Goal: Transaction & Acquisition: Book appointment/travel/reservation

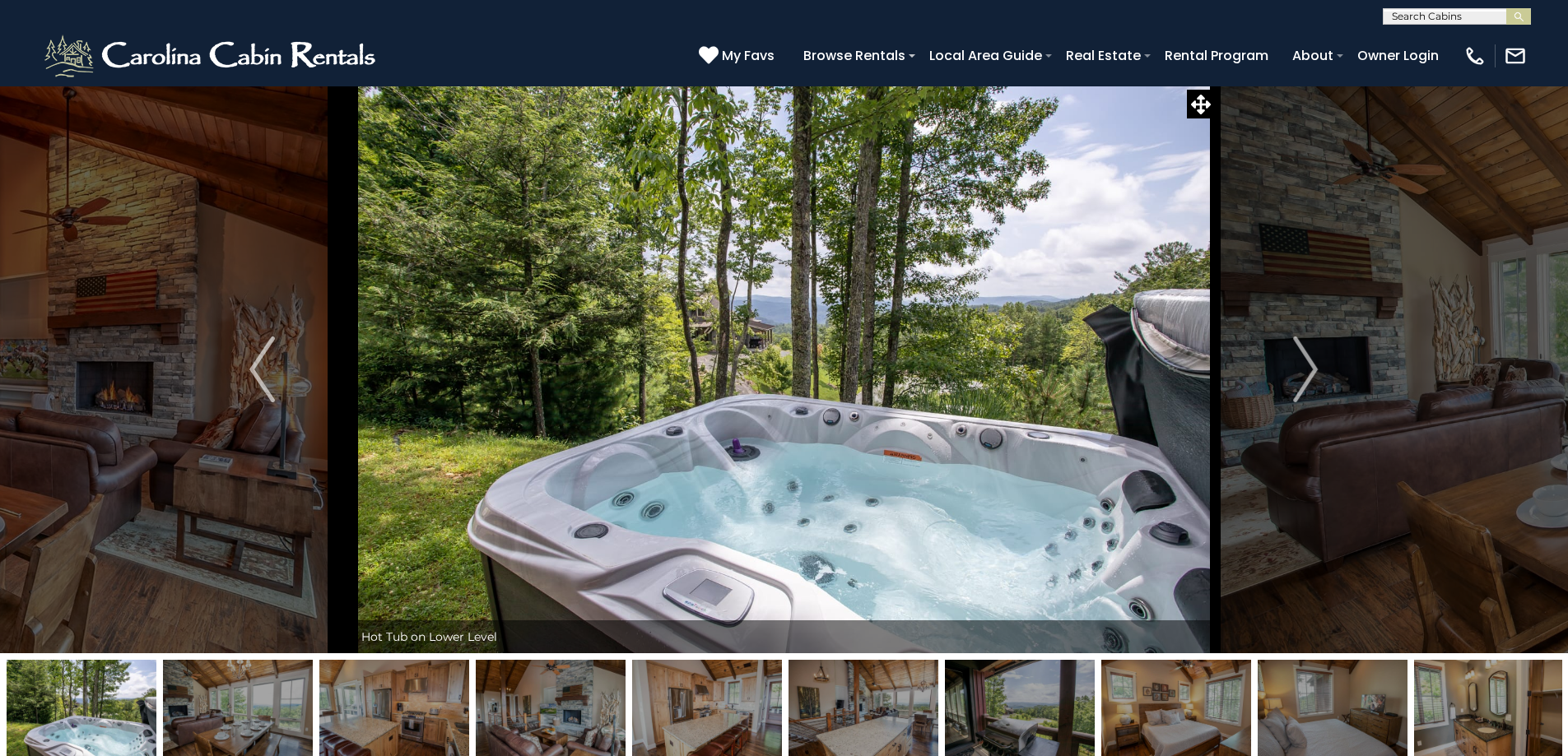
select select "*"
click at [1292, 356] on button "Next" at bounding box center [1305, 369] width 181 height 568
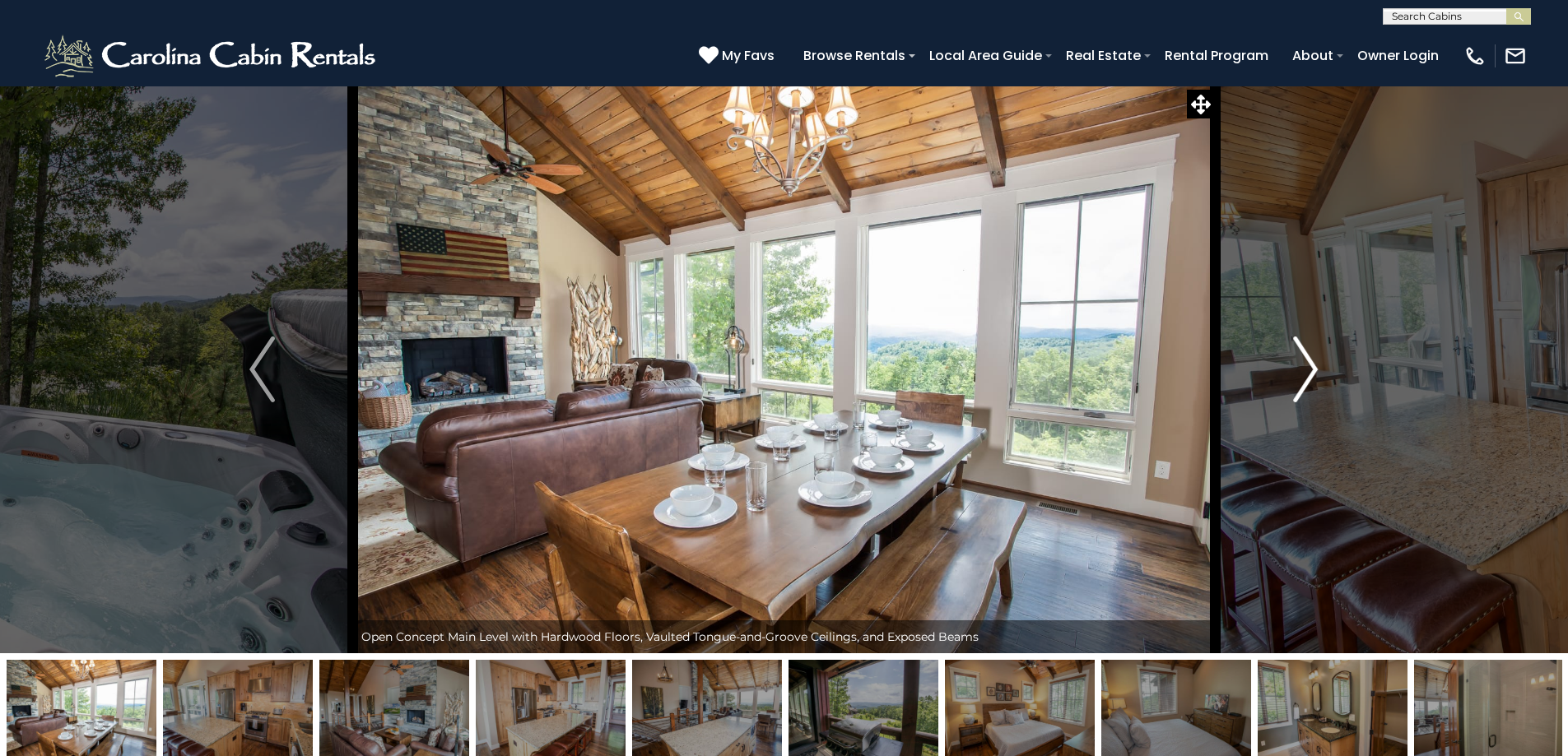
click at [1310, 351] on img "Next" at bounding box center [1305, 370] width 25 height 65
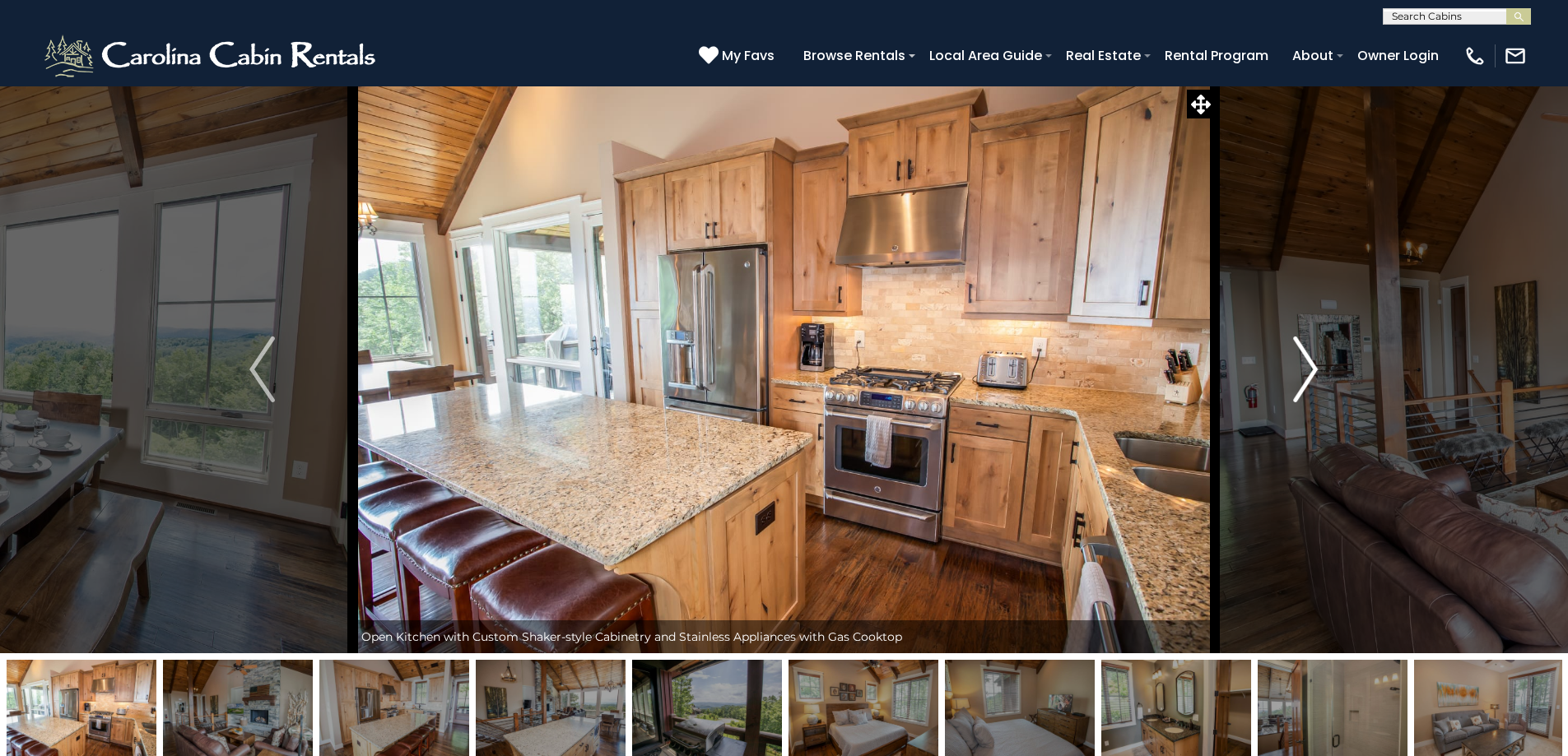
click at [1310, 351] on img "Next" at bounding box center [1305, 370] width 25 height 65
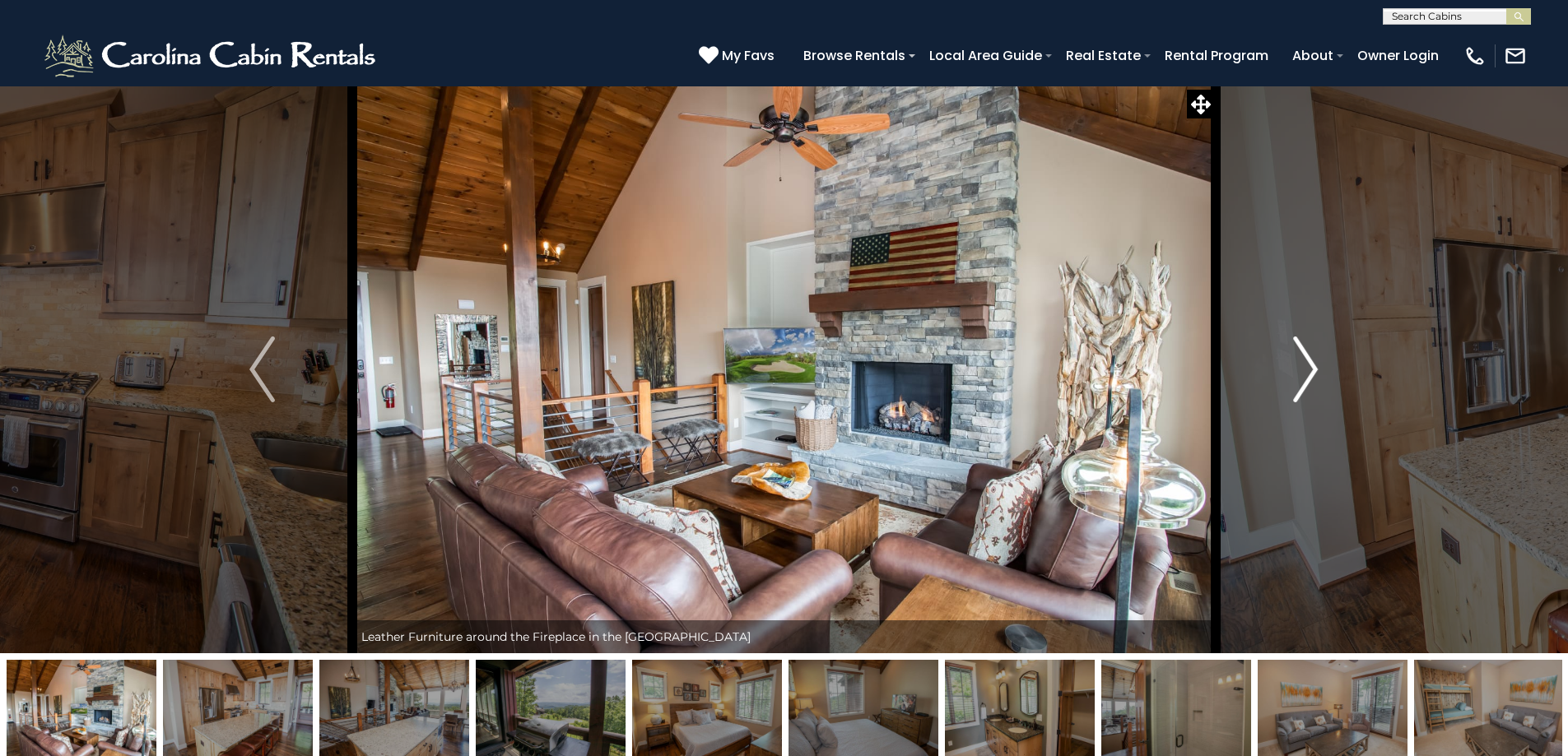
click at [1310, 351] on img "Next" at bounding box center [1305, 370] width 25 height 65
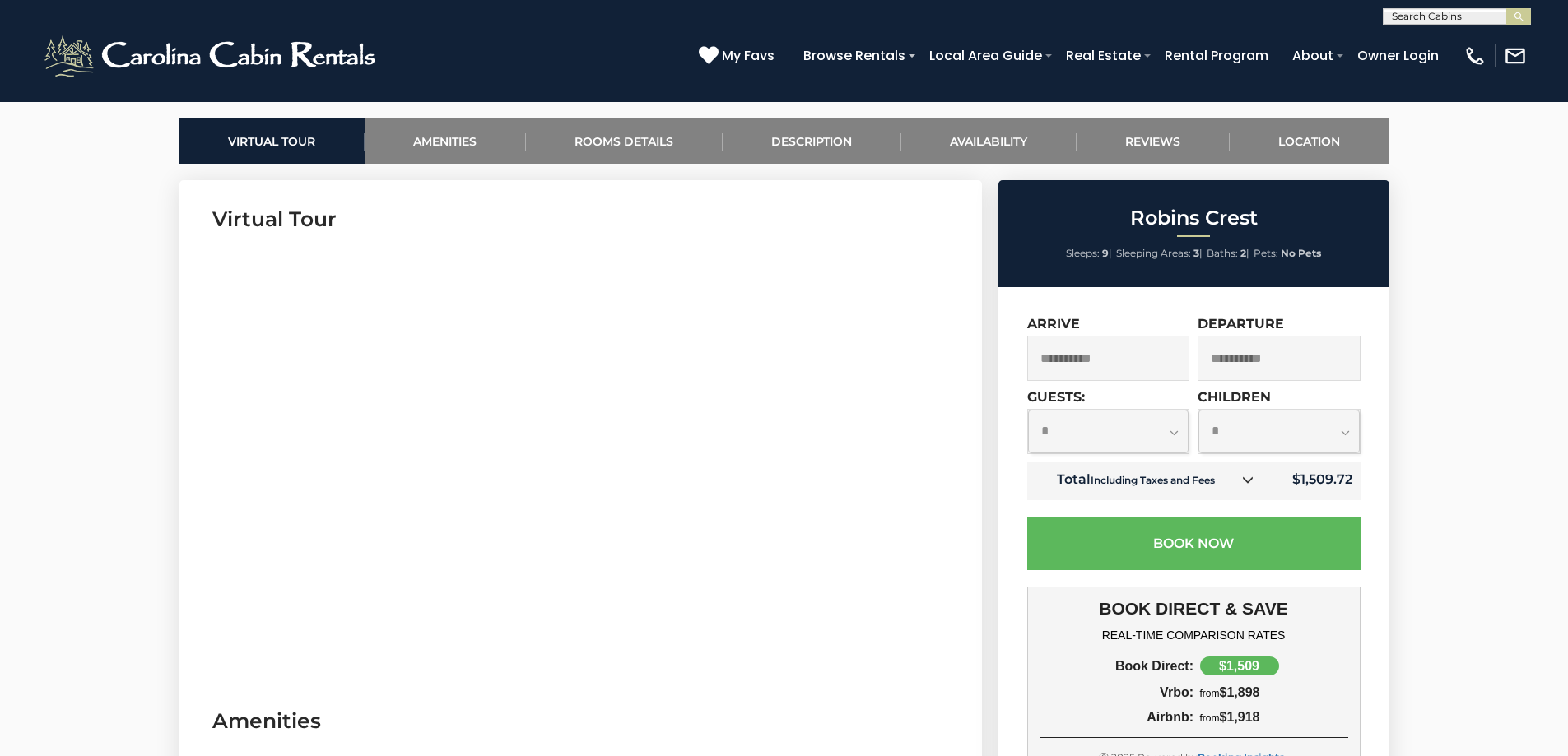
scroll to position [740, 0]
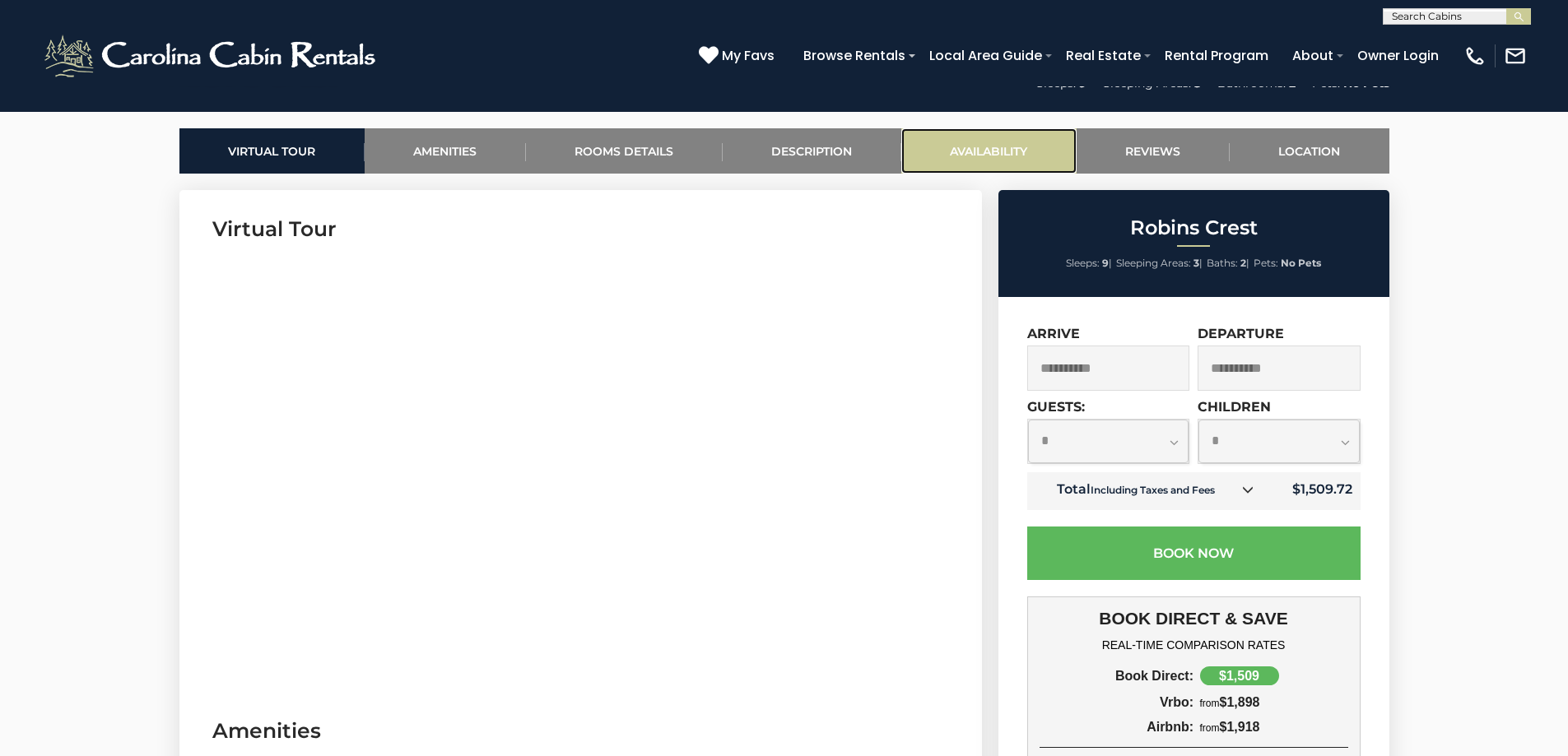
click at [993, 137] on link "Availability" at bounding box center [988, 152] width 175 height 46
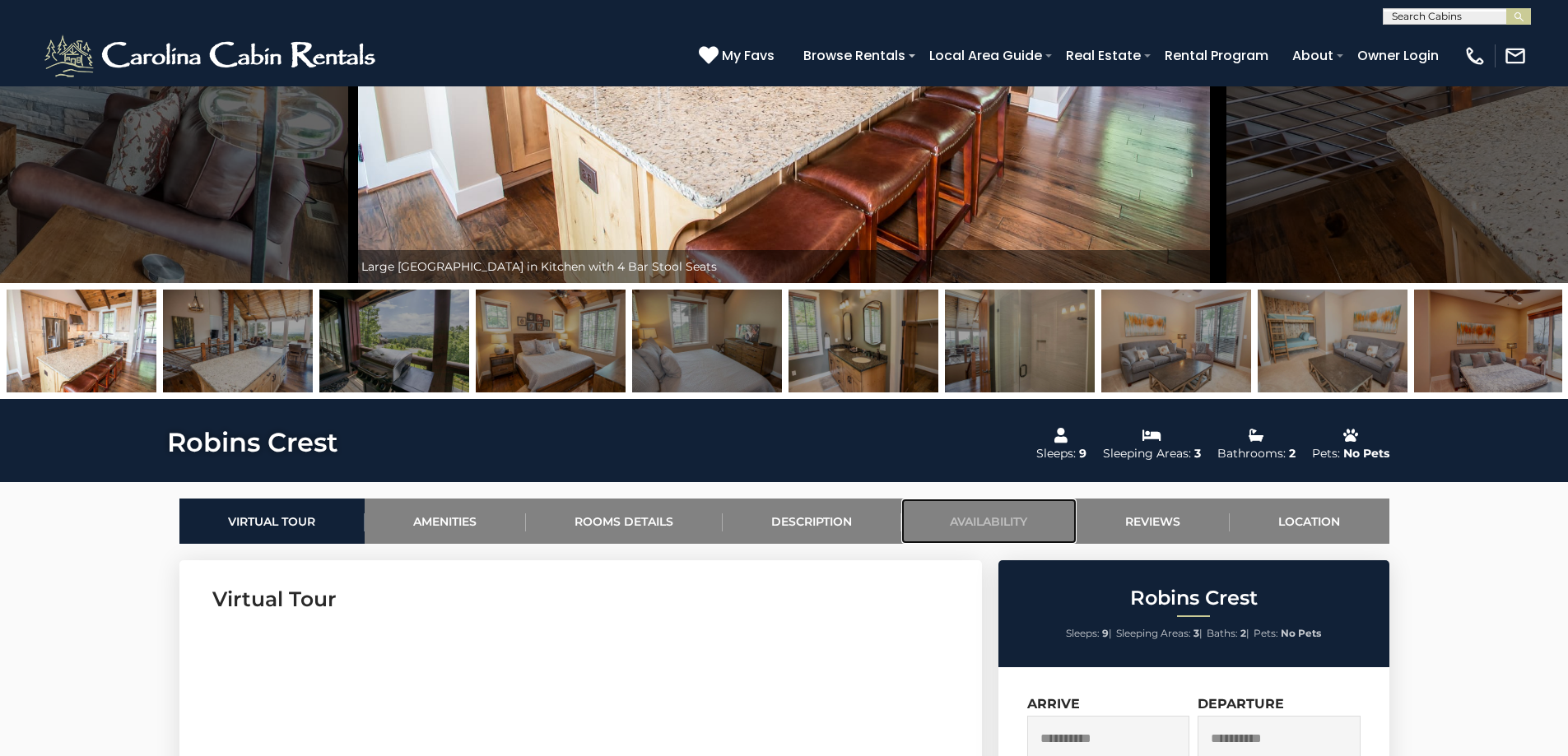
scroll to position [243, 0]
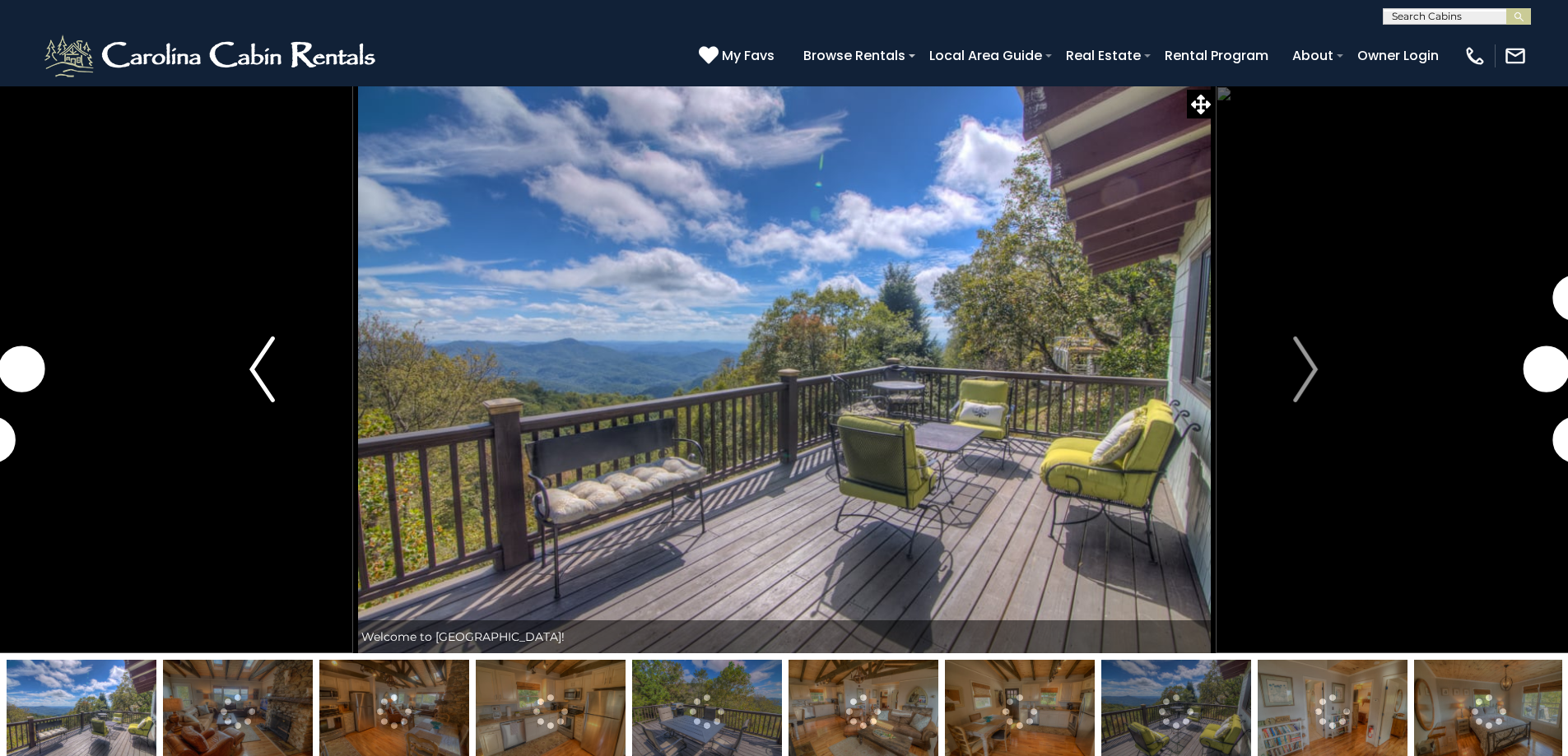
drag, startPoint x: 303, startPoint y: 318, endPoint x: 318, endPoint y: 308, distance: 18.0
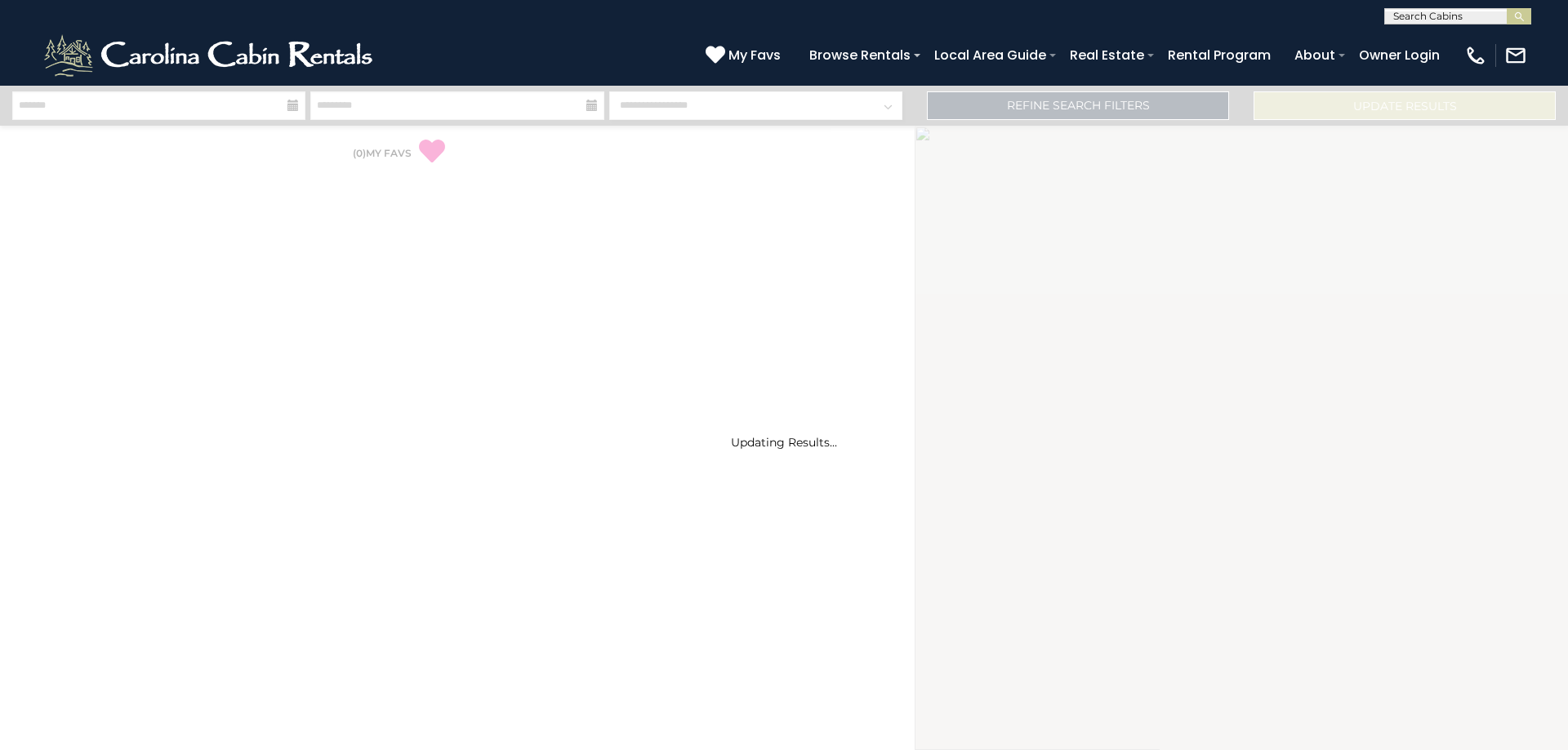
select select "*"
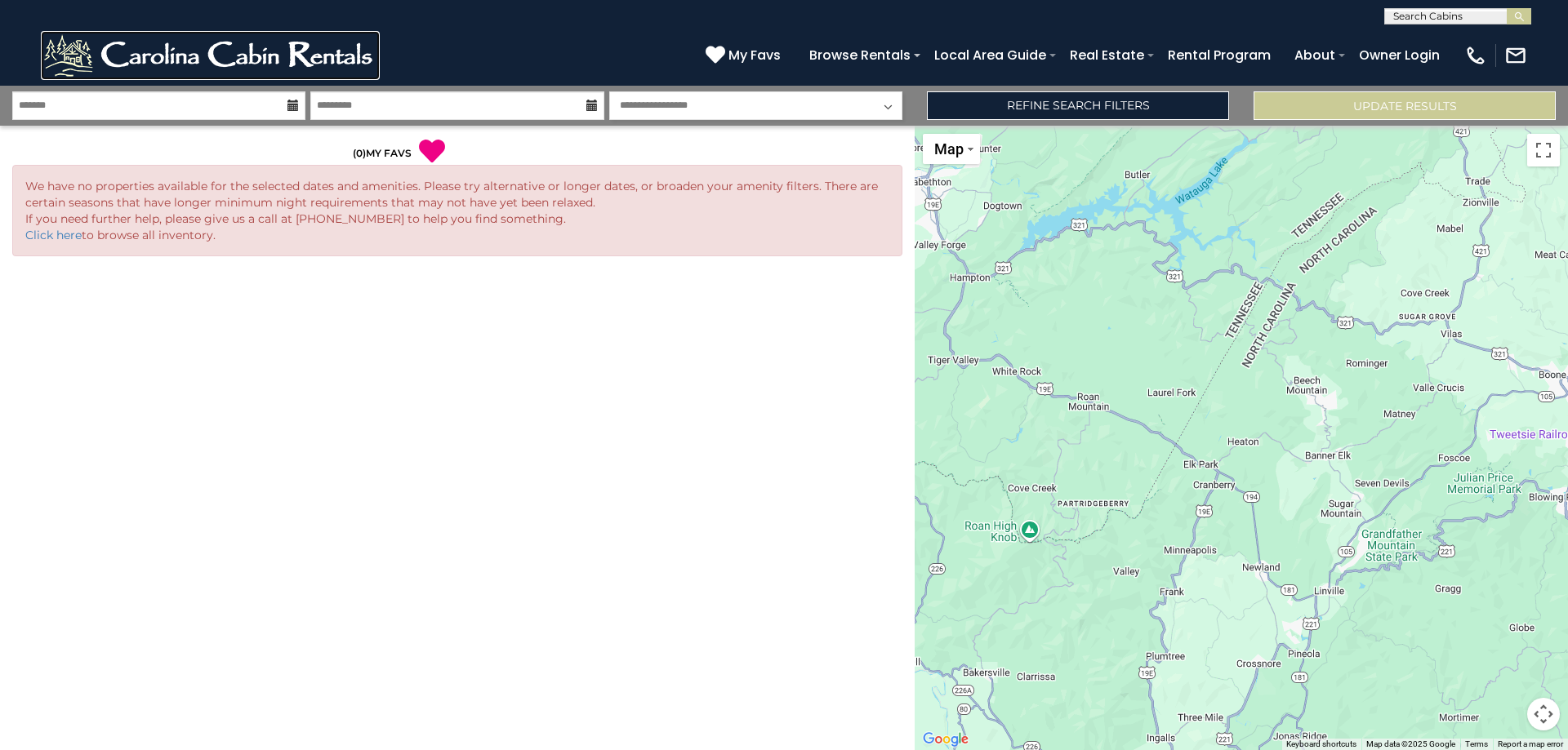
click at [160, 61] on img at bounding box center [210, 56] width 339 height 49
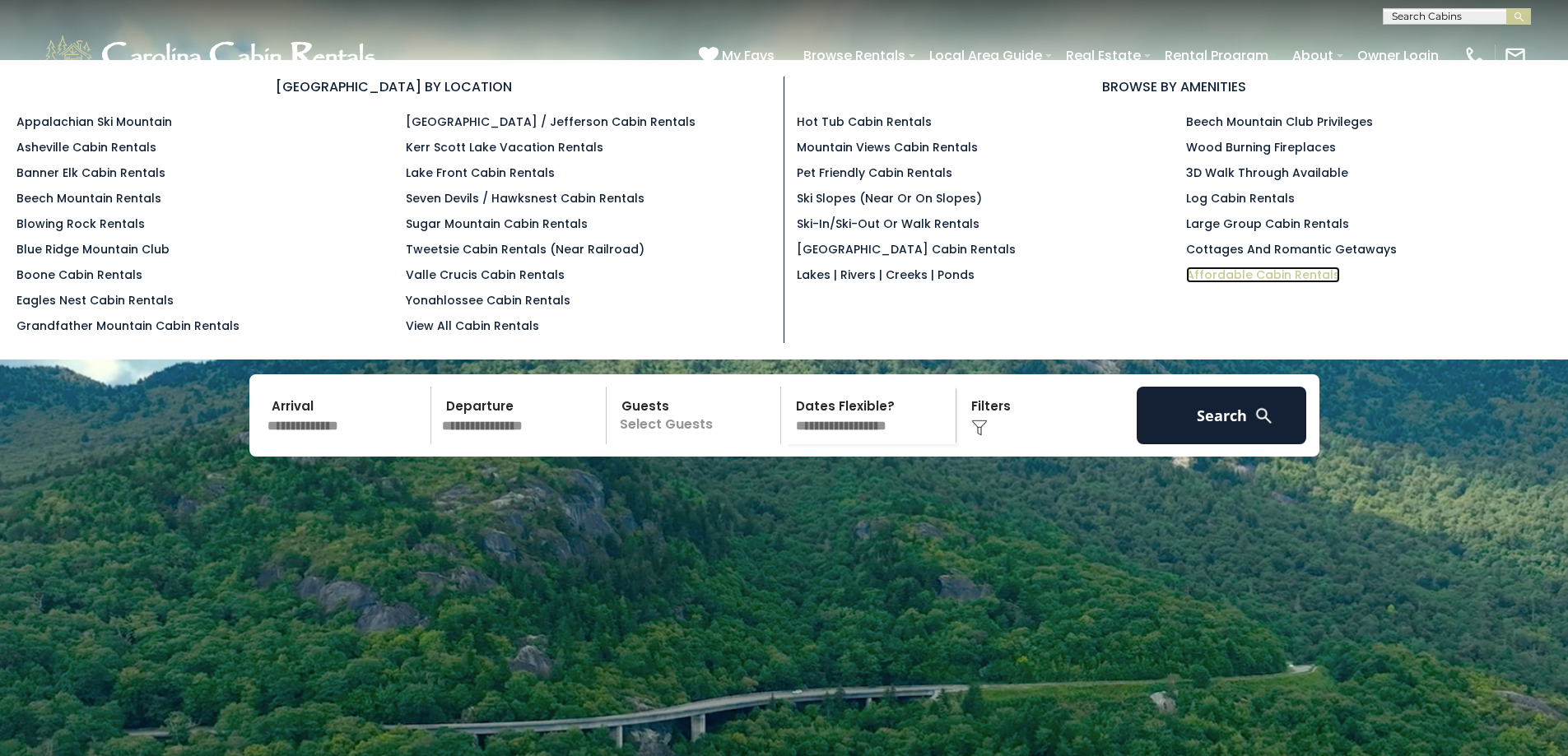
click at [1221, 274] on link "Affordable Cabin Rentals" at bounding box center [1263, 274] width 154 height 17
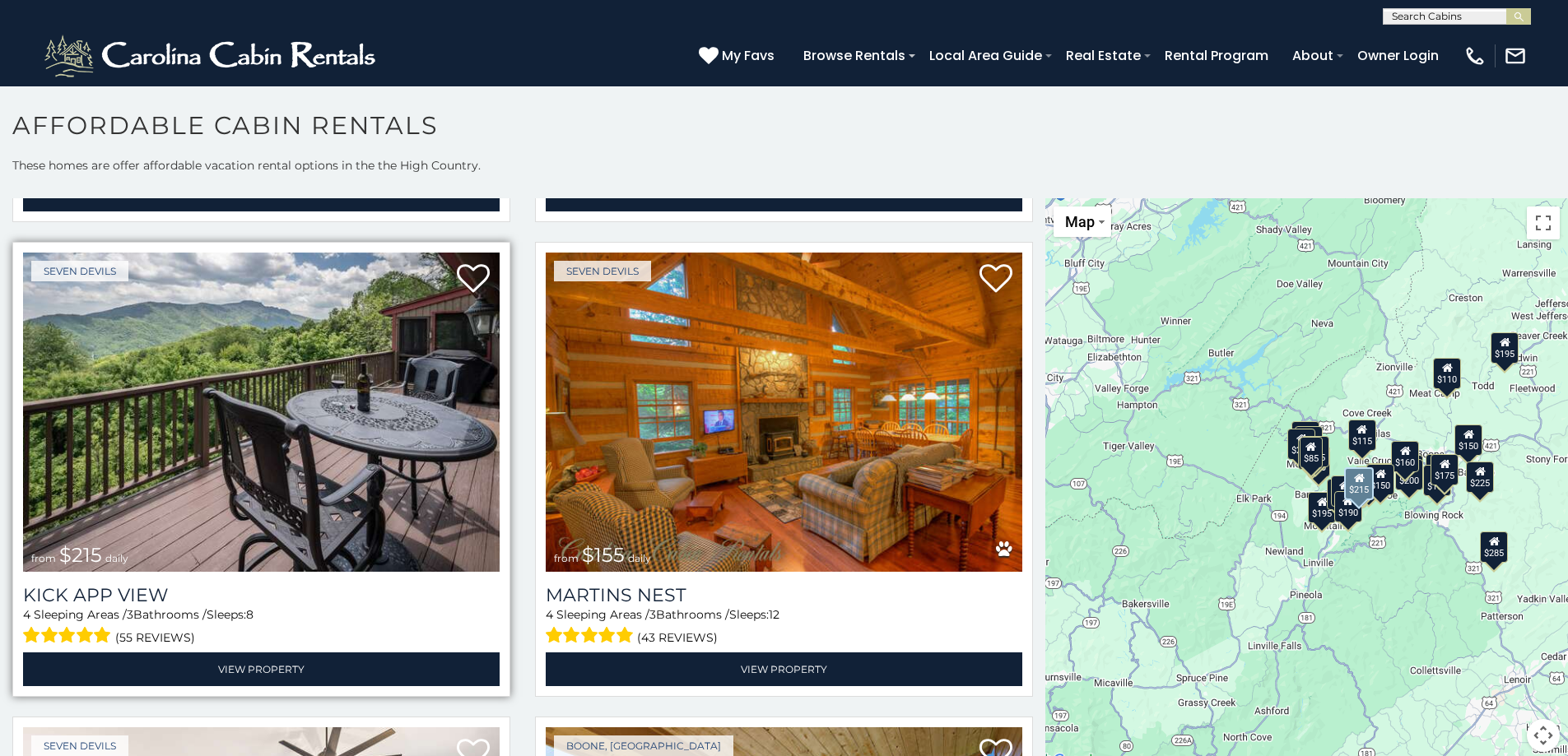
scroll to position [493, 0]
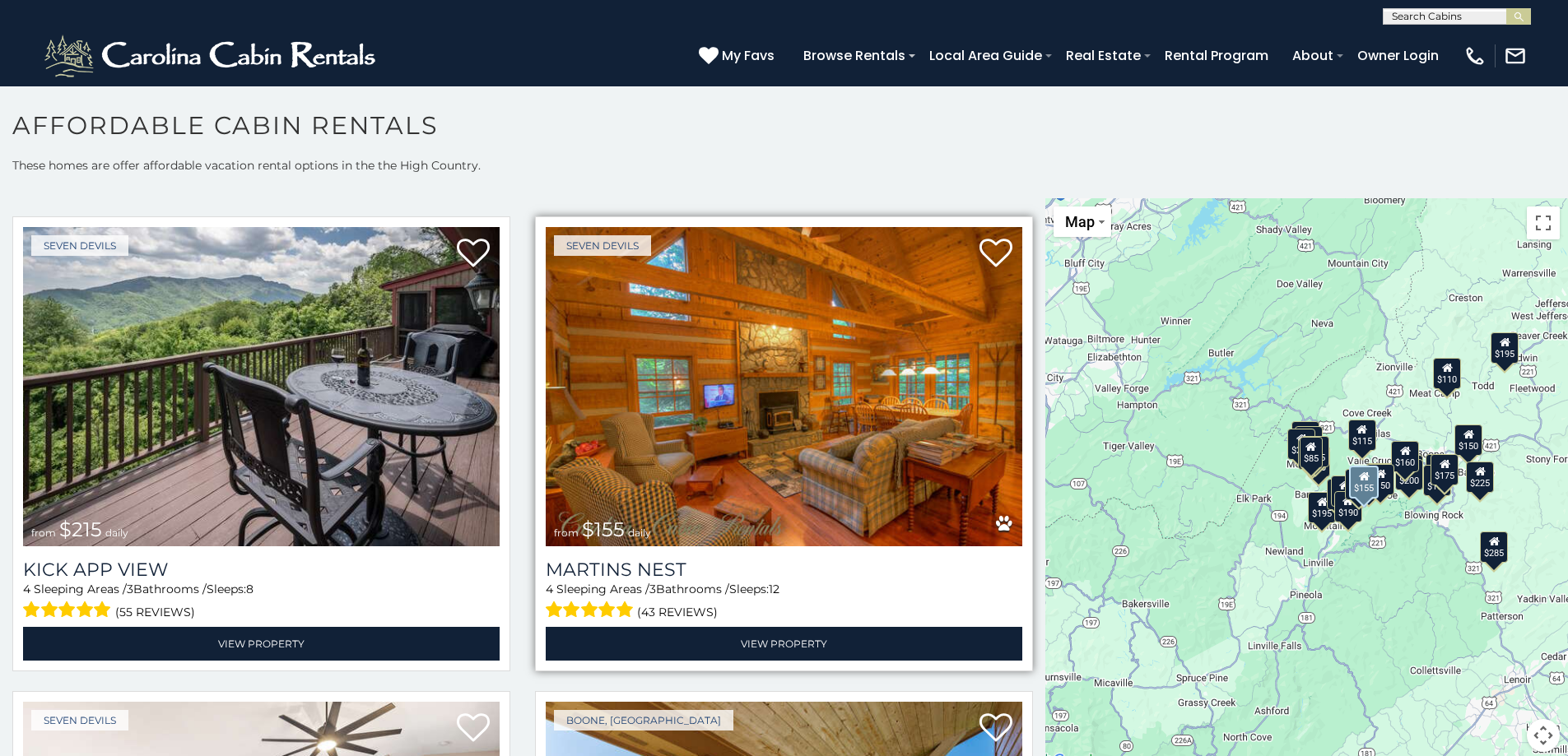
click at [852, 407] on img at bounding box center [784, 386] width 477 height 319
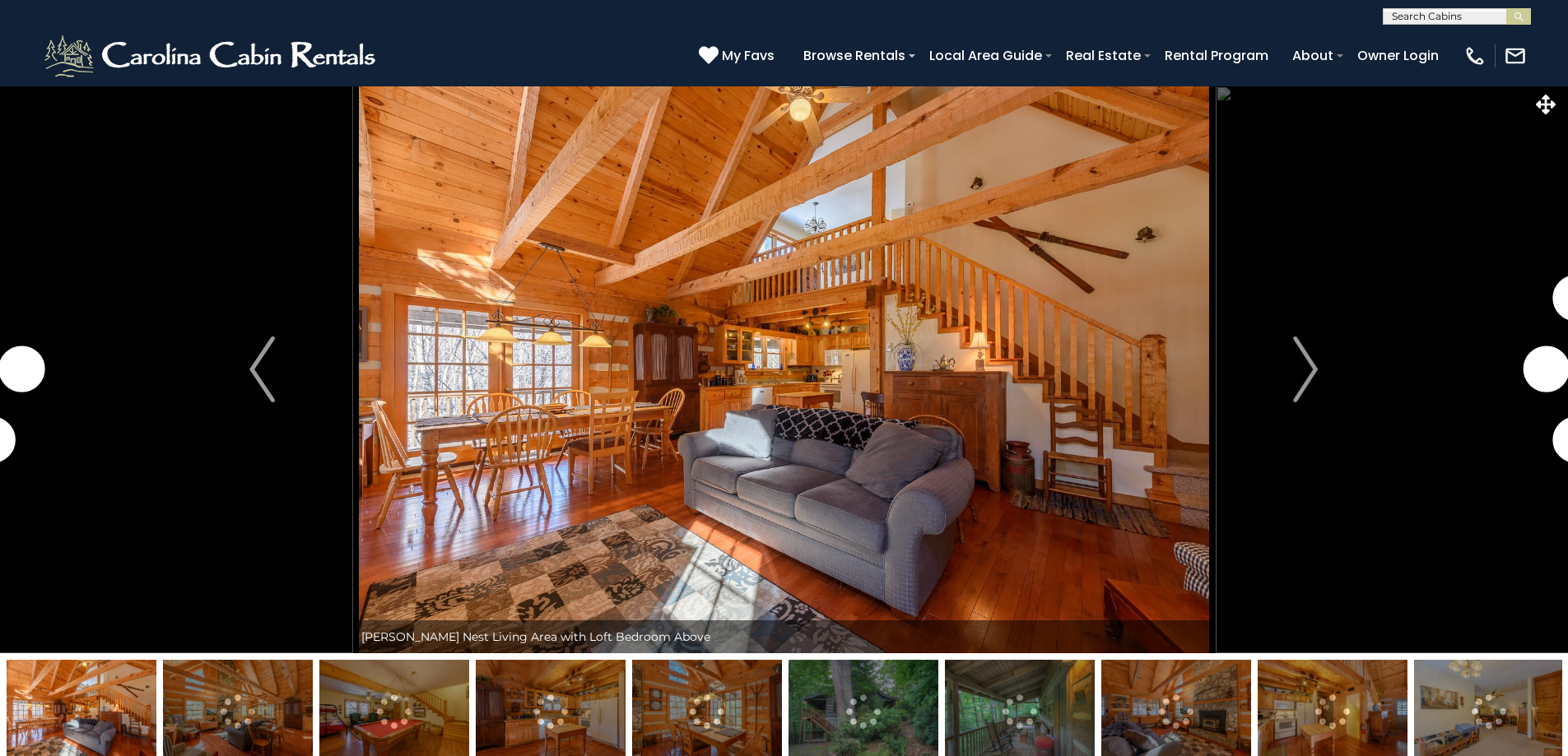
click at [1306, 352] on img "Next" at bounding box center [1305, 370] width 25 height 65
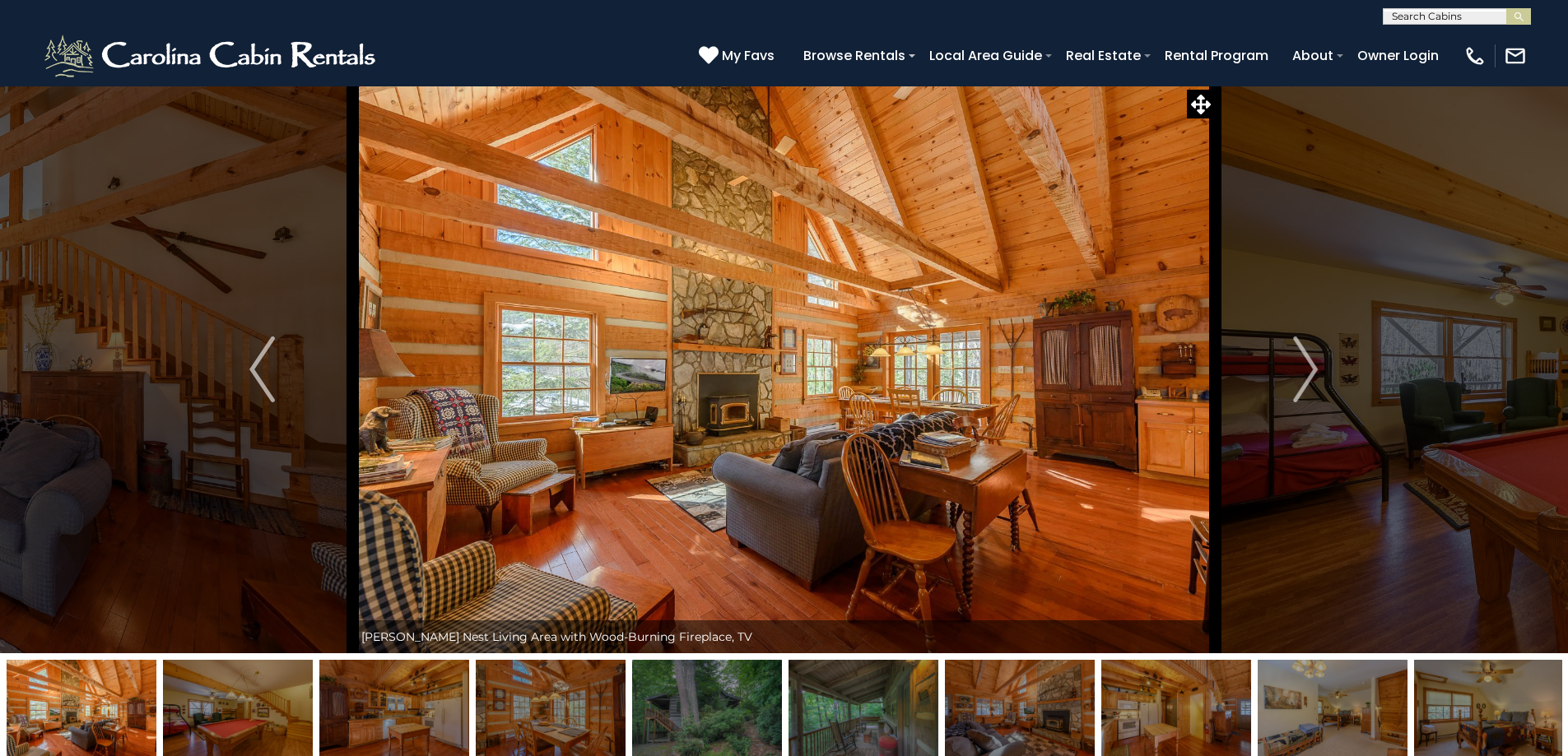
click at [1306, 352] on img "Next" at bounding box center [1305, 370] width 25 height 65
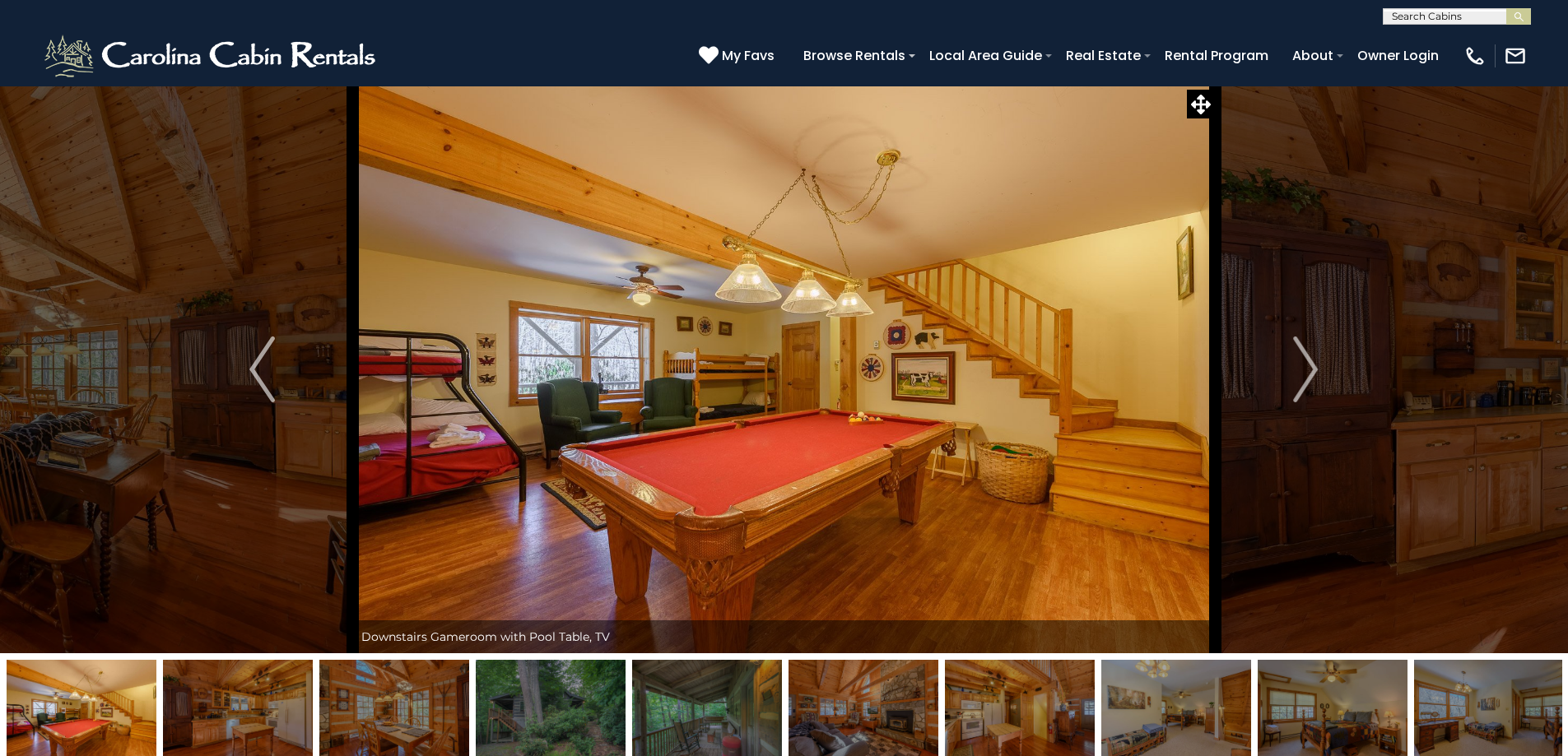
click at [1306, 352] on img "Next" at bounding box center [1305, 370] width 25 height 65
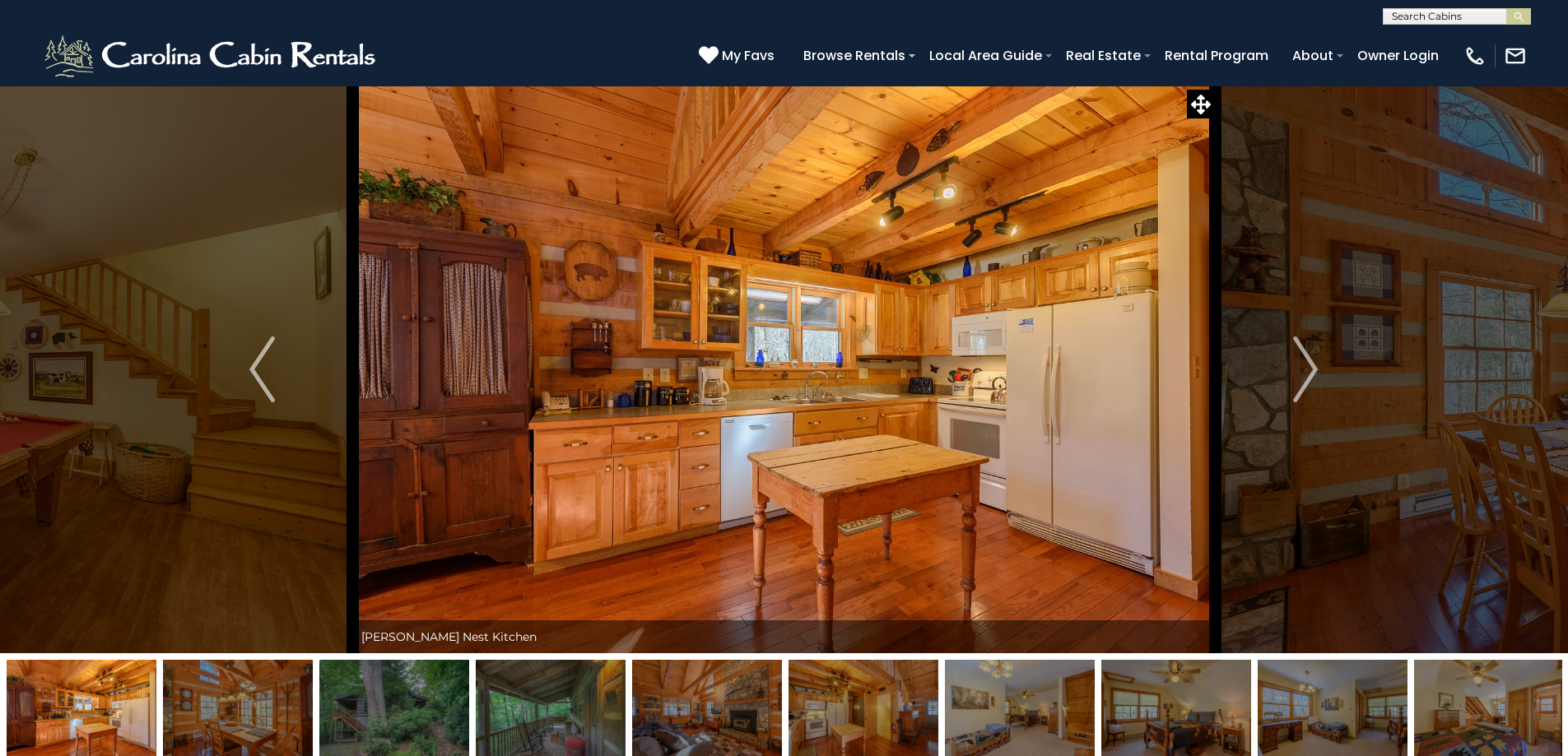
click at [1306, 352] on img "Next" at bounding box center [1305, 370] width 25 height 65
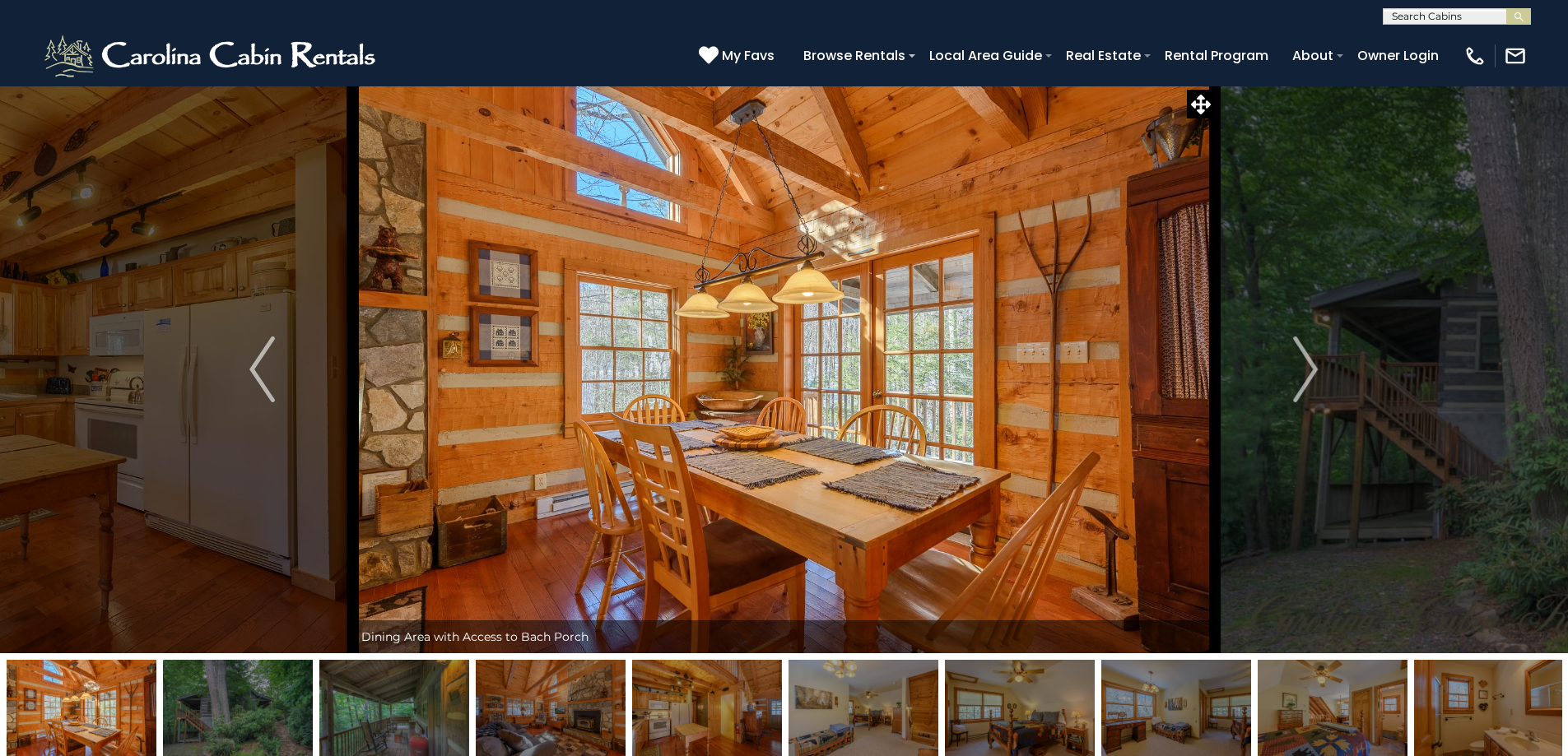
click at [1306, 352] on img "Next" at bounding box center [1305, 370] width 25 height 65
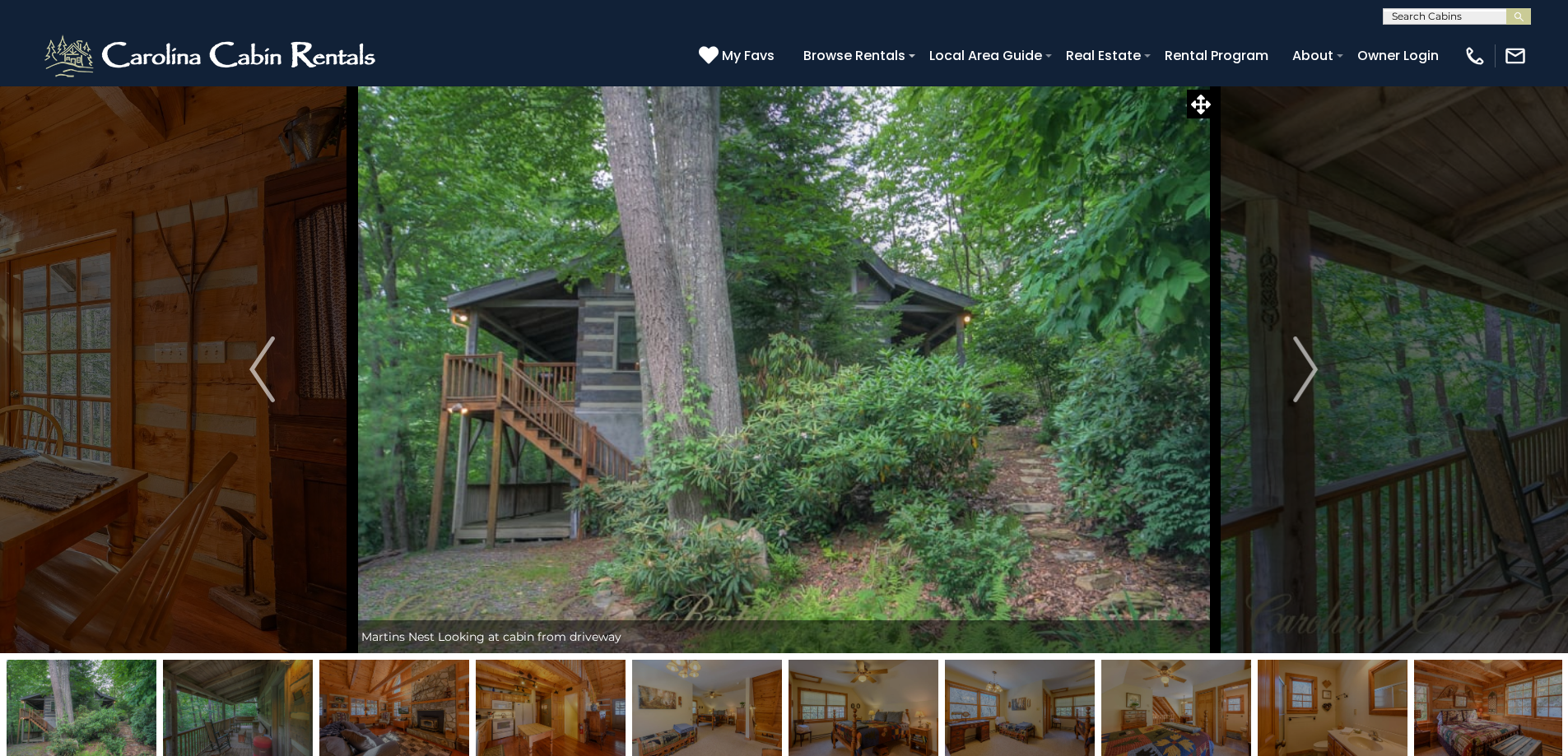
click at [1306, 352] on img "Next" at bounding box center [1305, 370] width 25 height 65
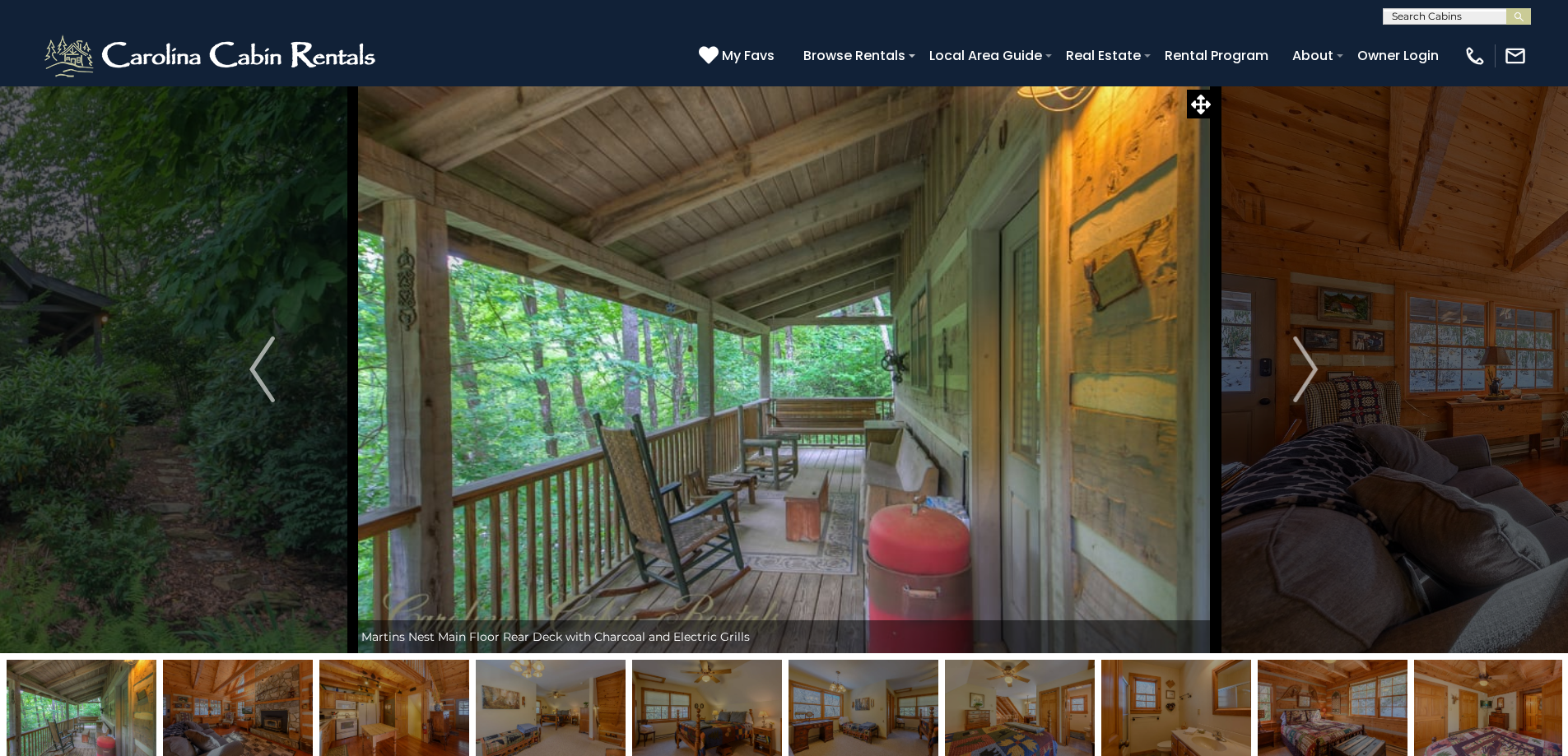
click at [1306, 352] on img "Next" at bounding box center [1305, 370] width 25 height 65
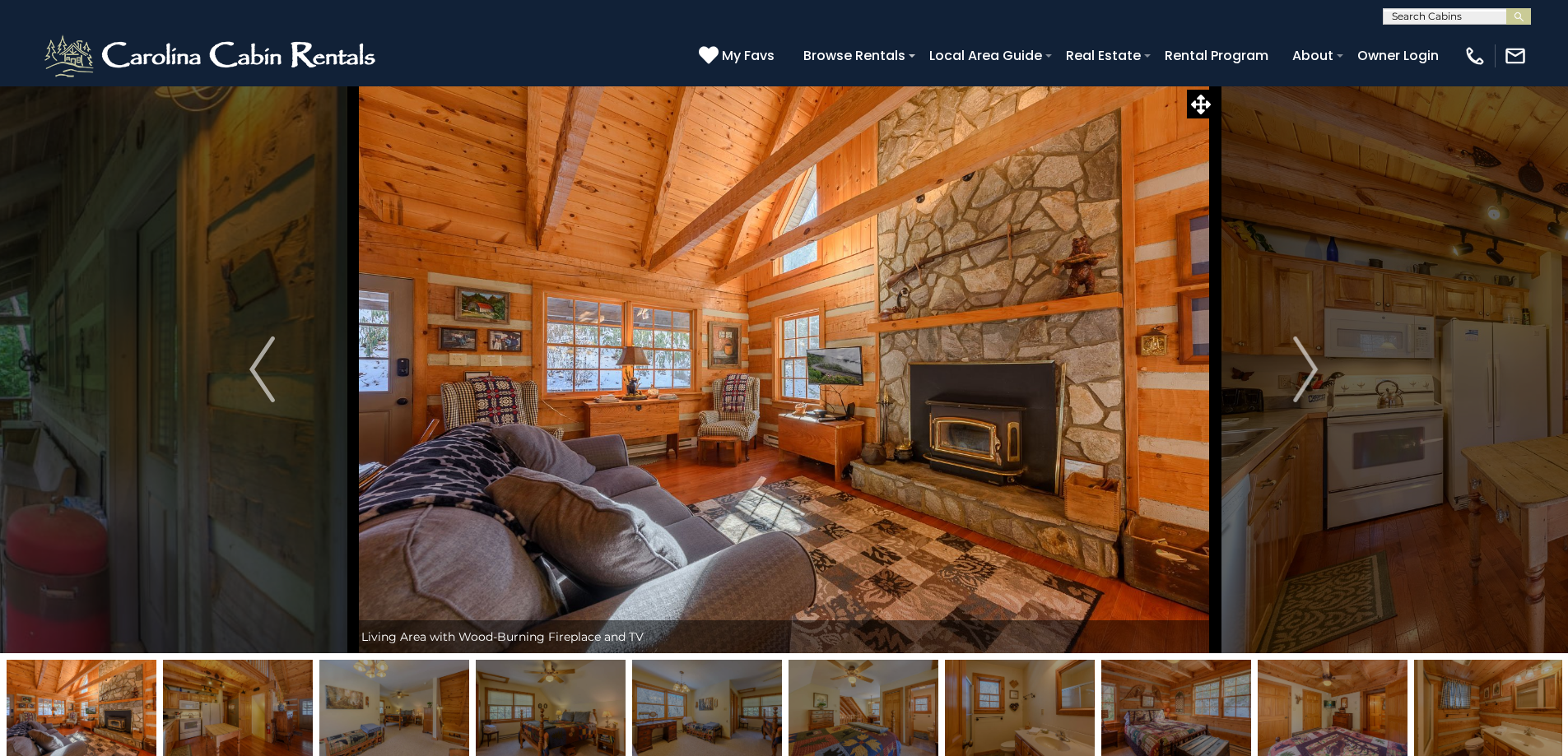
click at [1306, 352] on img "Next" at bounding box center [1305, 370] width 25 height 65
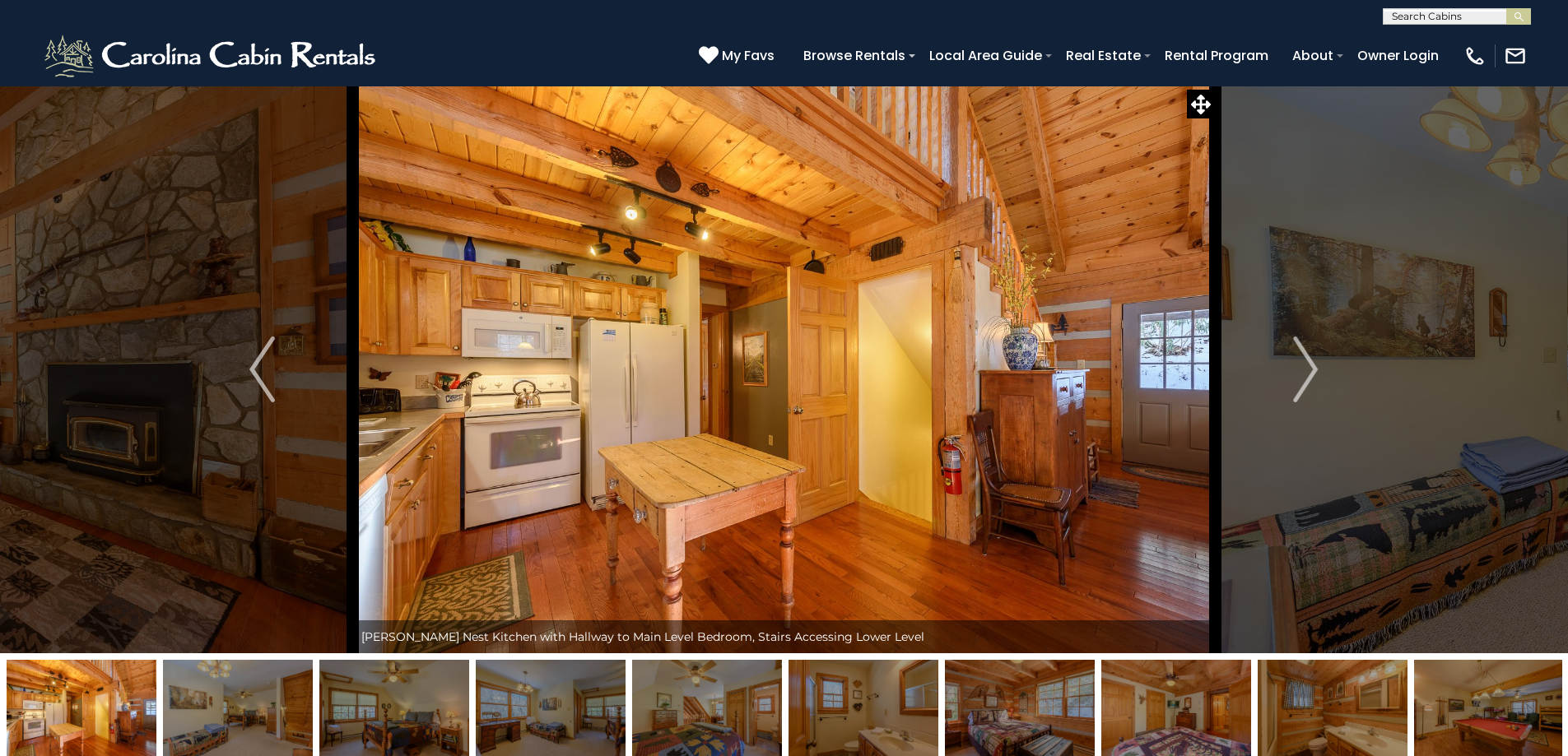
click at [1306, 352] on img "Next" at bounding box center [1305, 370] width 25 height 65
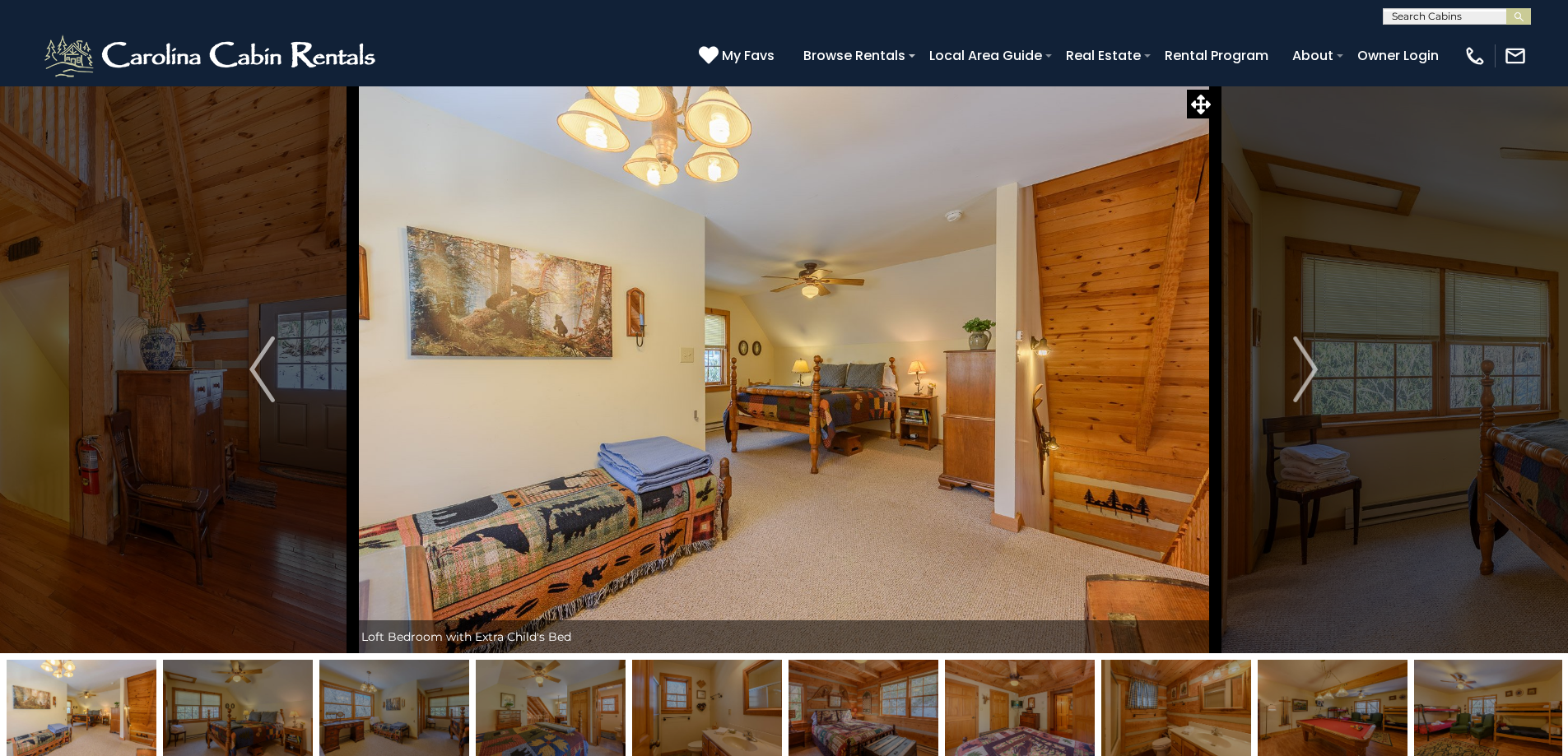
click at [1306, 352] on img "Next" at bounding box center [1305, 370] width 25 height 65
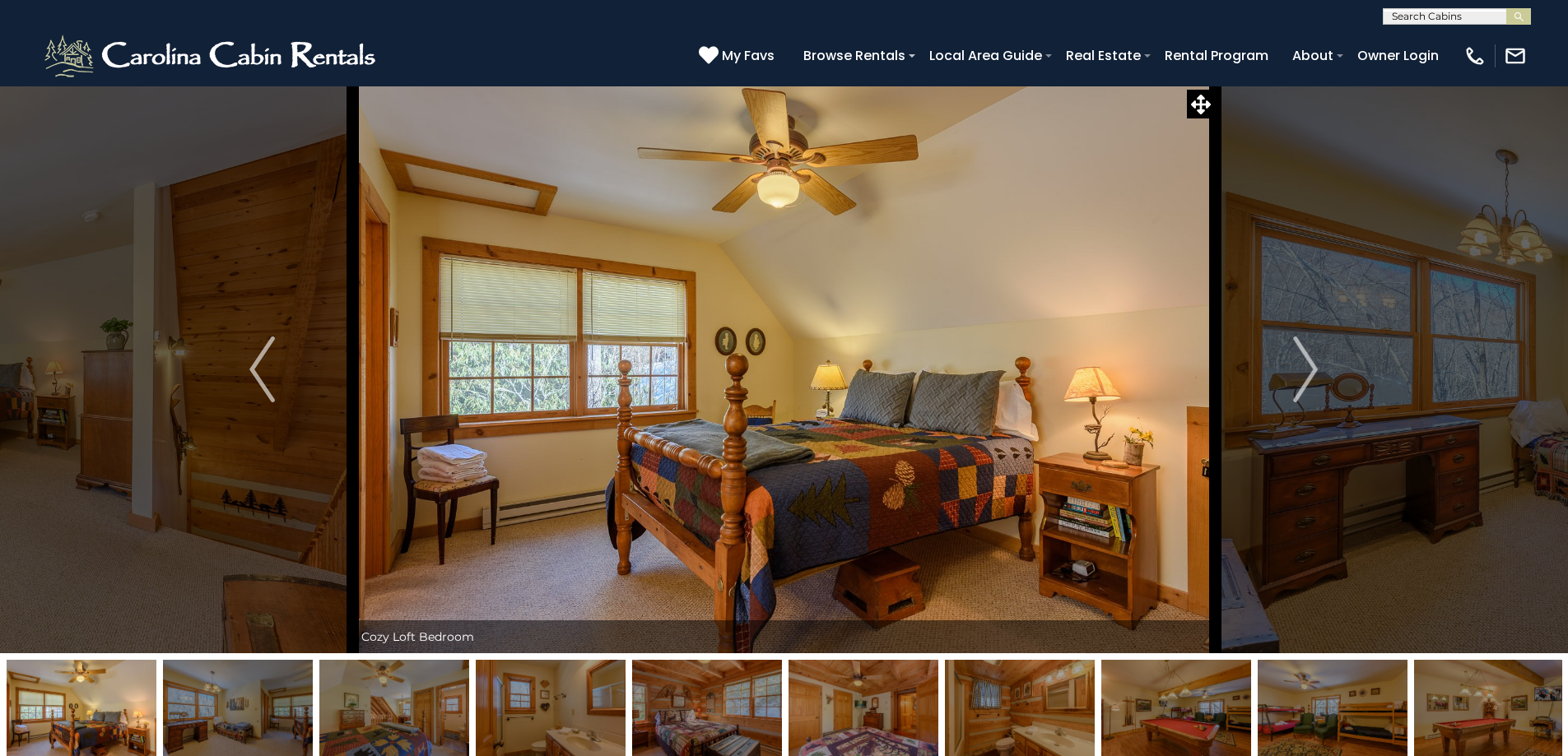
click at [1306, 352] on img "Next" at bounding box center [1305, 370] width 25 height 65
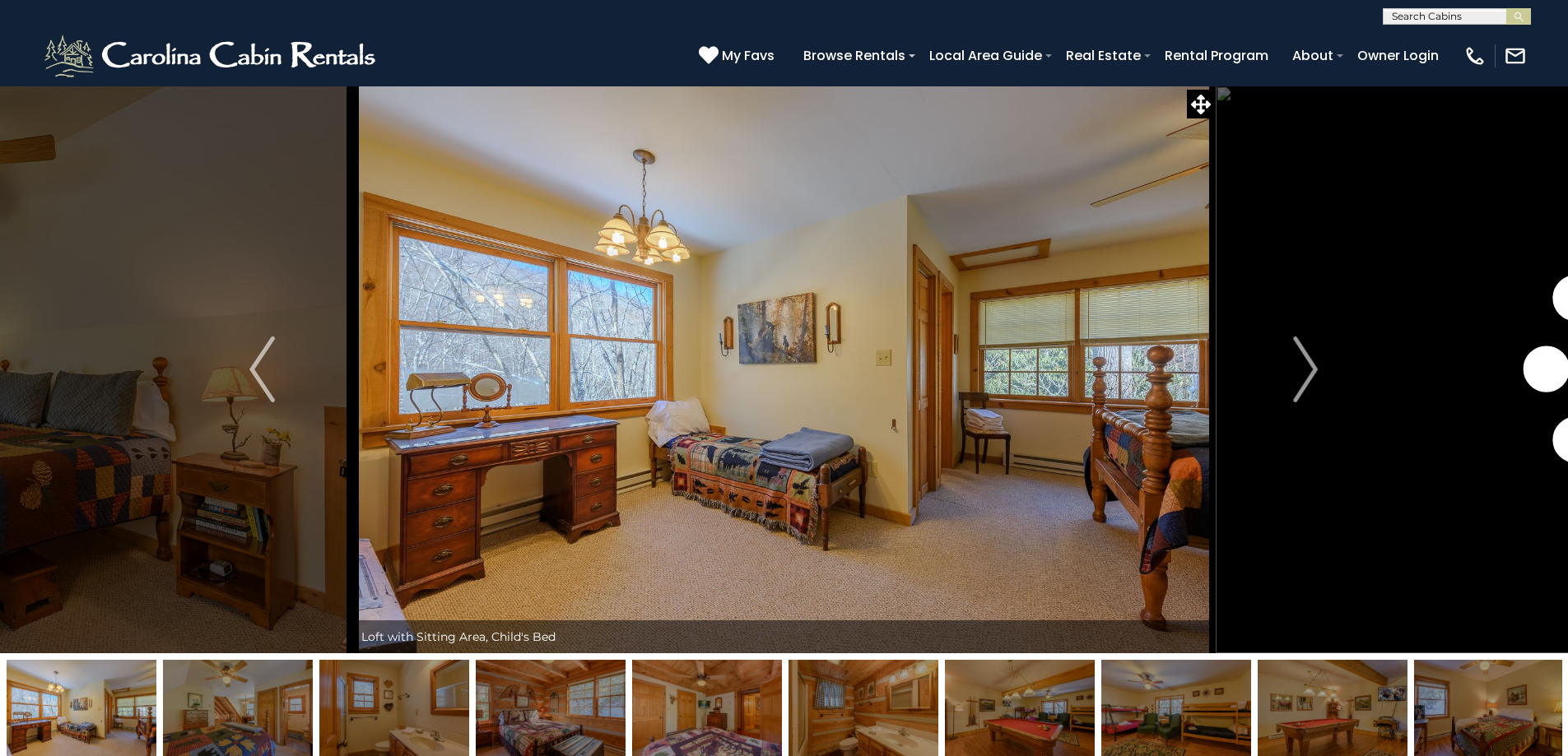
click at [1306, 352] on img "Next" at bounding box center [1305, 370] width 25 height 65
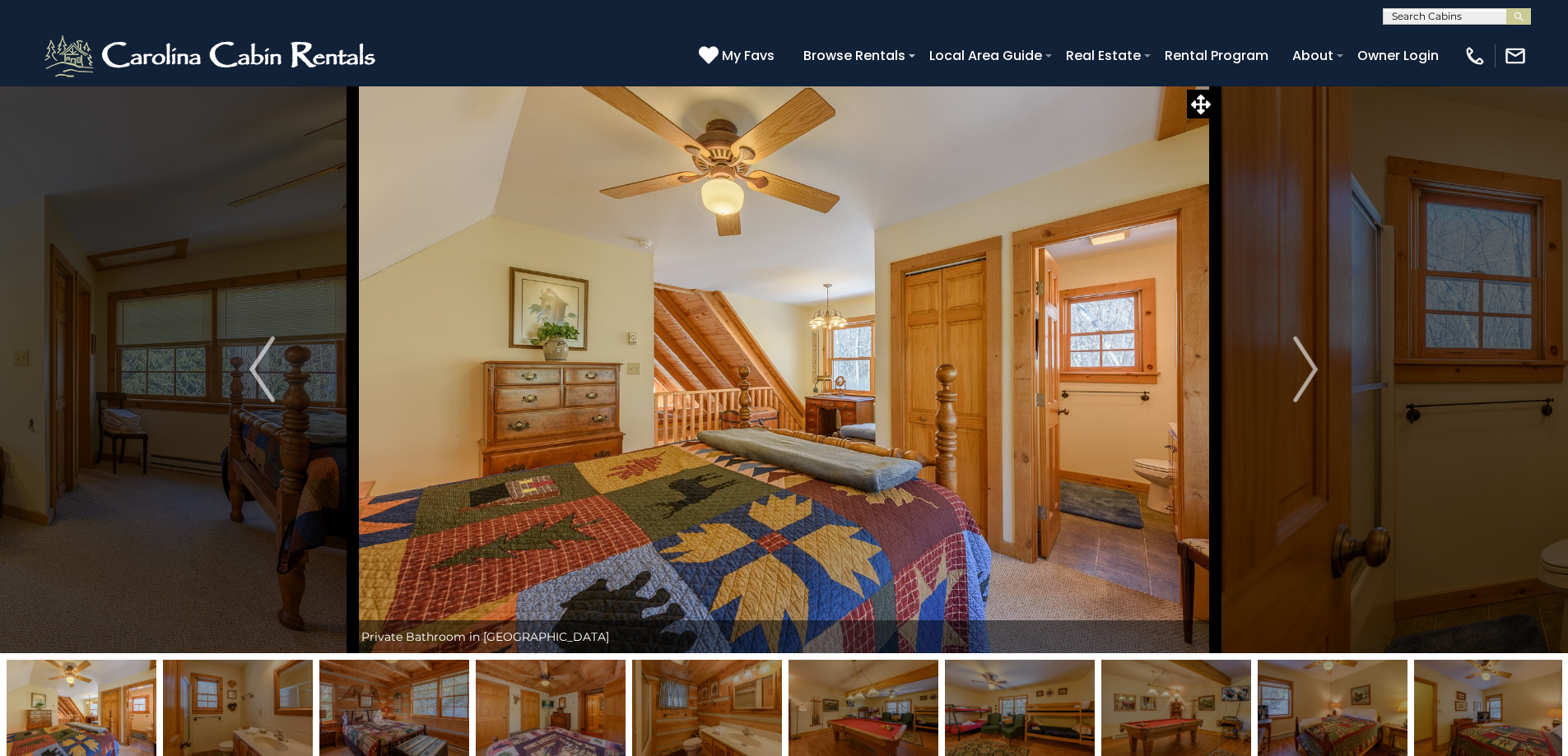
click at [1306, 352] on img "Next" at bounding box center [1305, 370] width 25 height 65
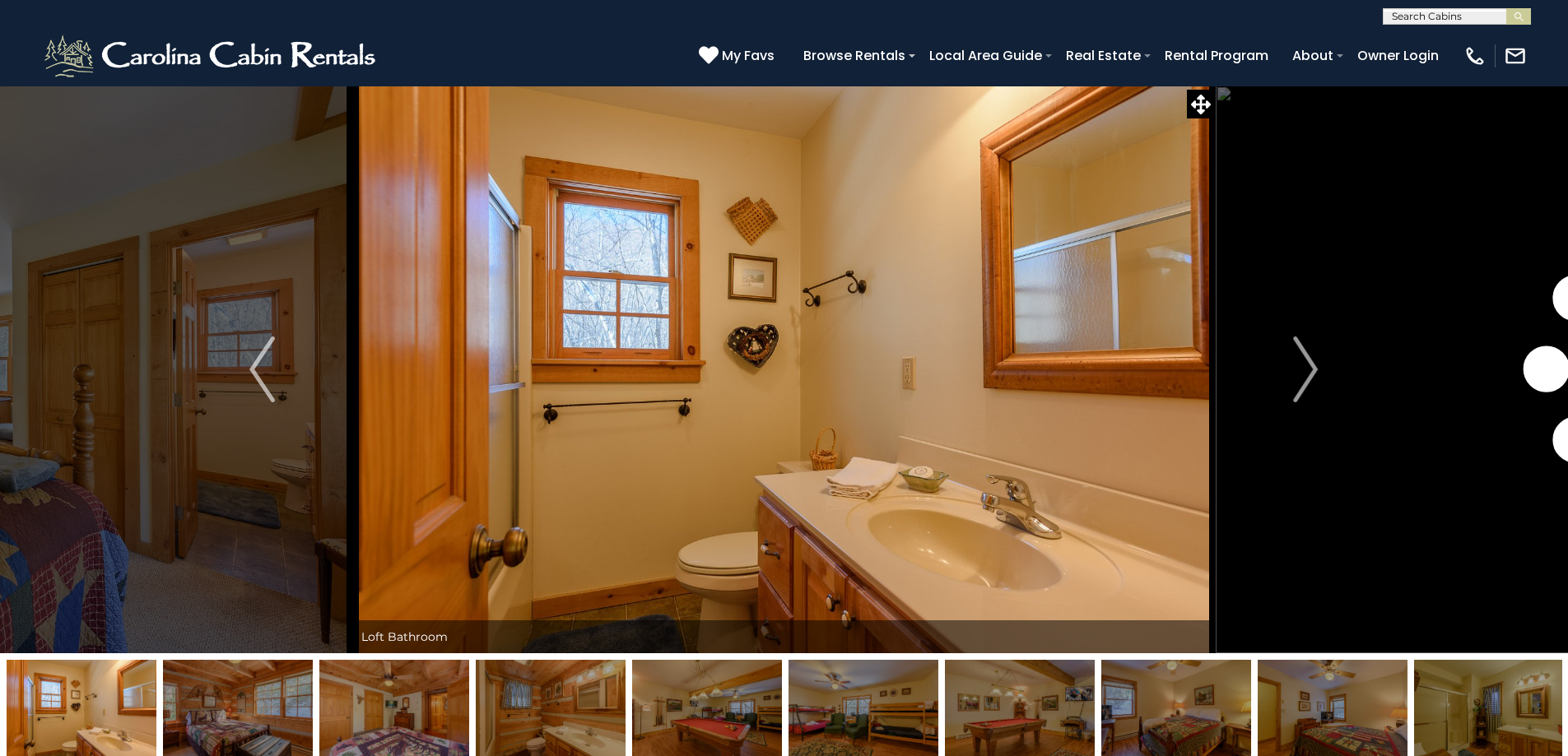
click at [1306, 352] on img "Next" at bounding box center [1305, 370] width 25 height 65
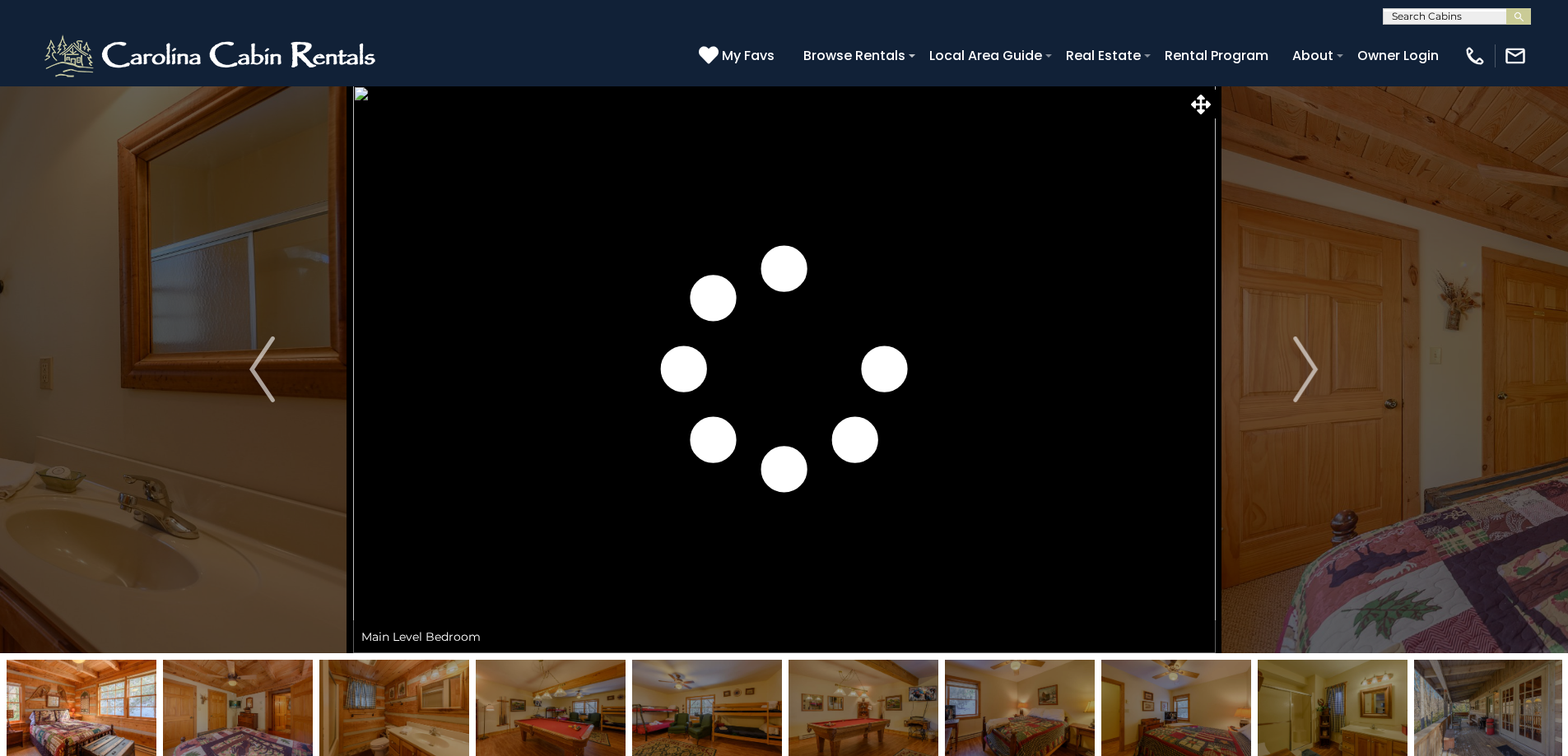
click at [1306, 352] on img "Next" at bounding box center [1305, 370] width 25 height 65
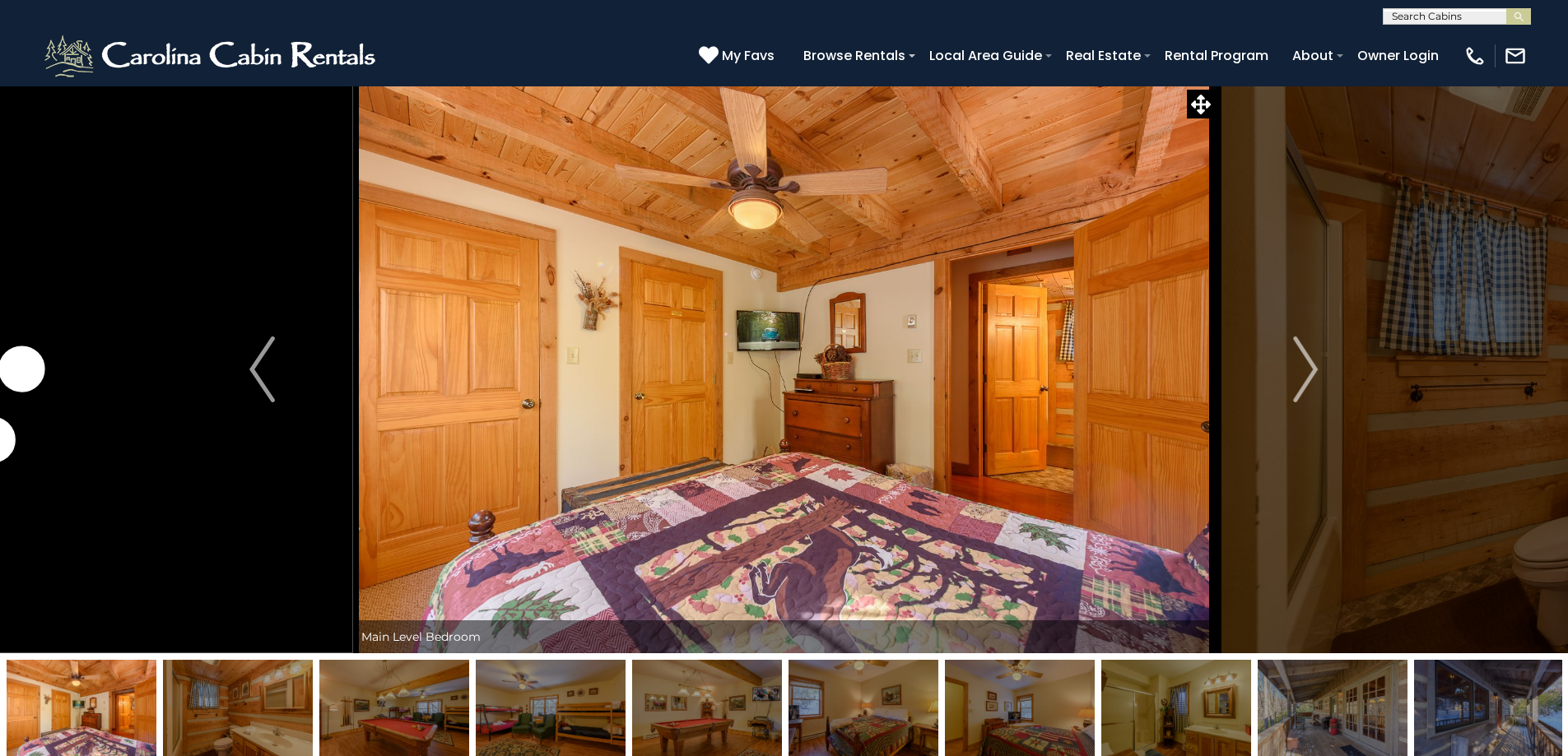
click at [1306, 352] on img "Next" at bounding box center [1305, 370] width 25 height 65
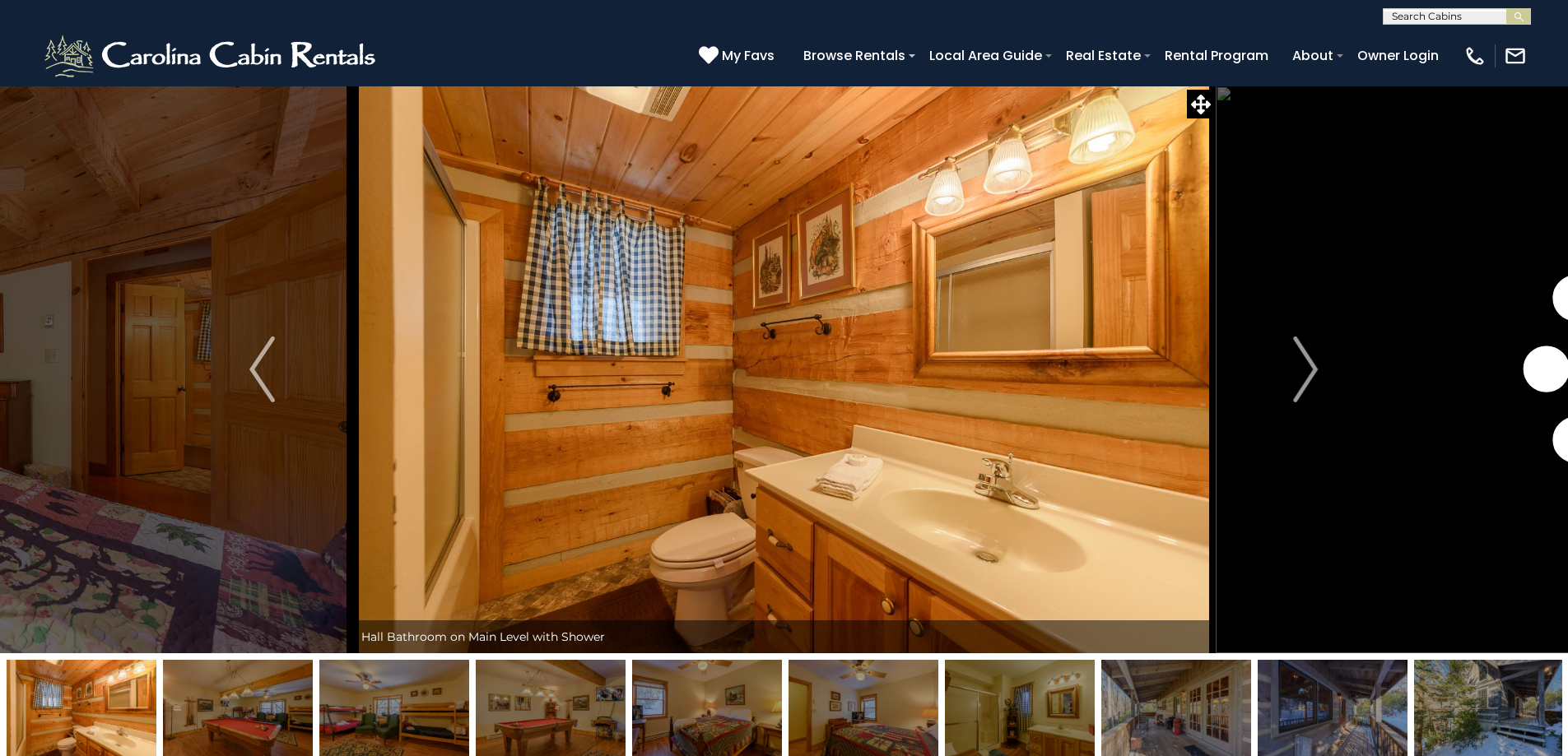
click at [1306, 352] on img "Next" at bounding box center [1305, 370] width 25 height 65
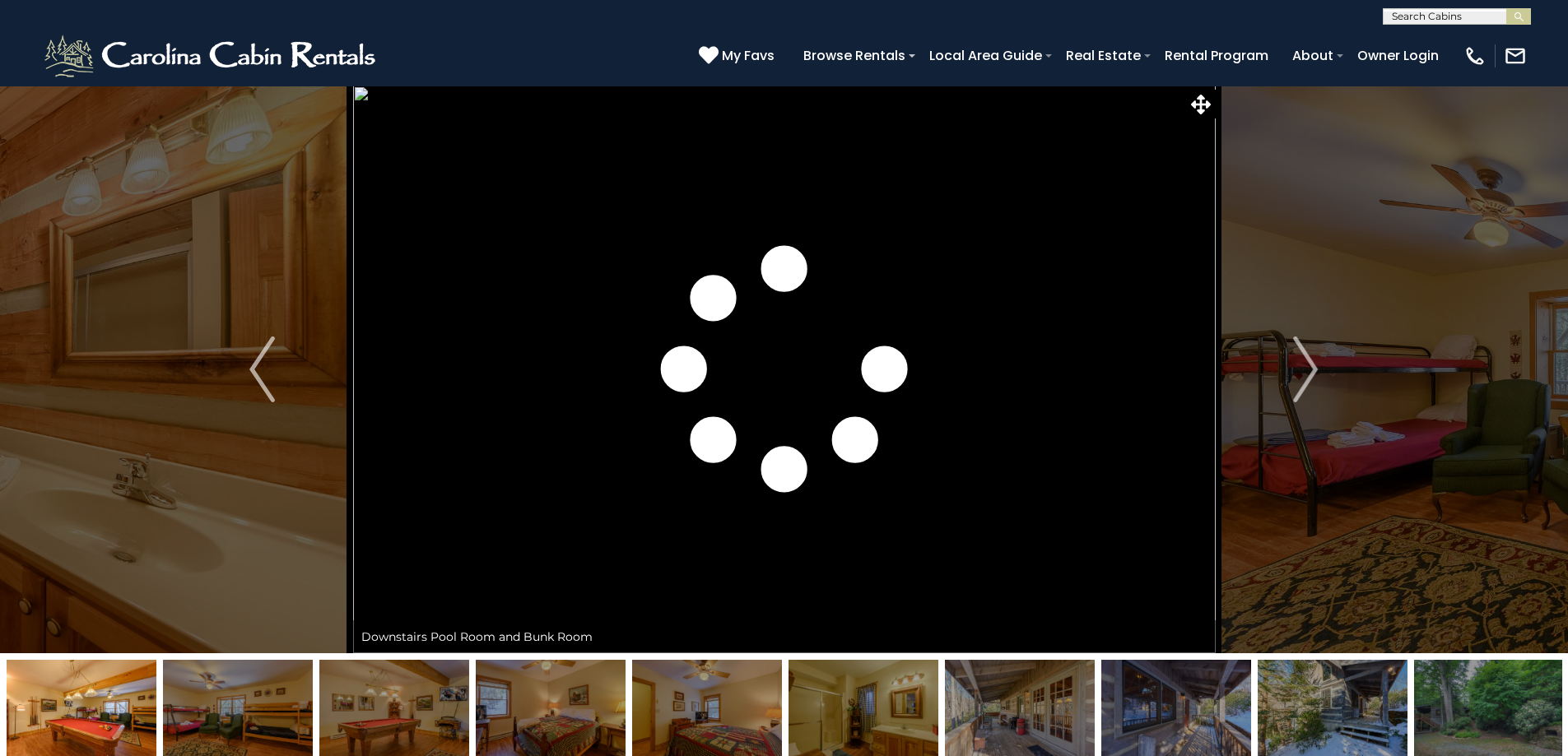
click at [1306, 352] on img "Next" at bounding box center [1305, 370] width 25 height 65
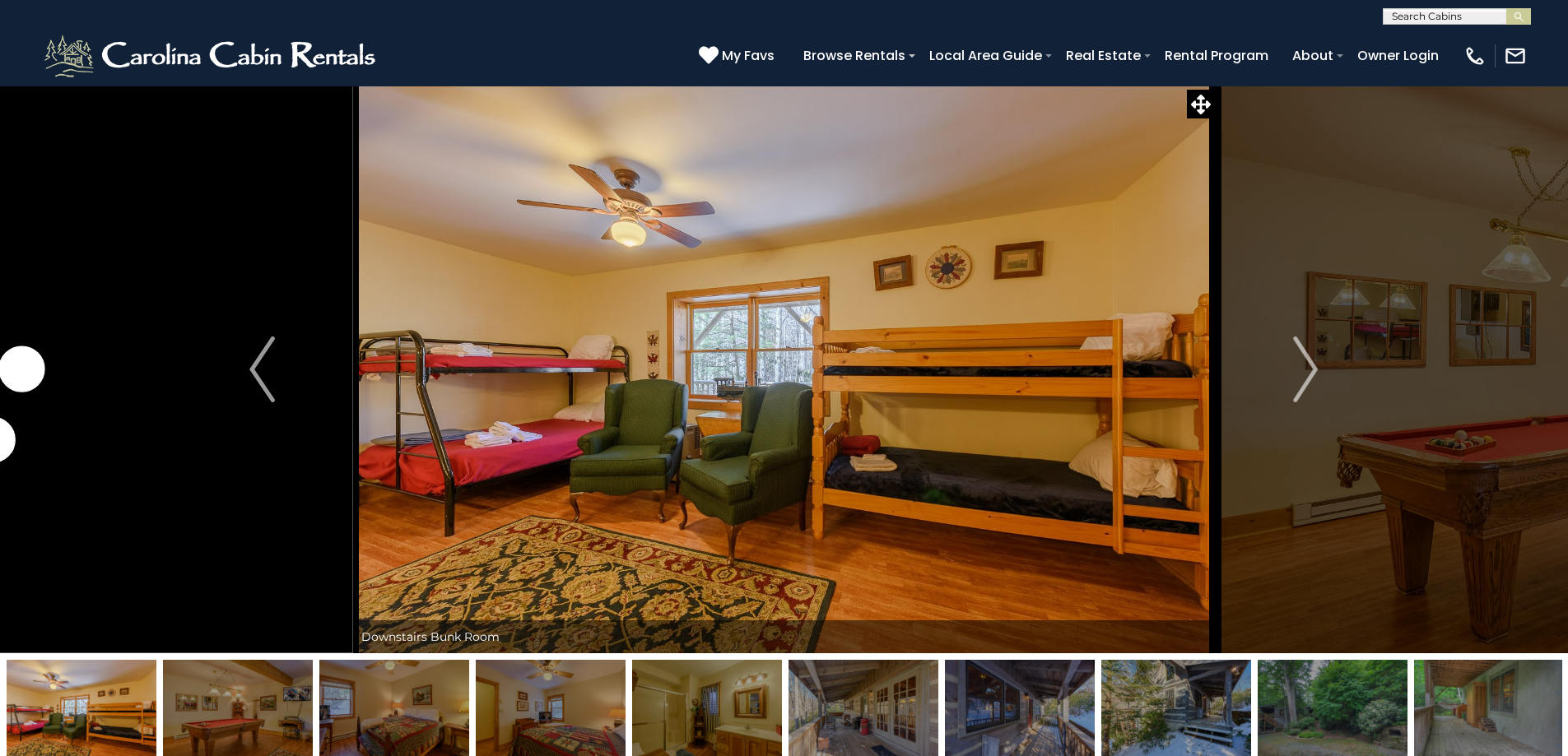
click at [1306, 352] on img "Next" at bounding box center [1305, 370] width 25 height 65
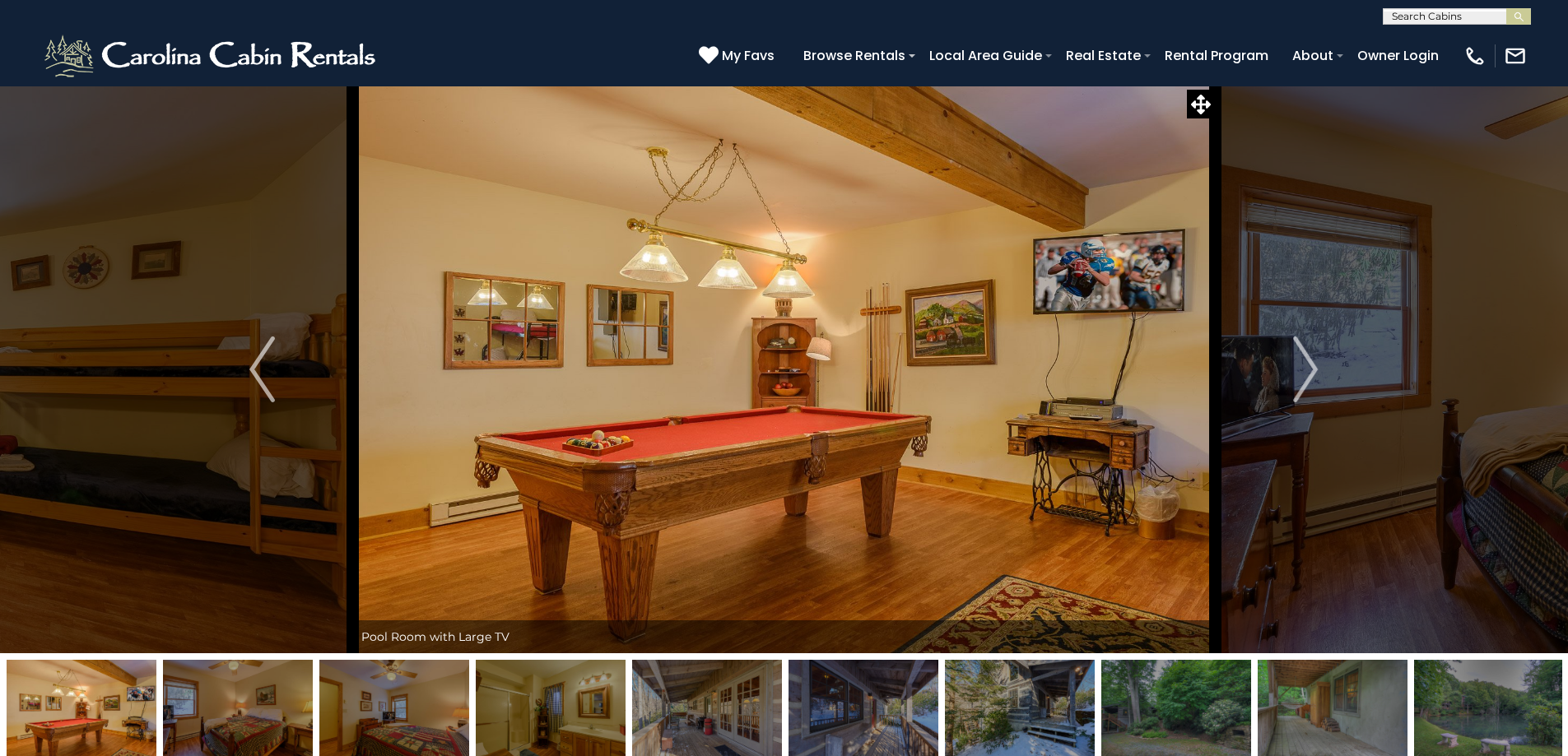
click at [1306, 352] on img "Next" at bounding box center [1305, 370] width 25 height 65
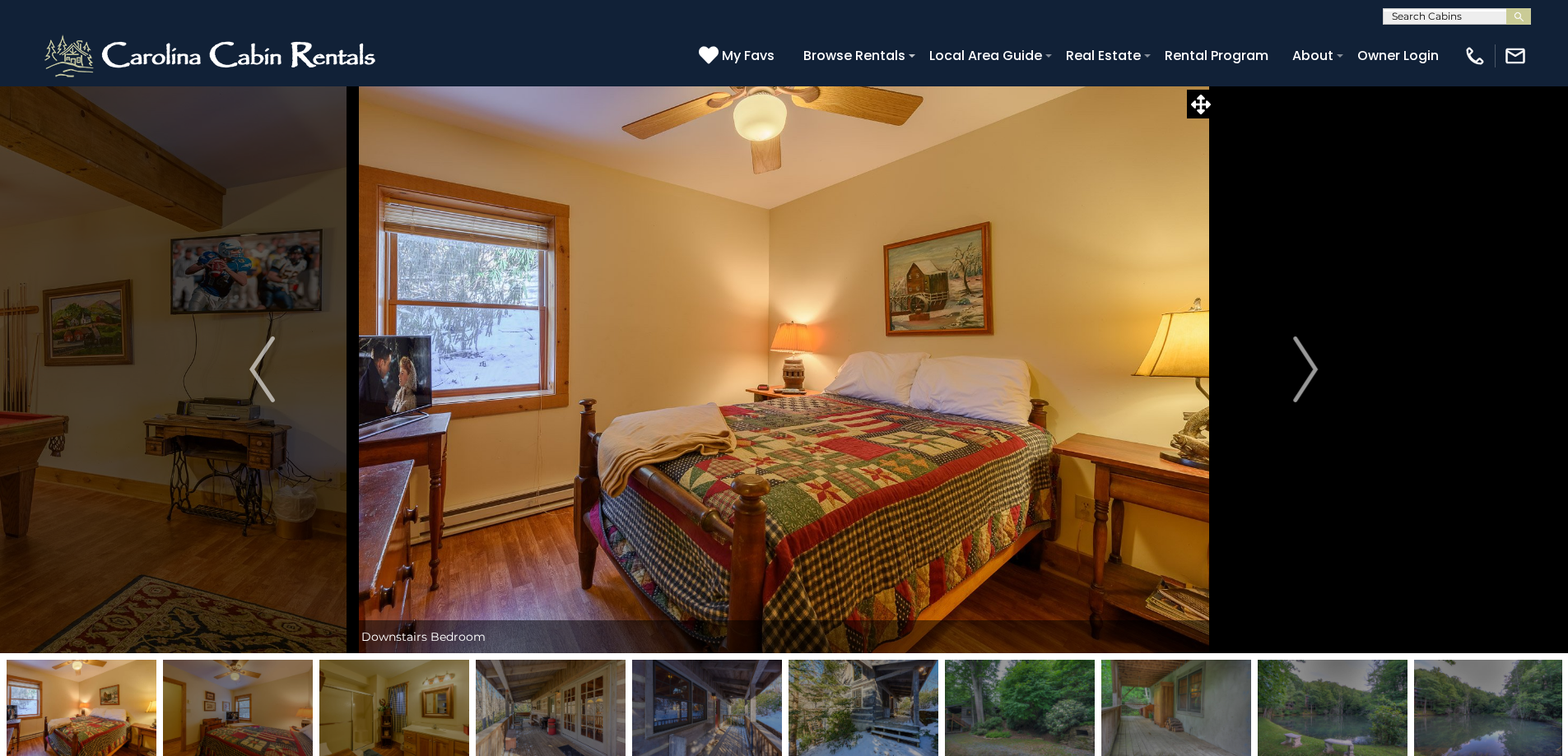
click at [1306, 352] on img "Next" at bounding box center [1305, 370] width 25 height 65
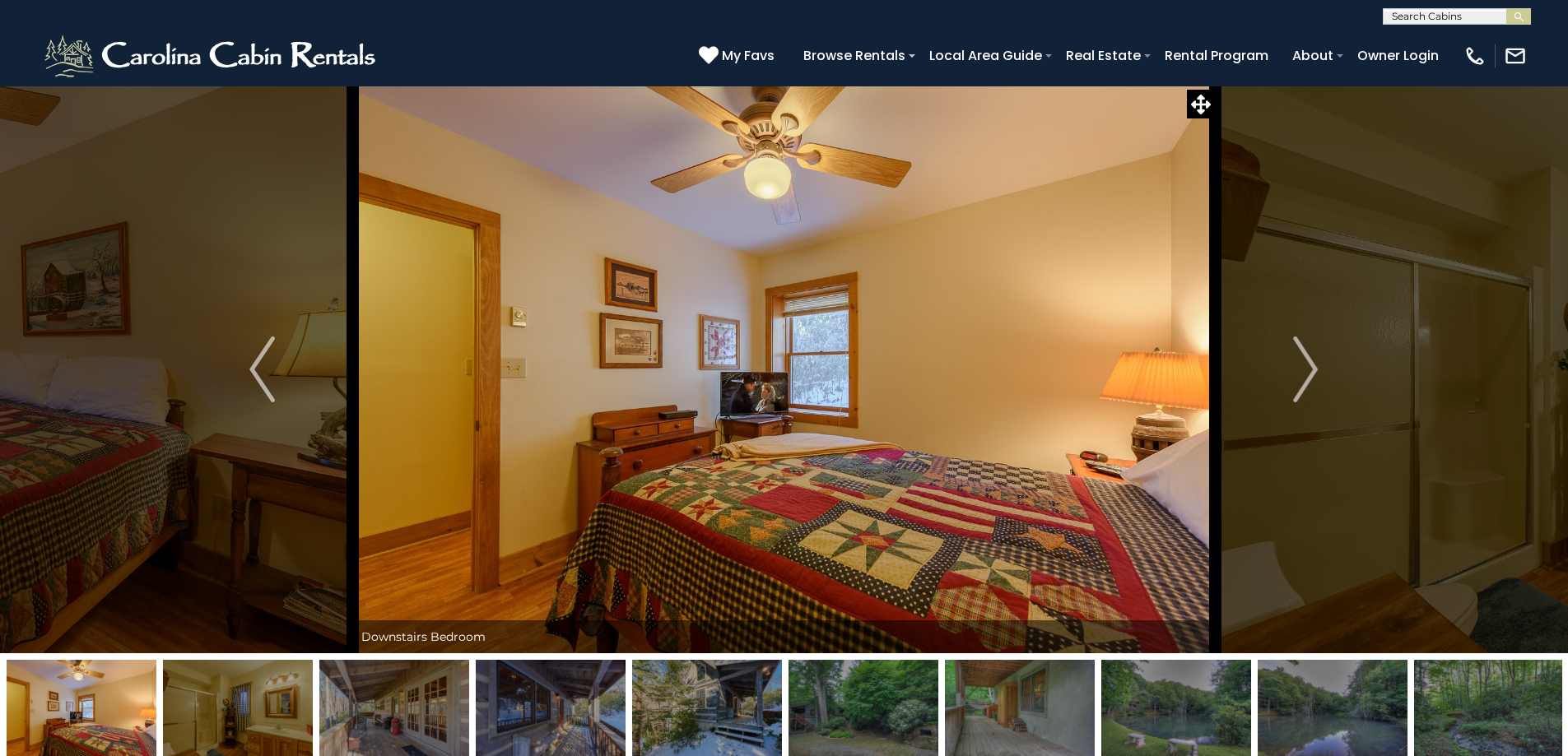
click at [1306, 352] on img "Next" at bounding box center [1305, 370] width 25 height 65
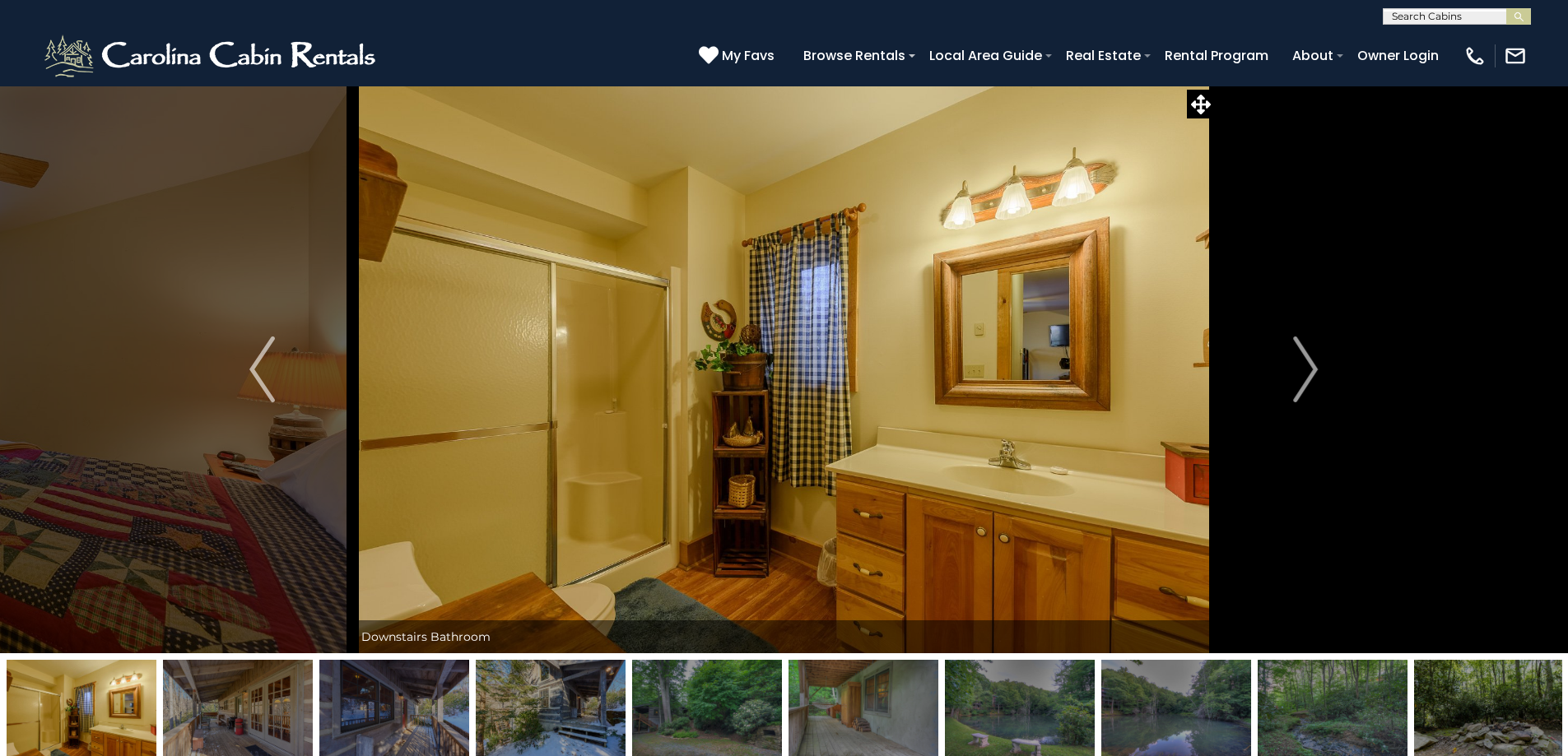
click at [1306, 352] on img "Next" at bounding box center [1305, 370] width 25 height 65
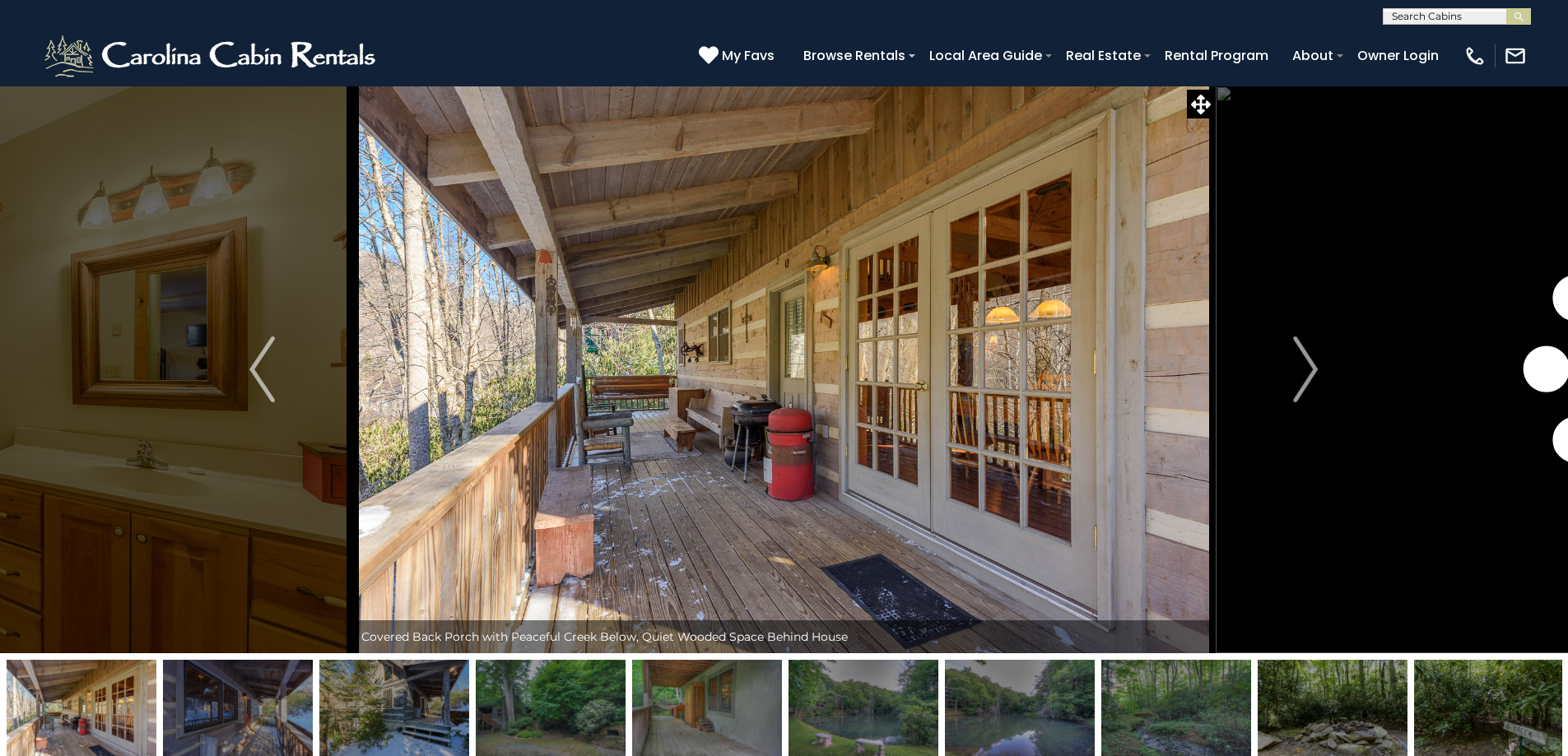
click at [1306, 352] on img "Next" at bounding box center [1305, 370] width 25 height 65
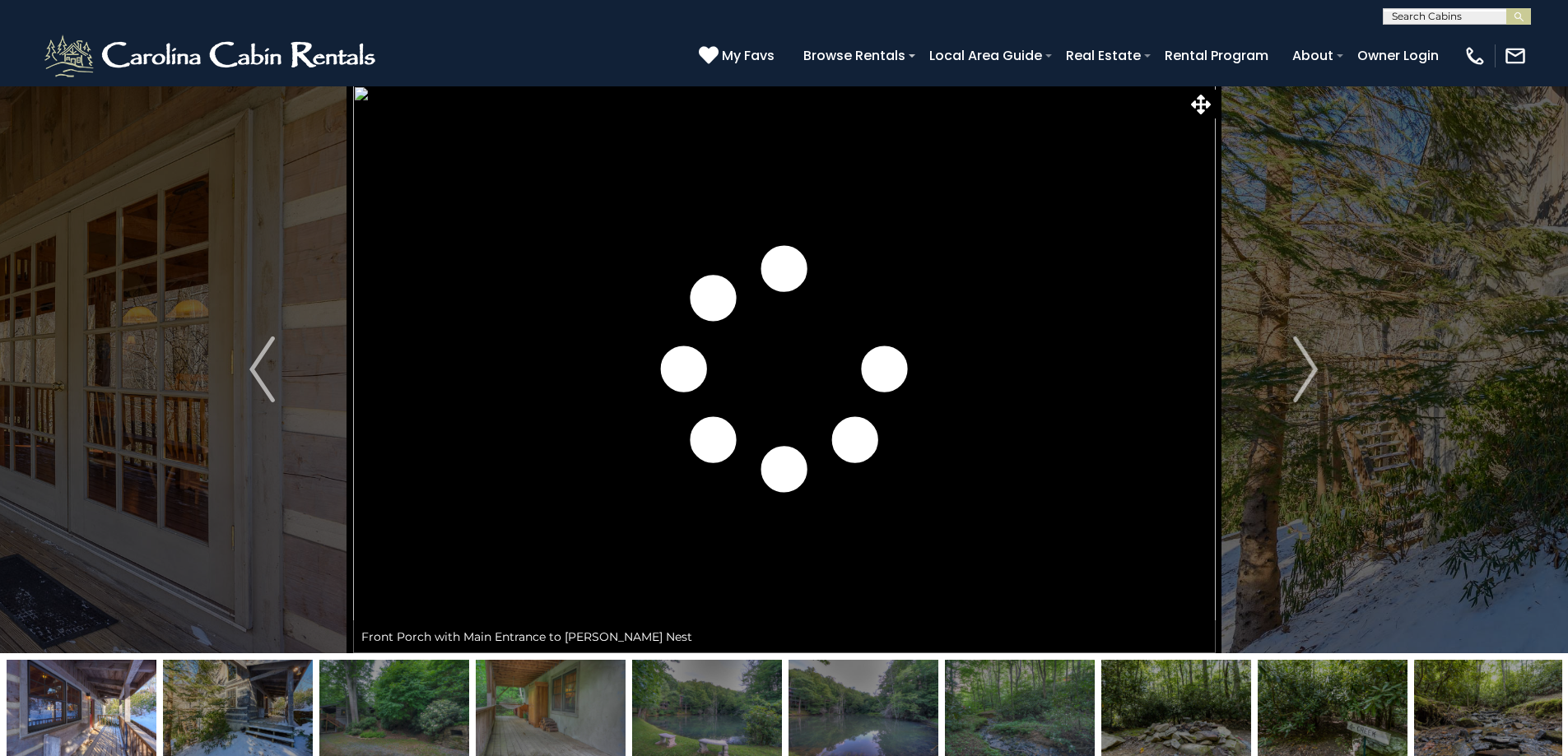
click at [1306, 352] on img "Next" at bounding box center [1305, 370] width 25 height 65
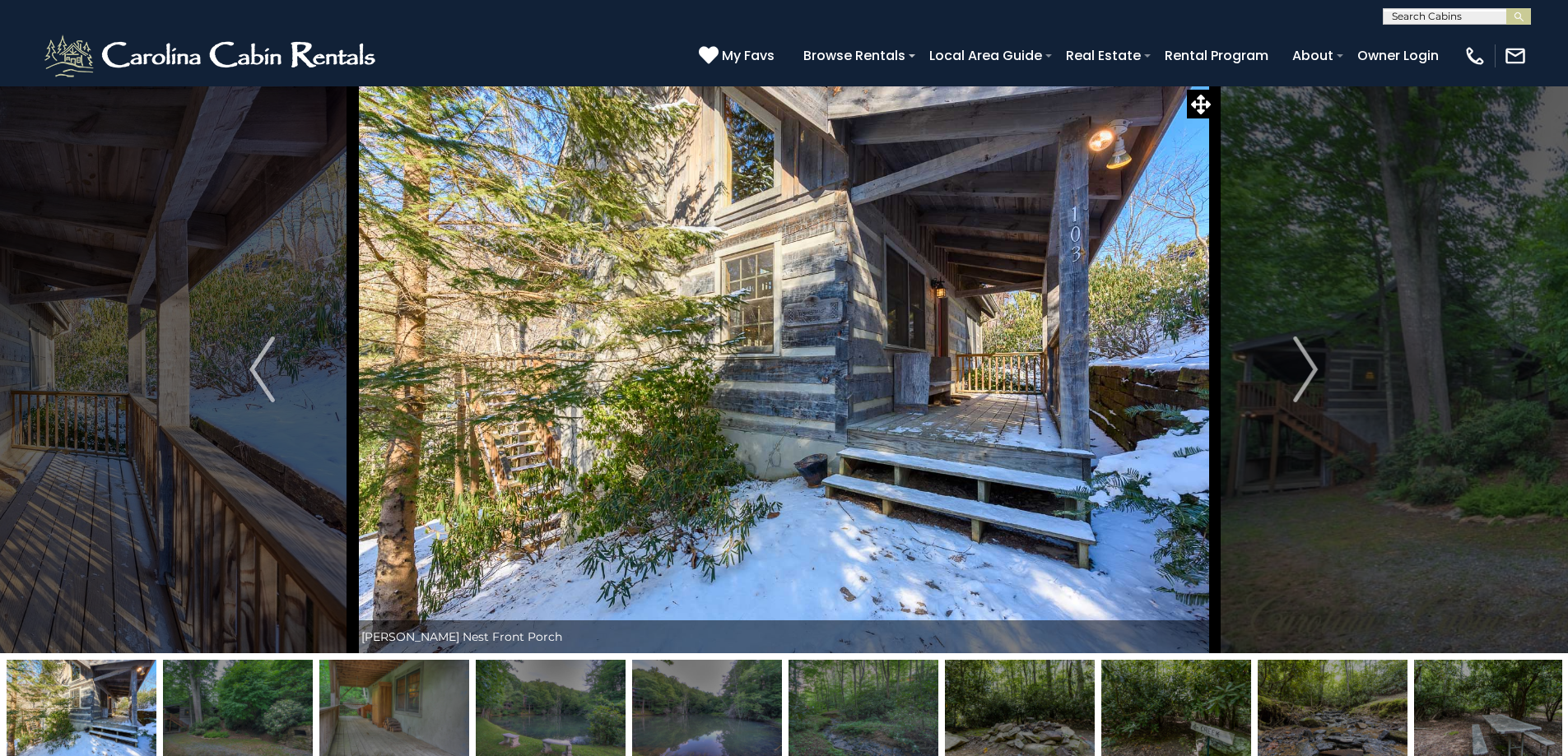
click at [1306, 352] on img "Next" at bounding box center [1305, 370] width 25 height 65
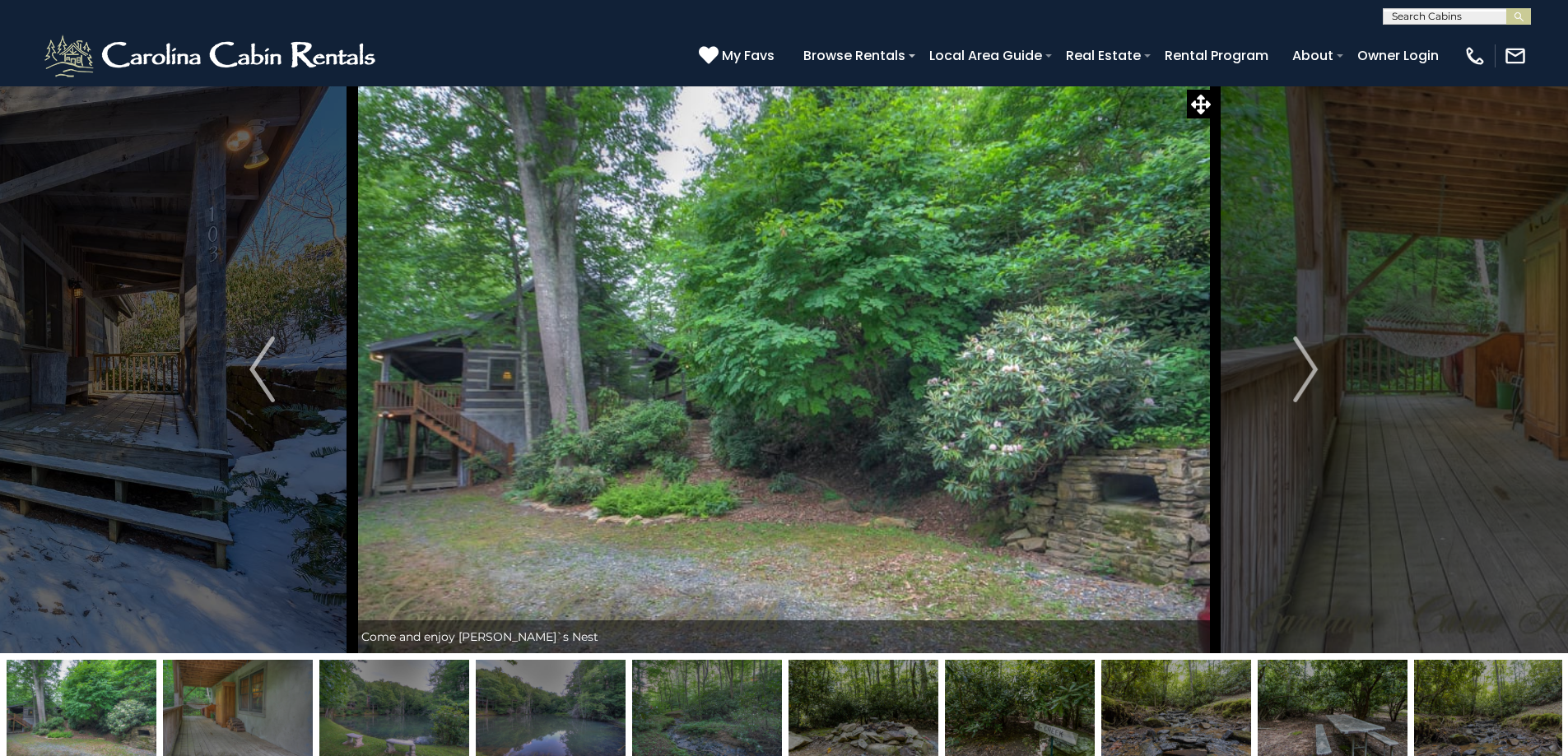
click at [1306, 352] on img "Next" at bounding box center [1305, 370] width 25 height 65
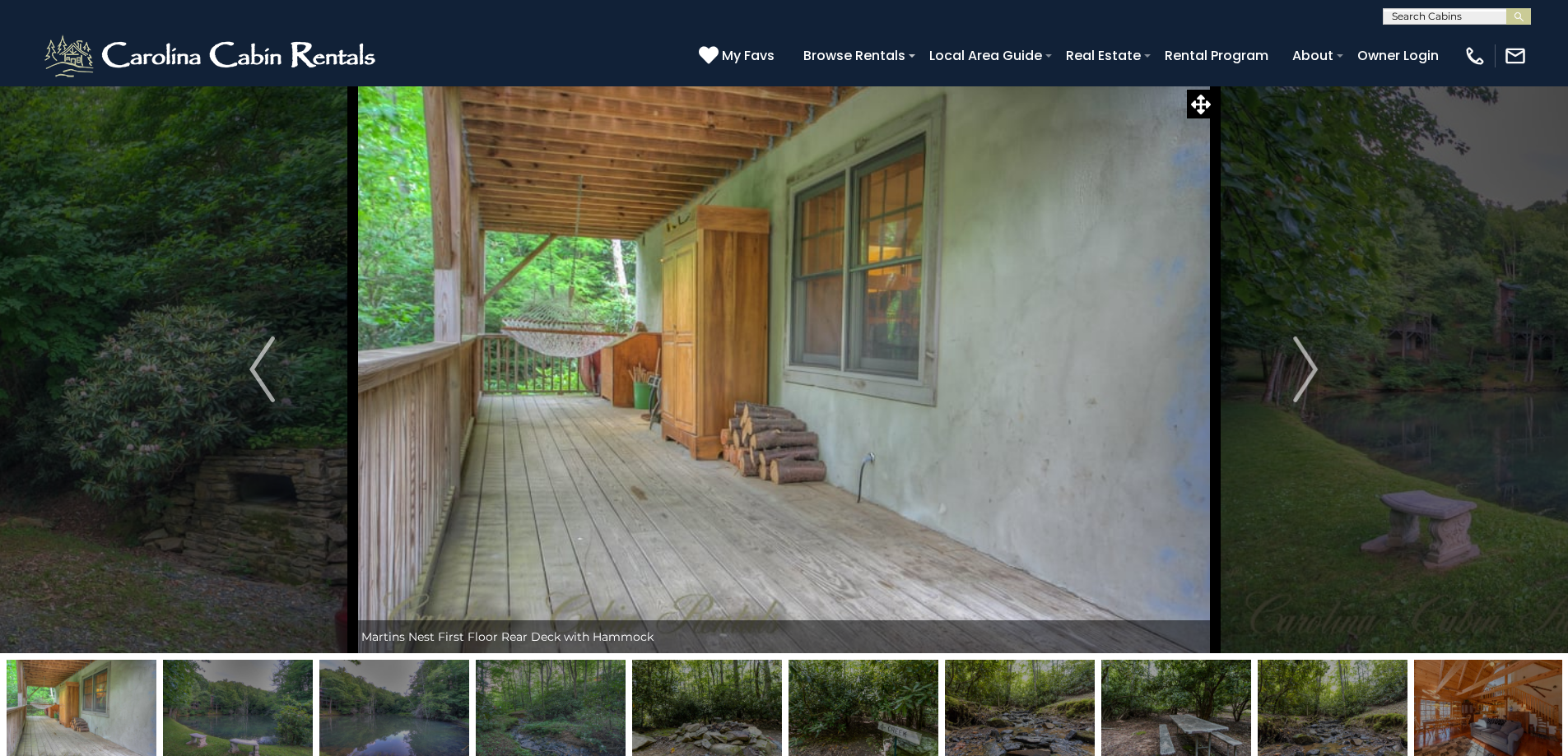
click at [1306, 352] on img "Next" at bounding box center [1305, 370] width 25 height 65
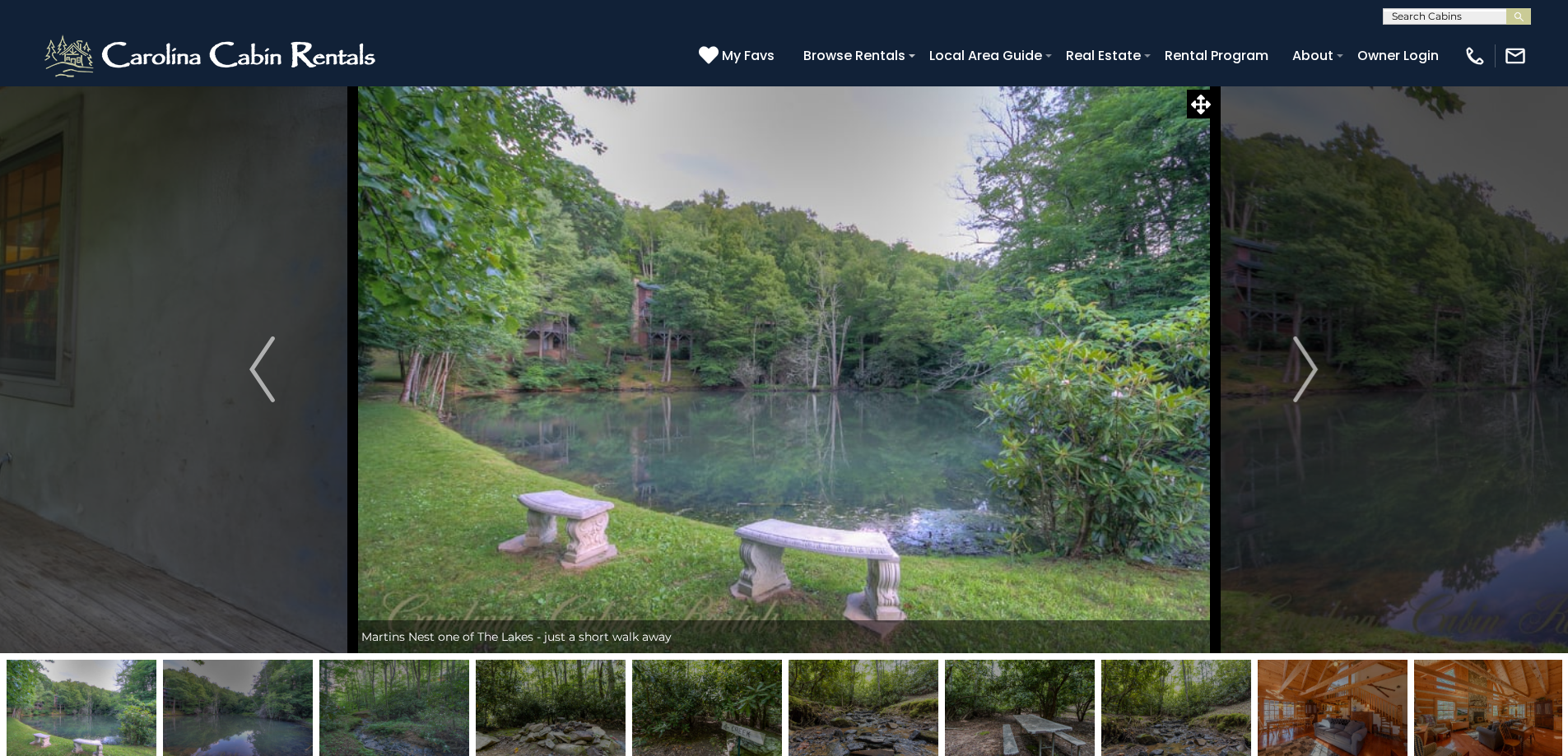
click at [1306, 352] on img "Next" at bounding box center [1305, 370] width 25 height 65
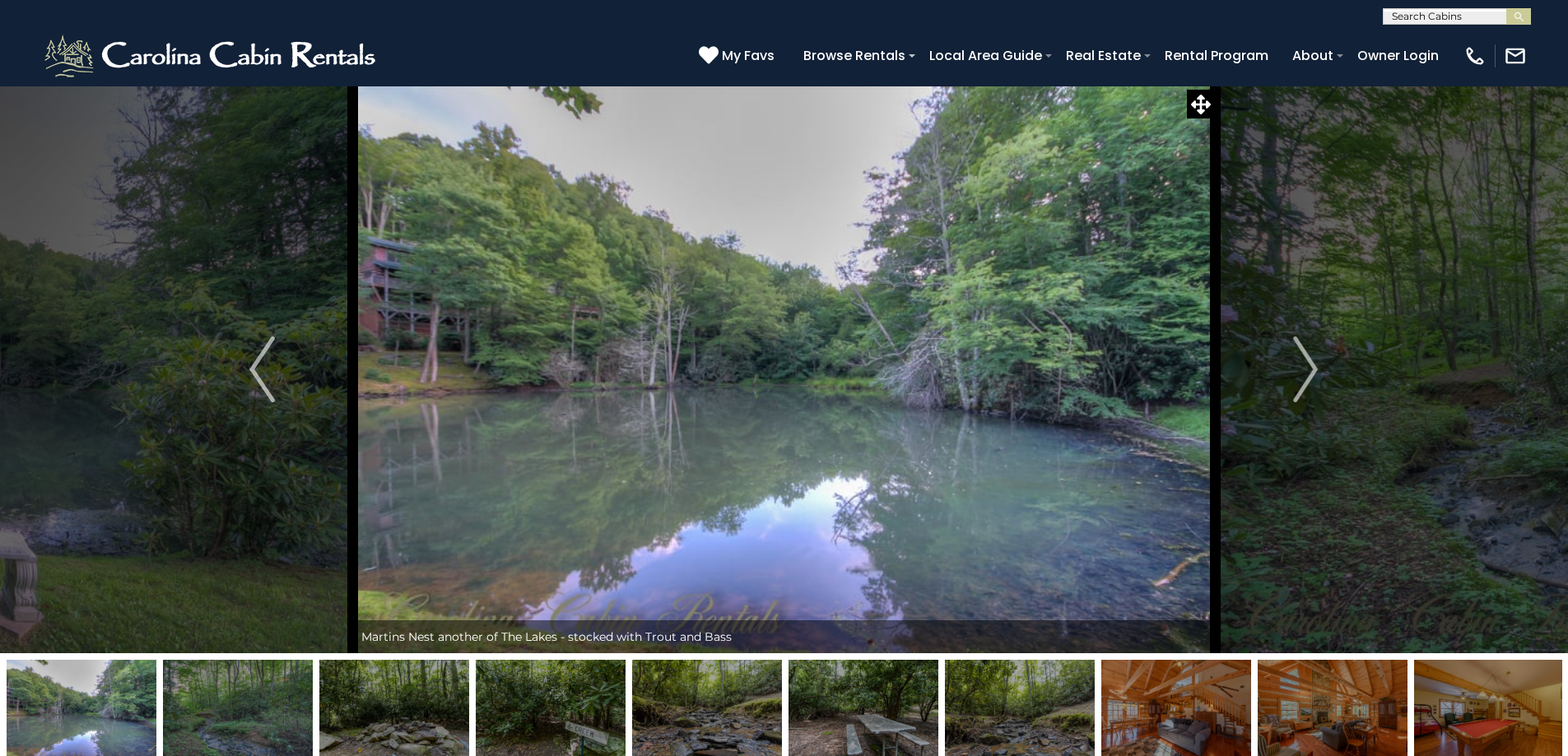
click at [1306, 352] on img "Next" at bounding box center [1305, 370] width 25 height 65
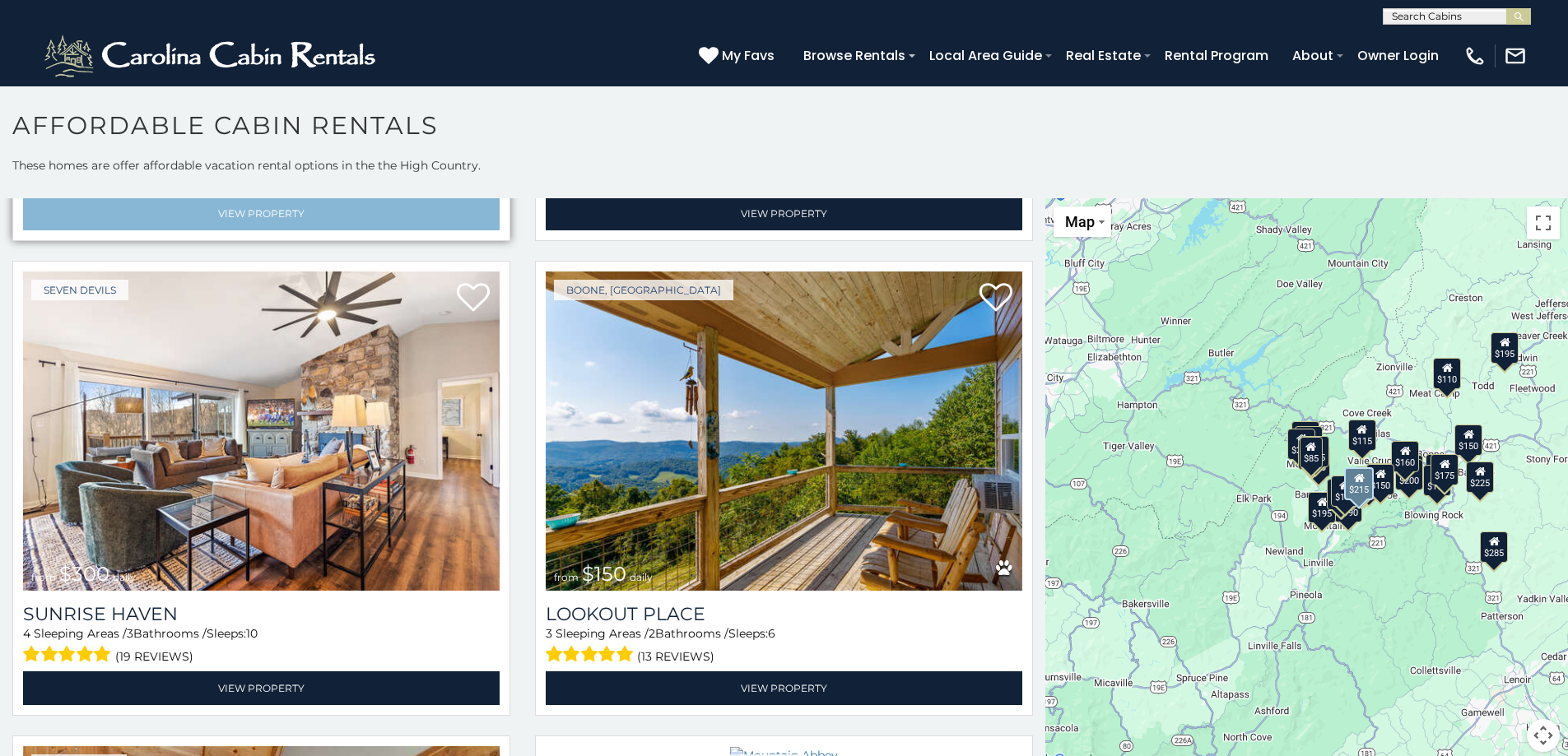
scroll to position [988, 0]
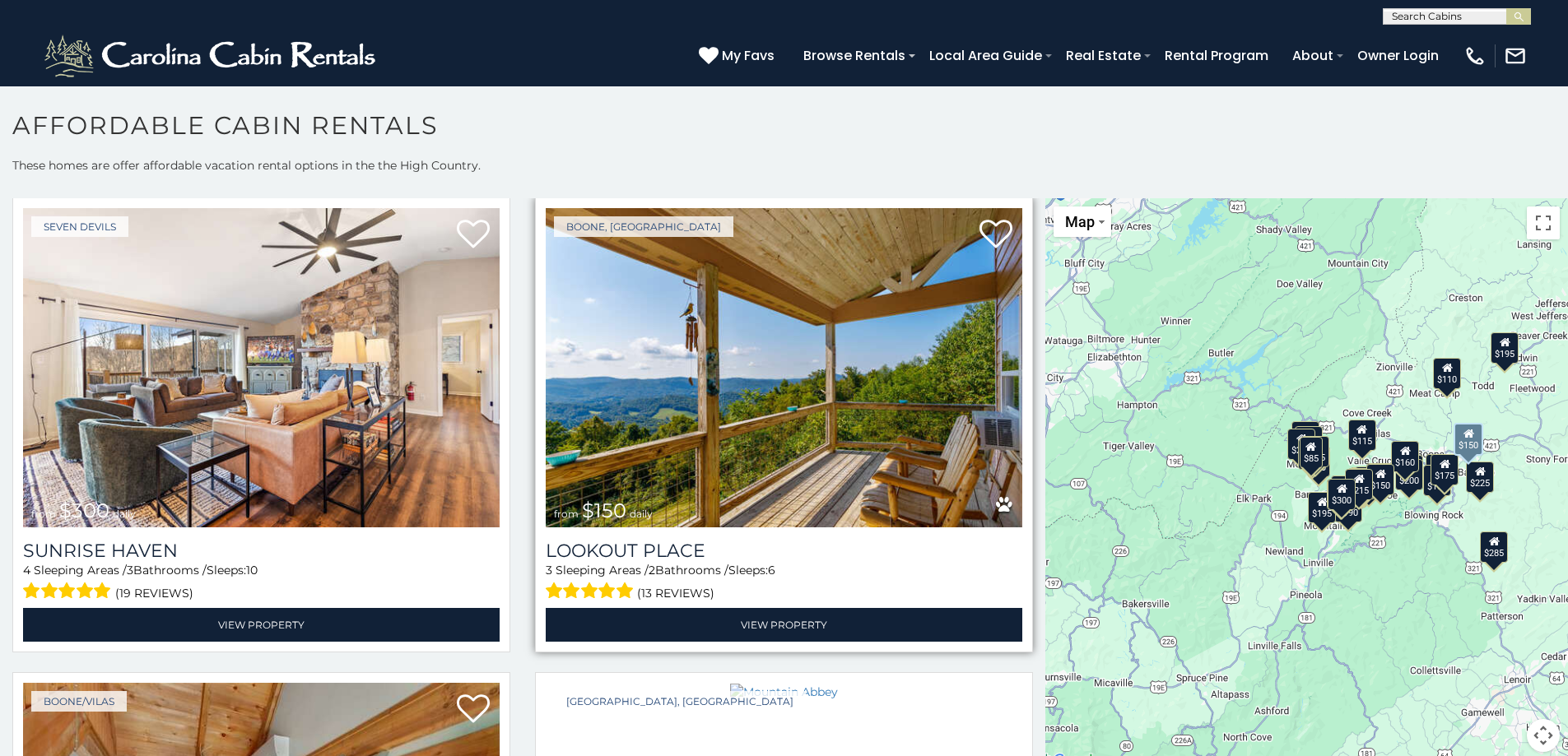
click at [834, 396] on img at bounding box center [784, 368] width 477 height 319
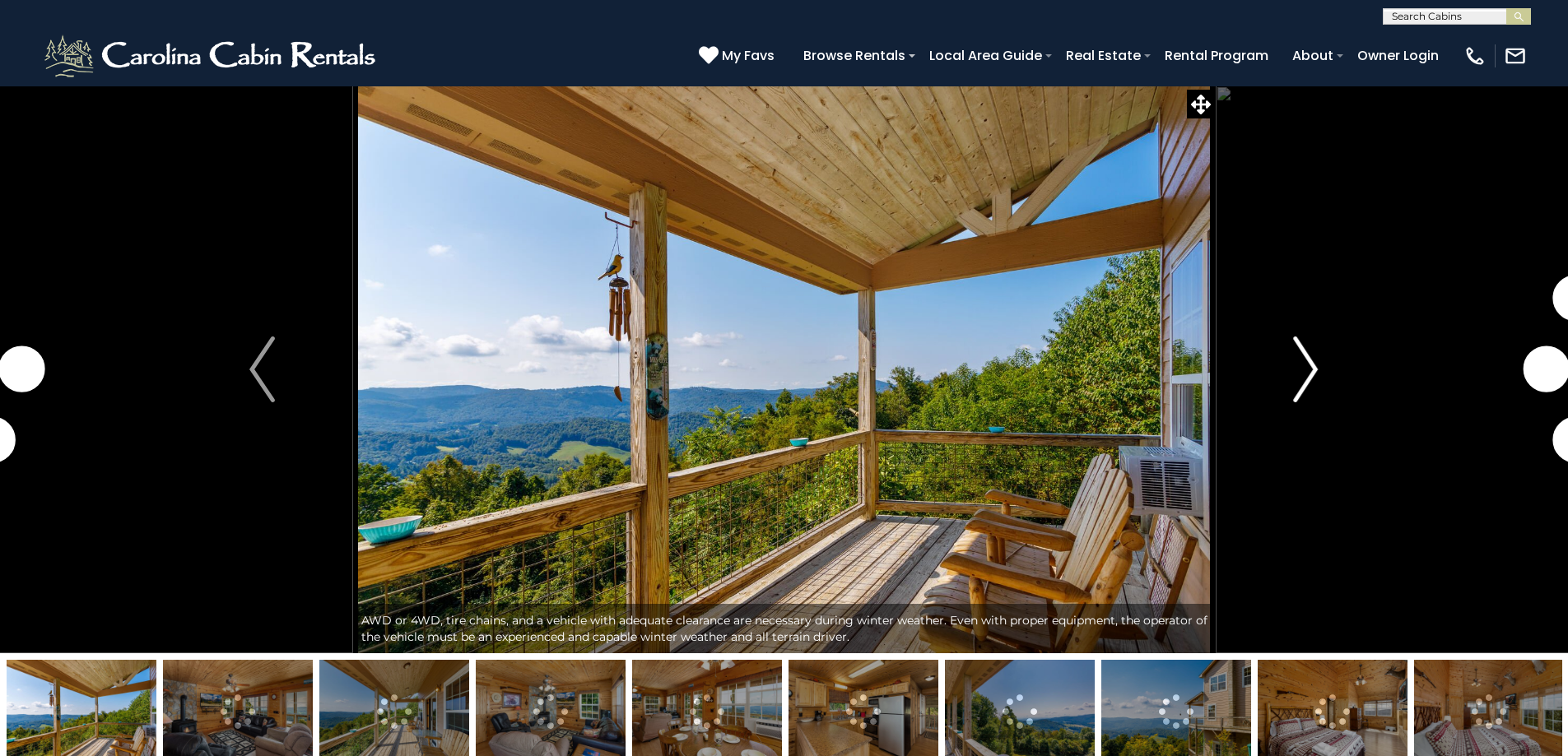
click at [1313, 357] on img "Next" at bounding box center [1305, 370] width 25 height 65
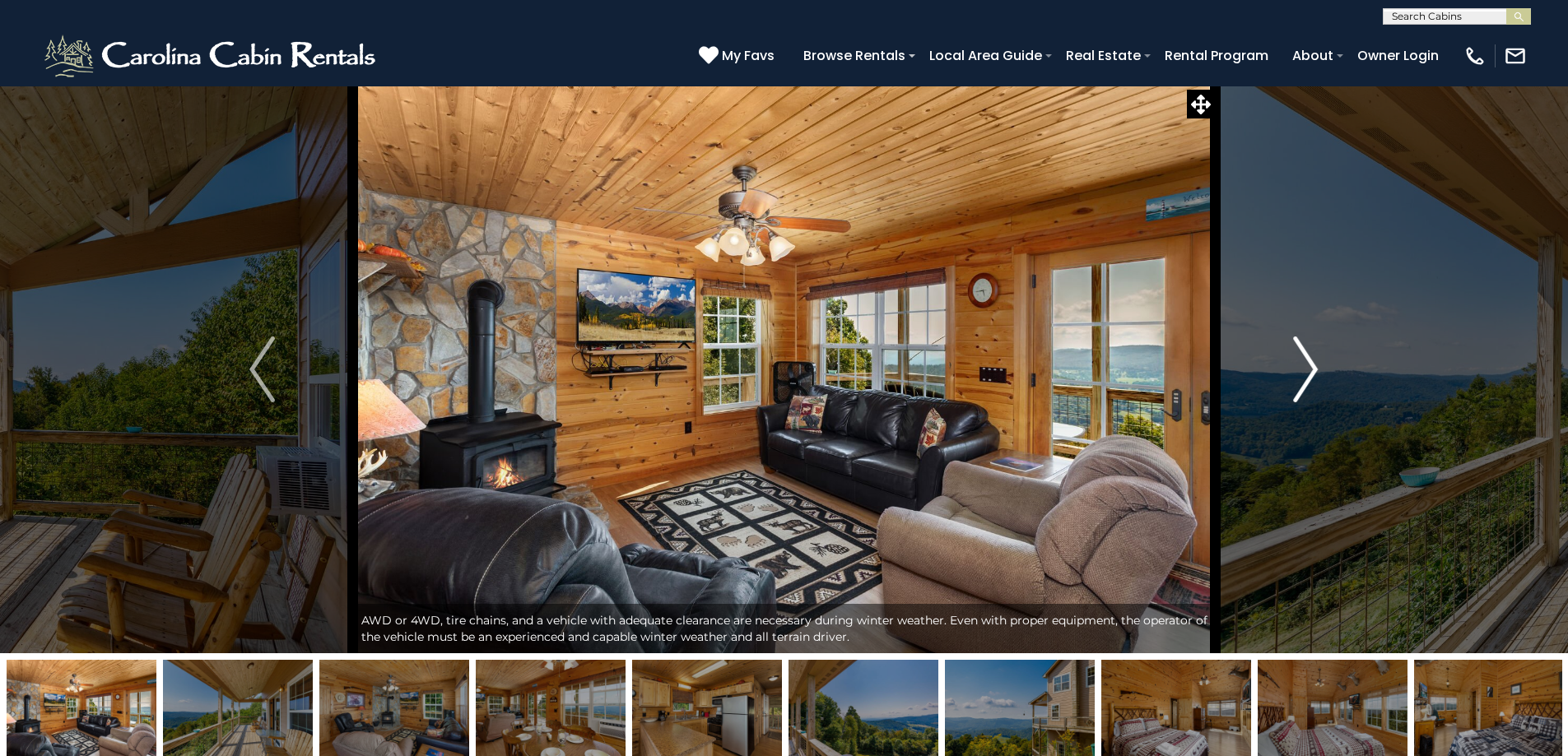
click at [1313, 357] on img "Next" at bounding box center [1305, 370] width 25 height 65
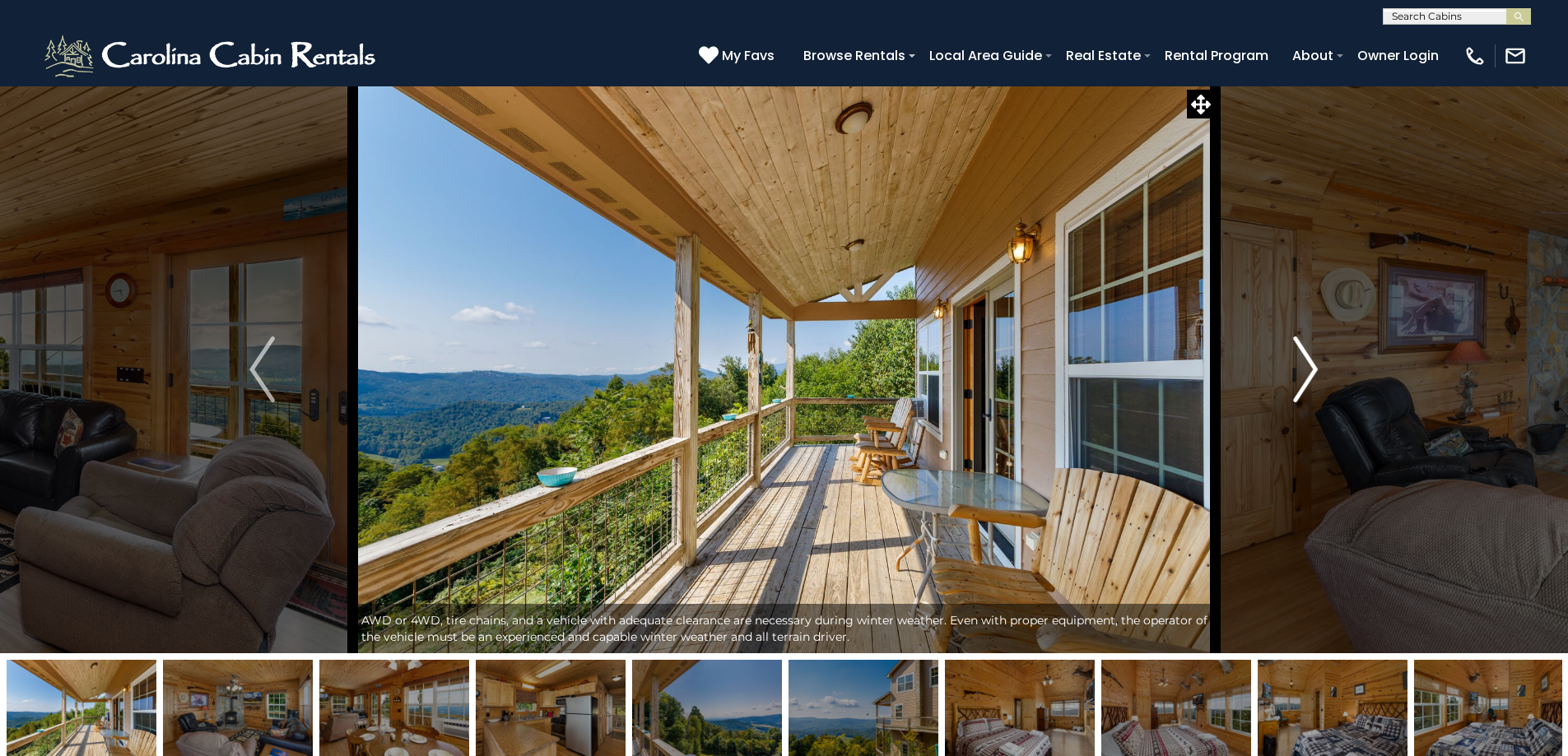
click at [1313, 357] on img "Next" at bounding box center [1305, 370] width 25 height 65
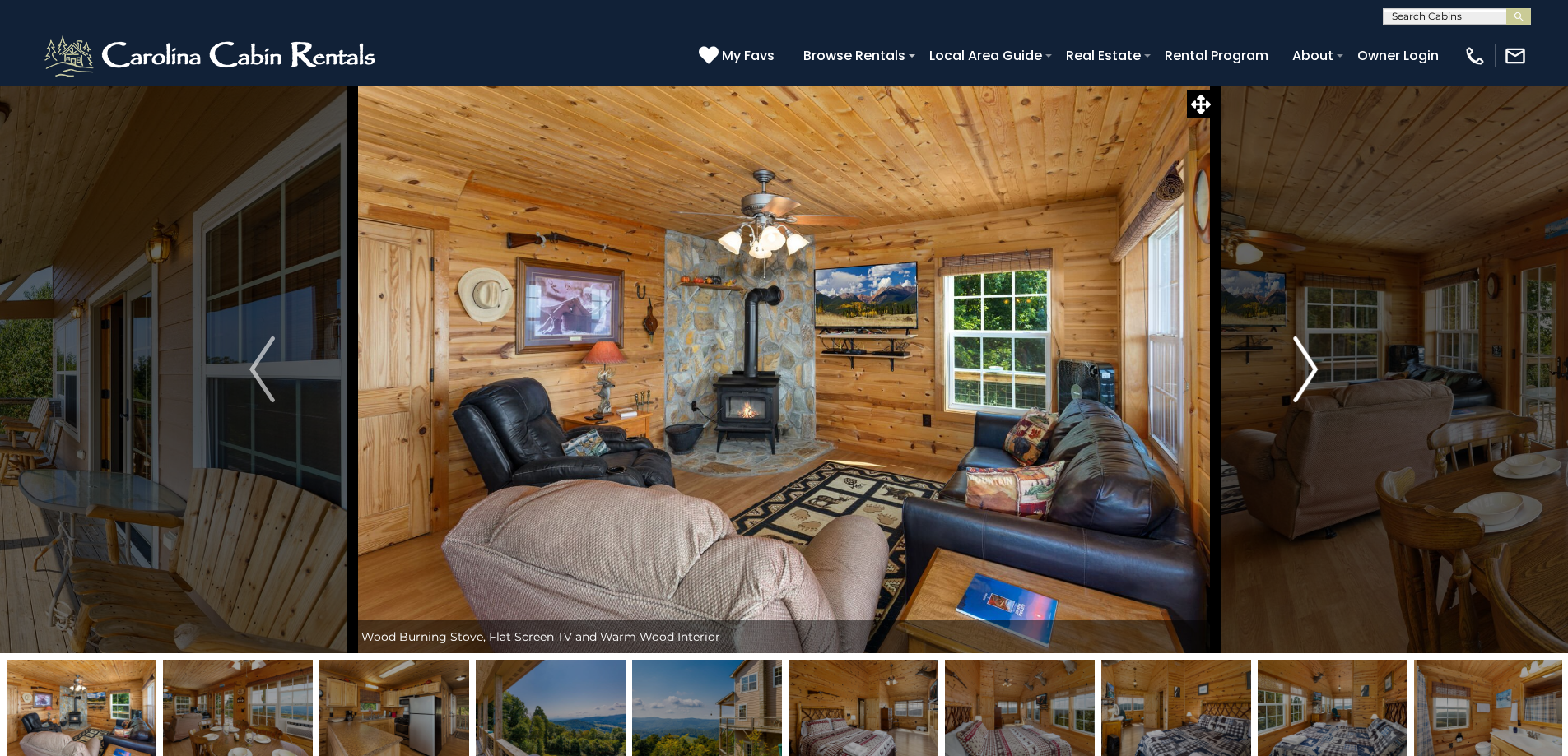
click at [1308, 372] on img "Next" at bounding box center [1305, 370] width 25 height 65
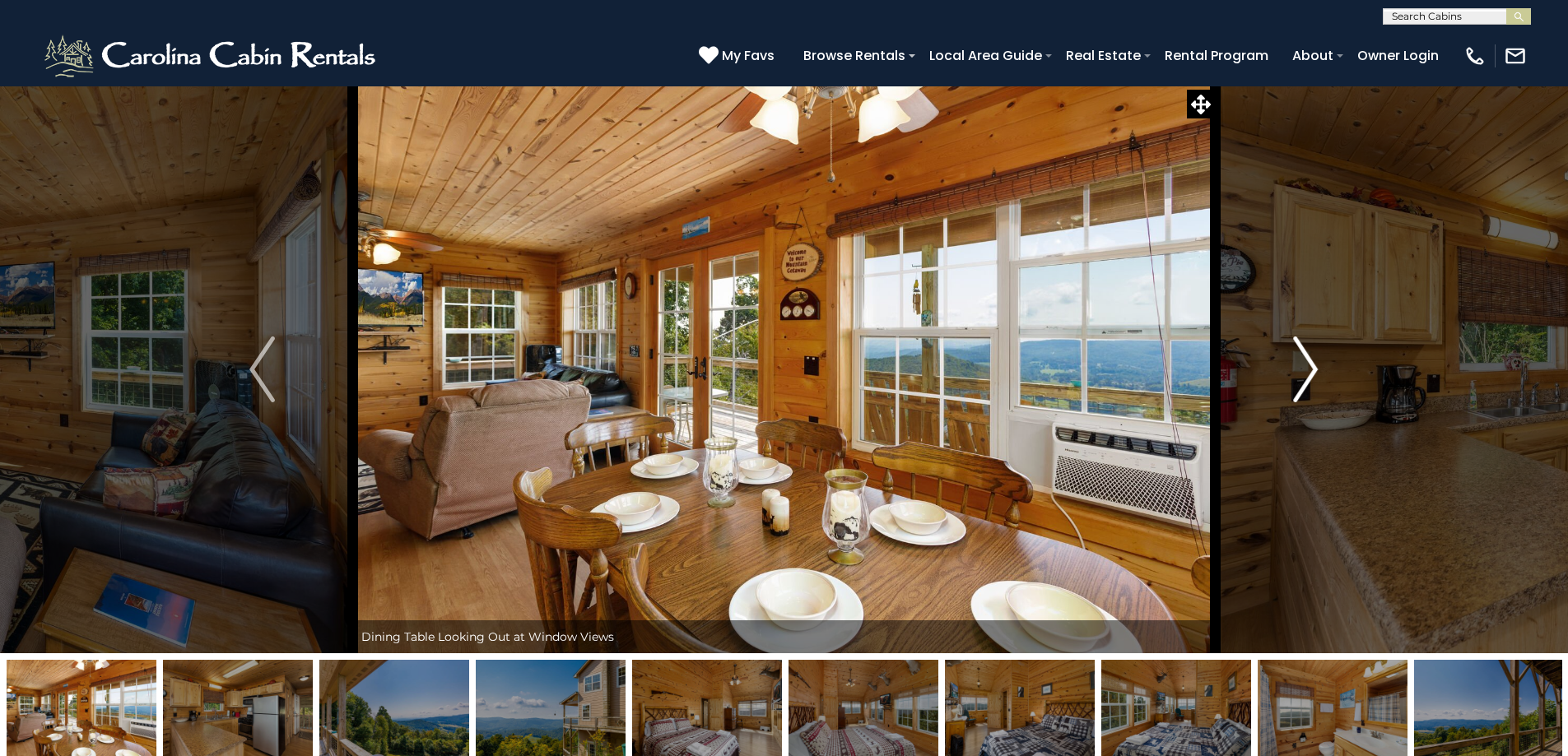
click at [1308, 372] on img "Next" at bounding box center [1305, 370] width 25 height 65
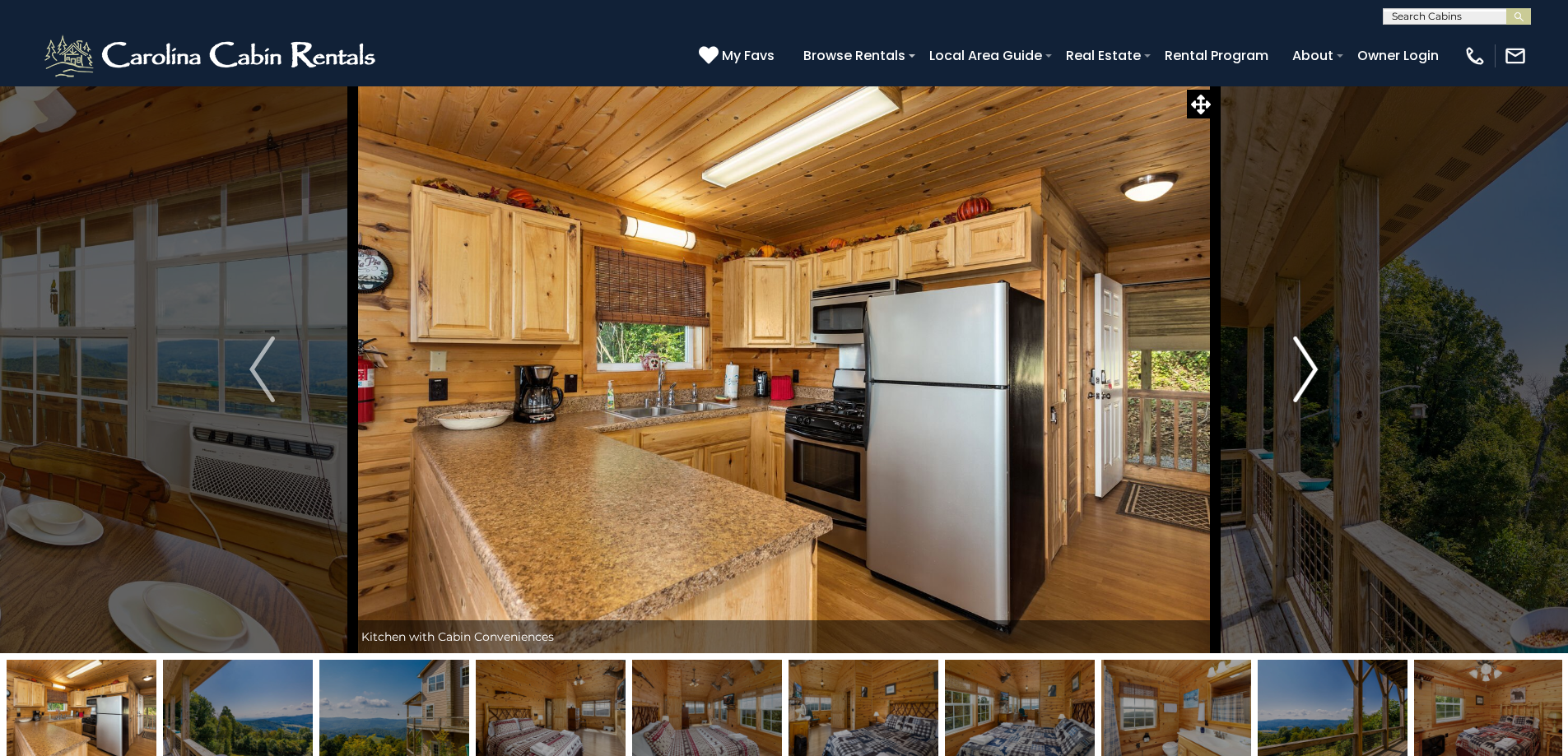
click at [1308, 372] on img "Next" at bounding box center [1305, 370] width 25 height 65
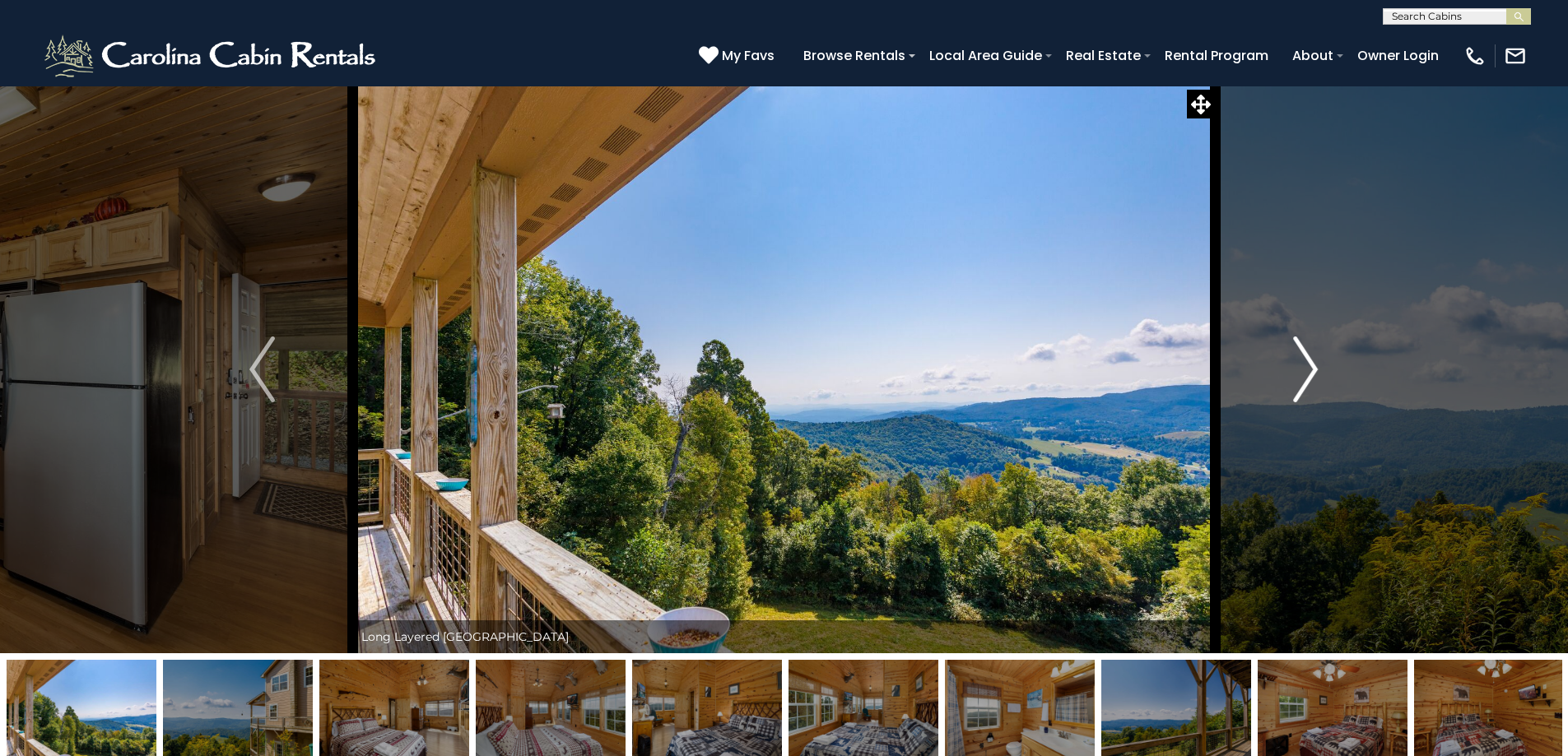
click at [1308, 372] on img "Next" at bounding box center [1305, 370] width 25 height 65
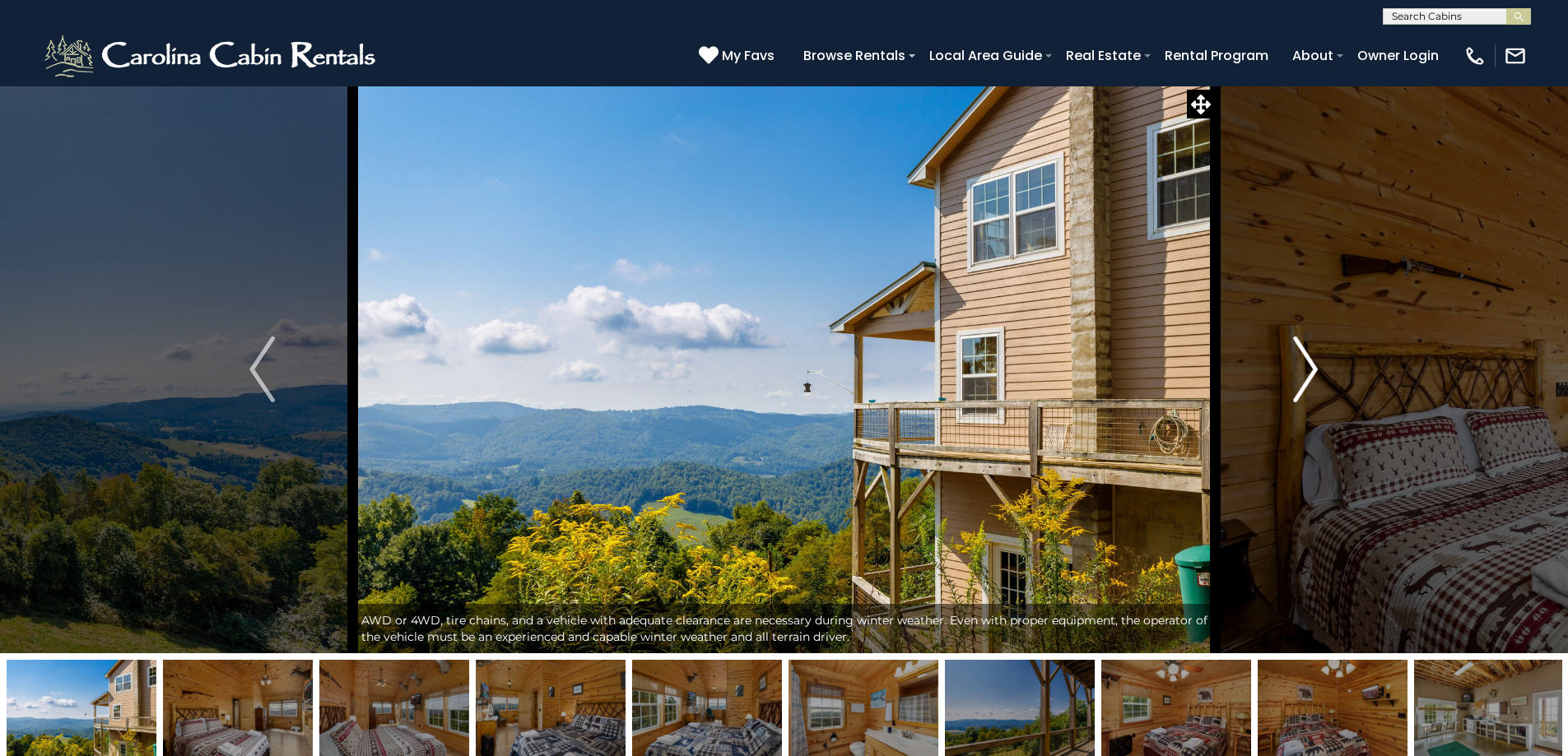
click at [1308, 372] on img "Next" at bounding box center [1305, 370] width 25 height 65
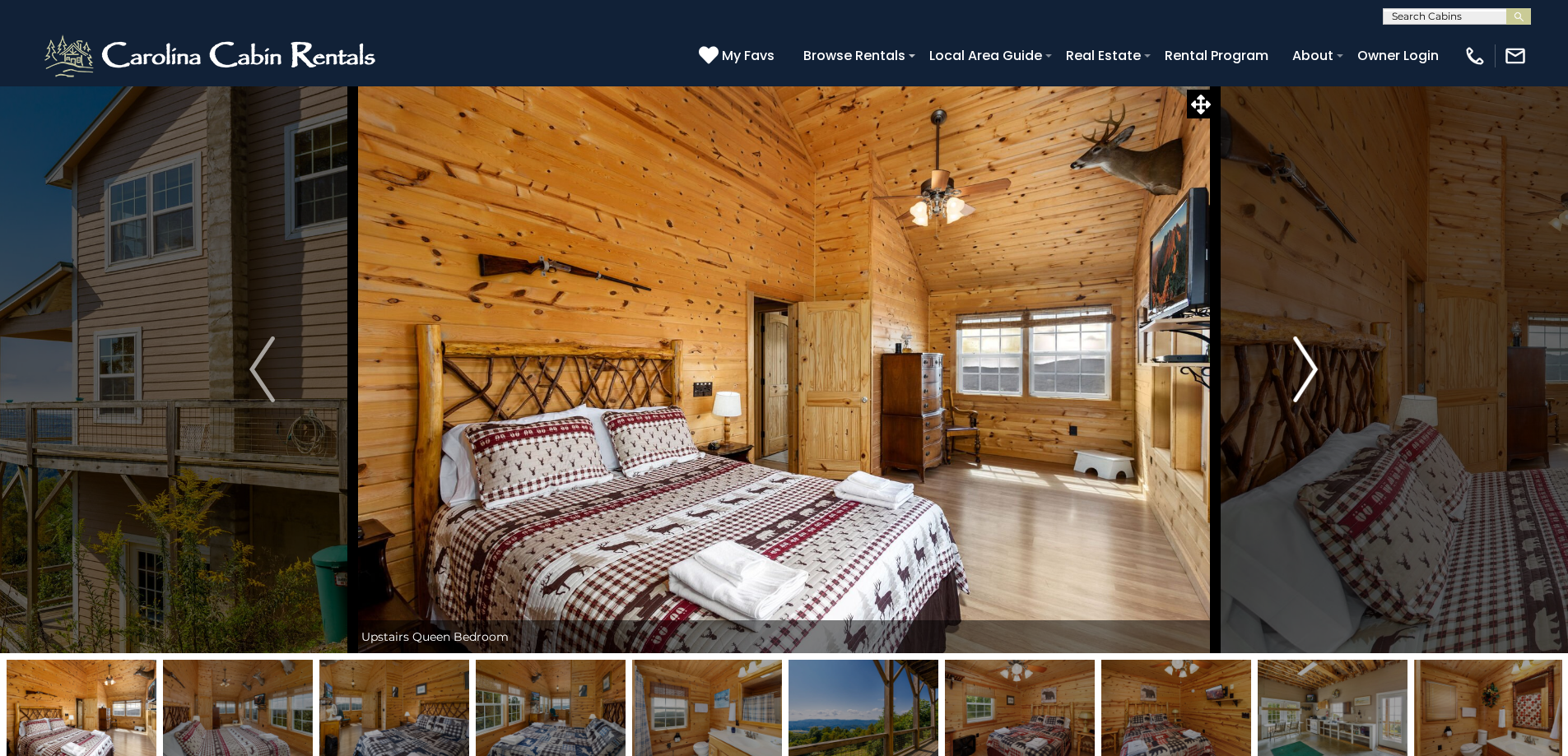
click at [1308, 372] on img "Next" at bounding box center [1305, 370] width 25 height 65
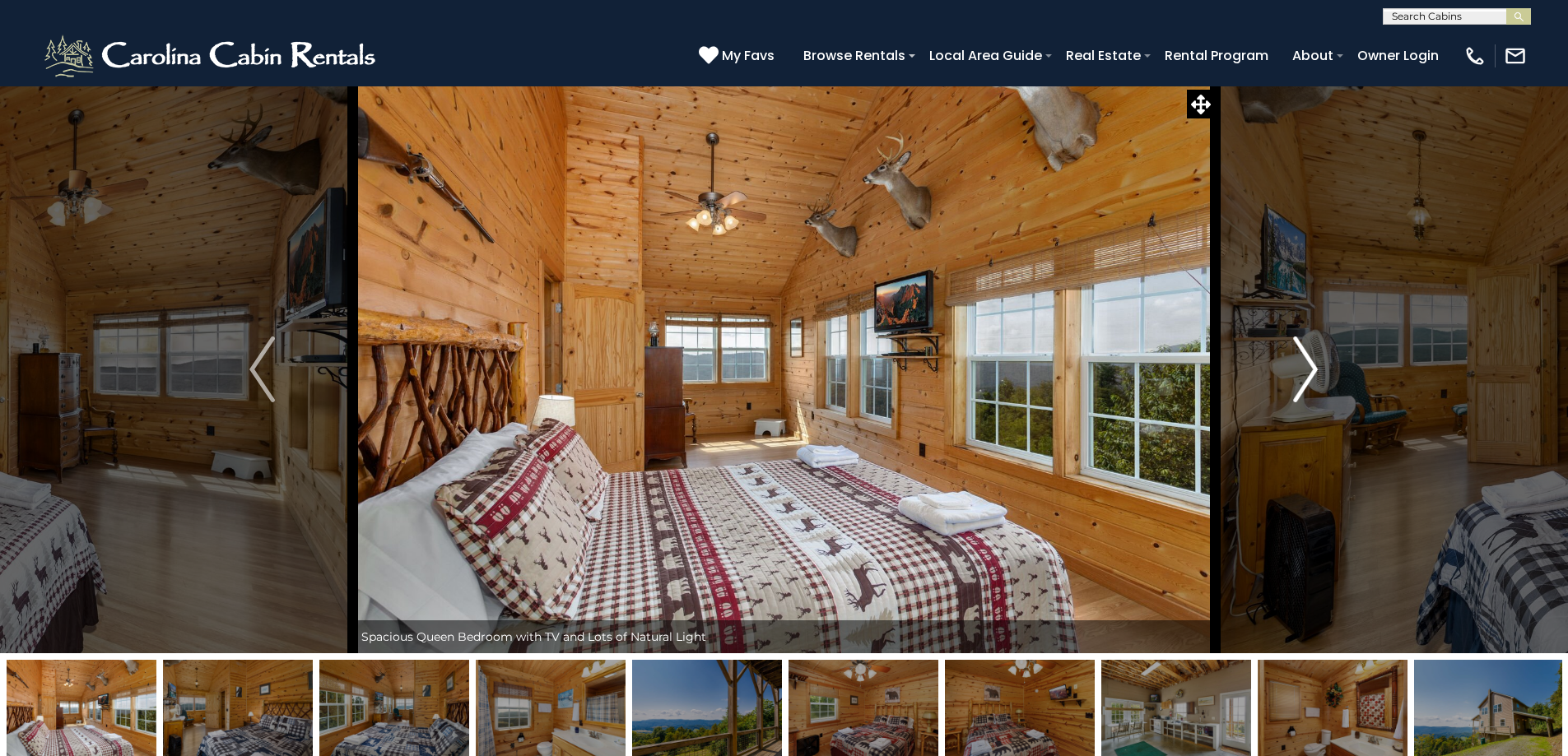
click at [1308, 372] on img "Next" at bounding box center [1305, 370] width 25 height 65
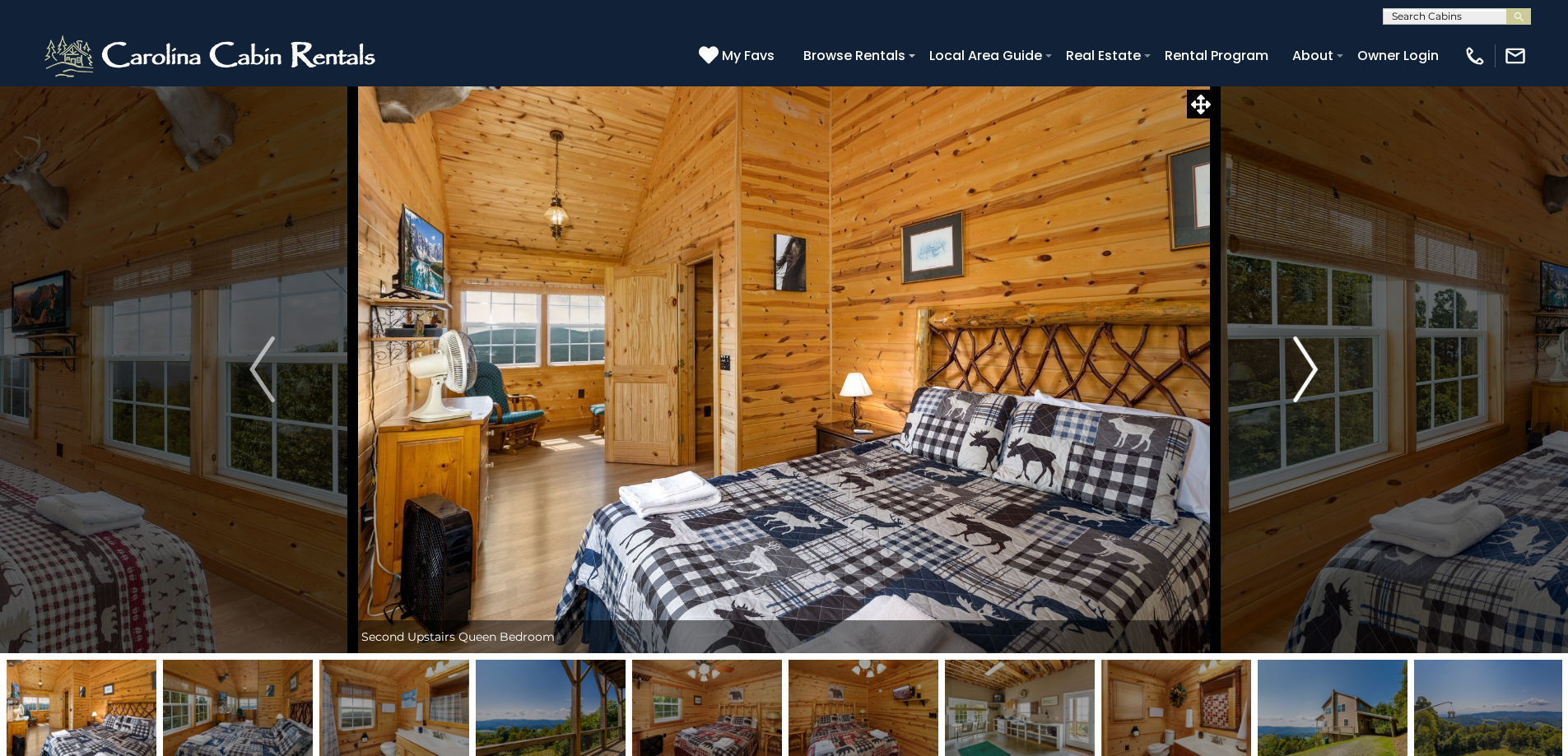
click at [1308, 372] on img "Next" at bounding box center [1305, 370] width 25 height 65
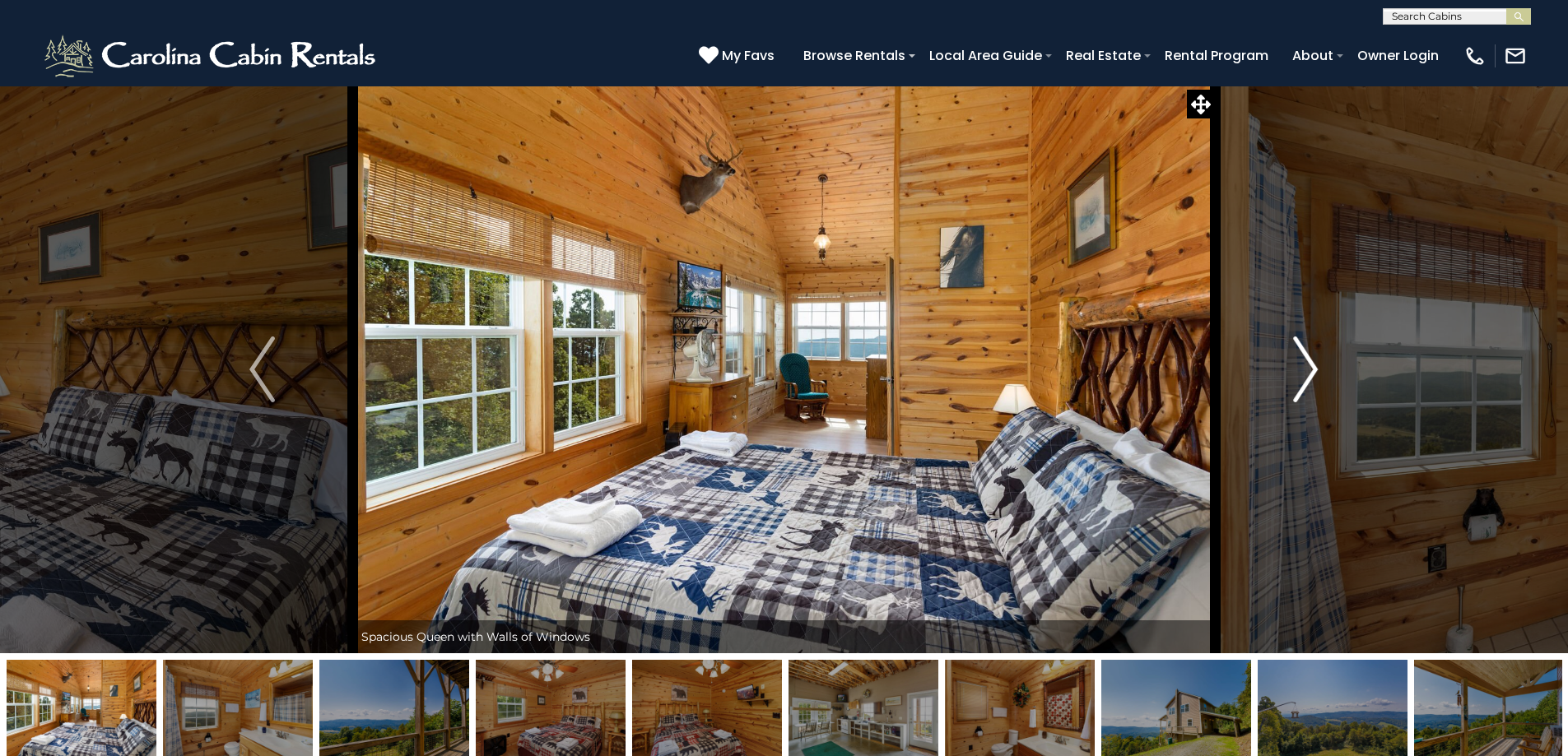
click at [1308, 372] on img "Next" at bounding box center [1305, 370] width 25 height 65
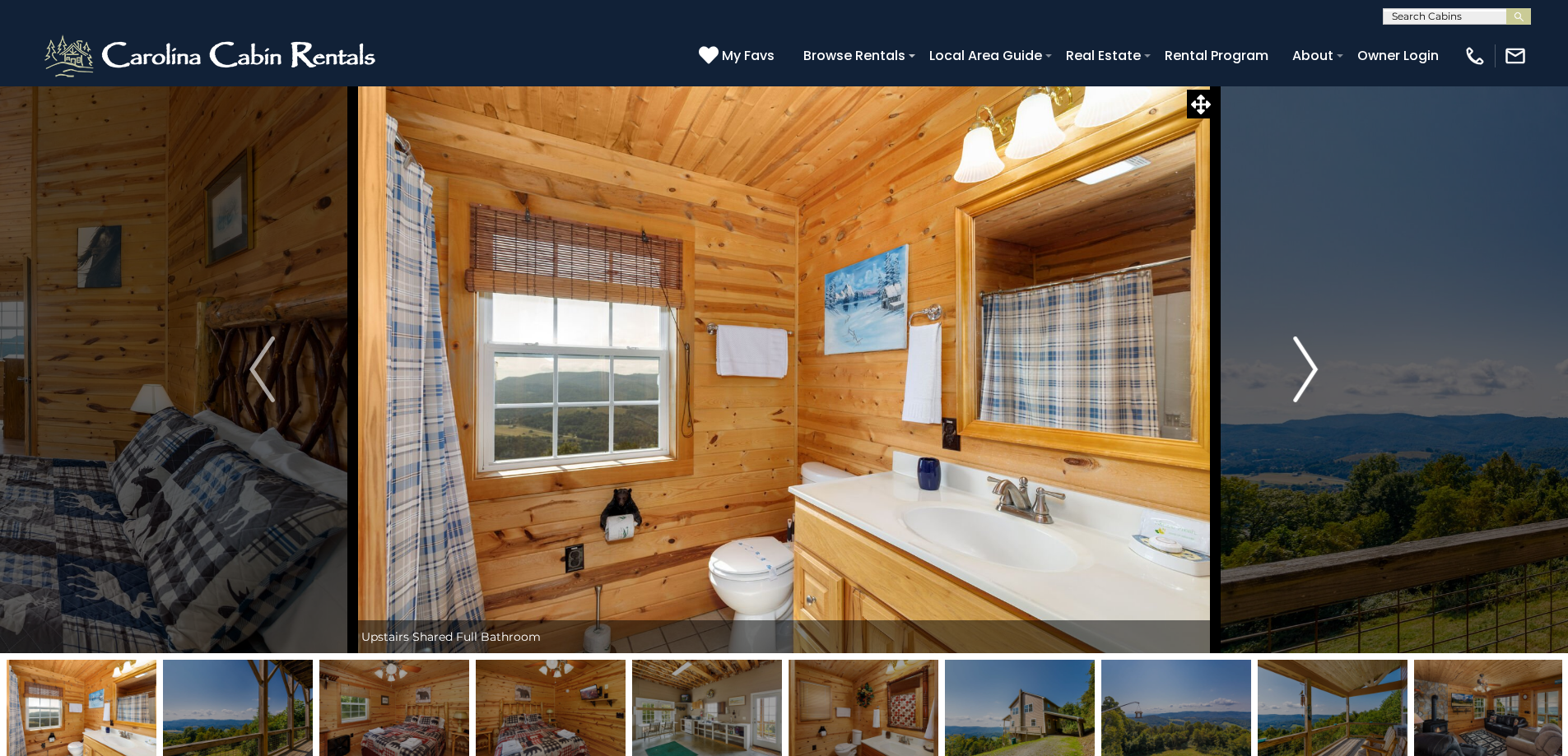
click at [1308, 372] on img "Next" at bounding box center [1305, 370] width 25 height 65
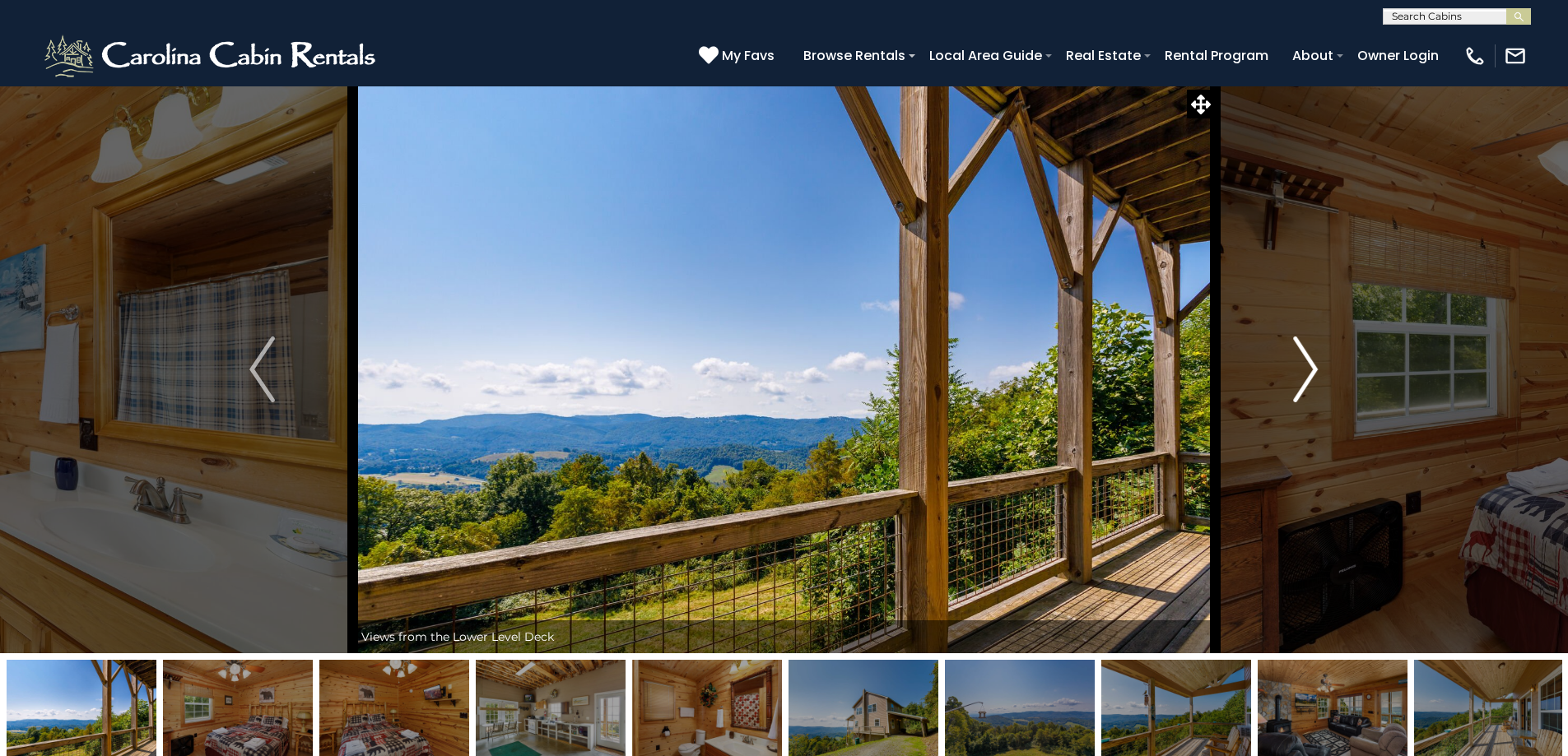
click at [1308, 372] on img "Next" at bounding box center [1305, 370] width 25 height 65
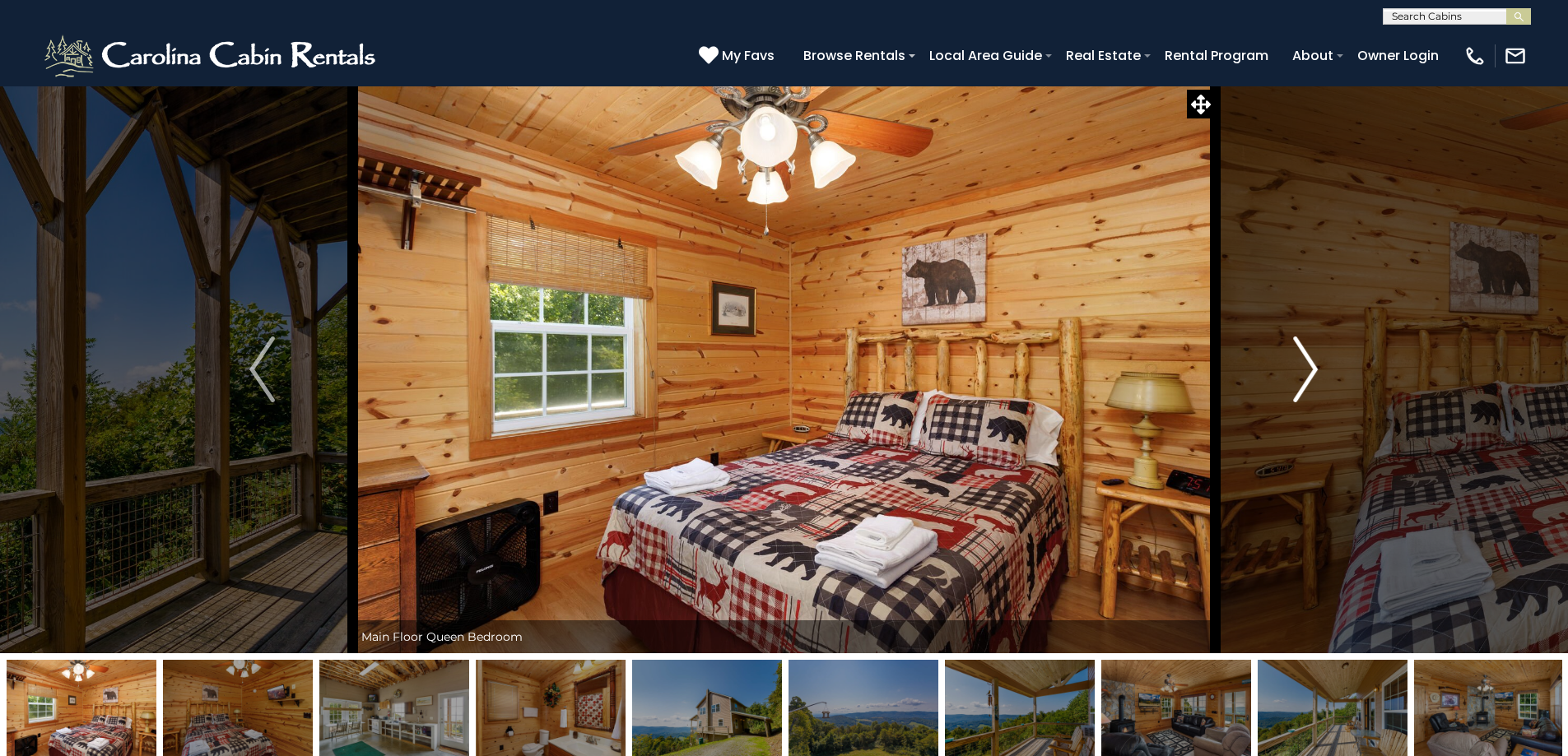
click at [1308, 372] on img "Next" at bounding box center [1305, 370] width 25 height 65
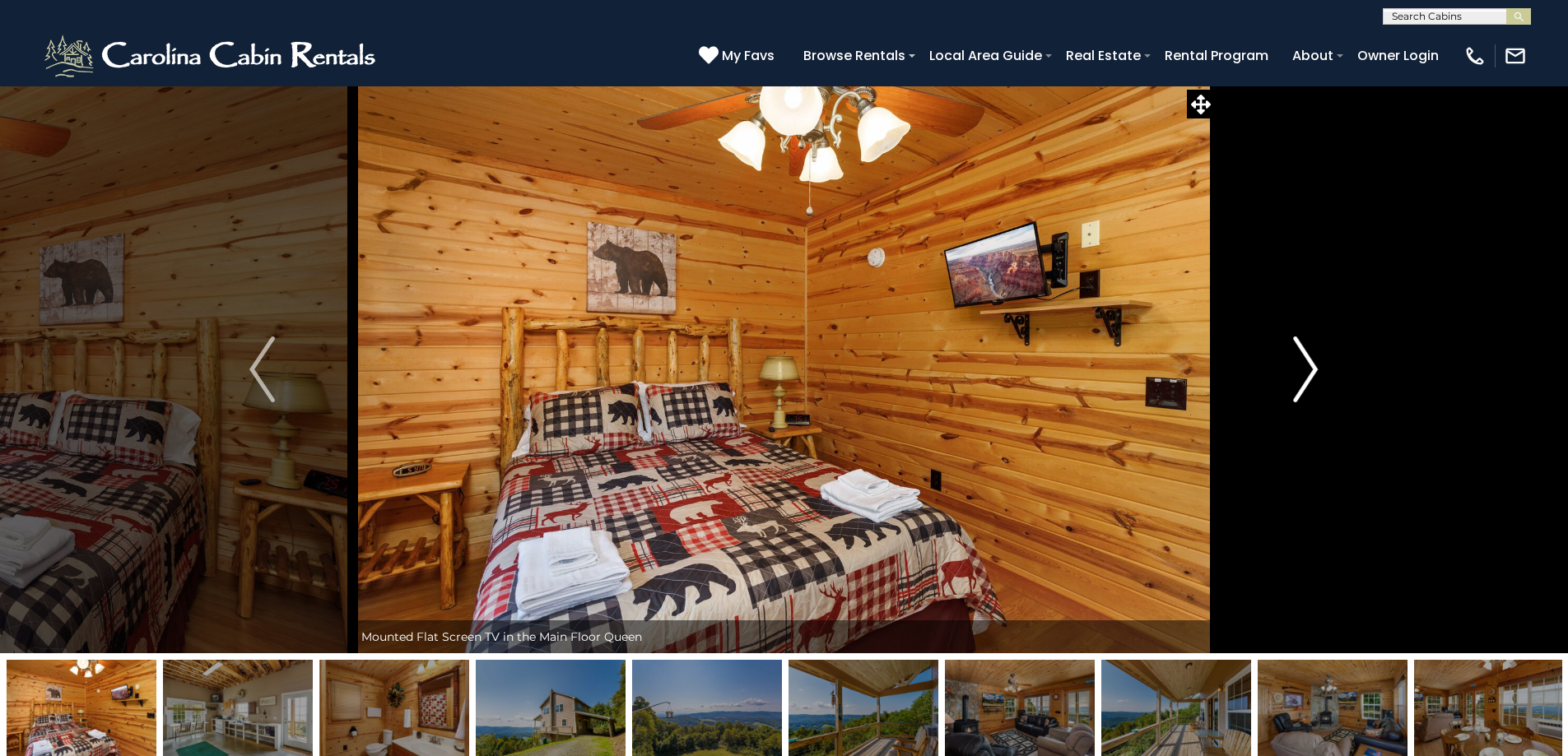
click at [1308, 372] on img "Next" at bounding box center [1305, 370] width 25 height 65
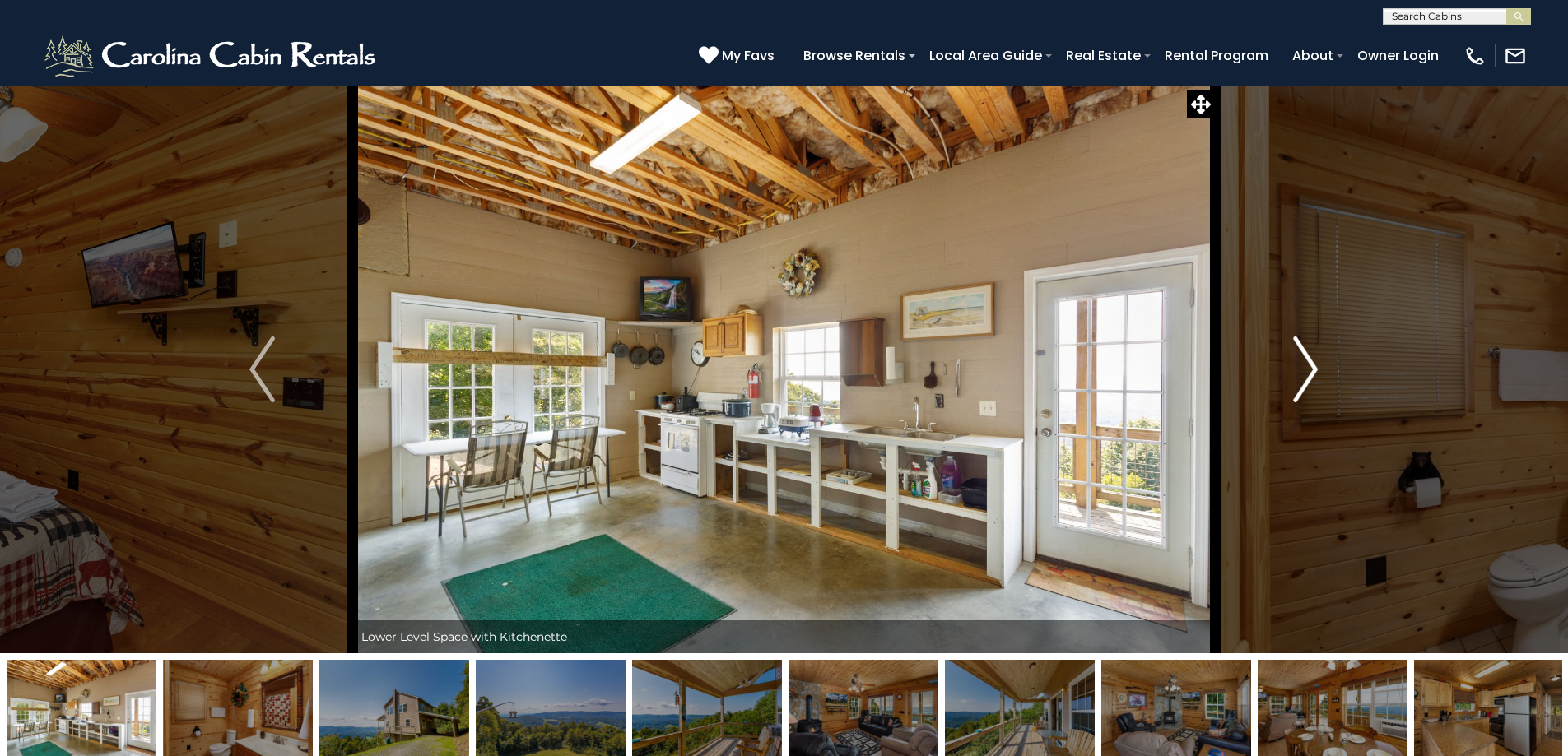
click at [1308, 372] on img "Next" at bounding box center [1305, 370] width 25 height 65
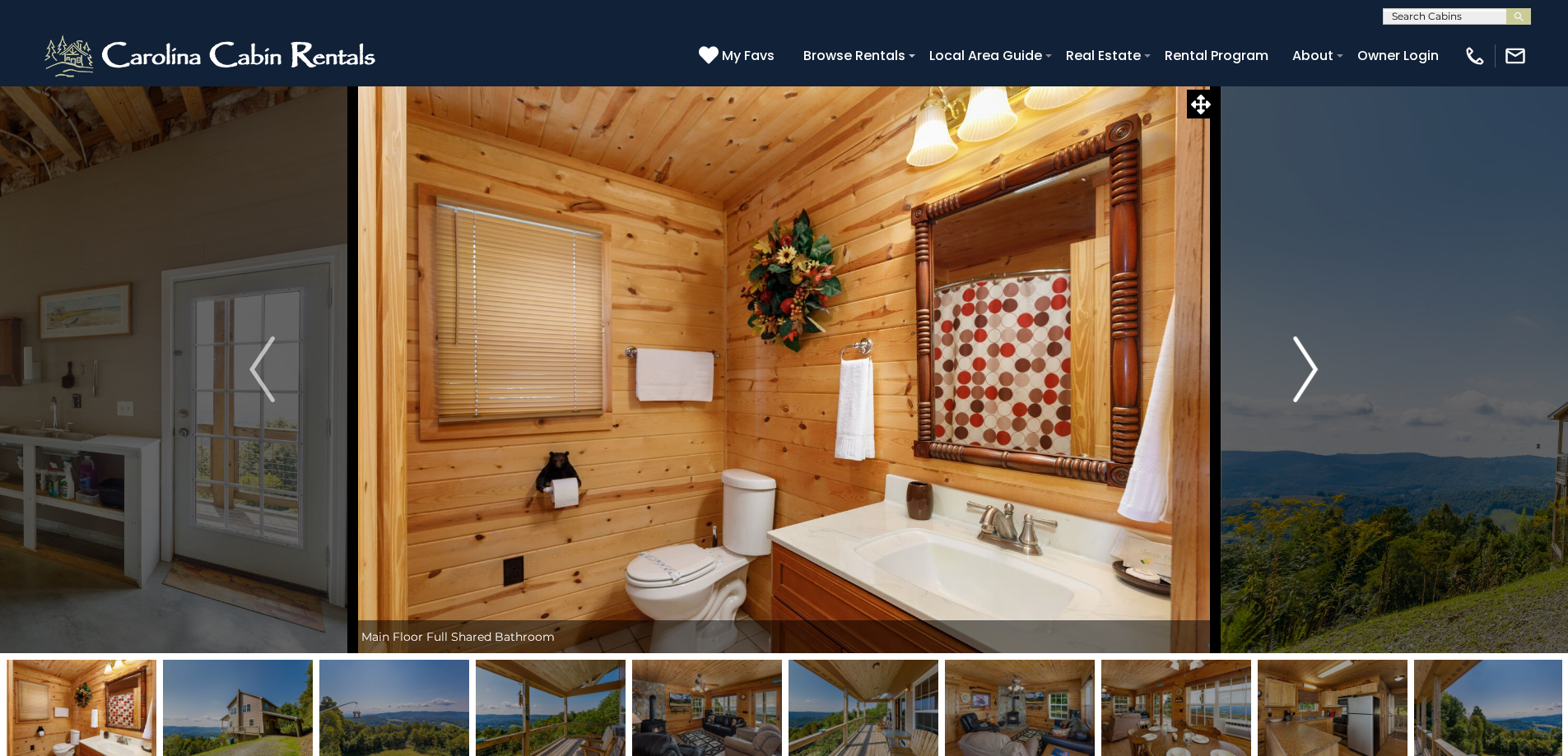
click at [1308, 367] on img "Next" at bounding box center [1305, 370] width 25 height 65
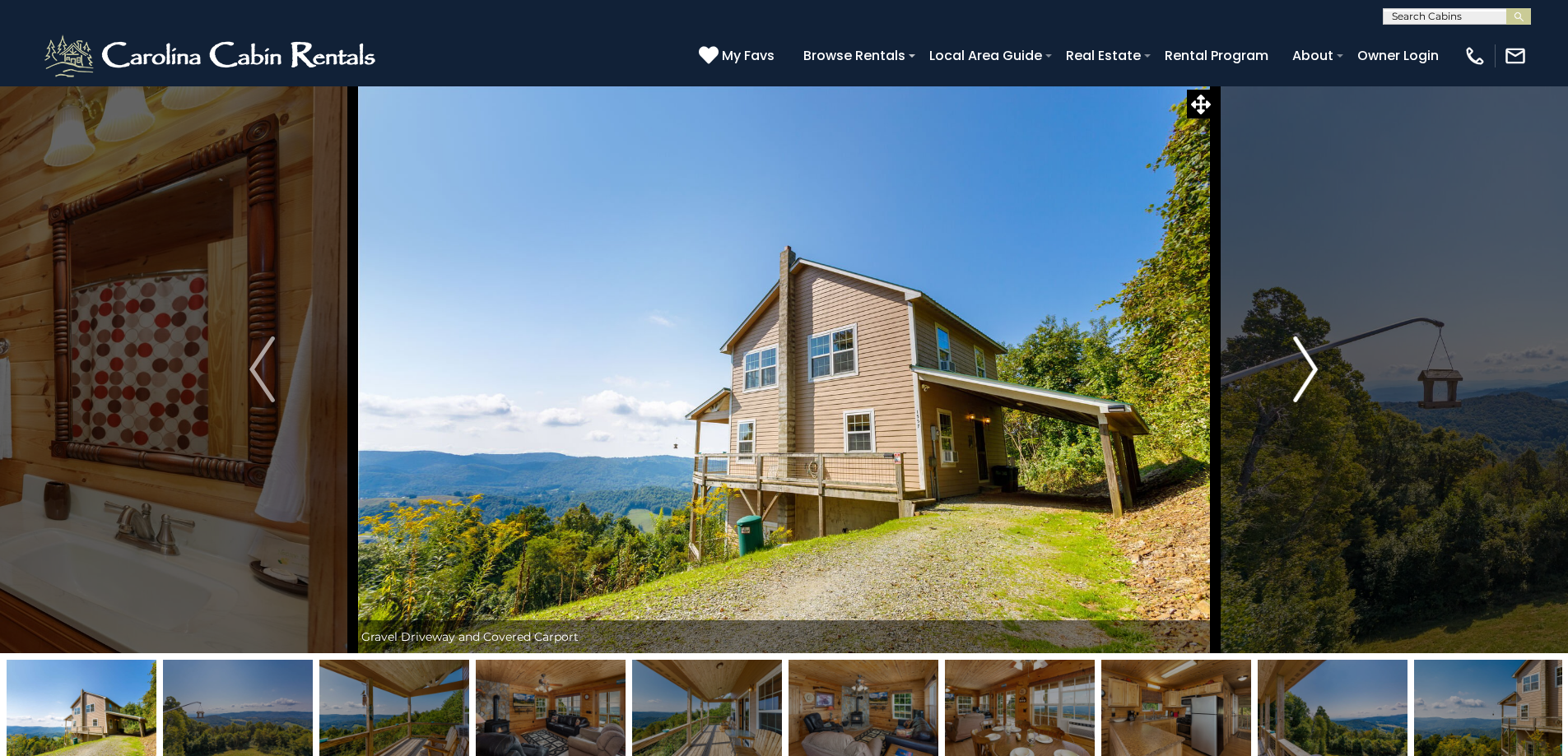
click at [1308, 367] on img "Next" at bounding box center [1305, 370] width 25 height 65
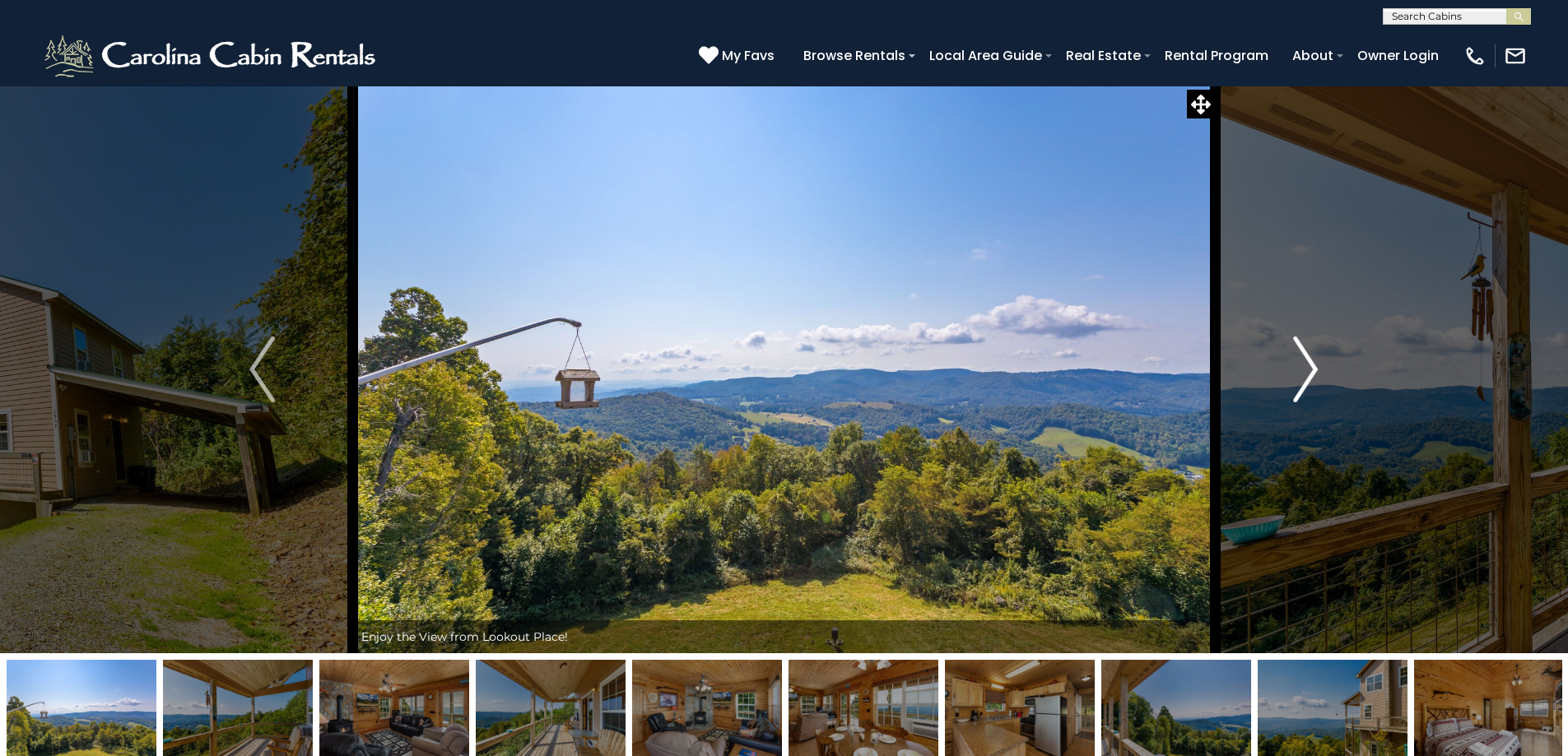
click at [1308, 367] on img "Next" at bounding box center [1305, 370] width 25 height 65
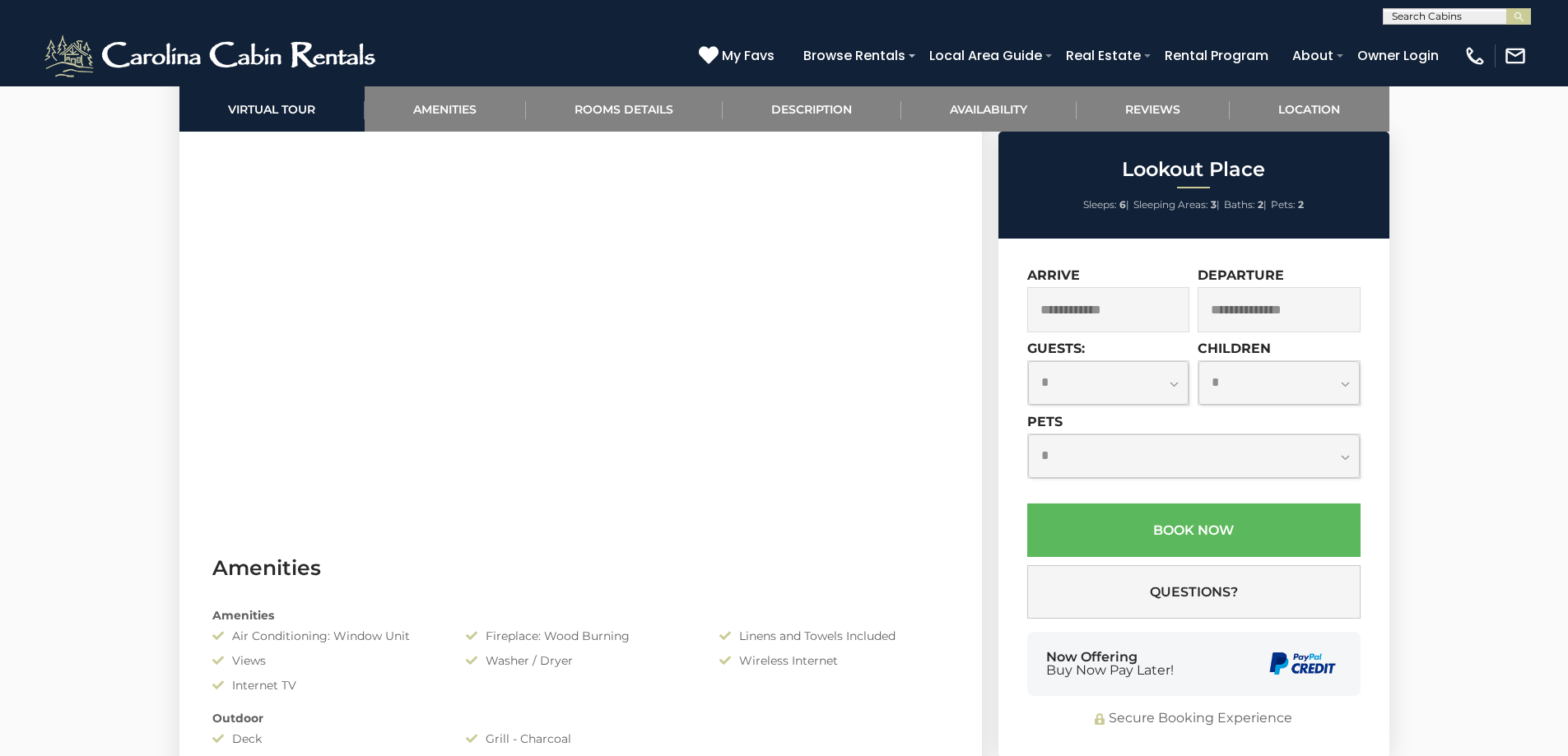
scroll to position [906, 0]
click at [1110, 284] on div "Arrive" at bounding box center [1108, 300] width 163 height 65
click at [1109, 303] on input "text" at bounding box center [1108, 310] width 163 height 46
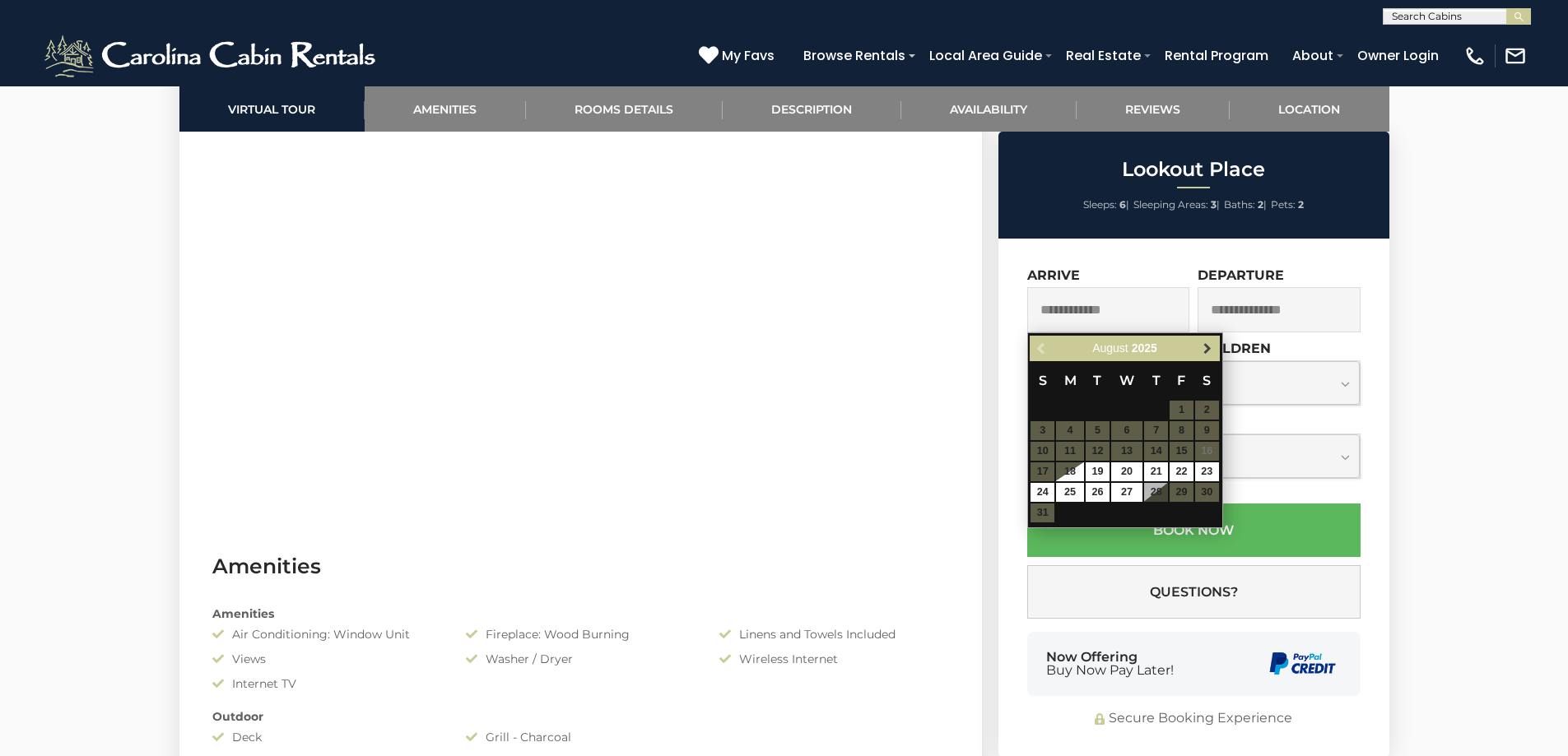
click at [1206, 347] on span "Next" at bounding box center [1207, 348] width 13 height 13
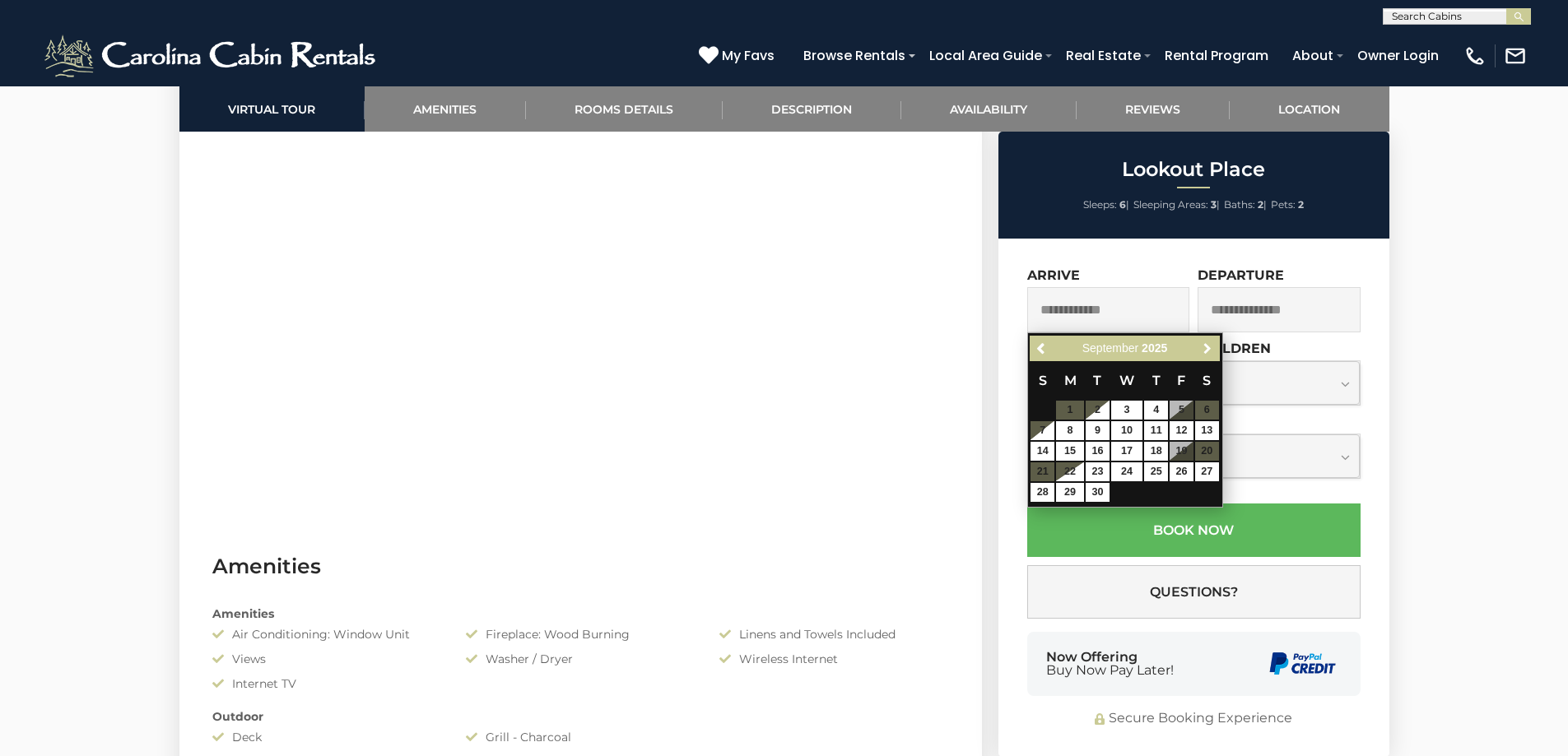
click at [1206, 347] on span "Next" at bounding box center [1207, 348] width 13 height 13
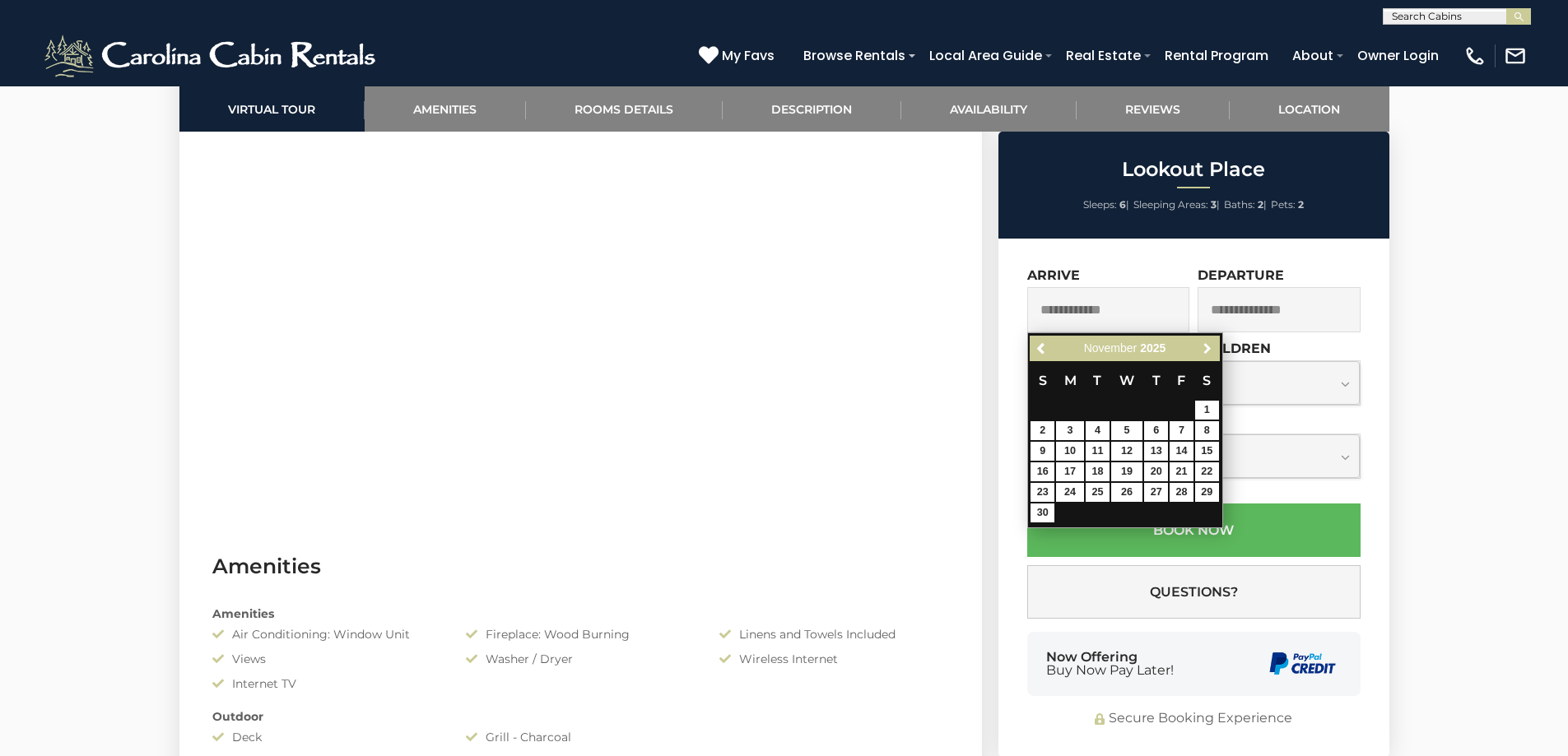
click at [1206, 347] on span "Next" at bounding box center [1207, 348] width 13 height 13
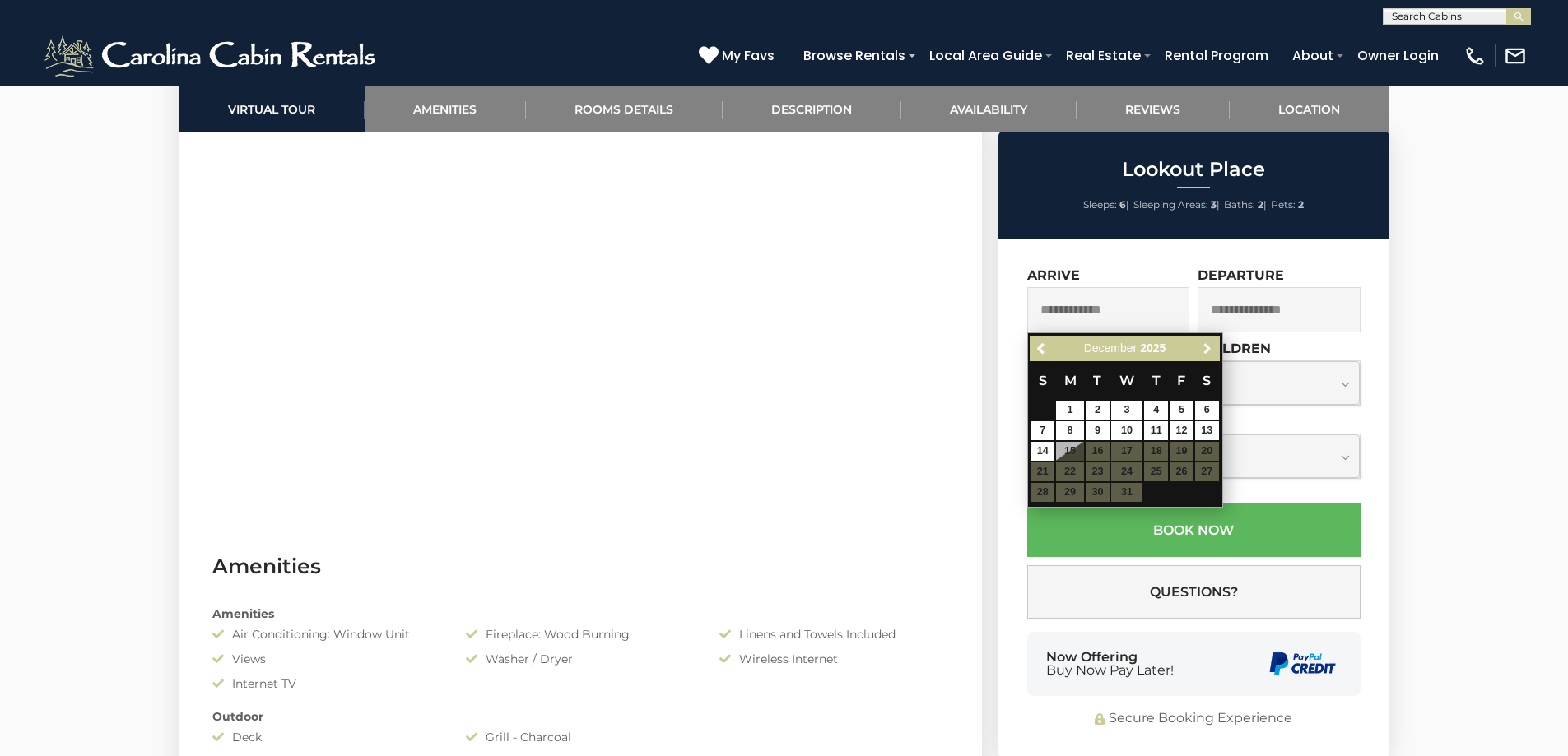
click at [1206, 347] on span "Next" at bounding box center [1207, 348] width 13 height 13
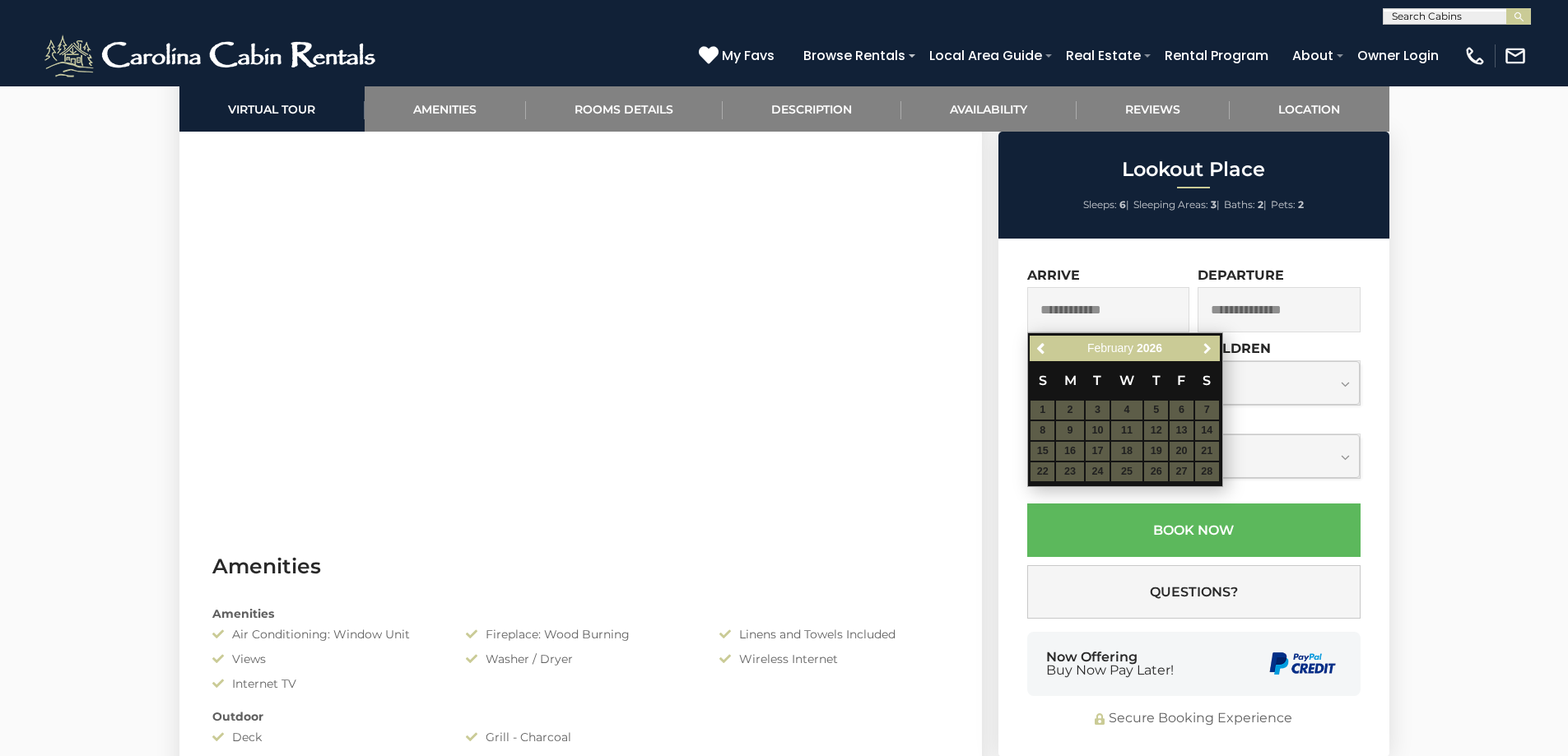
click at [1206, 347] on span "Next" at bounding box center [1207, 348] width 13 height 13
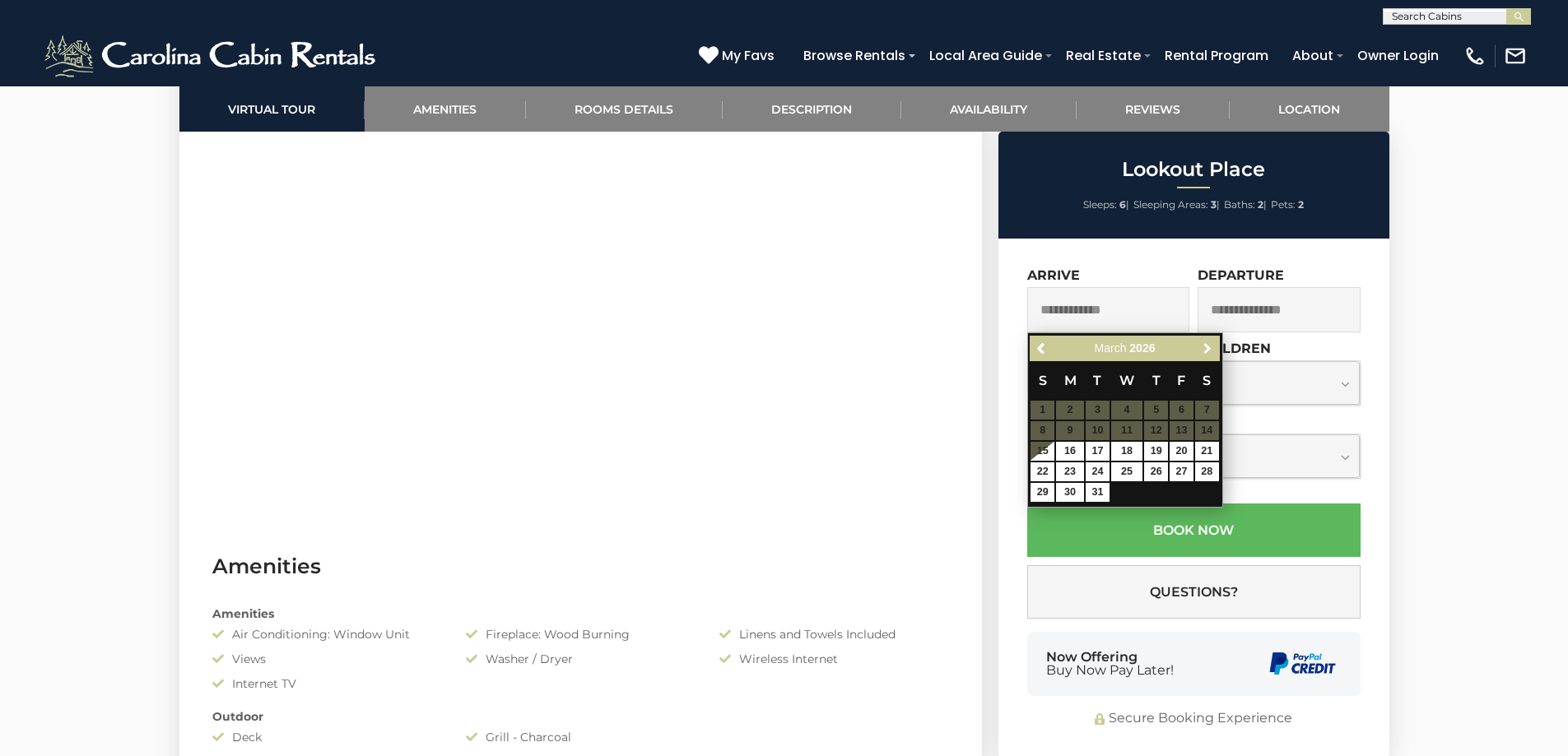
click at [1206, 347] on span "Next" at bounding box center [1207, 348] width 13 height 13
click at [1040, 351] on span "Previous" at bounding box center [1042, 348] width 13 height 13
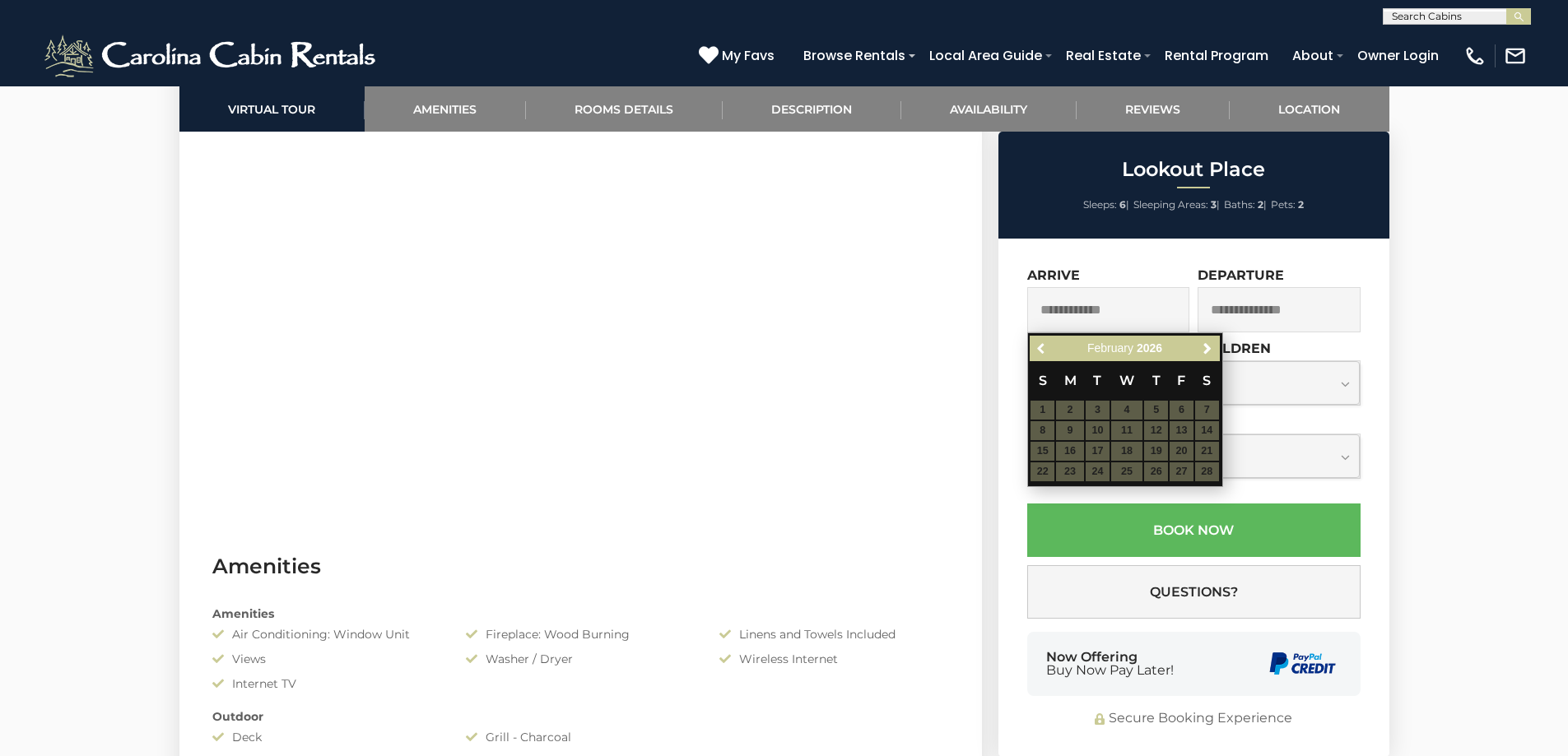
click at [1040, 351] on span "Previous" at bounding box center [1042, 348] width 13 height 13
click at [1042, 353] on span "Previous" at bounding box center [1042, 348] width 13 height 13
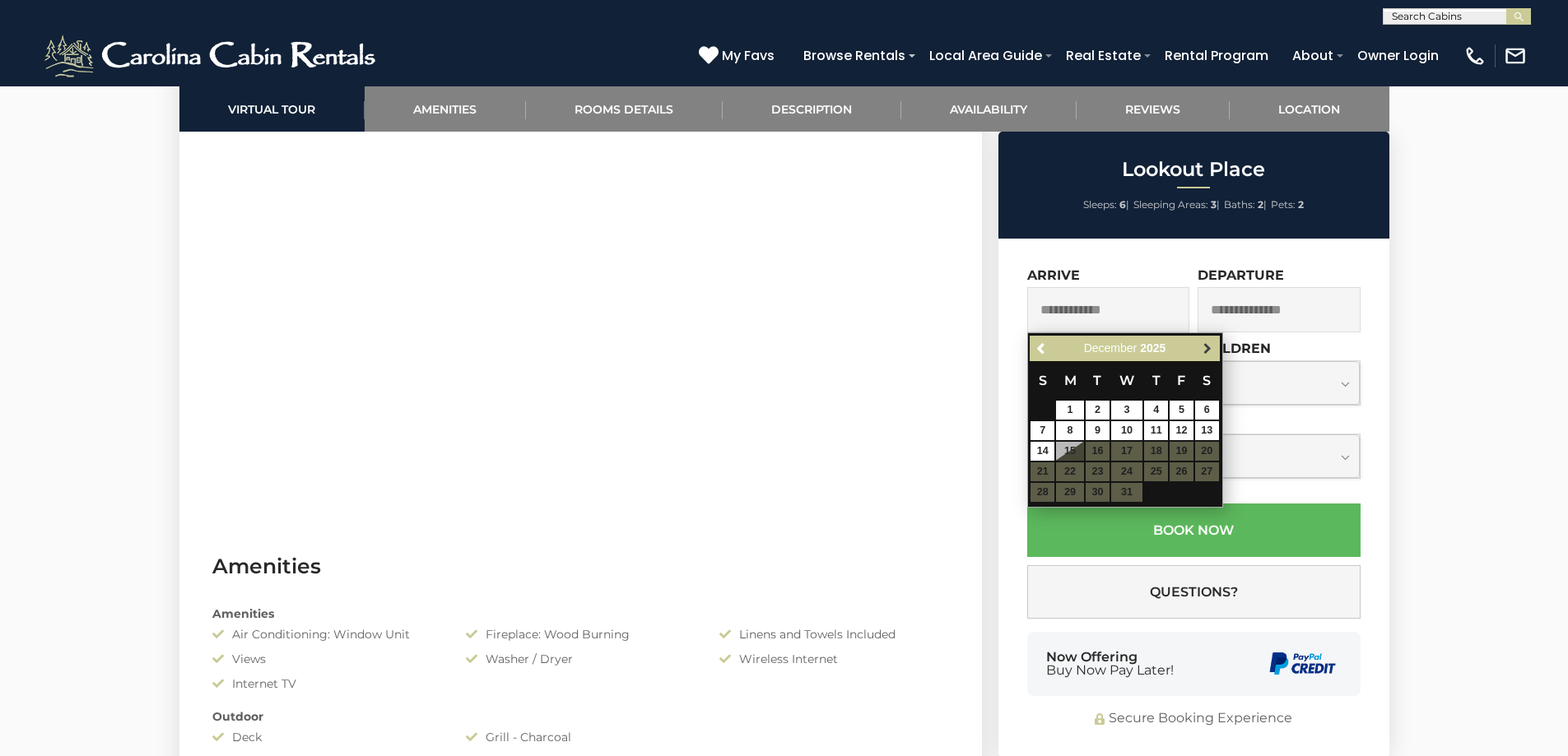
click at [1215, 350] on link "Next" at bounding box center [1207, 348] width 21 height 21
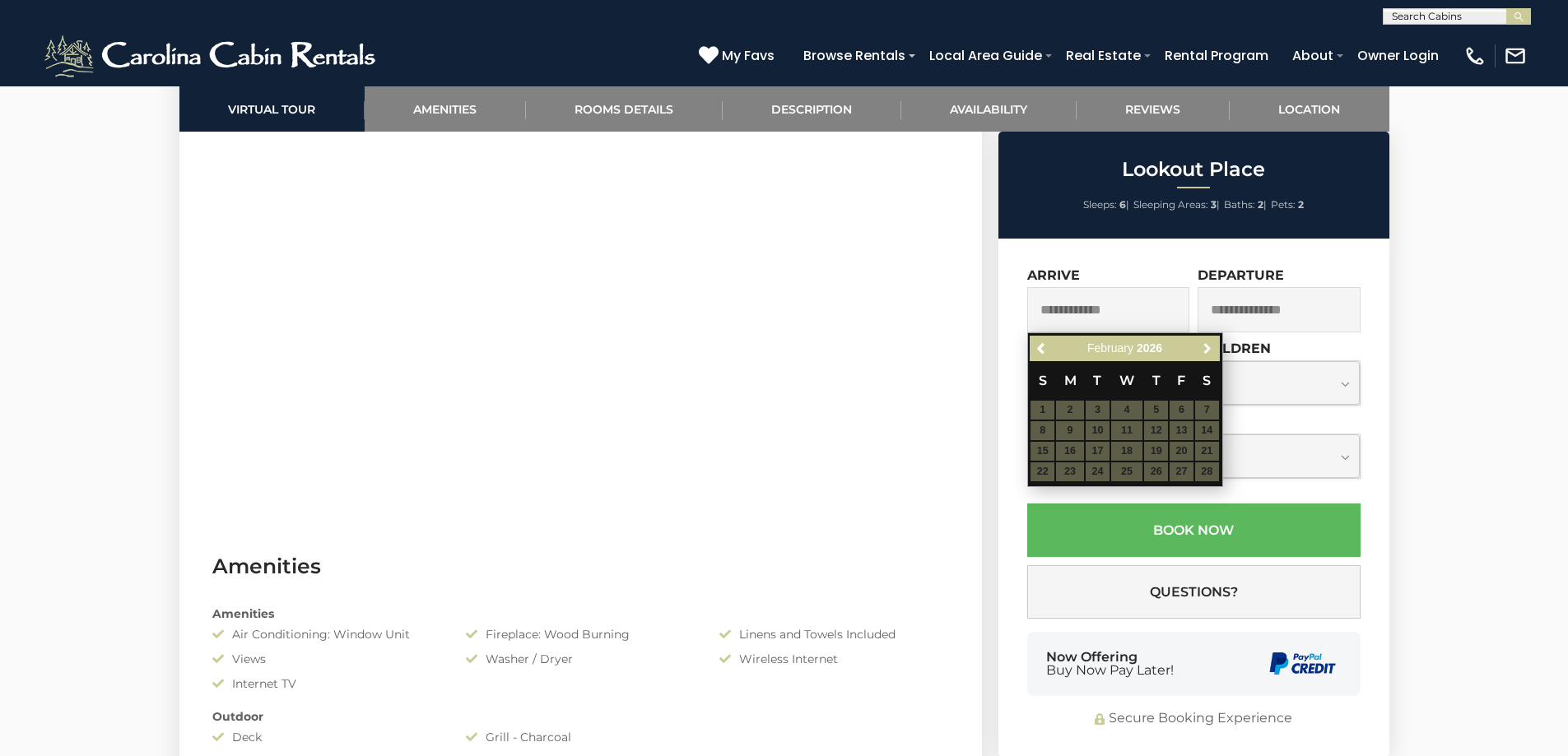
click at [1215, 350] on link "Next" at bounding box center [1207, 348] width 21 height 21
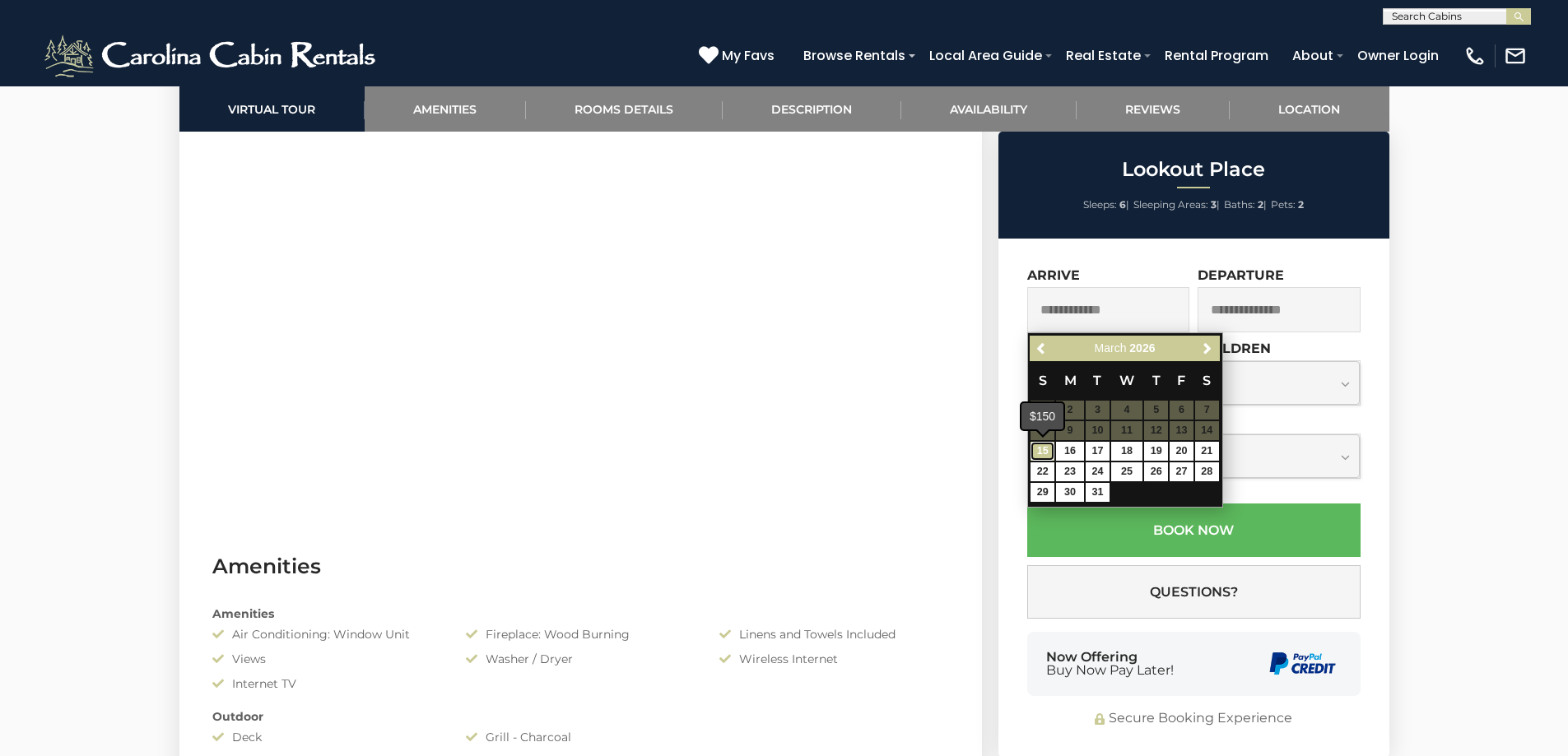
click at [1047, 455] on link "15" at bounding box center [1043, 451] width 24 height 19
type input "**********"
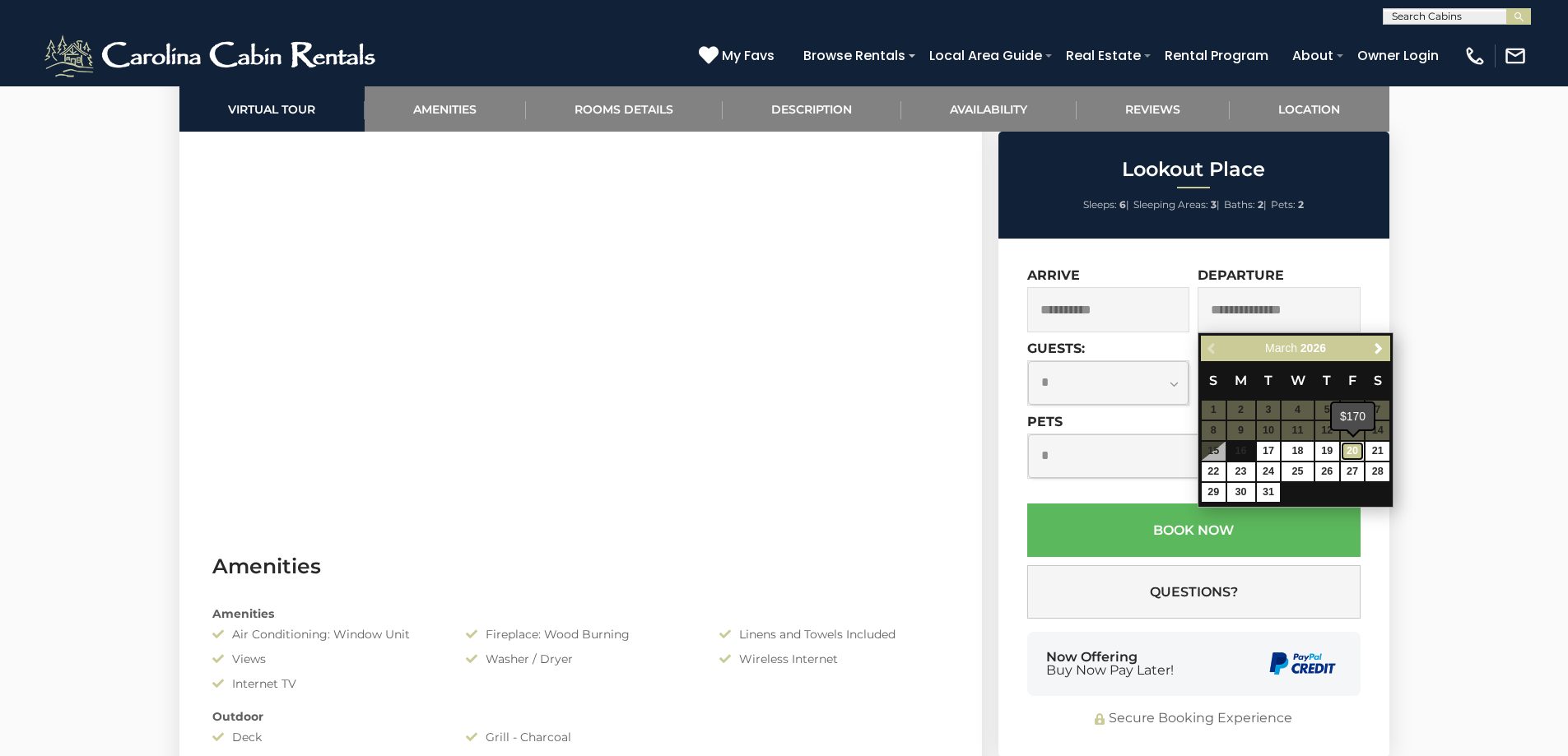
click at [1348, 458] on link "20" at bounding box center [1353, 451] width 24 height 19
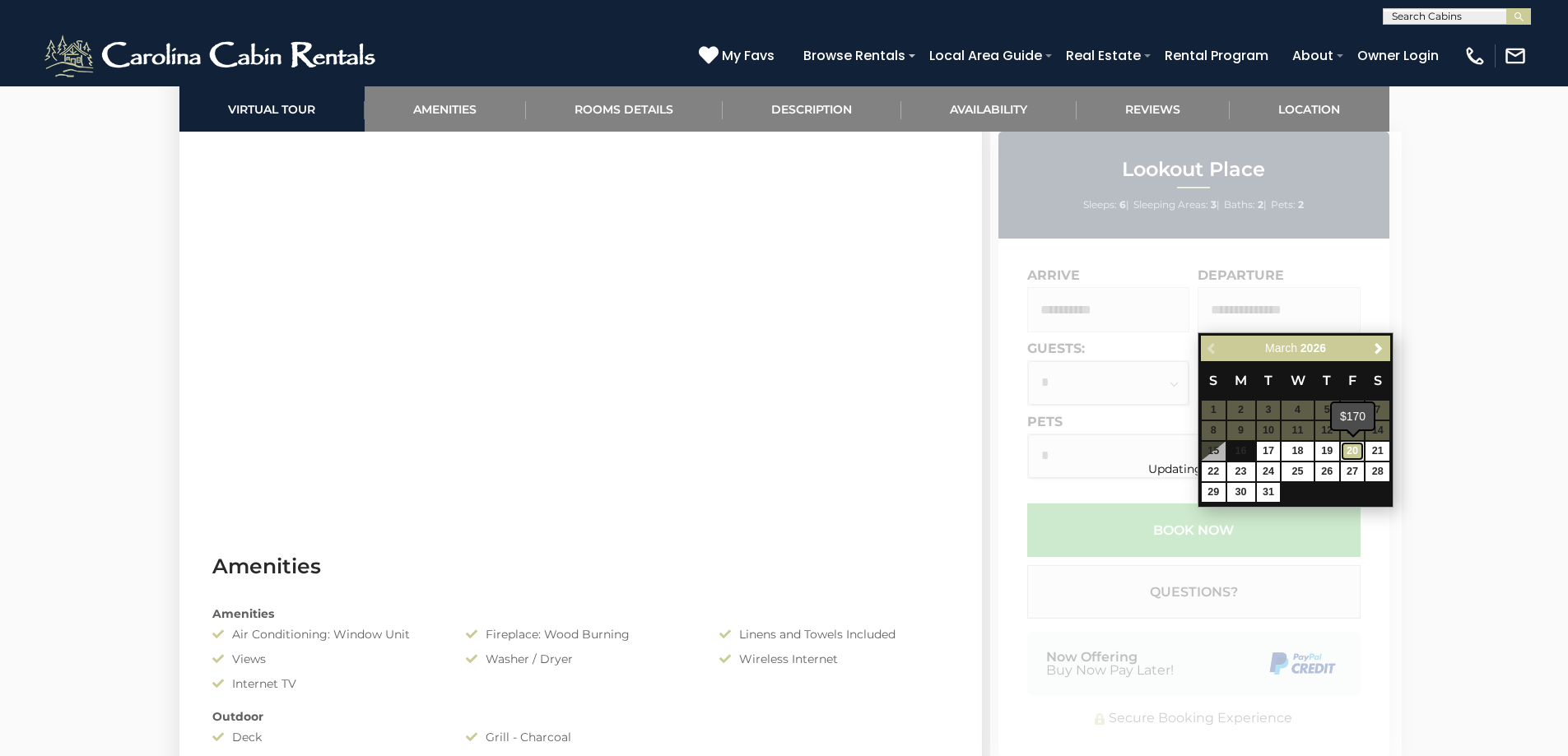
type input "**********"
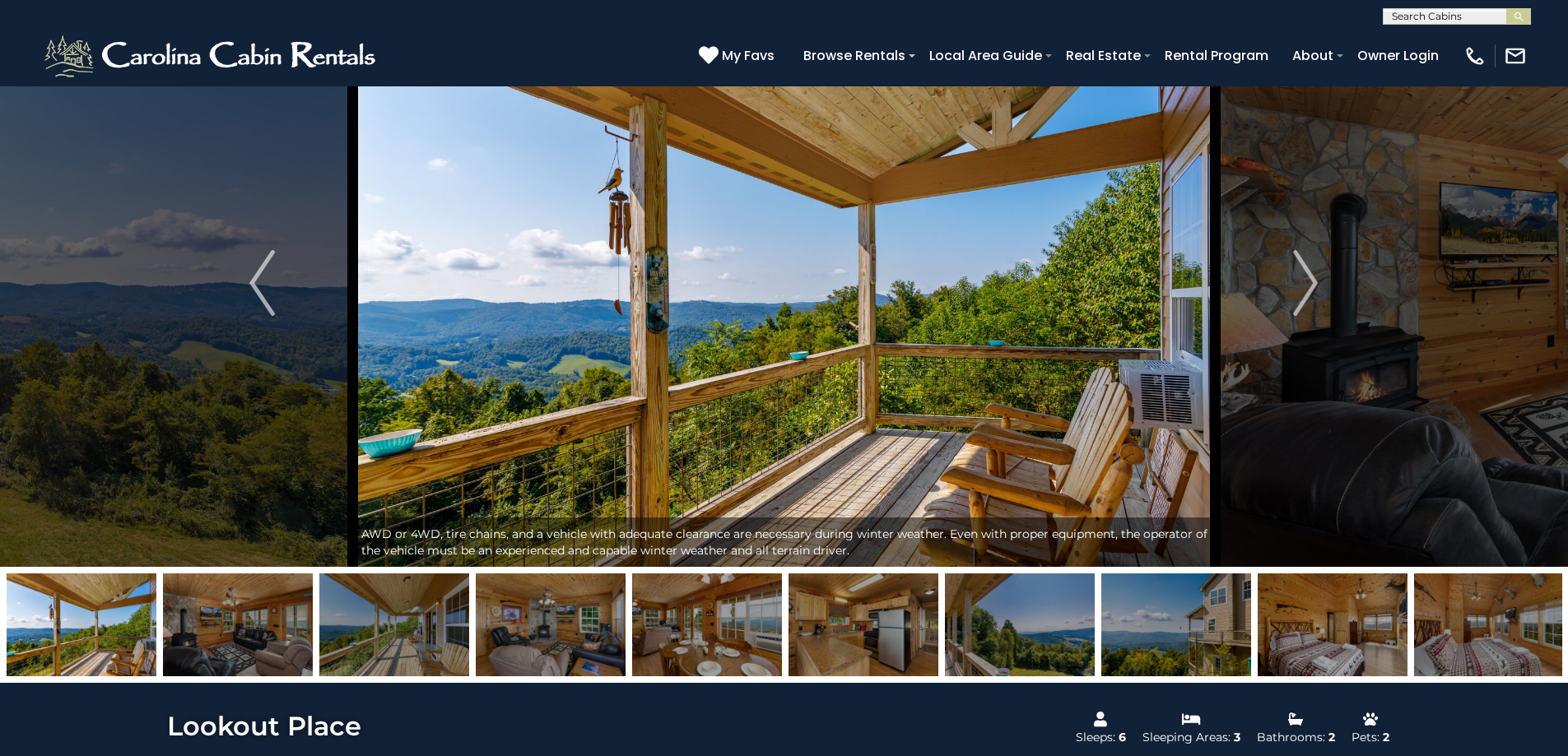
scroll to position [0, 0]
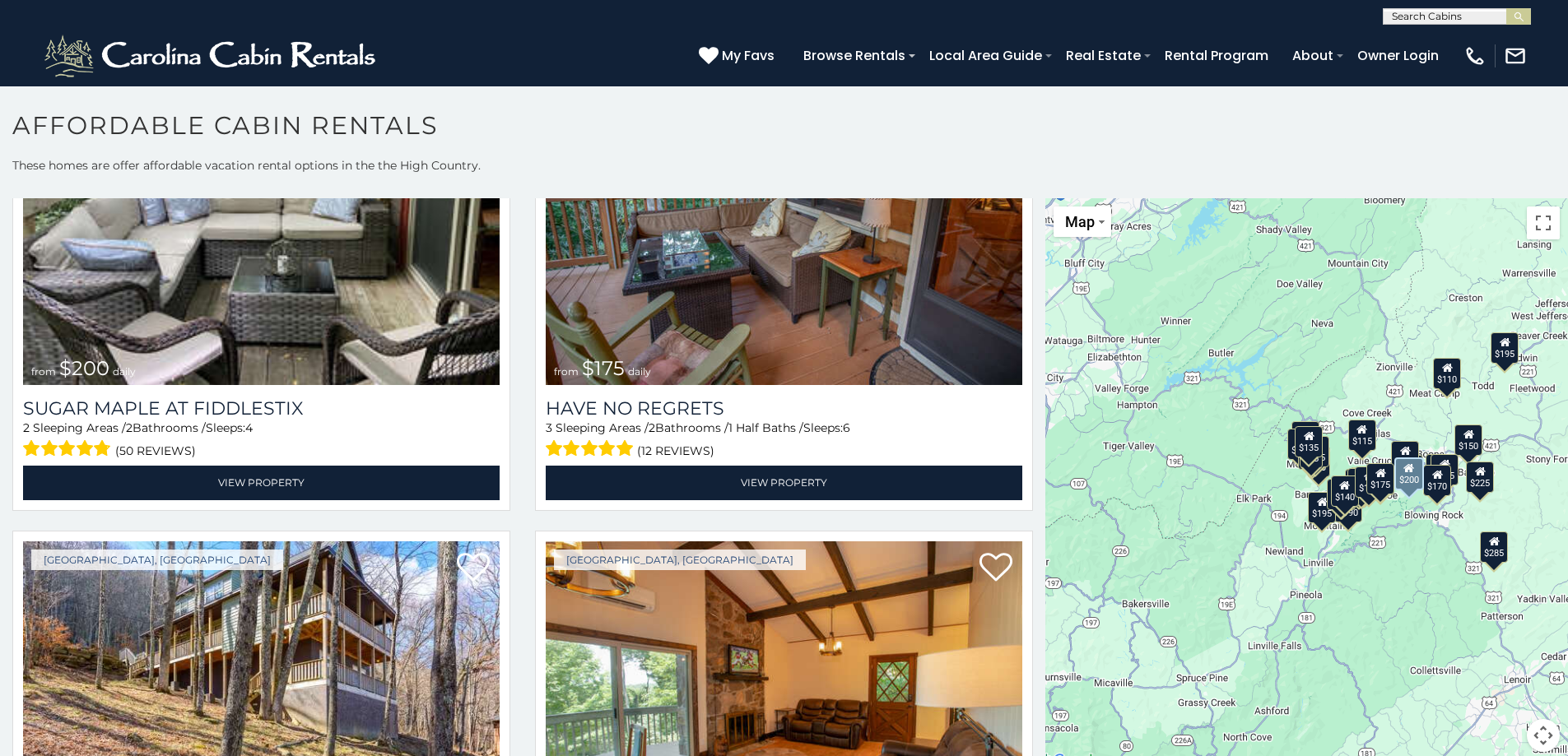
scroll to position [5184, 0]
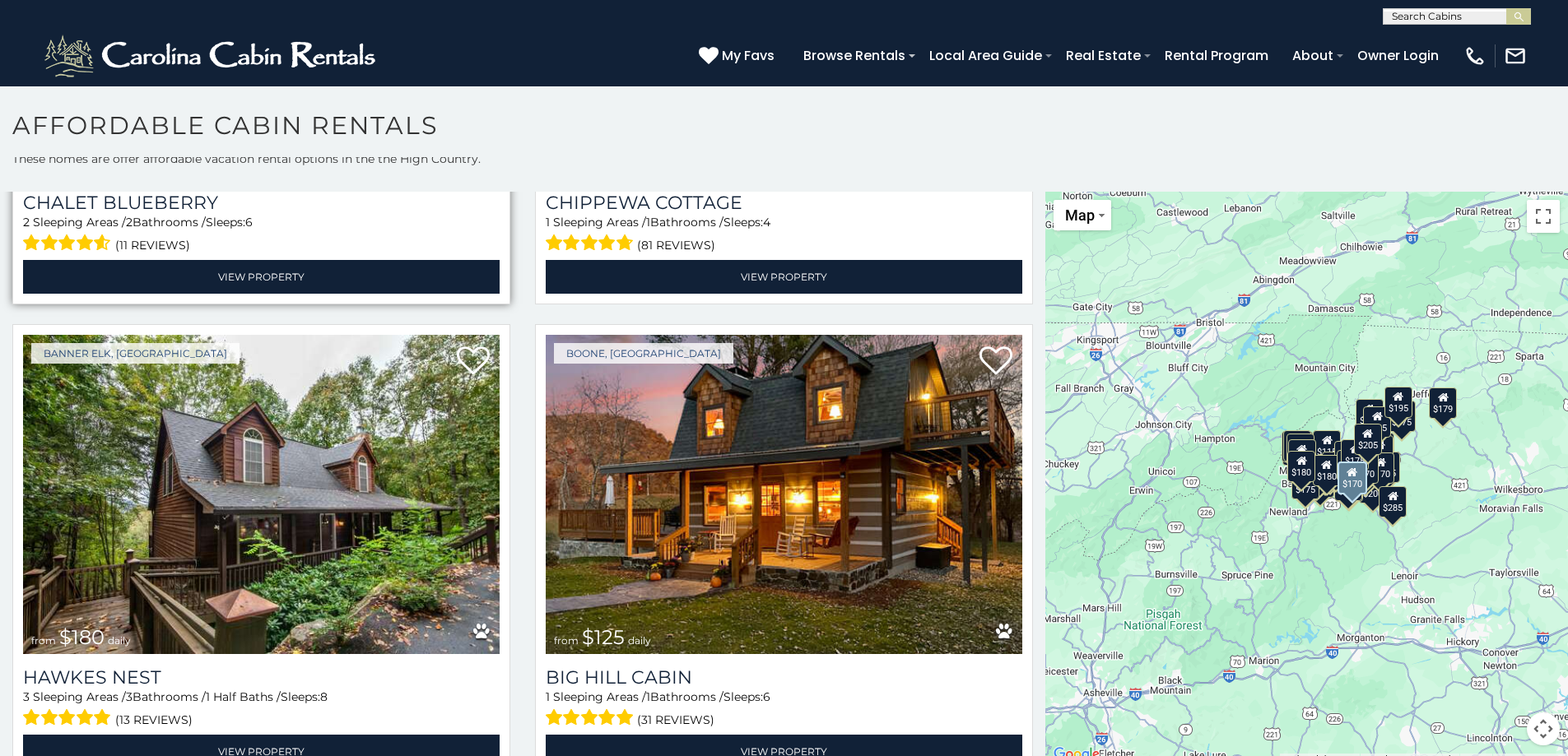
scroll to position [9890, 0]
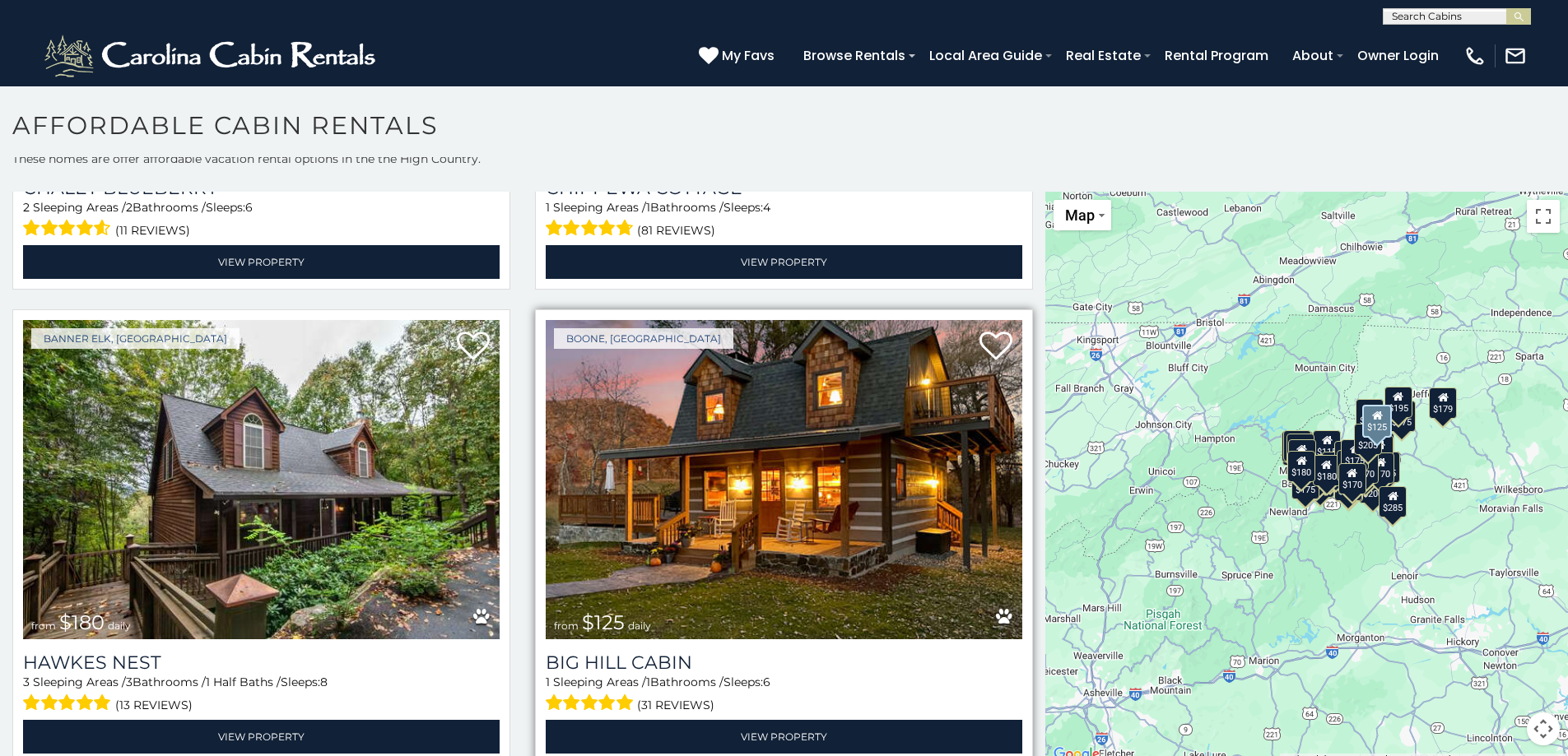
click at [948, 403] on img at bounding box center [784, 480] width 477 height 319
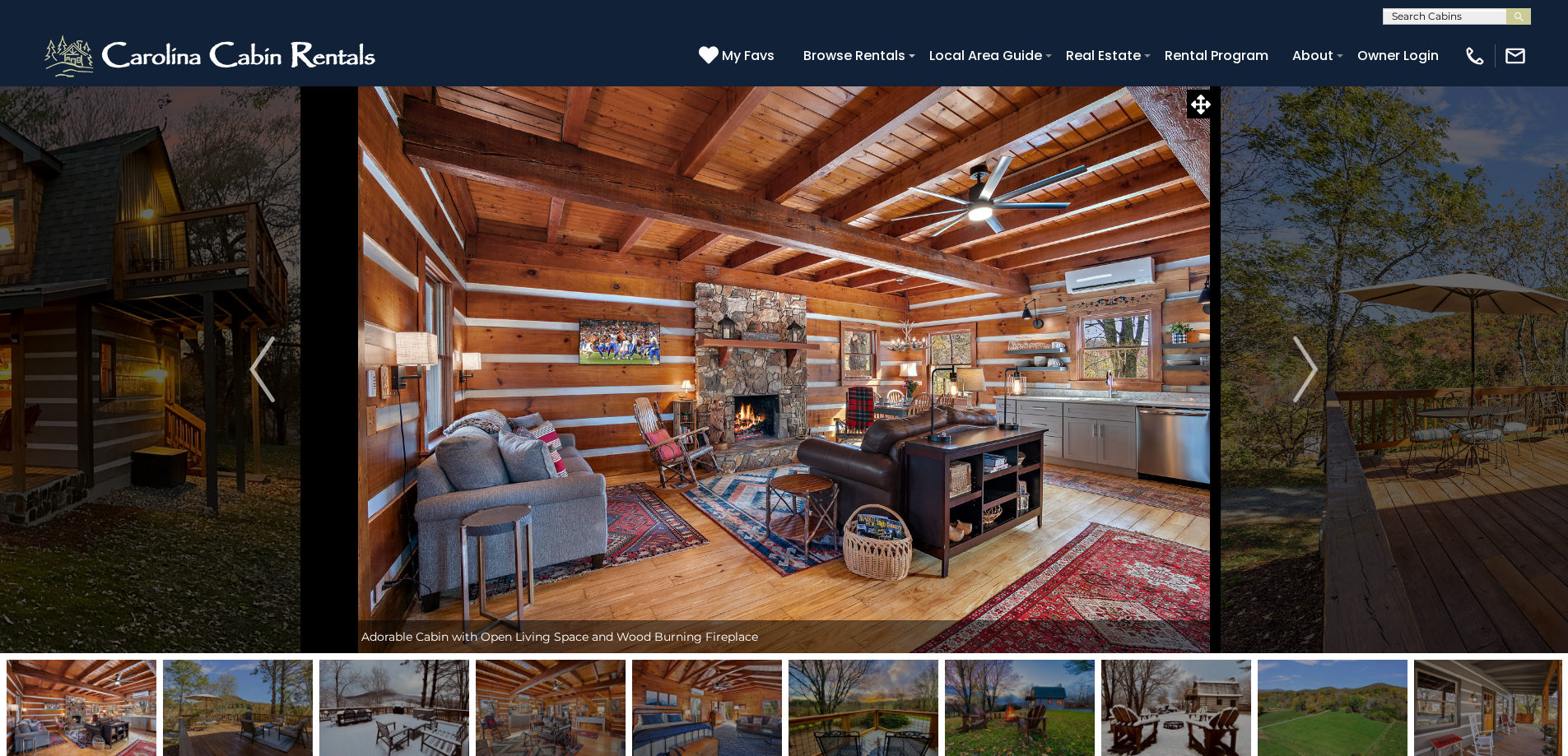
click at [1303, 357] on img "Next" at bounding box center [1305, 370] width 25 height 65
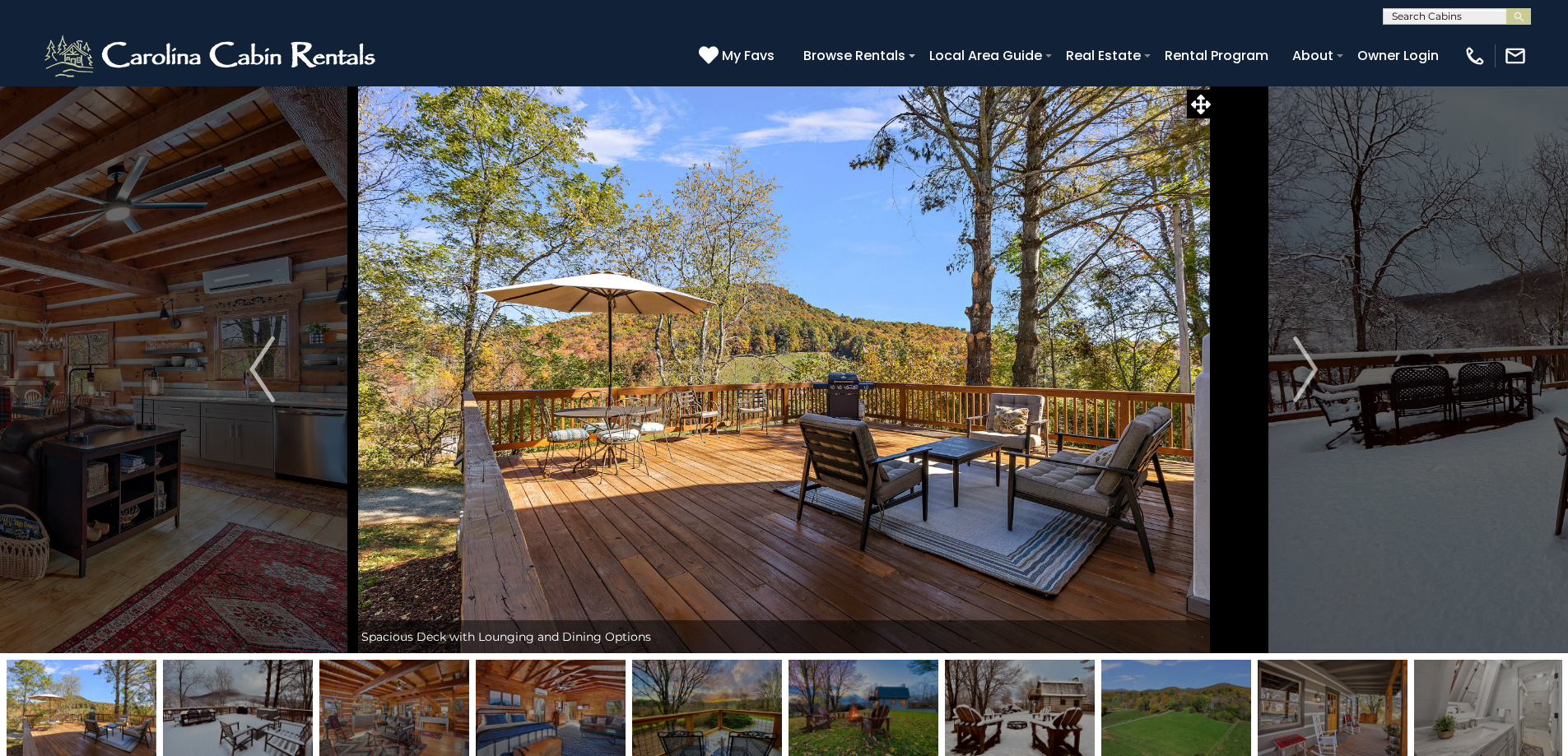
click at [1303, 357] on img "Next" at bounding box center [1305, 370] width 25 height 65
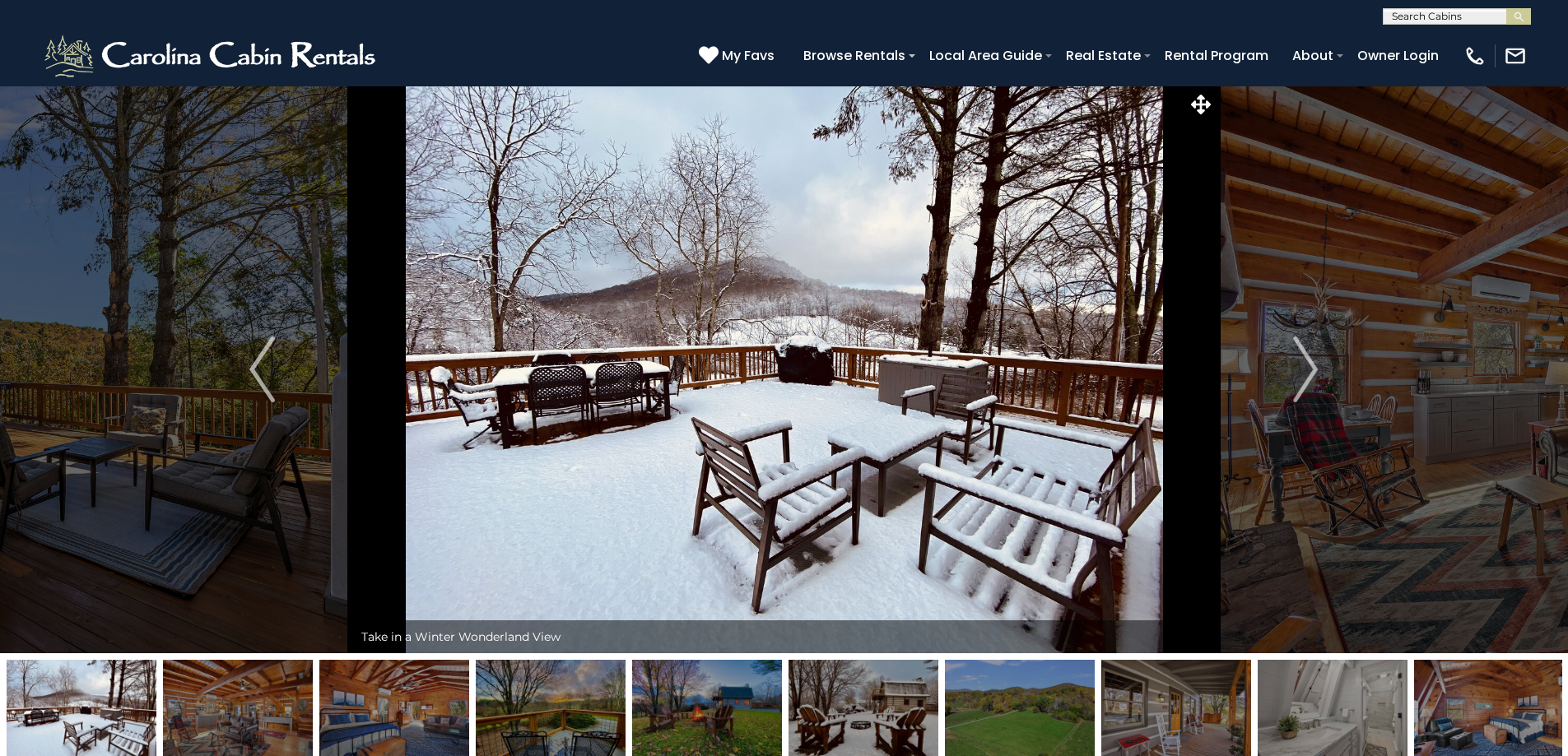
click at [1303, 357] on img "Next" at bounding box center [1305, 370] width 25 height 65
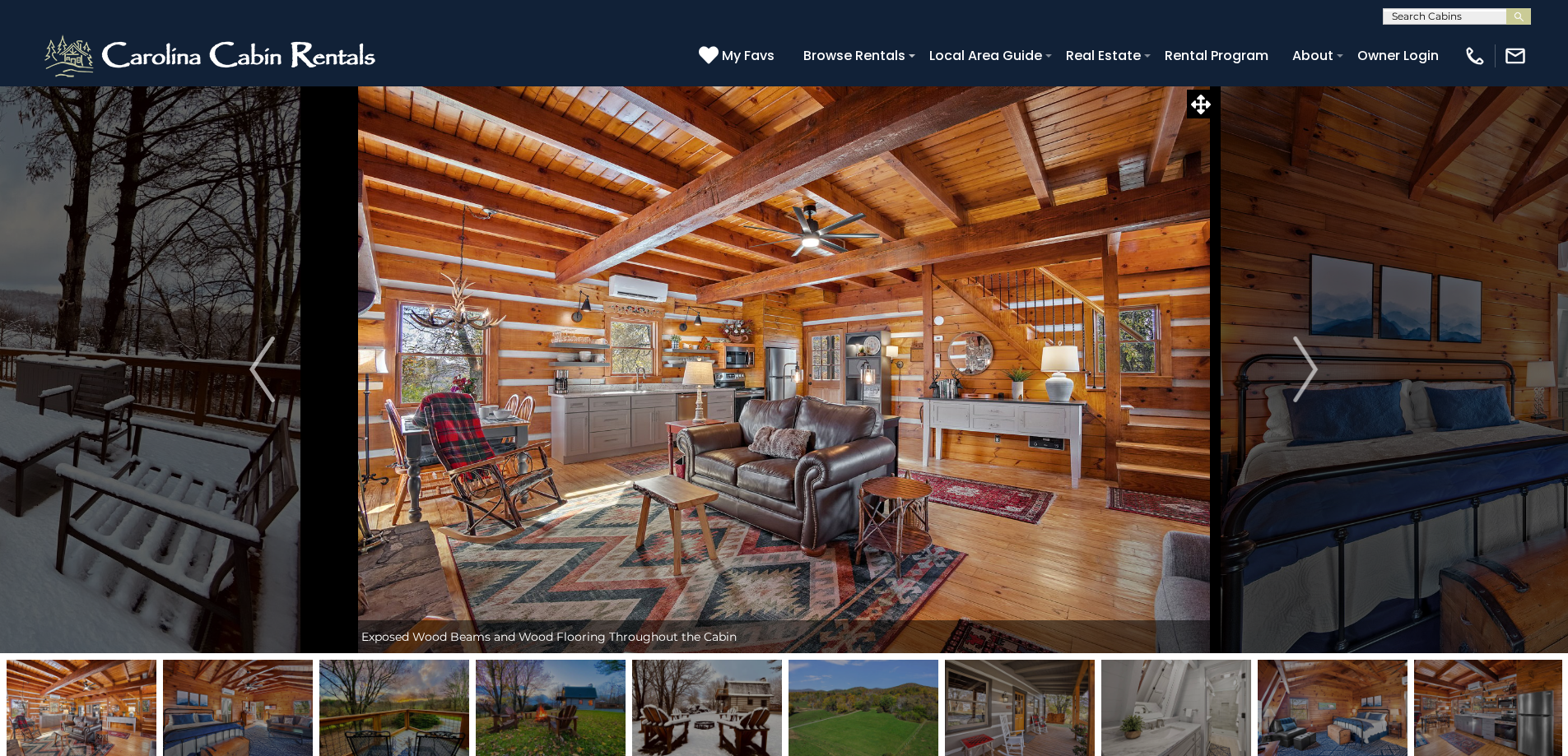
click at [1303, 357] on img "Next" at bounding box center [1305, 370] width 25 height 65
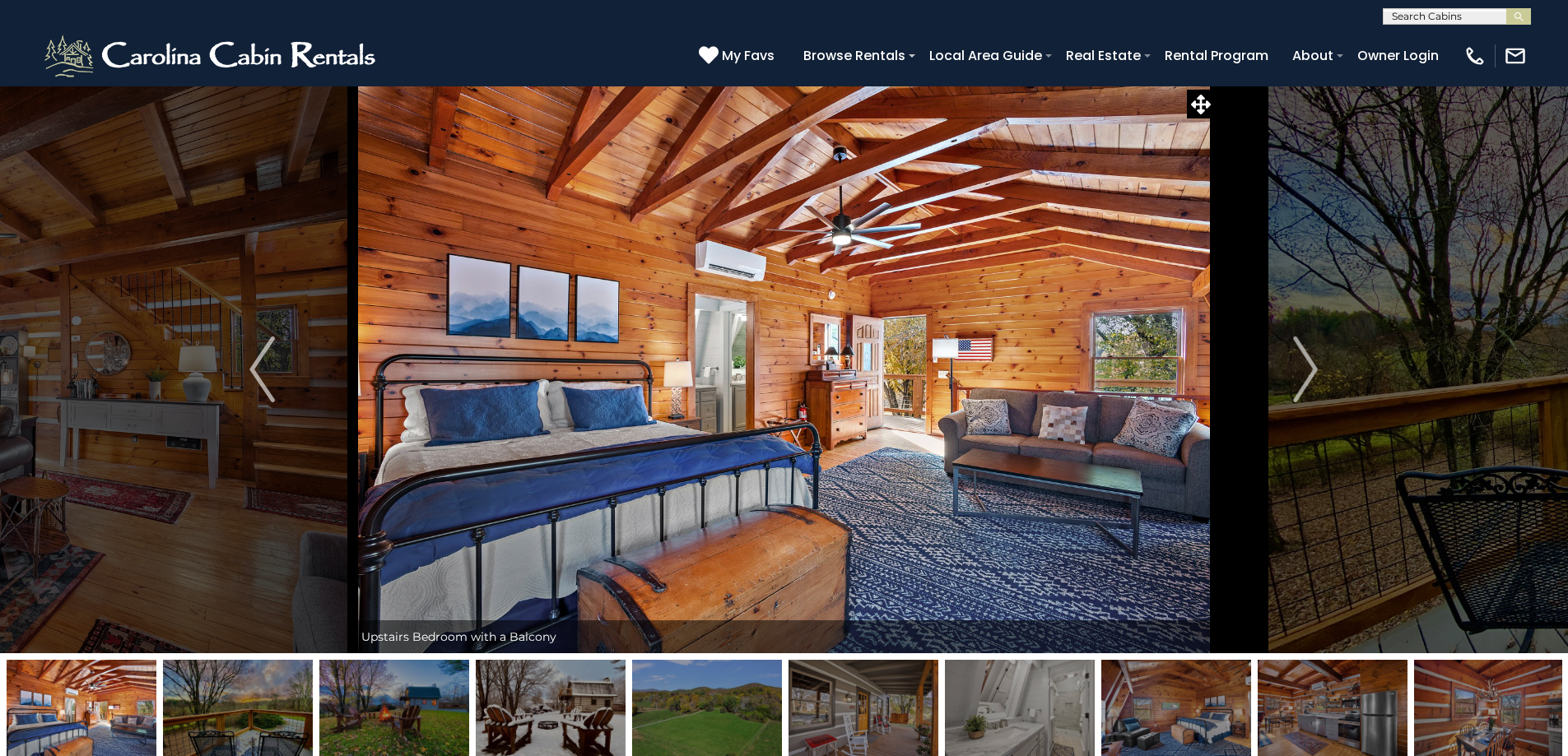
click at [1303, 357] on img "Next" at bounding box center [1305, 370] width 25 height 65
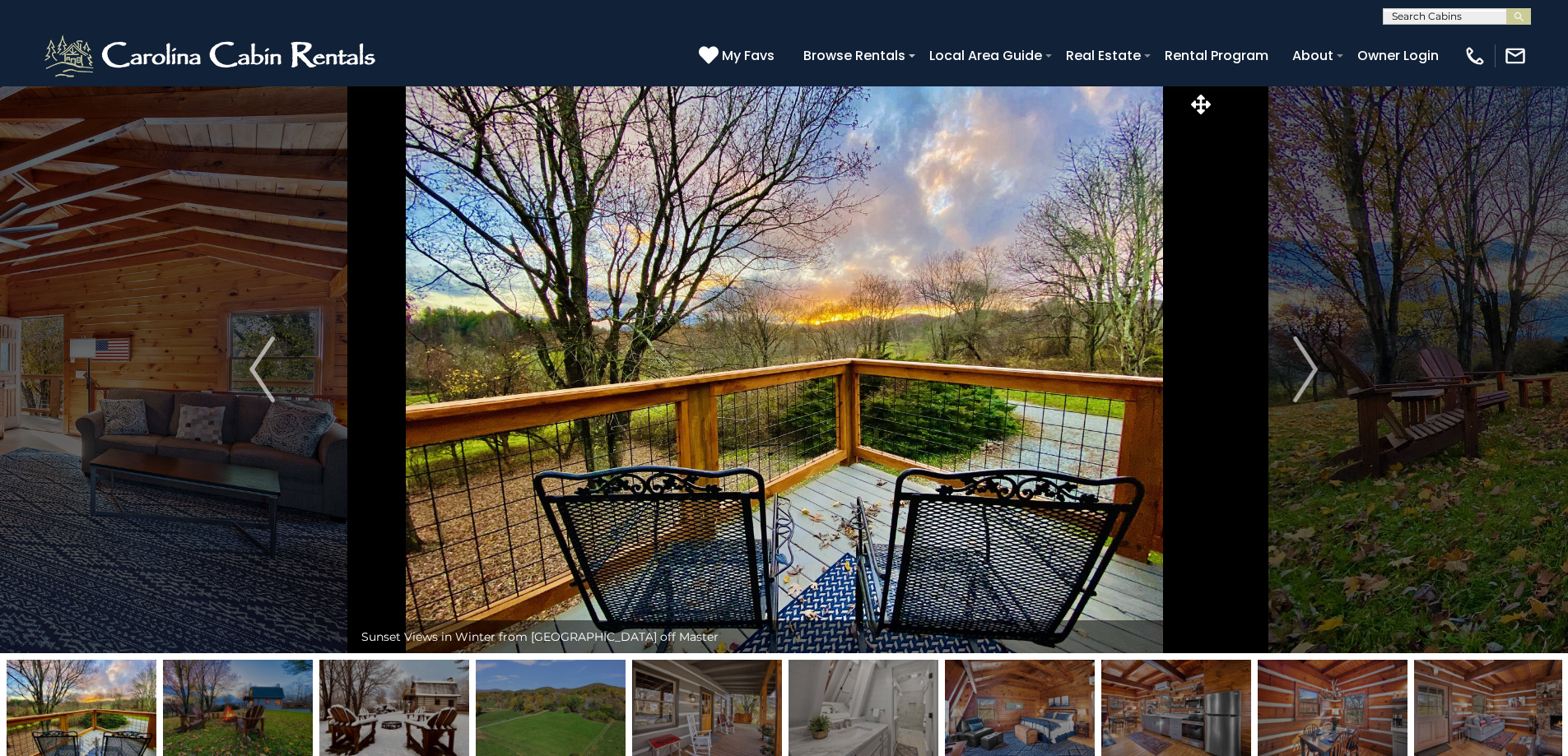
click at [1303, 357] on img "Next" at bounding box center [1305, 370] width 25 height 65
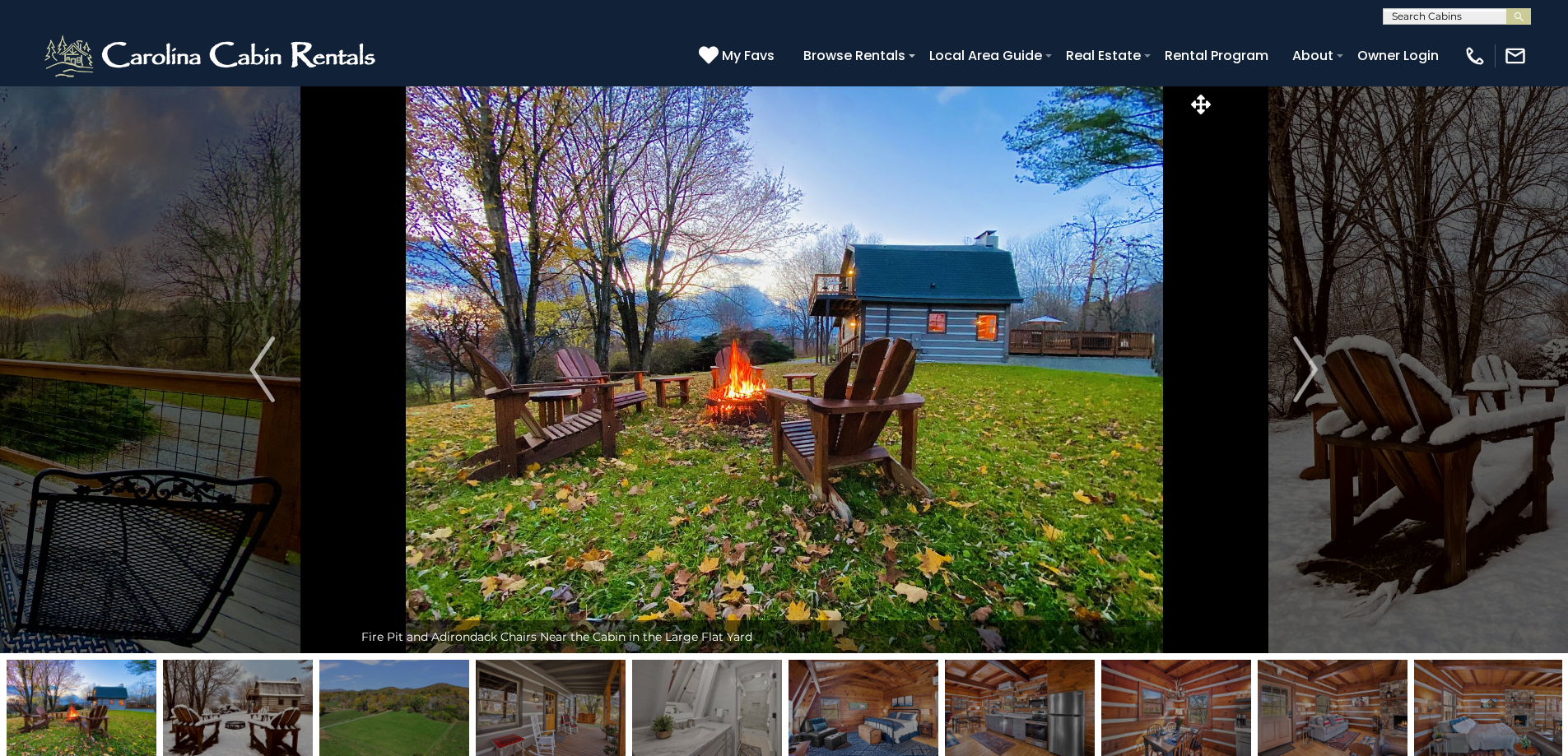
click at [1303, 357] on img "Next" at bounding box center [1305, 370] width 25 height 65
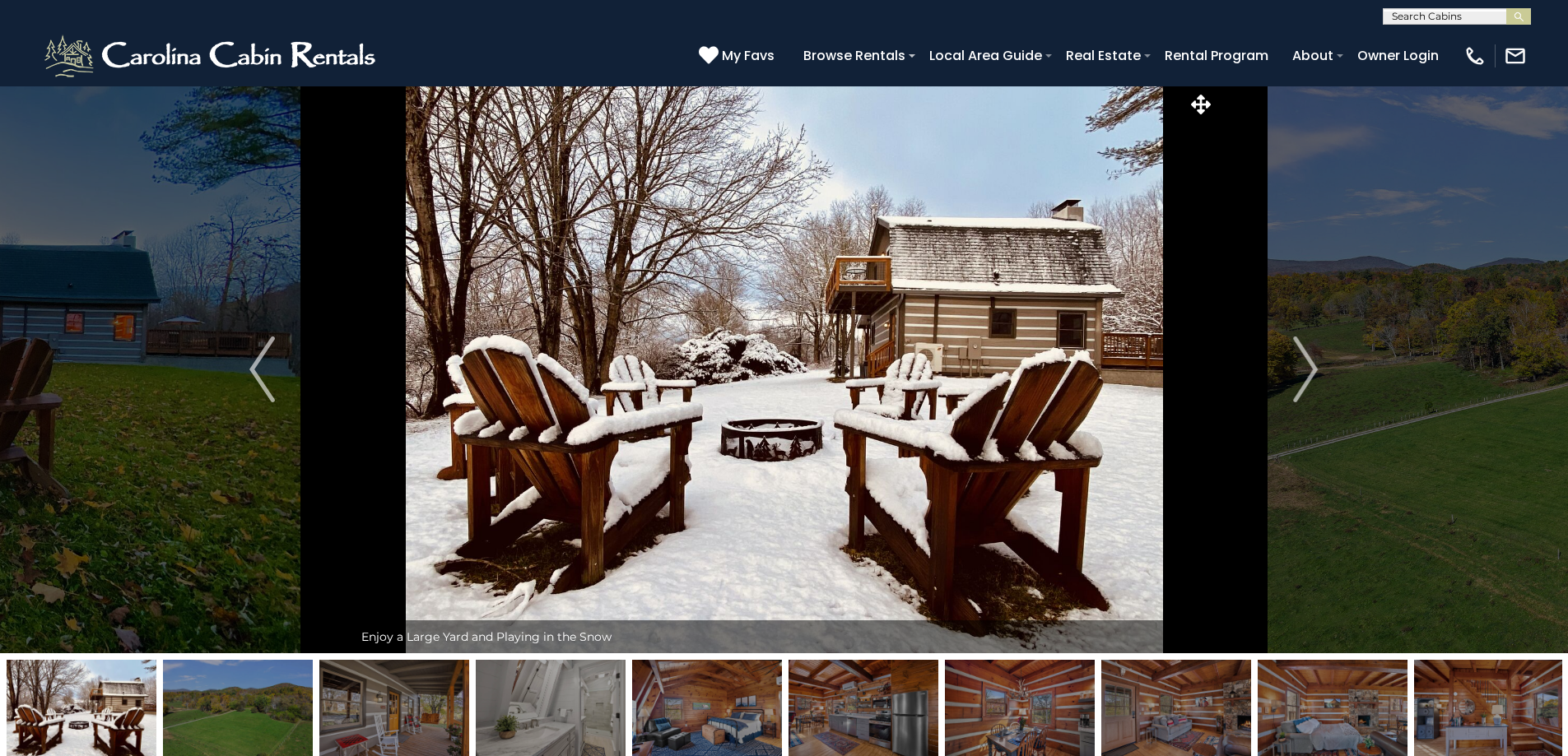
click at [1303, 357] on img "Next" at bounding box center [1305, 370] width 25 height 65
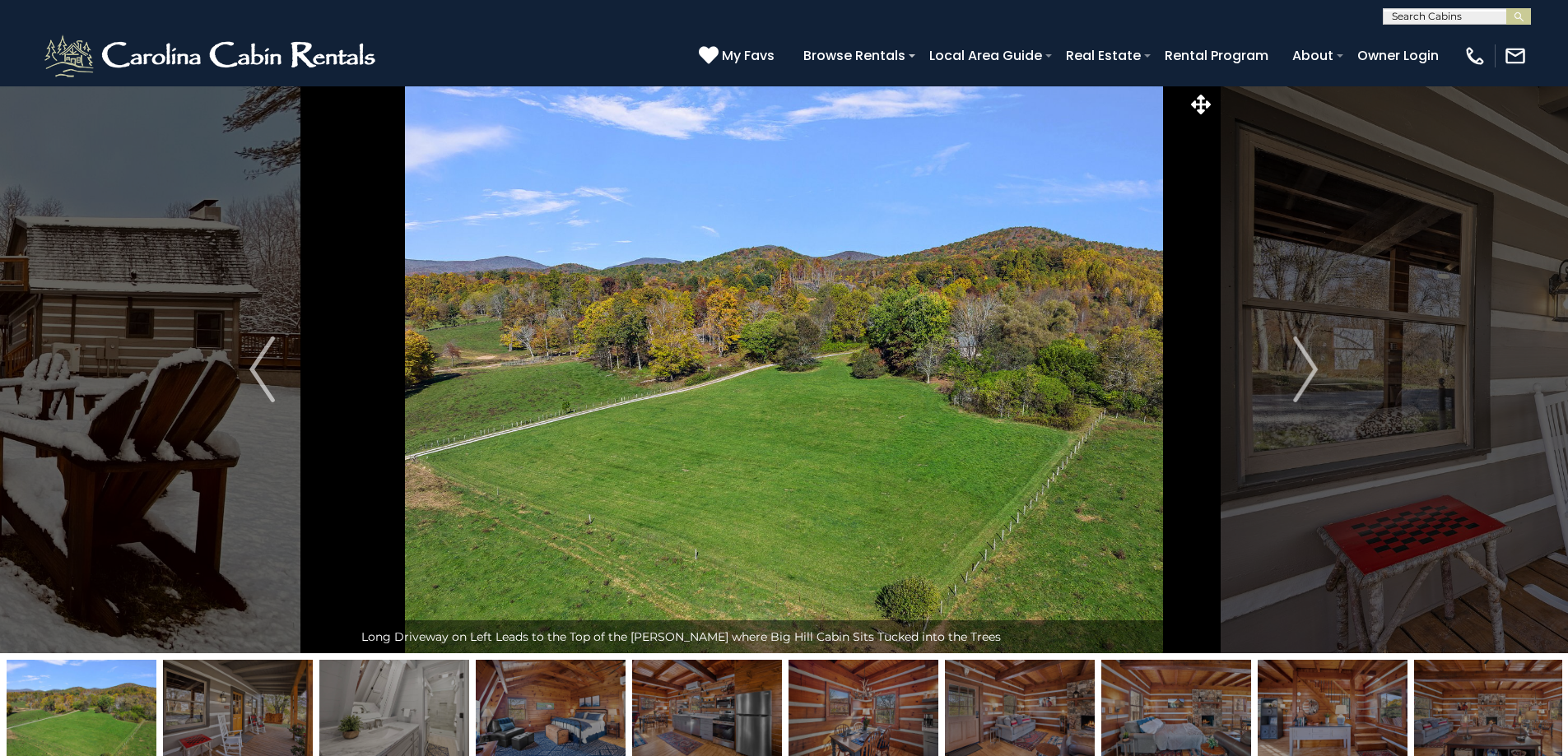
click at [1303, 357] on img "Next" at bounding box center [1305, 370] width 25 height 65
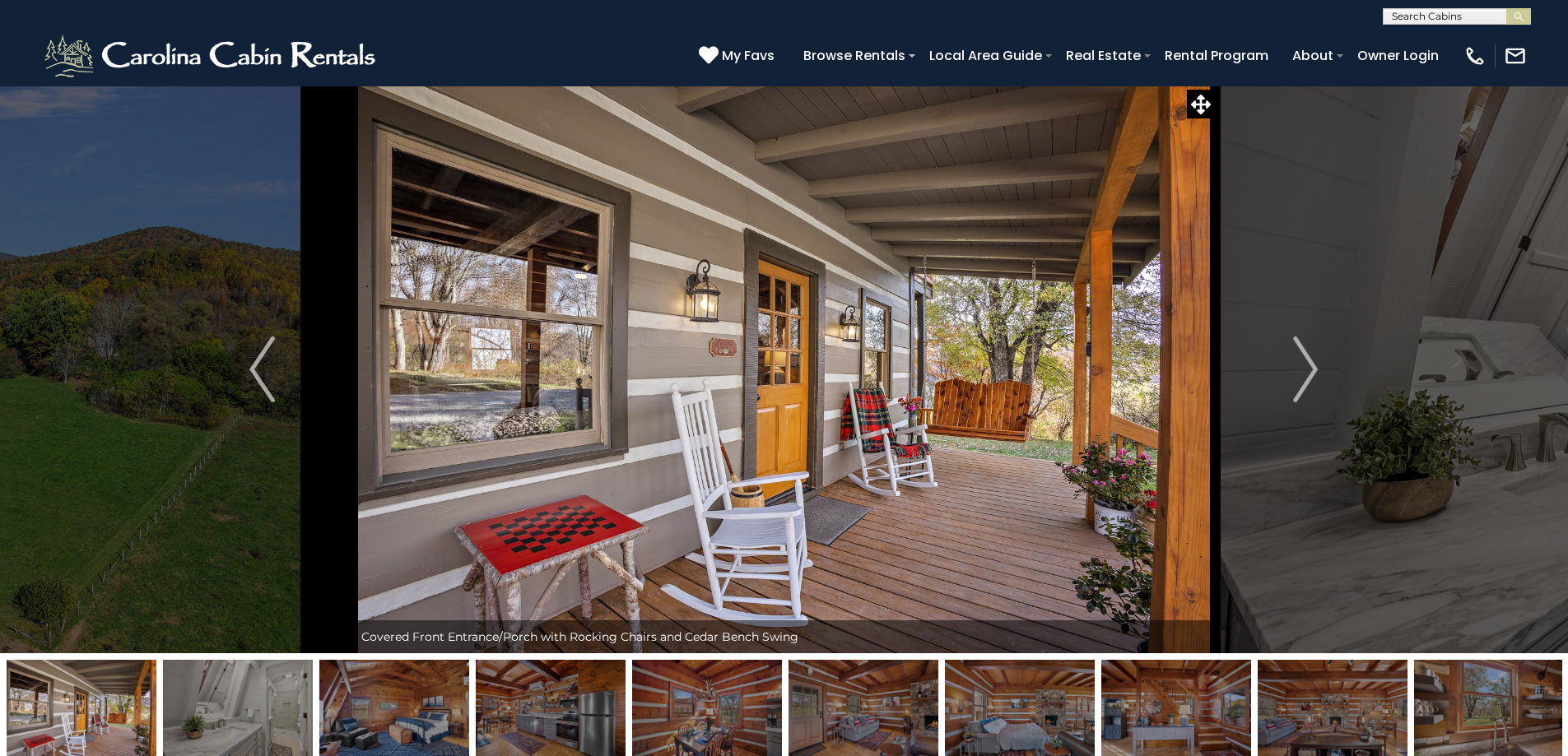
click at [1303, 357] on img "Next" at bounding box center [1305, 370] width 25 height 65
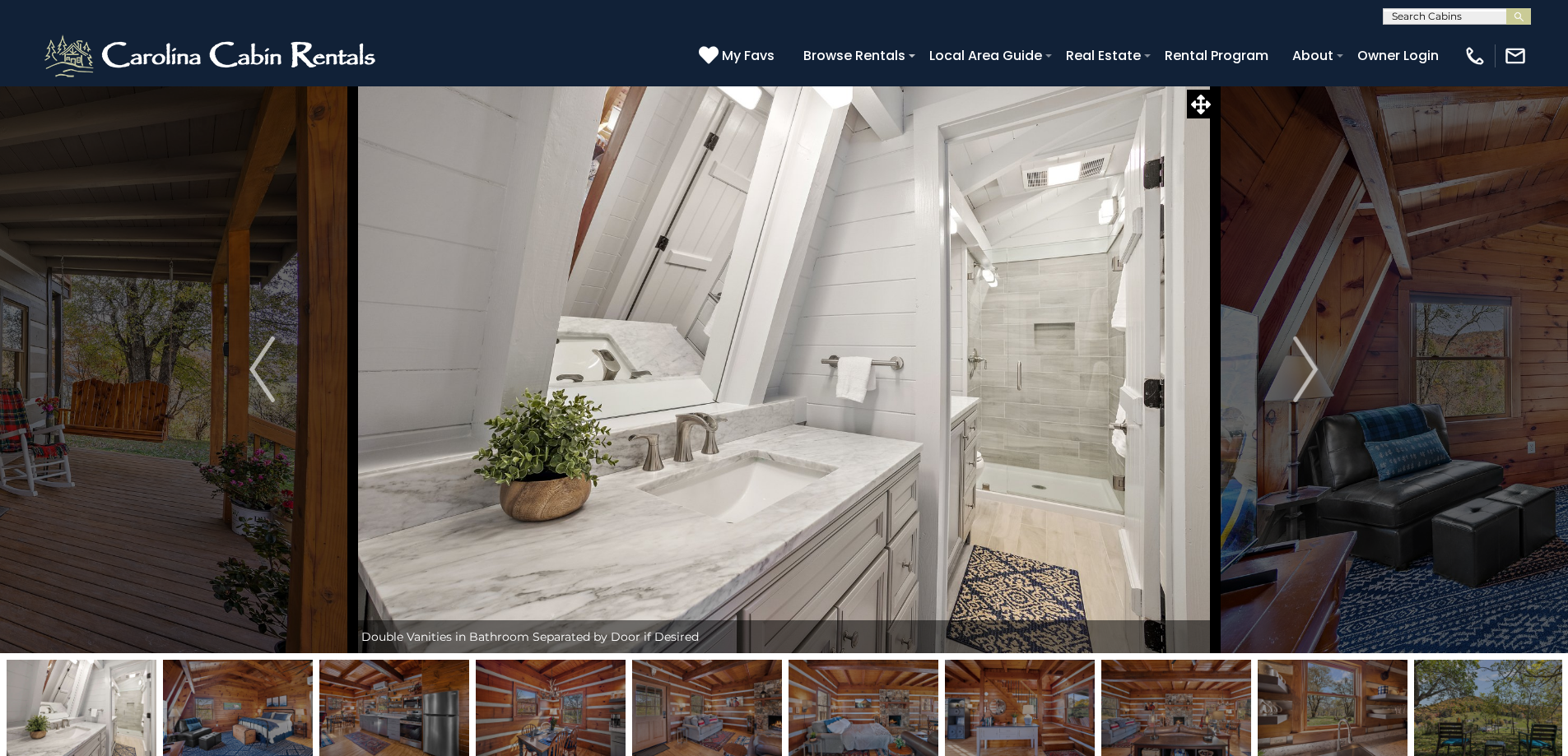
click at [1303, 357] on img "Next" at bounding box center [1305, 370] width 25 height 65
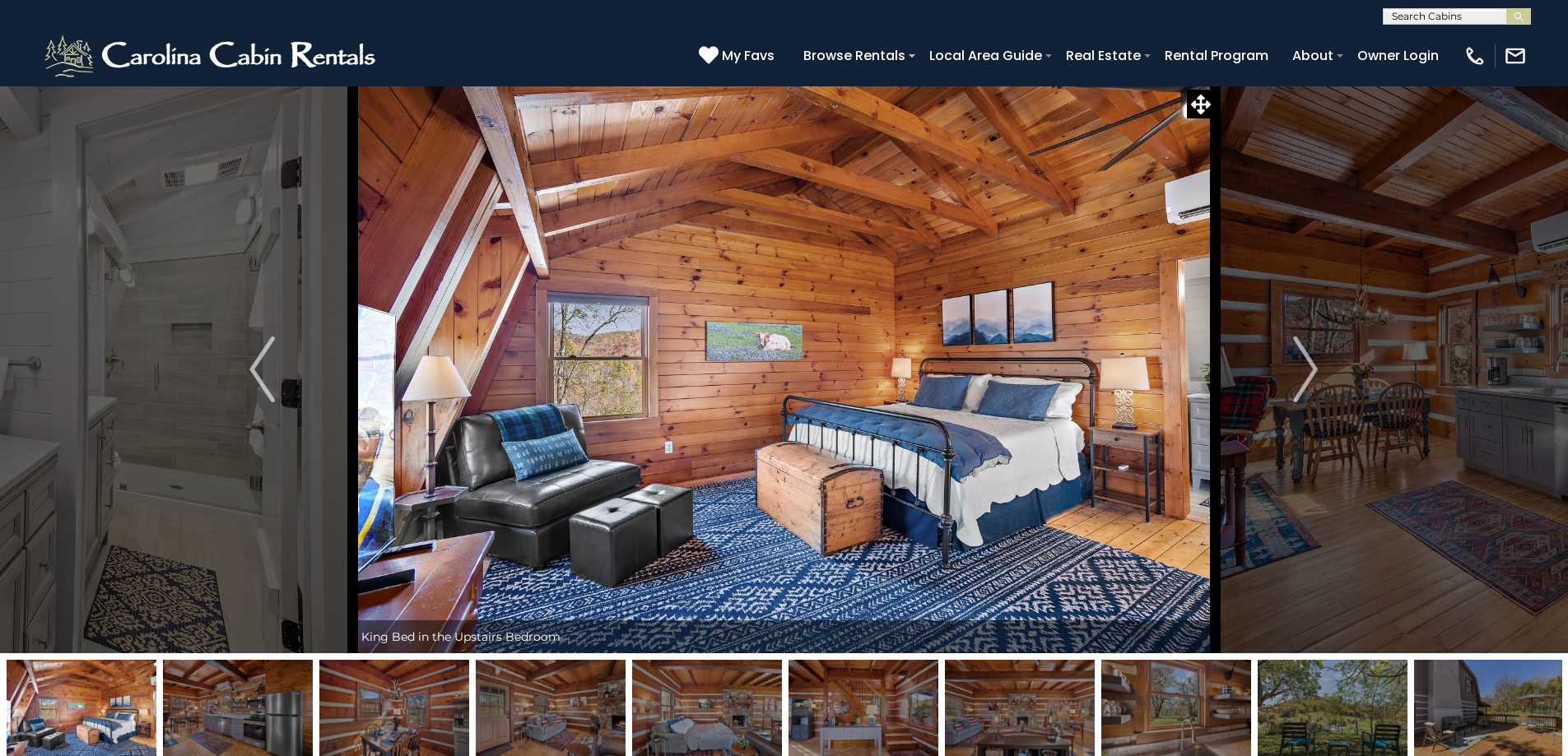
click at [1303, 357] on img "Next" at bounding box center [1305, 370] width 25 height 65
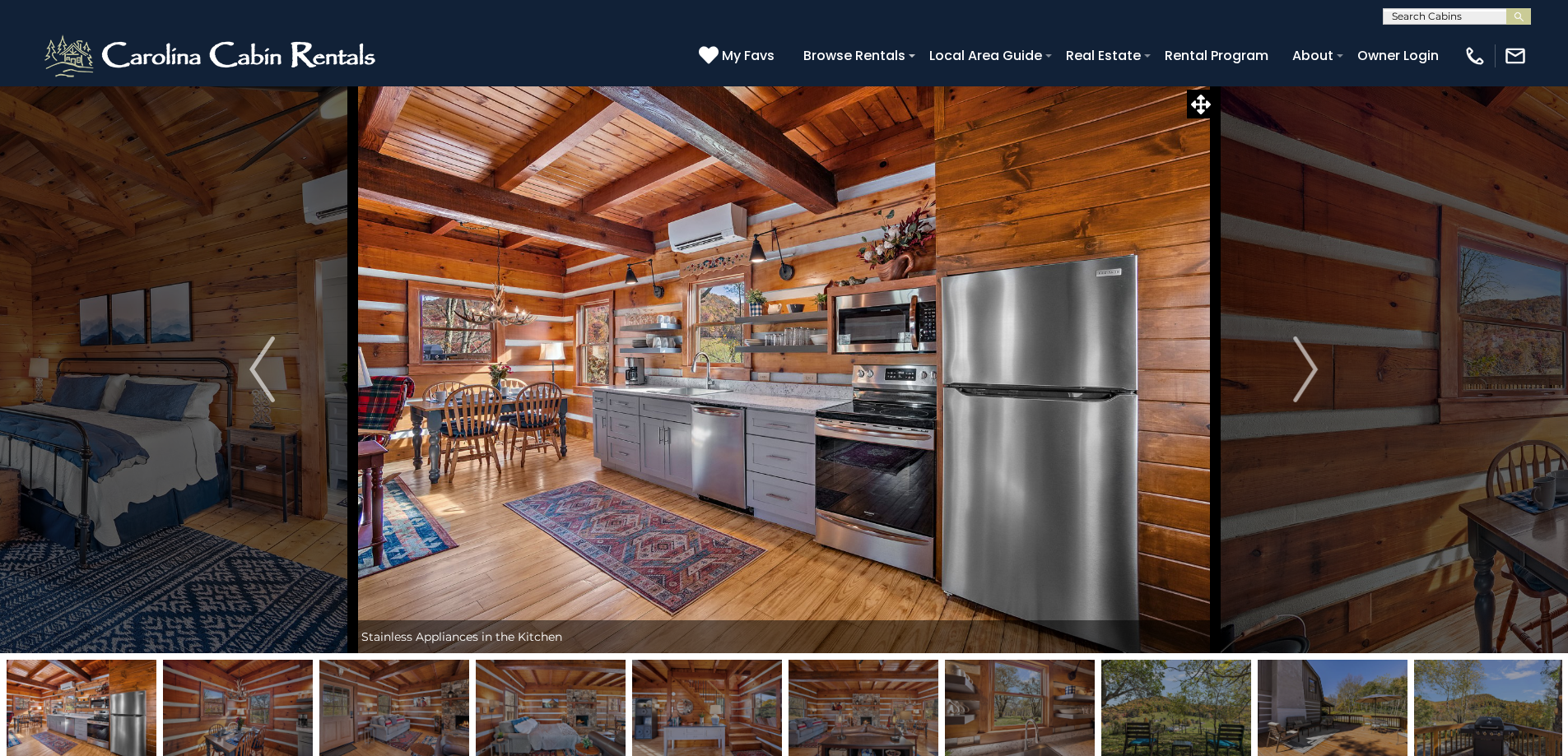
click at [1303, 357] on img "Next" at bounding box center [1305, 370] width 25 height 65
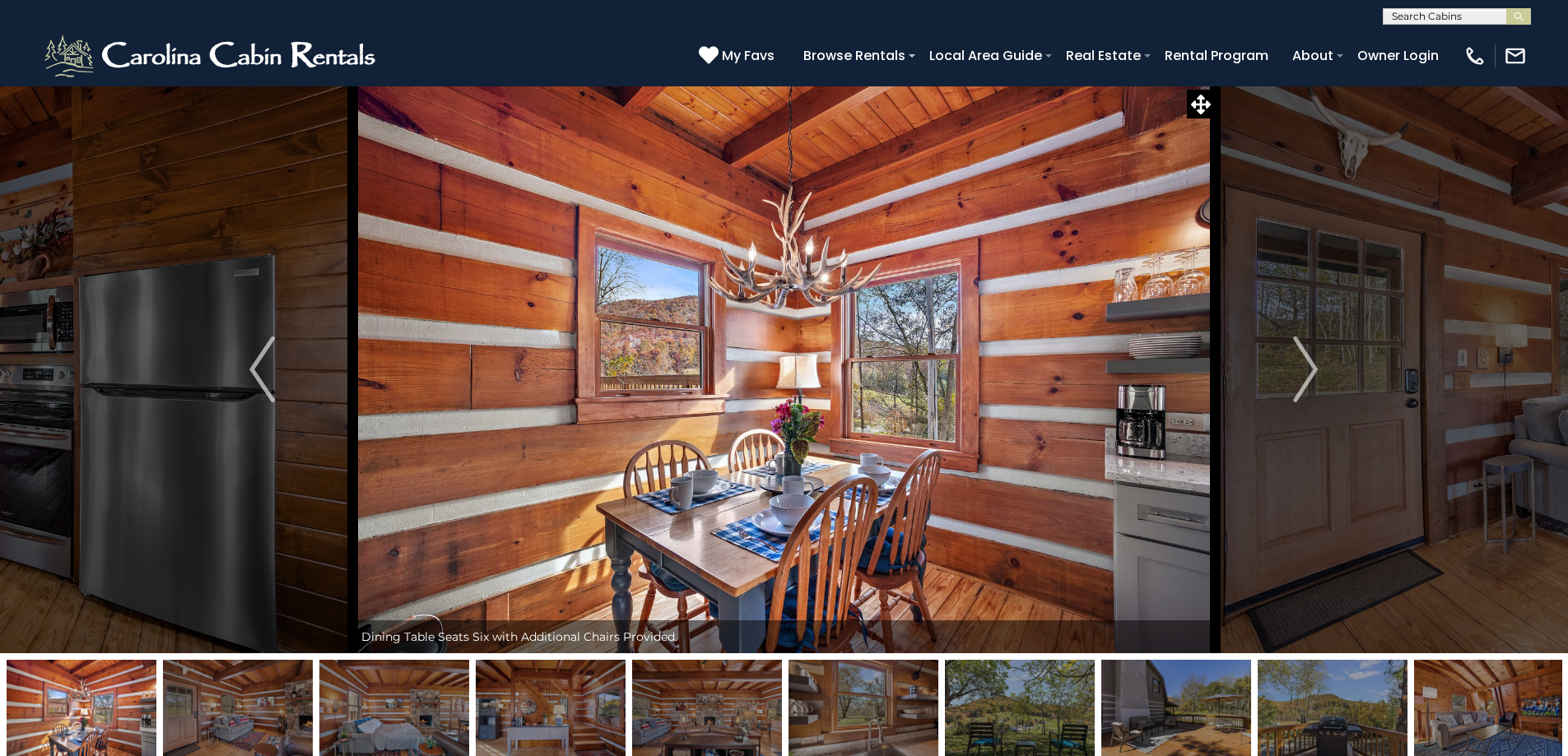
click at [1303, 357] on img "Next" at bounding box center [1305, 370] width 25 height 65
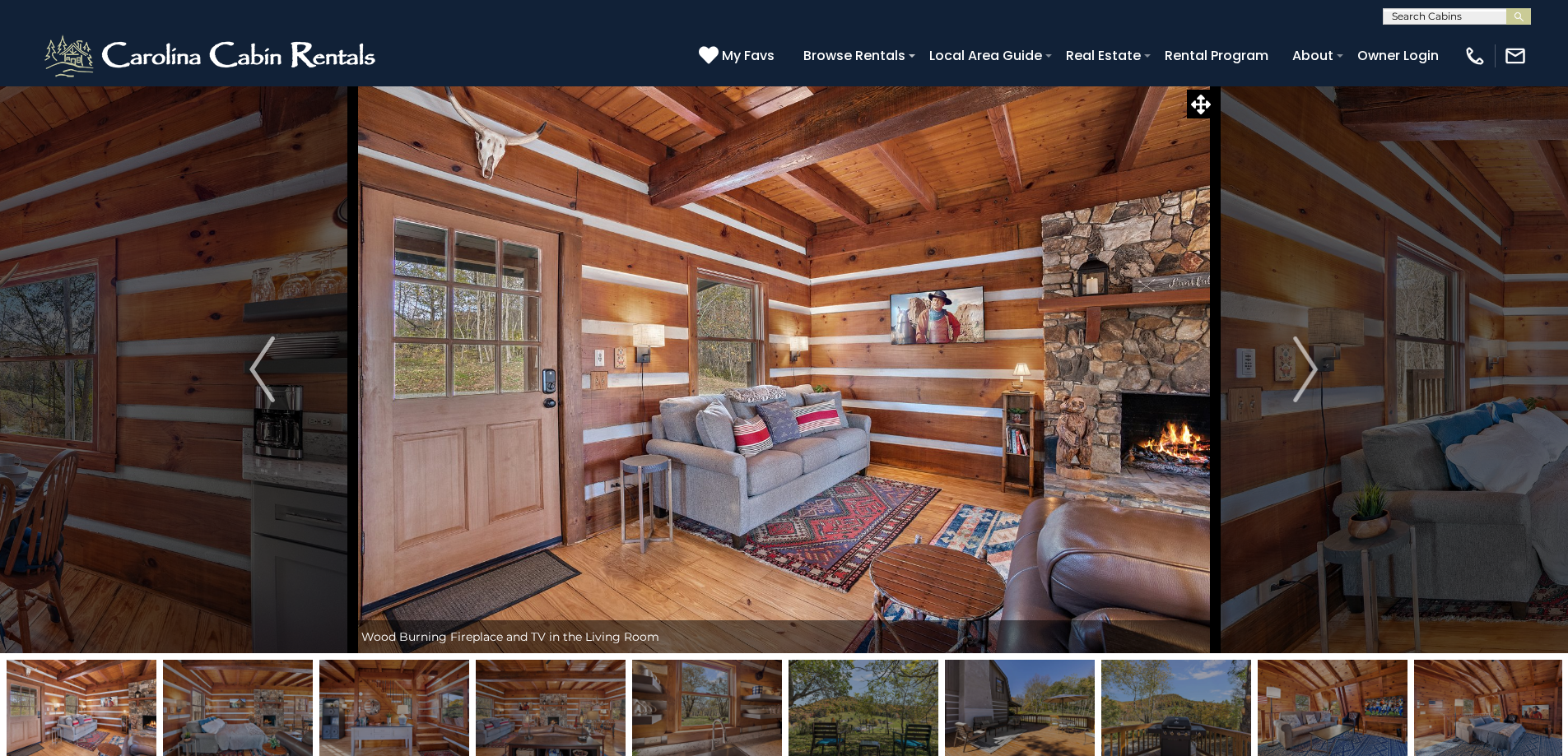
click at [1303, 357] on img "Next" at bounding box center [1305, 370] width 25 height 65
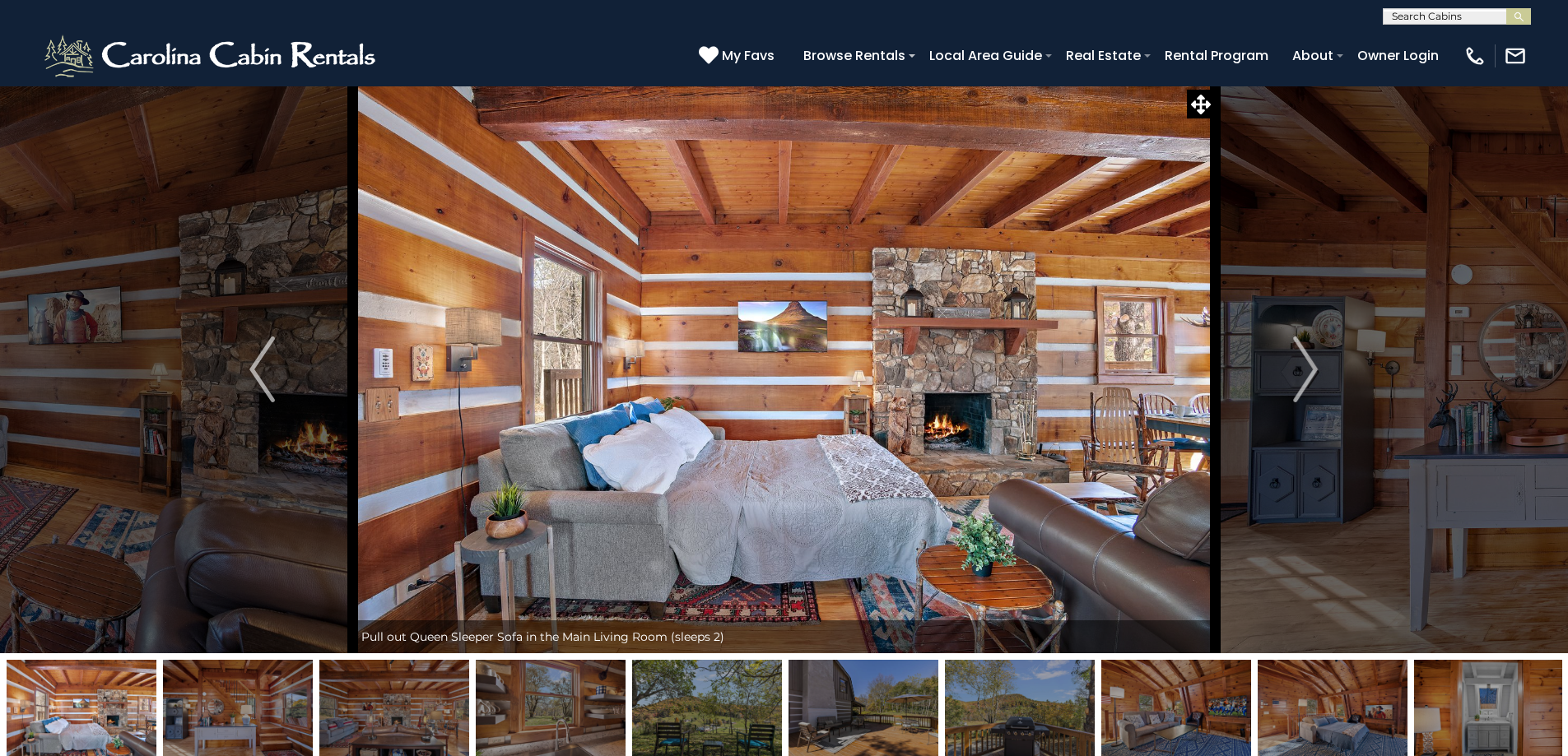
click at [1303, 357] on img "Next" at bounding box center [1305, 370] width 25 height 65
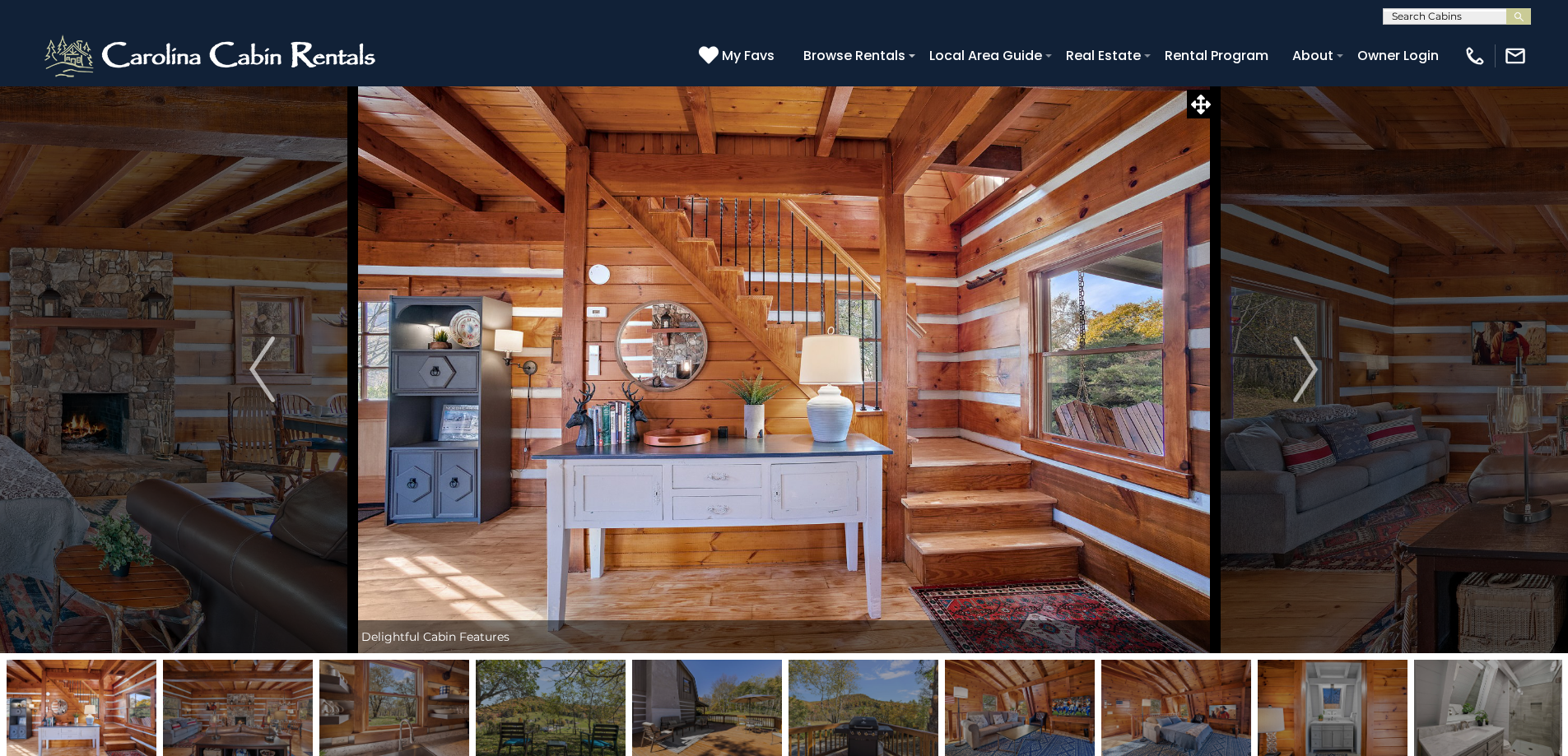
click at [1303, 357] on img "Next" at bounding box center [1305, 370] width 25 height 65
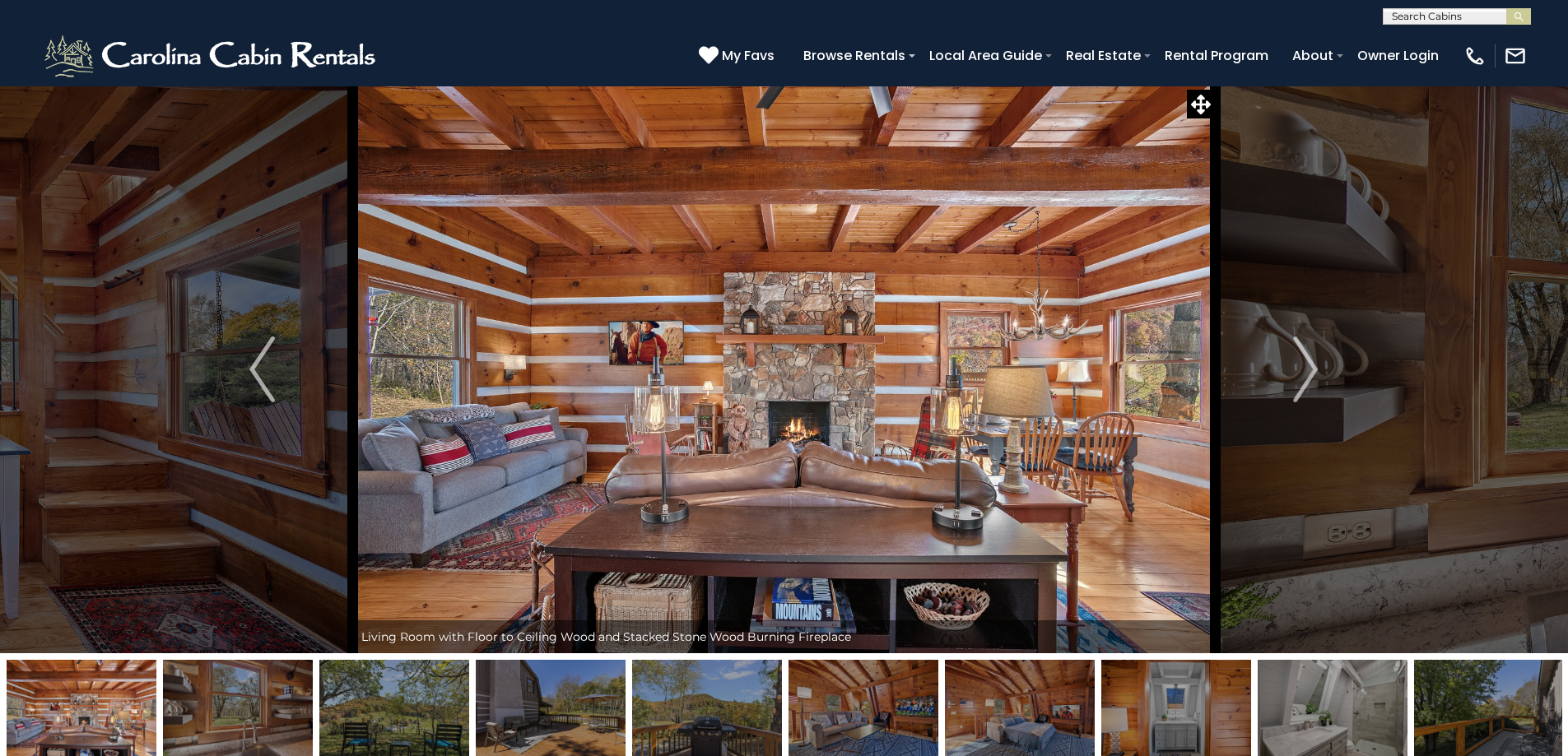
click at [1303, 357] on img "Next" at bounding box center [1305, 370] width 25 height 65
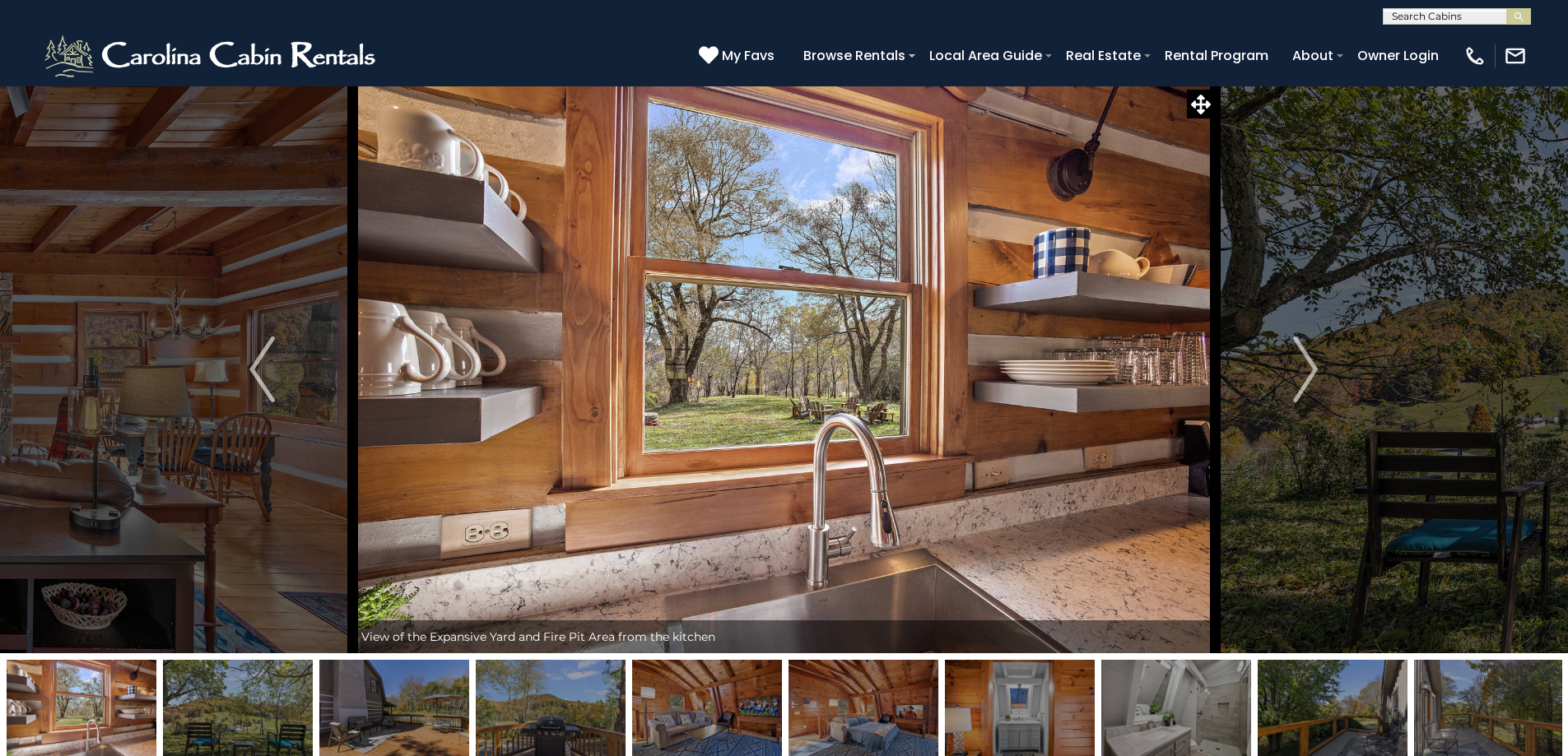
click at [1303, 357] on img "Next" at bounding box center [1305, 370] width 25 height 65
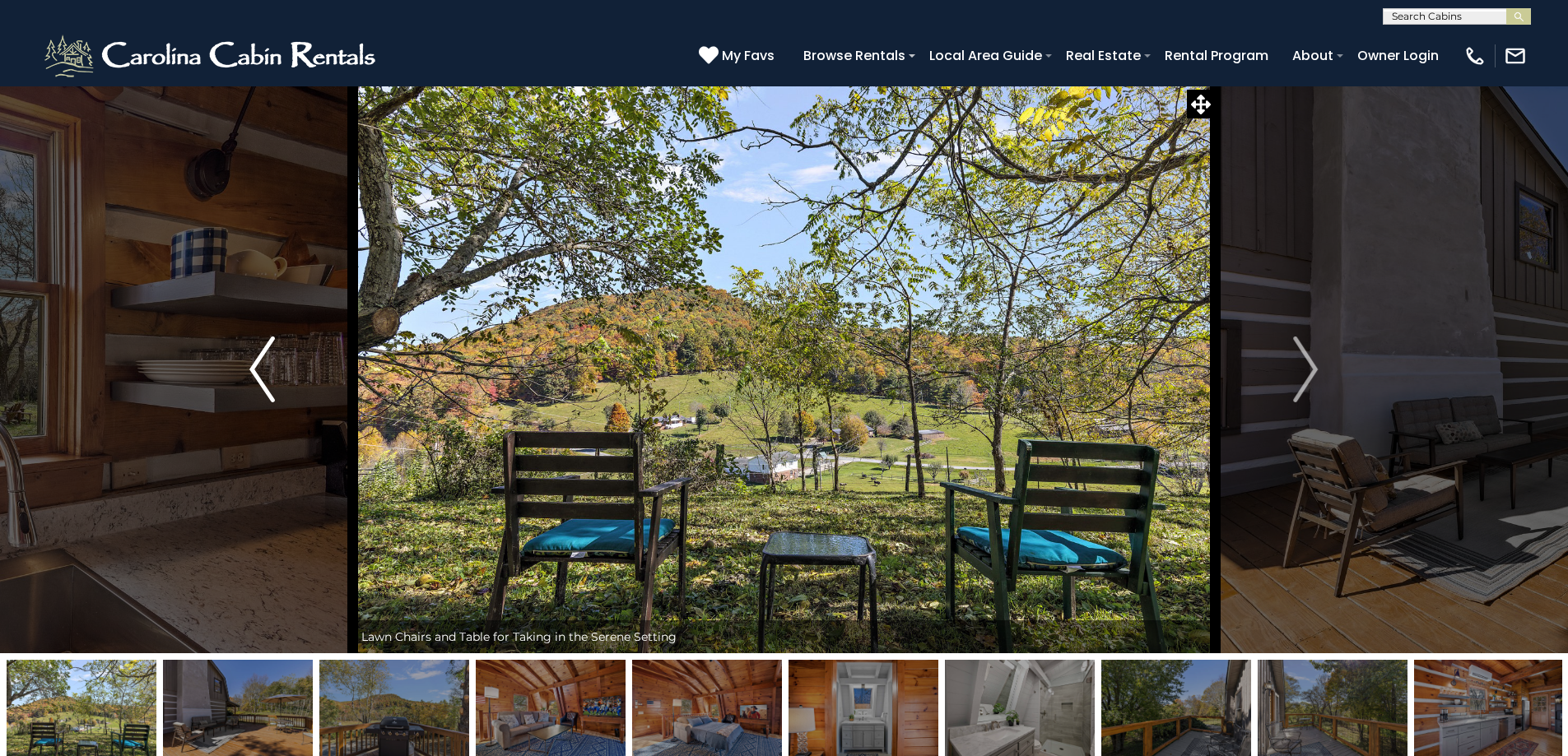
click at [266, 378] on img "Previous" at bounding box center [262, 370] width 25 height 65
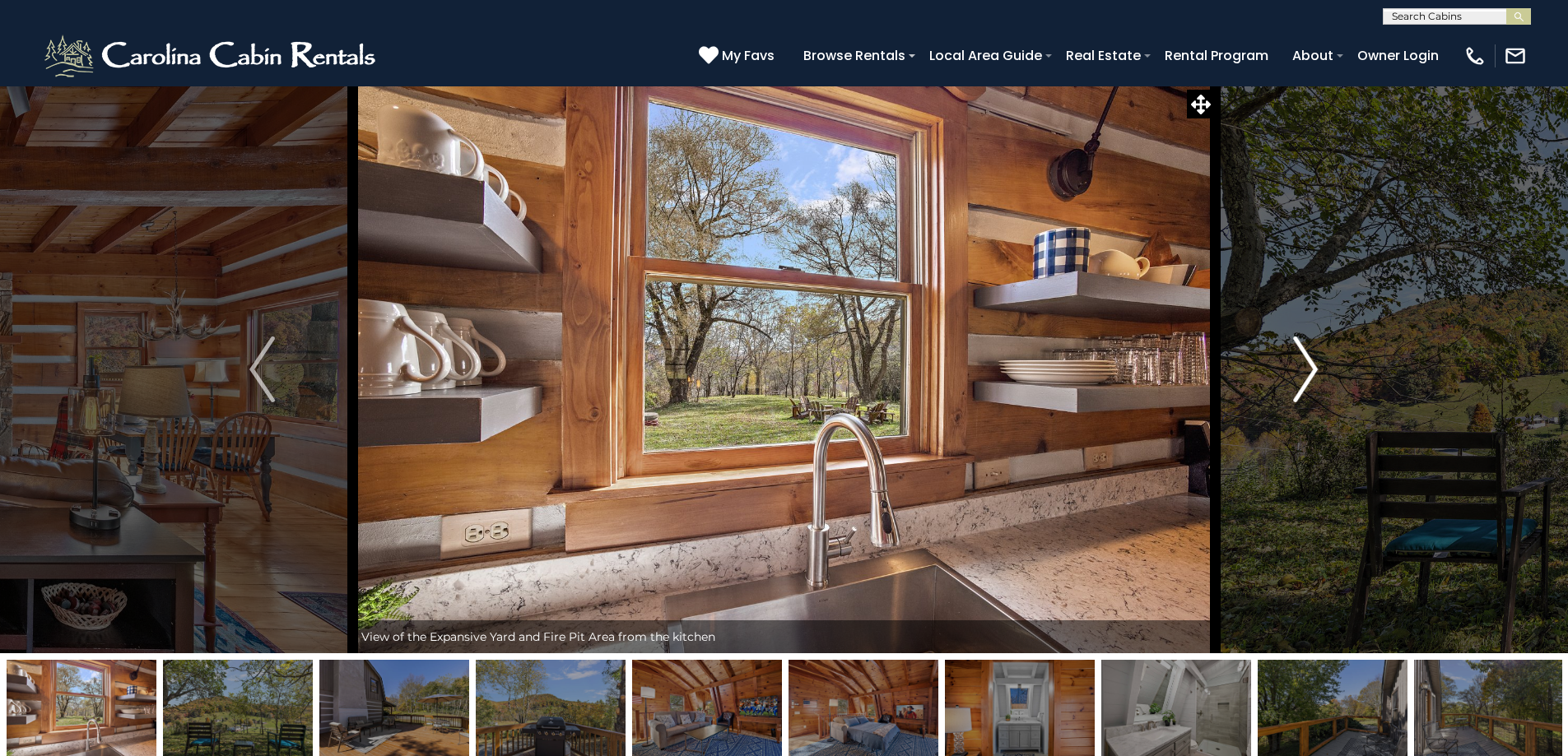
click at [1303, 350] on img "Next" at bounding box center [1305, 370] width 25 height 65
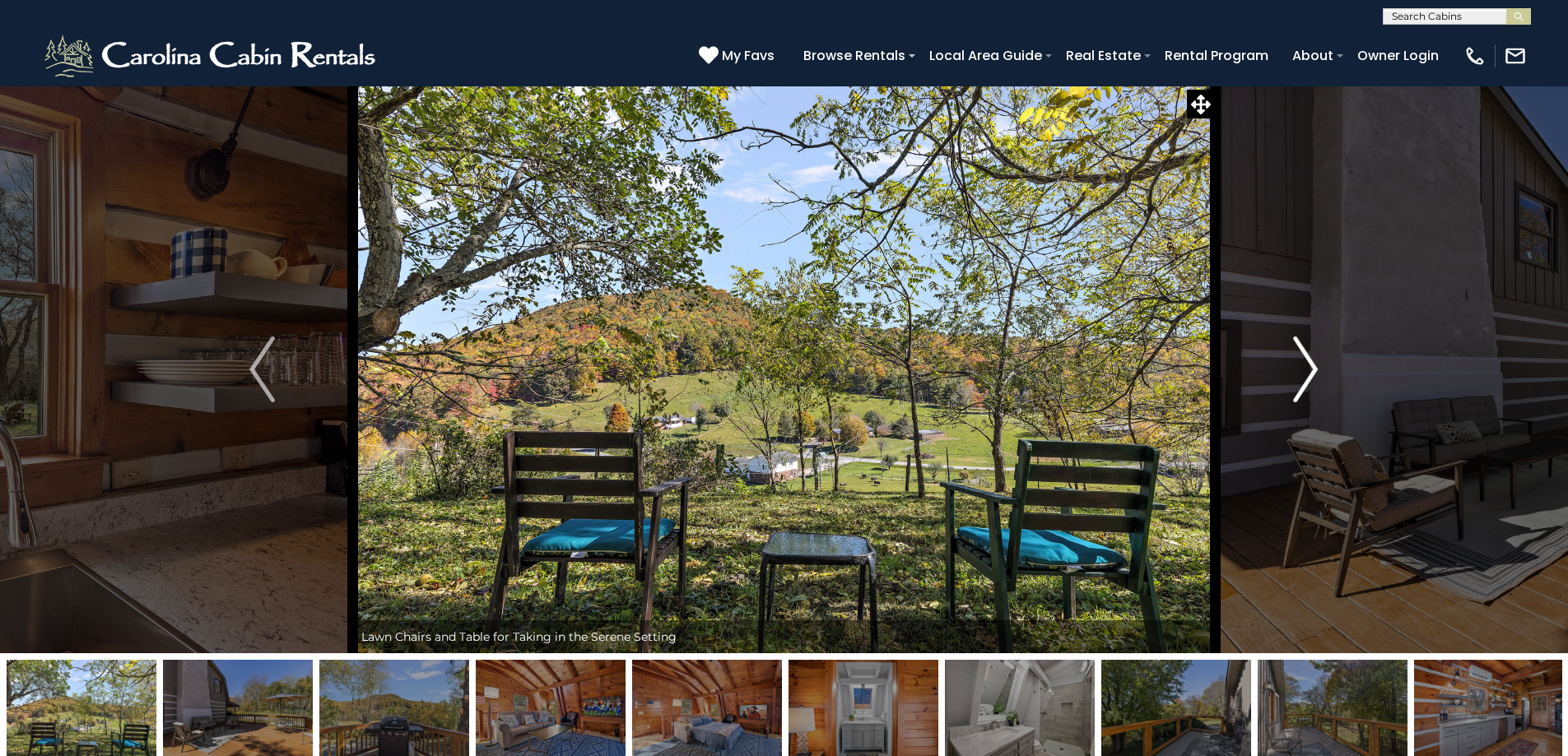
click at [1303, 350] on img "Next" at bounding box center [1305, 370] width 25 height 65
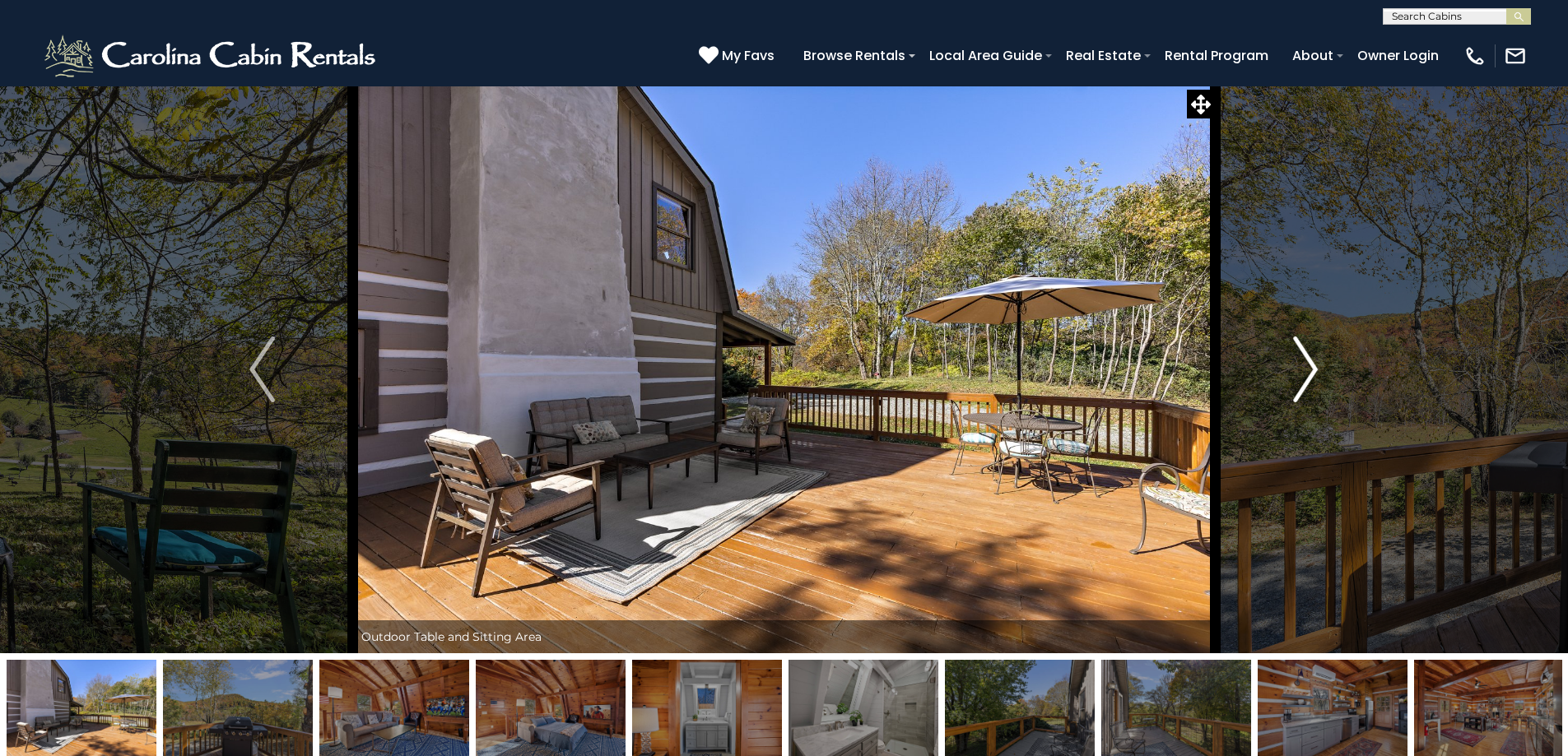
click at [1303, 350] on img "Next" at bounding box center [1305, 370] width 25 height 65
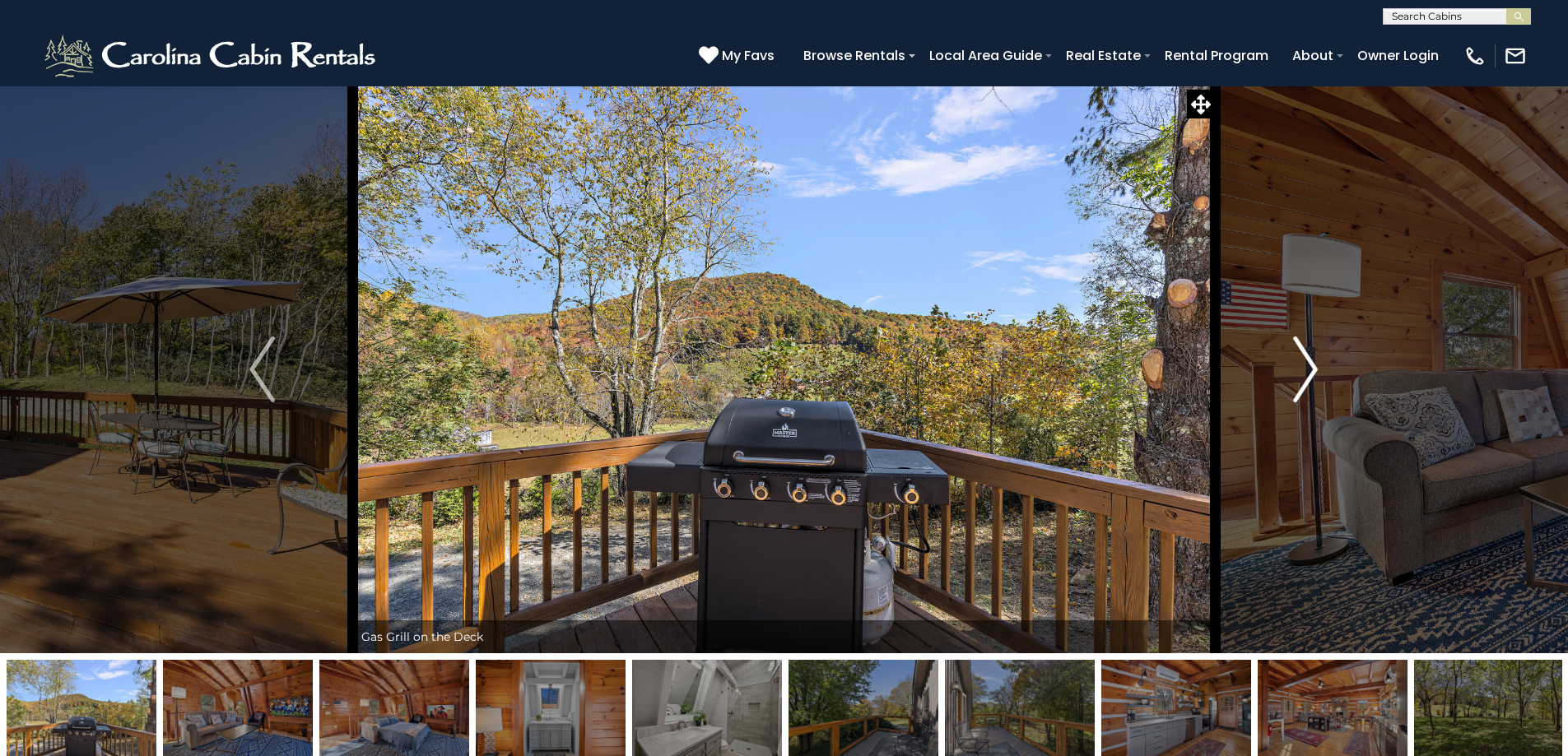
click at [1303, 350] on img "Next" at bounding box center [1305, 370] width 25 height 65
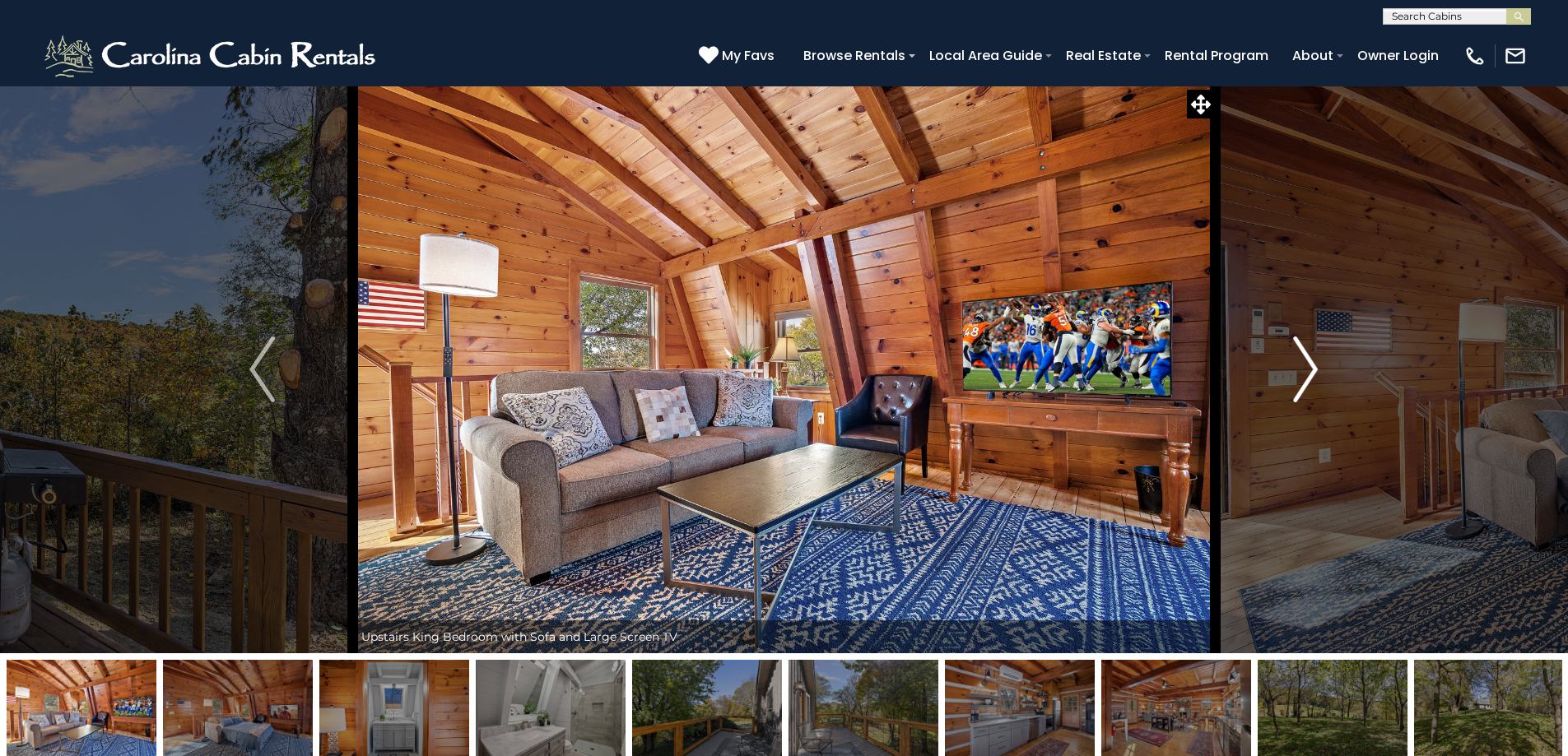
click at [1303, 350] on img "Next" at bounding box center [1305, 370] width 25 height 65
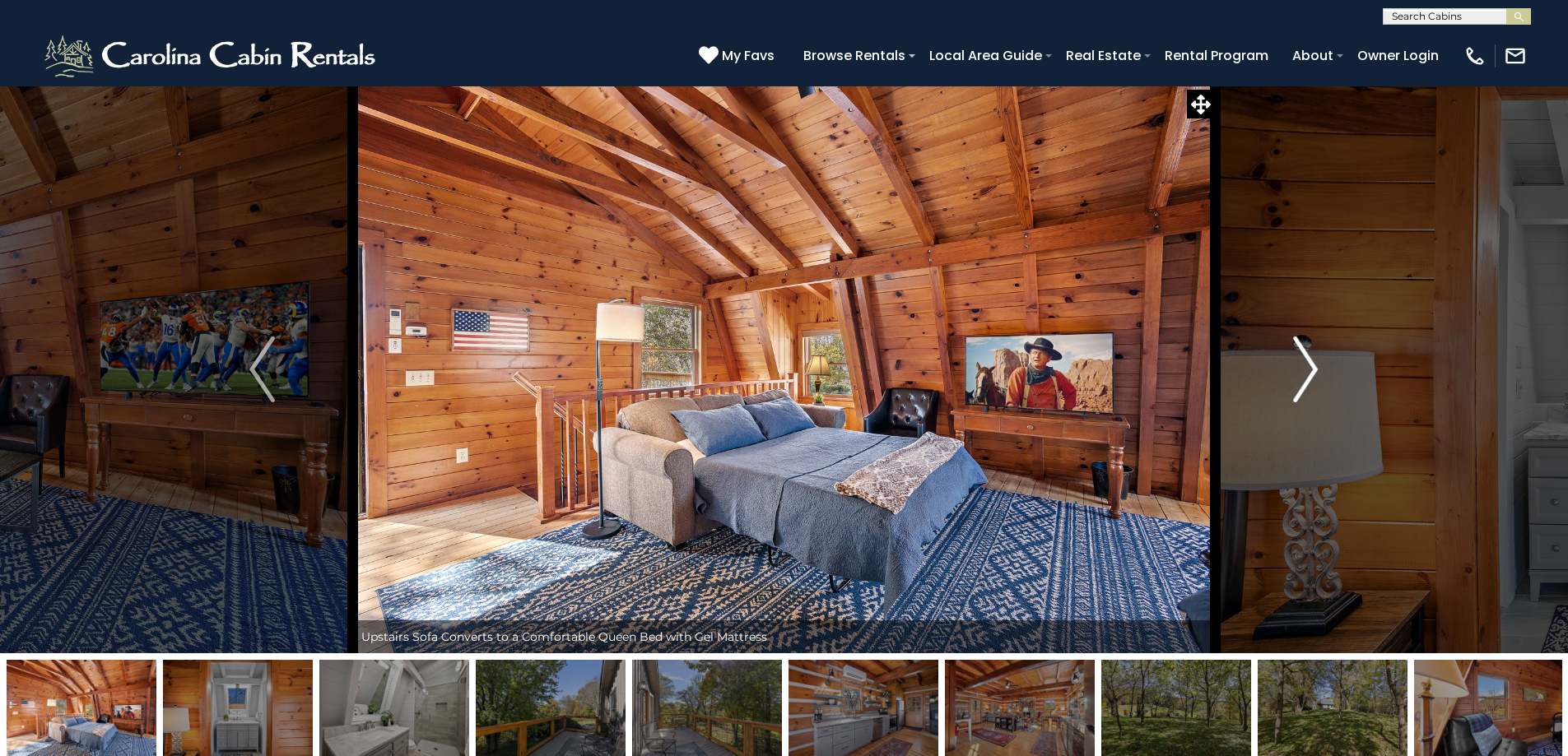
click at [1303, 350] on img "Next" at bounding box center [1305, 370] width 25 height 65
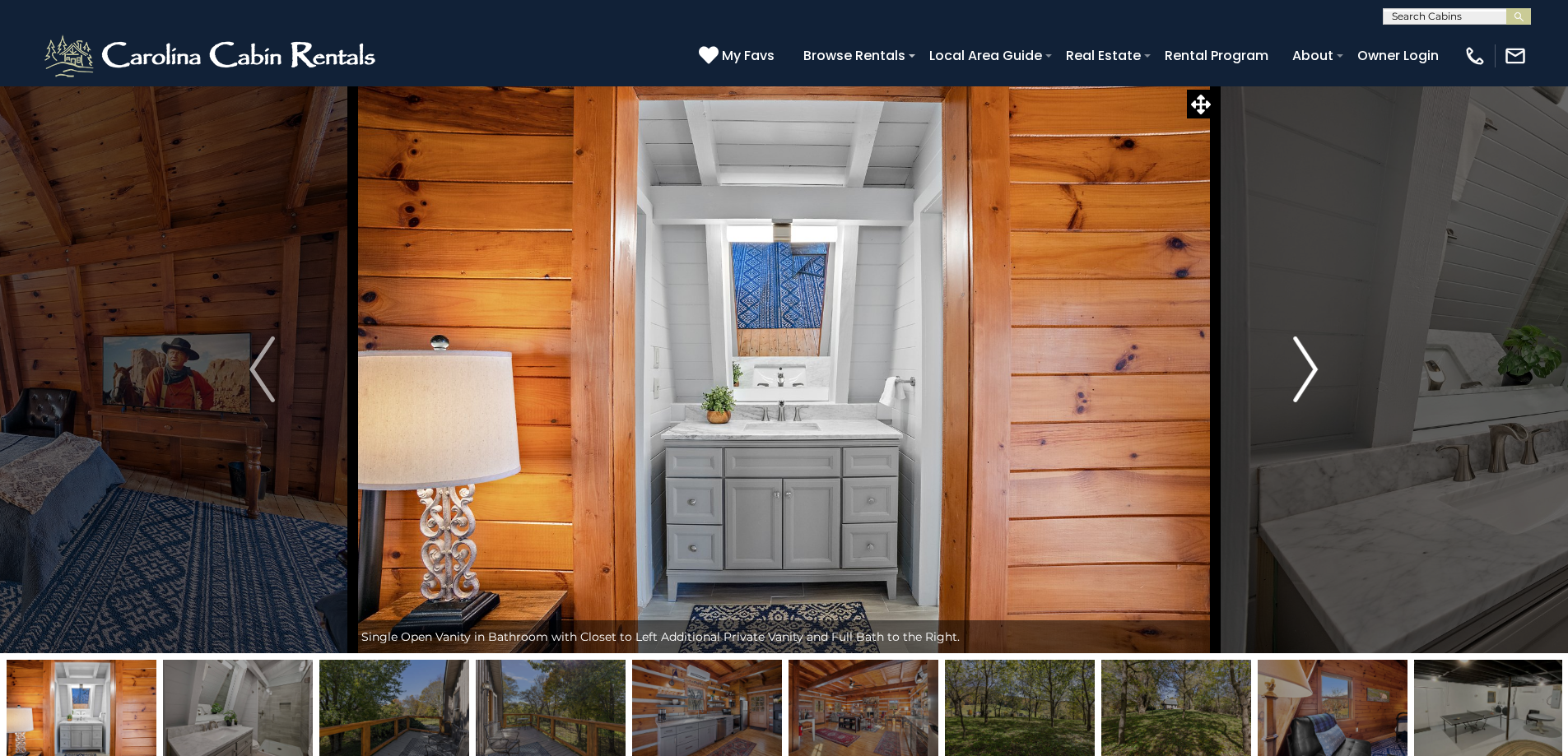
click at [1303, 350] on img "Next" at bounding box center [1305, 370] width 25 height 65
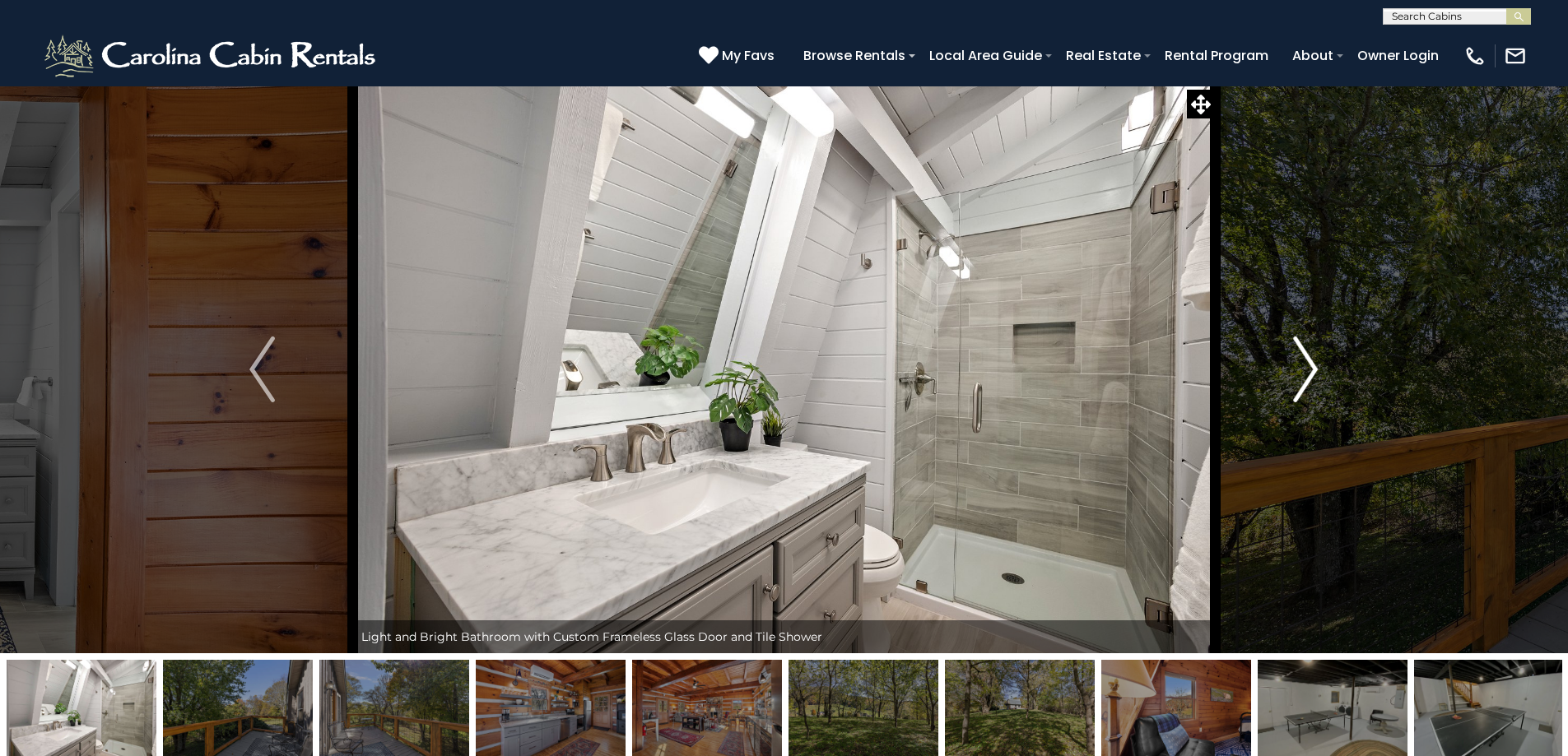
click at [1303, 350] on img "Next" at bounding box center [1305, 370] width 25 height 65
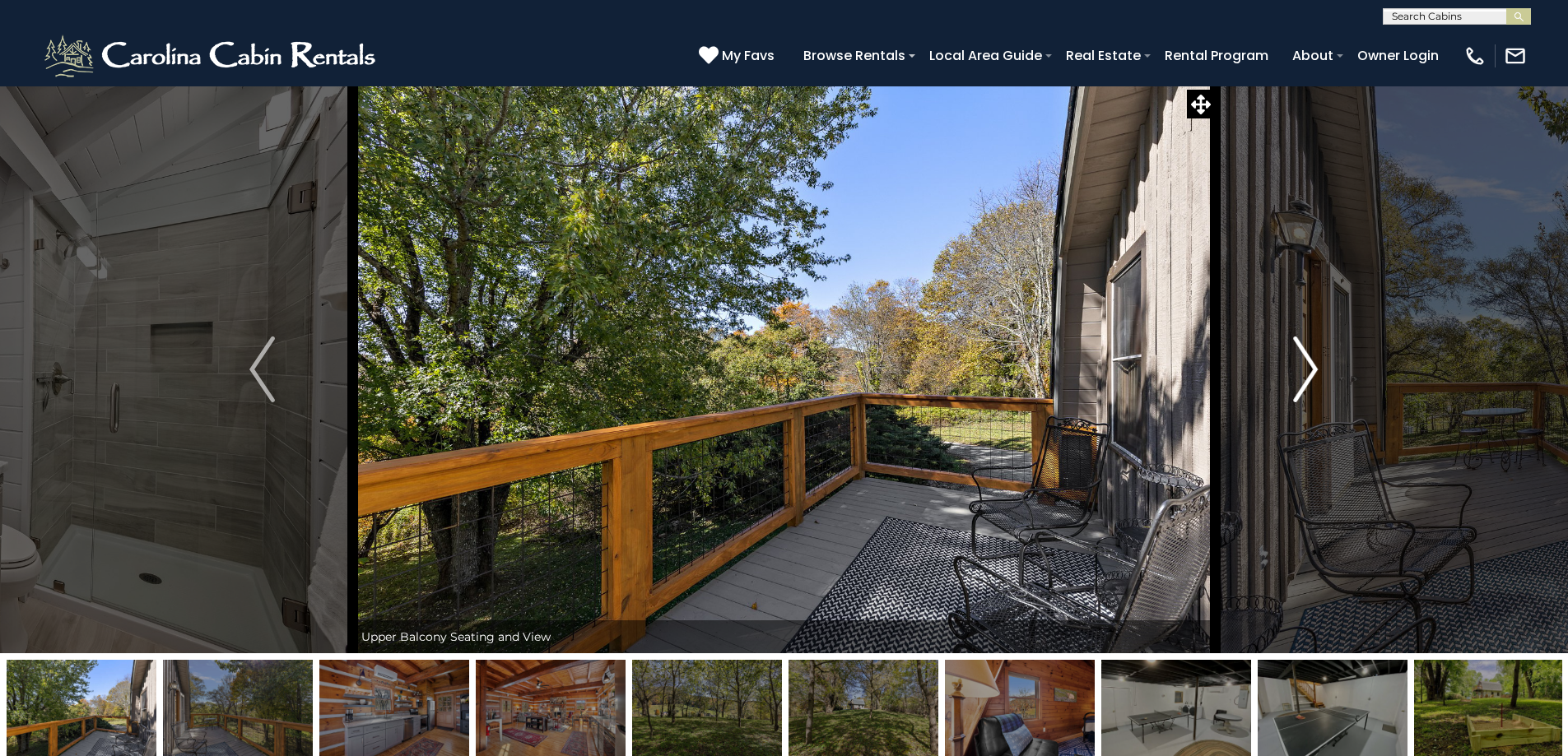
click at [1303, 350] on img "Next" at bounding box center [1305, 370] width 25 height 65
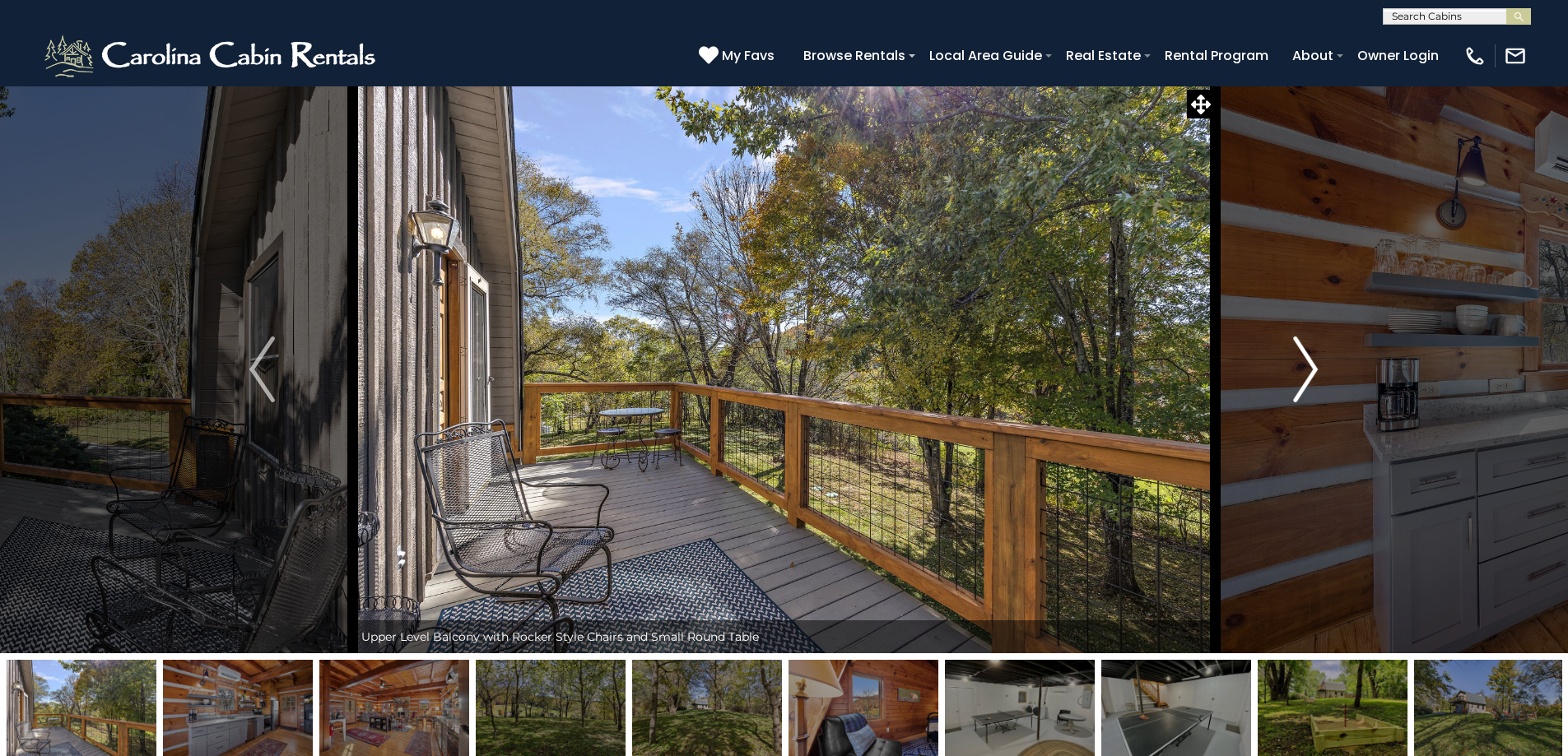
click at [1303, 350] on img "Next" at bounding box center [1305, 370] width 25 height 65
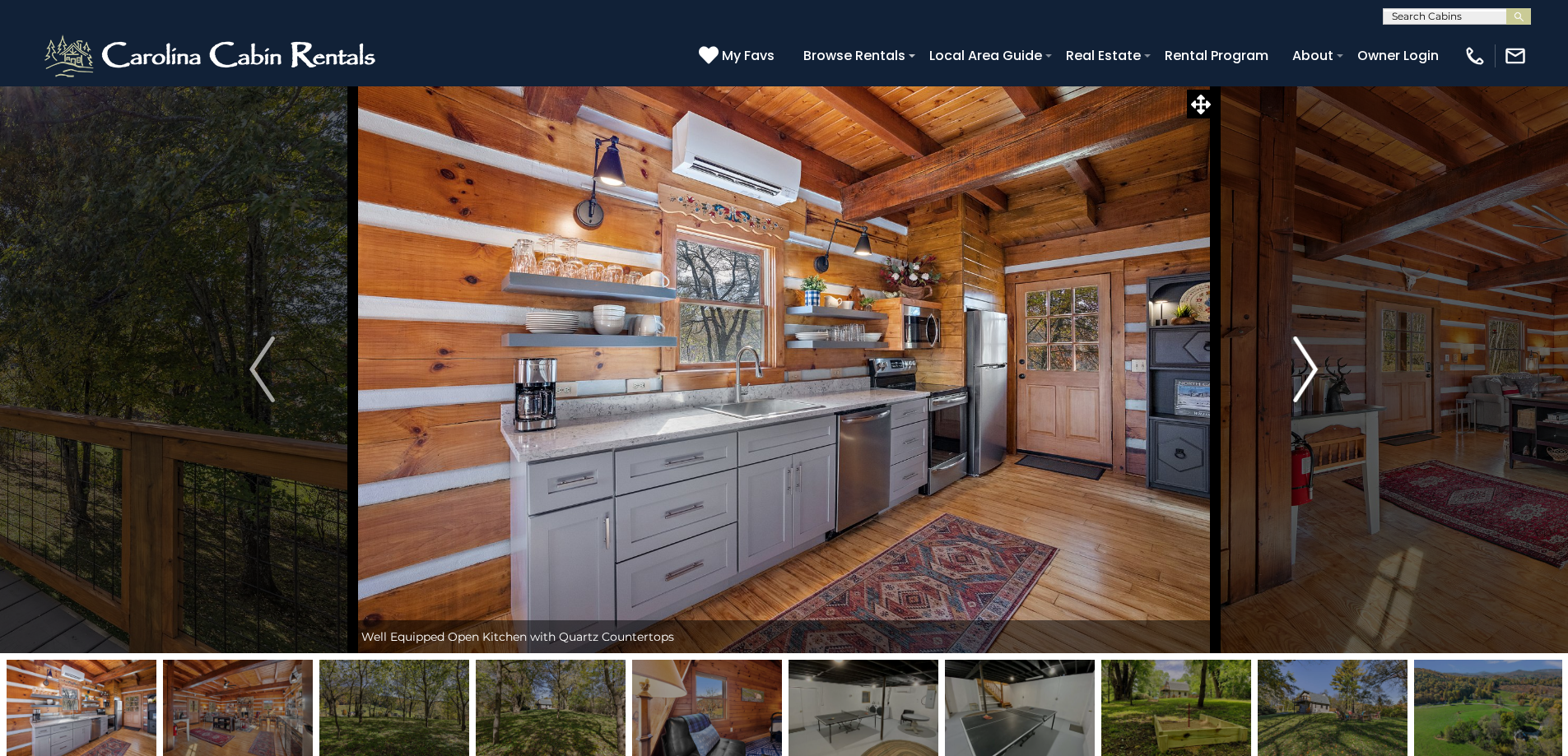
click at [1303, 350] on img "Next" at bounding box center [1305, 370] width 25 height 65
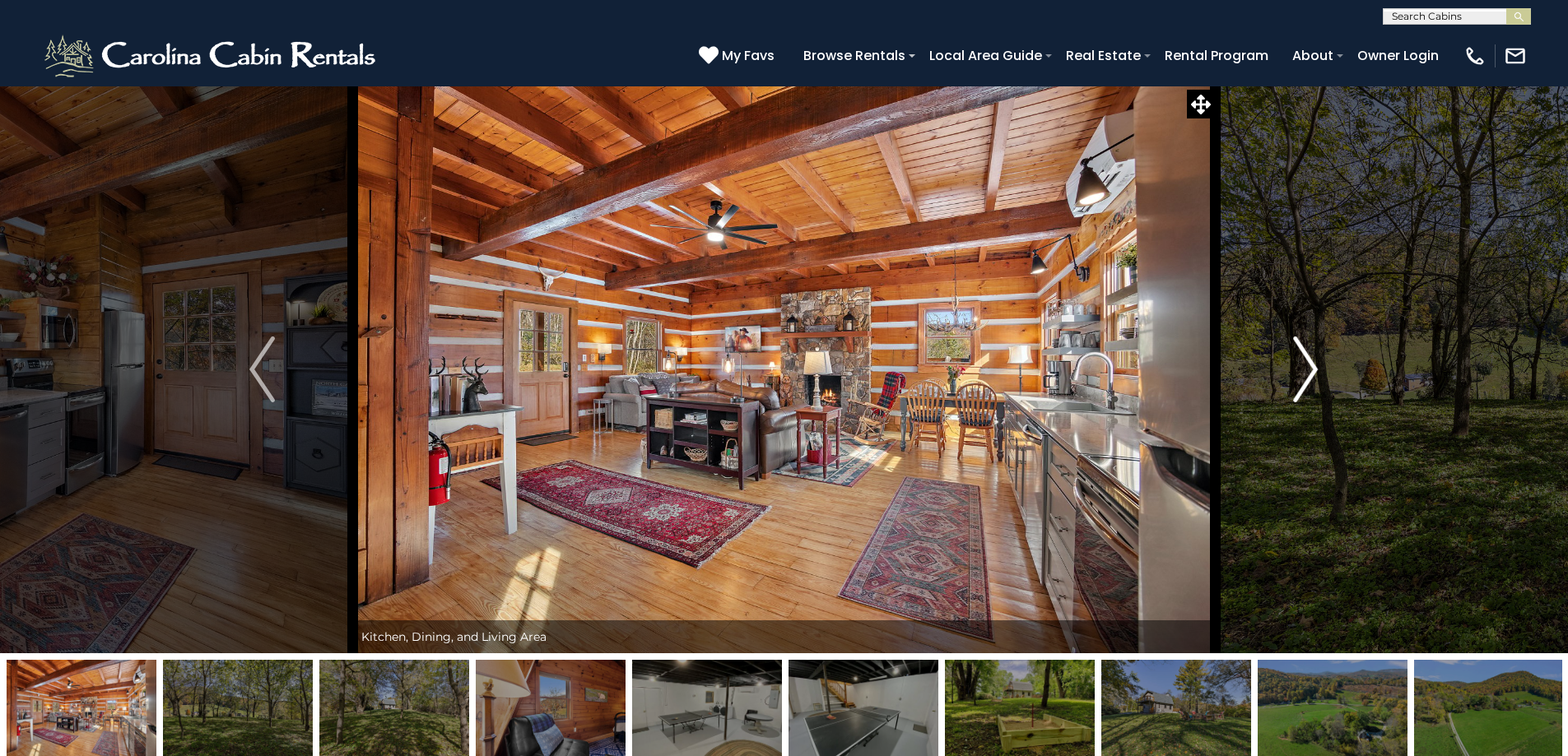
click at [1303, 350] on img "Next" at bounding box center [1305, 370] width 25 height 65
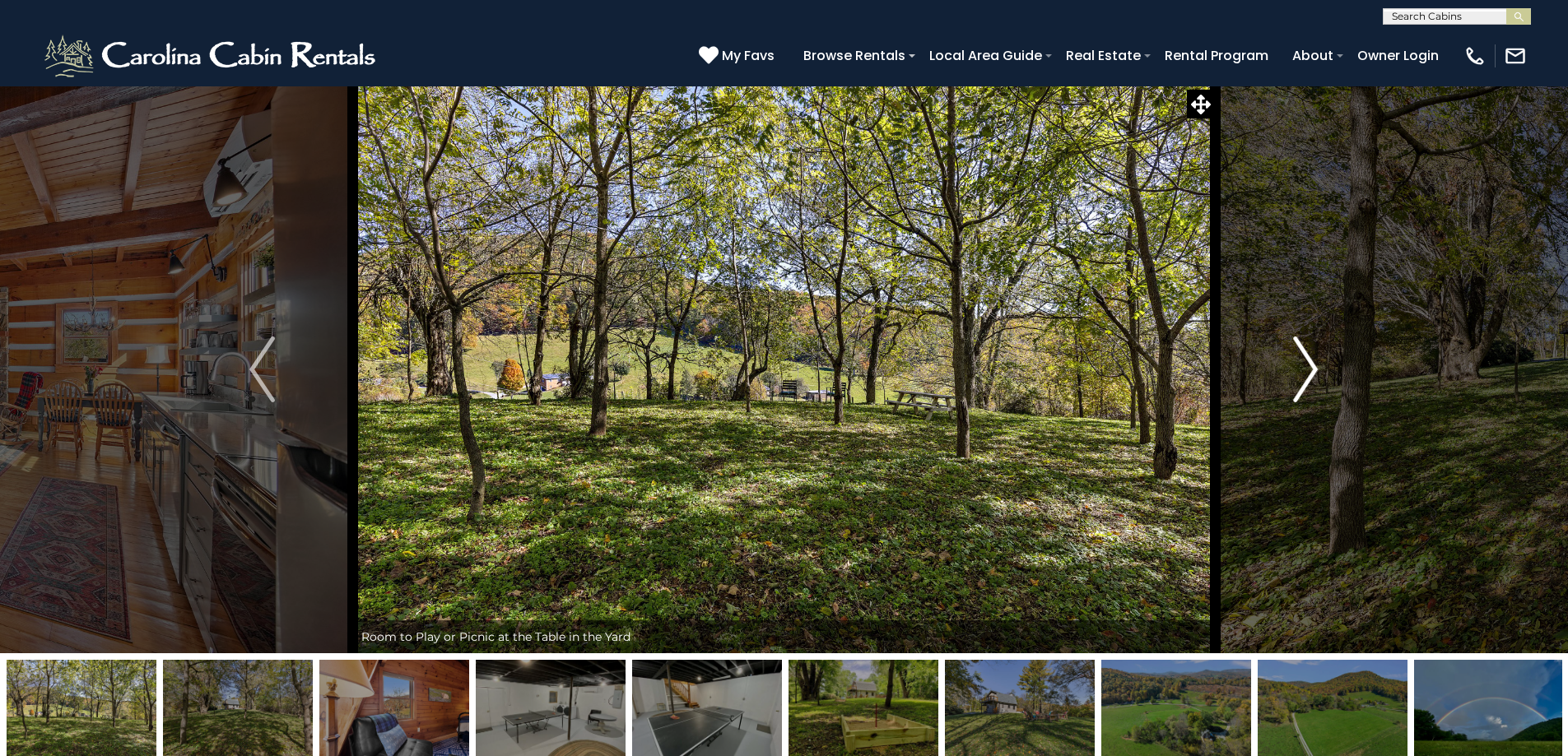
click at [1303, 350] on img "Next" at bounding box center [1305, 370] width 25 height 65
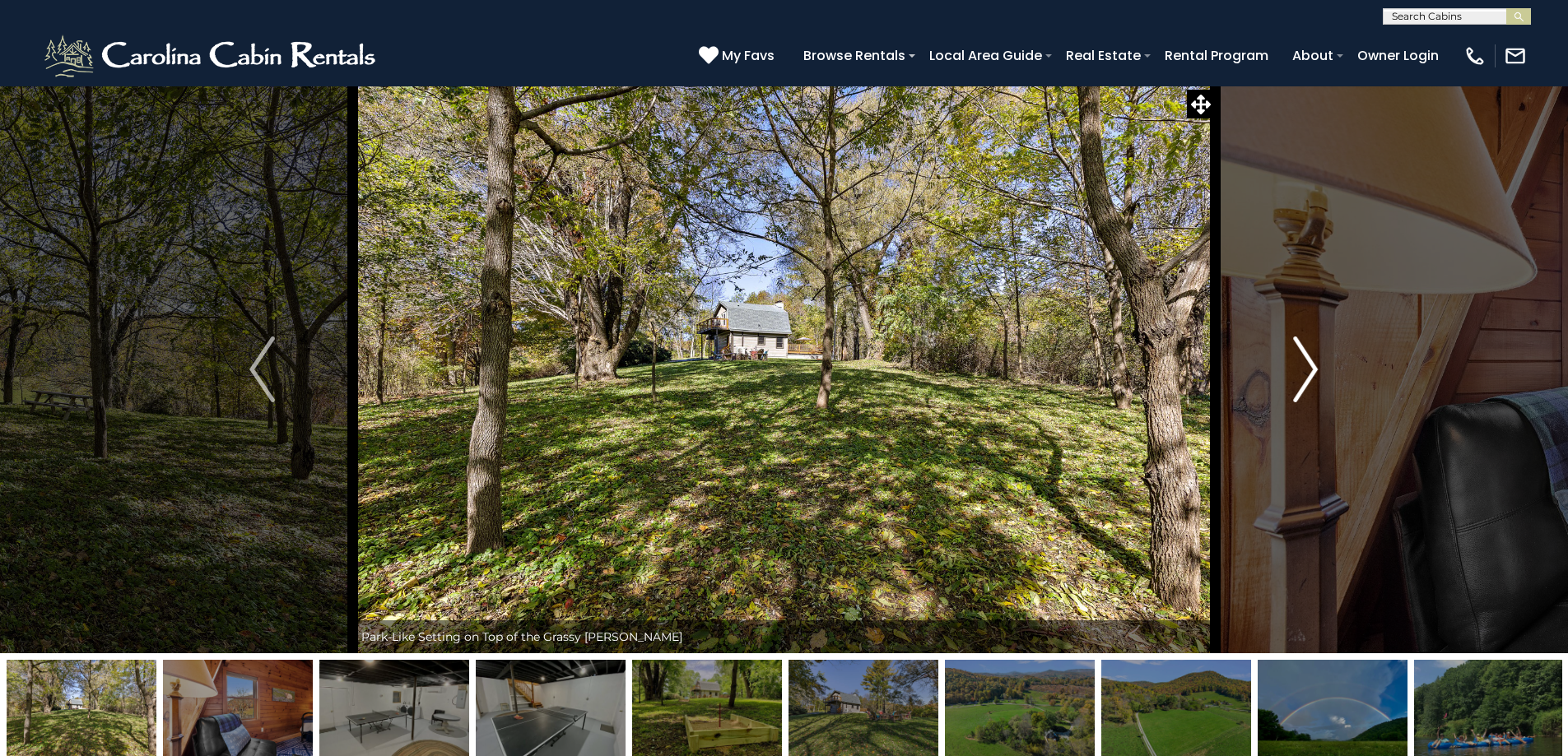
click at [1303, 350] on img "Next" at bounding box center [1305, 370] width 25 height 65
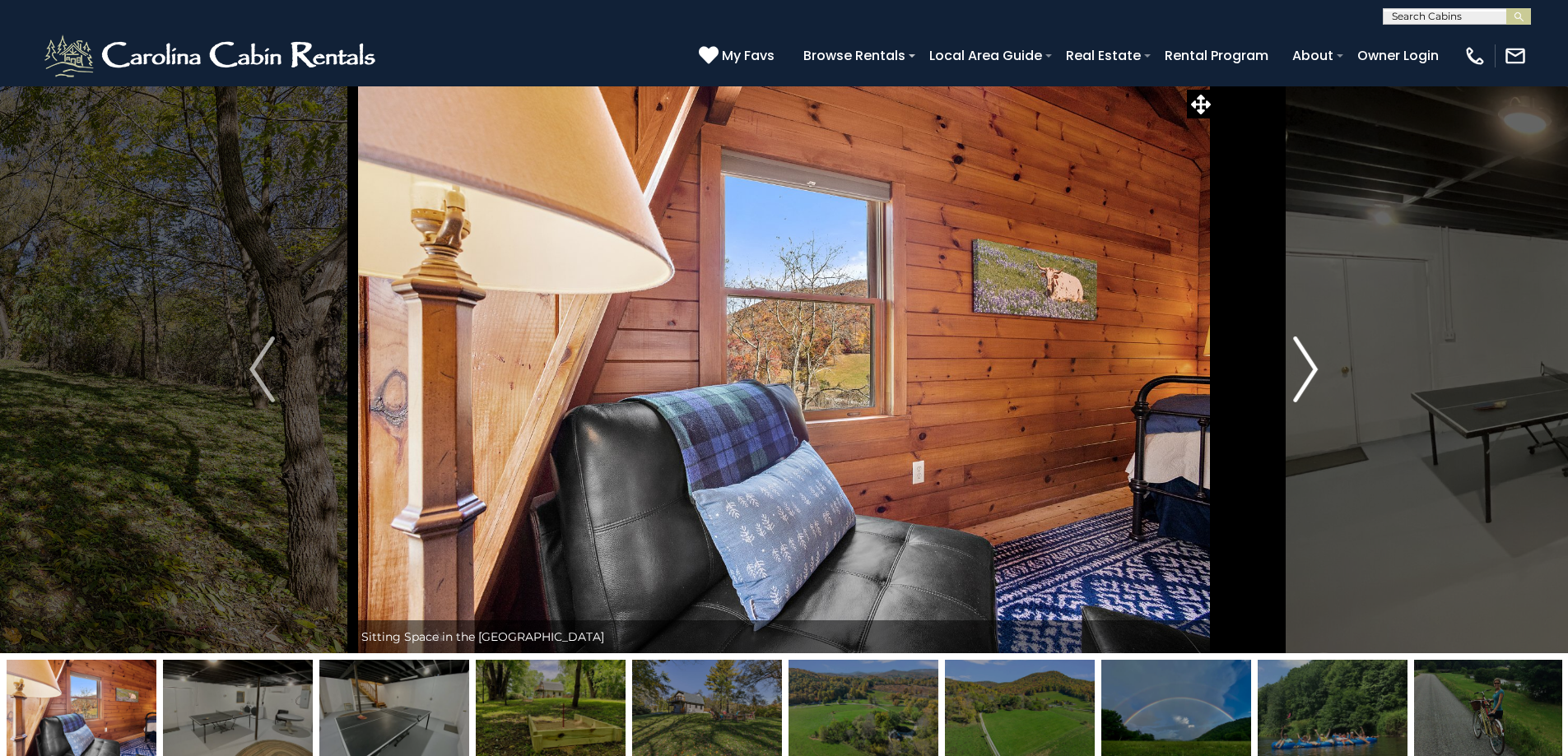
click at [1303, 350] on img "Next" at bounding box center [1305, 370] width 25 height 65
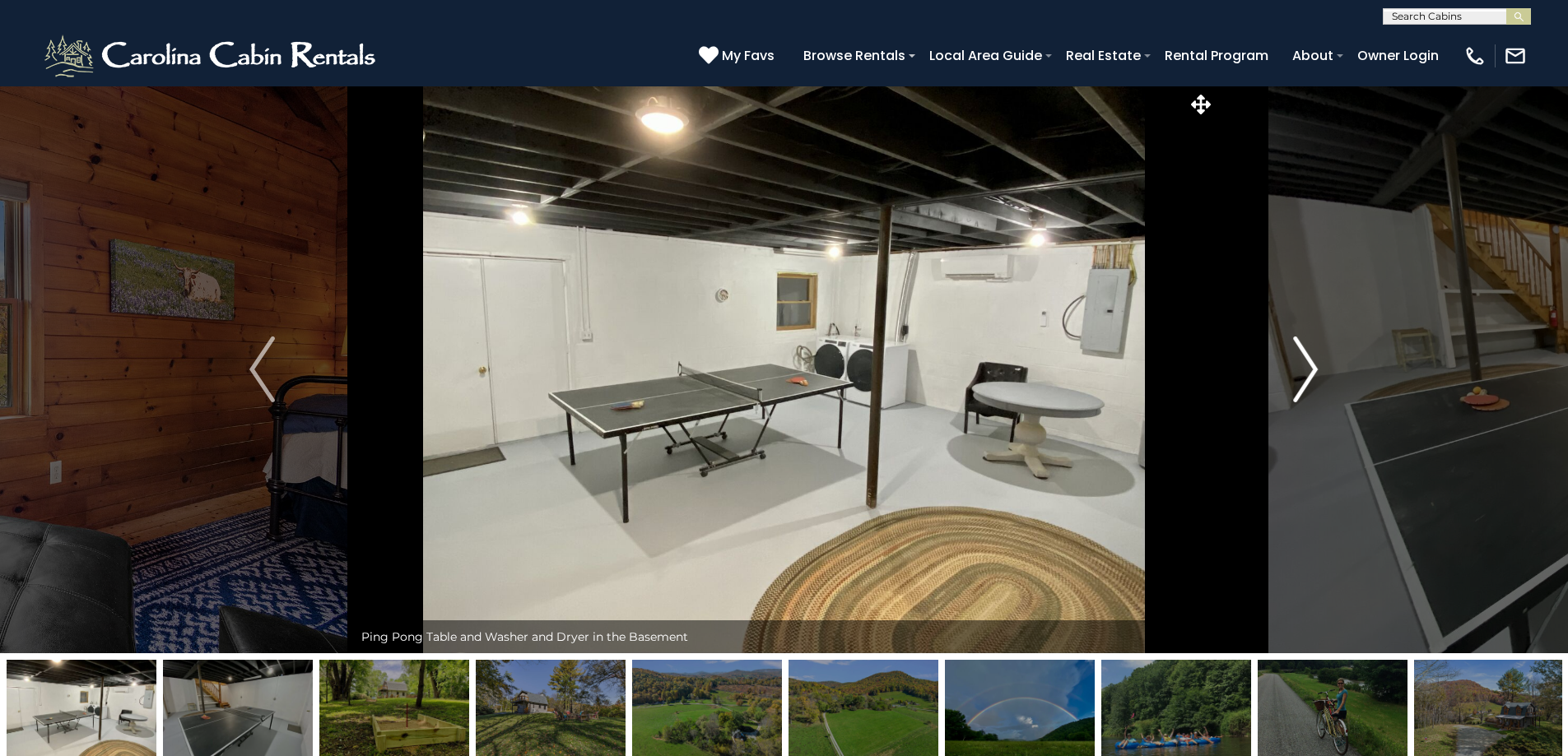
click at [1303, 350] on img "Next" at bounding box center [1305, 370] width 25 height 65
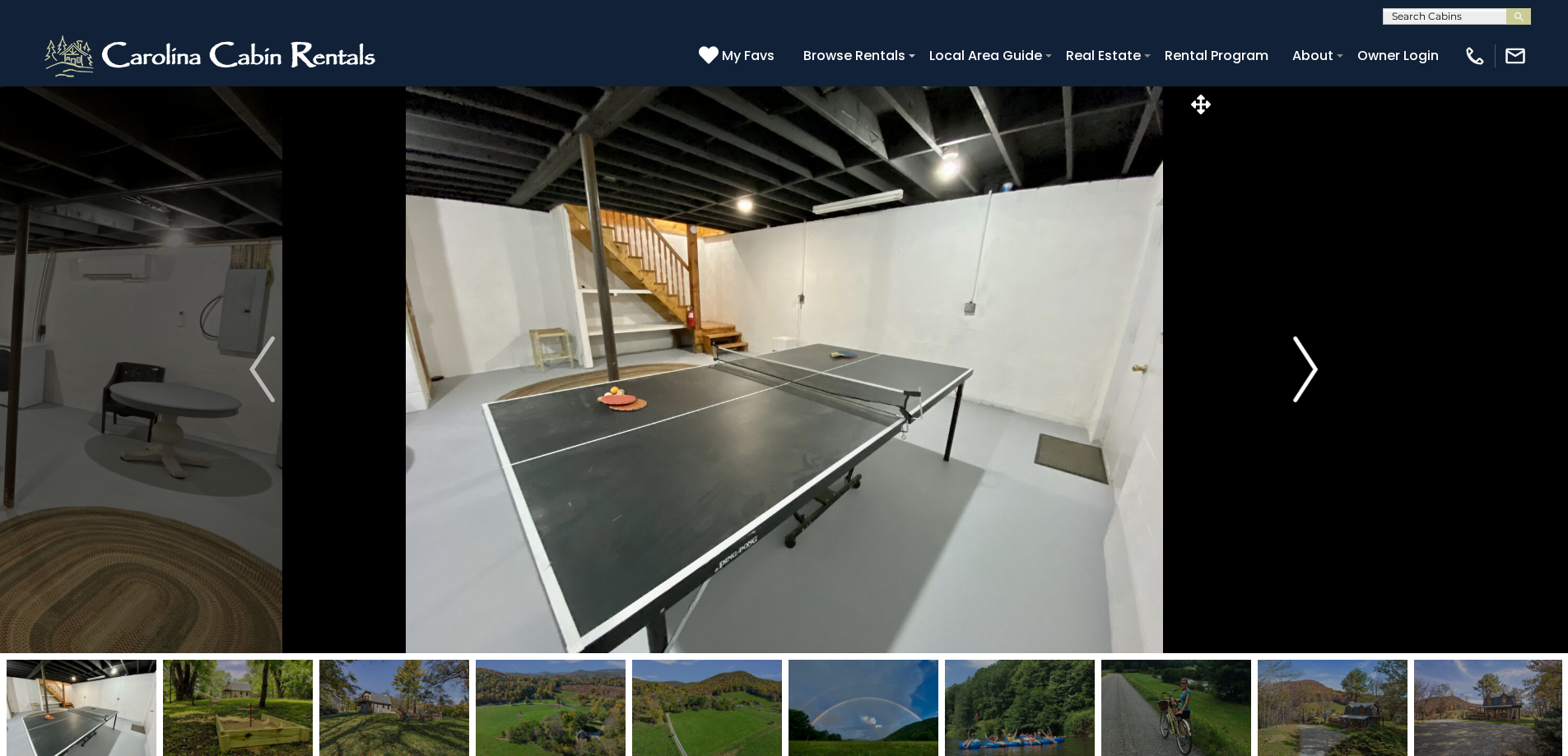
click at [1303, 350] on img "Next" at bounding box center [1305, 370] width 25 height 65
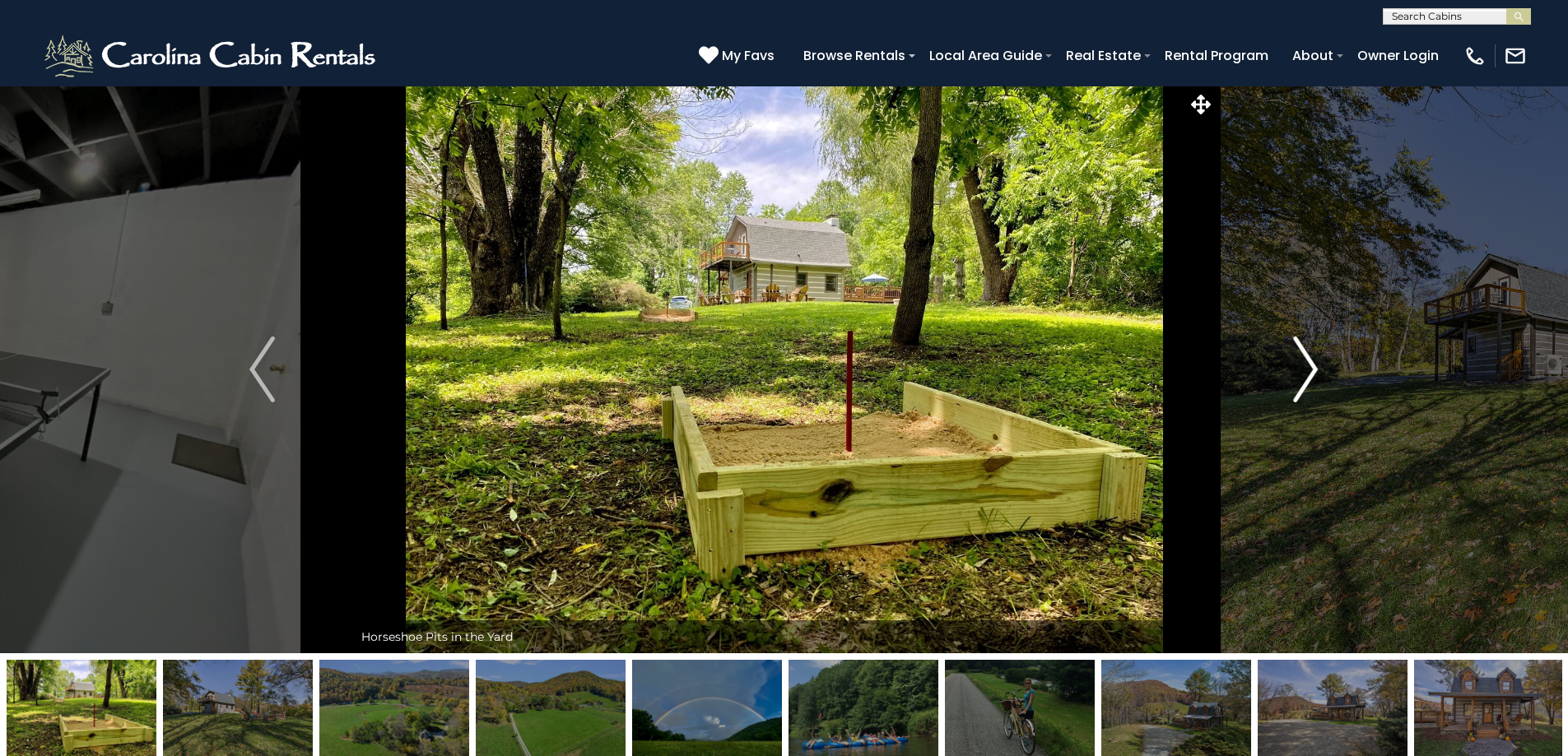
click at [1303, 350] on img "Next" at bounding box center [1305, 370] width 25 height 65
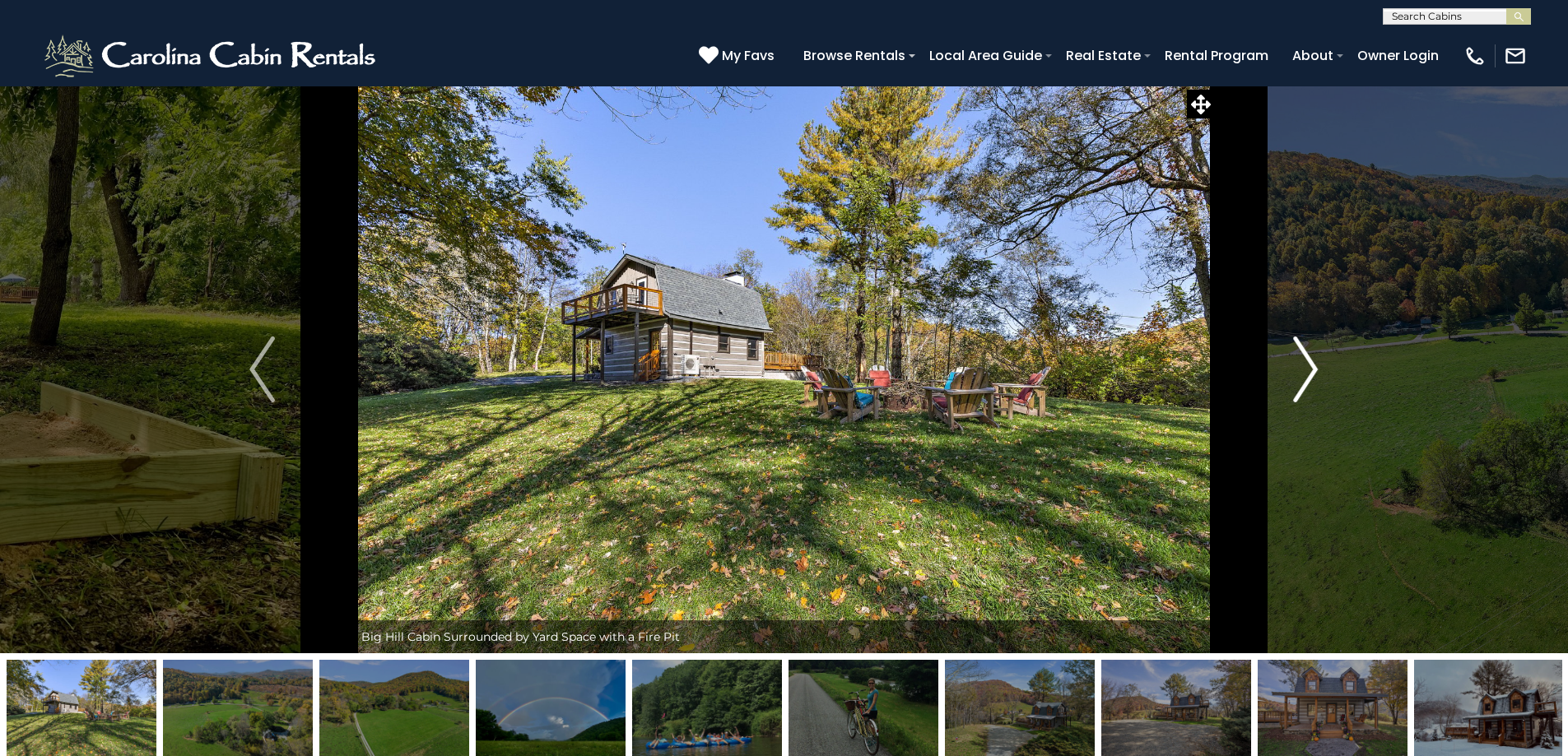
click at [1303, 350] on img "Next" at bounding box center [1305, 370] width 25 height 65
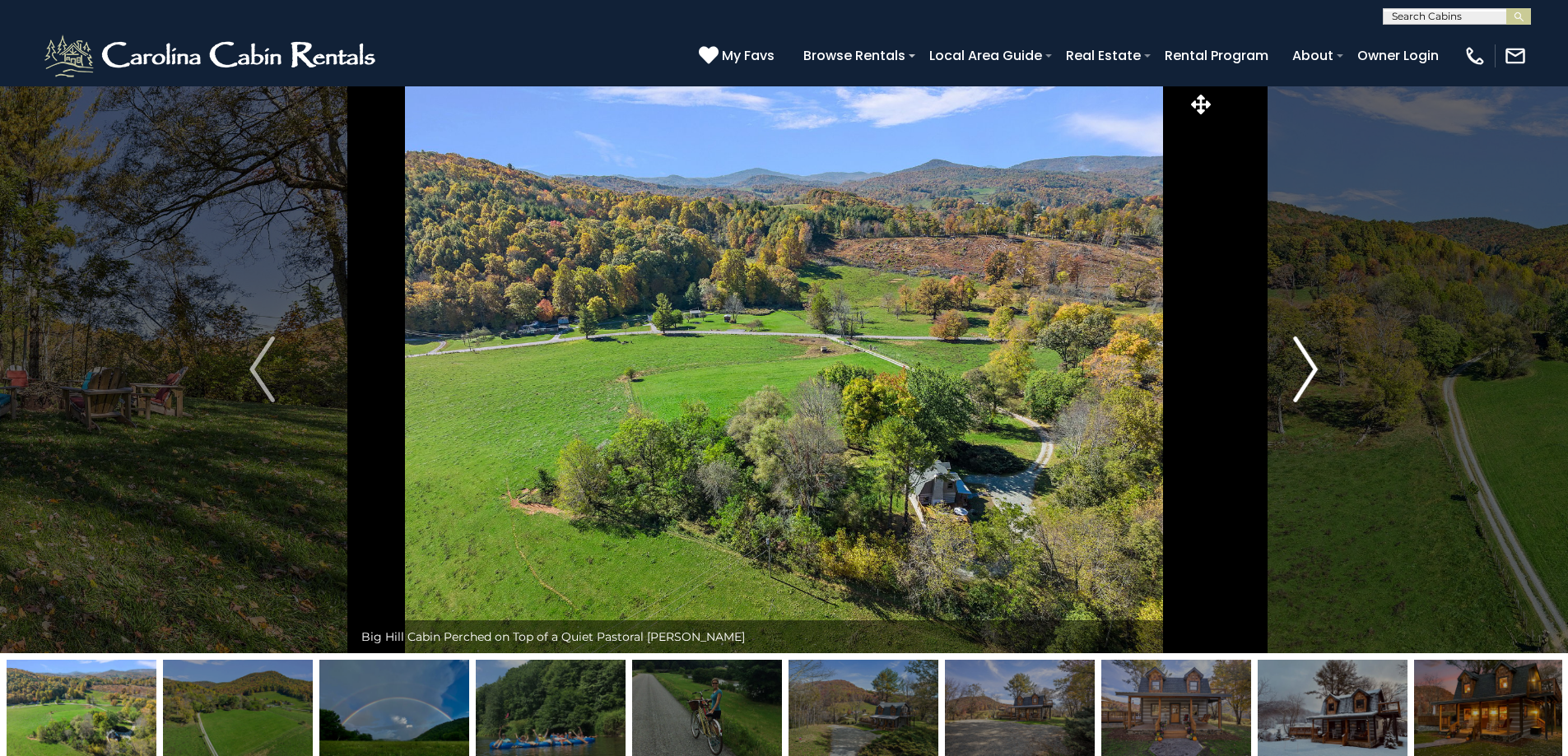
click at [1303, 350] on img "Next" at bounding box center [1305, 370] width 25 height 65
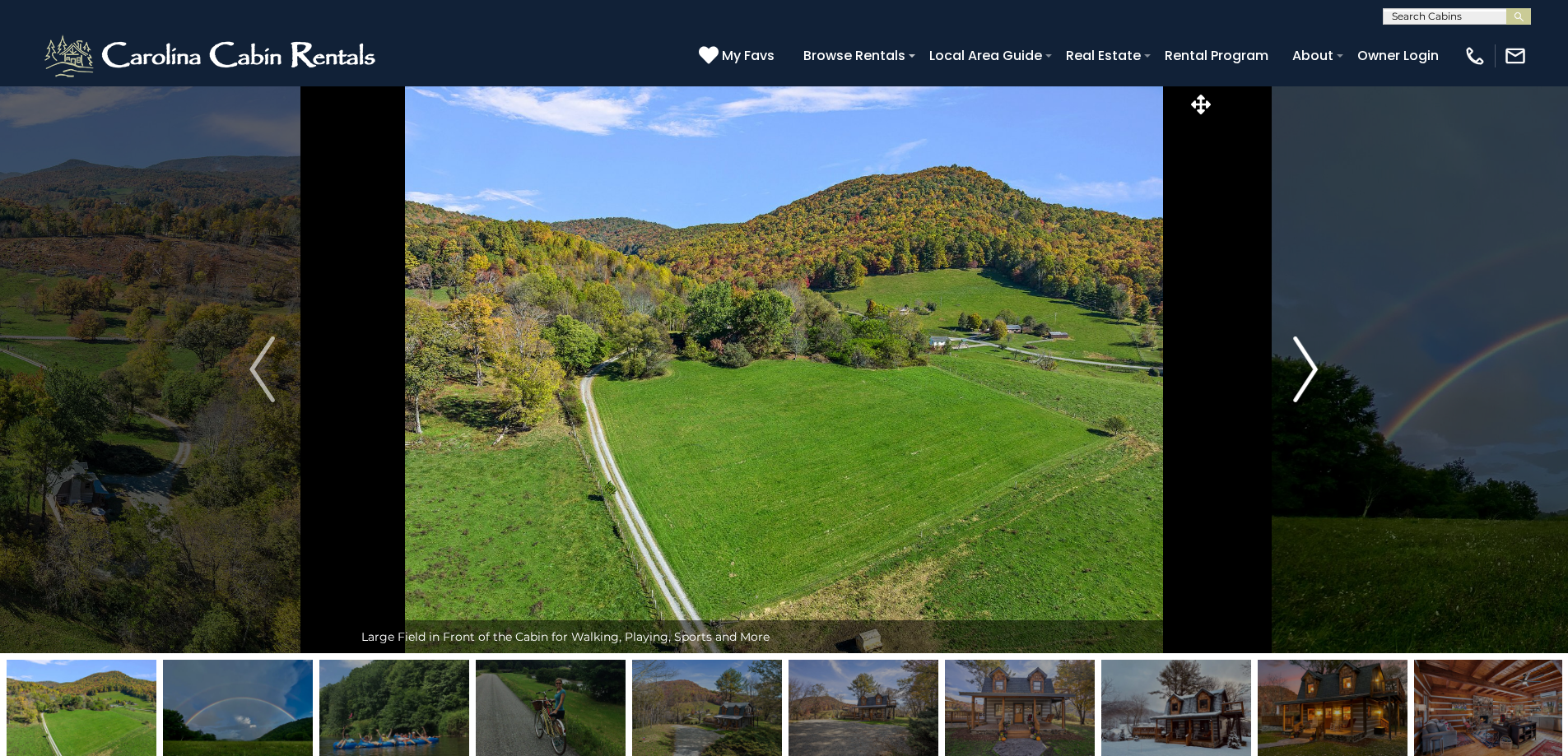
click at [1303, 350] on img "Next" at bounding box center [1305, 370] width 25 height 65
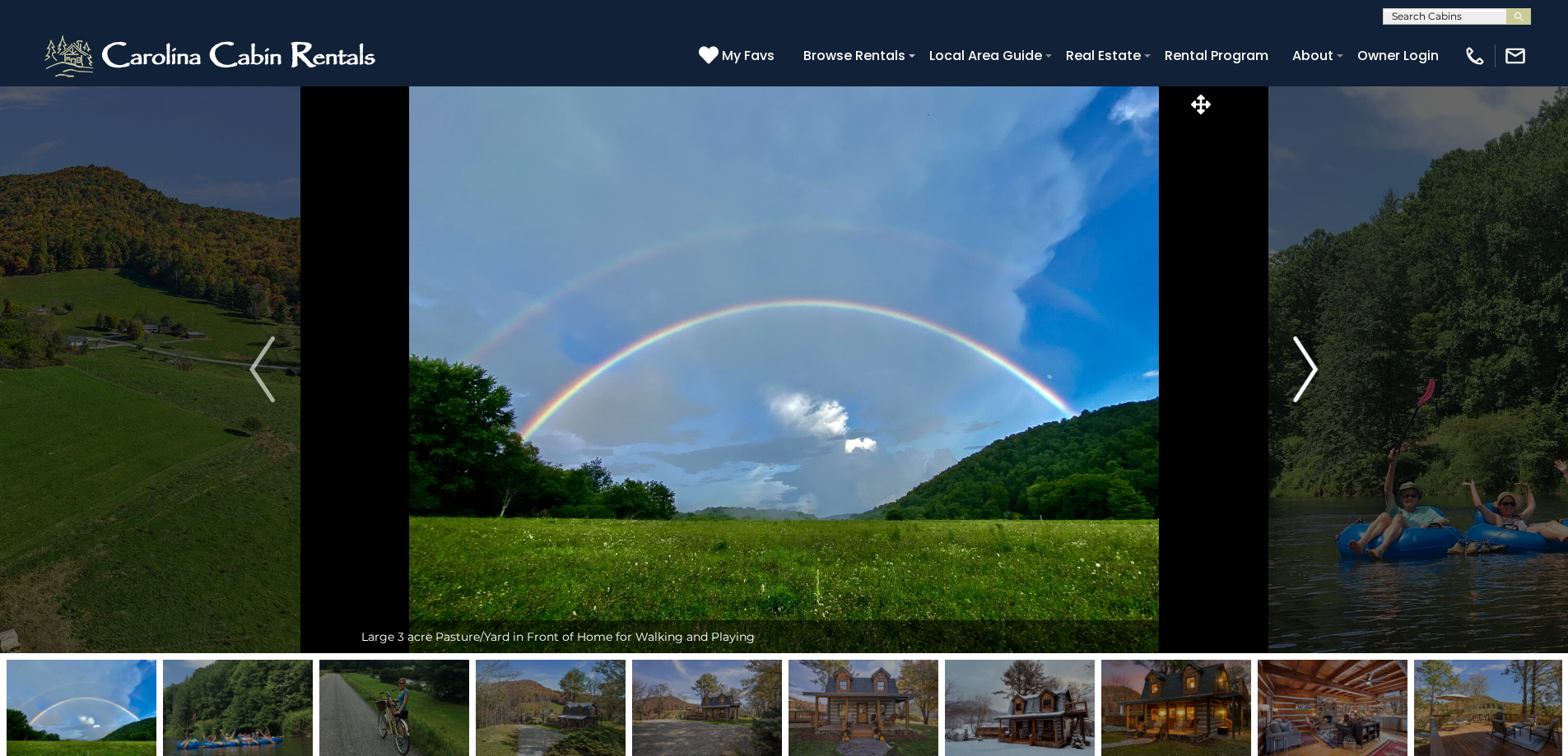
click at [1303, 350] on img "Next" at bounding box center [1305, 370] width 25 height 65
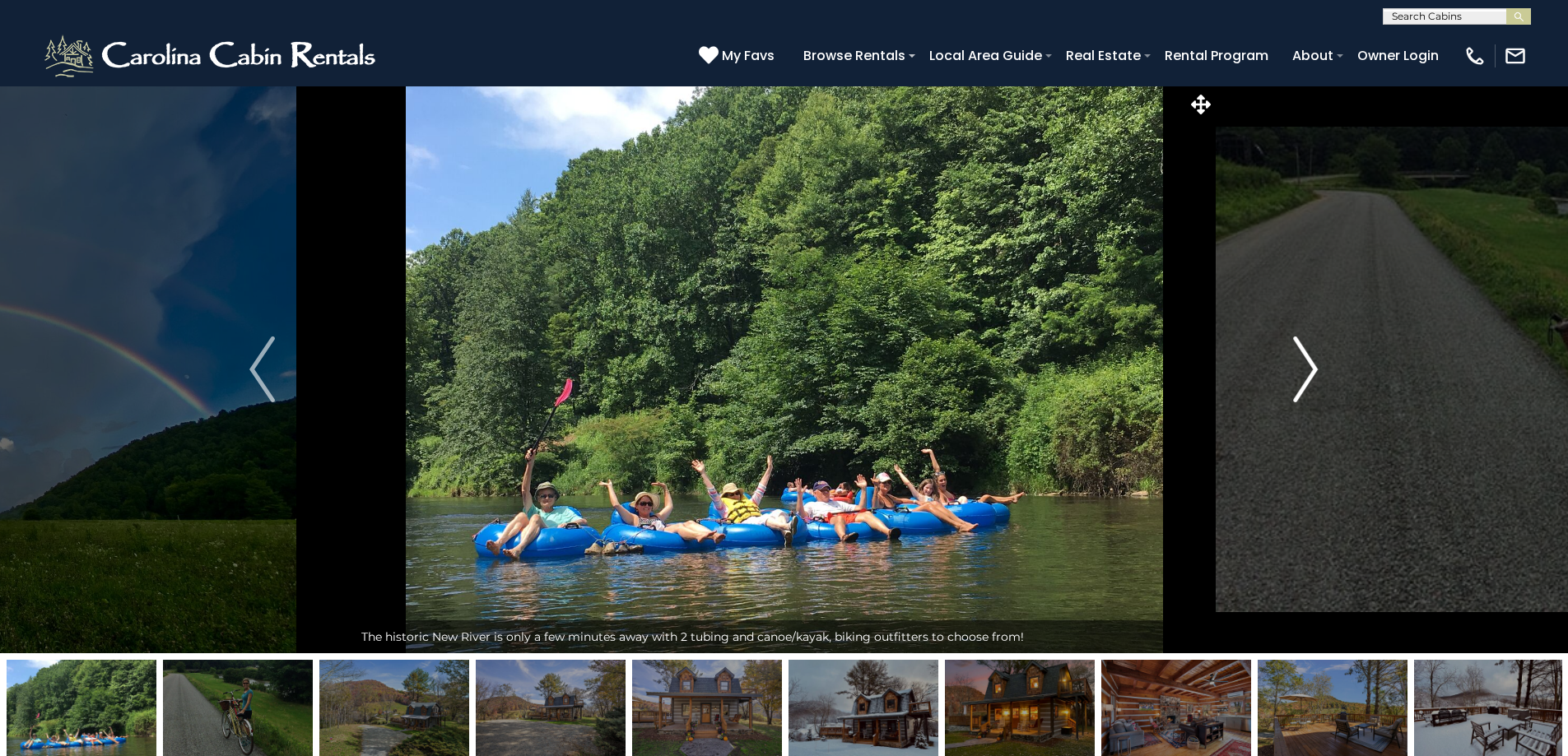
click at [1303, 350] on img "Next" at bounding box center [1305, 370] width 25 height 65
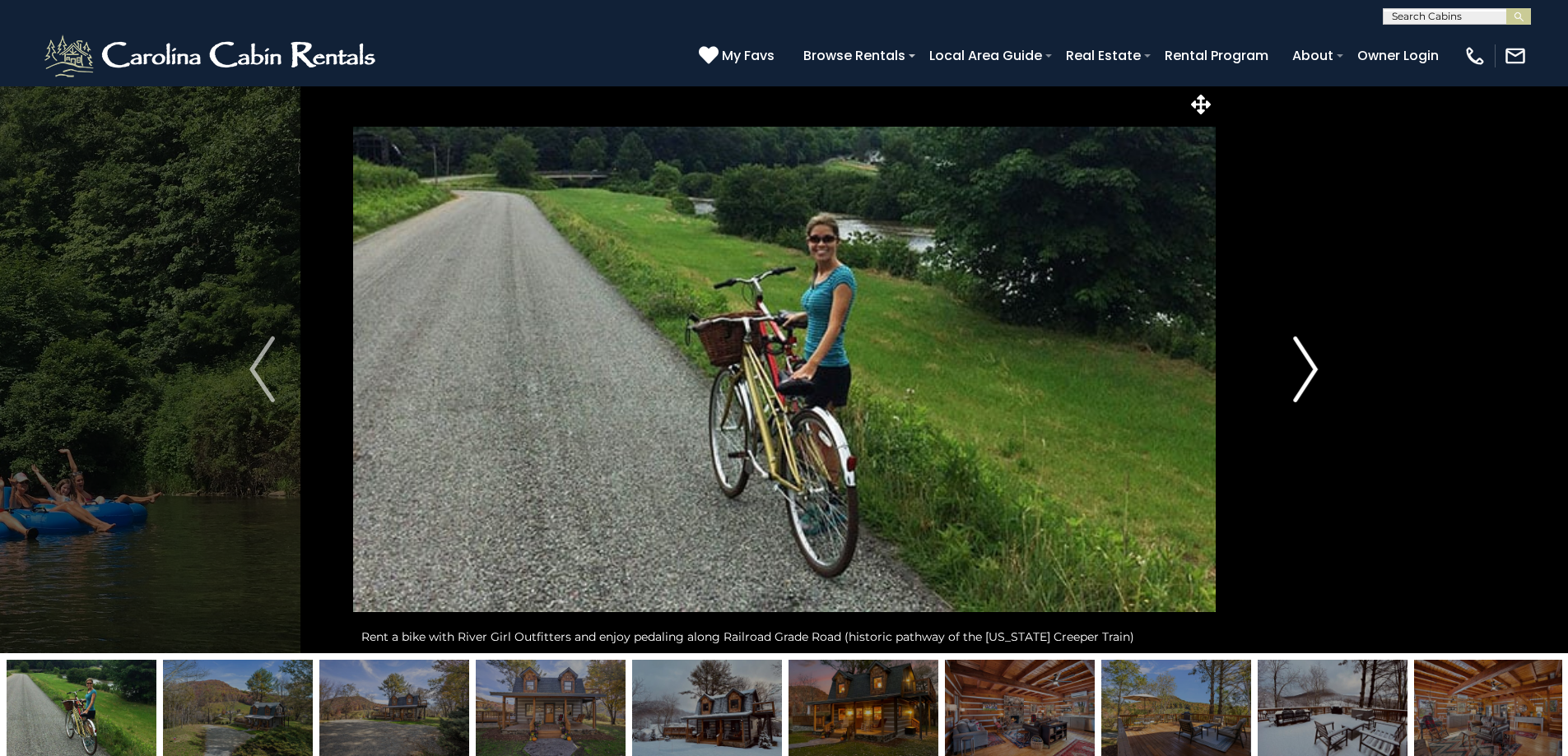
click at [1303, 350] on img "Next" at bounding box center [1305, 370] width 25 height 65
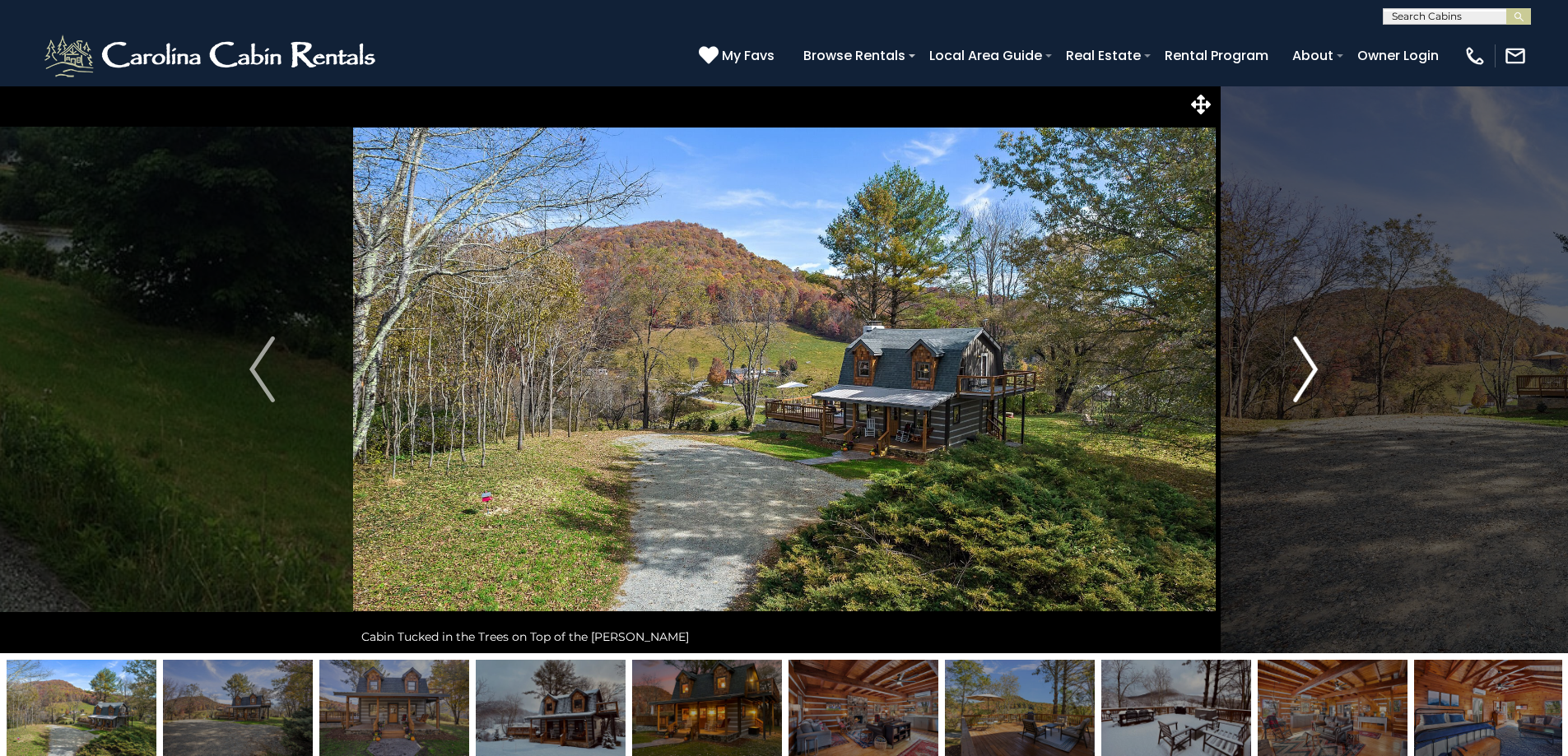
click at [1303, 350] on img "Next" at bounding box center [1305, 370] width 25 height 65
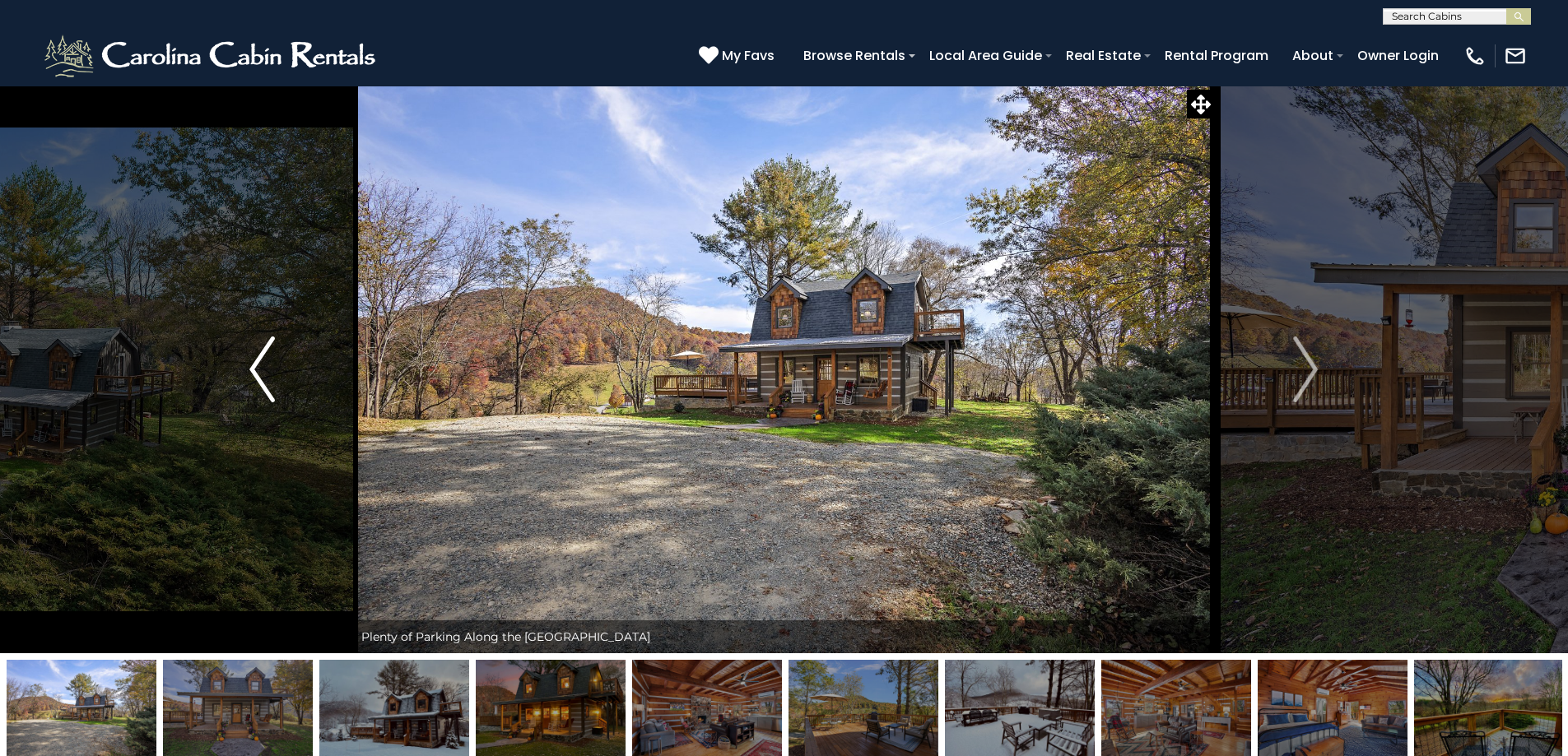
click at [260, 379] on img "Previous" at bounding box center [262, 370] width 25 height 65
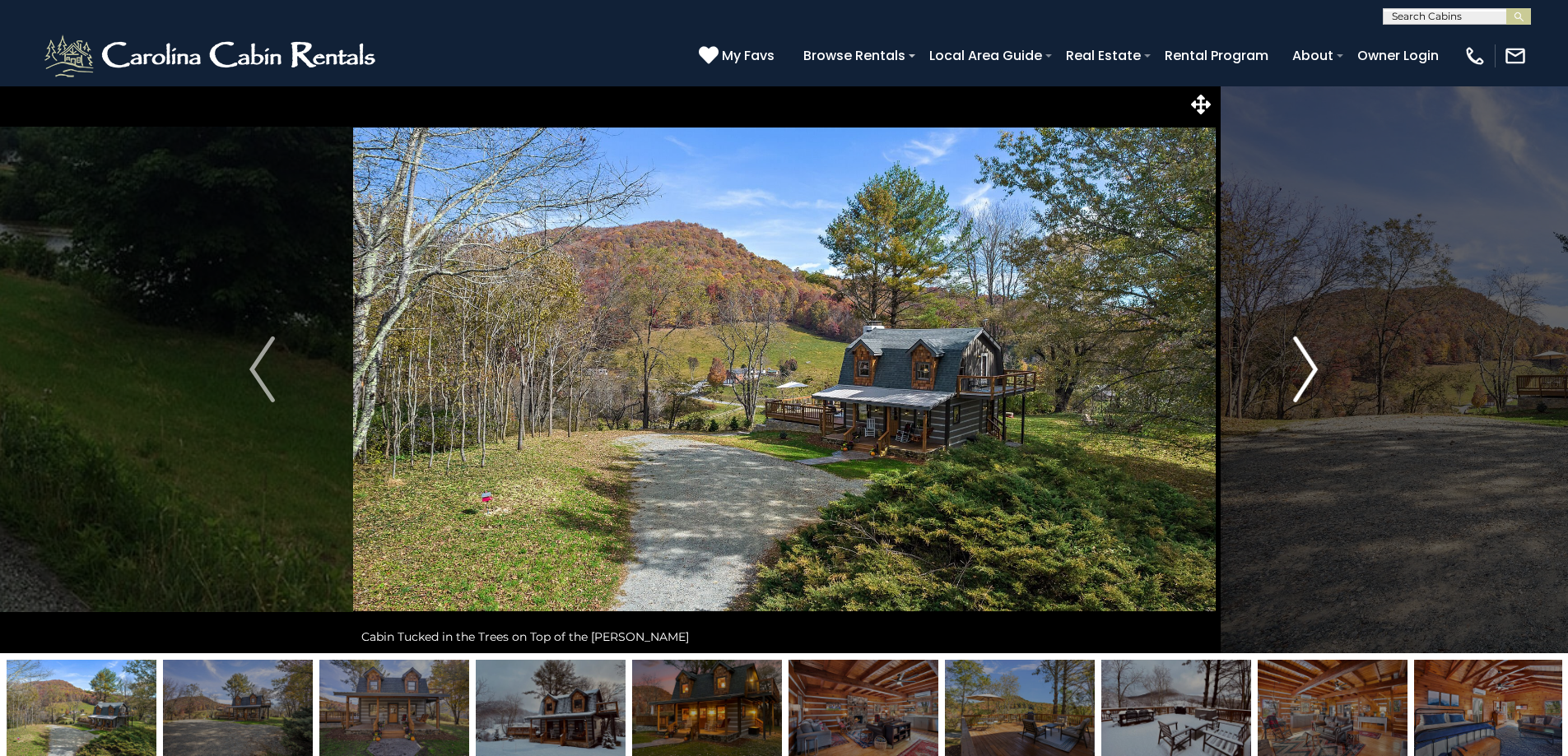
click at [1308, 369] on img "Next" at bounding box center [1305, 370] width 25 height 65
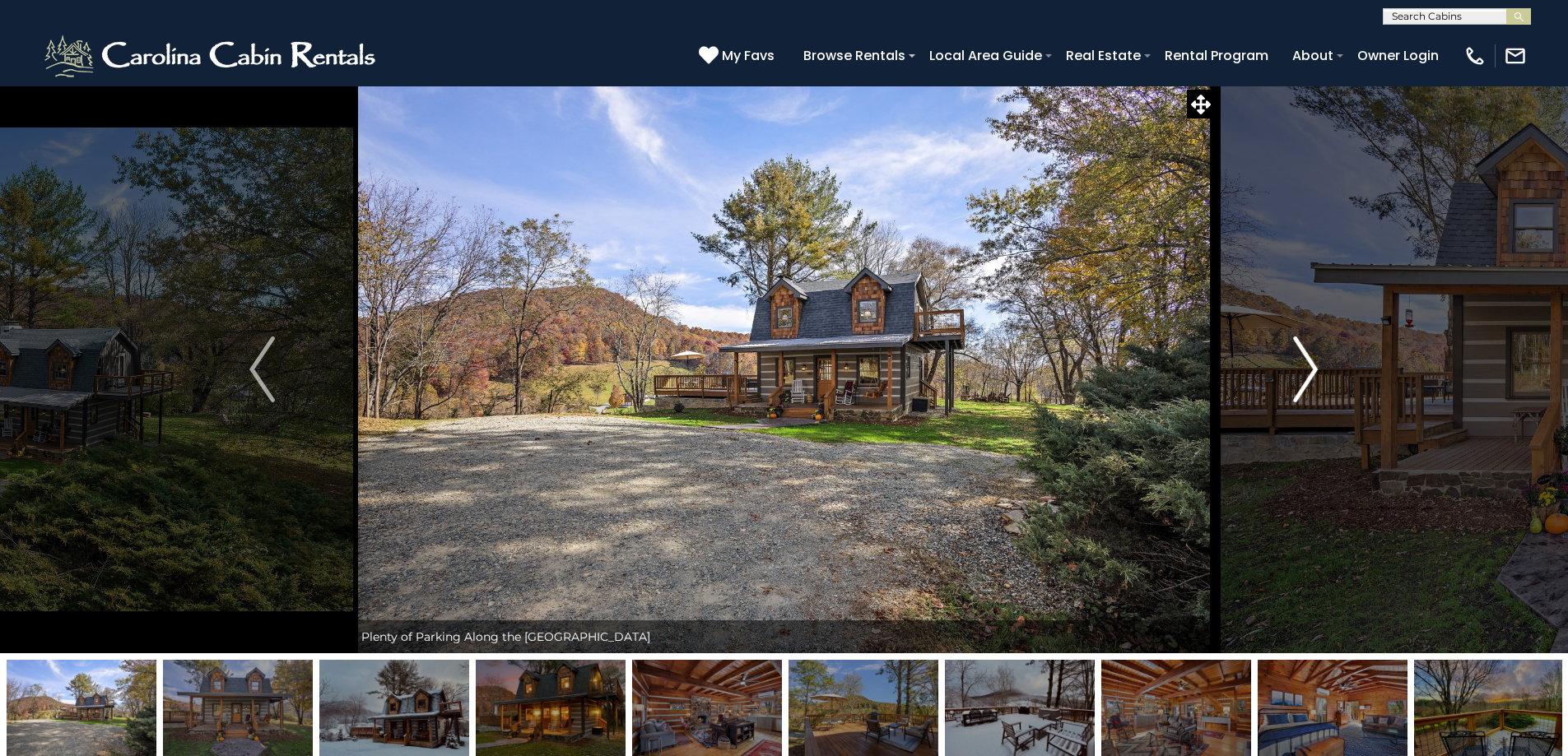
click at [1308, 369] on img "Next" at bounding box center [1305, 370] width 25 height 65
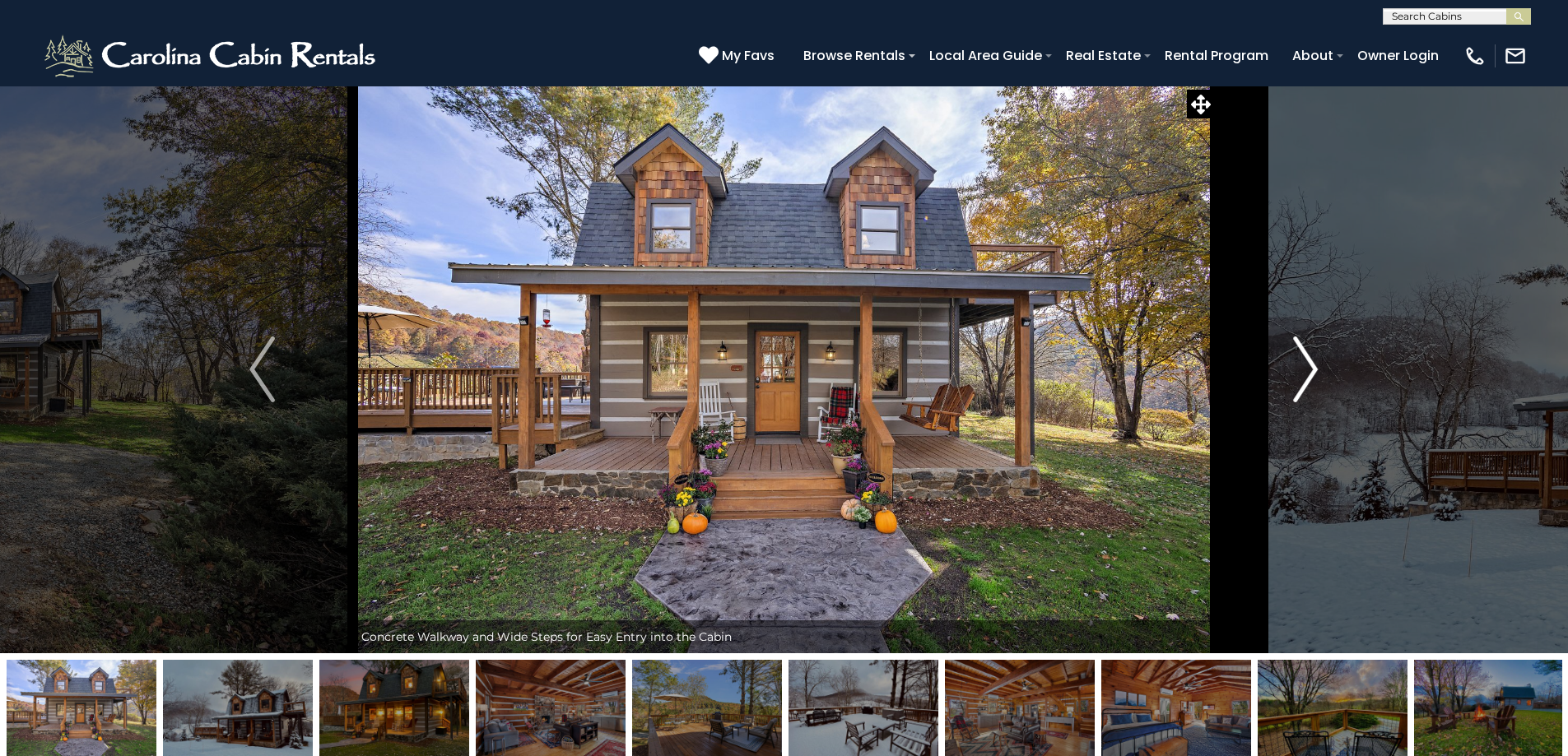
click at [1308, 369] on img "Next" at bounding box center [1305, 370] width 25 height 65
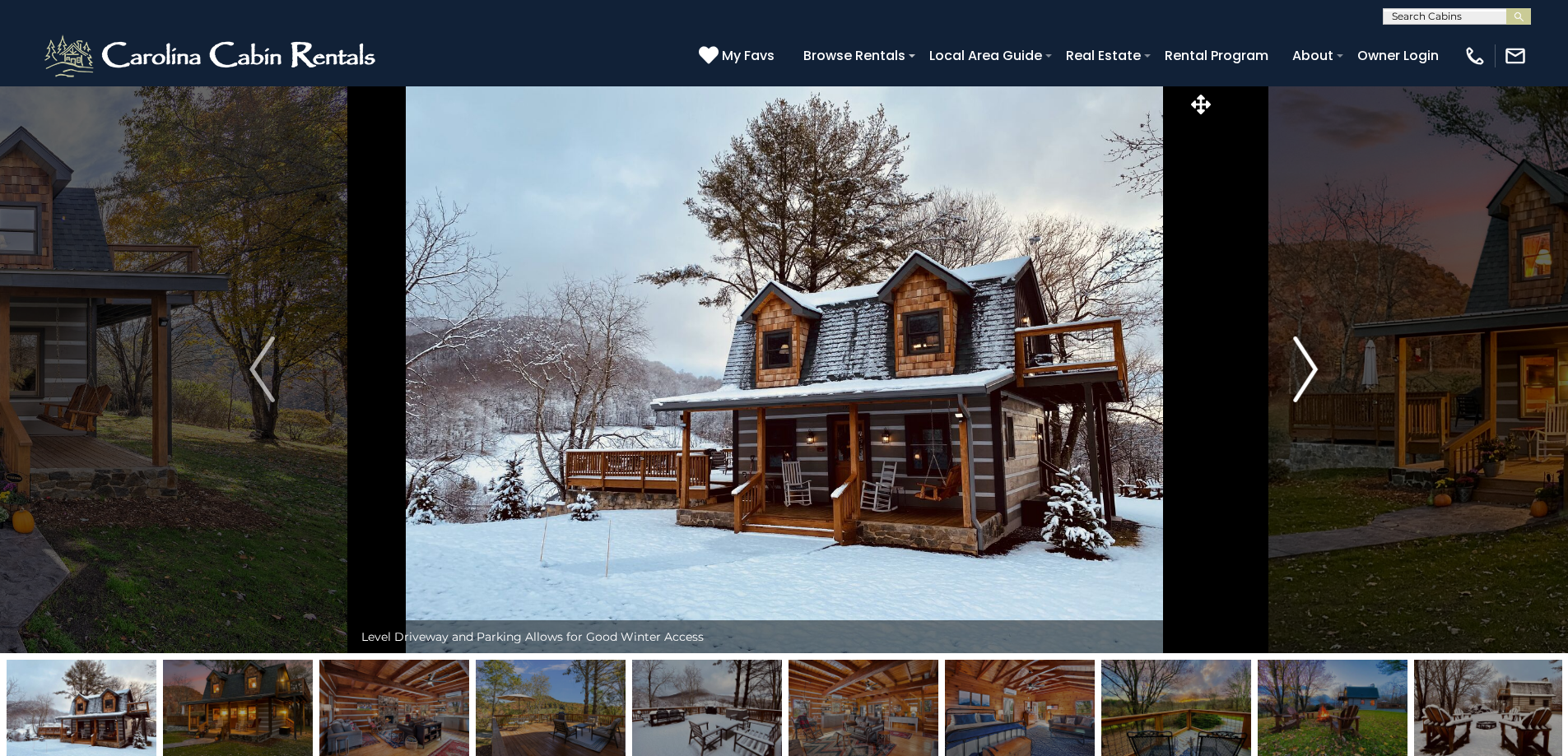
click at [1309, 368] on img "Next" at bounding box center [1305, 370] width 25 height 65
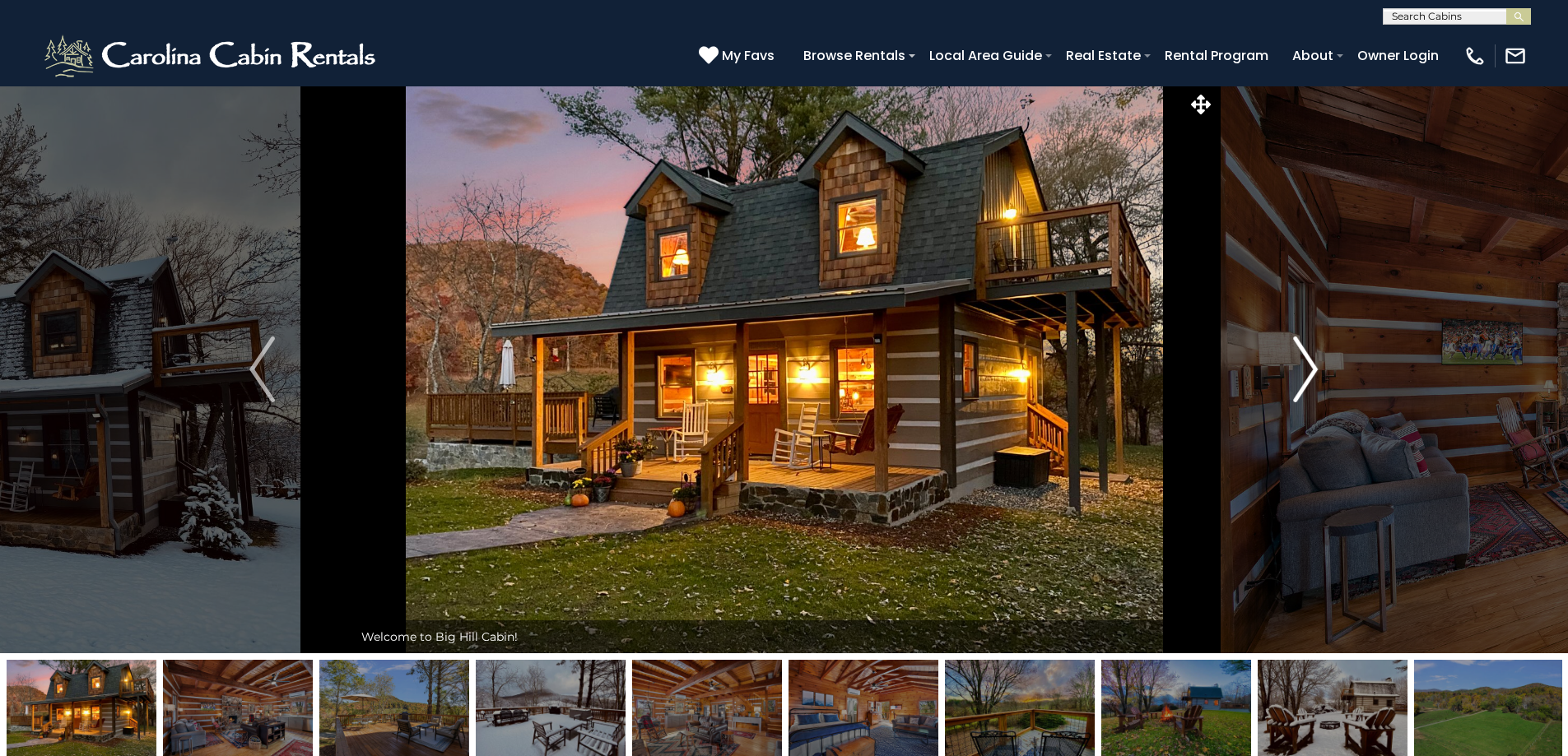
click at [1309, 368] on img "Next" at bounding box center [1305, 370] width 25 height 65
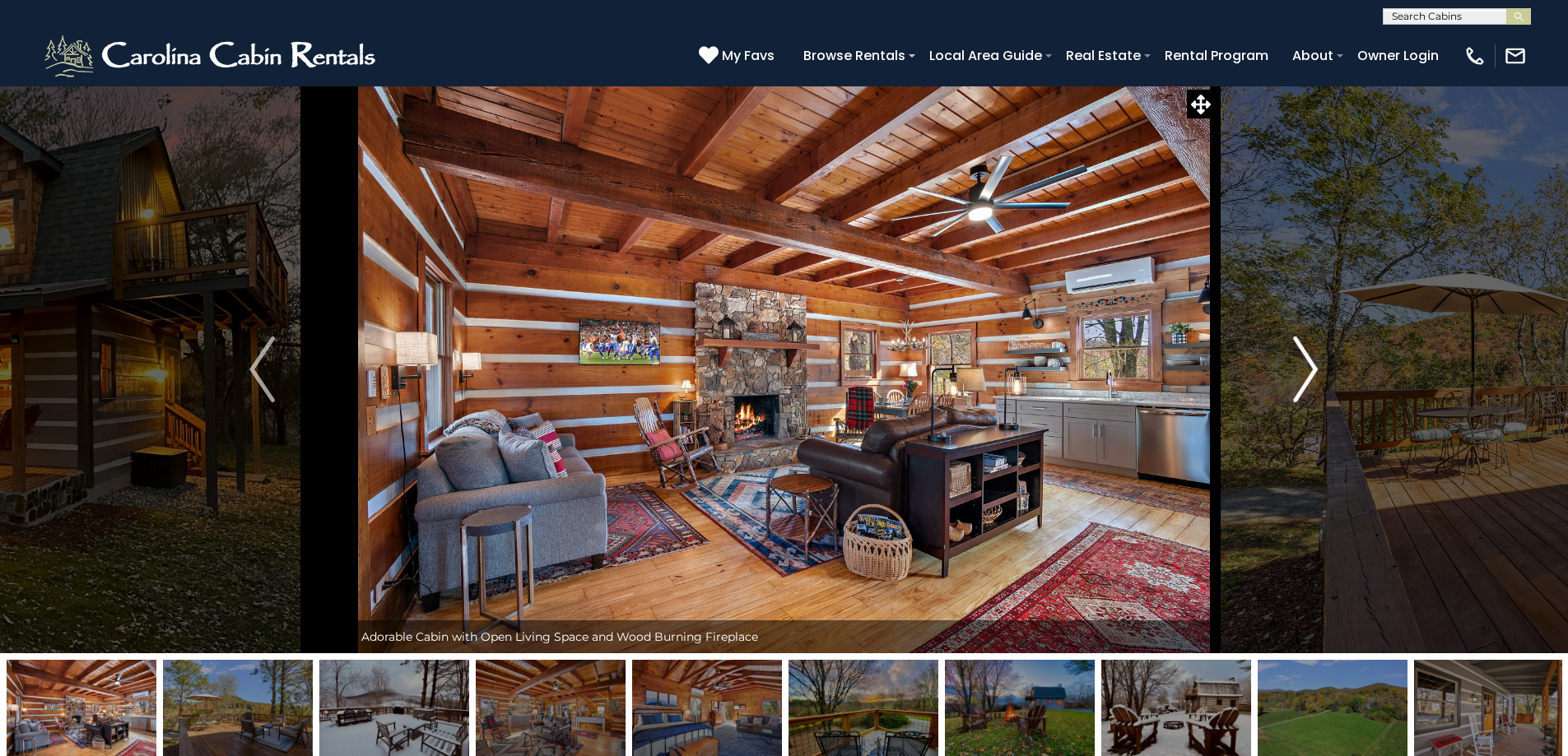
click at [1309, 368] on img "Next" at bounding box center [1305, 370] width 25 height 65
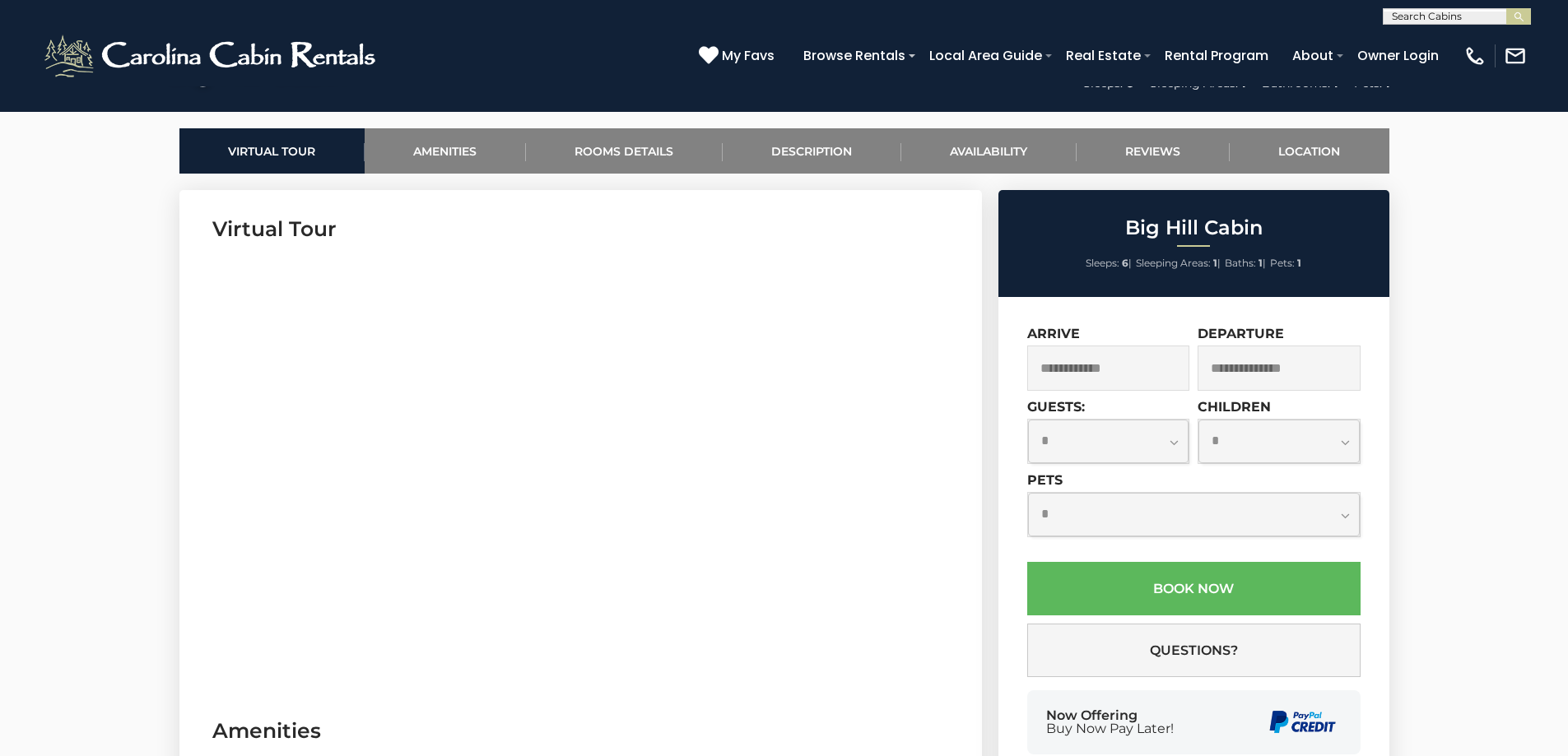
scroll to position [906, 0]
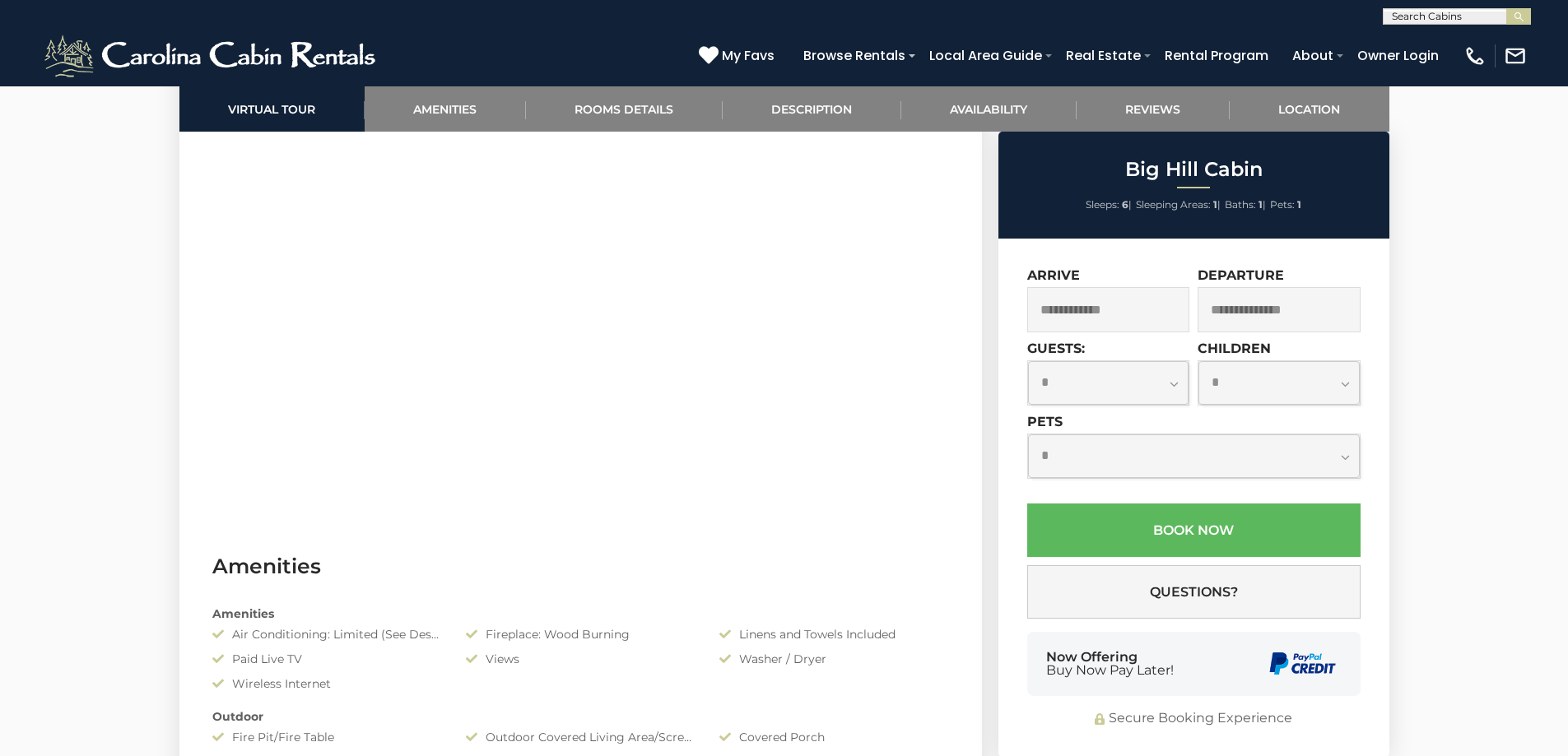
click at [1079, 316] on input "text" at bounding box center [1108, 310] width 163 height 46
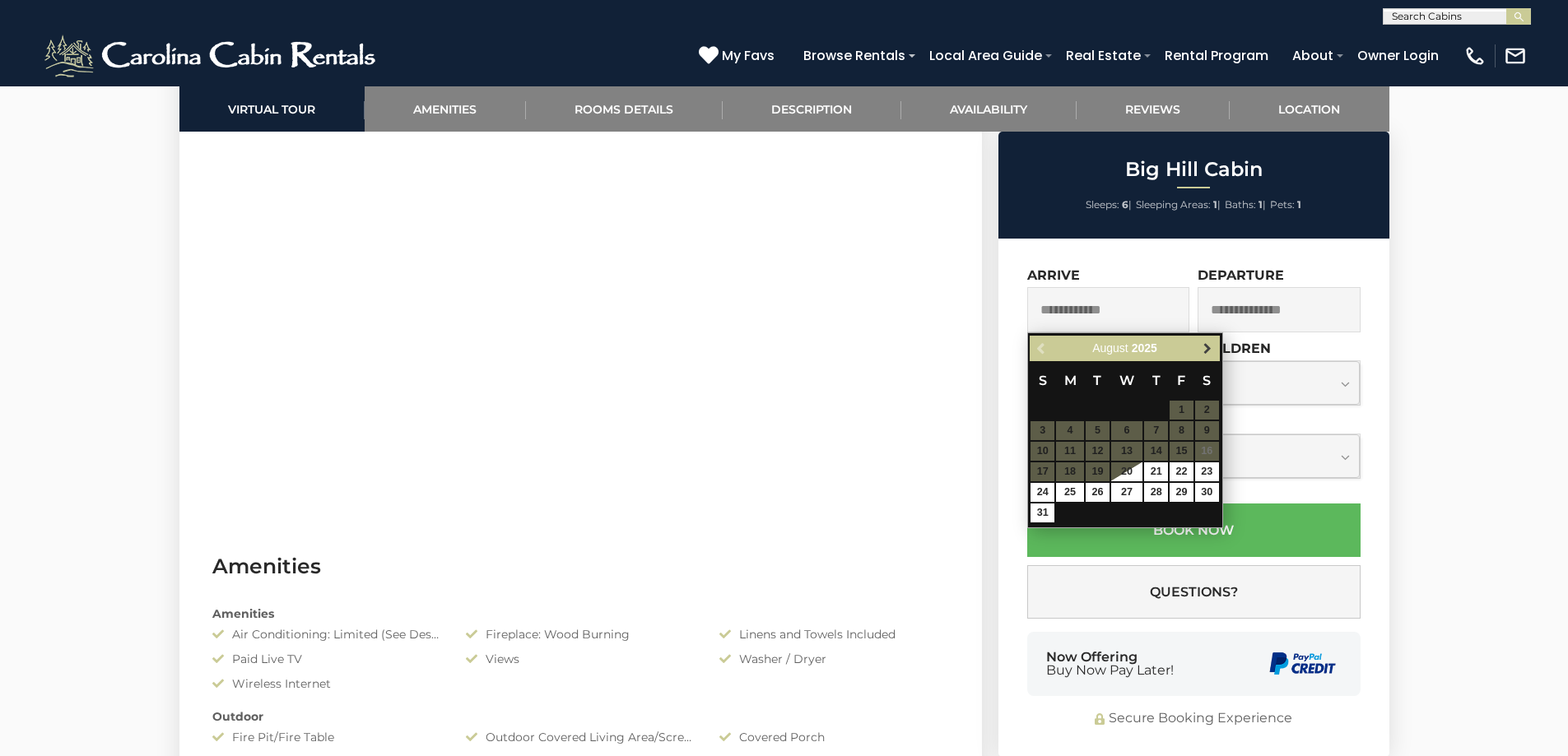
click at [1205, 352] on span "Next" at bounding box center [1207, 348] width 13 height 13
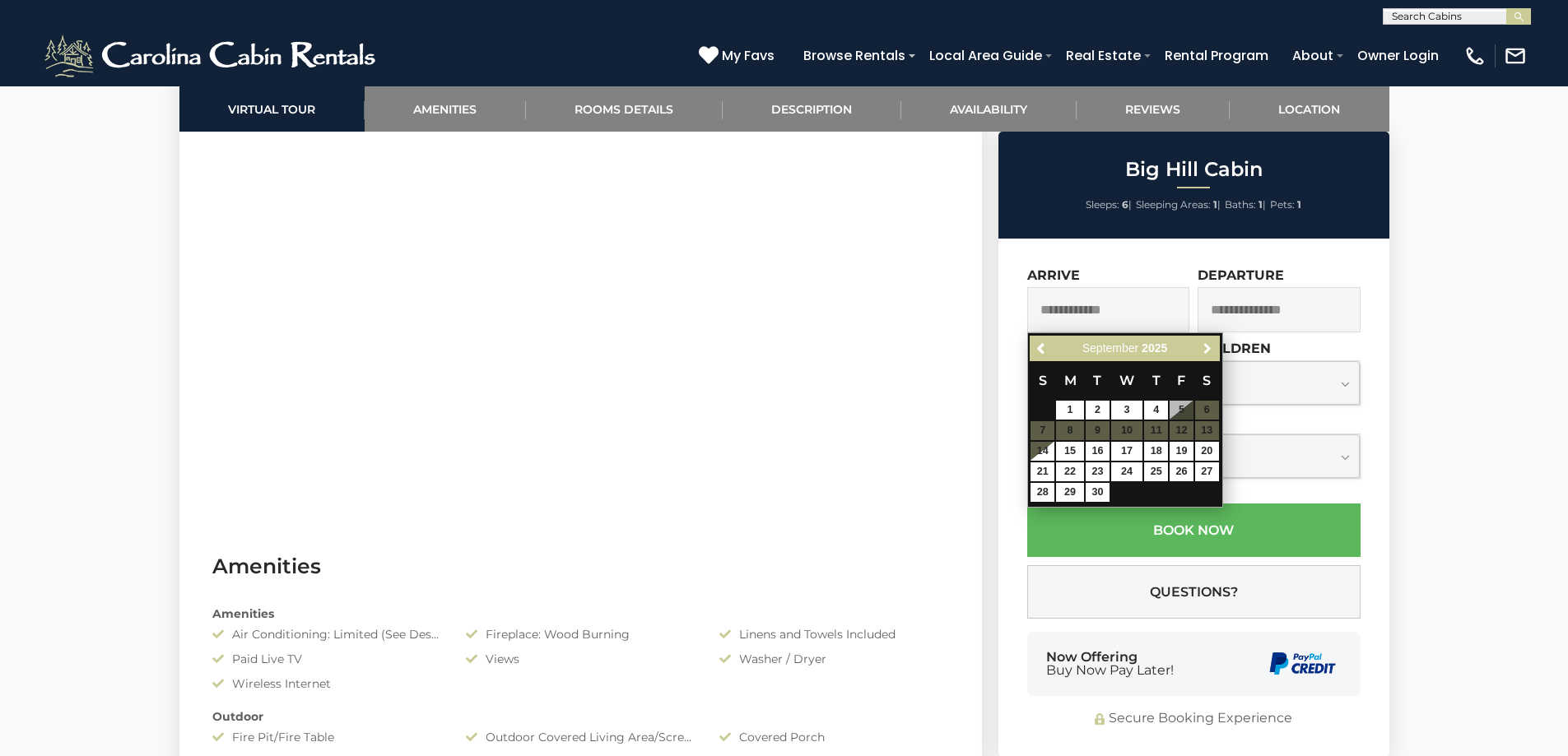
click at [1205, 352] on span "Next" at bounding box center [1207, 348] width 13 height 13
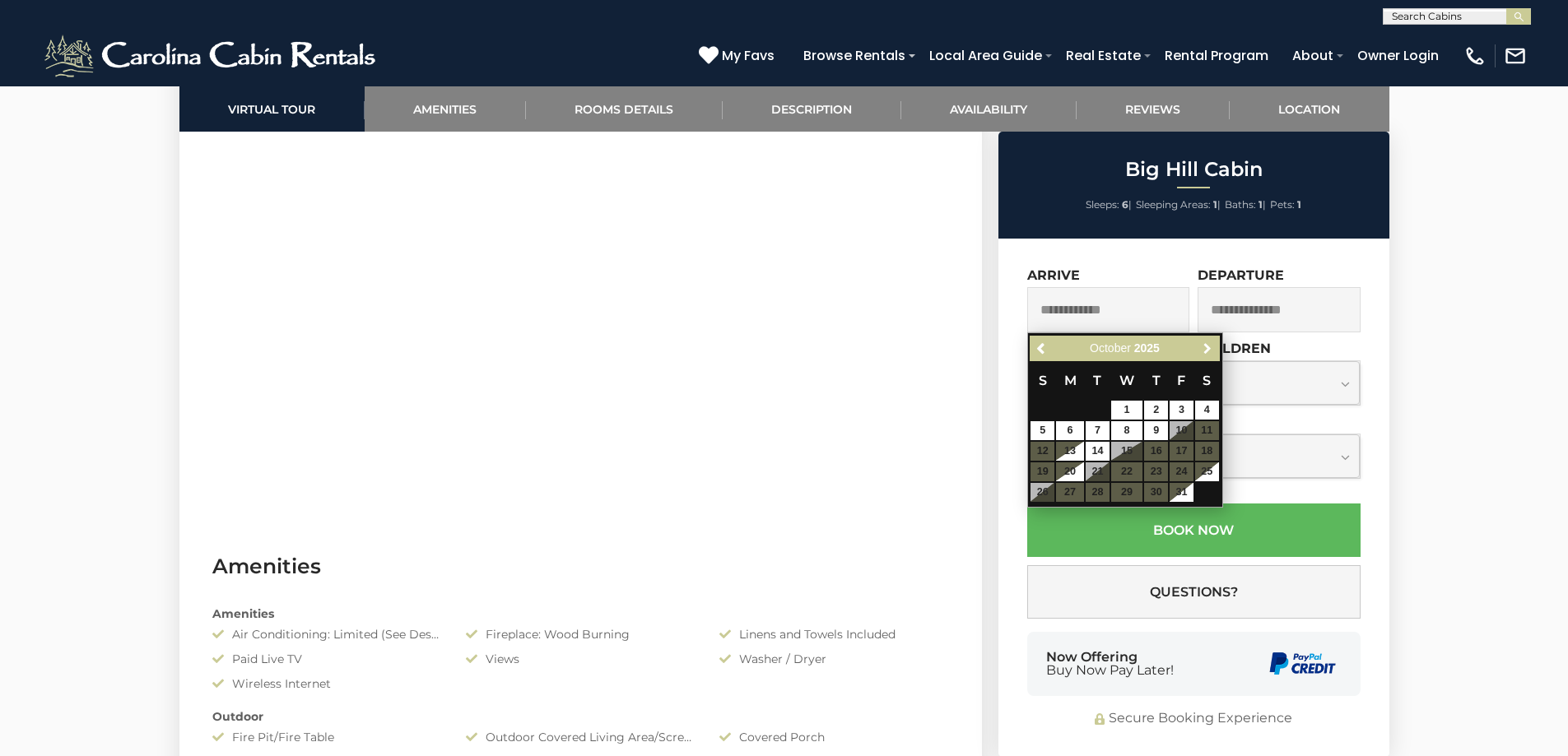
click at [1205, 352] on span "Next" at bounding box center [1207, 348] width 13 height 13
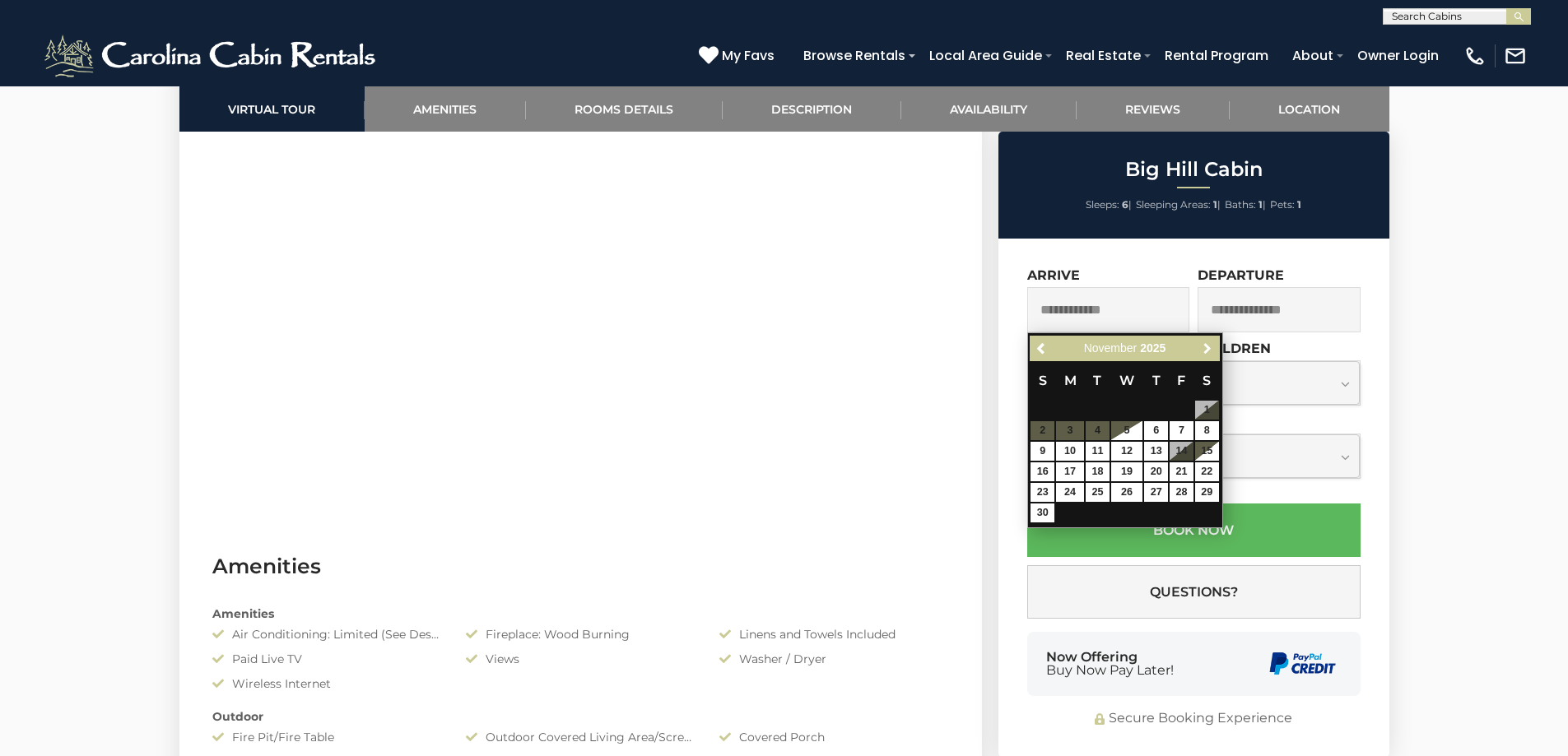
click at [1205, 352] on span "Next" at bounding box center [1207, 348] width 13 height 13
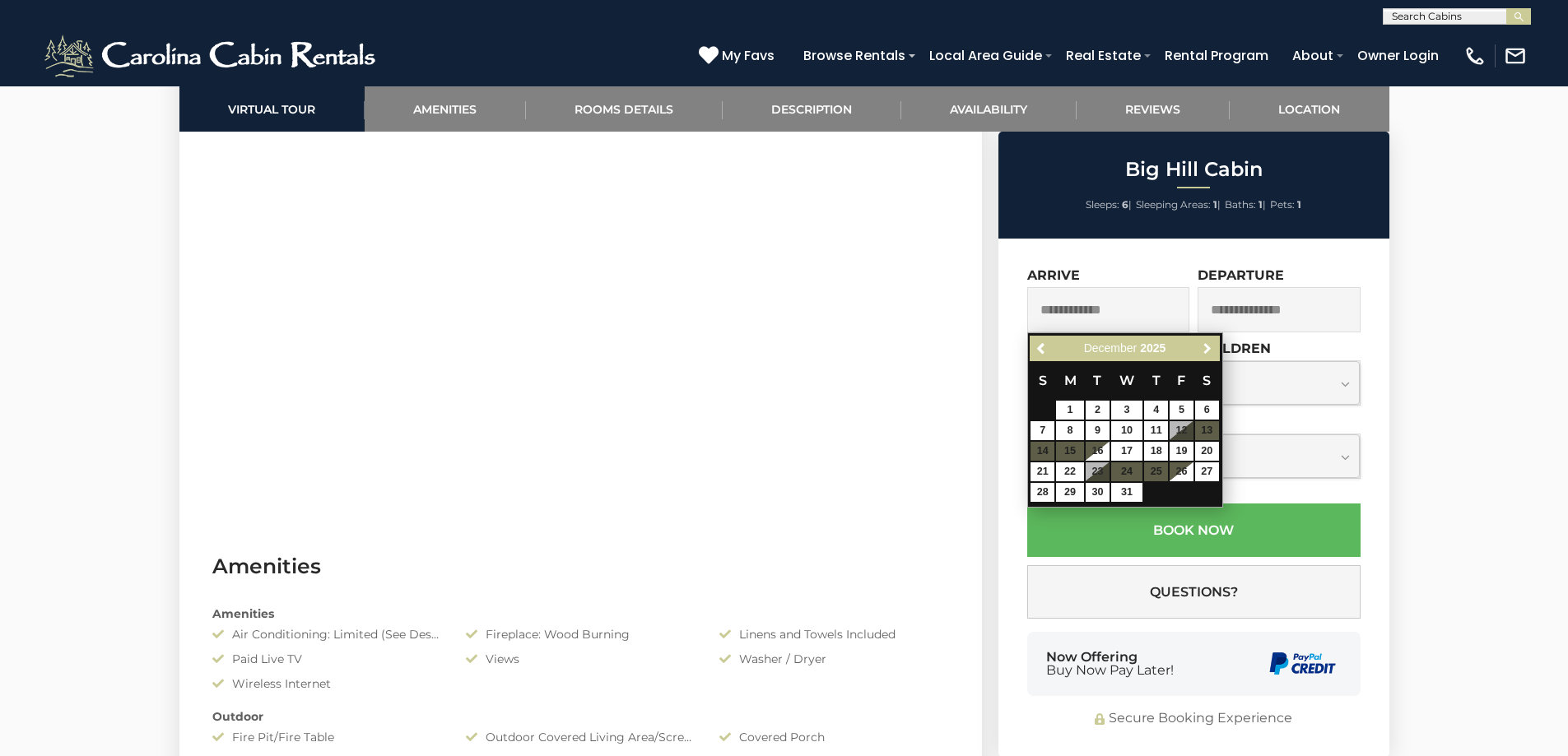
click at [1205, 352] on span "Next" at bounding box center [1207, 348] width 13 height 13
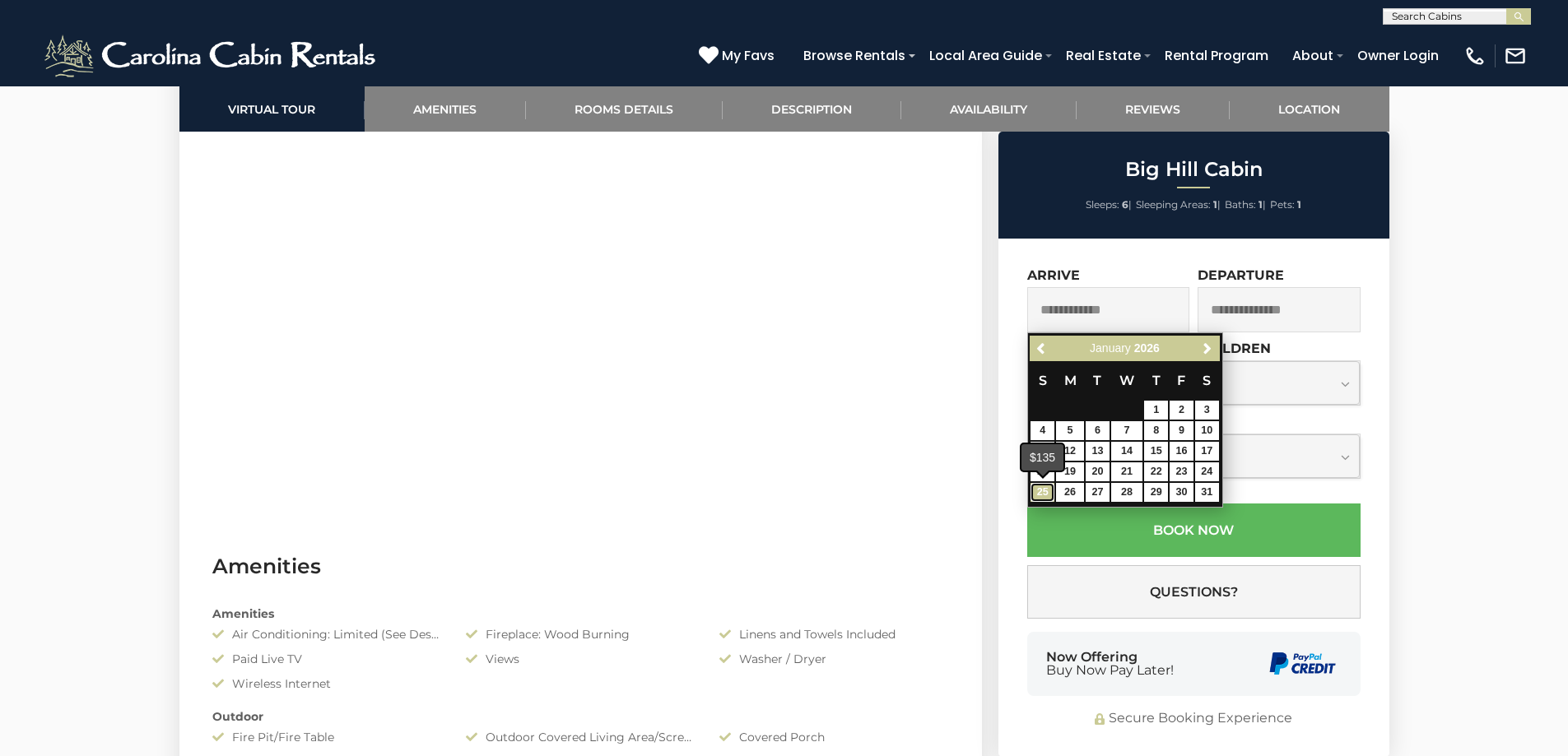
click at [1042, 494] on link "25" at bounding box center [1043, 491] width 24 height 19
type input "**********"
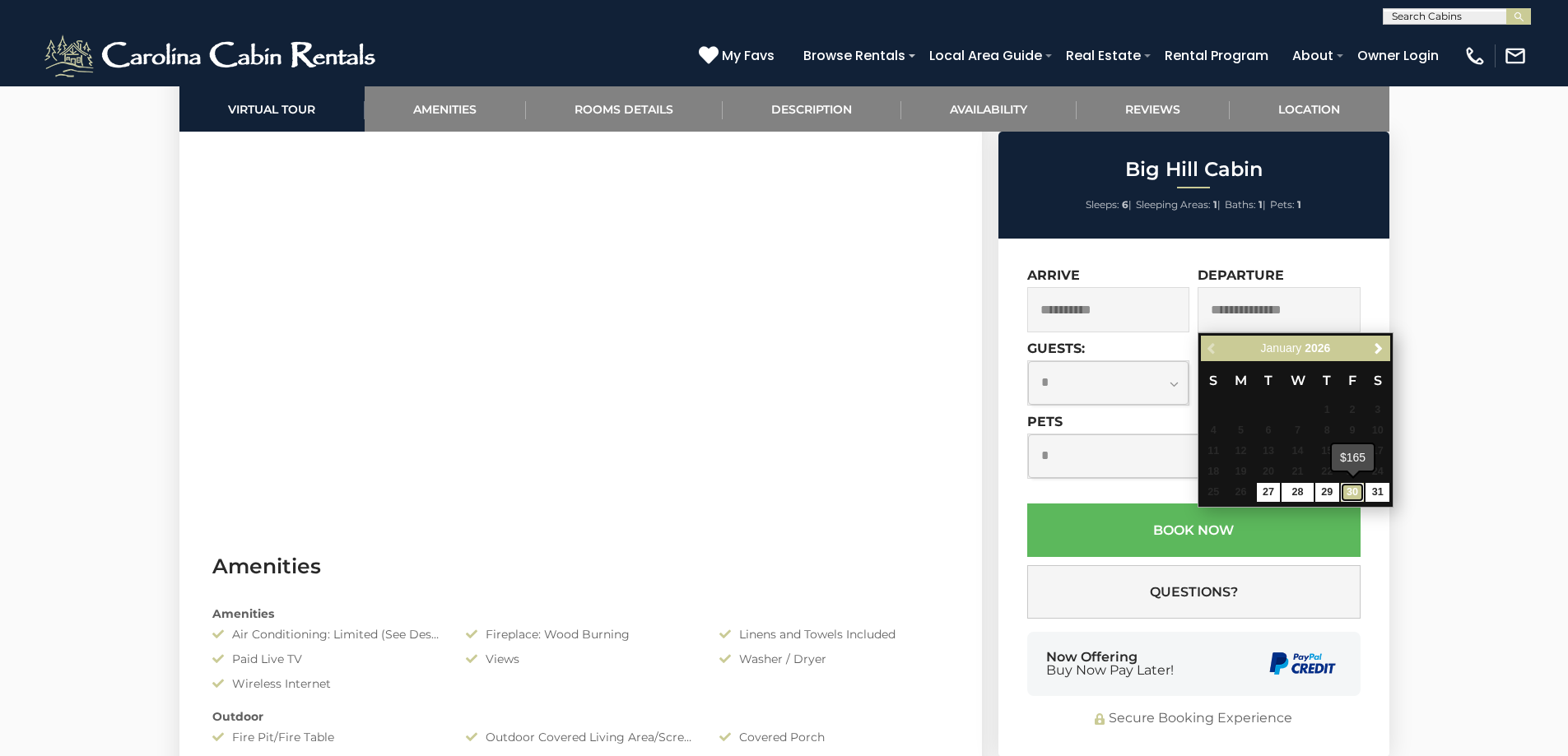
click at [1346, 497] on link "30" at bounding box center [1353, 491] width 24 height 19
type input "**********"
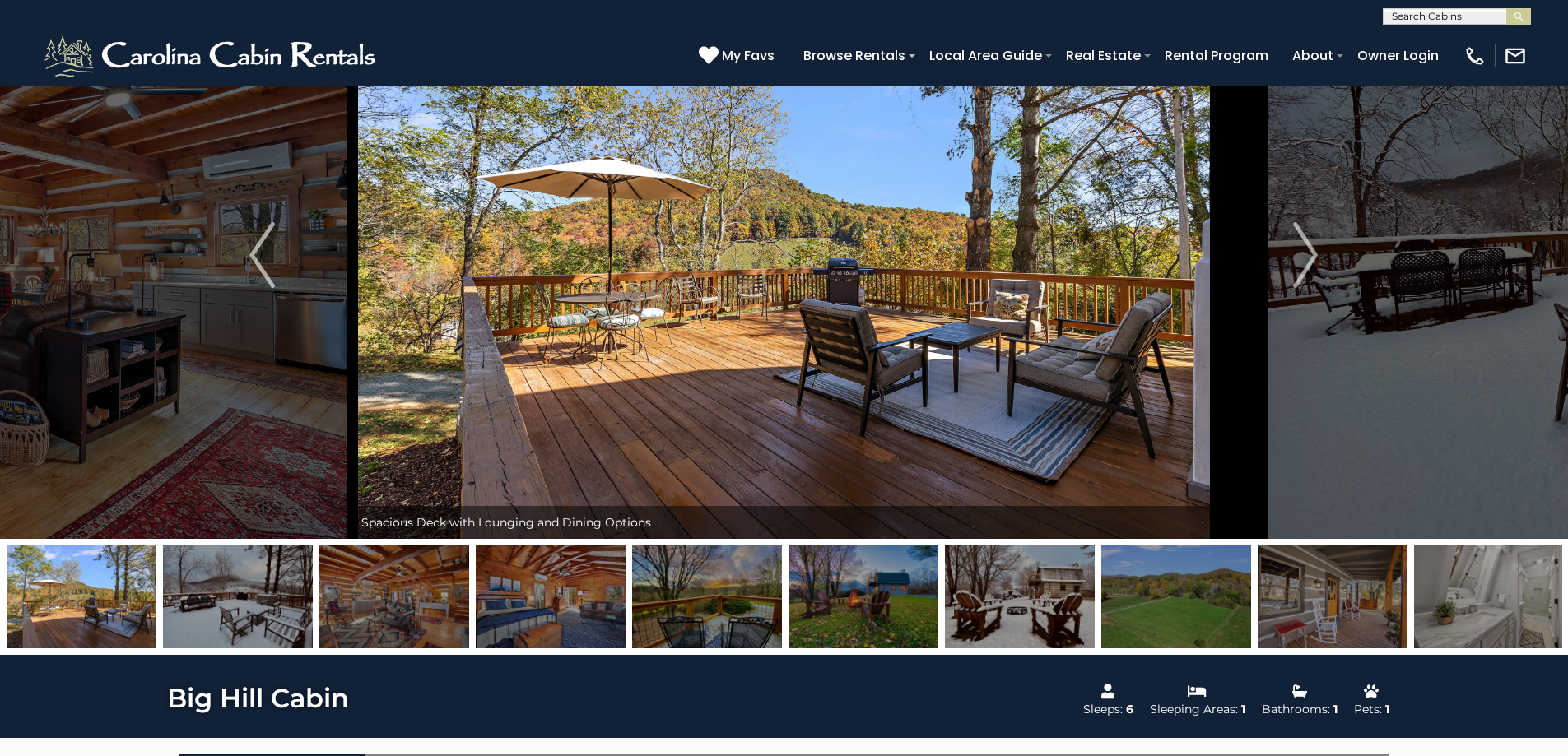
scroll to position [0, 0]
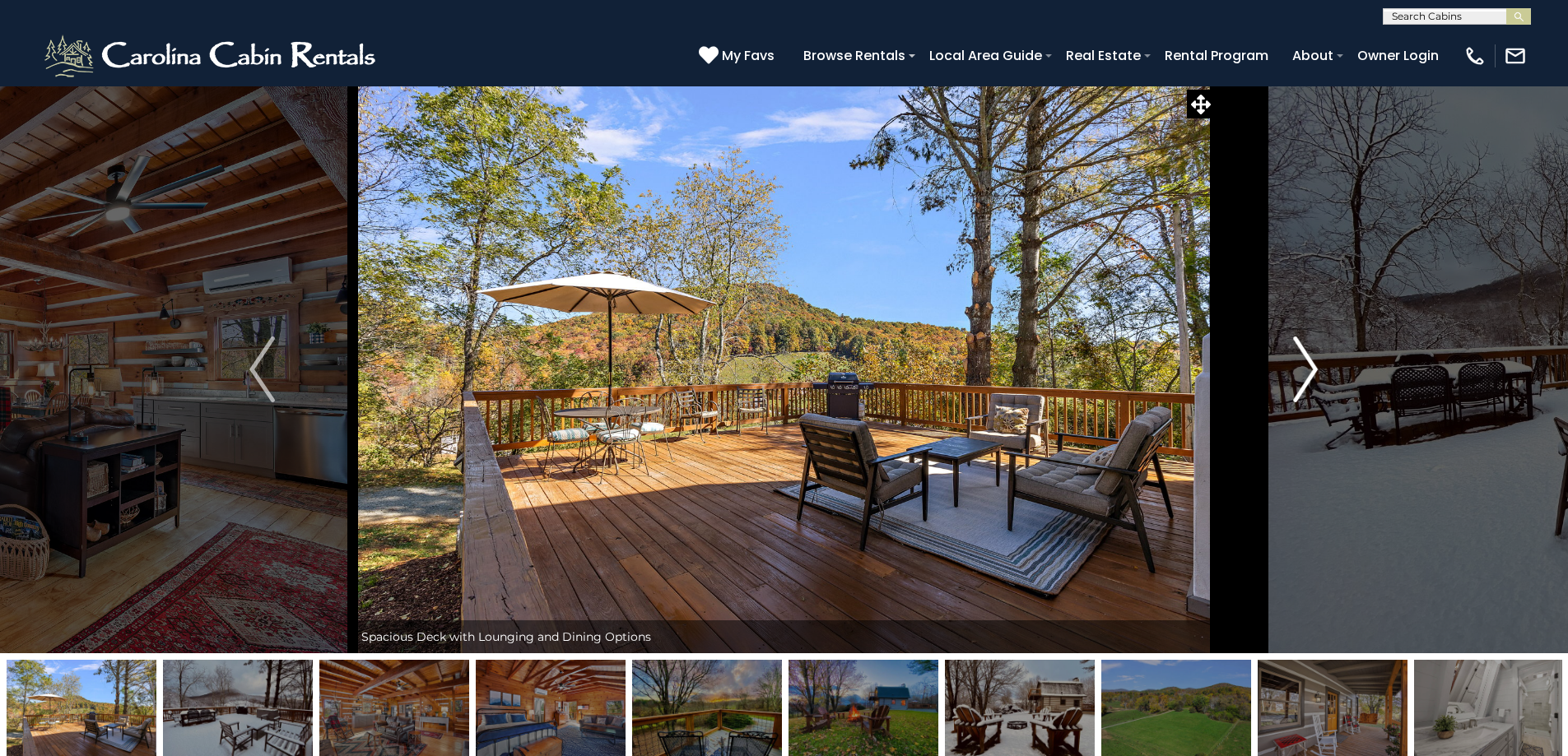
click at [1310, 390] on img "Next" at bounding box center [1305, 370] width 25 height 65
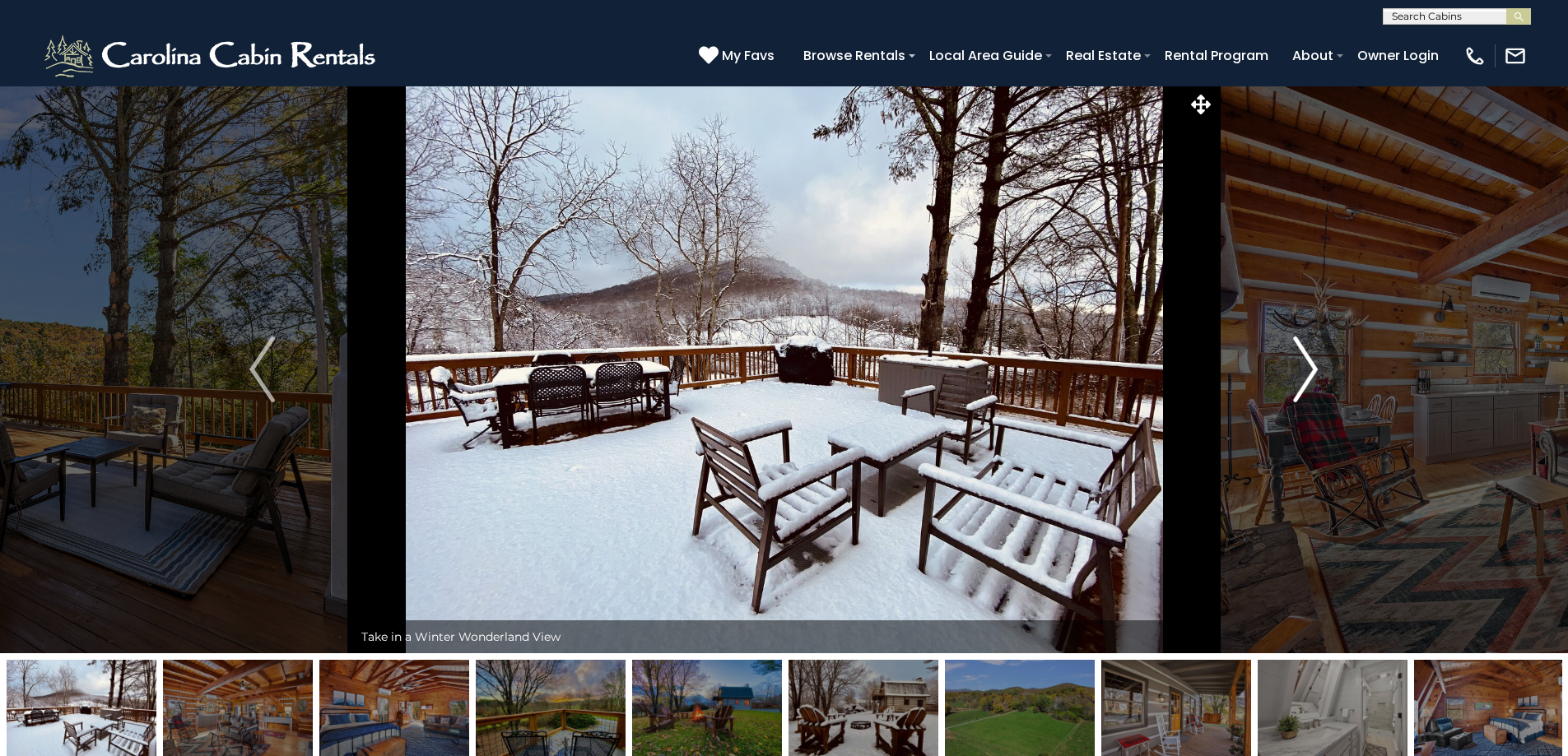
click at [1310, 390] on img "Next" at bounding box center [1305, 370] width 25 height 65
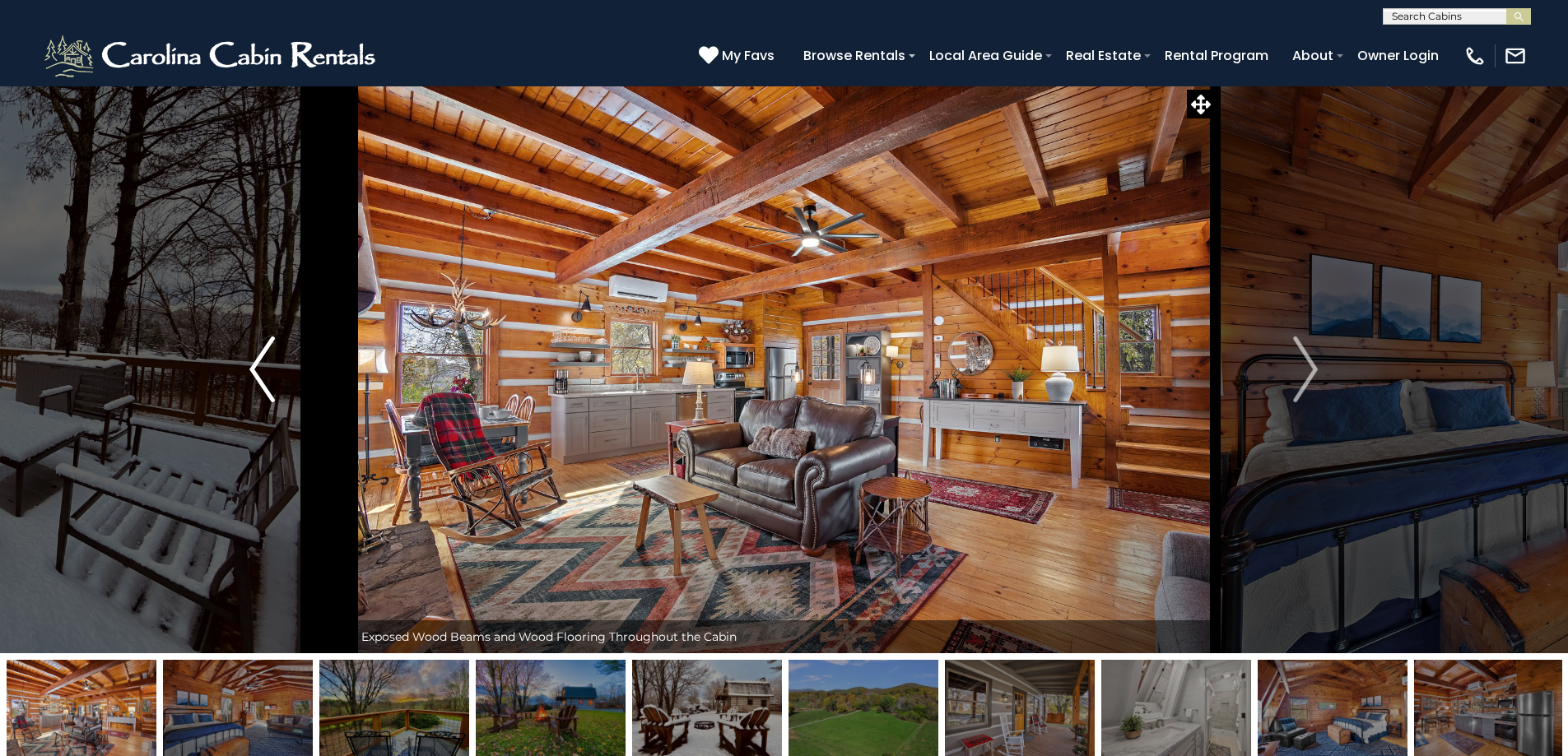
click at [254, 374] on img "Previous" at bounding box center [262, 370] width 25 height 65
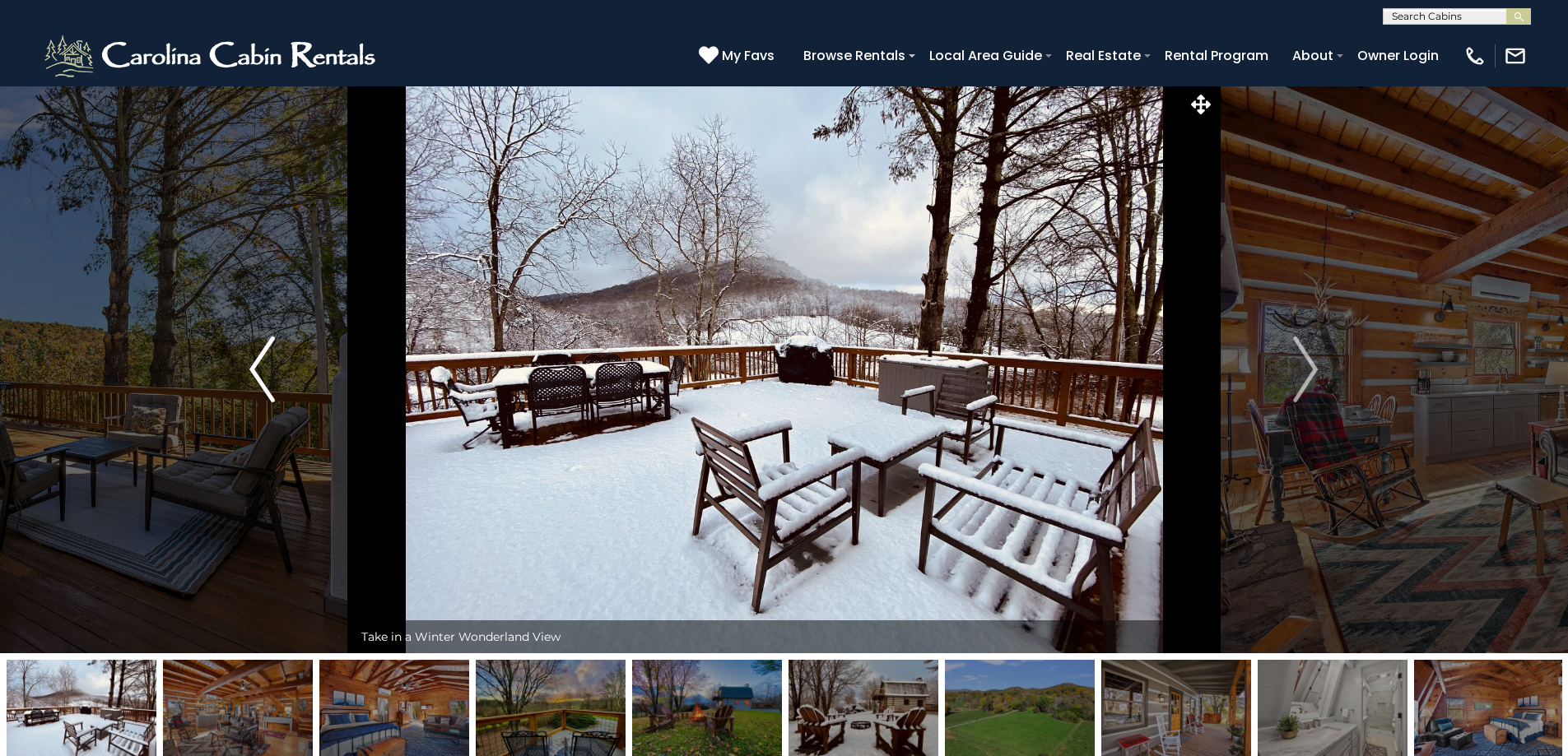
click at [254, 374] on img "Previous" at bounding box center [262, 370] width 25 height 65
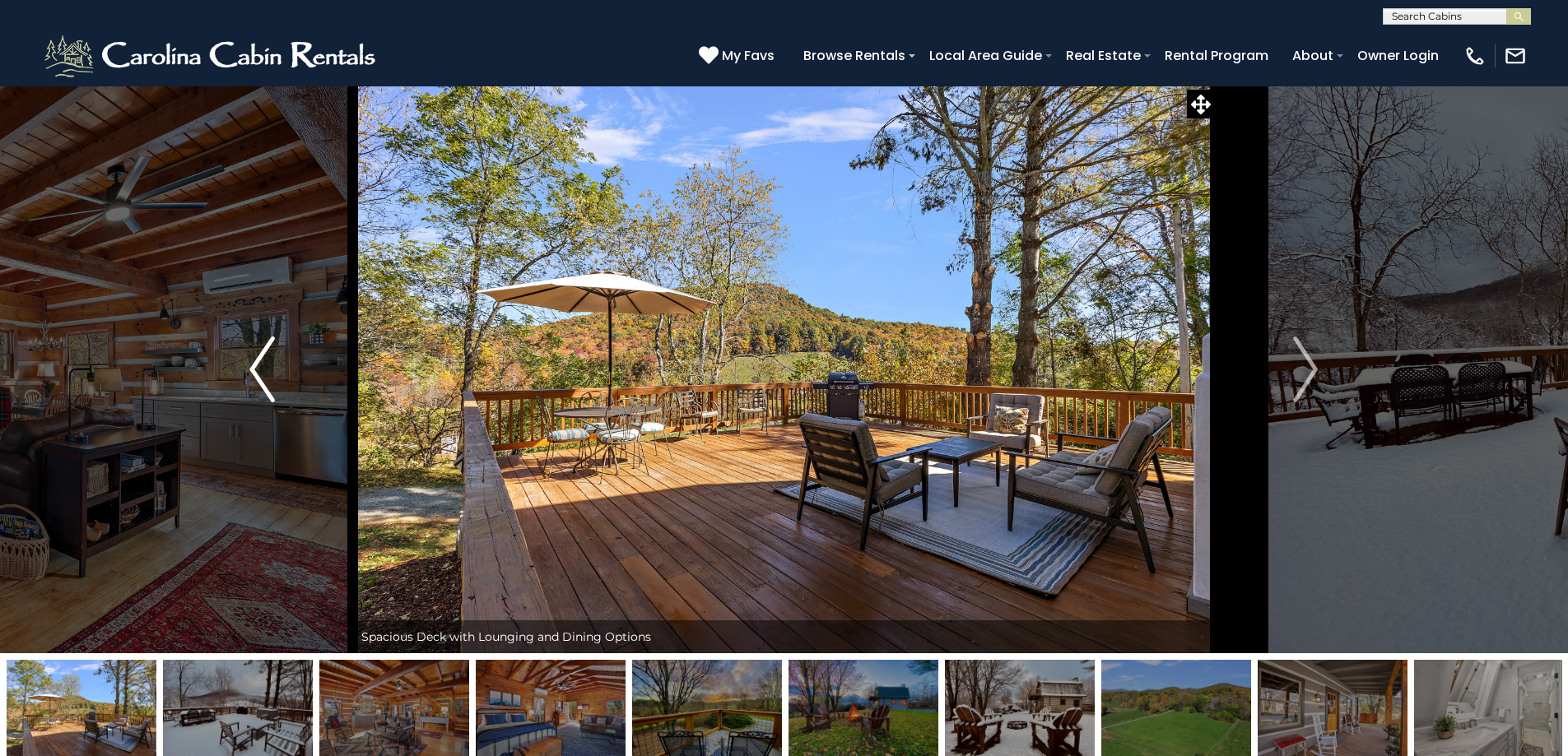
click at [254, 374] on img "Previous" at bounding box center [262, 370] width 25 height 65
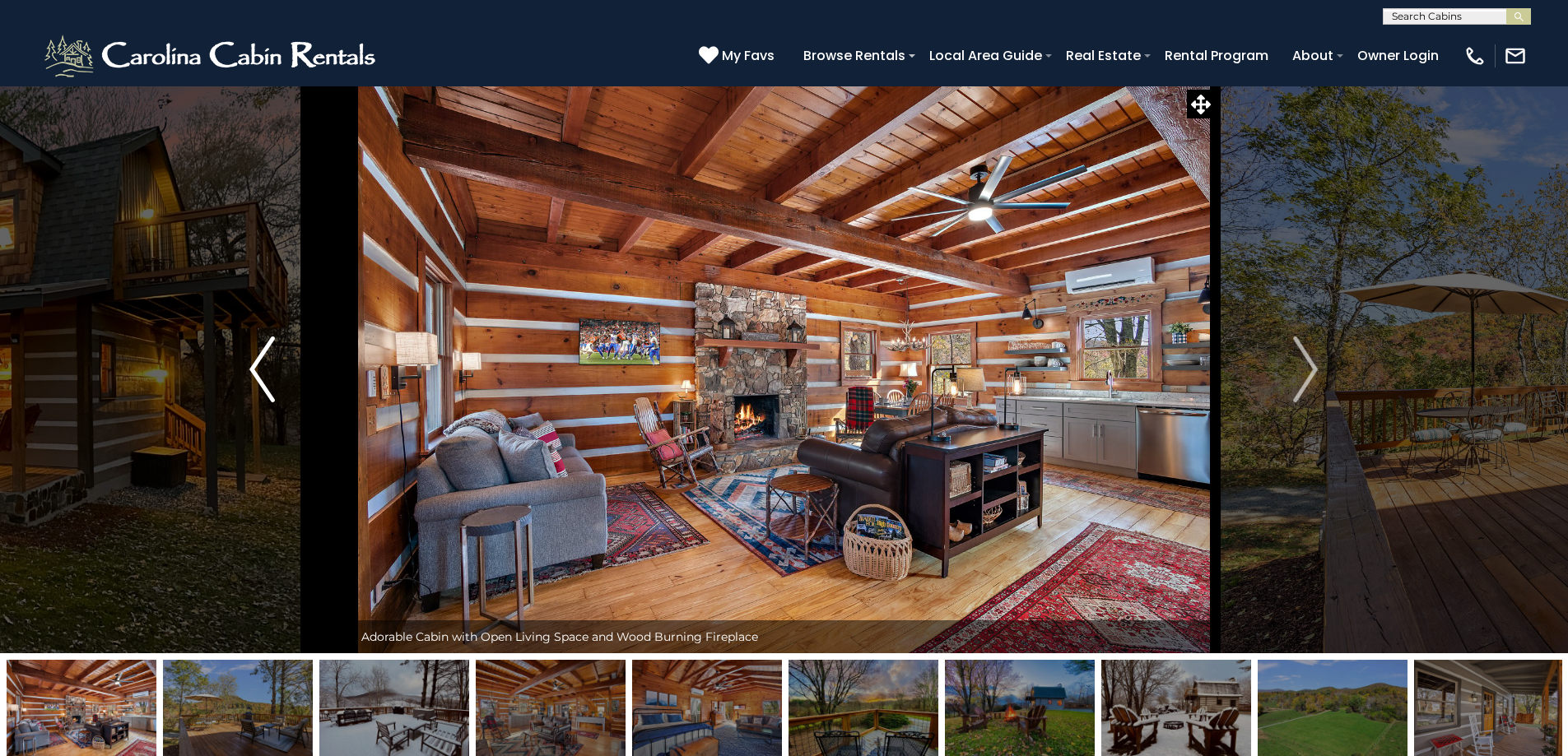
click at [254, 374] on img "Previous" at bounding box center [262, 370] width 25 height 65
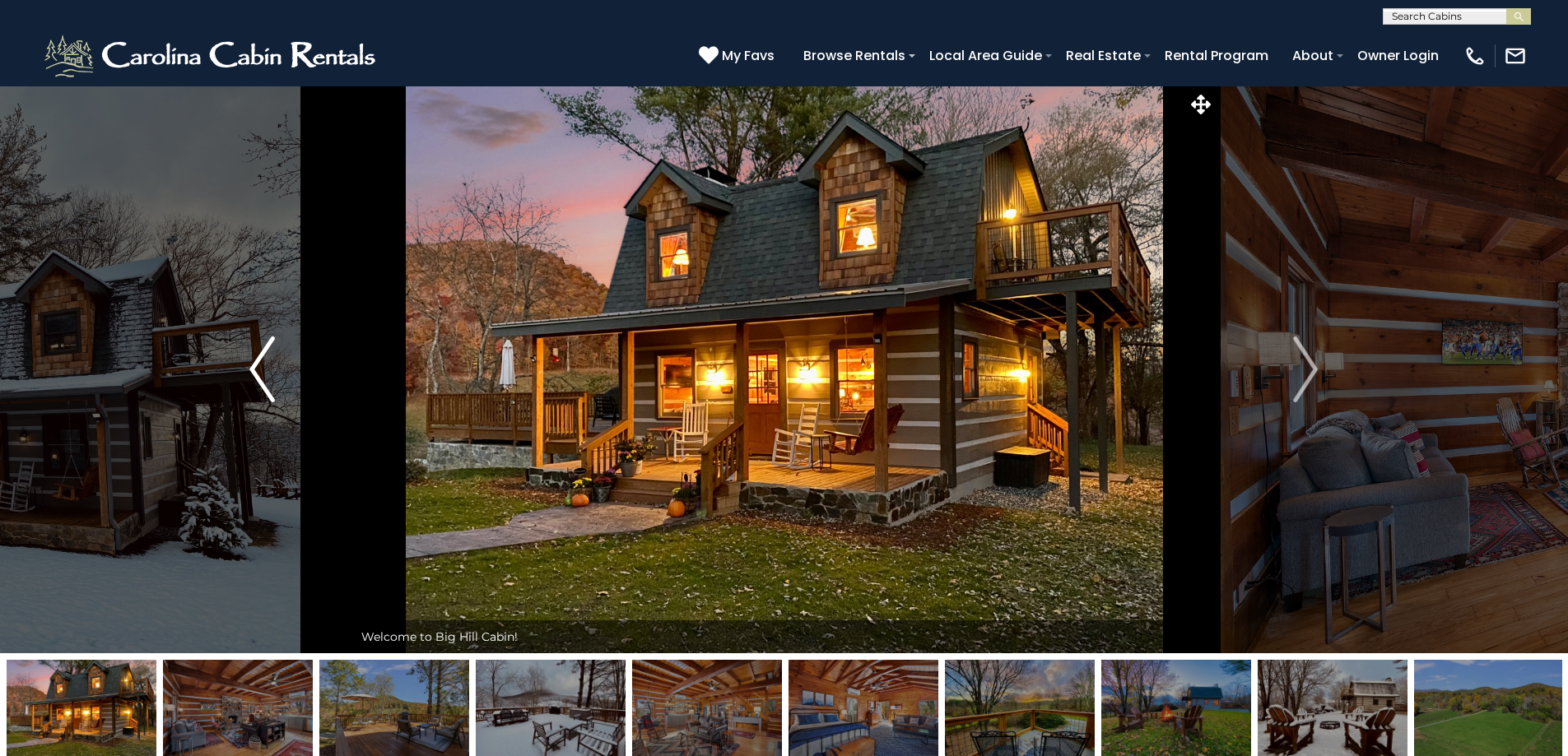
click at [254, 374] on img "Previous" at bounding box center [262, 370] width 25 height 65
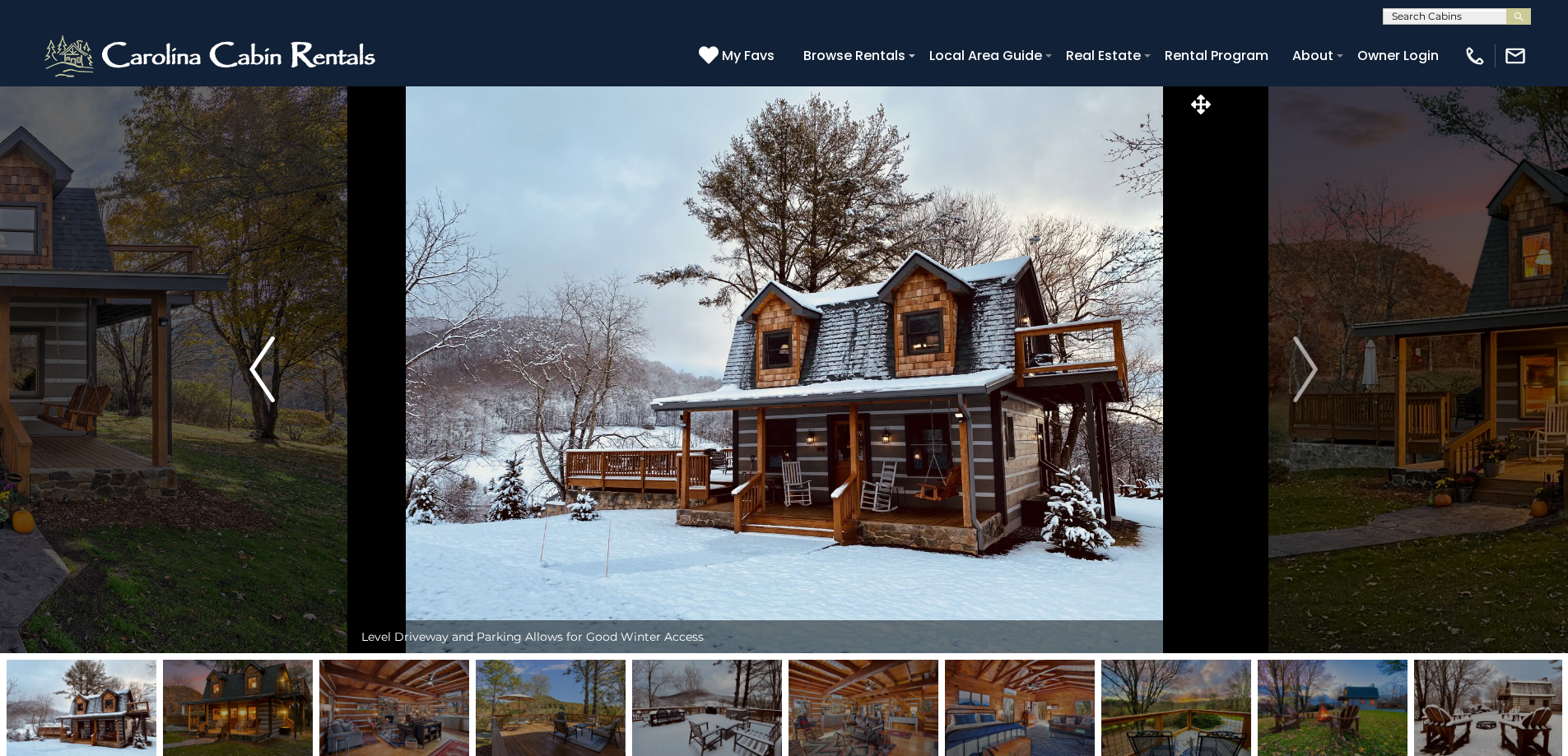
click at [254, 374] on img "Previous" at bounding box center [262, 370] width 25 height 65
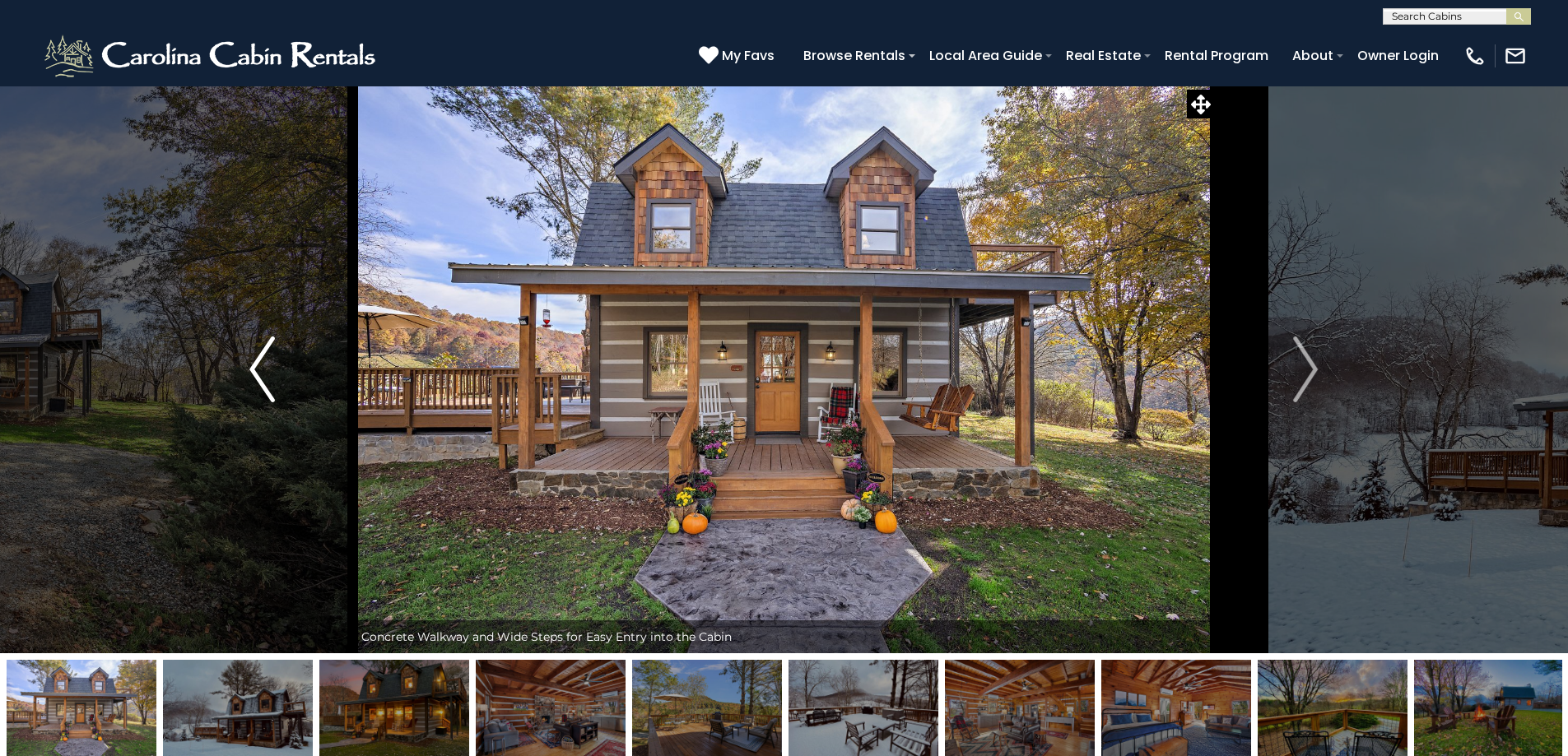
click at [254, 374] on img "Previous" at bounding box center [262, 370] width 25 height 65
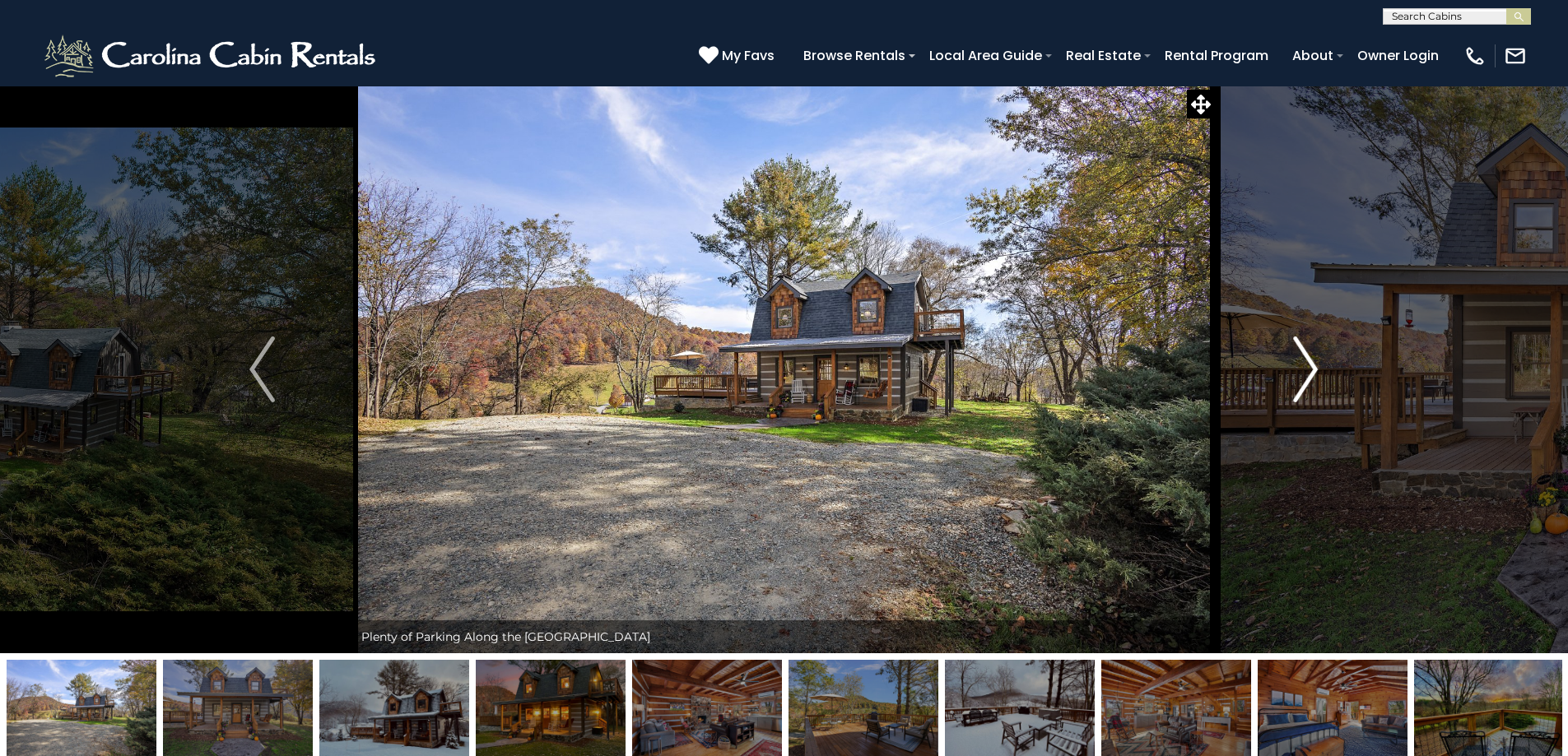
click at [1308, 366] on img "Next" at bounding box center [1305, 370] width 25 height 65
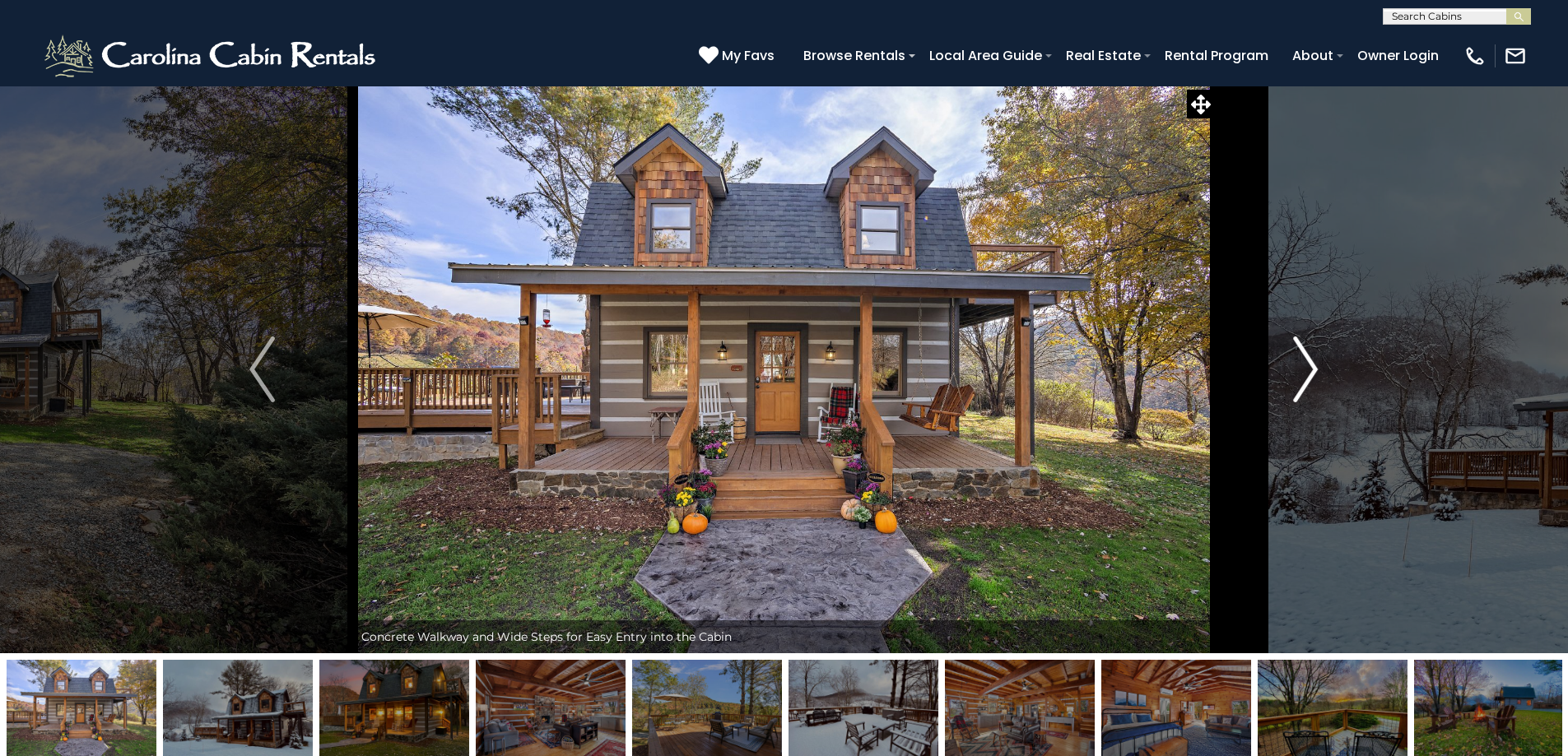
click at [1308, 366] on img "Next" at bounding box center [1305, 370] width 25 height 65
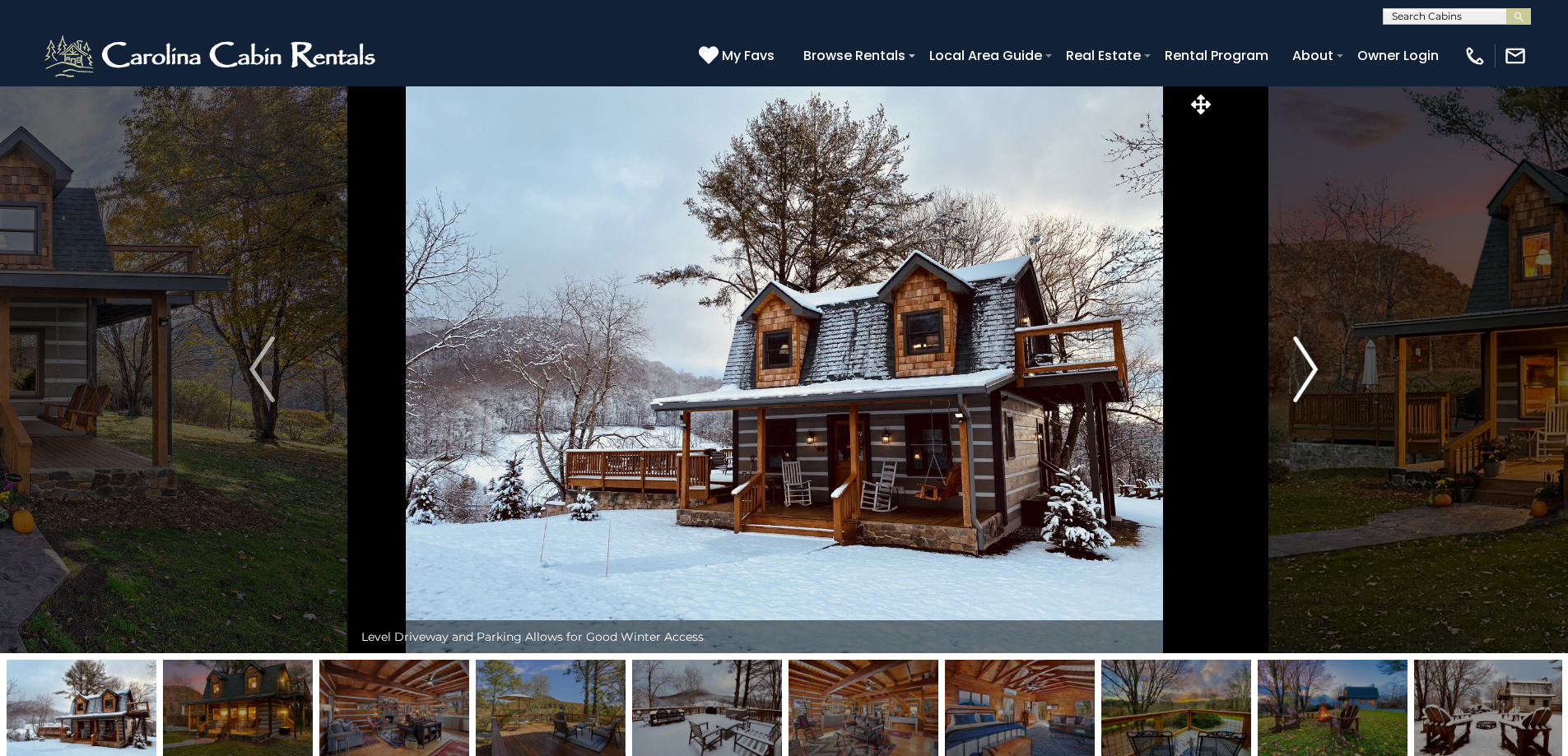
click at [1308, 366] on img "Next" at bounding box center [1305, 370] width 25 height 65
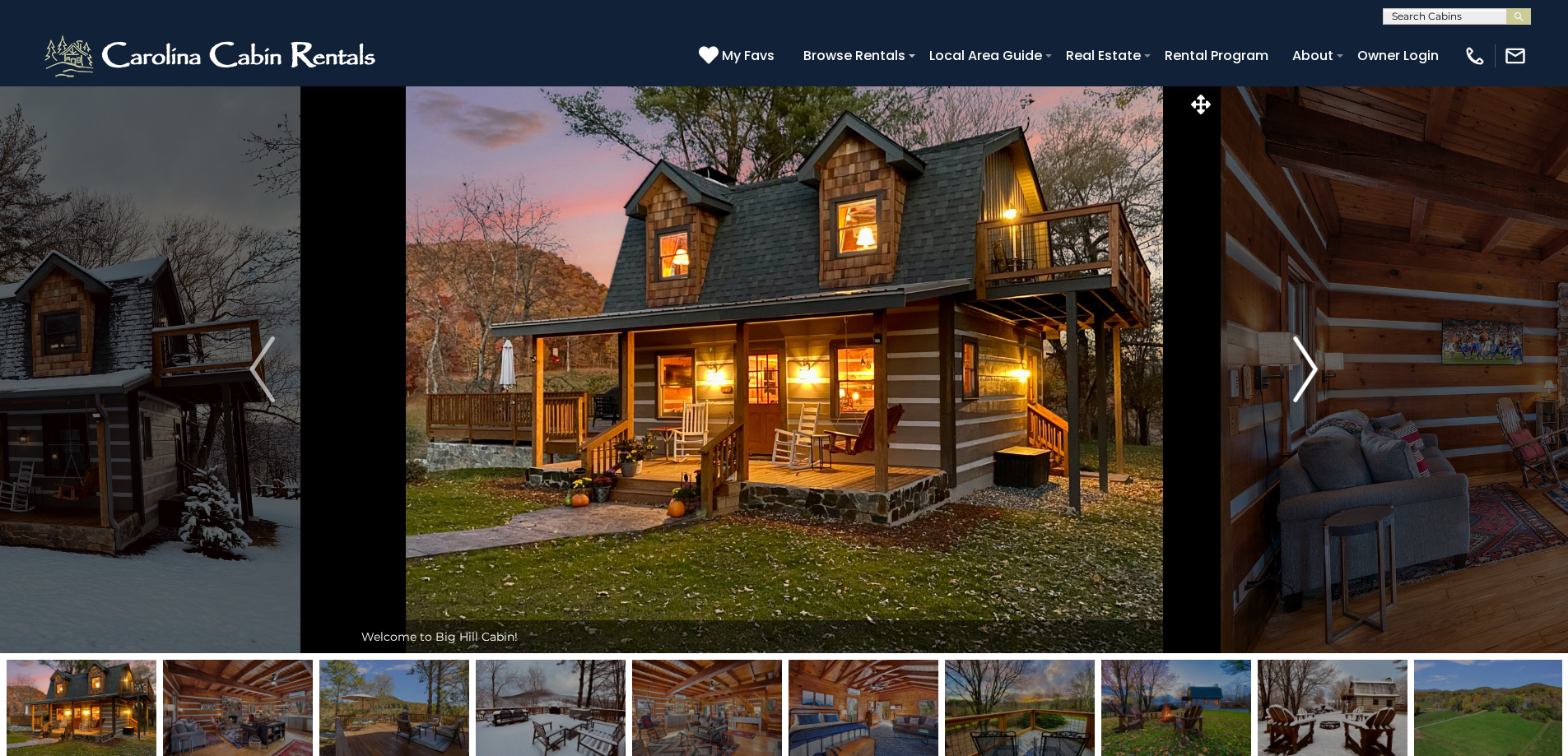
click at [1308, 366] on img "Next" at bounding box center [1305, 370] width 25 height 65
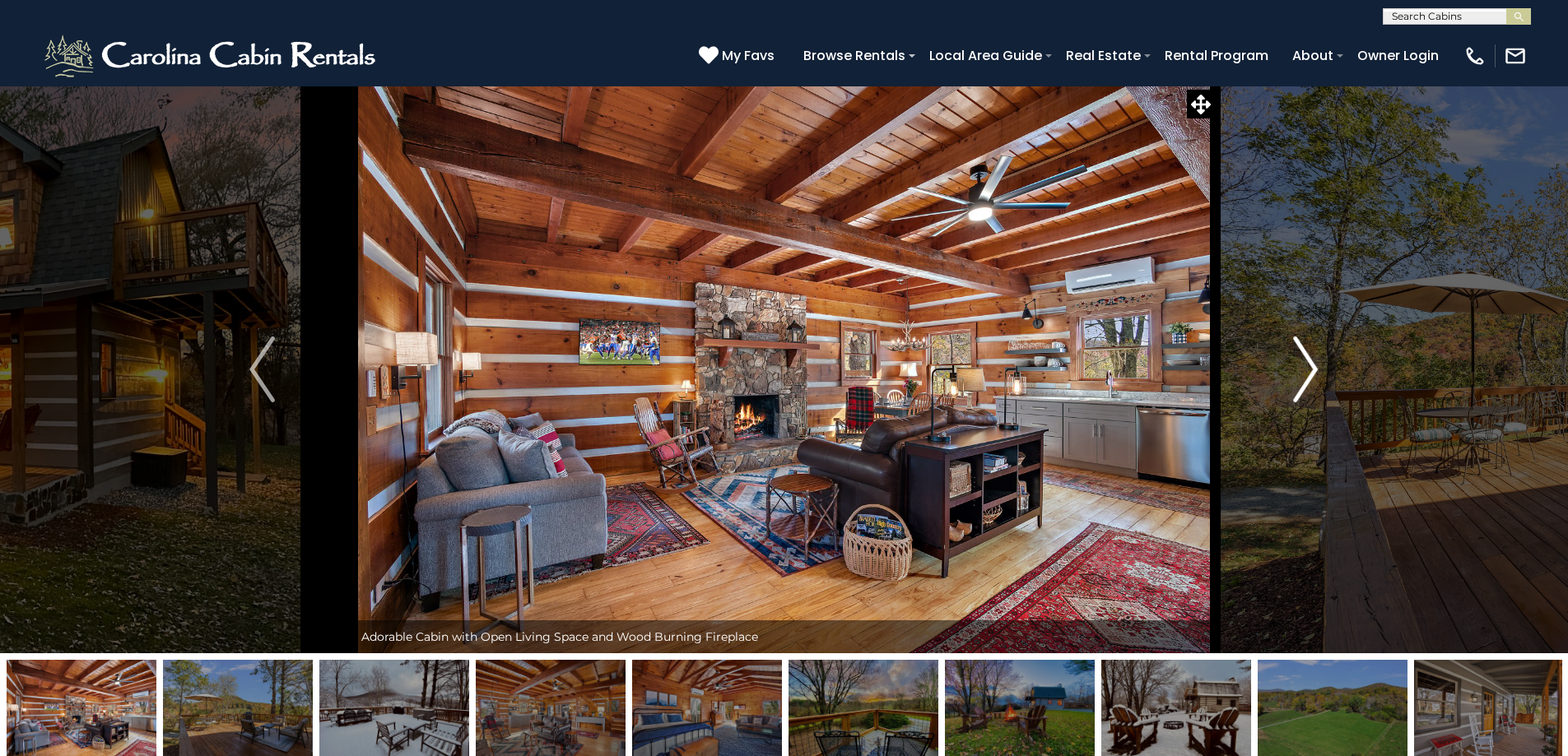
click at [1308, 366] on img "Next" at bounding box center [1305, 370] width 25 height 65
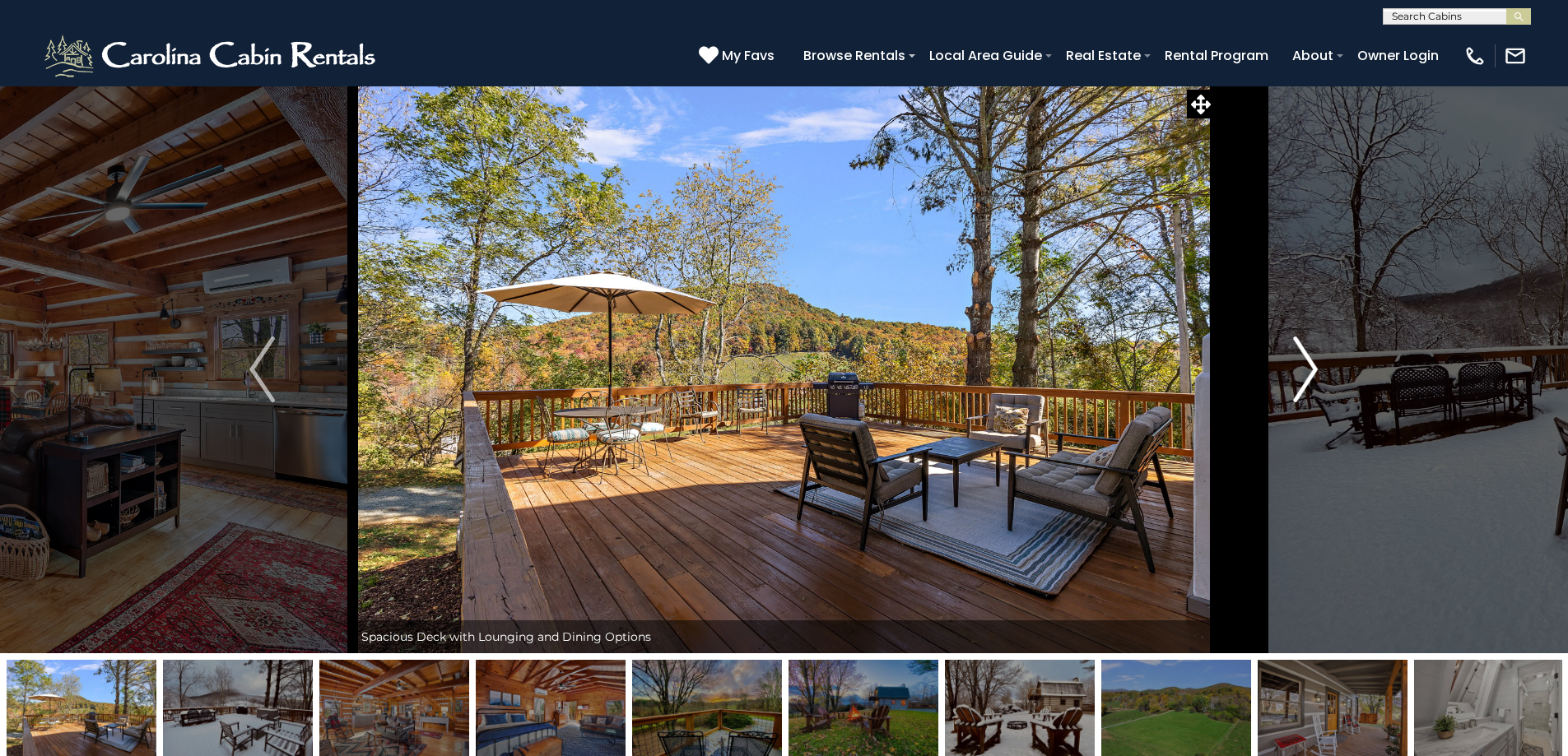
click at [1308, 366] on img "Next" at bounding box center [1305, 370] width 25 height 65
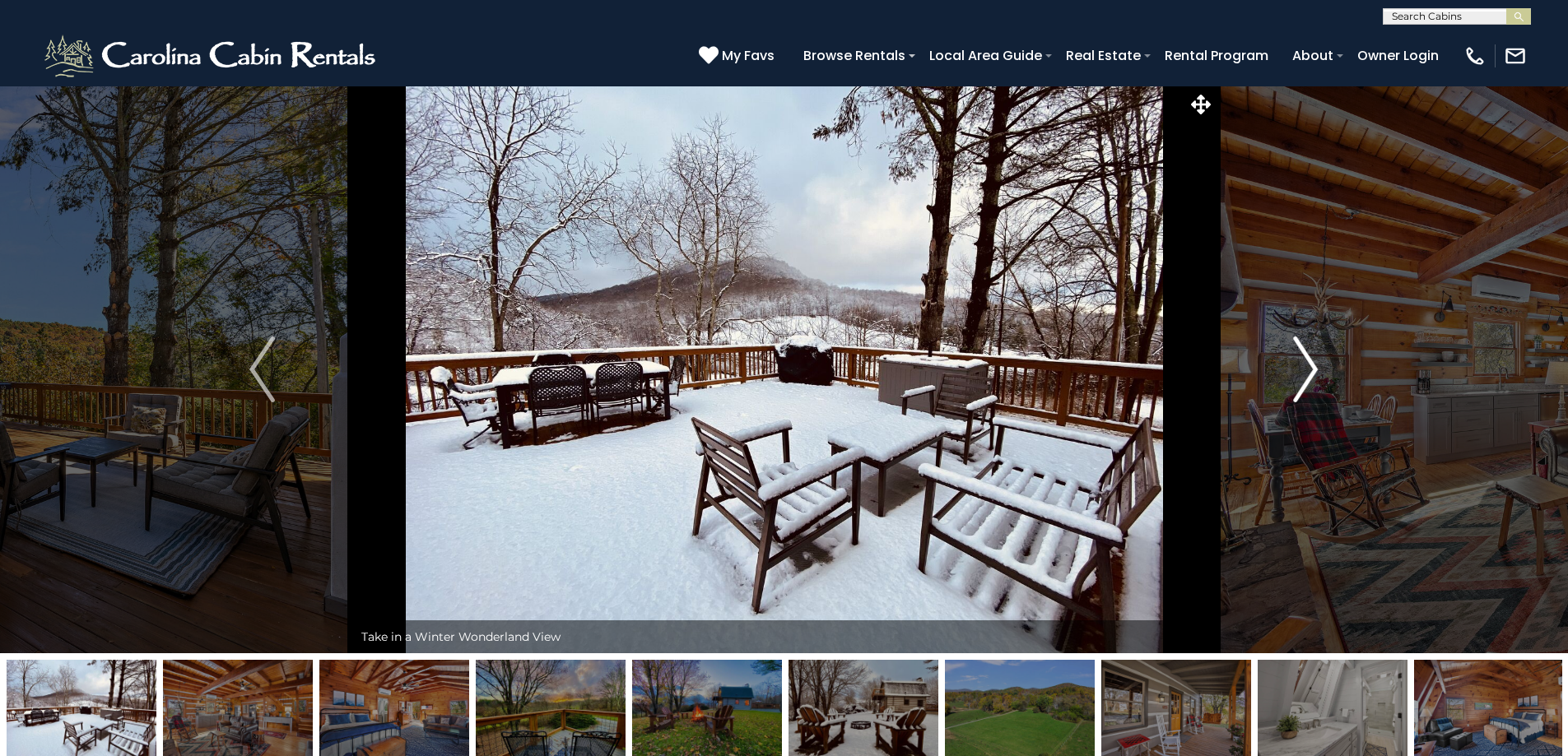
click at [1308, 366] on img "Next" at bounding box center [1305, 370] width 25 height 65
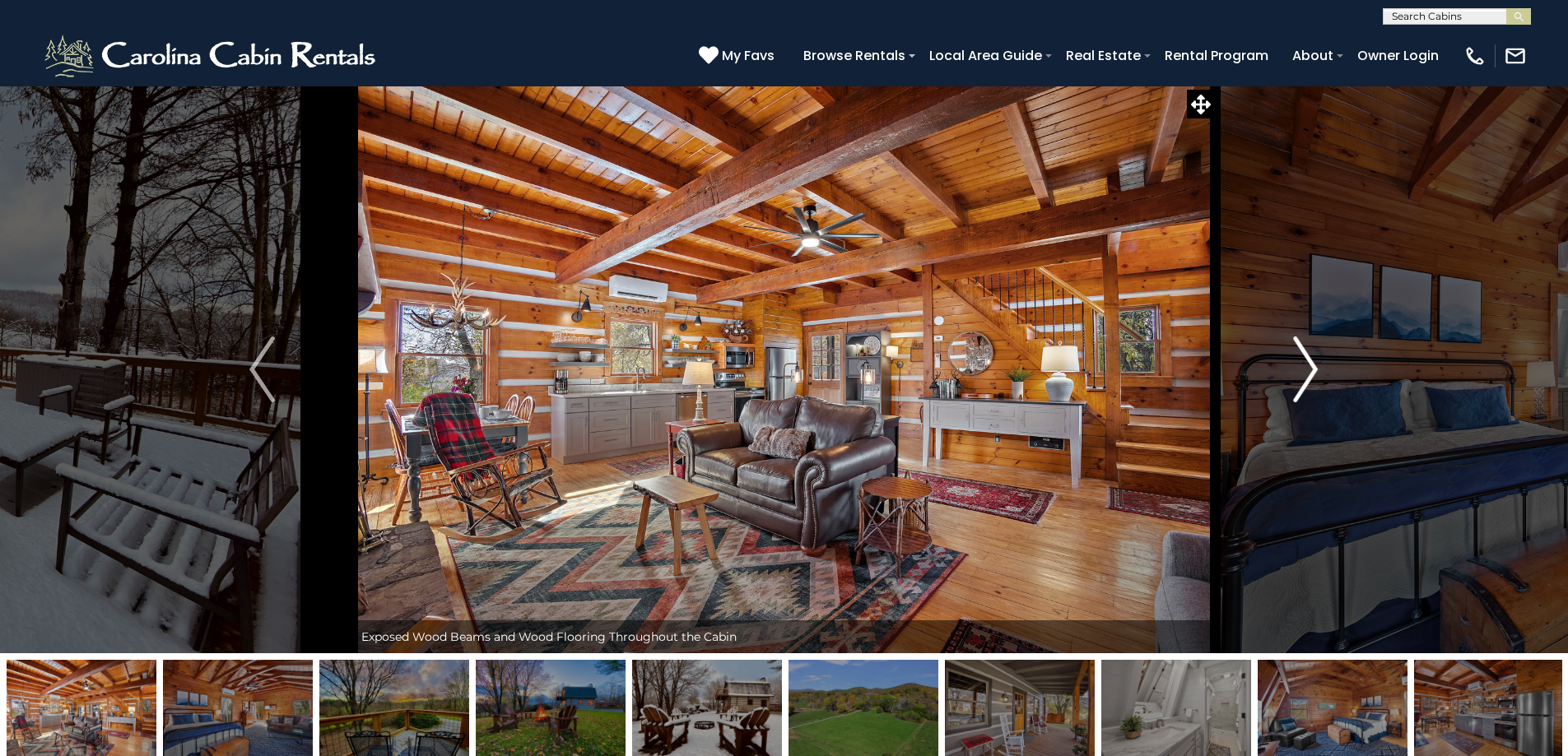
click at [1308, 366] on img "Next" at bounding box center [1305, 370] width 25 height 65
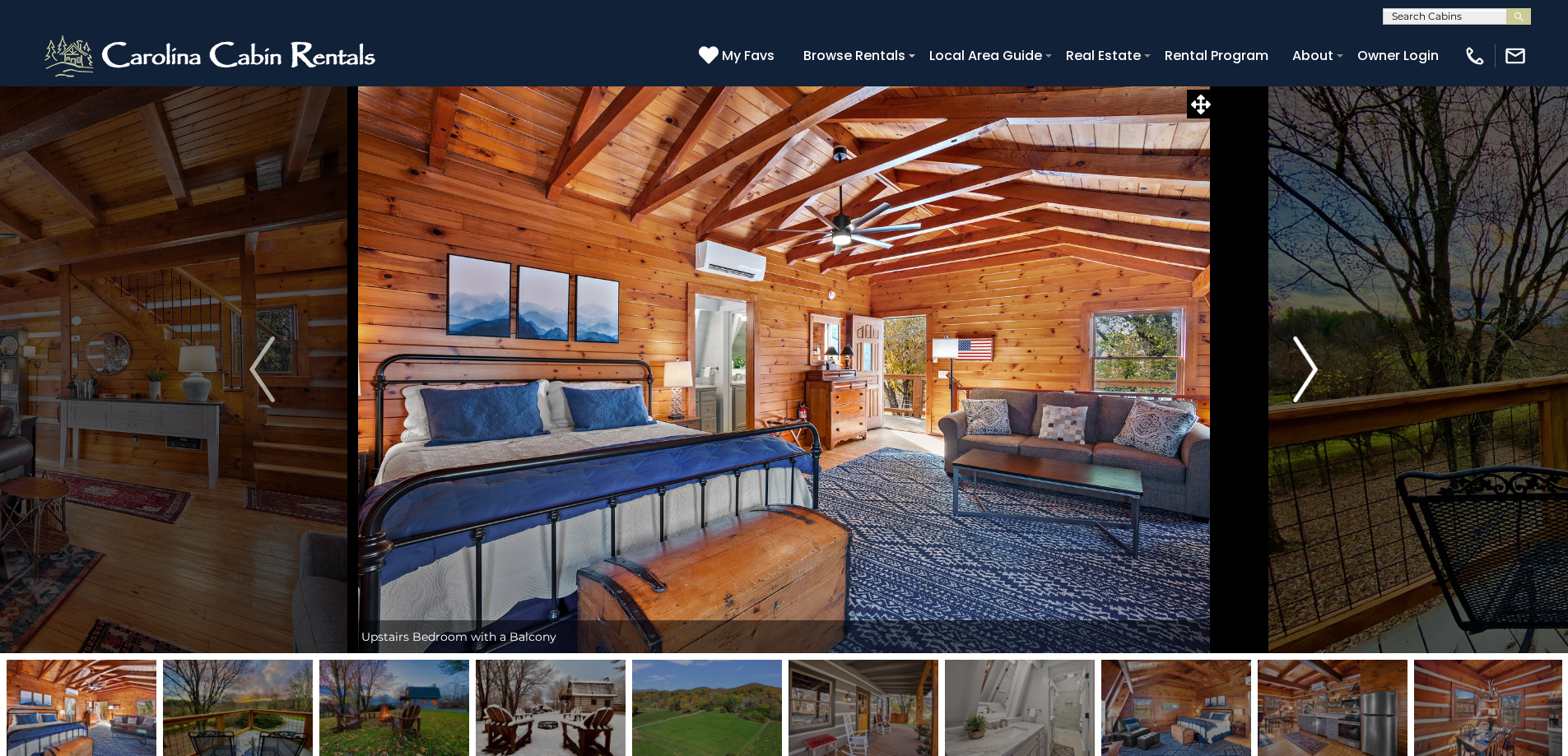
click at [1308, 366] on img "Next" at bounding box center [1305, 370] width 25 height 65
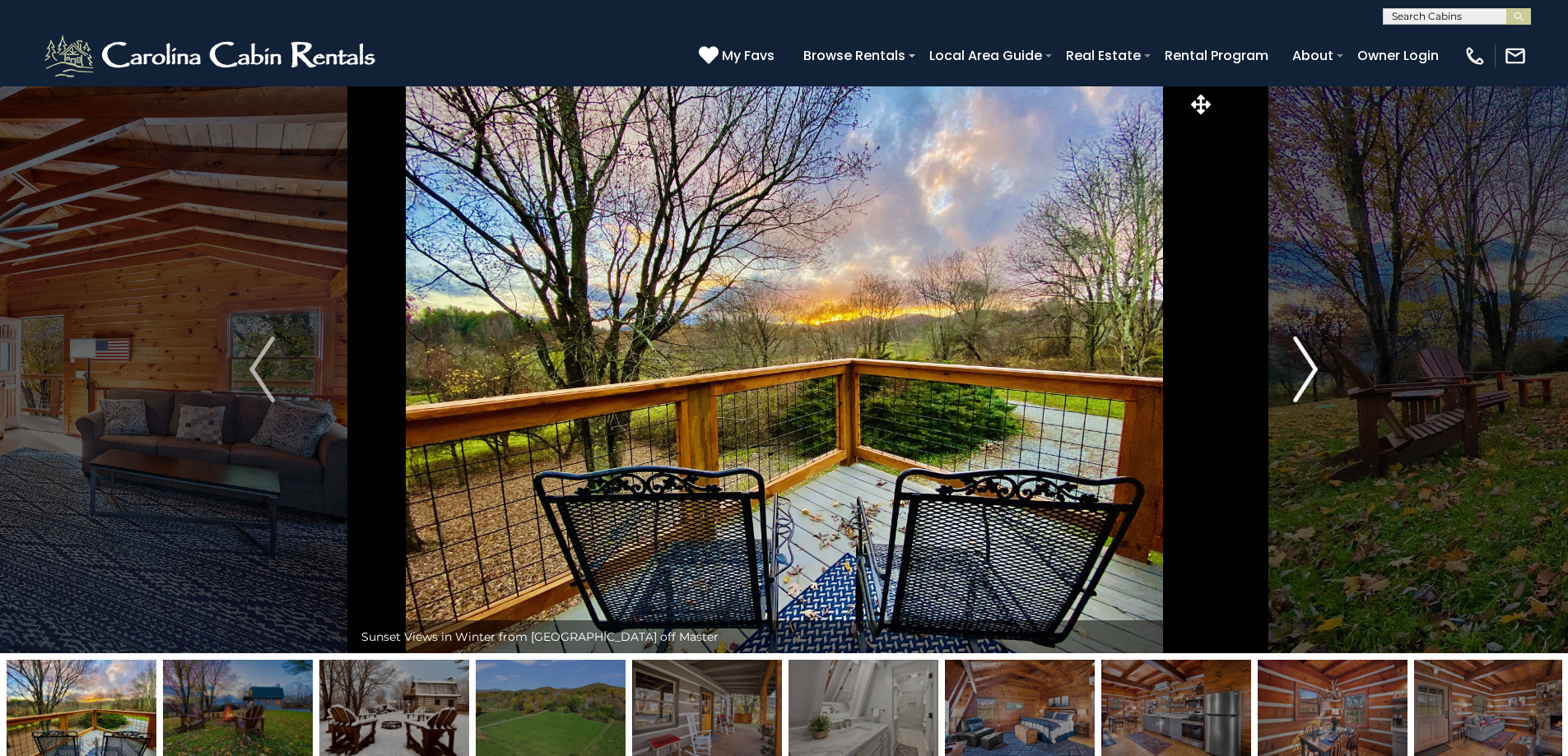
click at [1316, 366] on img "Next" at bounding box center [1305, 370] width 25 height 65
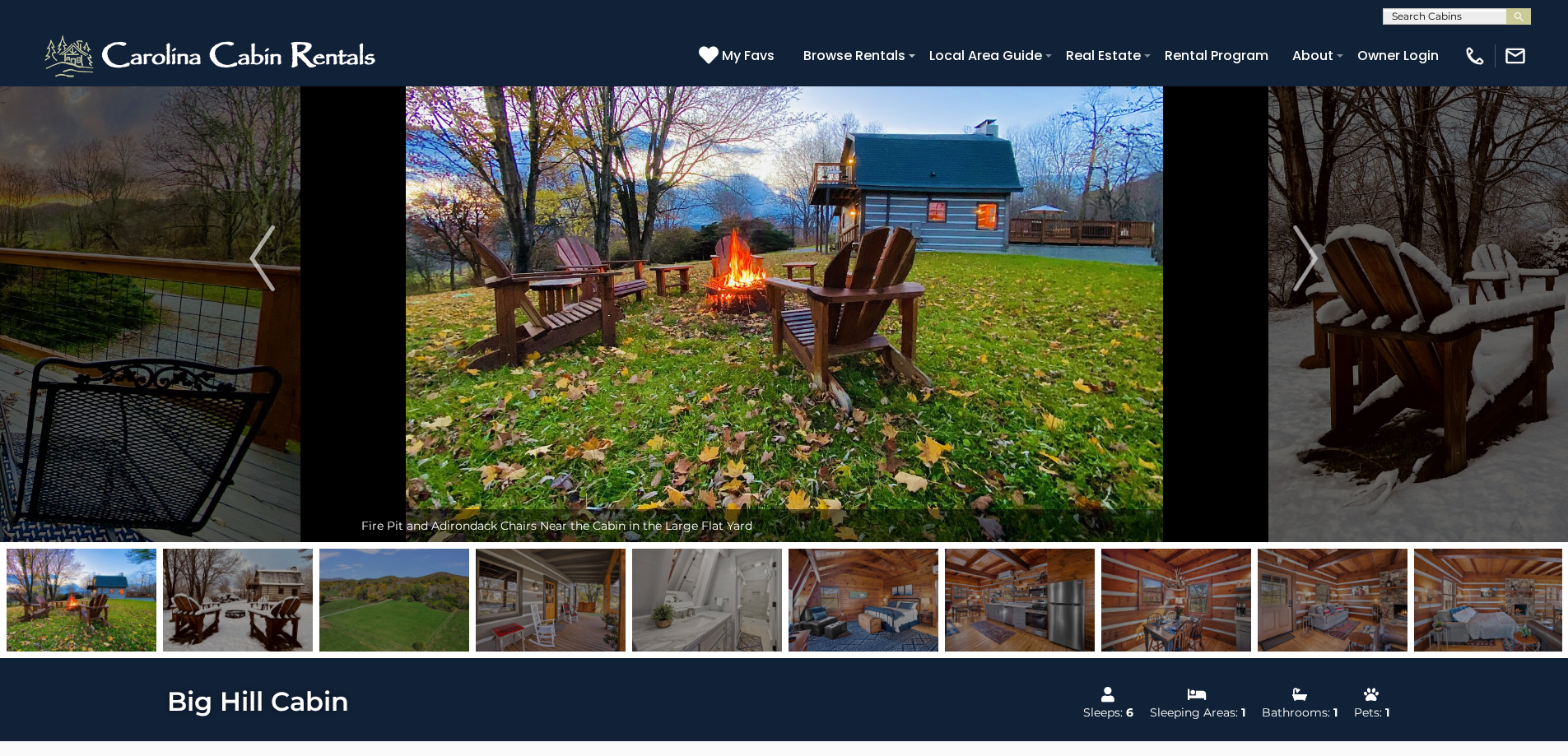
scroll to position [82, 0]
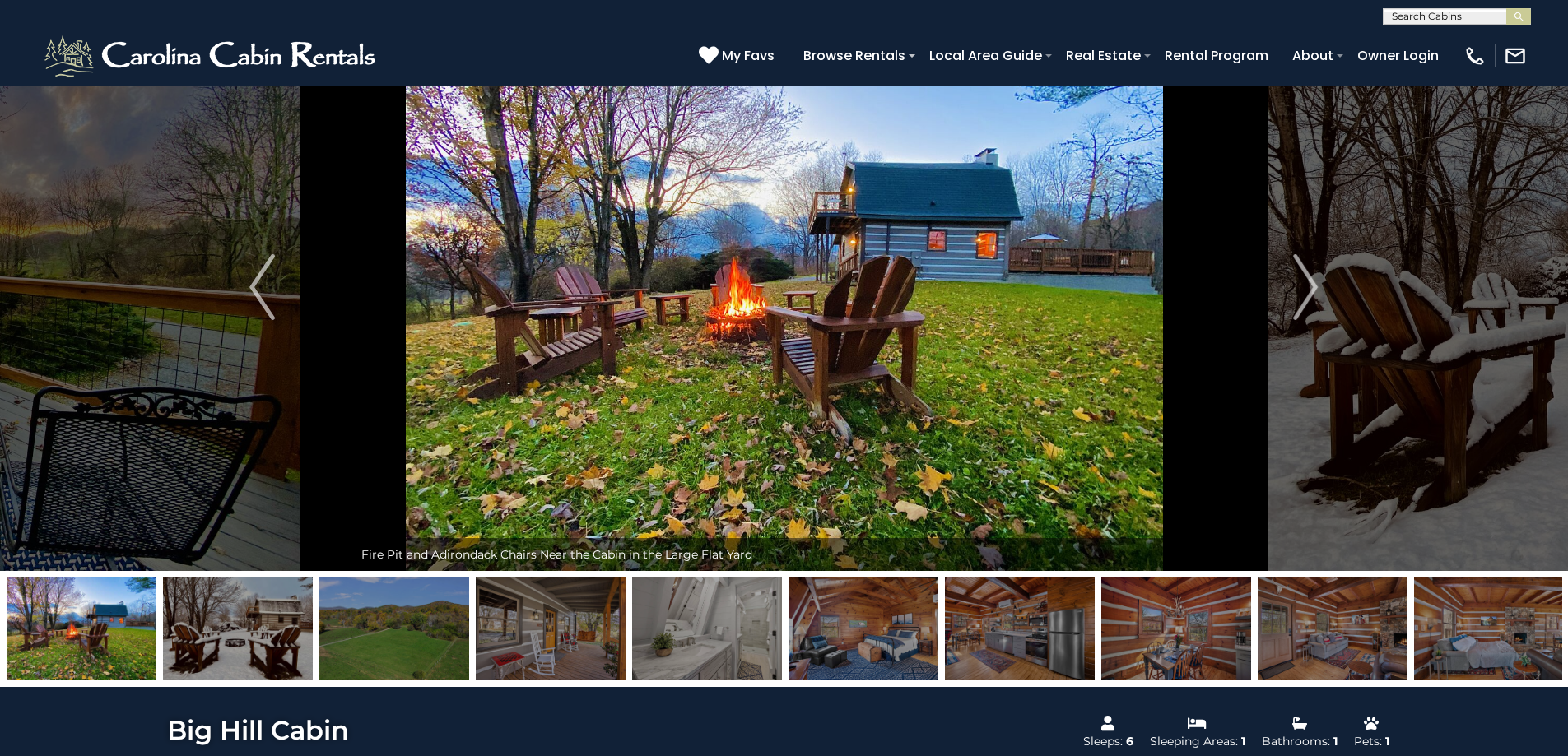
click at [720, 624] on img at bounding box center [707, 629] width 150 height 103
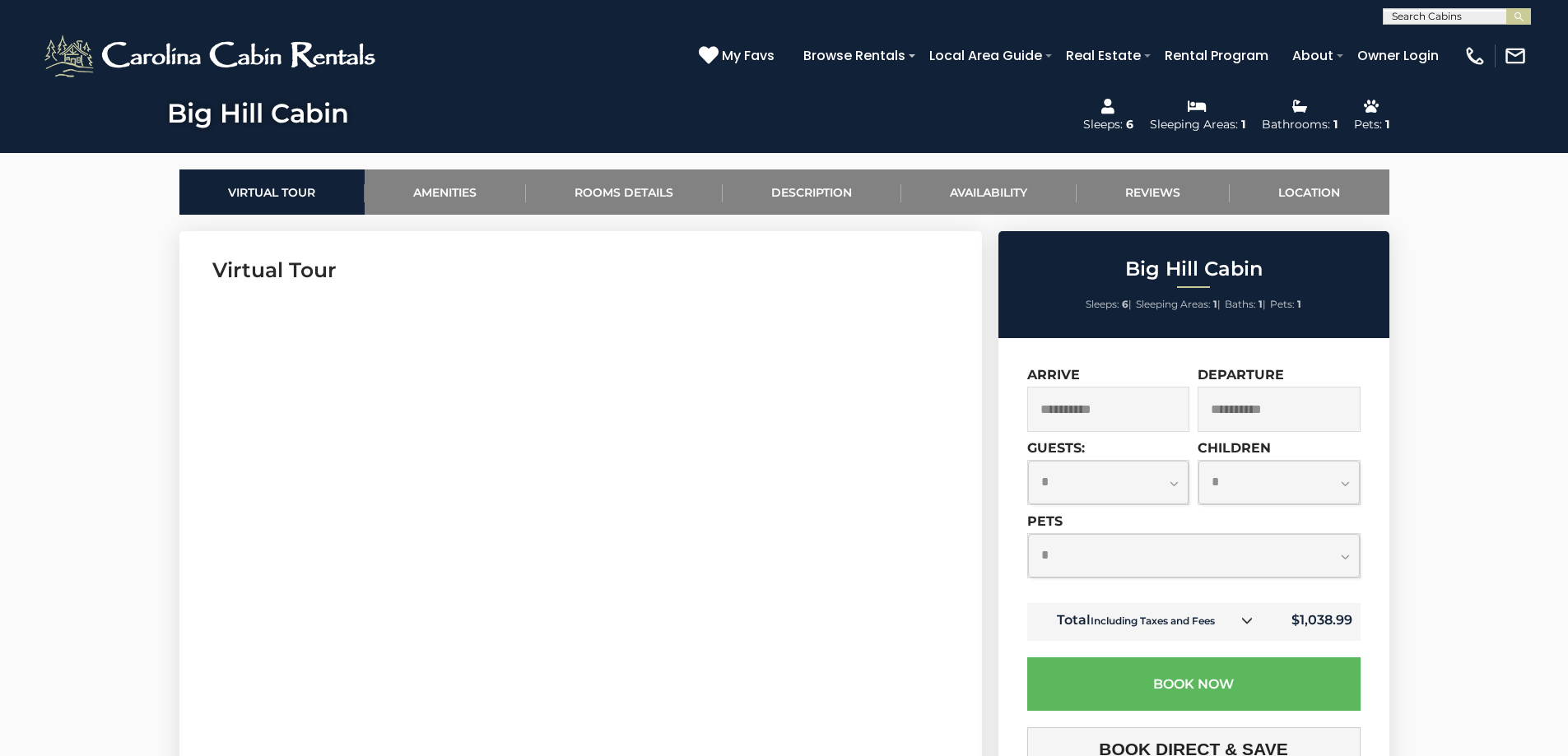
scroll to position [740, 0]
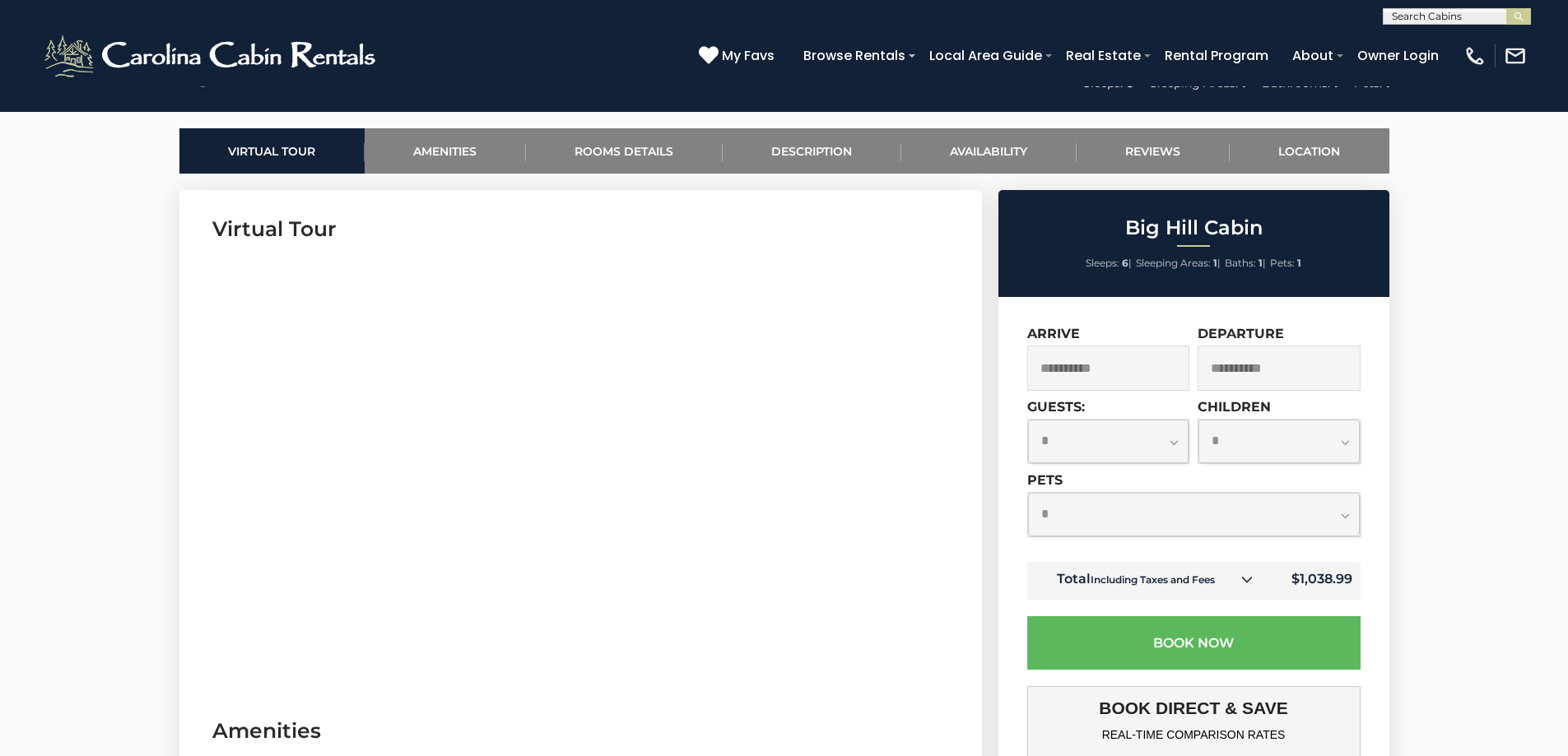
click at [1298, 362] on input "**********" at bounding box center [1279, 369] width 163 height 46
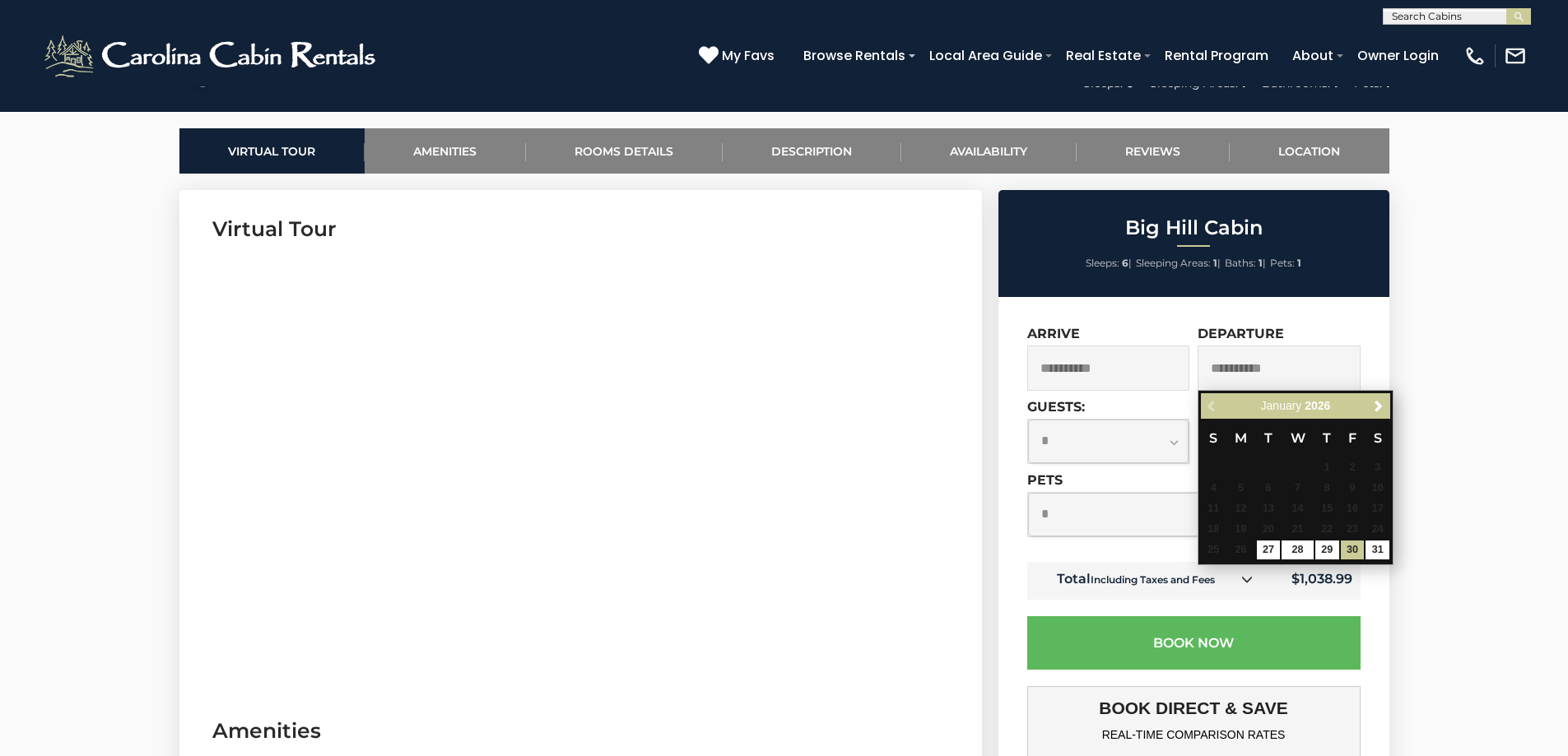
click at [1298, 362] on input "**********" at bounding box center [1279, 369] width 163 height 46
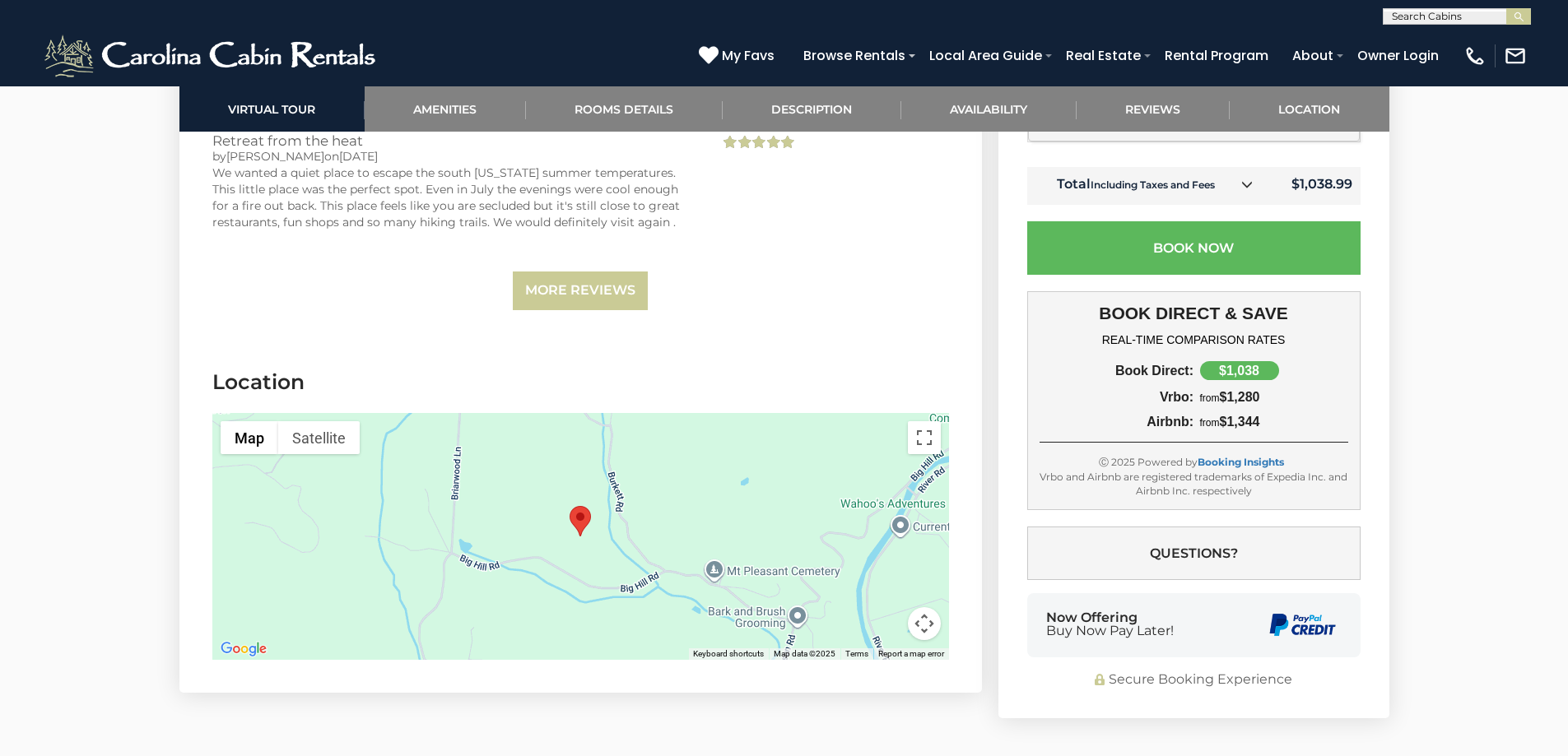
scroll to position [3867, 0]
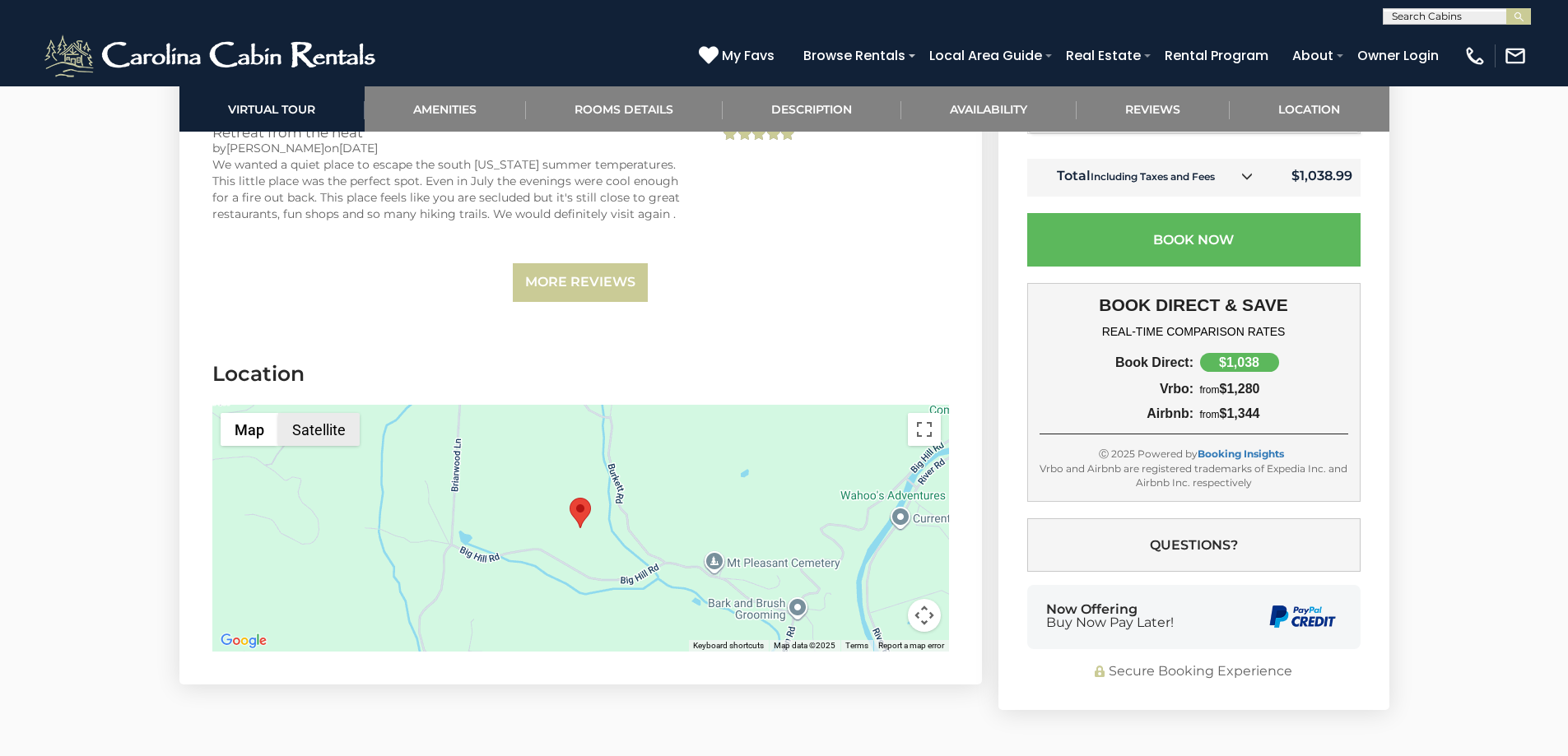
click at [332, 413] on button "Satellite" at bounding box center [319, 429] width 81 height 33
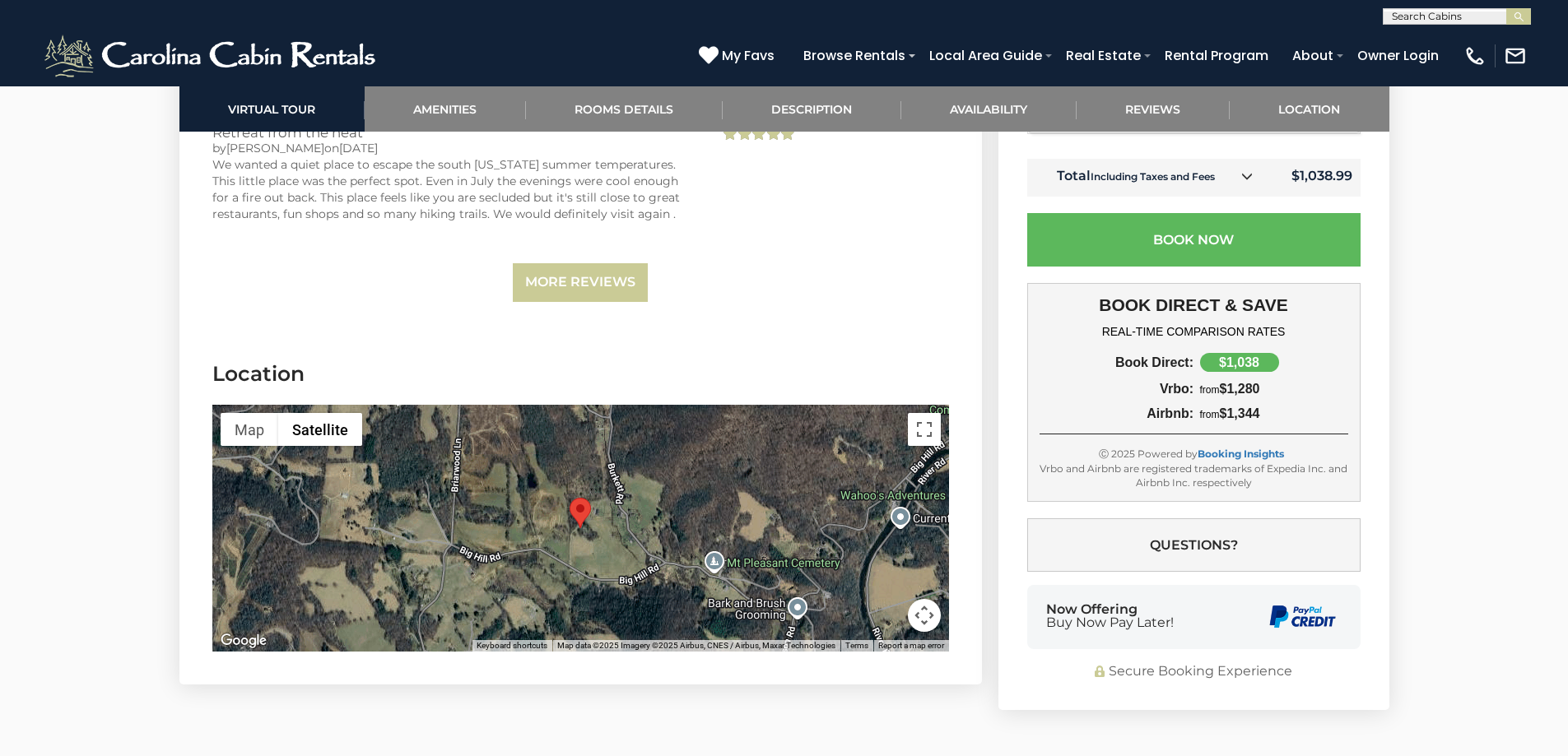
click at [935, 599] on button "Map camera controls" at bounding box center [924, 615] width 33 height 33
click at [930, 416] on button "Toggle fullscreen view" at bounding box center [924, 429] width 33 height 33
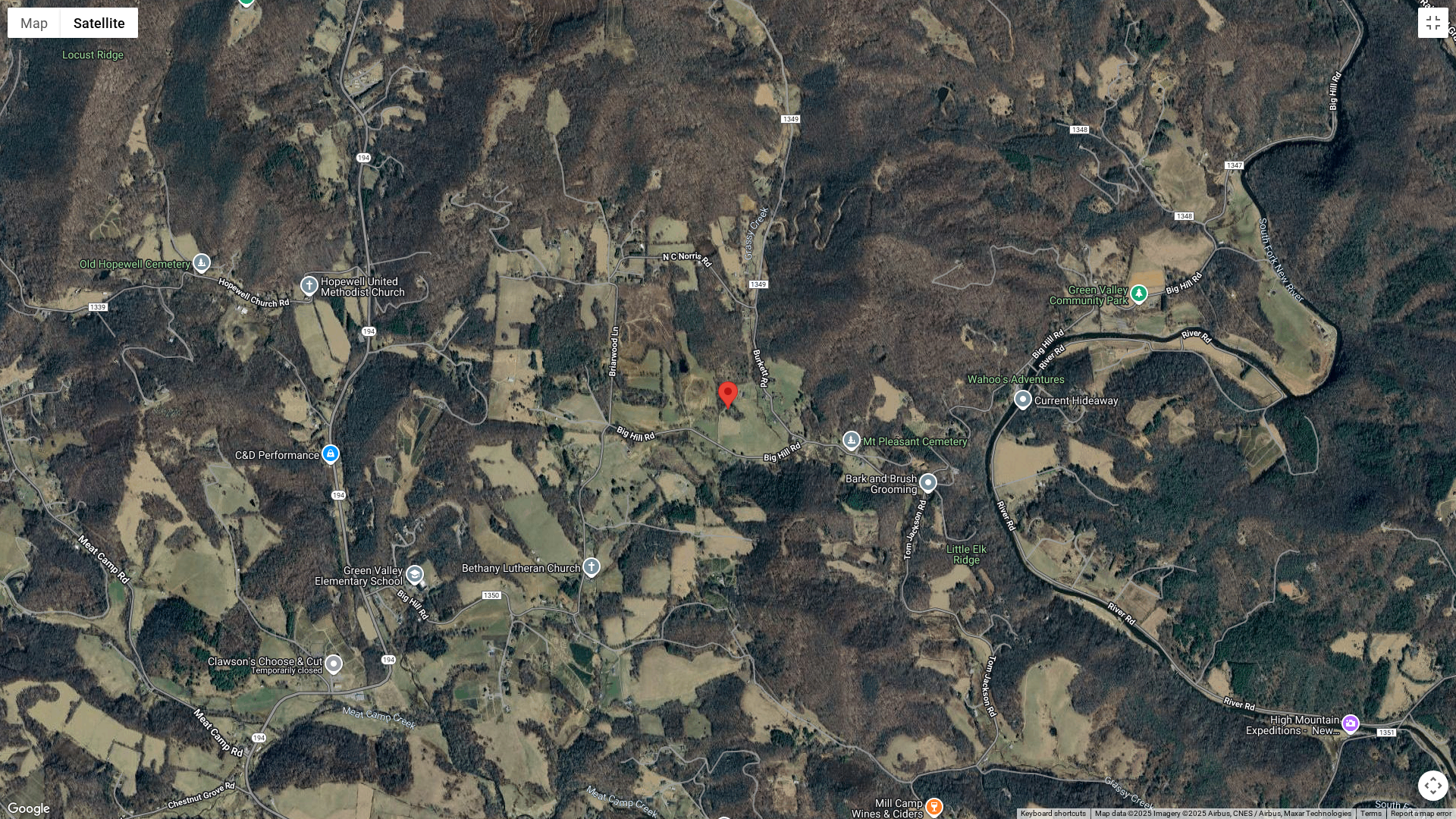
click at [1441, 696] on button "Map camera controls" at bounding box center [1432, 785] width 30 height 30
click at [1394, 696] on button "Zoom in" at bounding box center [1394, 709] width 30 height 30
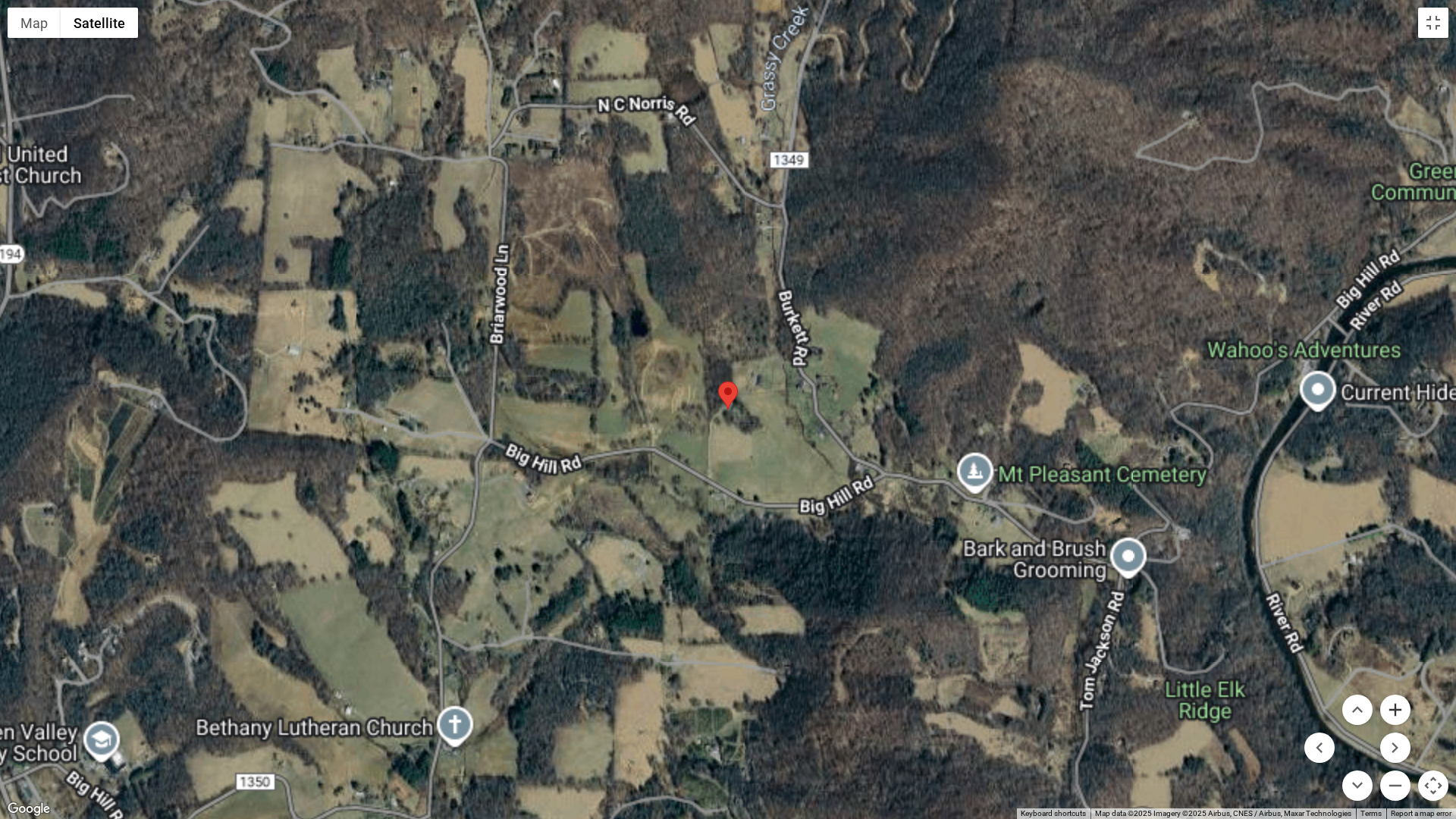
click at [1394, 696] on button "Zoom in" at bounding box center [1394, 709] width 30 height 30
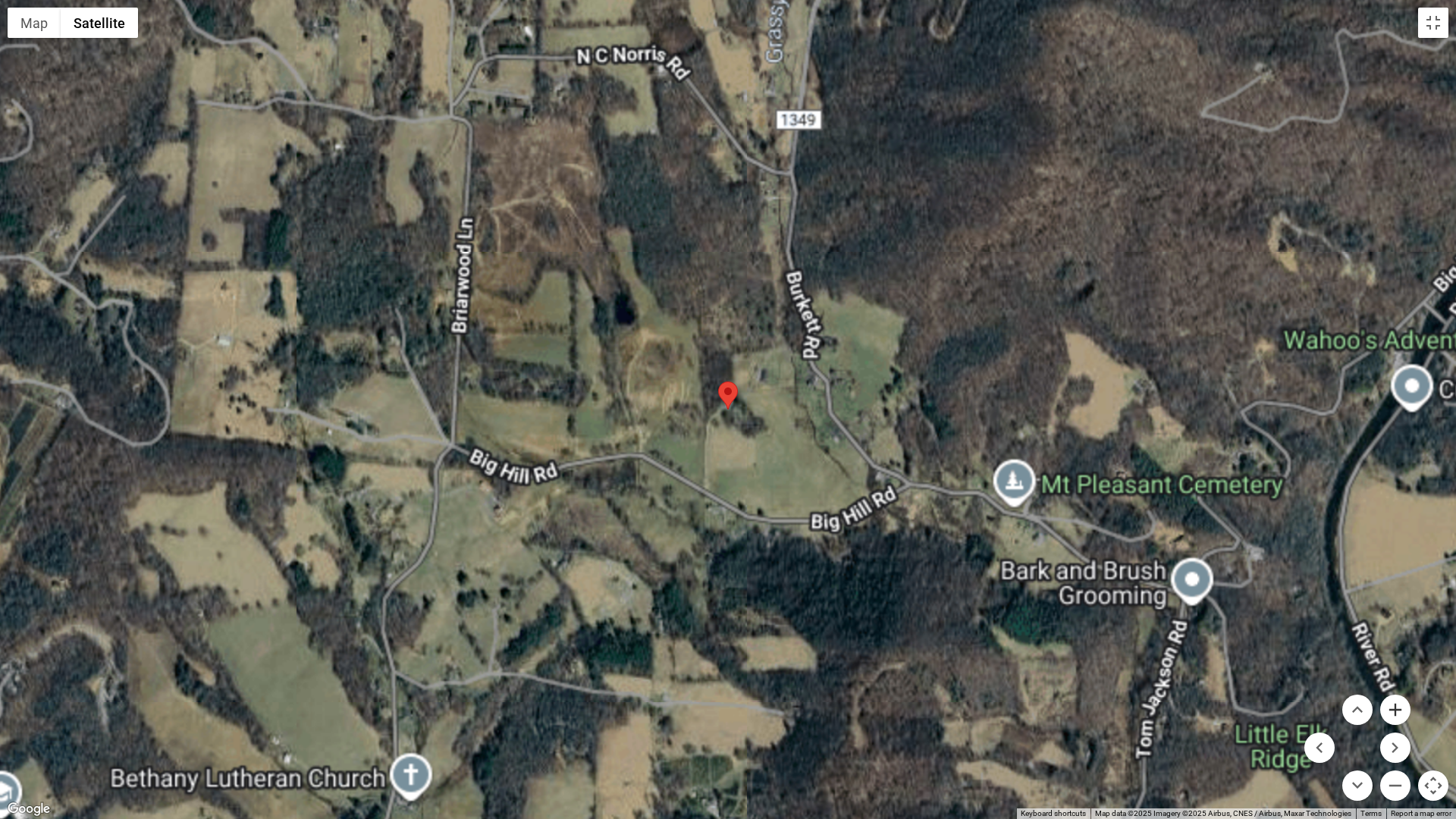
click at [1394, 696] on button "Zoom in" at bounding box center [1394, 709] width 30 height 30
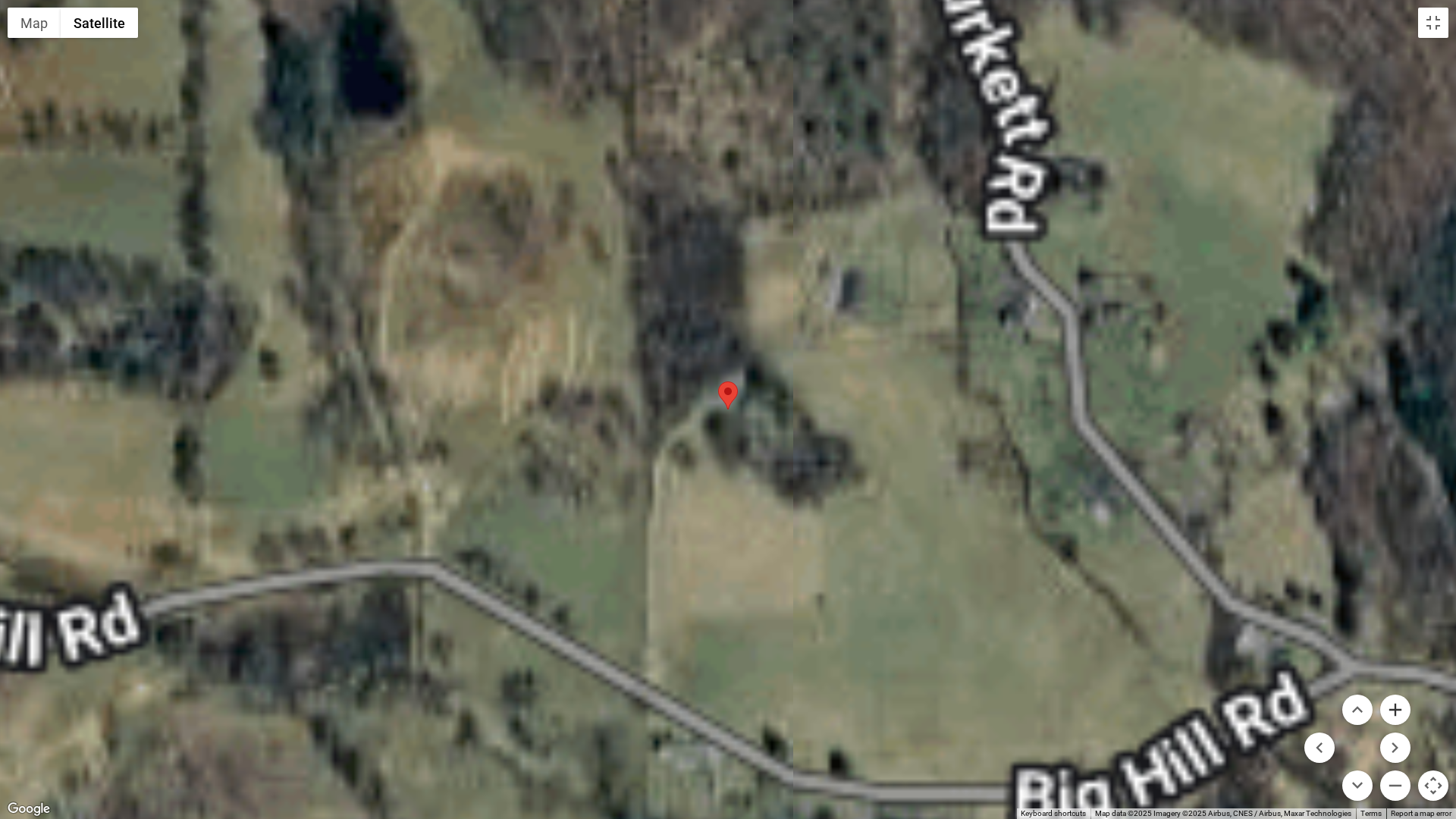
click at [1394, 696] on button "Zoom in" at bounding box center [1394, 709] width 30 height 30
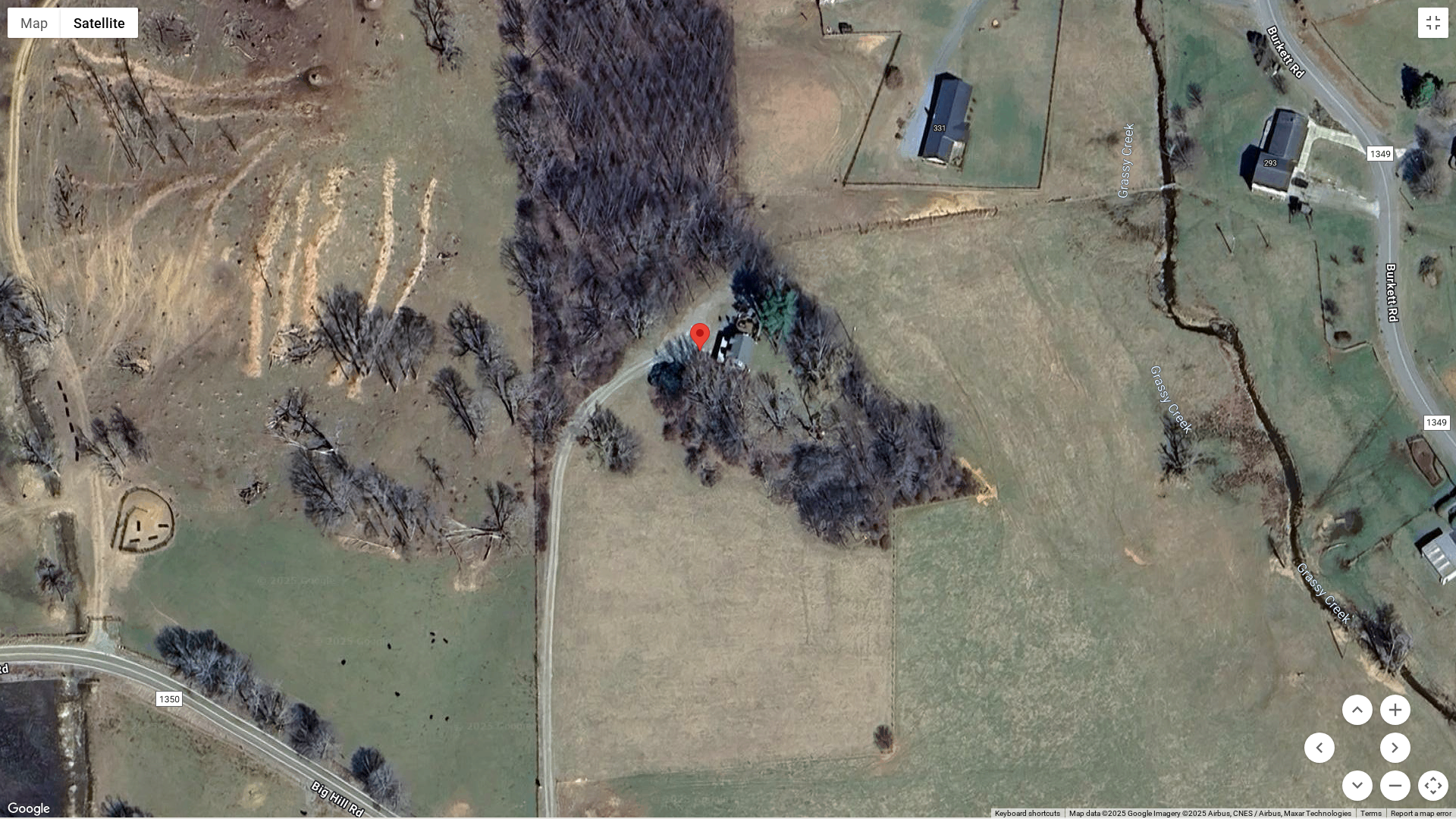
drag, startPoint x: 873, startPoint y: 563, endPoint x: 844, endPoint y: 503, distance: 66.6
click at [844, 503] on div at bounding box center [728, 409] width 1456 height 819
click at [1397, 696] on button "Zoom out" at bounding box center [1394, 785] width 30 height 30
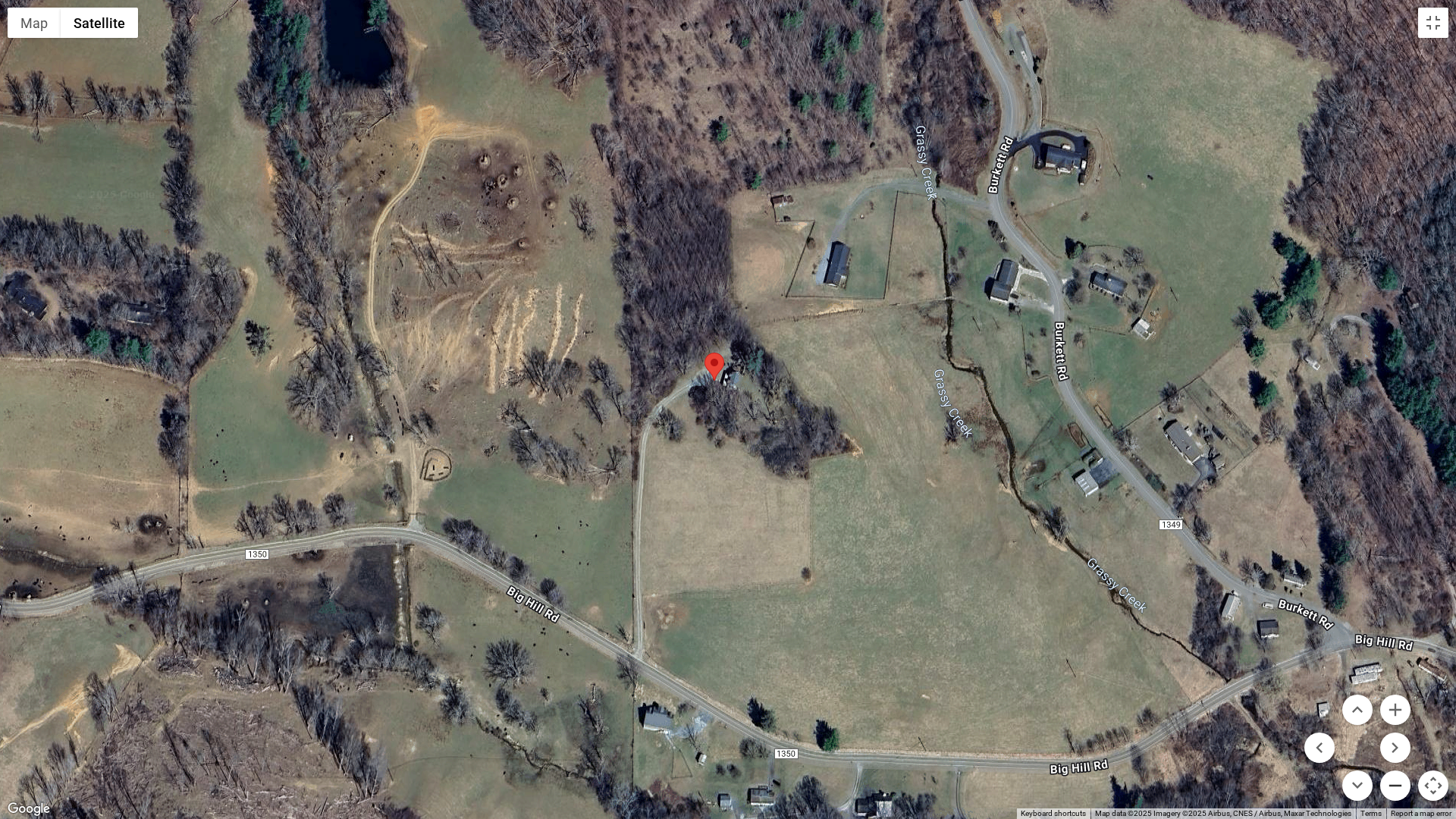
click at [1397, 696] on button "Zoom out" at bounding box center [1394, 785] width 30 height 30
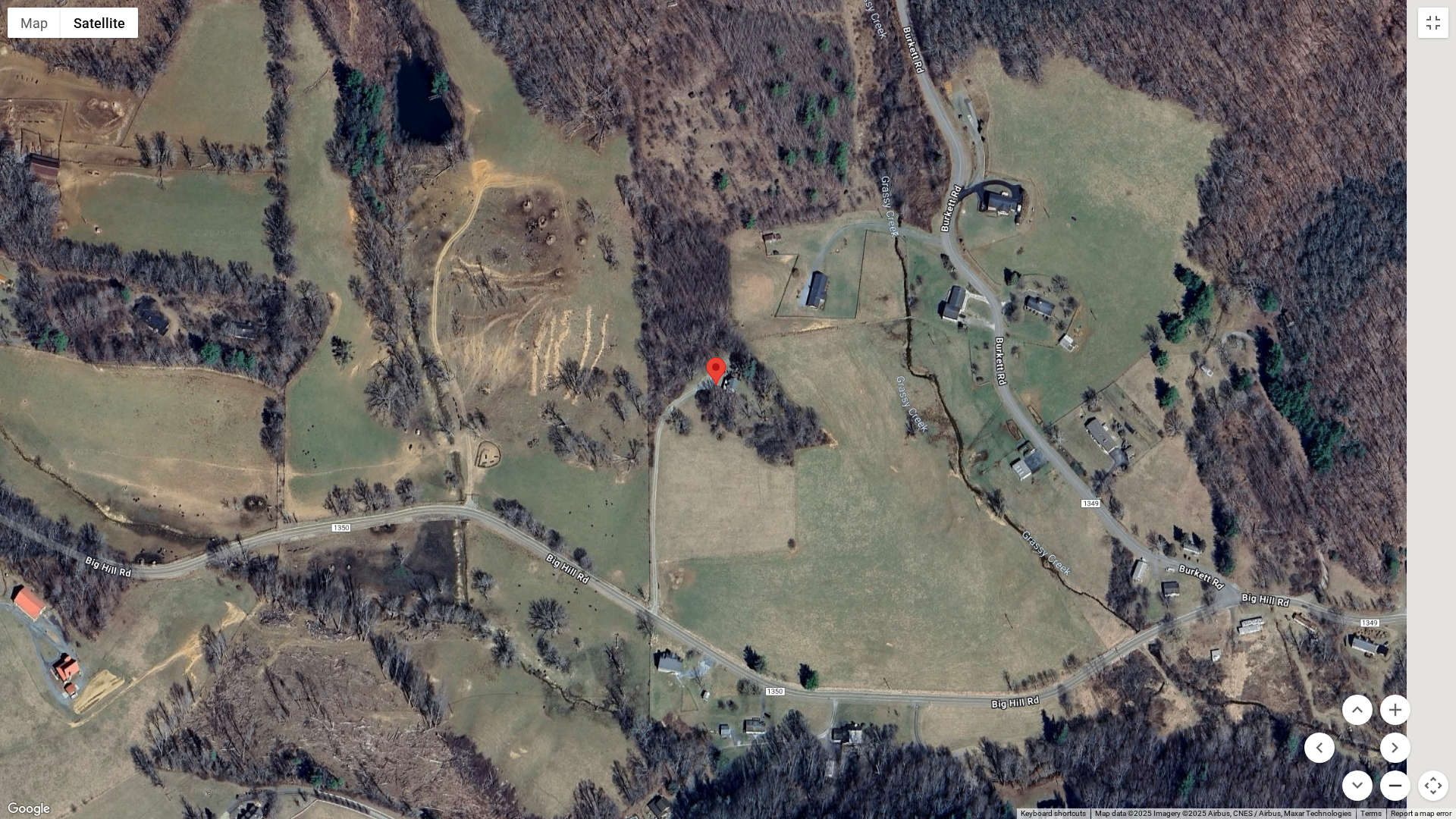
click at [1397, 696] on button "Zoom out" at bounding box center [1394, 785] width 30 height 30
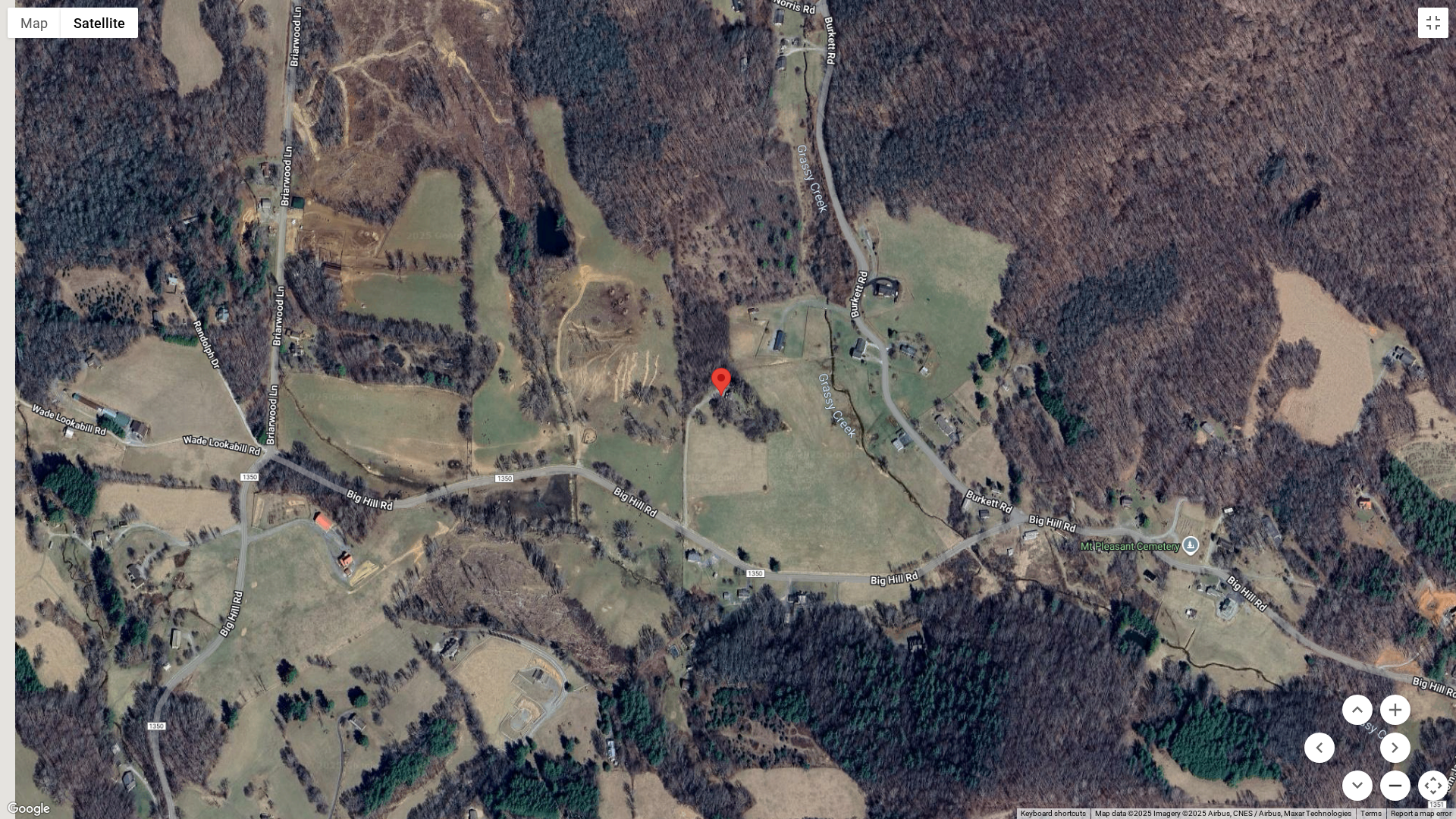
click at [1397, 696] on button "Zoom out" at bounding box center [1394, 785] width 30 height 30
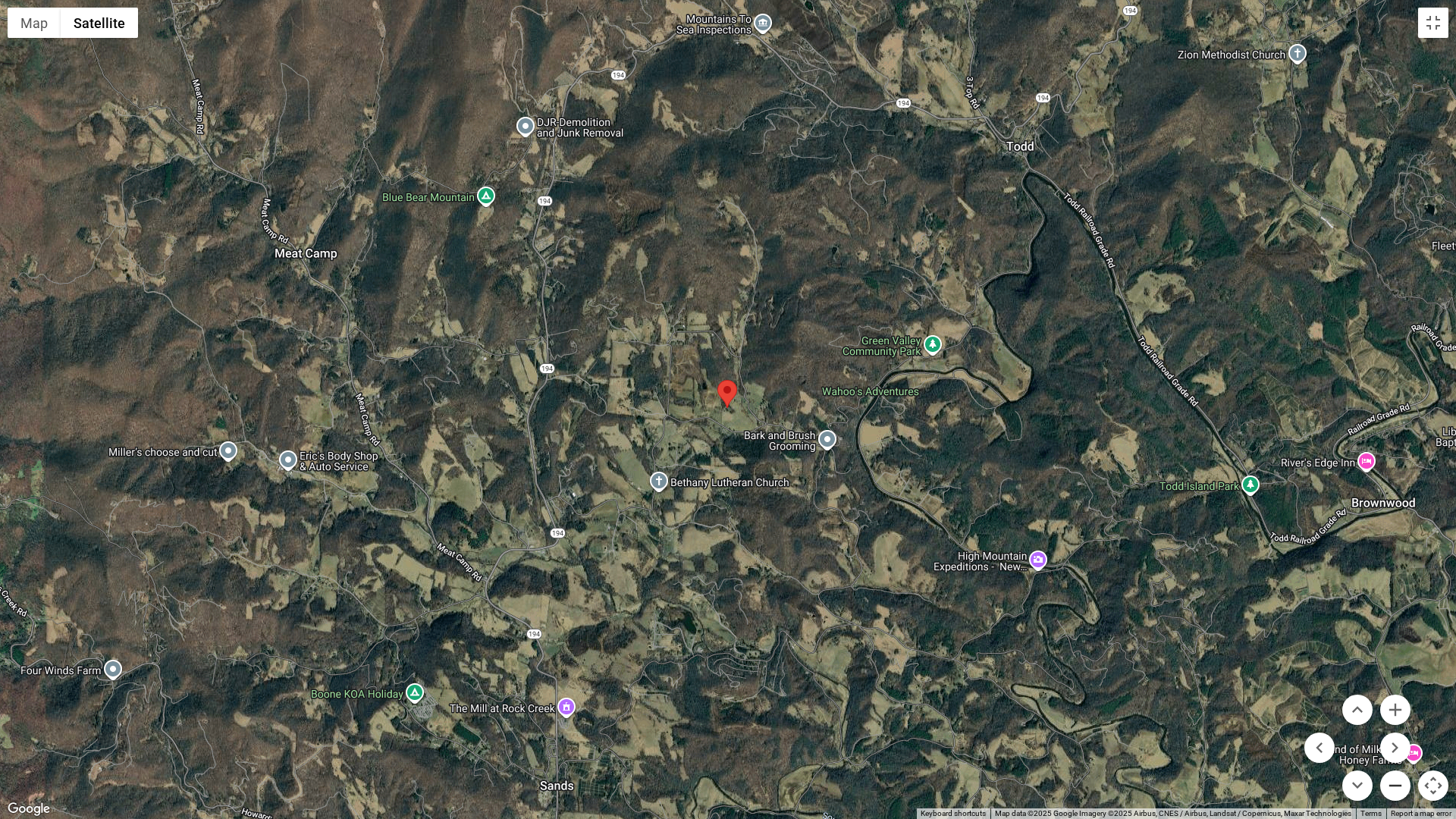
click at [1397, 696] on button "Zoom out" at bounding box center [1394, 785] width 30 height 30
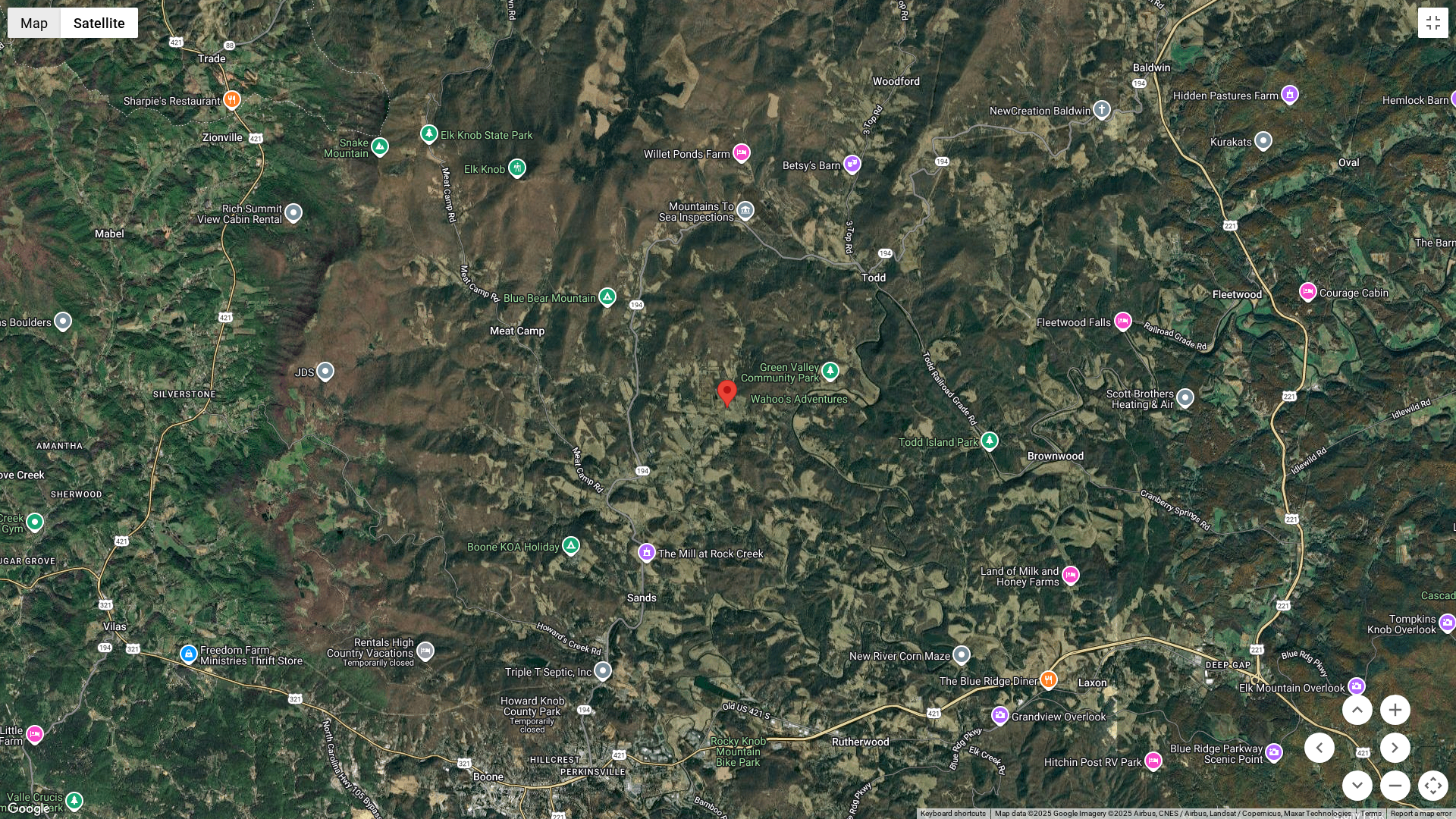
click at [29, 25] on button "Map" at bounding box center [34, 22] width 53 height 30
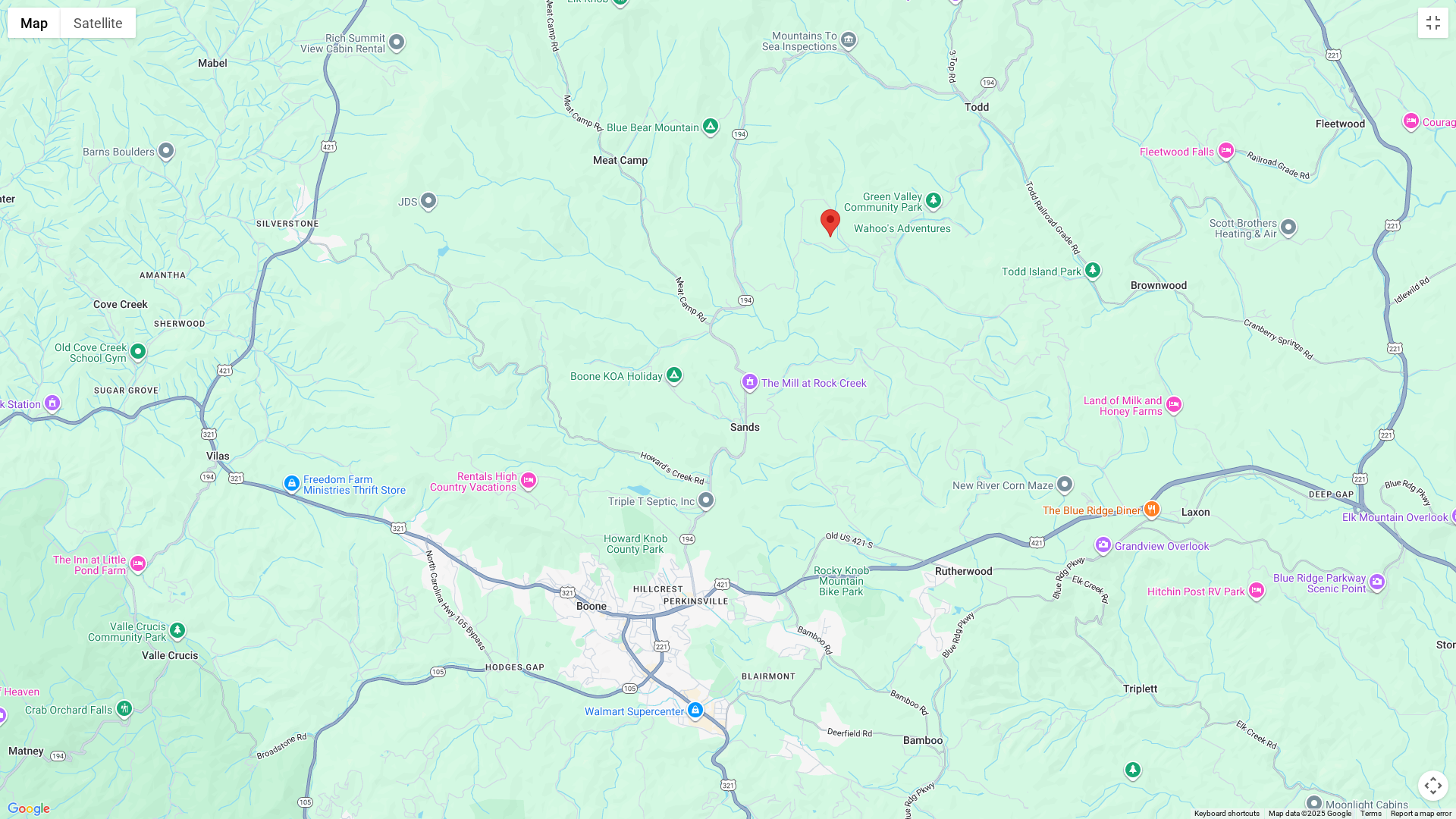
drag, startPoint x: 782, startPoint y: 543, endPoint x: 890, endPoint y: 372, distance: 202.2
click at [890, 372] on div at bounding box center [728, 409] width 1456 height 819
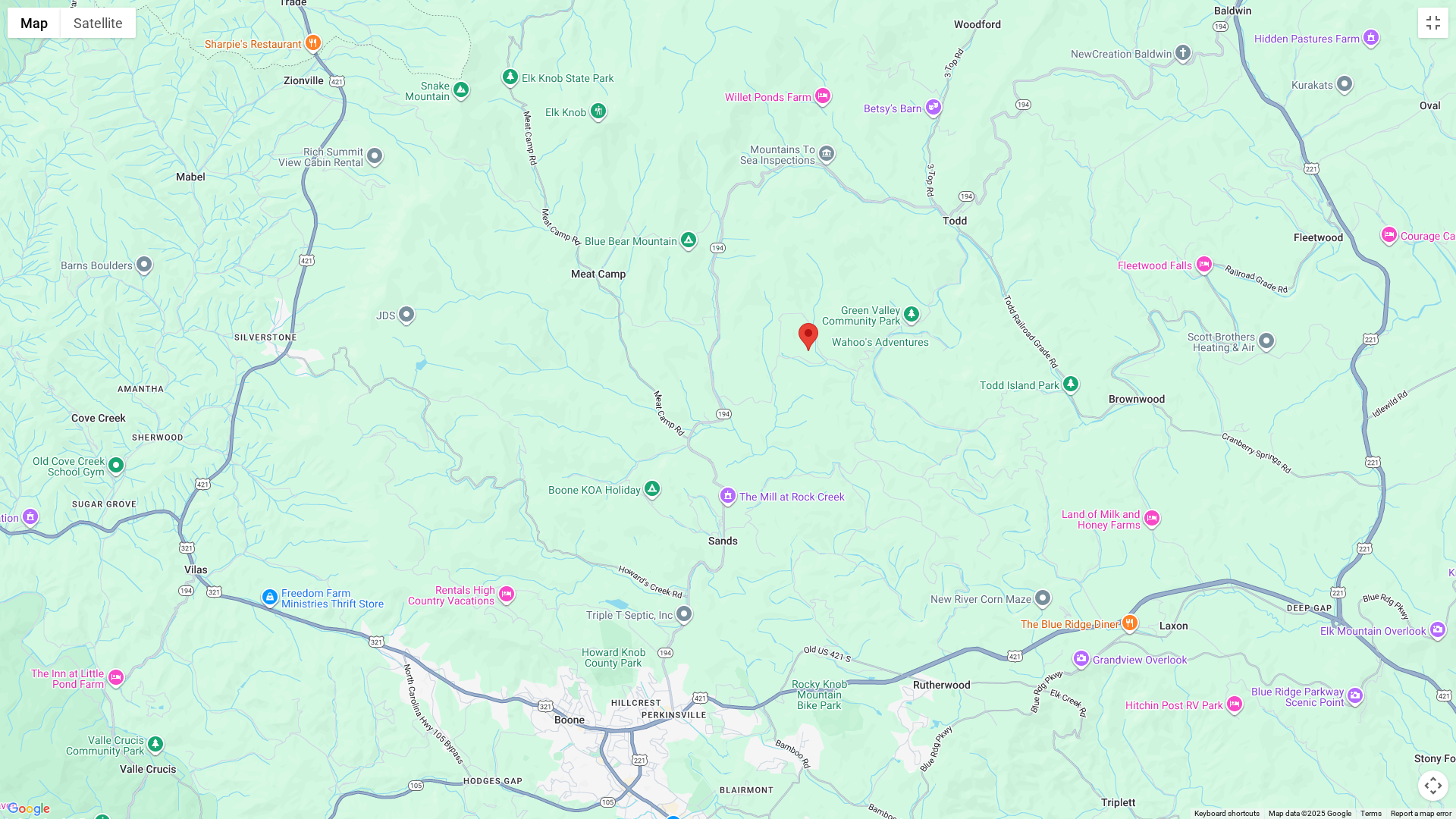
drag, startPoint x: 917, startPoint y: 404, endPoint x: 897, endPoint y: 512, distance: 109.8
click at [897, 512] on div at bounding box center [728, 409] width 1456 height 819
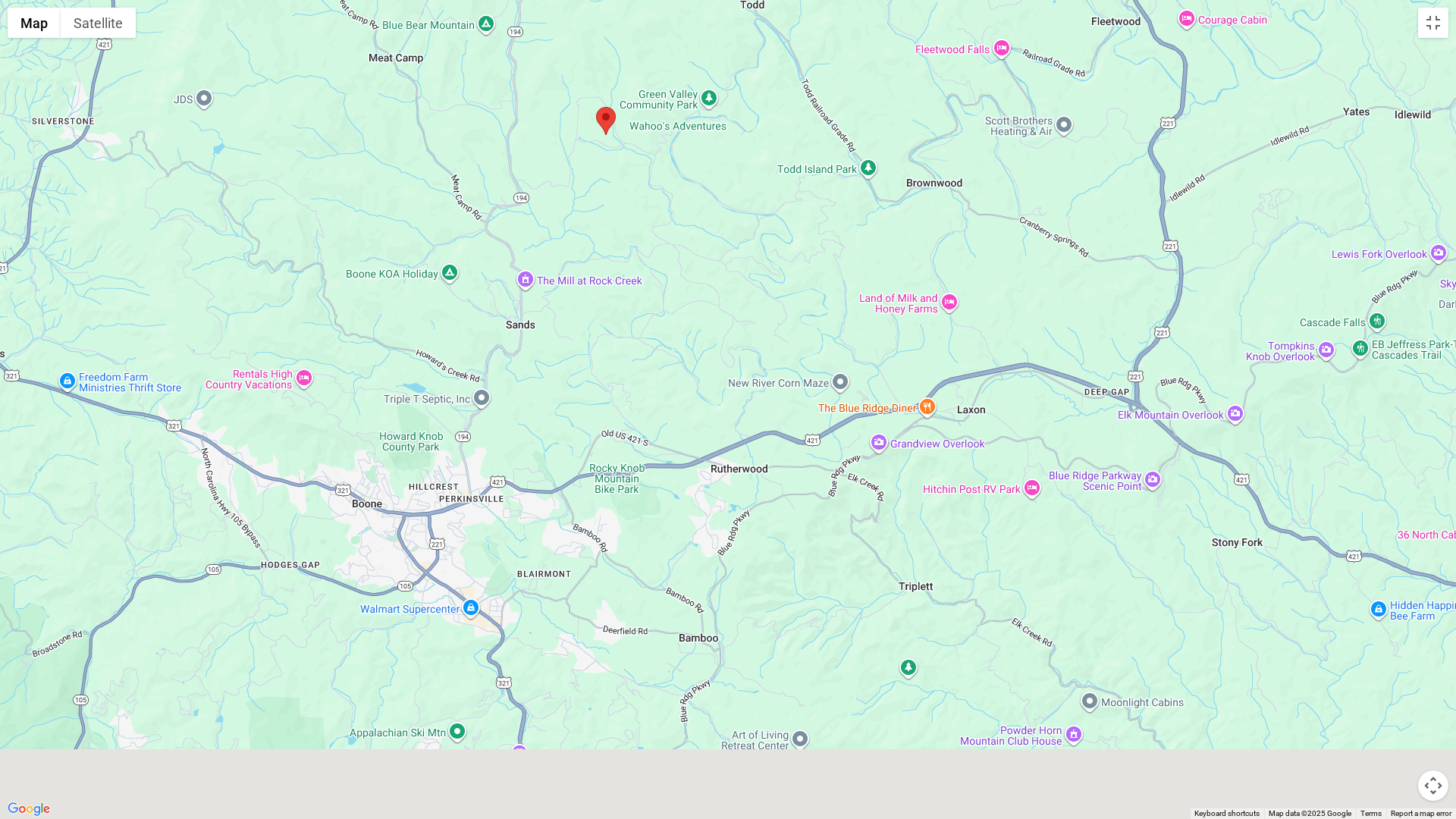
drag, startPoint x: 866, startPoint y: 600, endPoint x: 631, endPoint y: 348, distance: 344.6
click at [631, 348] on div at bounding box center [728, 409] width 1456 height 819
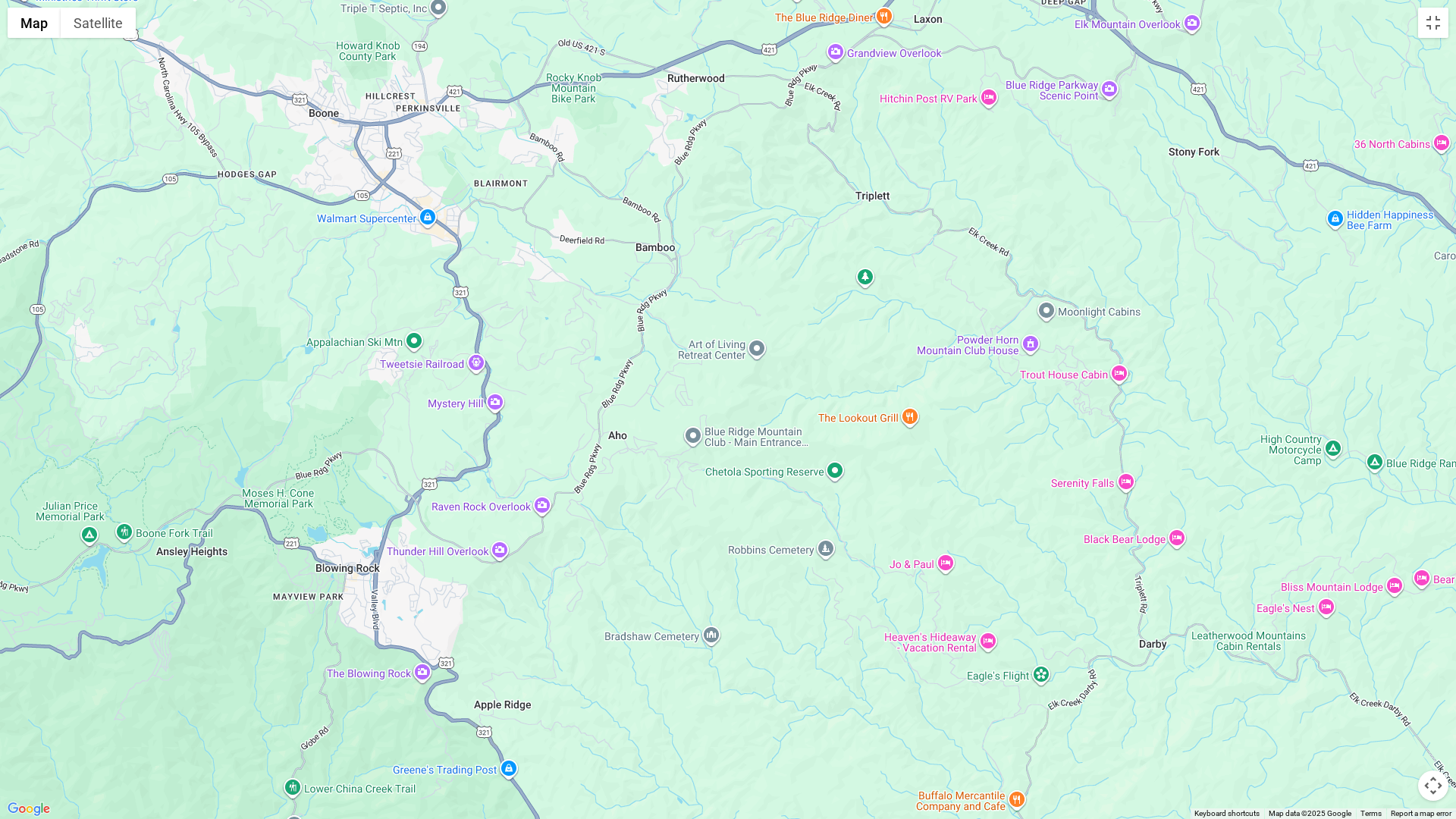
drag, startPoint x: 765, startPoint y: 316, endPoint x: 744, endPoint y: 209, distance: 109.0
click at [744, 209] on div at bounding box center [728, 409] width 1456 height 819
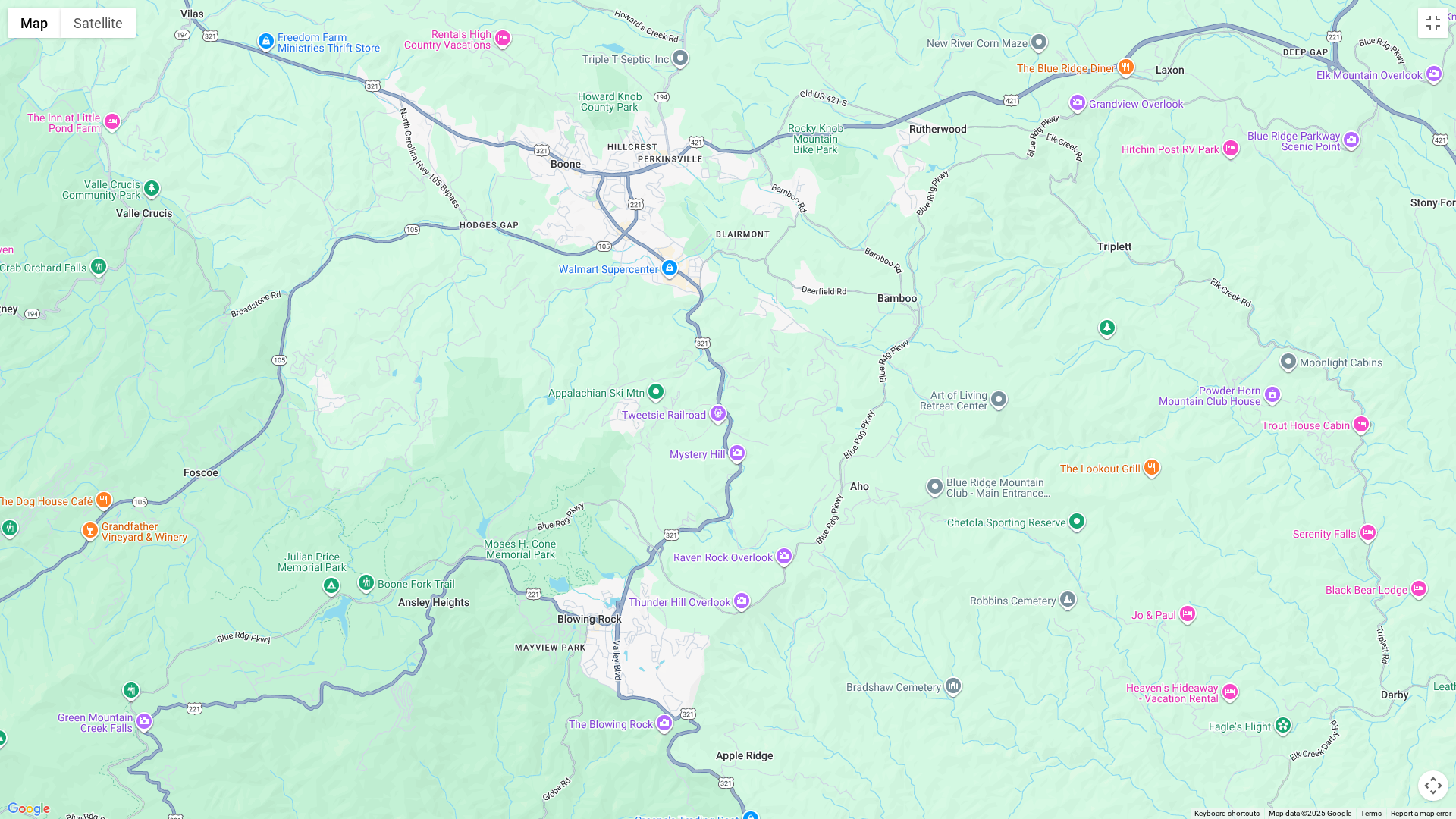
drag, startPoint x: 503, startPoint y: 388, endPoint x: 749, endPoint y: 441, distance: 251.6
click at [749, 441] on div at bounding box center [728, 409] width 1456 height 819
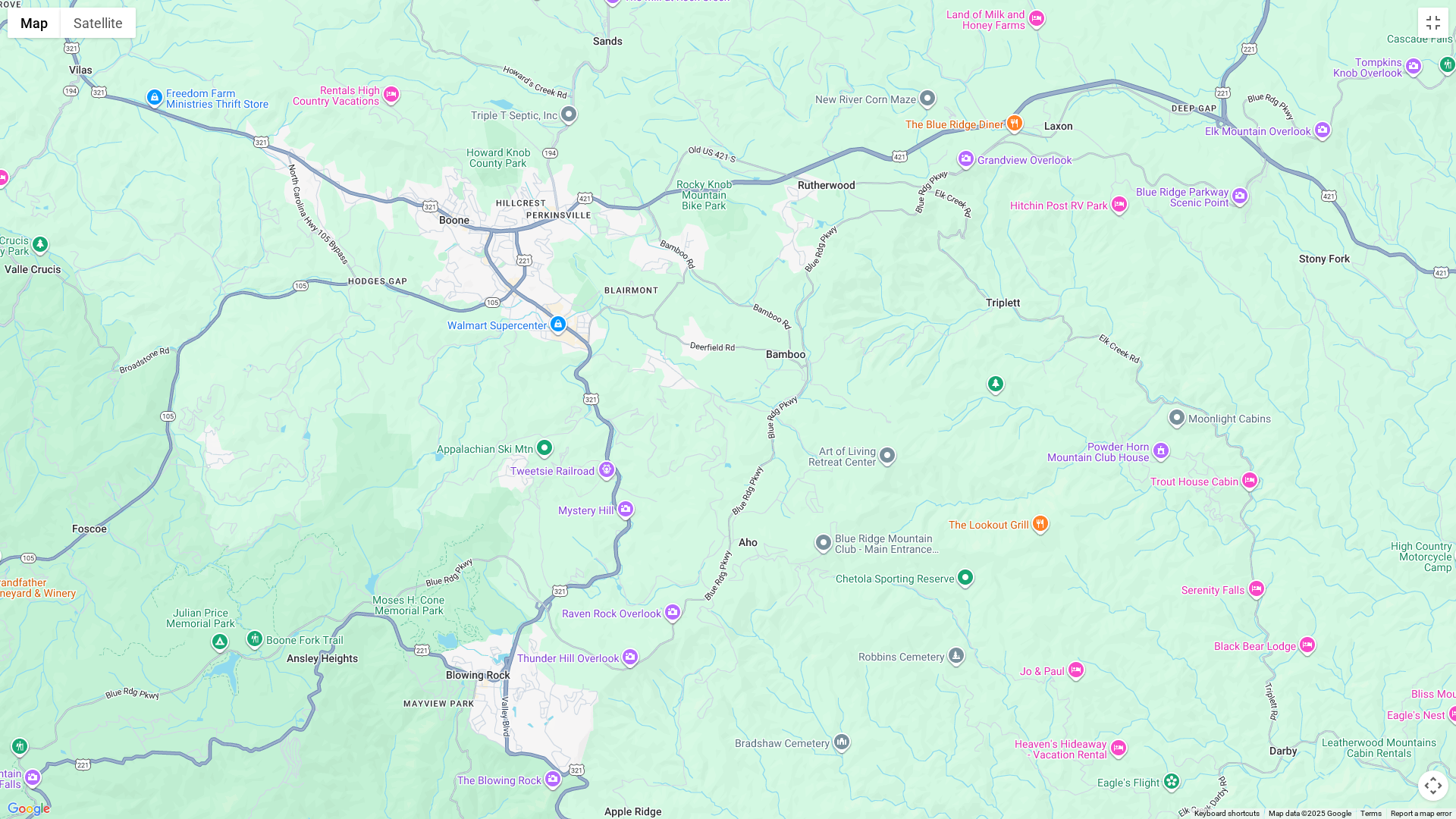
drag, startPoint x: 749, startPoint y: 322, endPoint x: 618, endPoint y: 423, distance: 165.4
click at [620, 427] on div at bounding box center [728, 409] width 1456 height 819
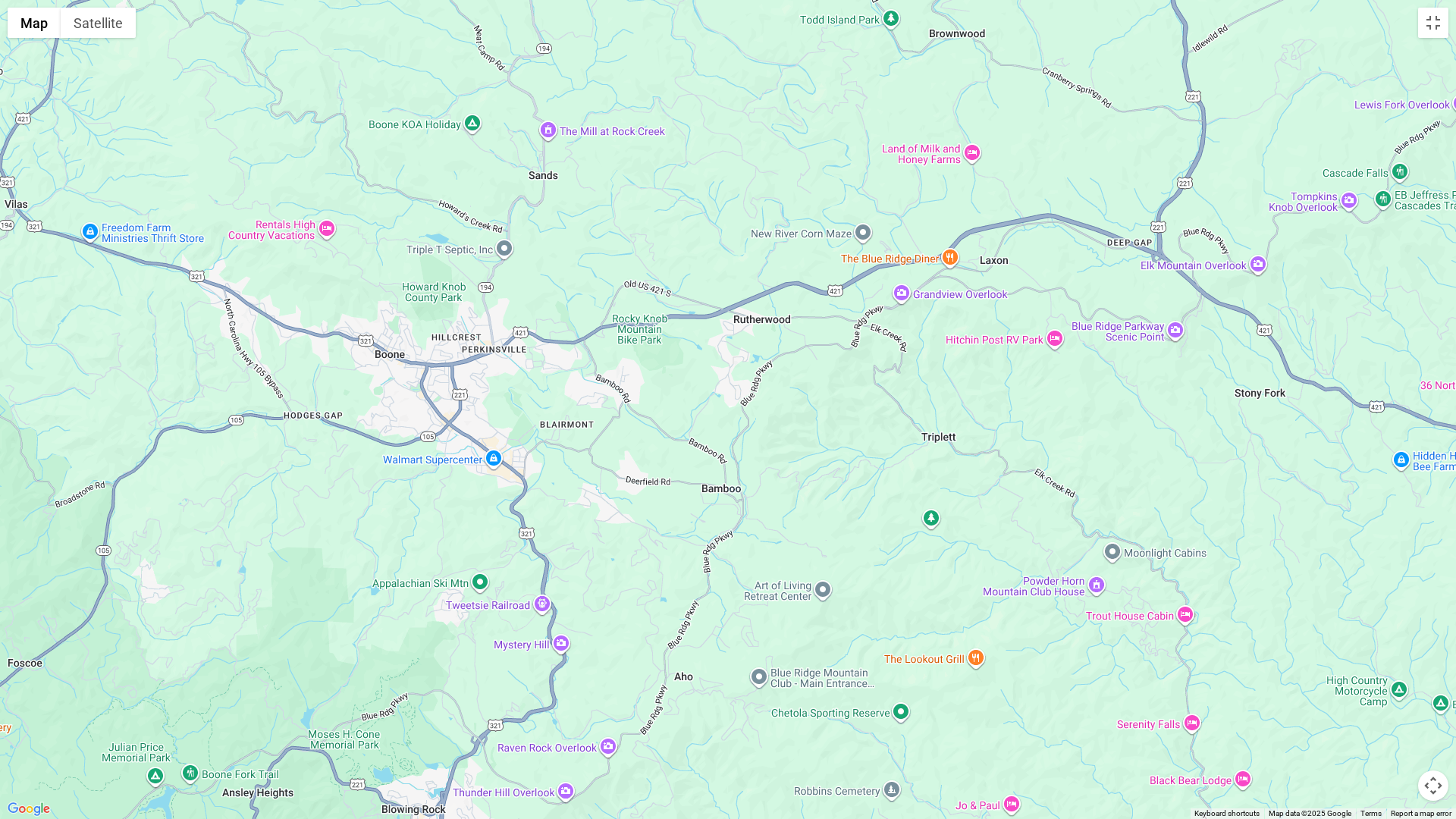
drag, startPoint x: 739, startPoint y: 378, endPoint x: 716, endPoint y: 400, distance: 31.8
click at [716, 400] on div at bounding box center [728, 409] width 1456 height 819
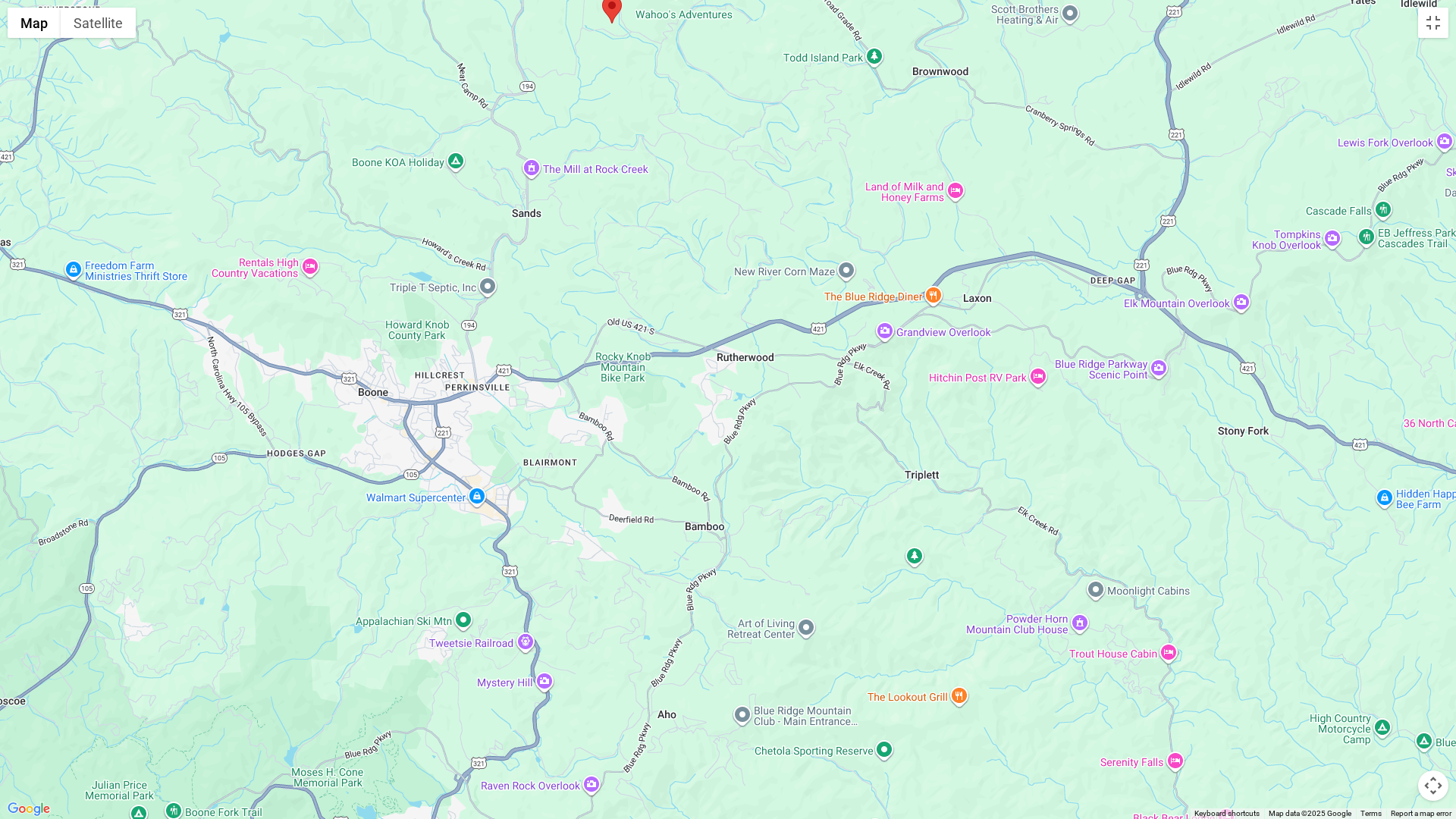
click at [700, 417] on div at bounding box center [728, 409] width 1456 height 819
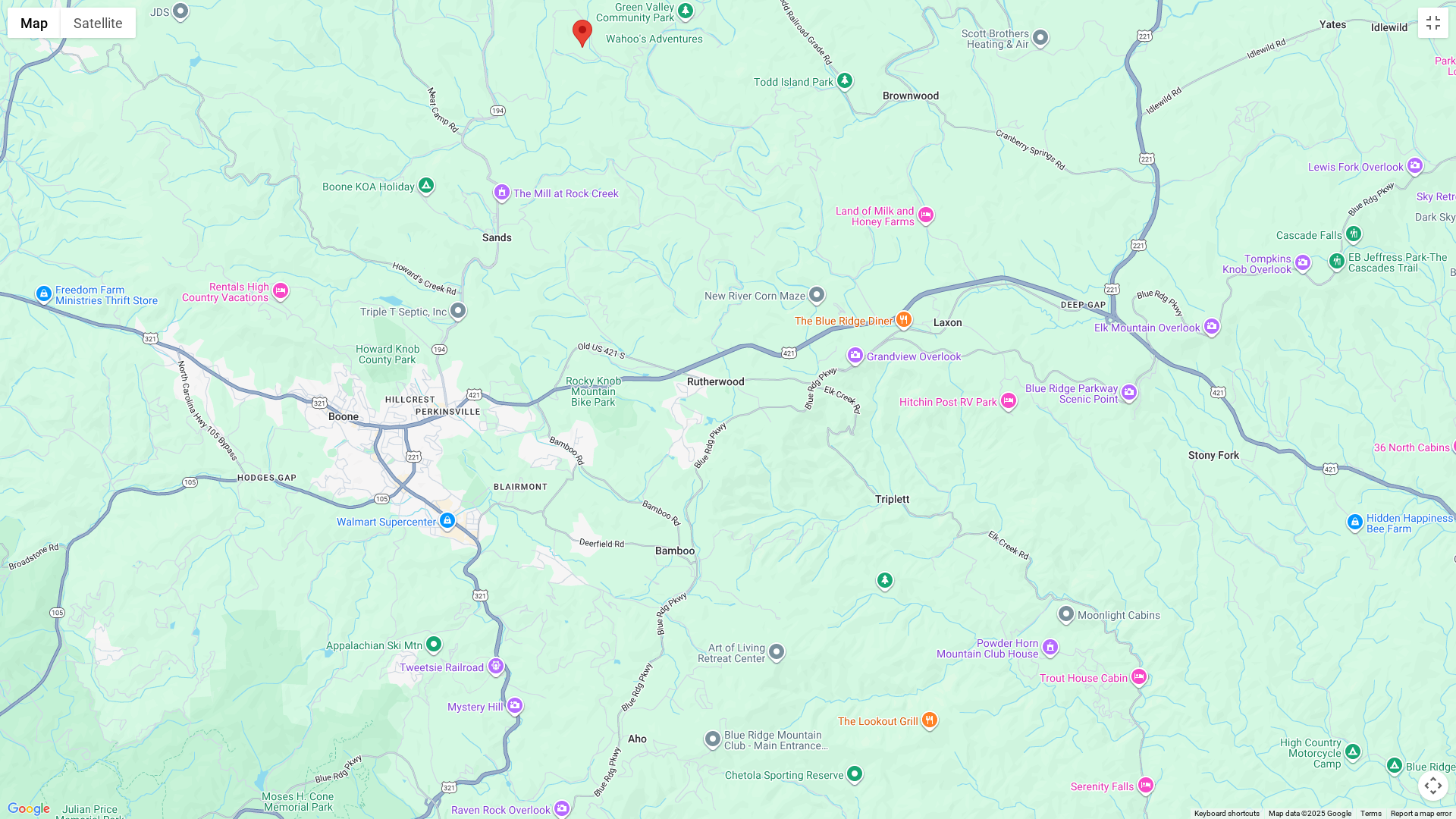
drag, startPoint x: 937, startPoint y: 448, endPoint x: 911, endPoint y: 468, distance: 32.8
click at [911, 468] on div at bounding box center [728, 409] width 1456 height 819
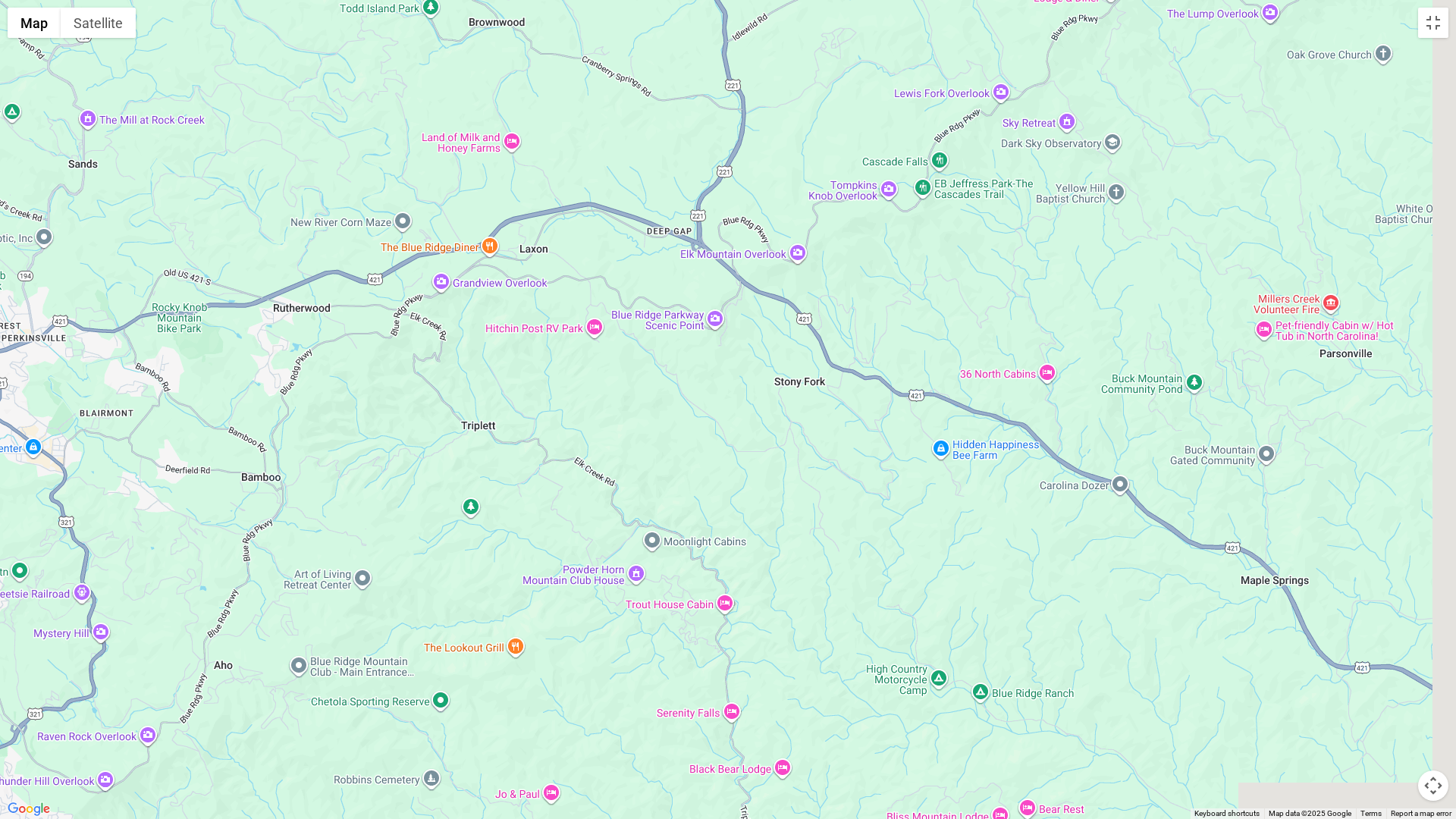
drag, startPoint x: 705, startPoint y: 467, endPoint x: 487, endPoint y: 389, distance: 231.5
click at [487, 389] on div at bounding box center [728, 409] width 1456 height 819
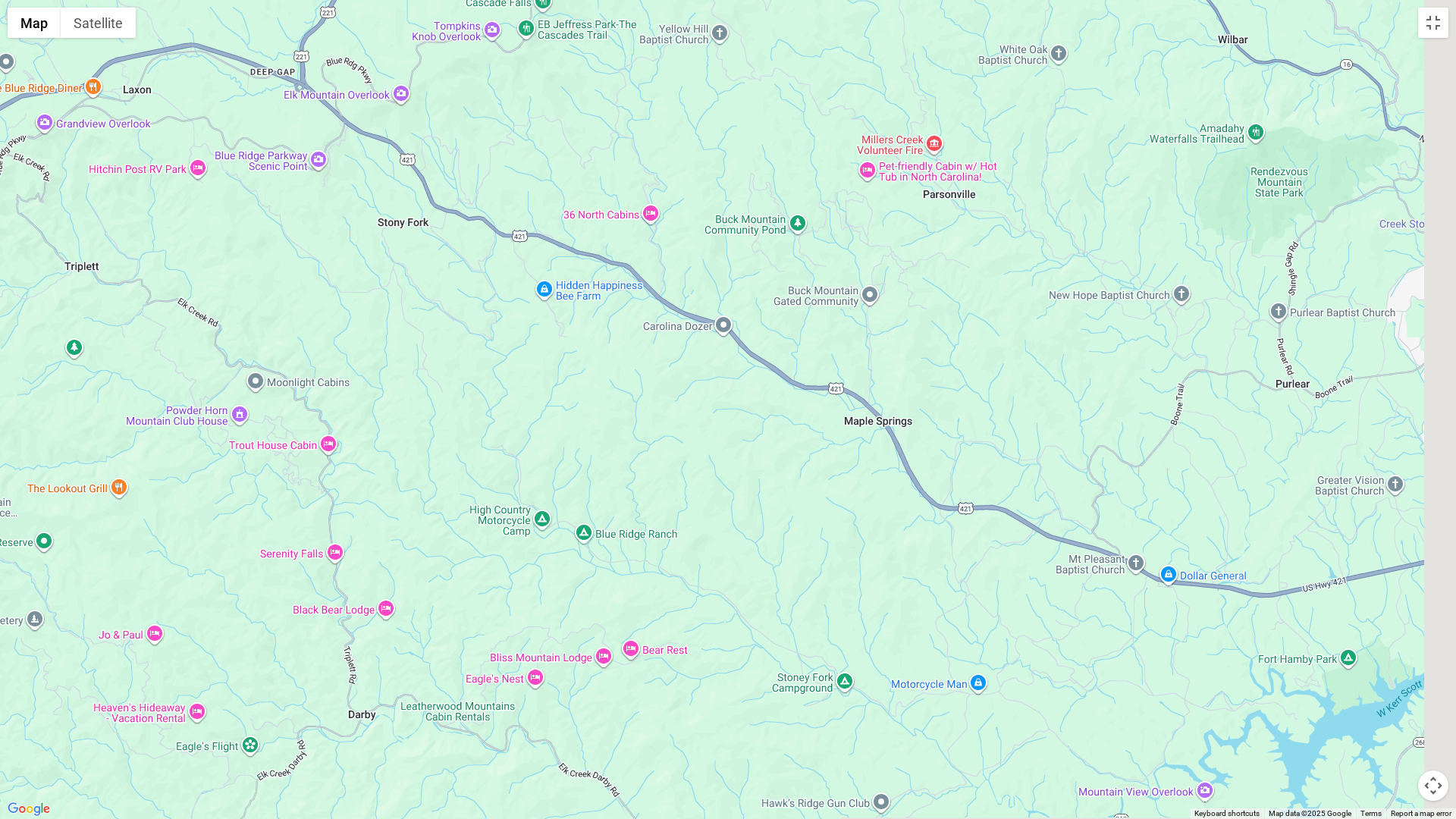
drag, startPoint x: 1060, startPoint y: 564, endPoint x: 682, endPoint y: 409, distance: 408.5
click at [682, 409] on div at bounding box center [728, 409] width 1456 height 819
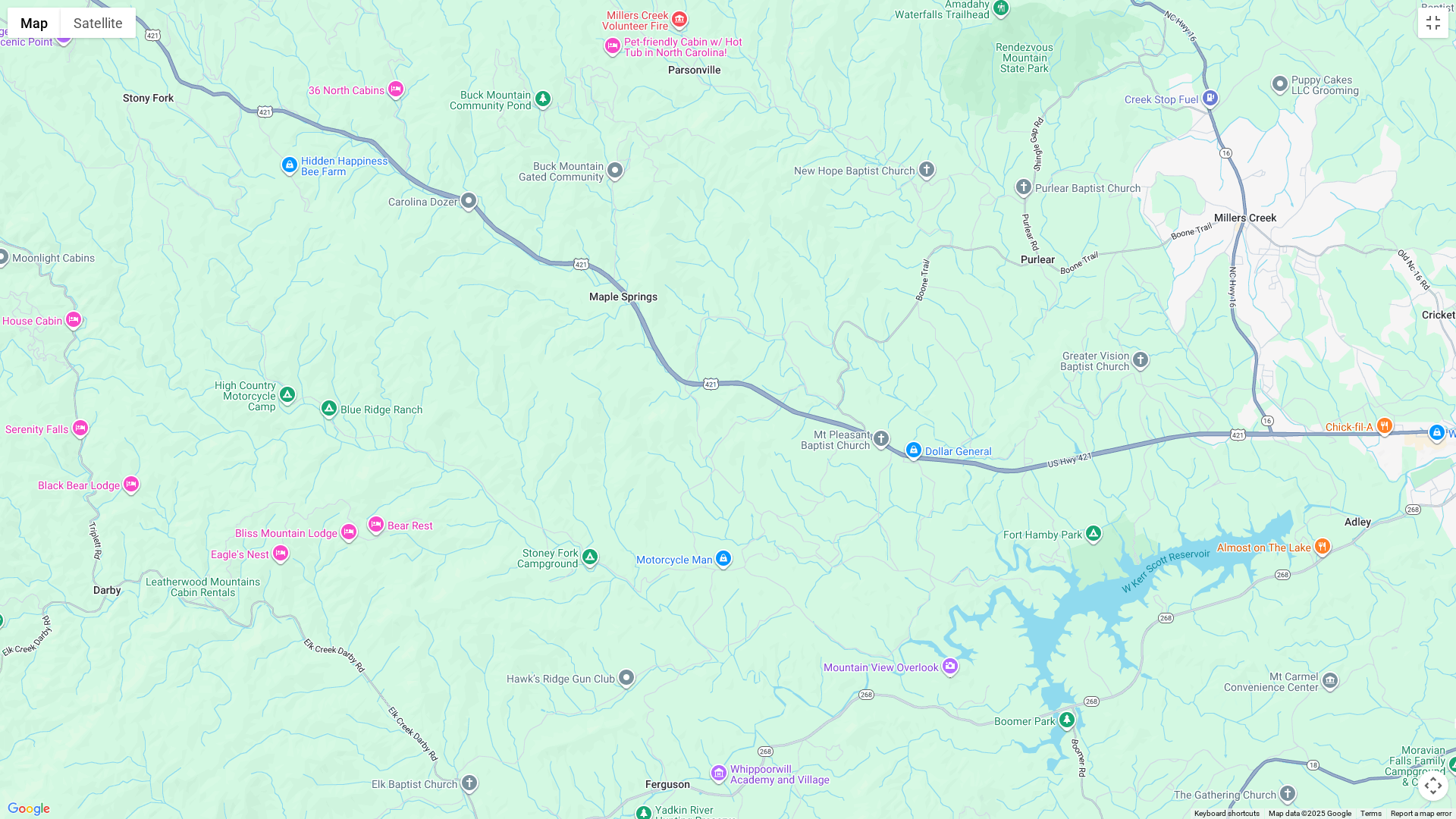
drag, startPoint x: 1026, startPoint y: 571, endPoint x: 774, endPoint y: 447, distance: 280.9
click at [774, 447] on div at bounding box center [728, 409] width 1456 height 819
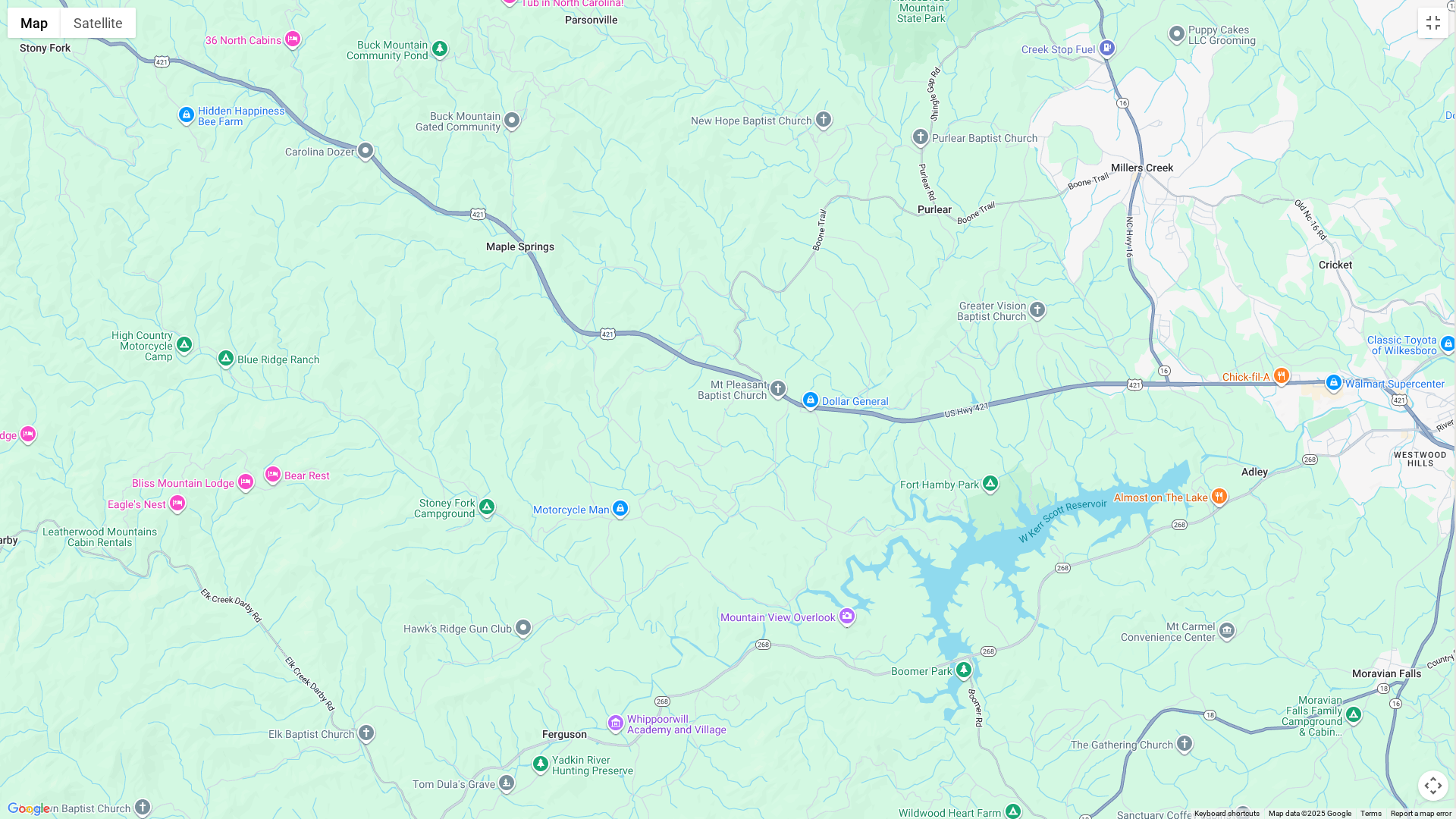
drag, startPoint x: 792, startPoint y: 492, endPoint x: 756, endPoint y: 471, distance: 41.7
click at [756, 471] on div at bounding box center [728, 409] width 1456 height 819
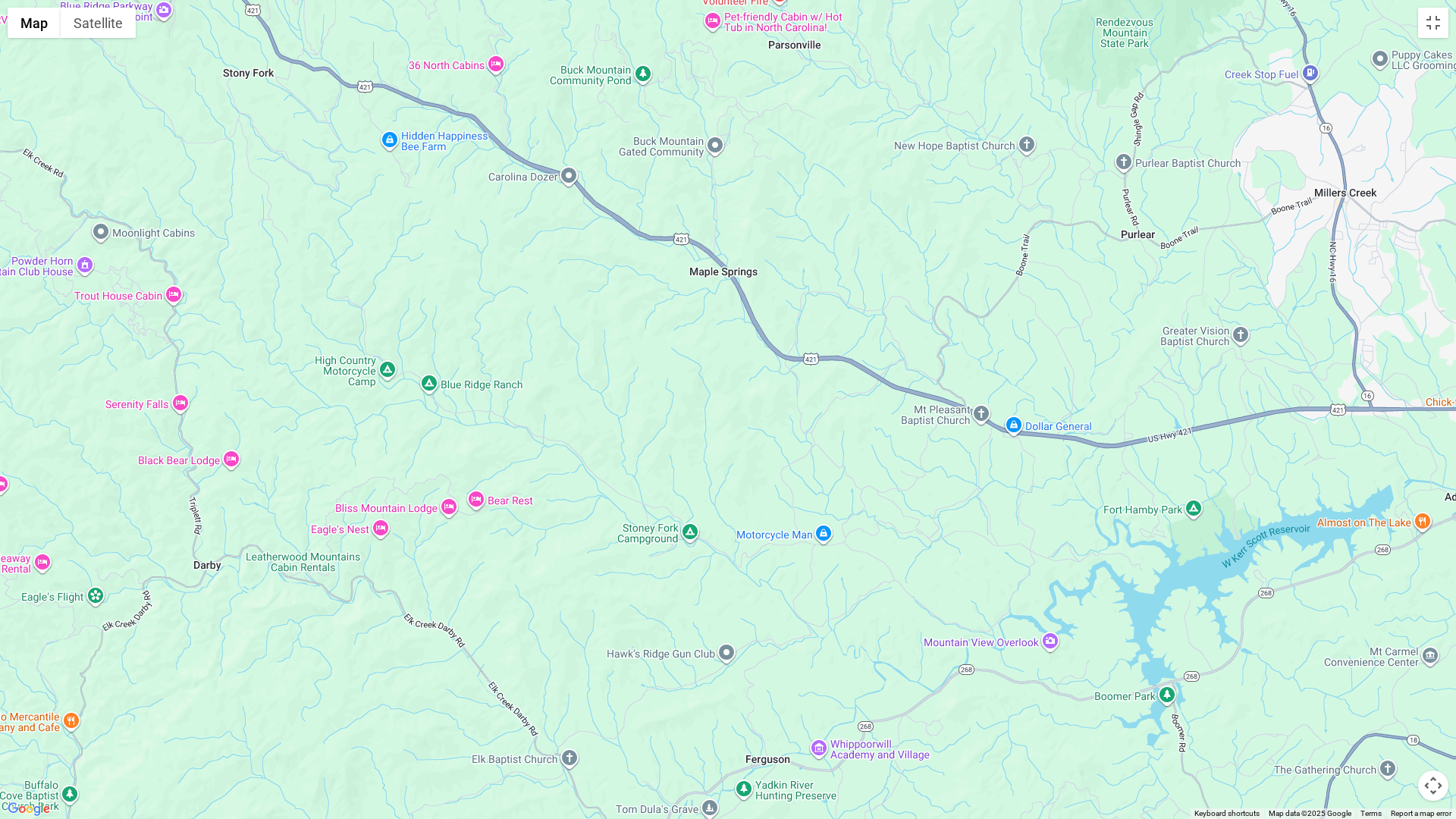
drag, startPoint x: 1071, startPoint y: 524, endPoint x: 1178, endPoint y: 524, distance: 107.0
click at [1252, 540] on div at bounding box center [728, 409] width 1456 height 819
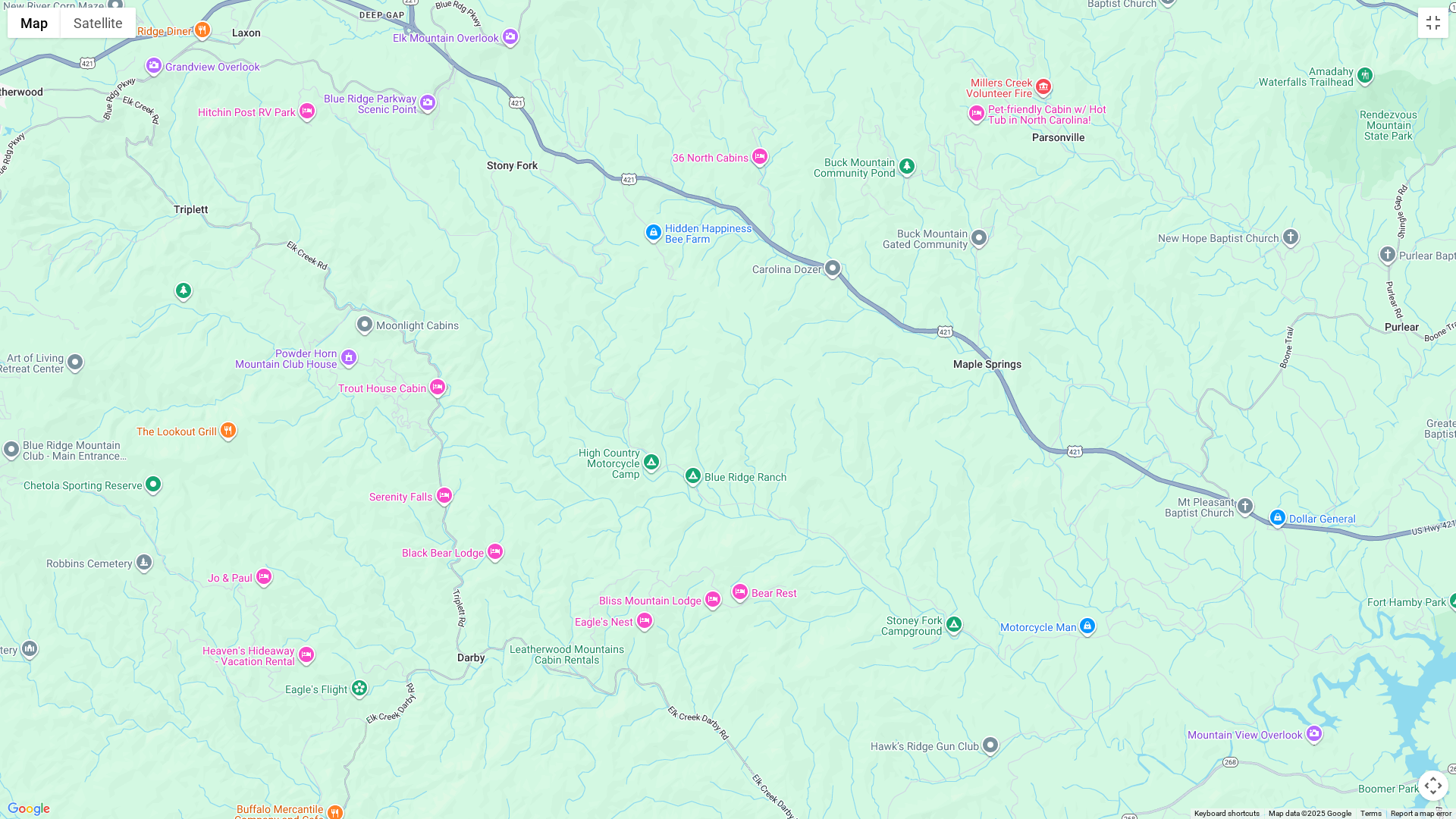
drag, startPoint x: 628, startPoint y: 432, endPoint x: 1022, endPoint y: 561, distance: 414.6
click at [1026, 563] on div at bounding box center [728, 409] width 1456 height 819
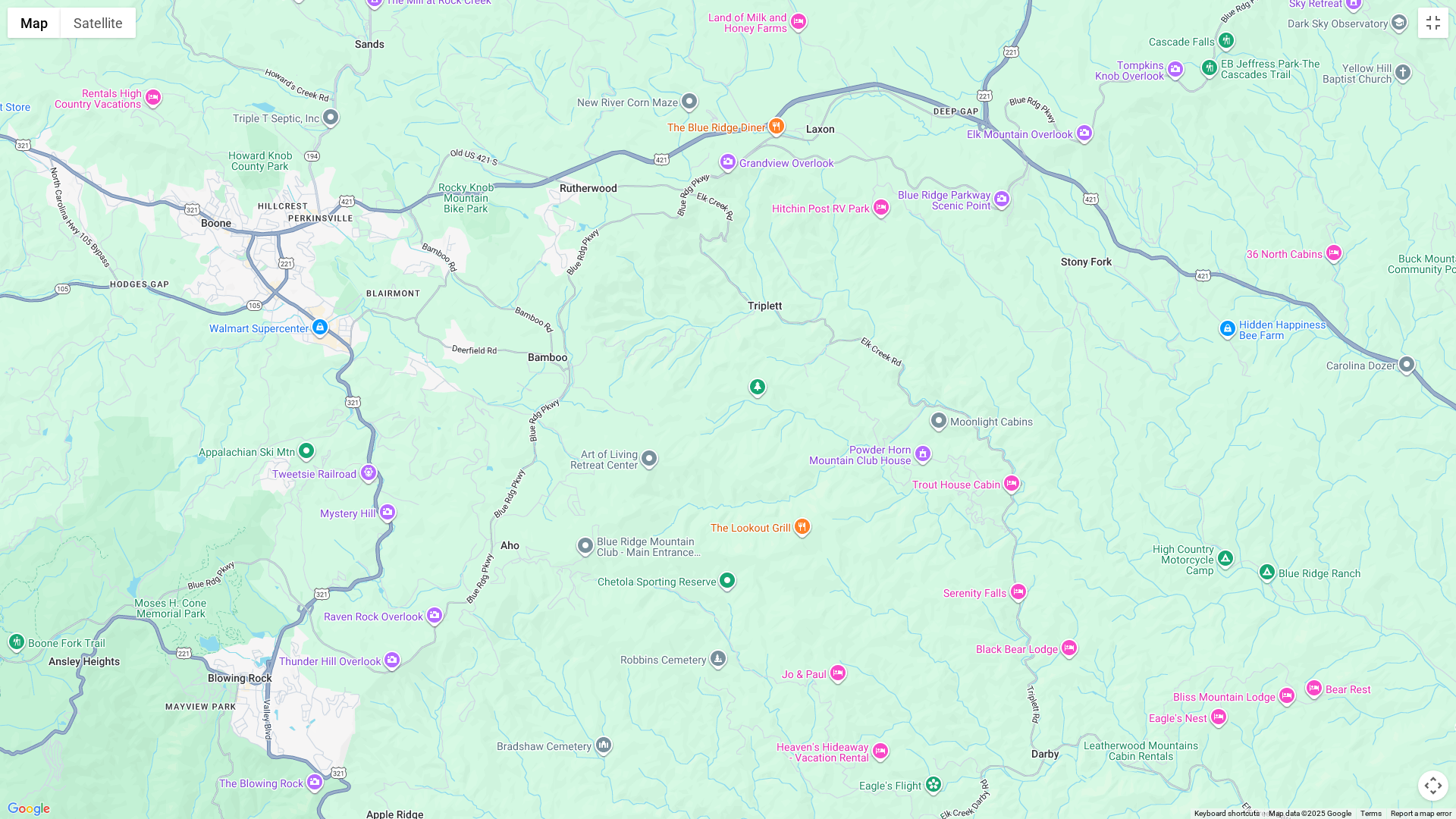
drag, startPoint x: 517, startPoint y: 399, endPoint x: 809, endPoint y: 366, distance: 293.9
click at [889, 405] on div at bounding box center [728, 409] width 1456 height 819
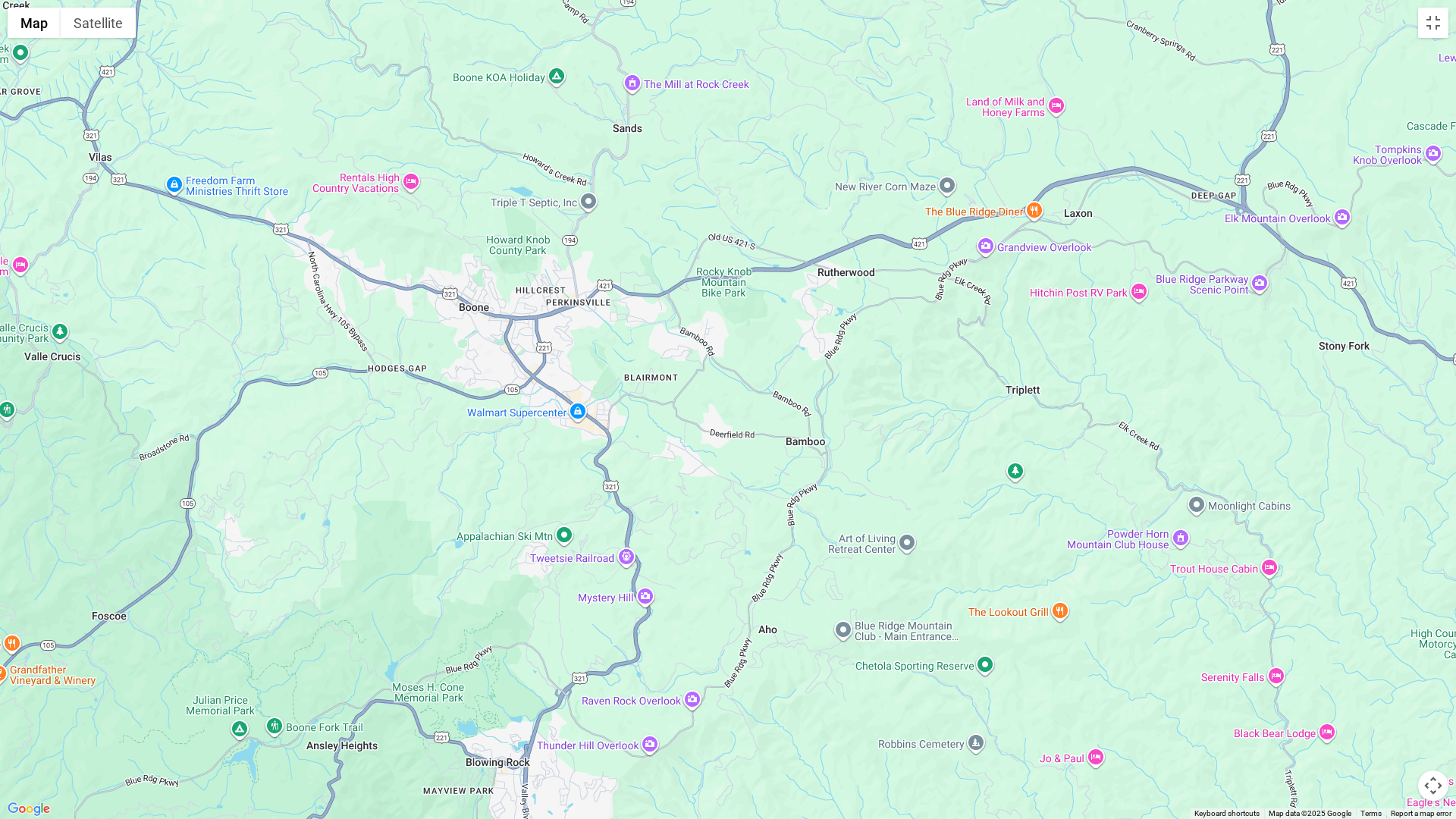
drag, startPoint x: 287, startPoint y: 229, endPoint x: 427, endPoint y: 316, distance: 164.8
click at [427, 316] on div at bounding box center [728, 409] width 1456 height 819
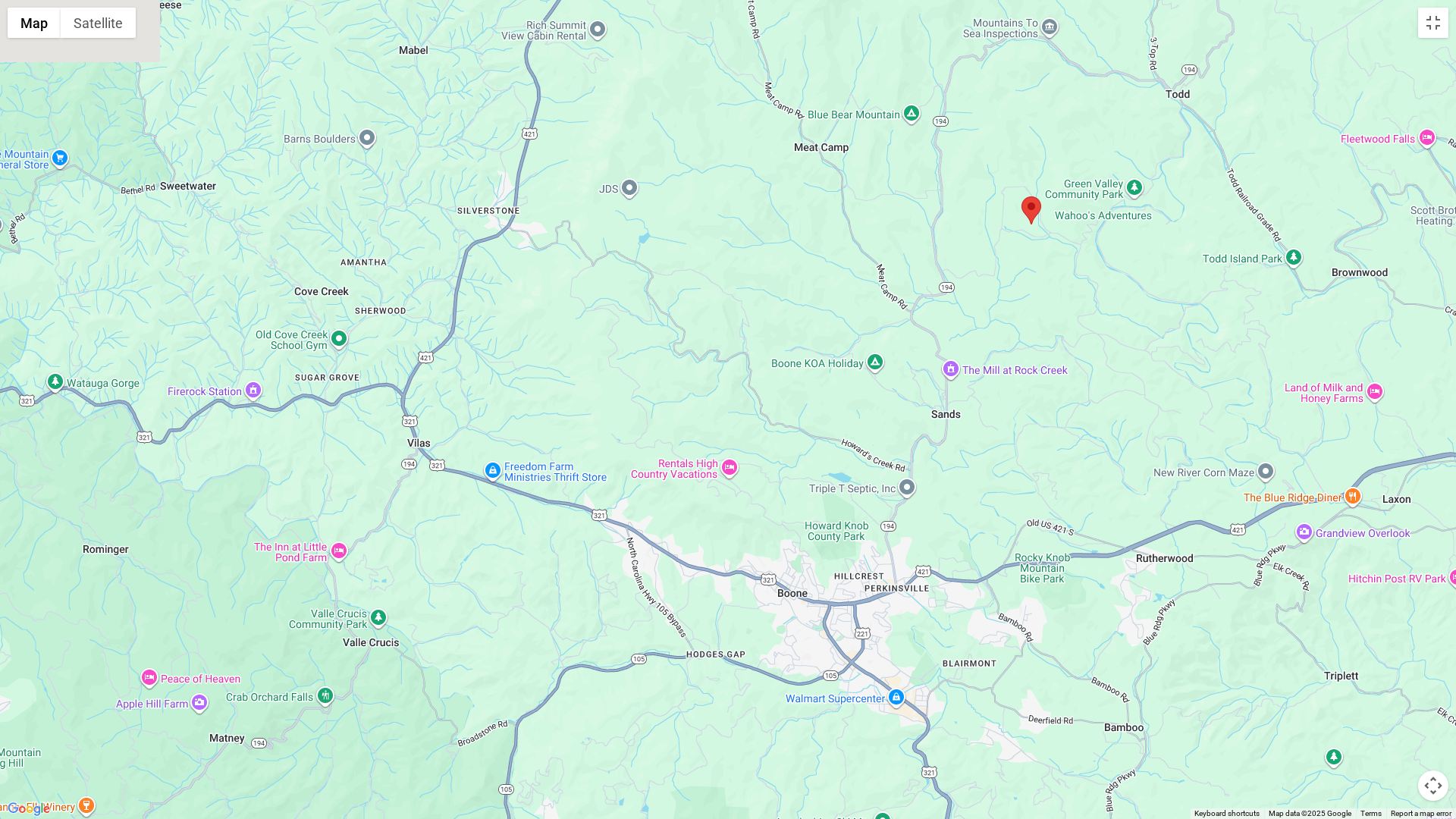
drag, startPoint x: 466, startPoint y: 368, endPoint x: 686, endPoint y: 515, distance: 264.6
click at [686, 515] on div at bounding box center [728, 409] width 1456 height 819
click at [1430, 25] on button "Toggle fullscreen view" at bounding box center [1432, 22] width 30 height 30
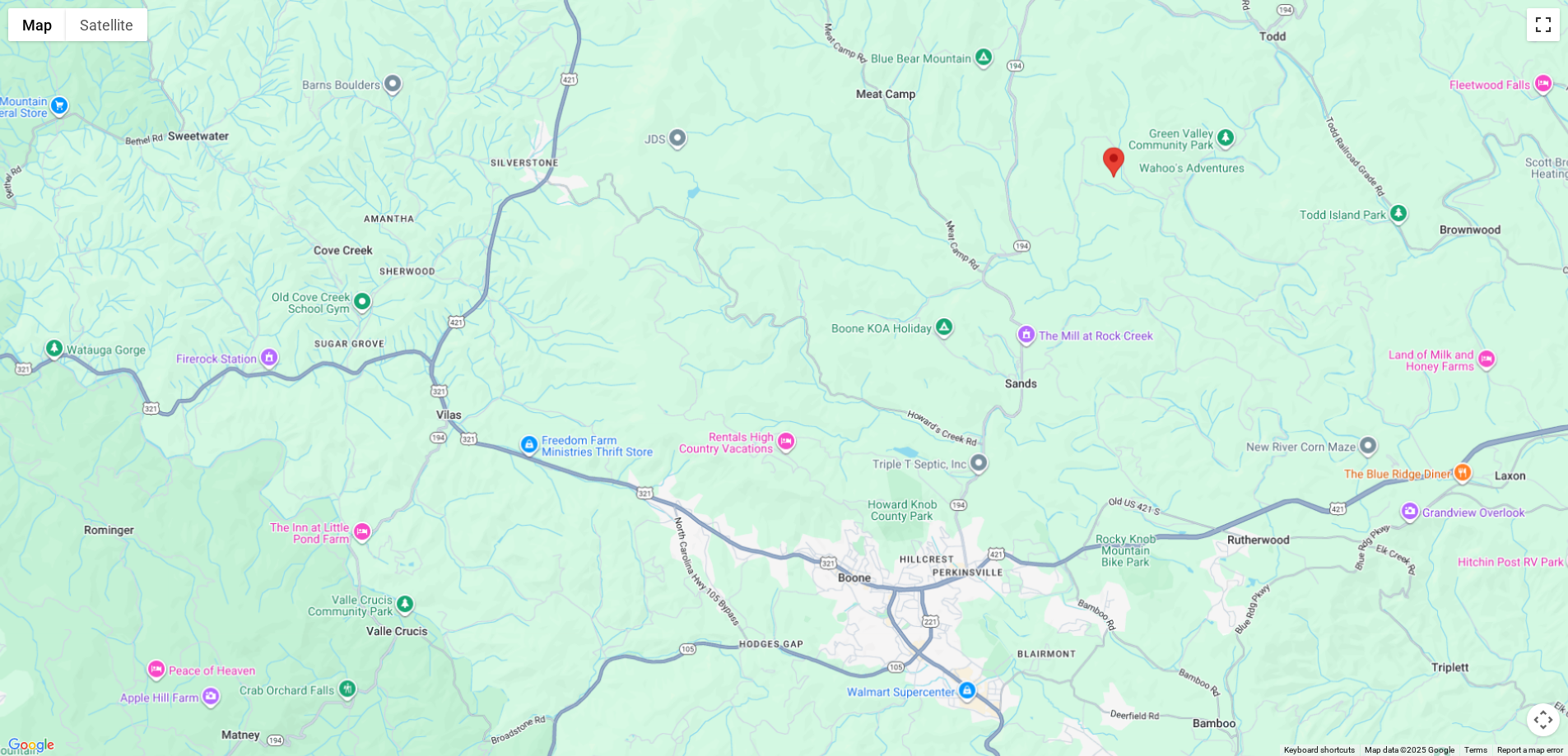
scroll to position [0, 0]
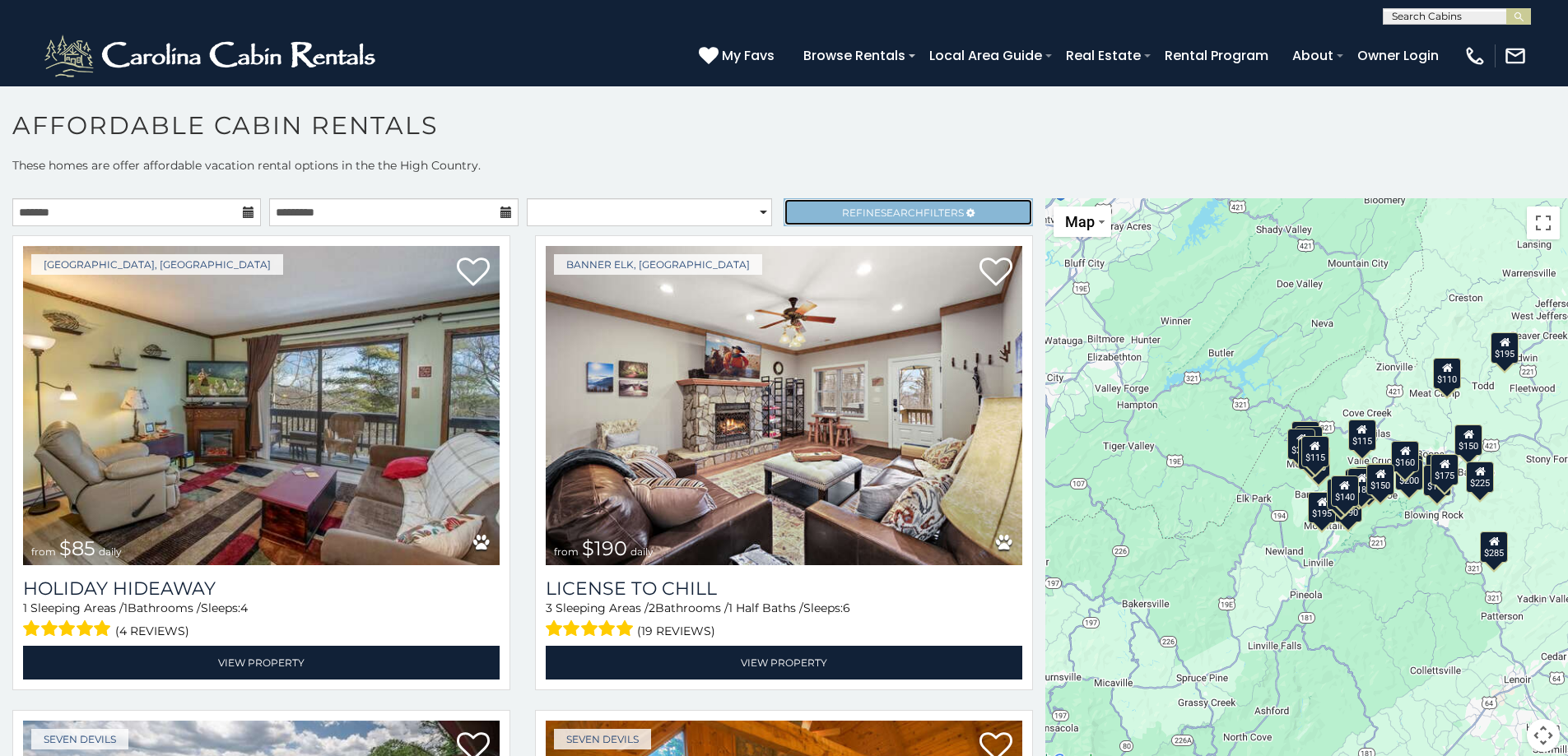
click at [875, 221] on link "Refine Search Filters" at bounding box center [908, 212] width 249 height 28
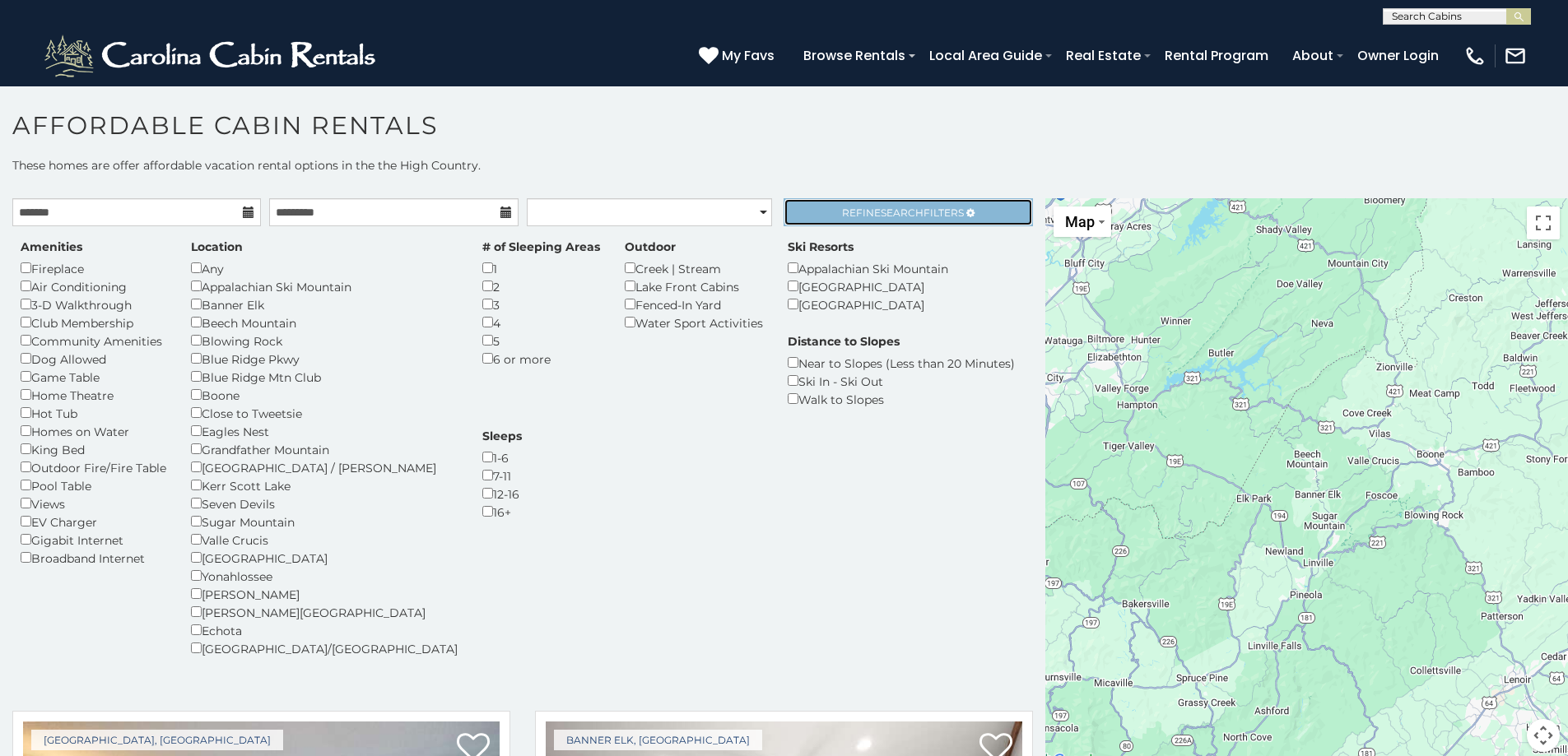
click at [890, 205] on link "Refine Search Filters" at bounding box center [908, 212] width 249 height 28
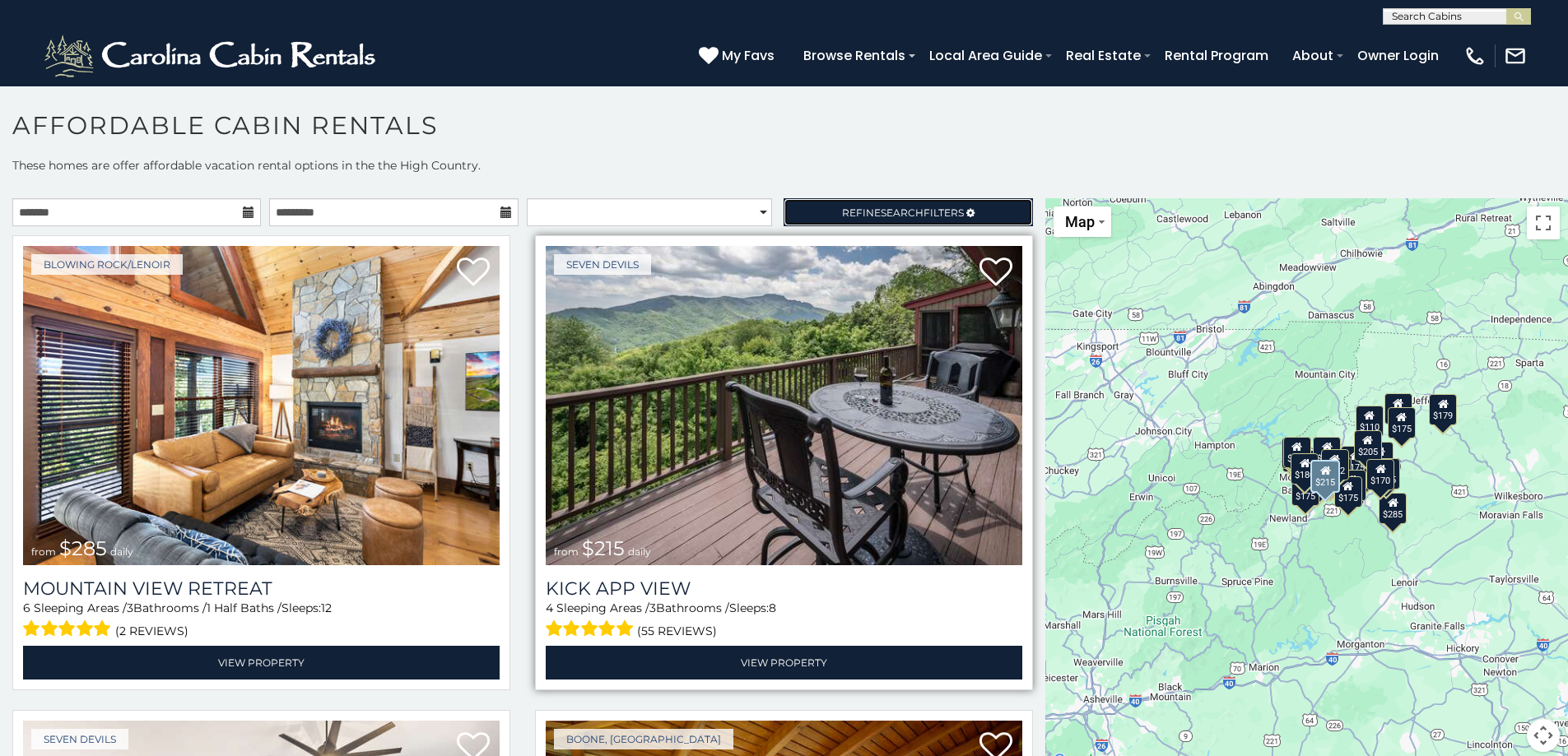
scroll to position [82, 0]
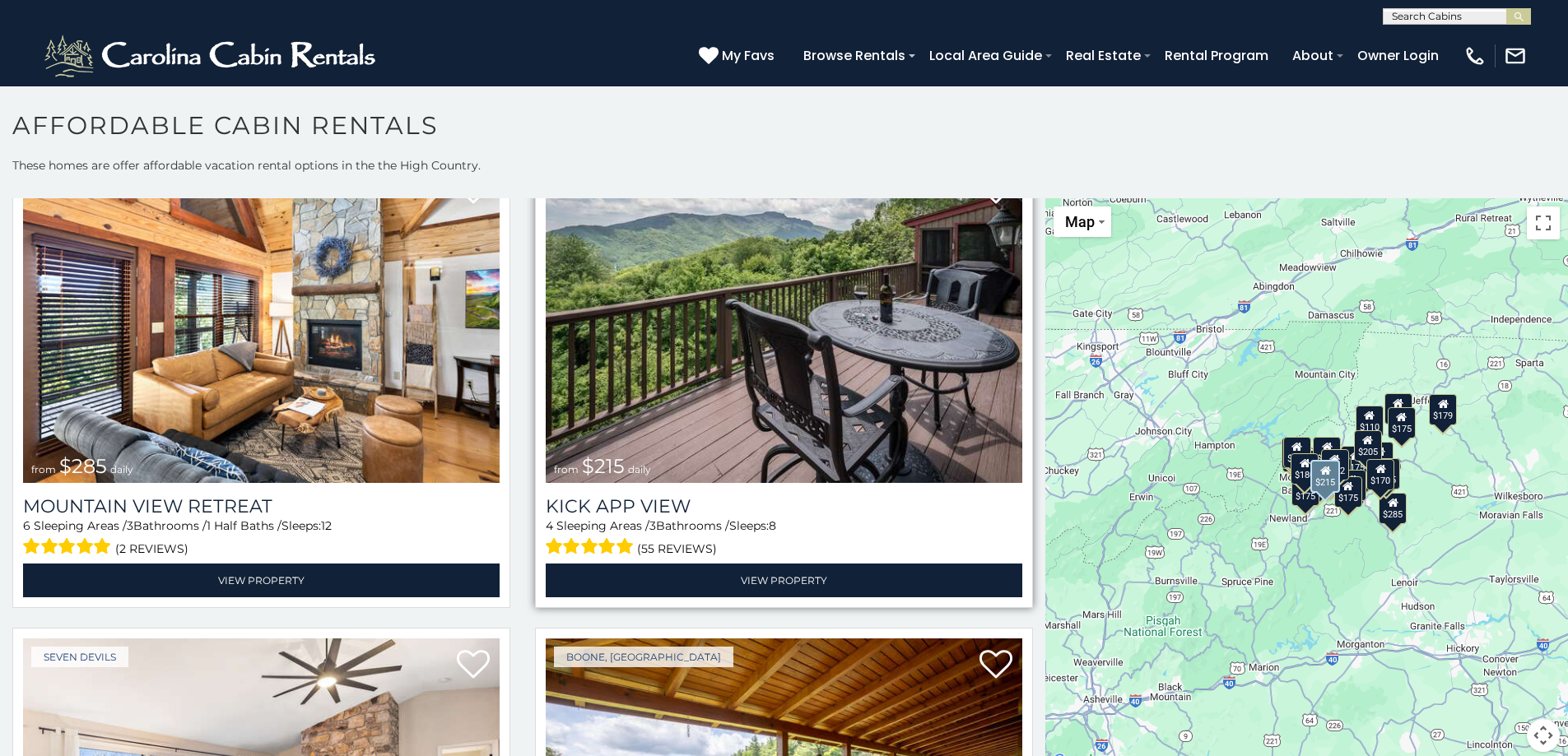
click at [802, 322] on img at bounding box center [784, 323] width 477 height 319
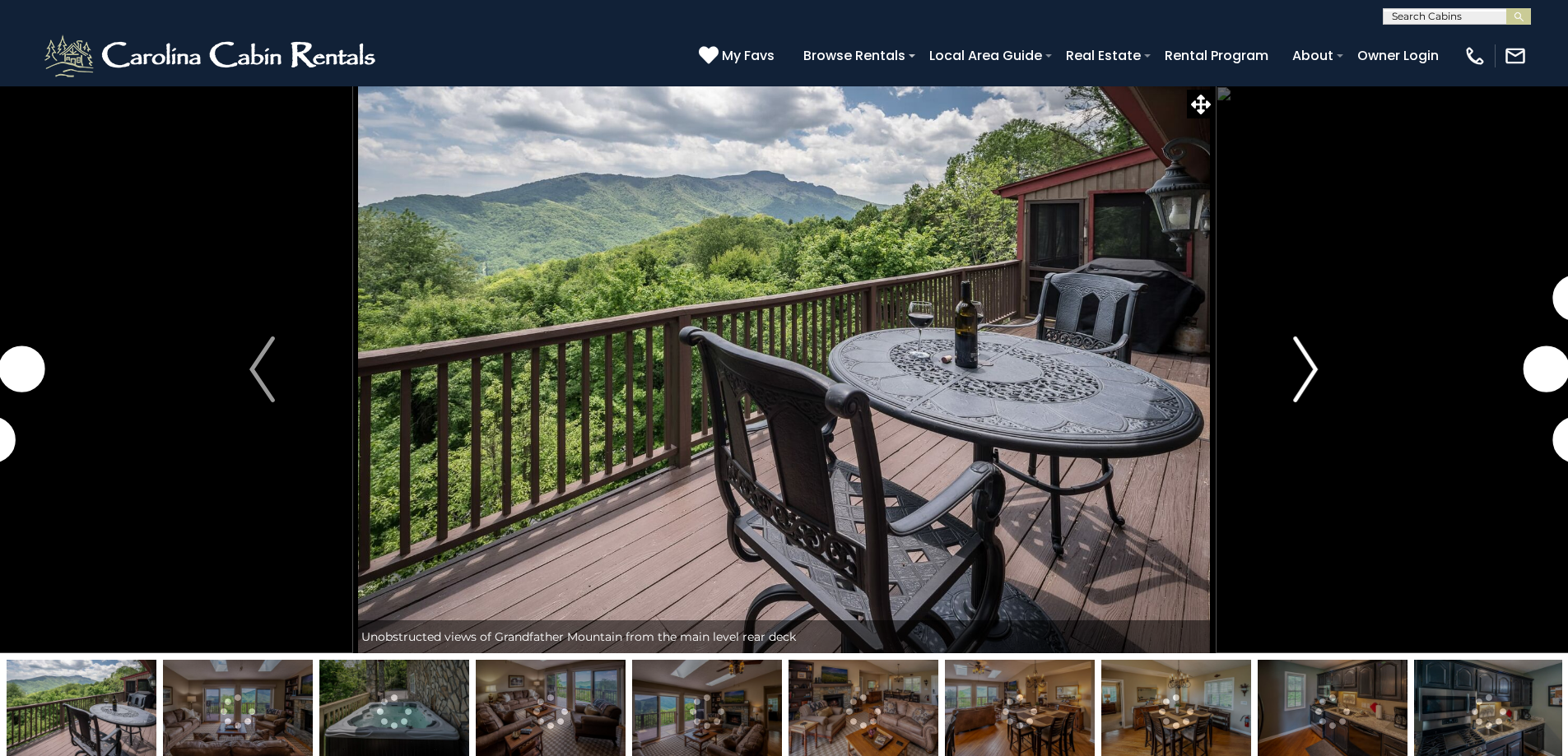
click at [1308, 372] on img "Next" at bounding box center [1305, 370] width 25 height 65
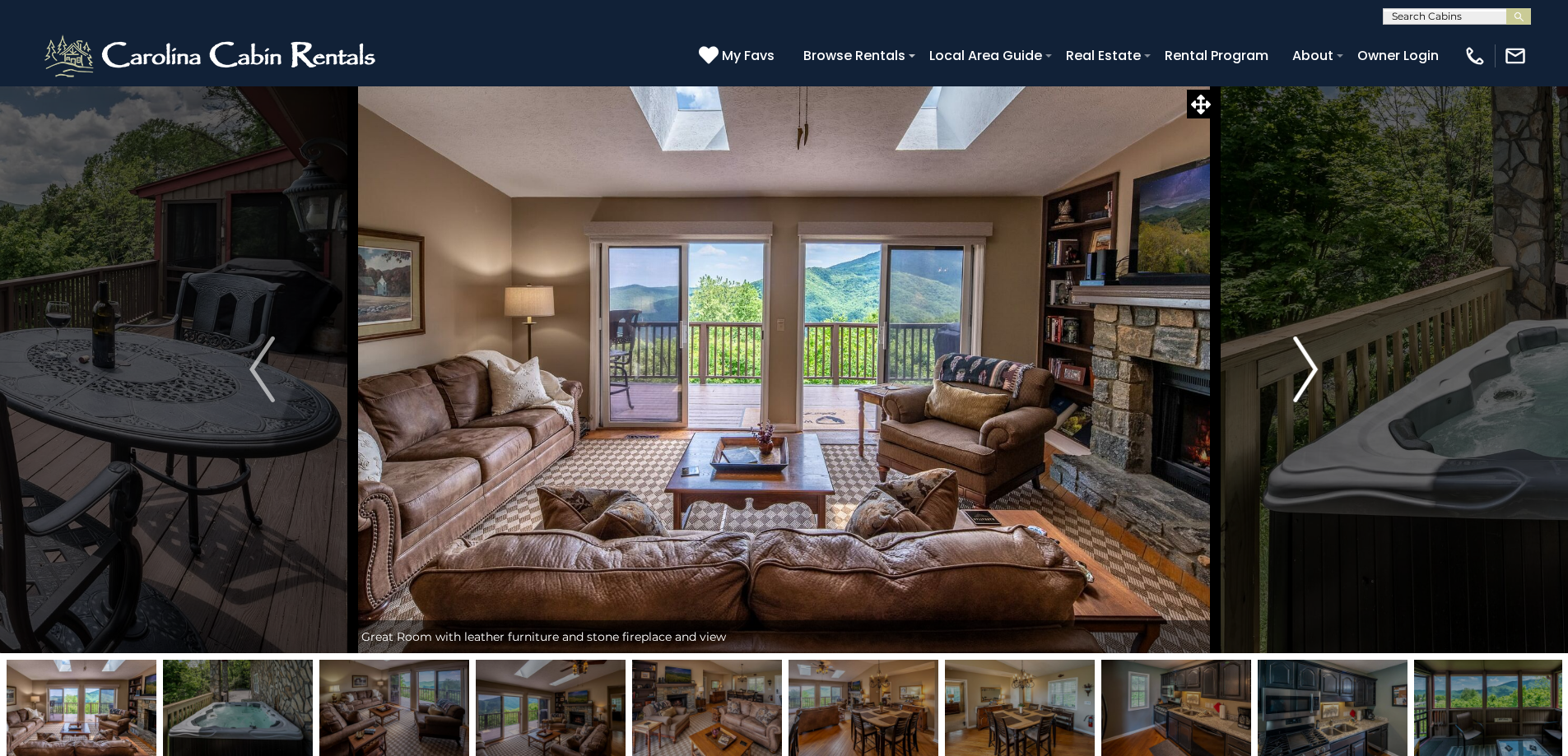
click at [1308, 378] on img "Next" at bounding box center [1305, 370] width 25 height 65
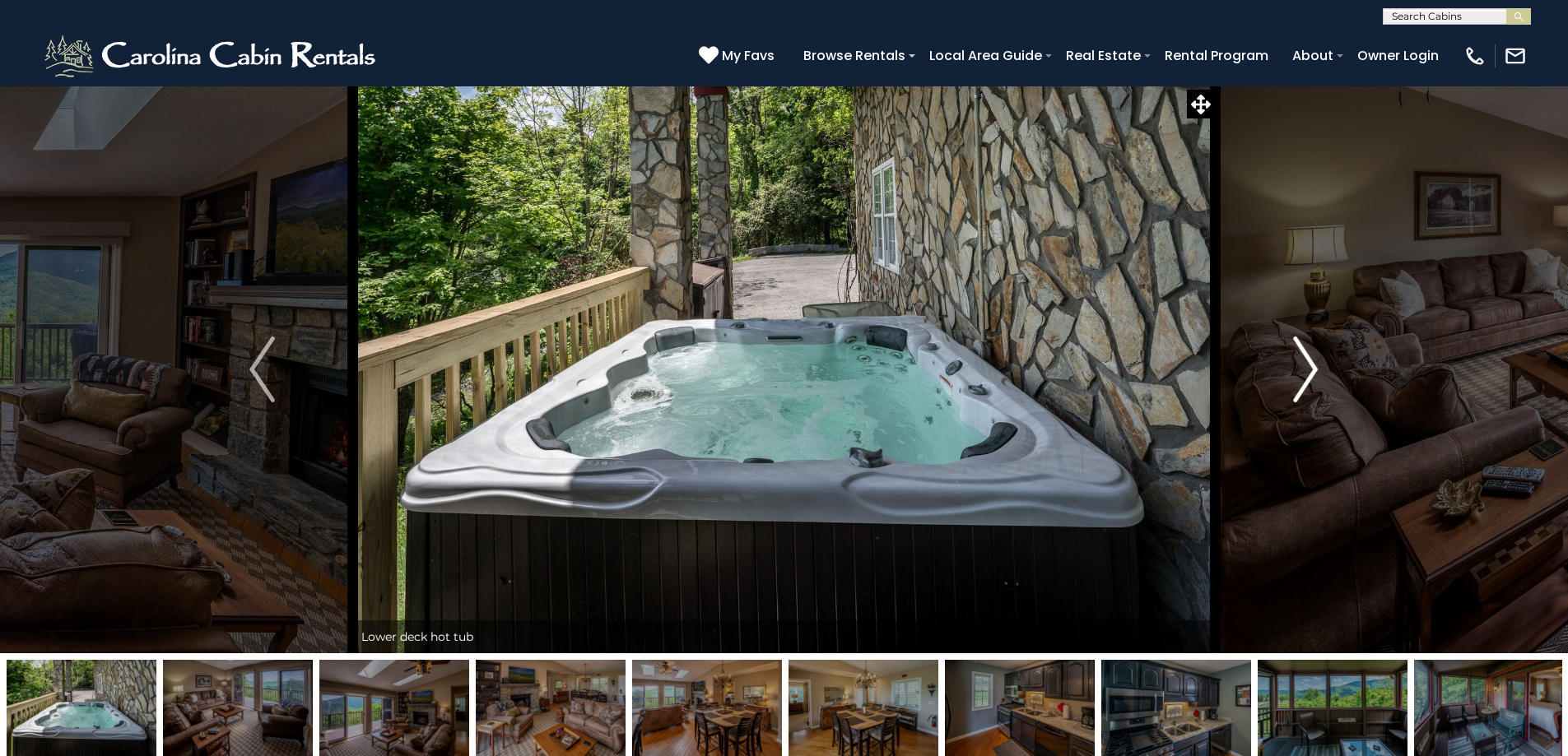
click at [1308, 378] on img "Next" at bounding box center [1305, 370] width 25 height 65
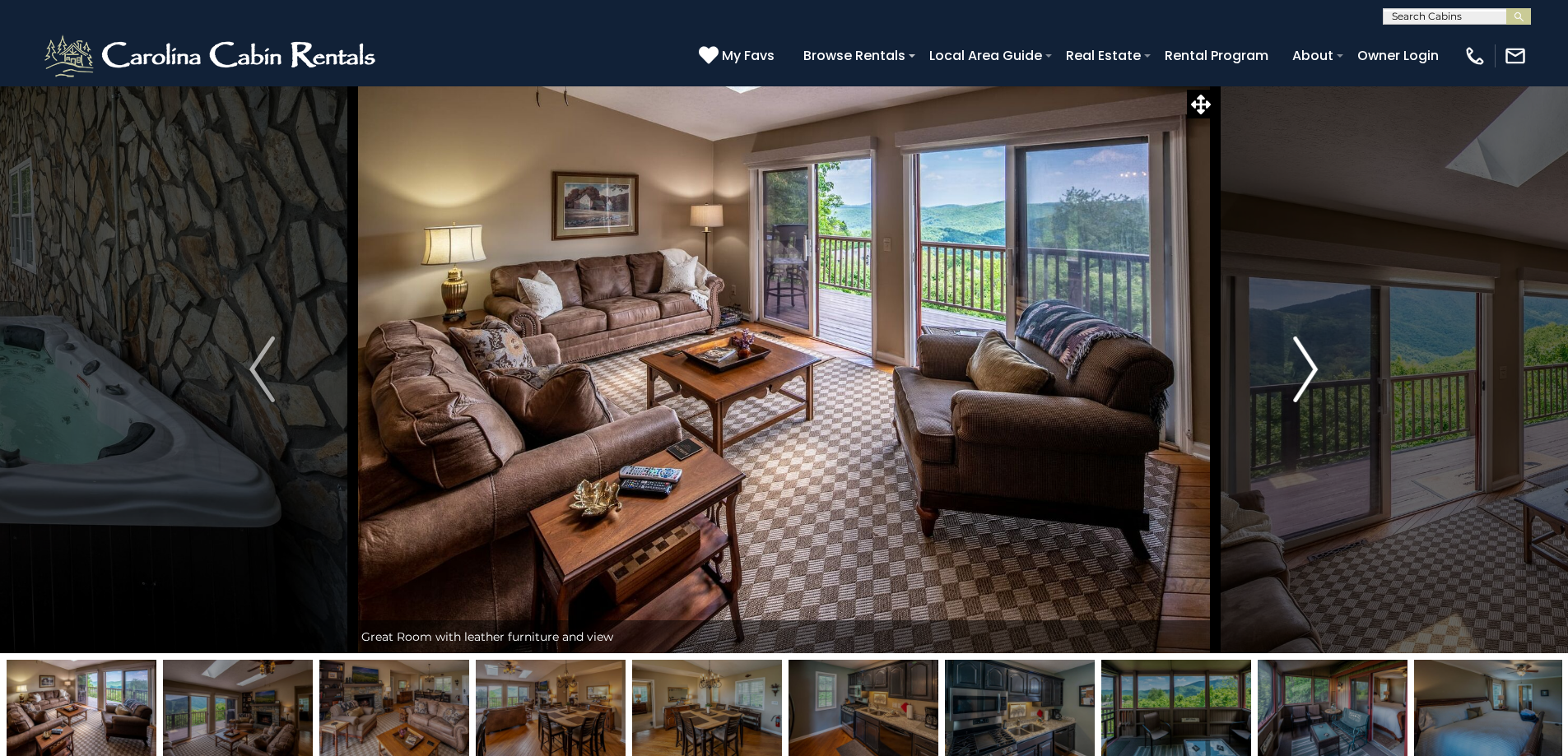
click at [1308, 378] on img "Next" at bounding box center [1305, 370] width 25 height 65
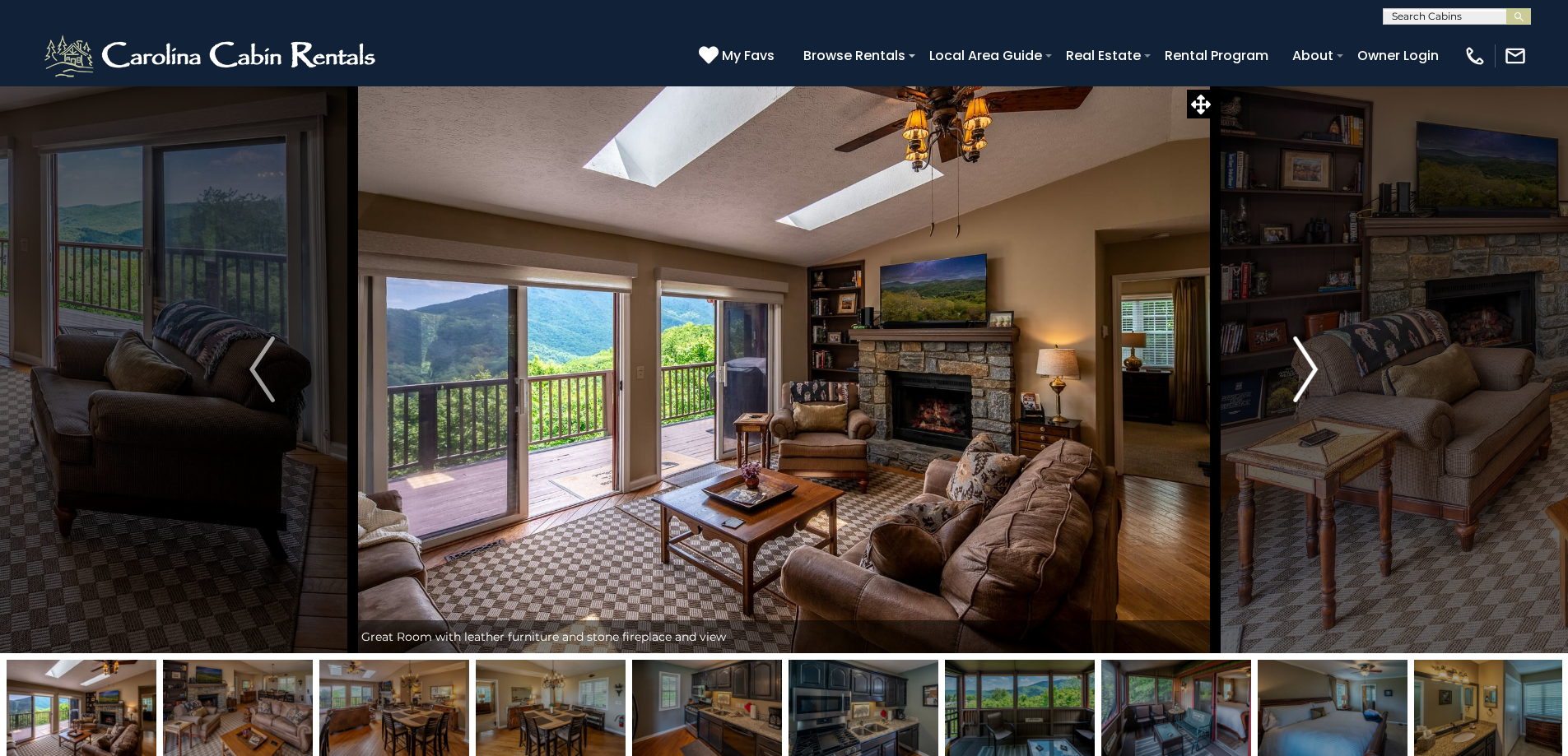
click at [1308, 378] on img "Next" at bounding box center [1305, 370] width 25 height 65
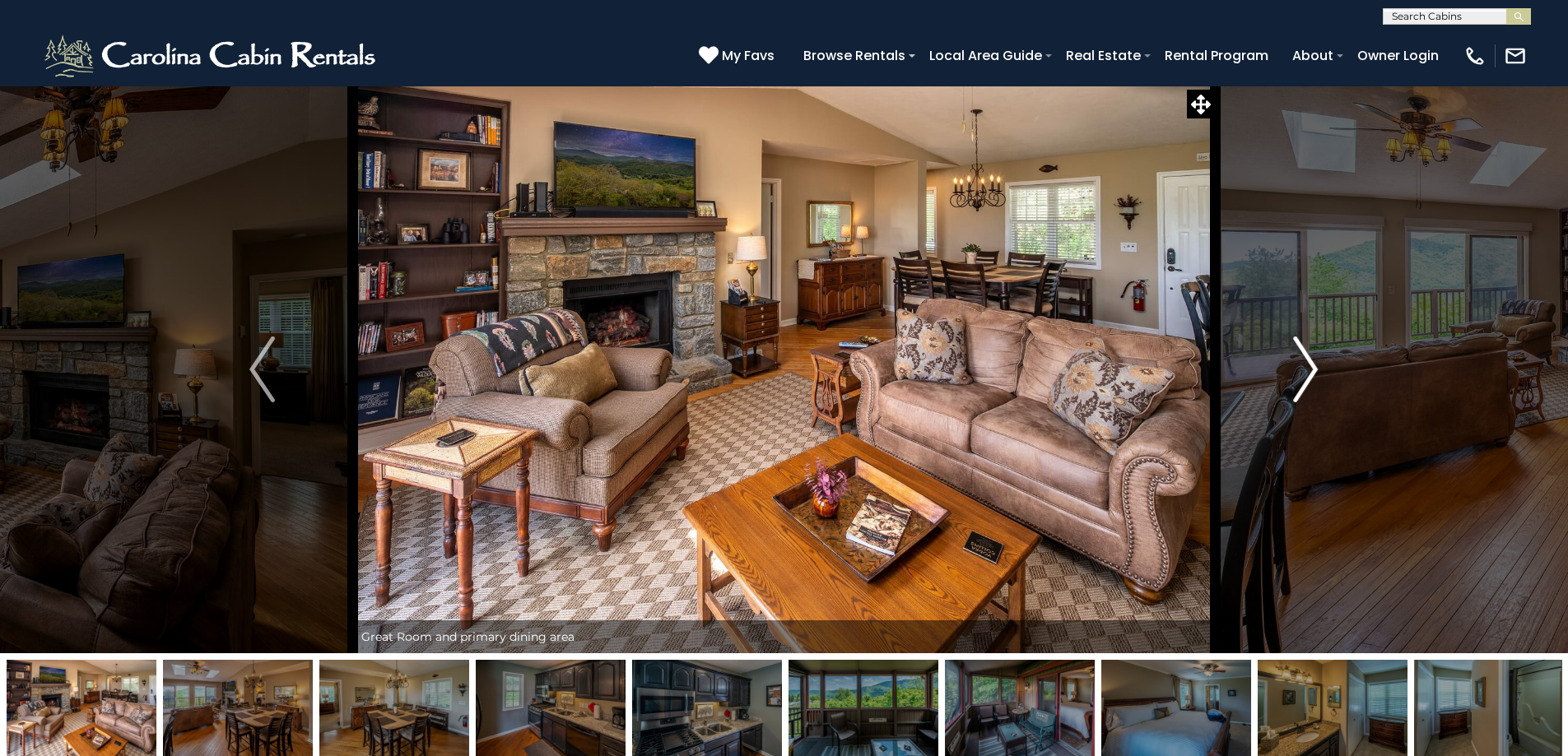
click at [1308, 378] on img "Next" at bounding box center [1305, 370] width 25 height 65
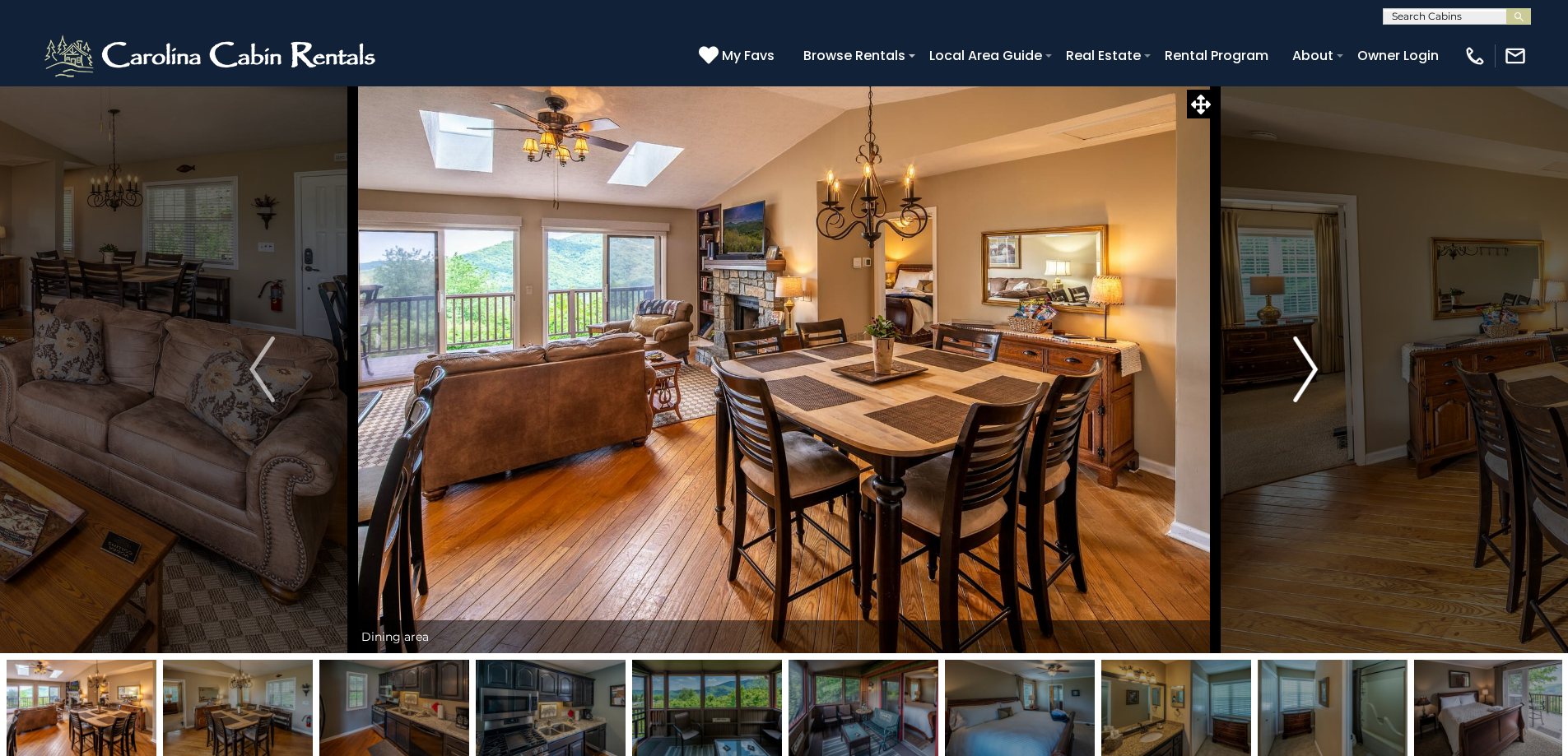
click at [1308, 378] on img "Next" at bounding box center [1305, 370] width 25 height 65
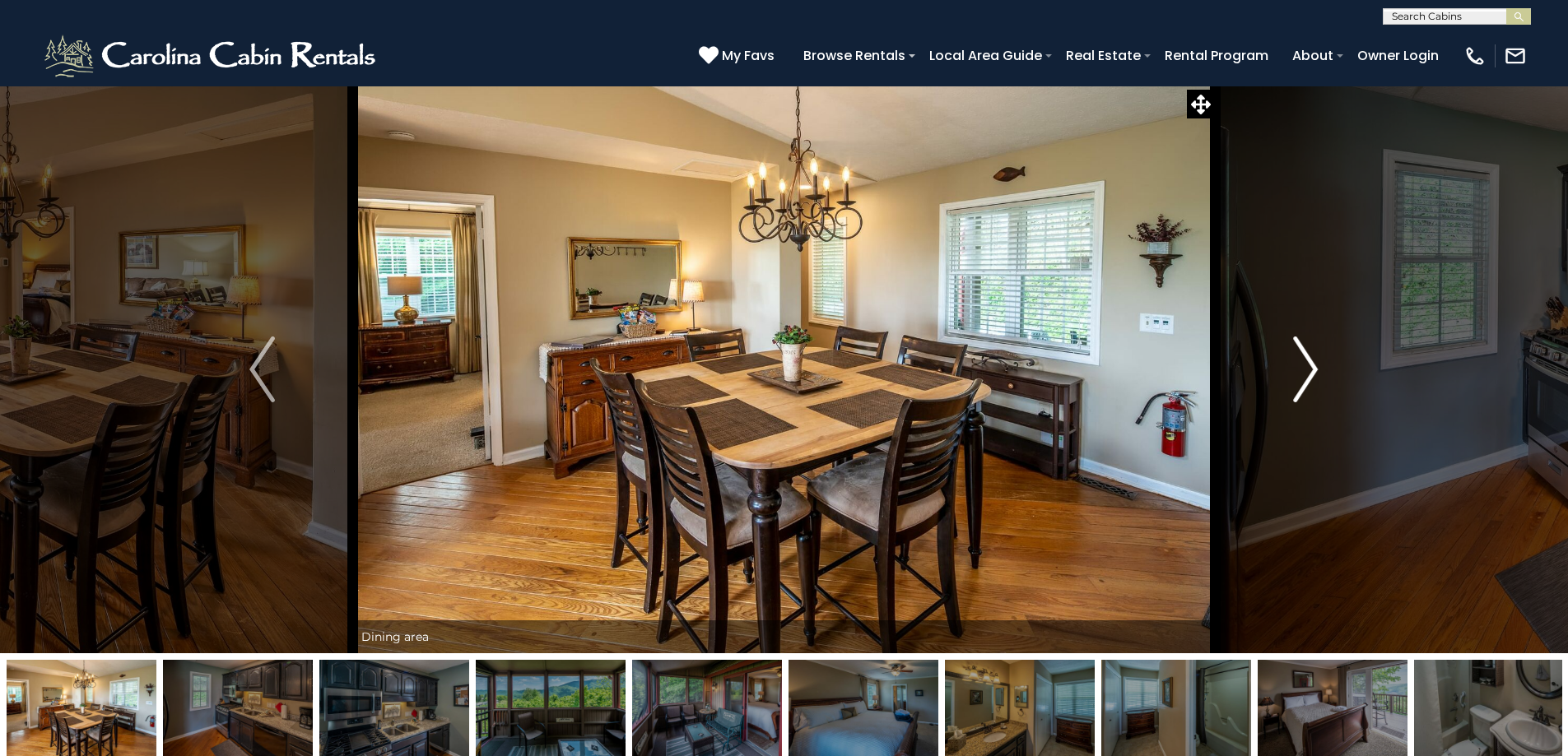
click at [1308, 378] on img "Next" at bounding box center [1305, 370] width 25 height 65
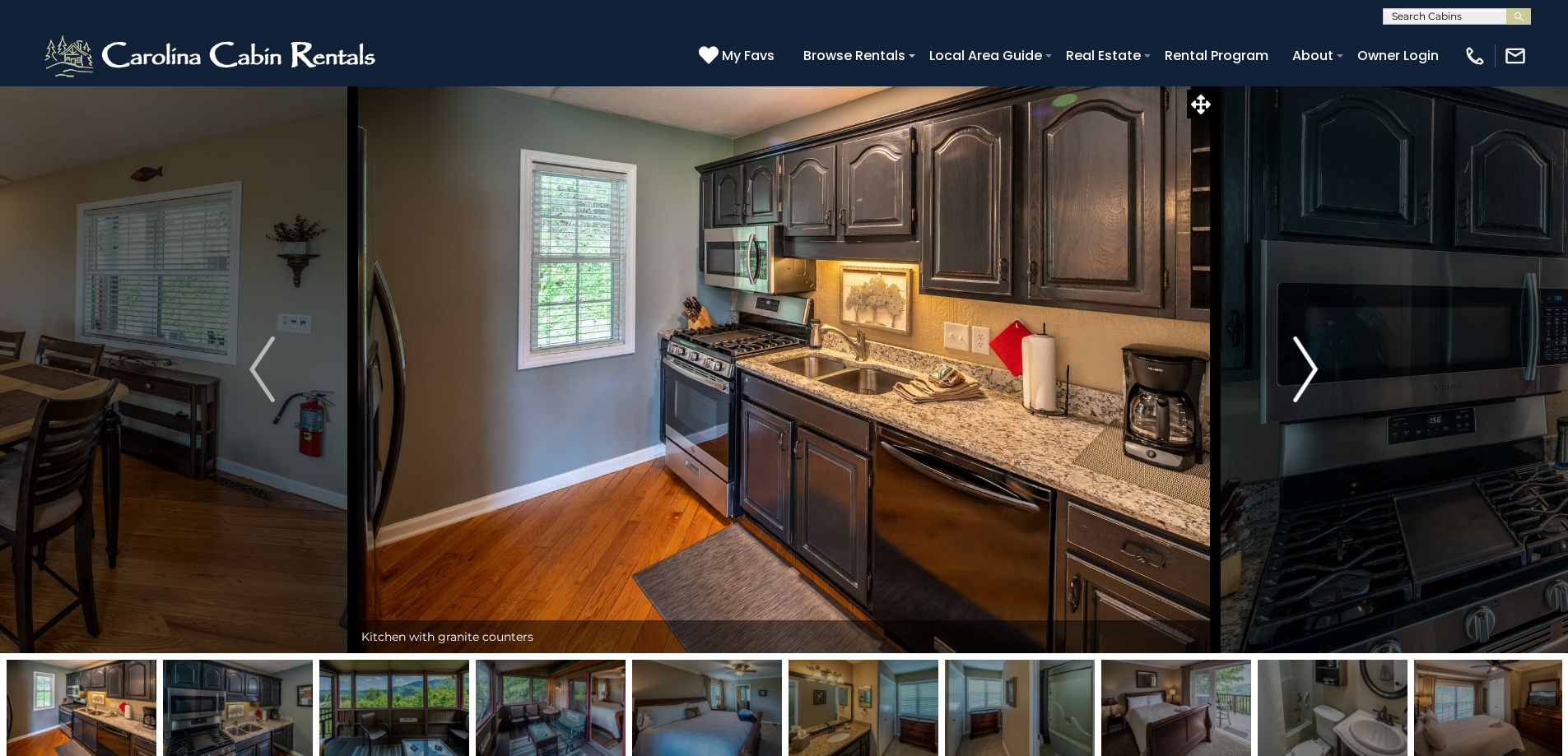
click at [1308, 378] on img "Next" at bounding box center [1305, 370] width 25 height 65
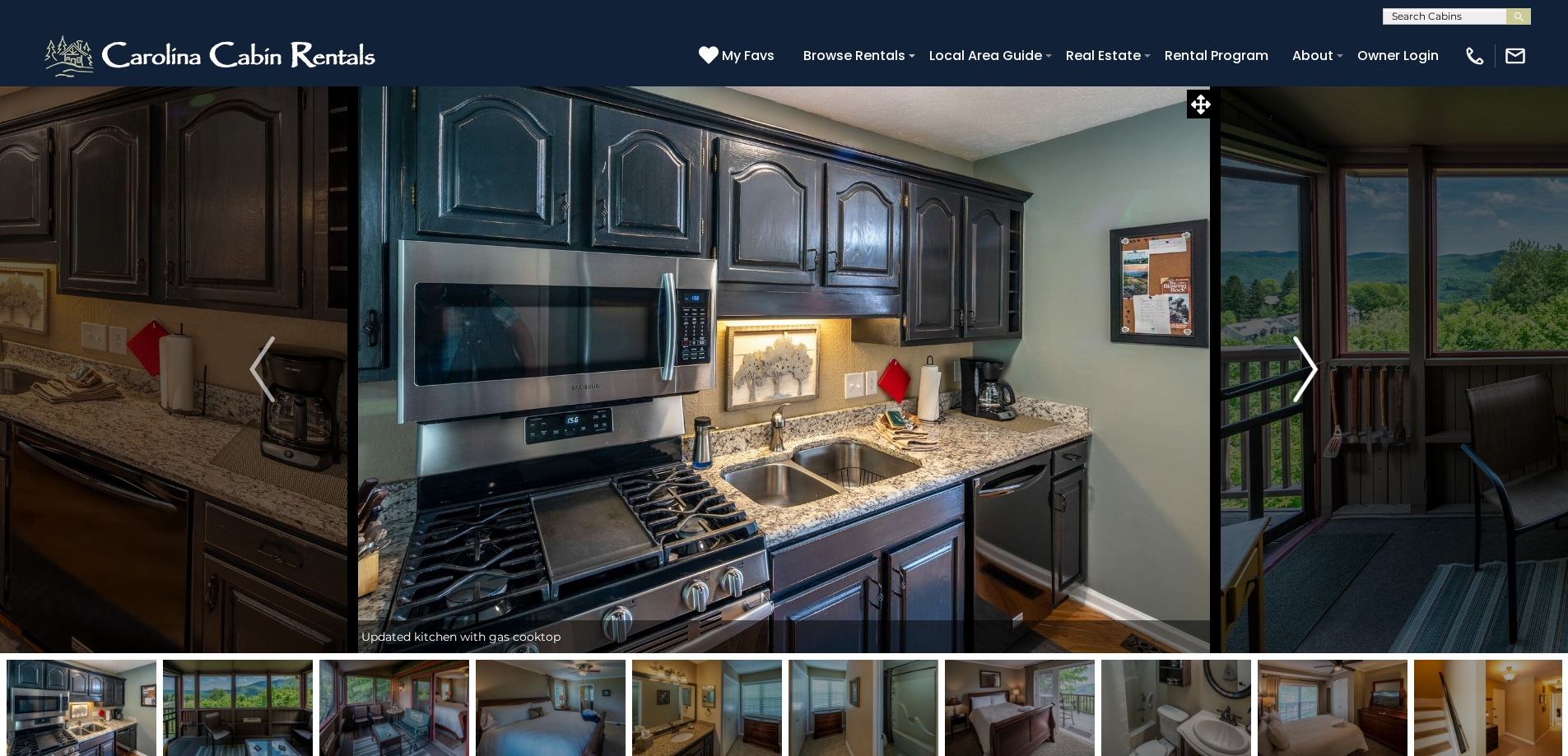
click at [1308, 378] on img "Next" at bounding box center [1305, 370] width 25 height 65
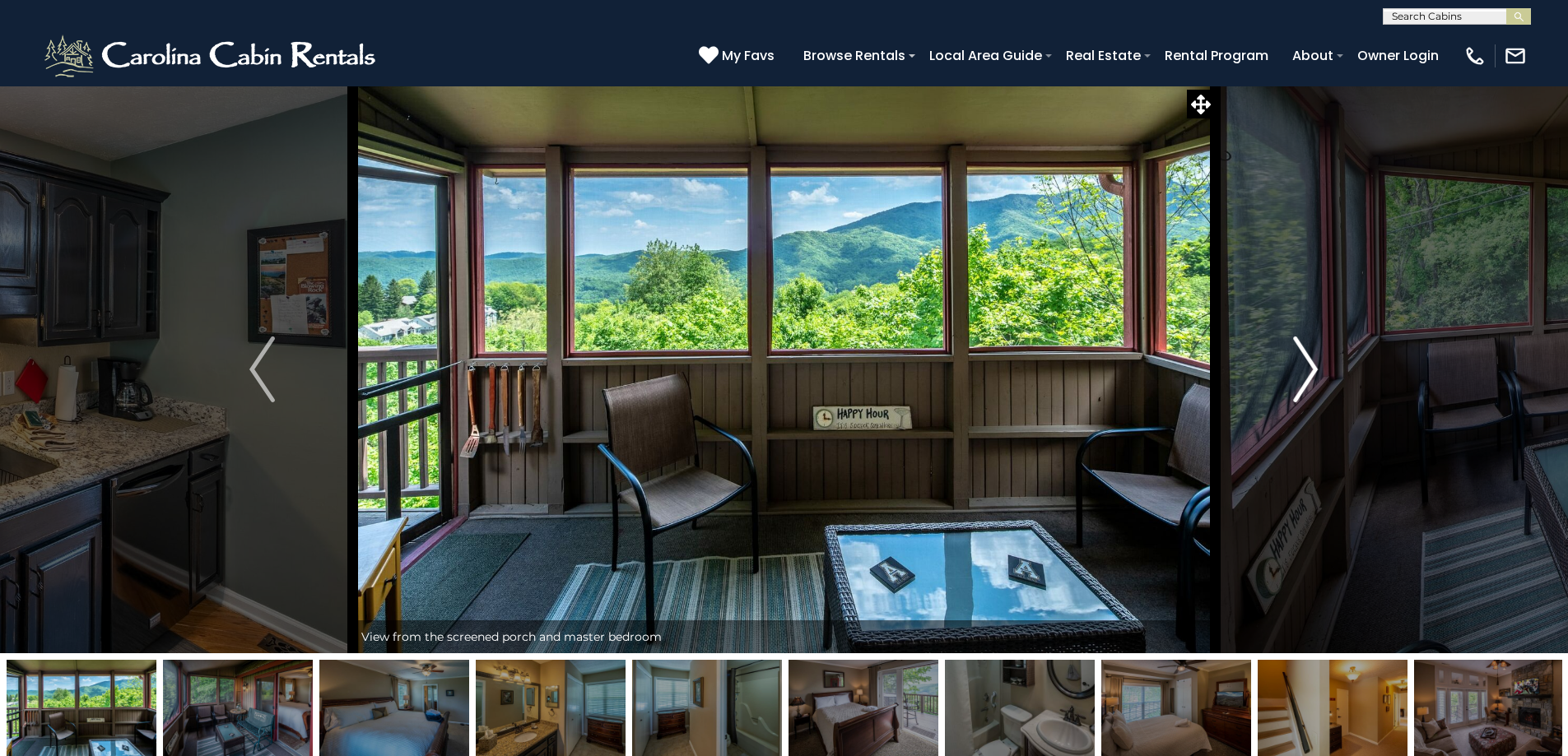
click at [1308, 378] on img "Next" at bounding box center [1305, 370] width 25 height 65
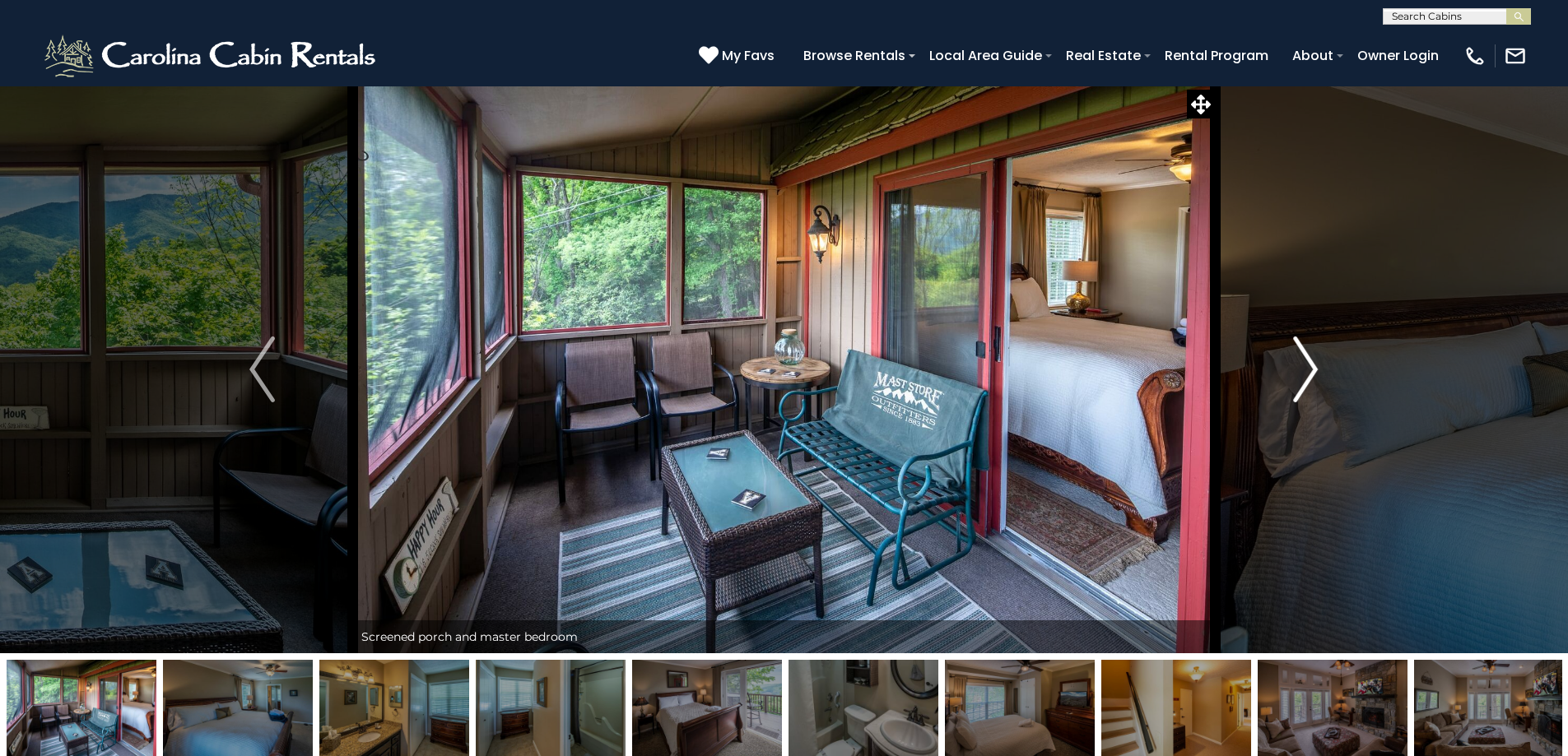
click at [1308, 378] on img "Next" at bounding box center [1305, 370] width 25 height 65
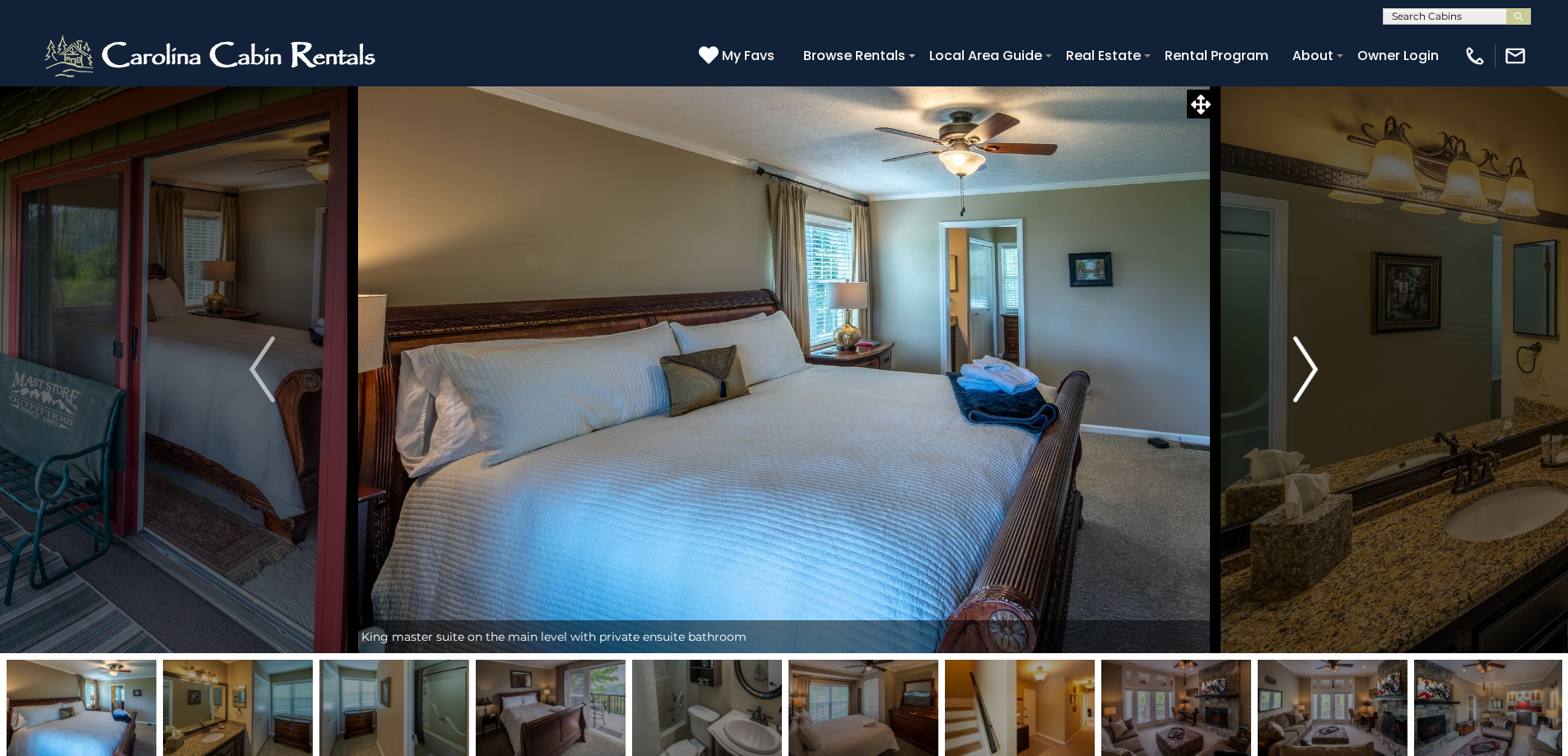
click at [1308, 378] on img "Next" at bounding box center [1305, 370] width 25 height 65
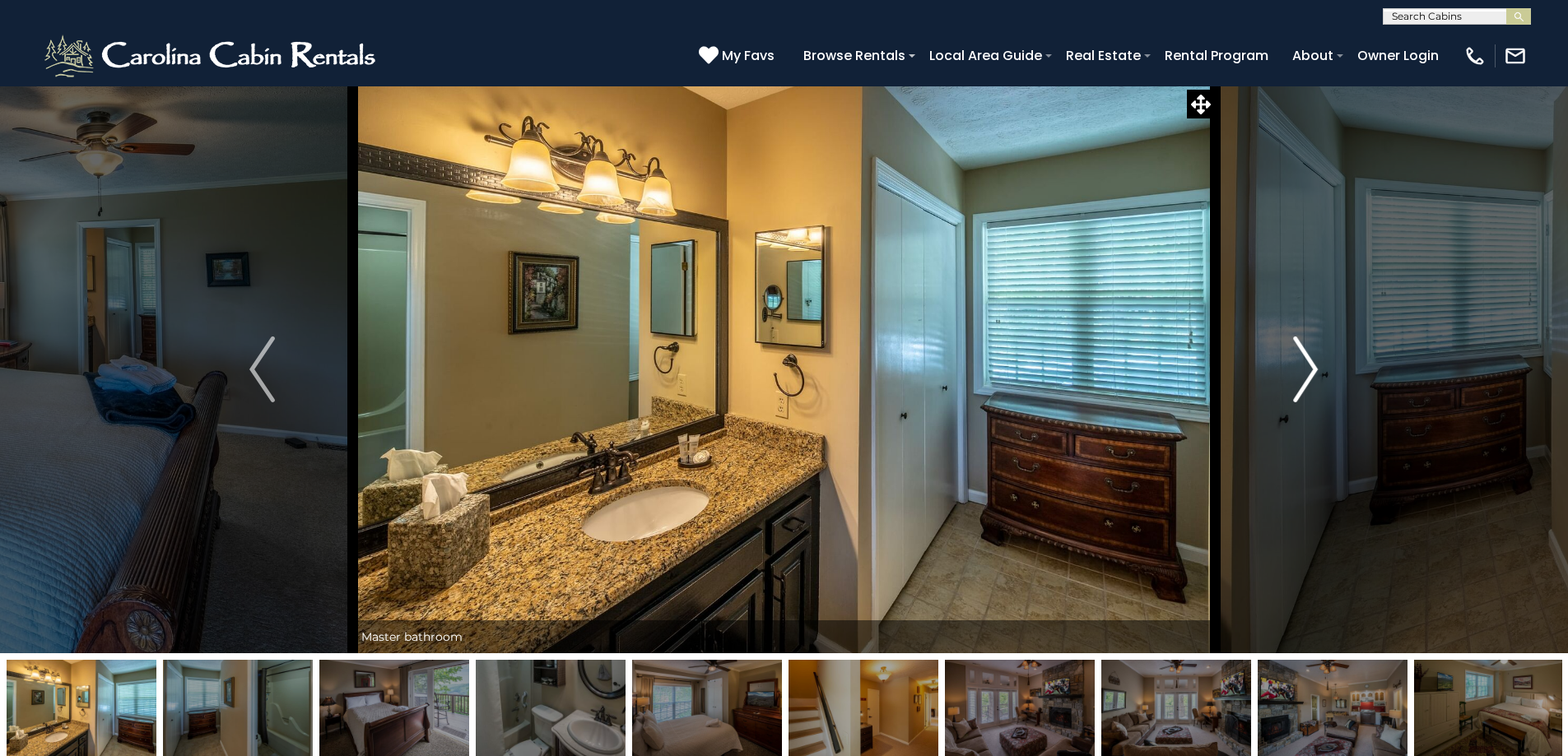
click at [1308, 378] on img "Next" at bounding box center [1305, 370] width 25 height 65
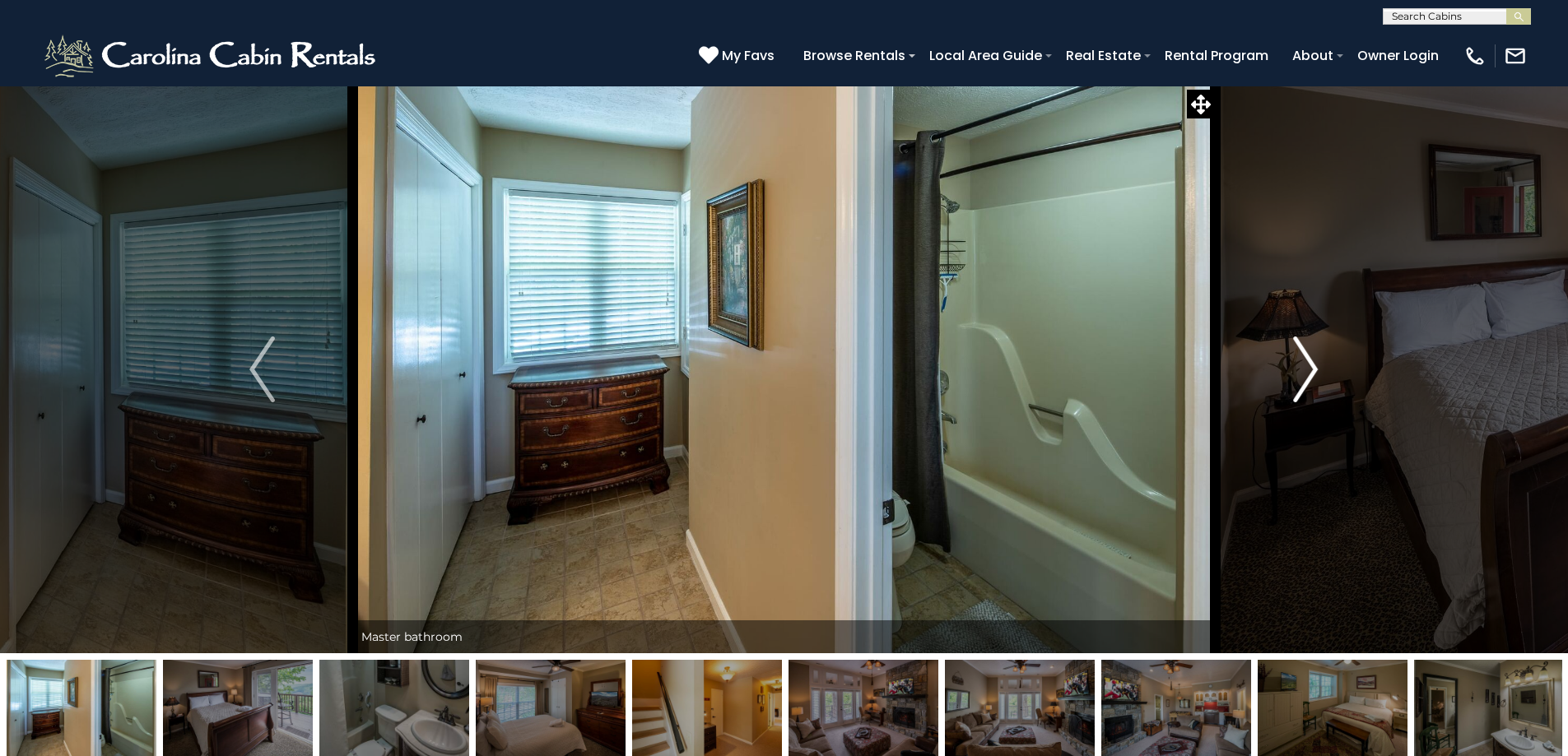
click at [1308, 378] on img "Next" at bounding box center [1305, 370] width 25 height 65
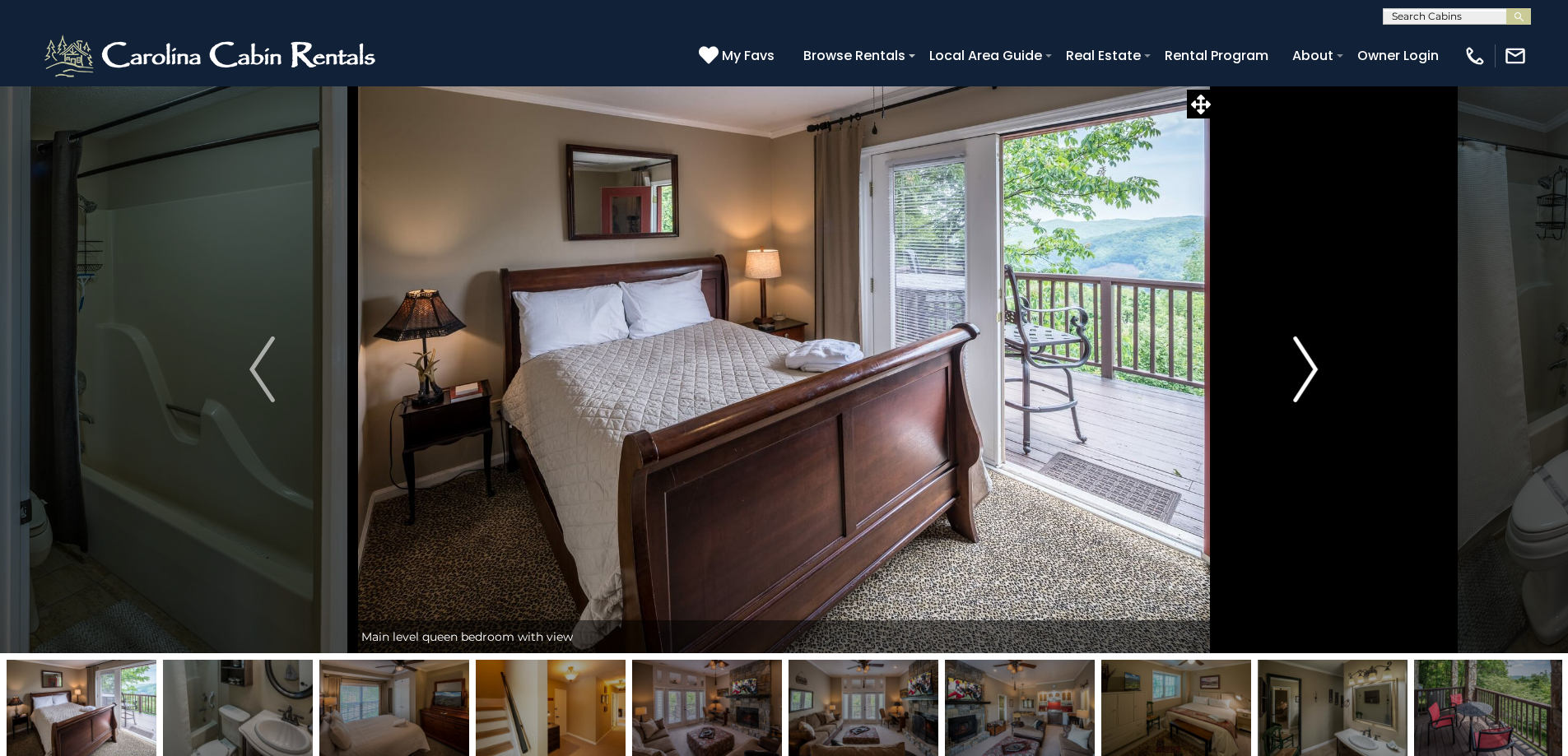
click at [1308, 378] on img "Next" at bounding box center [1305, 370] width 25 height 65
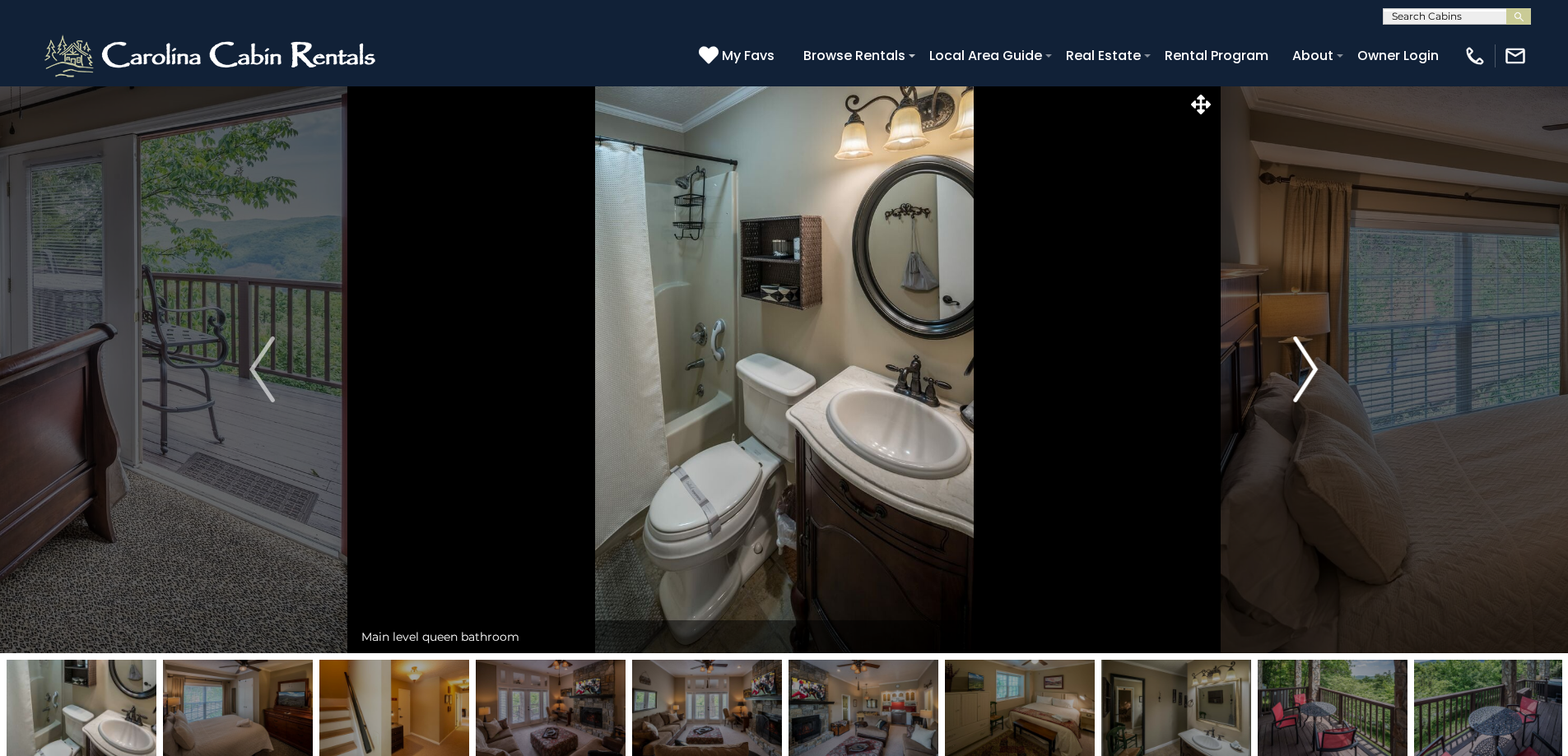
click at [1308, 378] on img "Next" at bounding box center [1305, 370] width 25 height 65
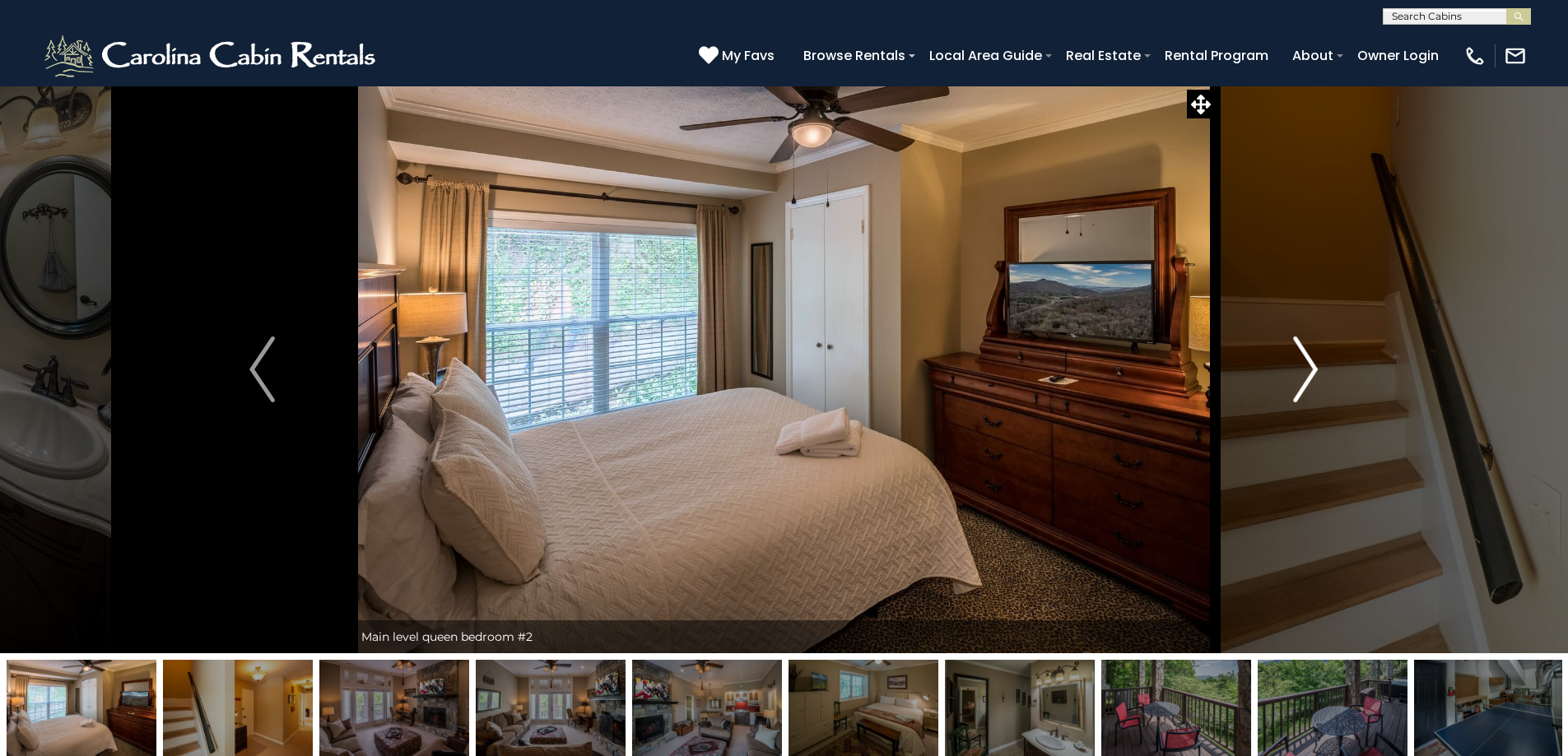
click at [1308, 378] on img "Next" at bounding box center [1305, 370] width 25 height 65
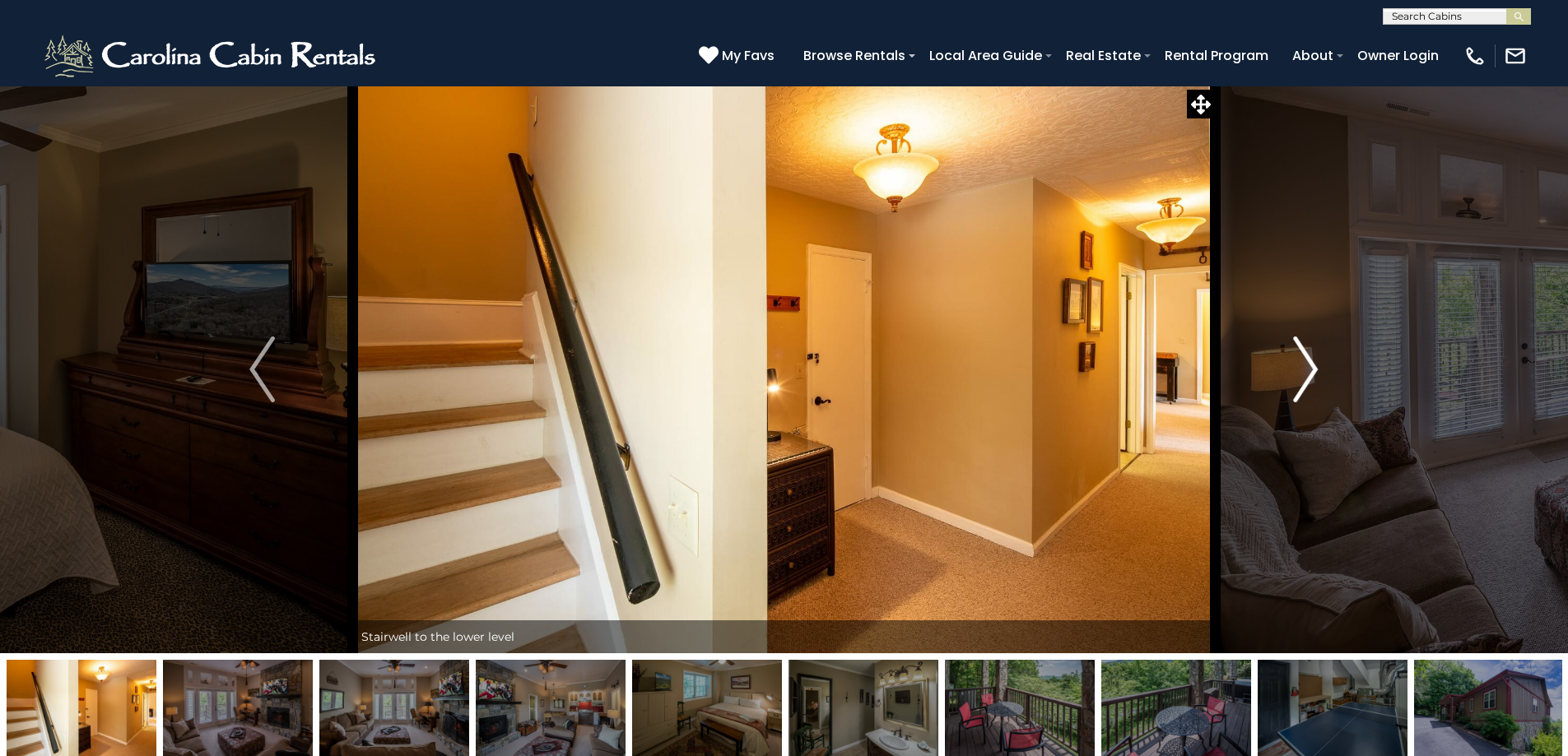
click at [1308, 378] on img "Next" at bounding box center [1305, 370] width 25 height 65
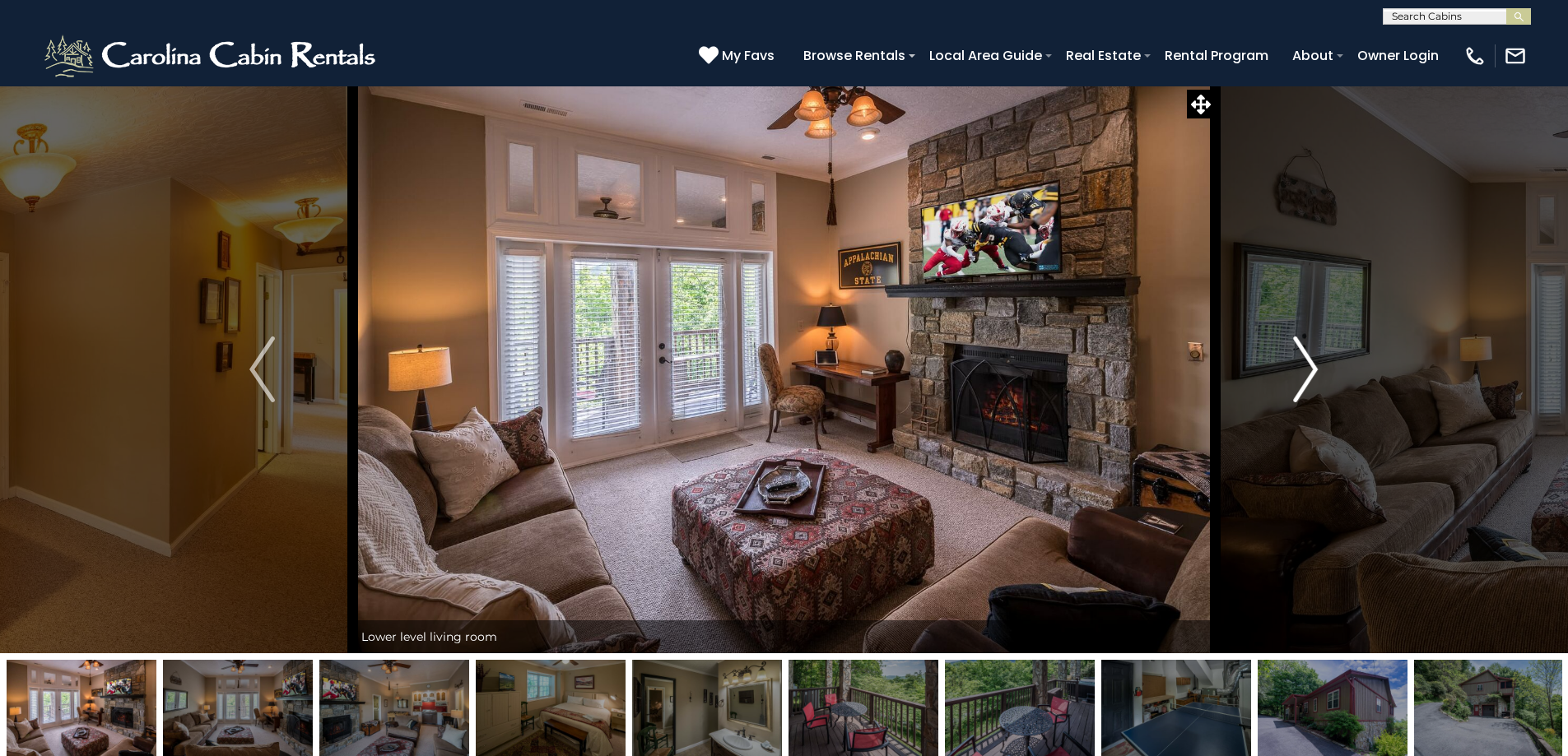
click at [1308, 378] on img "Next" at bounding box center [1305, 370] width 25 height 65
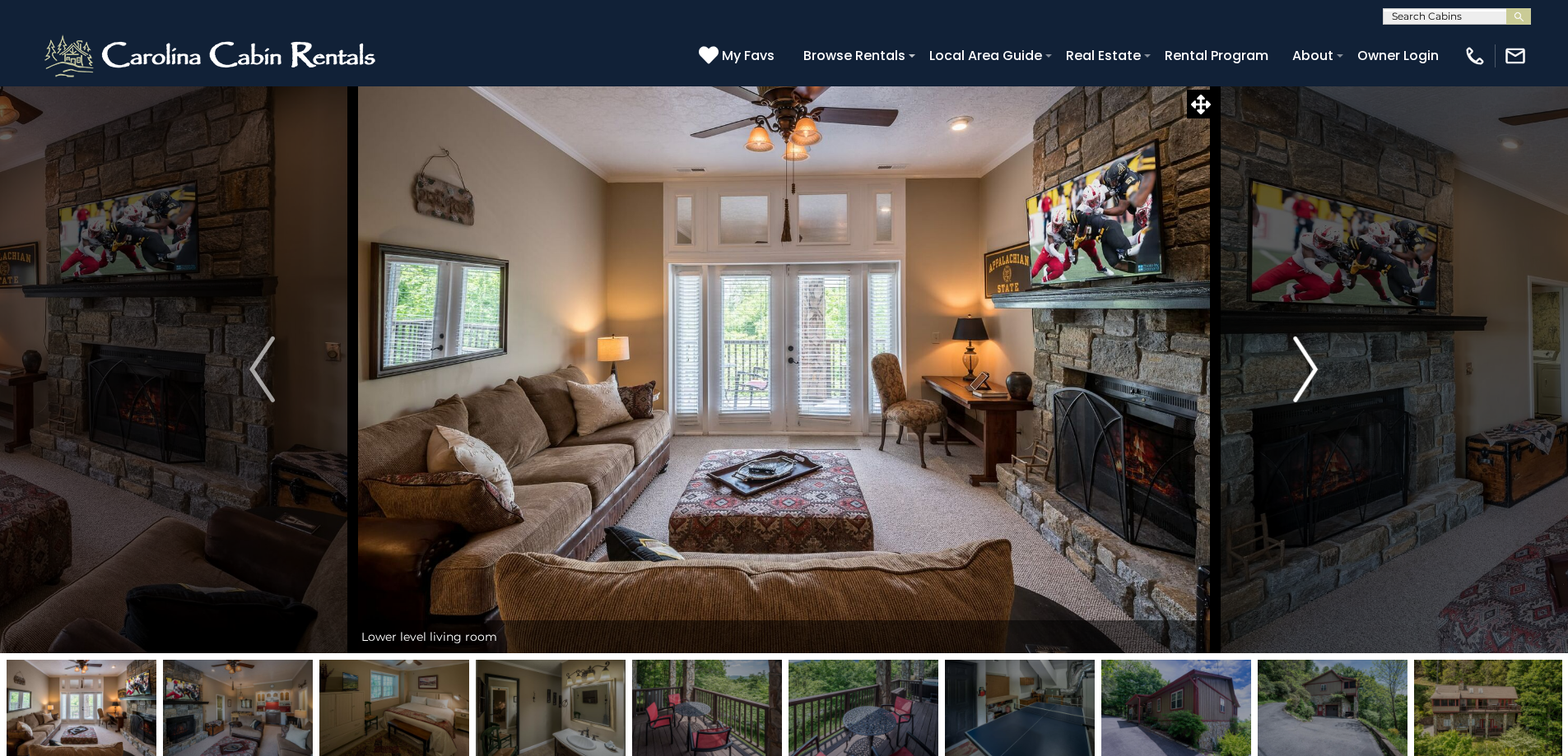
click at [1311, 374] on img "Next" at bounding box center [1305, 370] width 25 height 65
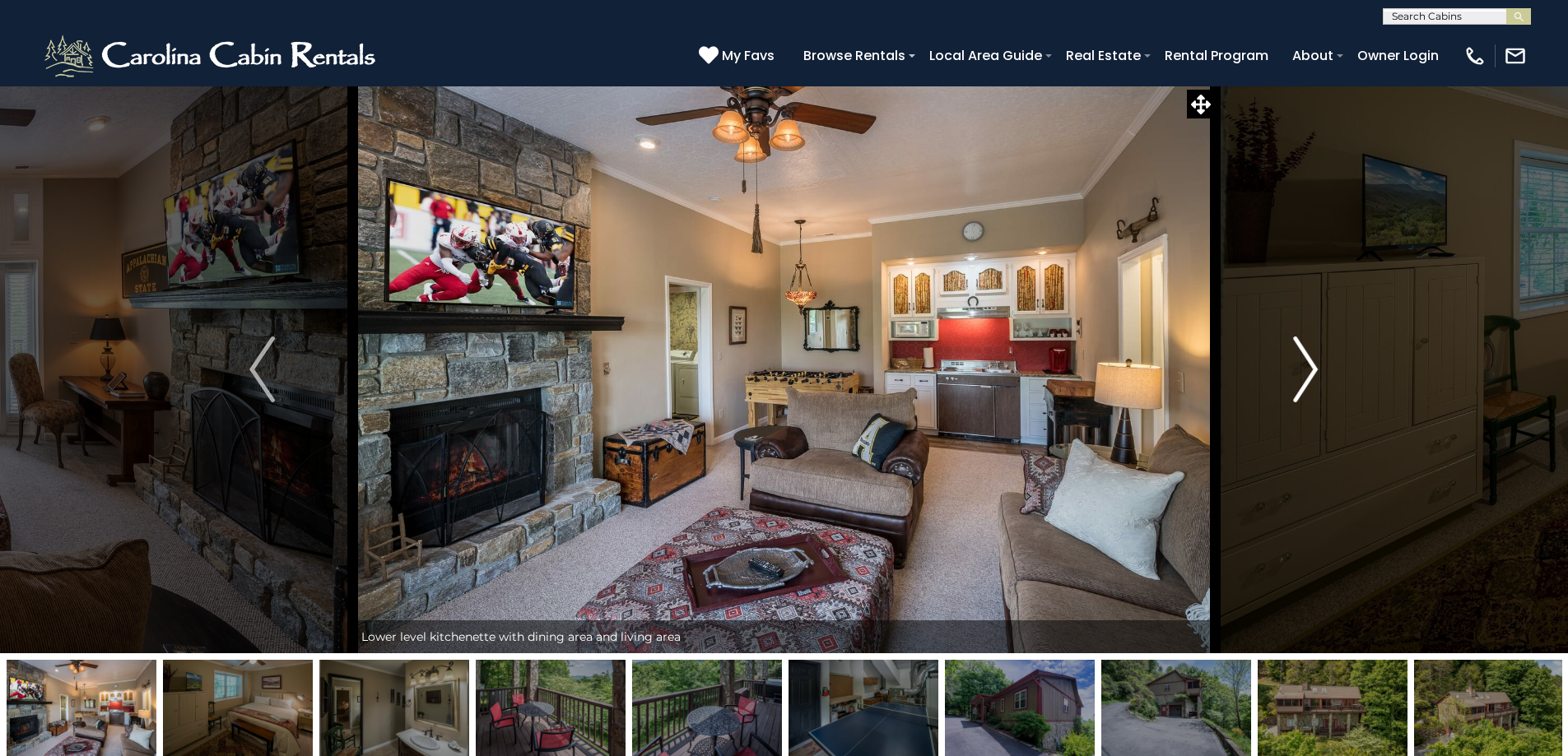
click at [1311, 374] on img "Next" at bounding box center [1305, 370] width 25 height 65
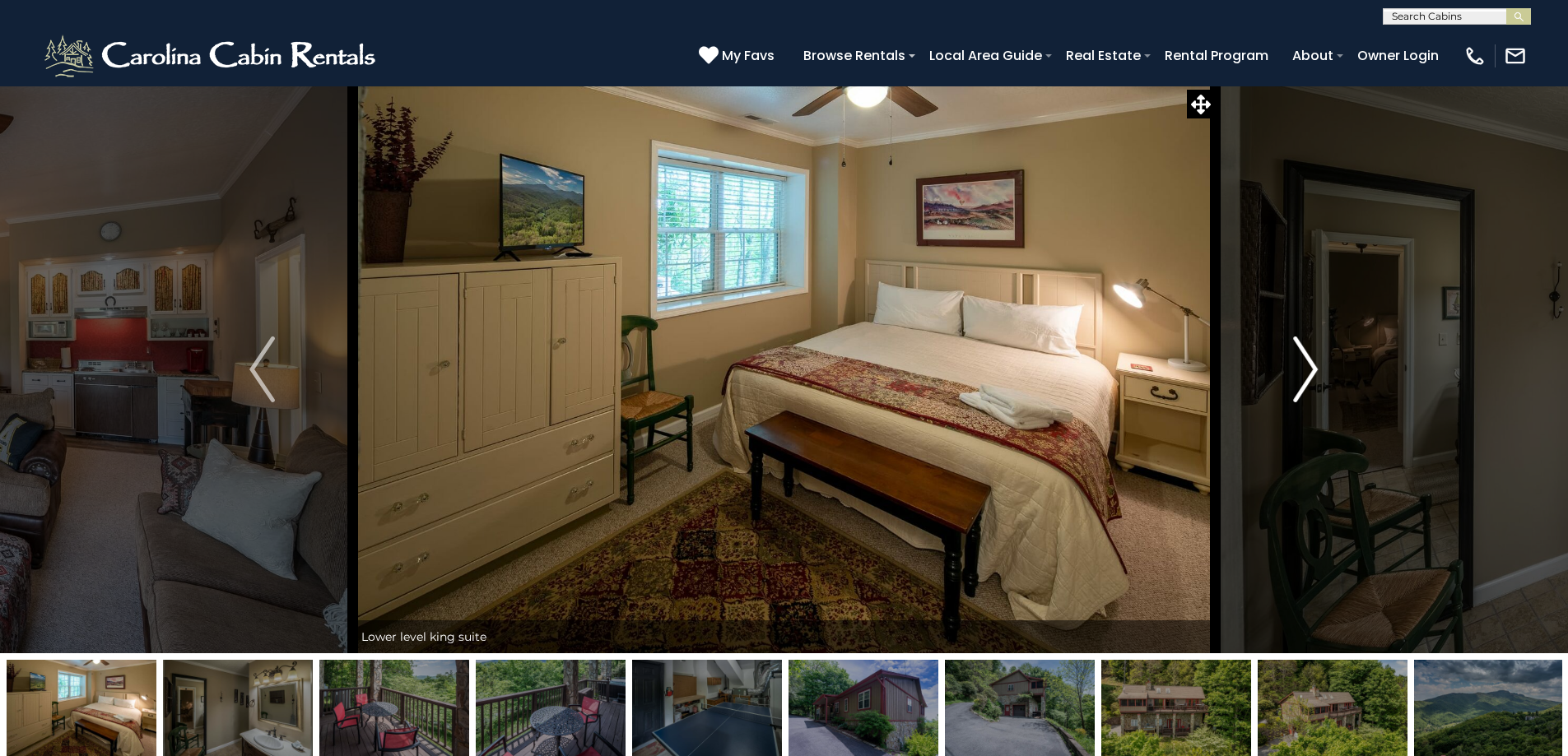
click at [1311, 374] on img "Next" at bounding box center [1305, 370] width 25 height 65
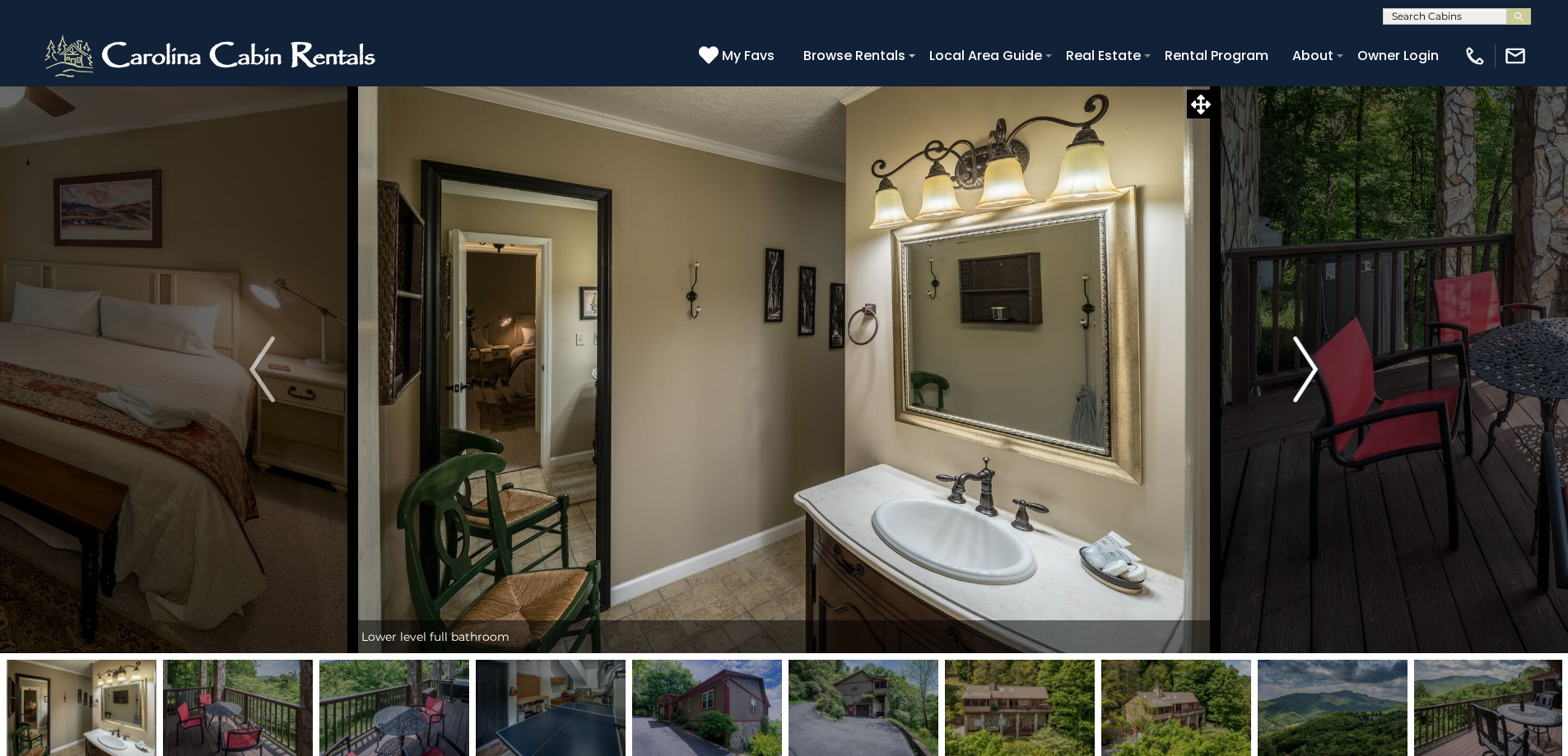
click at [1311, 374] on img "Next" at bounding box center [1305, 370] width 25 height 65
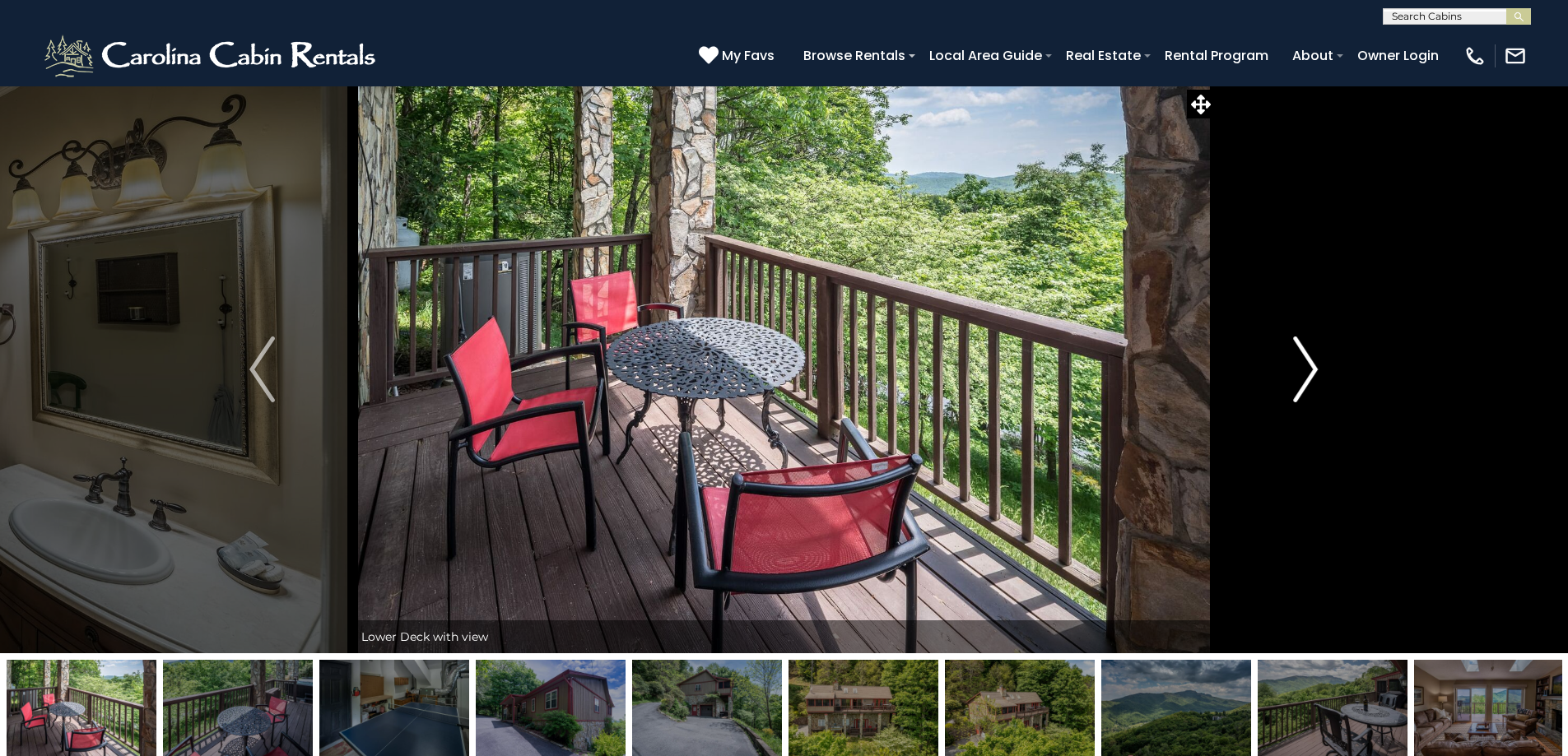
click at [1311, 374] on img "Next" at bounding box center [1305, 370] width 25 height 65
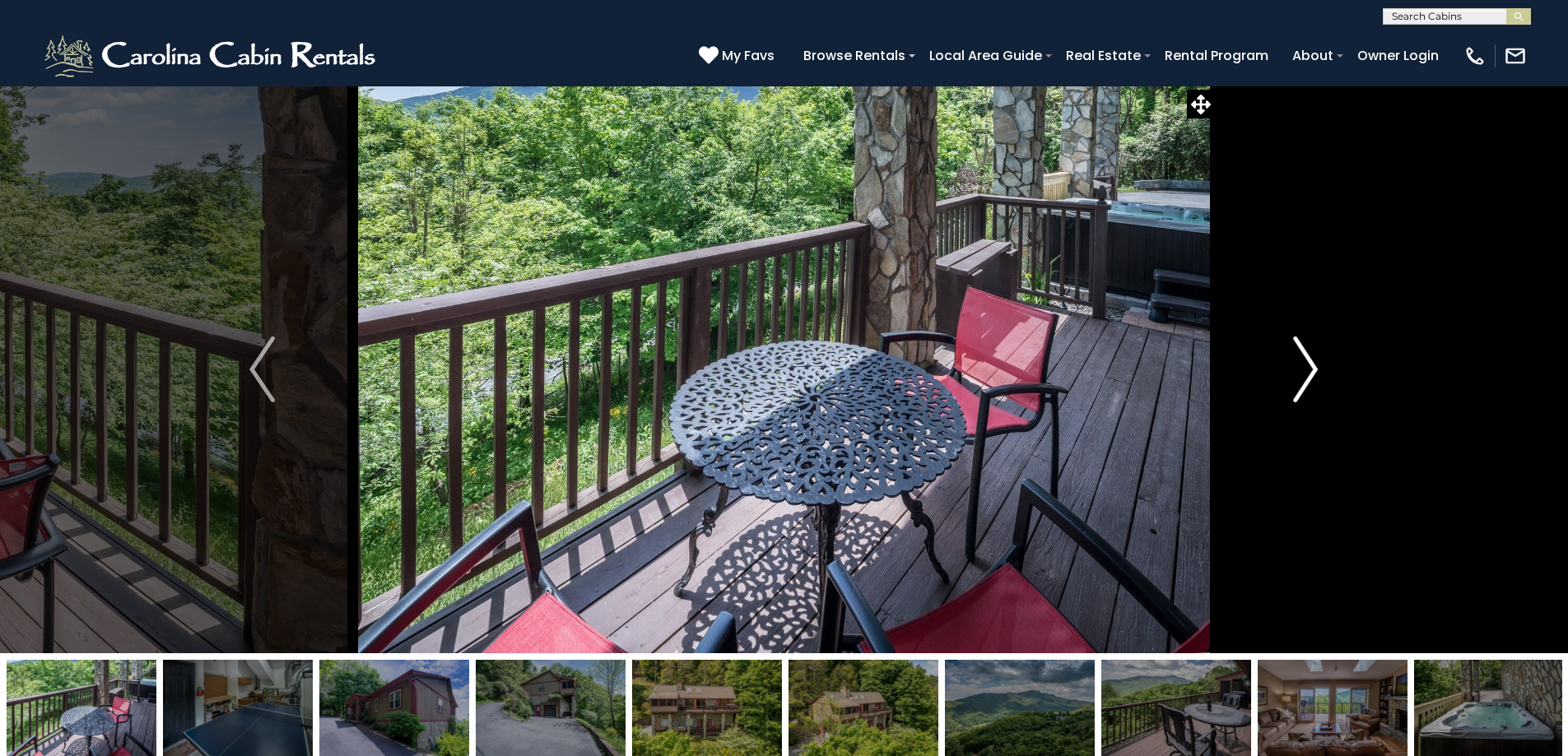
click at [1311, 374] on img "Next" at bounding box center [1305, 370] width 25 height 65
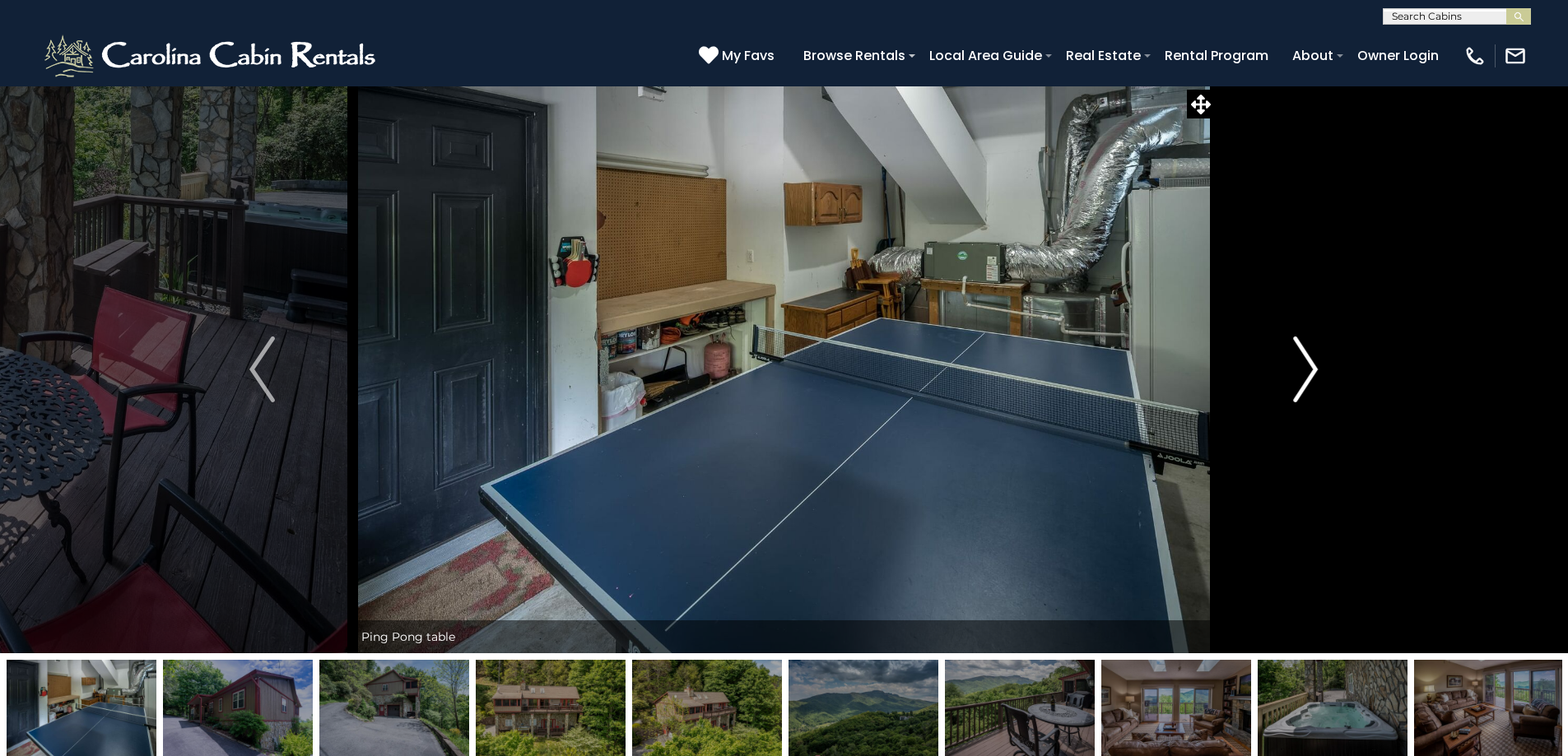
click at [1311, 374] on img "Next" at bounding box center [1305, 370] width 25 height 65
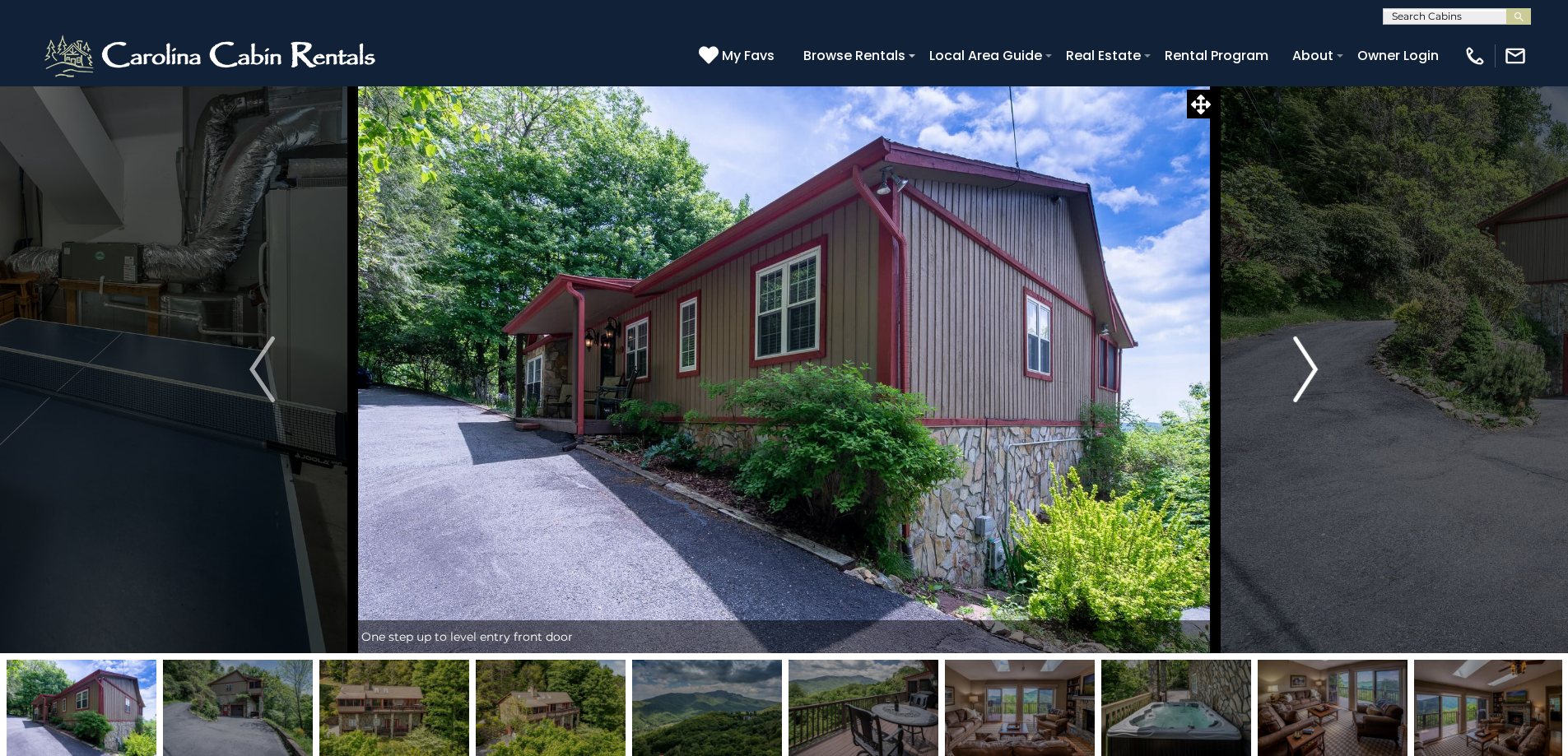
click at [1311, 374] on img "Next" at bounding box center [1305, 370] width 25 height 65
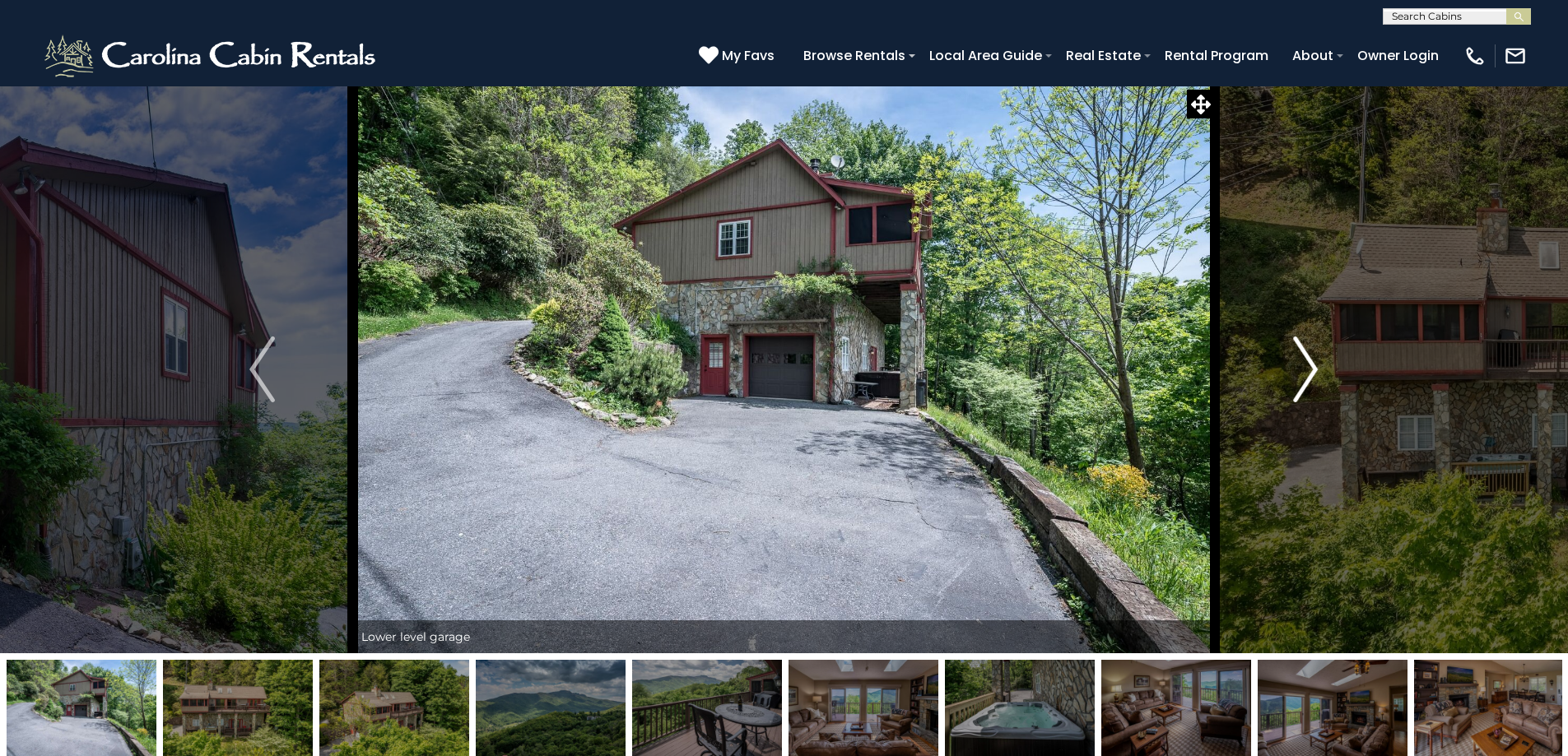
click at [1311, 374] on img "Next" at bounding box center [1305, 370] width 25 height 65
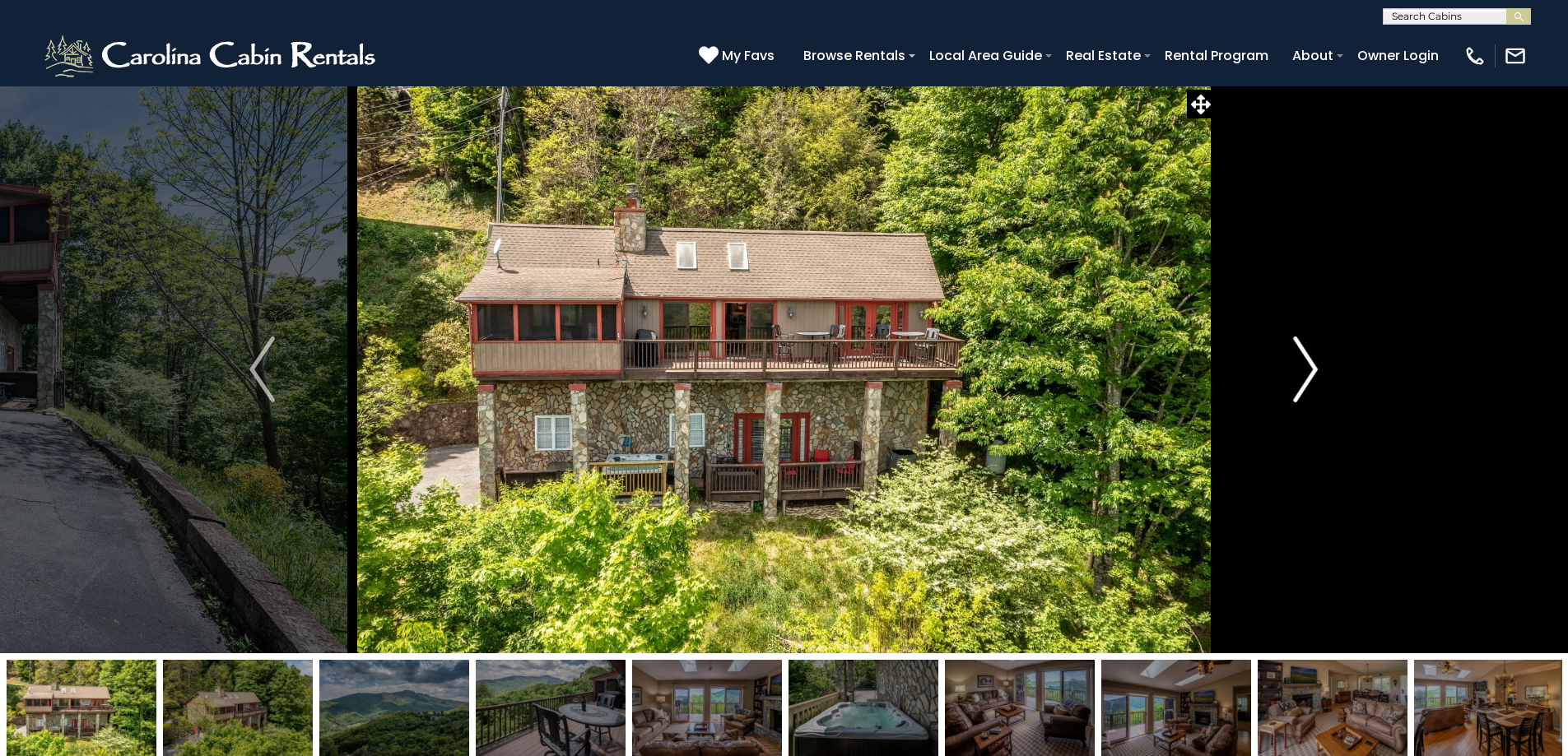
click at [1311, 374] on img "Next" at bounding box center [1305, 370] width 25 height 65
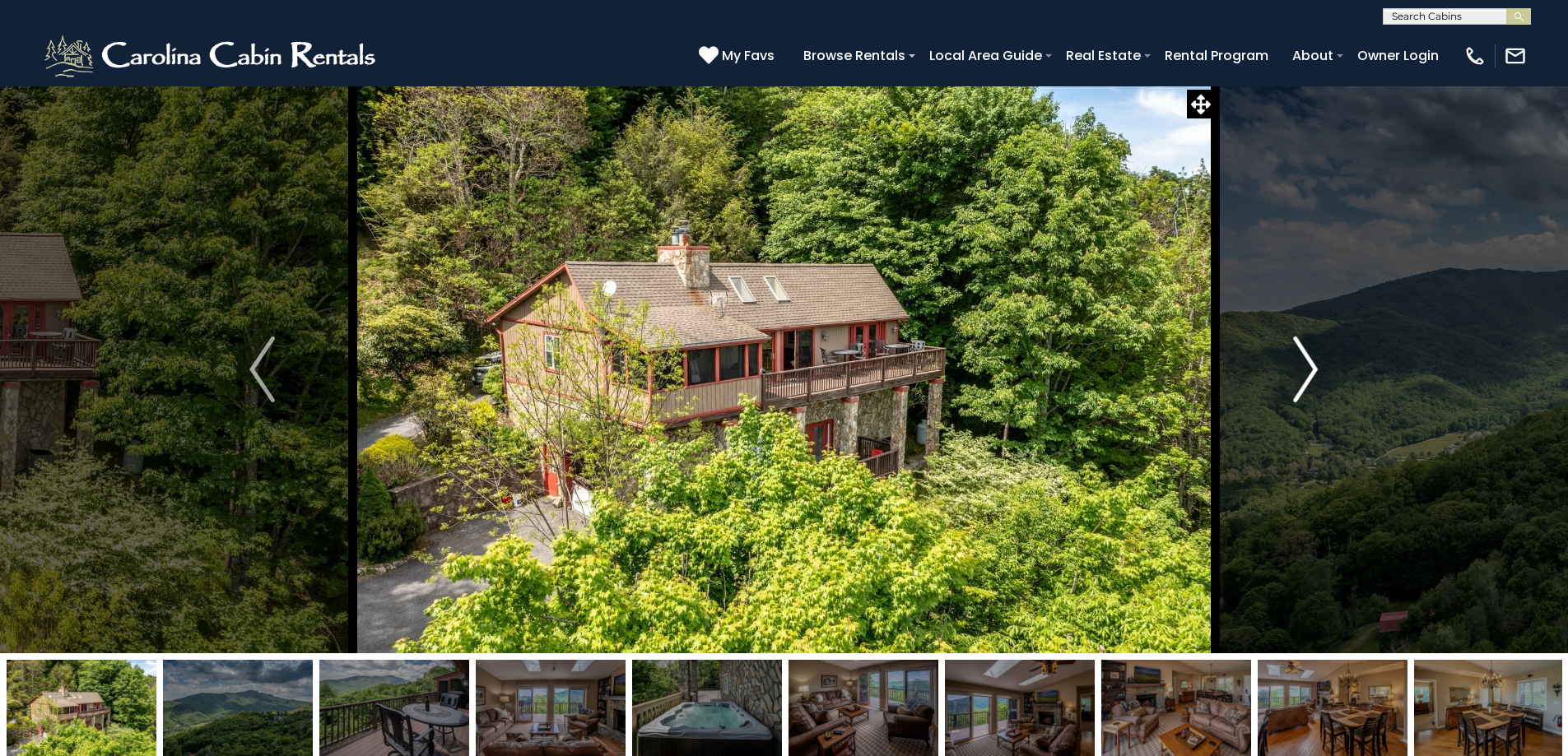
click at [1311, 374] on img "Next" at bounding box center [1305, 370] width 25 height 65
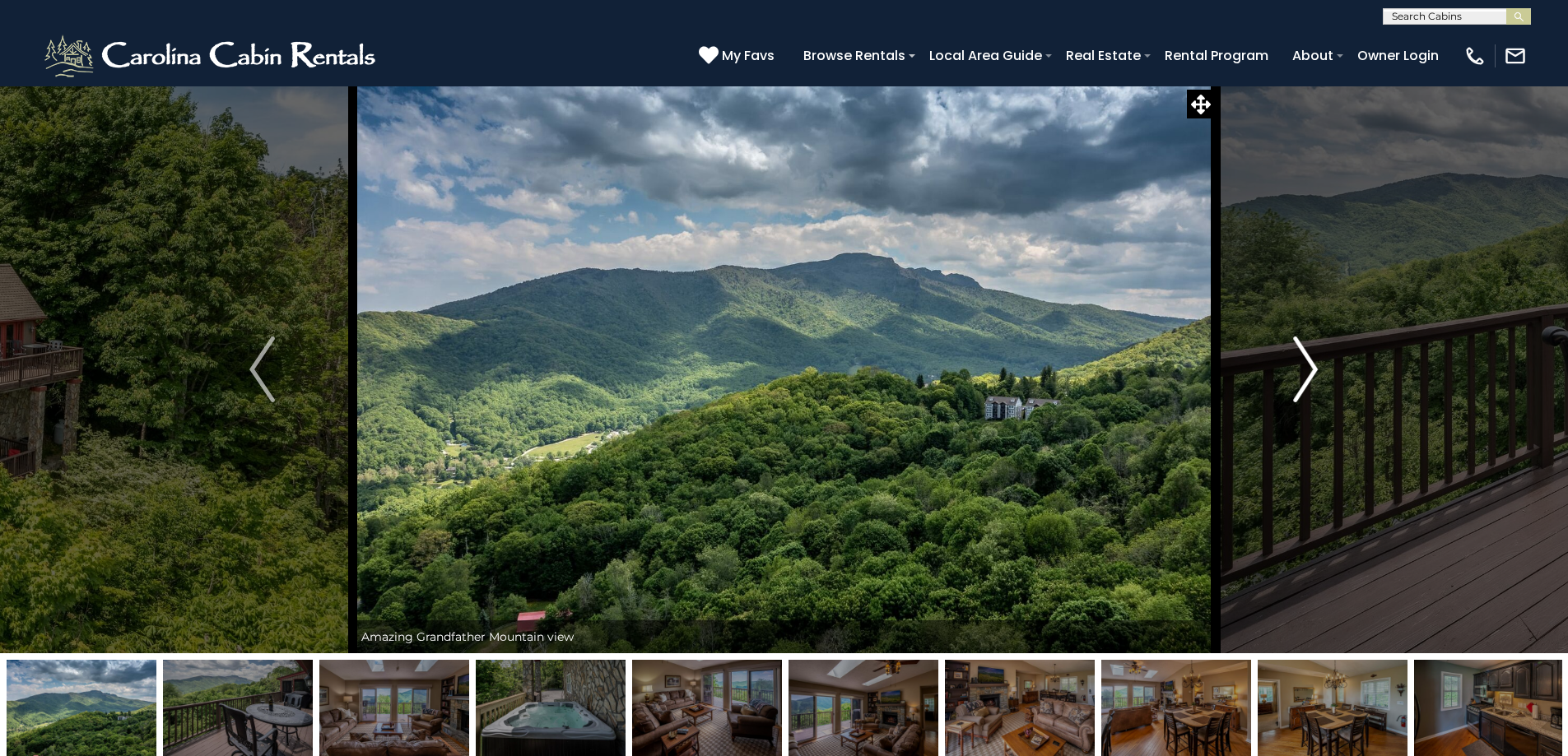
click at [1311, 374] on img "Next" at bounding box center [1305, 370] width 25 height 65
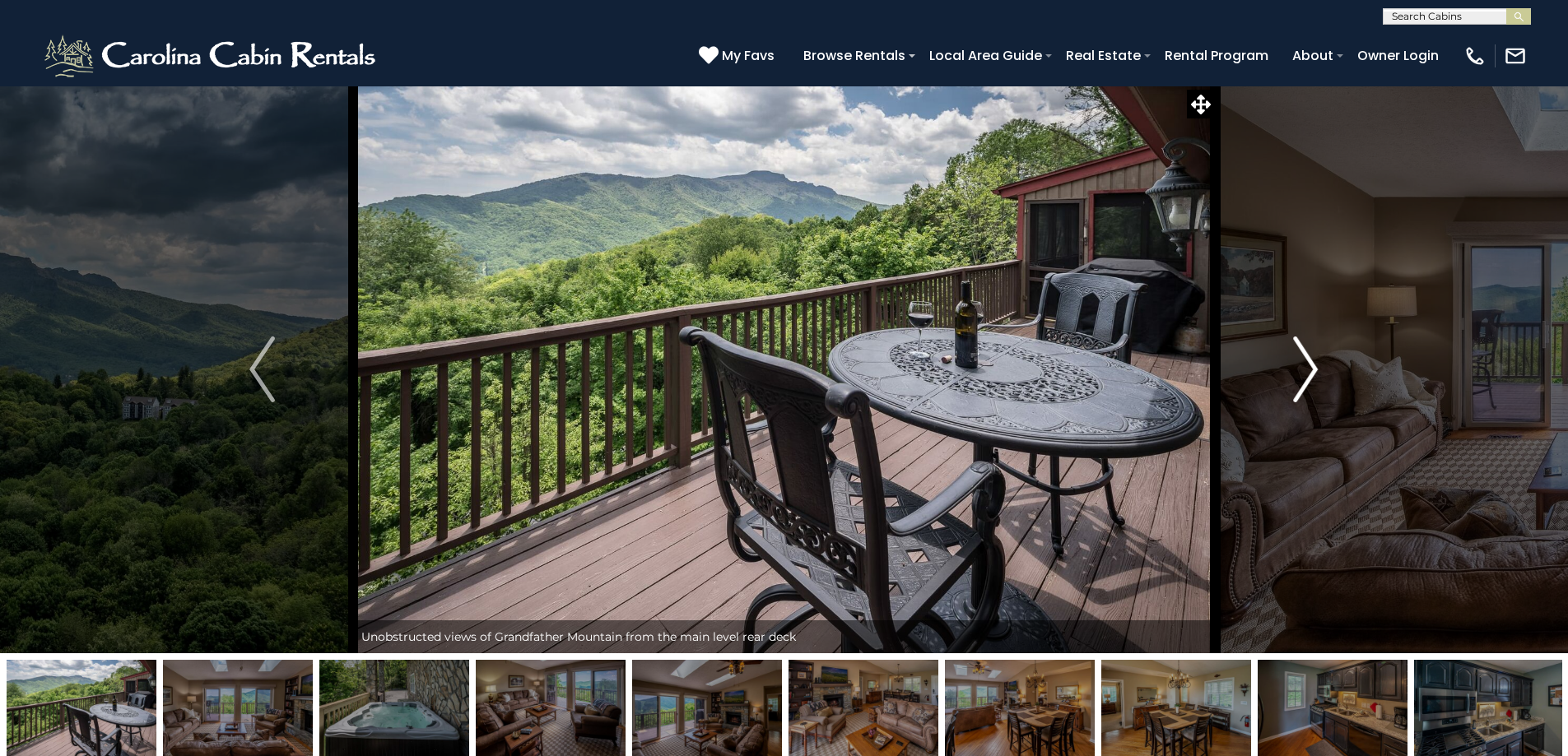
click at [1311, 374] on img "Next" at bounding box center [1305, 370] width 25 height 65
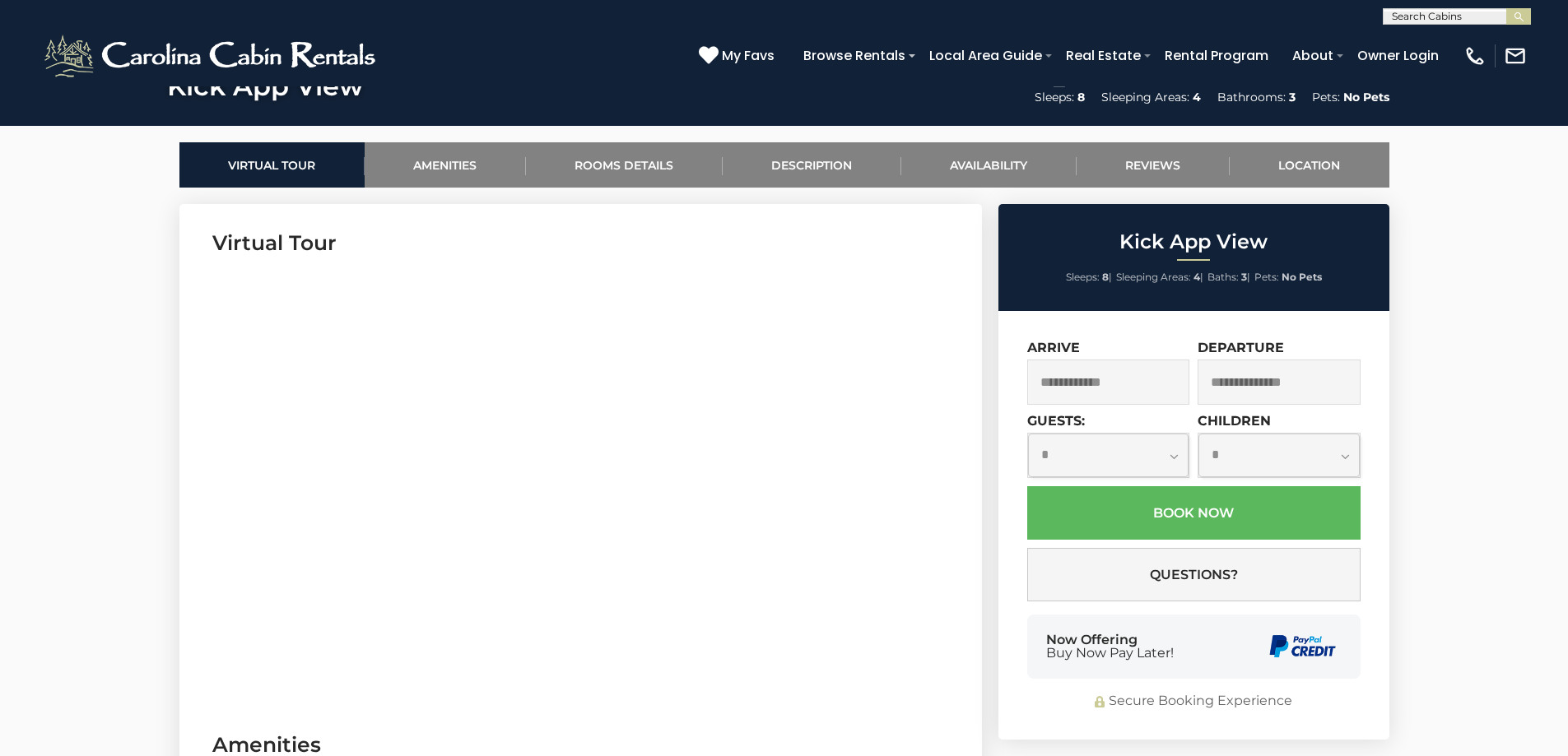
scroll to position [740, 0]
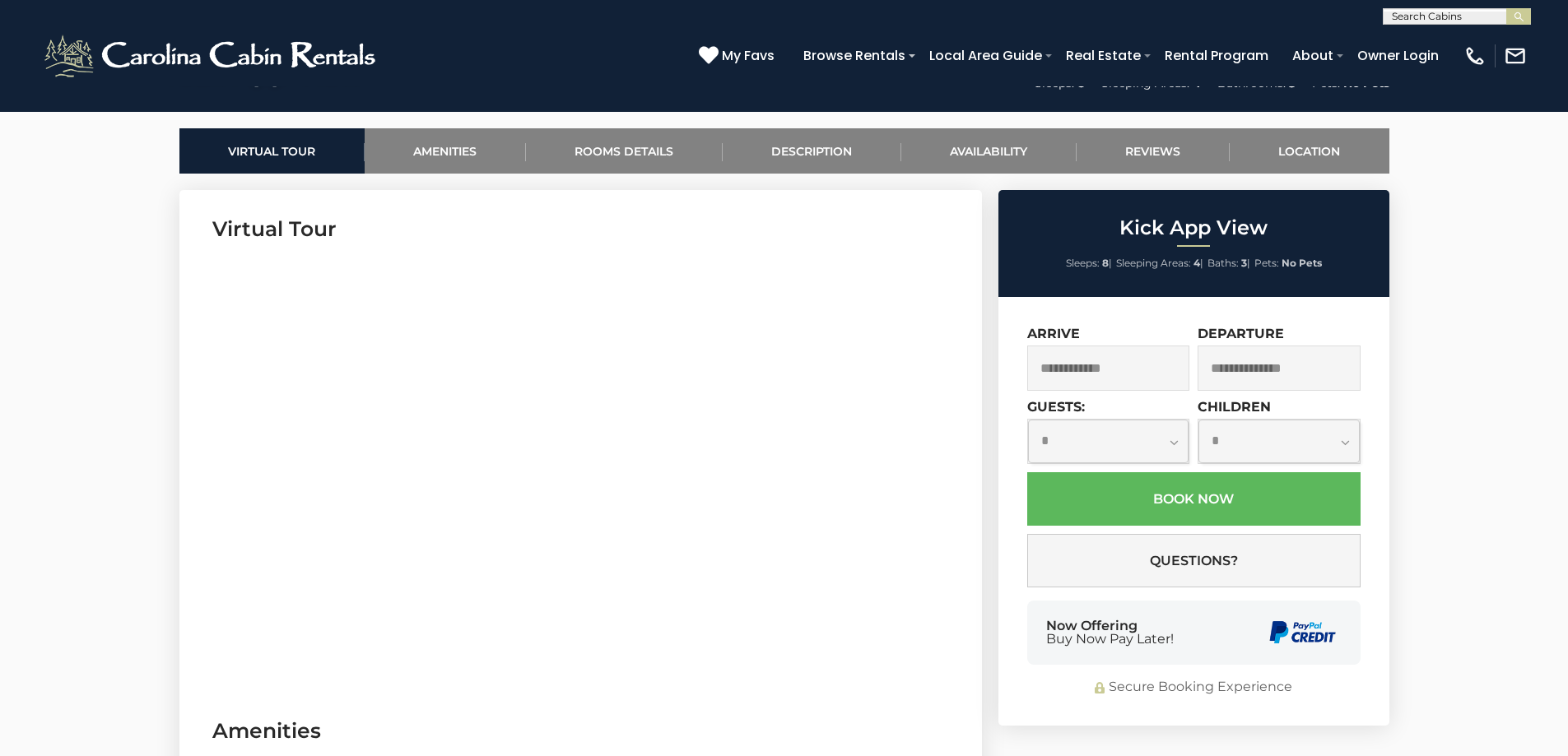
click at [1148, 356] on input "text" at bounding box center [1108, 369] width 163 height 46
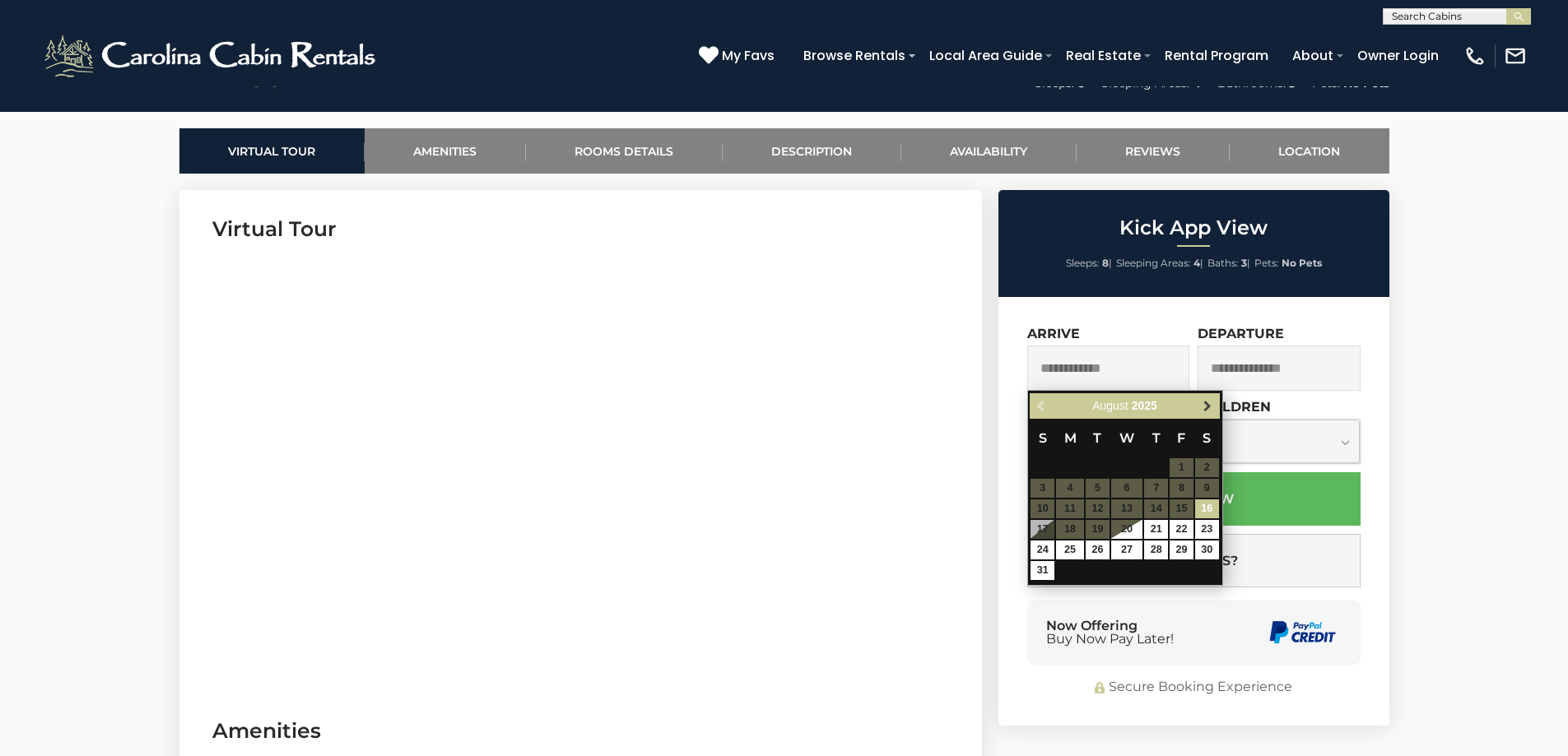
click at [1207, 404] on span "Next" at bounding box center [1207, 406] width 13 height 13
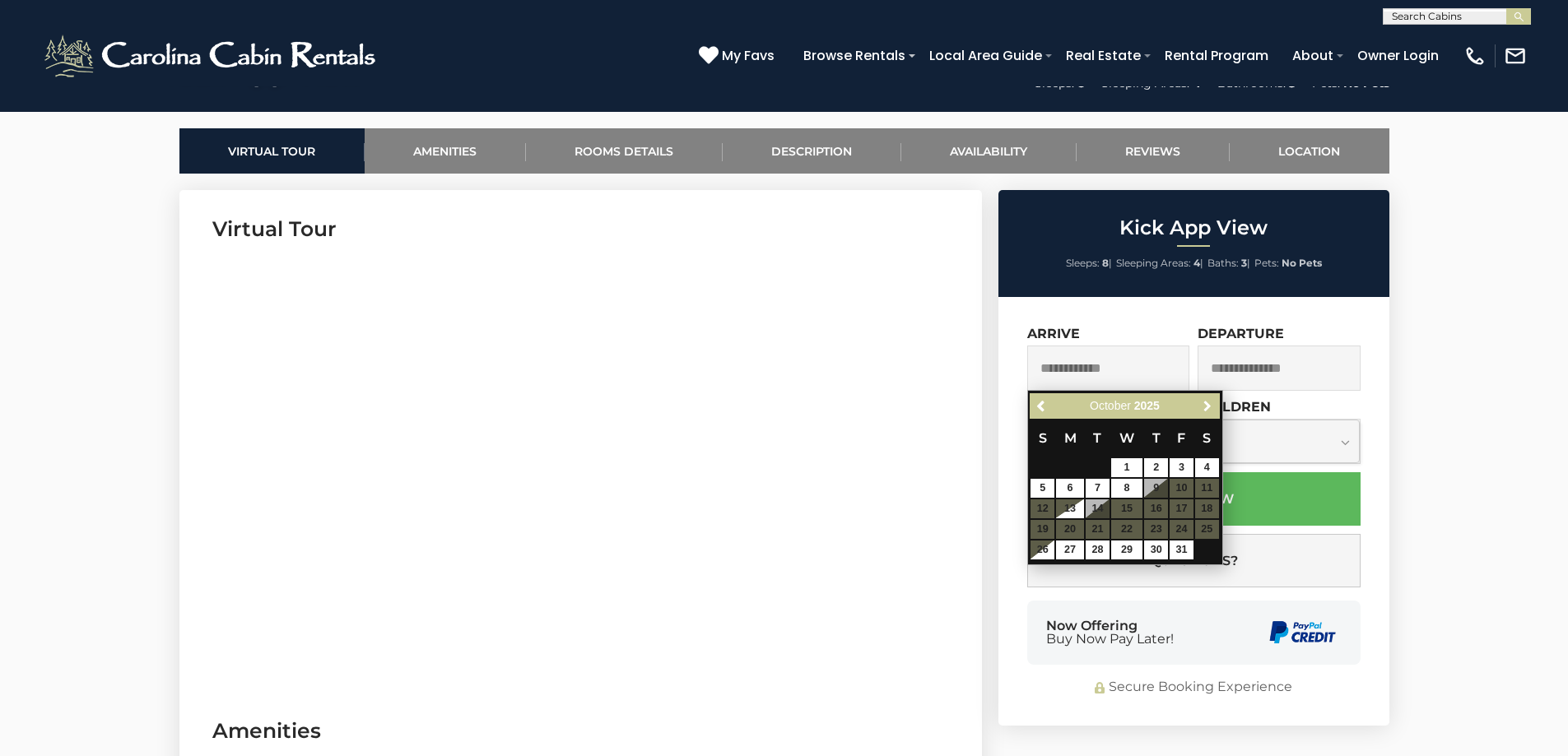
click at [1207, 404] on span "Next" at bounding box center [1207, 406] width 13 height 13
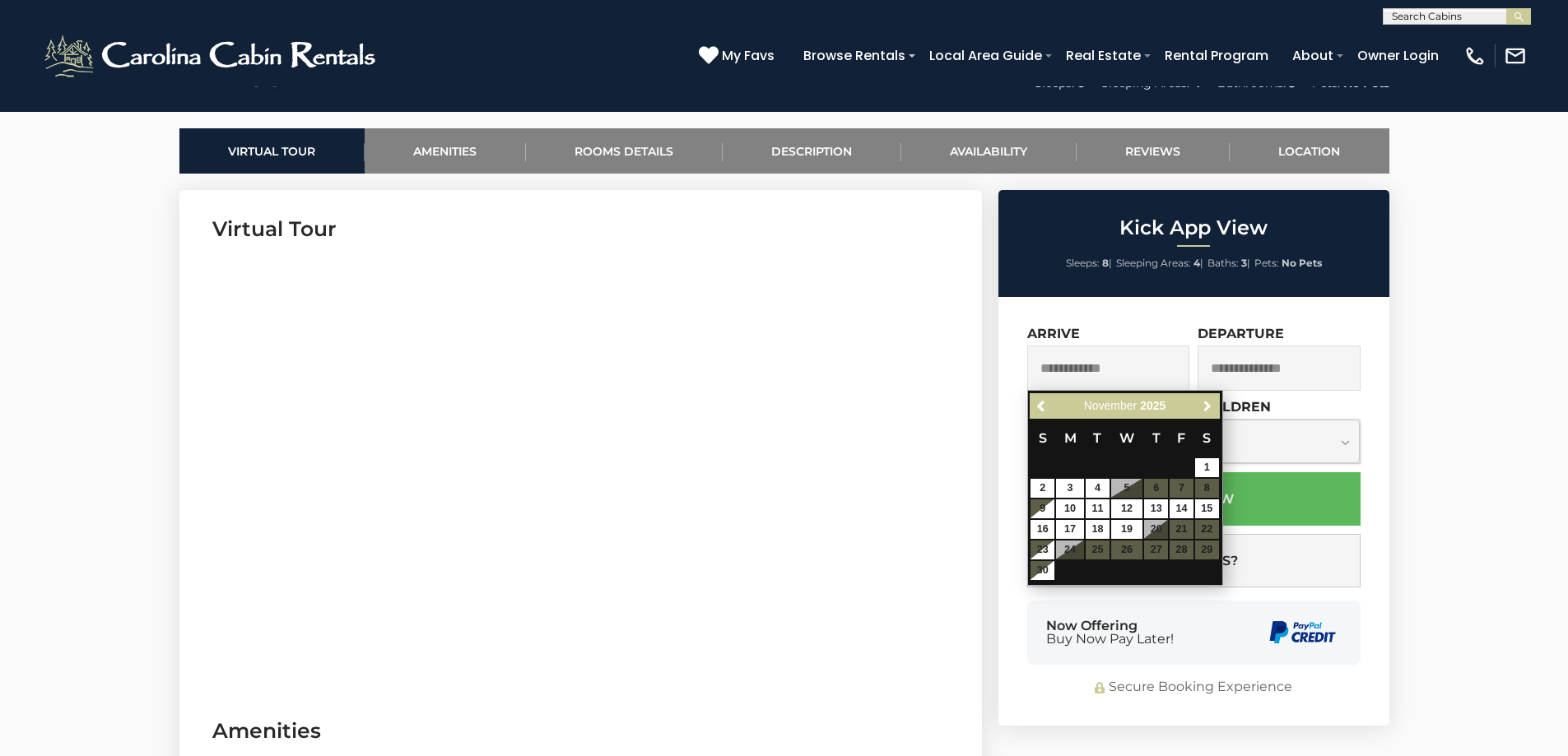
click at [1207, 404] on span "Next" at bounding box center [1207, 406] width 13 height 13
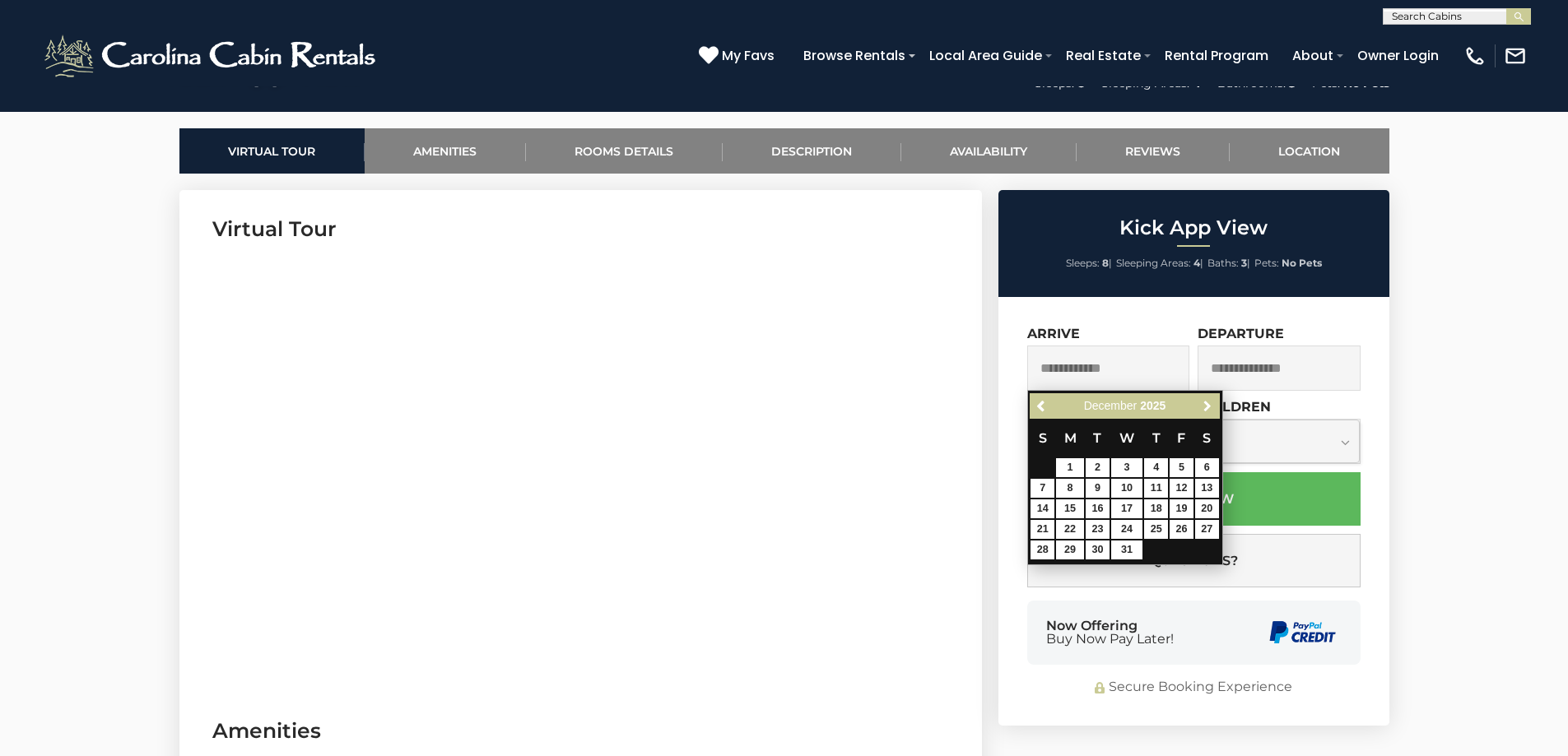
click at [1207, 404] on span "Next" at bounding box center [1207, 406] width 13 height 13
click at [1049, 550] on link "25" at bounding box center [1043, 550] width 24 height 19
type input "**********"
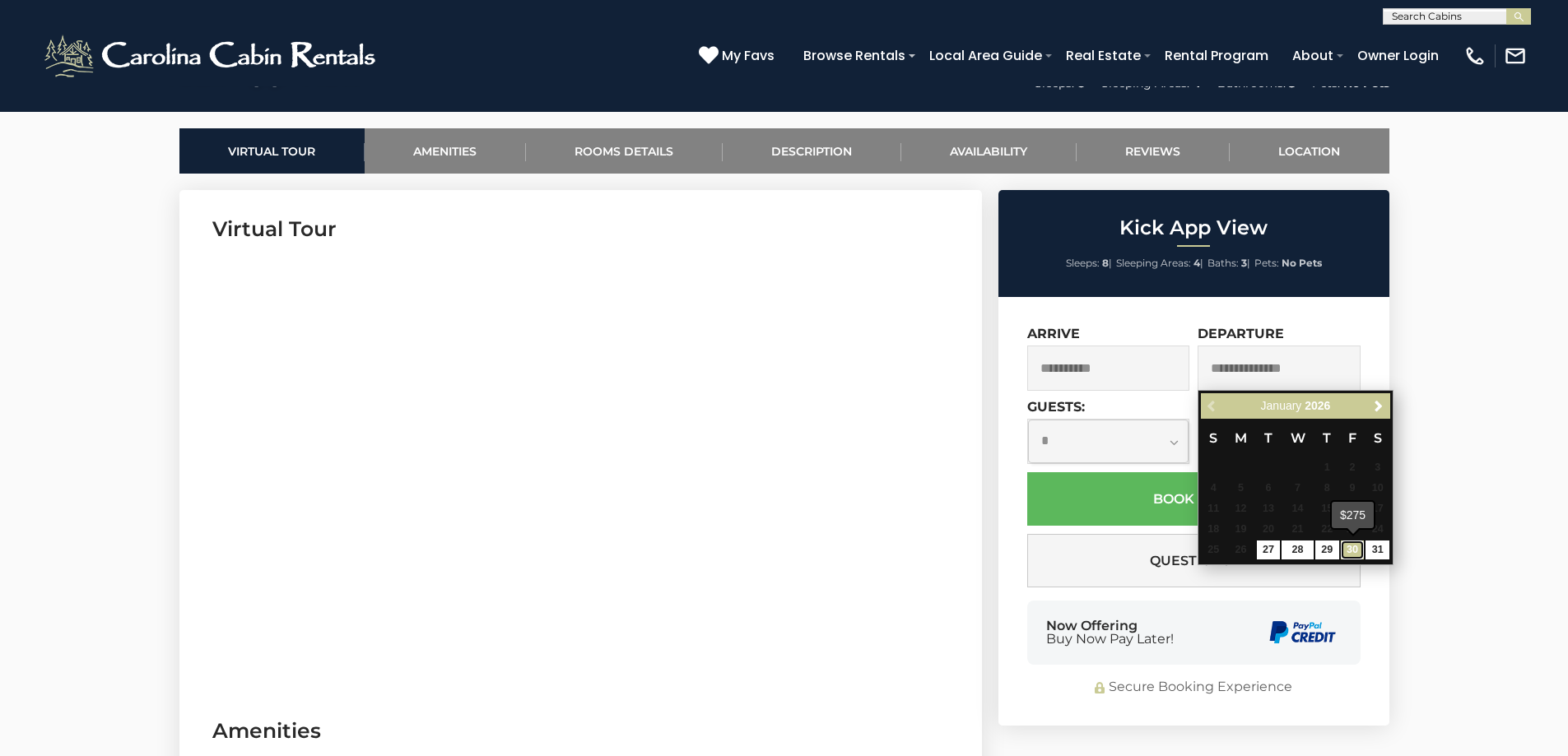
click at [1355, 555] on link "30" at bounding box center [1353, 550] width 24 height 19
type input "**********"
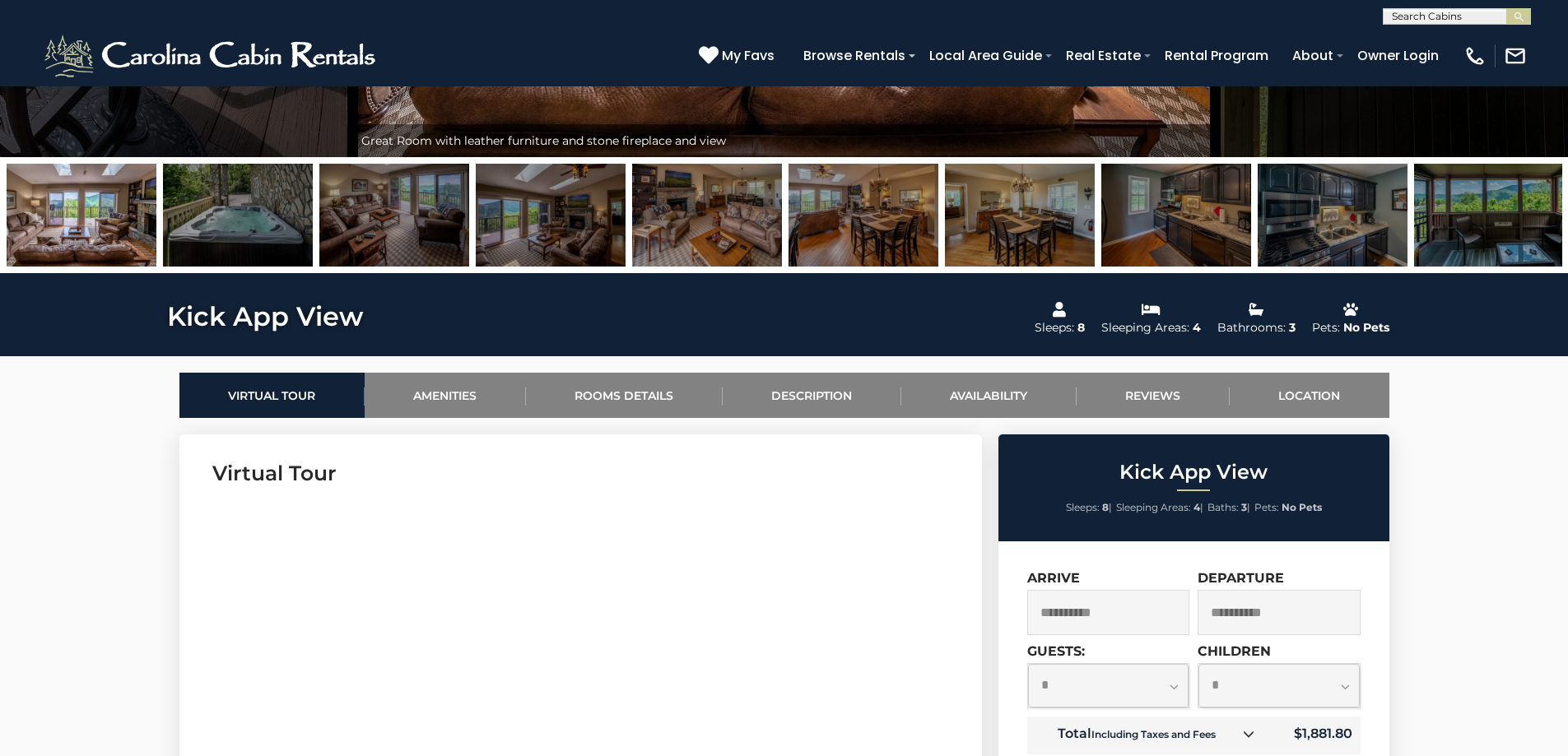
scroll to position [493, 0]
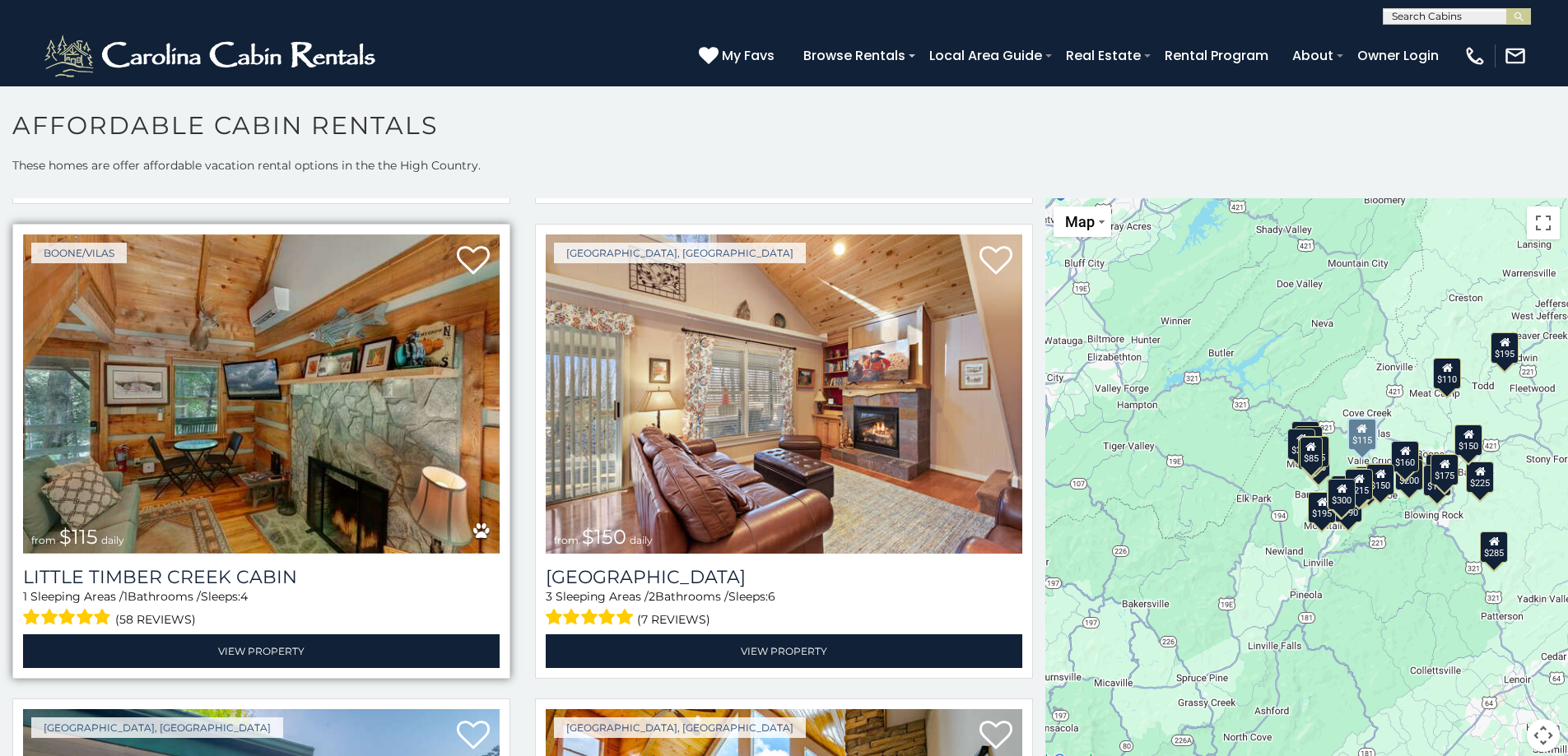
scroll to position [1399, 0]
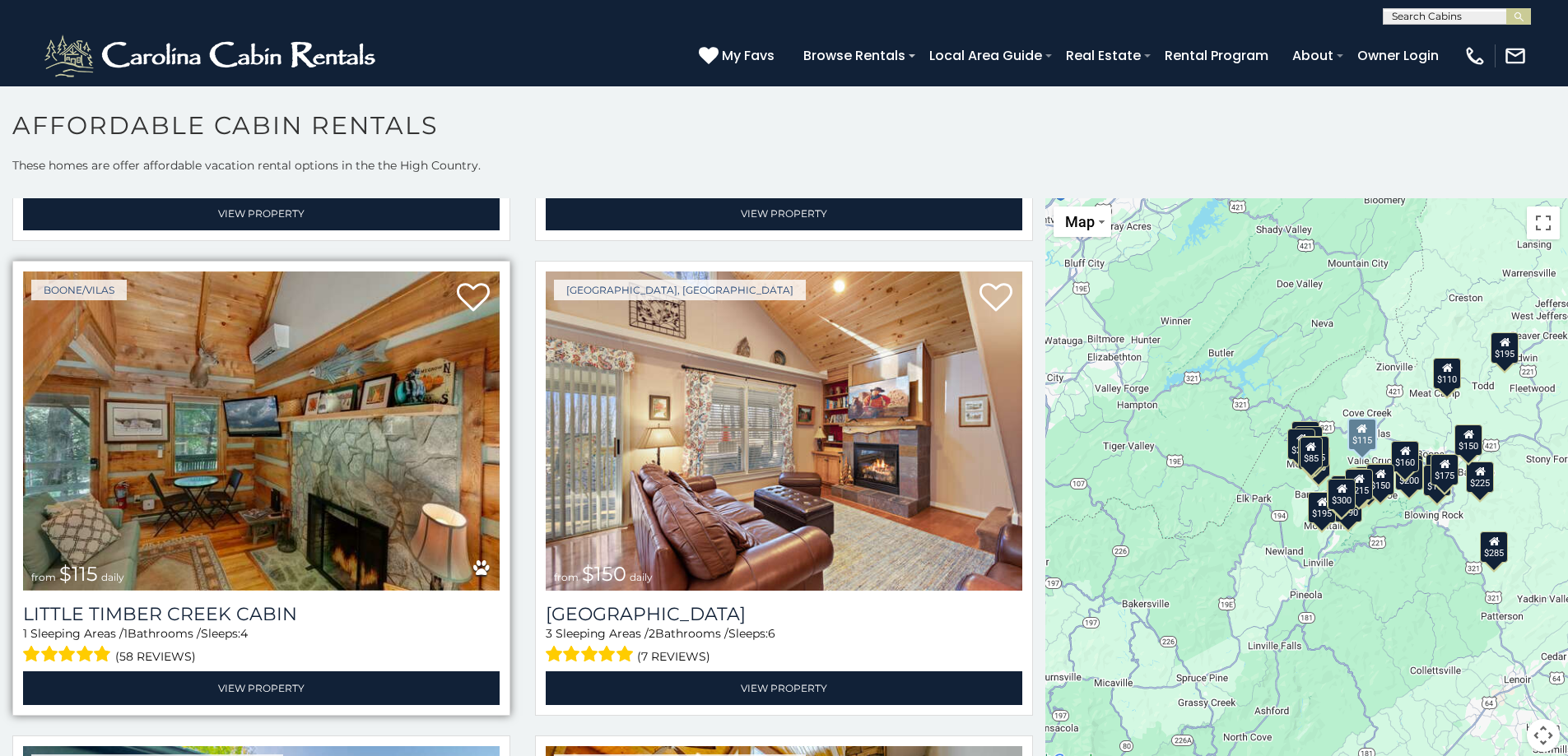
click at [313, 429] on img at bounding box center [261, 431] width 477 height 319
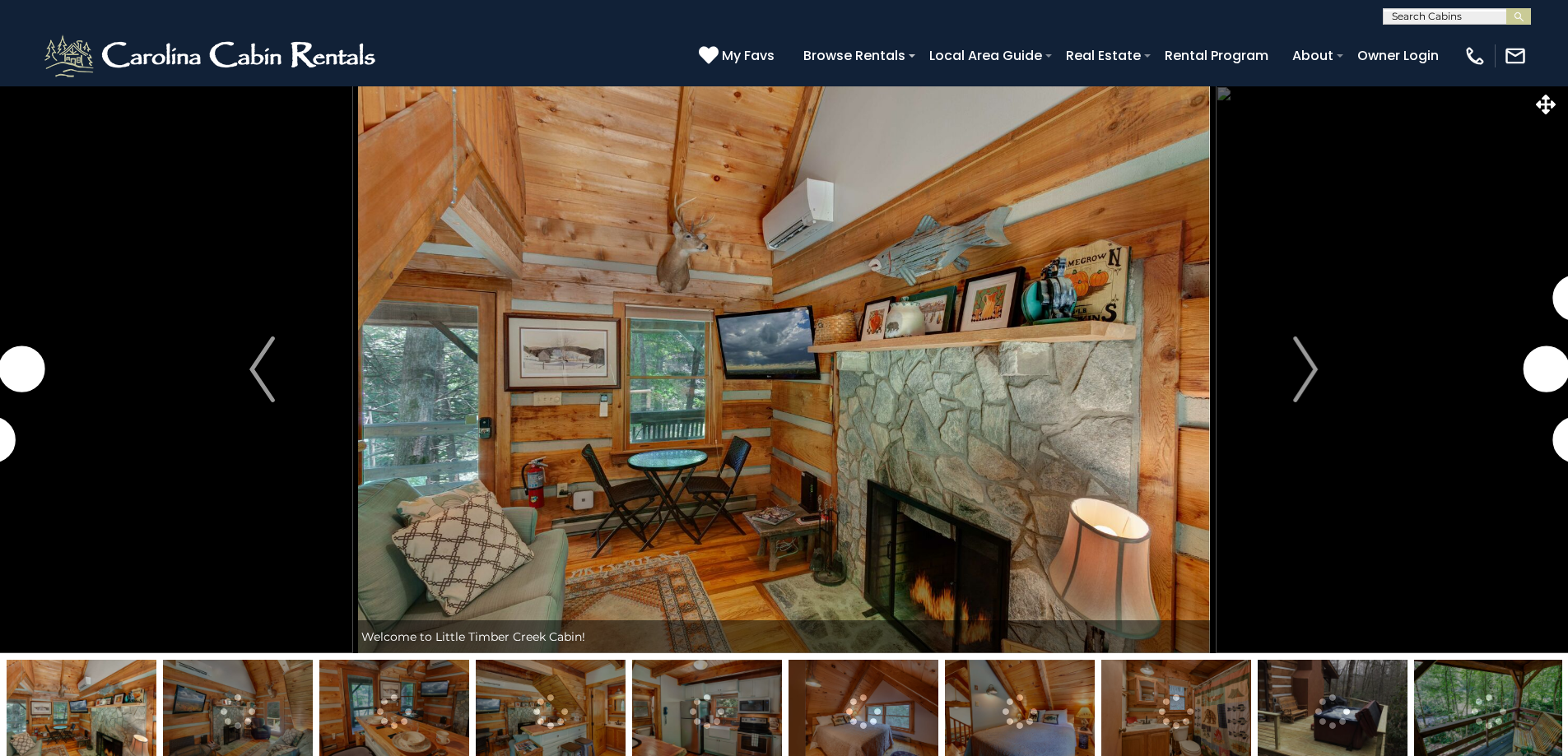
click at [1315, 369] on img "Next" at bounding box center [1305, 370] width 25 height 65
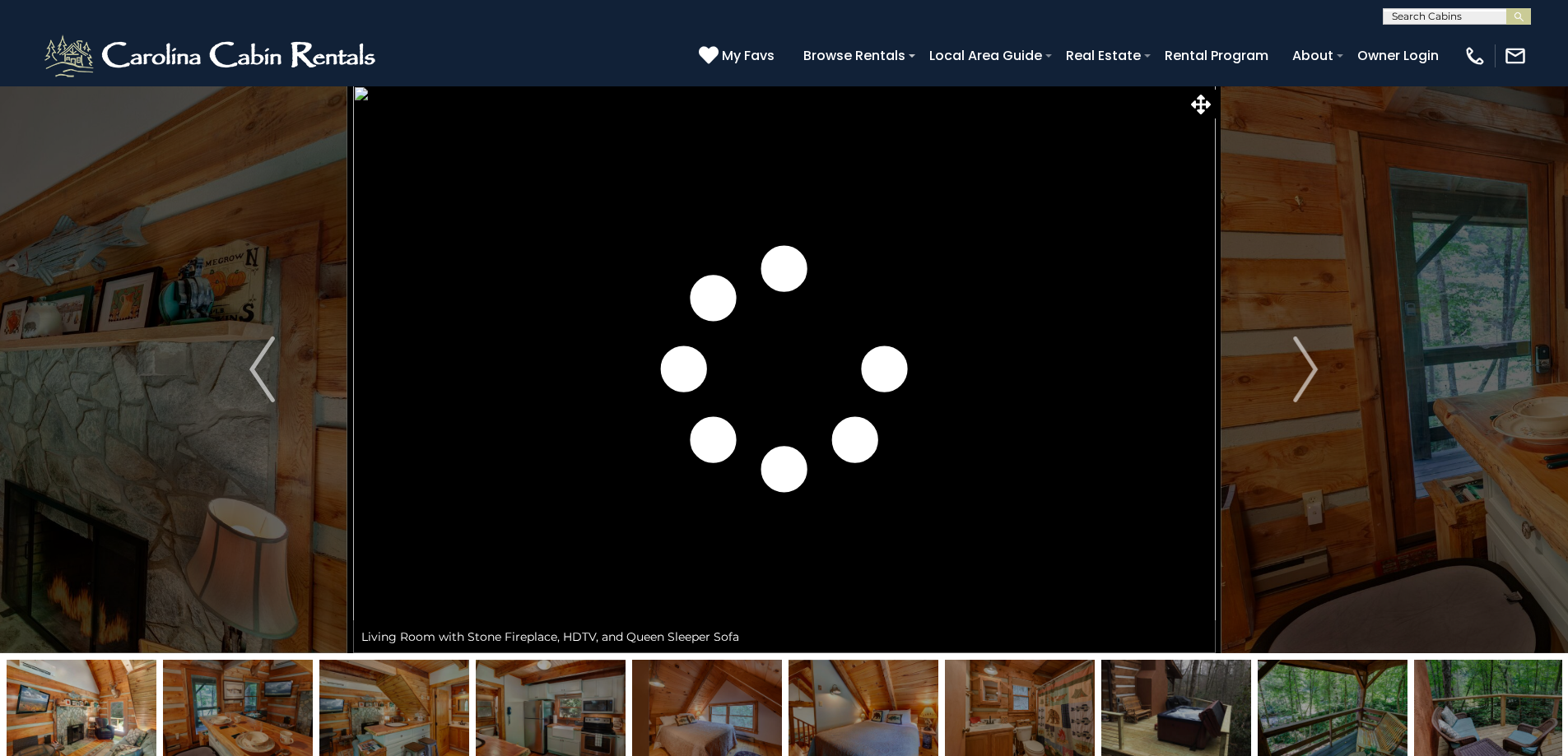
click at [1315, 369] on img "Next" at bounding box center [1305, 370] width 25 height 65
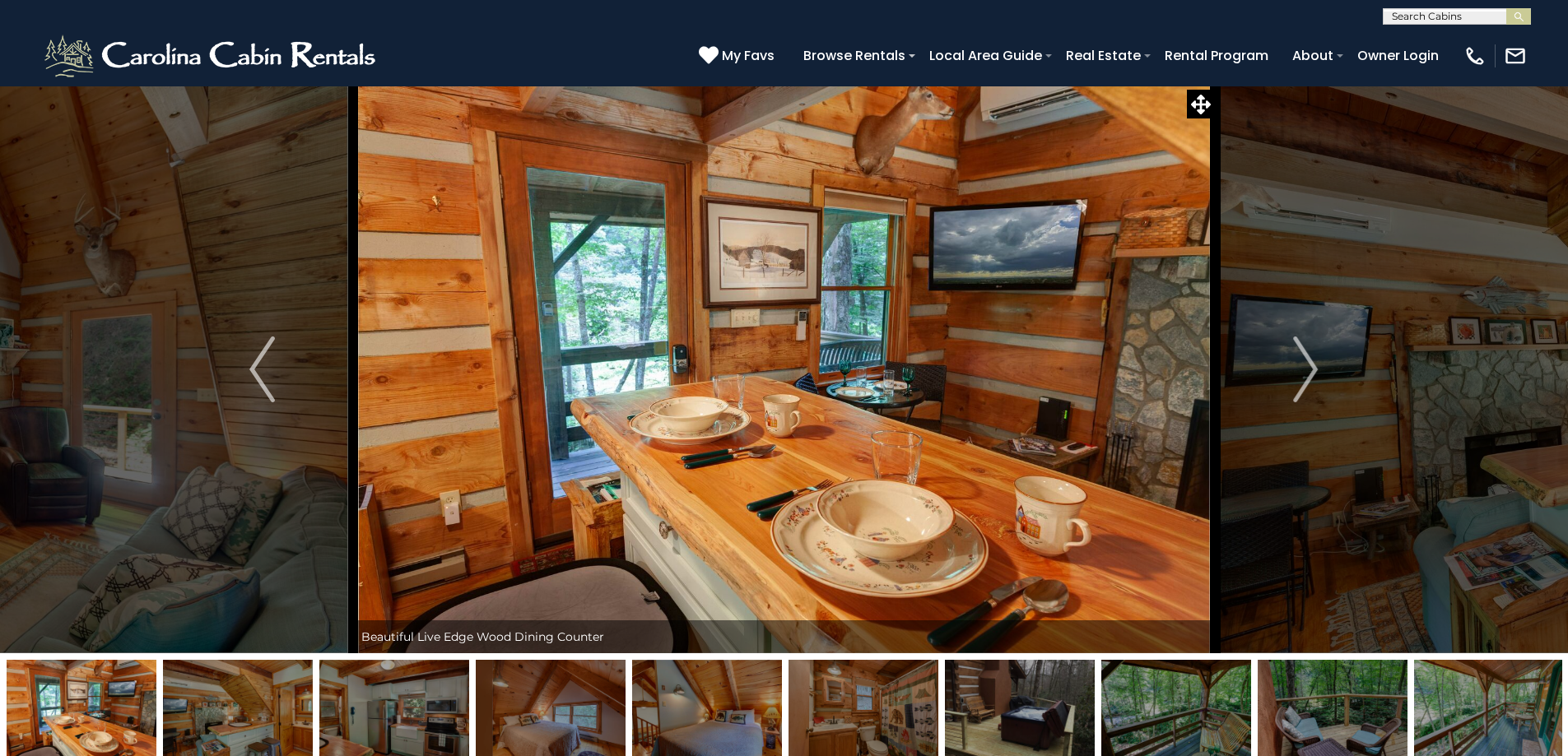
click at [1315, 369] on img "Next" at bounding box center [1305, 370] width 25 height 65
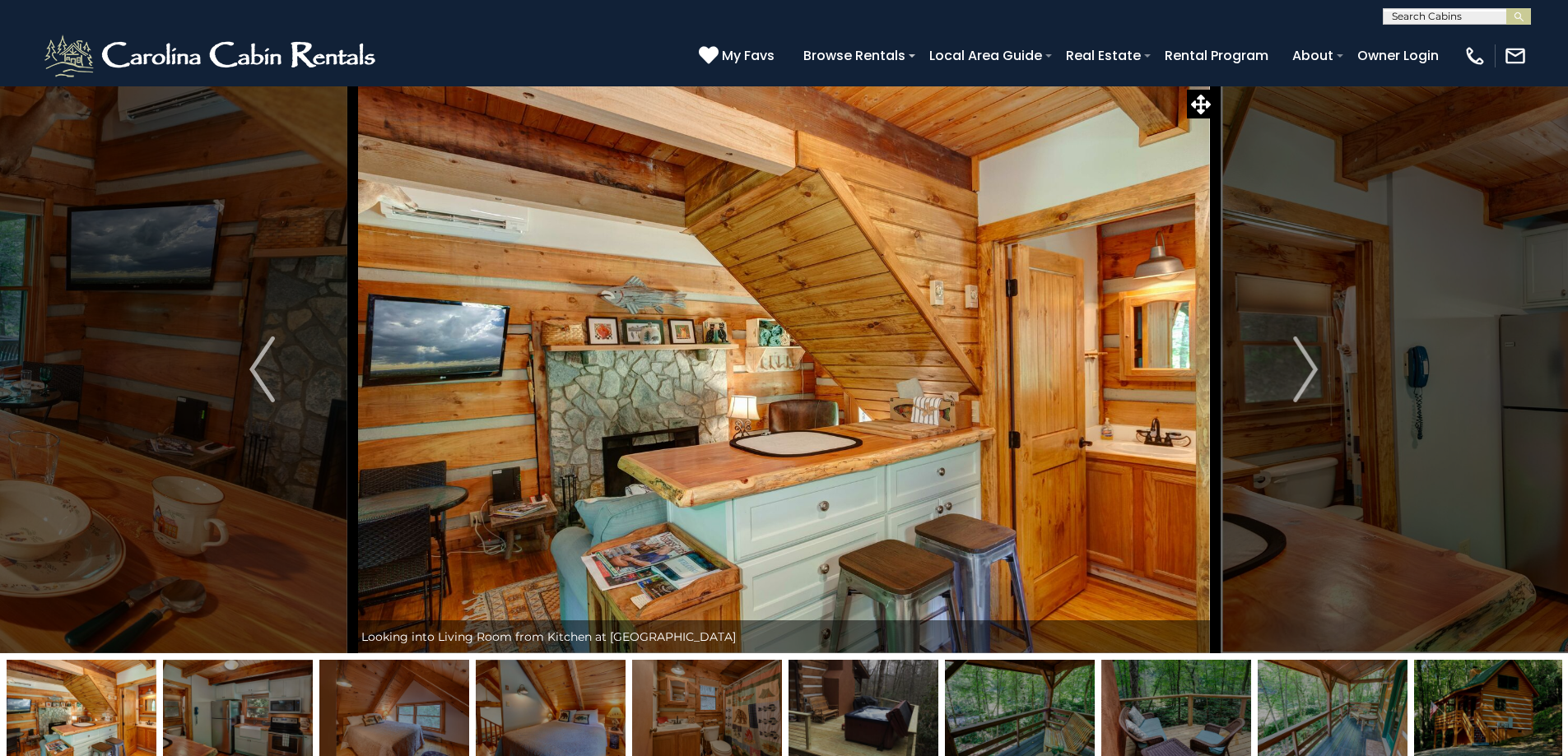
click at [1315, 369] on img "Next" at bounding box center [1305, 370] width 25 height 65
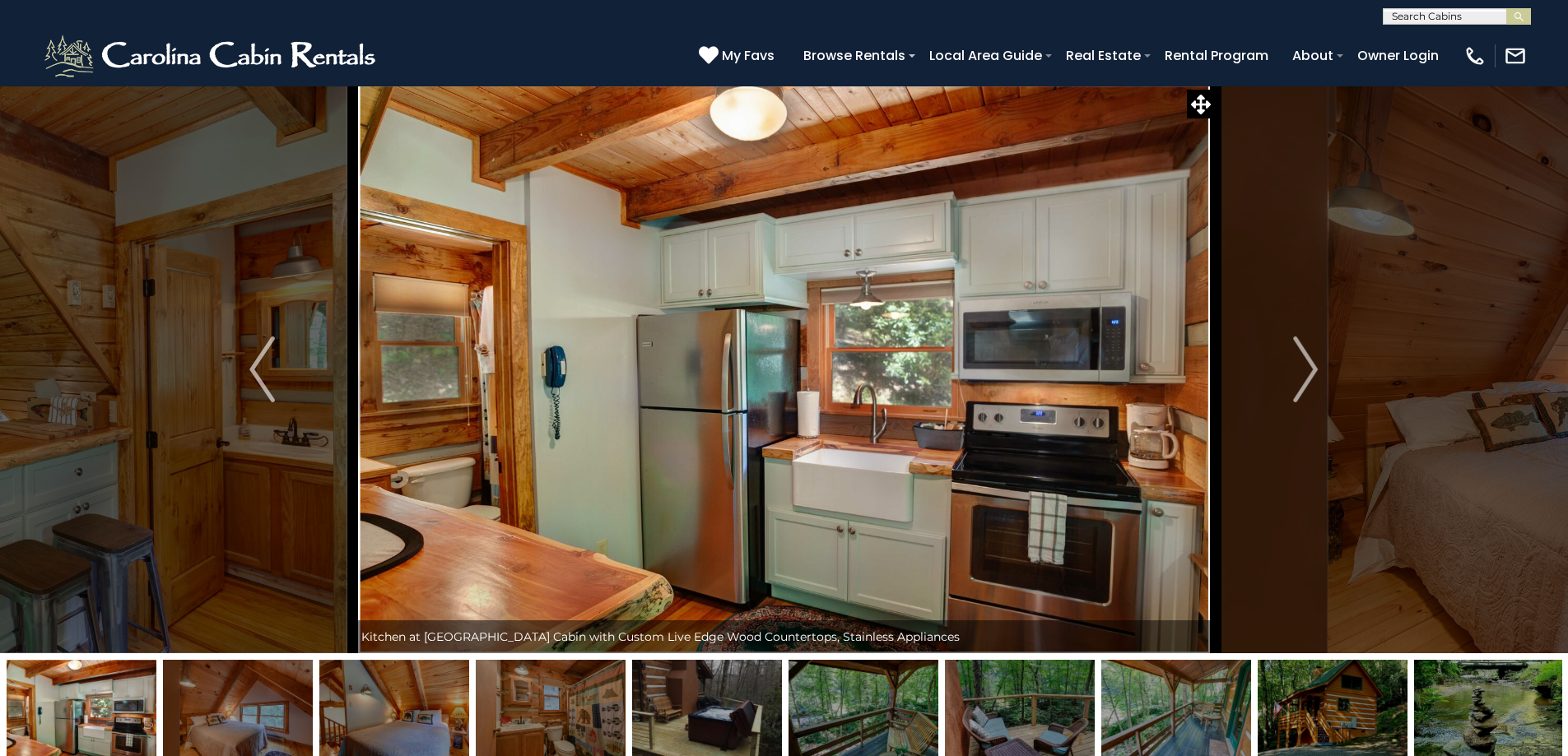
click at [1315, 369] on img "Next" at bounding box center [1305, 370] width 25 height 65
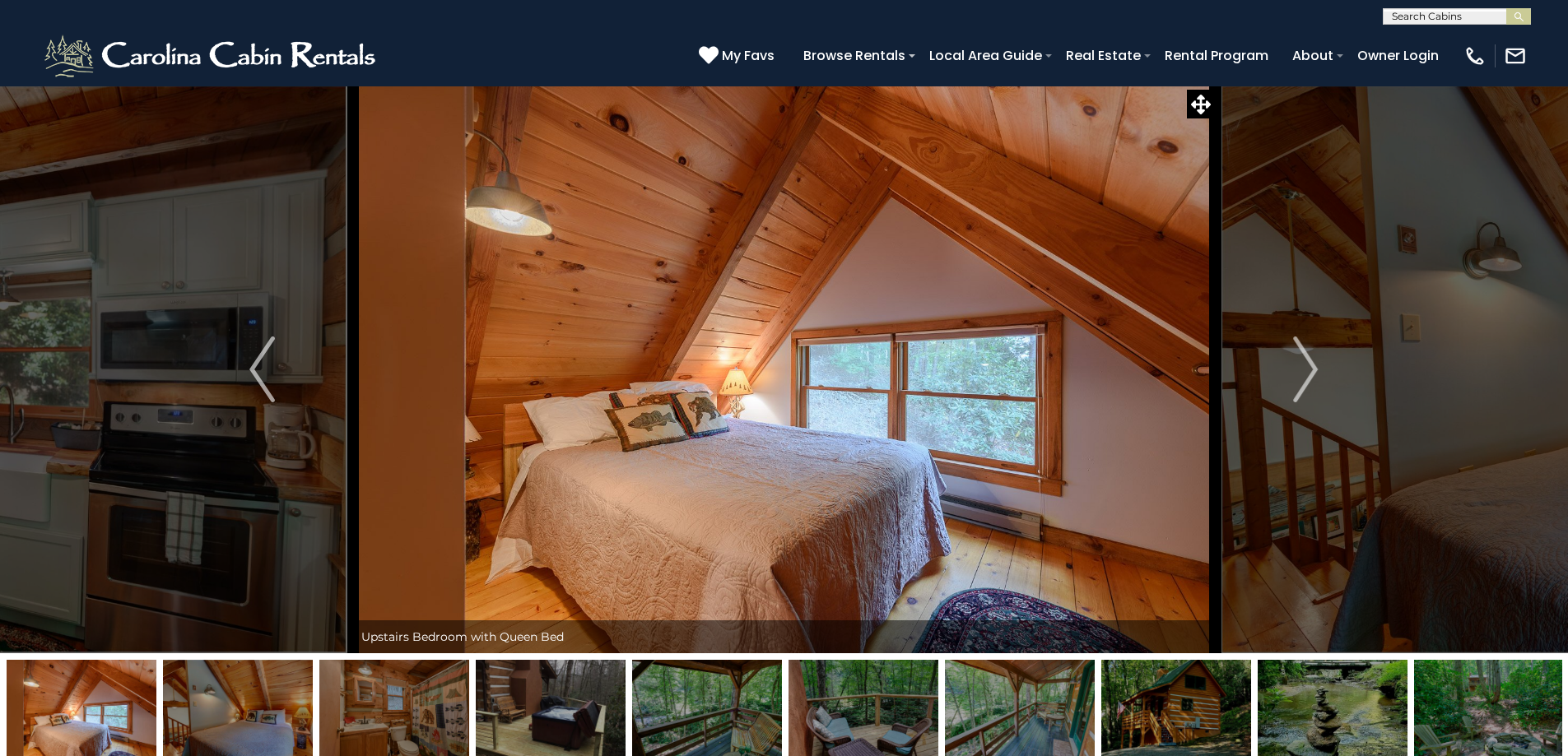
click at [1315, 369] on img "Next" at bounding box center [1305, 370] width 25 height 65
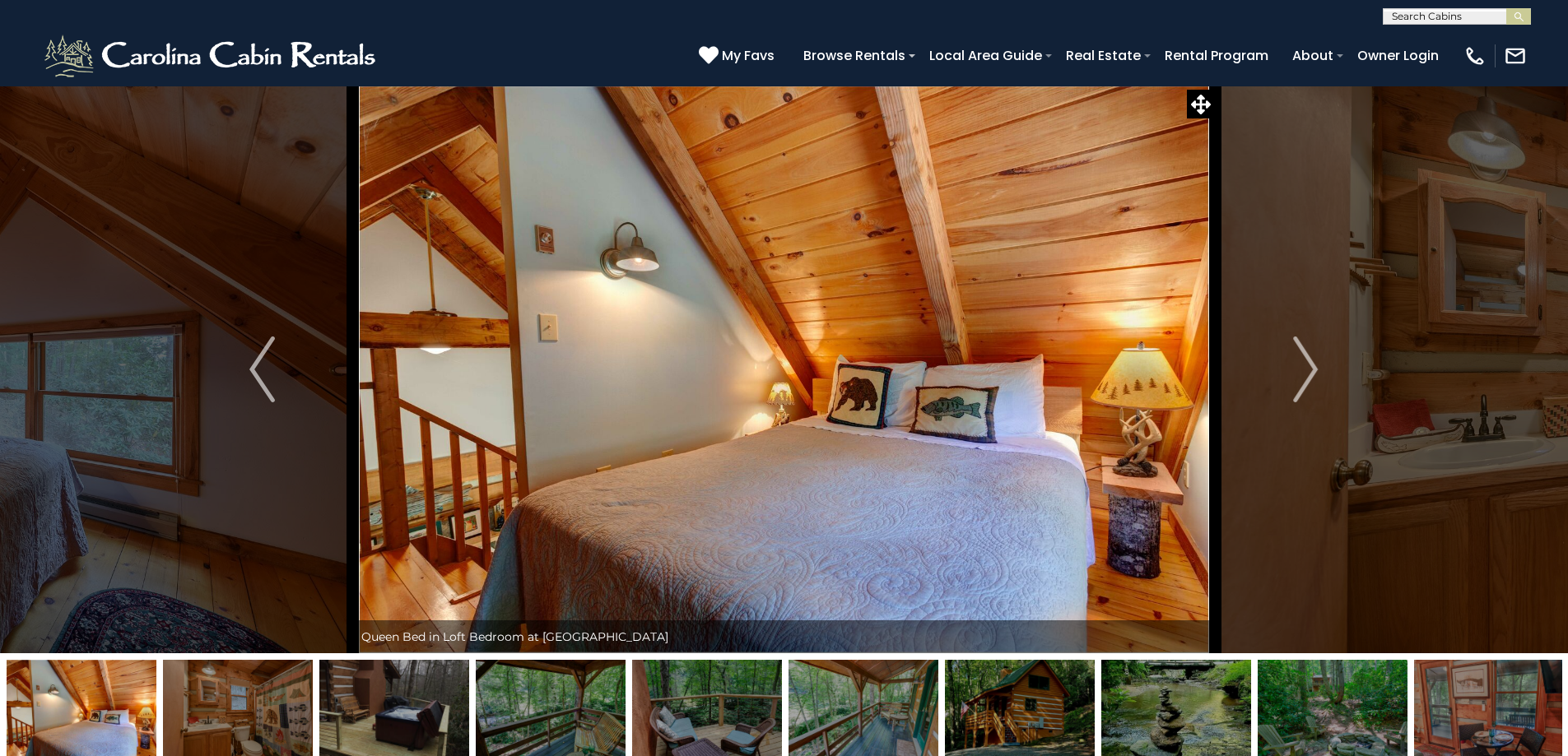
click at [1315, 369] on img "Next" at bounding box center [1305, 370] width 25 height 65
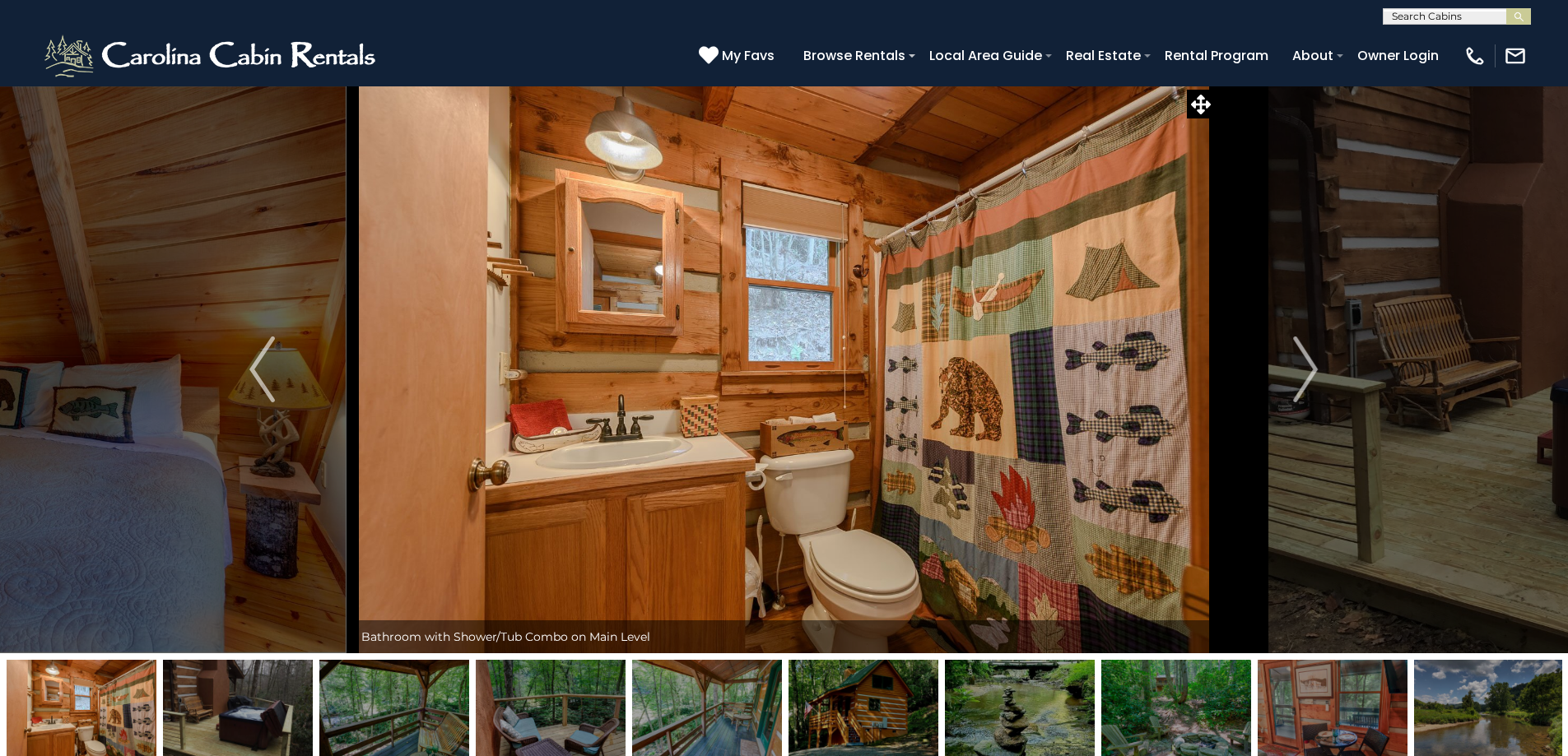
click at [1315, 369] on img "Next" at bounding box center [1305, 370] width 25 height 65
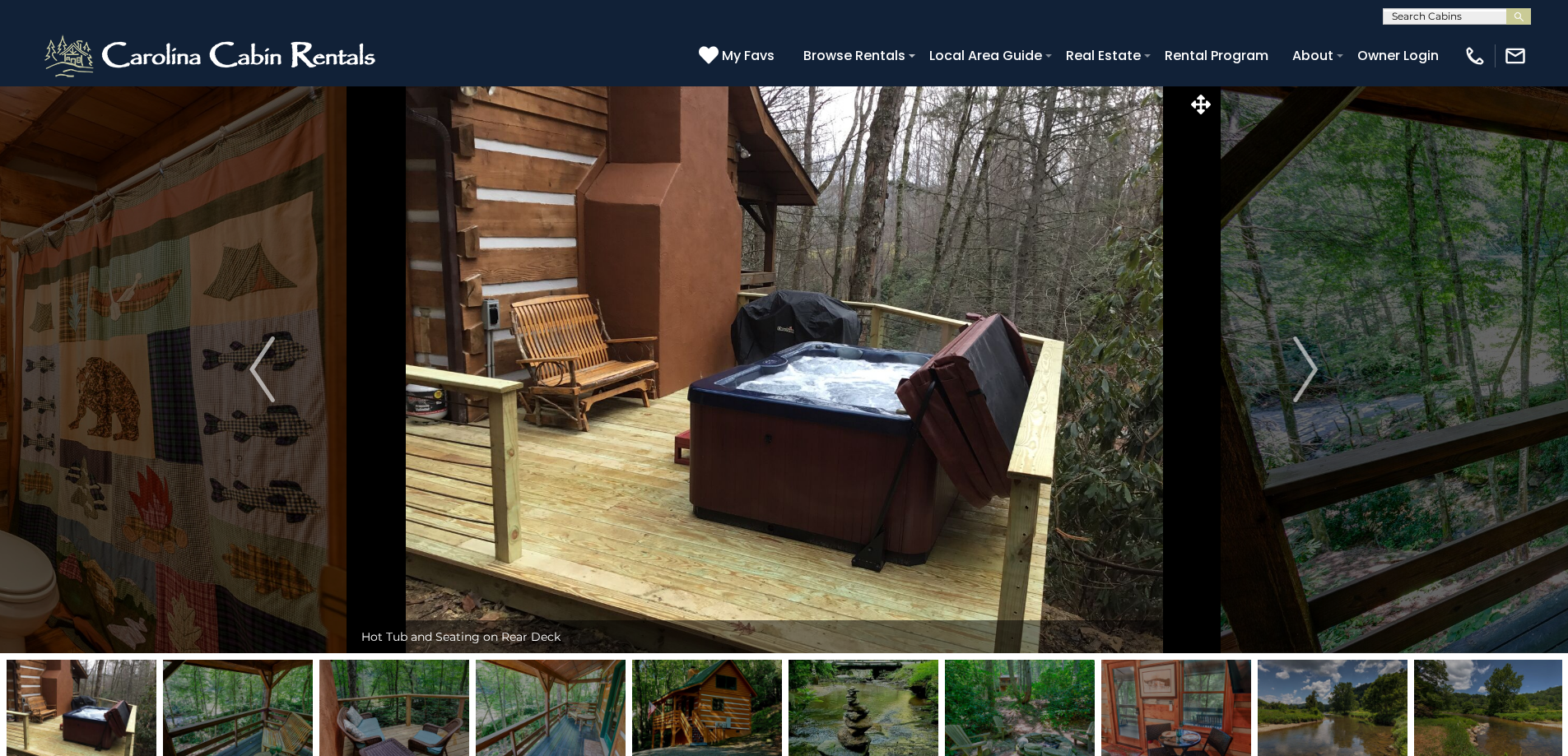
click at [1315, 369] on img "Next" at bounding box center [1305, 370] width 25 height 65
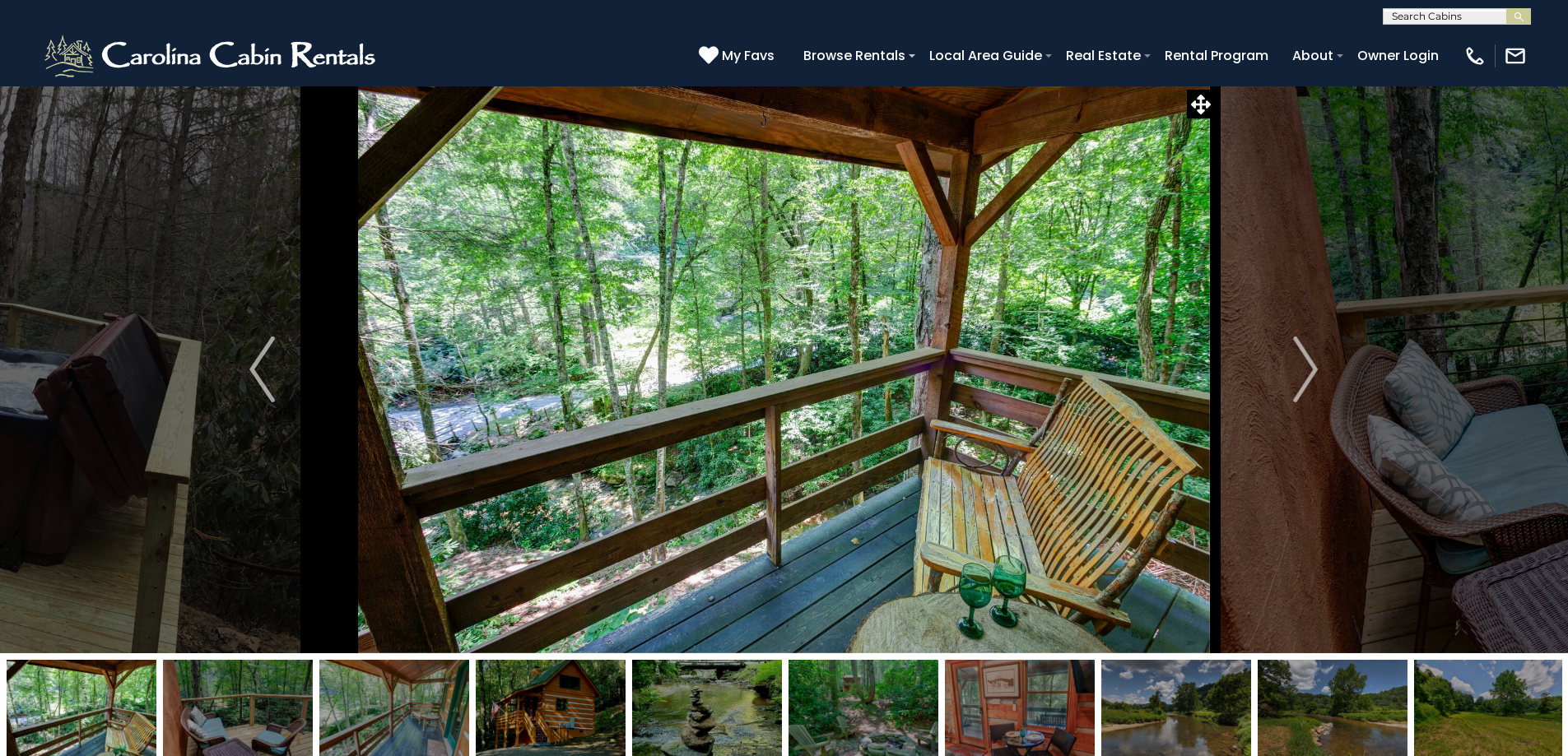
click at [1315, 369] on img "Next" at bounding box center [1305, 370] width 25 height 65
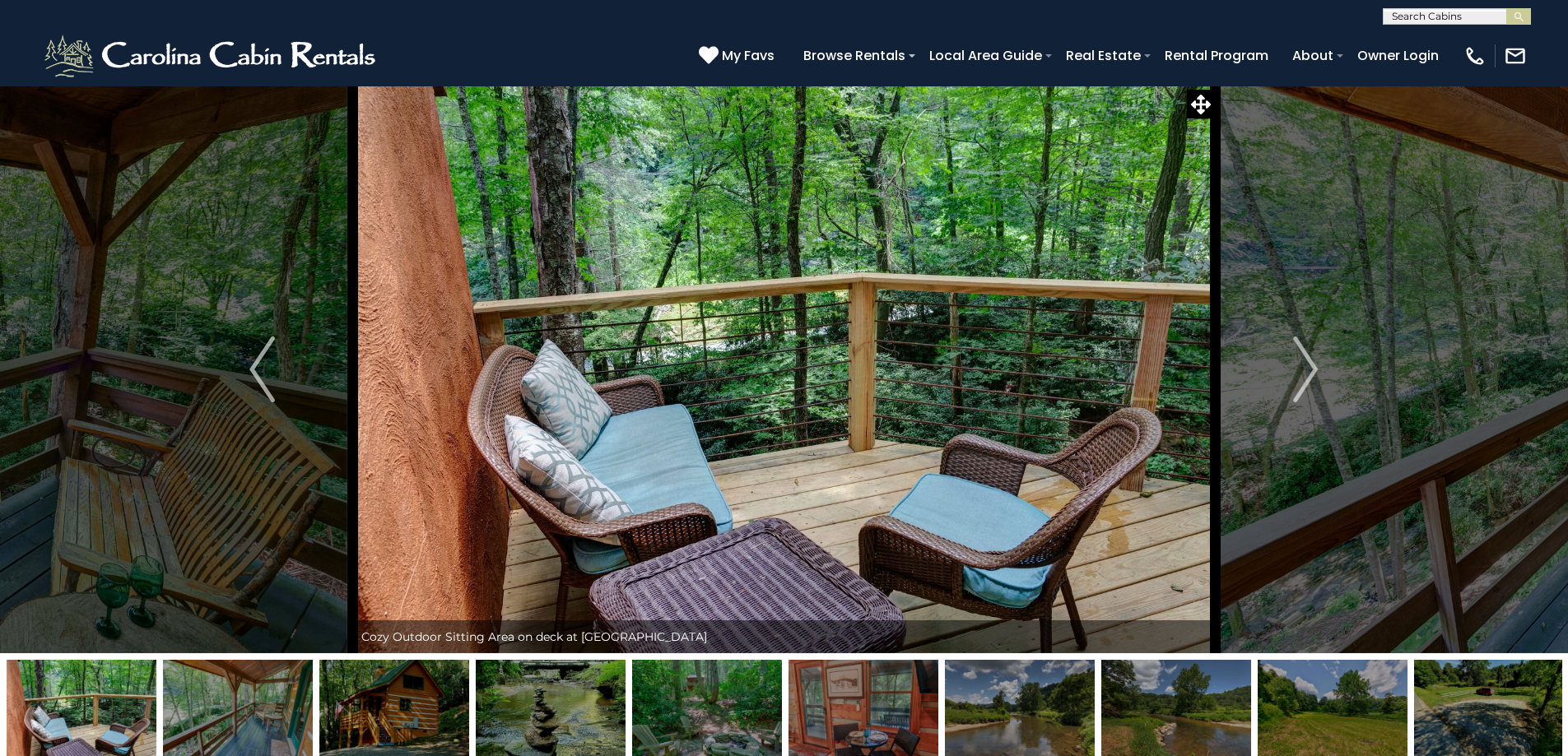
click at [1315, 369] on img "Next" at bounding box center [1305, 370] width 25 height 65
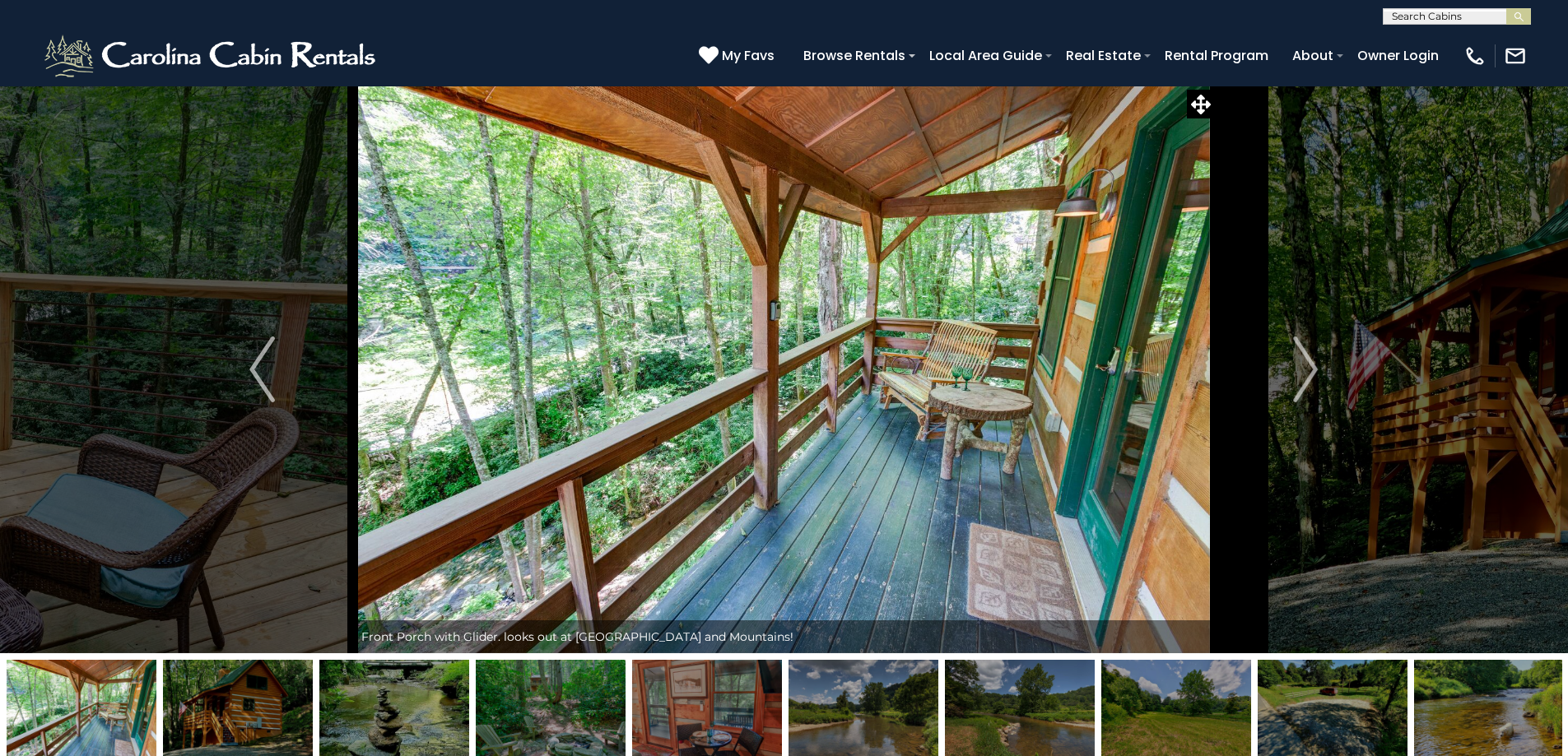
click at [1315, 369] on img "Next" at bounding box center [1305, 370] width 25 height 65
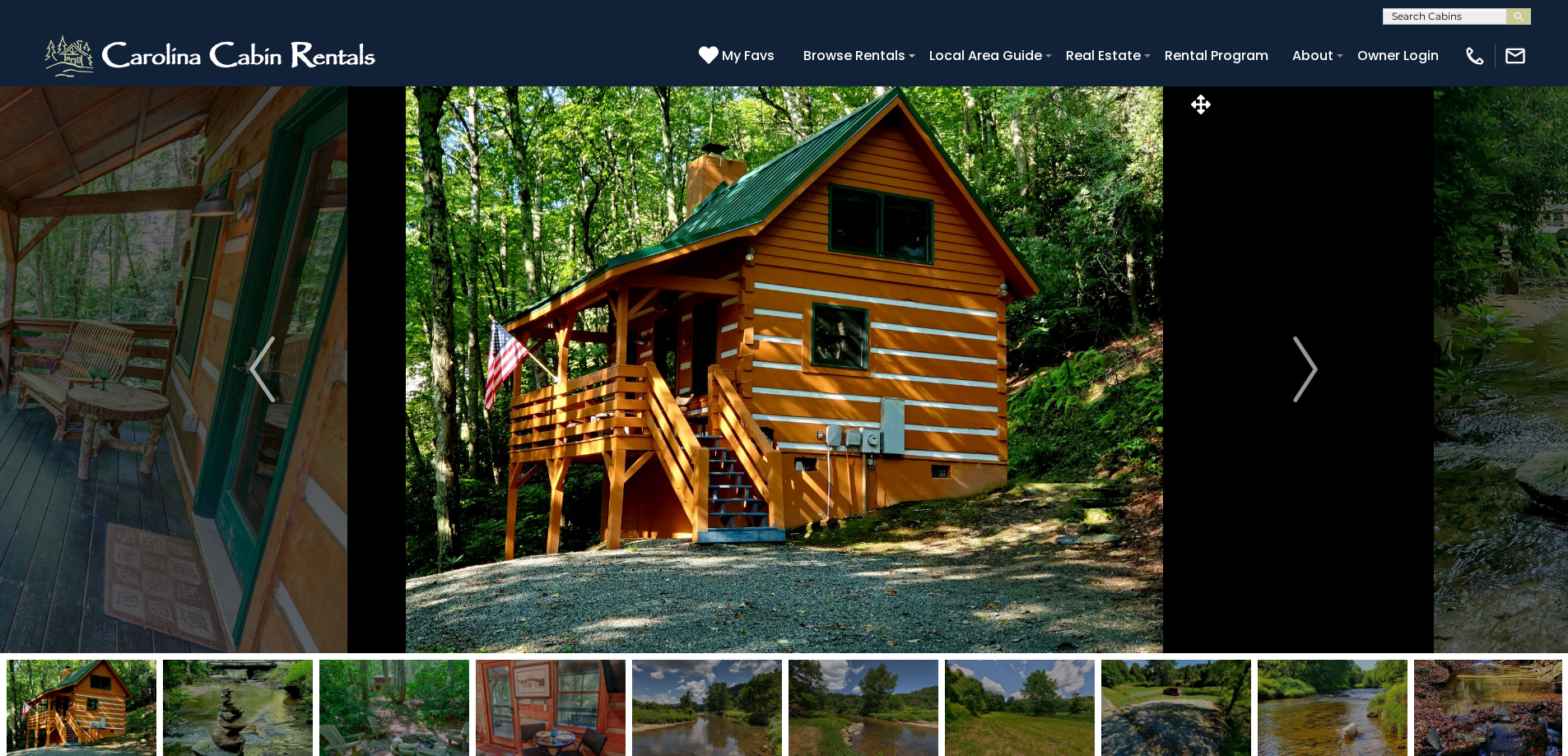
click at [1315, 369] on img "Next" at bounding box center [1305, 370] width 25 height 65
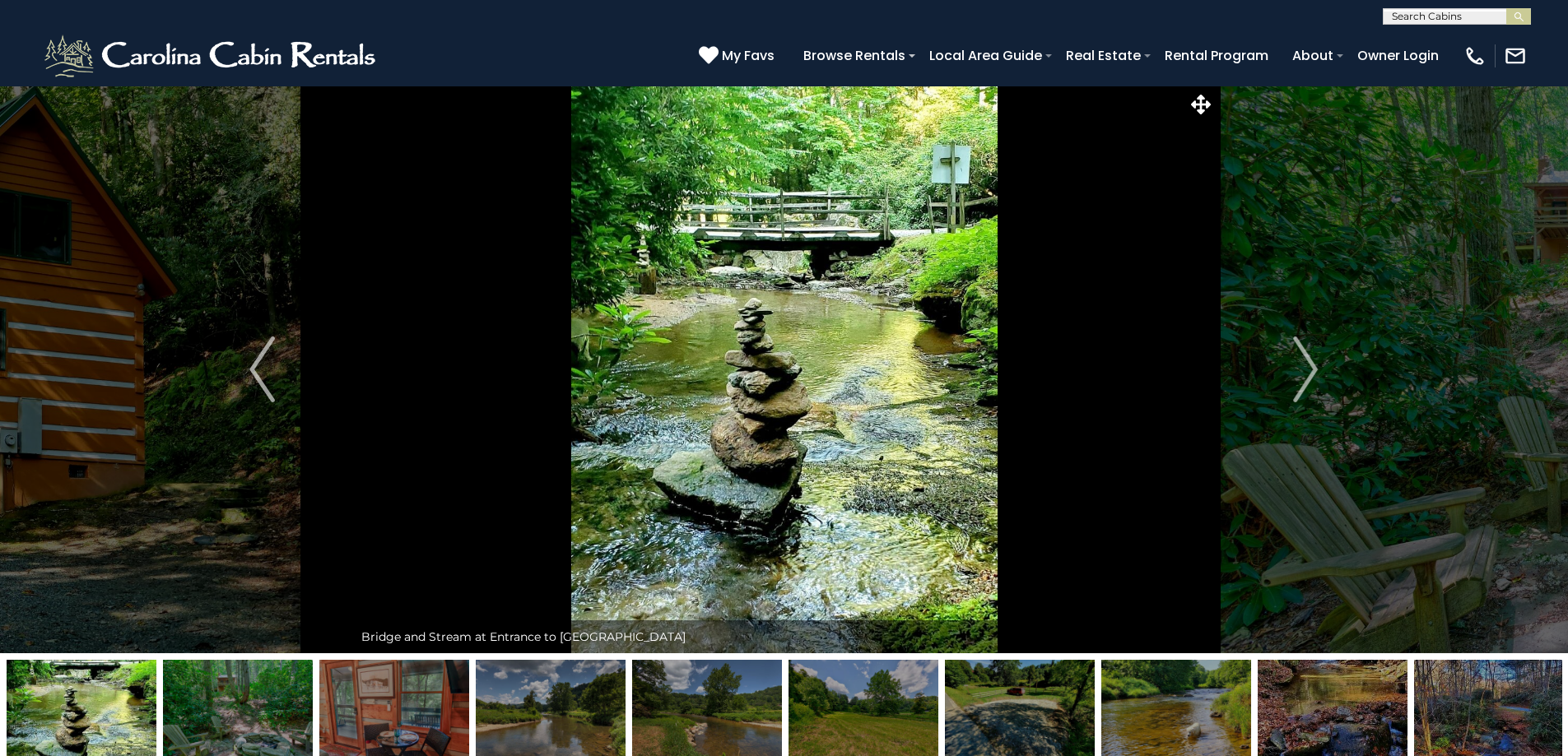
click at [1315, 369] on img "Next" at bounding box center [1305, 370] width 25 height 65
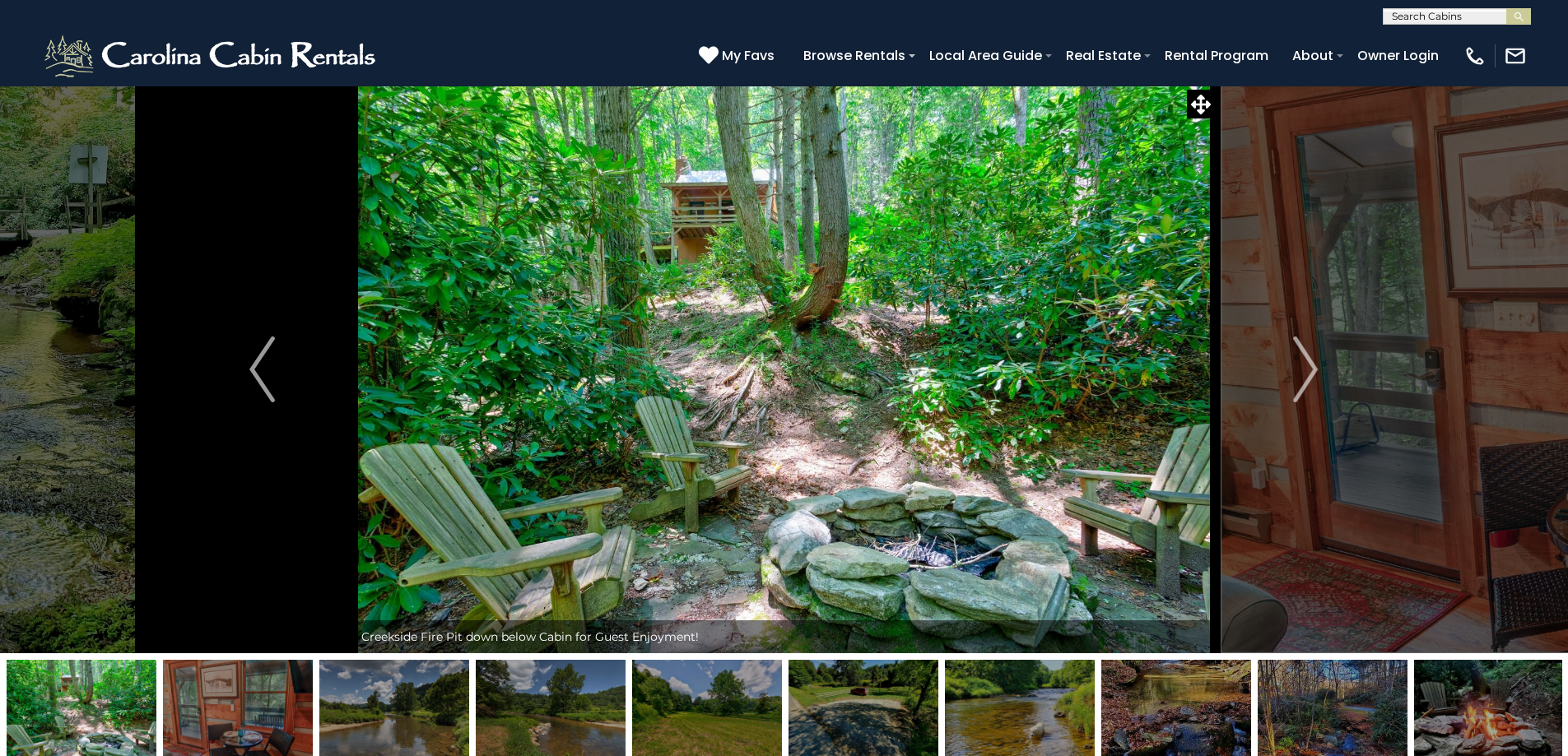
click at [1315, 369] on img "Next" at bounding box center [1305, 370] width 25 height 65
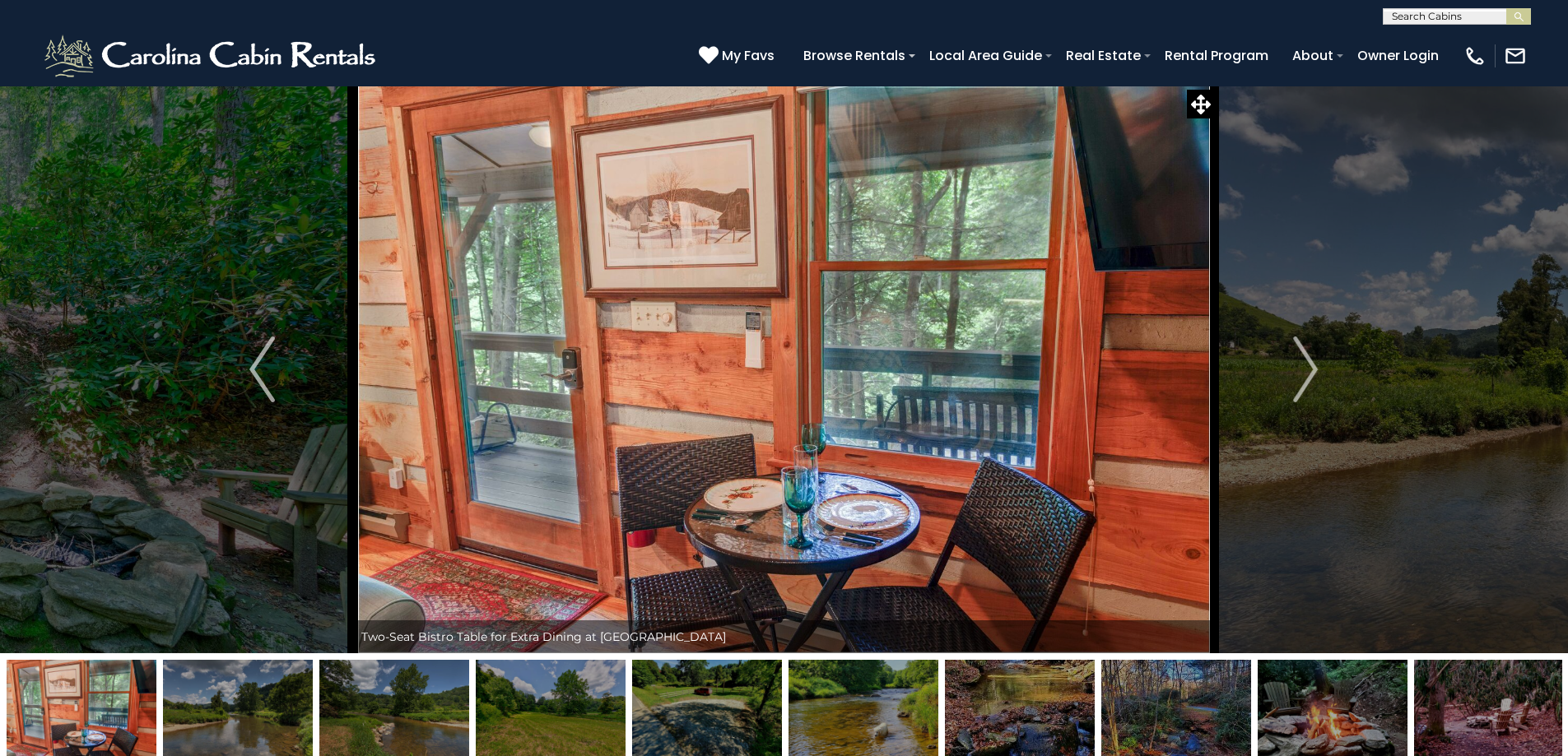
click at [1315, 369] on img "Next" at bounding box center [1305, 370] width 25 height 65
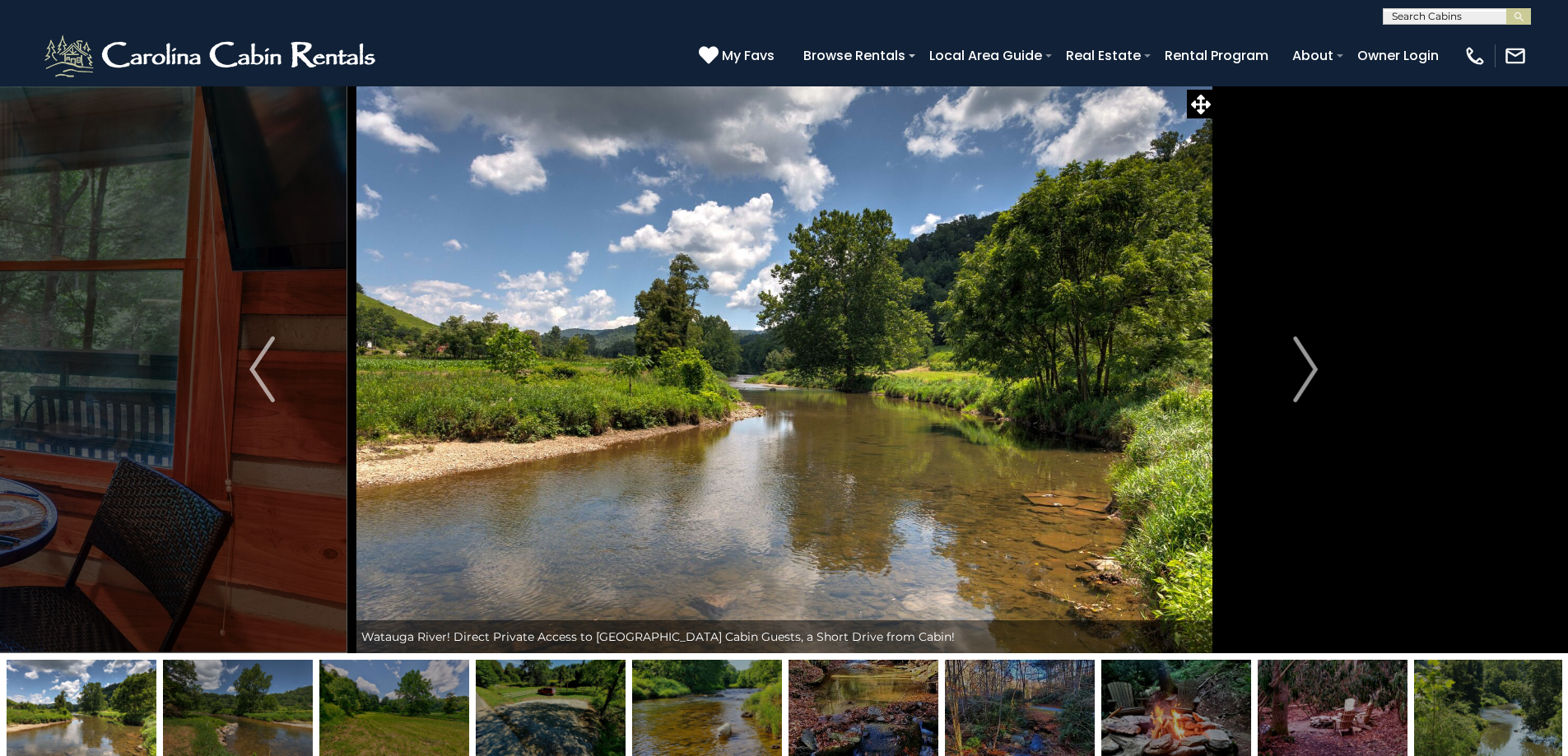
click at [1315, 369] on img "Next" at bounding box center [1305, 370] width 25 height 65
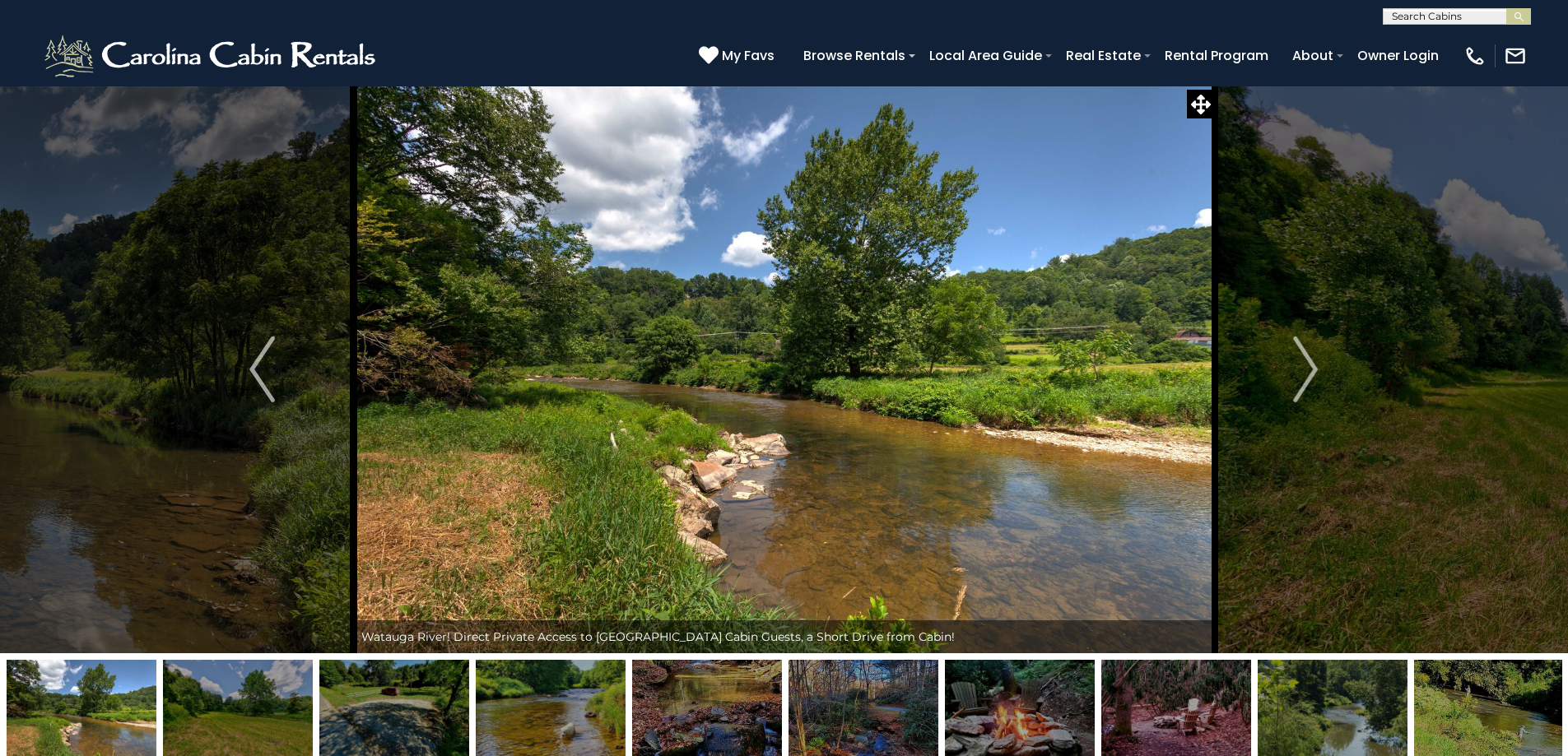
click at [1315, 369] on img "Next" at bounding box center [1305, 370] width 25 height 65
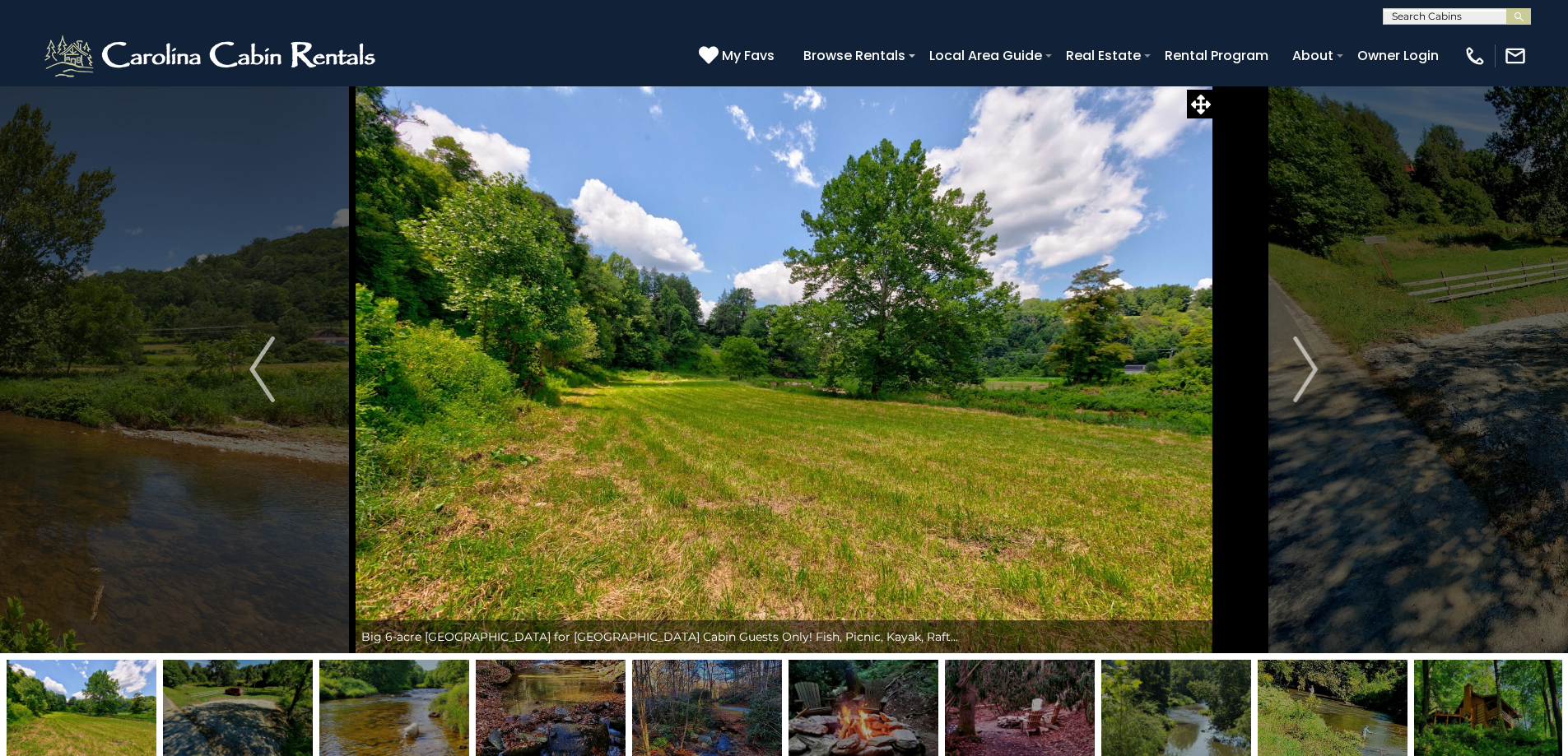
click at [1315, 369] on img "Next" at bounding box center [1305, 370] width 25 height 65
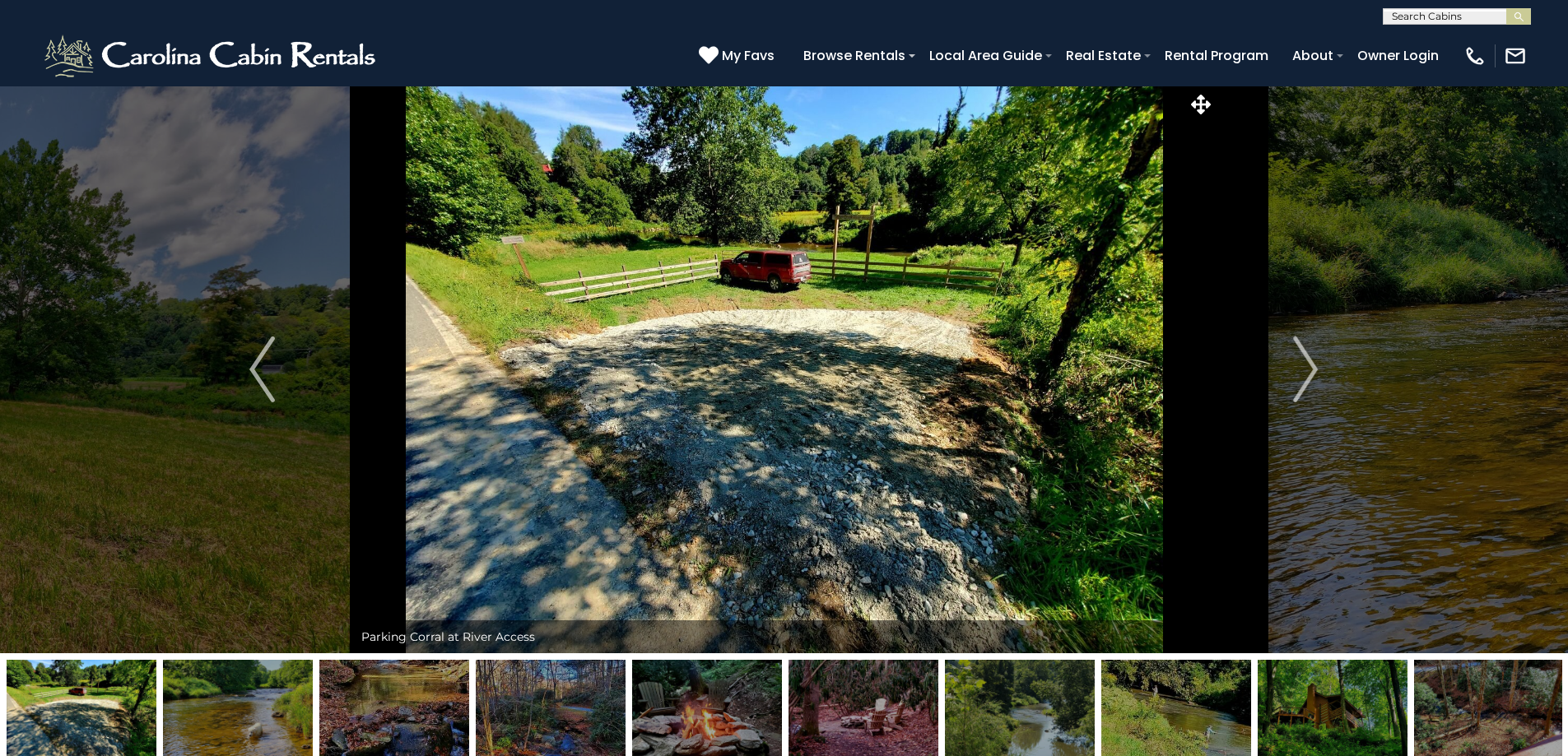
click at [1315, 369] on img "Next" at bounding box center [1305, 370] width 25 height 65
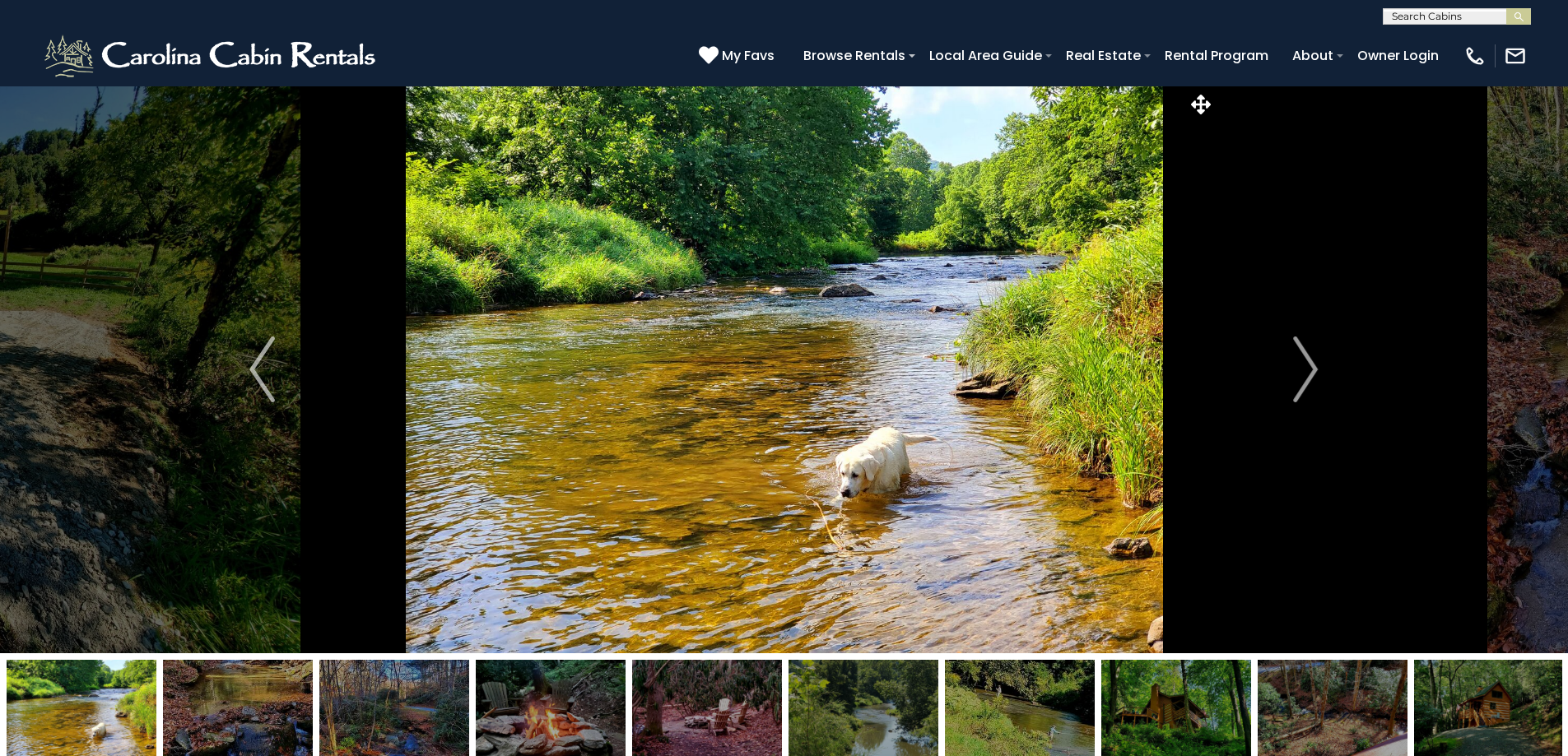
click at [1315, 369] on img "Next" at bounding box center [1305, 370] width 25 height 65
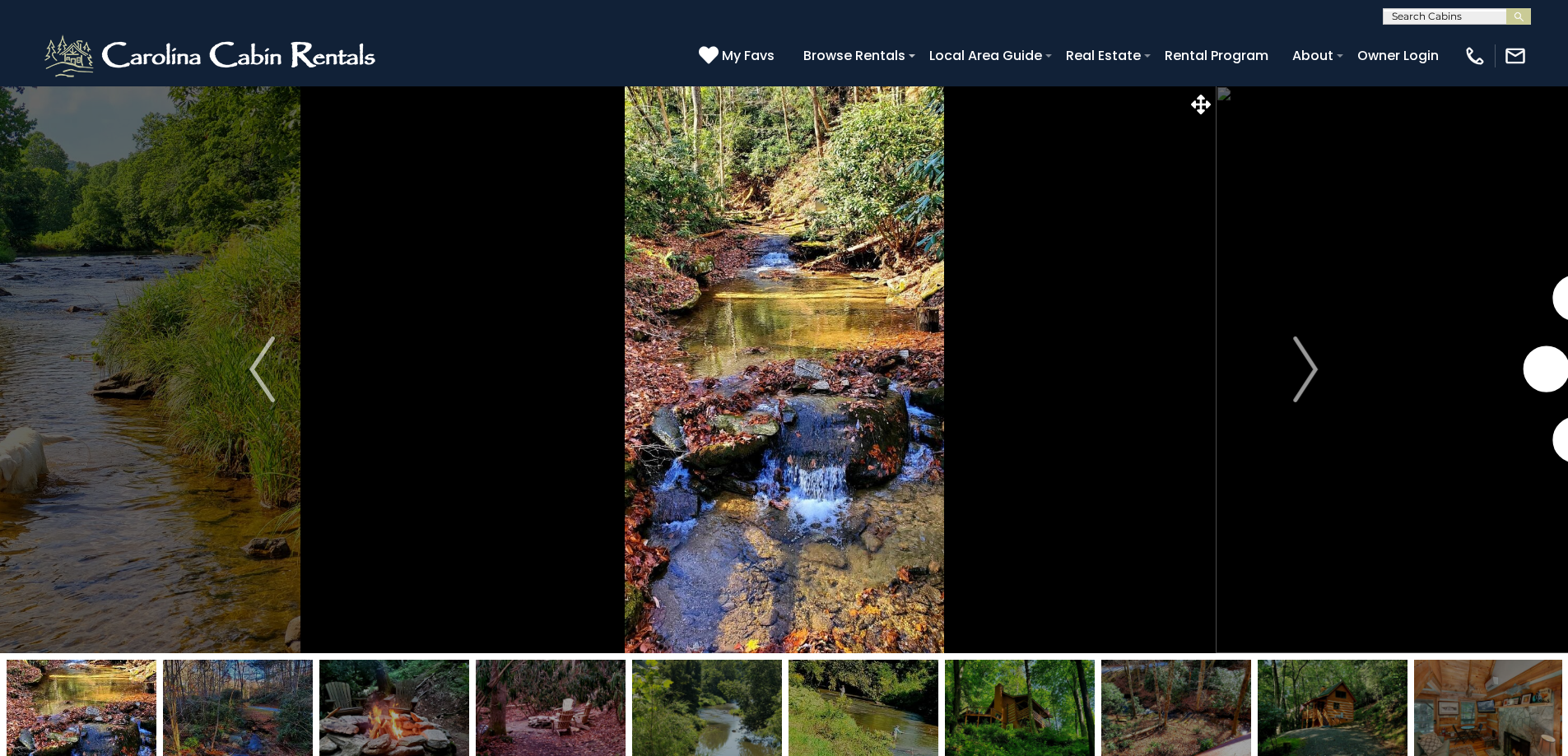
click at [1315, 369] on img "Next" at bounding box center [1305, 370] width 25 height 65
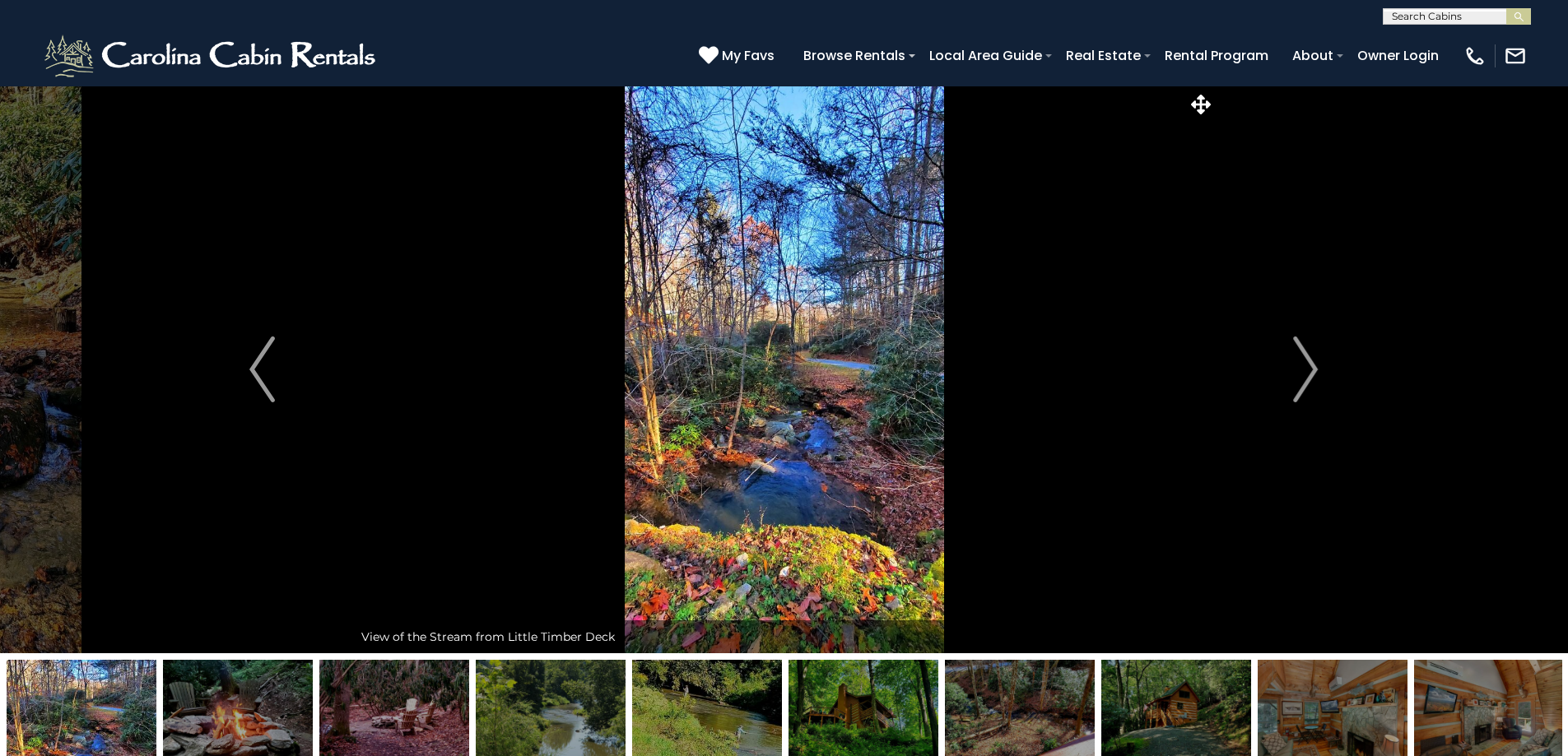
click at [1315, 369] on img "Next" at bounding box center [1305, 370] width 25 height 65
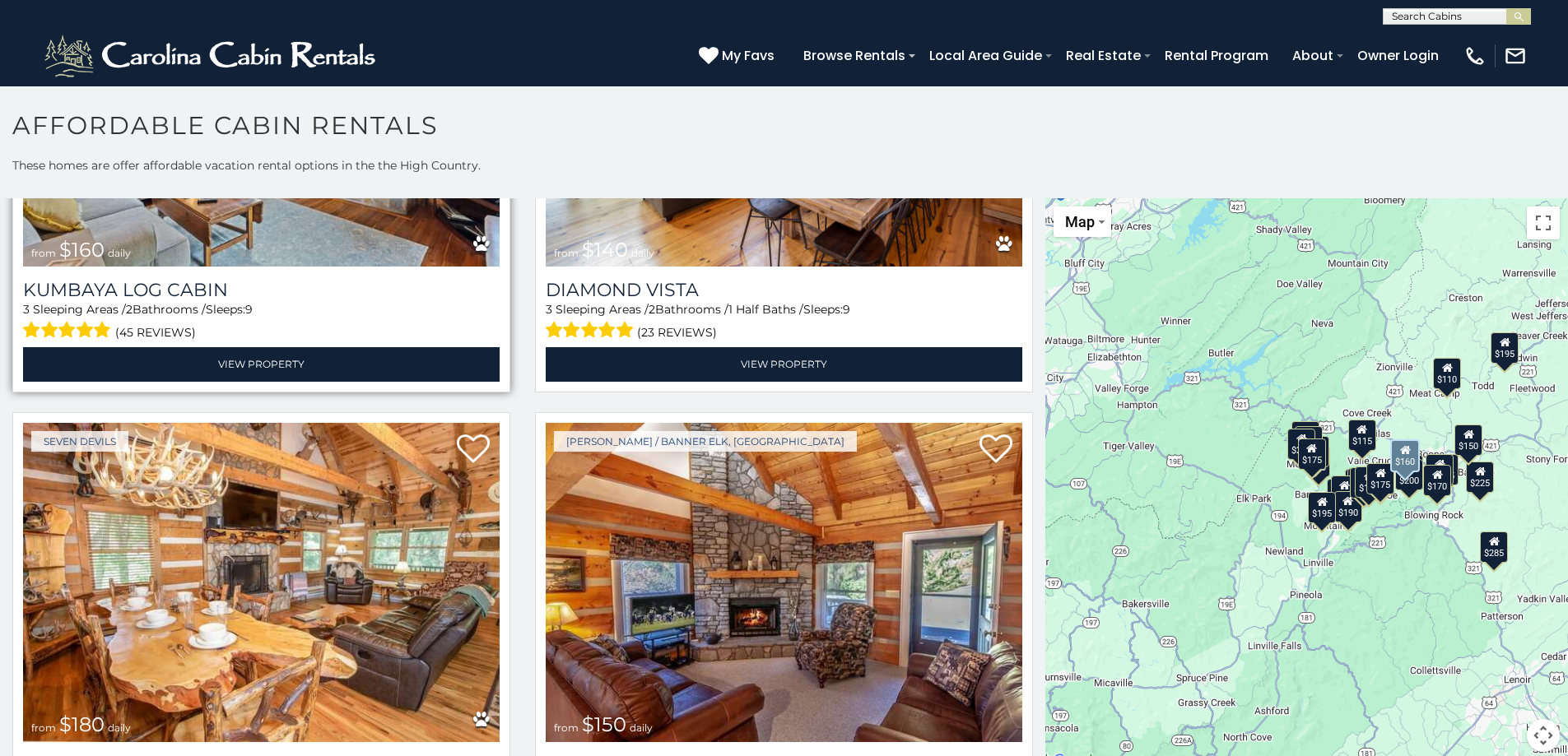
scroll to position [6007, 0]
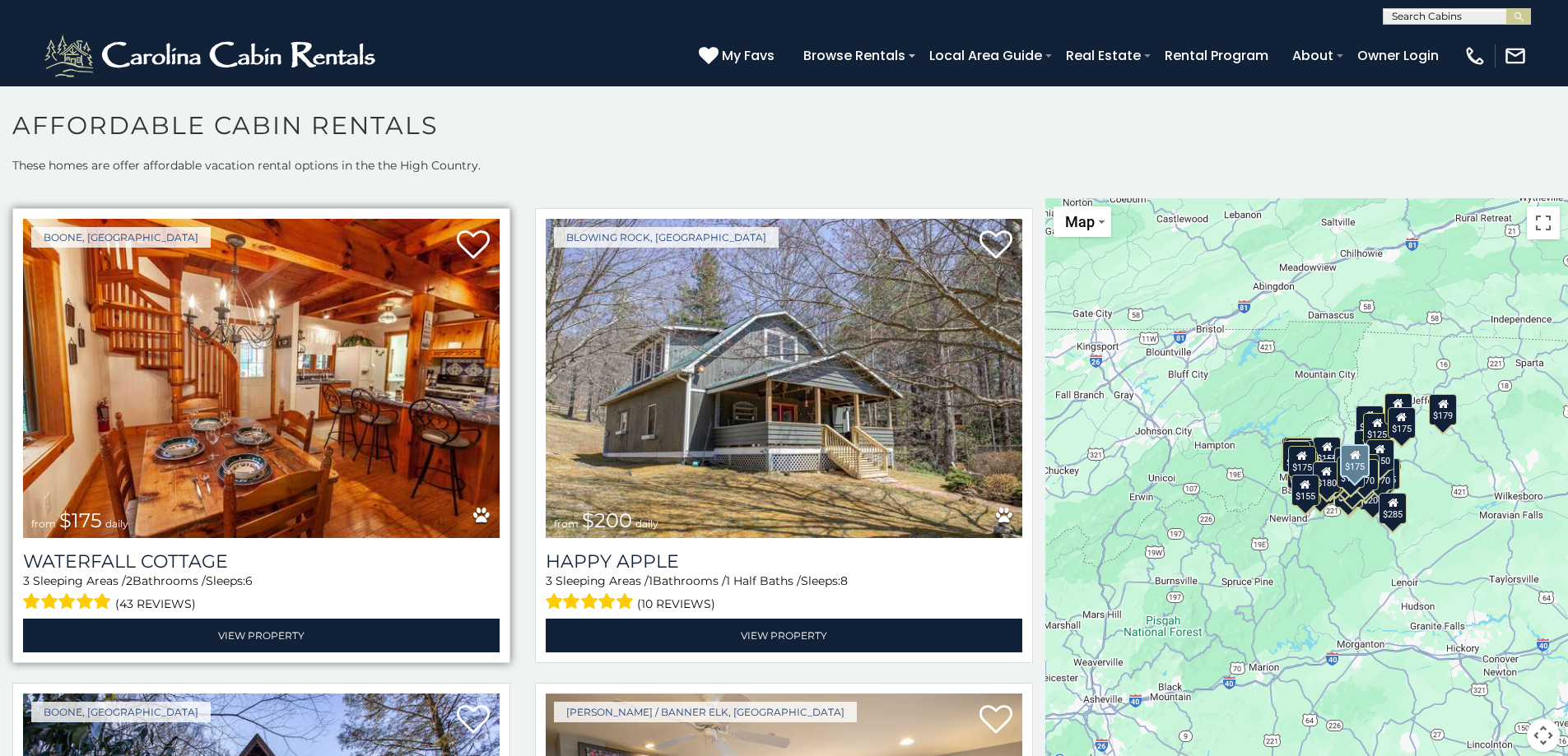
scroll to position [8492, 0]
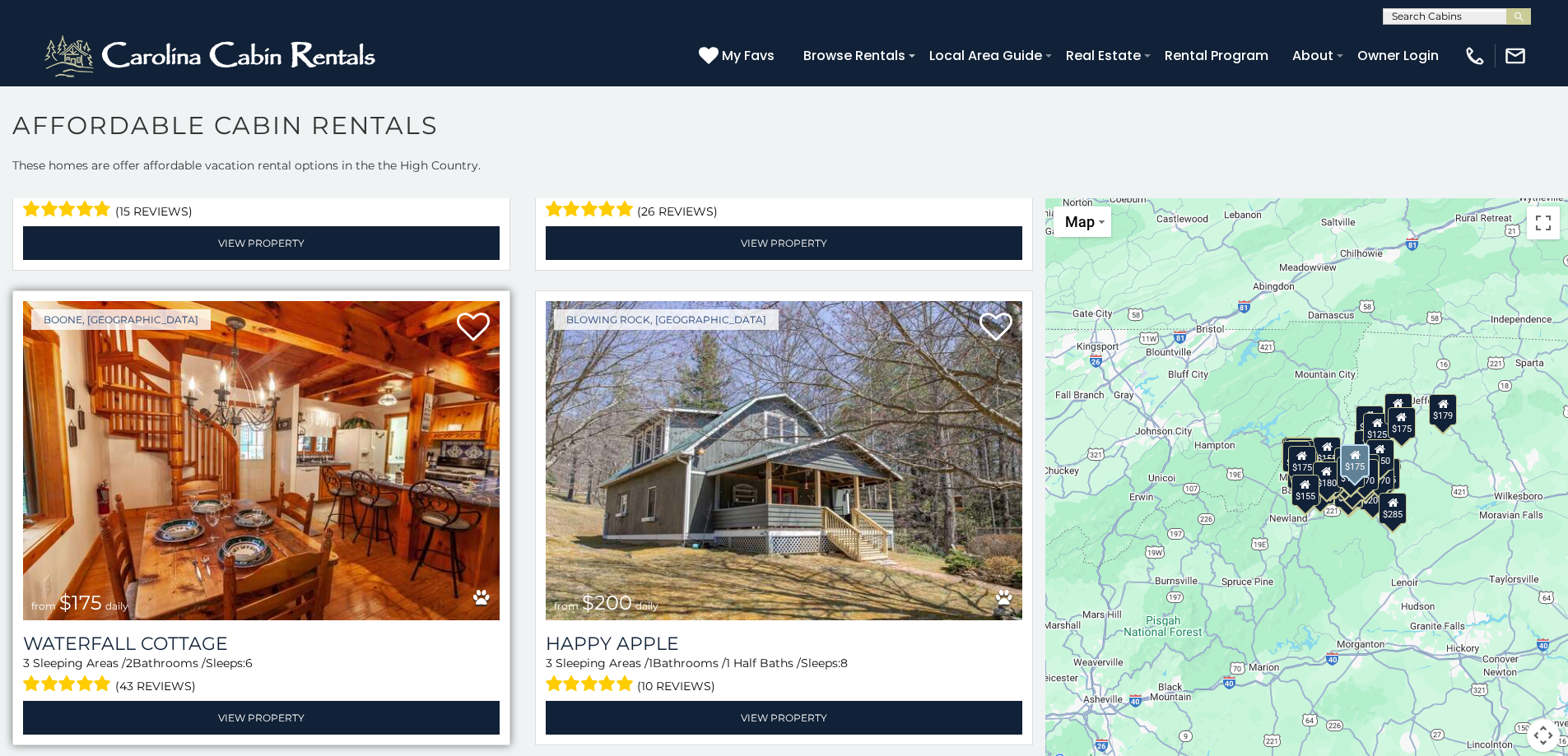
click at [369, 425] on img at bounding box center [261, 461] width 477 height 319
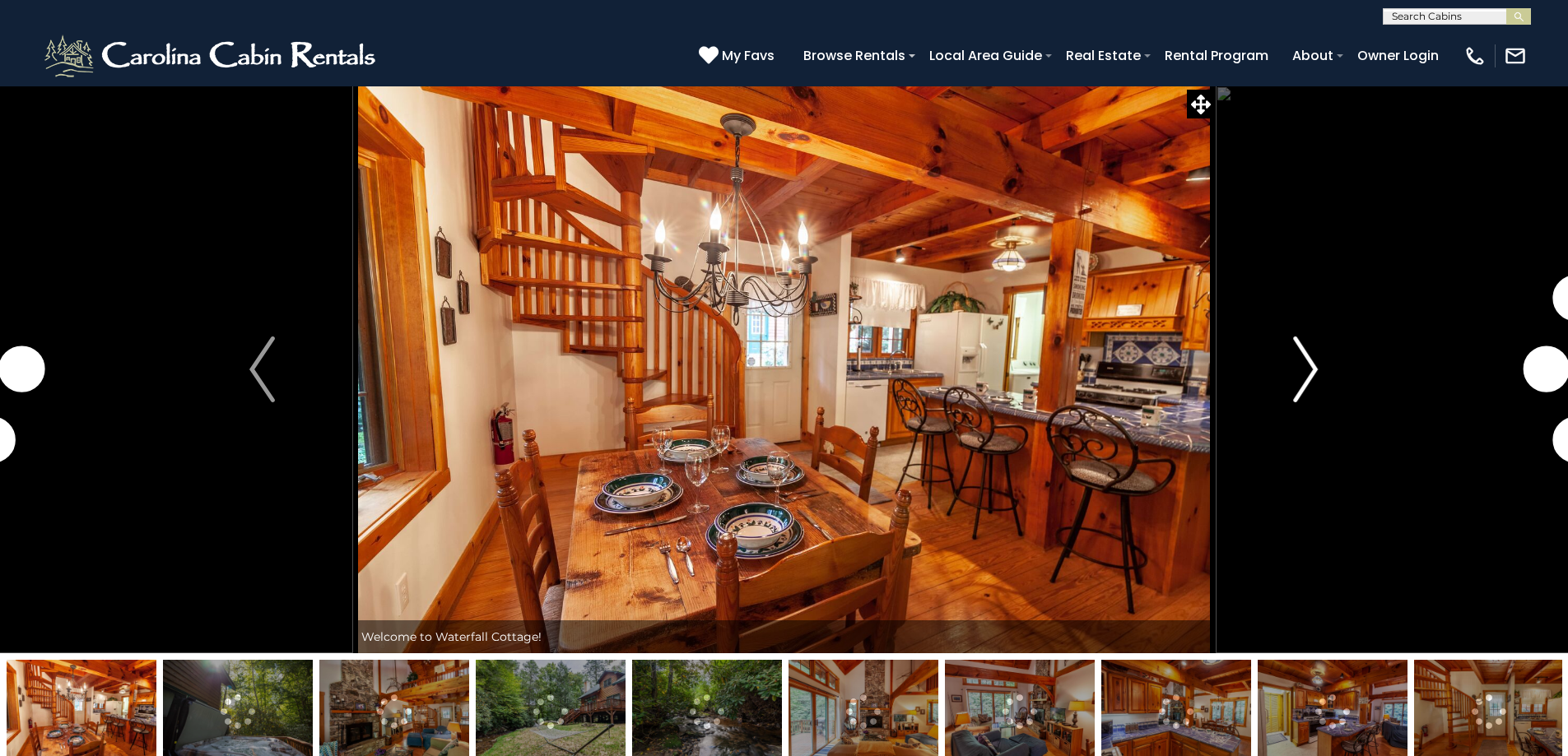
click at [1312, 365] on img "Next" at bounding box center [1305, 370] width 25 height 65
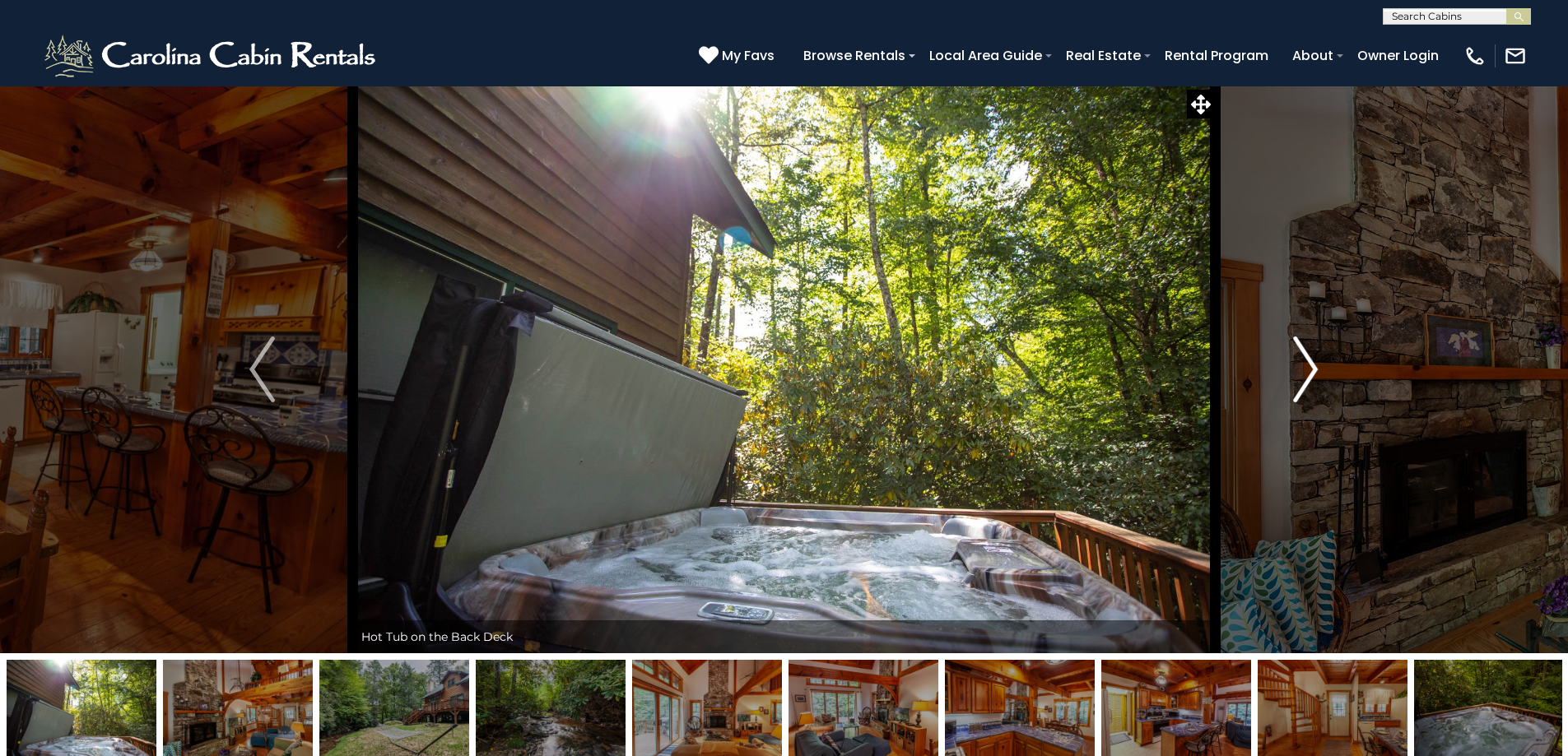
click at [1312, 365] on img "Next" at bounding box center [1305, 370] width 25 height 65
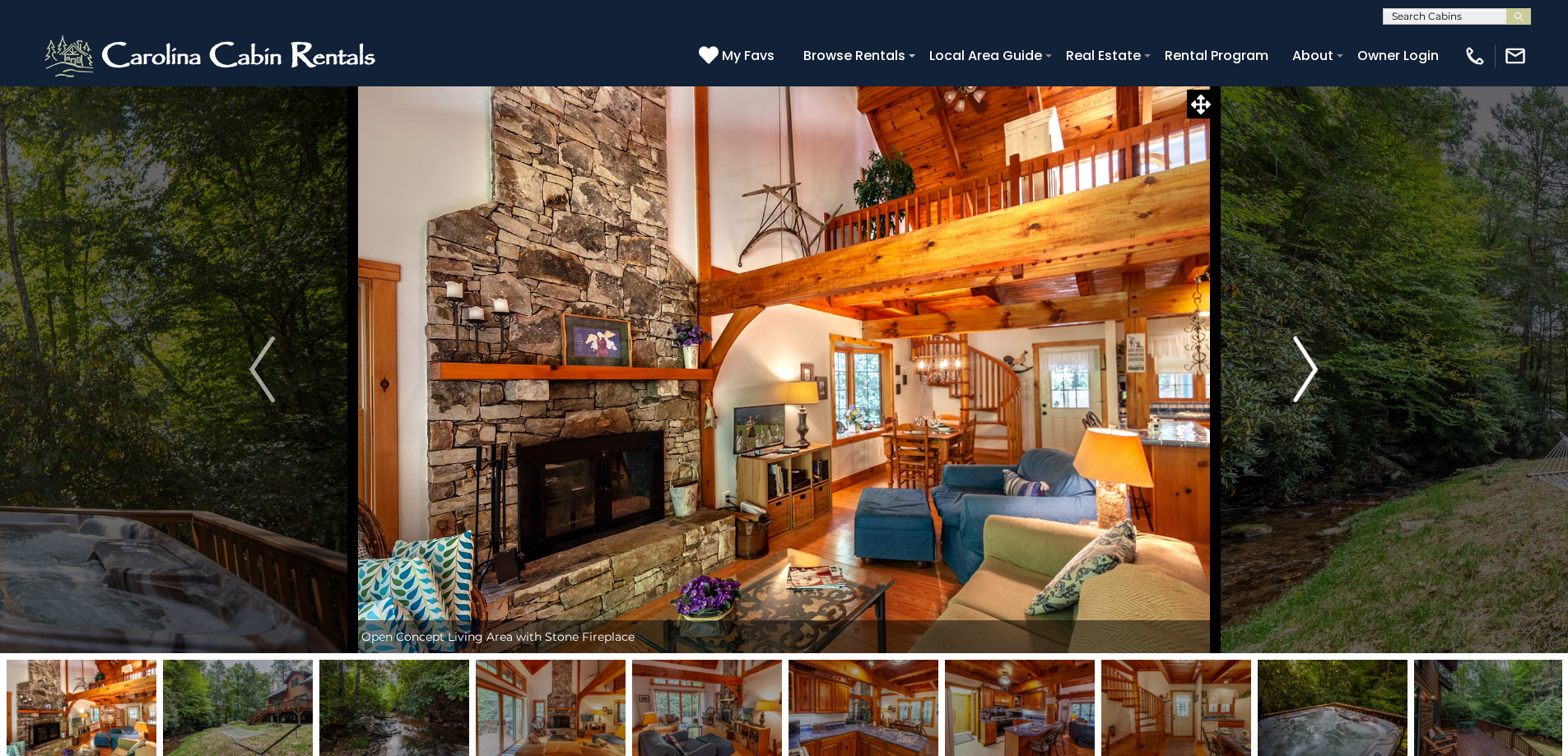
click at [1312, 365] on img "Next" at bounding box center [1305, 370] width 25 height 65
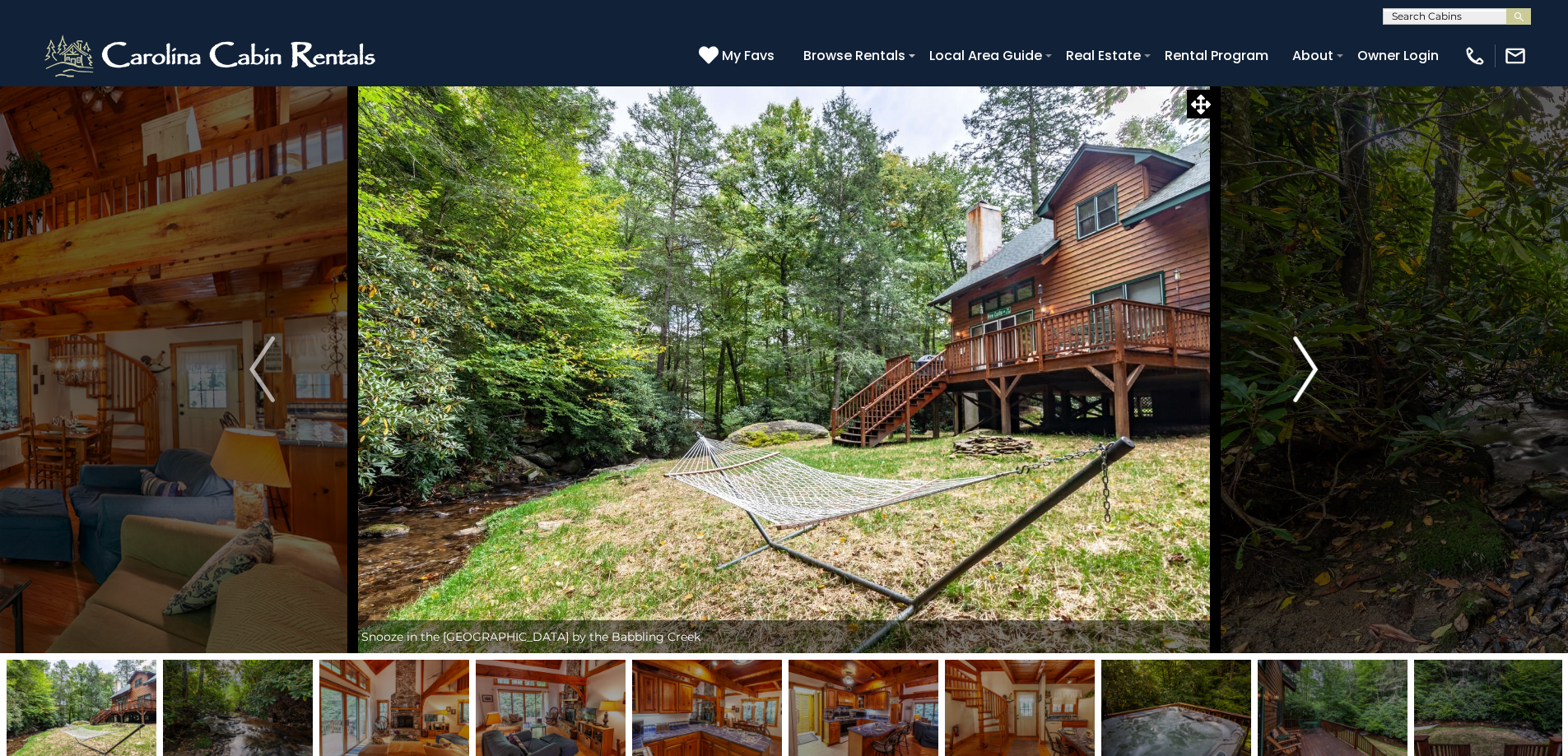
click at [1312, 365] on img "Next" at bounding box center [1305, 370] width 25 height 65
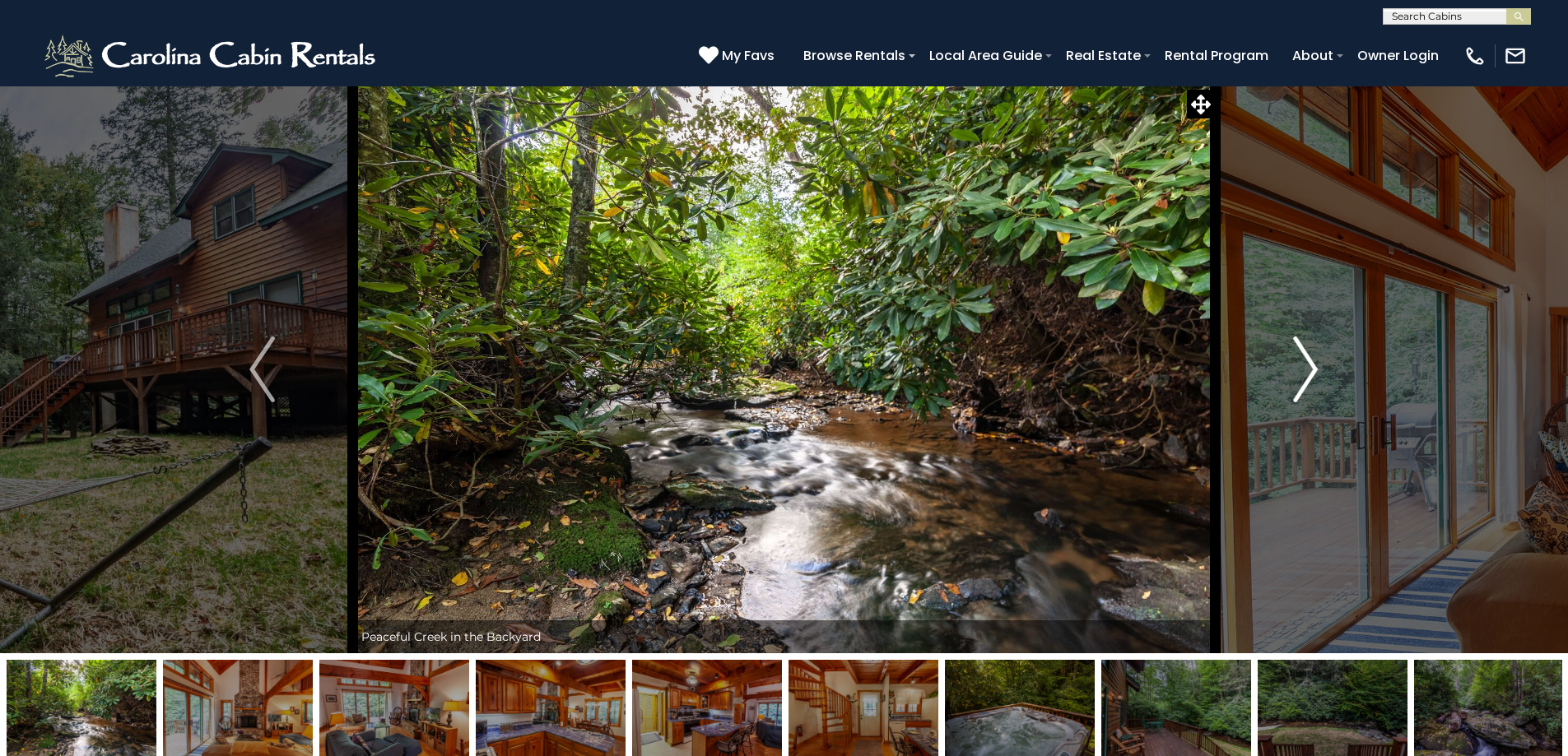
click at [1312, 365] on img "Next" at bounding box center [1305, 370] width 25 height 65
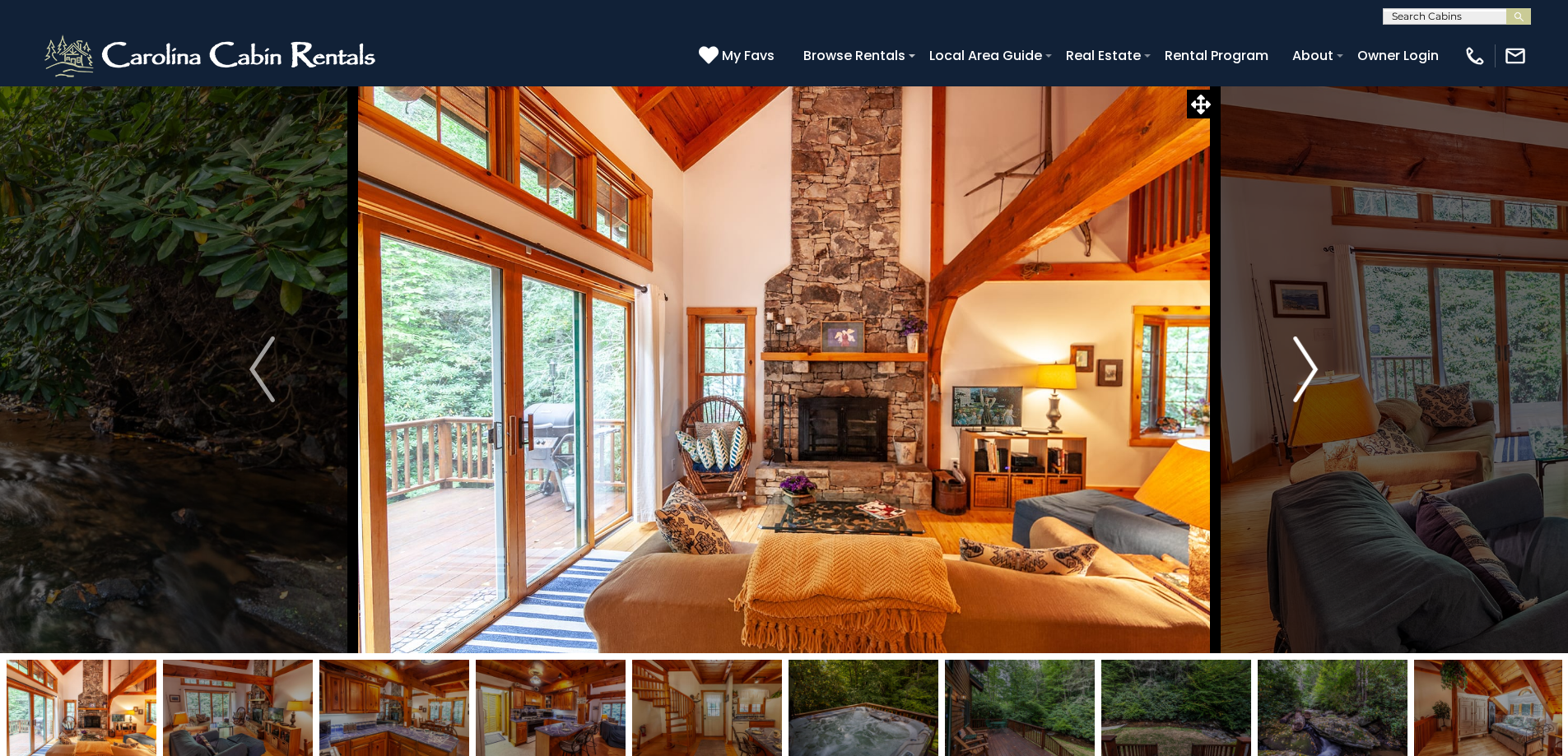
click at [1312, 365] on img "Next" at bounding box center [1305, 370] width 25 height 65
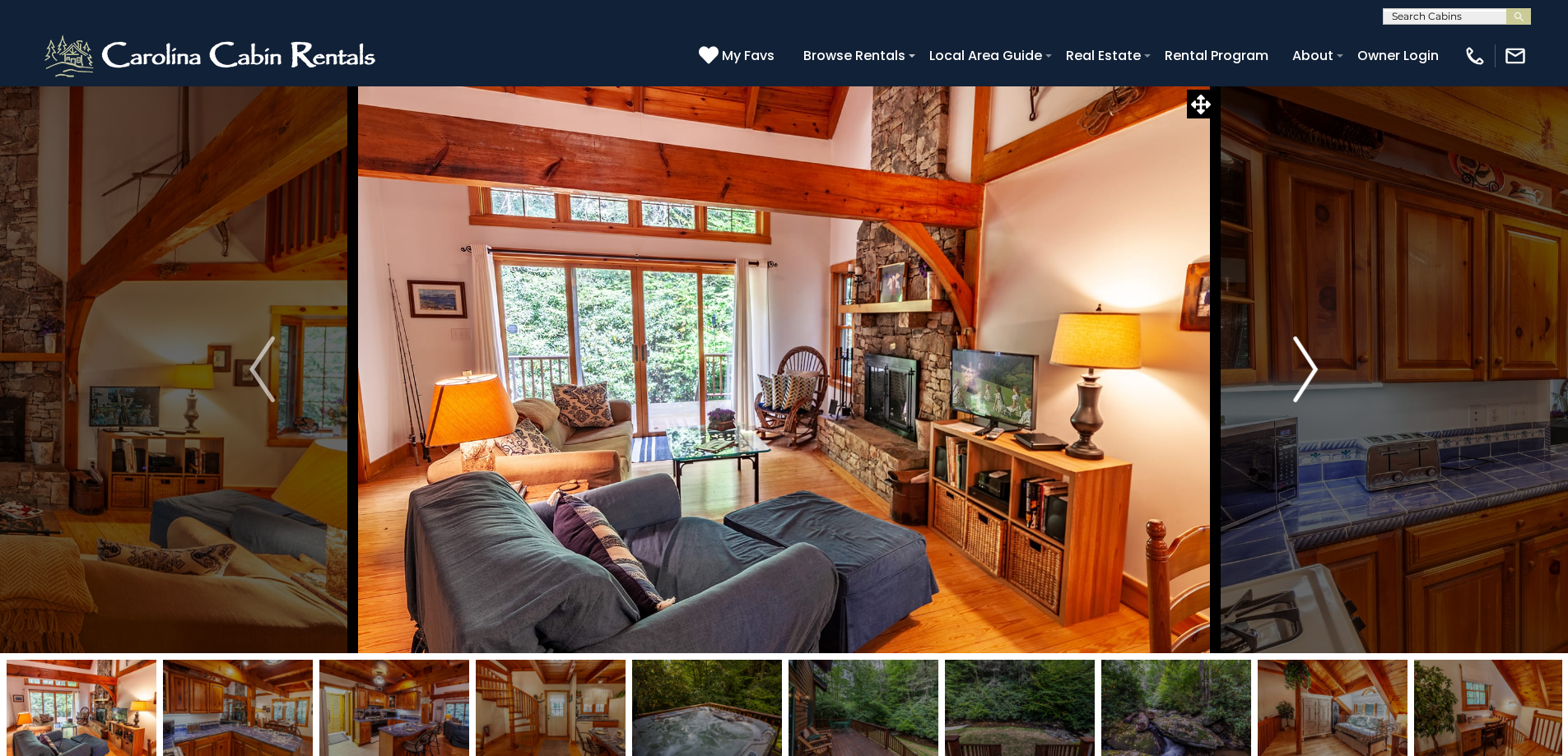
click at [1312, 365] on img "Next" at bounding box center [1305, 370] width 25 height 65
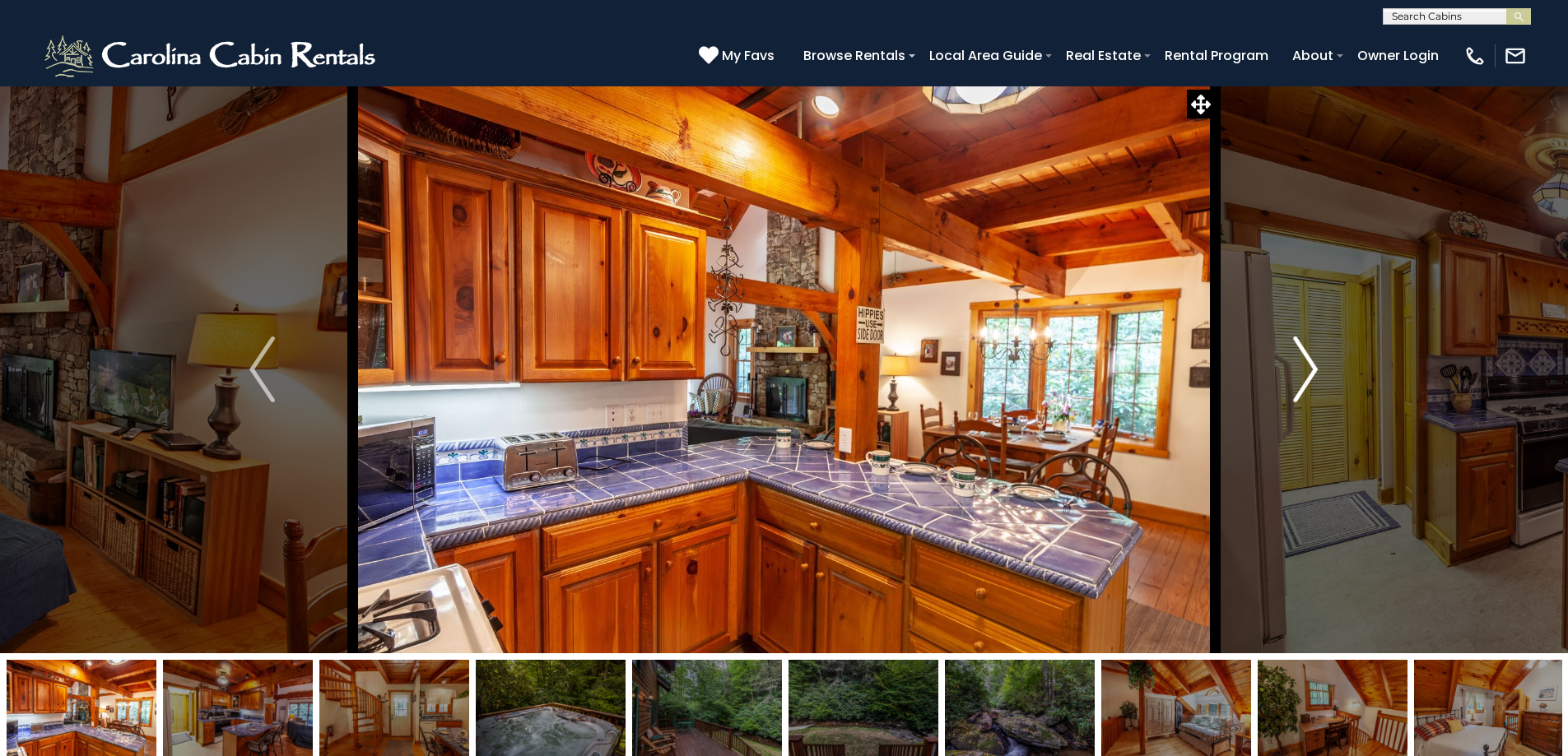
click at [1312, 365] on img "Next" at bounding box center [1305, 370] width 25 height 65
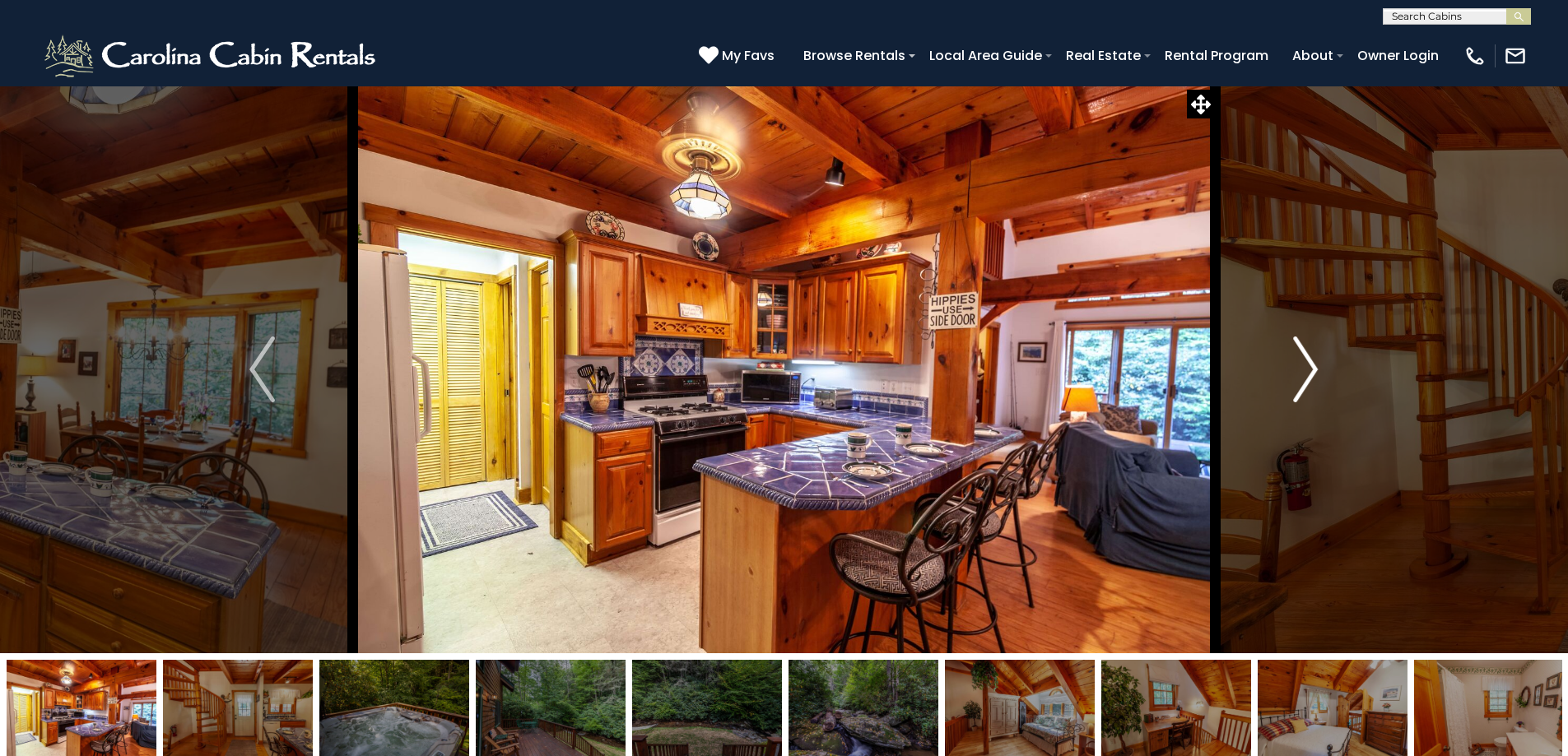
click at [1308, 371] on img "Next" at bounding box center [1305, 370] width 25 height 65
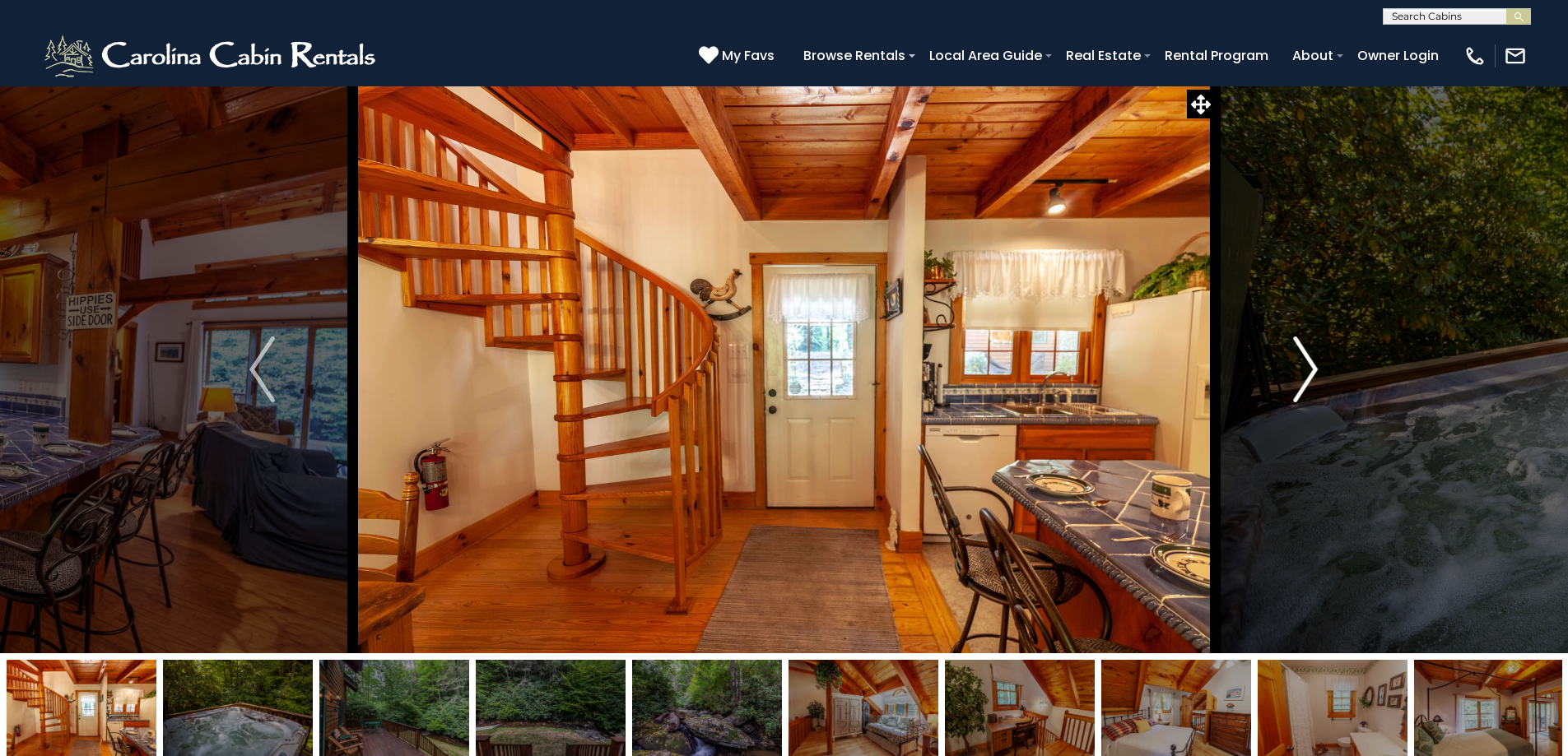
click at [1308, 371] on img "Next" at bounding box center [1305, 370] width 25 height 65
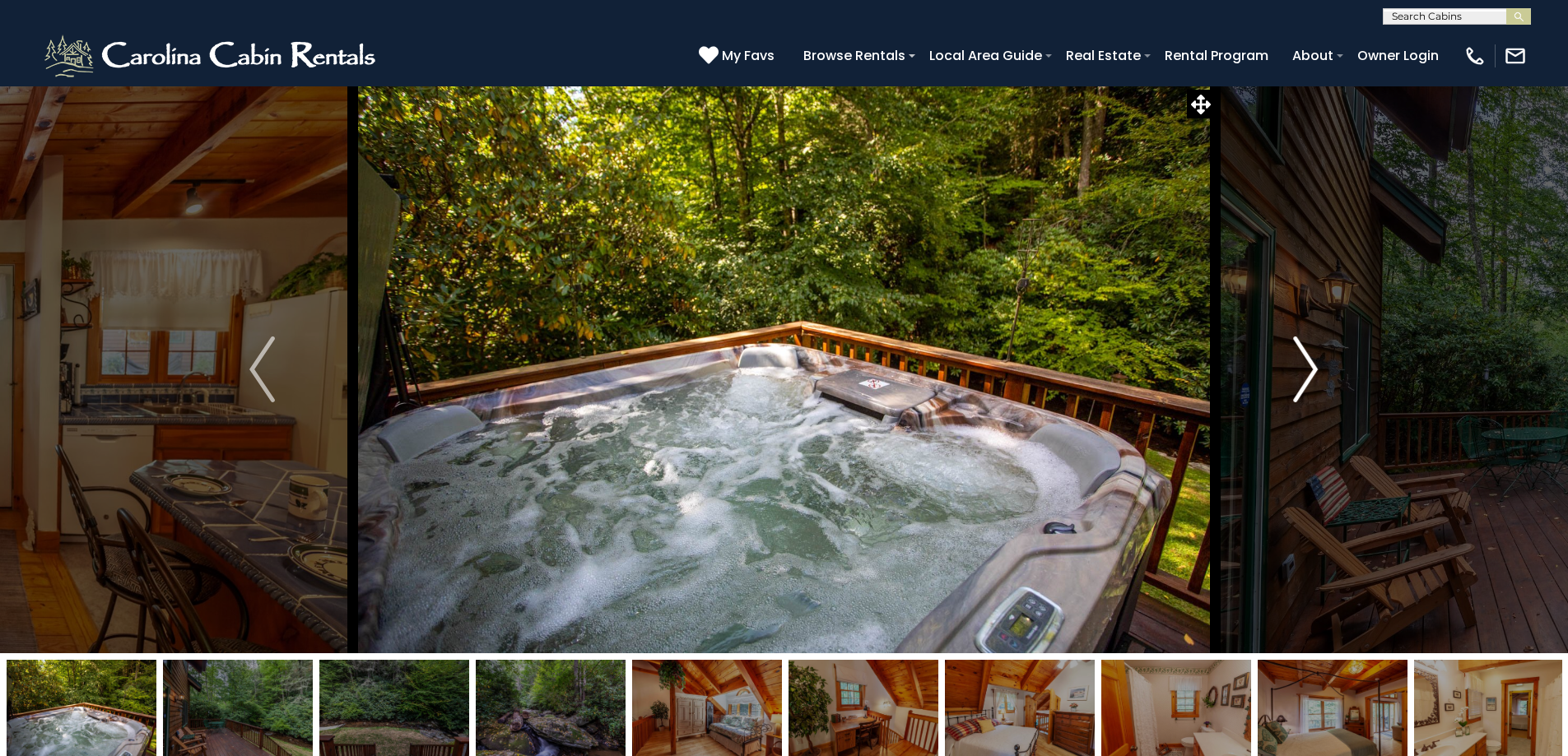
click at [1308, 371] on img "Next" at bounding box center [1305, 370] width 25 height 65
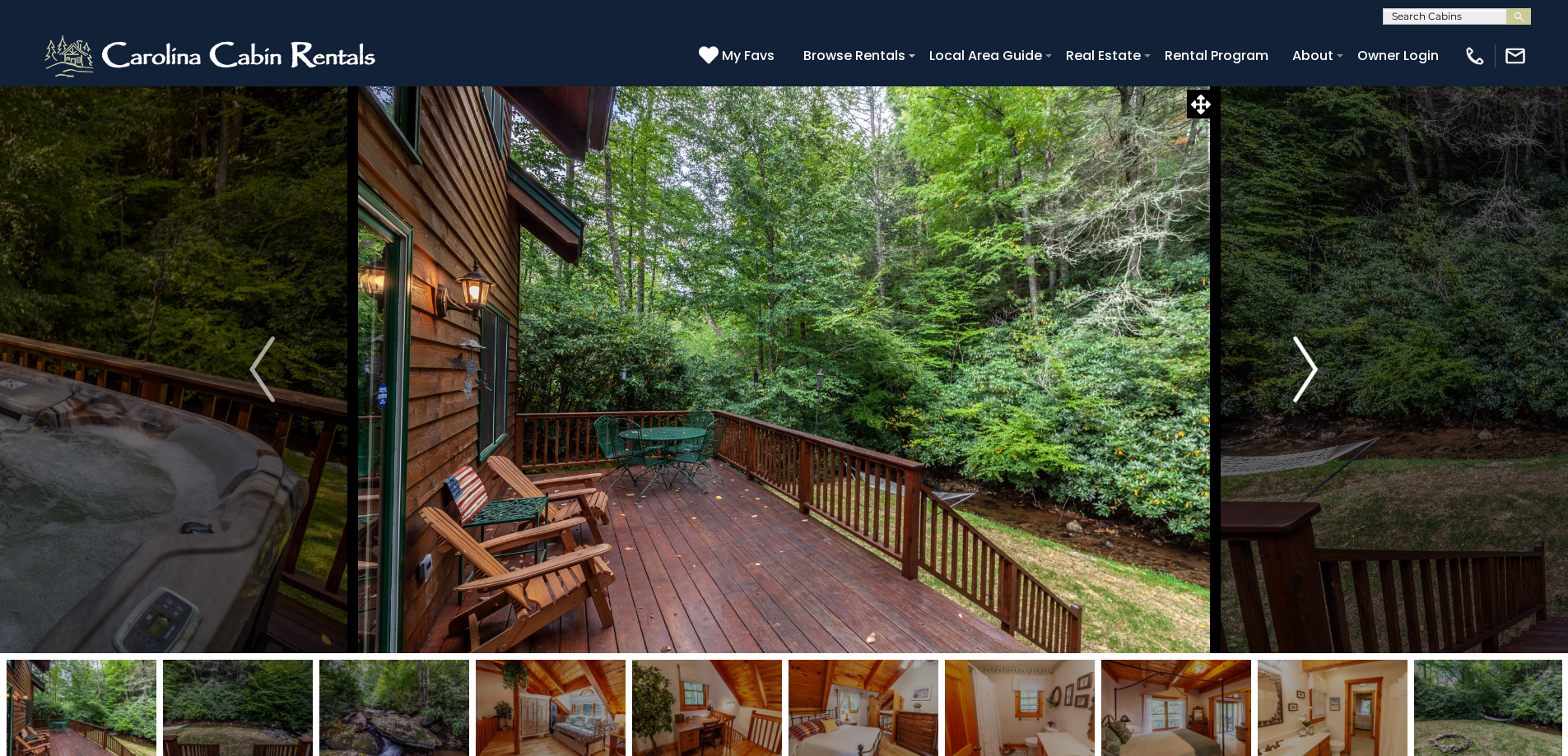
click at [1308, 371] on img "Next" at bounding box center [1305, 370] width 25 height 65
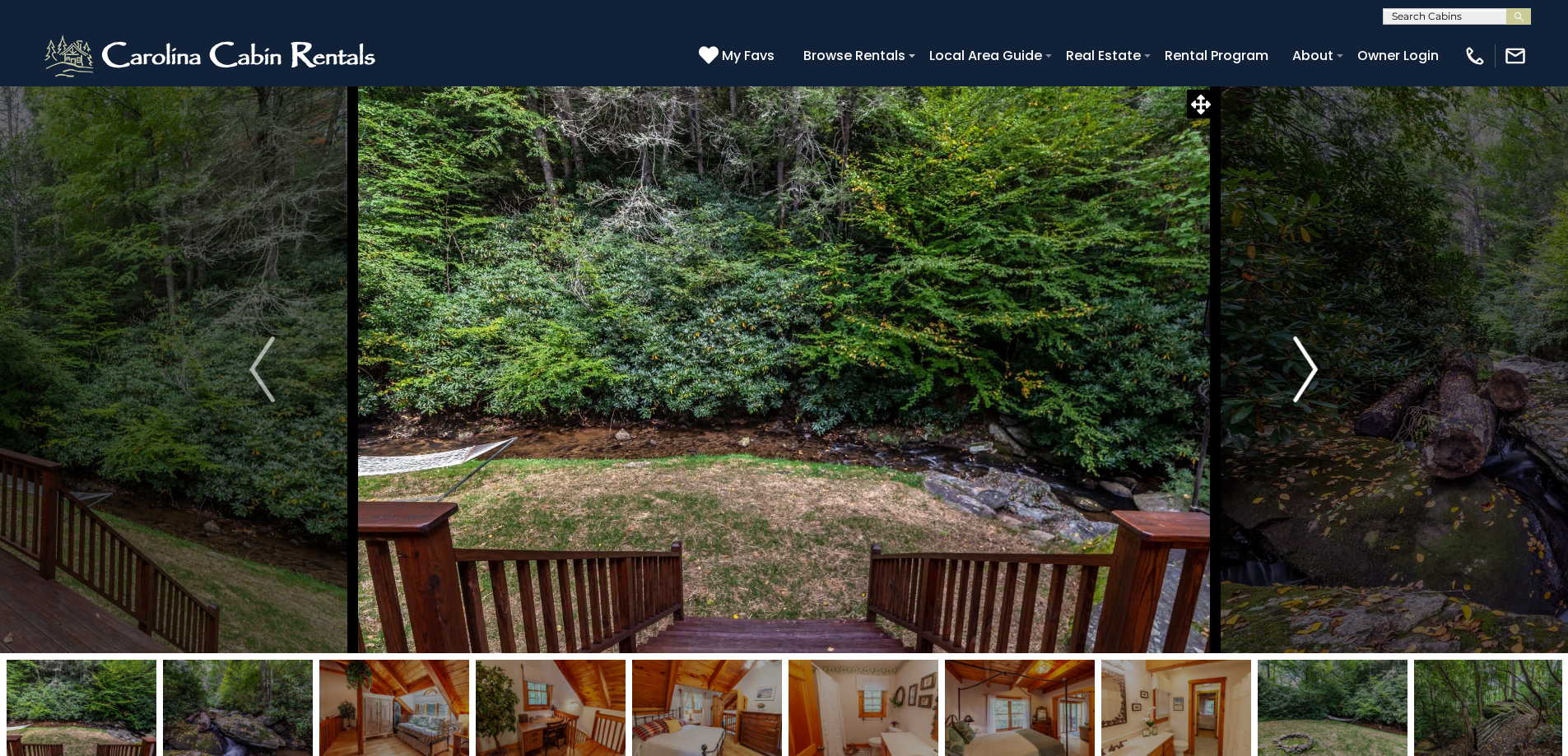
click at [1308, 371] on img "Next" at bounding box center [1305, 370] width 25 height 65
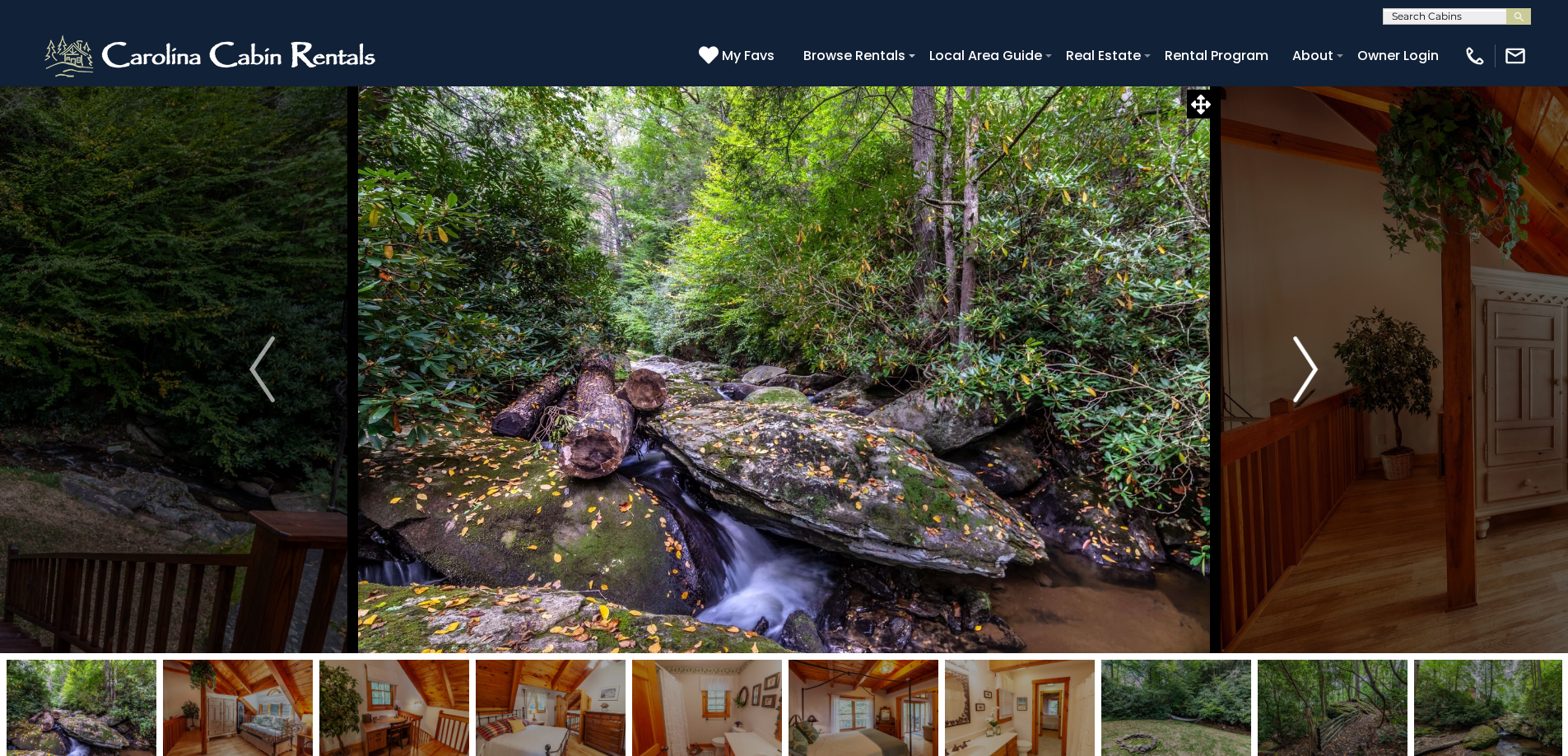
click at [1308, 371] on img "Next" at bounding box center [1305, 370] width 25 height 65
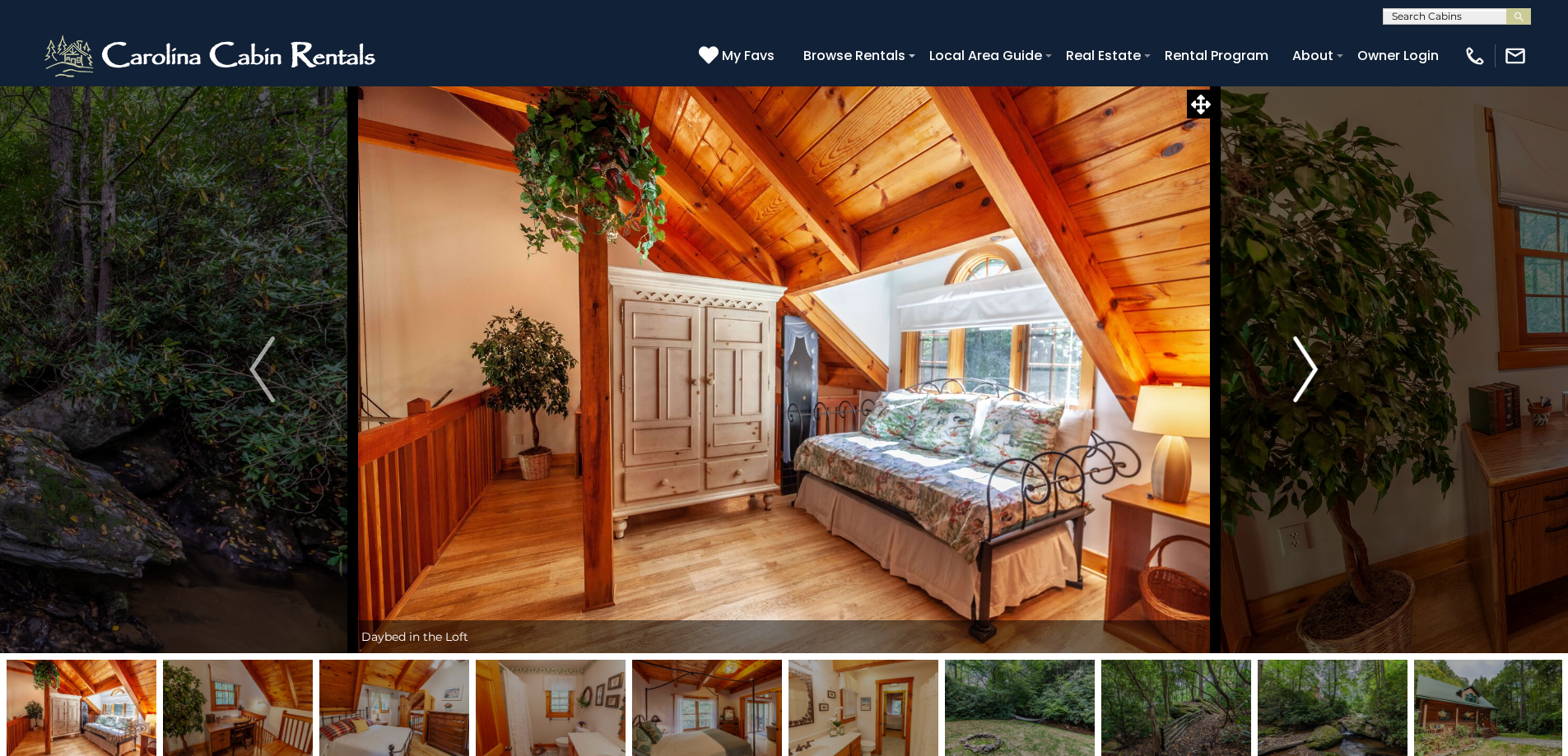
click at [1308, 371] on img "Next" at bounding box center [1305, 370] width 25 height 65
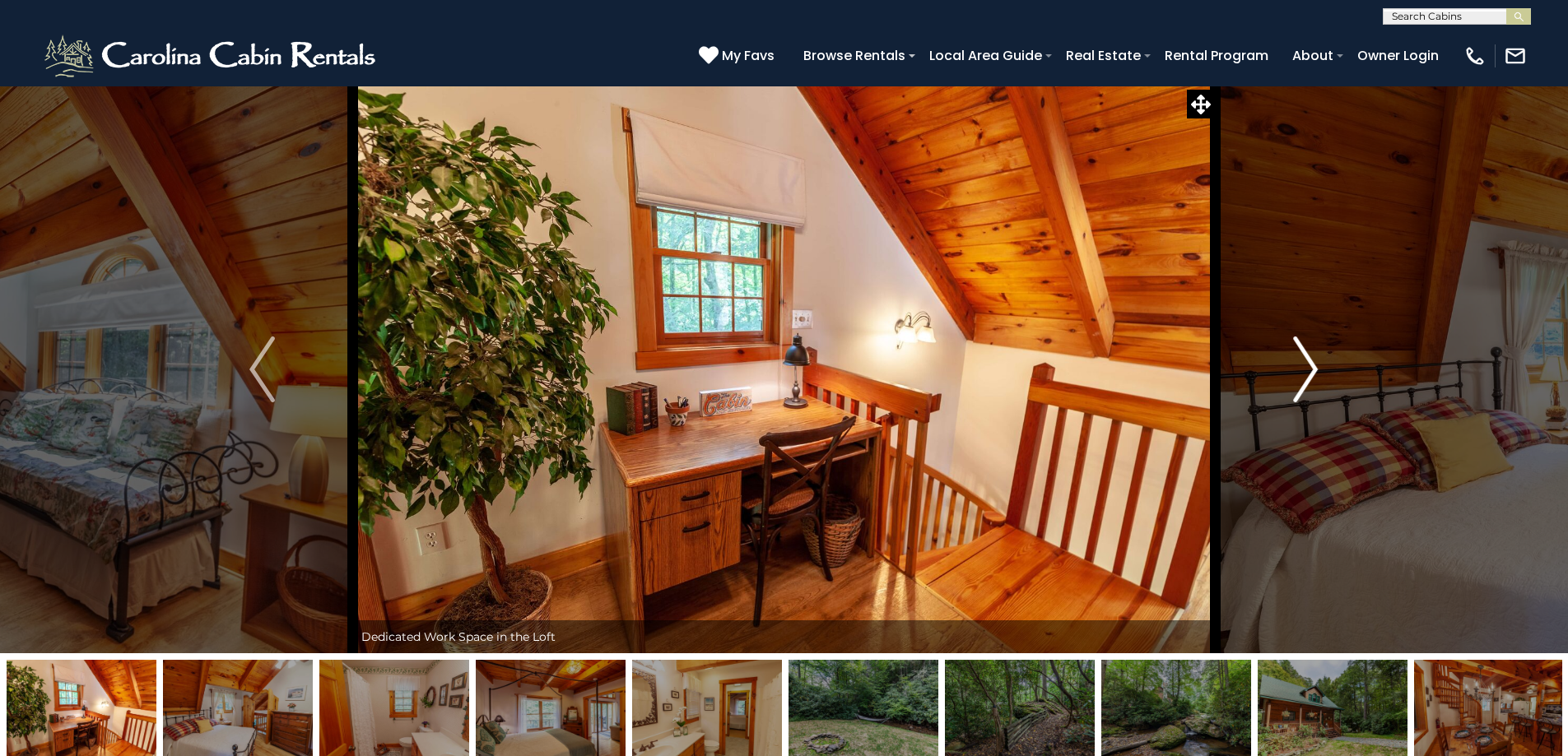
click at [1308, 371] on img "Next" at bounding box center [1305, 370] width 25 height 65
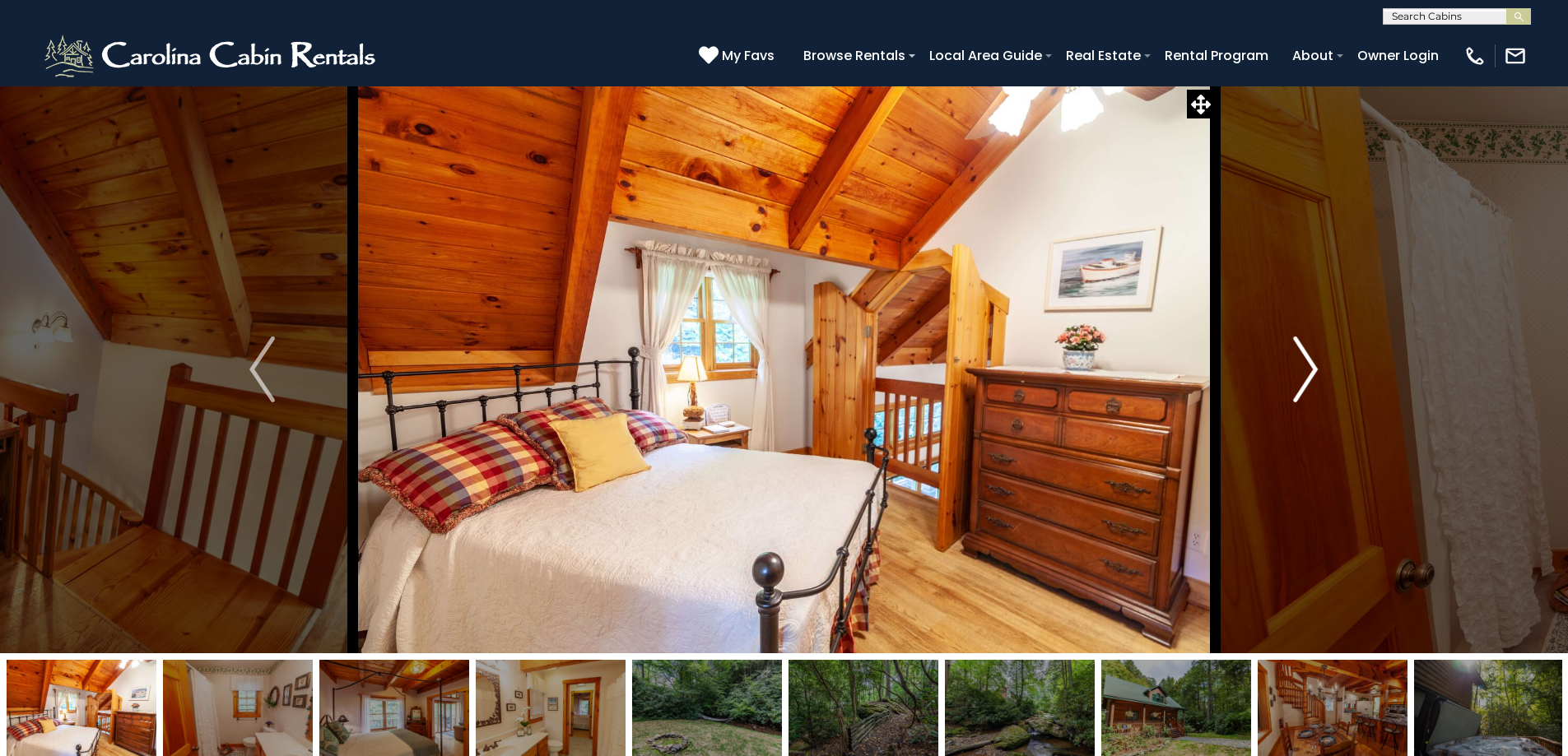
click at [1308, 371] on img "Next" at bounding box center [1305, 370] width 25 height 65
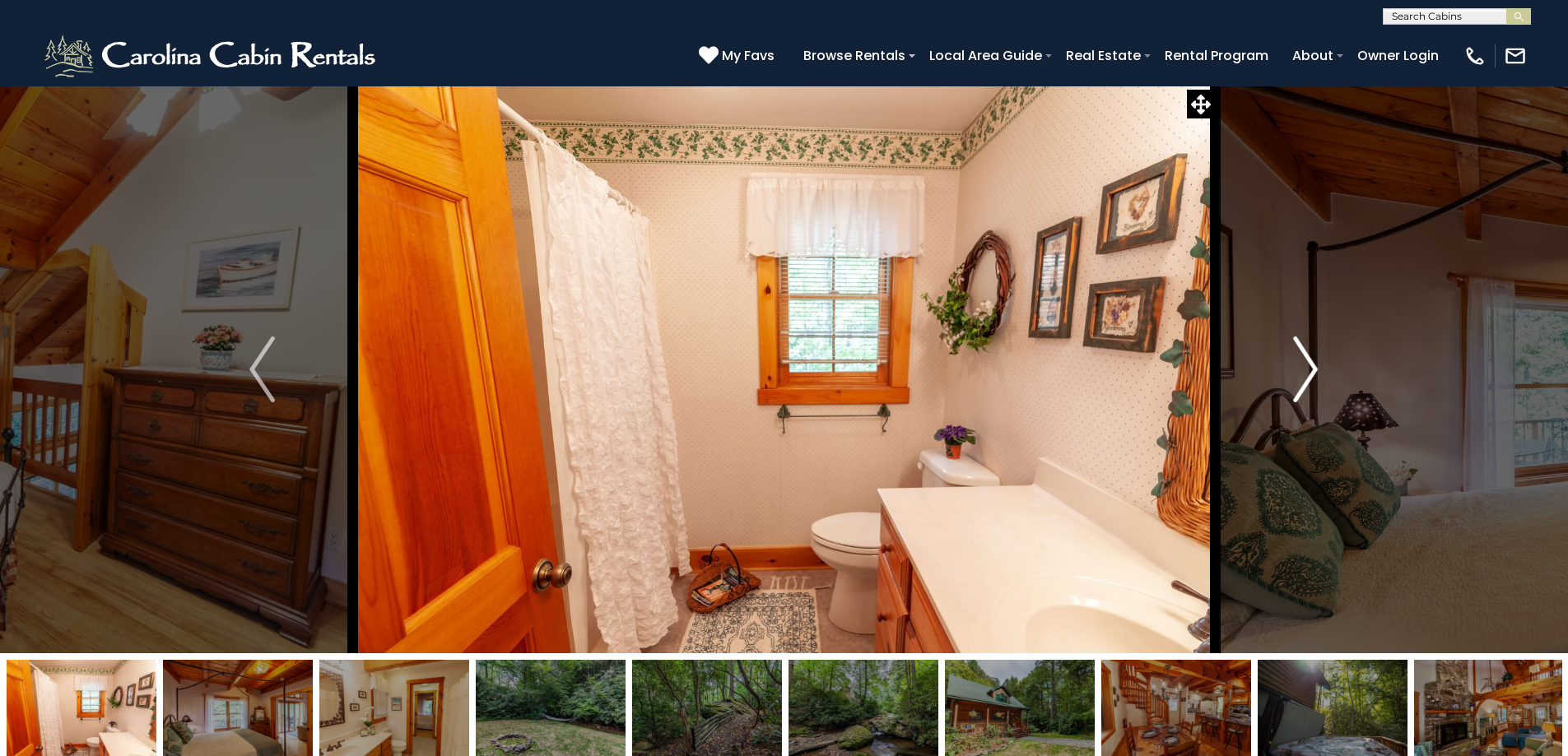
click at [1308, 371] on img "Next" at bounding box center [1305, 370] width 25 height 65
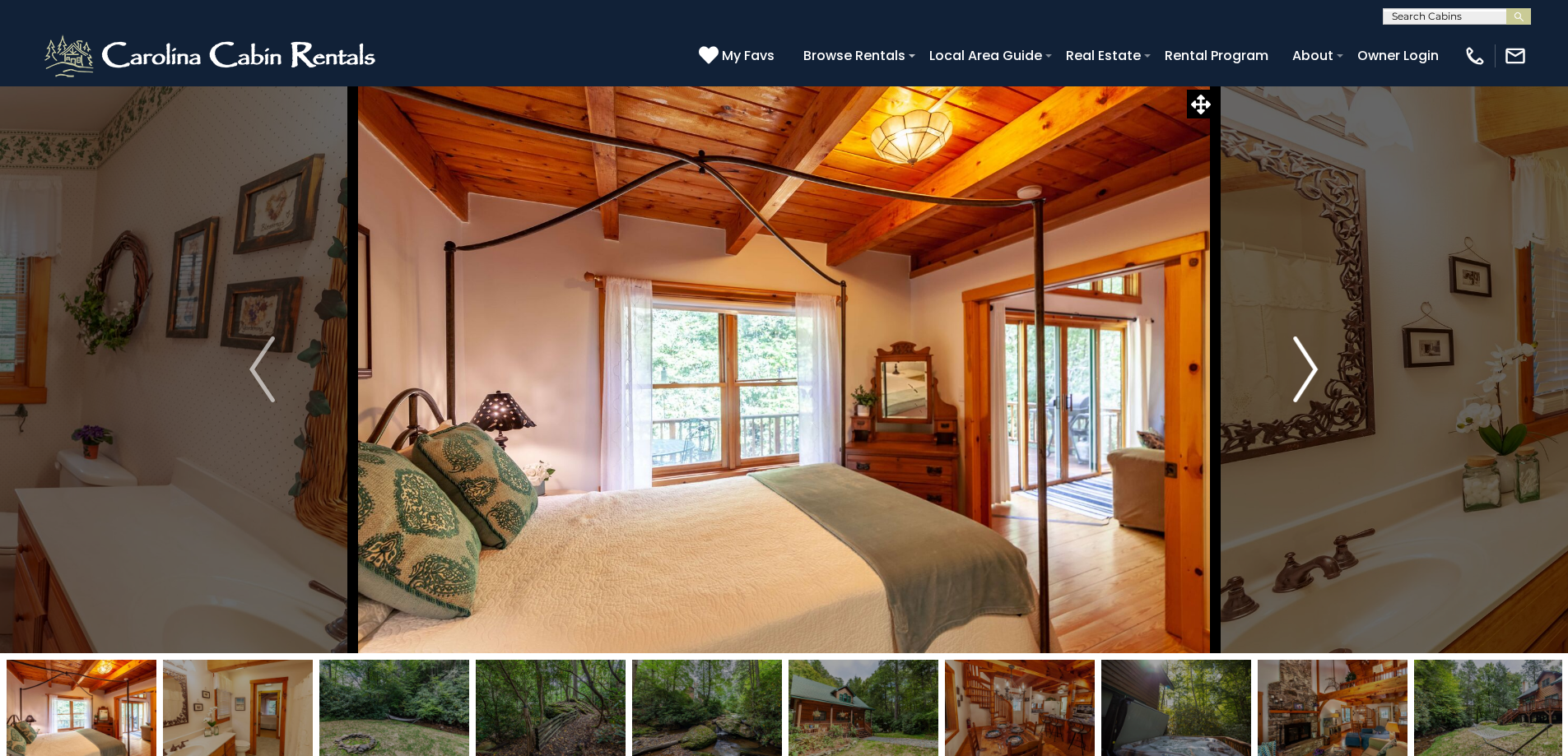
click at [1308, 371] on img "Next" at bounding box center [1305, 370] width 25 height 65
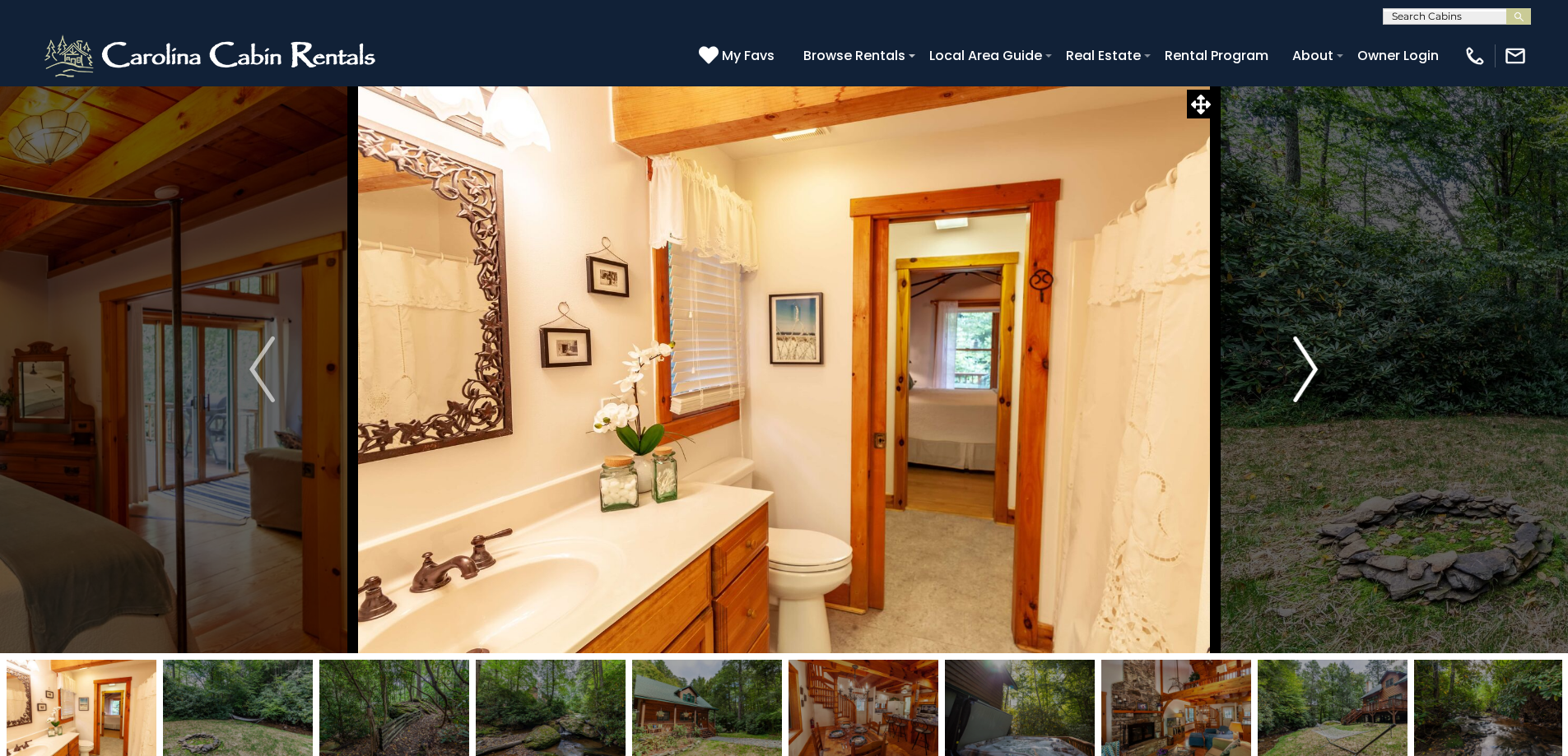
click at [1308, 371] on img "Next" at bounding box center [1305, 370] width 25 height 65
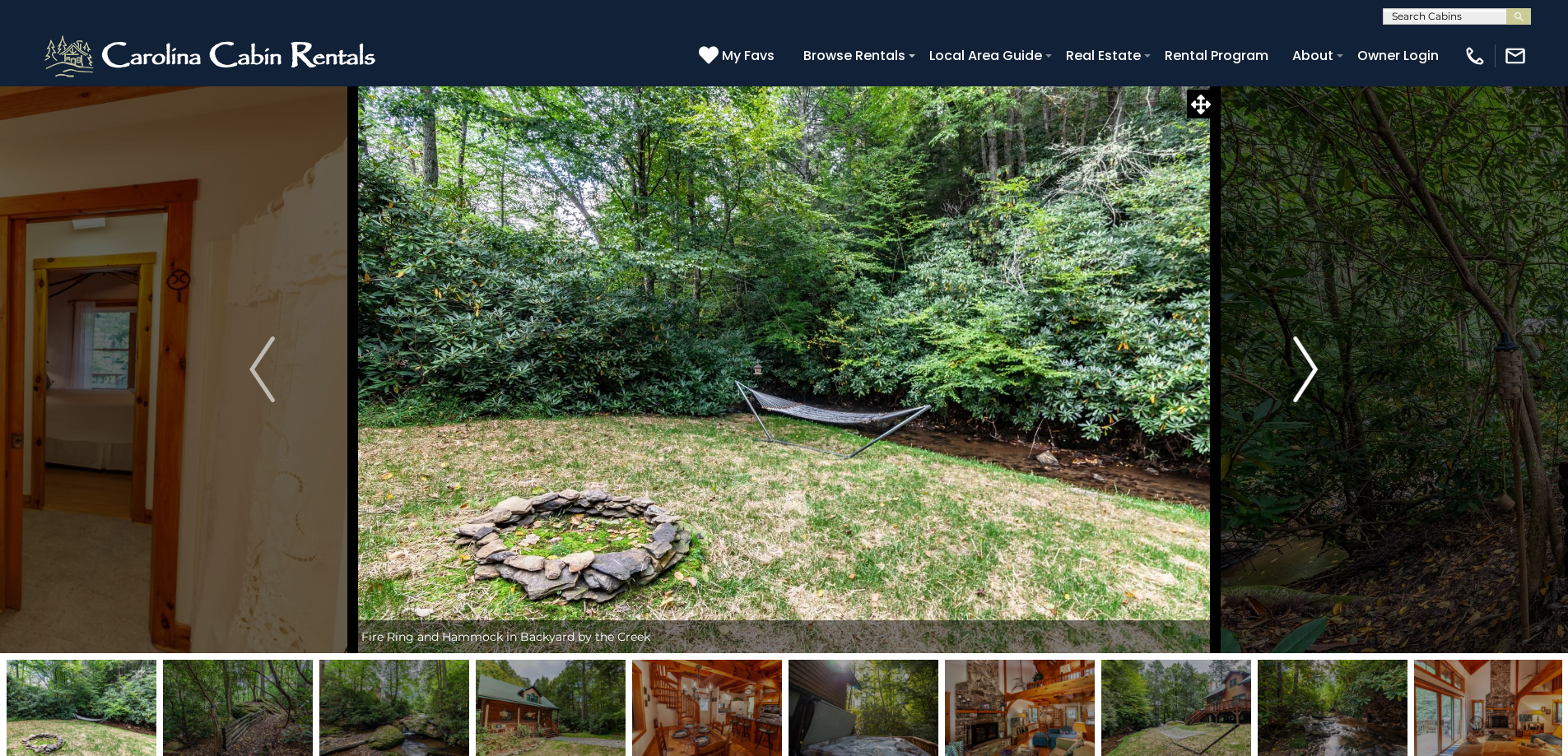
click at [1308, 371] on img "Next" at bounding box center [1305, 370] width 25 height 65
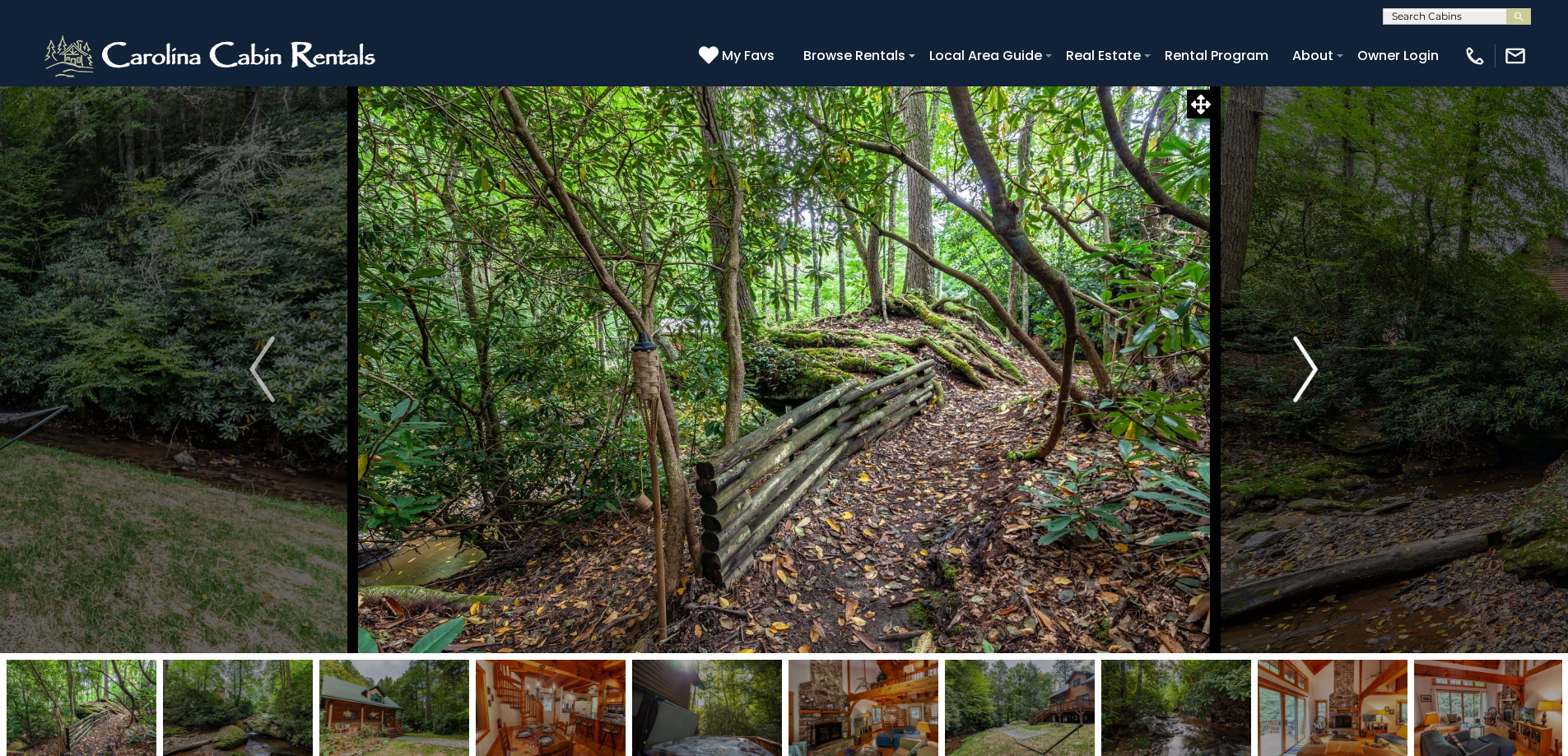
click at [1308, 371] on img "Next" at bounding box center [1305, 370] width 25 height 65
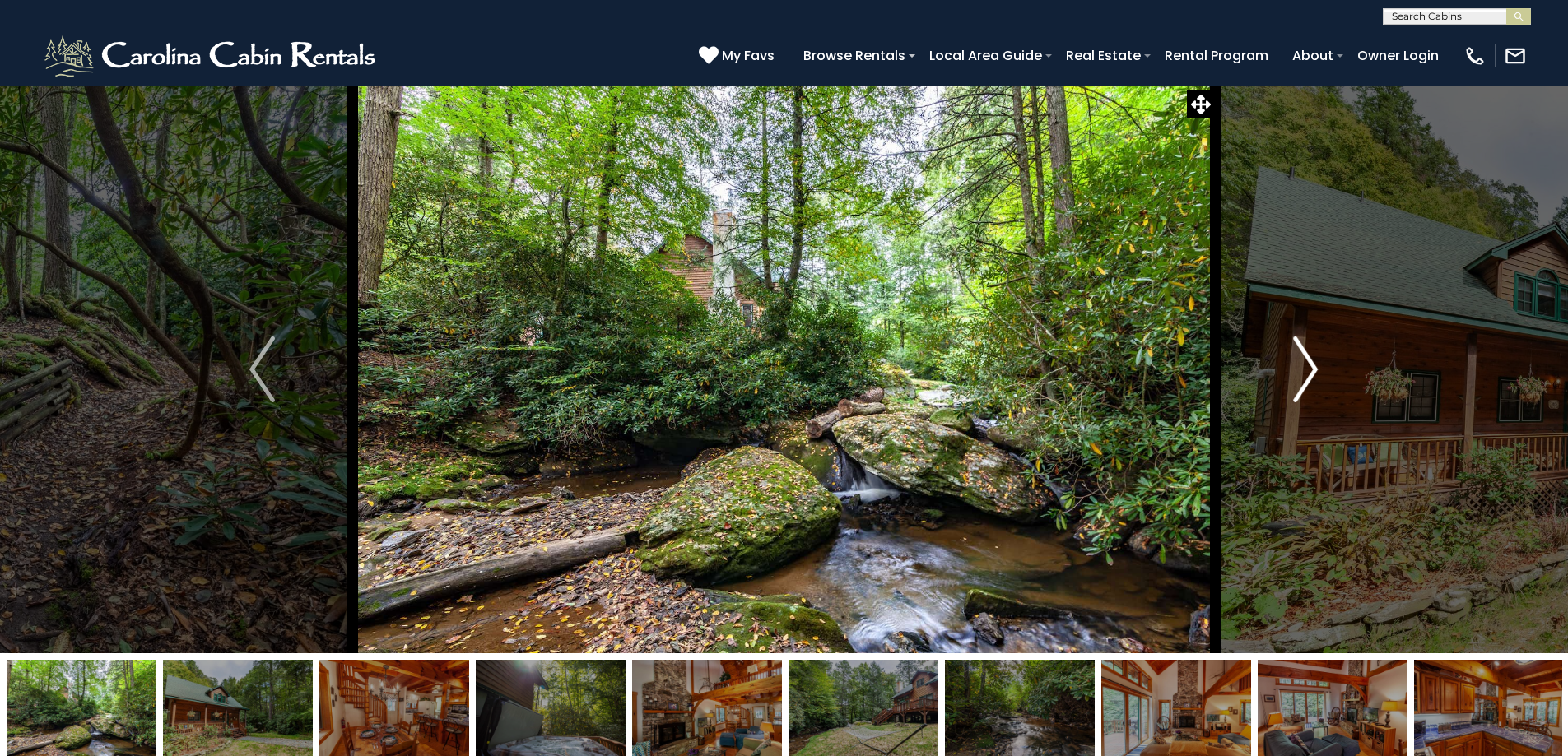
click at [1308, 371] on img "Next" at bounding box center [1305, 370] width 25 height 65
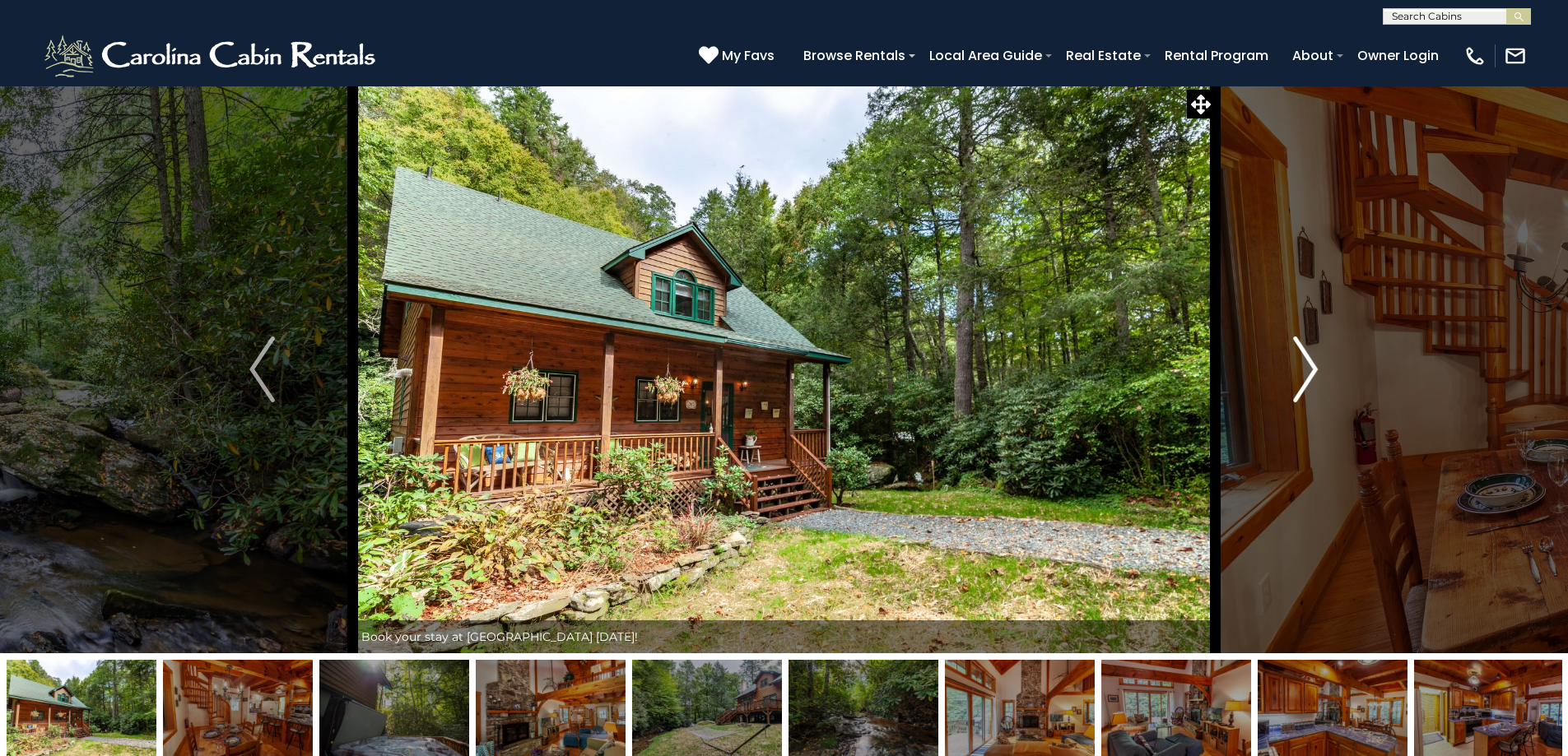
click at [1308, 371] on img "Next" at bounding box center [1305, 370] width 25 height 65
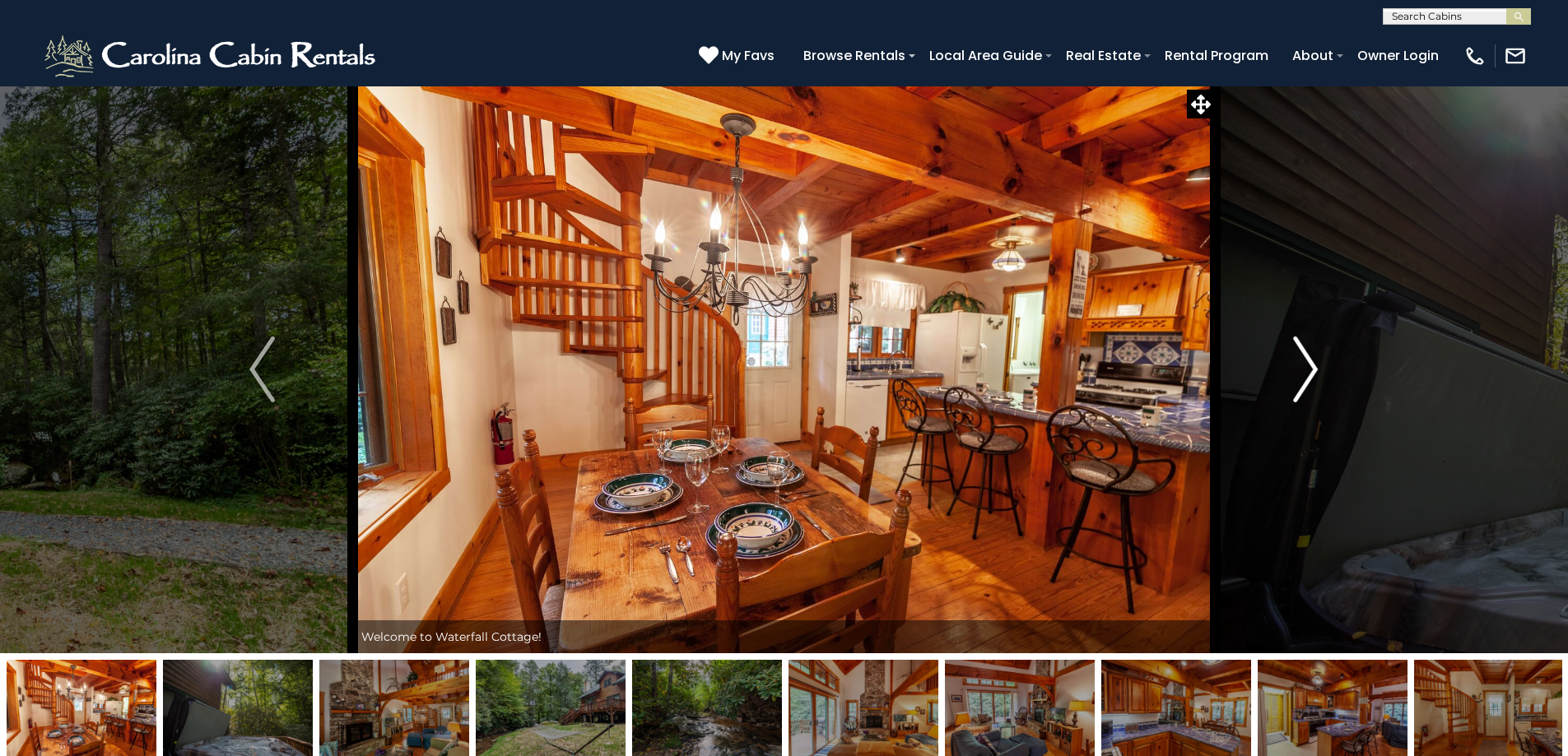
click at [1308, 371] on img "Next" at bounding box center [1305, 370] width 25 height 65
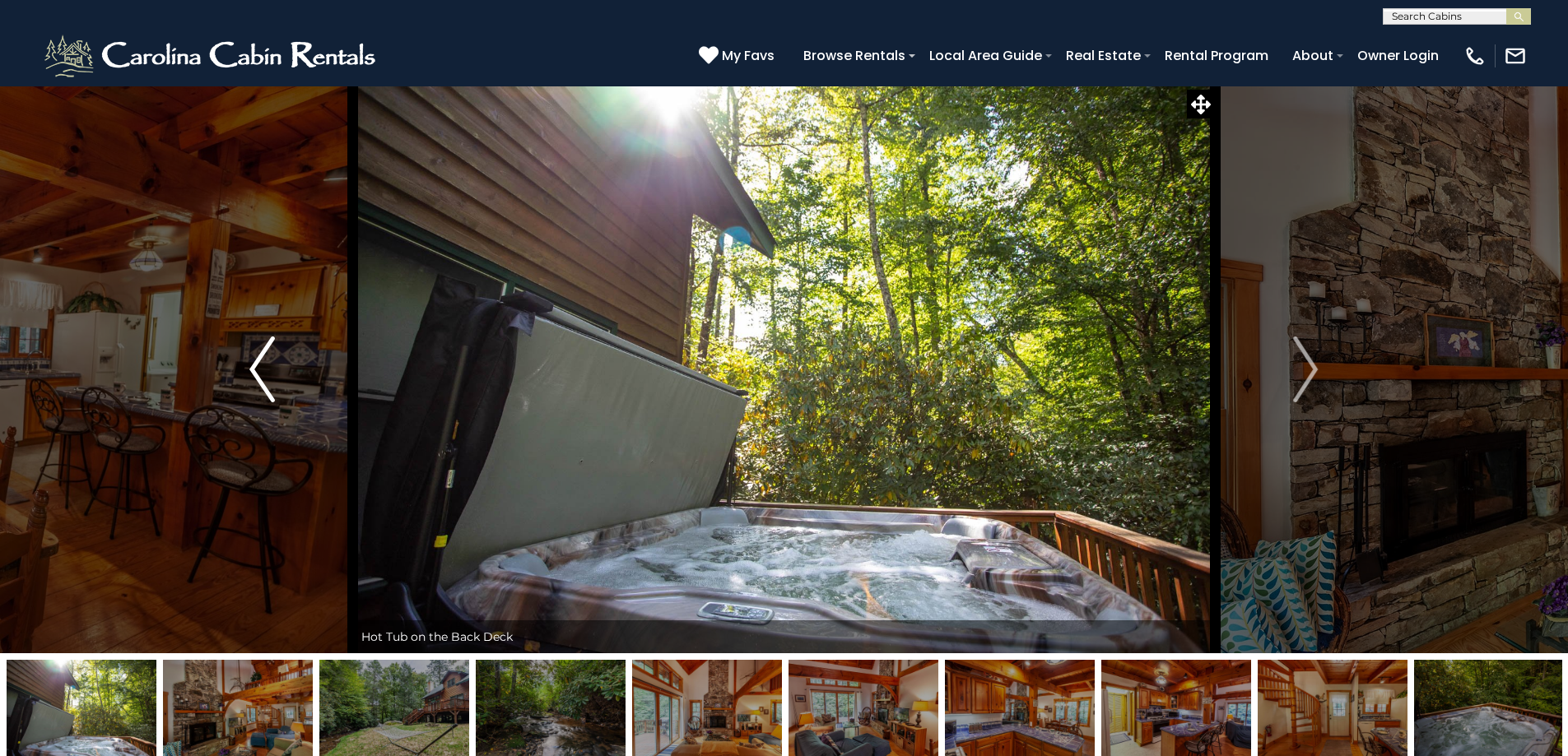
click at [248, 388] on button "Previous" at bounding box center [262, 369] width 181 height 568
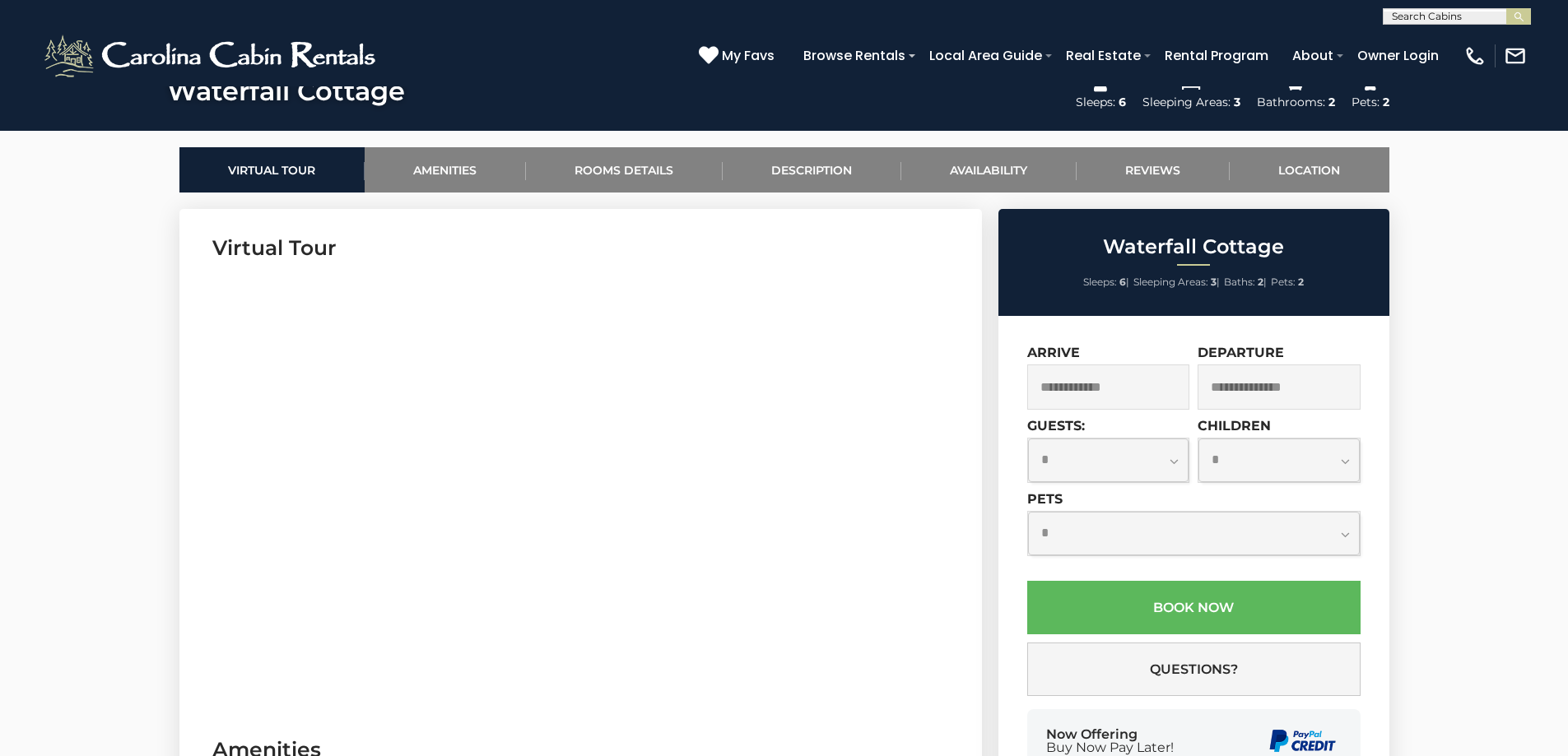
scroll to position [822, 0]
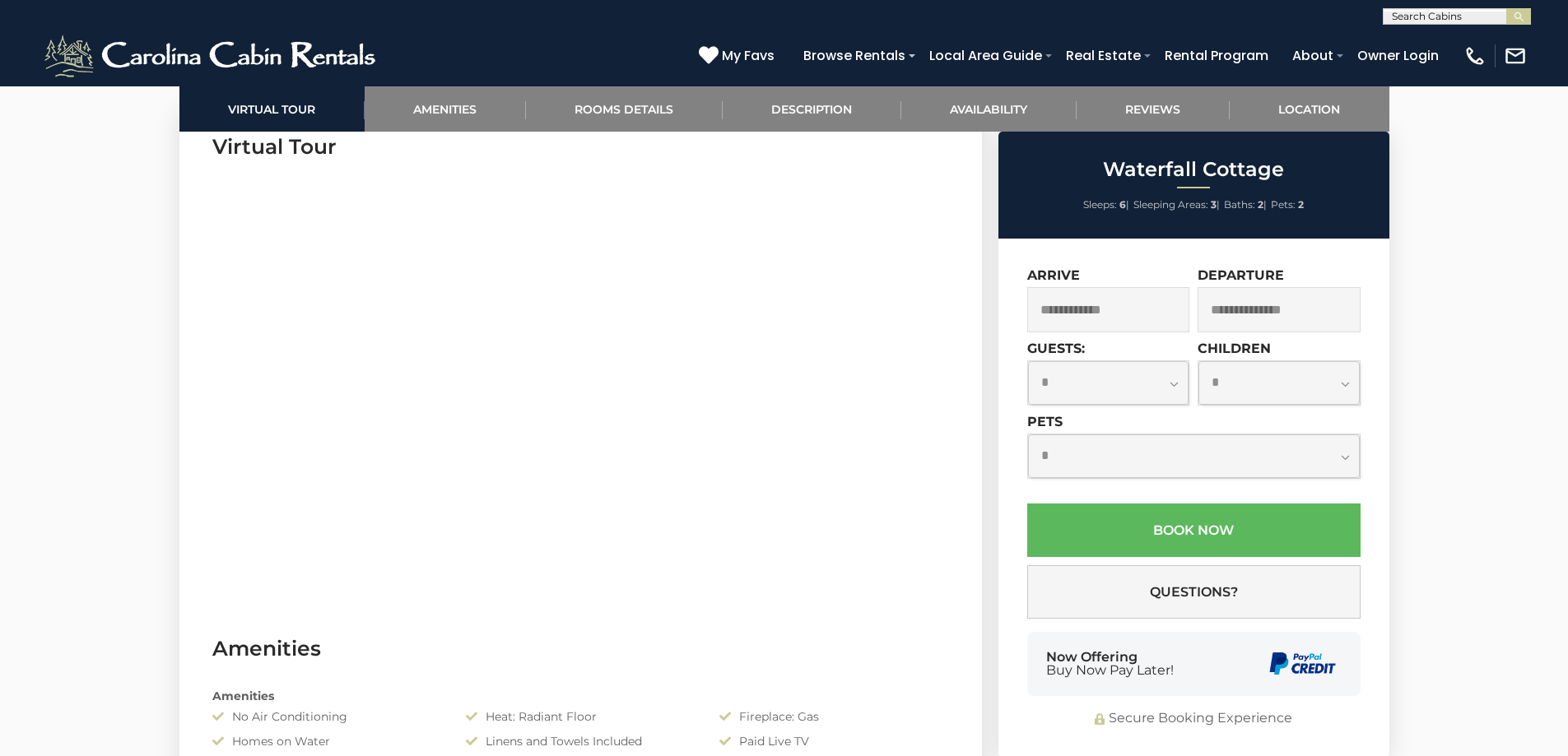
click at [1098, 307] on input "text" at bounding box center [1108, 310] width 163 height 46
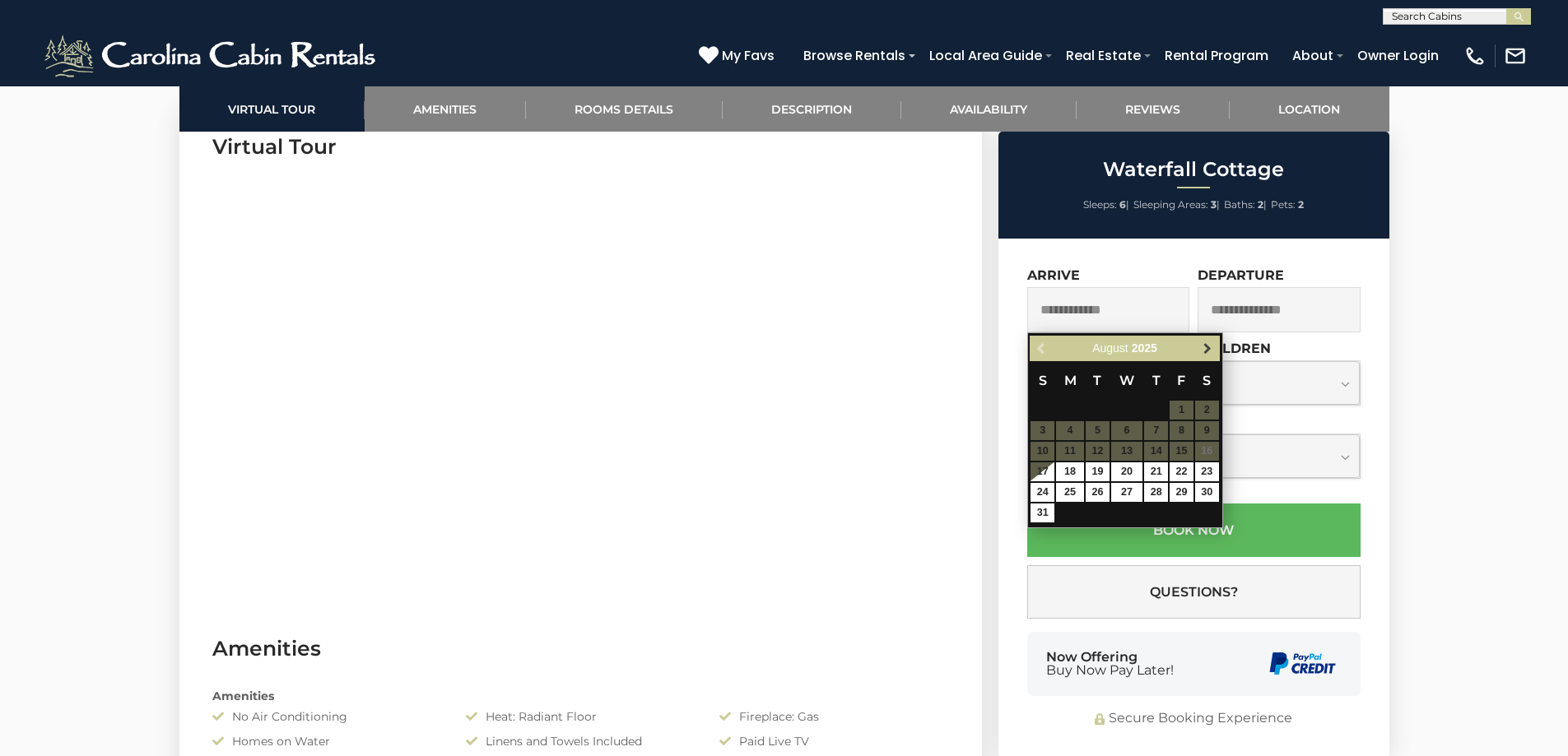
click at [1205, 342] on span "Next" at bounding box center [1207, 348] width 13 height 13
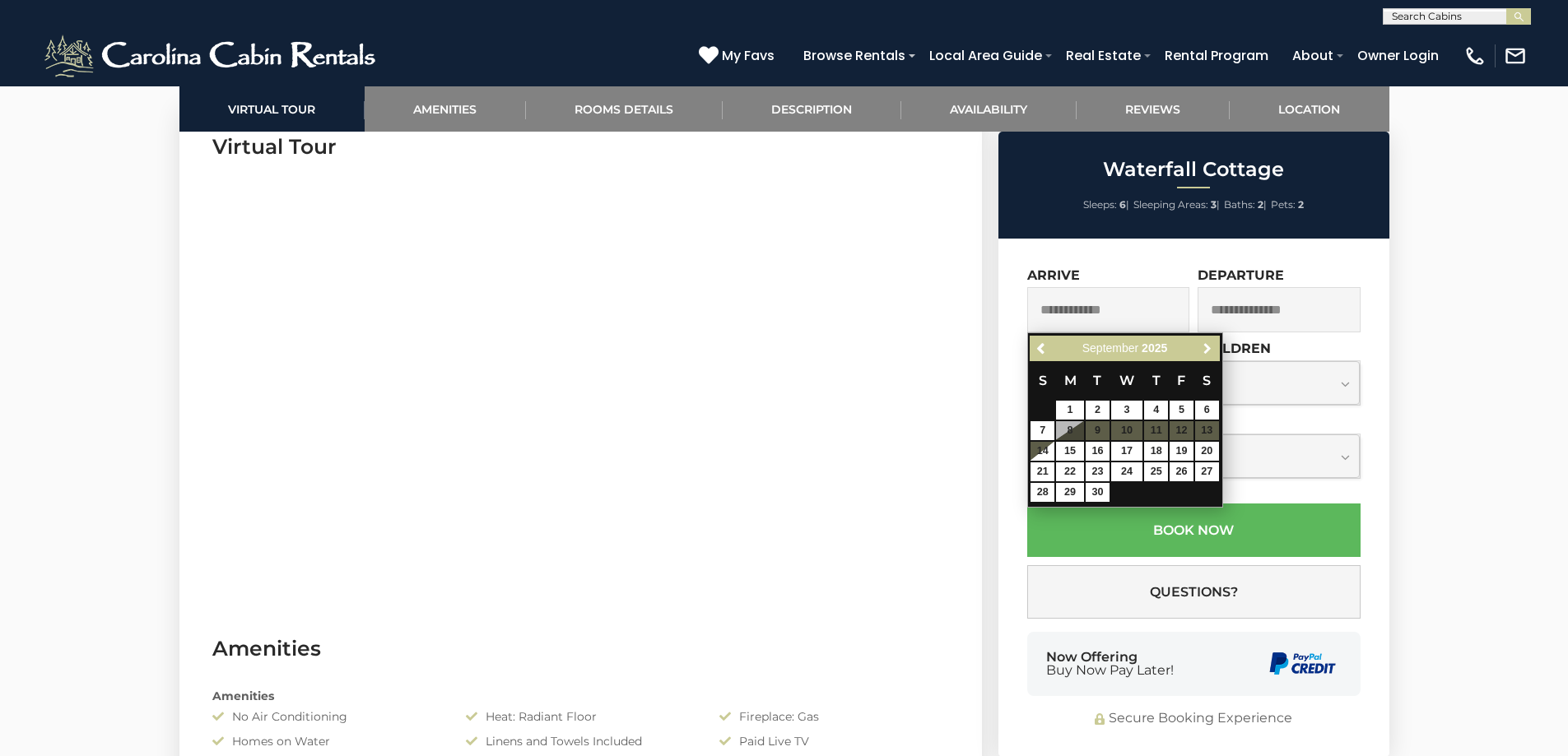
click at [1205, 342] on span "Next" at bounding box center [1207, 348] width 13 height 13
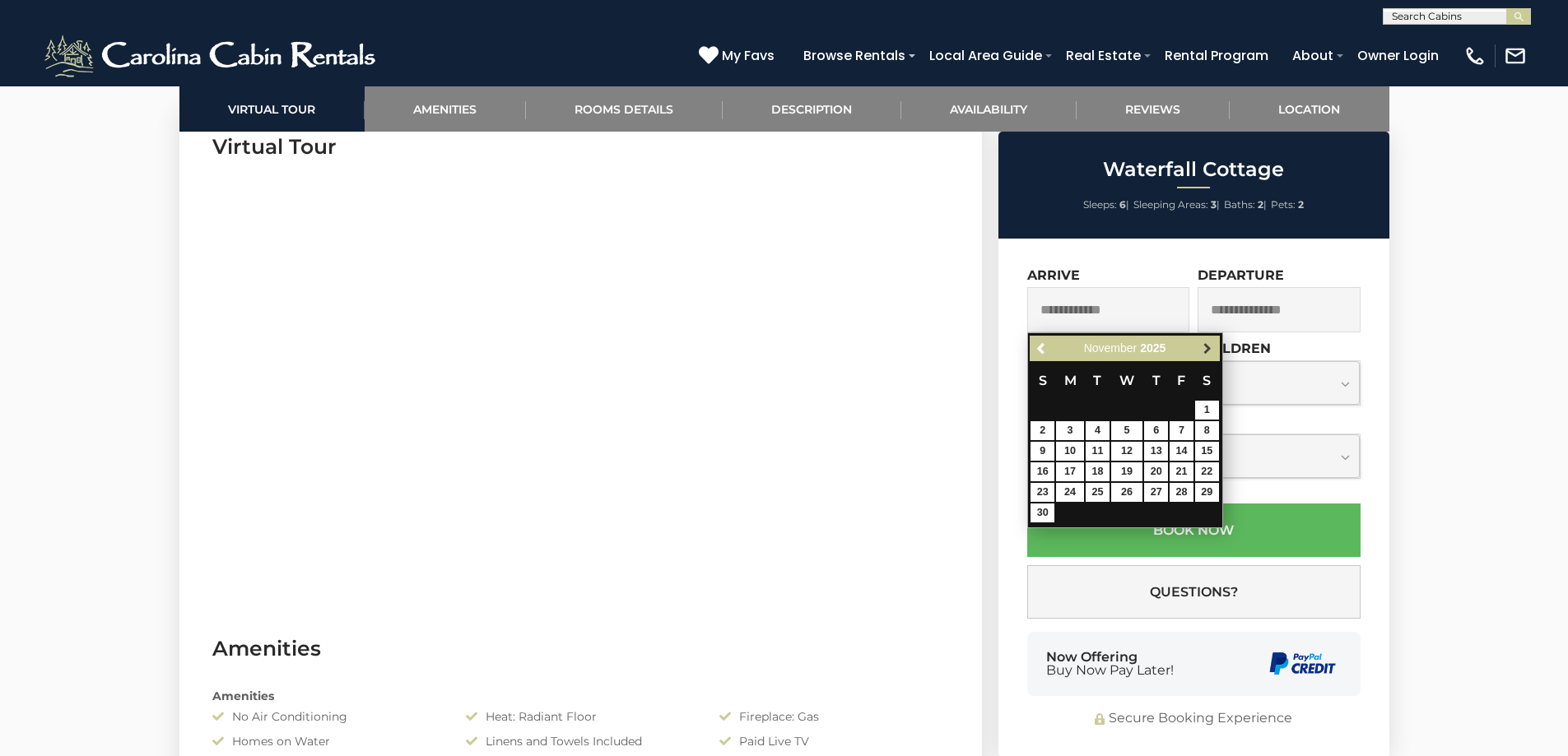
click at [1208, 348] on span "Next" at bounding box center [1207, 348] width 13 height 13
click at [1050, 488] on link "25" at bounding box center [1043, 491] width 24 height 19
type input "**********"
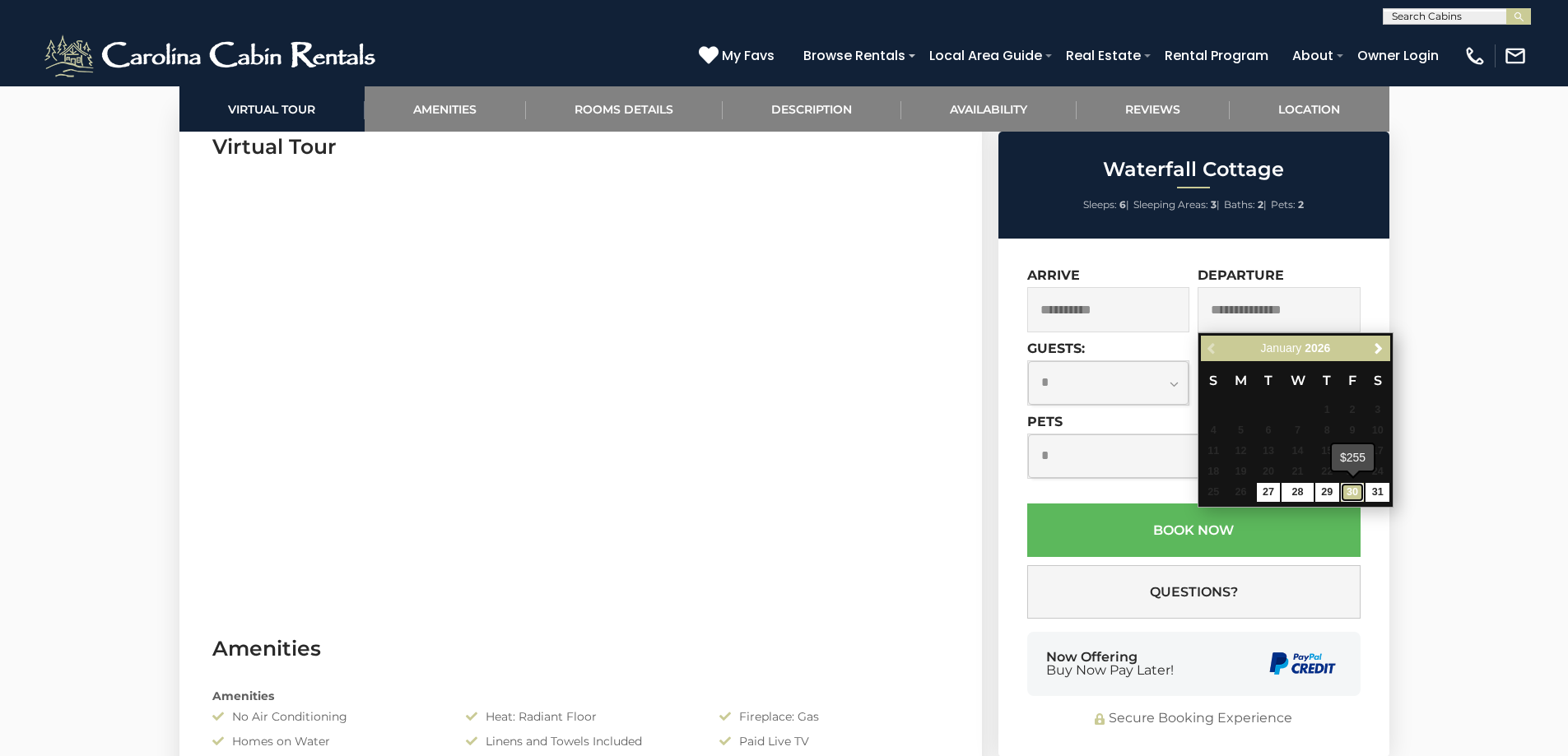
click at [1359, 494] on link "30" at bounding box center [1353, 491] width 24 height 19
type input "**********"
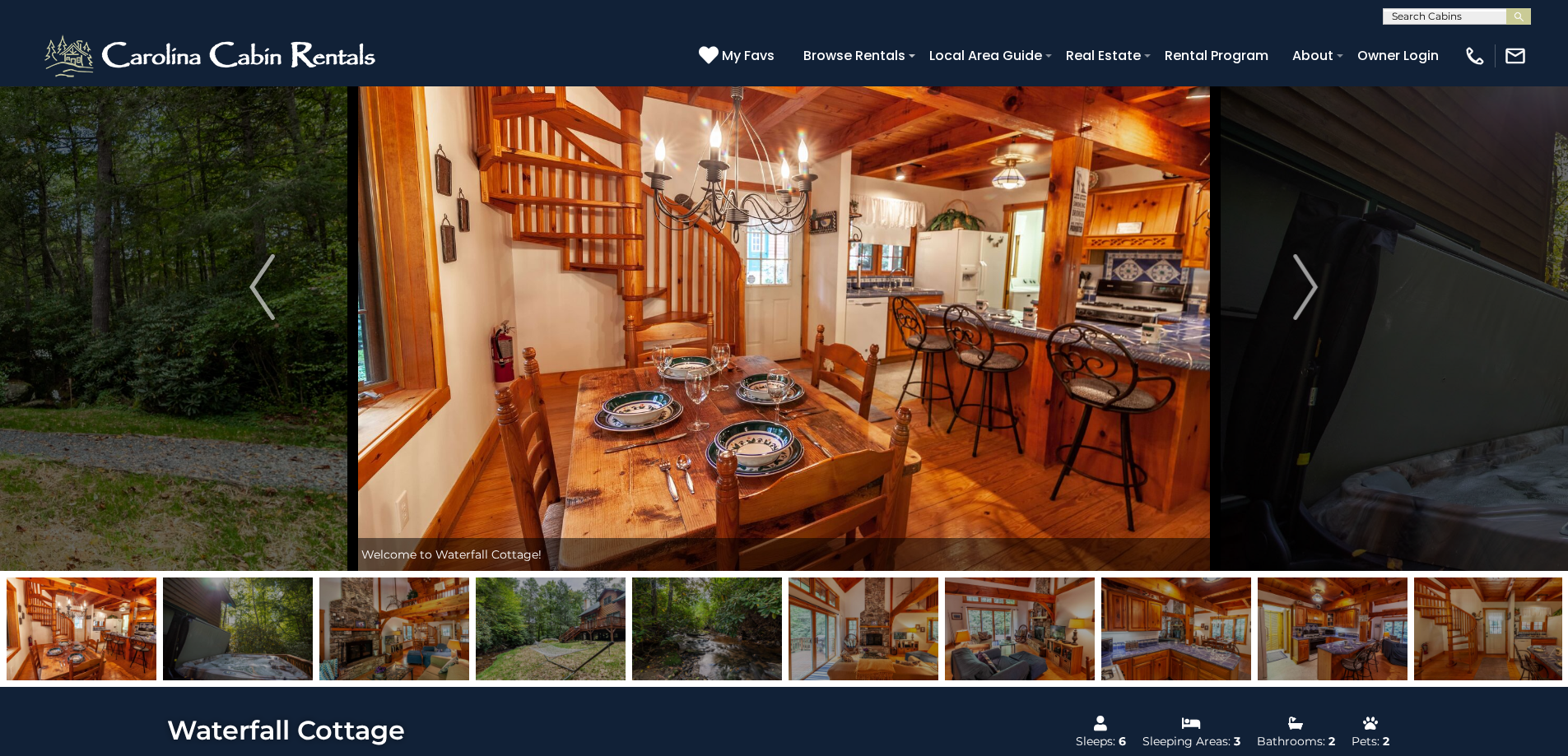
scroll to position [0, 0]
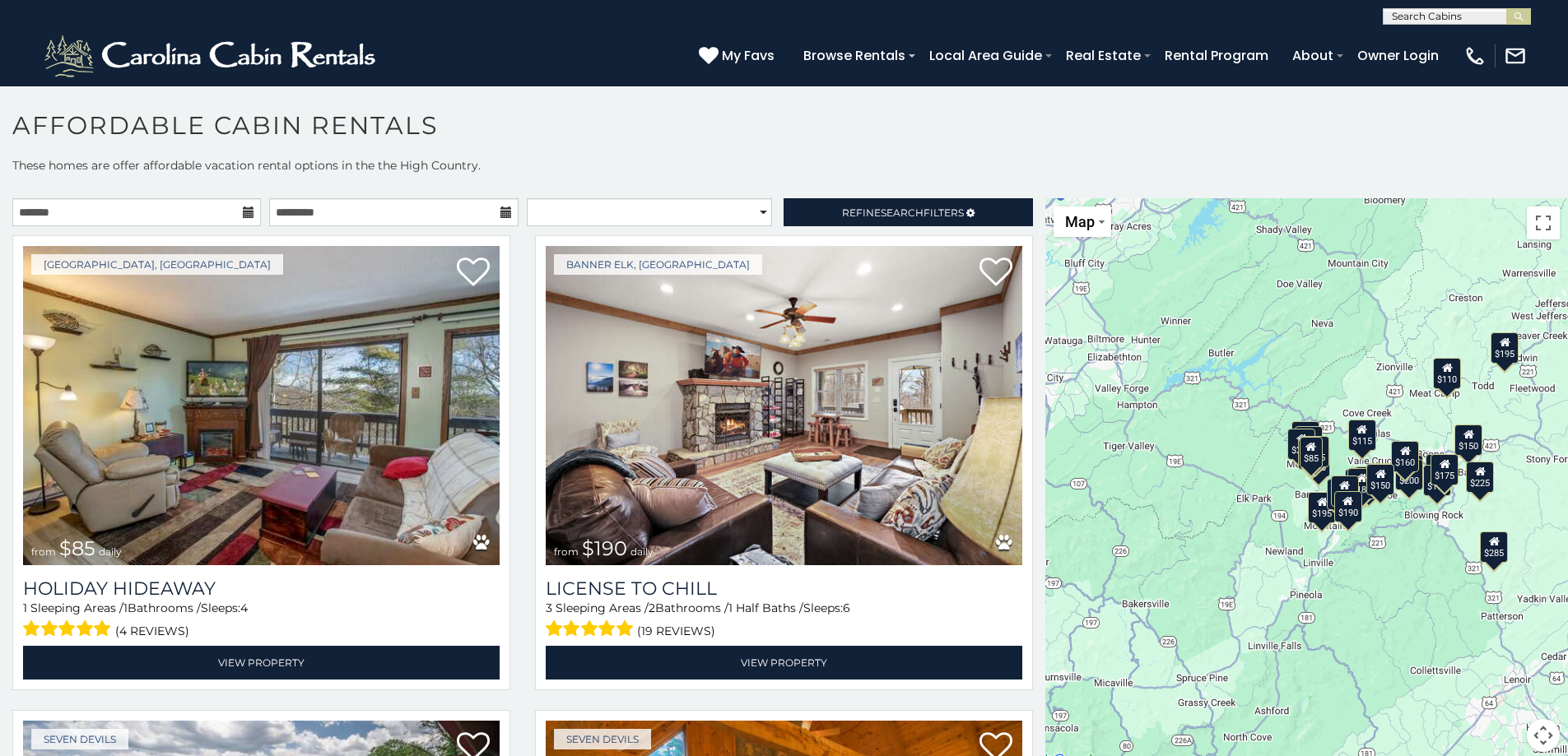
click at [1537, 733] on button "Map camera controls" at bounding box center [1543, 735] width 33 height 33
click at [1493, 656] on button "Zoom in" at bounding box center [1502, 653] width 33 height 33
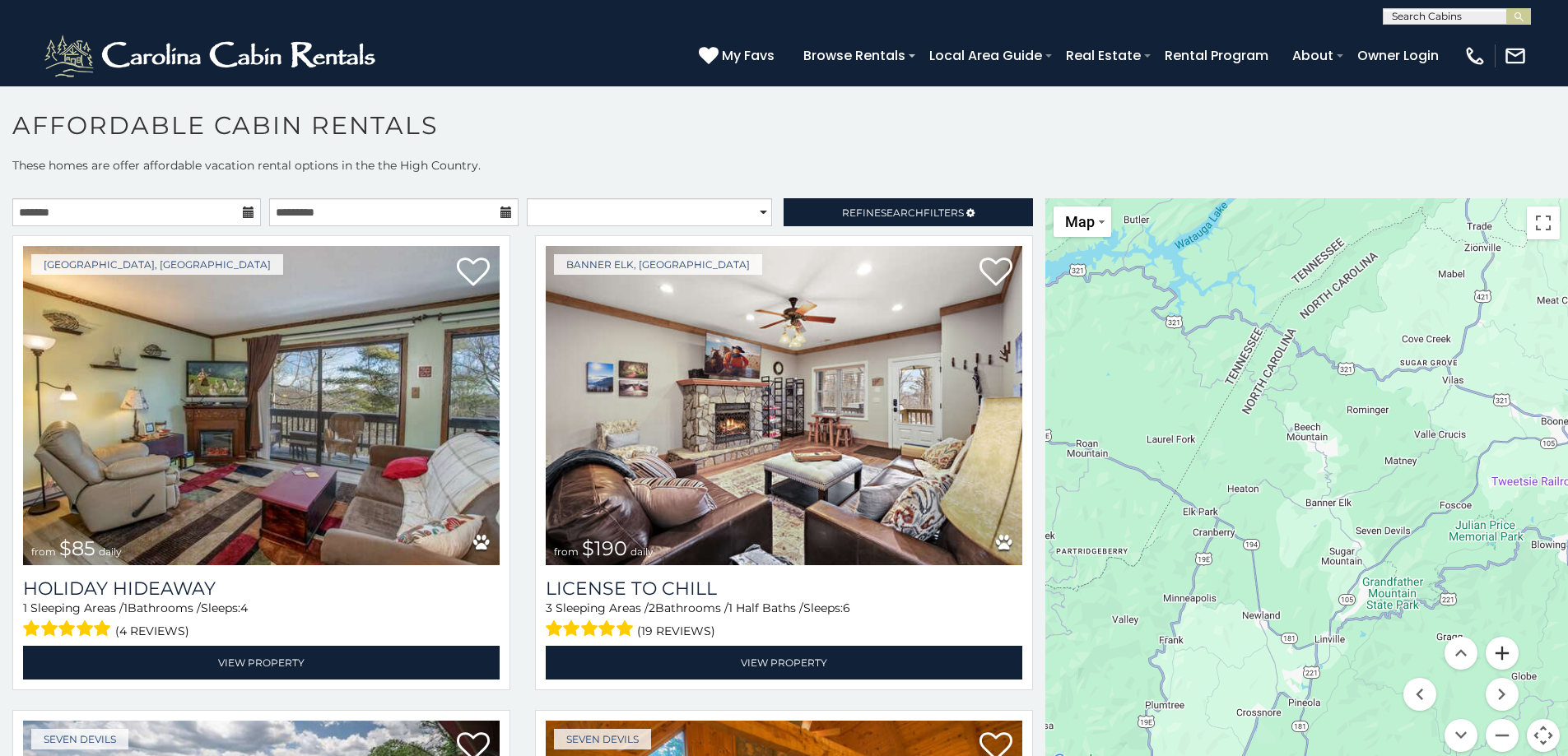
click at [1493, 656] on button "Zoom in" at bounding box center [1502, 653] width 33 height 33
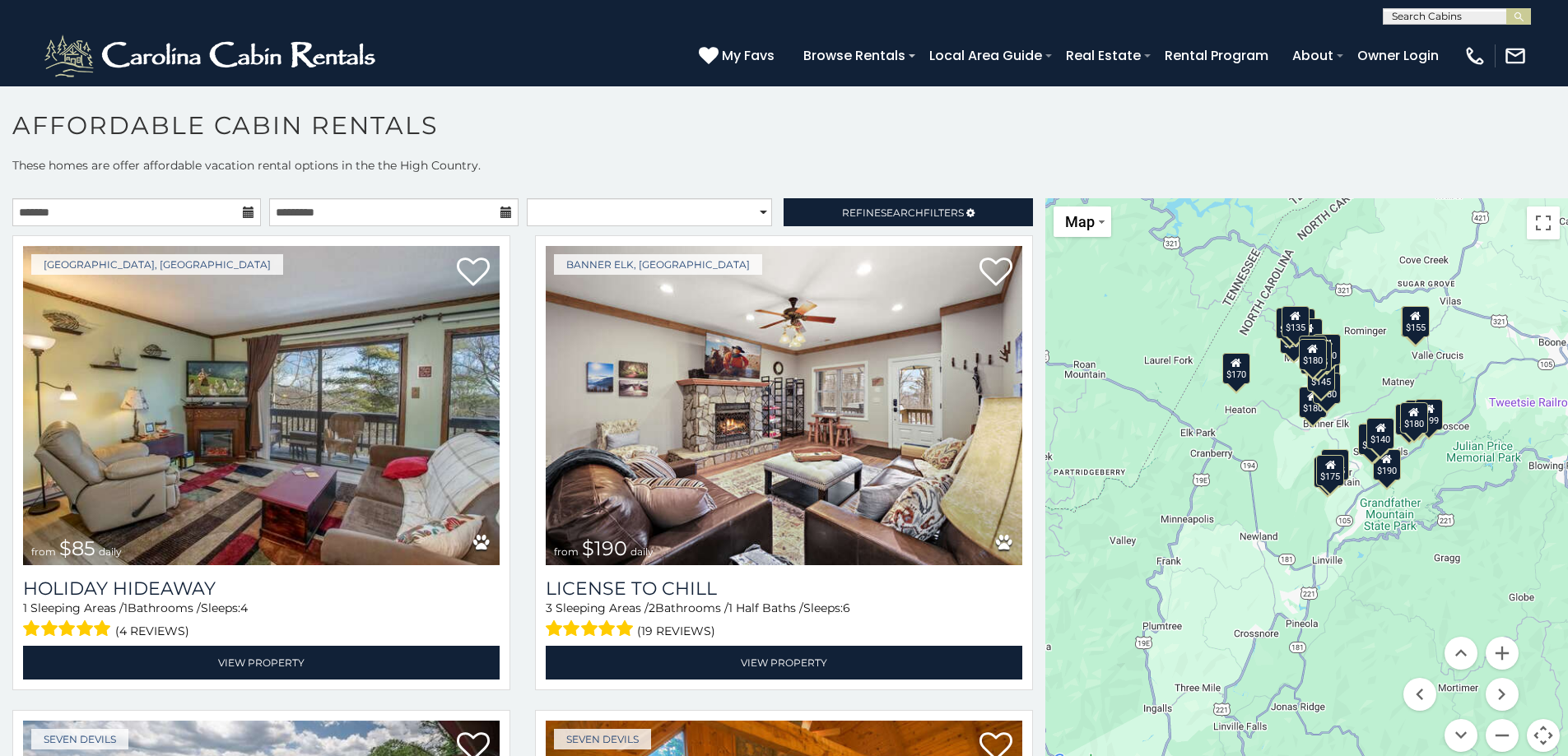
drag, startPoint x: 1299, startPoint y: 545, endPoint x: 1087, endPoint y: 444, distance: 234.8
click at [1087, 444] on div "$85 $190 $215 $155 $300 $115 $150 $135 $290 $195 $199 $90 $175 $115 $140 $180 $…" at bounding box center [1306, 485] width 522 height 574
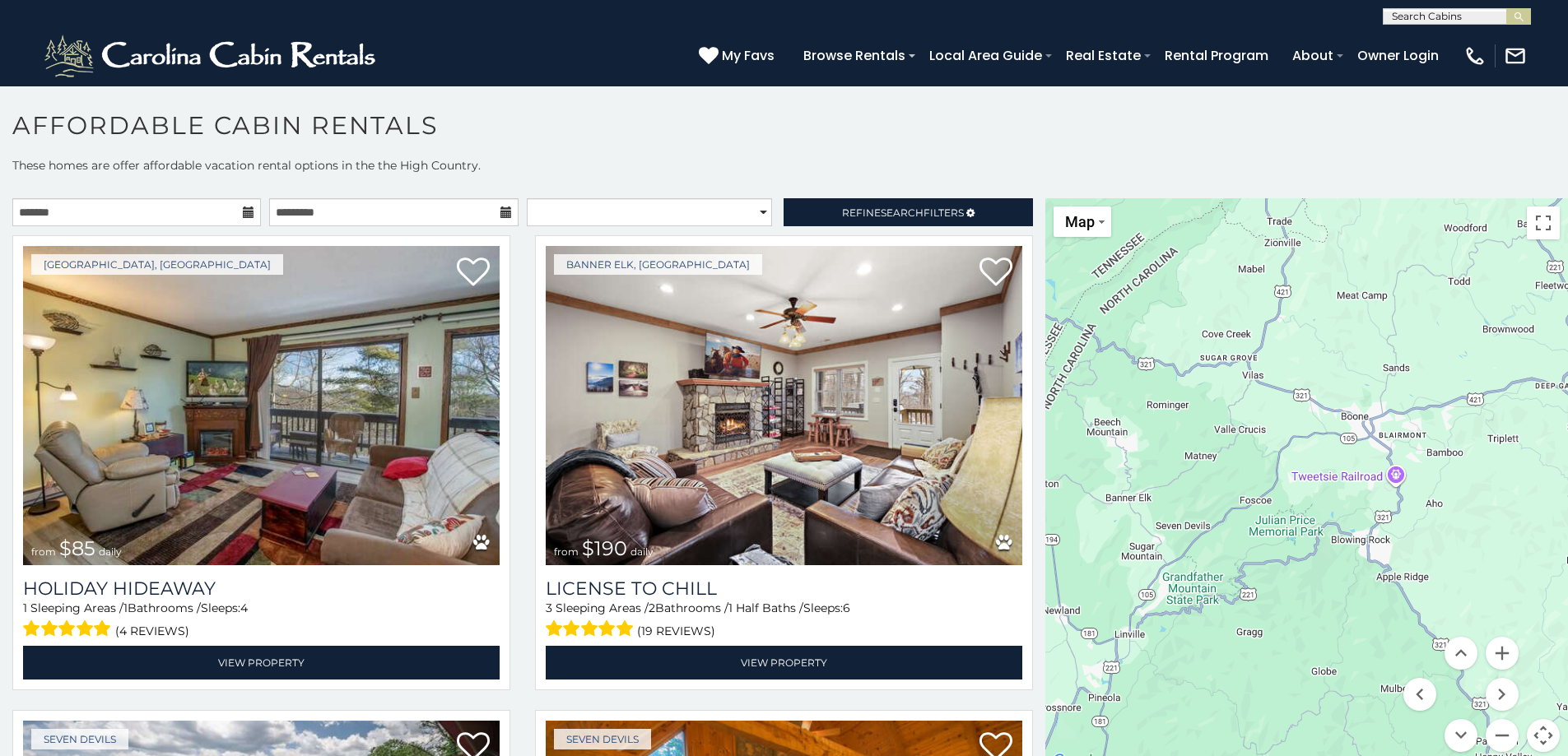
drag, startPoint x: 1464, startPoint y: 358, endPoint x: 1240, endPoint y: 449, distance: 241.8
click at [1240, 449] on div at bounding box center [1306, 485] width 522 height 574
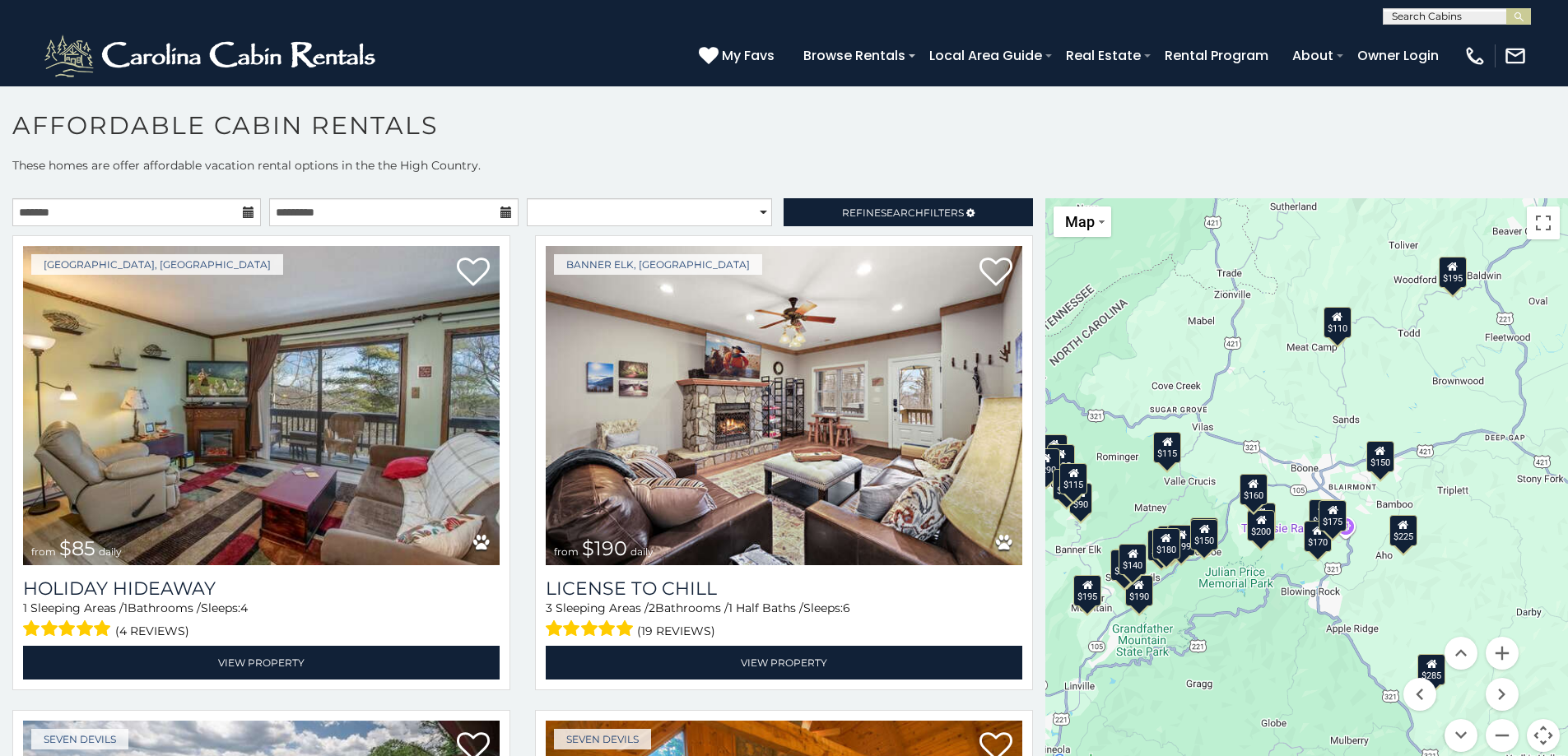
drag, startPoint x: 1315, startPoint y: 480, endPoint x: 1289, endPoint y: 517, distance: 45.2
click at [1289, 517] on div "$85 $190 $215 $155 $300 $150 $115 $150 $135 $290 $195 $195 $199 $110 $170 $225 …" at bounding box center [1306, 485] width 522 height 574
click at [1331, 334] on div "$110" at bounding box center [1337, 323] width 28 height 32
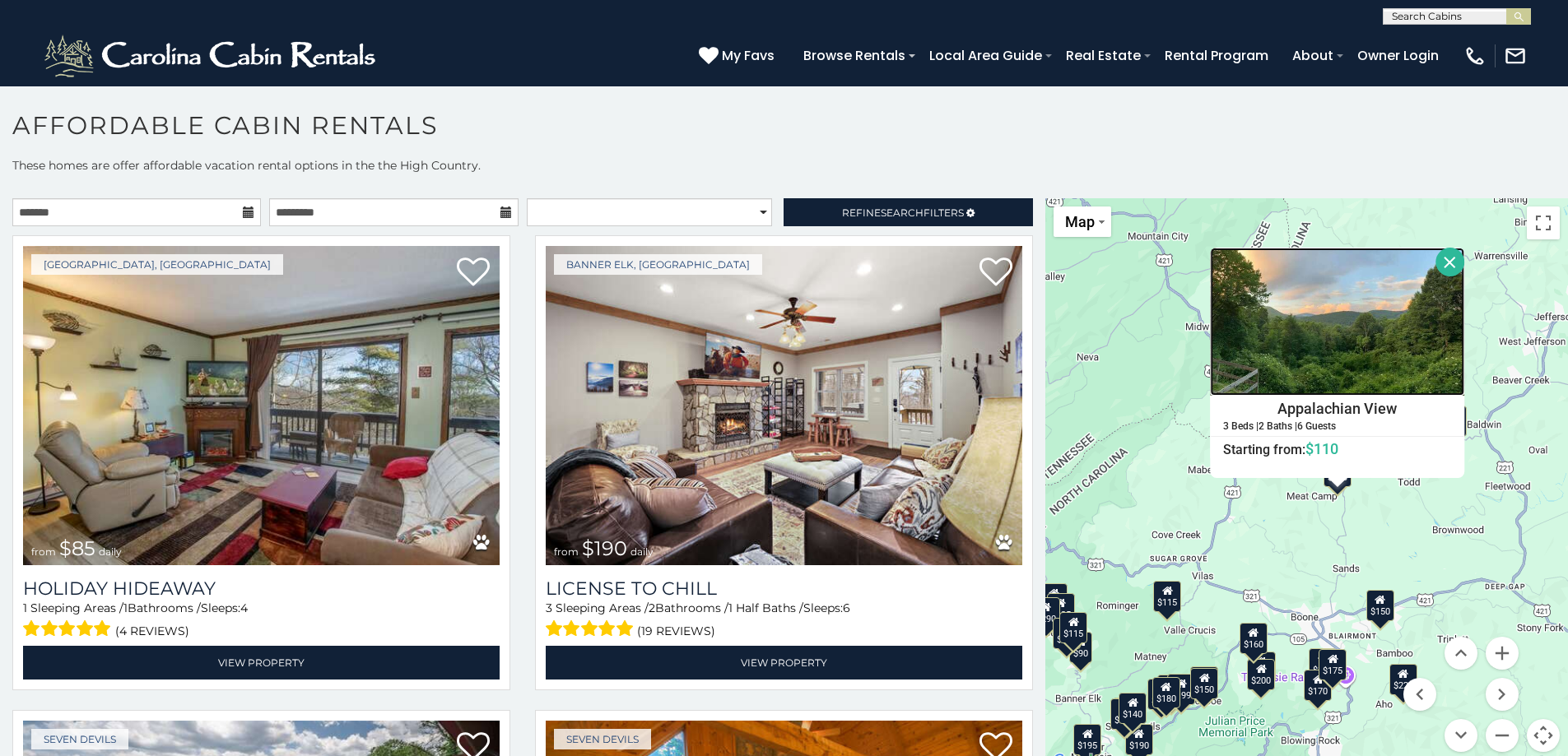
click at [1331, 334] on img at bounding box center [1338, 321] width 255 height 148
click at [1444, 269] on button "Close" at bounding box center [1450, 262] width 29 height 29
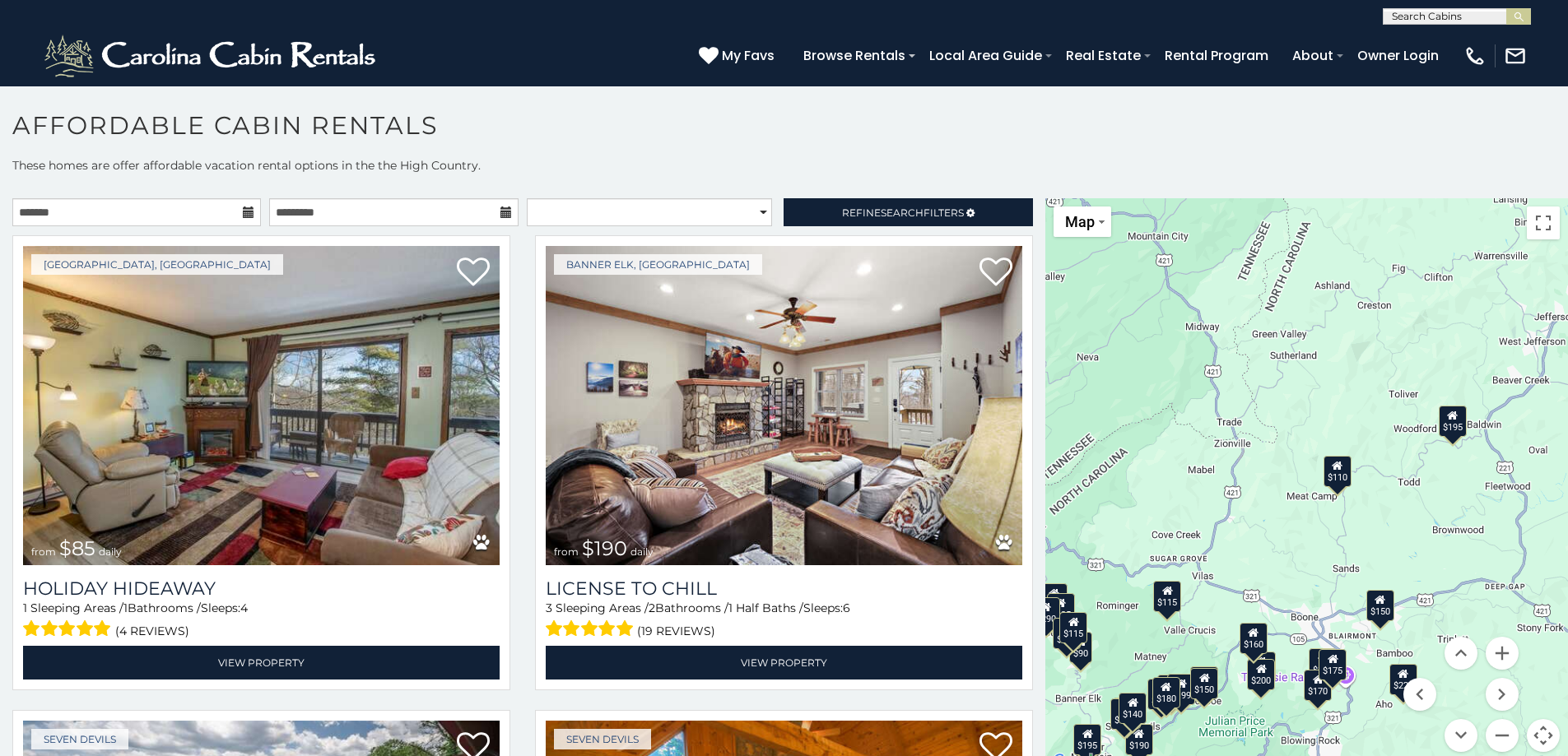
click at [1163, 602] on div "$115" at bounding box center [1168, 595] width 28 height 32
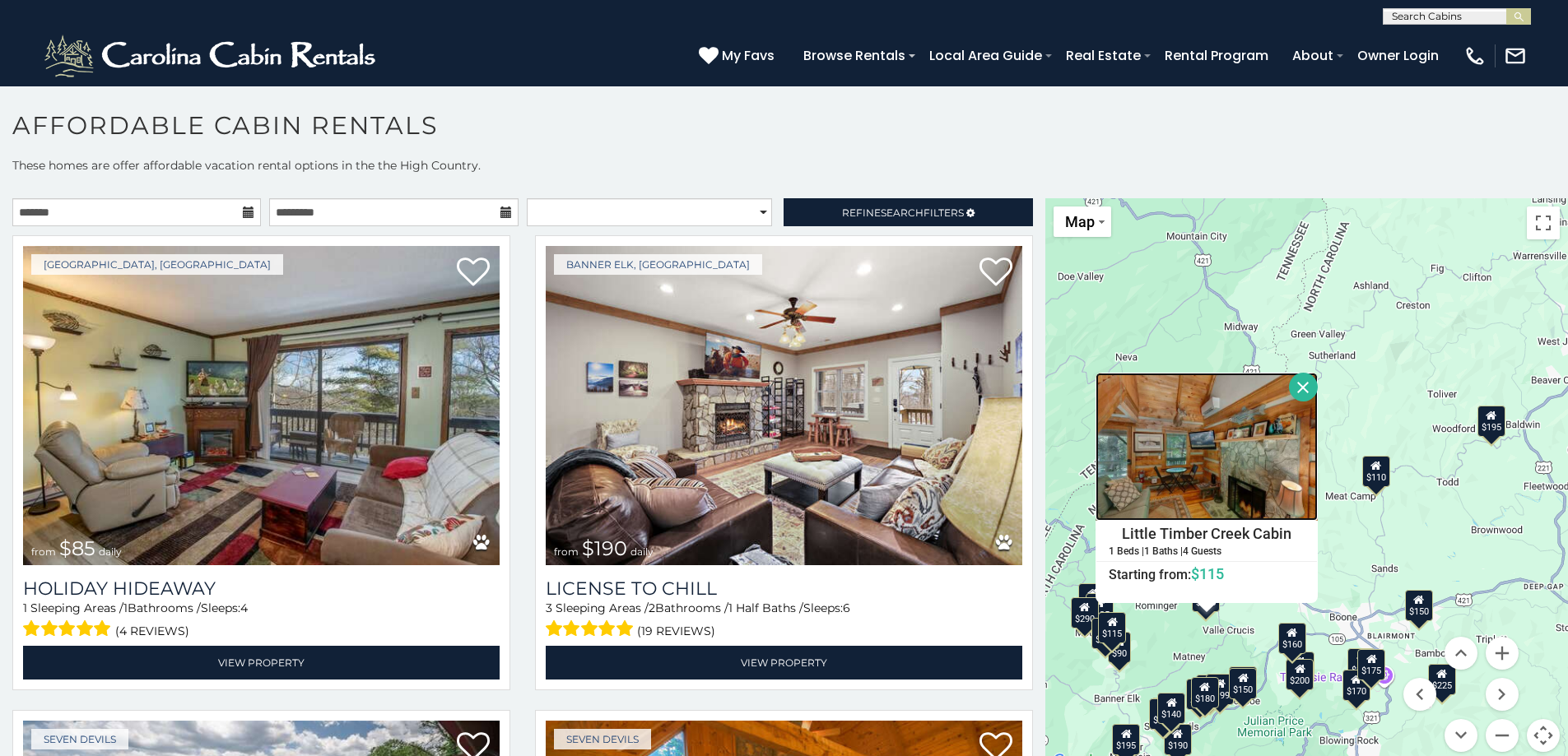
click at [1202, 472] on img at bounding box center [1206, 446] width 222 height 148
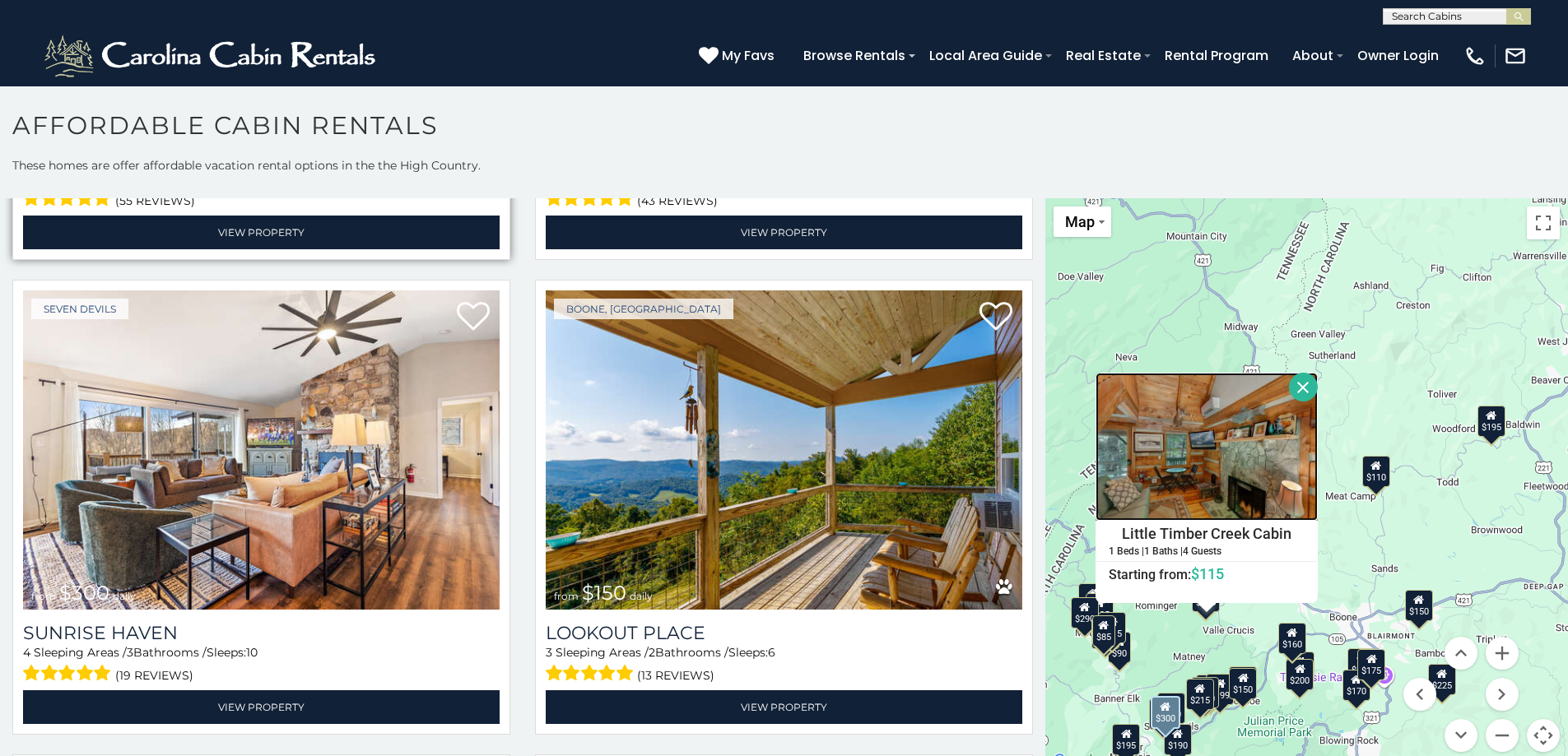
scroll to position [988, 0]
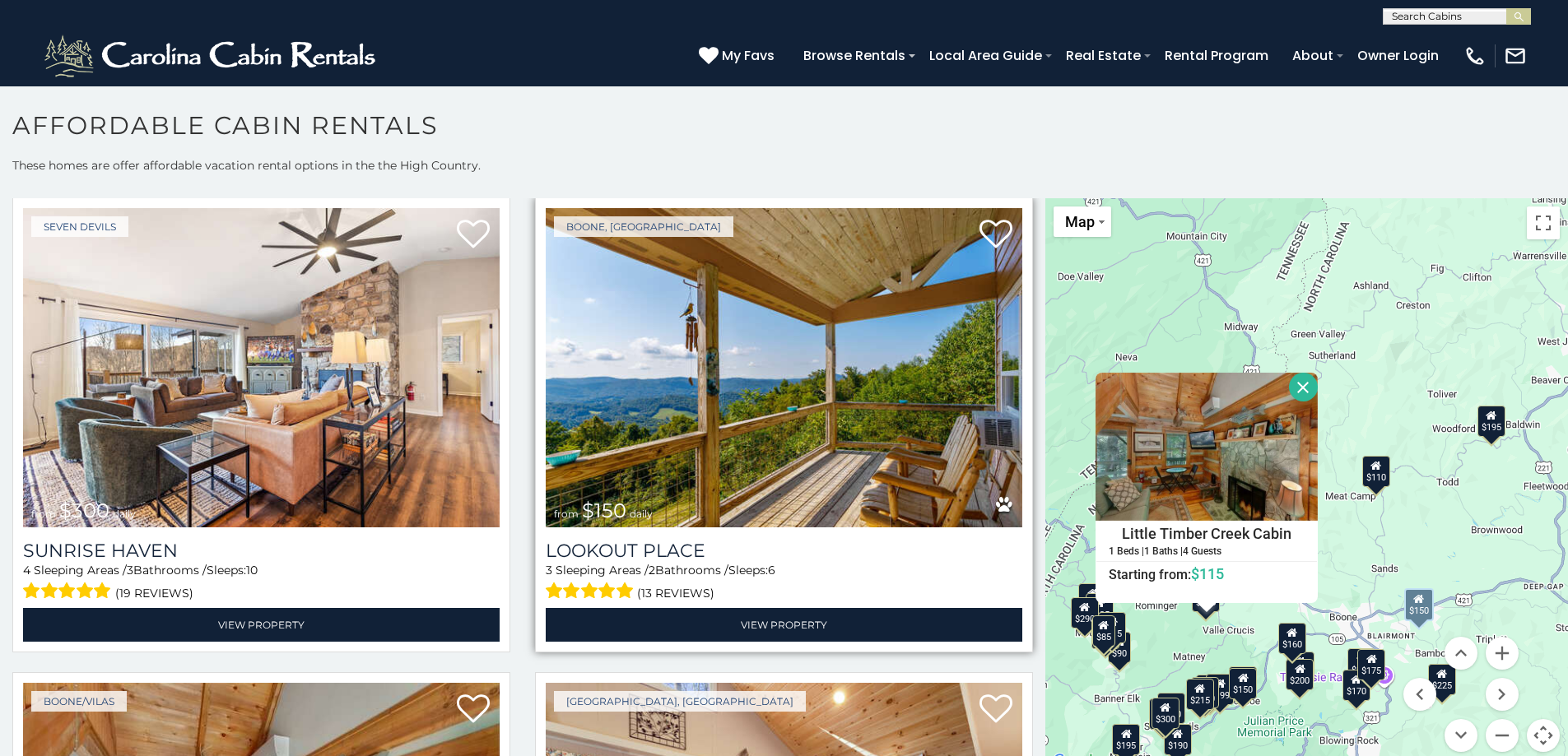
click at [822, 410] on img at bounding box center [784, 368] width 477 height 319
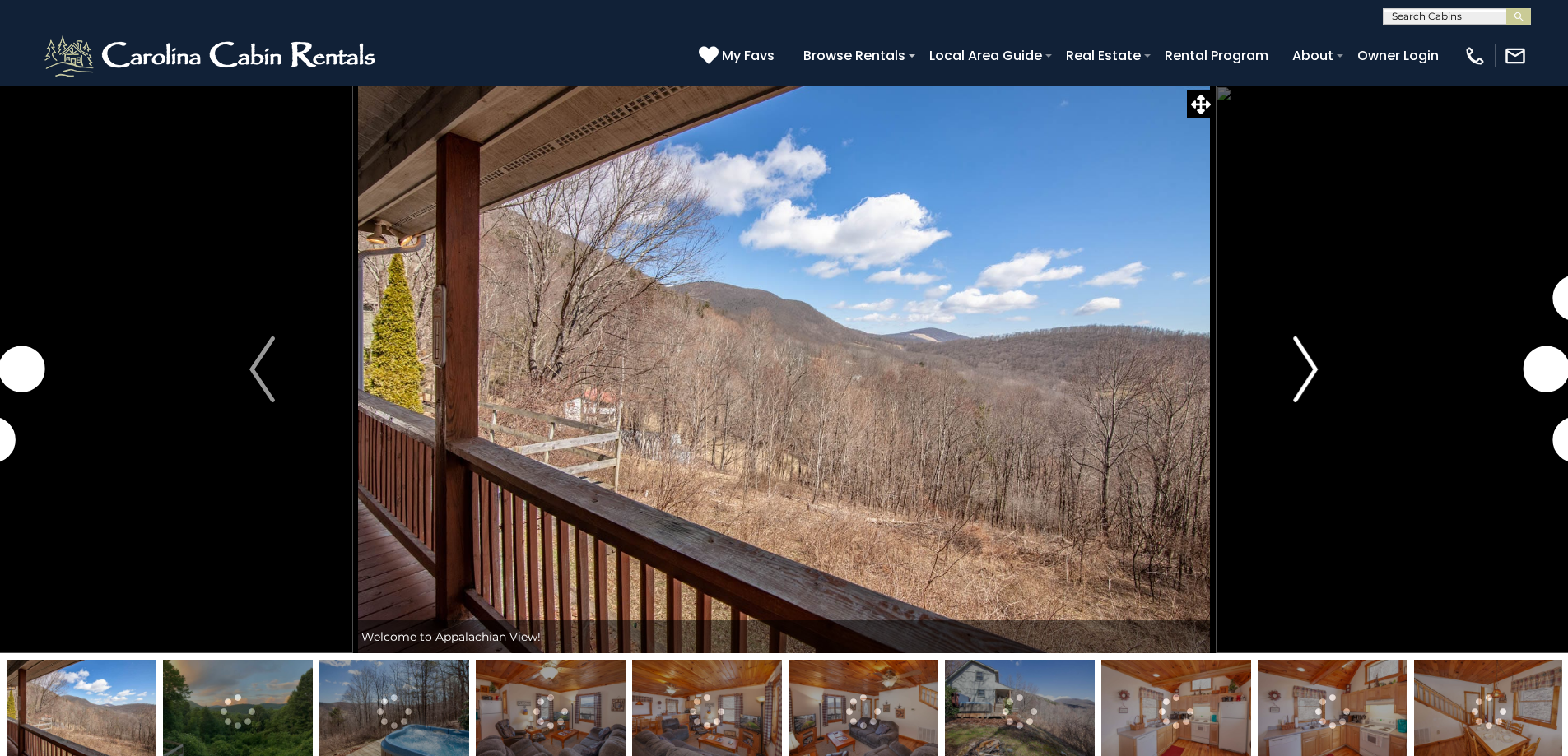
click at [1311, 354] on img "Next" at bounding box center [1305, 370] width 25 height 65
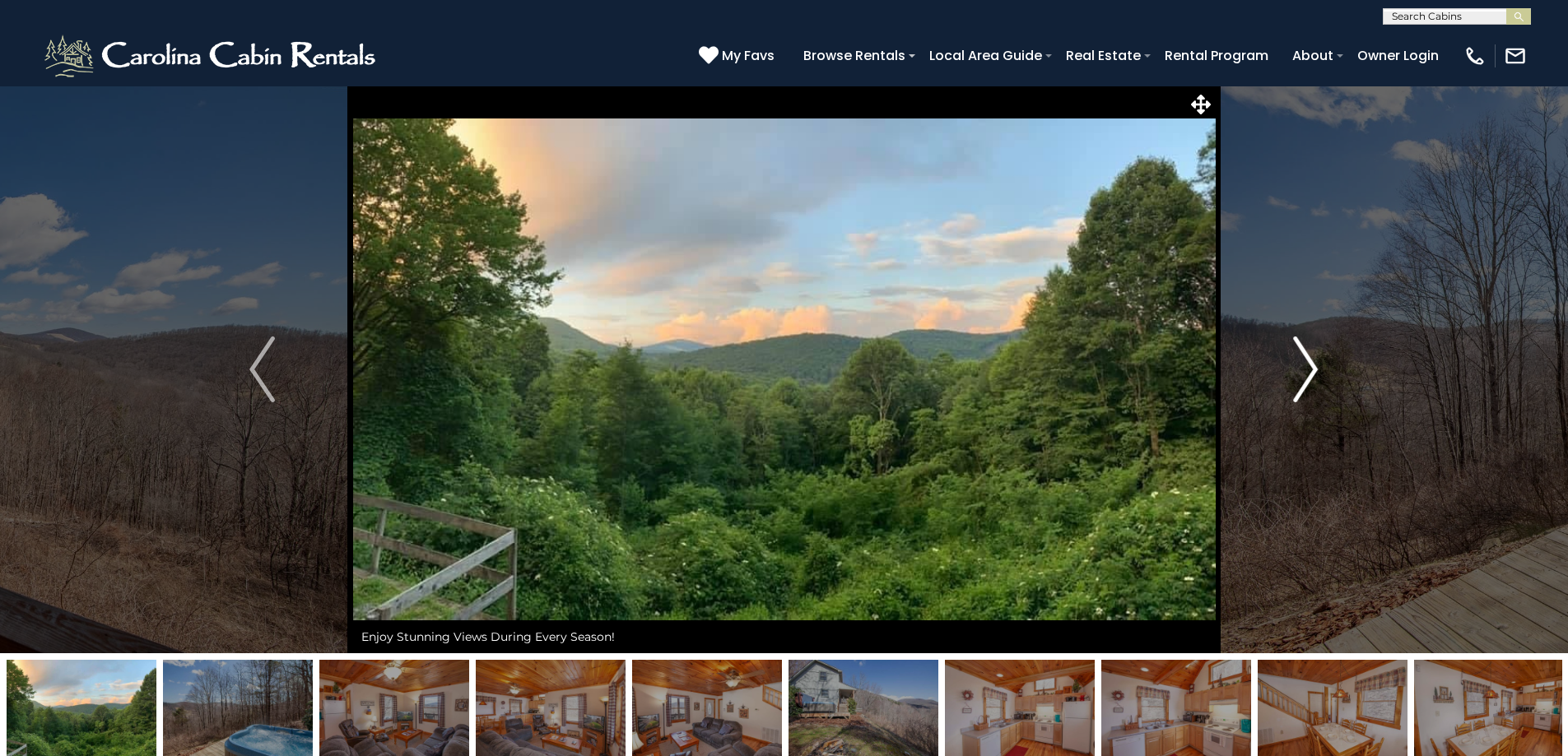
click at [1310, 357] on img "Next" at bounding box center [1305, 370] width 25 height 65
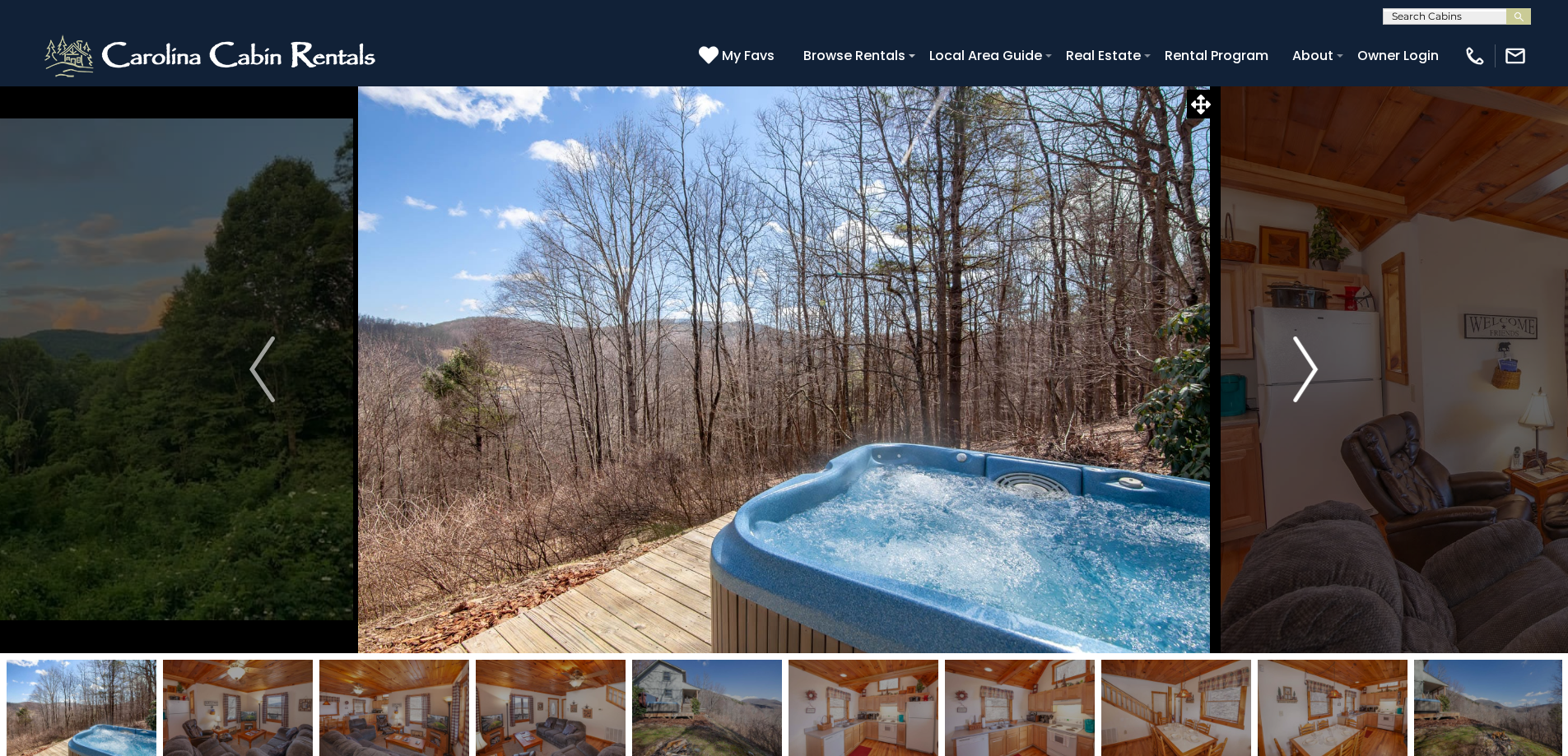
click at [1310, 357] on img "Next" at bounding box center [1305, 370] width 25 height 65
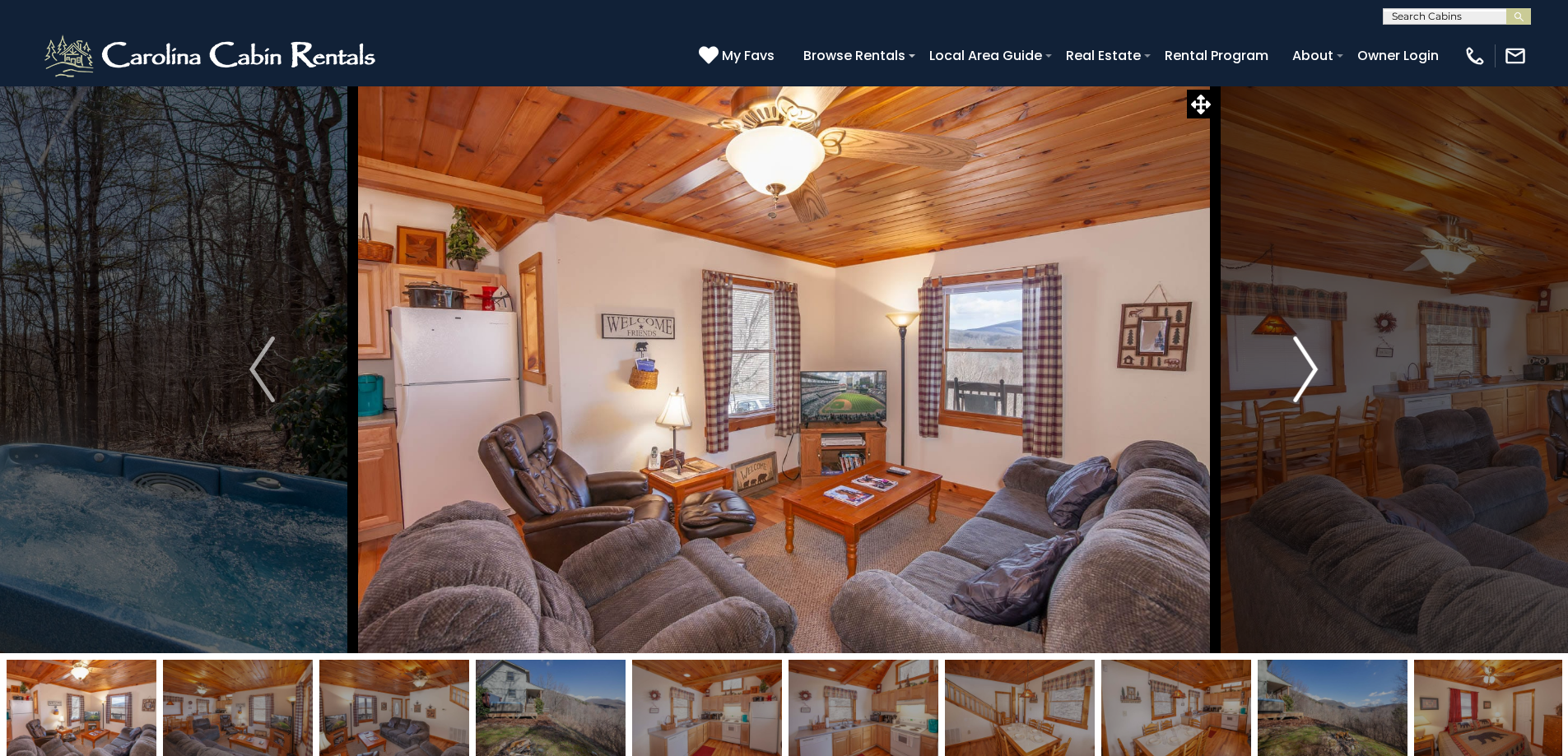
click at [1310, 357] on img "Next" at bounding box center [1305, 370] width 25 height 65
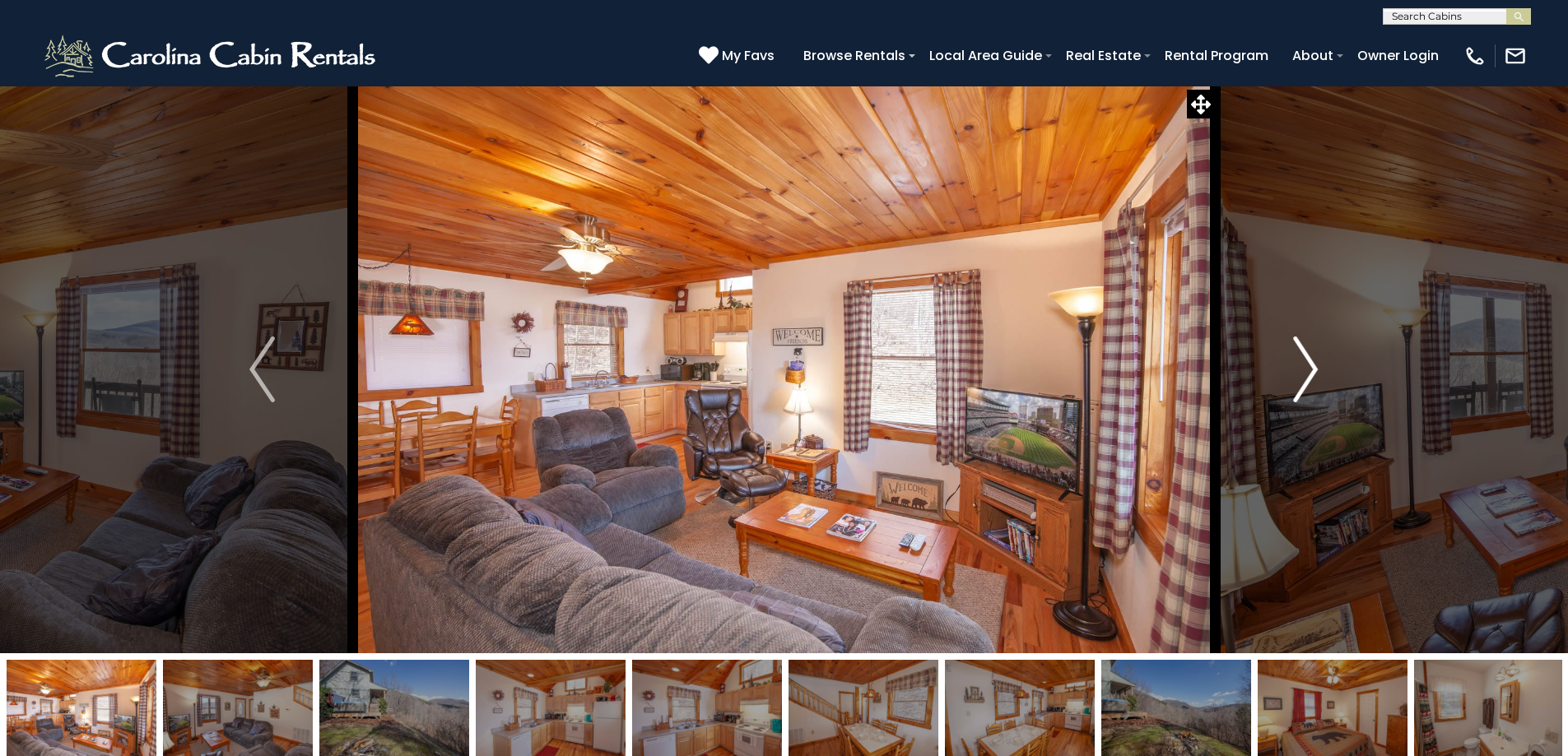
click at [1310, 357] on img "Next" at bounding box center [1305, 370] width 25 height 65
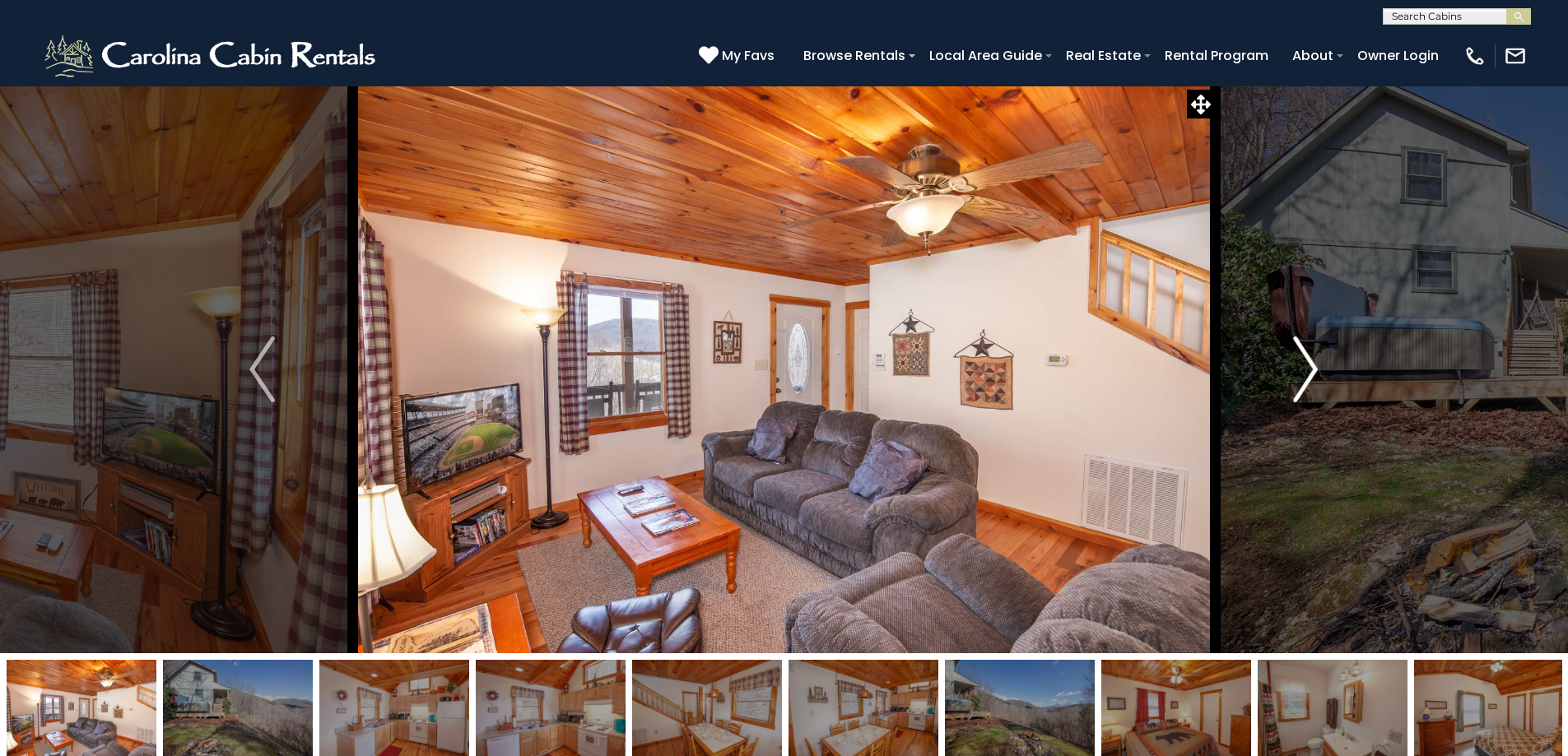
click at [1310, 357] on img "Next" at bounding box center [1305, 370] width 25 height 65
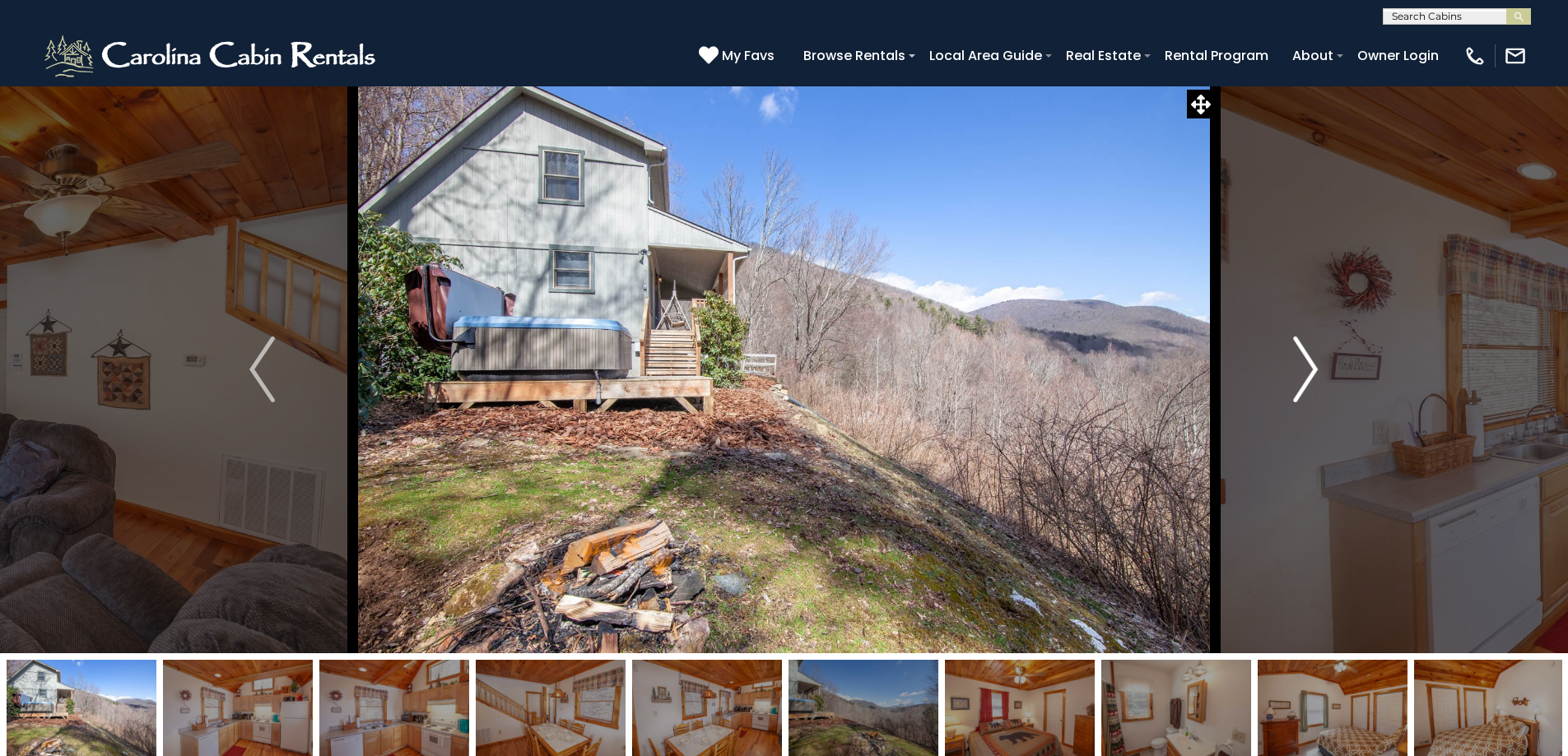
click at [1310, 357] on img "Next" at bounding box center [1305, 370] width 25 height 65
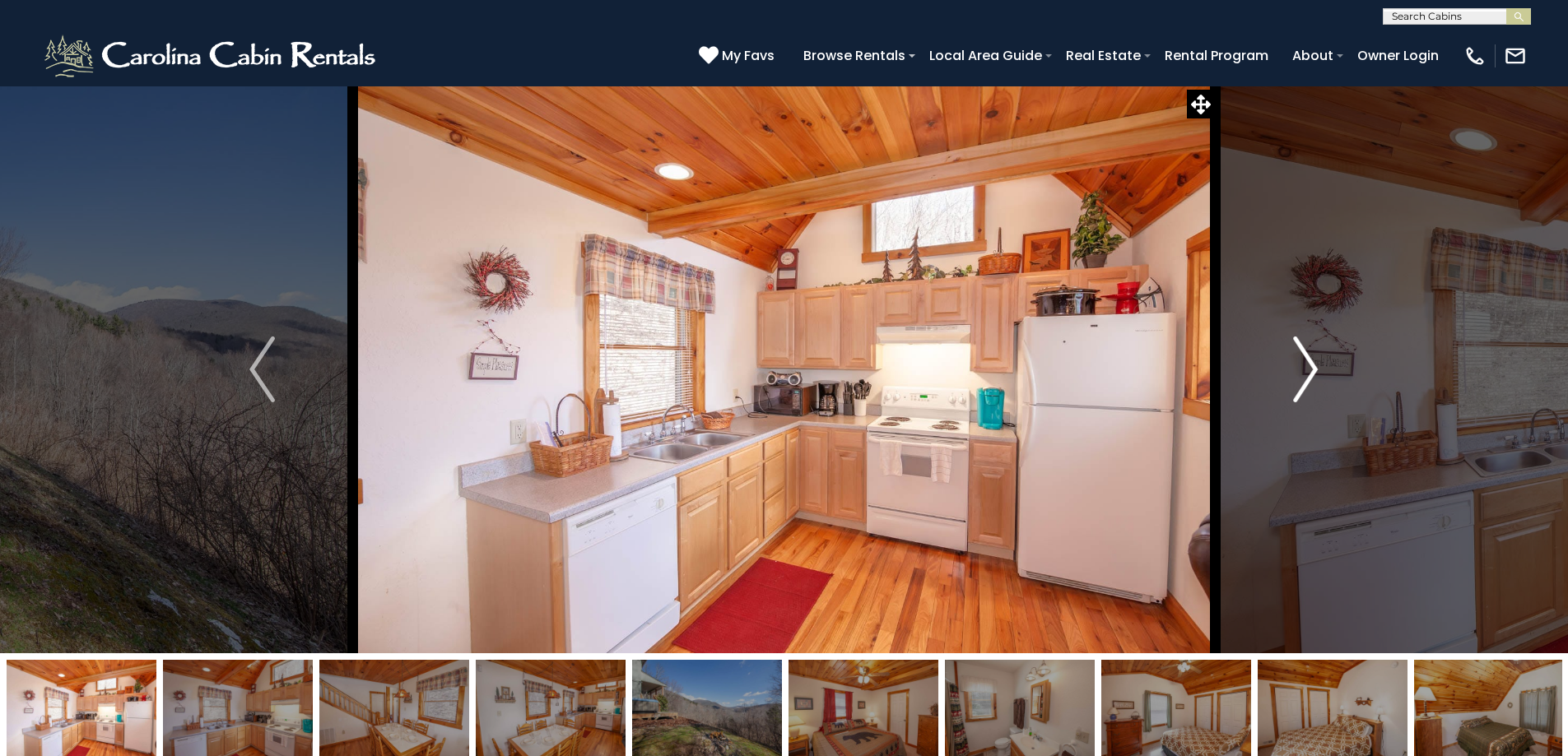
click at [1310, 357] on img "Next" at bounding box center [1305, 370] width 25 height 65
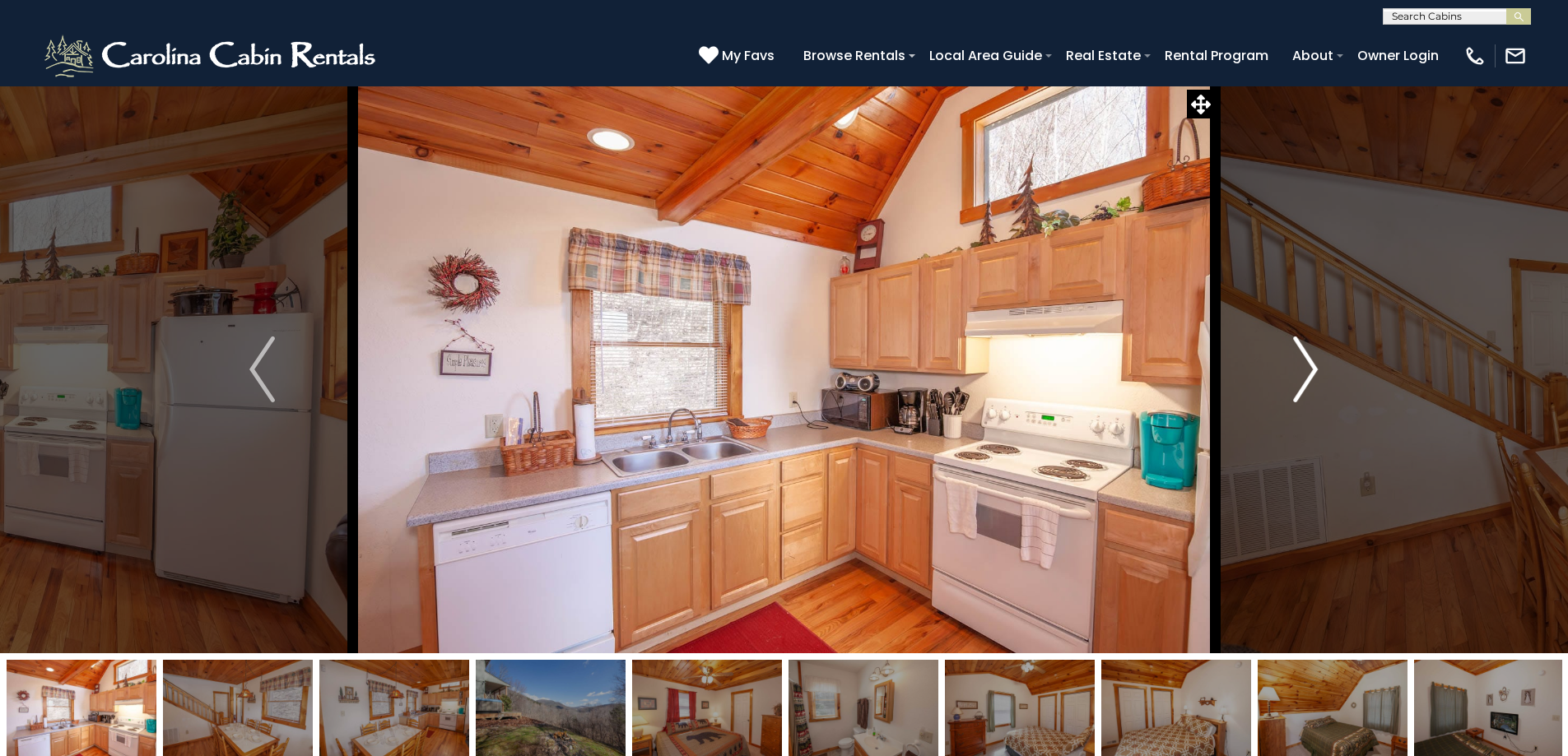
click at [1310, 357] on img "Next" at bounding box center [1305, 370] width 25 height 65
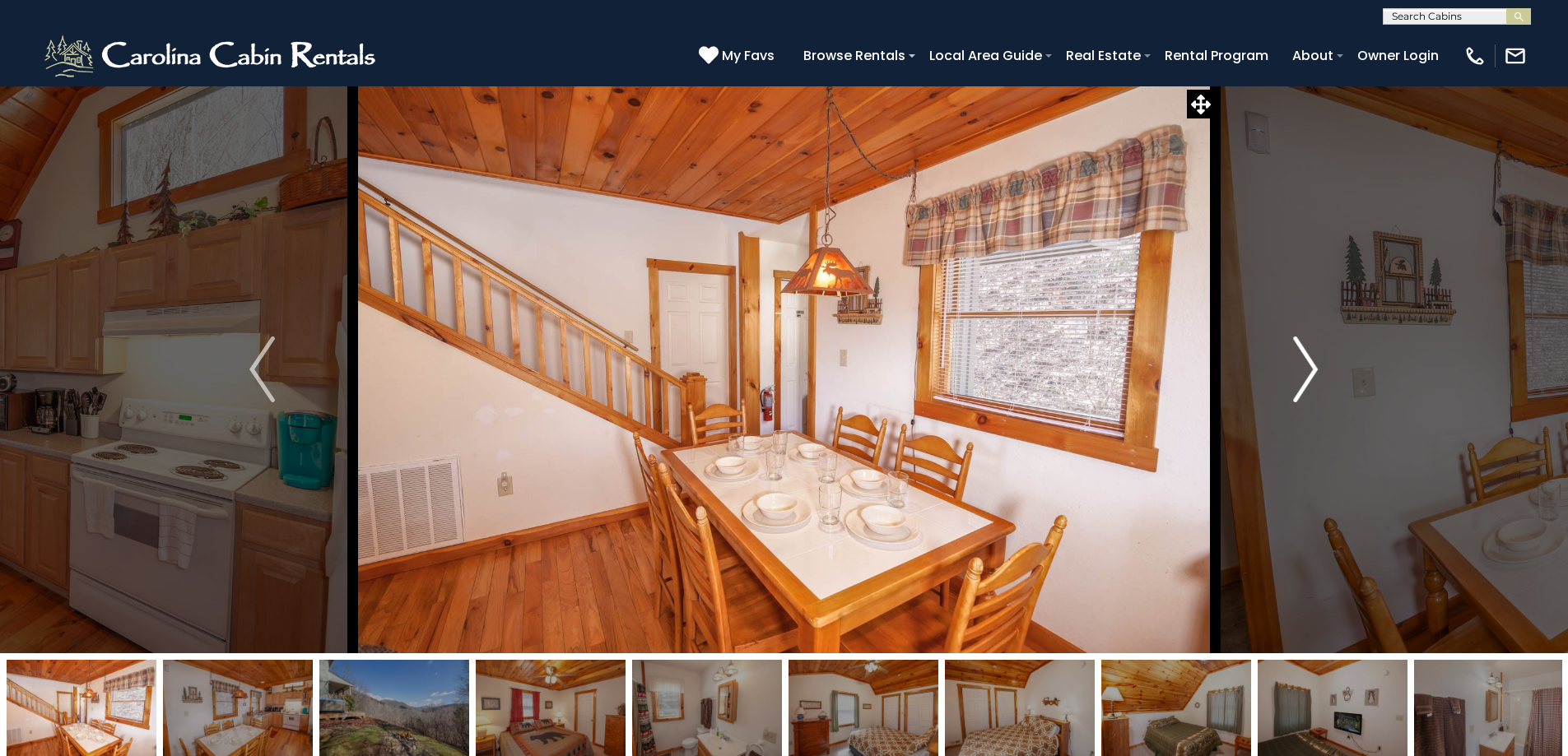
click at [1310, 357] on img "Next" at bounding box center [1305, 370] width 25 height 65
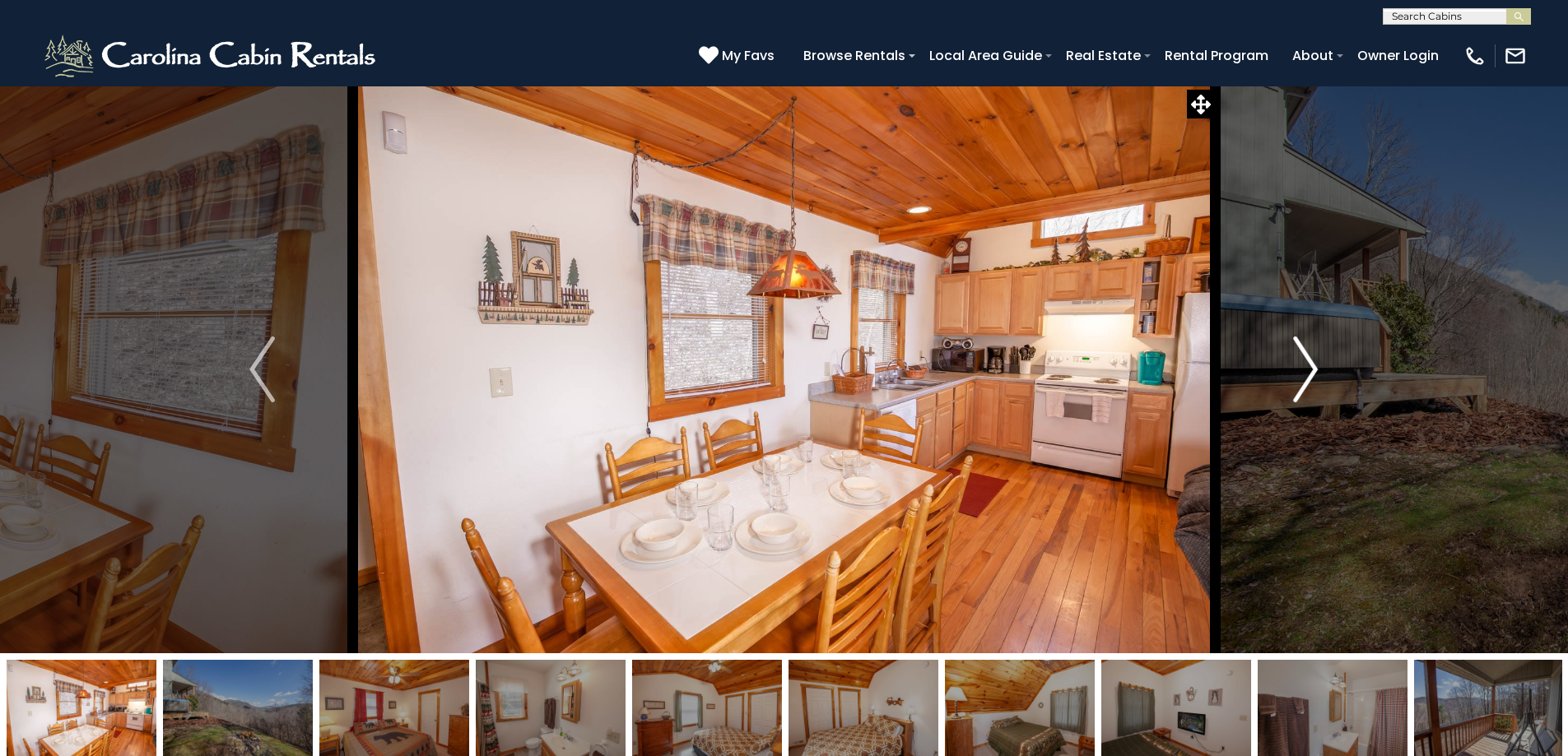
click at [1310, 357] on img "Next" at bounding box center [1305, 370] width 25 height 65
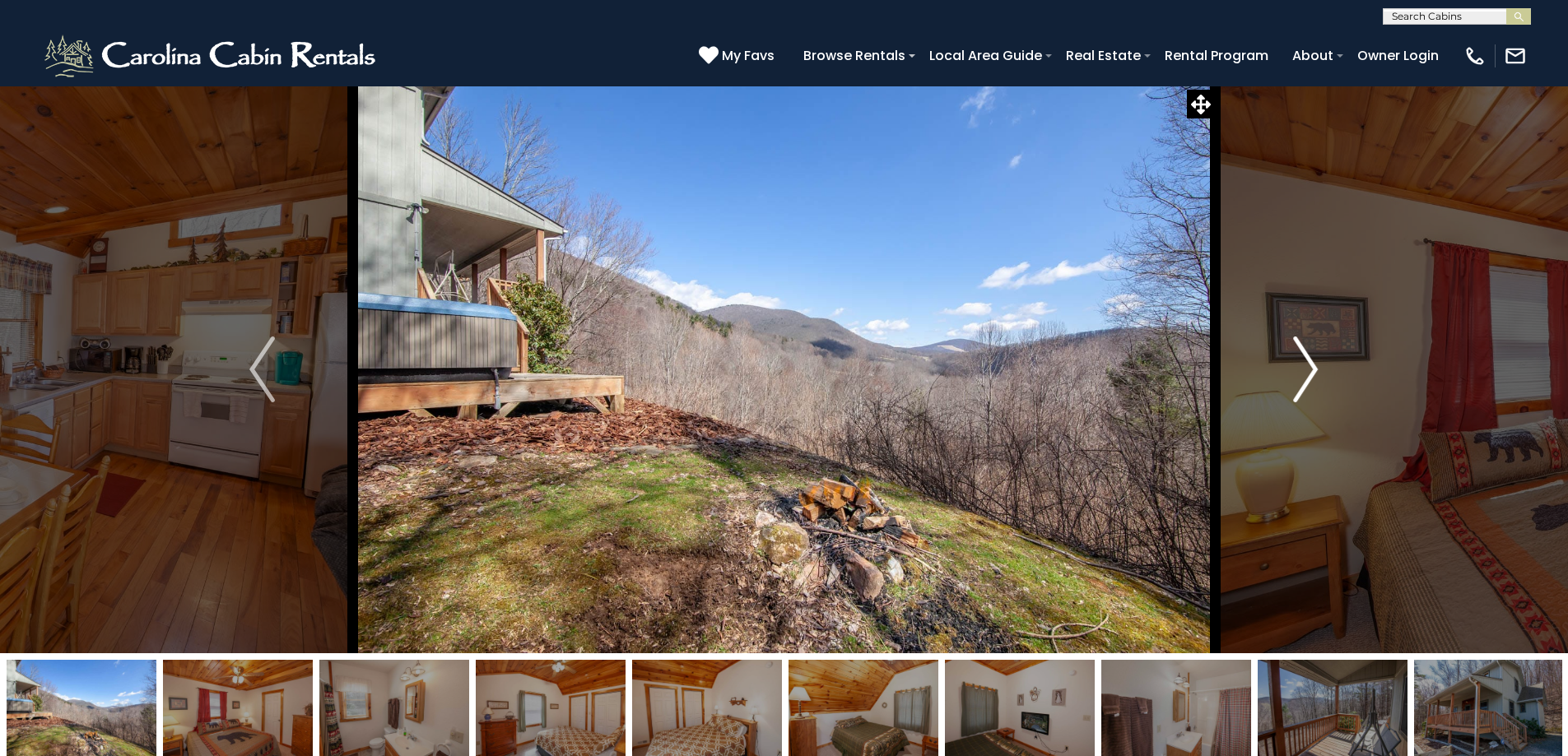
click at [1310, 357] on img "Next" at bounding box center [1305, 370] width 25 height 65
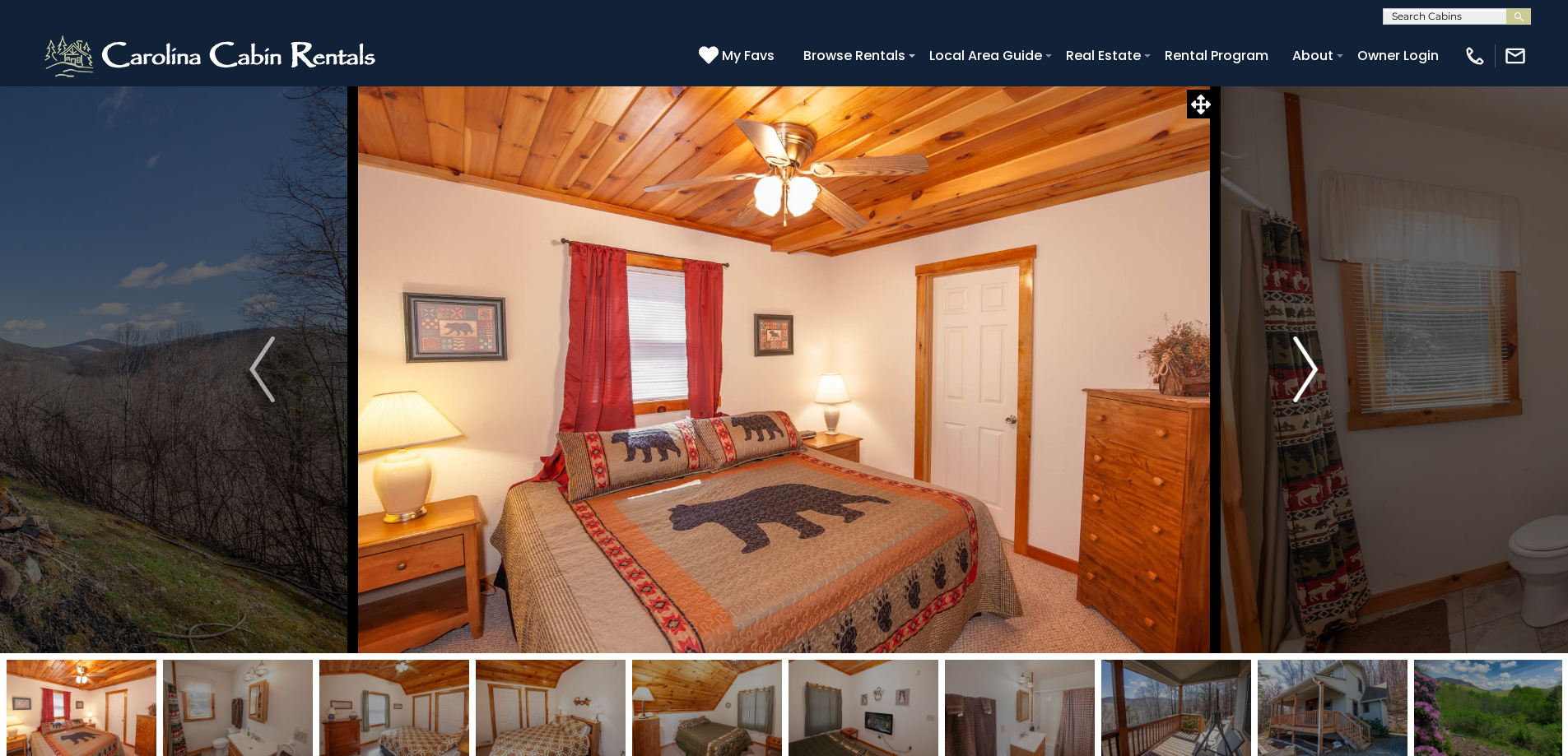
click at [1310, 357] on img "Next" at bounding box center [1305, 370] width 25 height 65
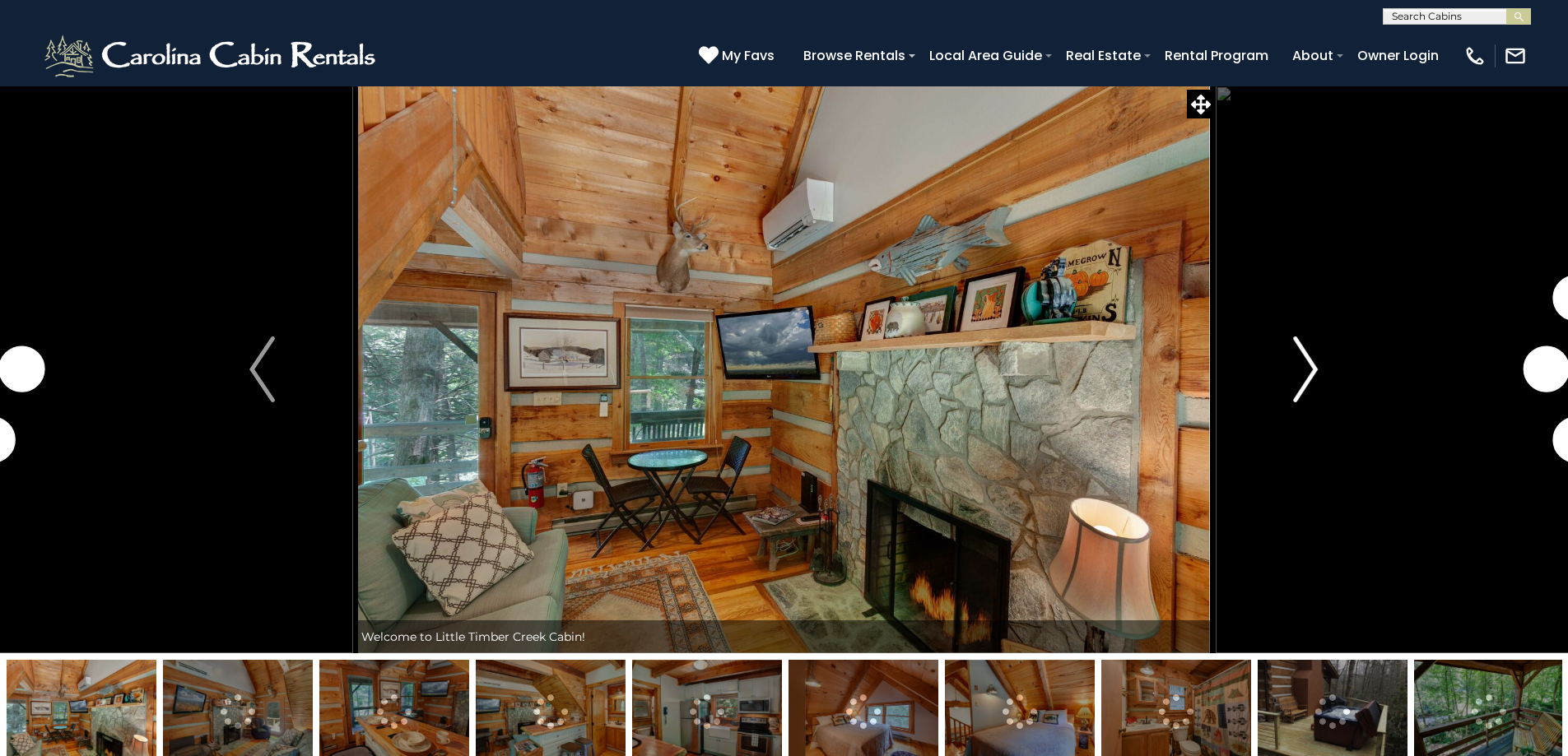
click at [1313, 365] on img "Next" at bounding box center [1305, 370] width 25 height 65
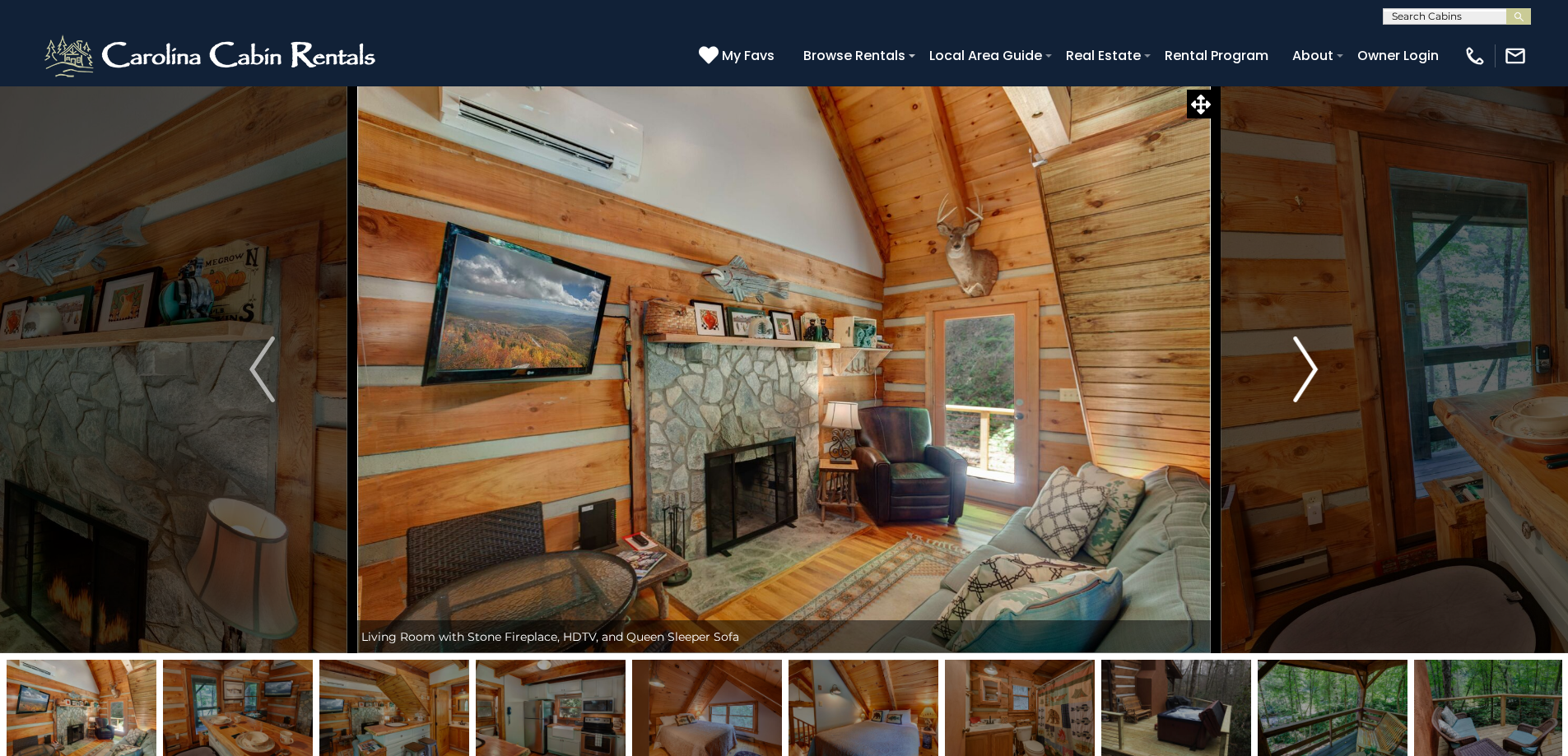
click at [1313, 365] on img "Next" at bounding box center [1305, 370] width 25 height 65
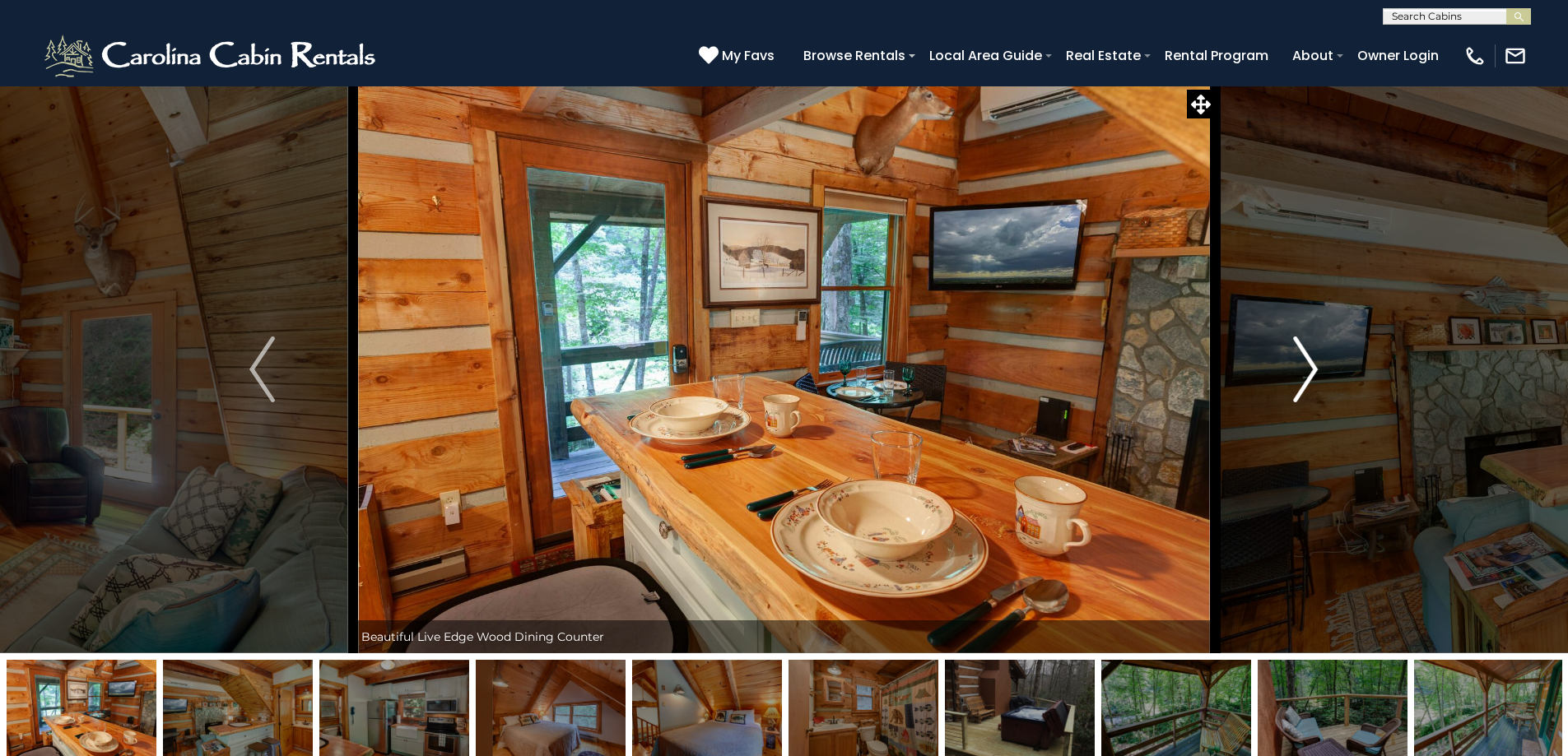
click at [1313, 365] on img "Next" at bounding box center [1305, 370] width 25 height 65
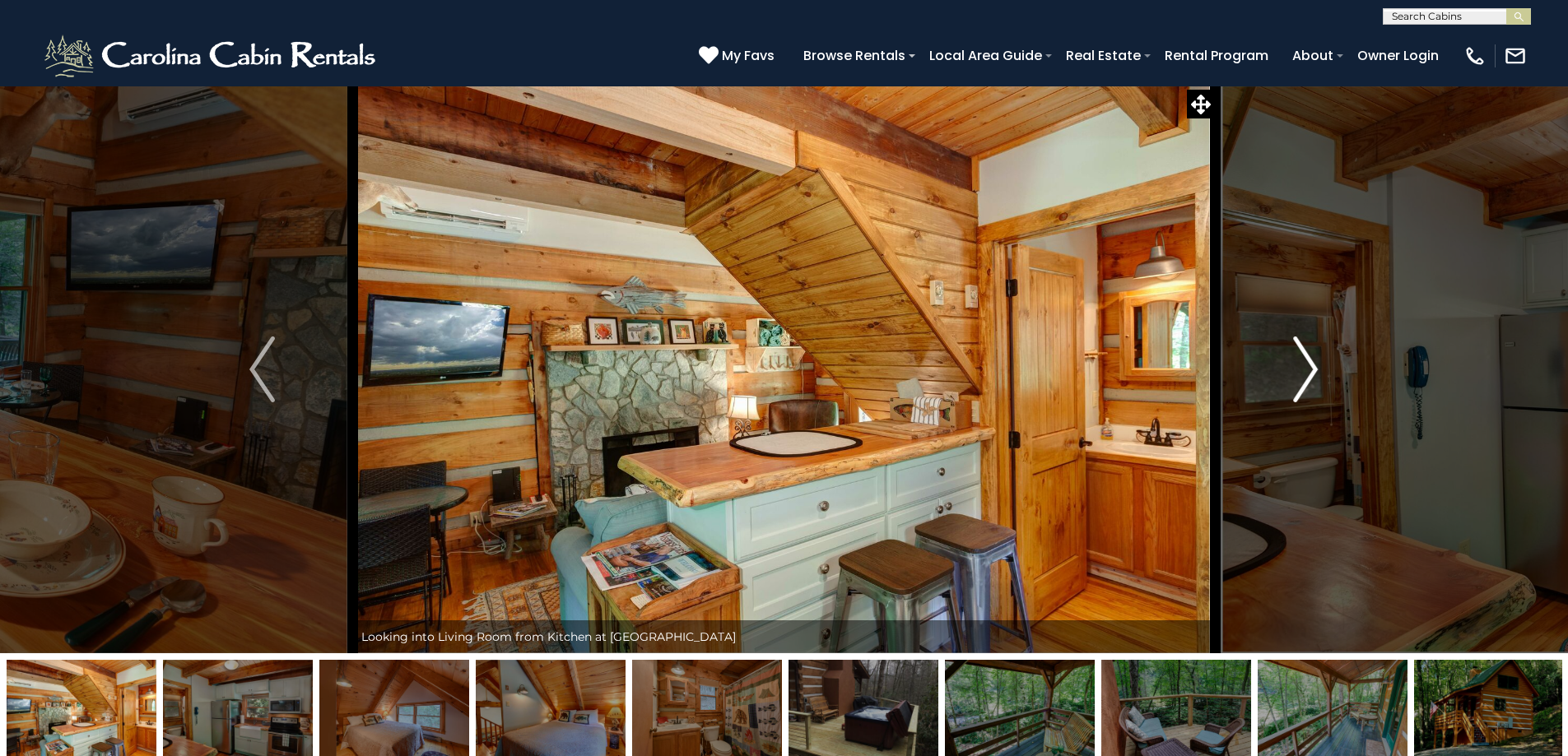
click at [1313, 365] on img "Next" at bounding box center [1305, 370] width 25 height 65
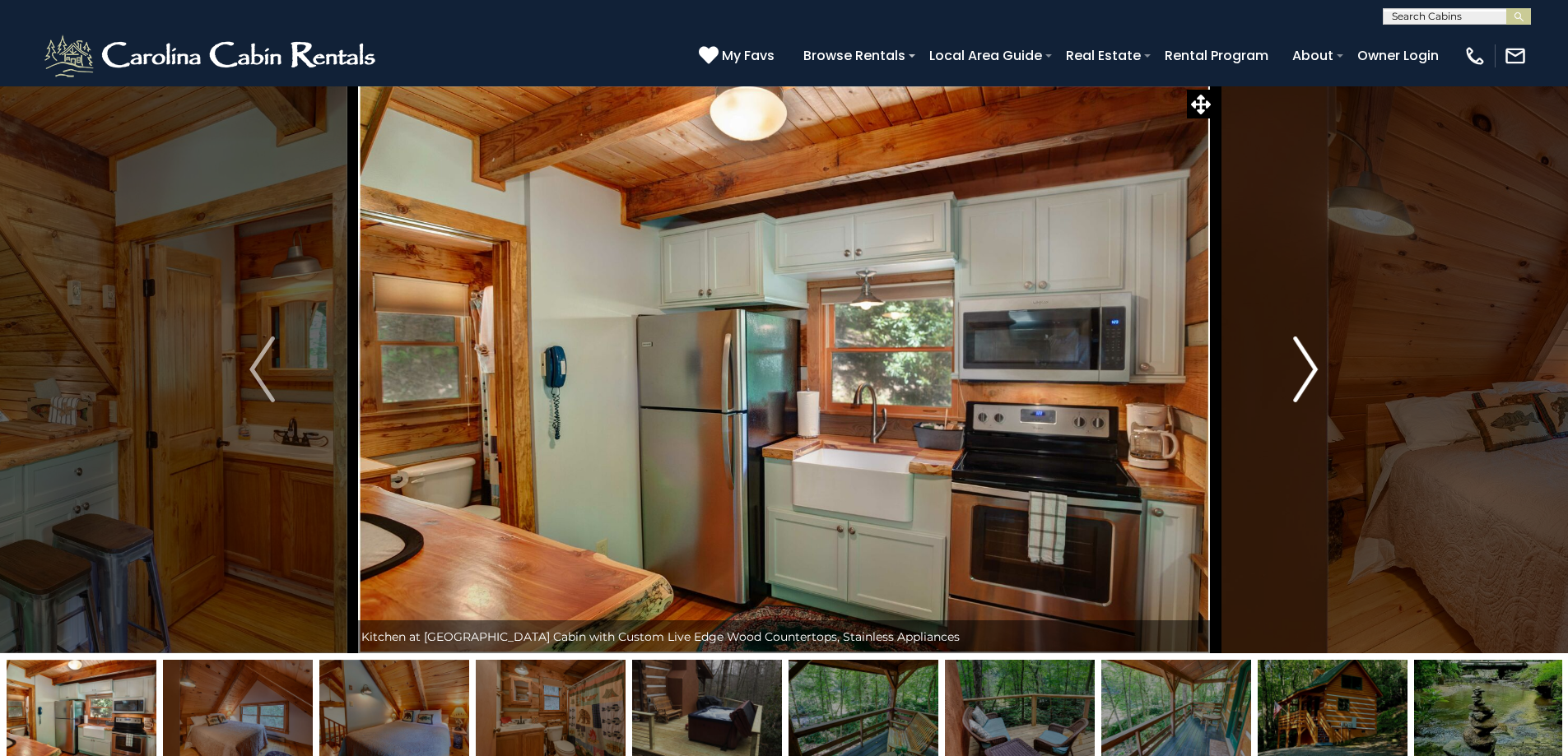
click at [1313, 365] on img "Next" at bounding box center [1305, 370] width 25 height 65
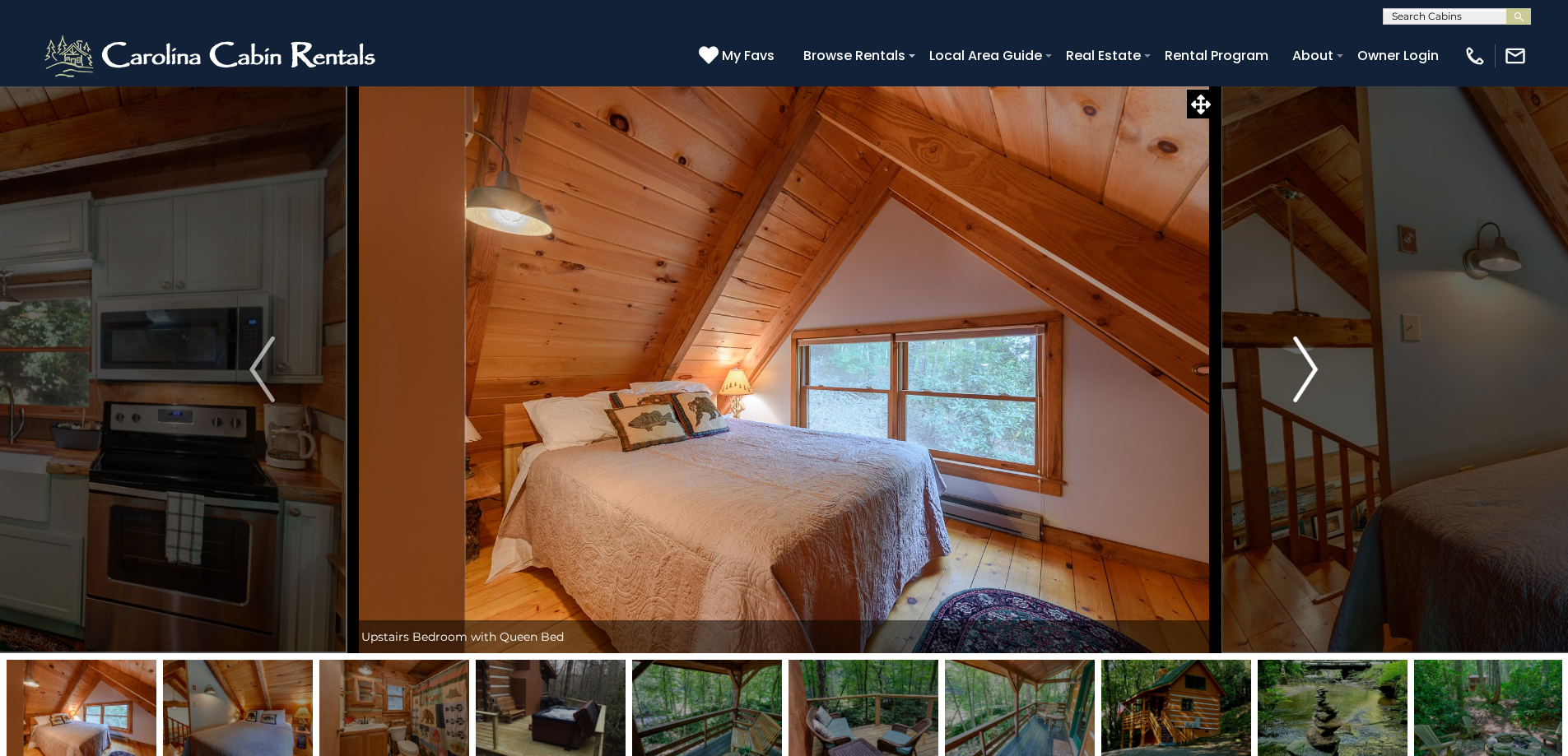
click at [1313, 365] on img "Next" at bounding box center [1305, 370] width 25 height 65
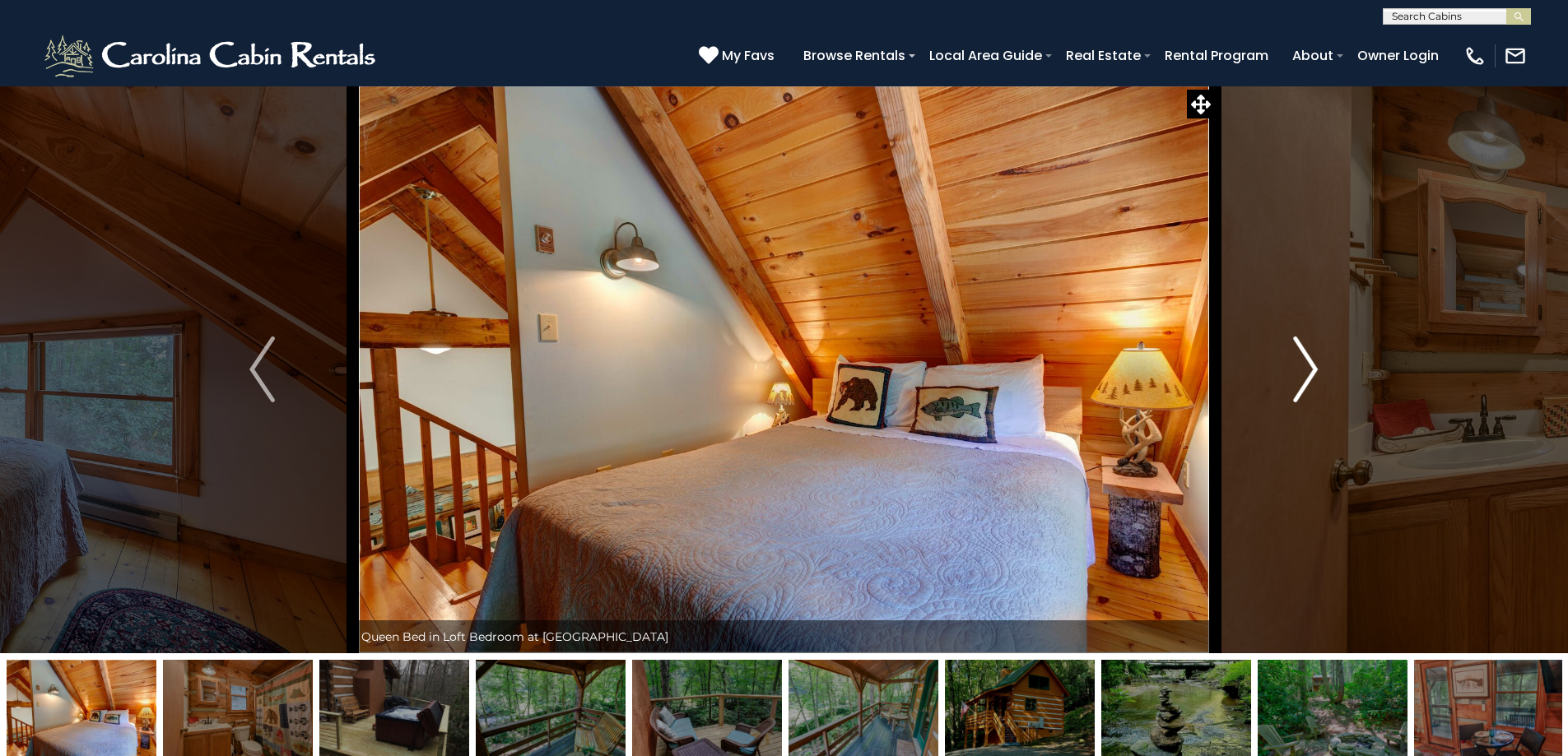
click at [1313, 365] on img "Next" at bounding box center [1305, 370] width 25 height 65
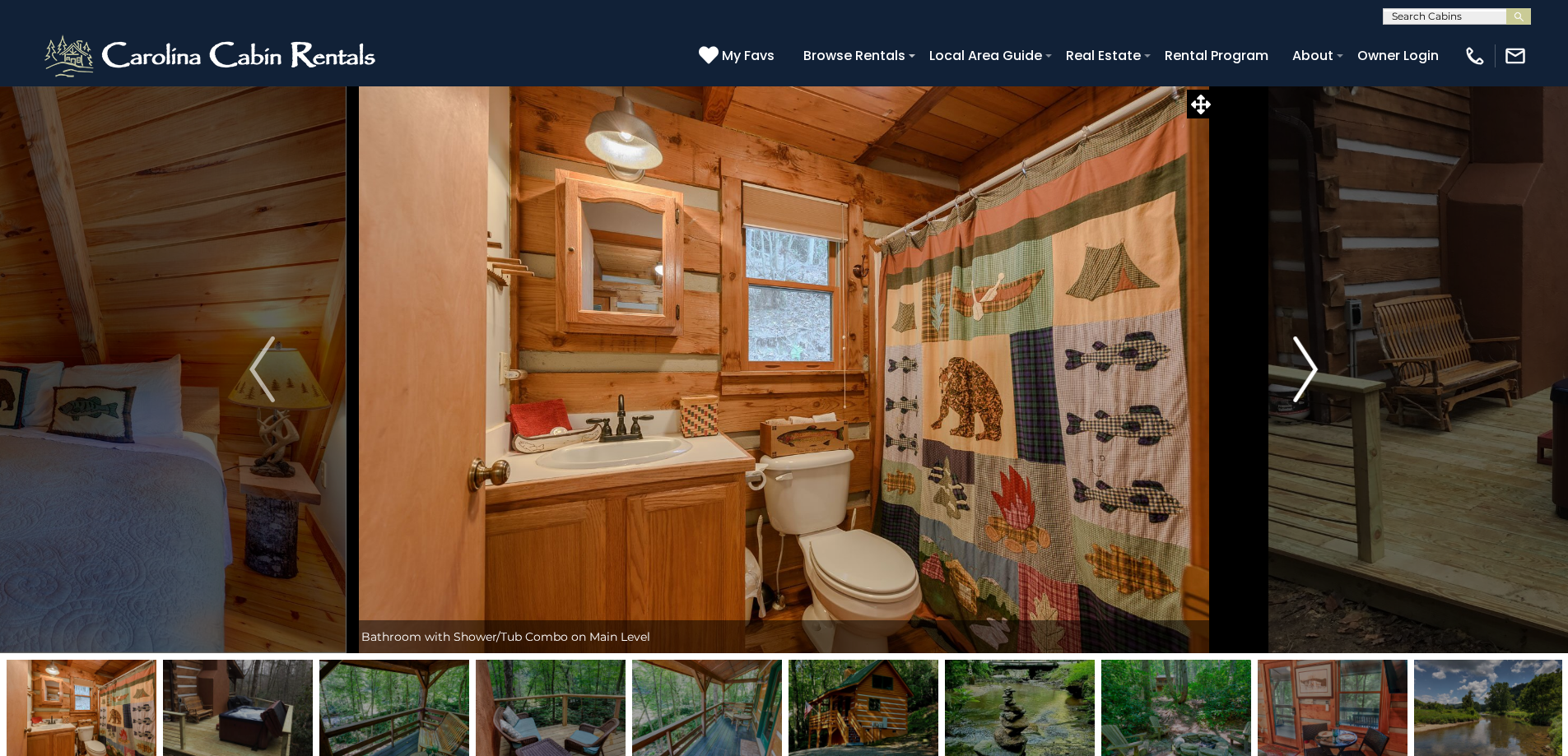
click at [1313, 365] on img "Next" at bounding box center [1305, 370] width 25 height 65
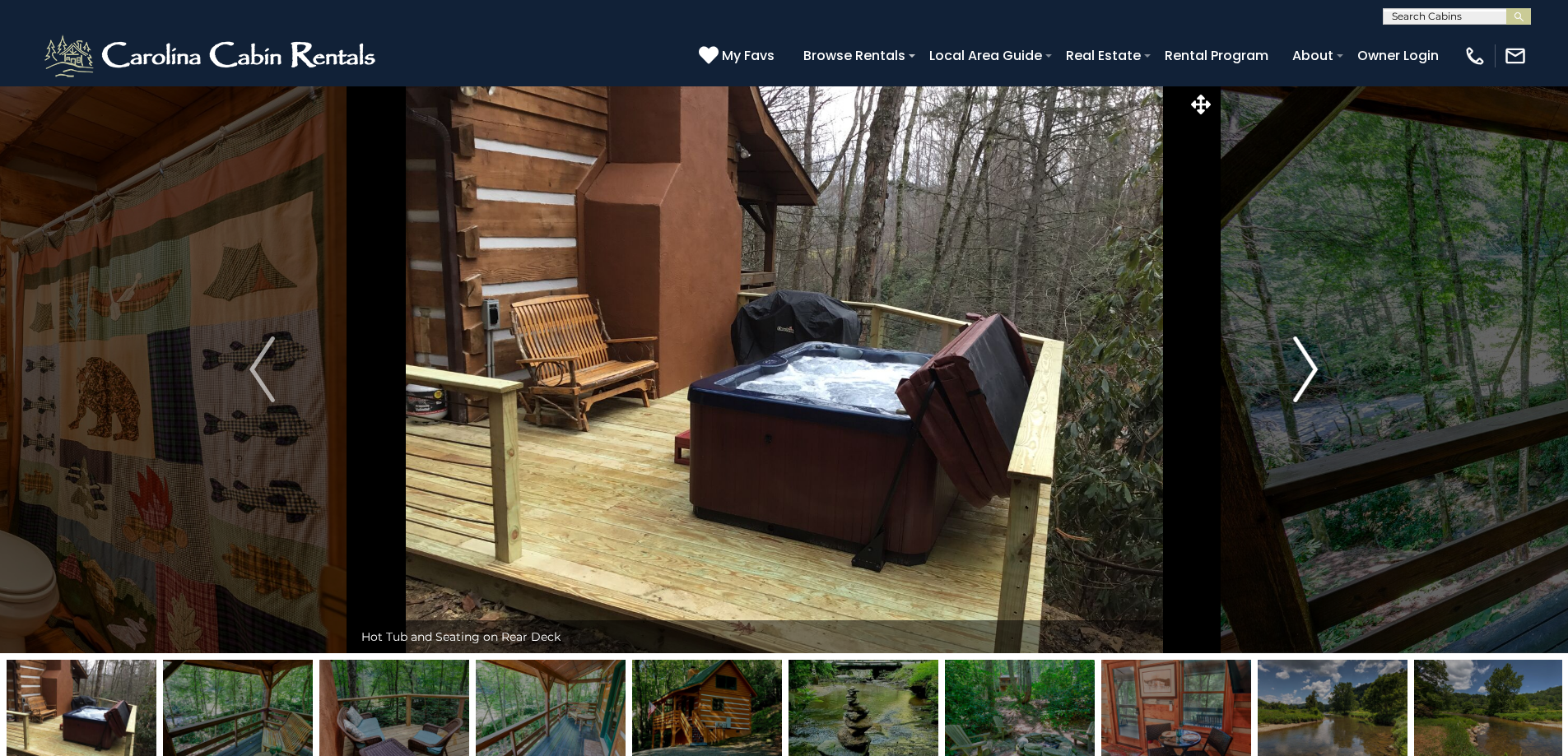
click at [1313, 365] on img "Next" at bounding box center [1305, 370] width 25 height 65
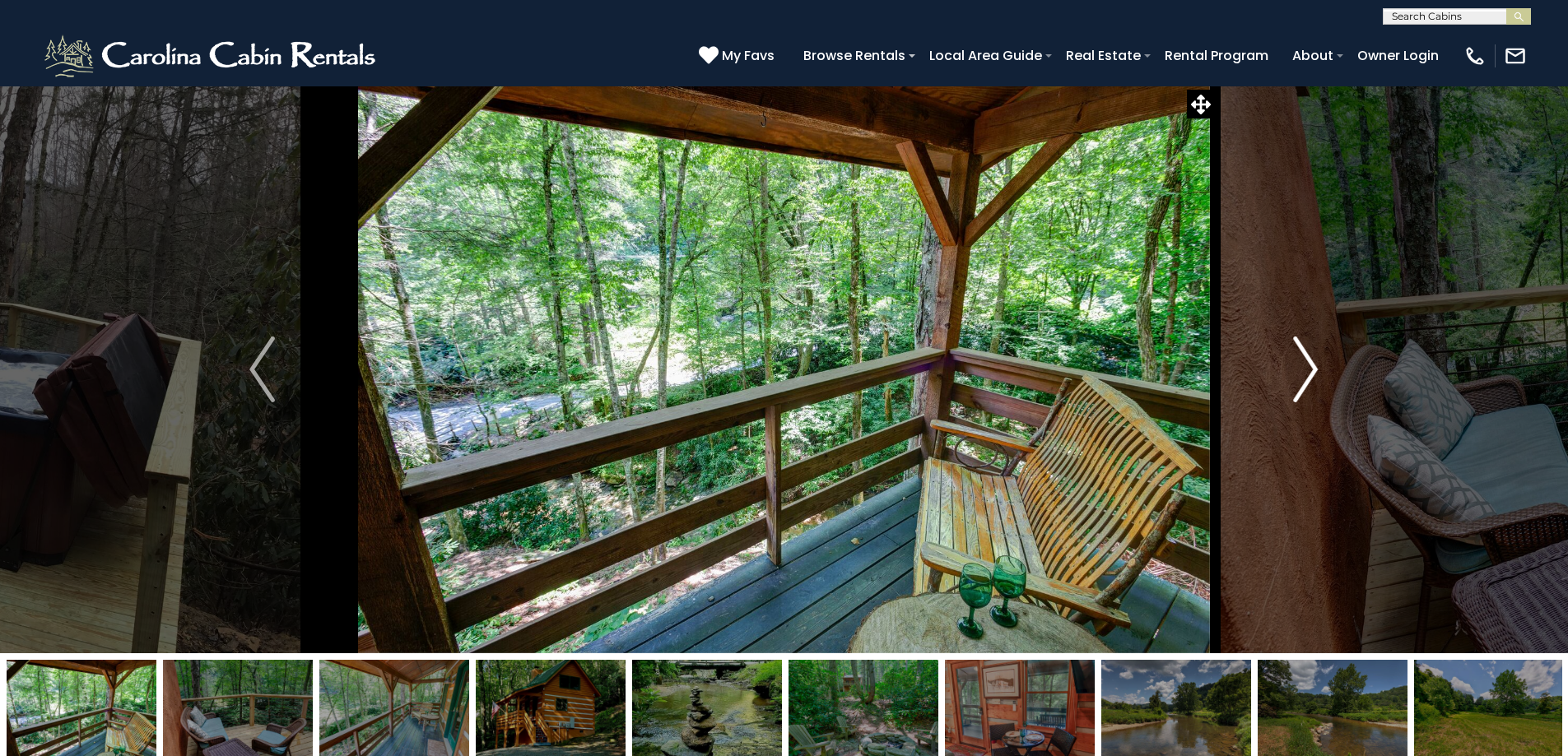
click at [1313, 365] on img "Next" at bounding box center [1305, 370] width 25 height 65
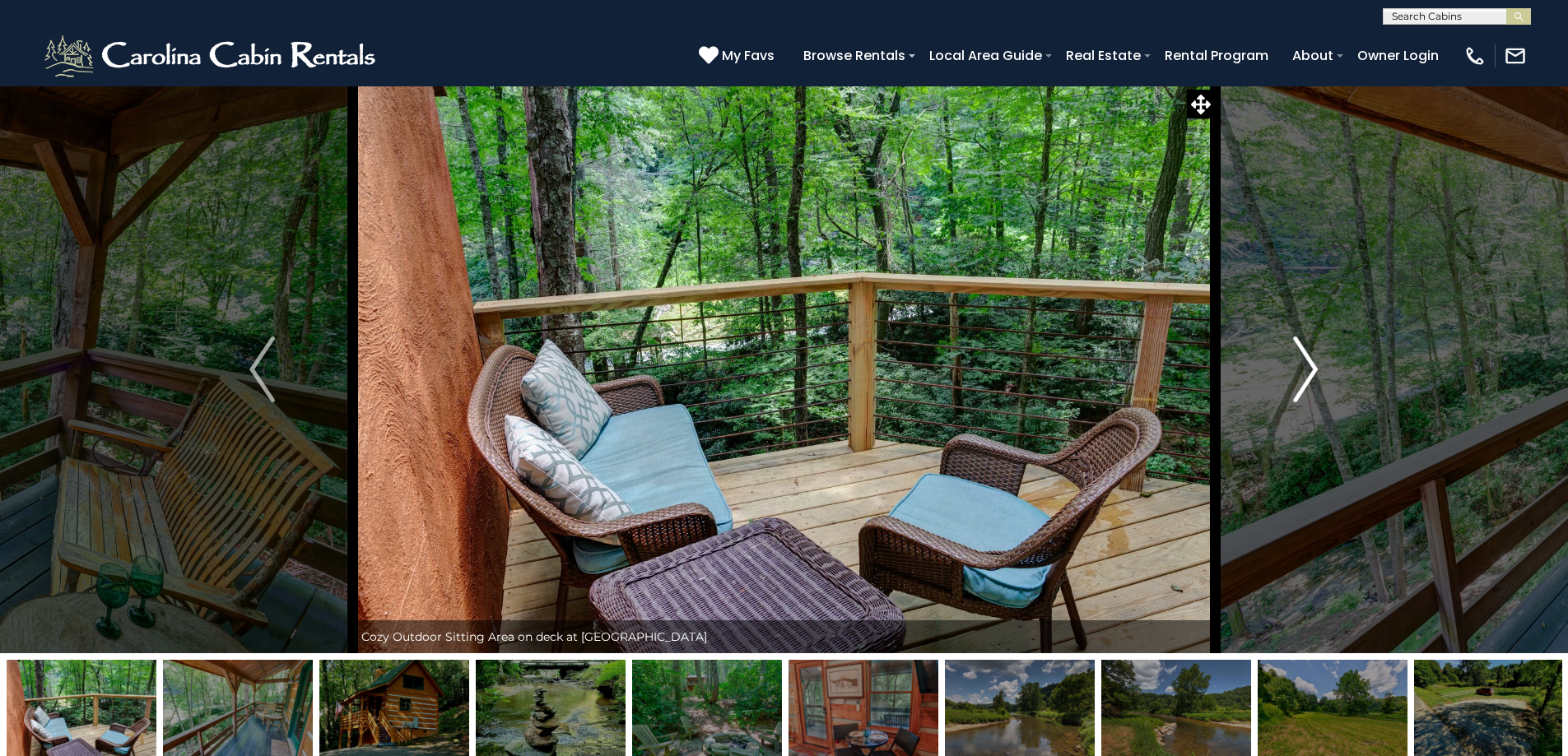
click at [1313, 365] on img "Next" at bounding box center [1305, 370] width 25 height 65
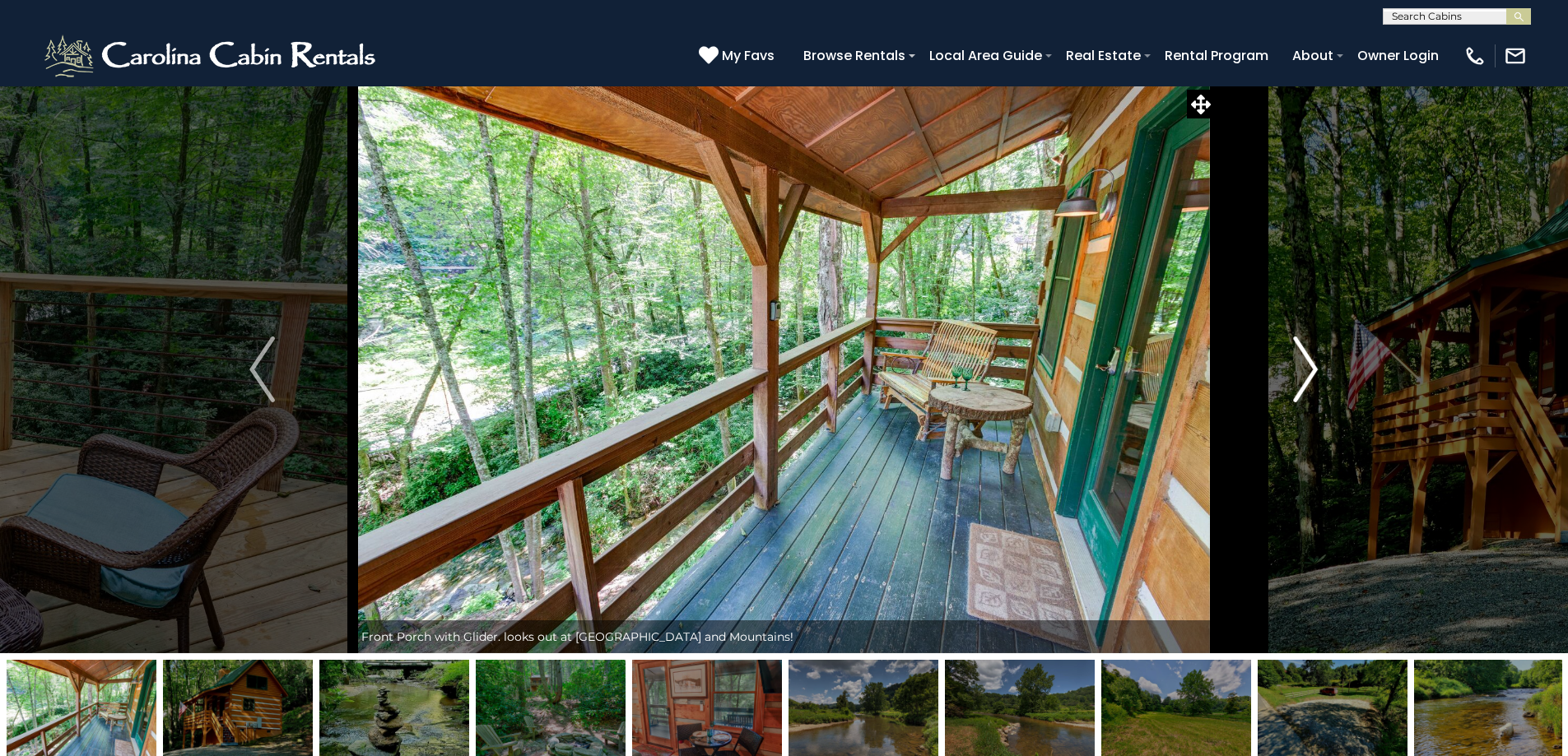
click at [1313, 365] on img "Next" at bounding box center [1305, 370] width 25 height 65
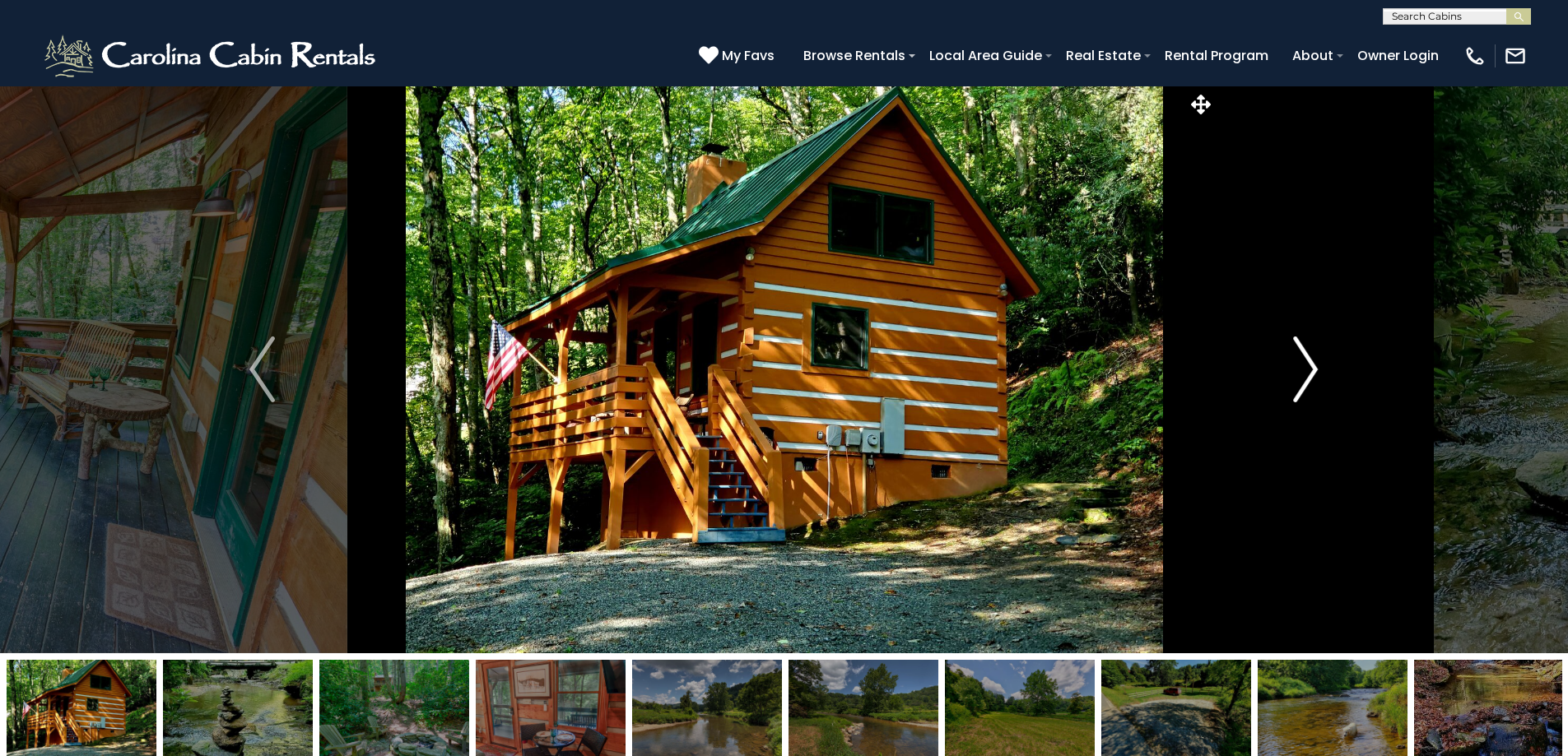
click at [1313, 365] on img "Next" at bounding box center [1305, 370] width 25 height 65
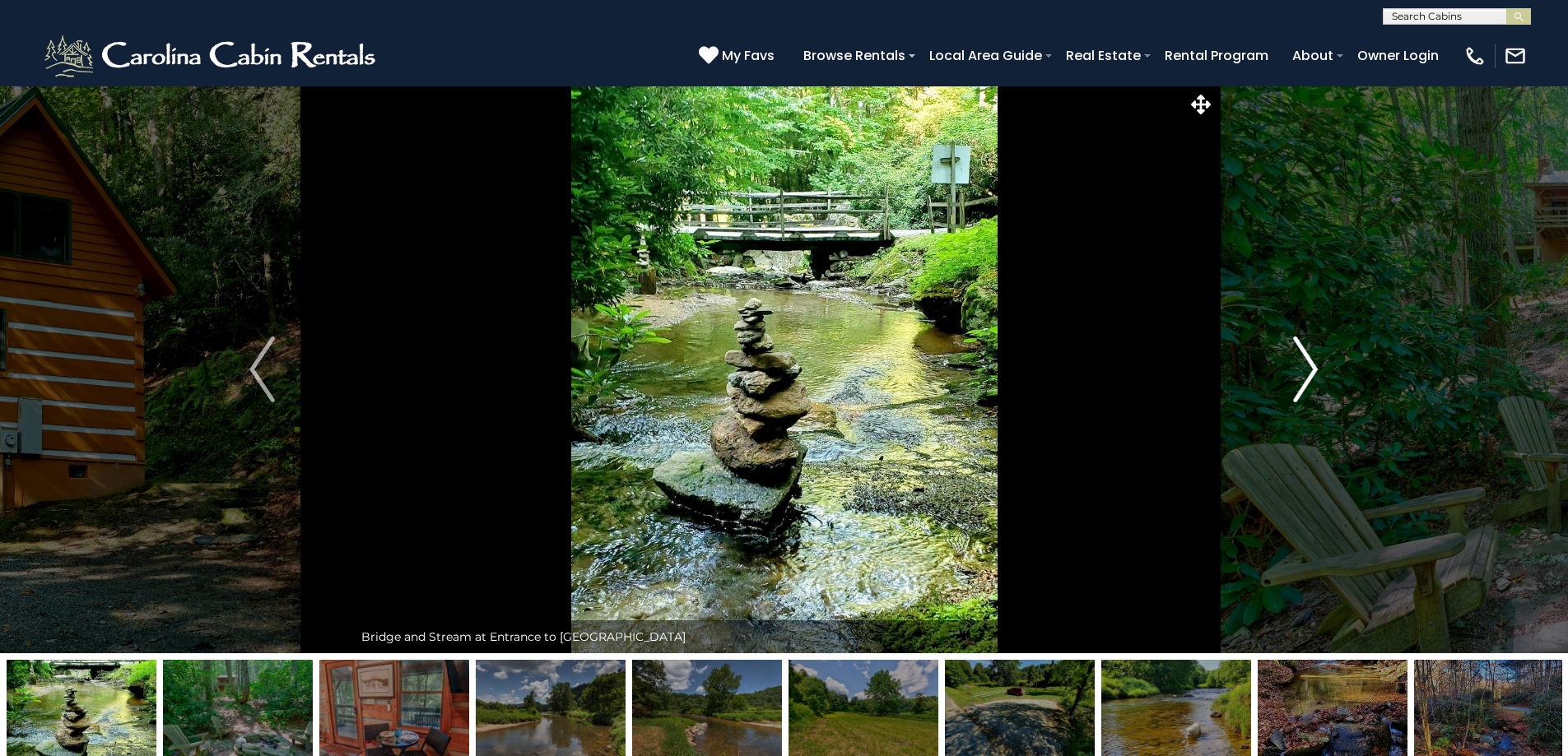
click at [1313, 365] on img "Next" at bounding box center [1305, 370] width 25 height 65
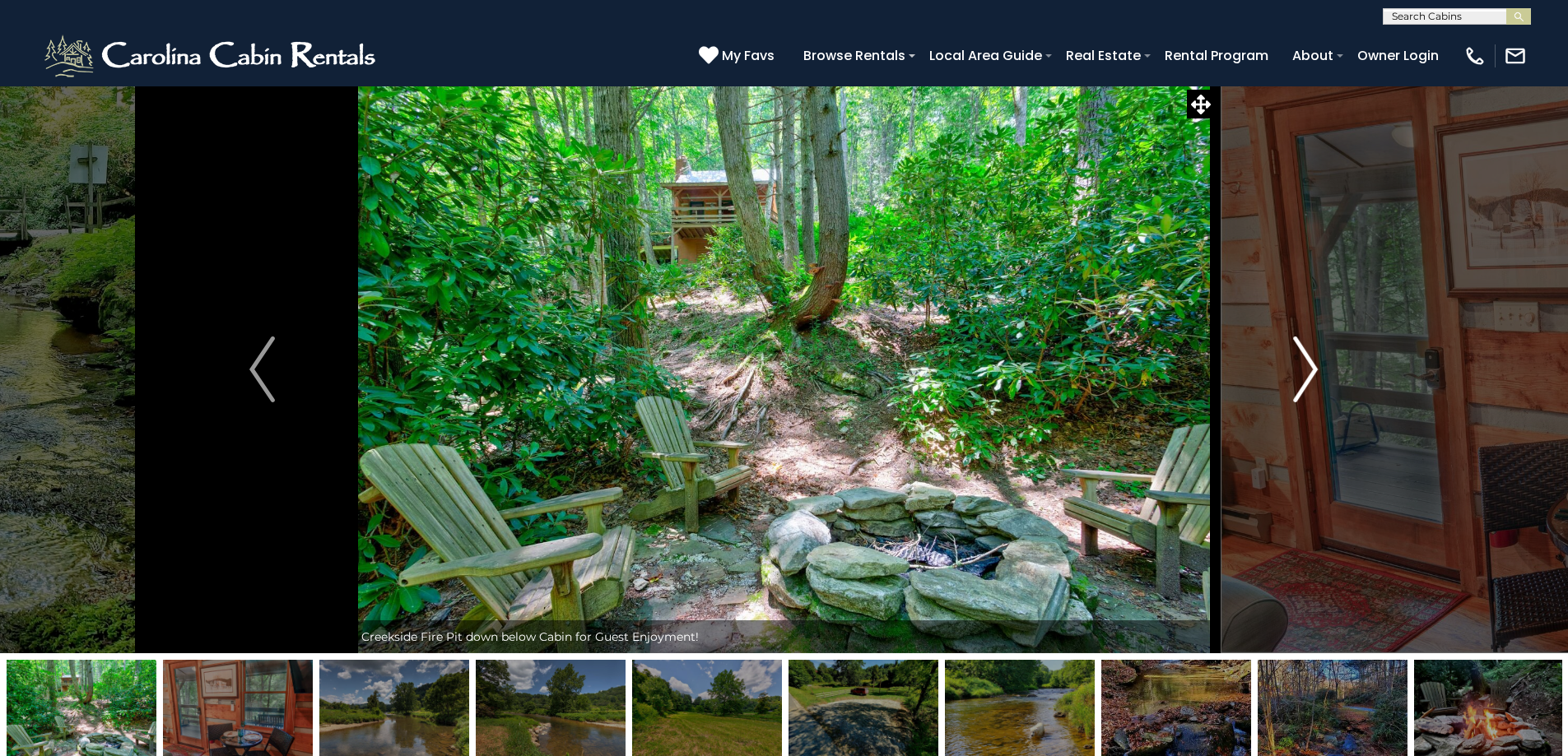
click at [1313, 365] on img "Next" at bounding box center [1305, 370] width 25 height 65
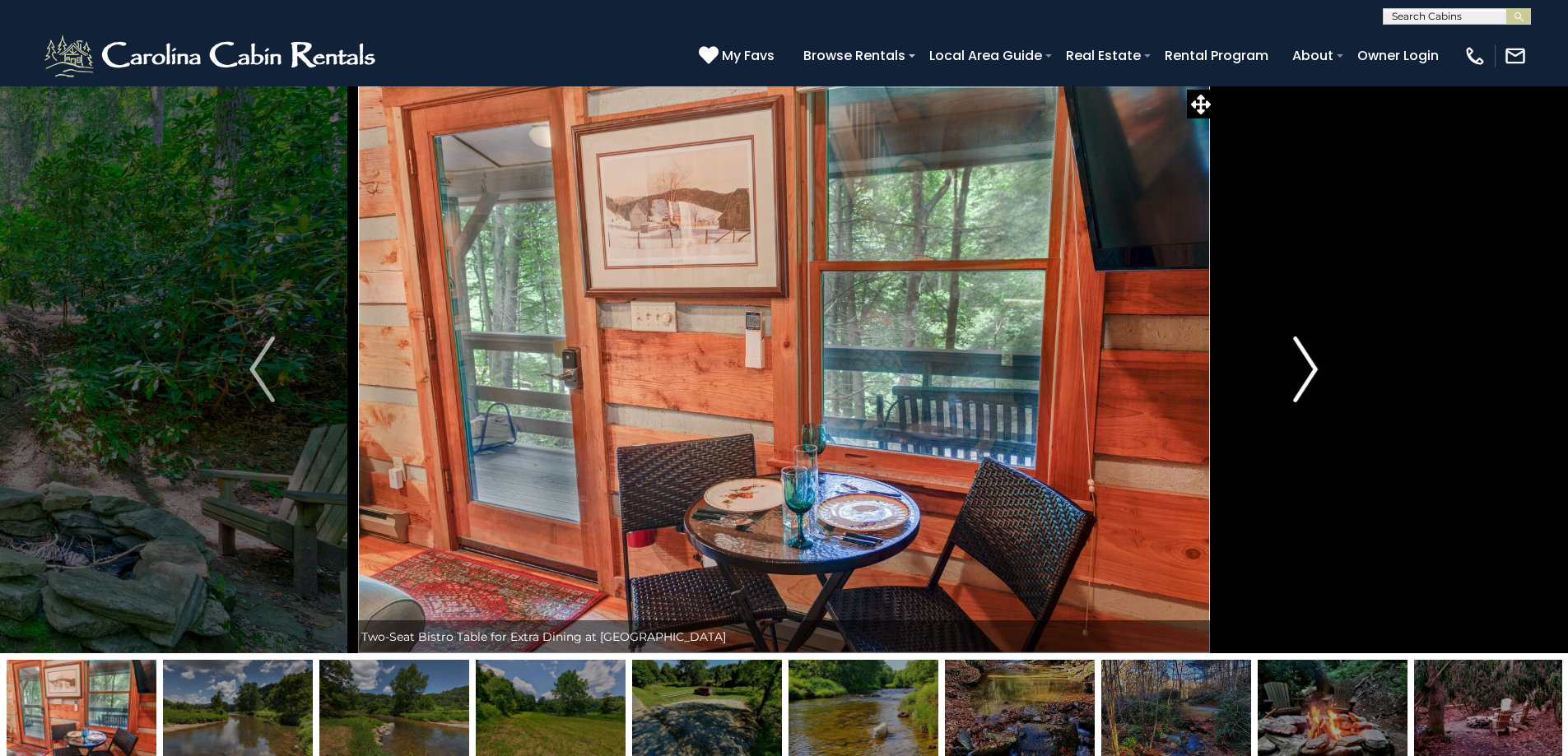
click at [1313, 365] on img "Next" at bounding box center [1305, 370] width 25 height 65
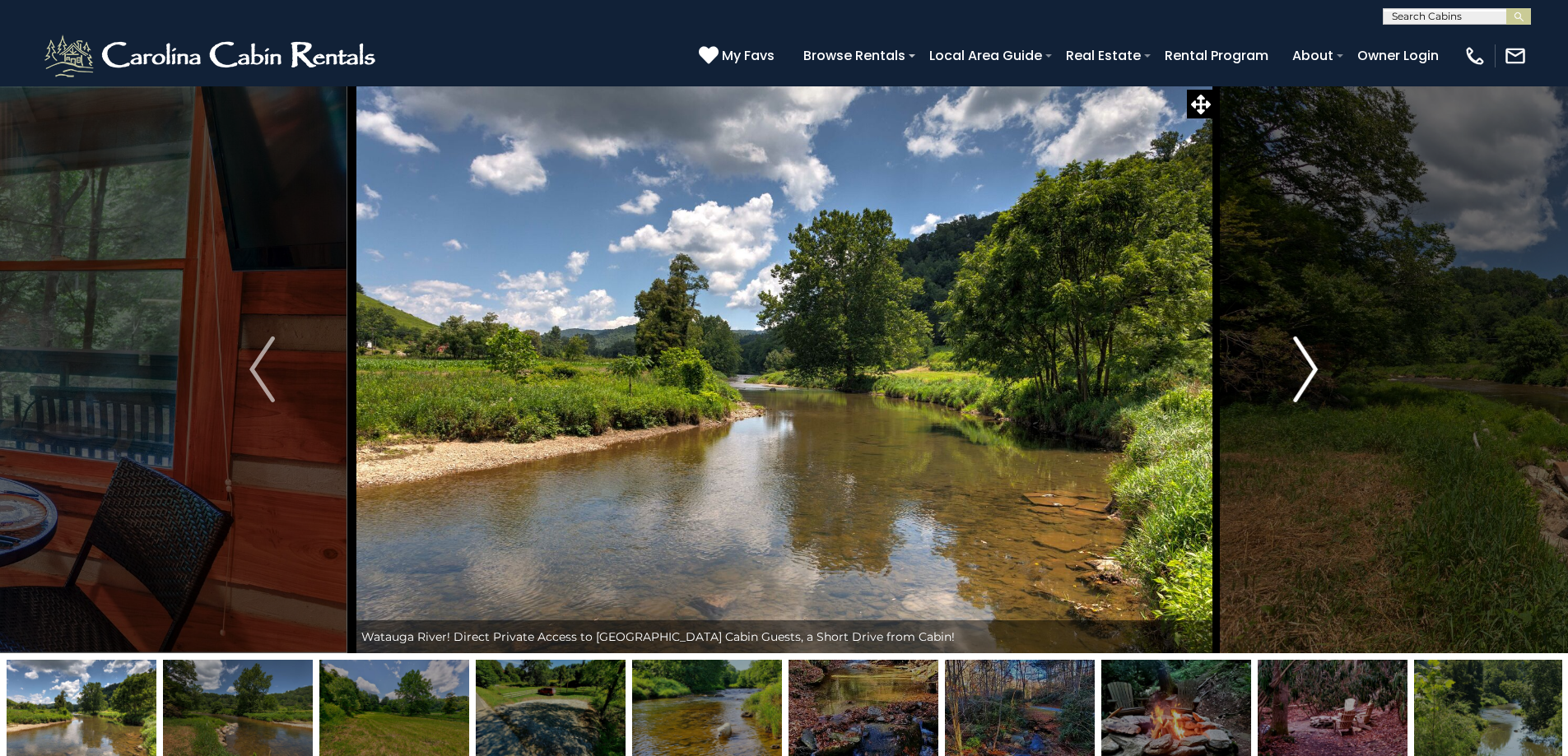
click at [1313, 365] on img "Next" at bounding box center [1305, 370] width 25 height 65
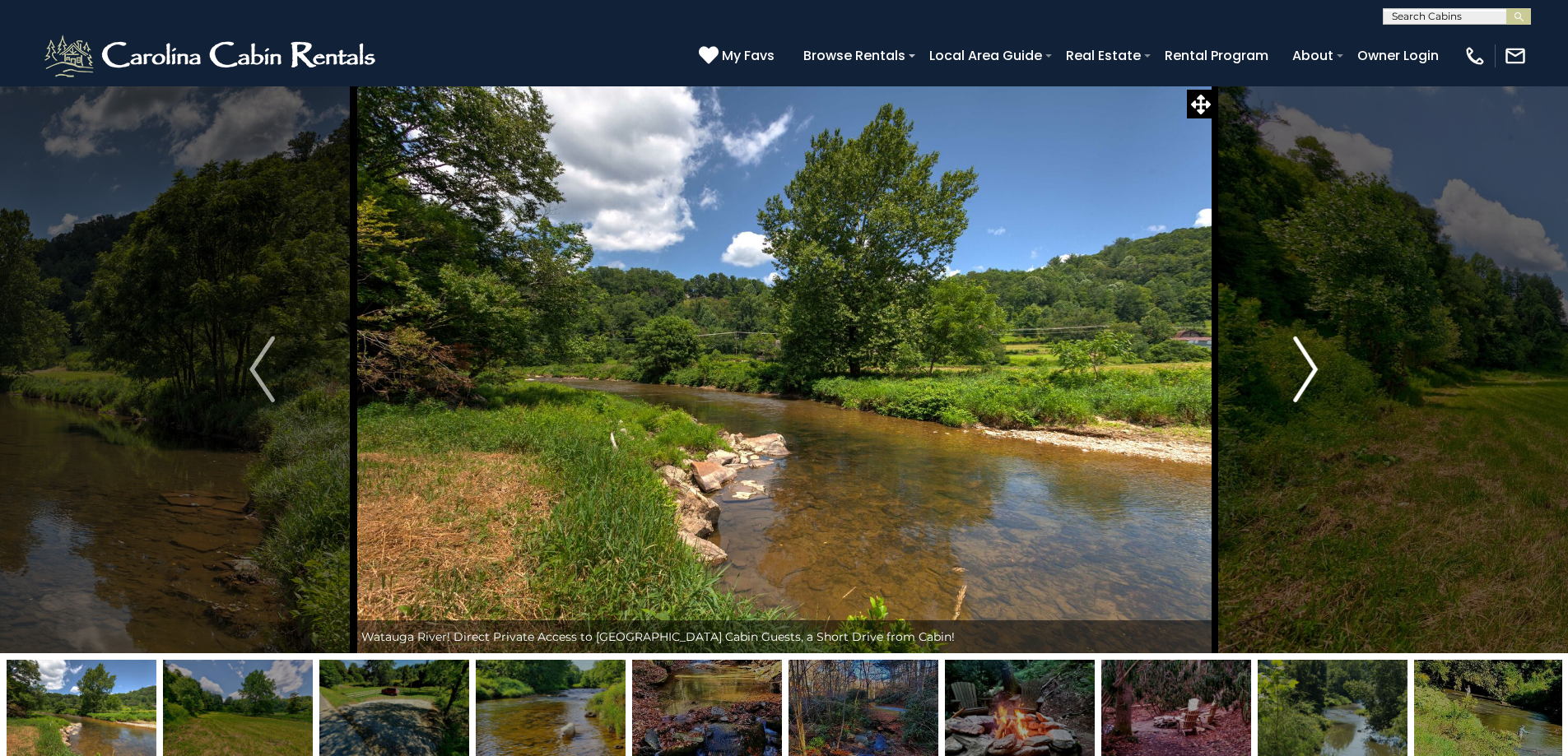
click at [1313, 365] on img "Next" at bounding box center [1305, 370] width 25 height 65
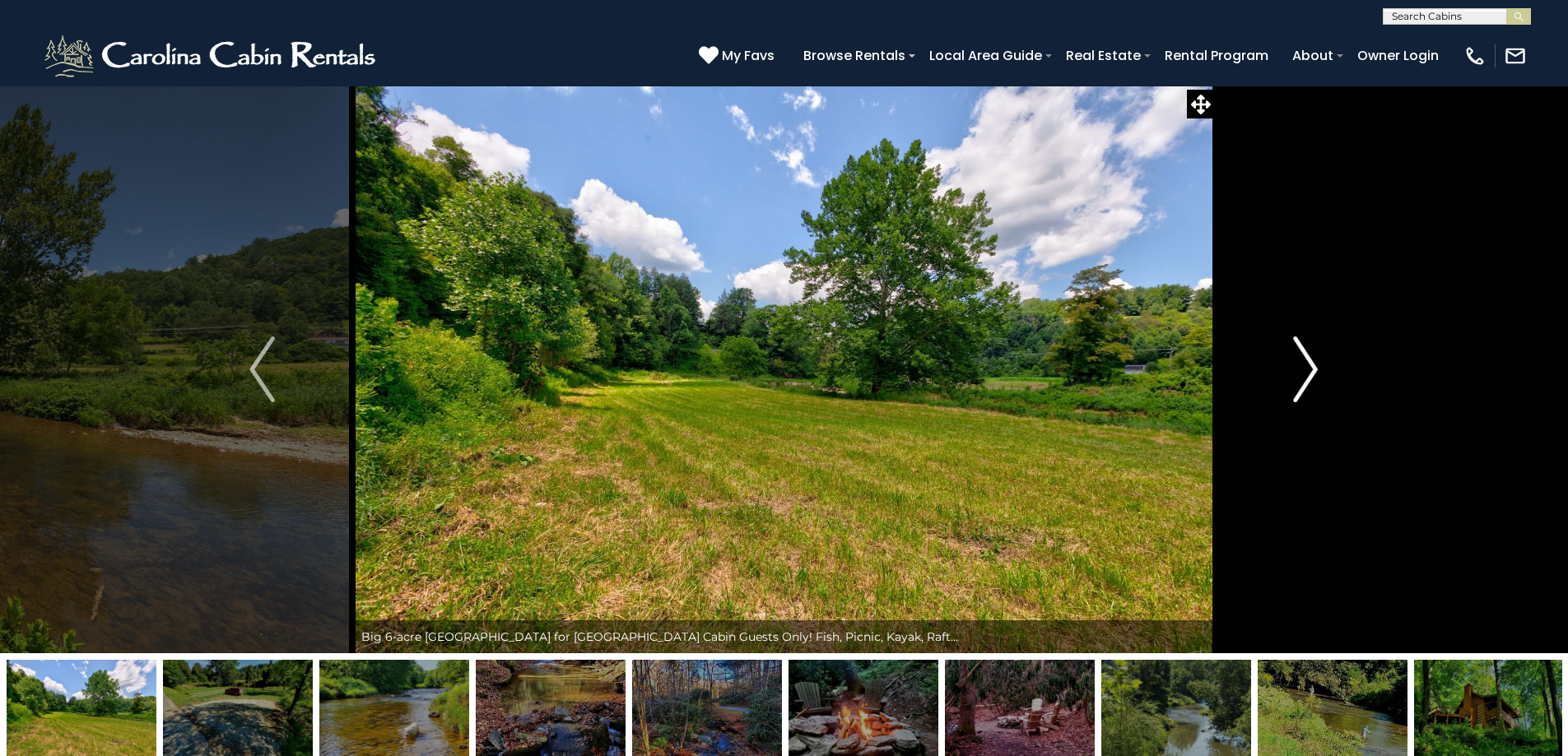
click at [1313, 365] on img "Next" at bounding box center [1305, 370] width 25 height 65
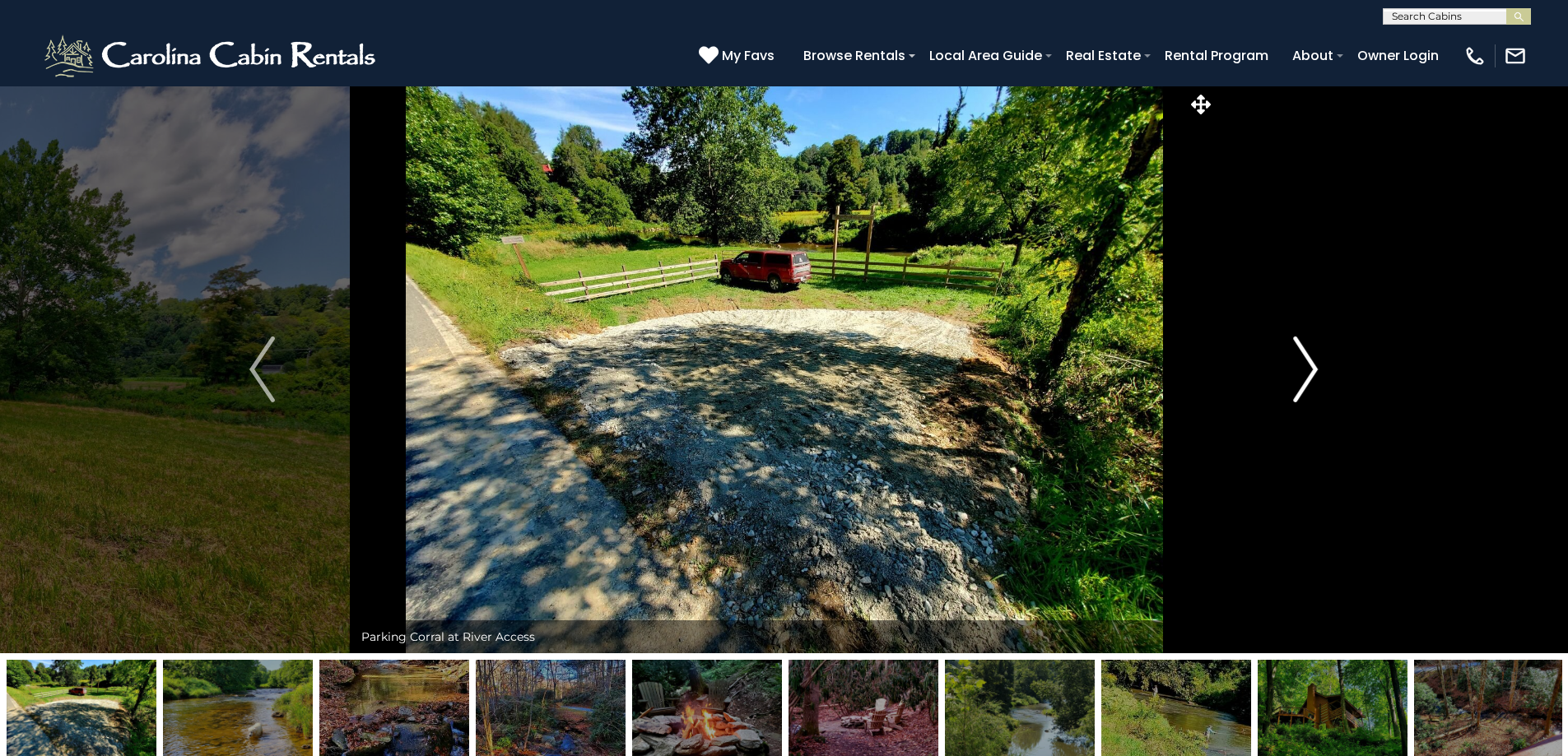
click at [1313, 365] on img "Next" at bounding box center [1305, 370] width 25 height 65
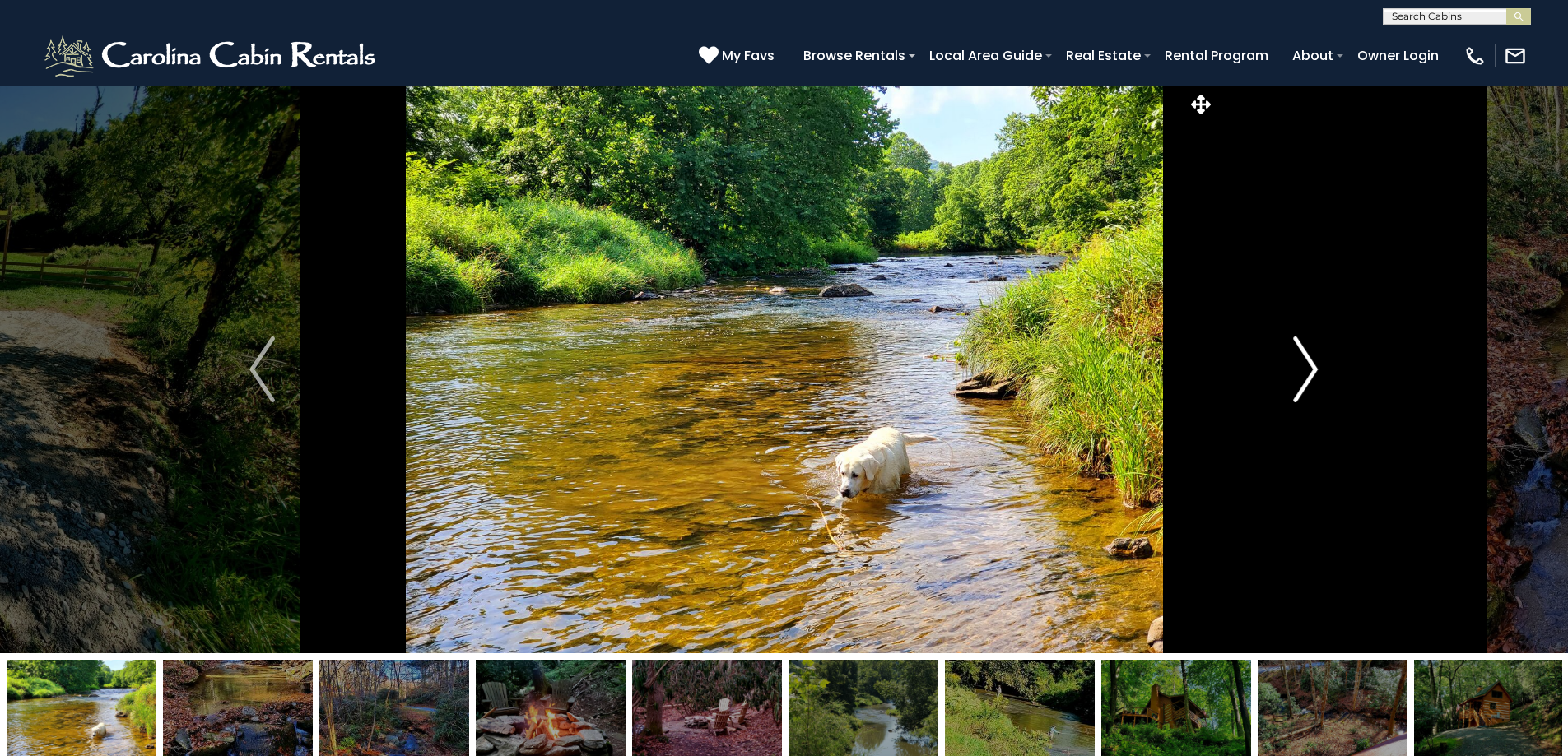
click at [1313, 365] on img "Next" at bounding box center [1305, 370] width 25 height 65
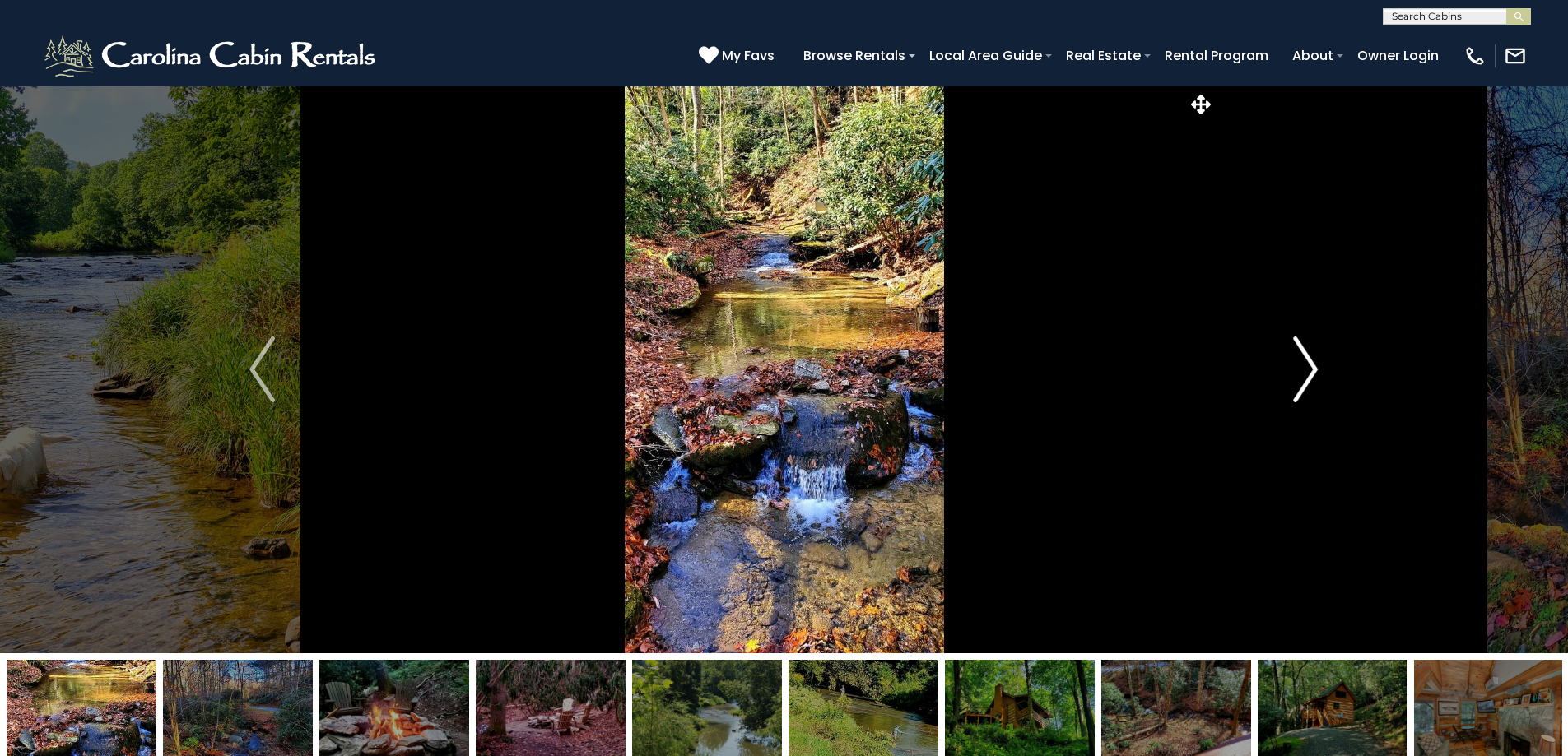
click at [1313, 365] on img "Next" at bounding box center [1305, 370] width 25 height 65
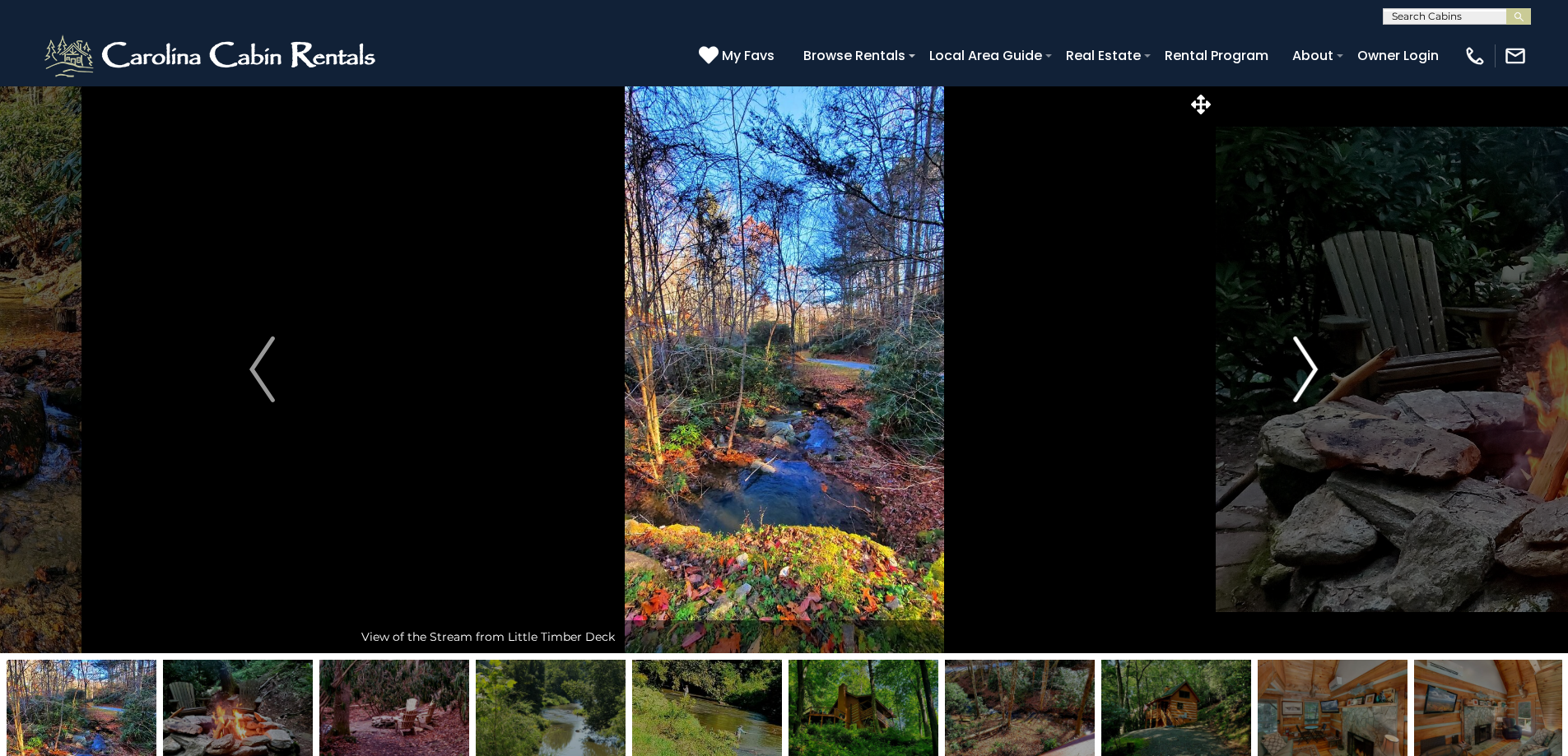
click at [1313, 365] on img "Next" at bounding box center [1305, 370] width 25 height 65
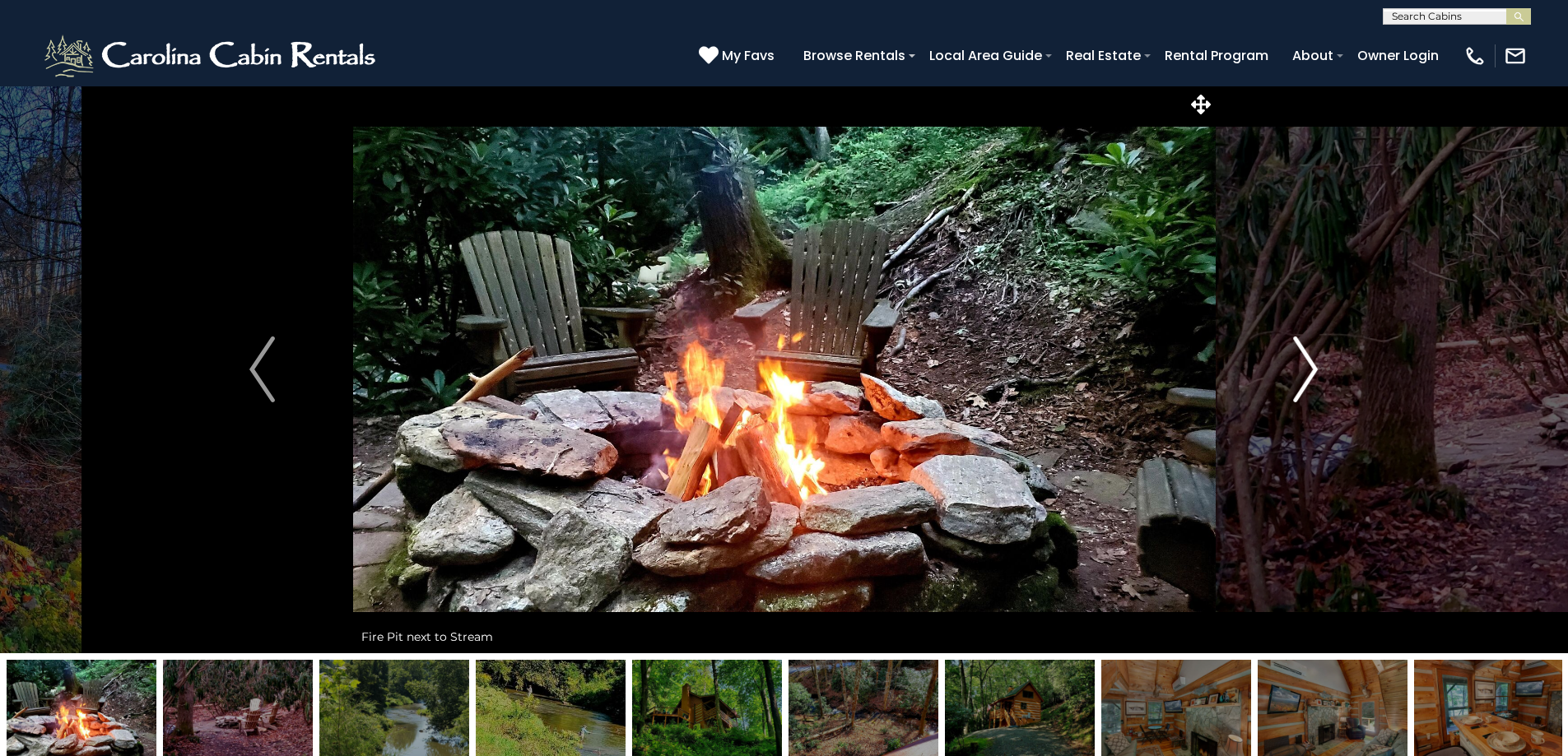
click at [1313, 365] on img "Next" at bounding box center [1305, 370] width 25 height 65
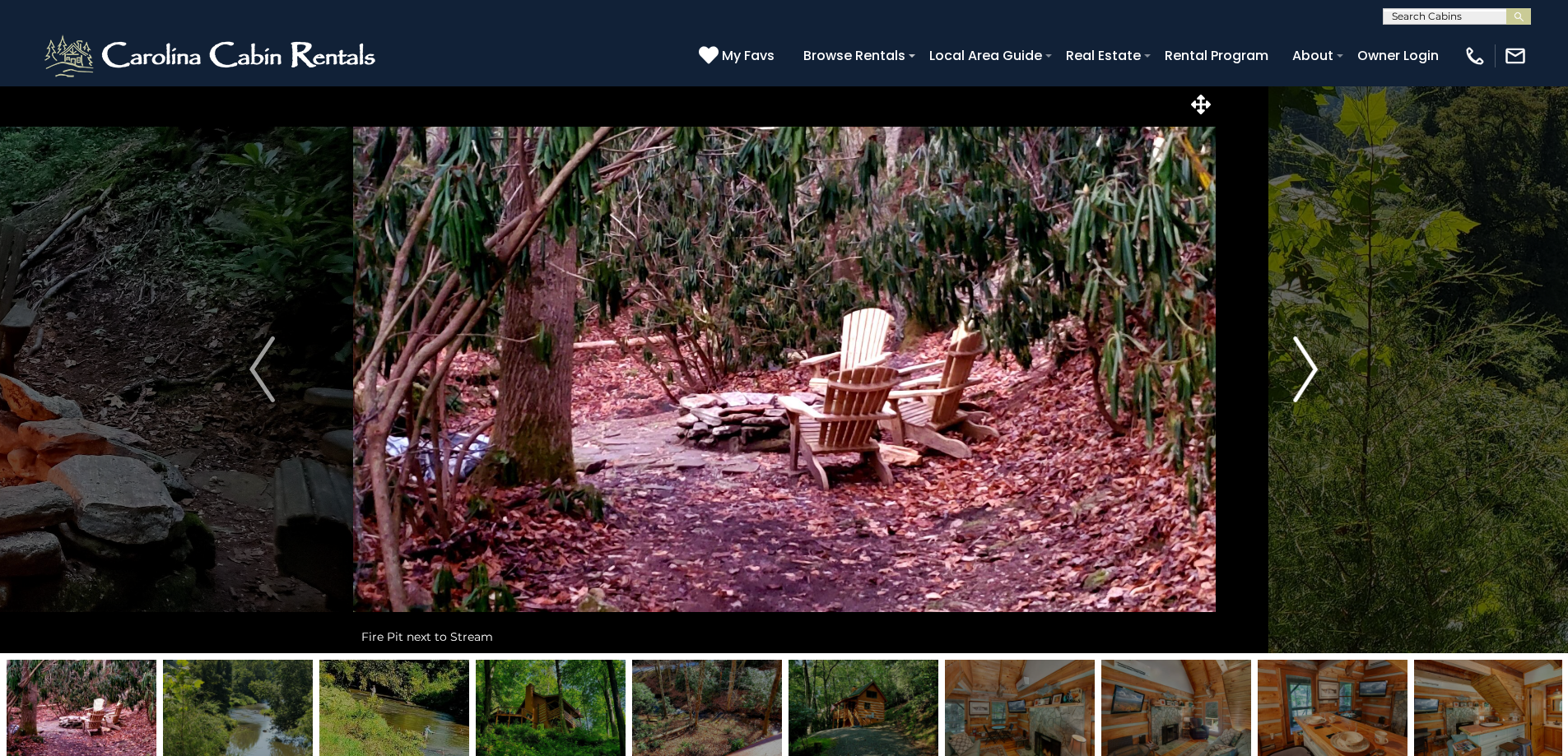
click at [1313, 365] on img "Next" at bounding box center [1305, 370] width 25 height 65
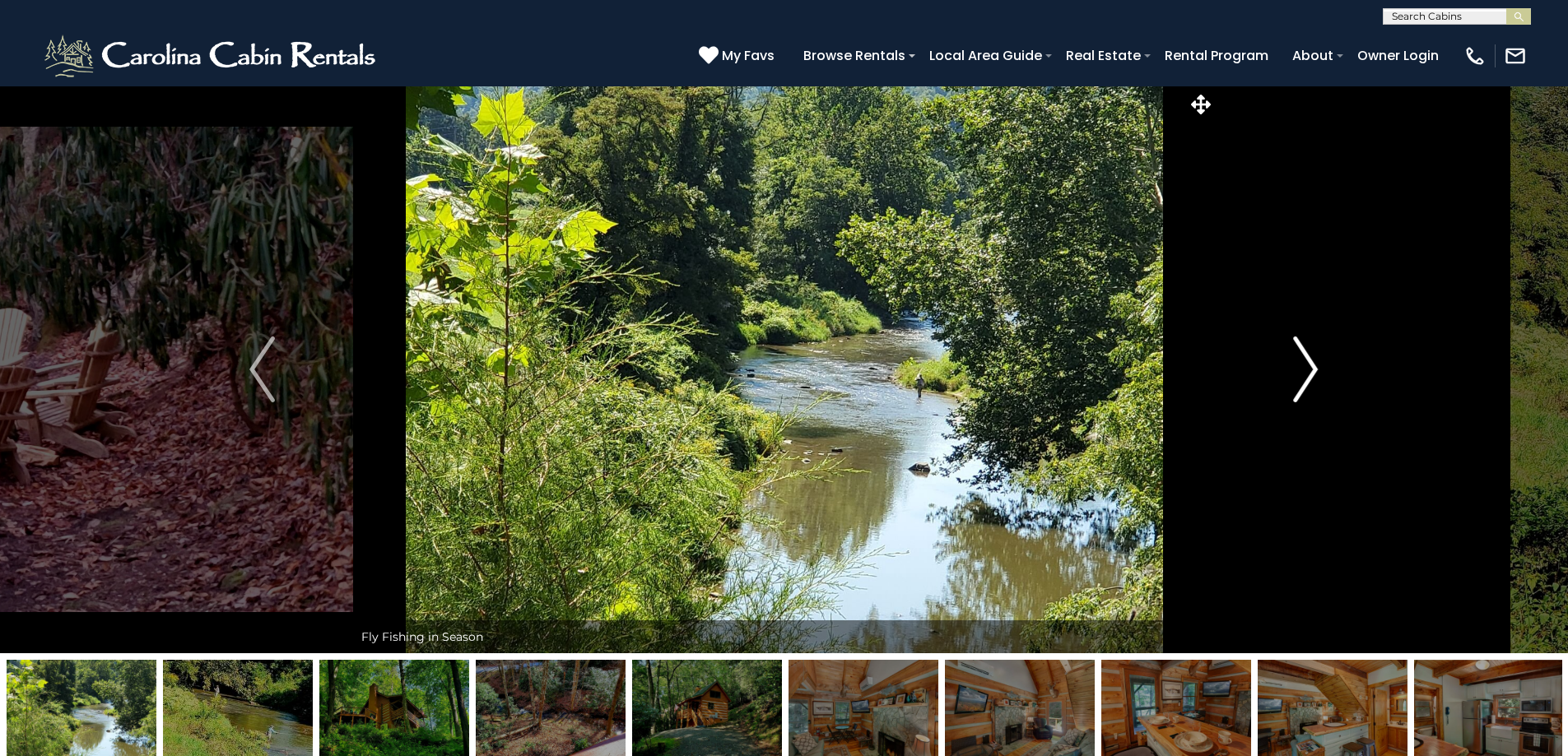
click at [1313, 365] on img "Next" at bounding box center [1305, 370] width 25 height 65
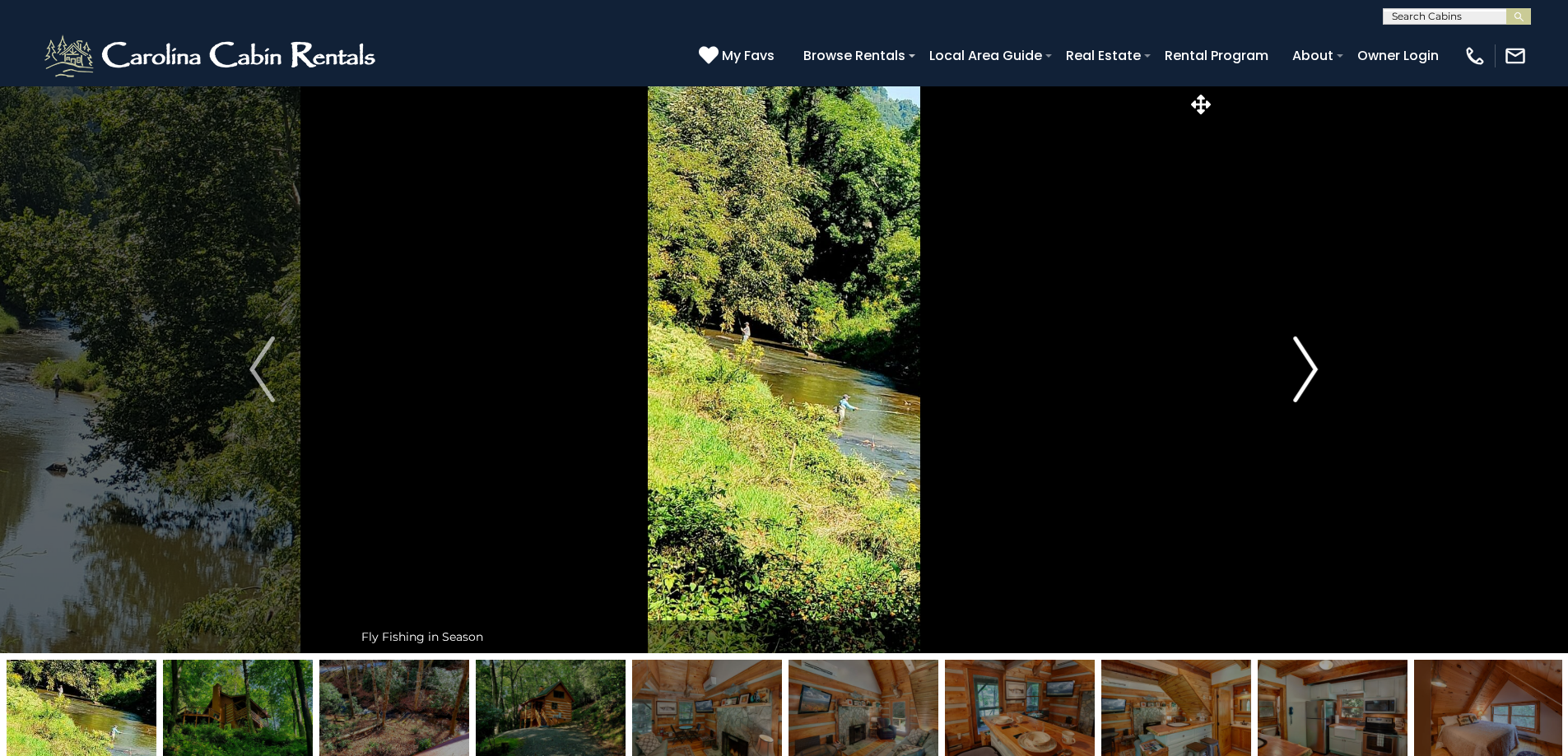
click at [1313, 365] on img "Next" at bounding box center [1305, 370] width 25 height 65
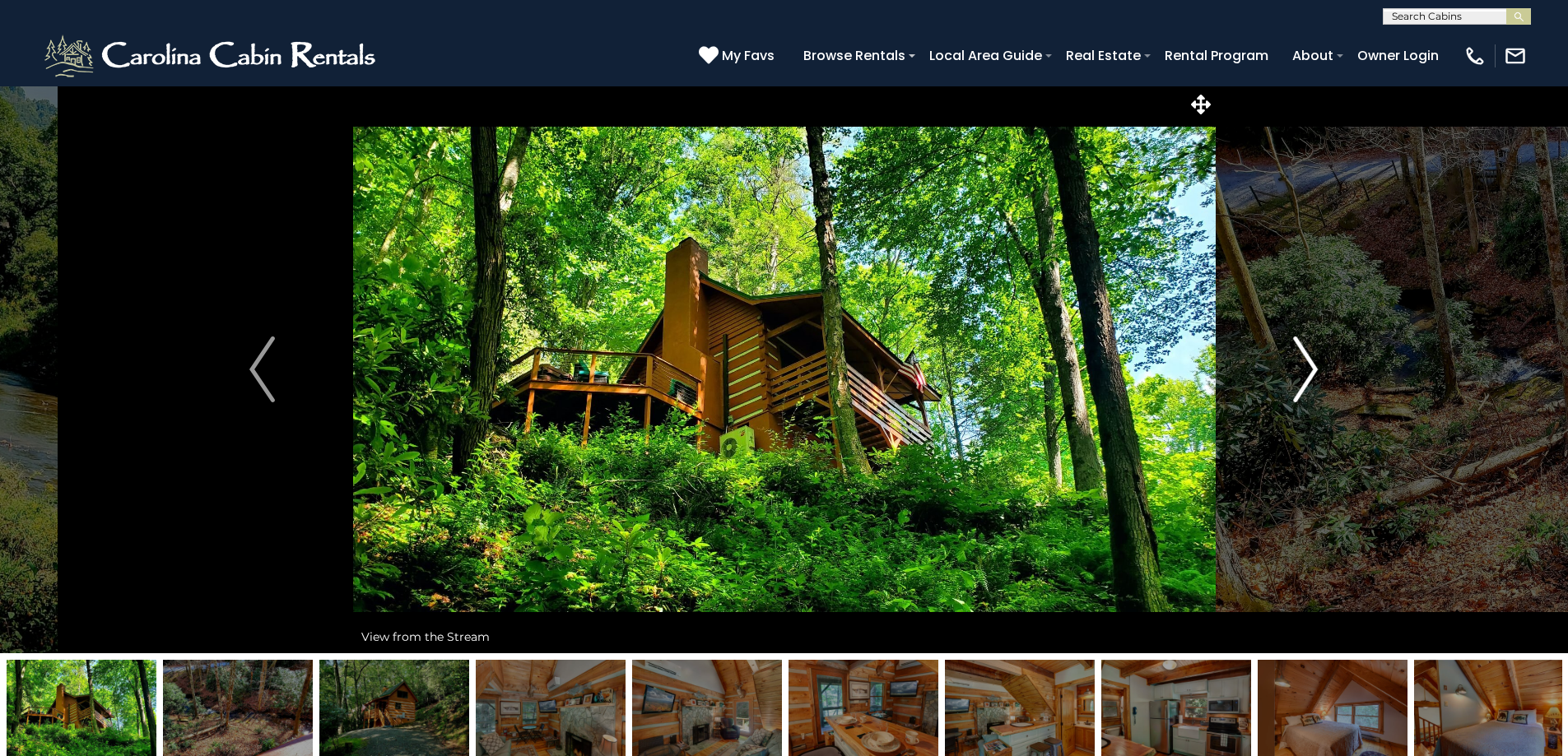
click at [1313, 365] on img "Next" at bounding box center [1305, 370] width 25 height 65
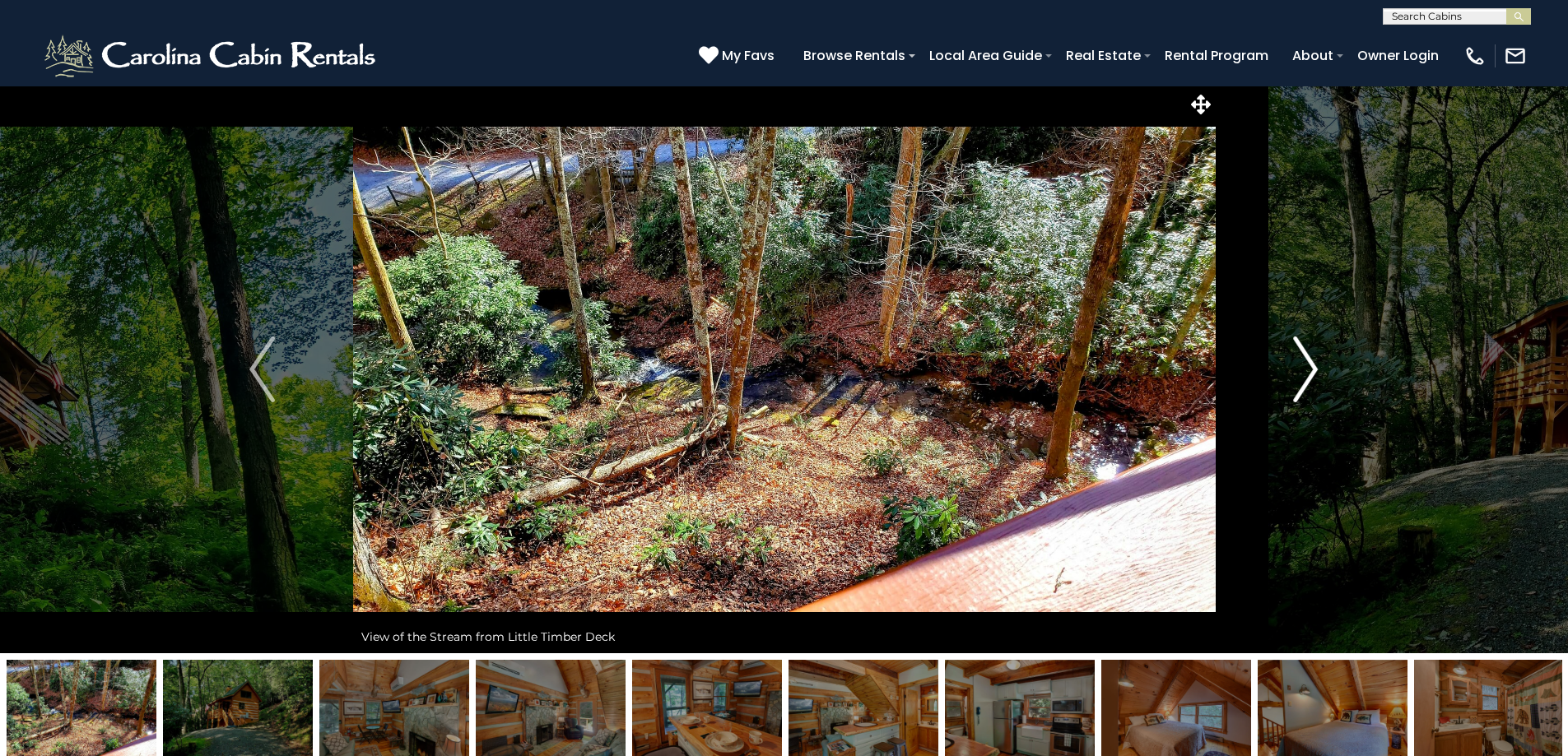
click at [1313, 365] on img "Next" at bounding box center [1305, 370] width 25 height 65
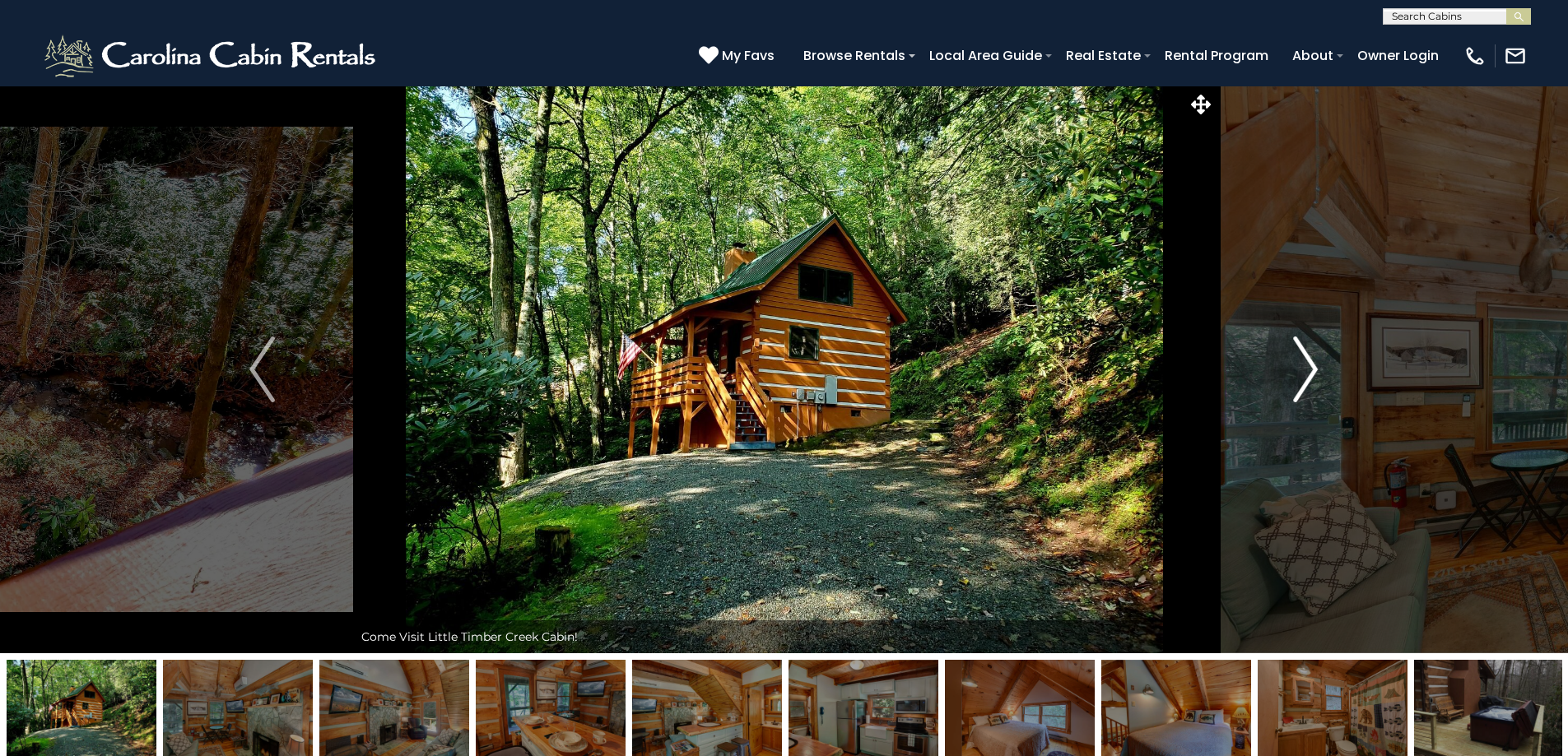
click at [1313, 365] on img "Next" at bounding box center [1305, 370] width 25 height 65
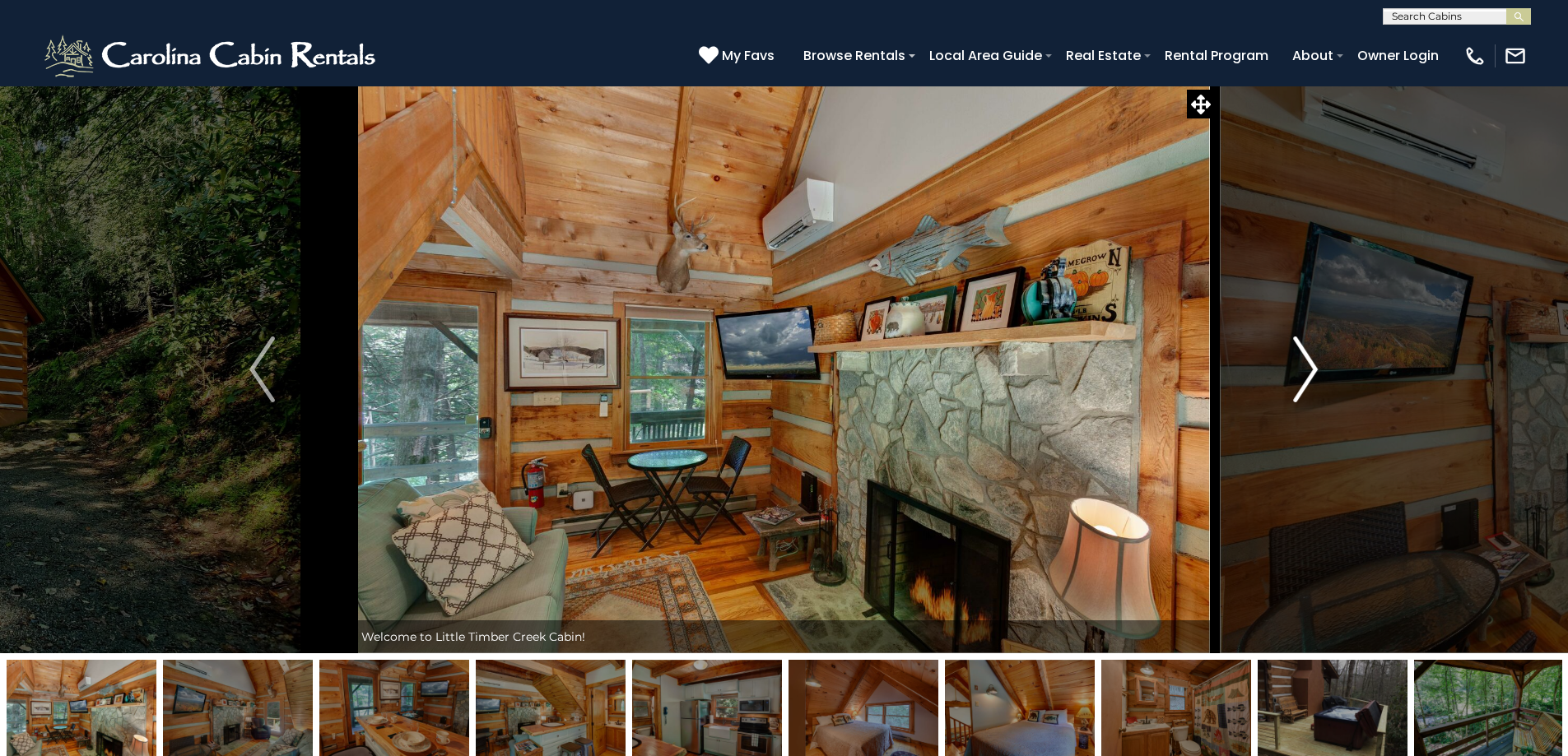
click at [1313, 365] on img "Next" at bounding box center [1305, 370] width 25 height 65
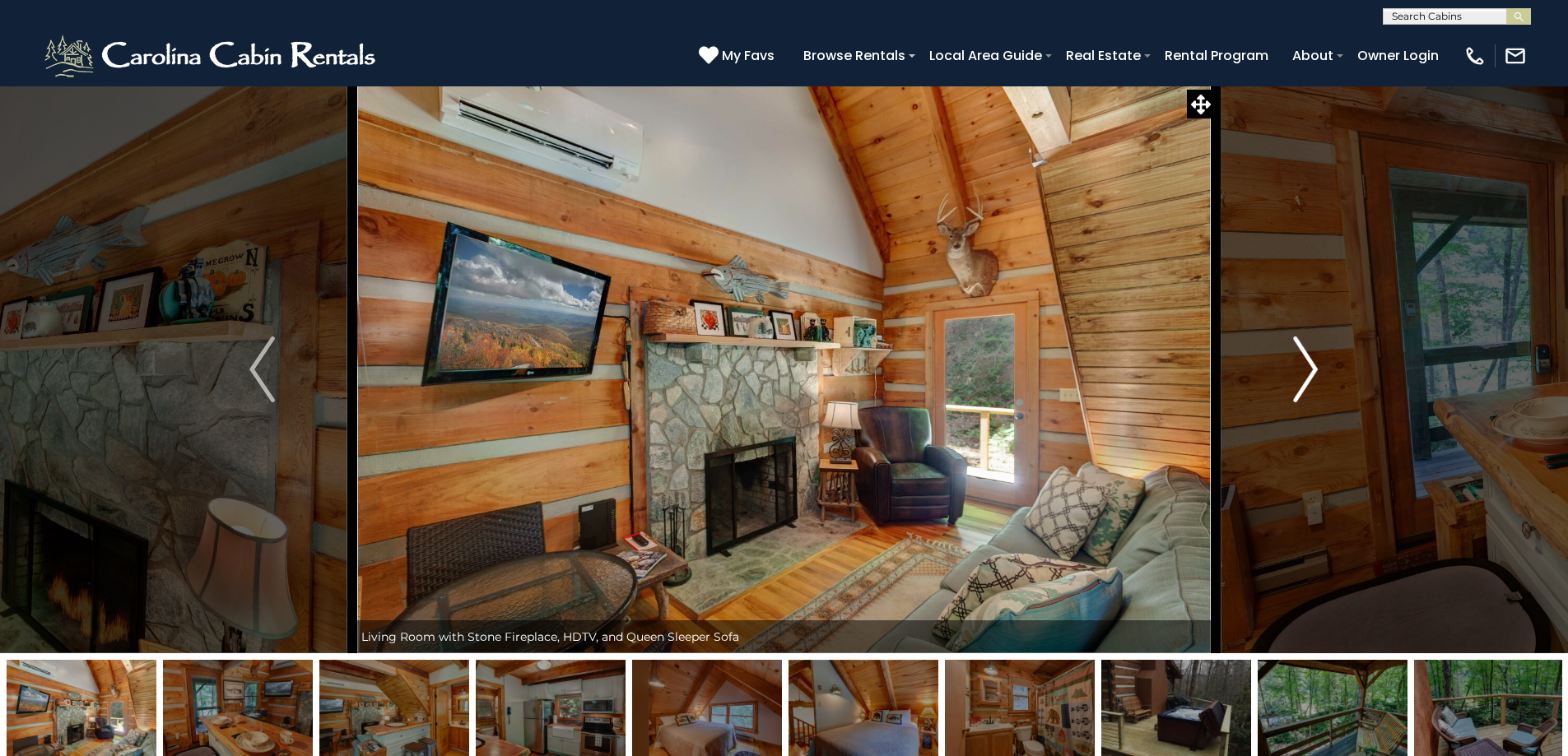
click at [1313, 365] on img "Next" at bounding box center [1305, 370] width 25 height 65
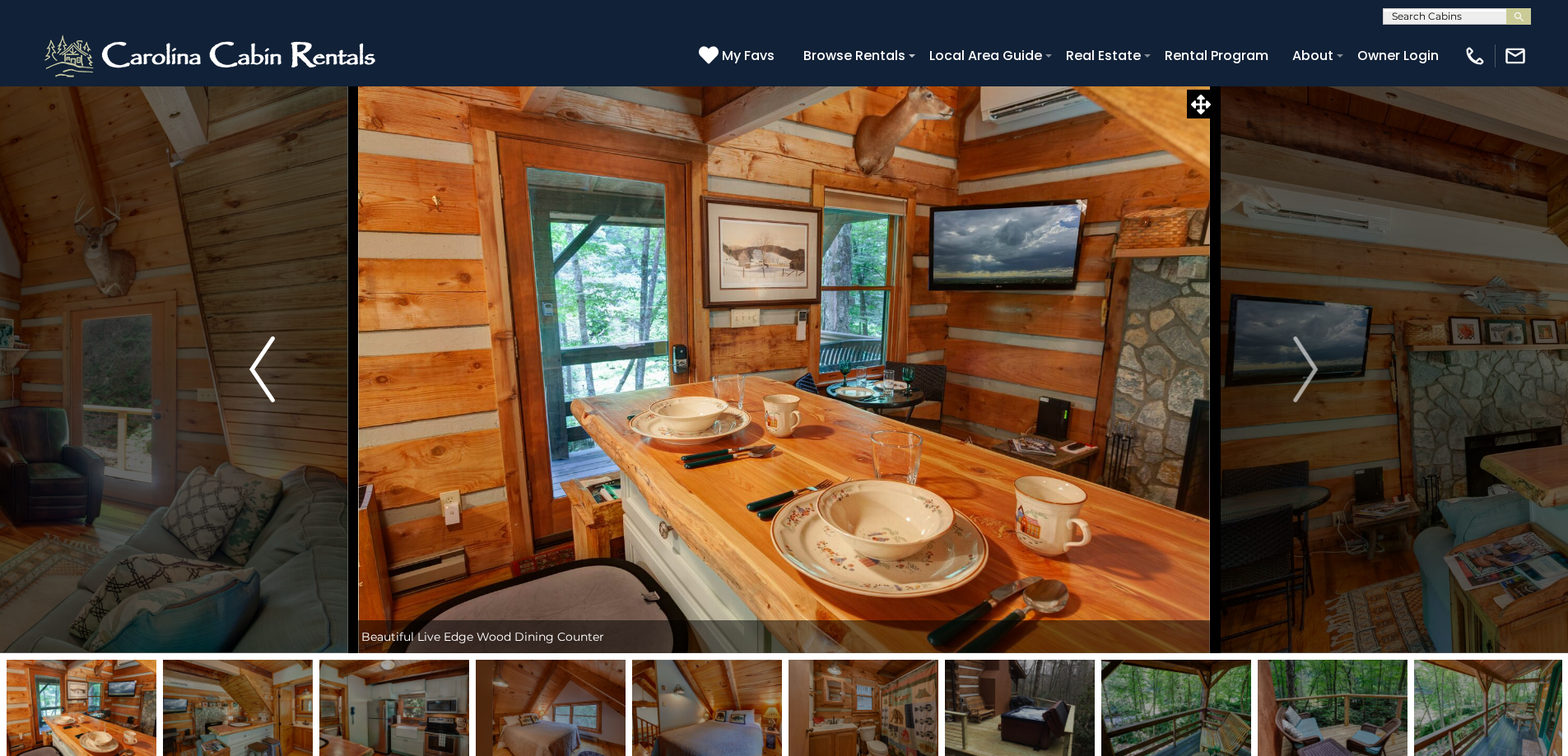
click at [257, 374] on img "Previous" at bounding box center [262, 370] width 25 height 65
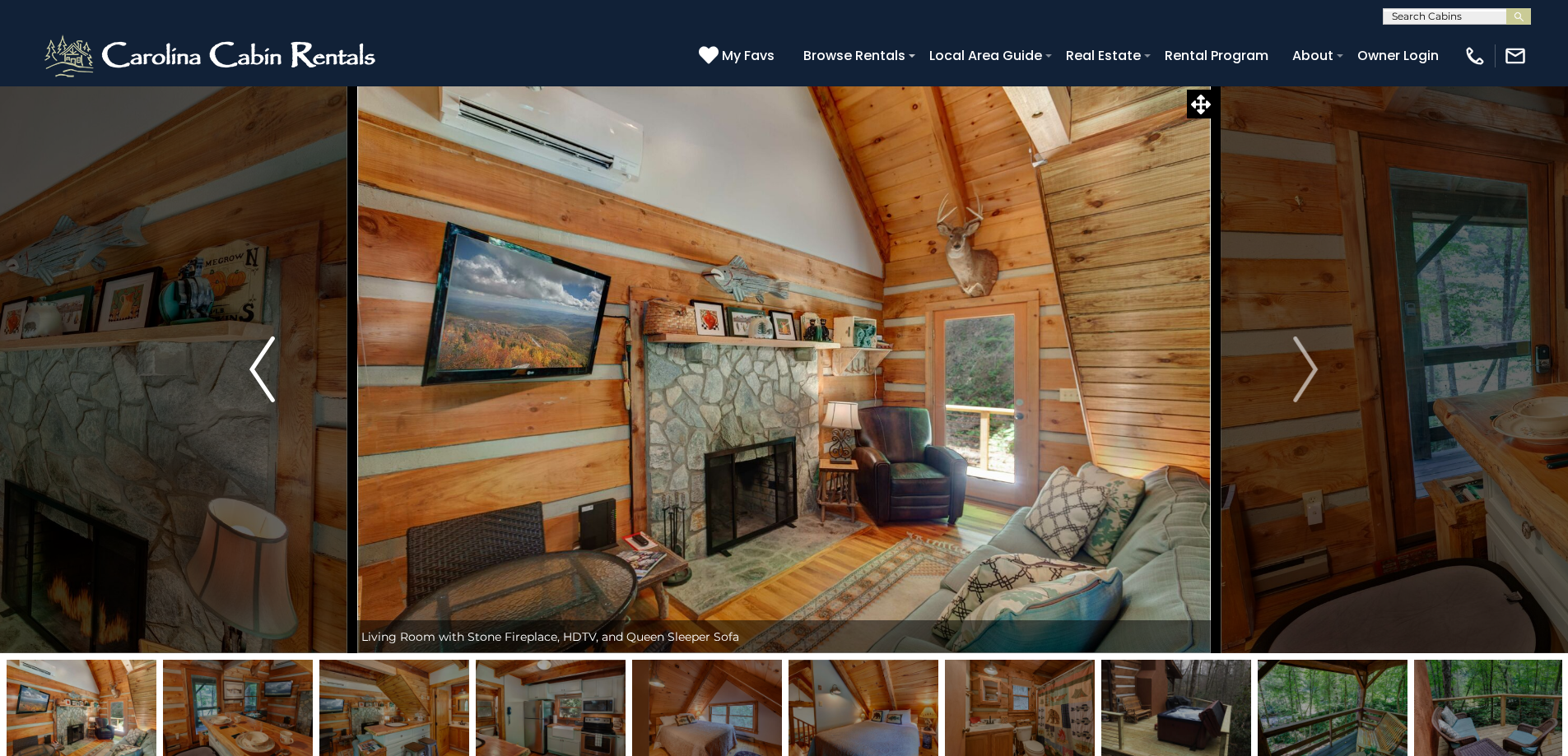
click at [257, 374] on img "Previous" at bounding box center [262, 370] width 25 height 65
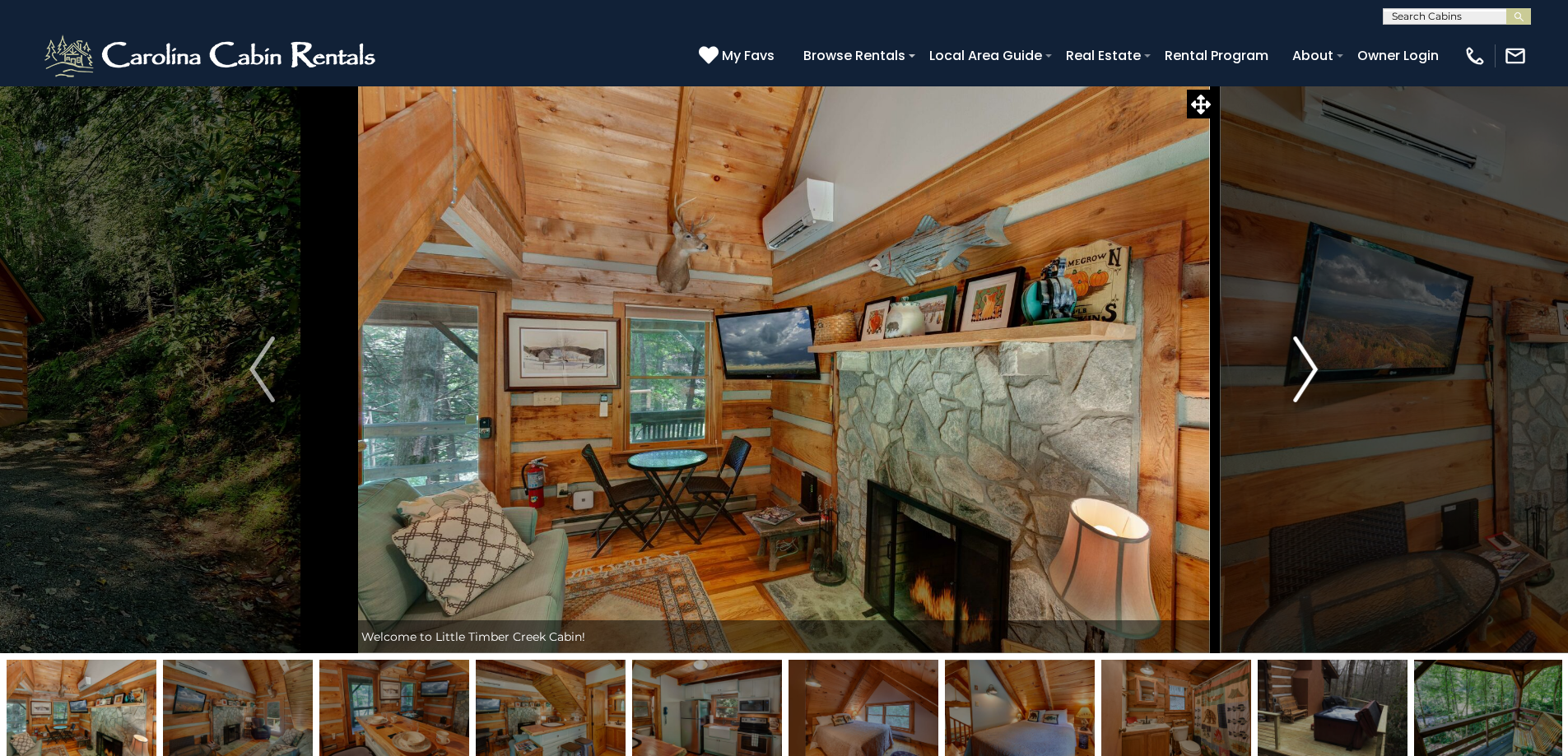
click at [1309, 377] on img "Next" at bounding box center [1305, 370] width 25 height 65
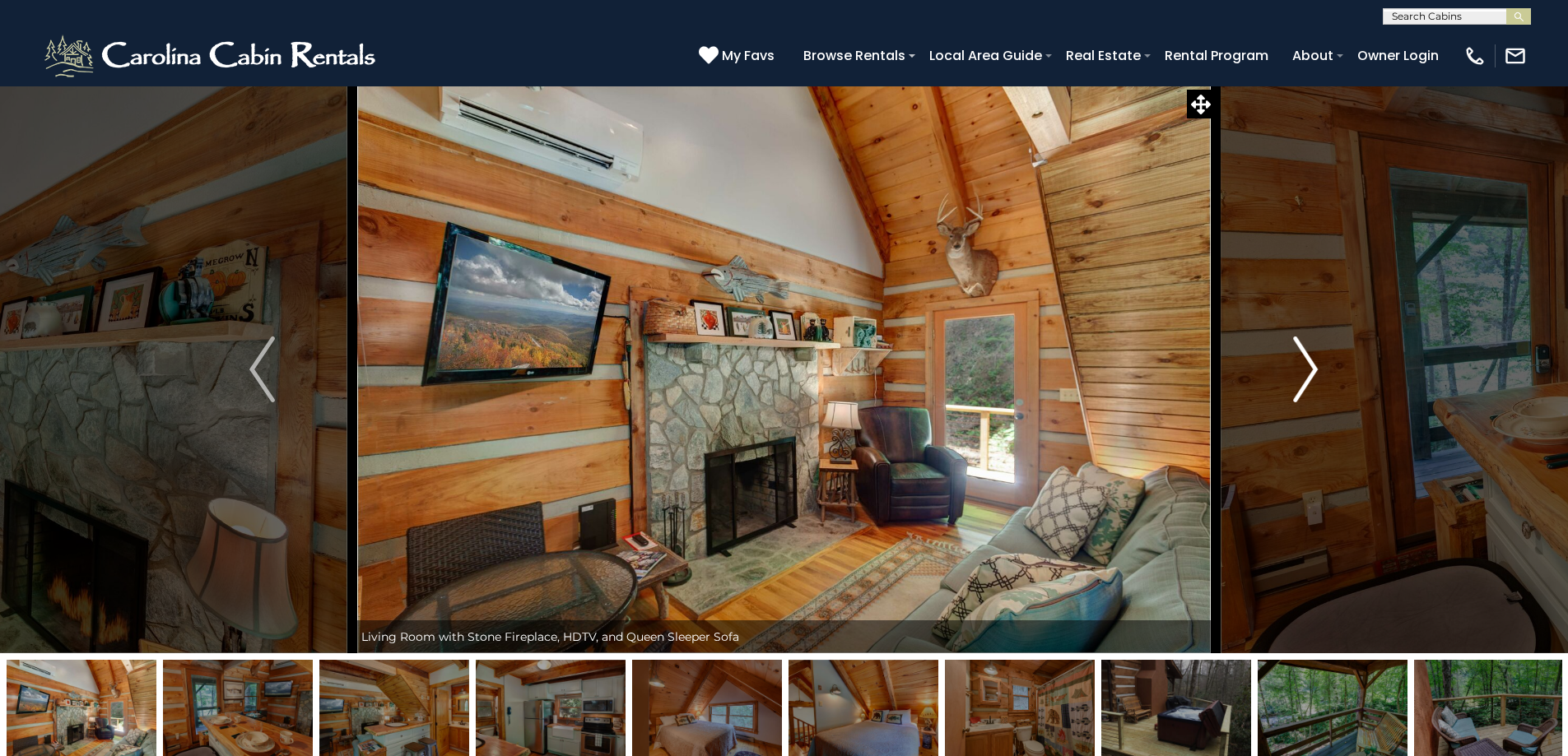
click at [1309, 377] on img "Next" at bounding box center [1305, 370] width 25 height 65
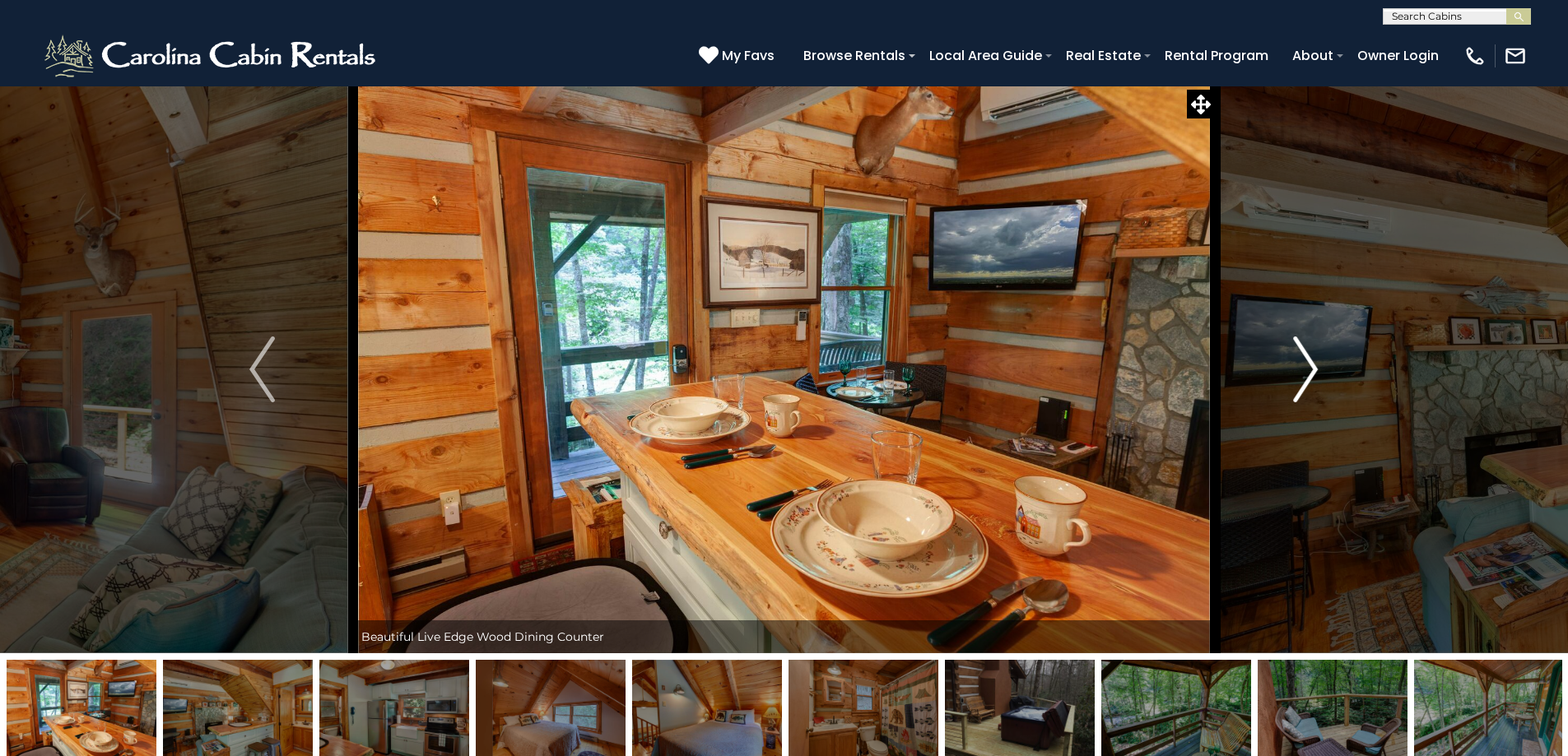
click at [1309, 377] on img "Next" at bounding box center [1305, 370] width 25 height 65
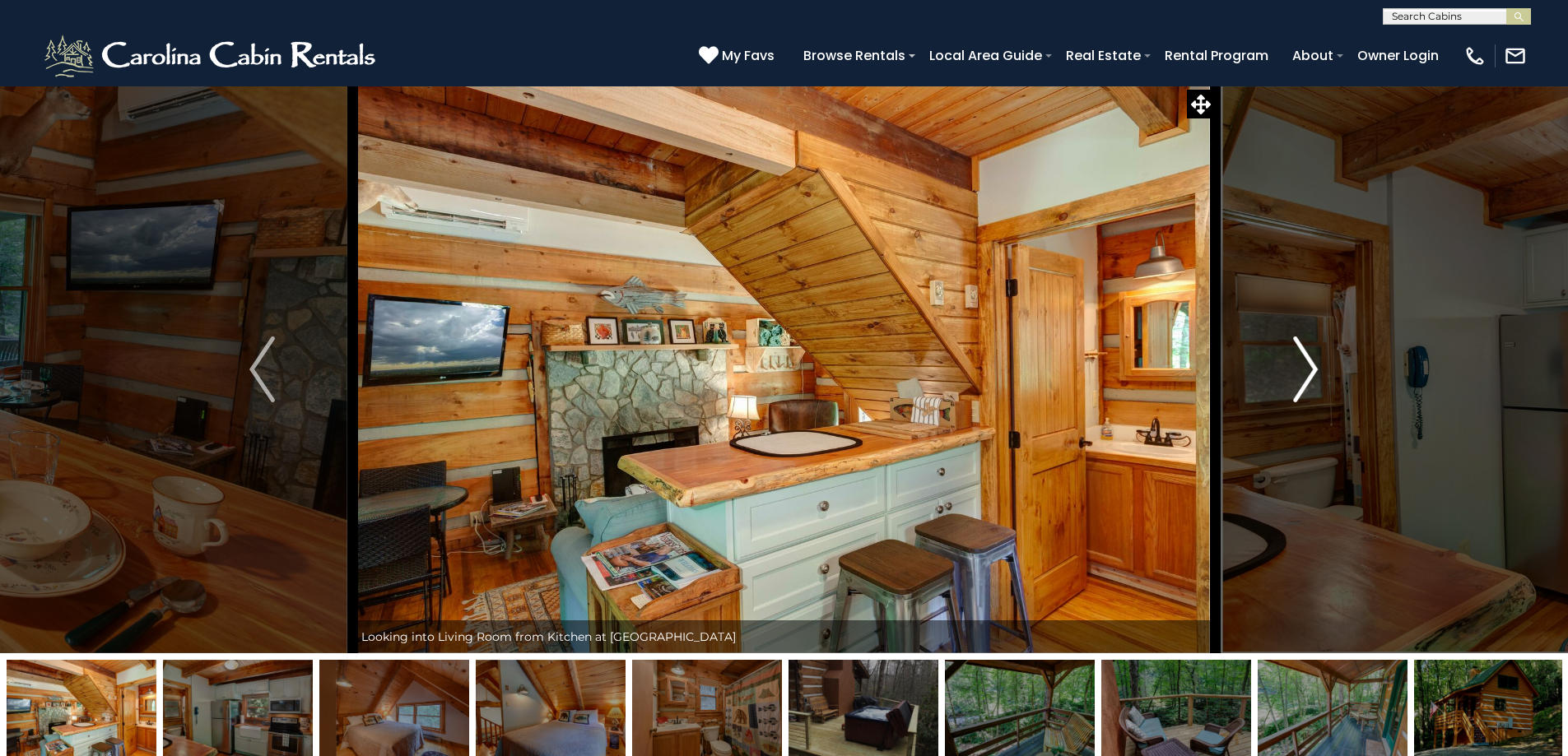
click at [1309, 377] on img "Next" at bounding box center [1305, 370] width 25 height 65
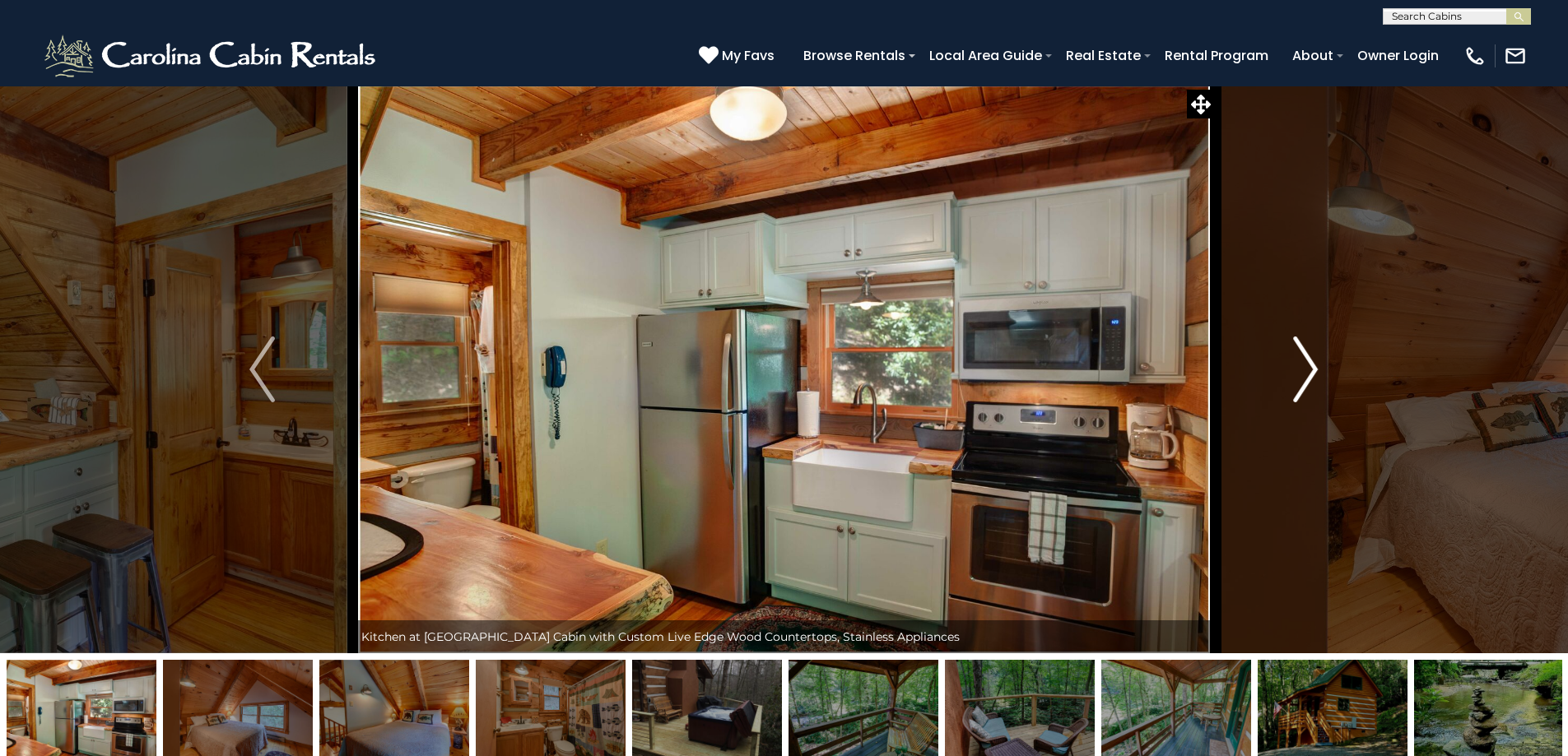
click at [1309, 377] on img "Next" at bounding box center [1305, 370] width 25 height 65
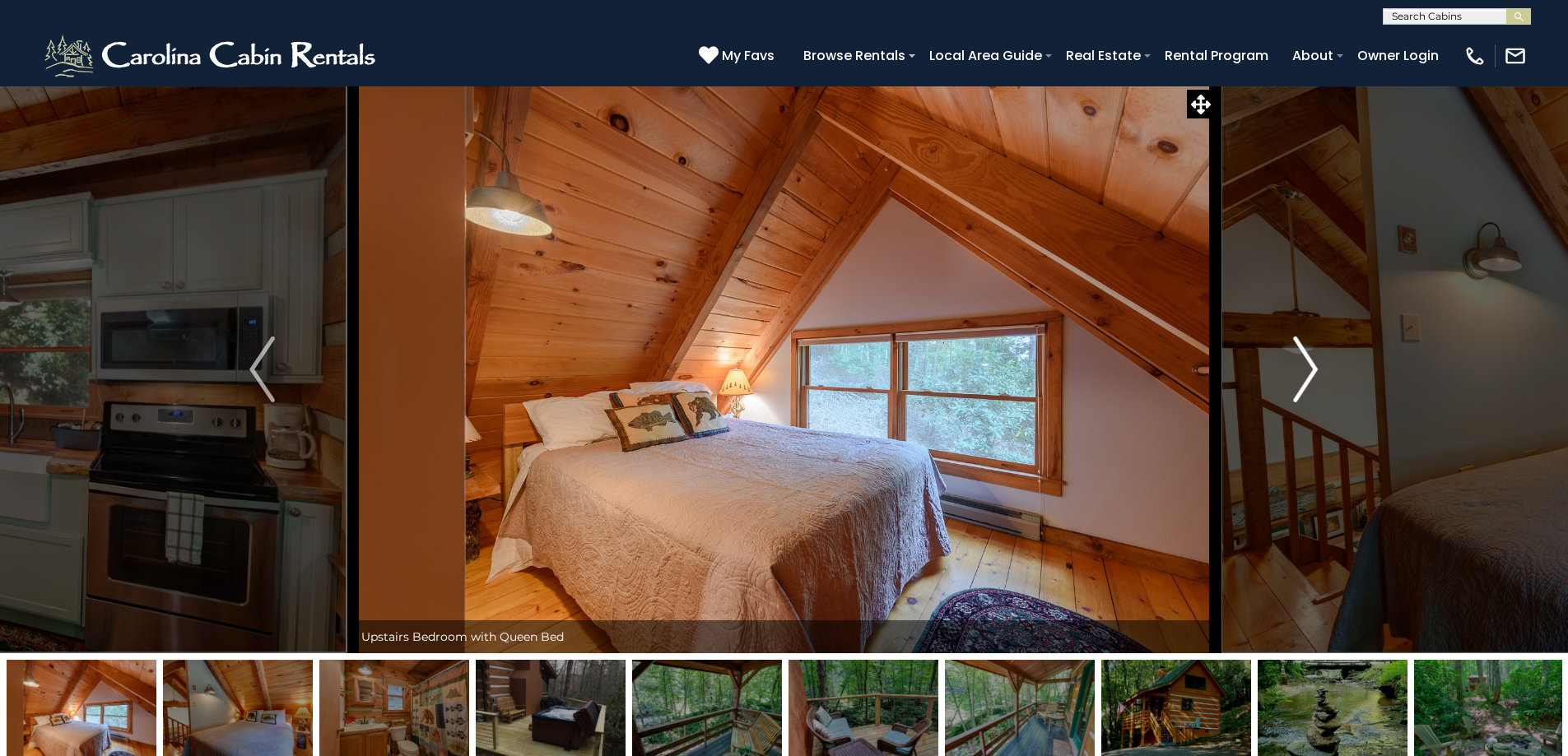
click at [1309, 377] on img "Next" at bounding box center [1305, 370] width 25 height 65
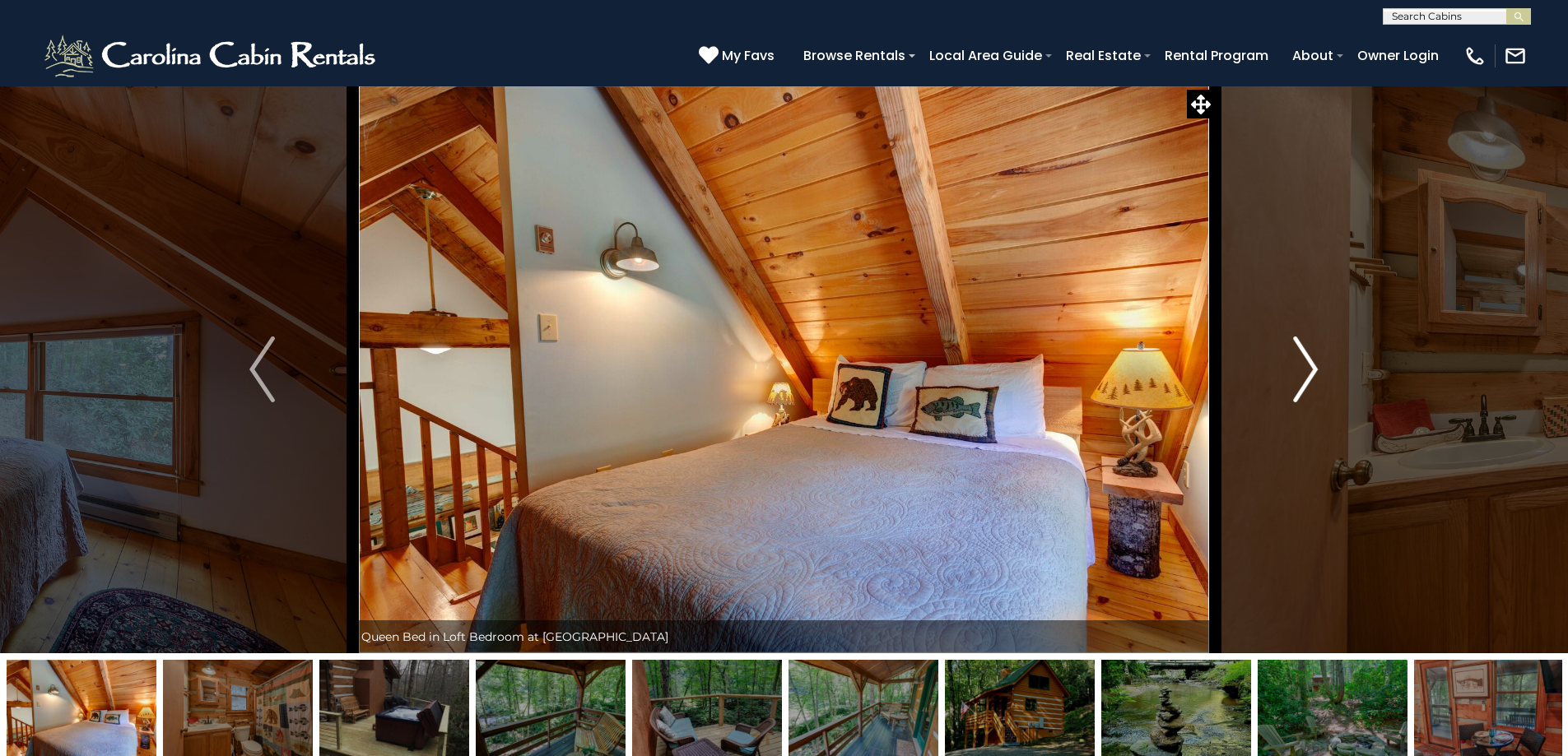
click at [1309, 377] on img "Next" at bounding box center [1305, 370] width 25 height 65
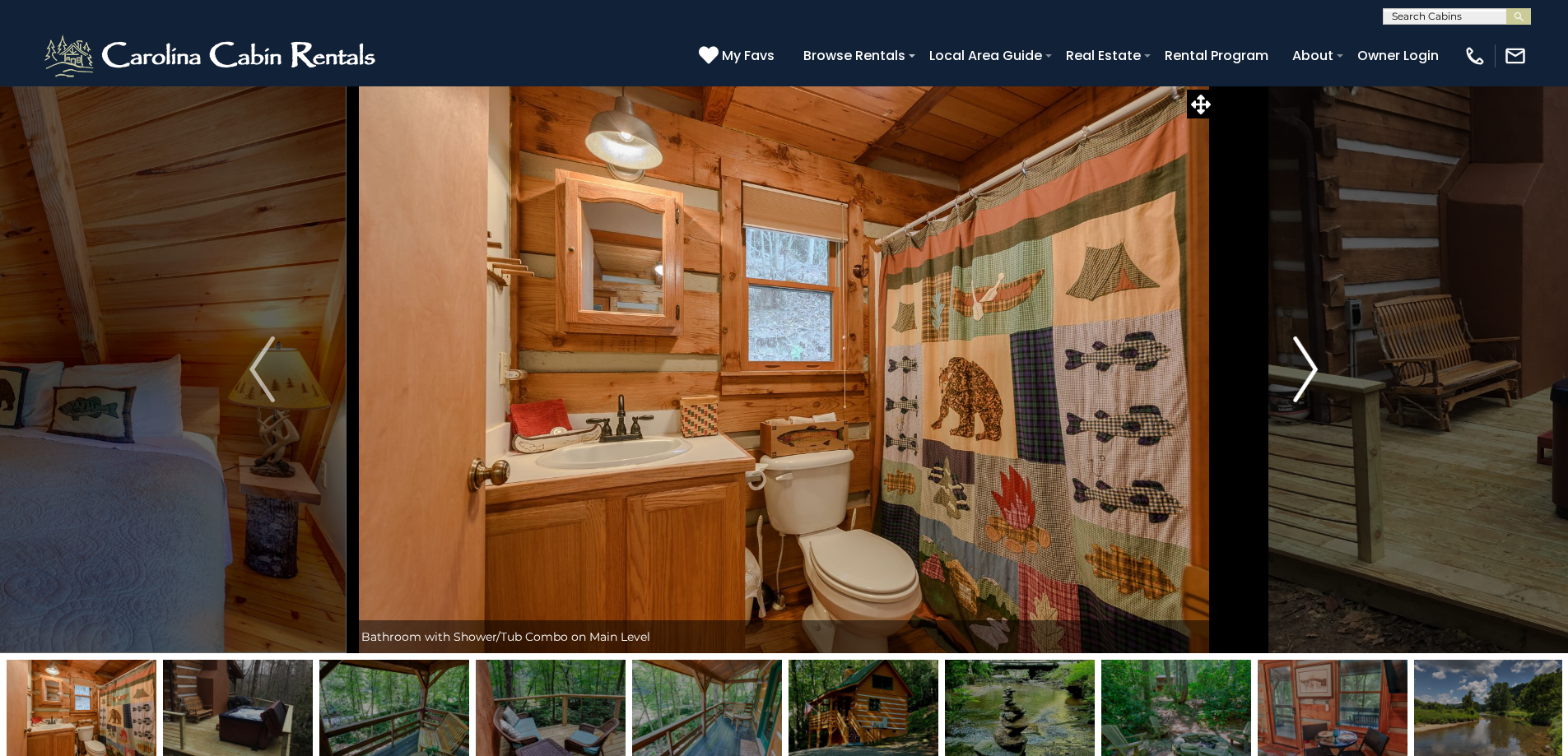
click at [1309, 377] on img "Next" at bounding box center [1305, 370] width 25 height 65
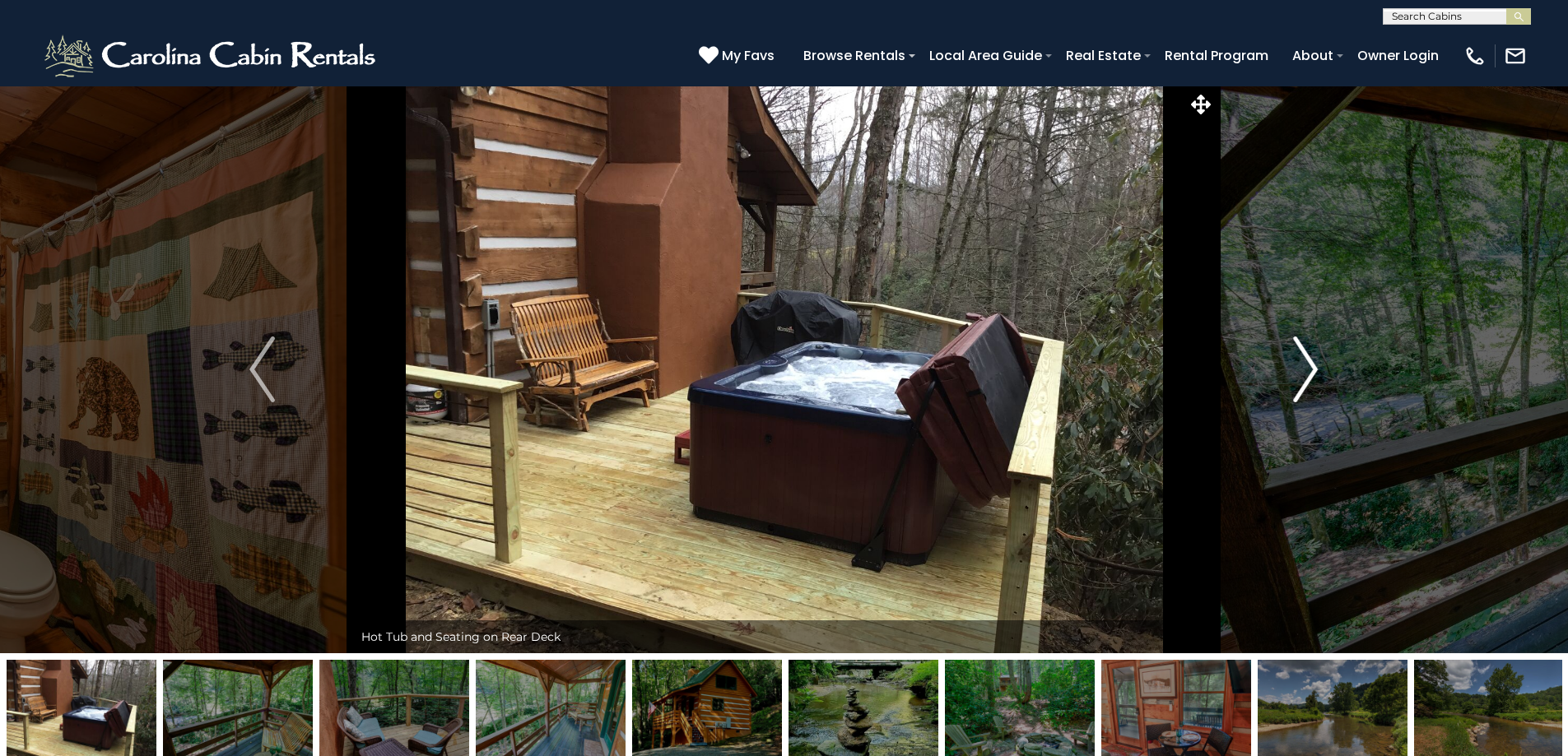
click at [1309, 377] on img "Next" at bounding box center [1305, 370] width 25 height 65
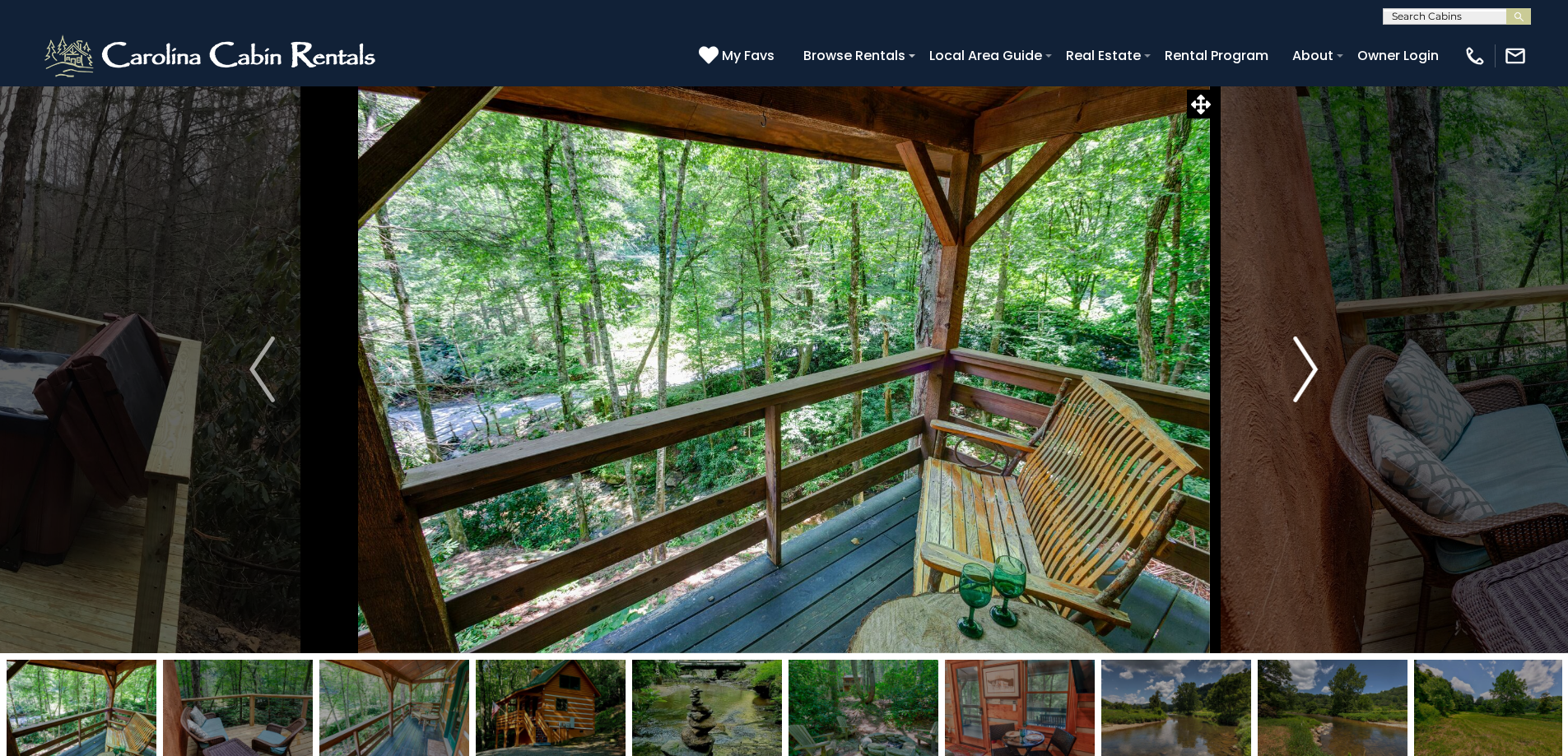
click at [1309, 377] on img "Next" at bounding box center [1305, 370] width 25 height 65
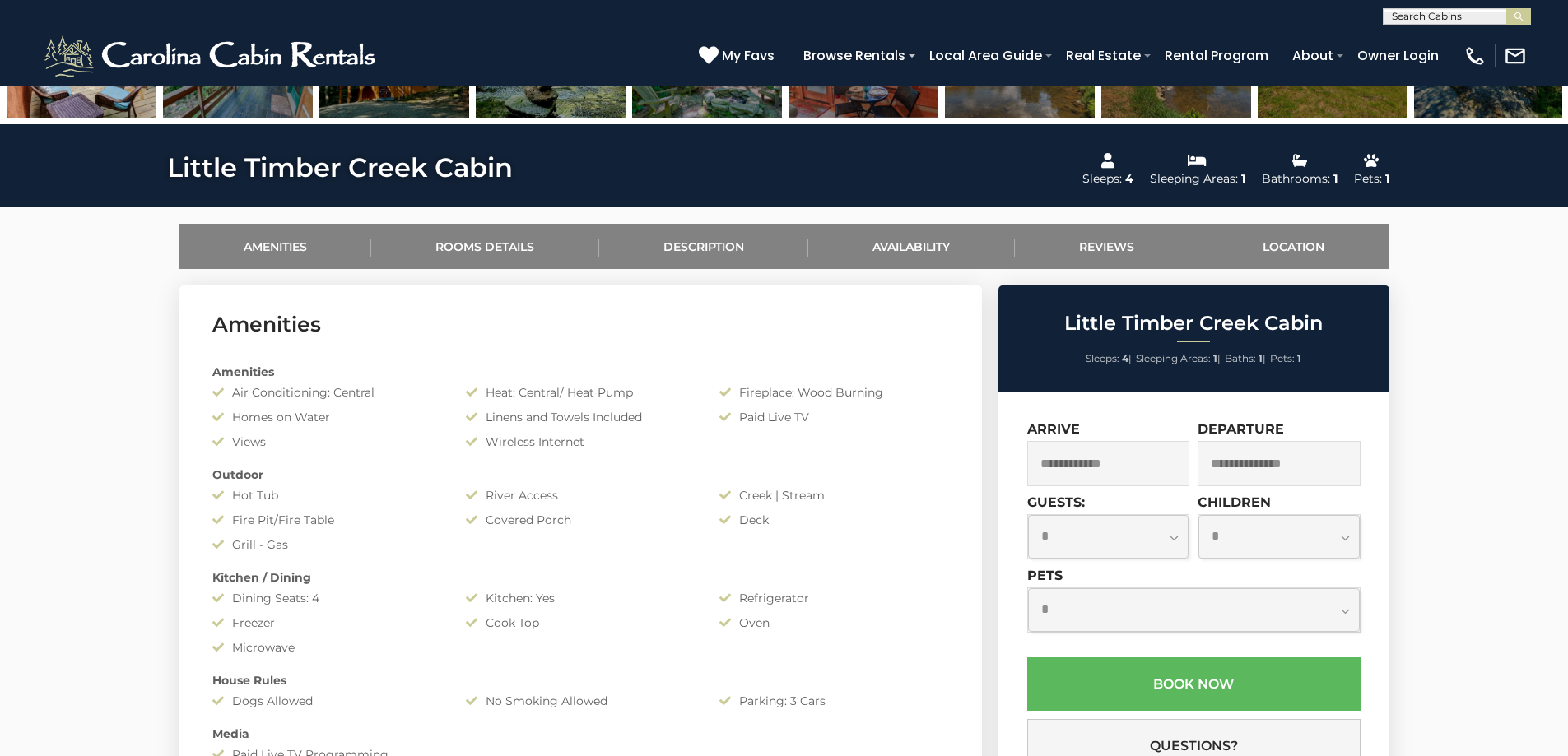
scroll to position [740, 0]
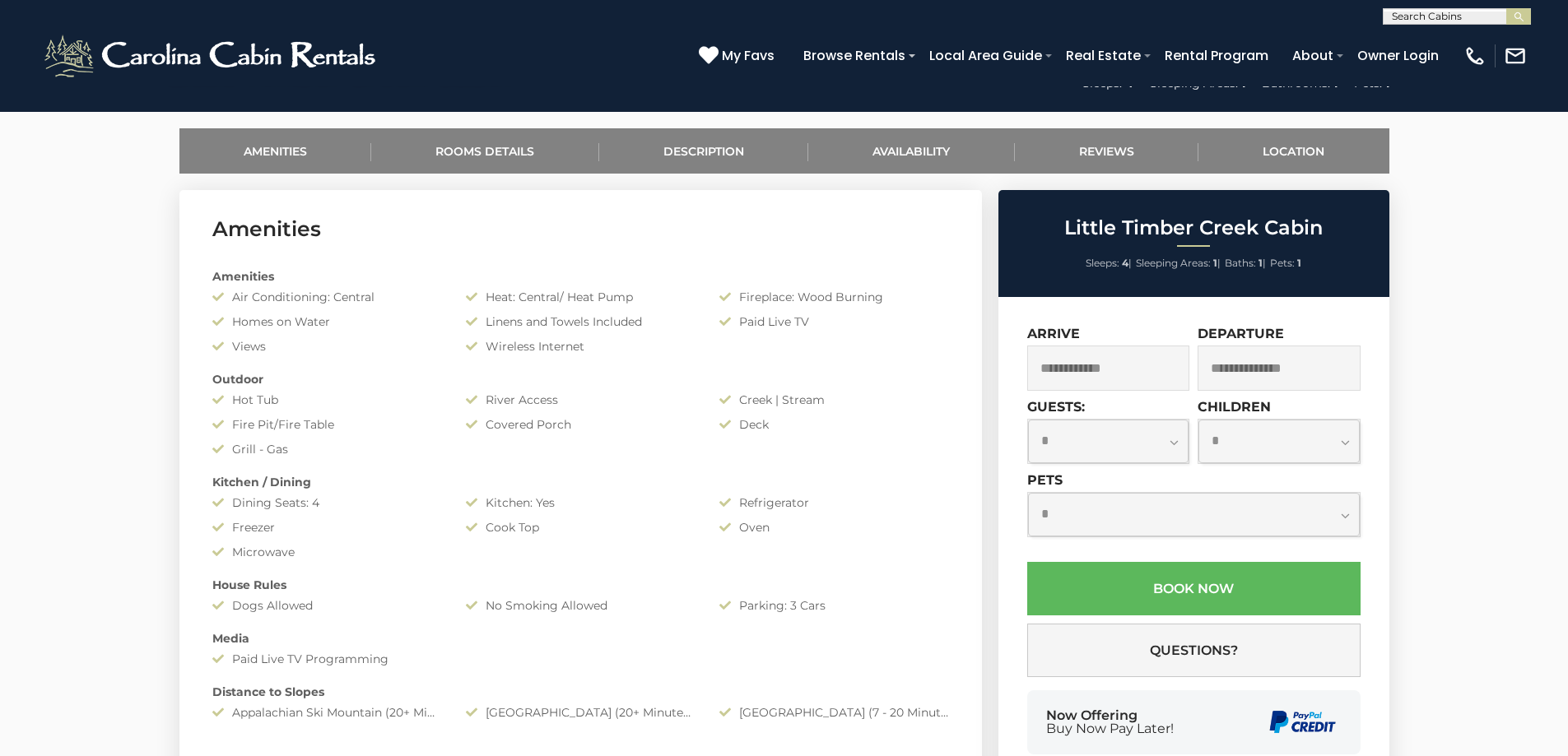
click at [1134, 372] on input "text" at bounding box center [1108, 369] width 163 height 46
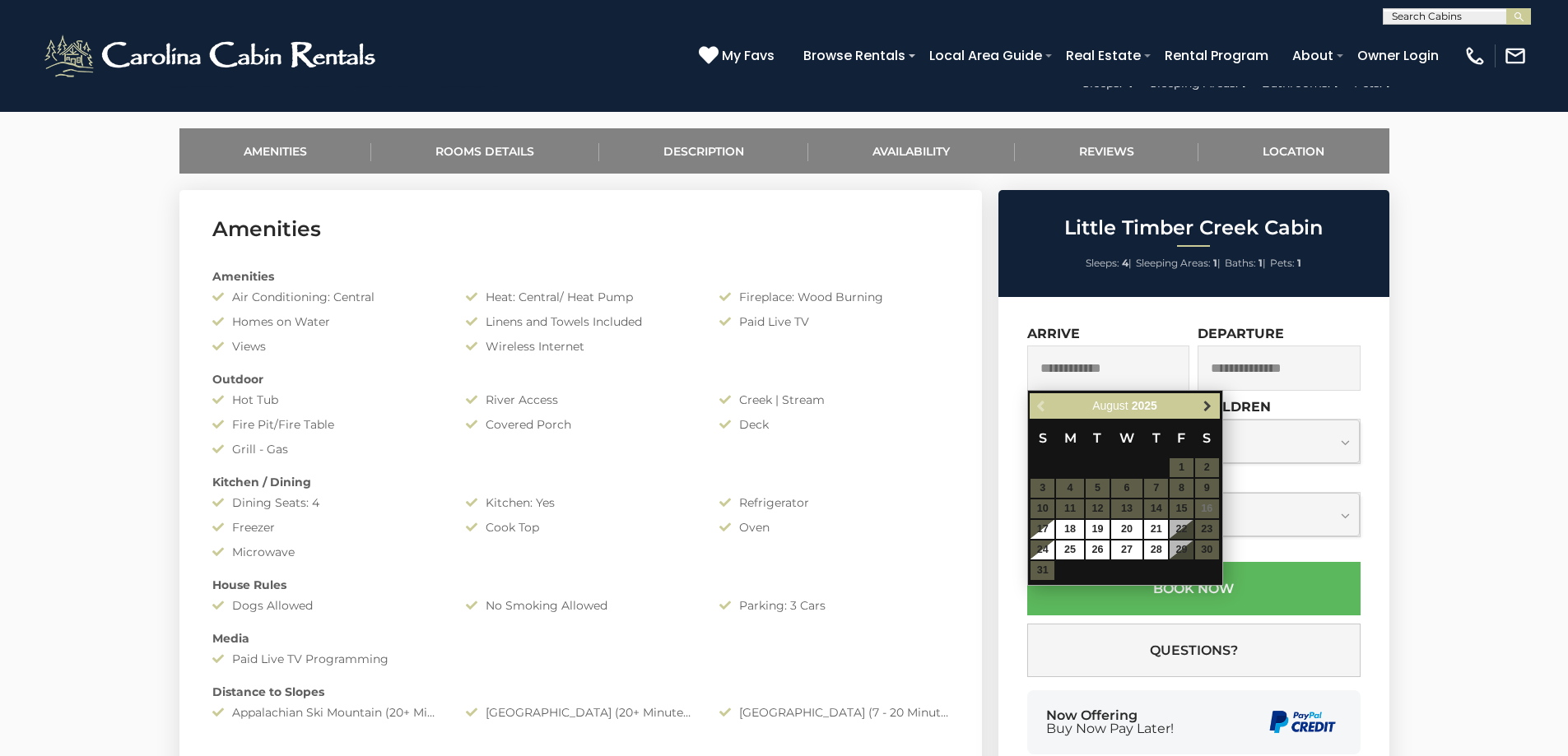
click at [1205, 409] on span "Next" at bounding box center [1207, 406] width 13 height 13
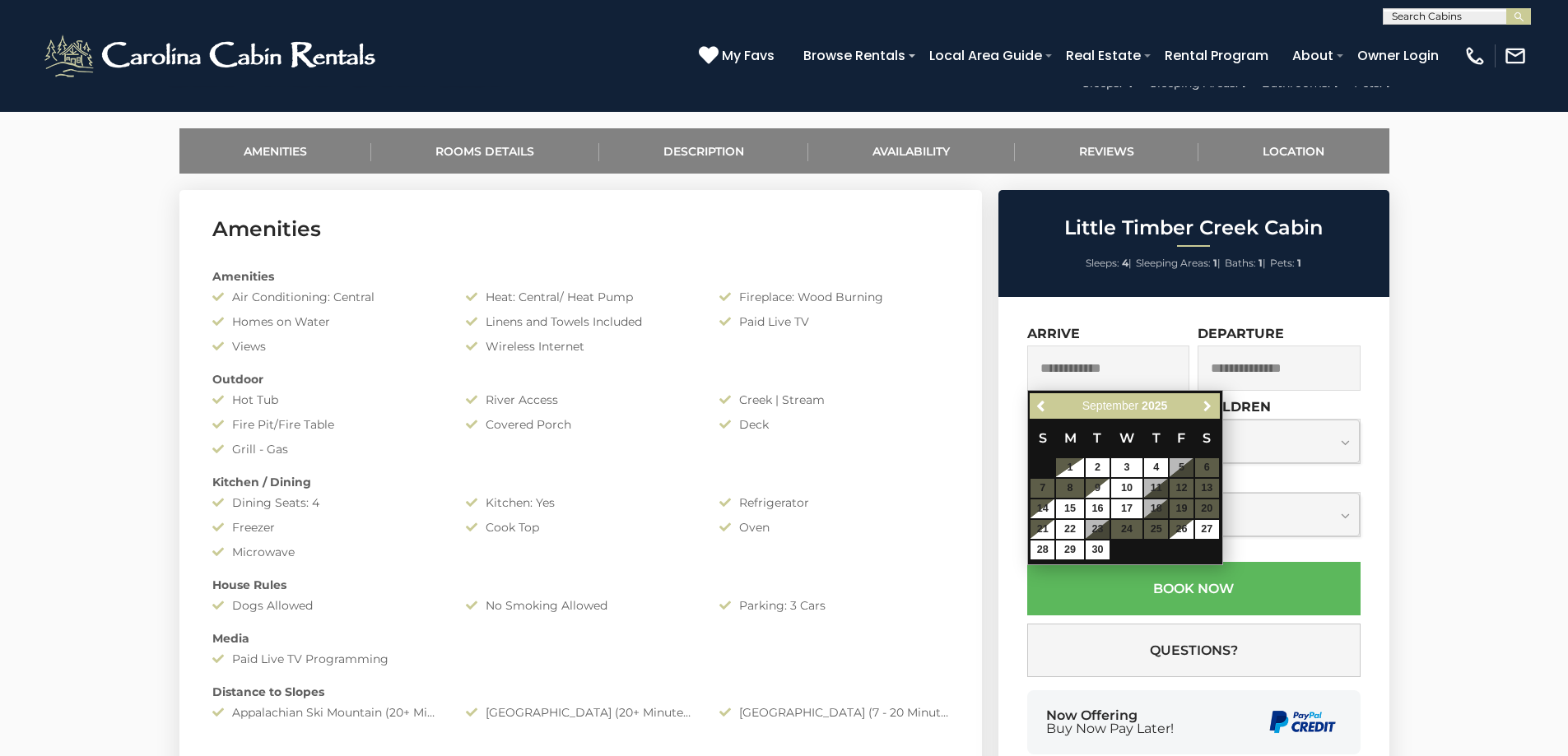
click at [1205, 409] on span "Next" at bounding box center [1207, 406] width 13 height 13
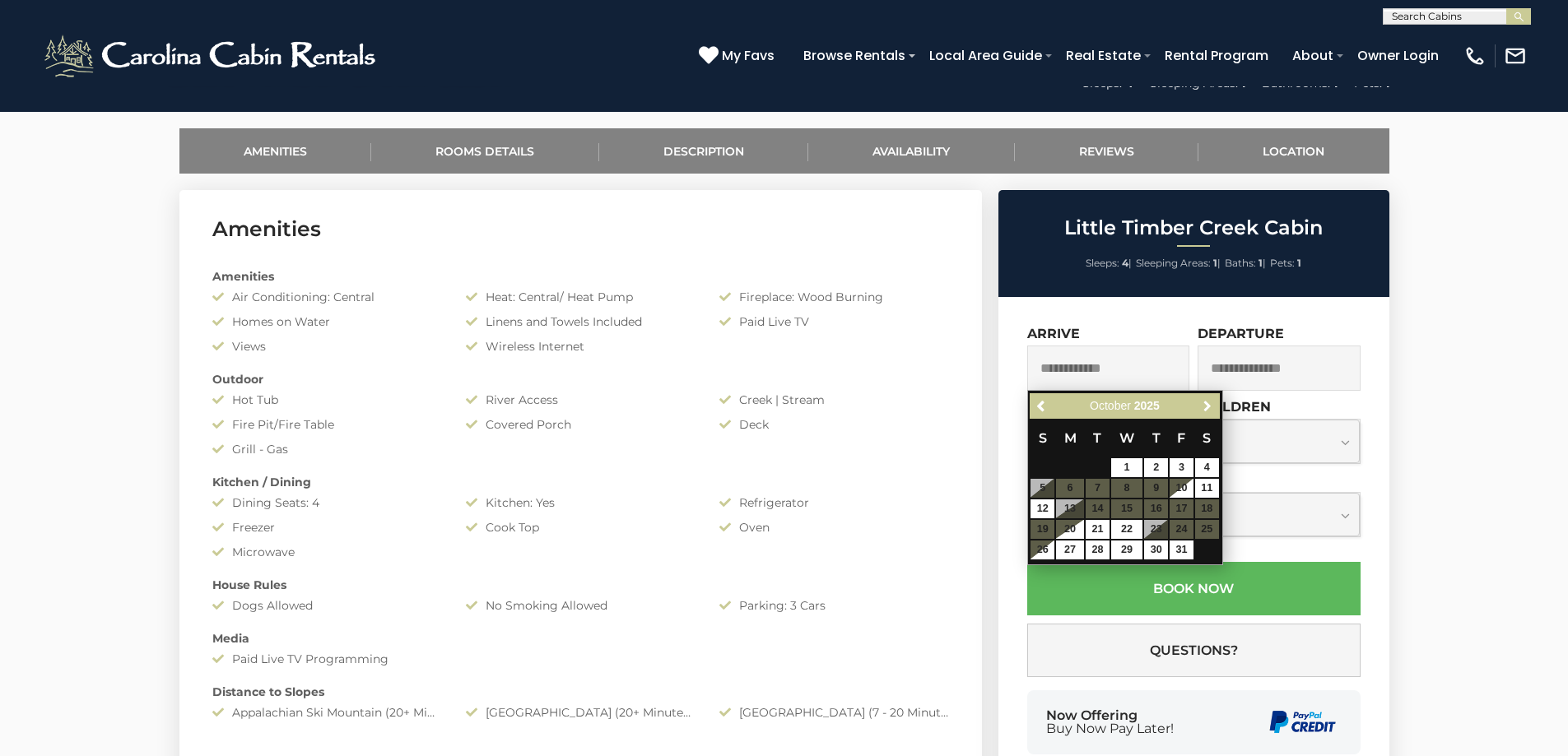
click at [1205, 409] on span "Next" at bounding box center [1207, 406] width 13 height 13
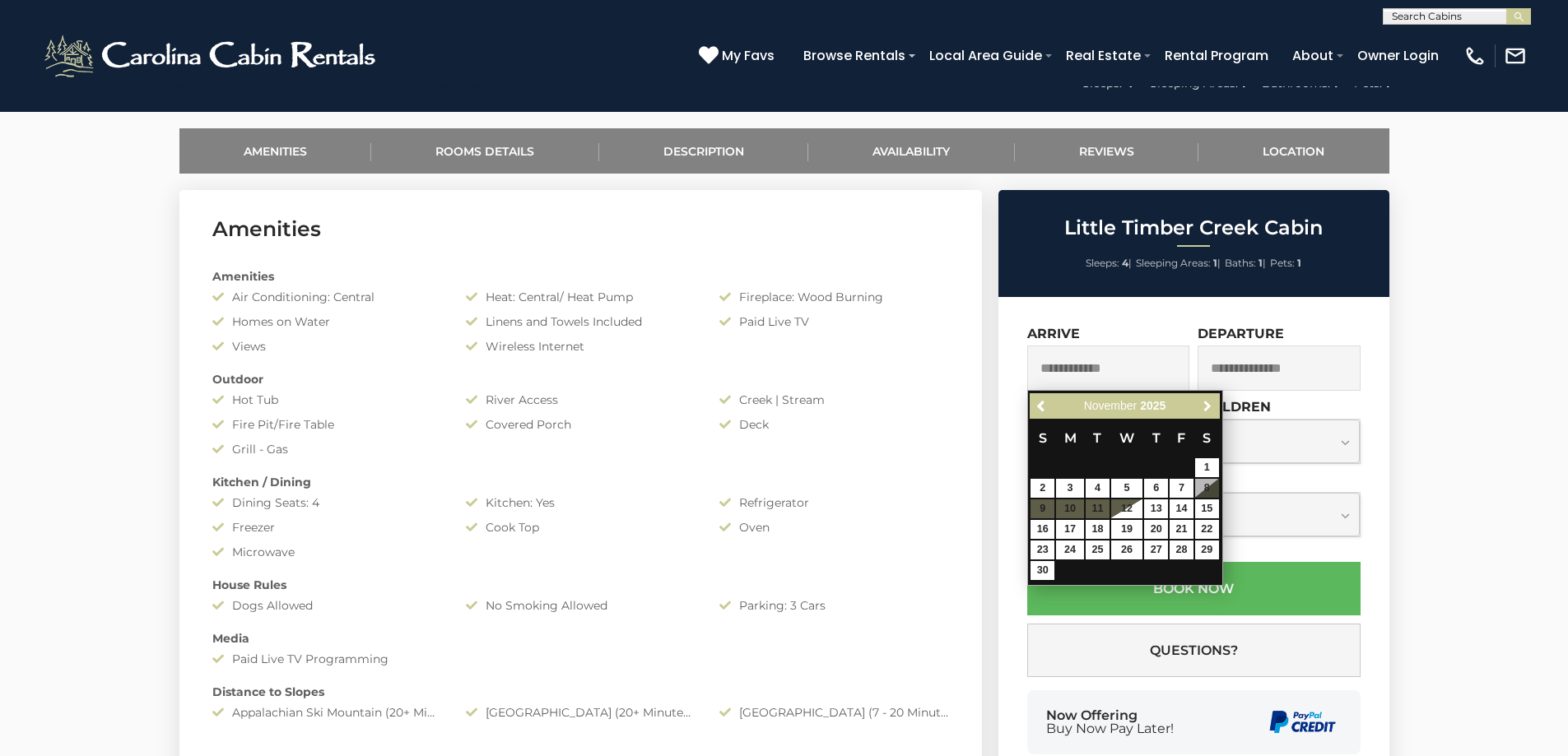
click at [1205, 409] on span "Next" at bounding box center [1207, 406] width 13 height 13
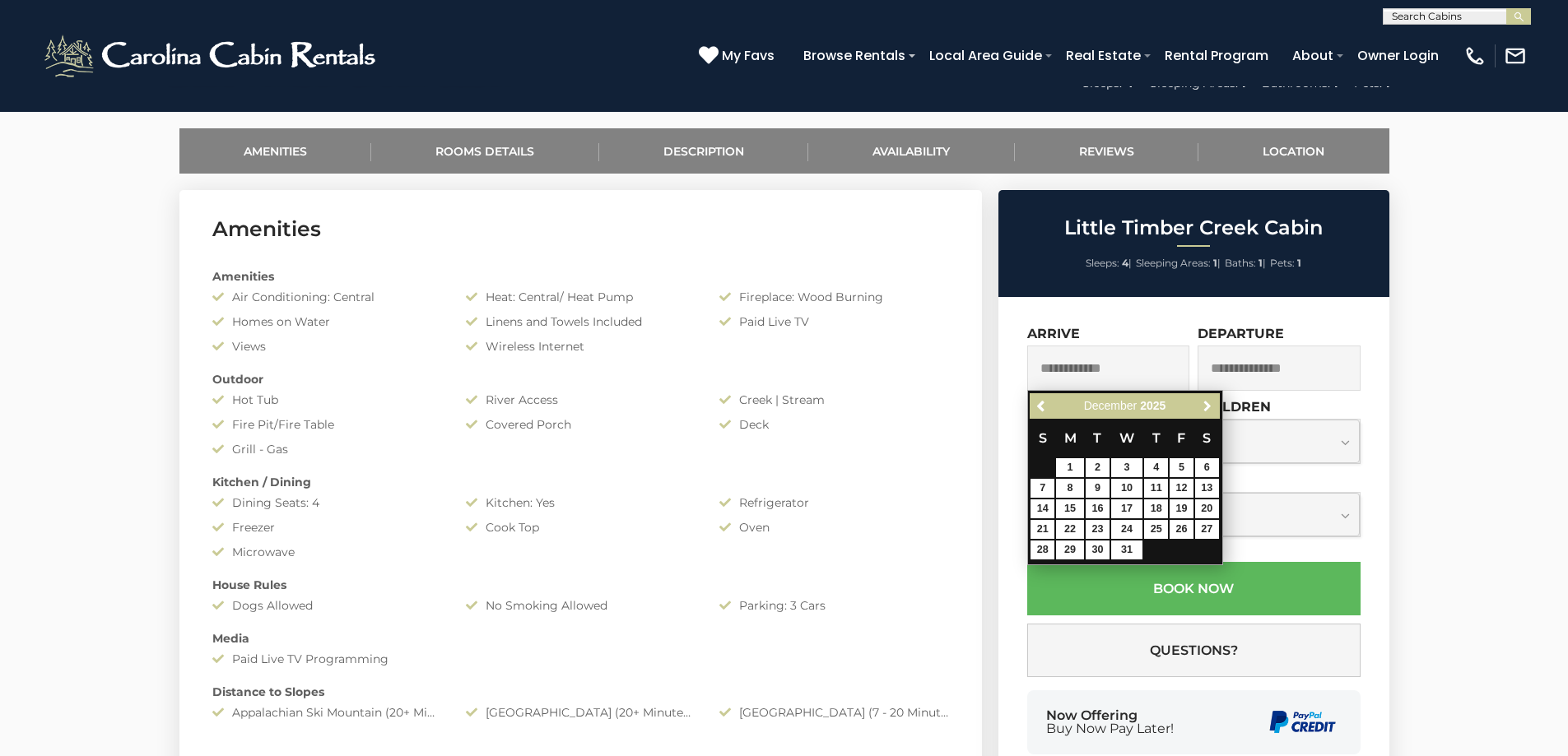
click at [1205, 409] on span "Next" at bounding box center [1207, 406] width 13 height 13
click at [1050, 546] on link "25" at bounding box center [1043, 550] width 24 height 19
type input "**********"
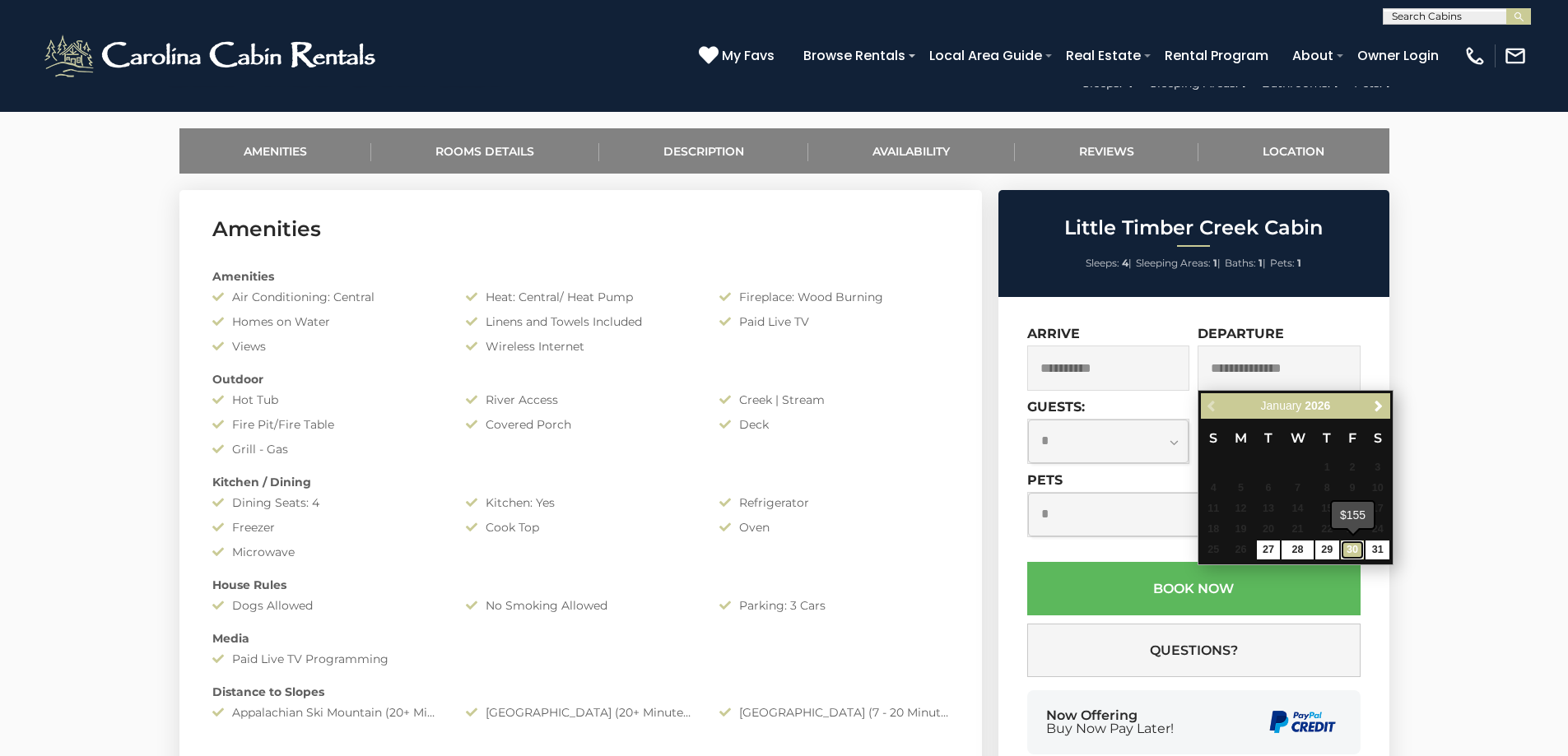
click at [1346, 551] on link "30" at bounding box center [1353, 550] width 24 height 19
type input "**********"
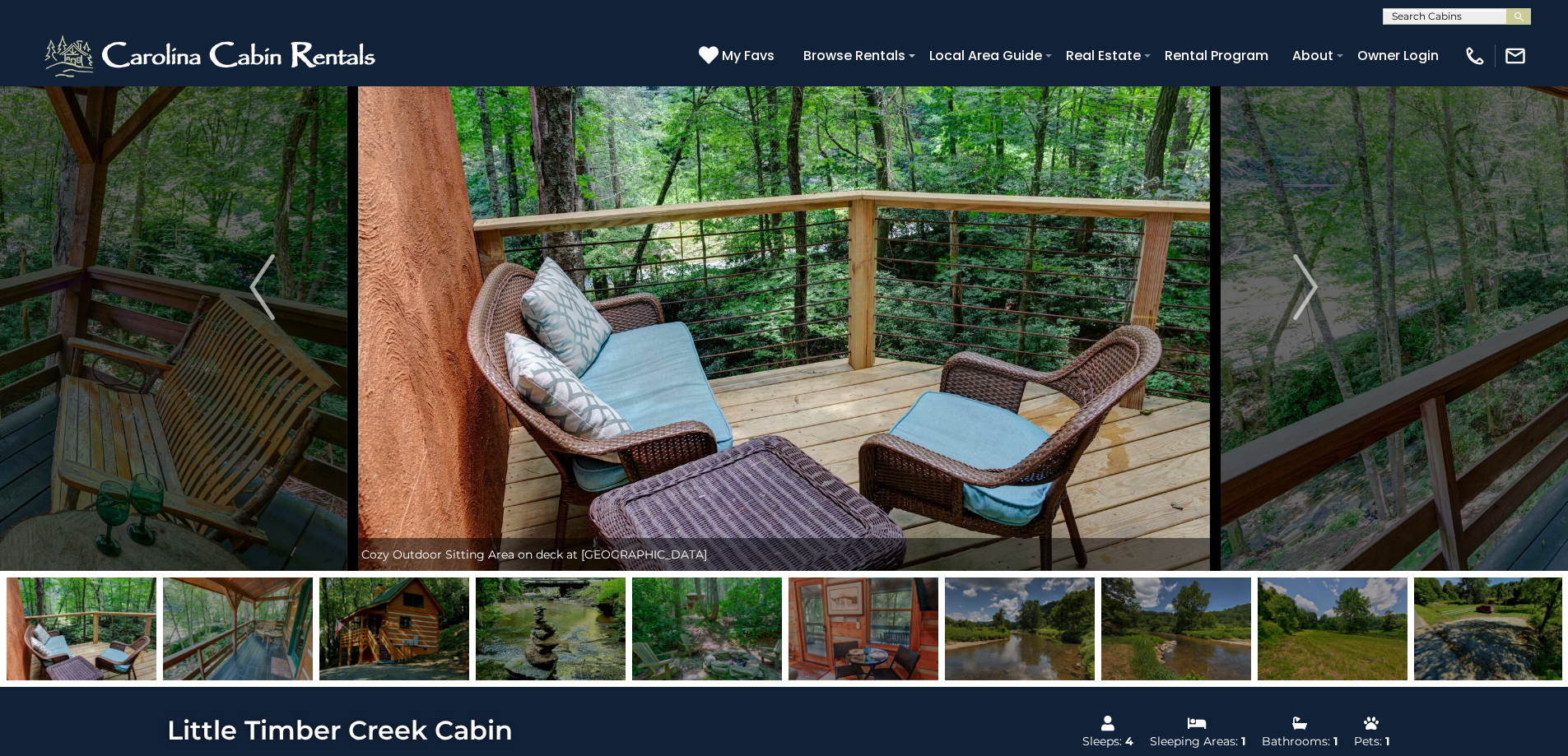
scroll to position [0, 0]
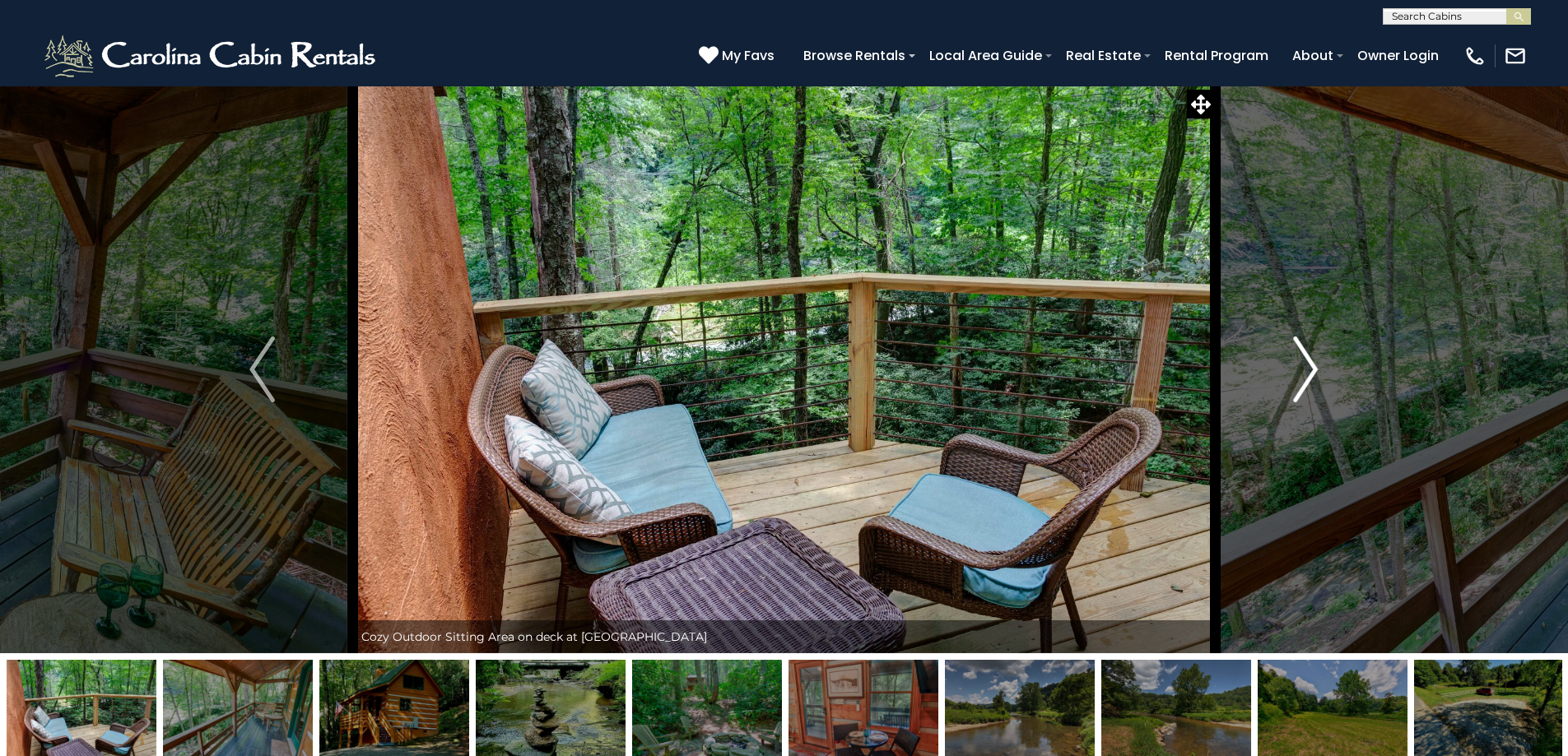
click at [1307, 367] on img "Next" at bounding box center [1305, 370] width 25 height 65
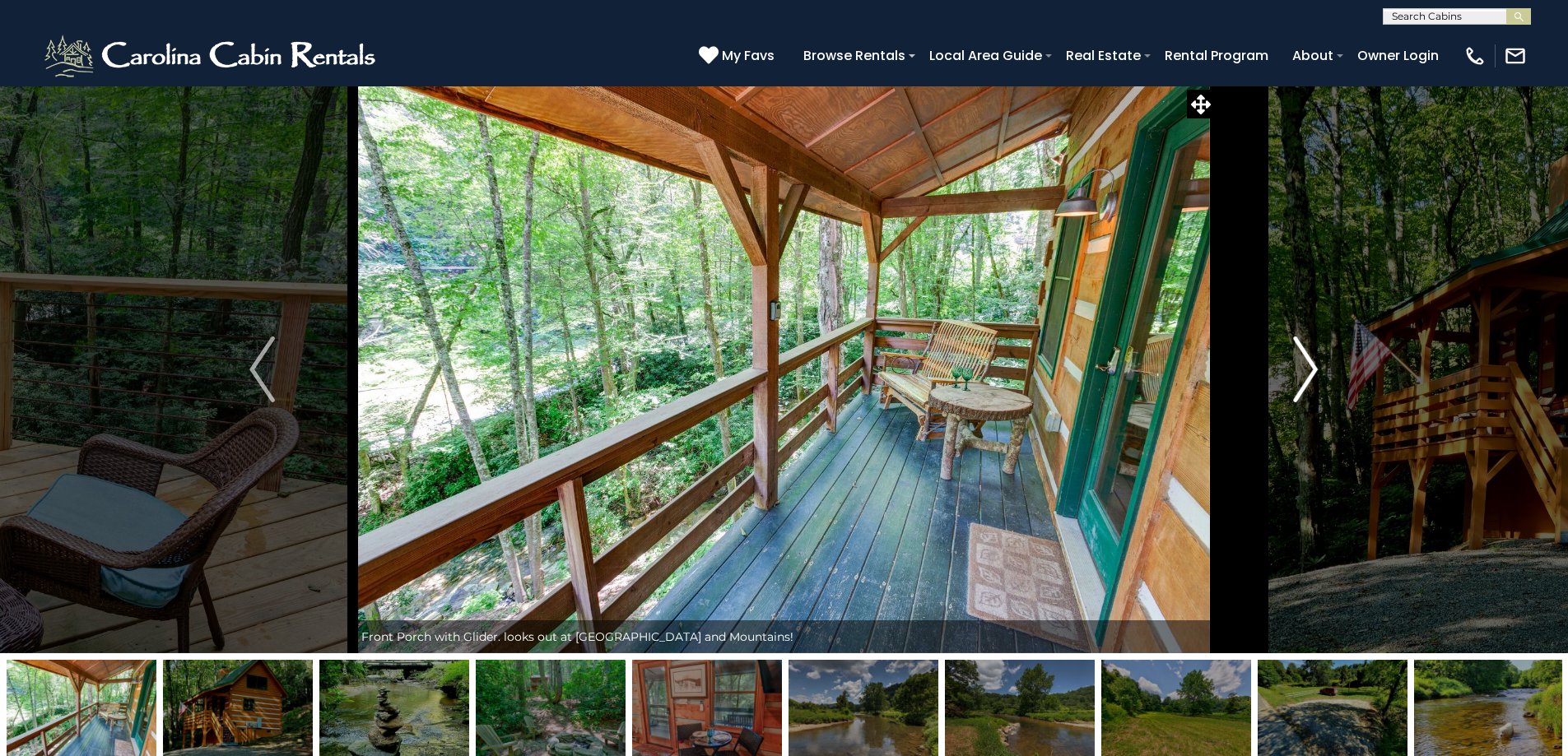
click at [1307, 367] on img "Next" at bounding box center [1305, 370] width 25 height 65
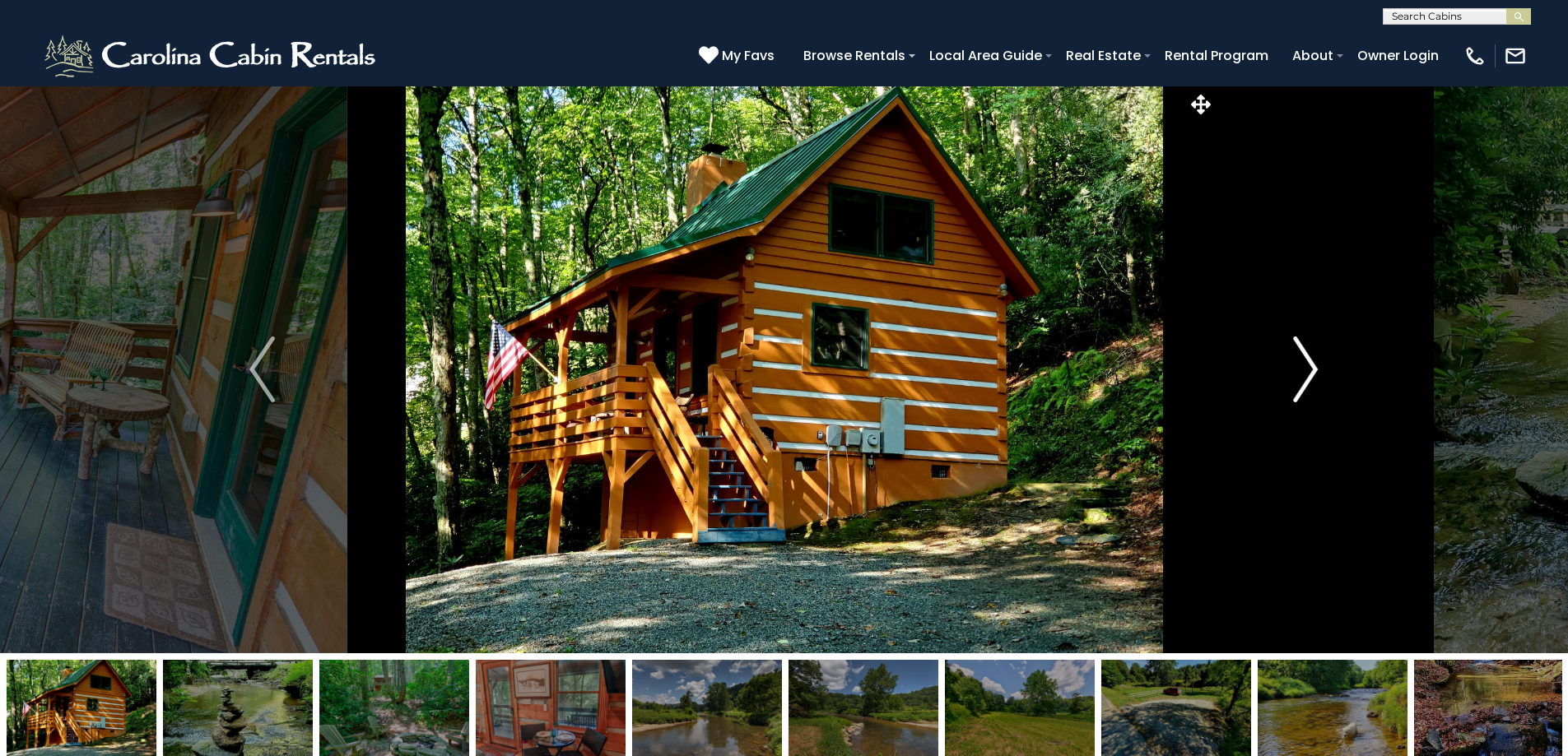
click at [1307, 367] on img "Next" at bounding box center [1305, 370] width 25 height 65
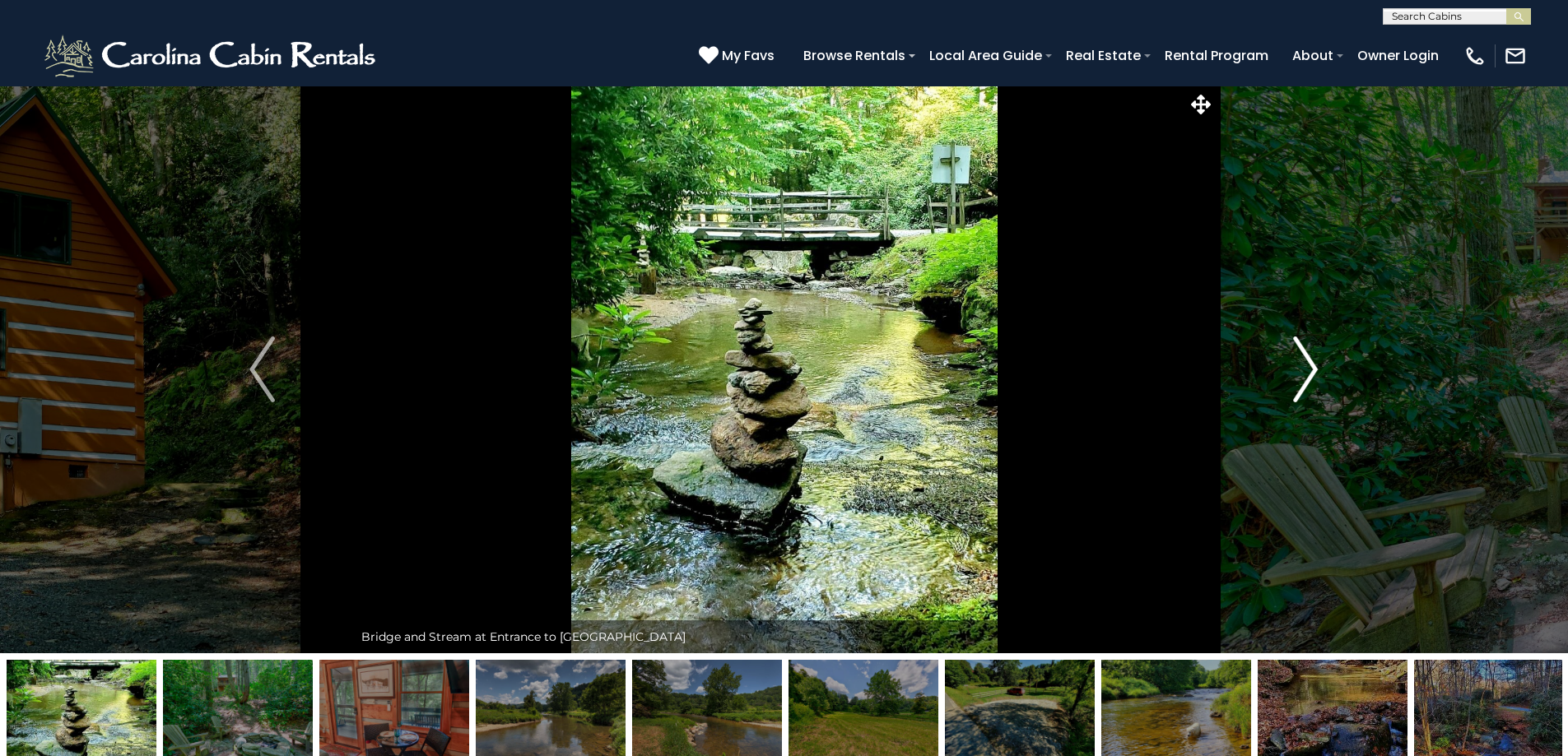
click at [1307, 367] on img "Next" at bounding box center [1305, 370] width 25 height 65
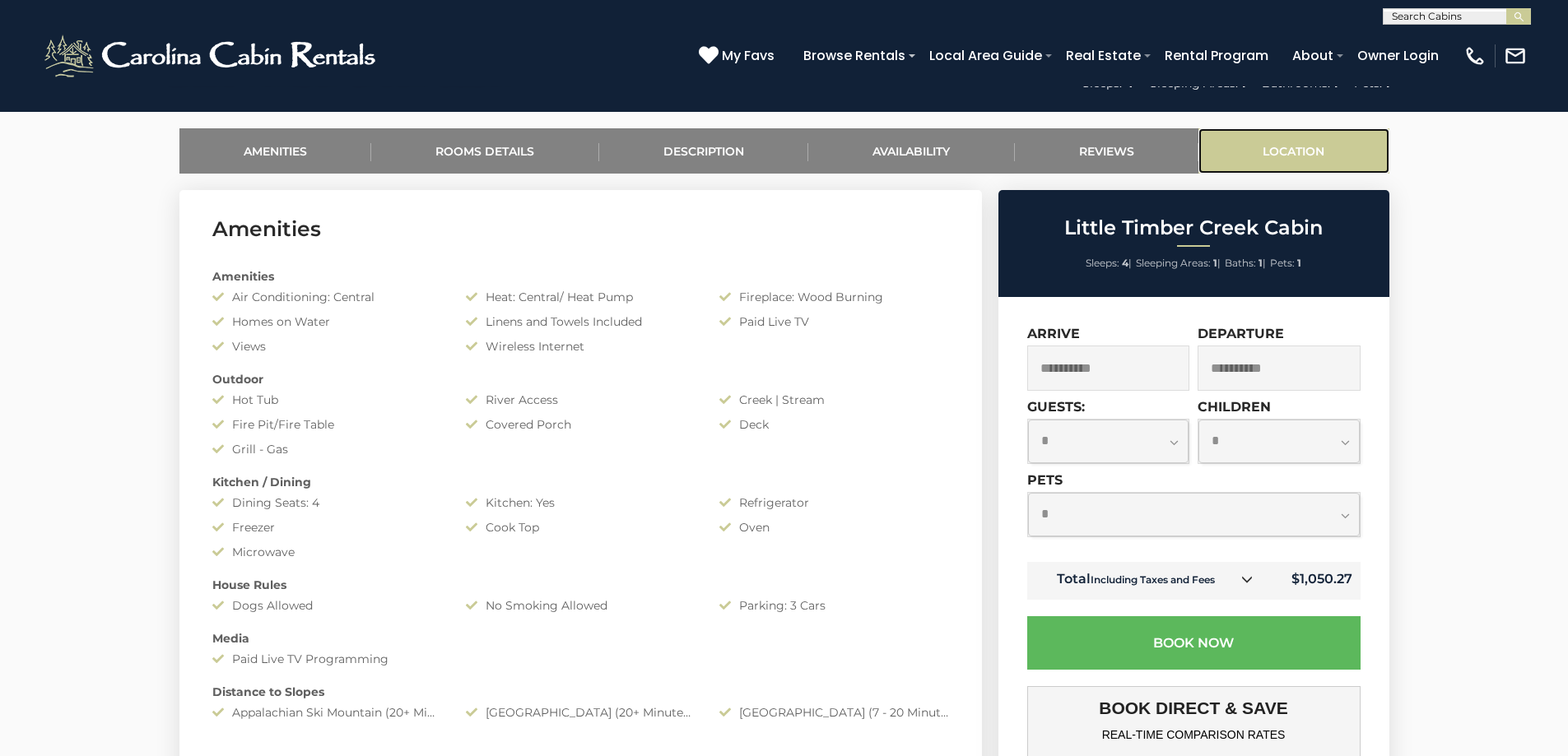
click at [1257, 135] on link "Location" at bounding box center [1293, 152] width 191 height 46
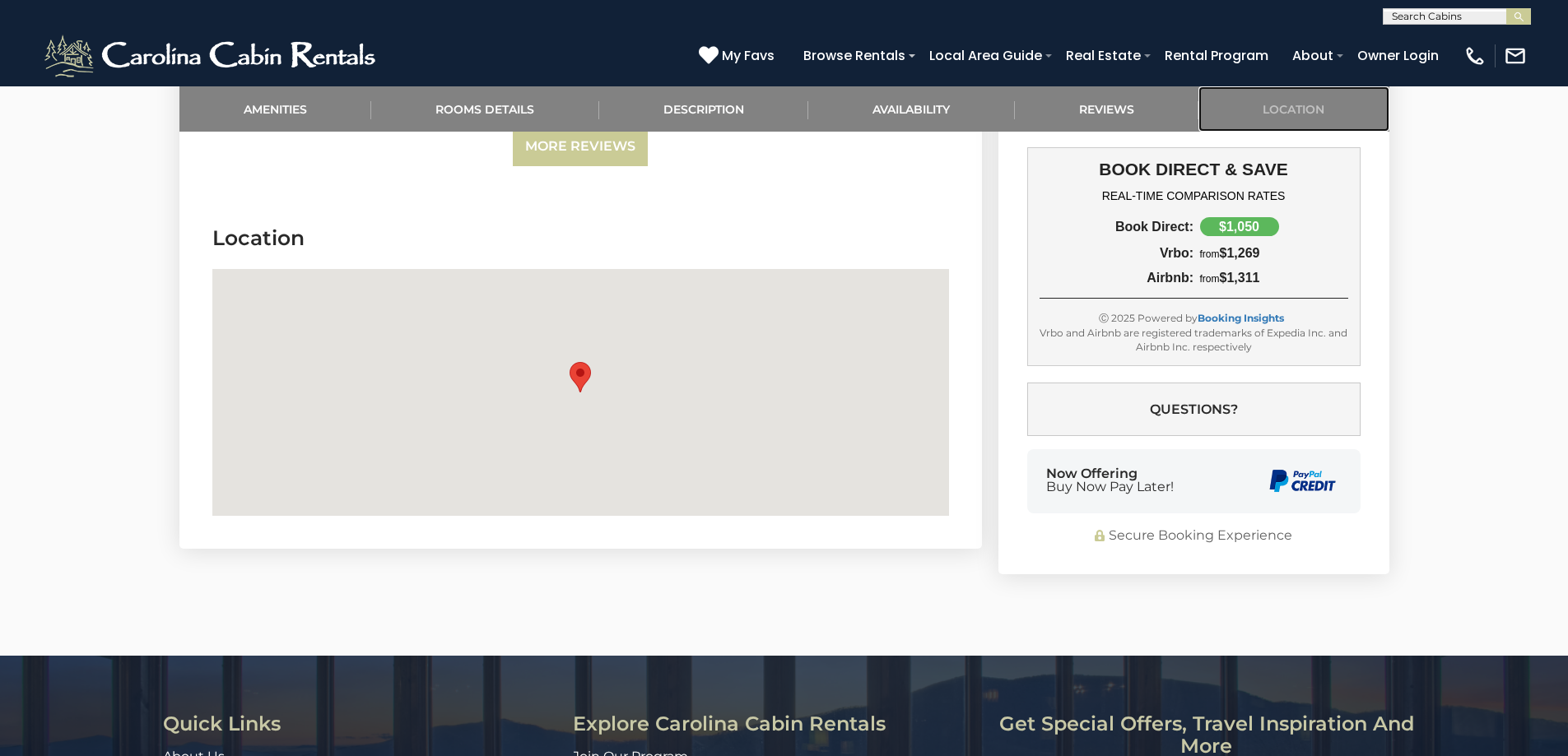
scroll to position [3462, 0]
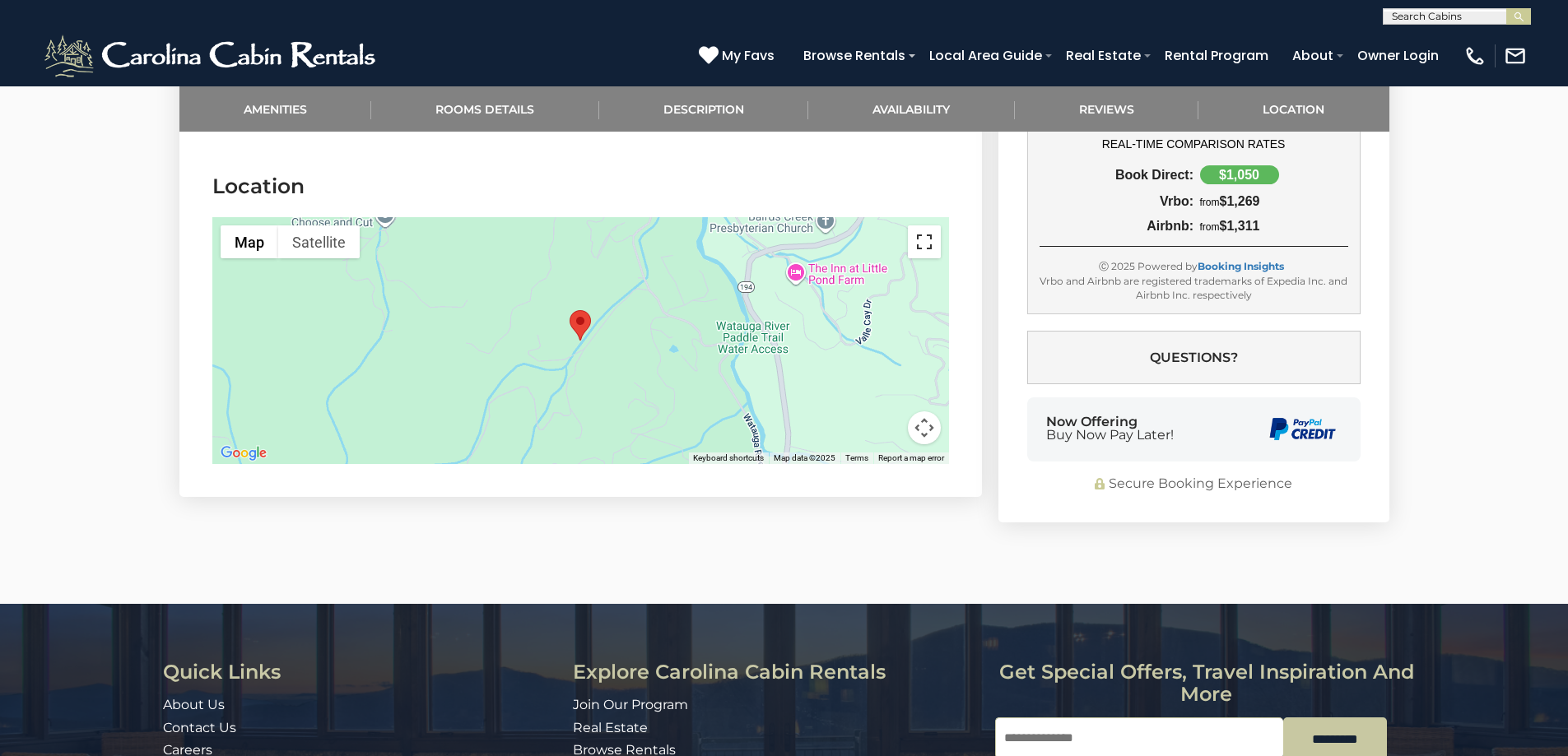
click at [930, 226] on button "Toggle fullscreen view" at bounding box center [924, 242] width 33 height 33
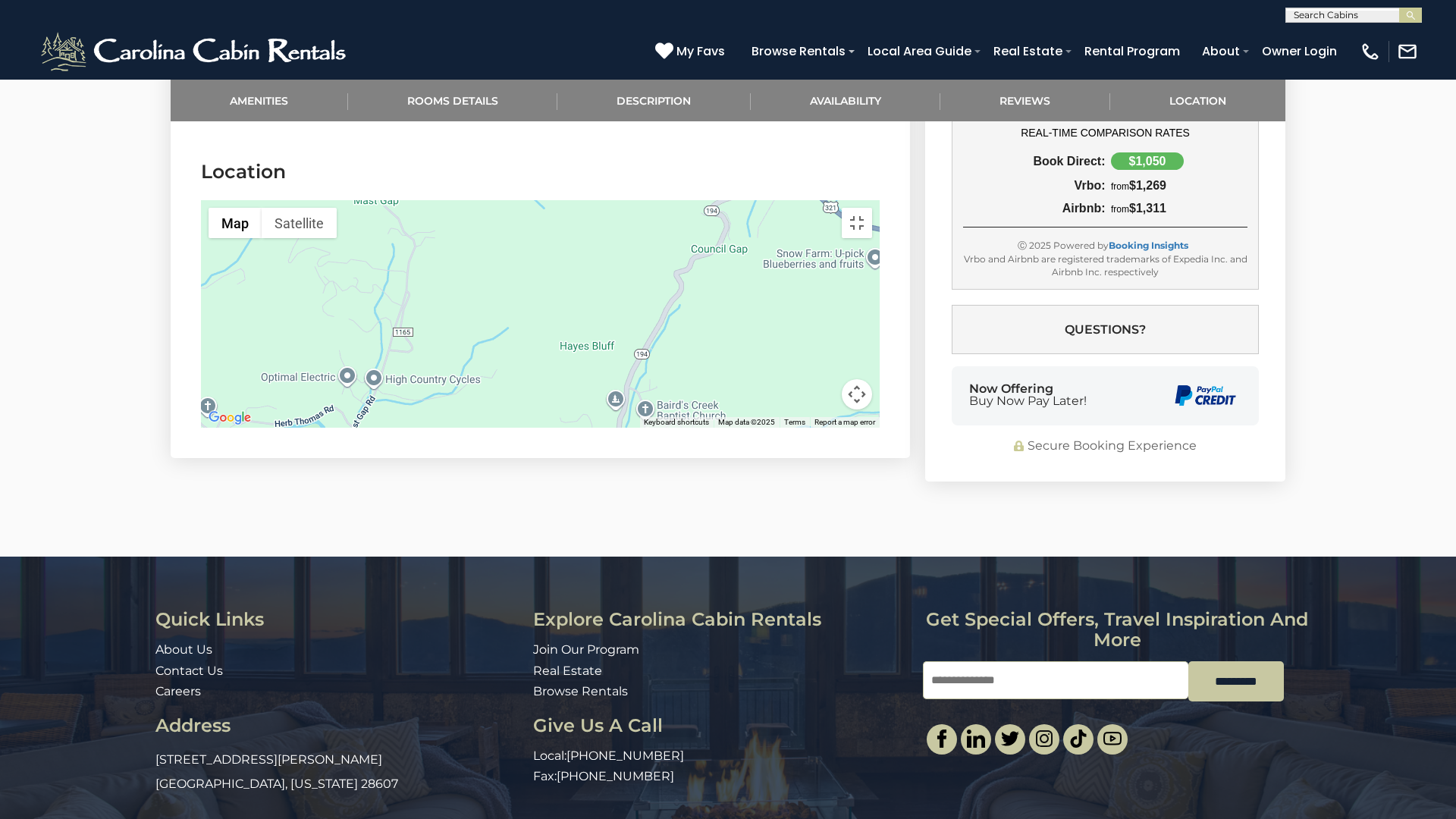
drag, startPoint x: 958, startPoint y: 266, endPoint x: 654, endPoint y: 600, distance: 451.6
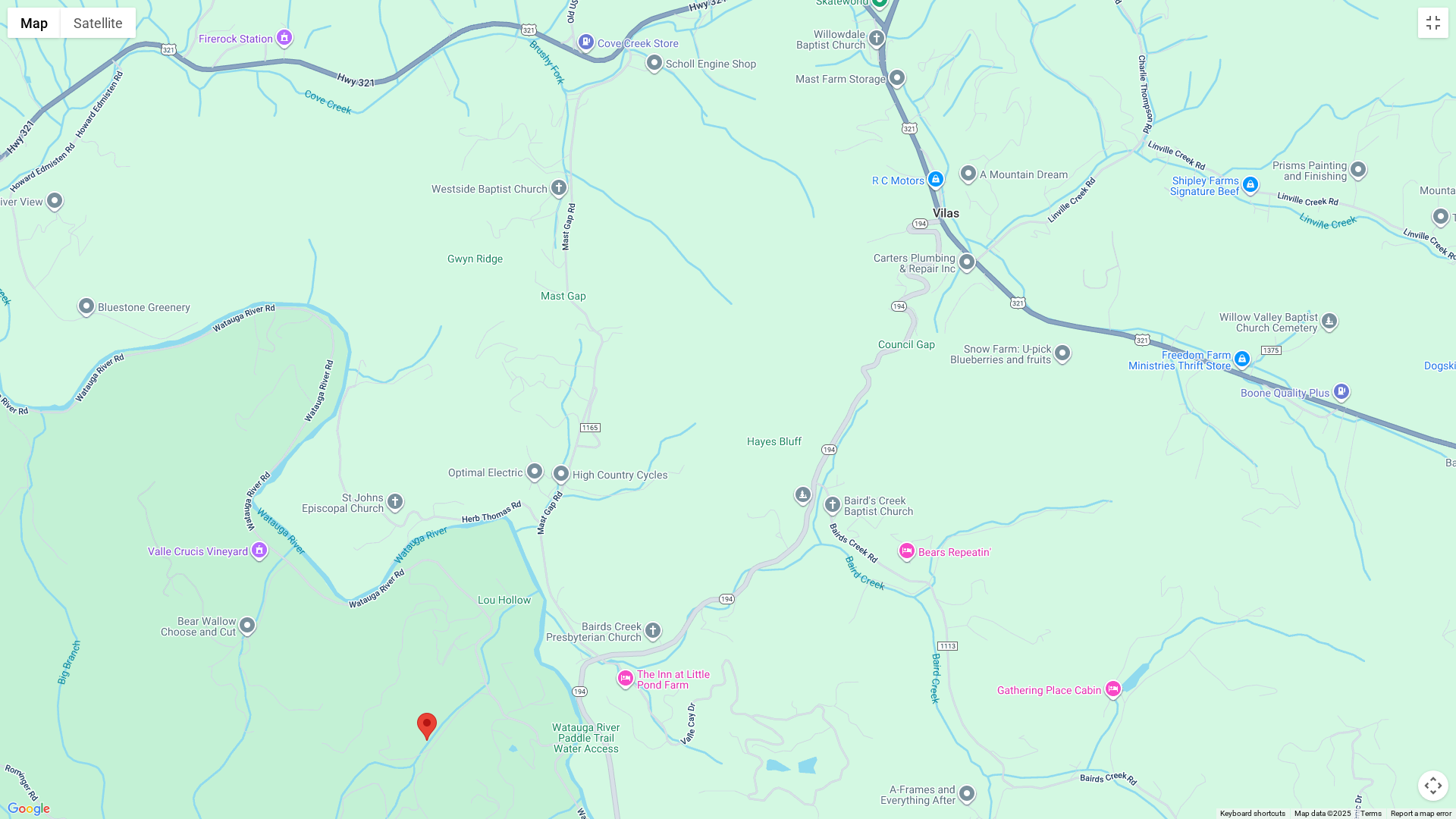
click at [654, 600] on div at bounding box center [728, 409] width 1456 height 819
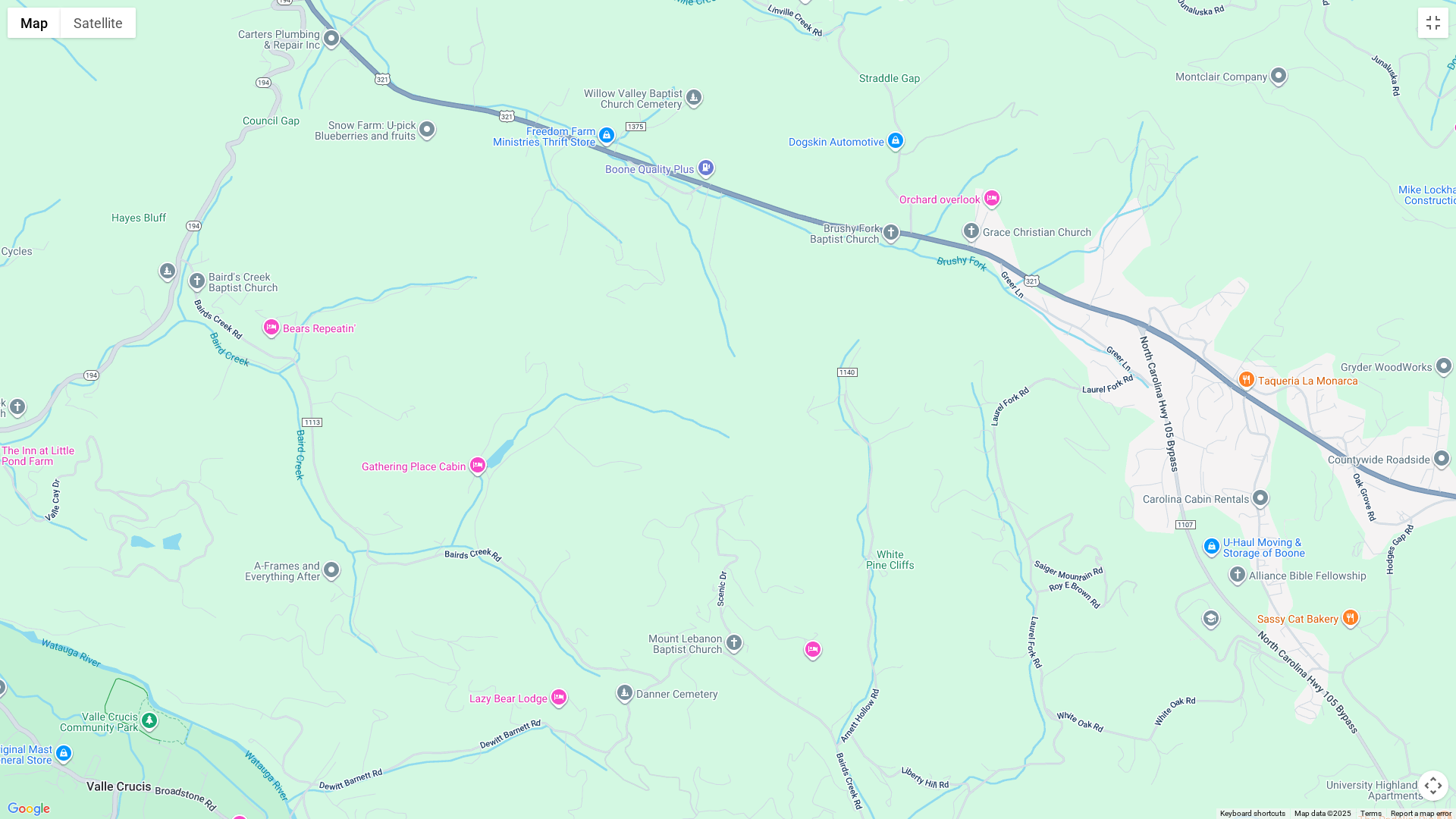
drag, startPoint x: 1021, startPoint y: 427, endPoint x: 373, endPoint y: 199, distance: 686.9
click at [373, 199] on div at bounding box center [728, 409] width 1456 height 819
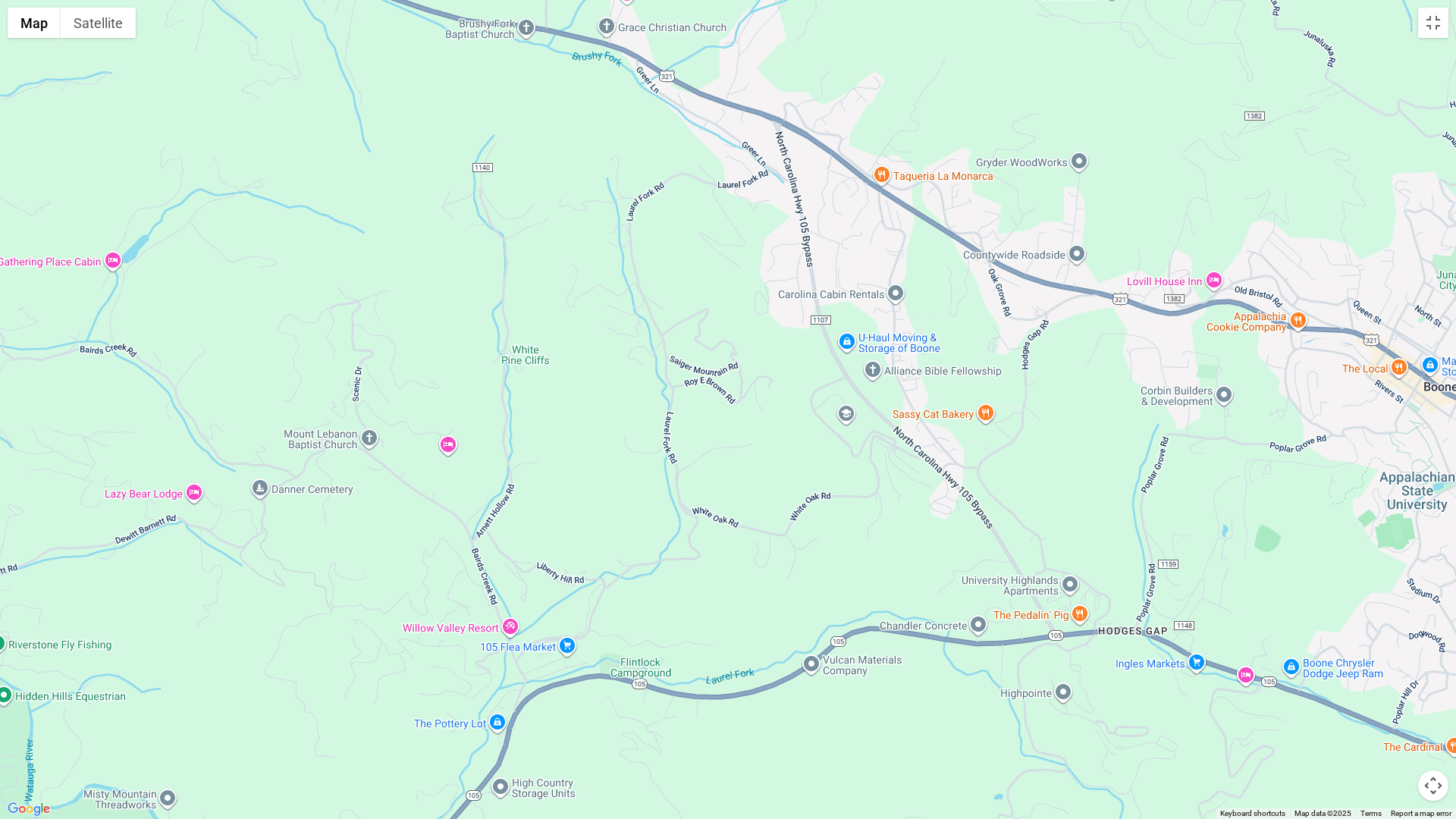
drag, startPoint x: 1164, startPoint y: 445, endPoint x: 798, endPoint y: 240, distance: 419.5
click at [798, 240] on div at bounding box center [728, 409] width 1456 height 819
click at [1435, 696] on button "Map camera controls" at bounding box center [1432, 785] width 30 height 30
click at [1394, 696] on button "Zoom out" at bounding box center [1394, 785] width 30 height 30
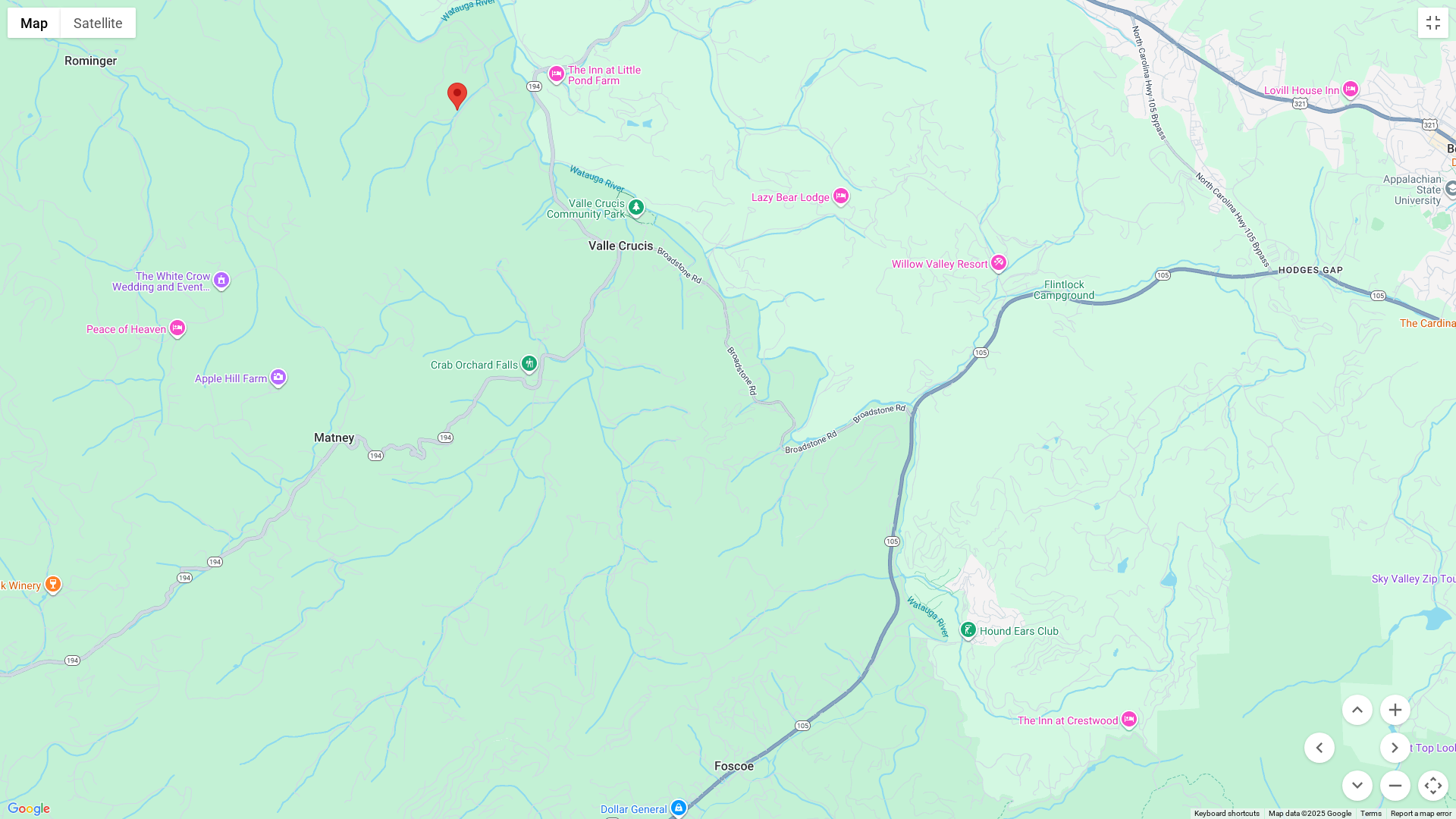
drag, startPoint x: 775, startPoint y: 628, endPoint x: 1159, endPoint y: 378, distance: 458.2
click at [1159, 378] on div at bounding box center [728, 409] width 1456 height 819
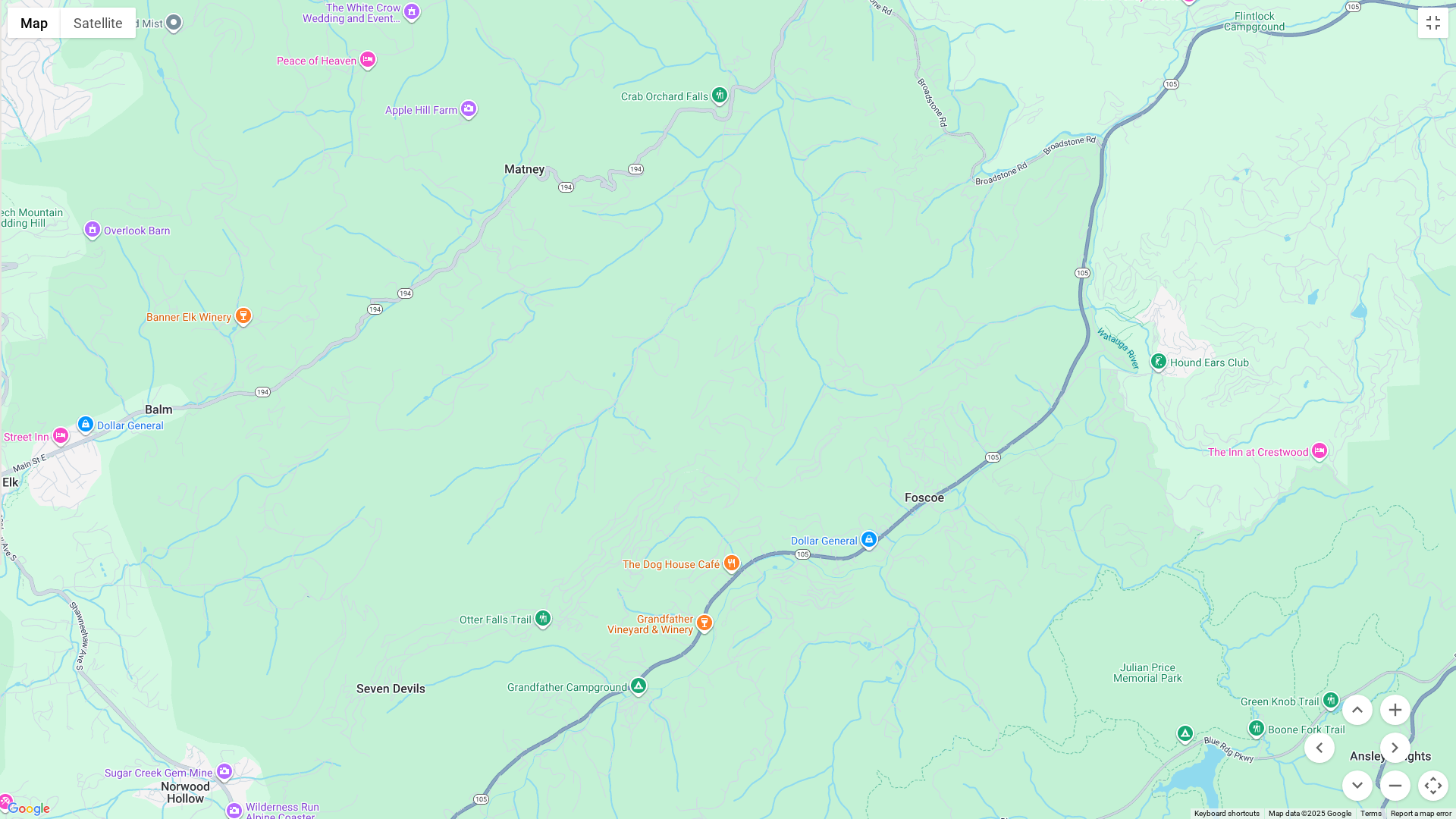
drag, startPoint x: 802, startPoint y: 657, endPoint x: 993, endPoint y: 386, distance: 331.5
click at [993, 386] on div at bounding box center [728, 409] width 1456 height 819
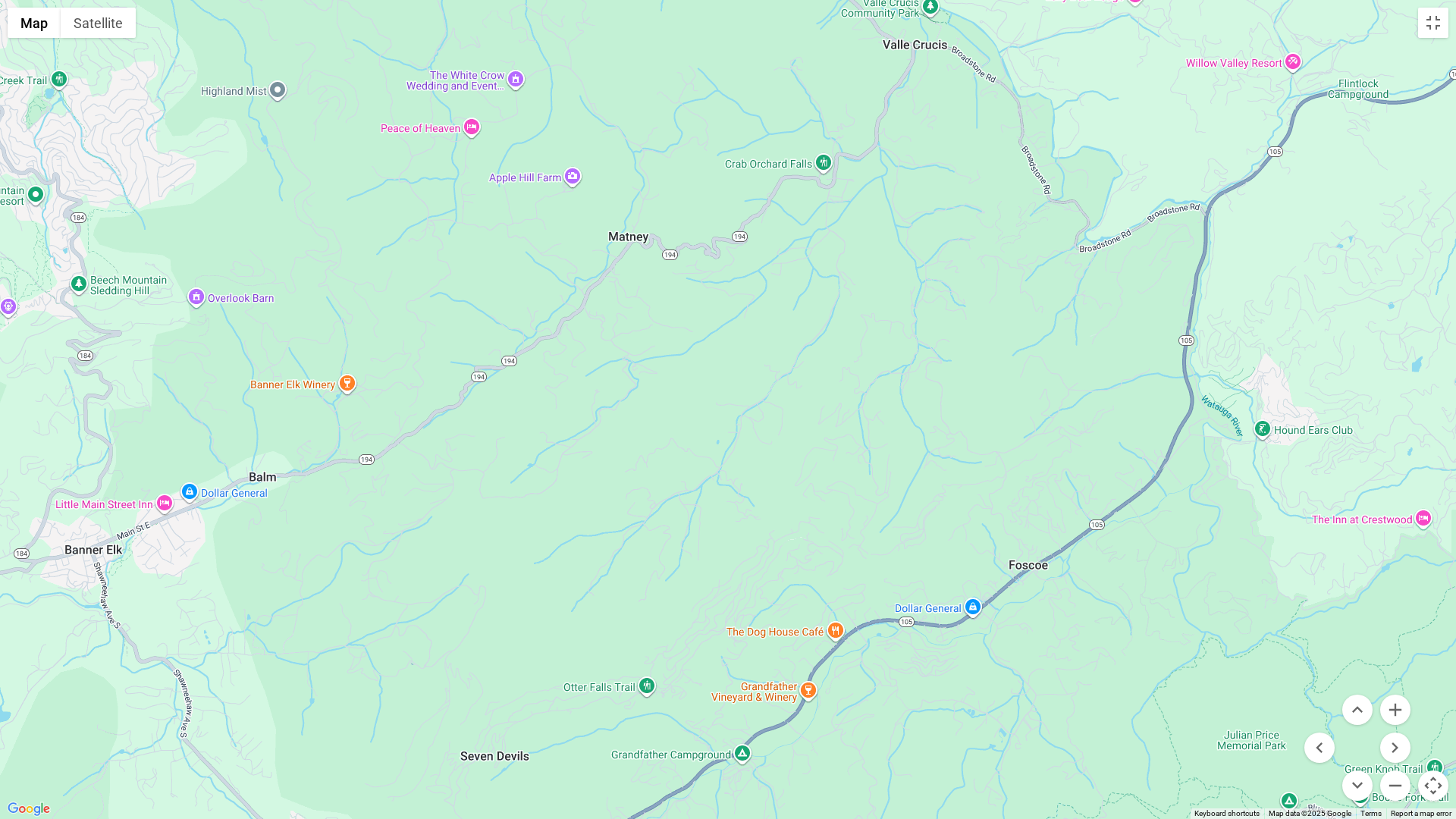
drag, startPoint x: 475, startPoint y: 522, endPoint x: 571, endPoint y: 593, distance: 119.4
click at [571, 593] on div at bounding box center [728, 409] width 1456 height 819
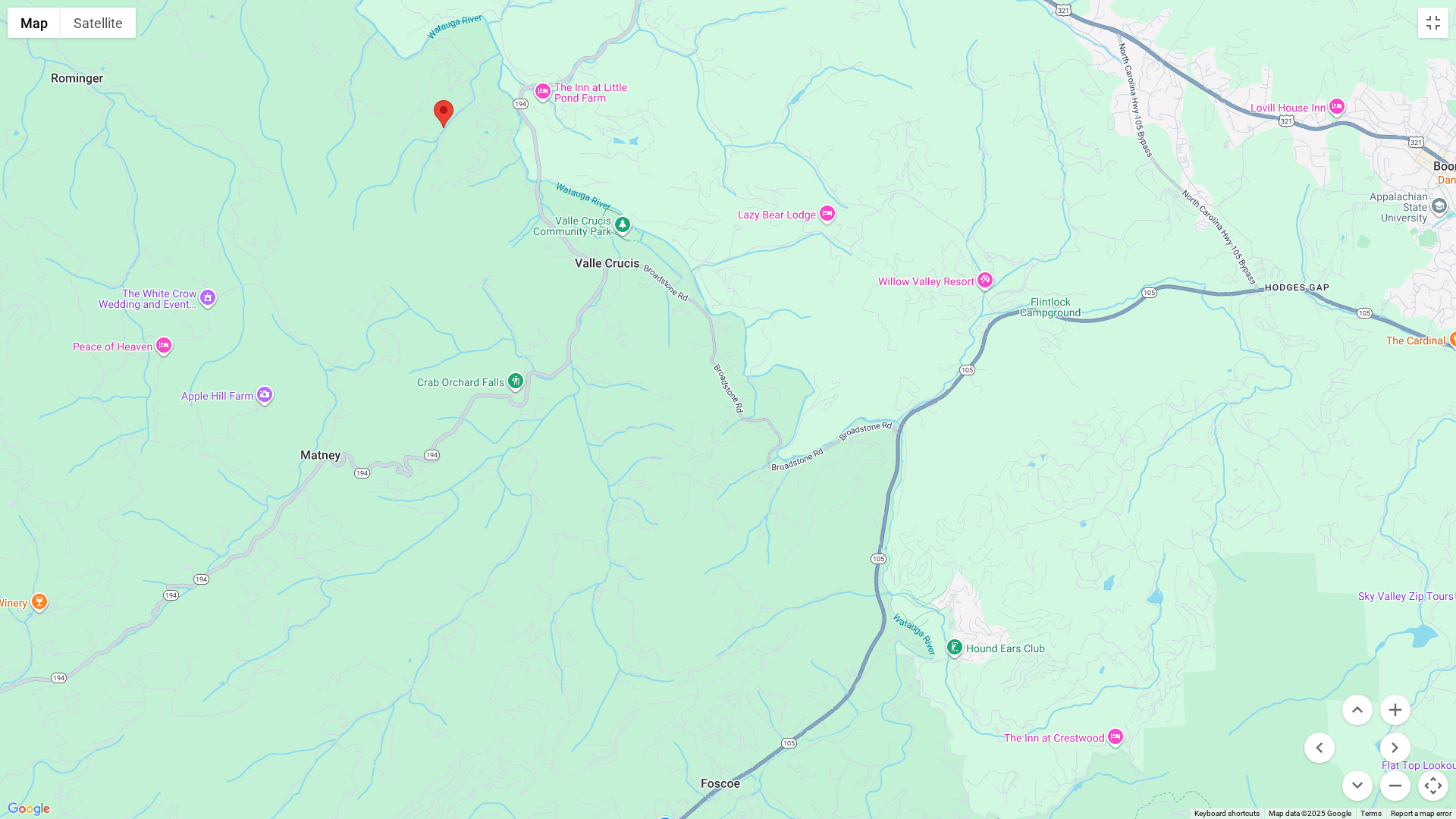
drag, startPoint x: 936, startPoint y: 284, endPoint x: 613, endPoint y: 521, distance: 400.6
click at [613, 521] on div at bounding box center [728, 409] width 1456 height 819
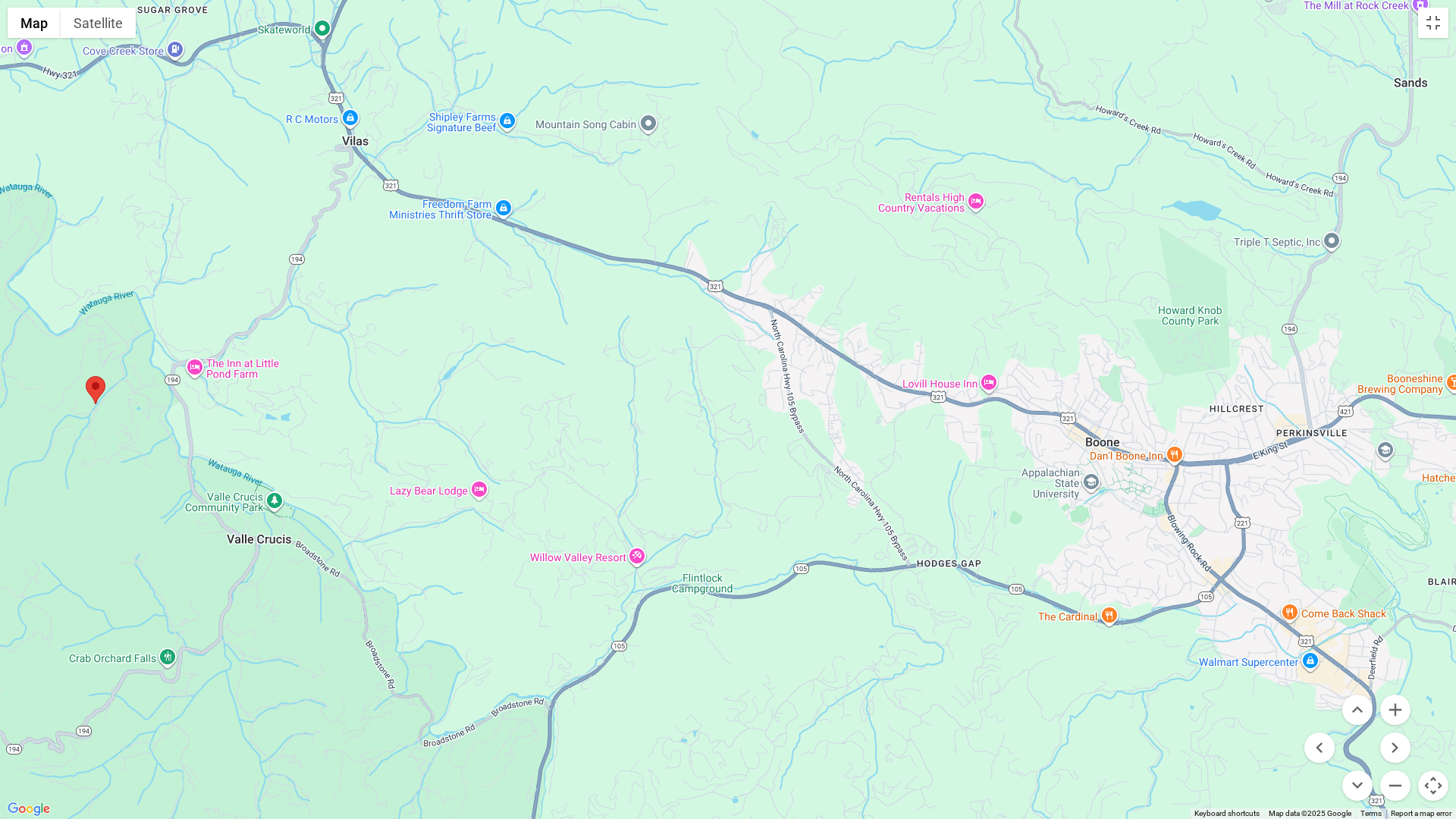
drag, startPoint x: 783, startPoint y: 273, endPoint x: 445, endPoint y: 534, distance: 427.0
click at [445, 534] on div at bounding box center [728, 409] width 1456 height 819
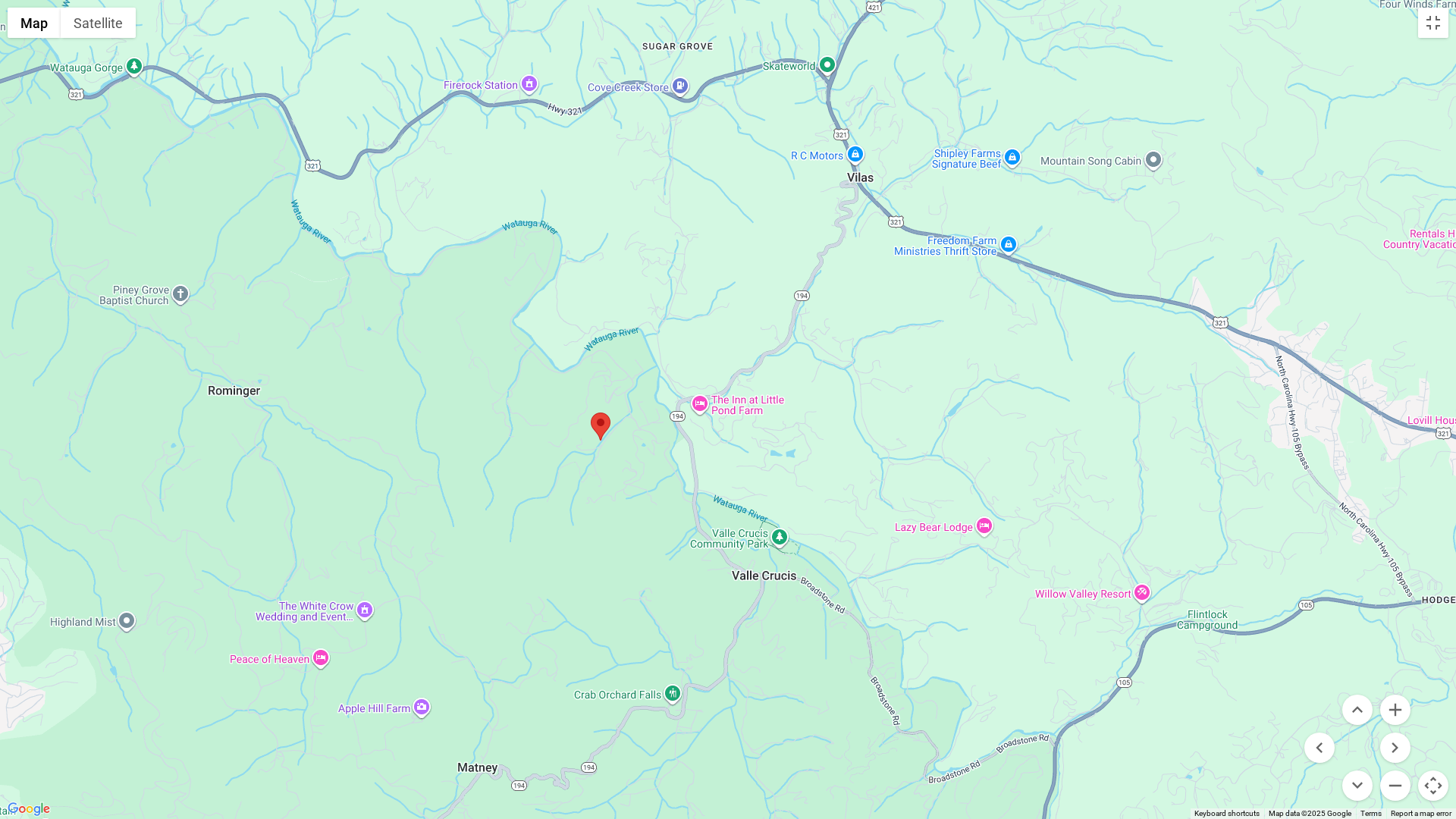
drag, startPoint x: 256, startPoint y: 340, endPoint x: 722, endPoint y: 415, distance: 472.0
click at [765, 409] on div at bounding box center [728, 409] width 1456 height 819
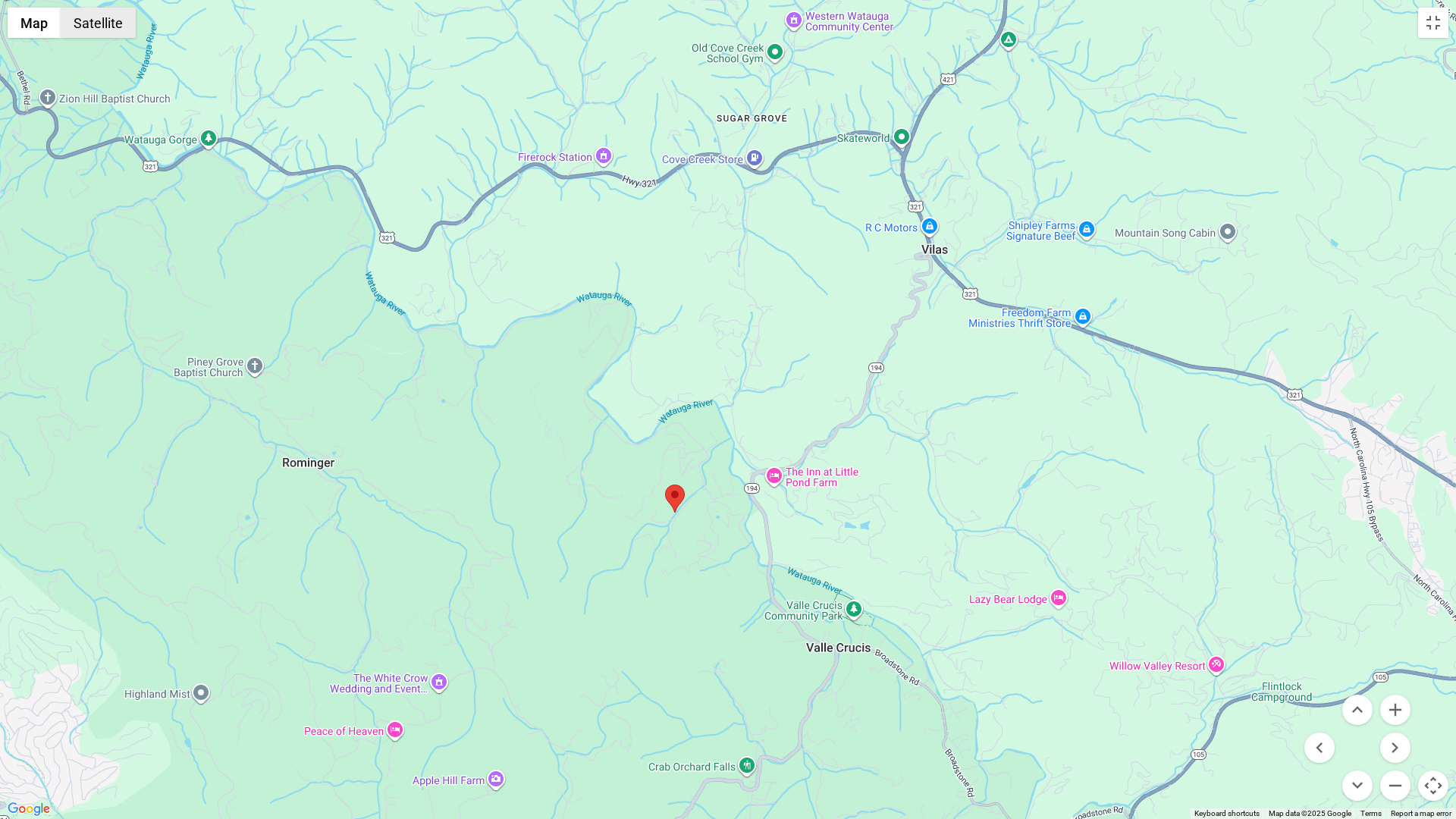
drag, startPoint x: 106, startPoint y: 23, endPoint x: 722, endPoint y: 390, distance: 717.0
click at [106, 24] on button "Satellite" at bounding box center [98, 22] width 75 height 30
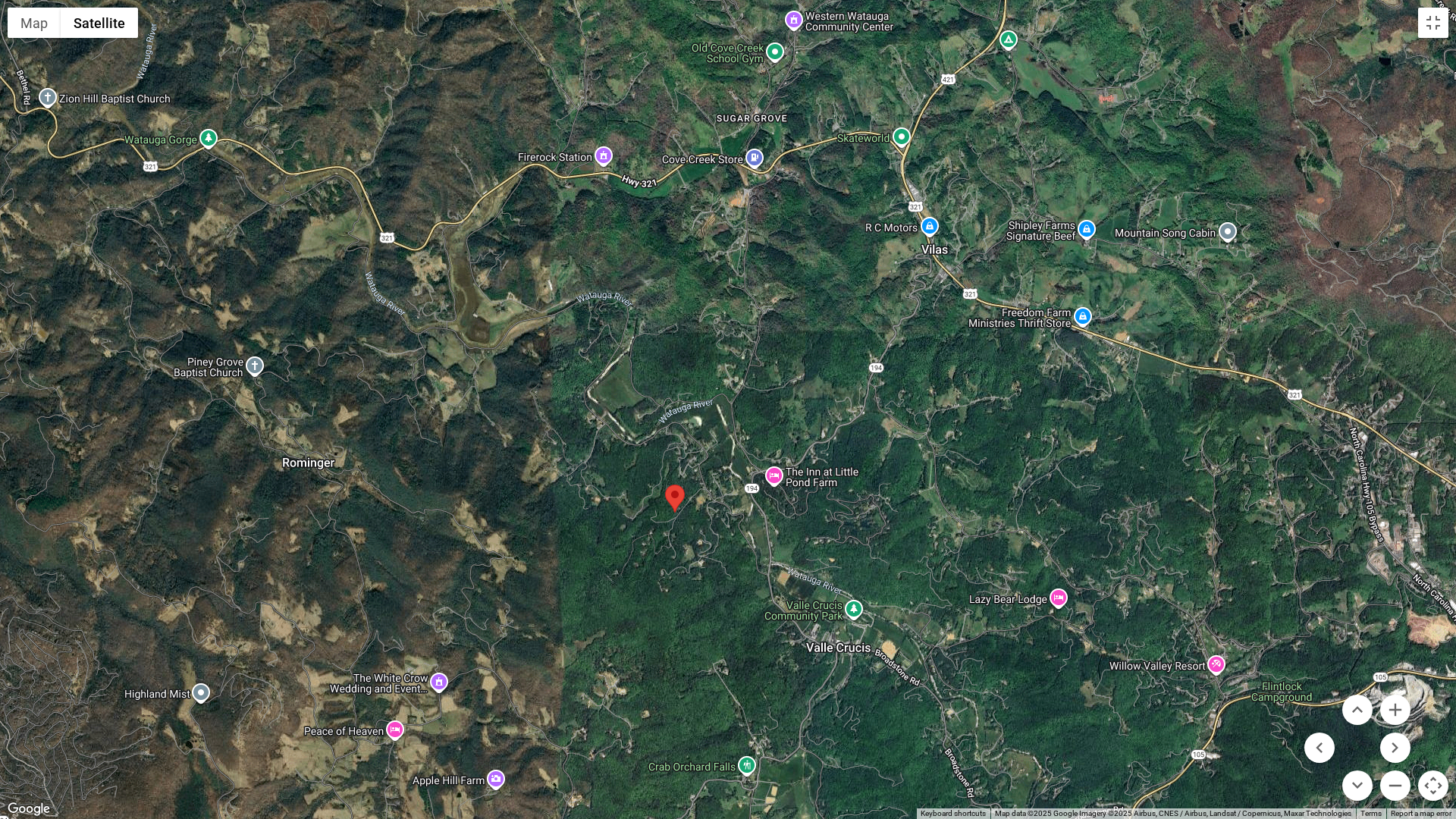
click at [1438, 696] on button "Map camera controls" at bounding box center [1432, 785] width 30 height 30
click at [1434, 696] on button "Map camera controls" at bounding box center [1432, 785] width 30 height 30
click at [1393, 696] on button "Zoom in" at bounding box center [1394, 709] width 30 height 30
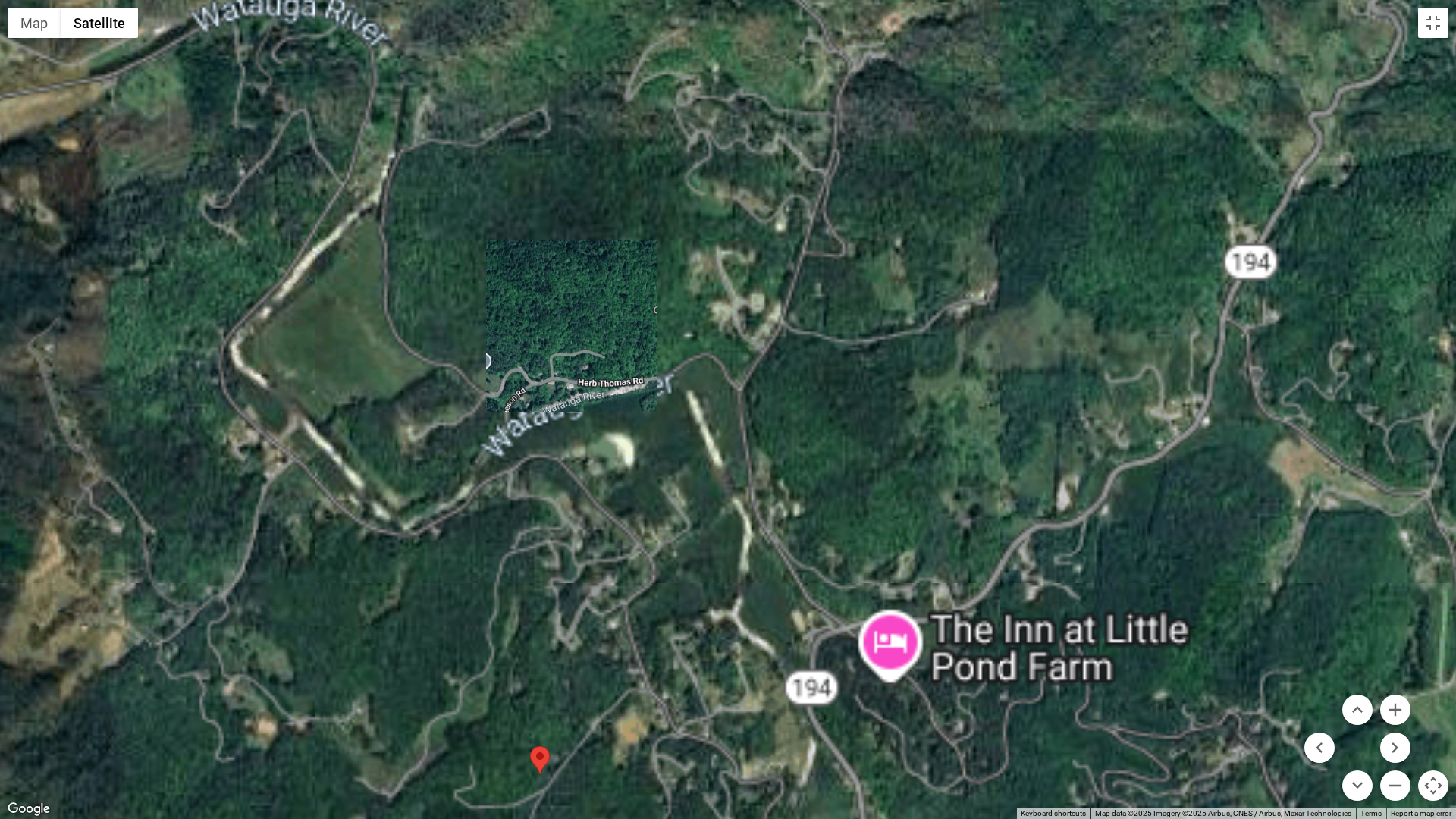
click at [864, 329] on div at bounding box center [728, 409] width 1456 height 819
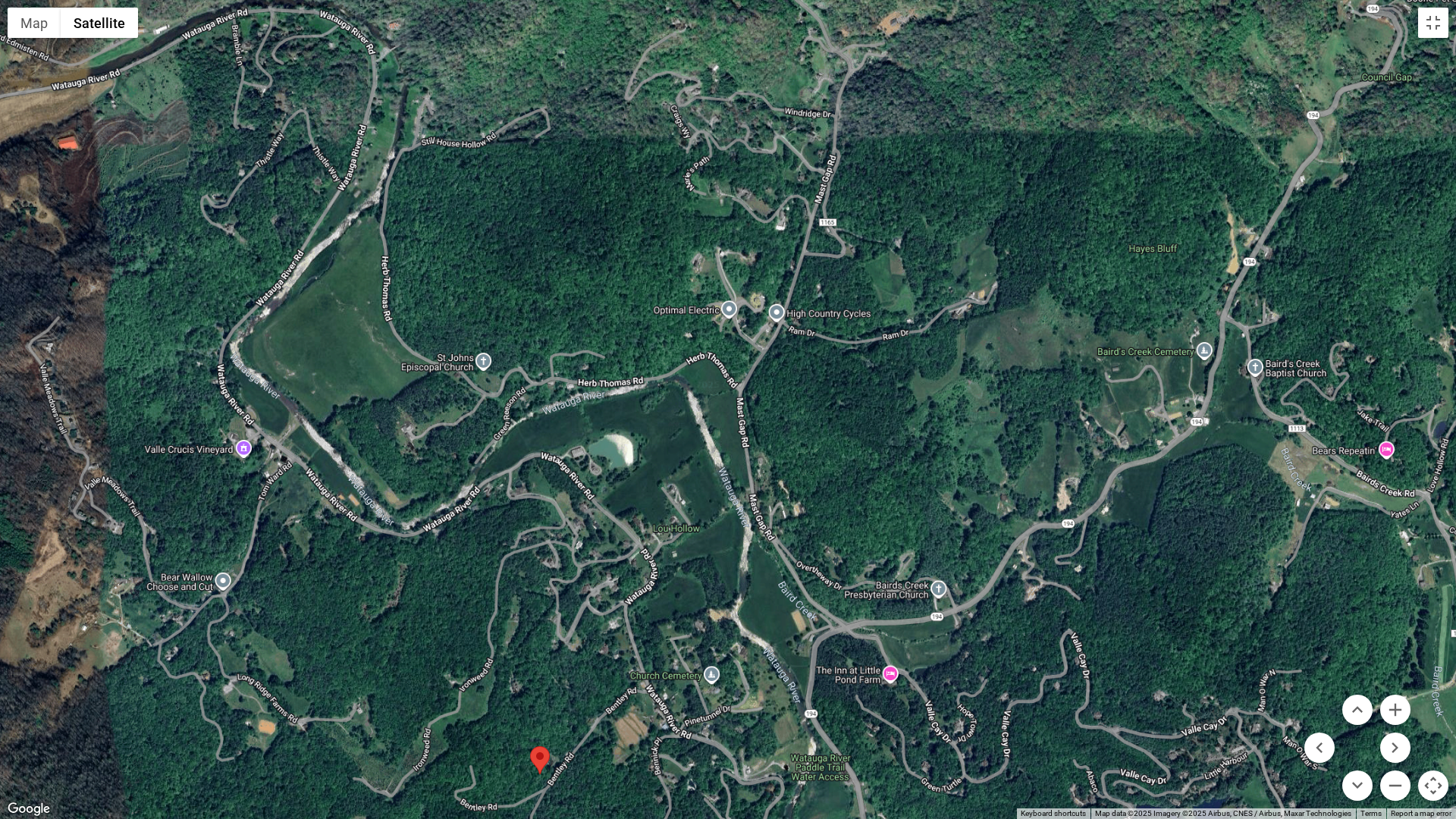
drag, startPoint x: 711, startPoint y: 508, endPoint x: 862, endPoint y: 268, distance: 283.6
click at [862, 268] on div at bounding box center [728, 409] width 1456 height 819
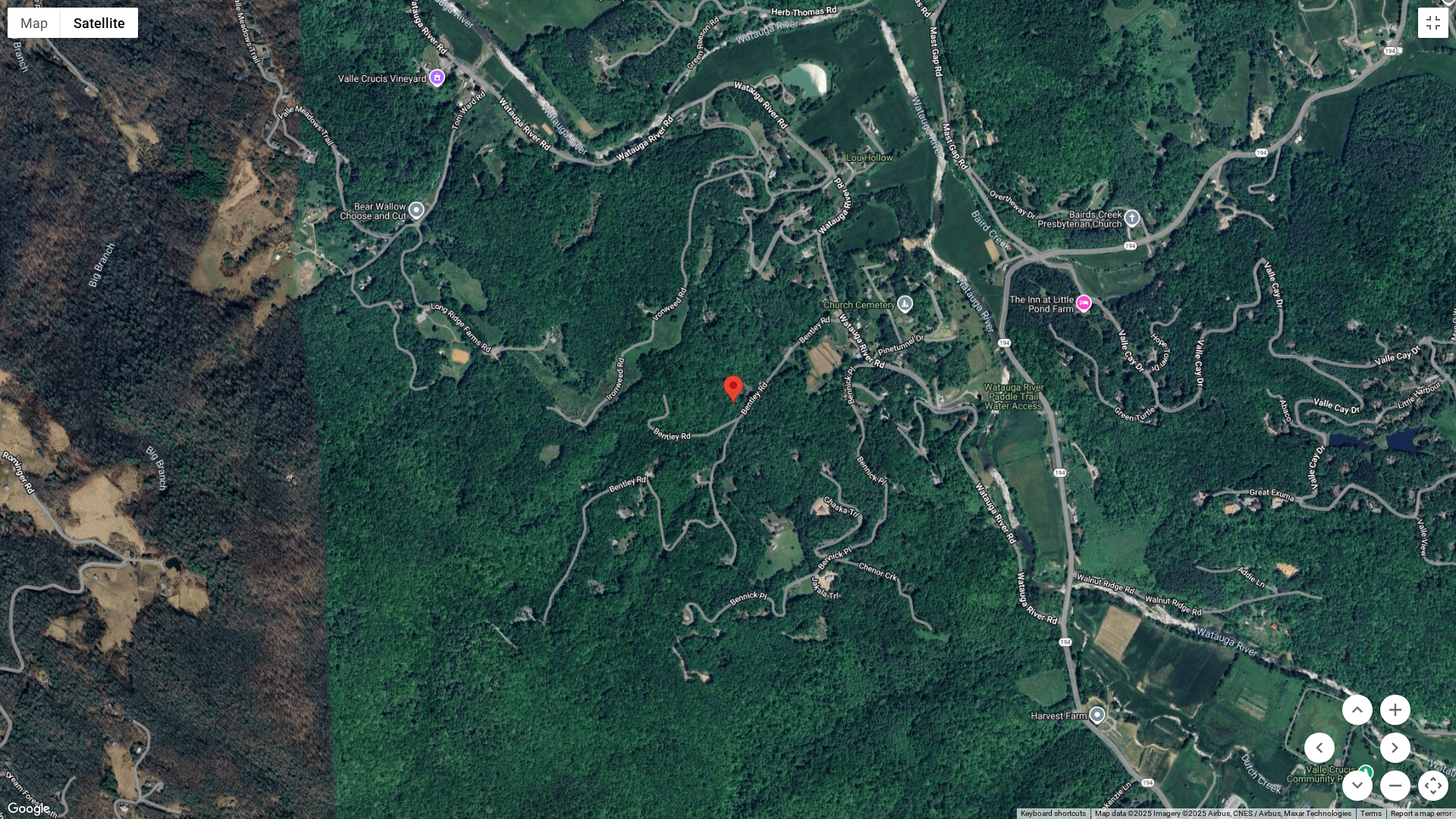
drag, startPoint x: 740, startPoint y: 576, endPoint x: 933, endPoint y: 205, distance: 418.2
click at [933, 205] on div at bounding box center [728, 409] width 1456 height 819
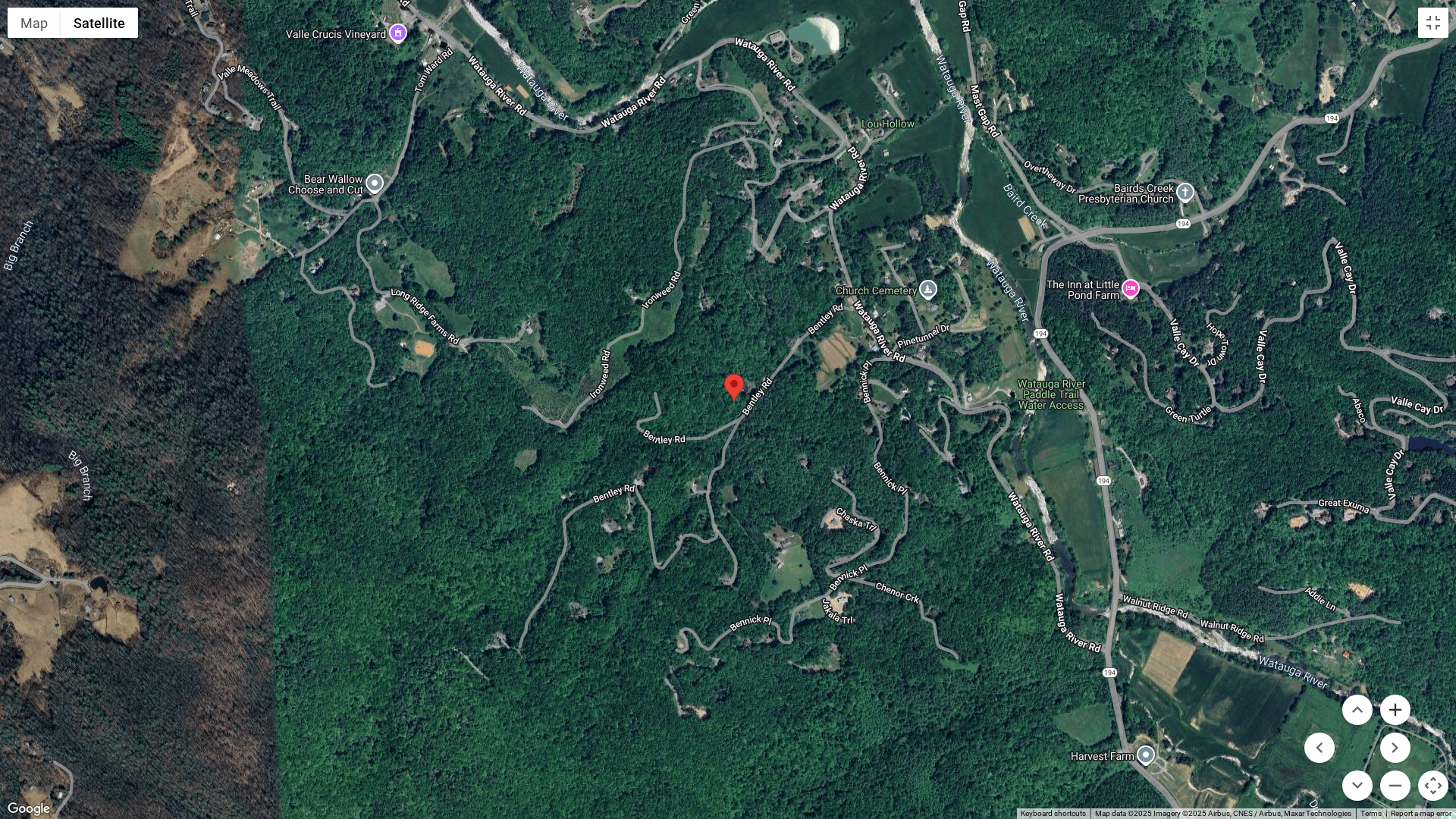
click at [1407, 696] on button "Zoom in" at bounding box center [1394, 709] width 30 height 30
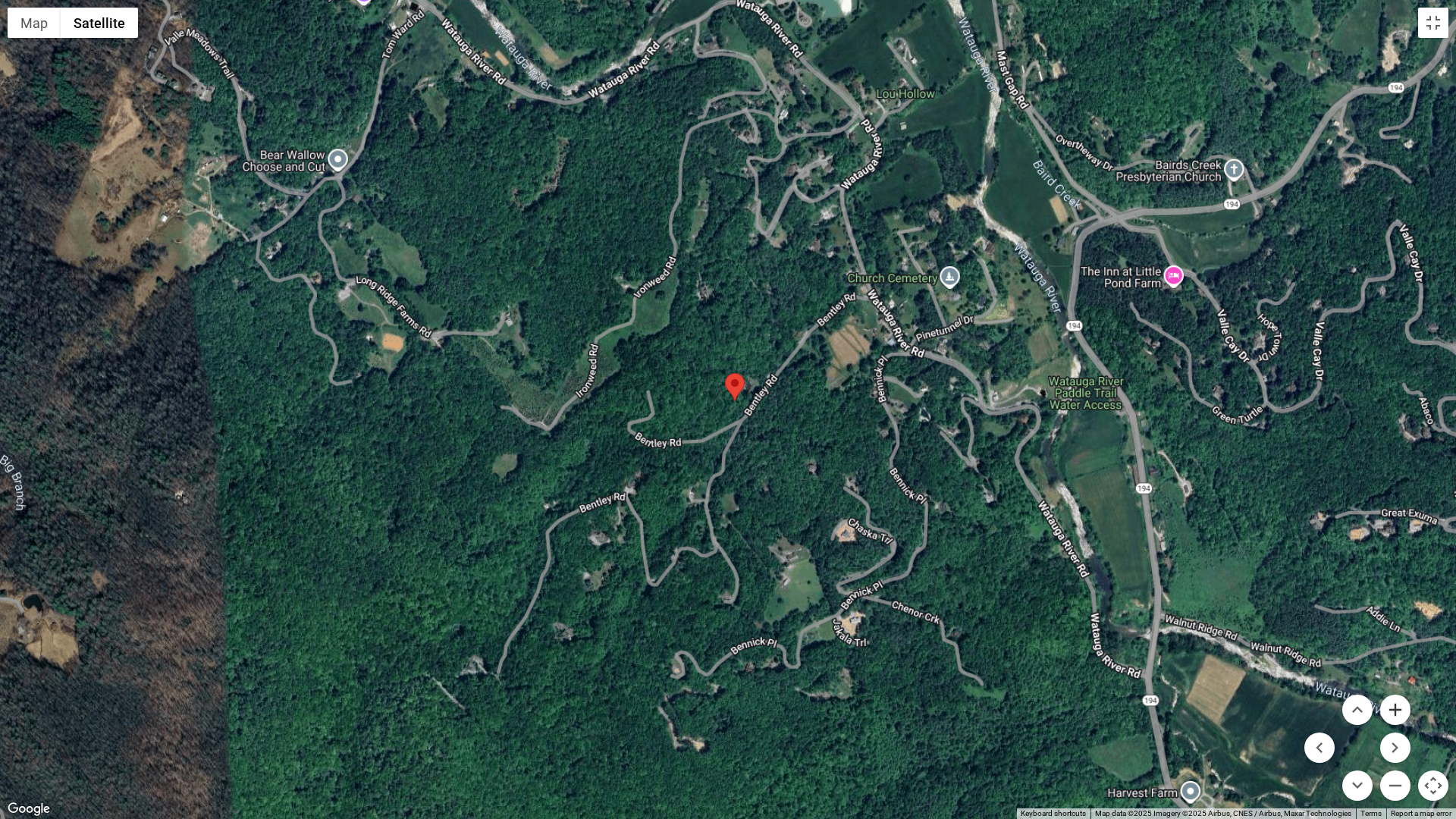
click at [1407, 696] on button "Zoom in" at bounding box center [1394, 709] width 30 height 30
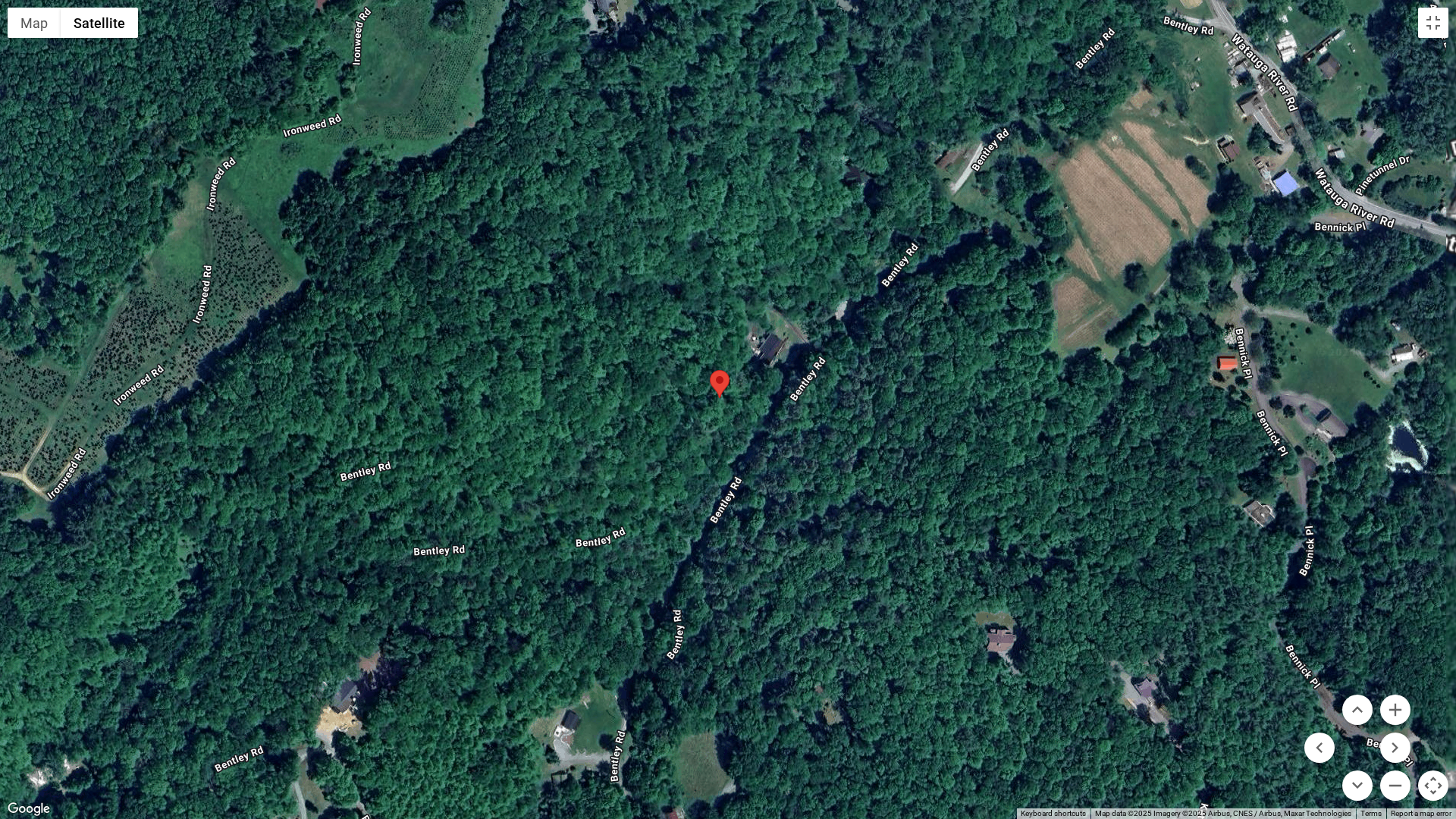
drag, startPoint x: 742, startPoint y: 497, endPoint x: 709, endPoint y: 514, distance: 37.1
click at [709, 514] on div at bounding box center [728, 409] width 1456 height 819
click at [1398, 696] on button "Zoom in" at bounding box center [1394, 709] width 30 height 30
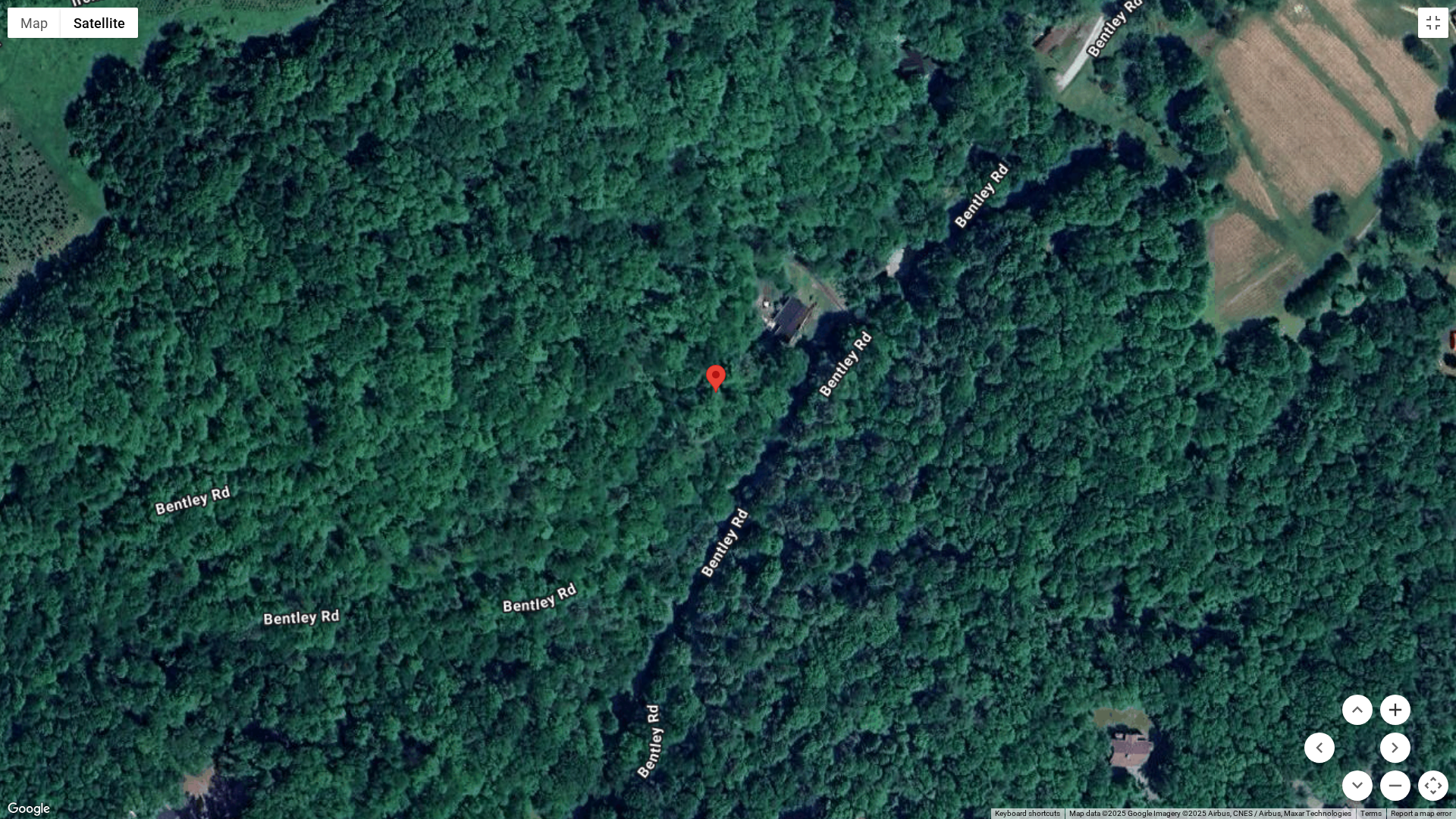
click at [1398, 696] on button "Zoom in" at bounding box center [1394, 709] width 30 height 30
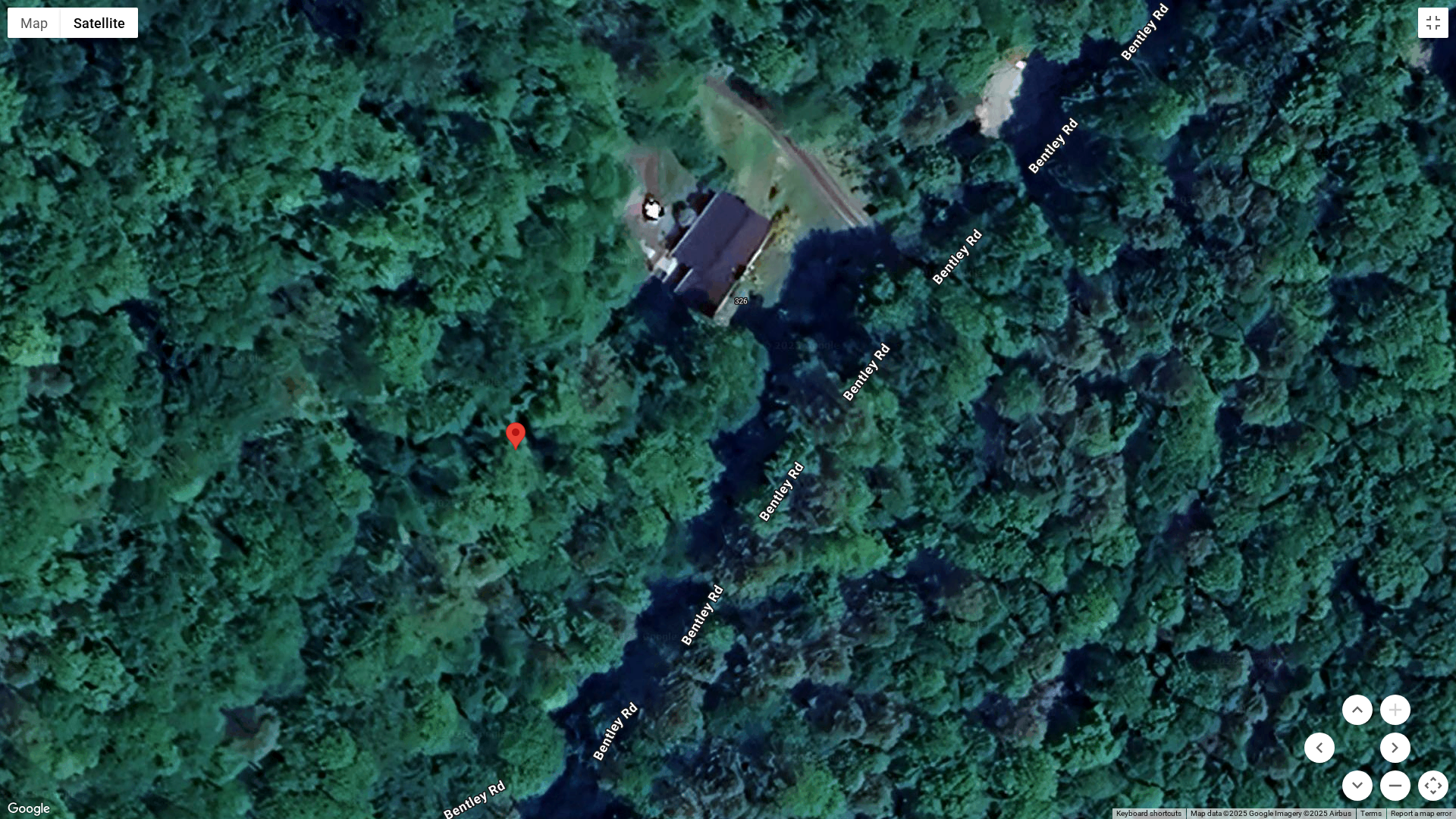
drag, startPoint x: 789, startPoint y: 378, endPoint x: 573, endPoint y: 503, distance: 249.6
click at [573, 503] on div at bounding box center [728, 409] width 1456 height 819
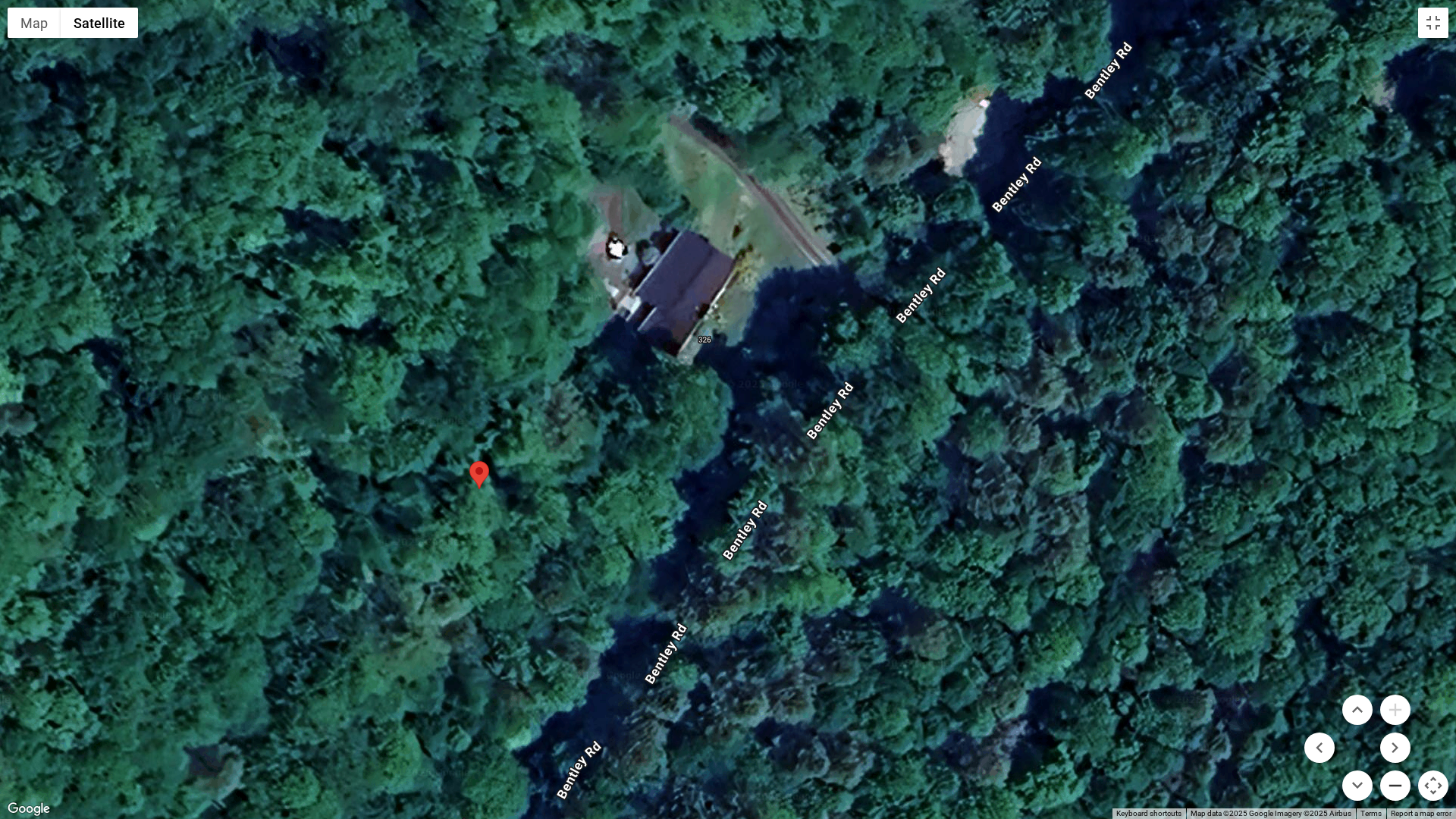
click at [1396, 696] on button "Zoom out" at bounding box center [1394, 785] width 30 height 30
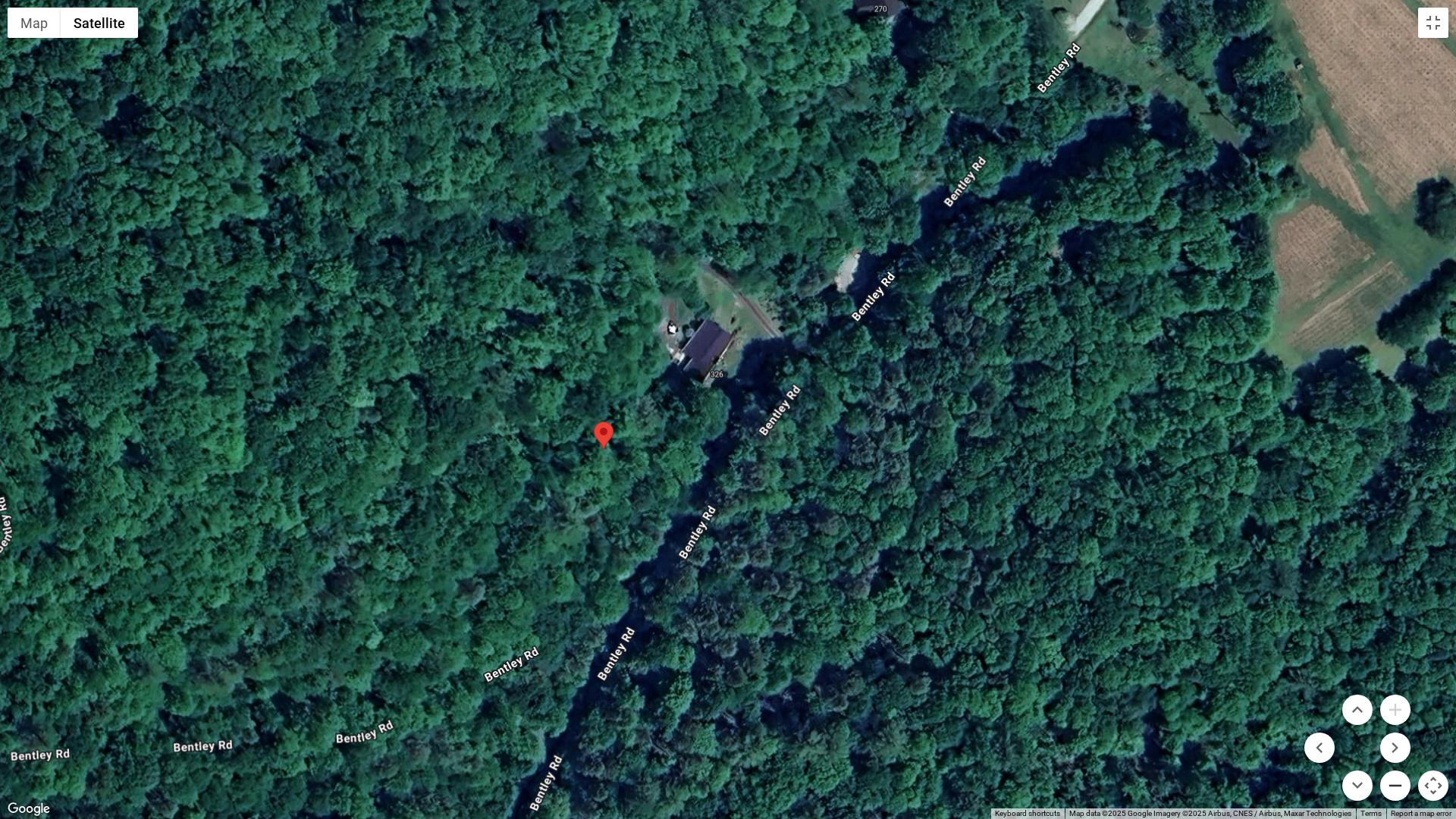
click at [1396, 696] on button "Zoom out" at bounding box center [1394, 785] width 30 height 30
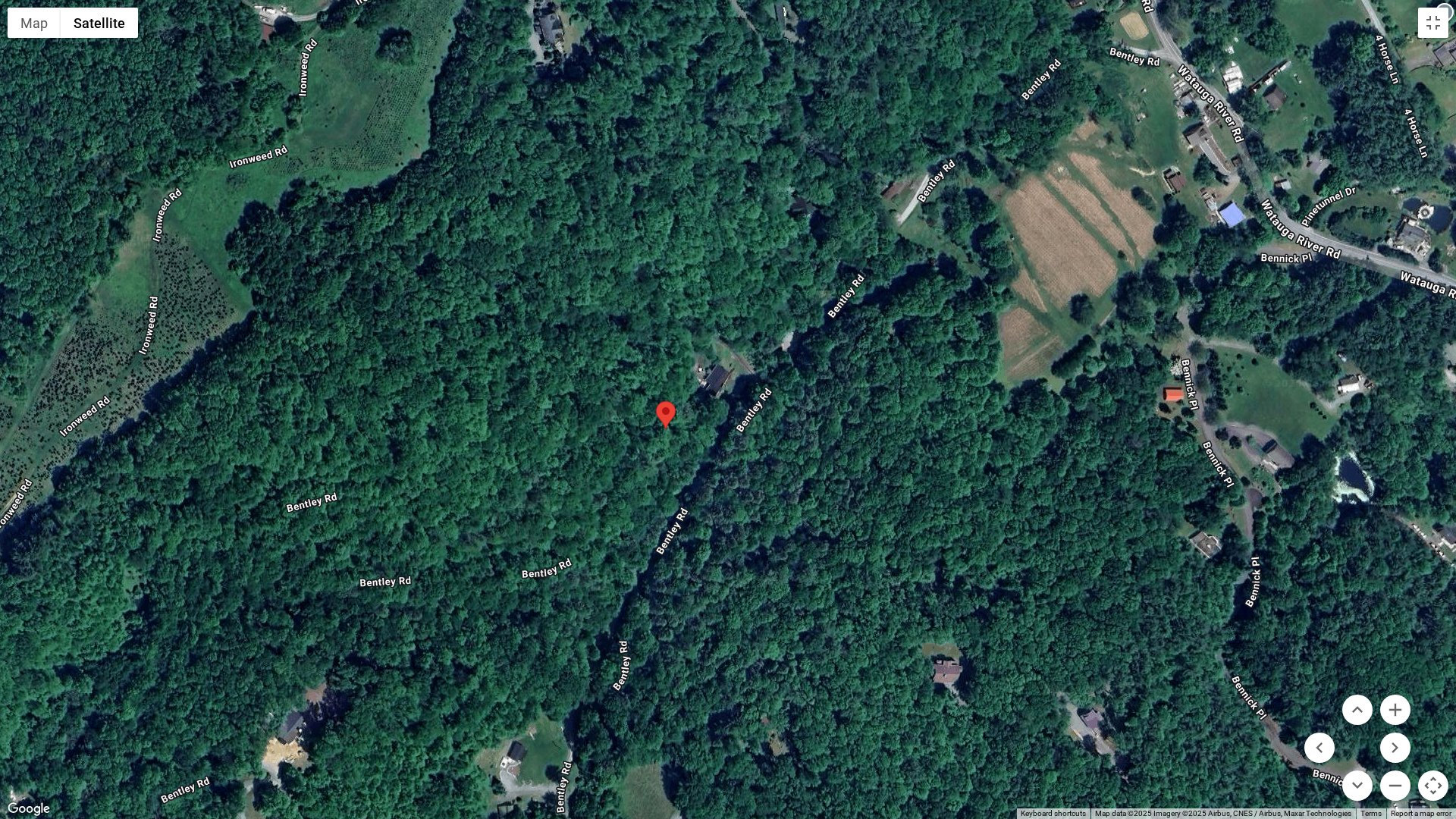
drag, startPoint x: 814, startPoint y: 471, endPoint x: 837, endPoint y: 447, distance: 33.2
click at [837, 447] on div at bounding box center [728, 409] width 1456 height 819
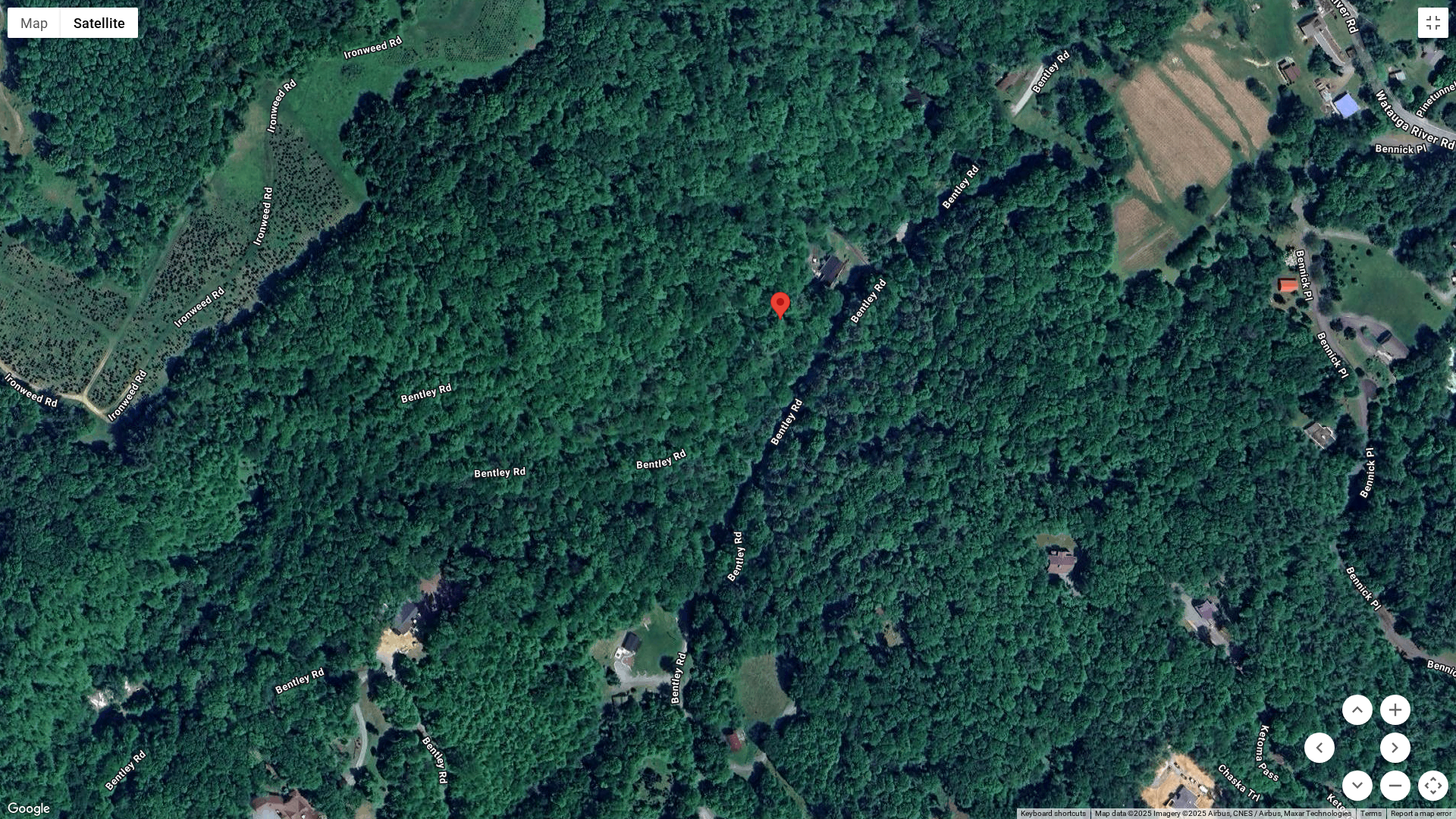
drag, startPoint x: 782, startPoint y: 476, endPoint x: 878, endPoint y: 390, distance: 128.9
click at [878, 390] on div at bounding box center [728, 409] width 1456 height 819
click at [31, 28] on button "Map" at bounding box center [34, 22] width 53 height 30
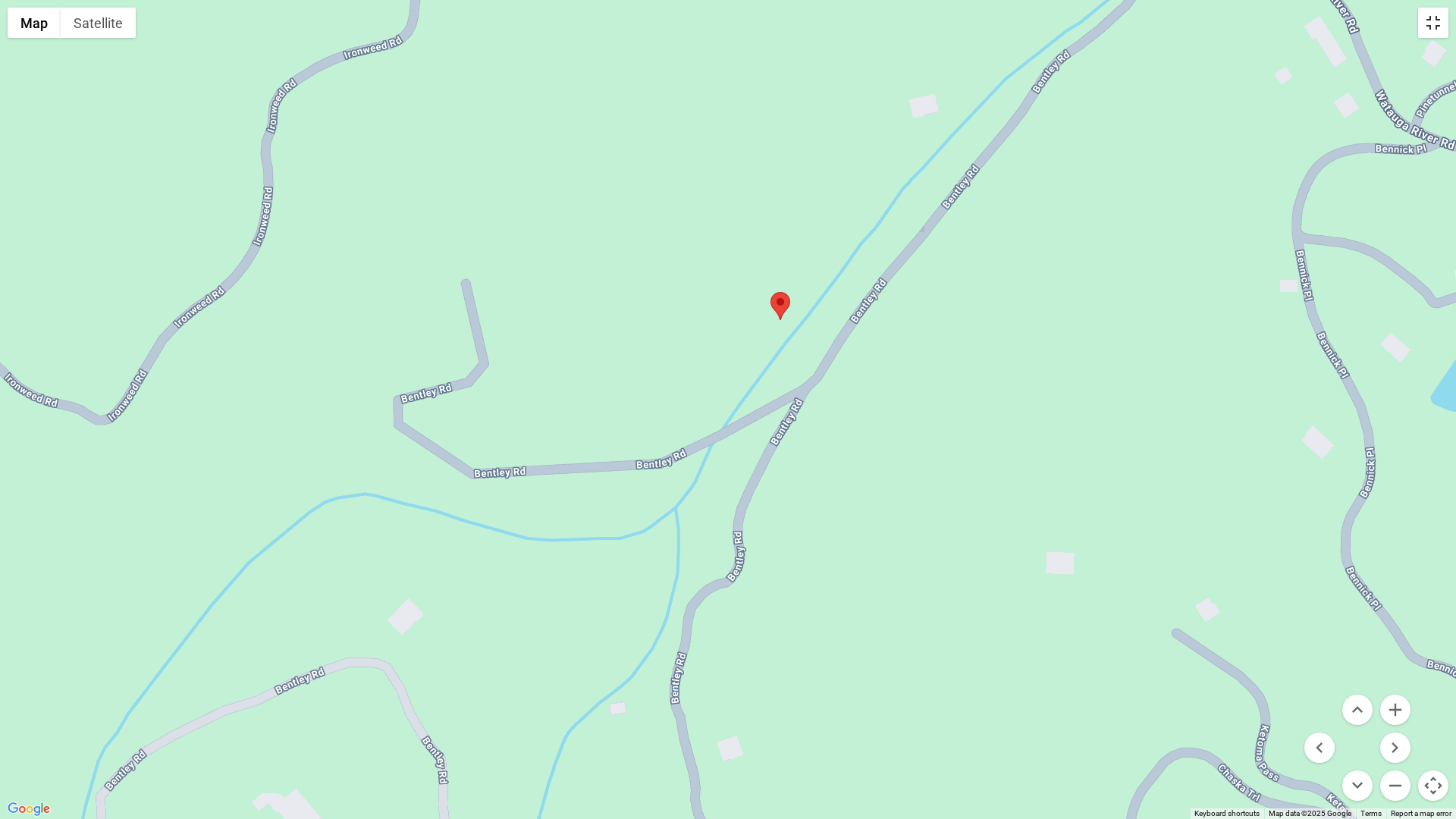
click at [1438, 15] on button "Toggle fullscreen view" at bounding box center [1432, 22] width 30 height 30
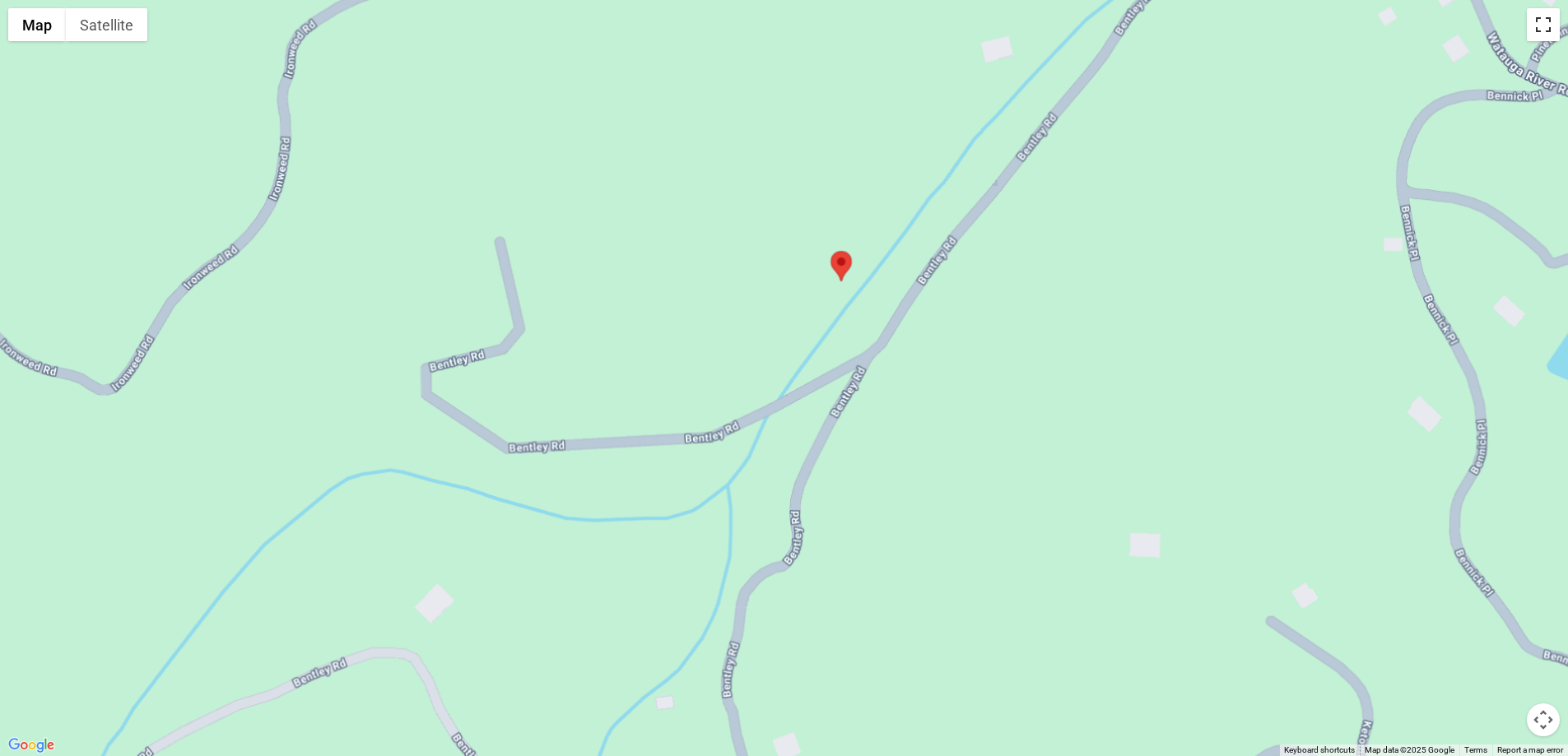
scroll to position [2973, 0]
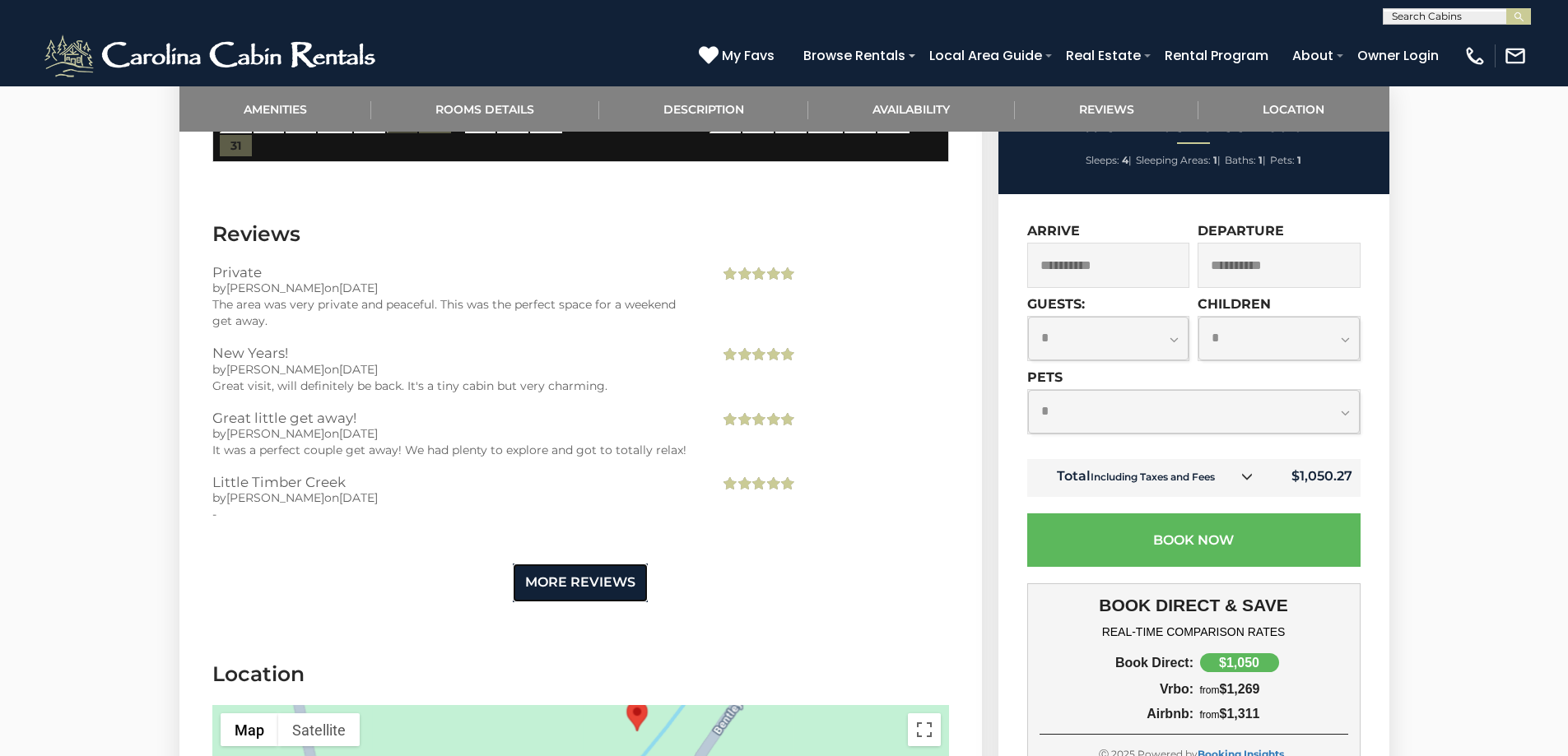
click at [575, 564] on link "More Reviews" at bounding box center [580, 583] width 135 height 39
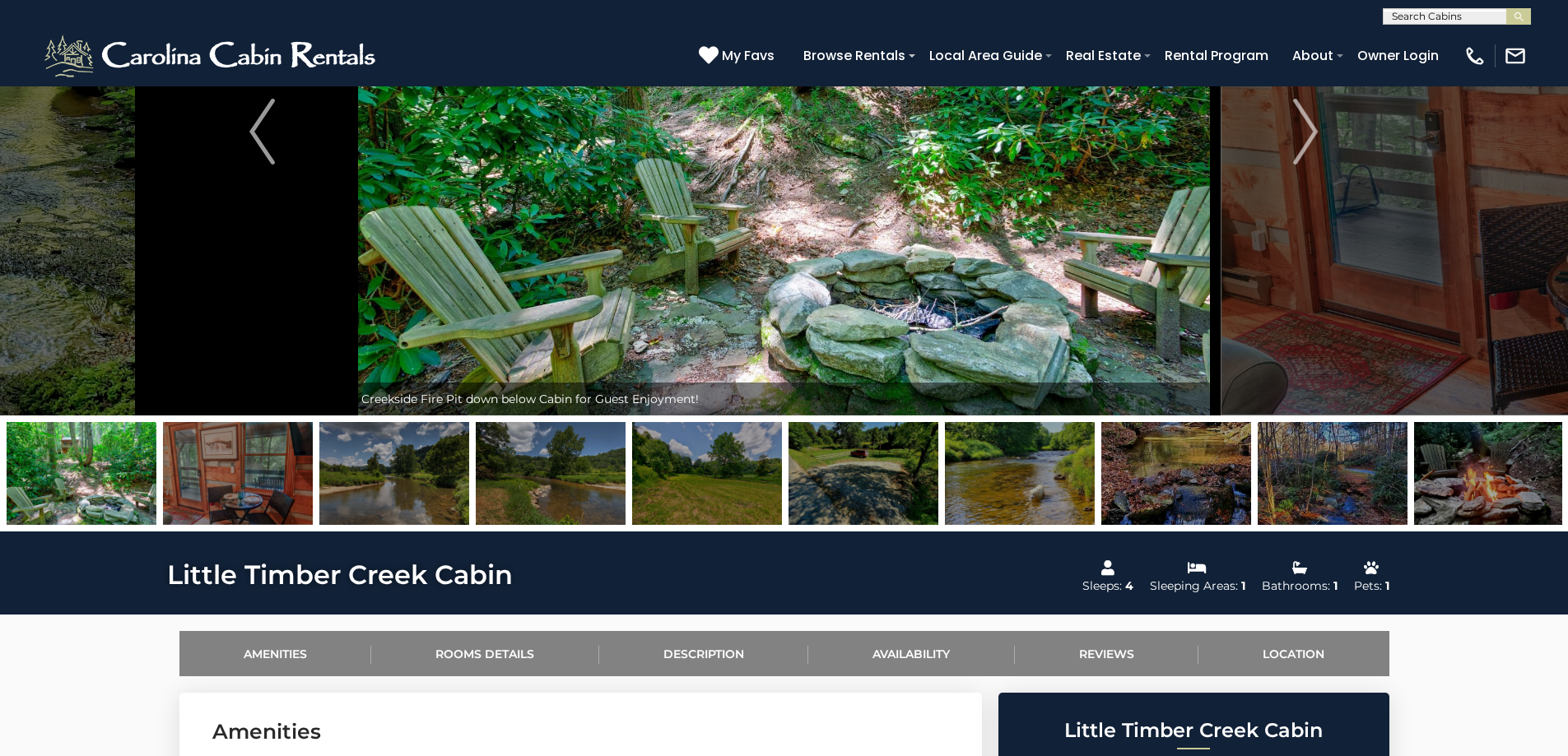
scroll to position [228, 0]
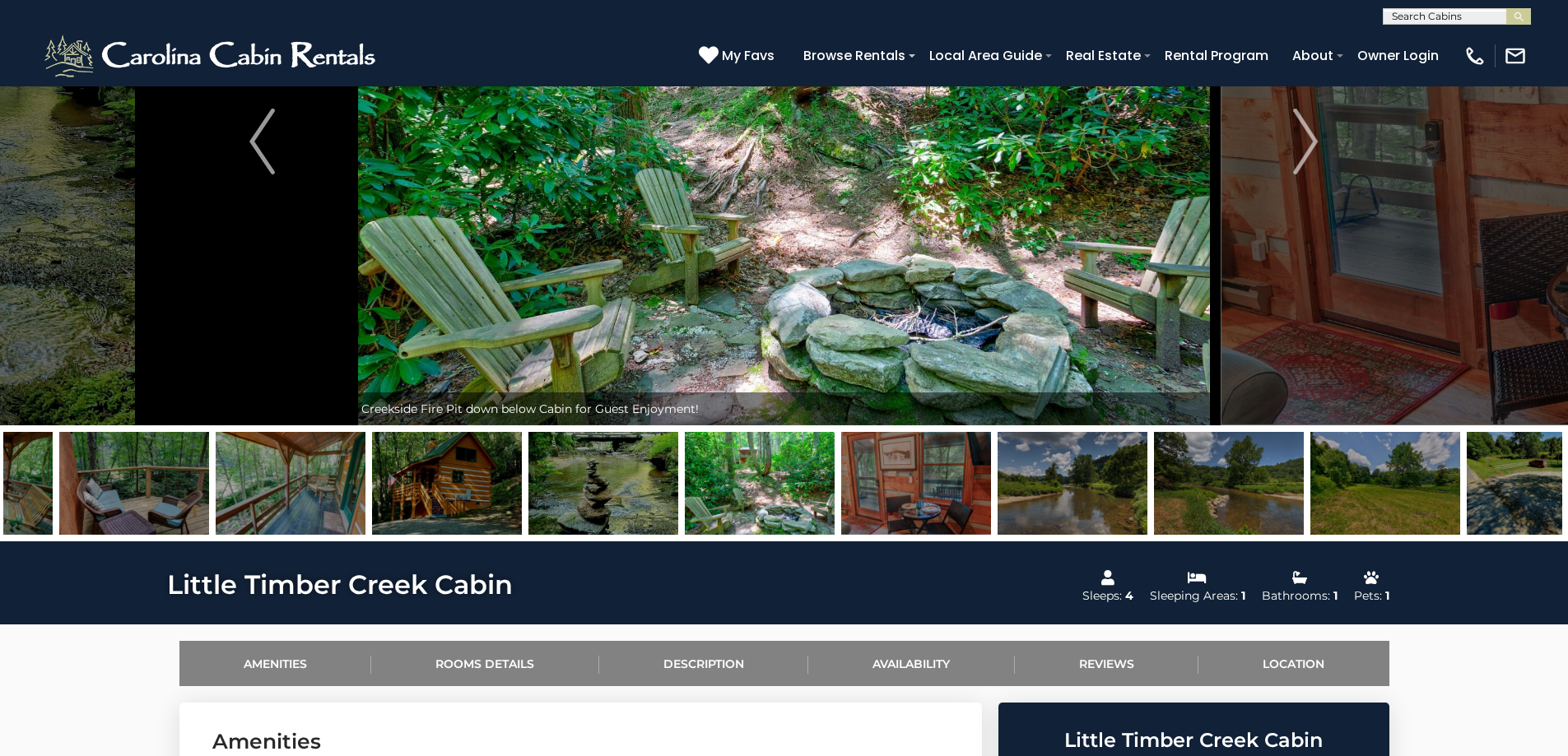
drag, startPoint x: 492, startPoint y: 485, endPoint x: 1097, endPoint y: 492, distance: 605.0
click at [1065, 492] on img at bounding box center [1072, 484] width 150 height 103
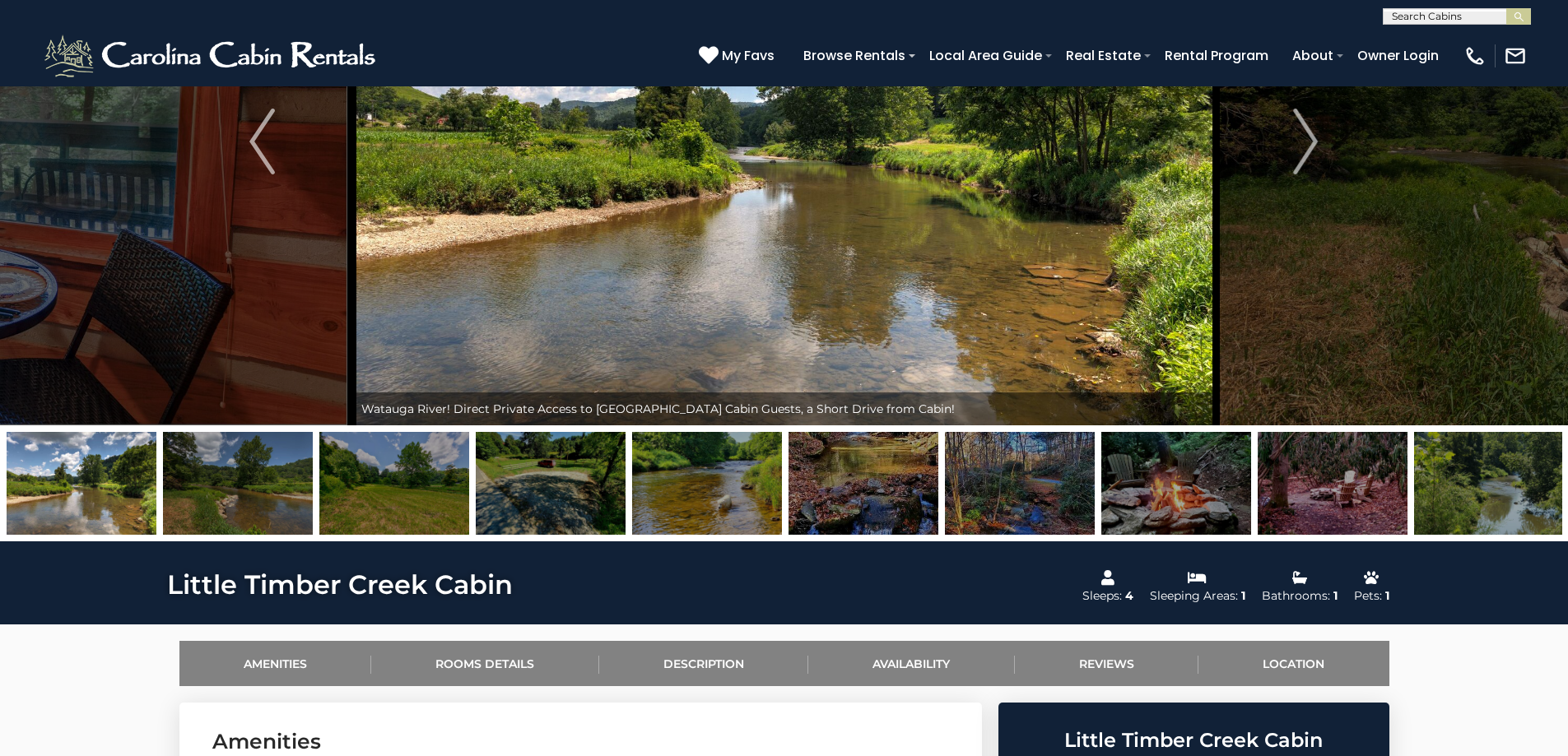
drag, startPoint x: 265, startPoint y: 517, endPoint x: 978, endPoint y: 510, distance: 713.0
click at [313, 518] on img at bounding box center [237, 484] width 150 height 103
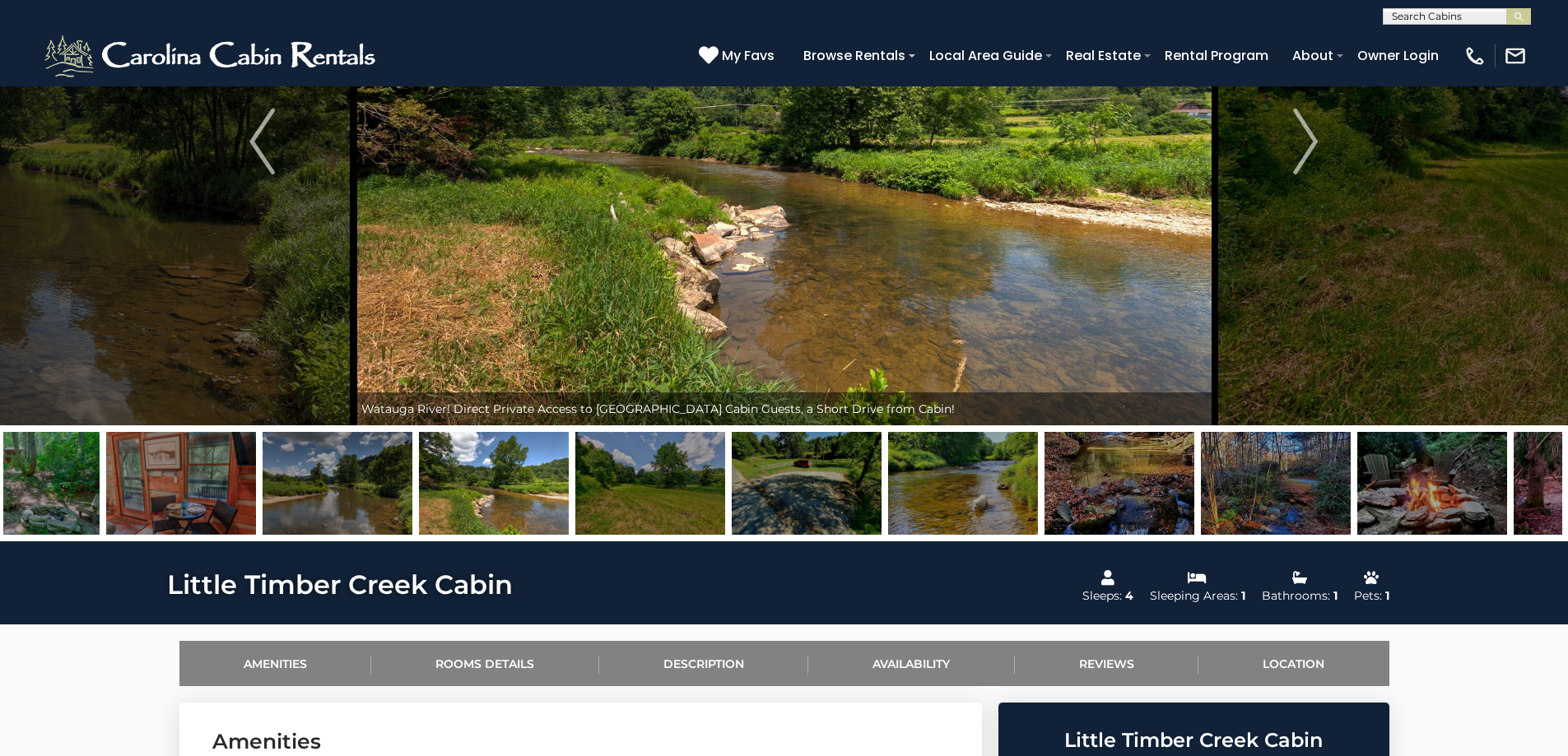
drag, startPoint x: 553, startPoint y: 467, endPoint x: 1223, endPoint y: 443, distance: 670.4
click at [1038, 456] on img at bounding box center [962, 484] width 150 height 103
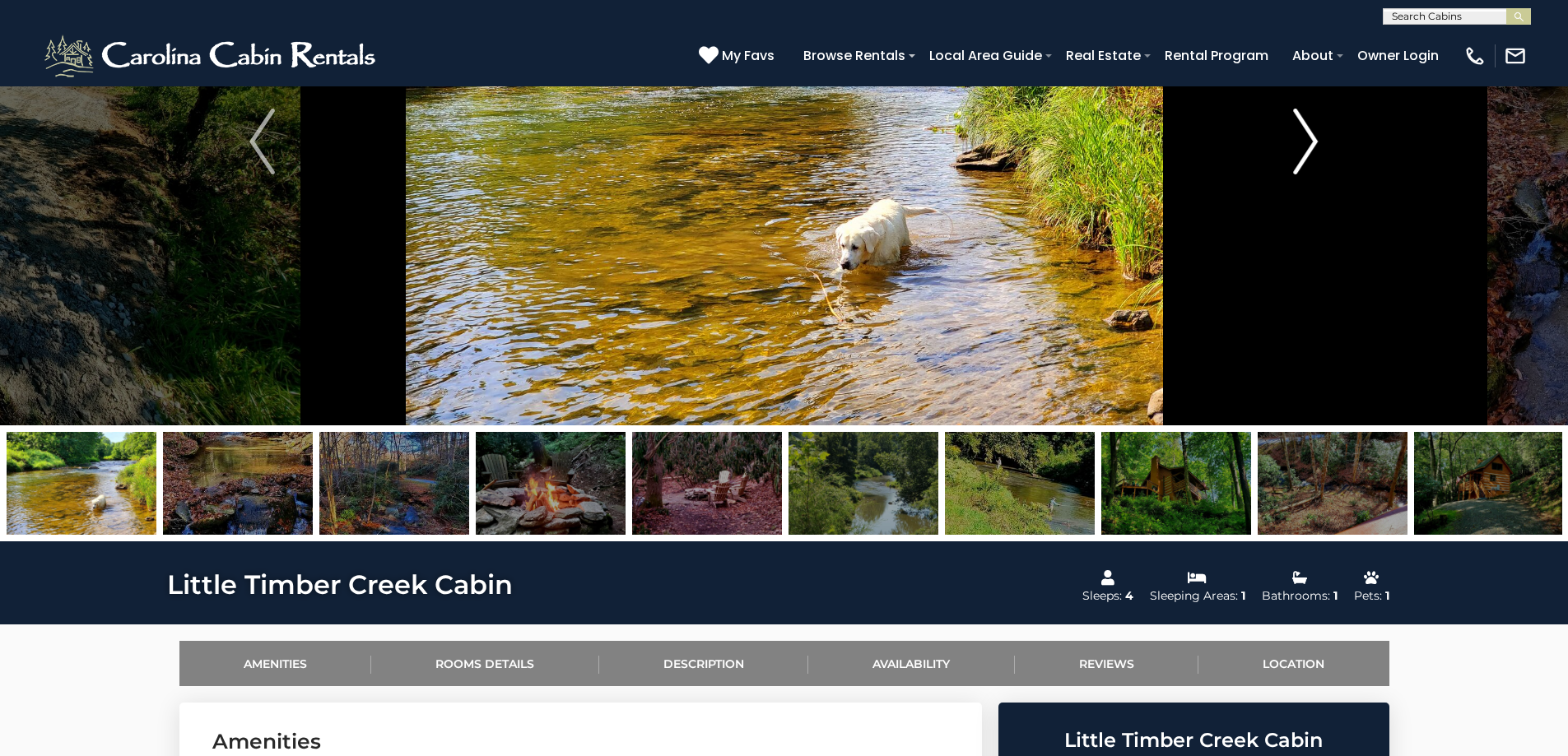
click at [1296, 137] on img "Next" at bounding box center [1305, 142] width 25 height 65
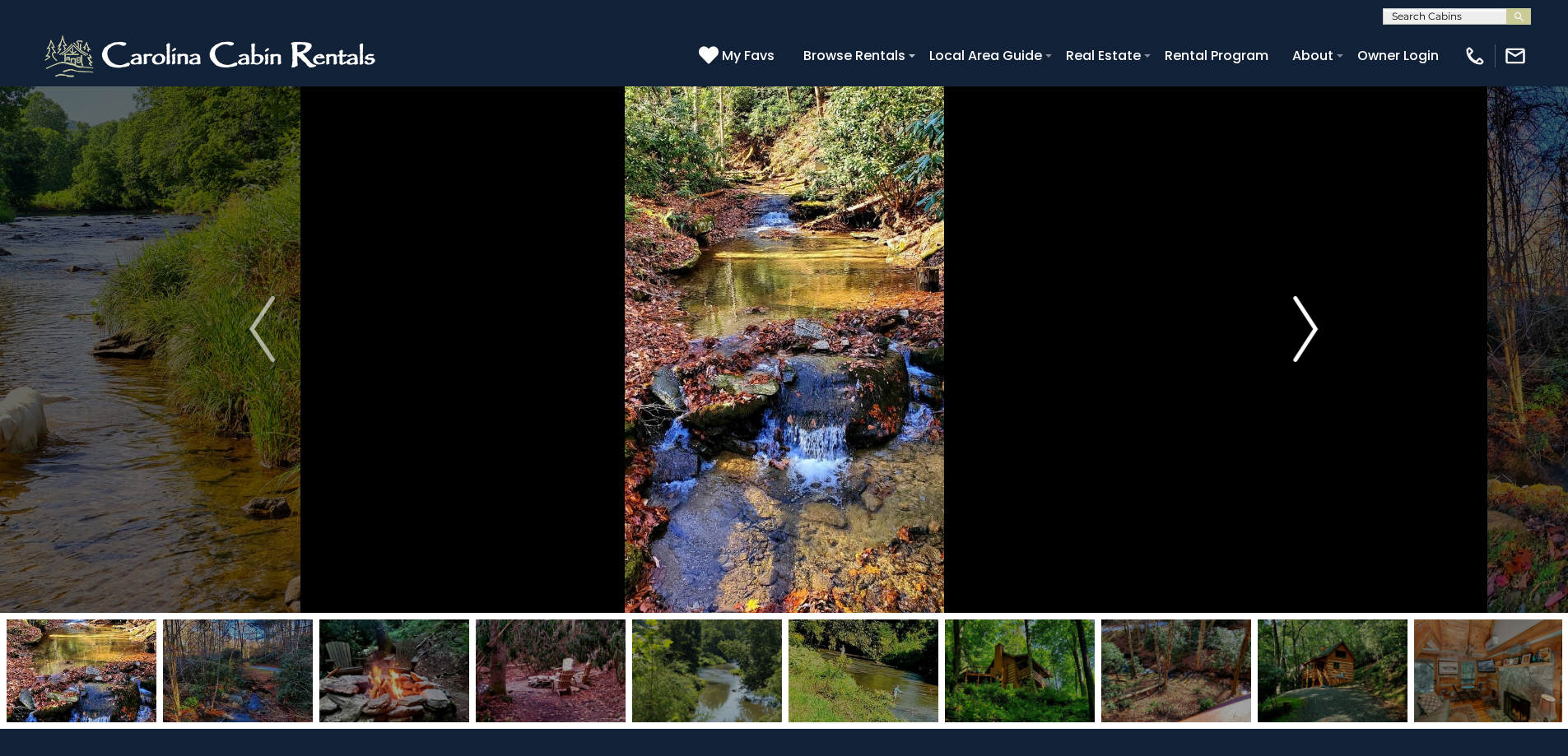
scroll to position [0, 0]
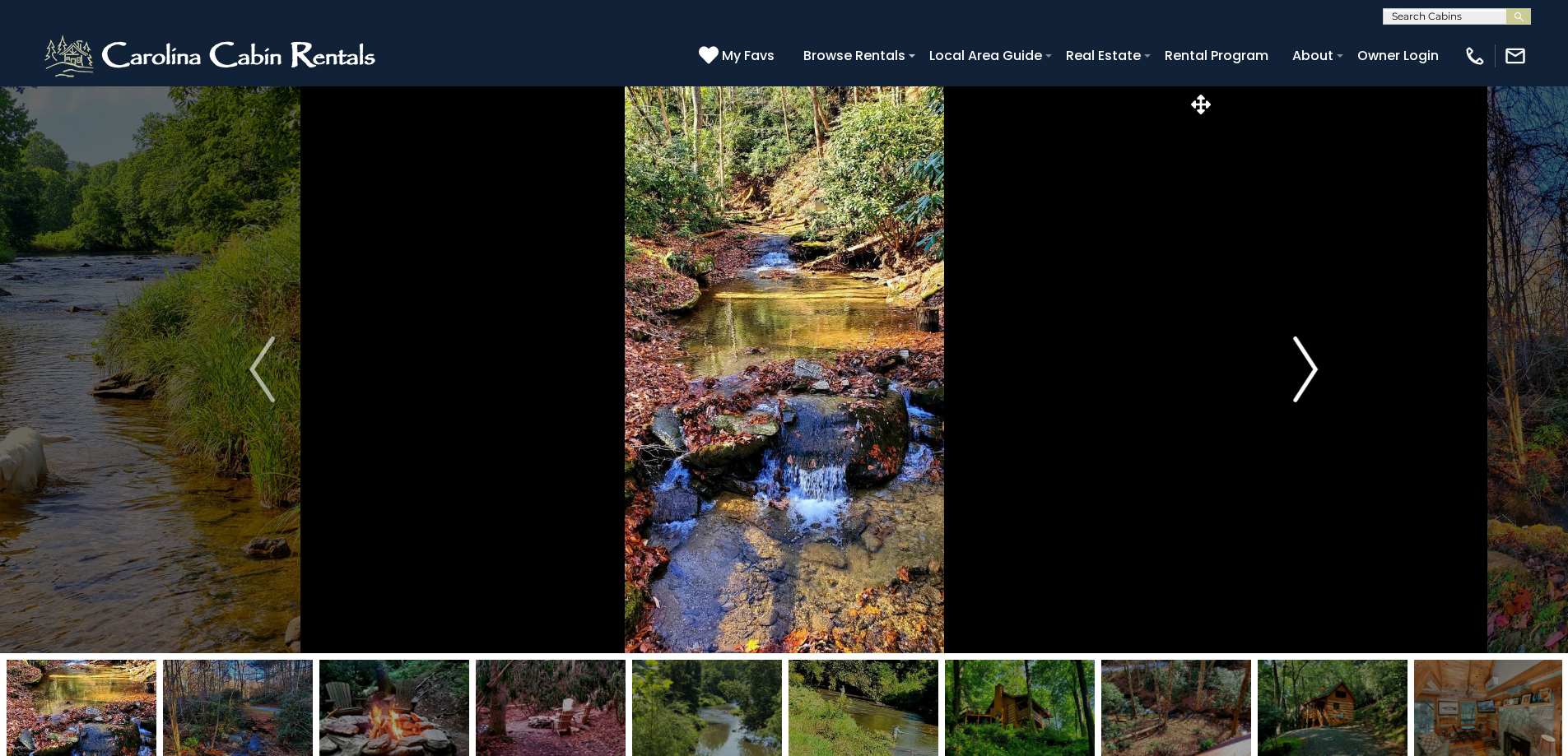
click at [1312, 376] on img "Next" at bounding box center [1305, 370] width 25 height 65
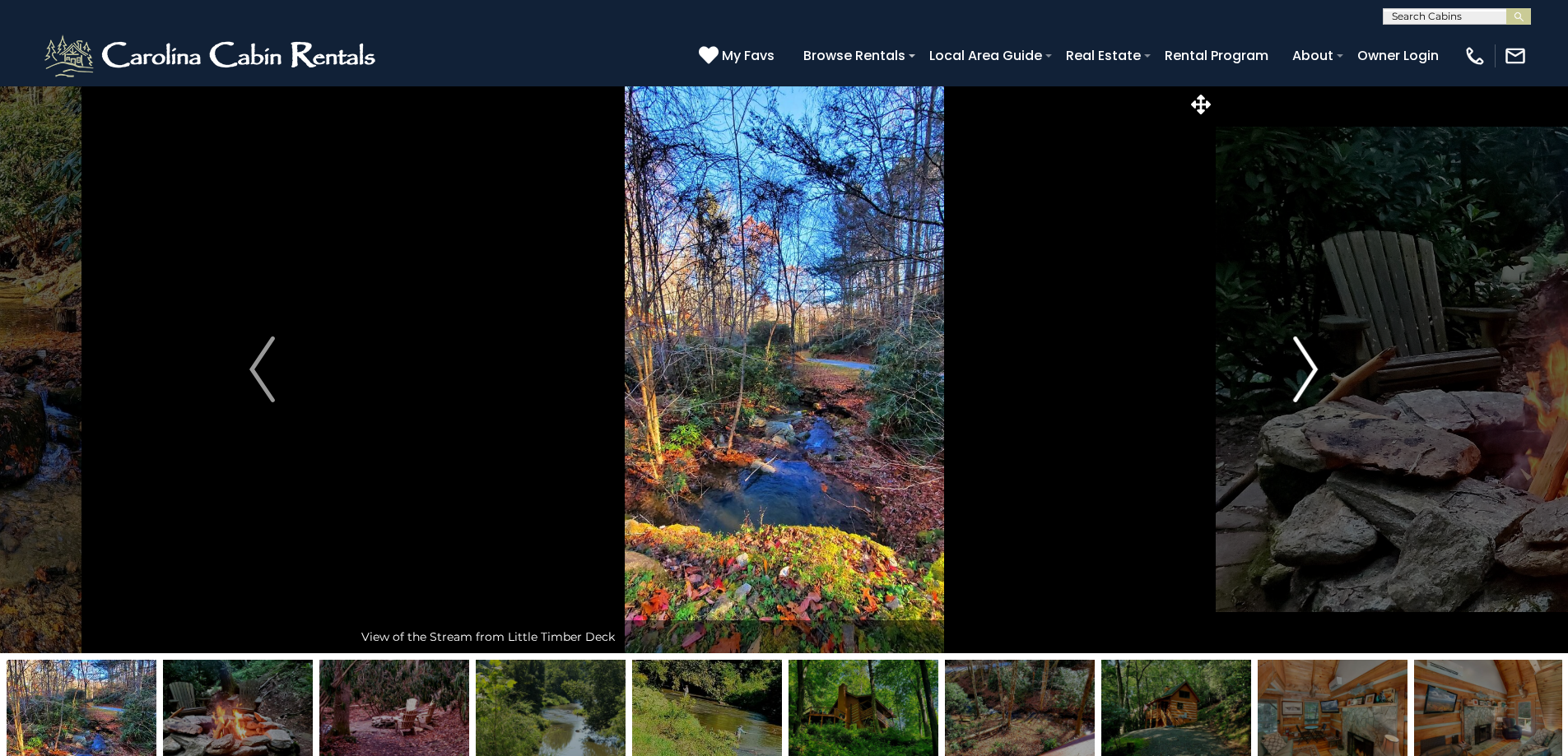
click at [1312, 376] on img "Next" at bounding box center [1305, 370] width 25 height 65
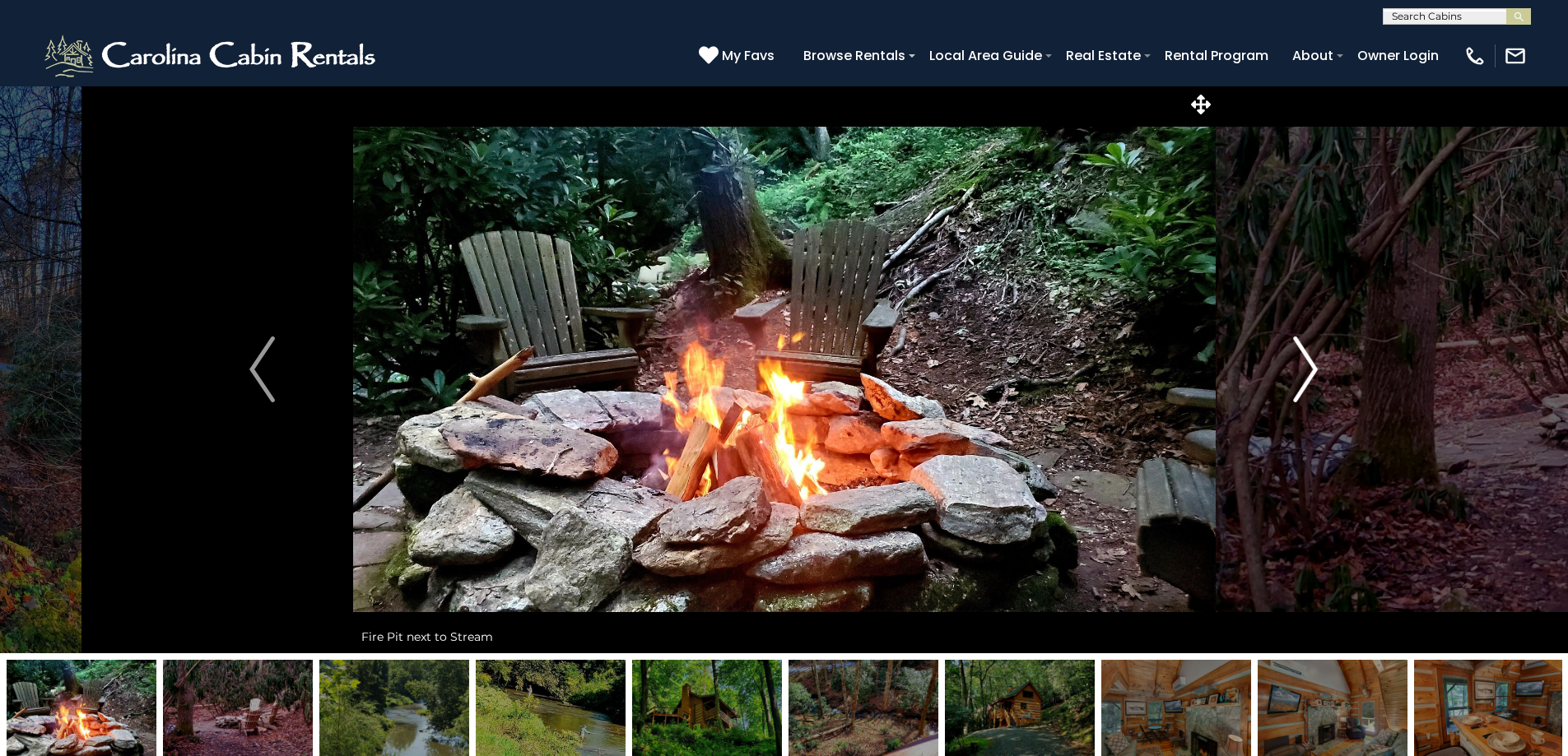
click at [1312, 376] on img "Next" at bounding box center [1305, 370] width 25 height 65
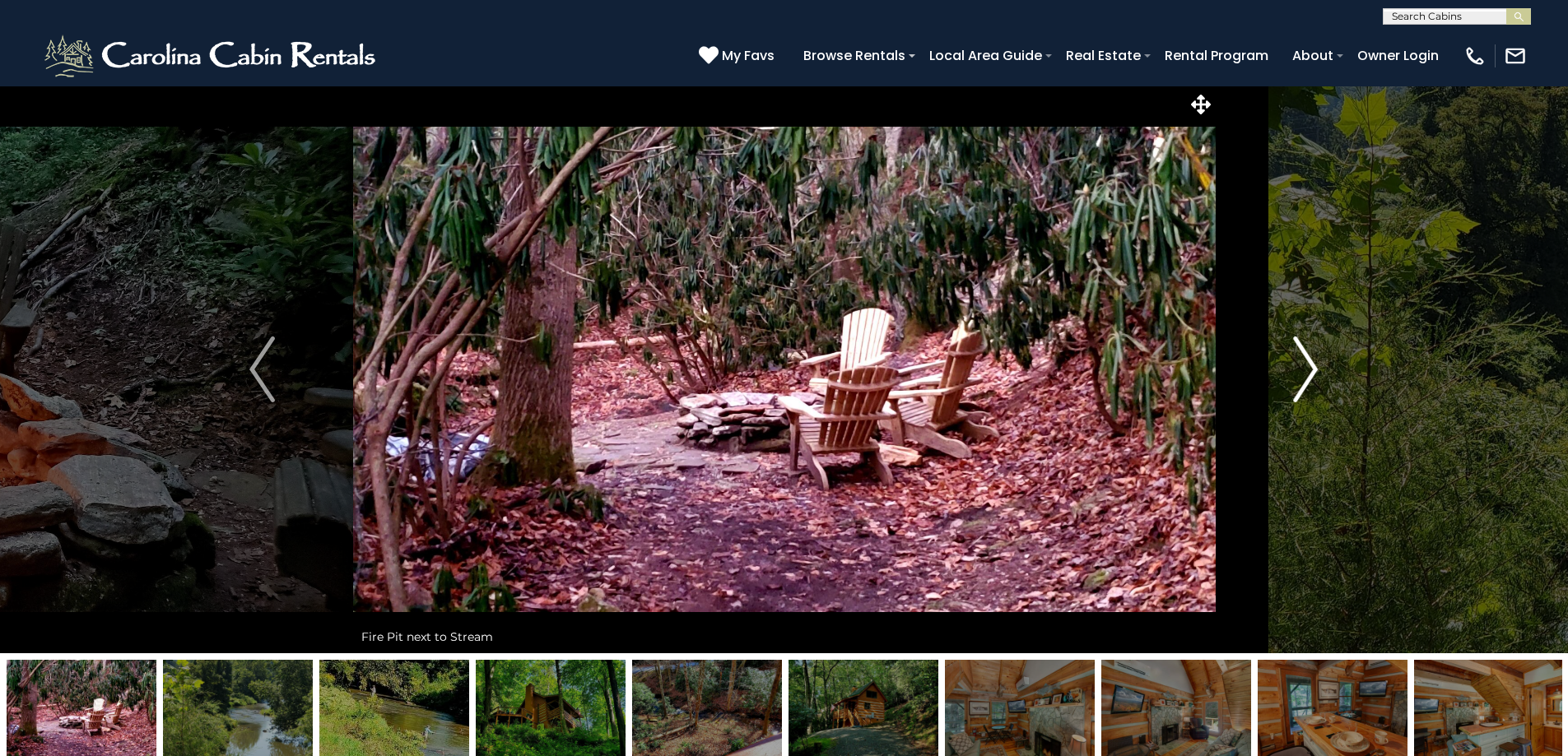
click at [1312, 376] on img "Next" at bounding box center [1305, 370] width 25 height 65
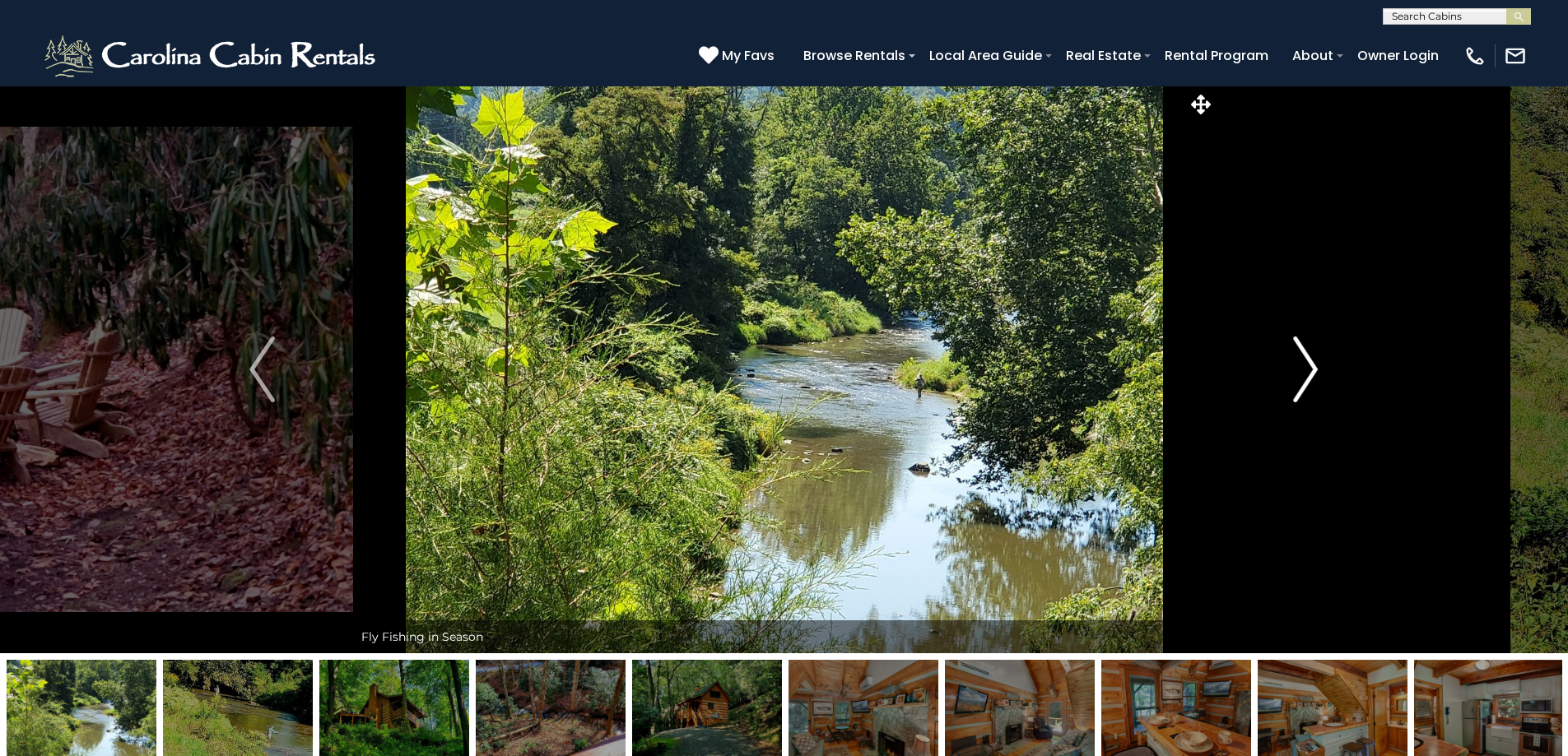
click at [1312, 376] on img "Next" at bounding box center [1305, 370] width 25 height 65
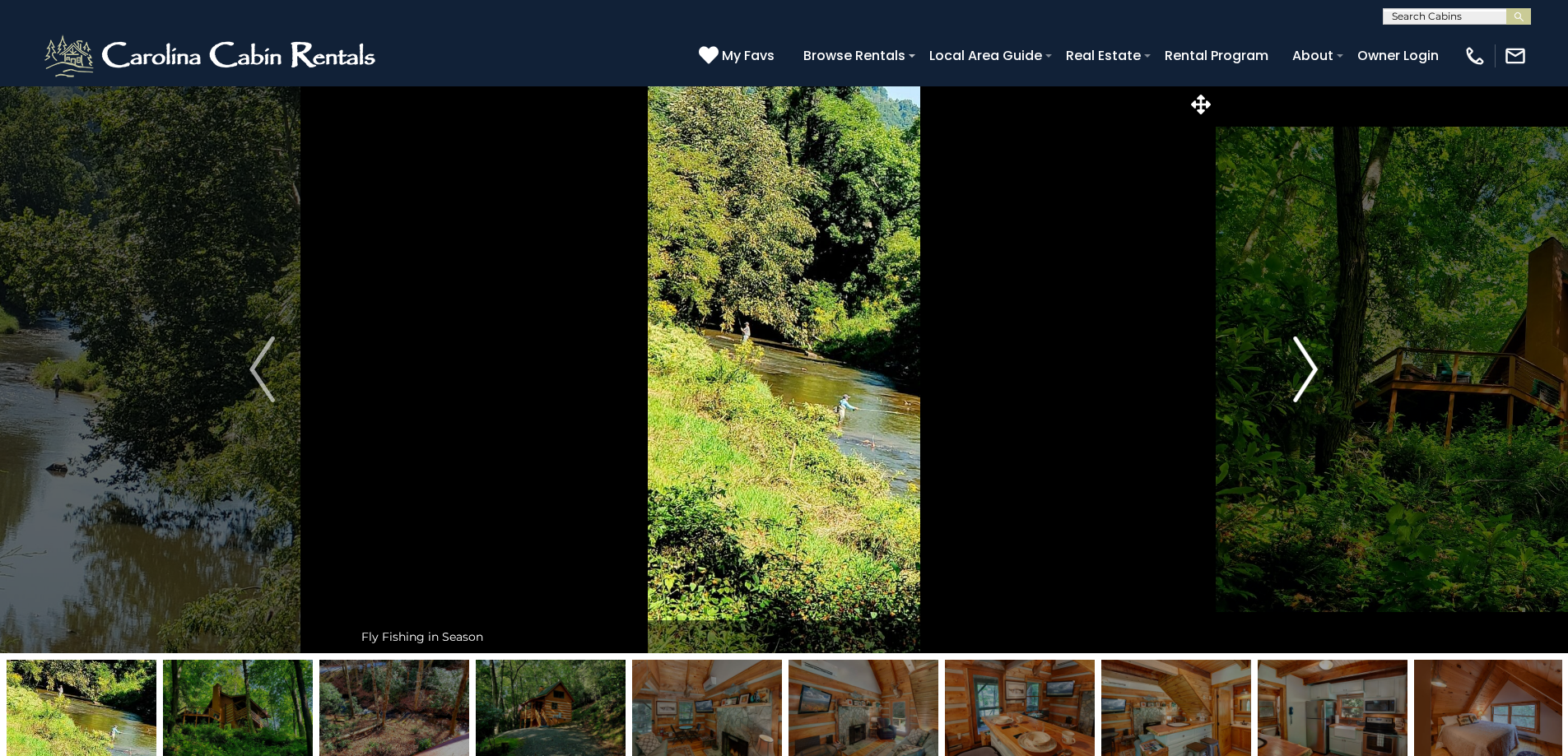
click at [1312, 376] on img "Next" at bounding box center [1305, 370] width 25 height 65
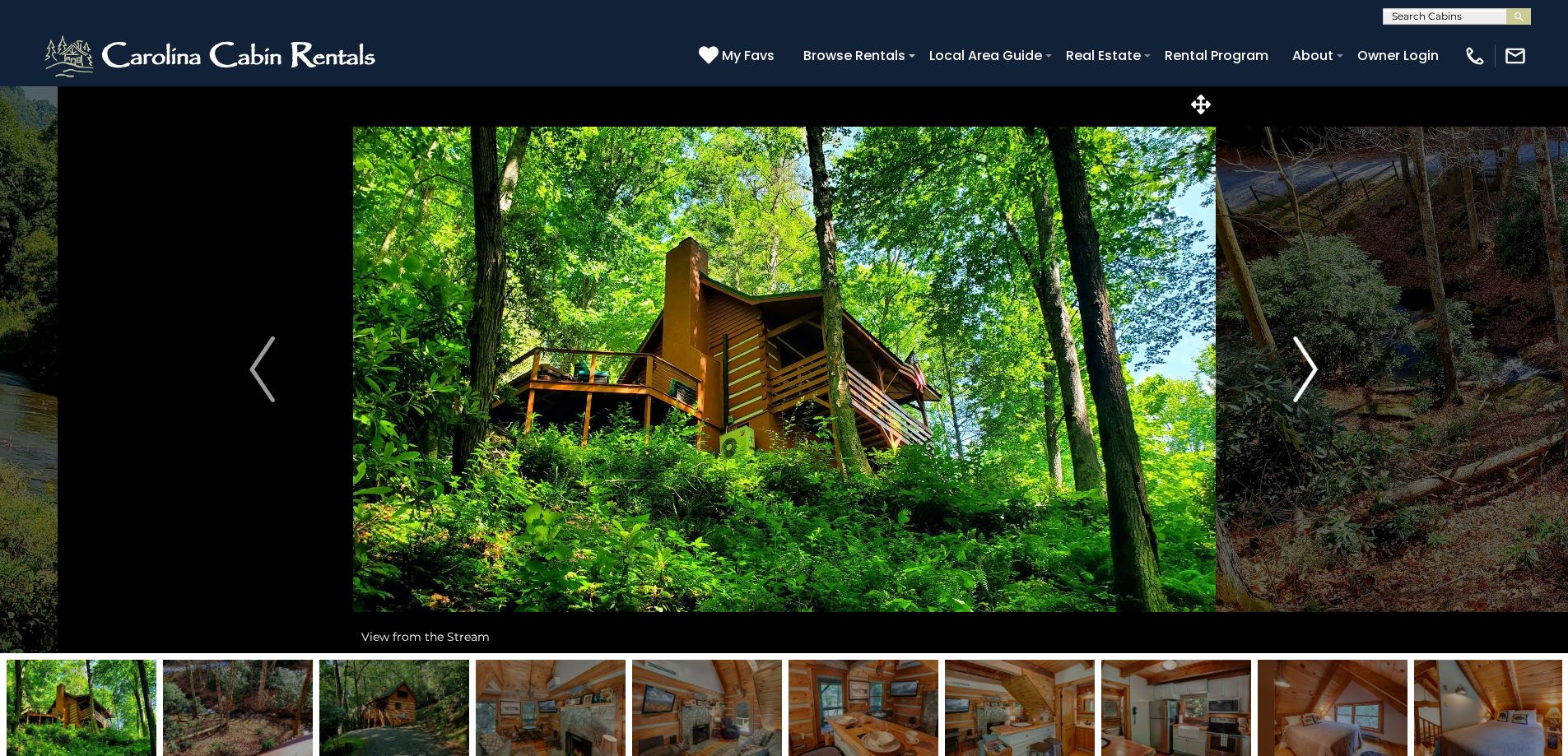
click at [1312, 376] on img "Next" at bounding box center [1305, 370] width 25 height 65
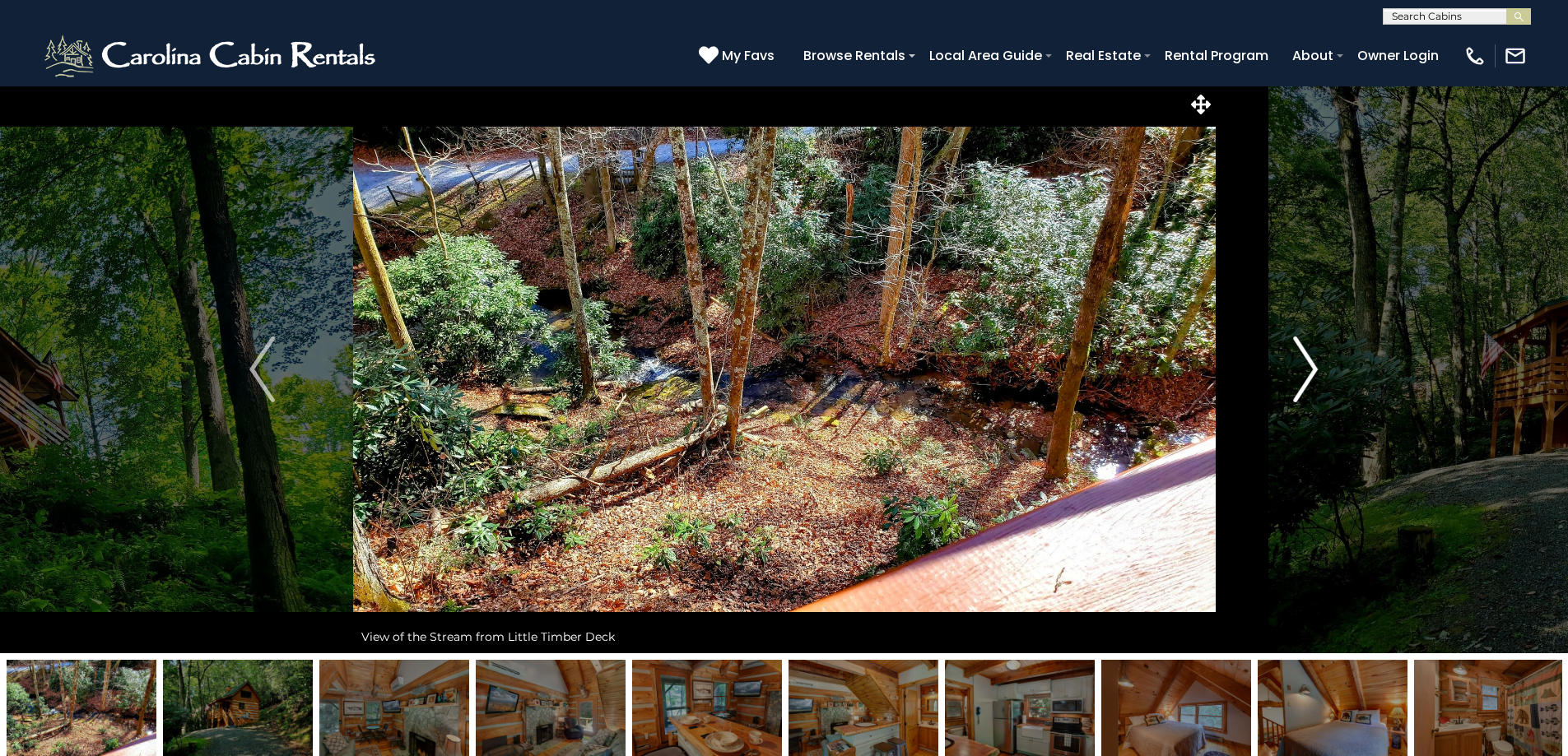
click at [1312, 376] on img "Next" at bounding box center [1305, 370] width 25 height 65
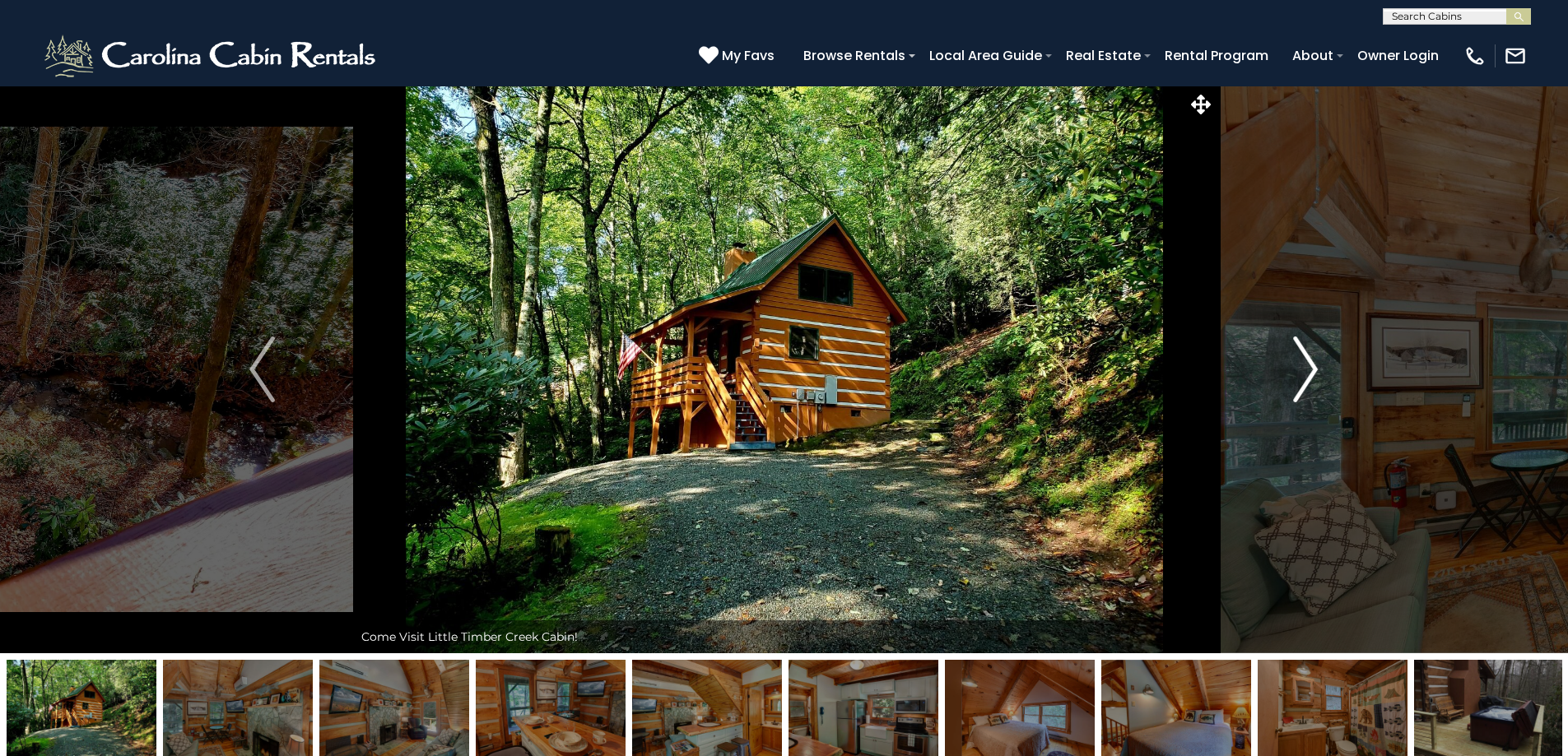
click at [1312, 376] on img "Next" at bounding box center [1305, 370] width 25 height 65
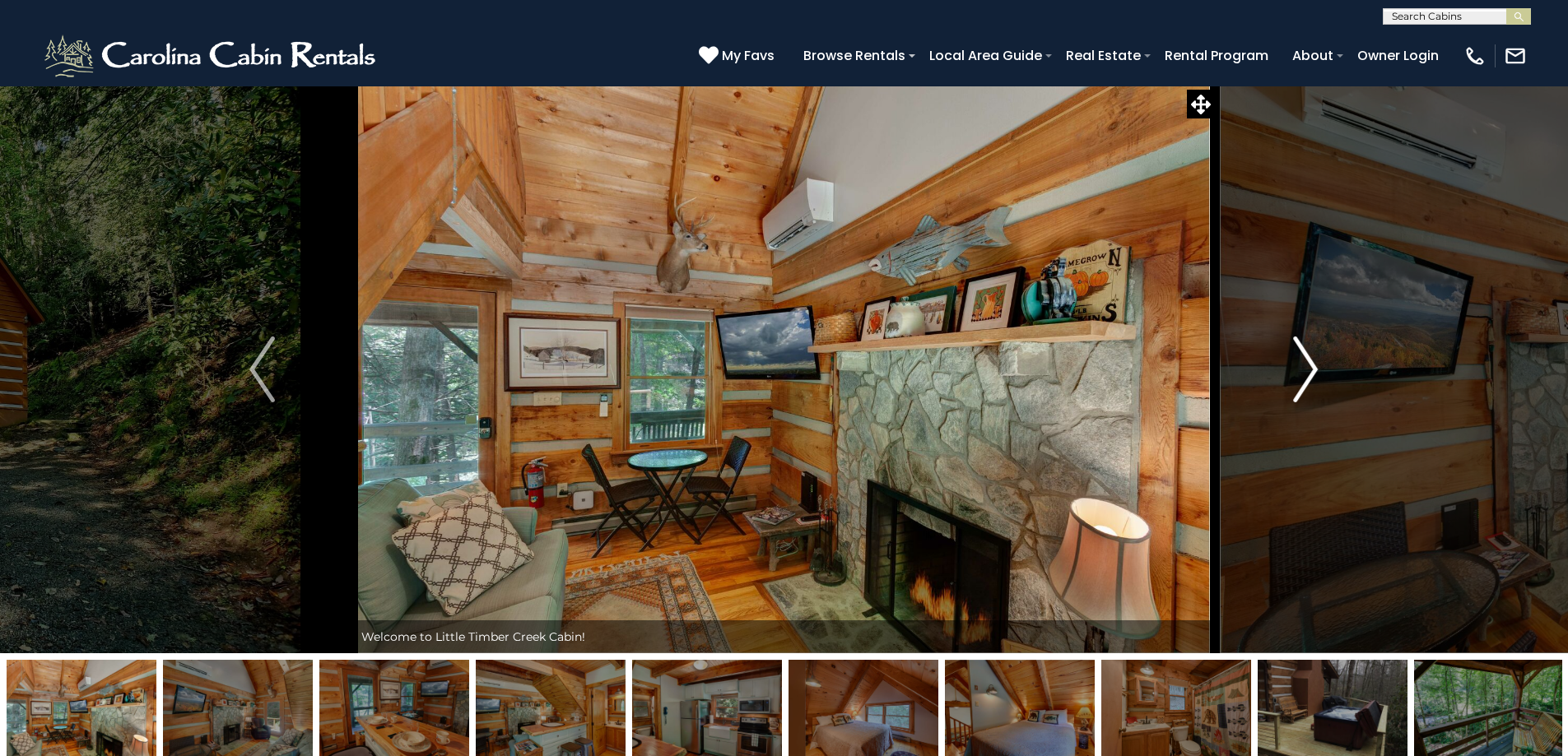
click at [1312, 376] on img "Next" at bounding box center [1305, 370] width 25 height 65
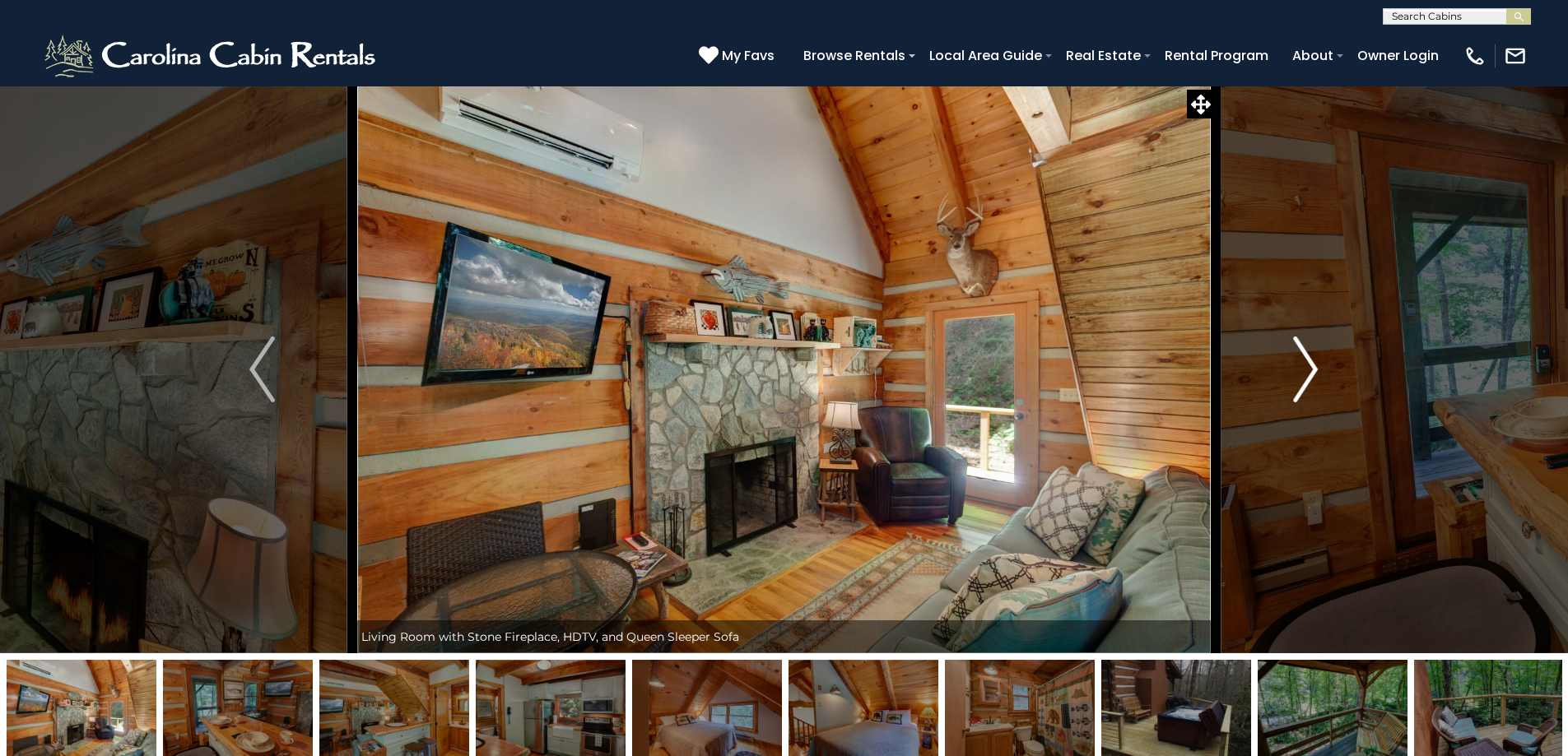
click at [1312, 376] on img "Next" at bounding box center [1305, 370] width 25 height 65
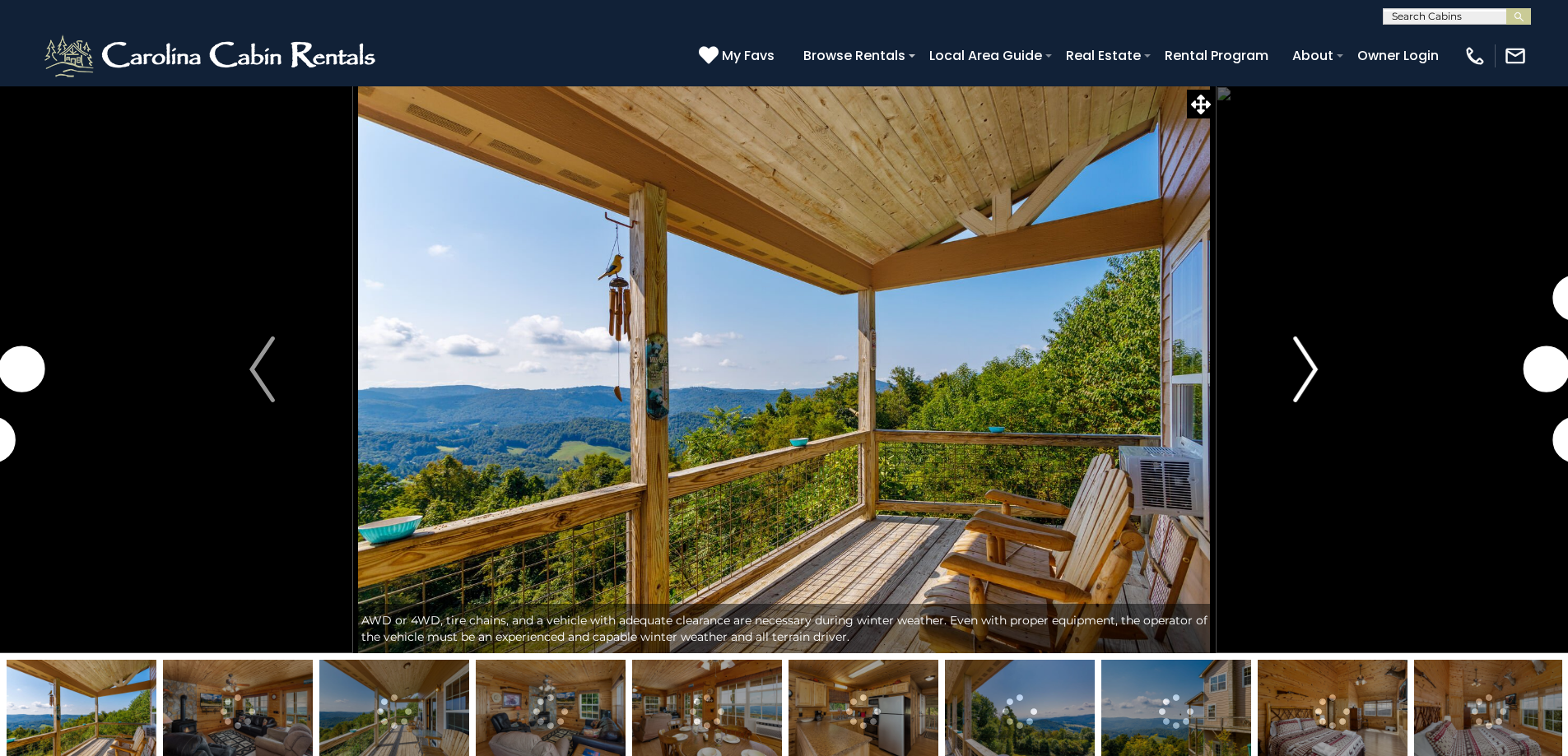
click at [1316, 354] on img "Next" at bounding box center [1305, 370] width 25 height 65
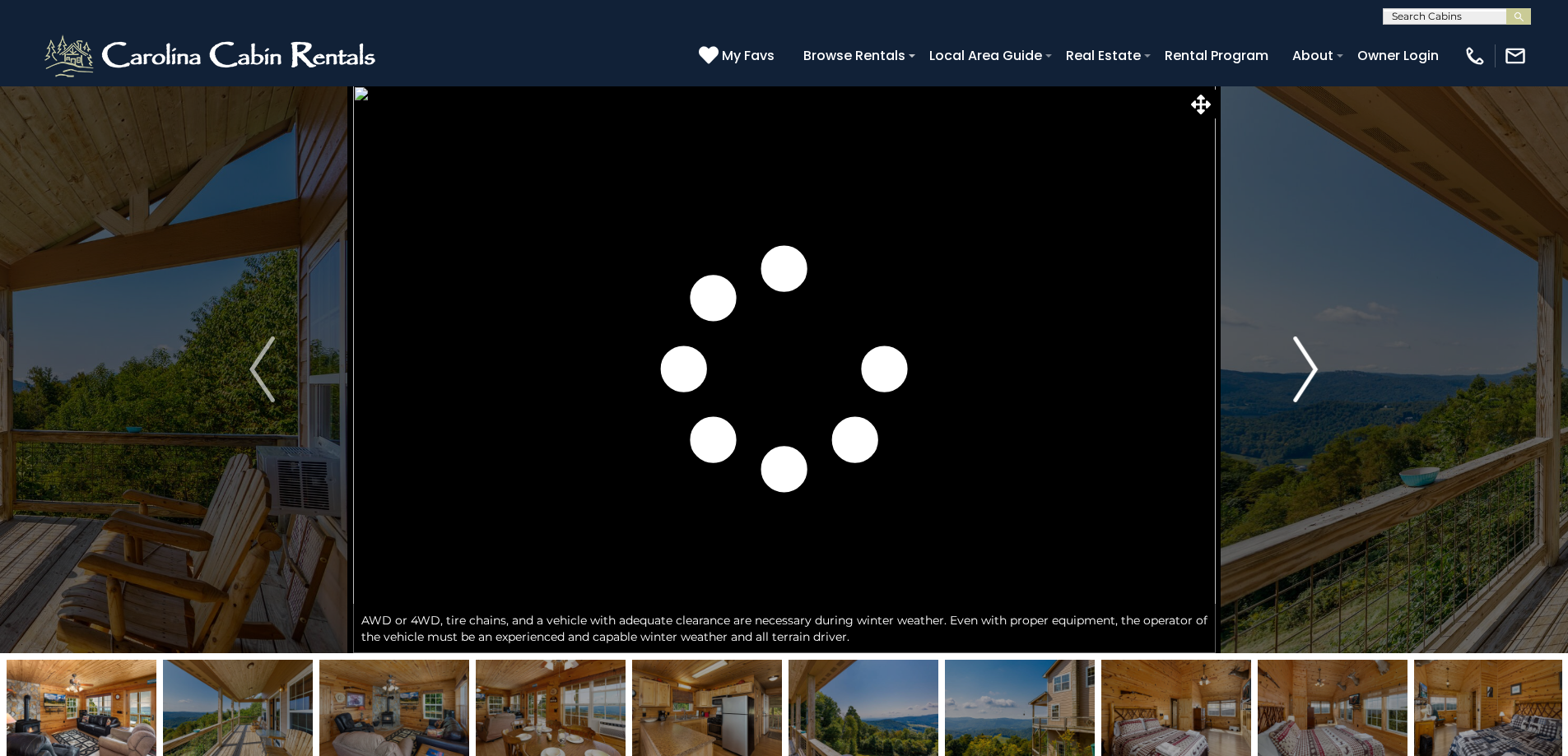
click at [1316, 354] on img "Next" at bounding box center [1305, 370] width 25 height 65
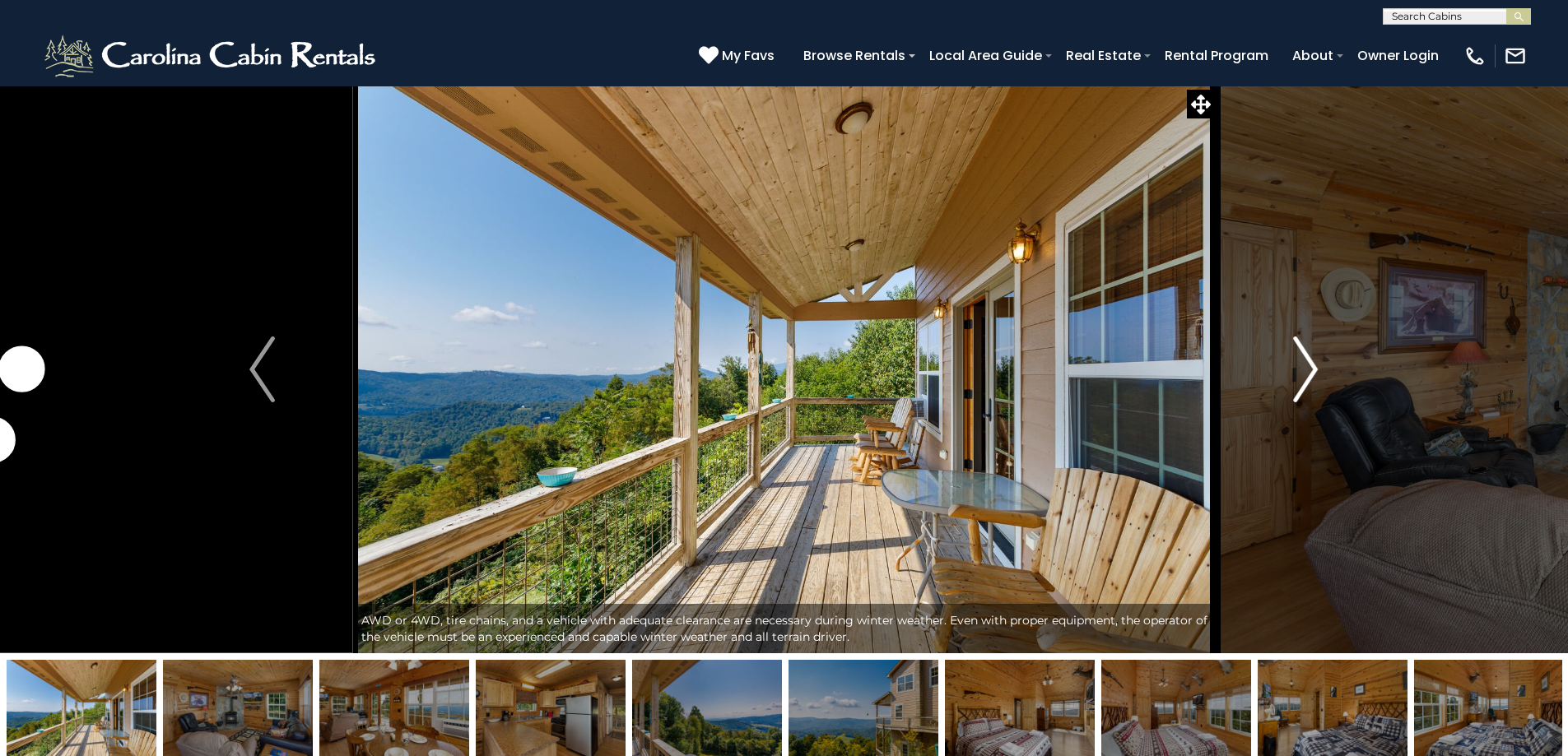
click at [1316, 354] on img "Next" at bounding box center [1305, 370] width 25 height 65
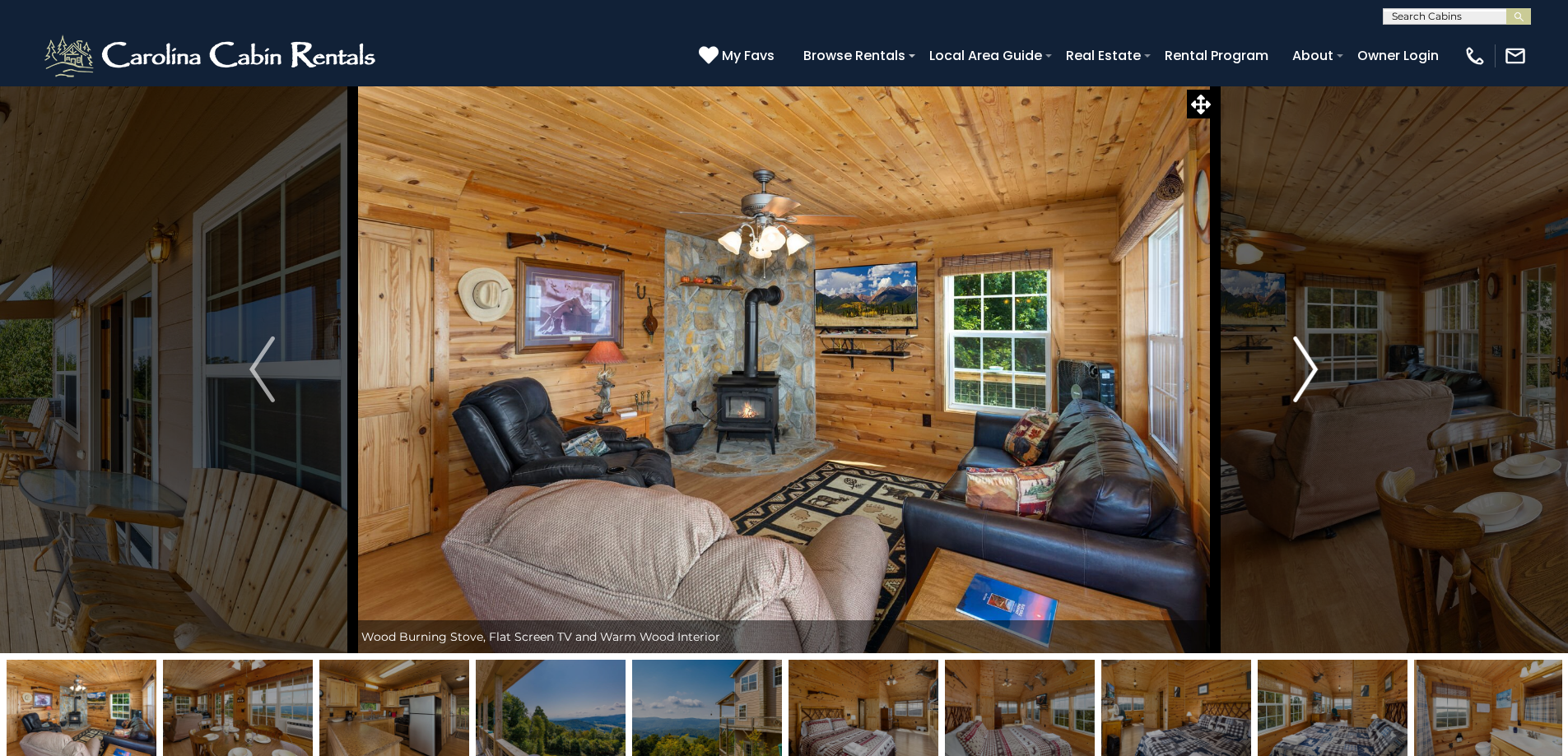
click at [1316, 354] on img "Next" at bounding box center [1305, 370] width 25 height 65
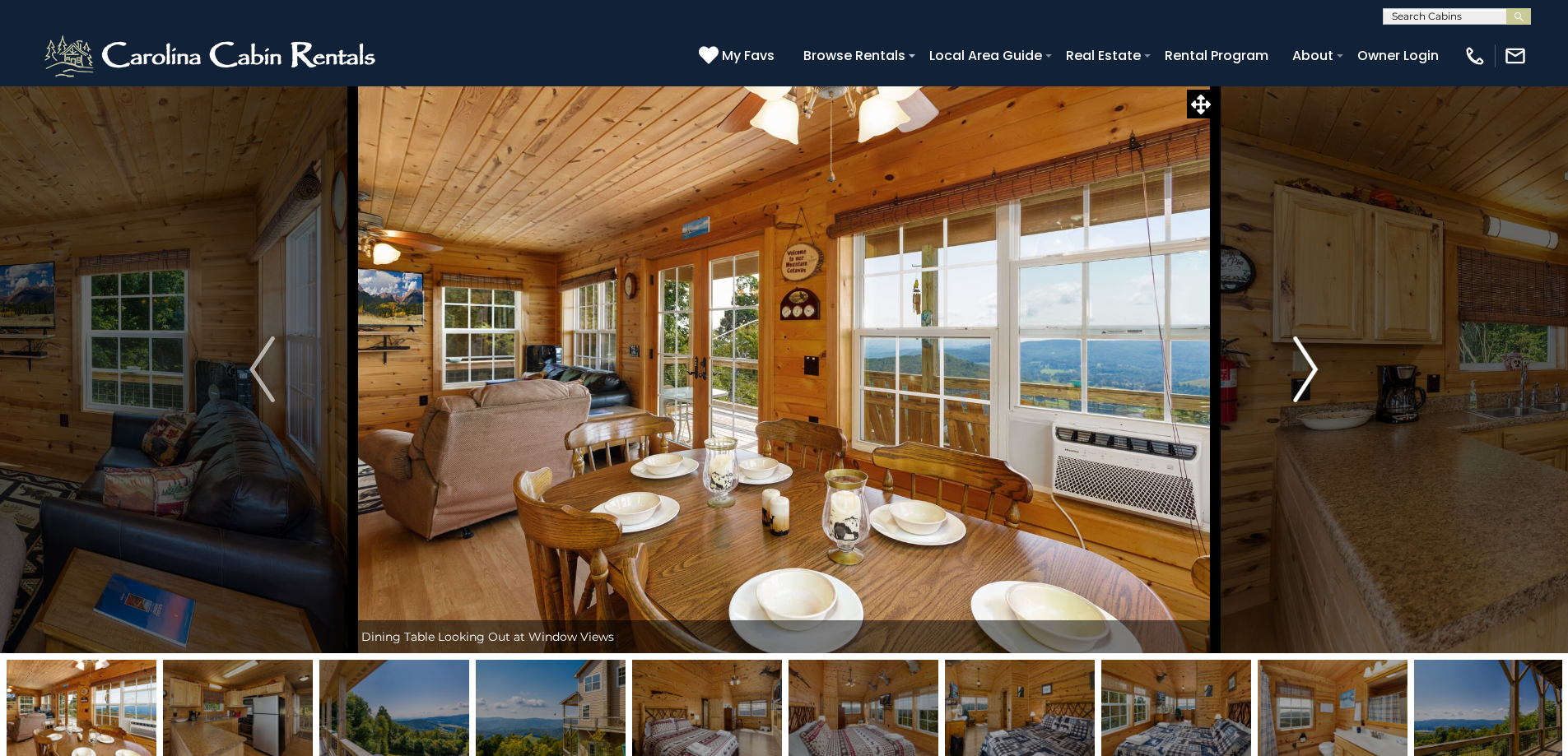
click at [1316, 354] on img "Next" at bounding box center [1305, 370] width 25 height 65
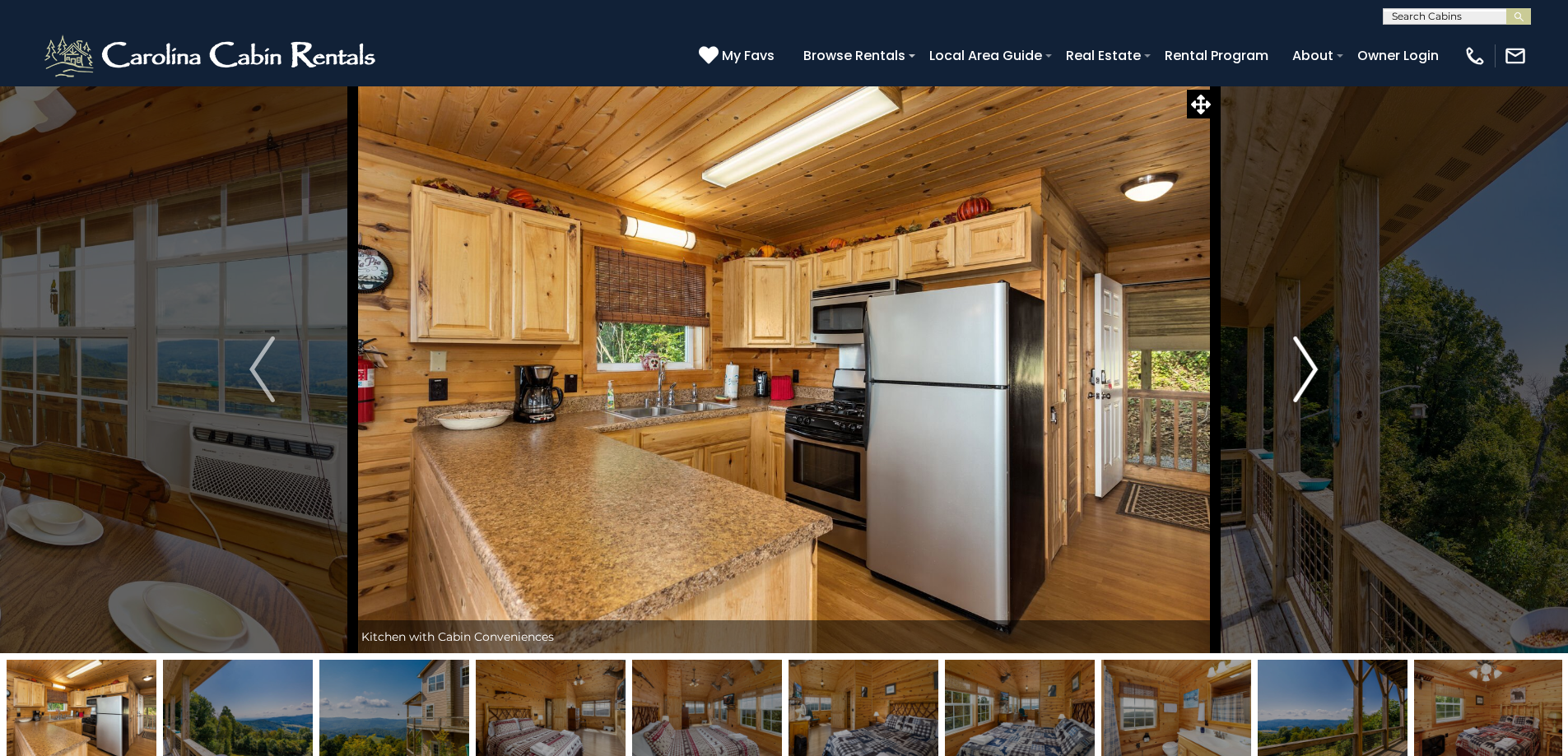
click at [1316, 354] on img "Next" at bounding box center [1305, 370] width 25 height 65
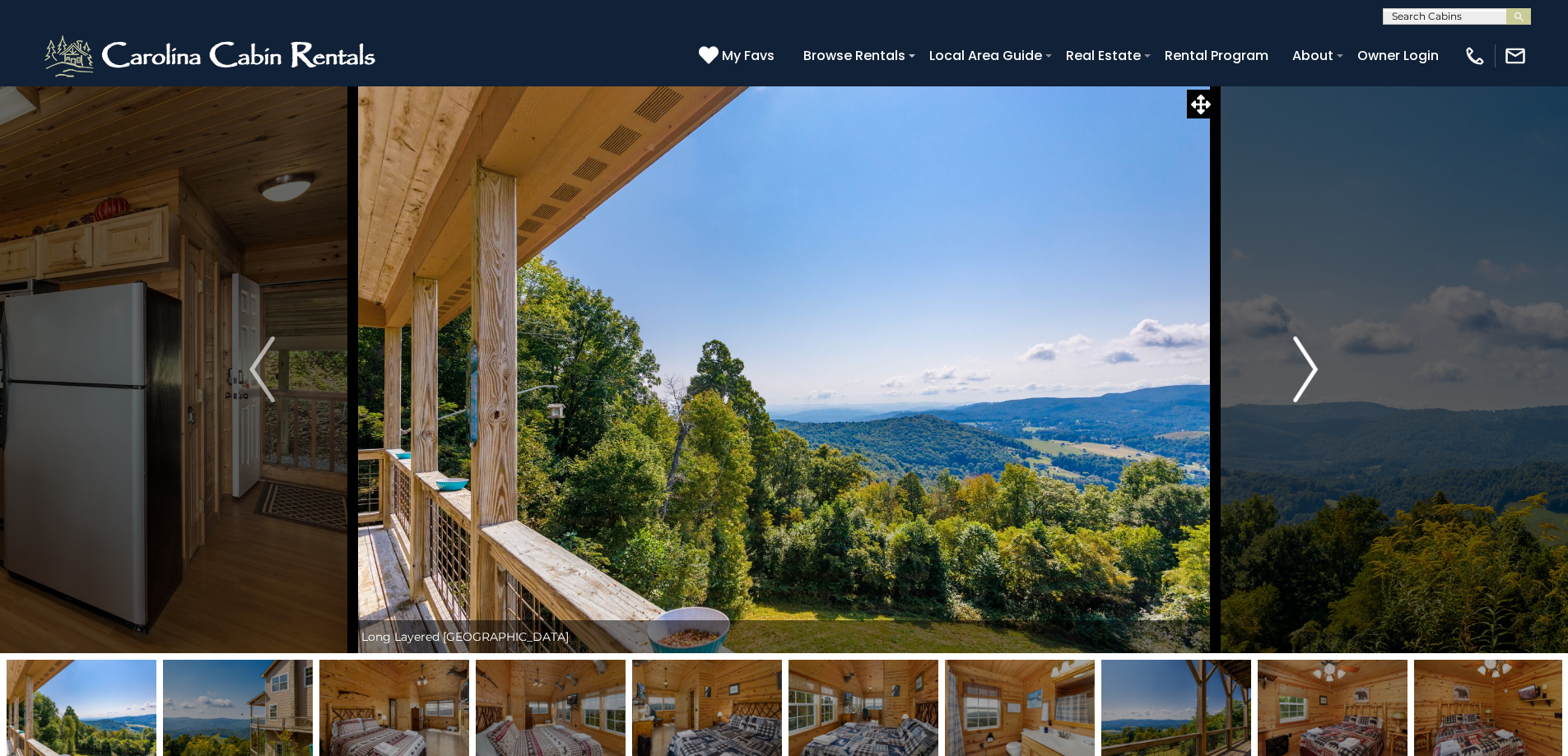
click at [1316, 354] on img "Next" at bounding box center [1305, 370] width 25 height 65
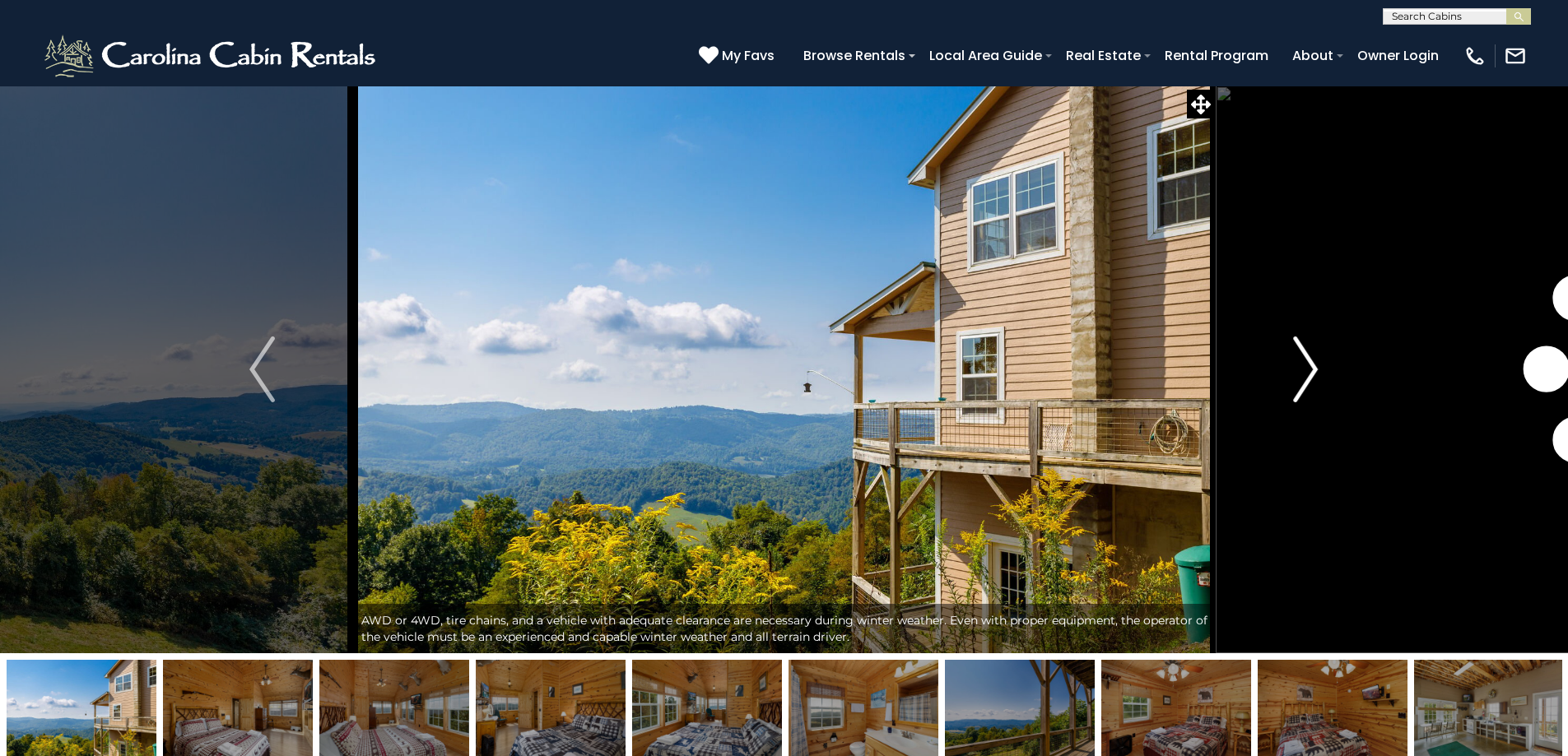
click at [1316, 354] on img "Next" at bounding box center [1305, 370] width 25 height 65
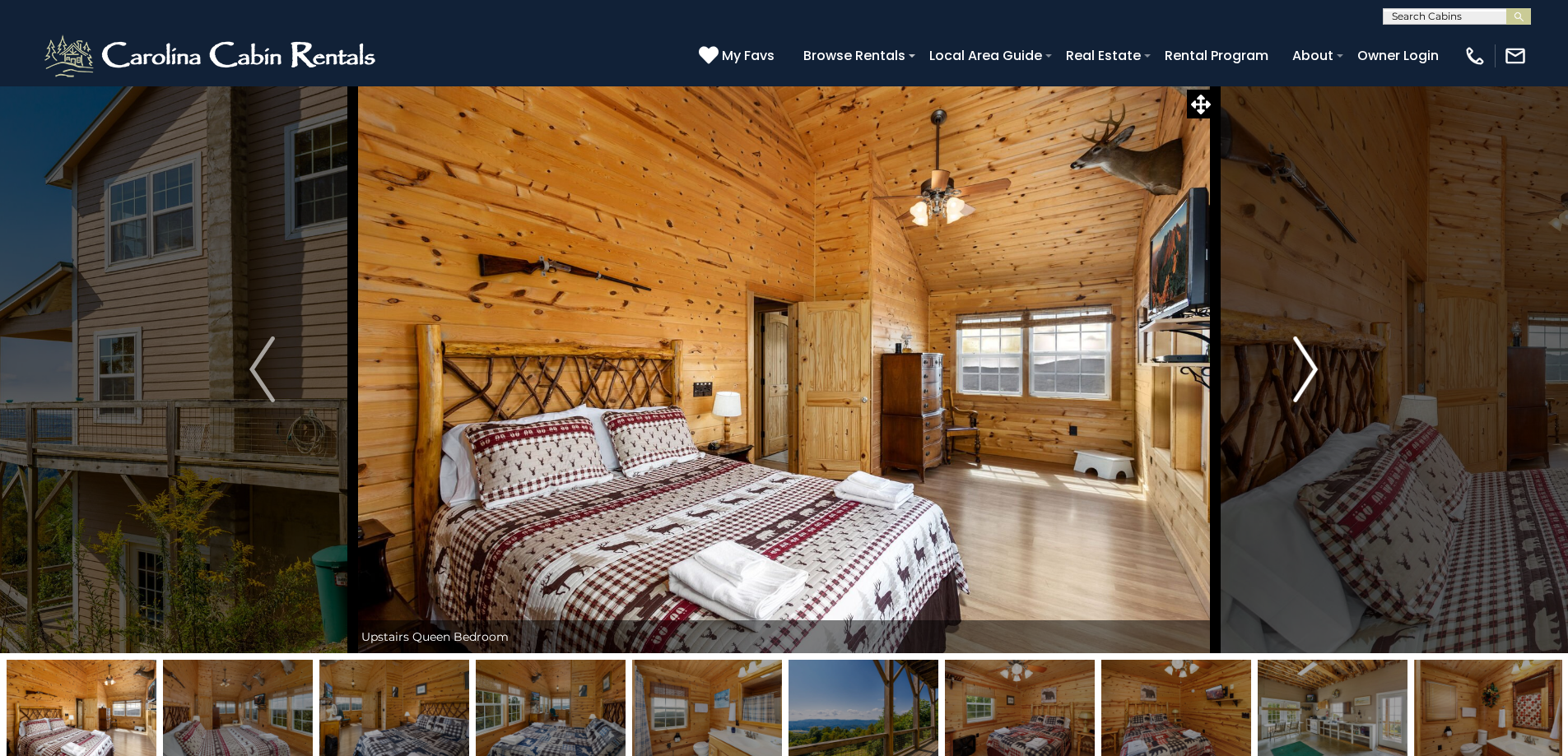
click at [1316, 354] on img "Next" at bounding box center [1305, 370] width 25 height 65
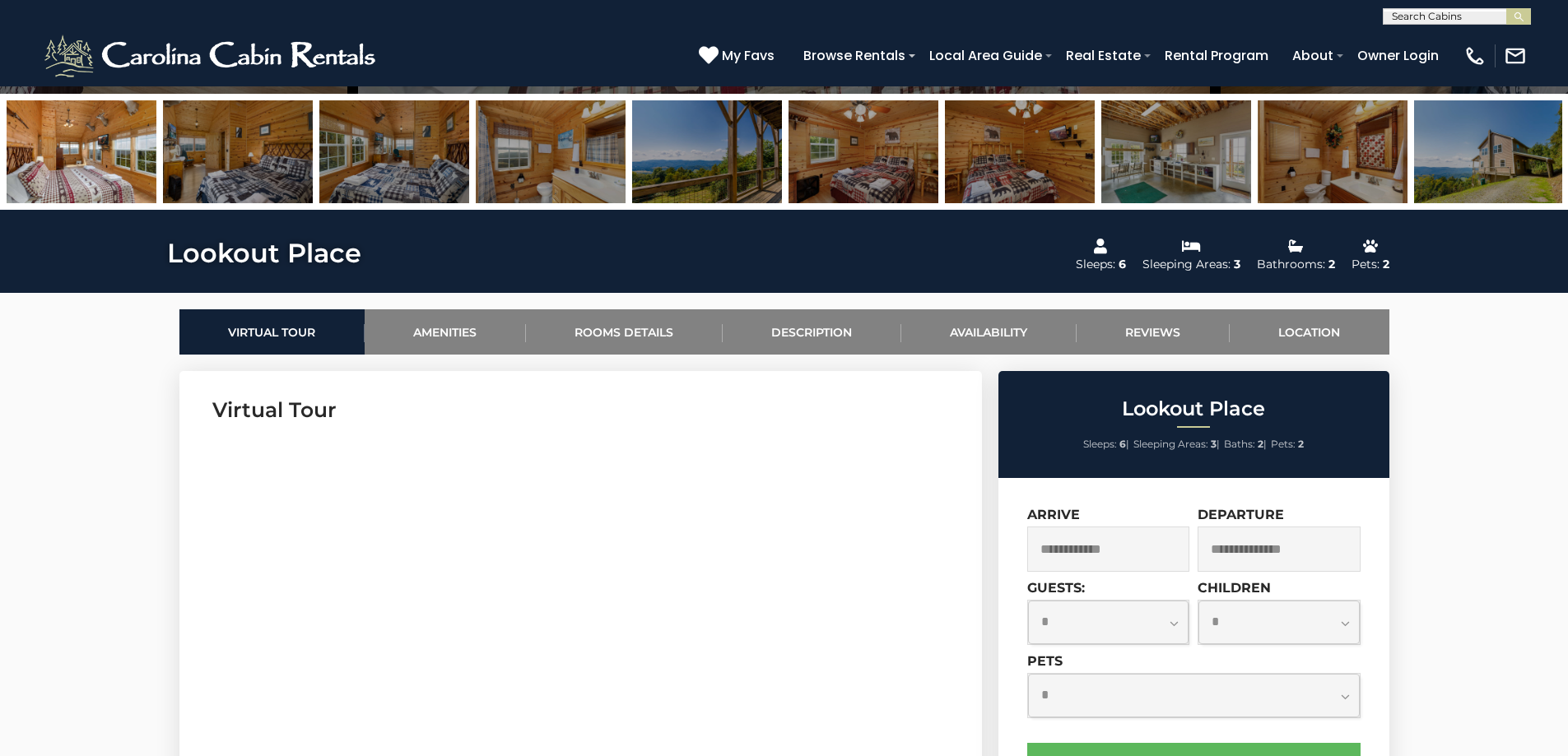
scroll to position [740, 0]
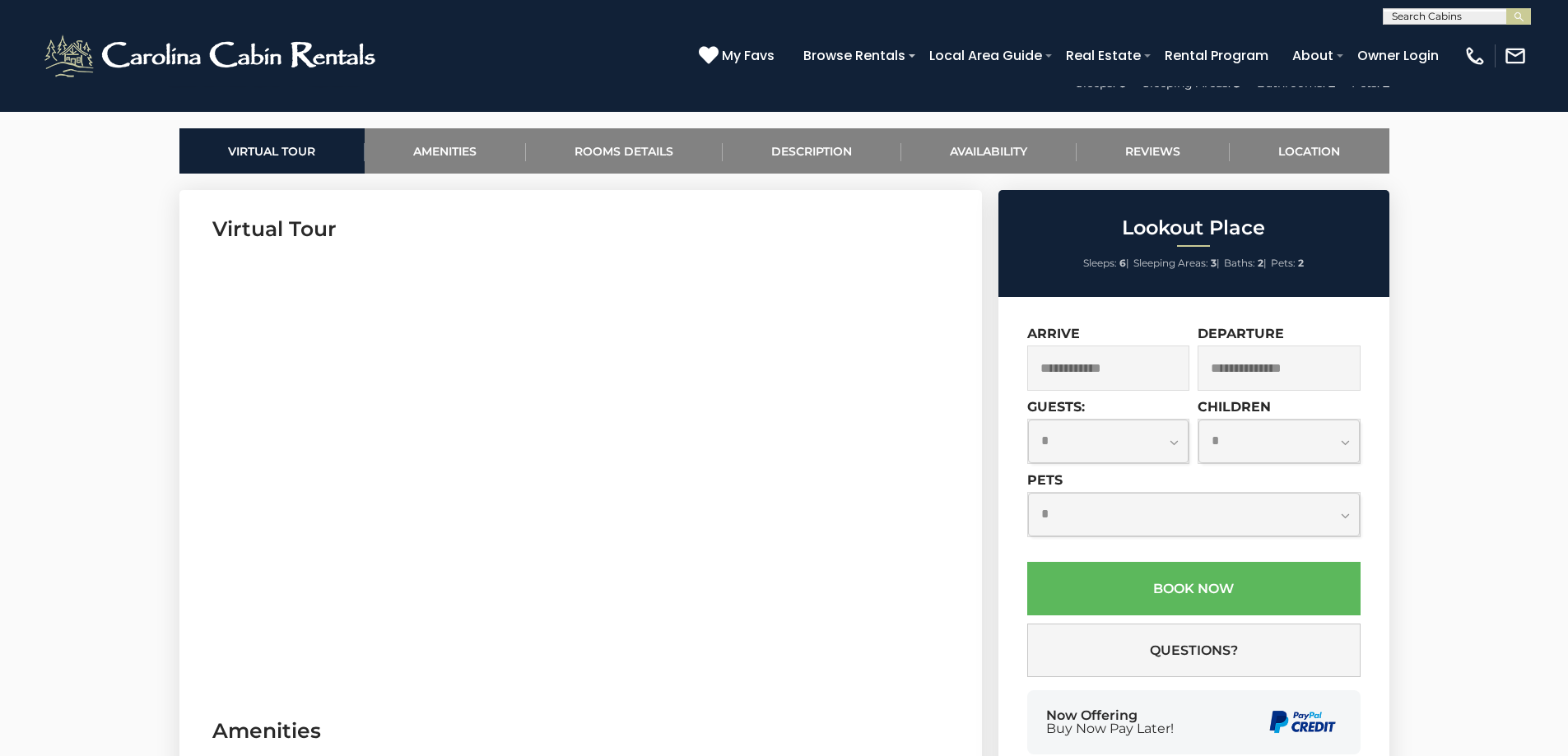
click at [1120, 368] on input "text" at bounding box center [1108, 369] width 163 height 46
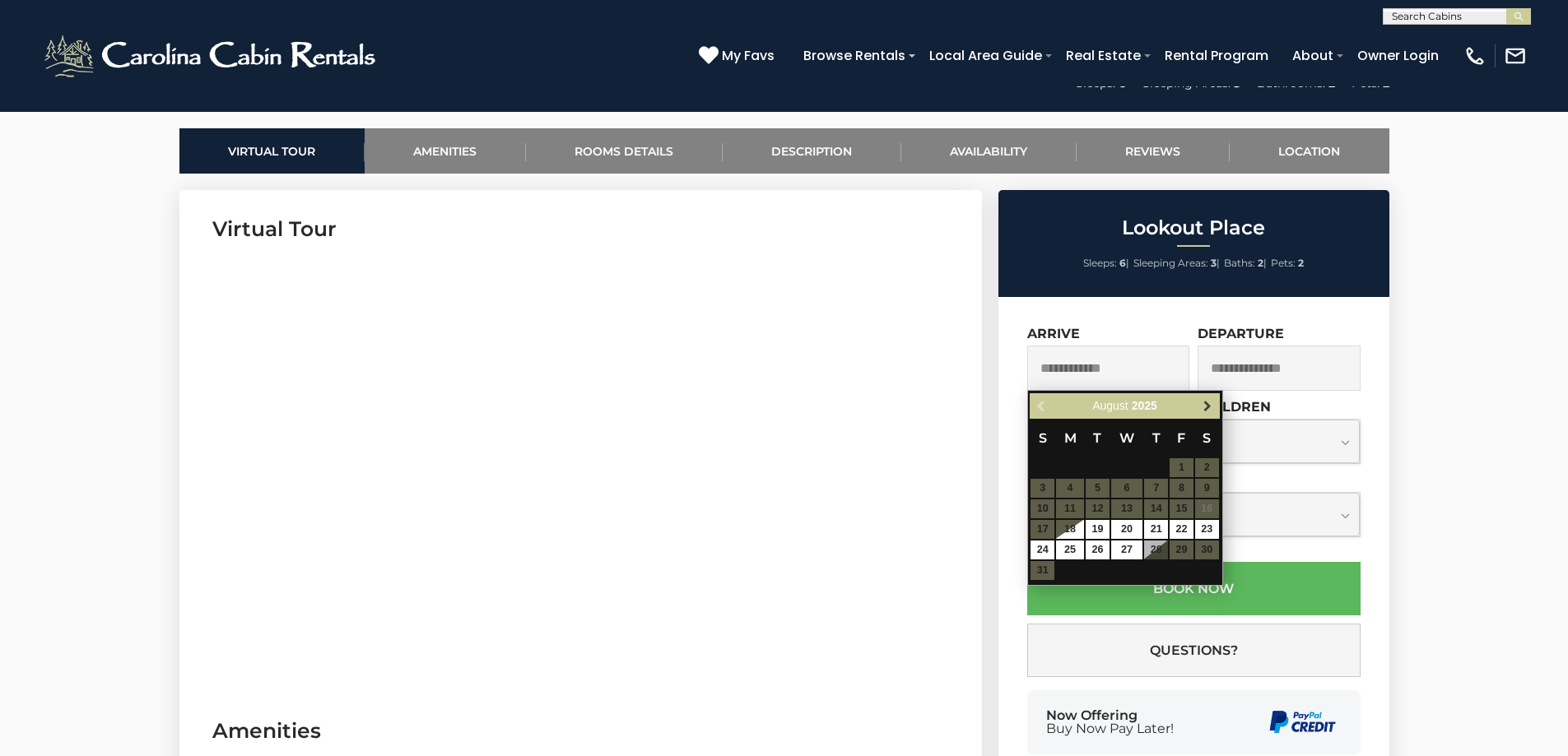
click at [1199, 409] on link "Next" at bounding box center [1207, 405] width 21 height 21
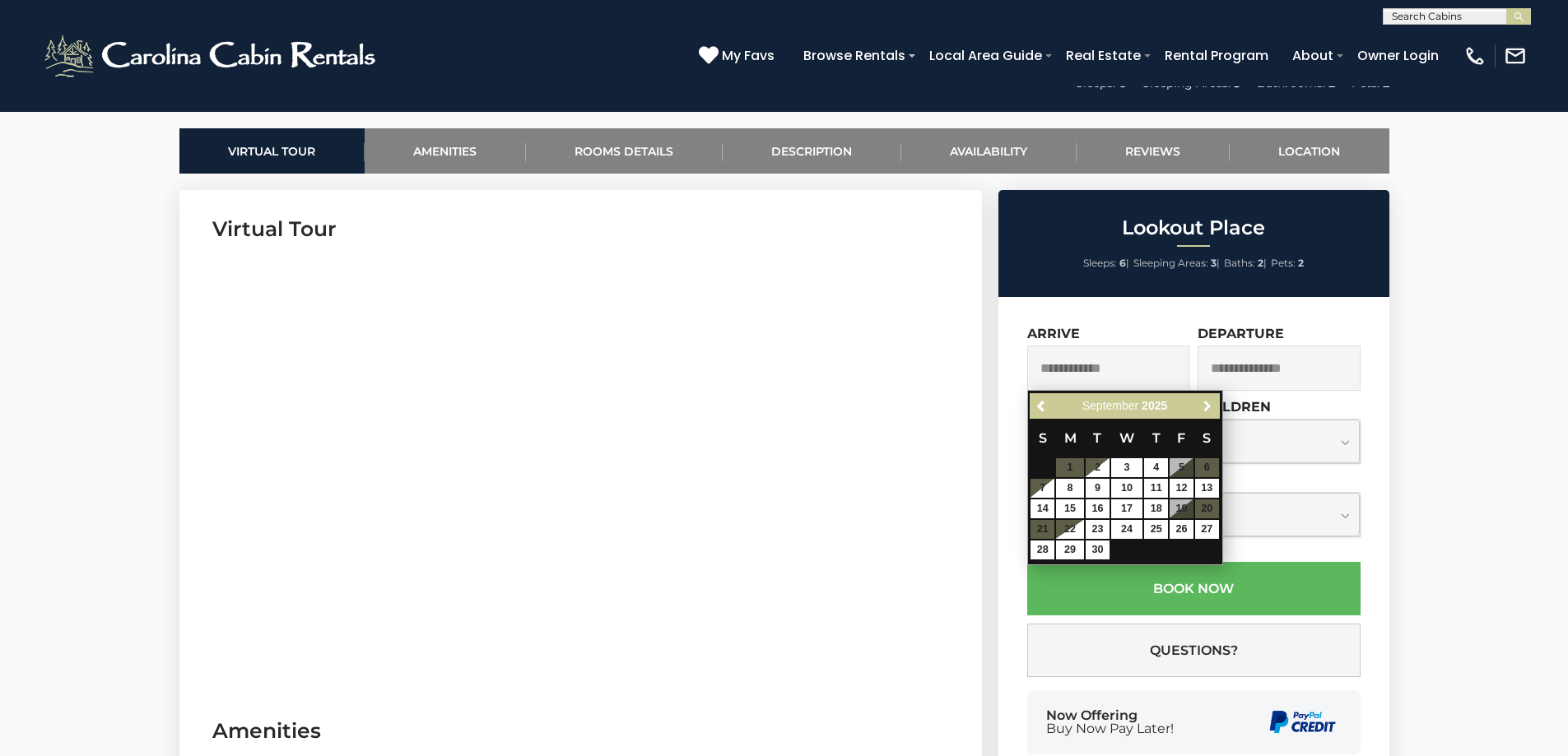
click at [1199, 409] on link "Next" at bounding box center [1207, 405] width 21 height 21
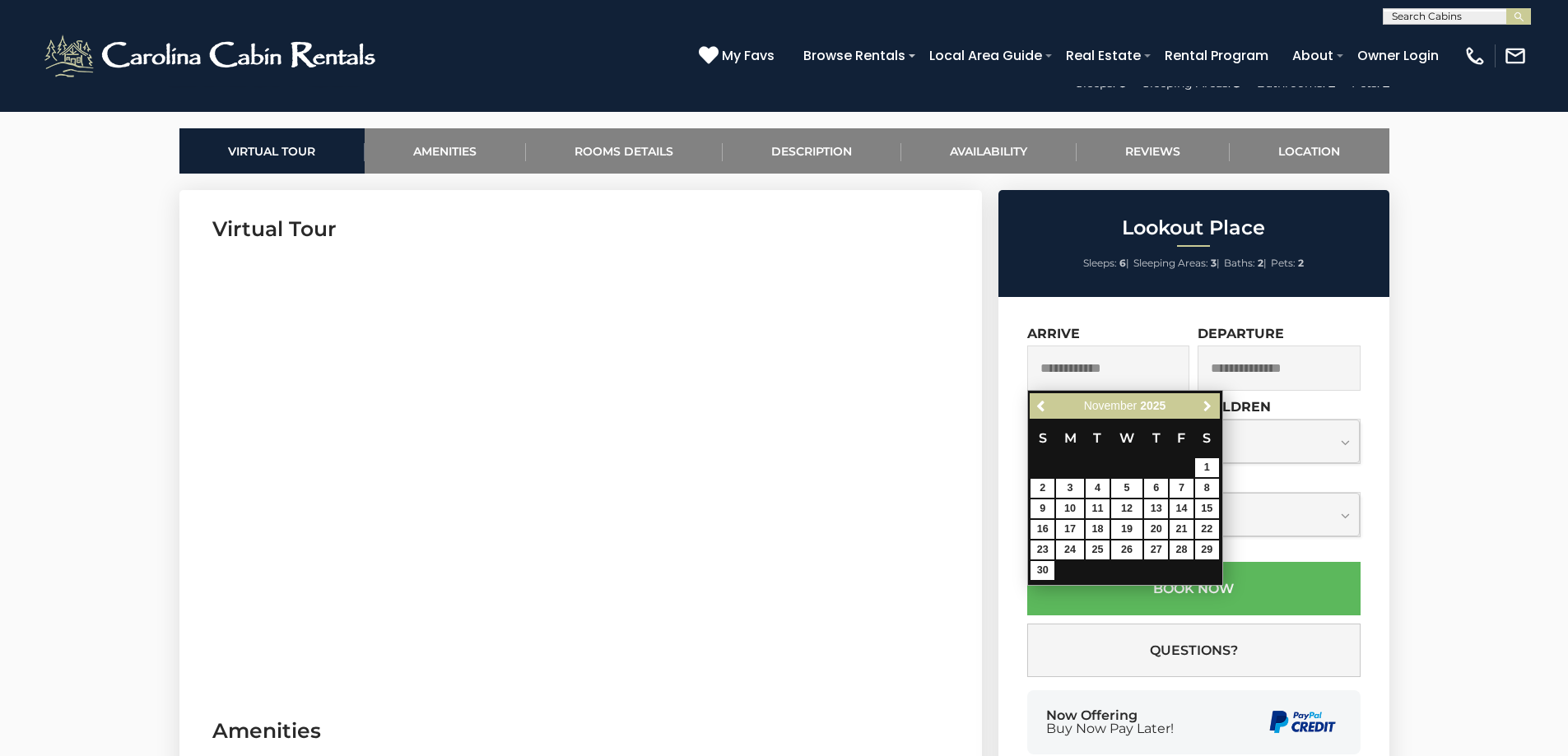
click at [1199, 409] on link "Next" at bounding box center [1207, 405] width 21 height 21
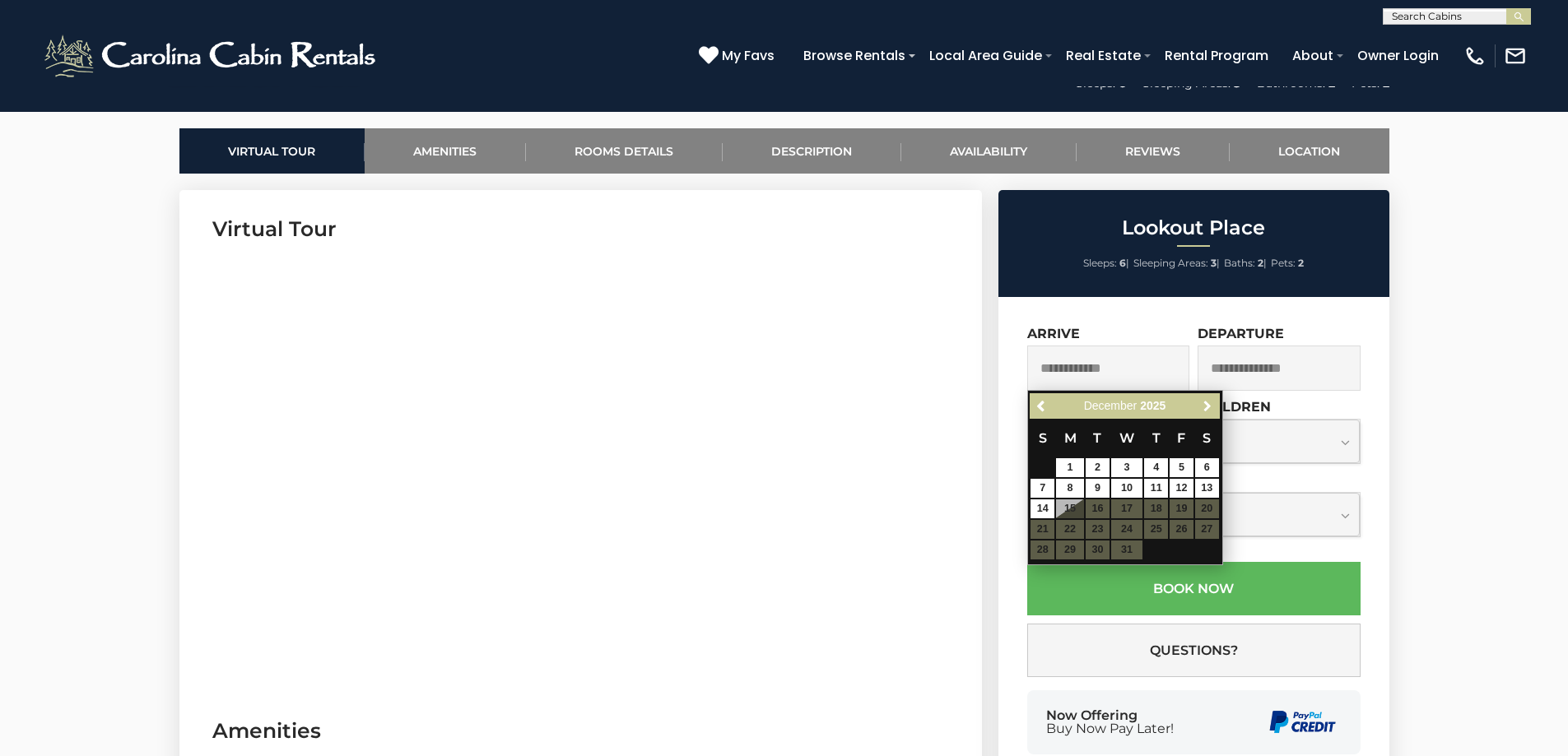
click at [1199, 409] on link "Next" at bounding box center [1207, 405] width 21 height 21
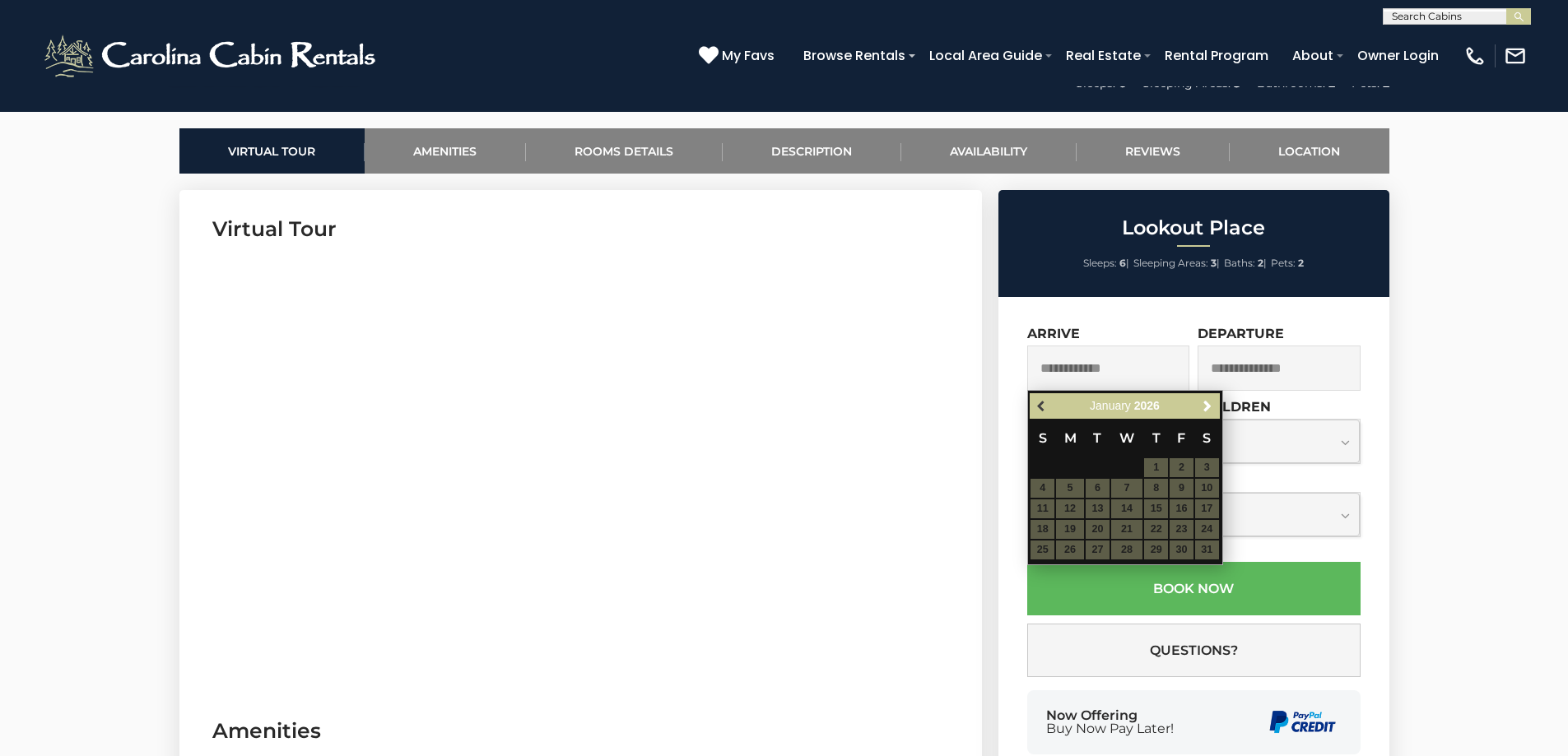
click at [1035, 408] on link "Previous" at bounding box center [1042, 405] width 21 height 21
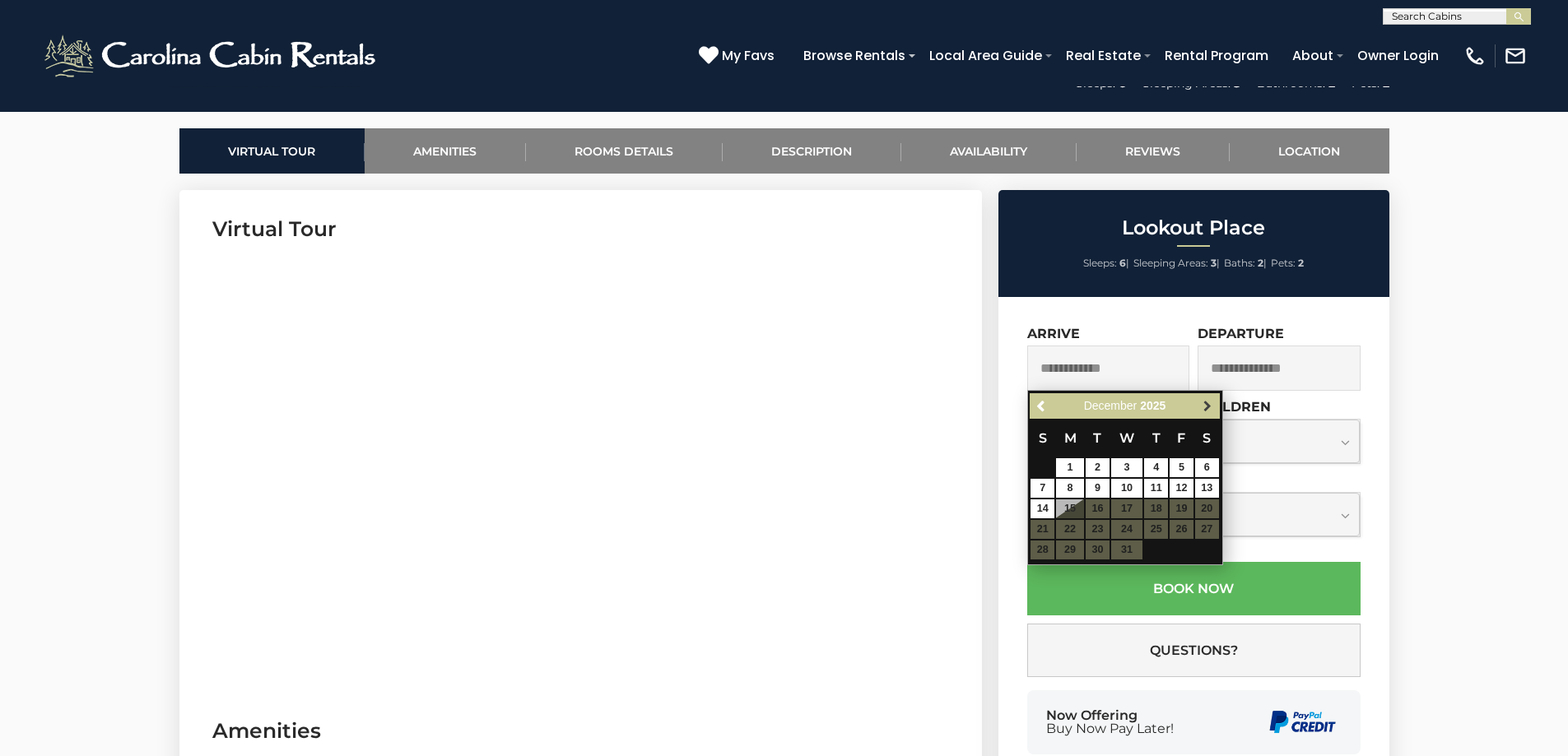
click at [1205, 408] on span "Next" at bounding box center [1207, 406] width 13 height 13
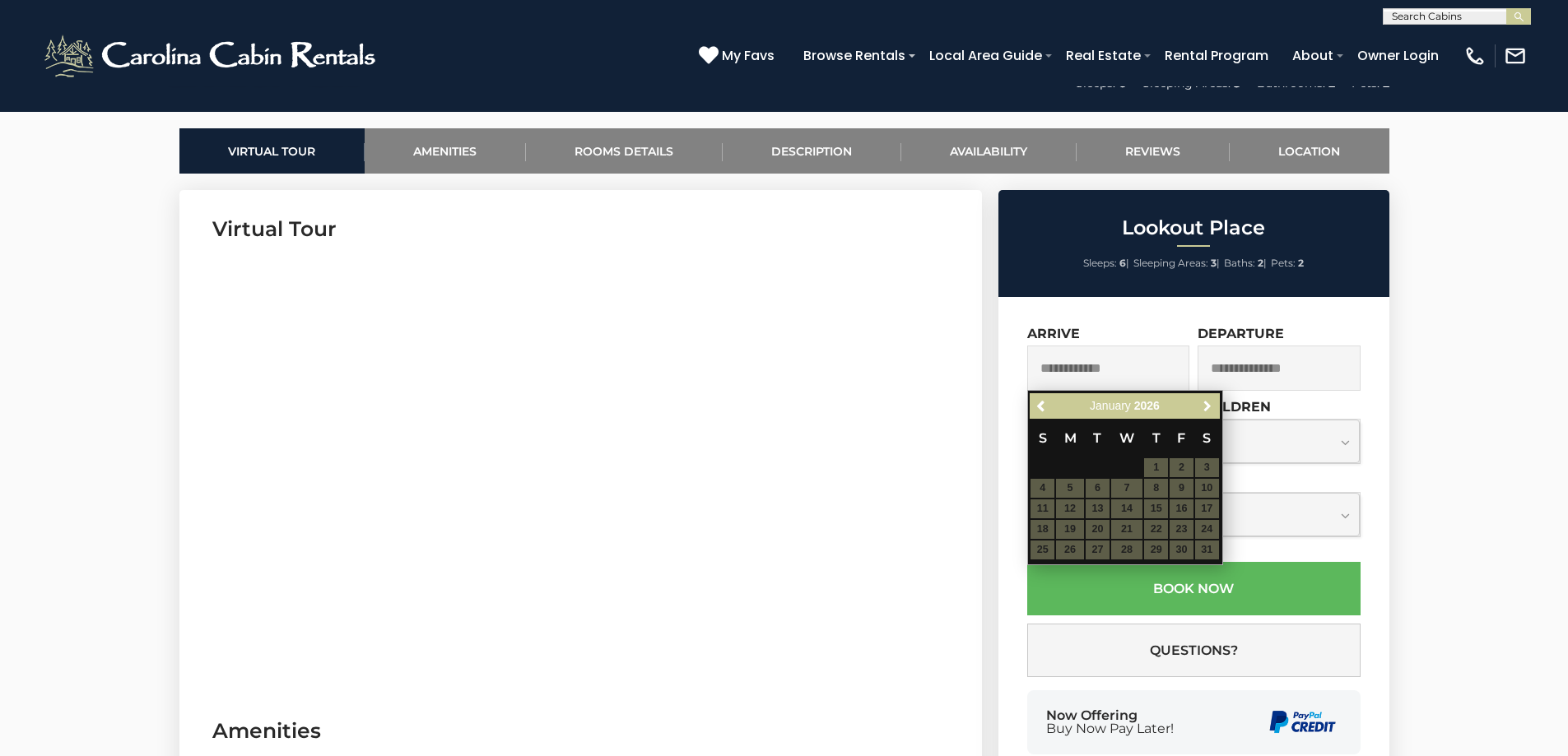
click at [1205, 408] on span "Next" at bounding box center [1207, 406] width 13 height 13
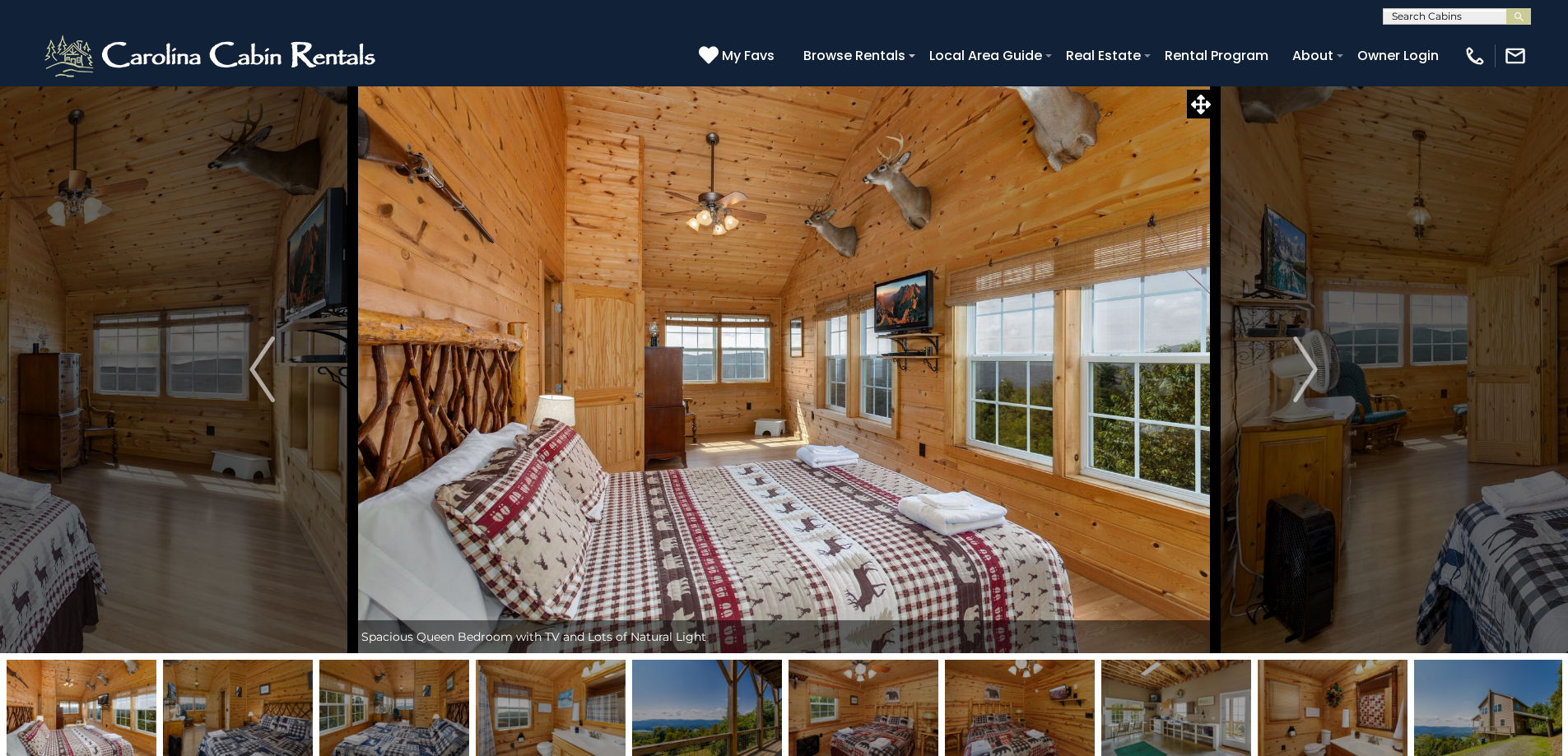
scroll to position [730, 0]
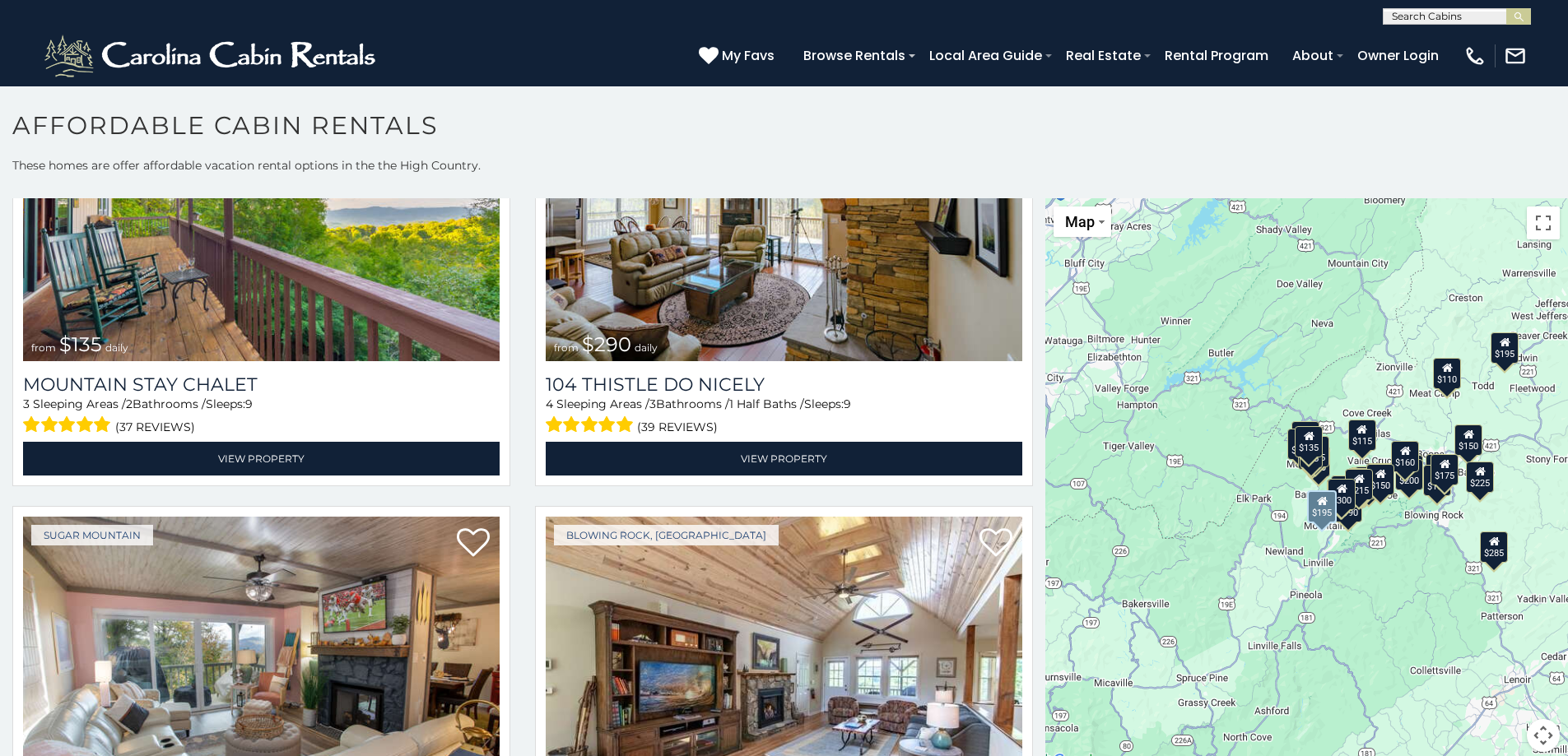
scroll to position [1975, 0]
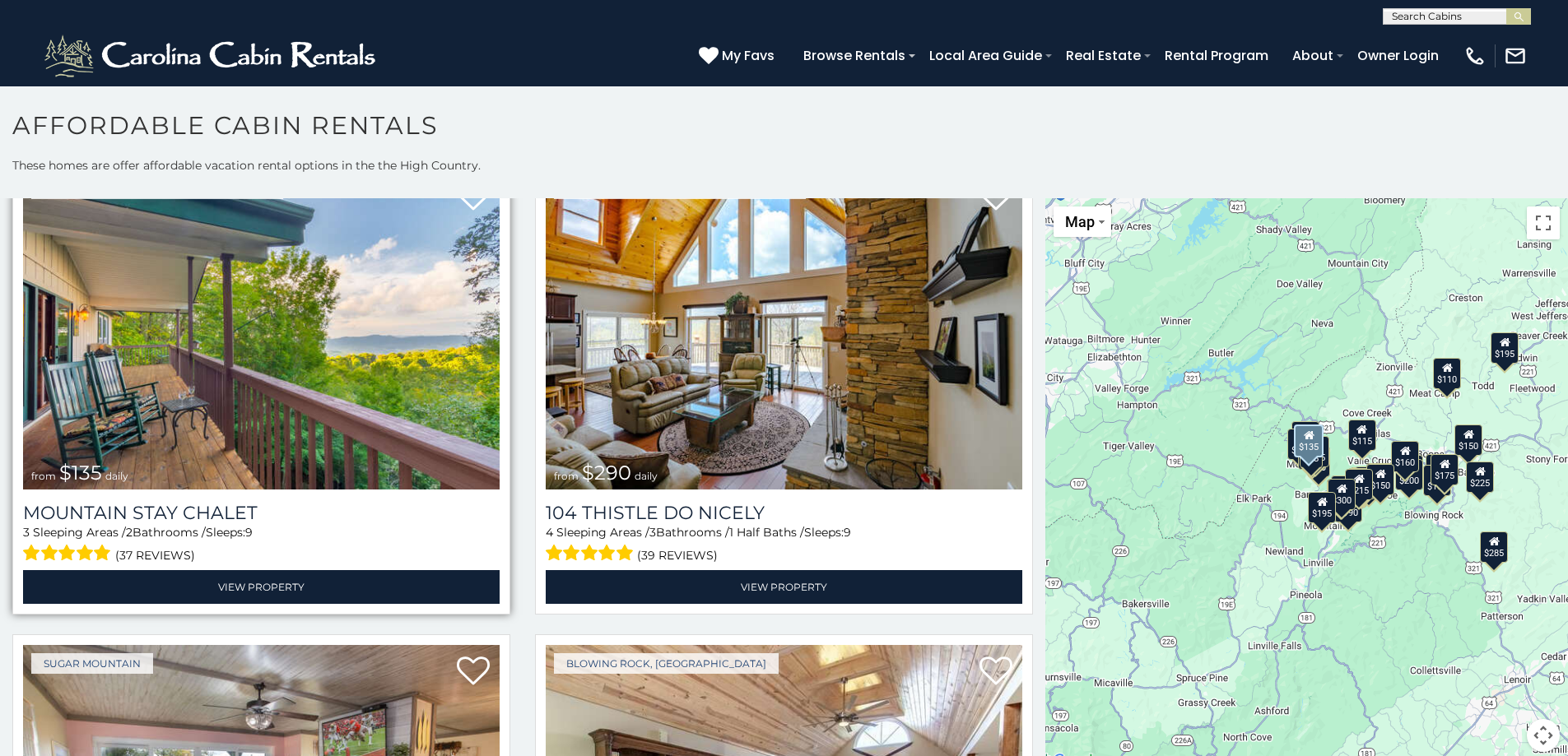
click at [303, 333] on img at bounding box center [261, 330] width 477 height 319
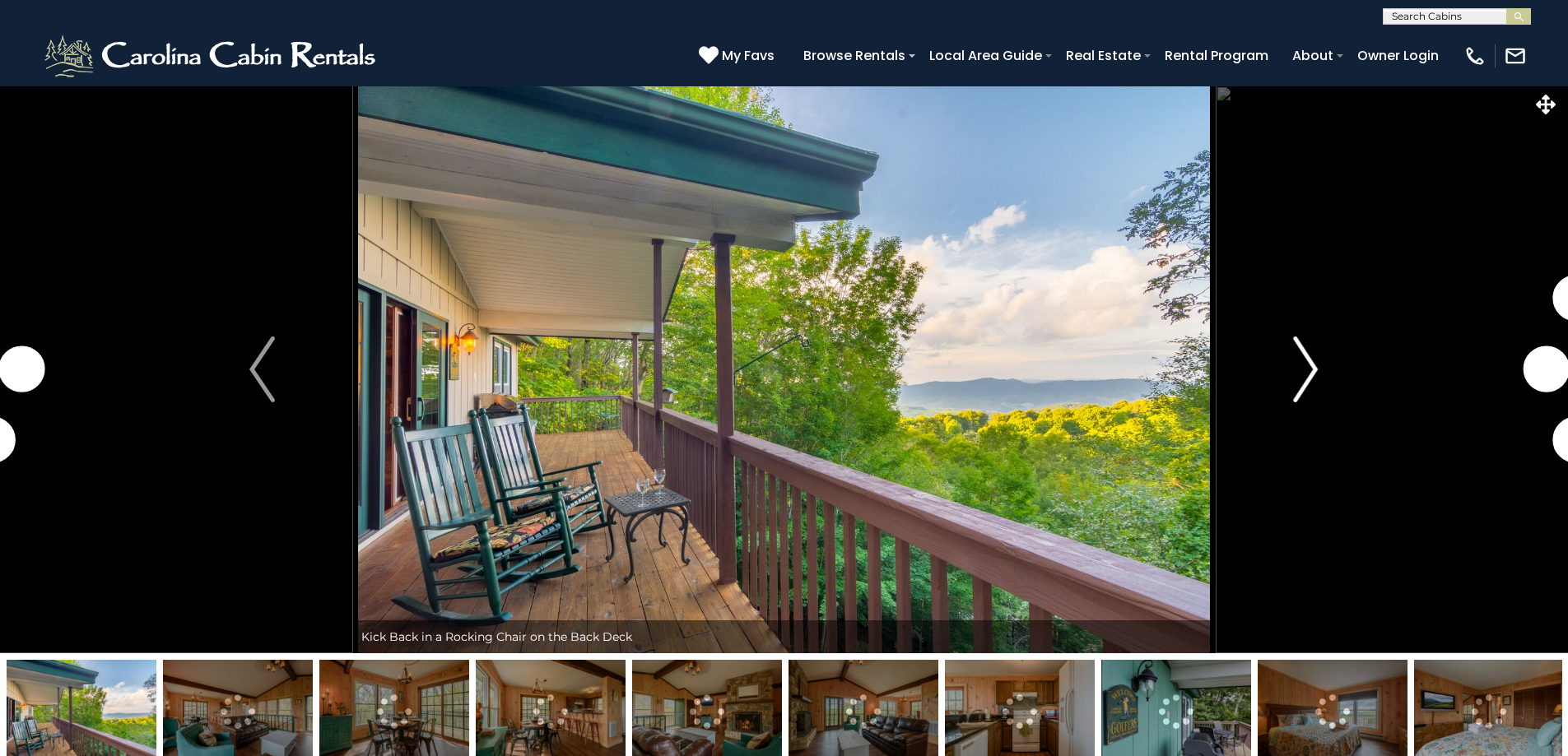
click at [1312, 371] on img "Next" at bounding box center [1305, 370] width 25 height 65
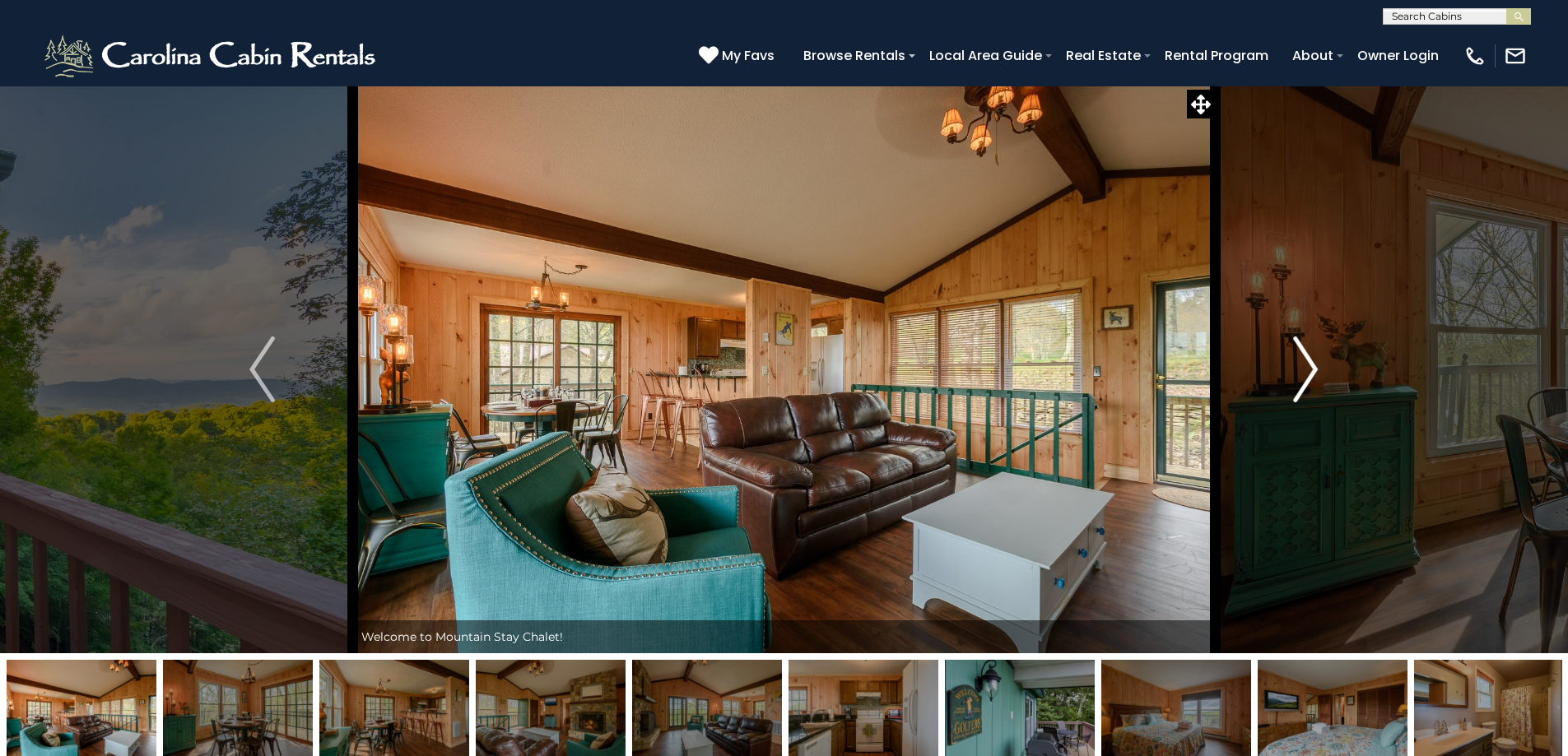
click at [1312, 371] on img "Next" at bounding box center [1305, 370] width 25 height 65
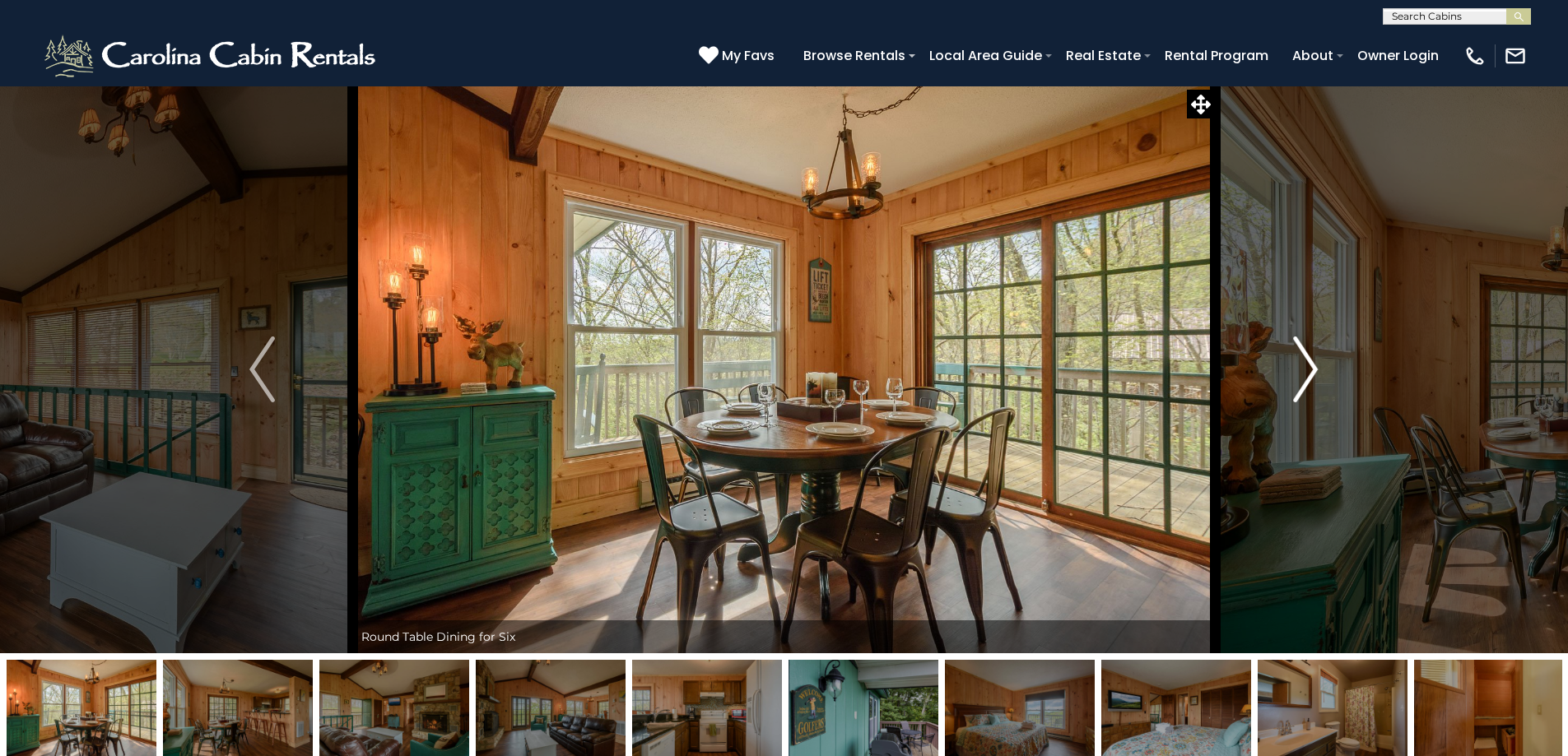
click at [1312, 371] on img "Next" at bounding box center [1305, 370] width 25 height 65
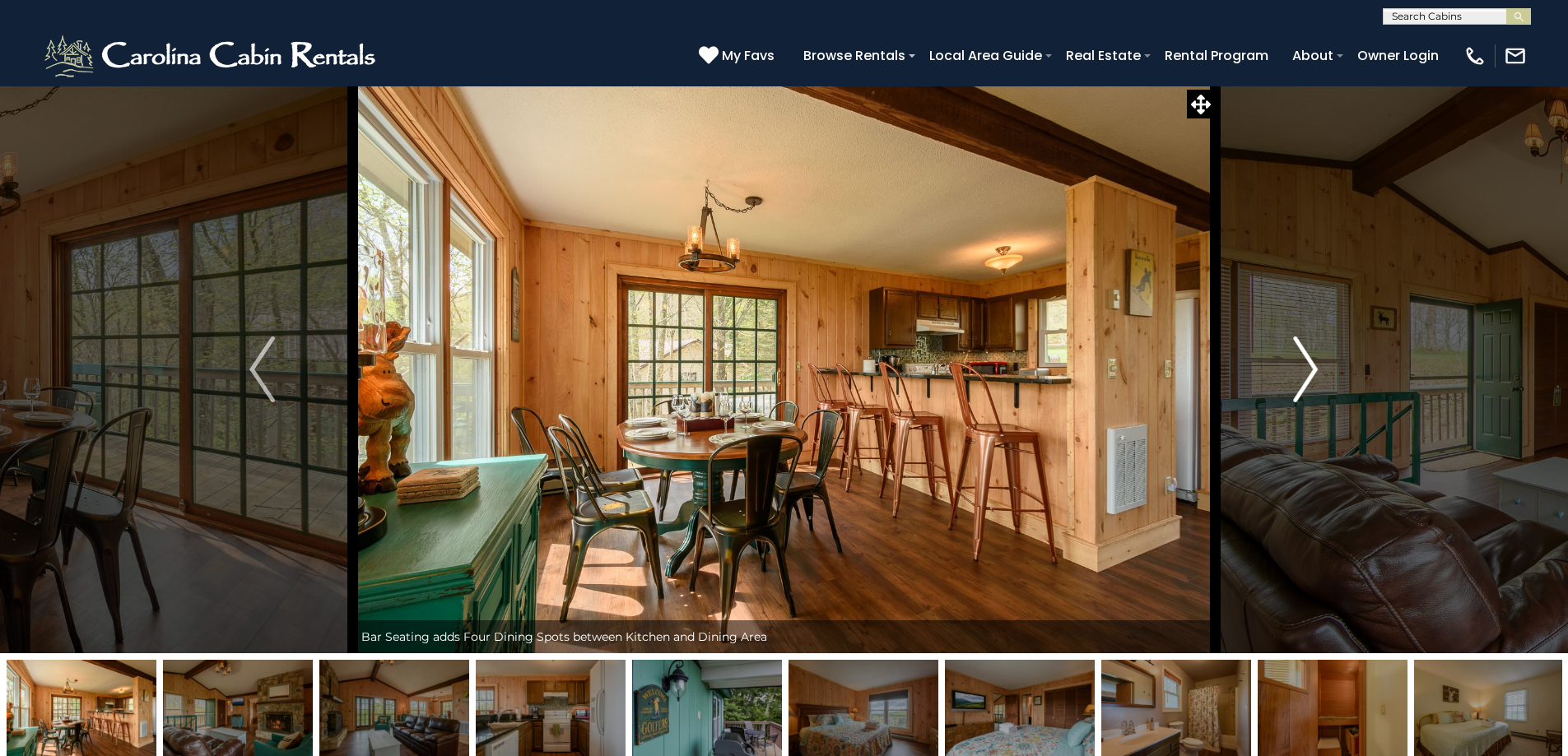
click at [1312, 371] on img "Next" at bounding box center [1305, 370] width 25 height 65
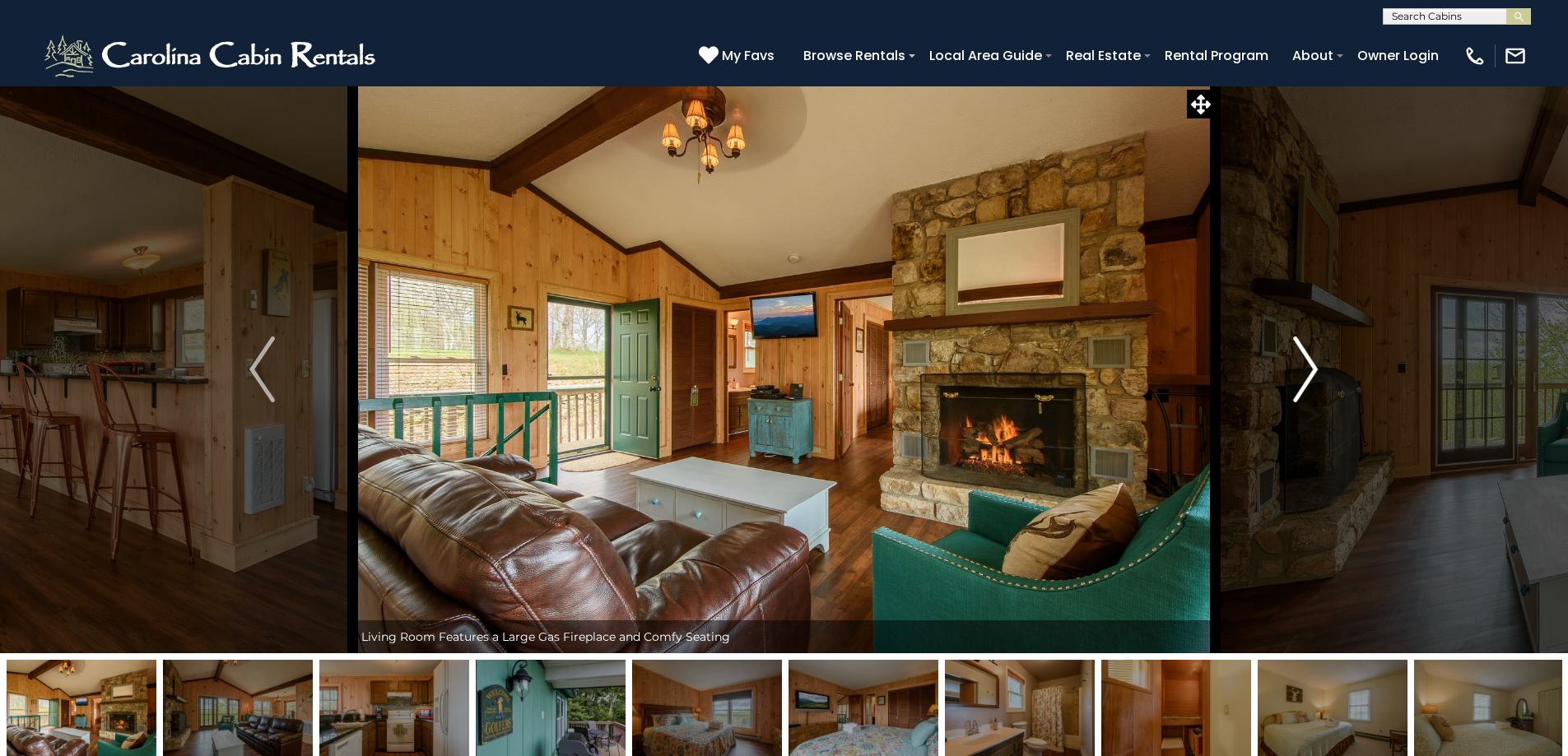
click at [1312, 371] on img "Next" at bounding box center [1305, 370] width 25 height 65
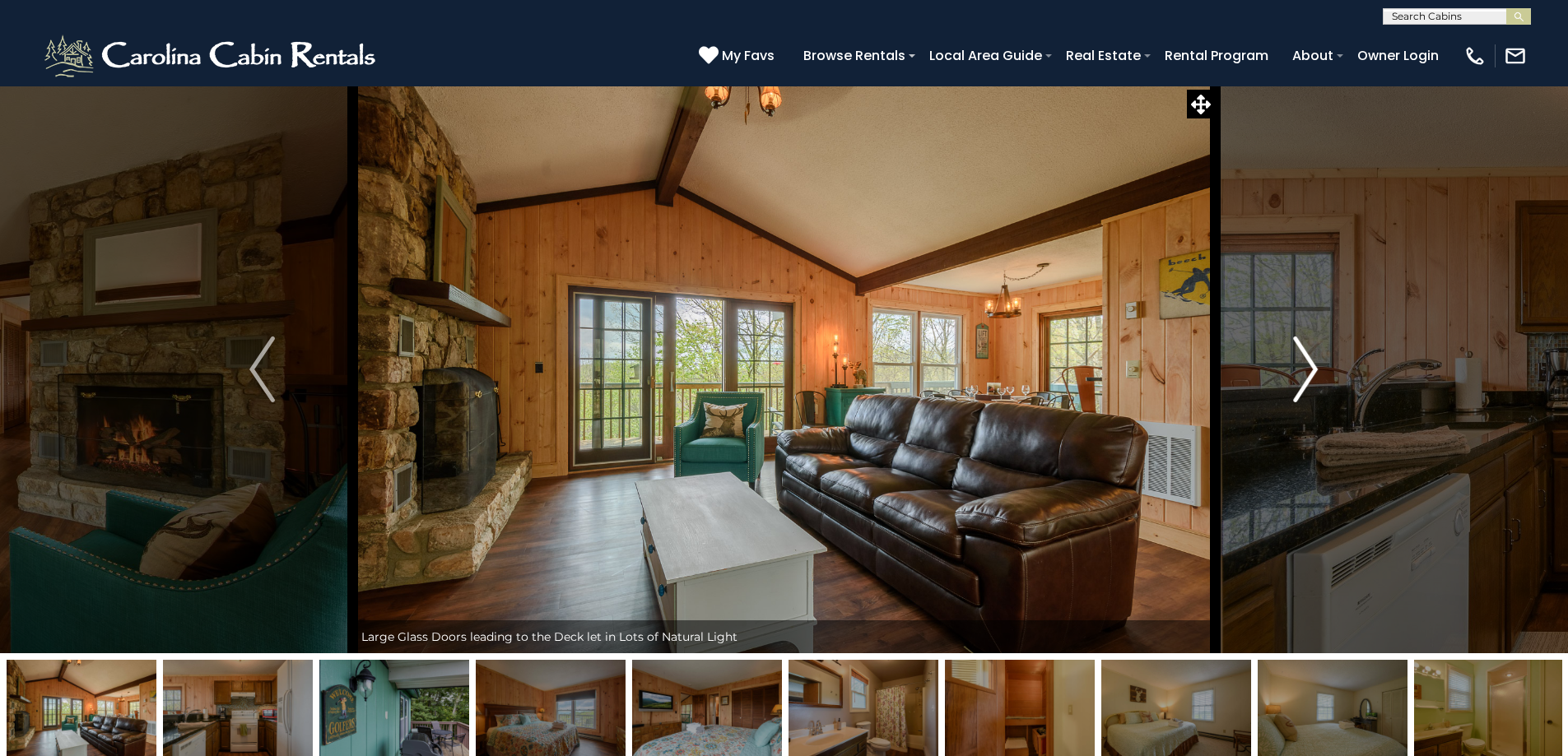
click at [1312, 371] on img "Next" at bounding box center [1305, 370] width 25 height 65
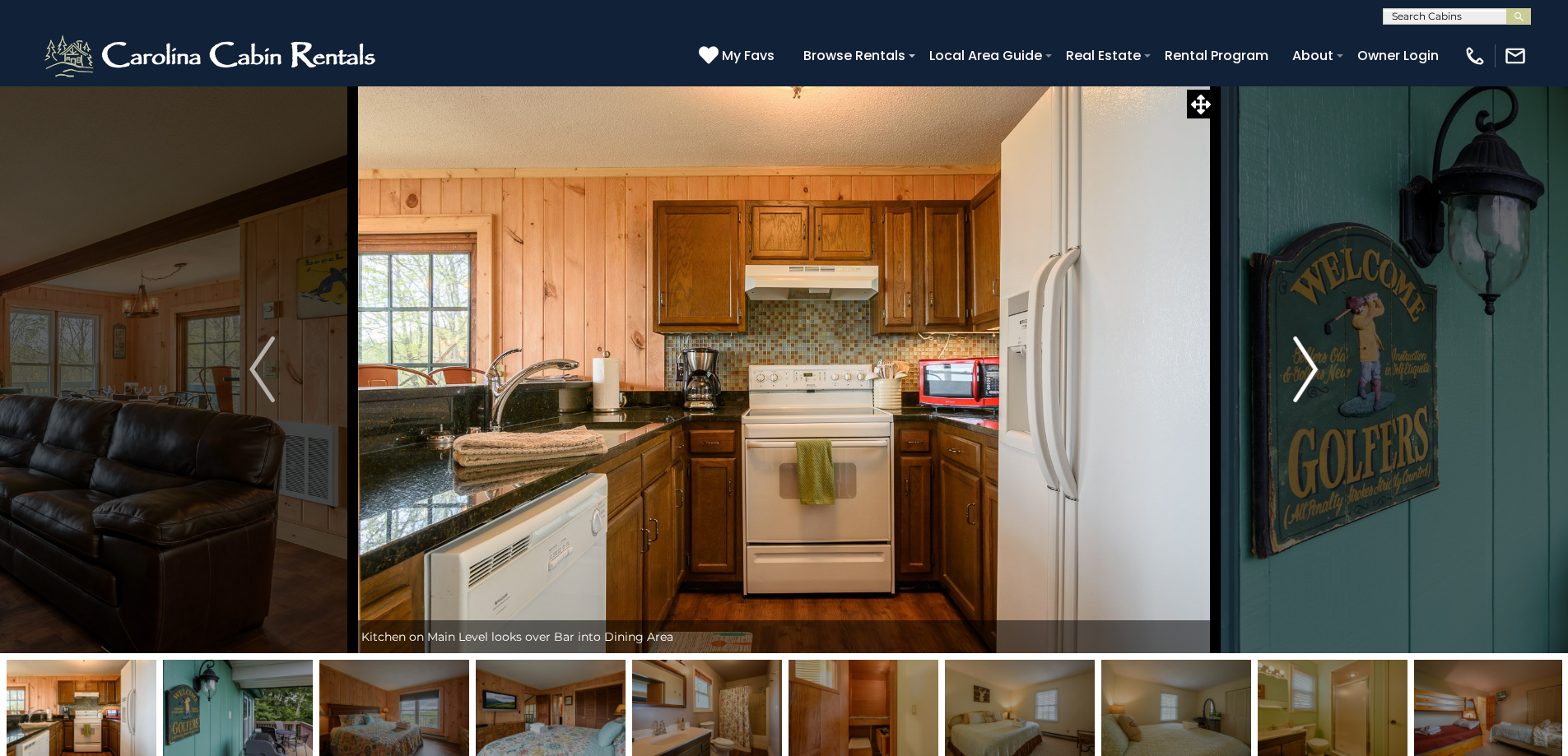
click at [1312, 371] on img "Next" at bounding box center [1305, 370] width 25 height 65
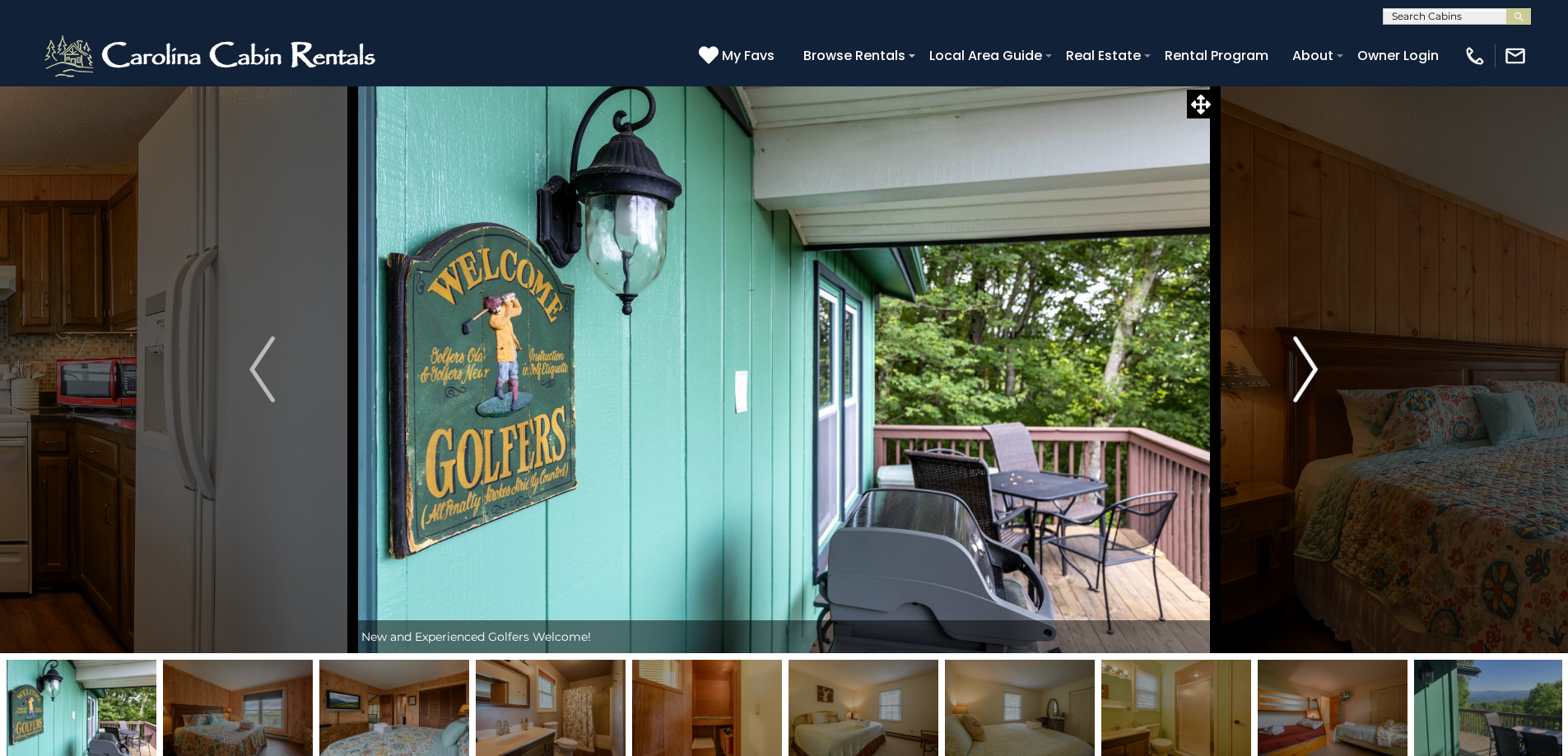
click at [1312, 371] on img "Next" at bounding box center [1305, 370] width 25 height 65
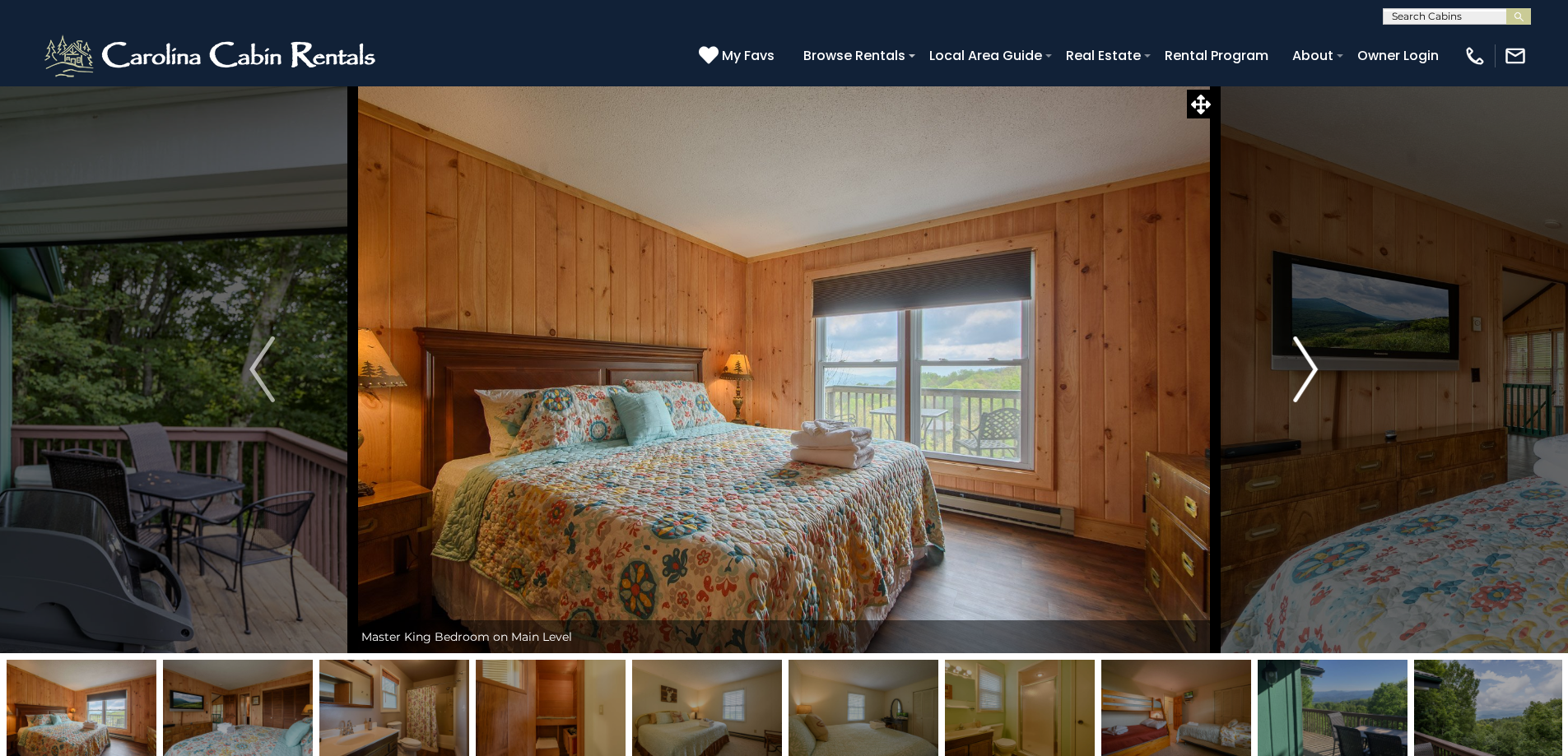
click at [1312, 371] on img "Next" at bounding box center [1305, 370] width 25 height 65
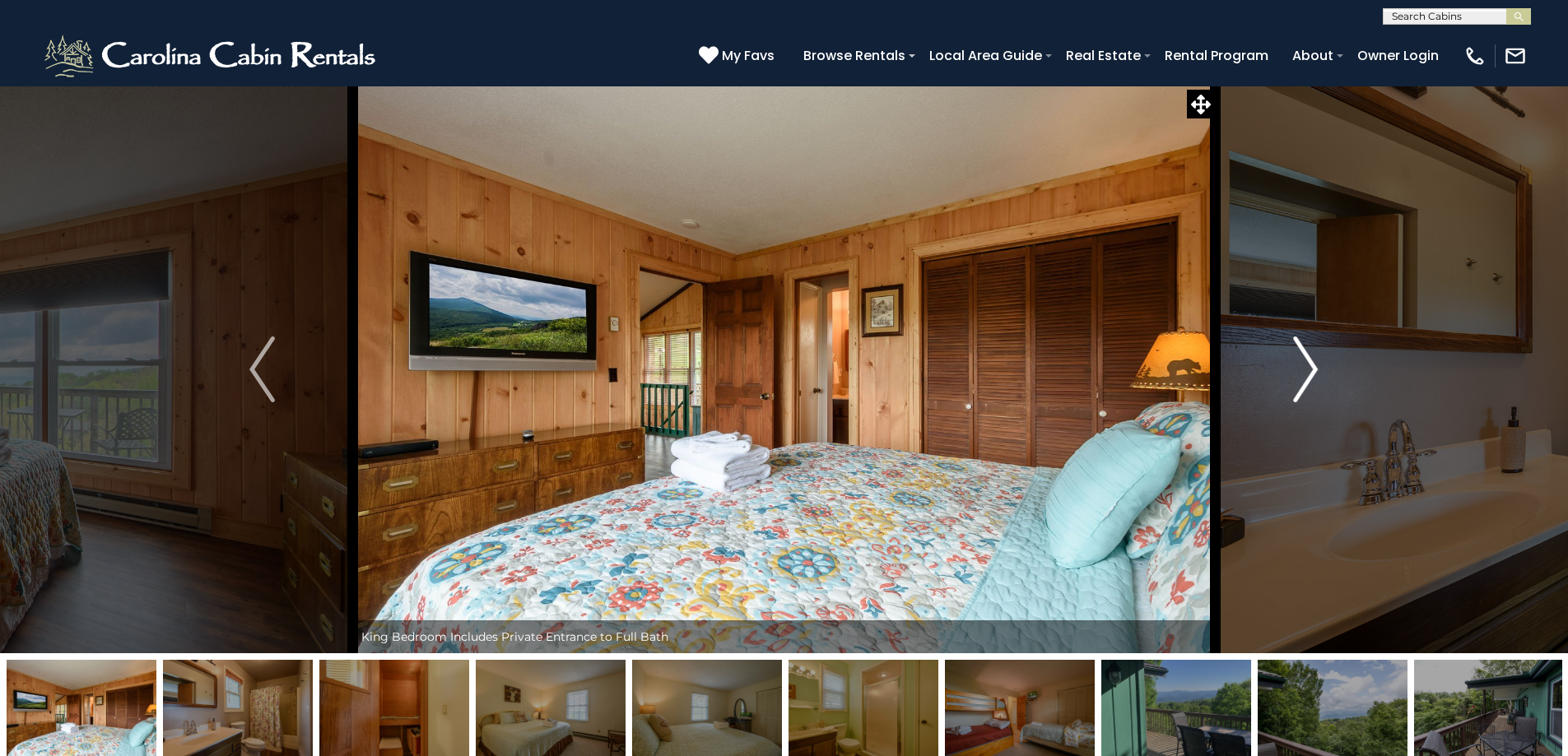
click at [1312, 371] on img "Next" at bounding box center [1305, 370] width 25 height 65
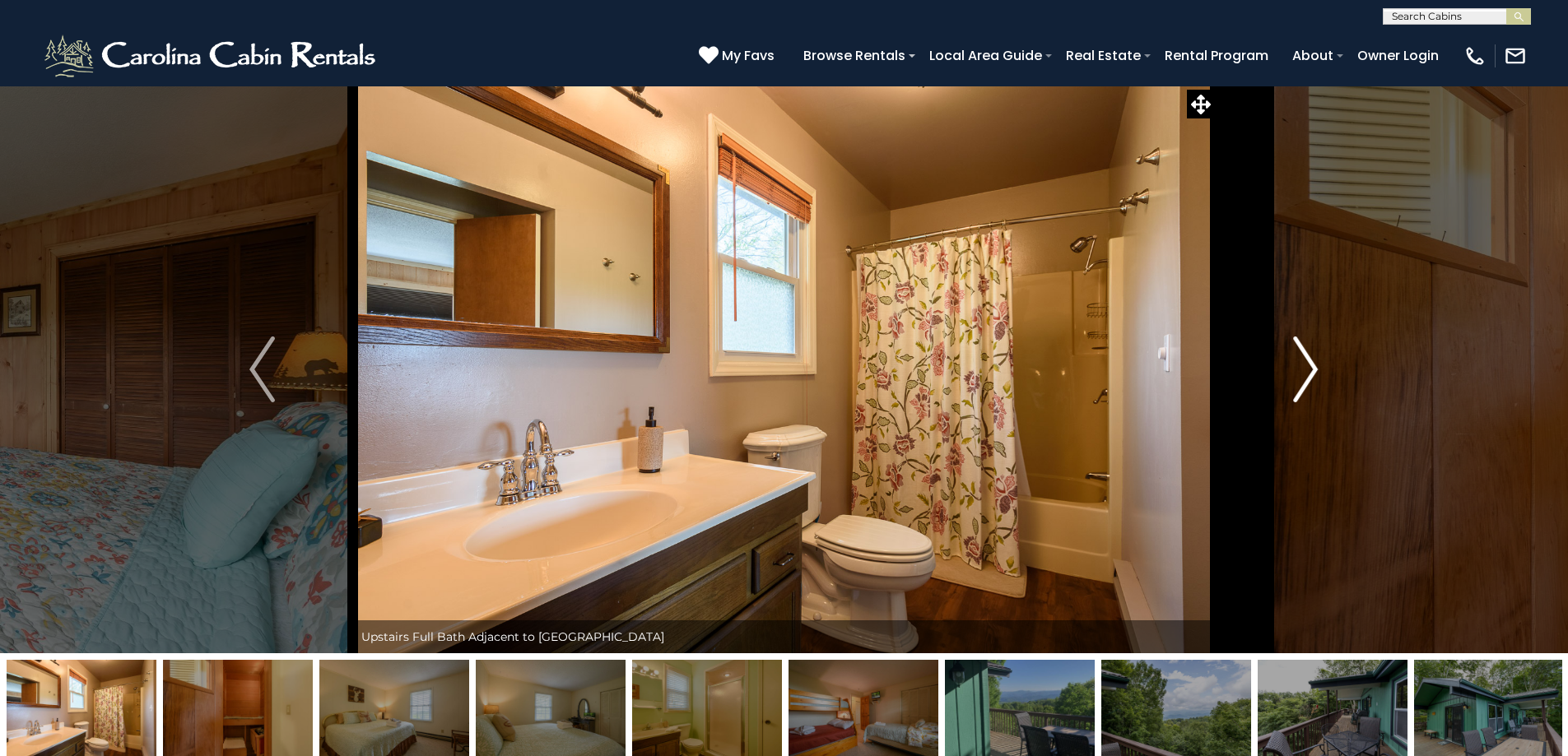
click at [1312, 371] on img "Next" at bounding box center [1305, 370] width 25 height 65
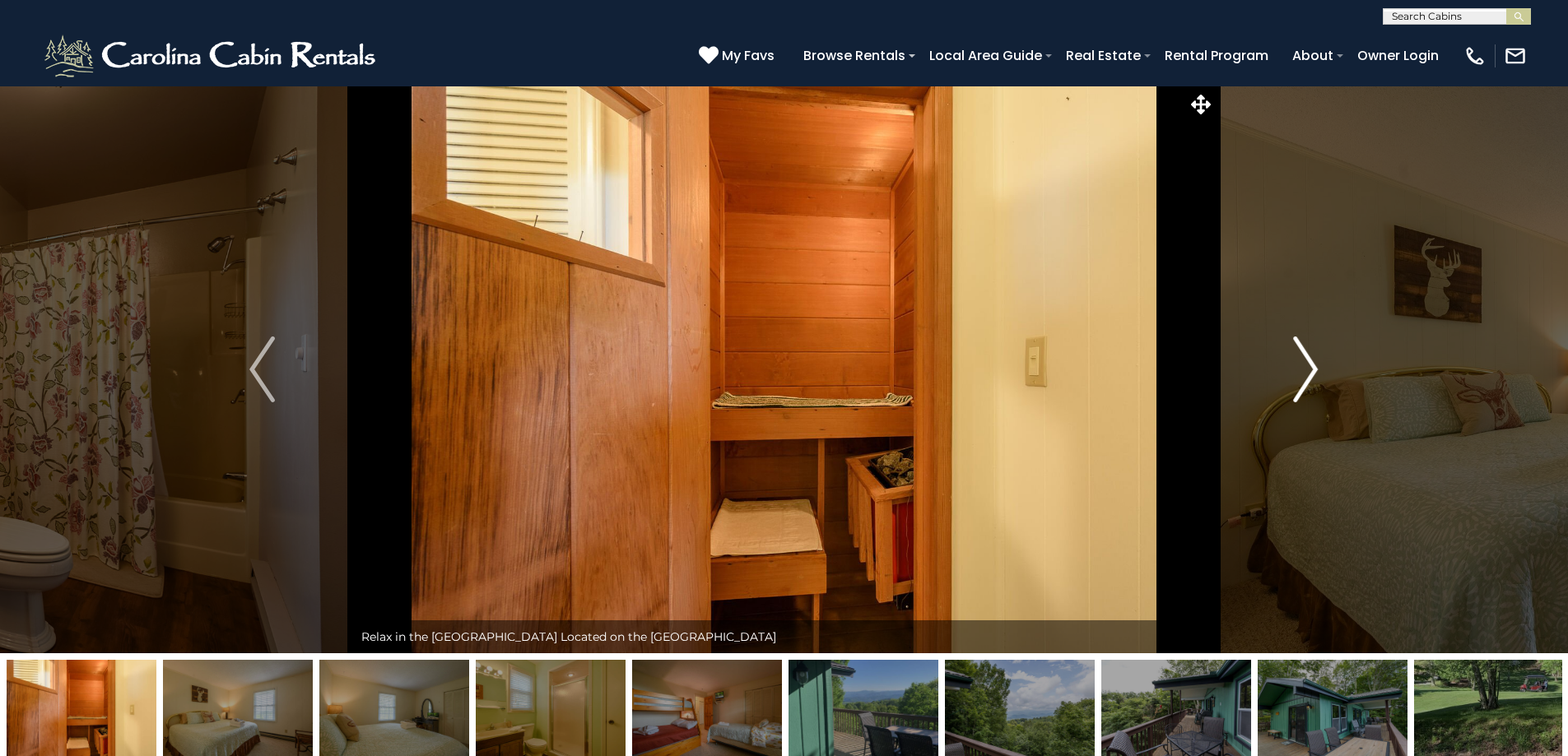
click at [1312, 371] on img "Next" at bounding box center [1305, 370] width 25 height 65
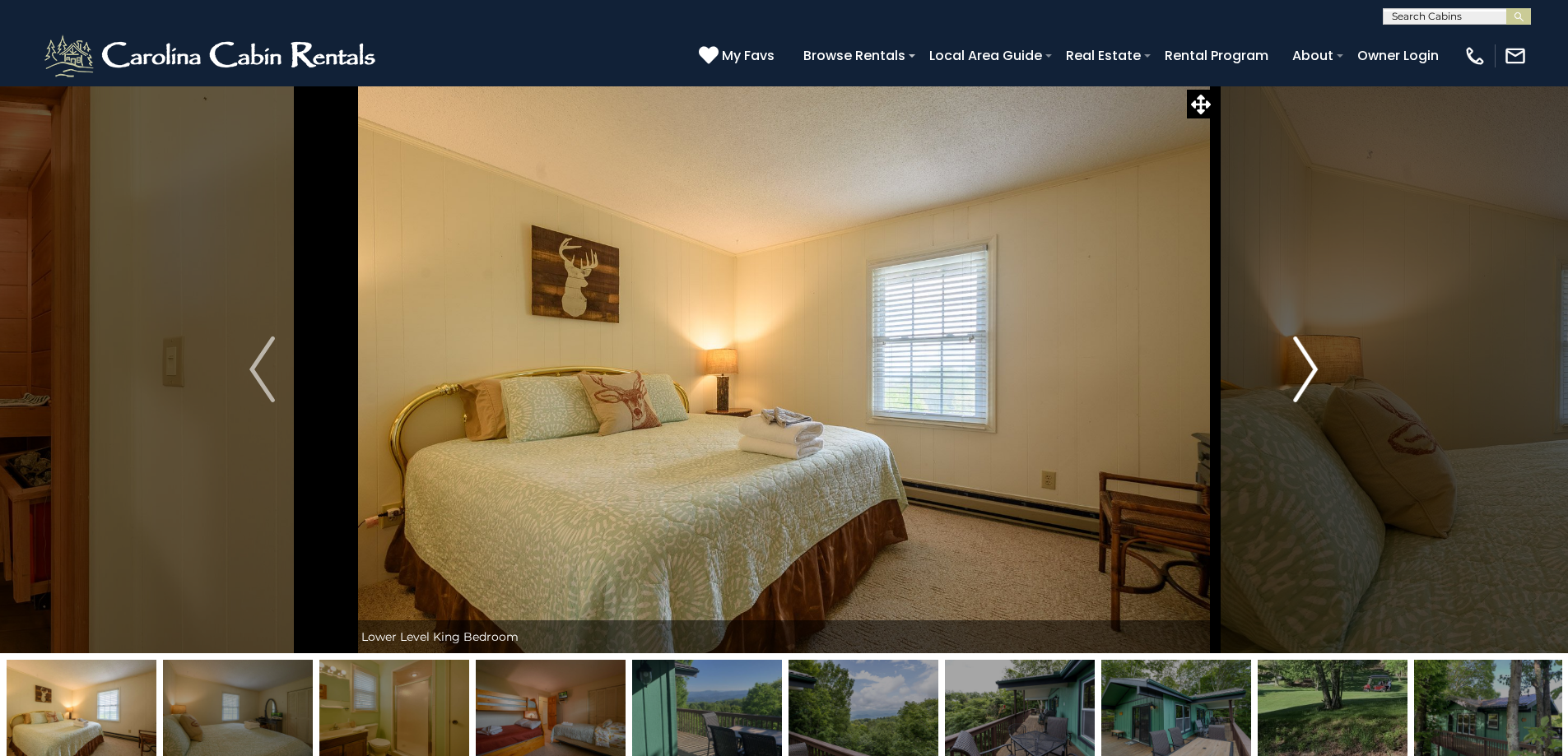
click at [1312, 371] on img "Next" at bounding box center [1305, 370] width 25 height 65
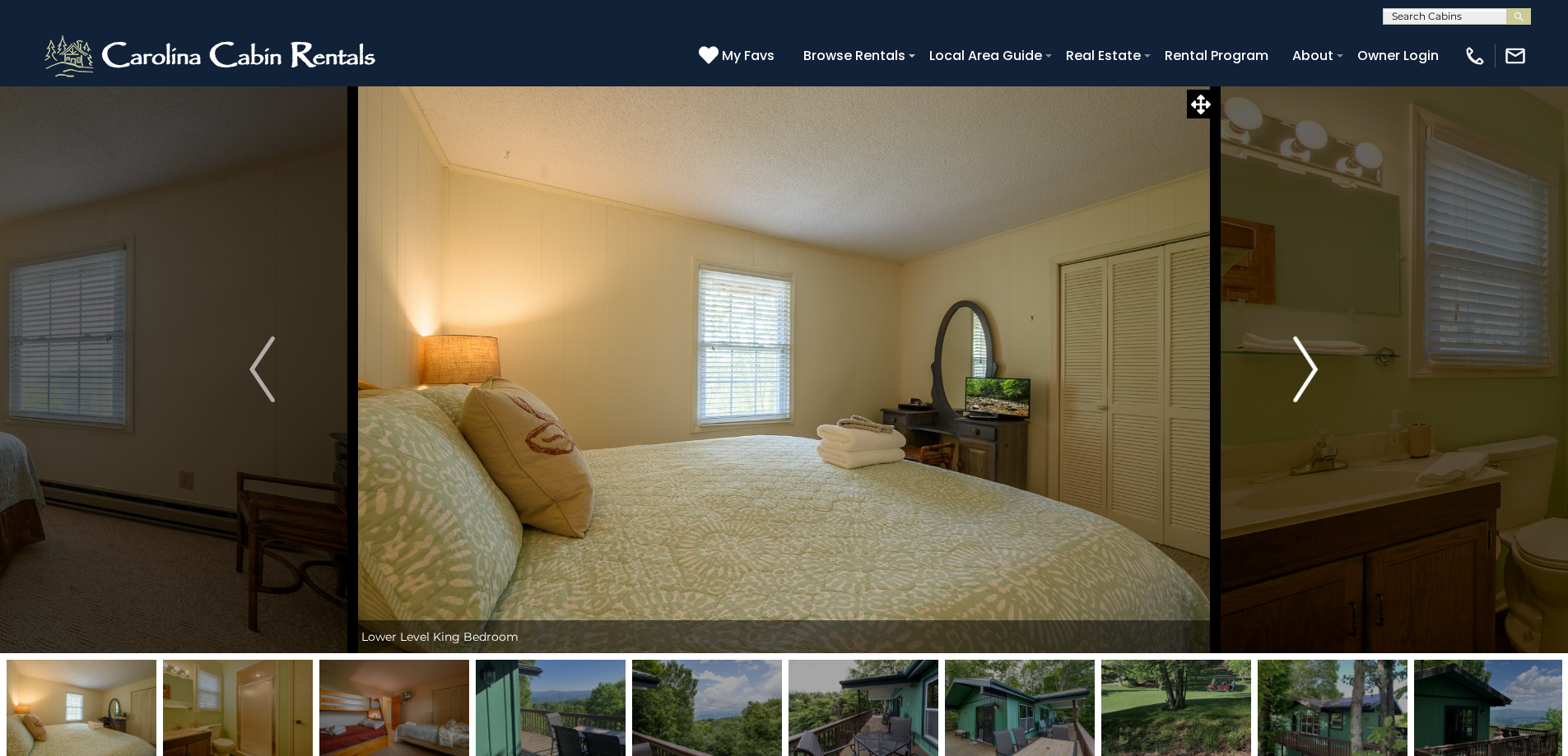
click at [1312, 371] on img "Next" at bounding box center [1305, 370] width 25 height 65
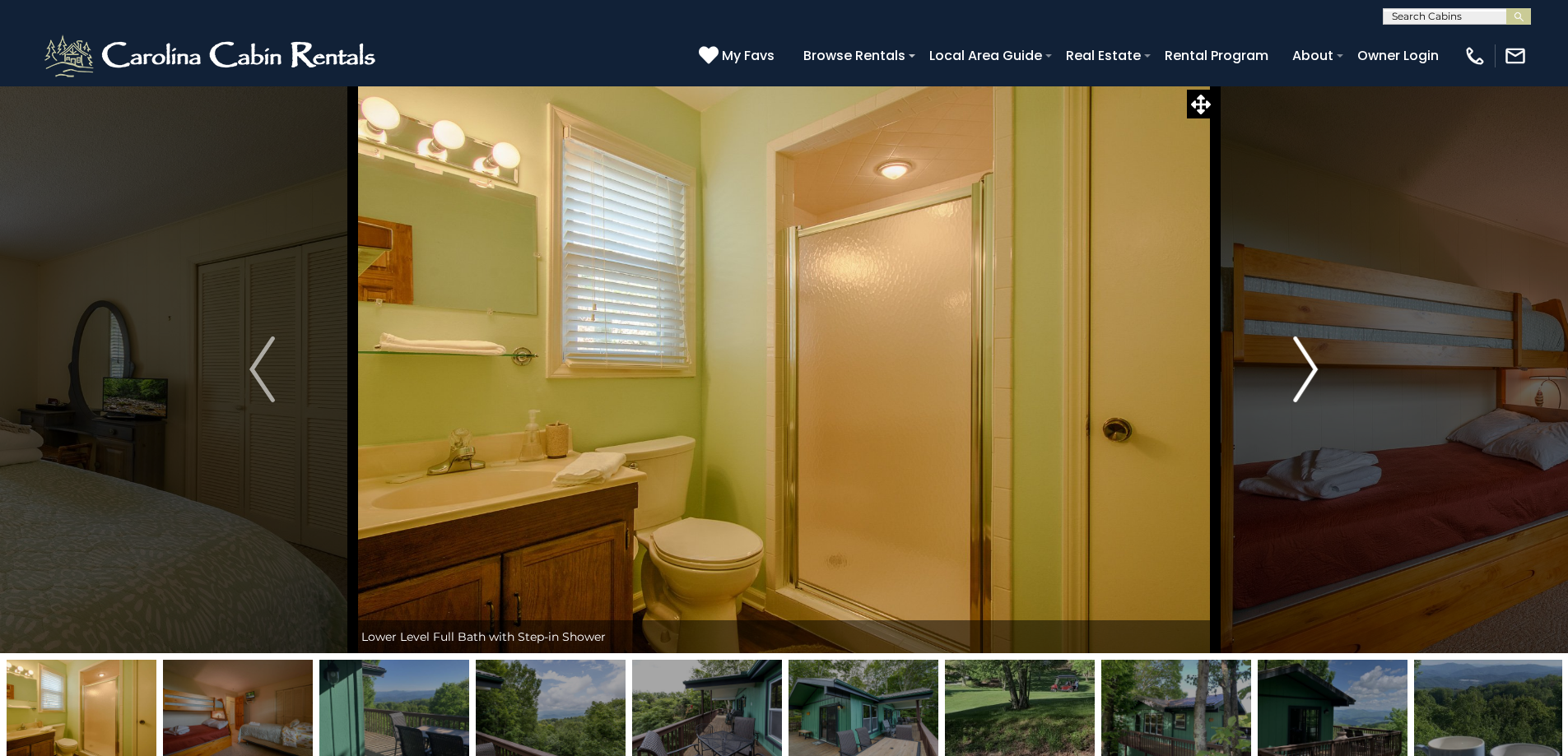
click at [1312, 371] on img "Next" at bounding box center [1305, 370] width 25 height 65
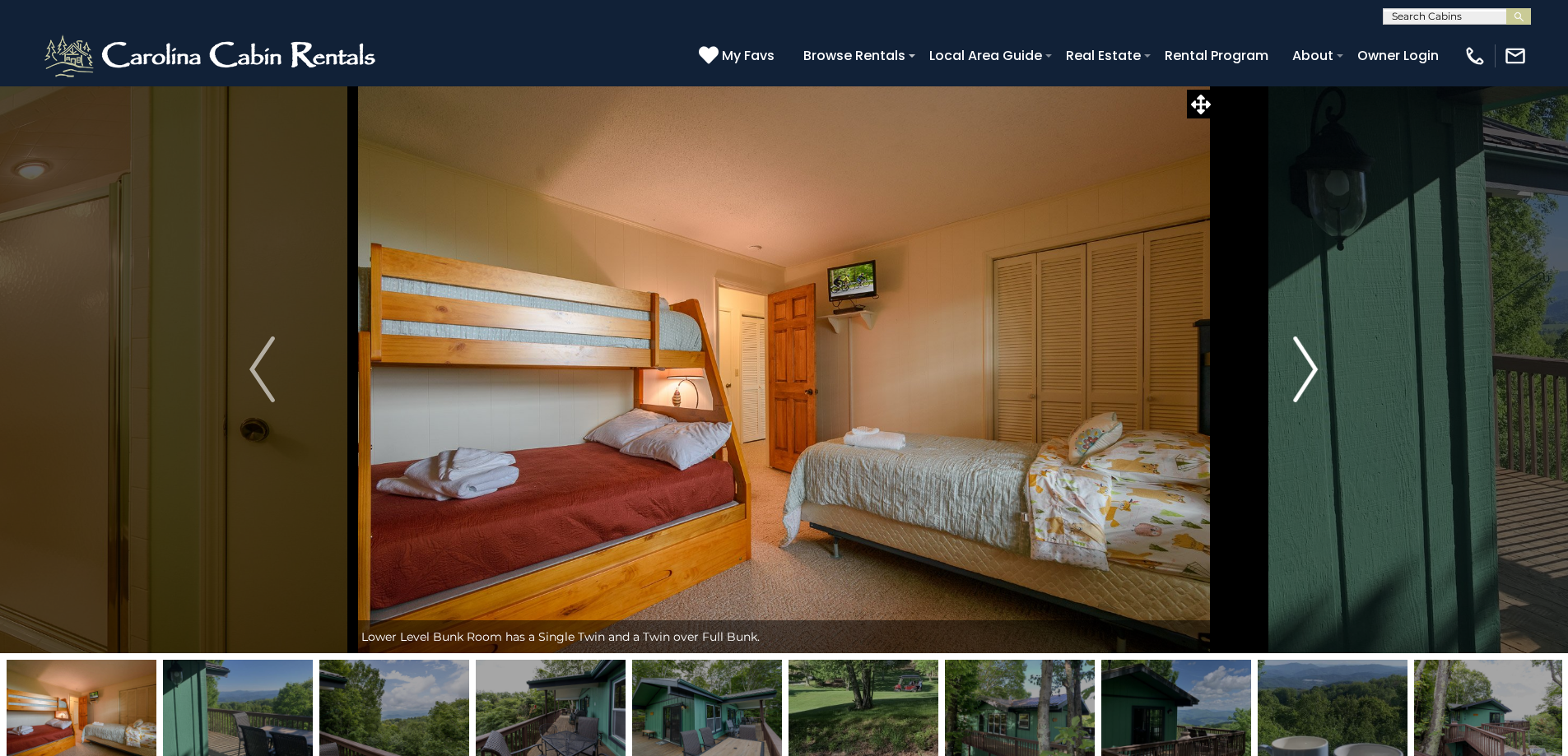
click at [1312, 371] on img "Next" at bounding box center [1305, 370] width 25 height 65
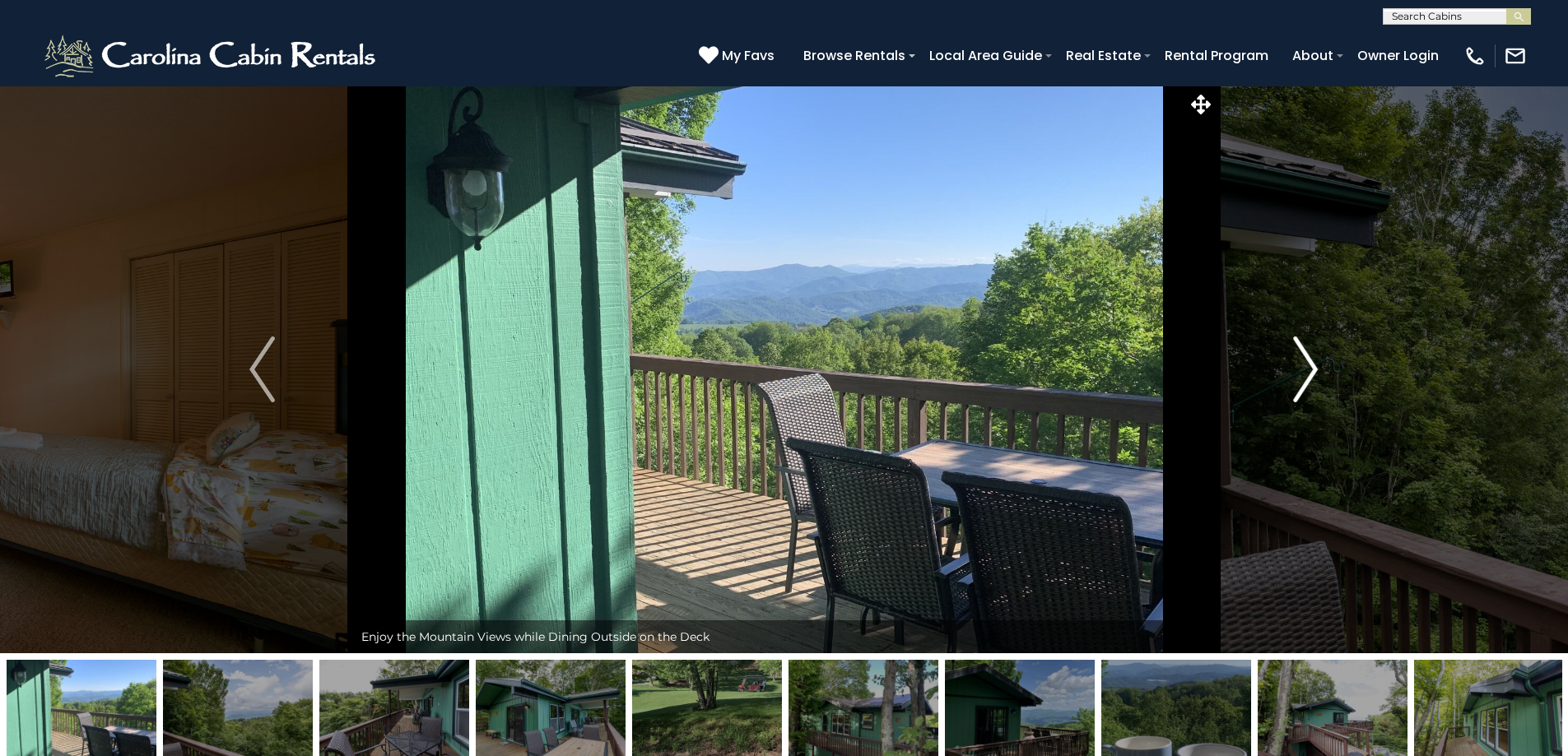
click at [1312, 371] on img "Next" at bounding box center [1305, 370] width 25 height 65
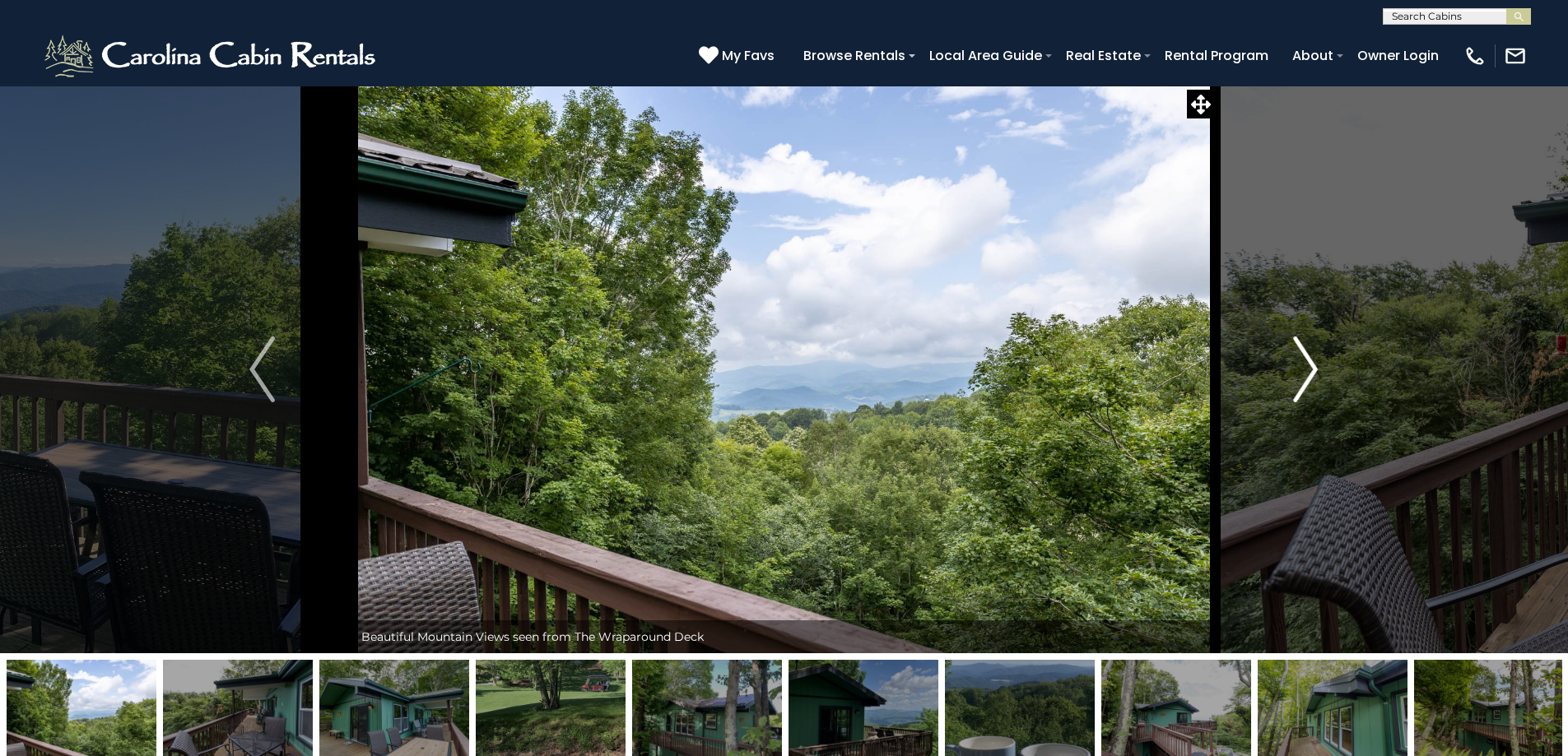
click at [1312, 371] on img "Next" at bounding box center [1305, 370] width 25 height 65
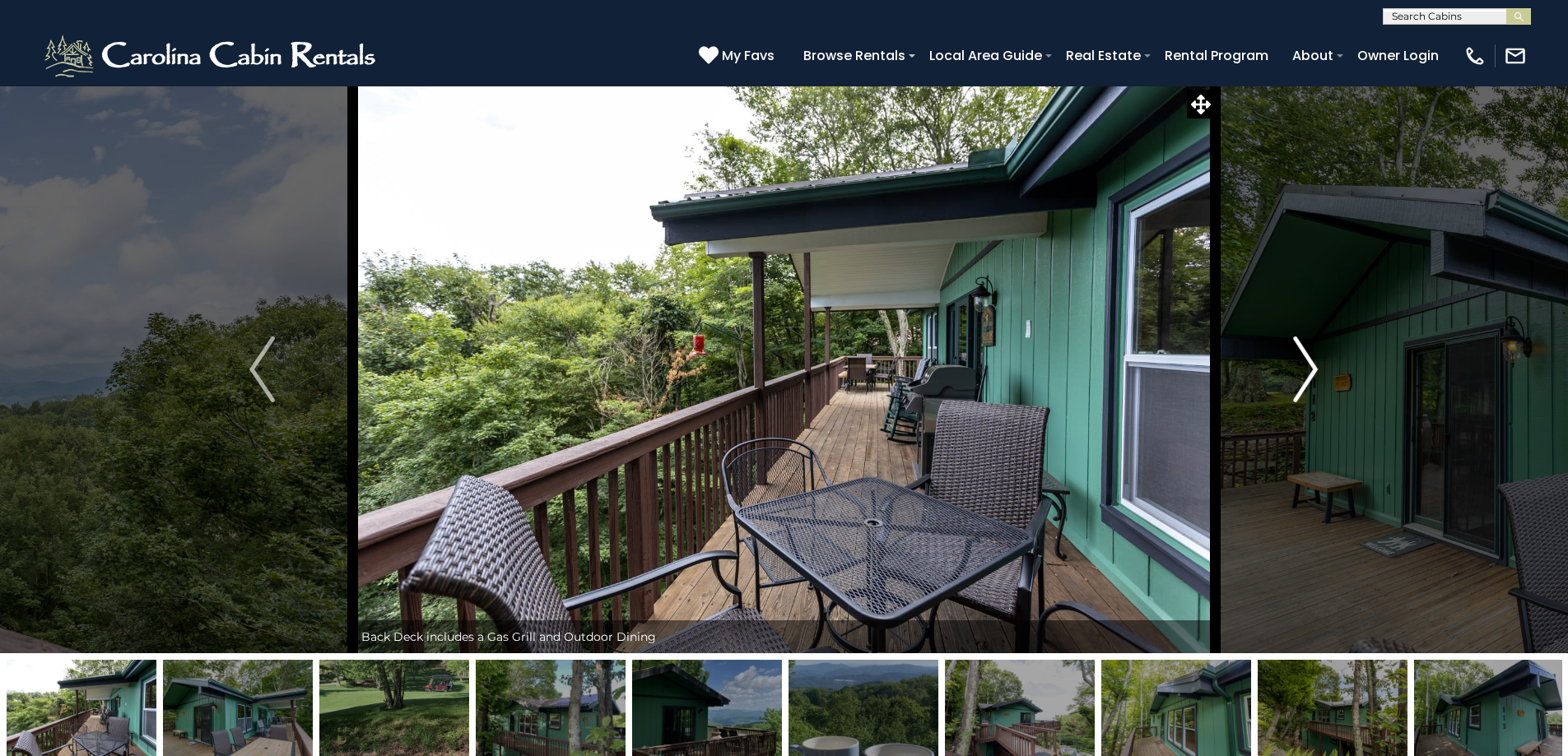
click at [1312, 371] on img "Next" at bounding box center [1305, 370] width 25 height 65
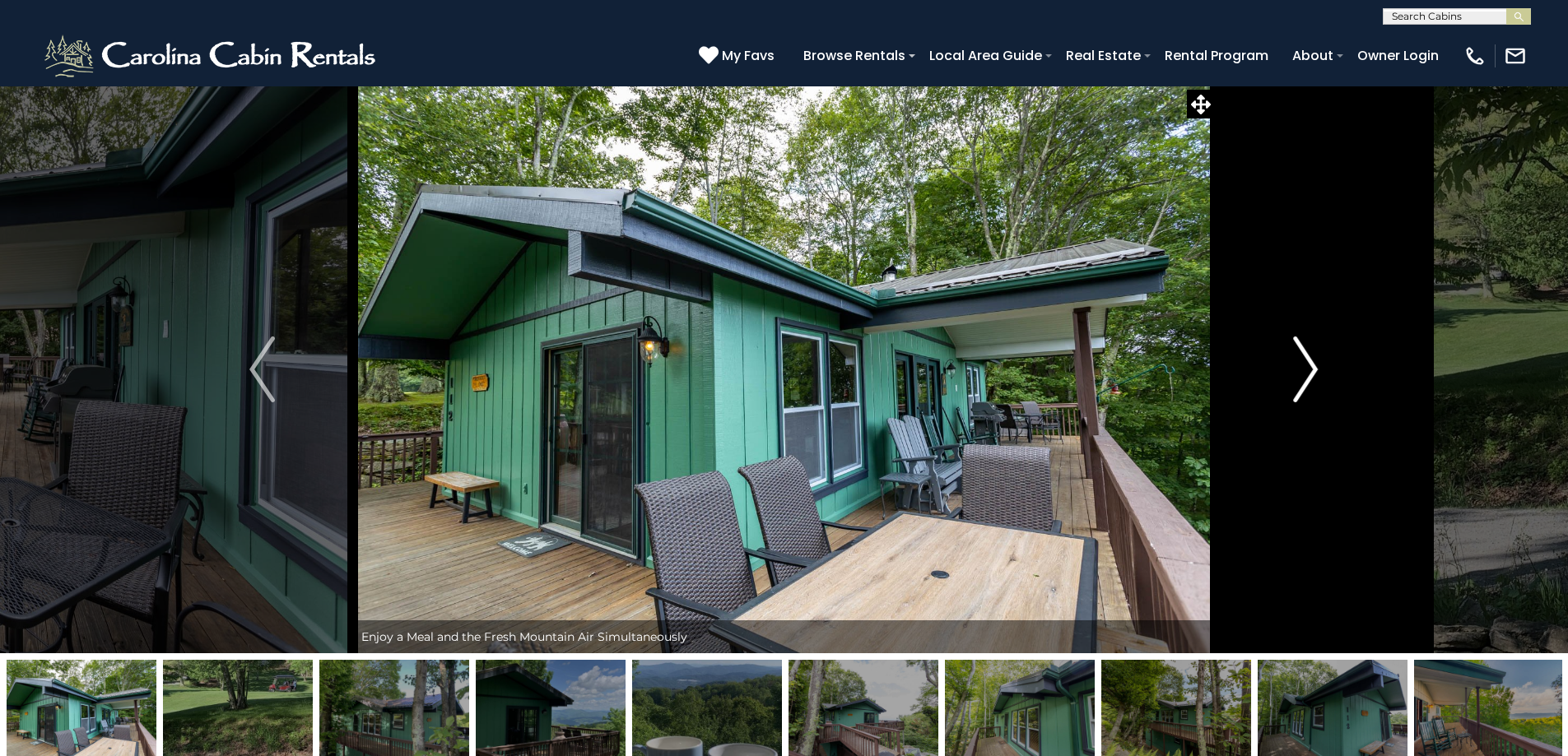
click at [1312, 371] on img "Next" at bounding box center [1305, 370] width 25 height 65
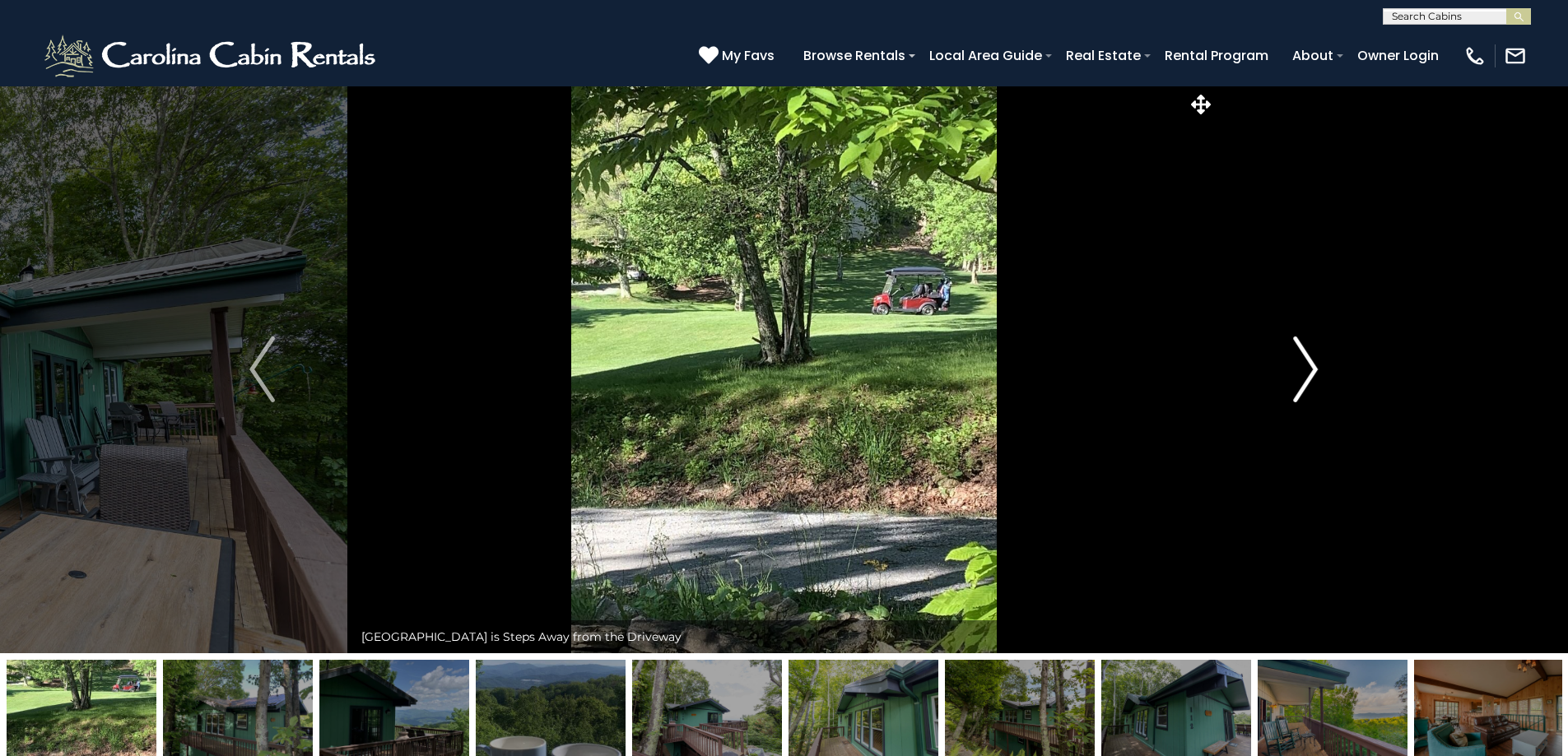
click at [1312, 371] on img "Next" at bounding box center [1305, 370] width 25 height 65
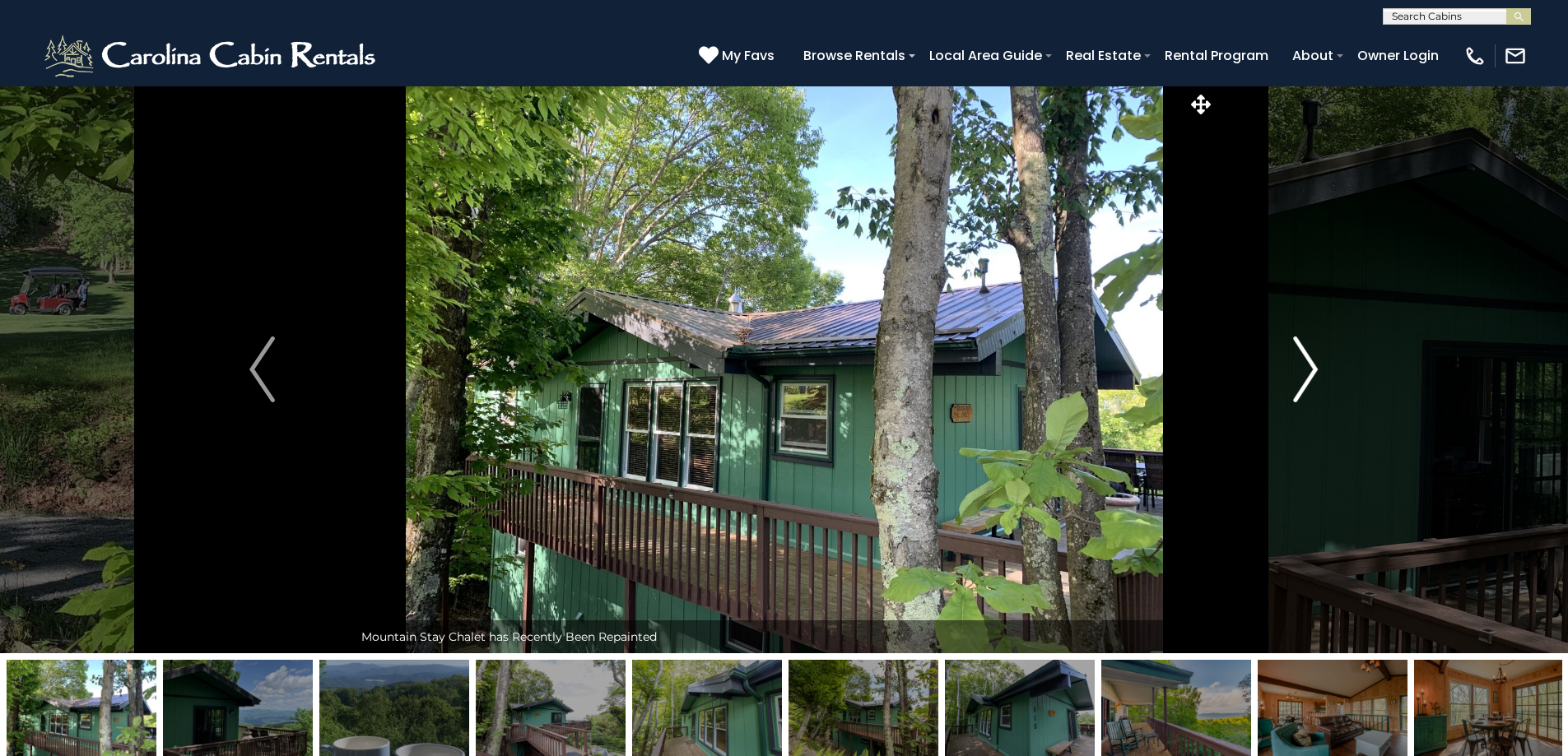
click at [1312, 371] on img "Next" at bounding box center [1305, 370] width 25 height 65
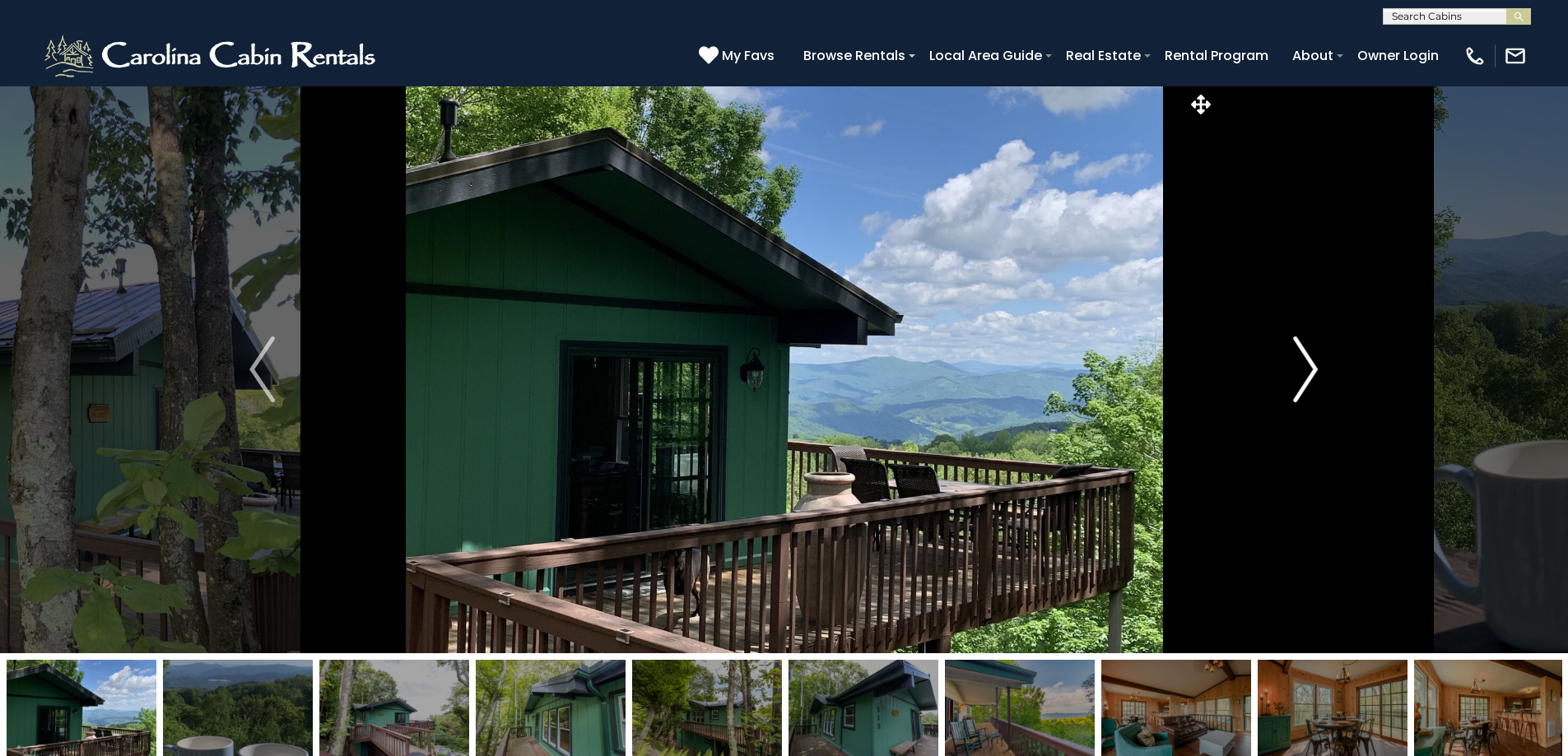
click at [1312, 371] on img "Next" at bounding box center [1305, 370] width 25 height 65
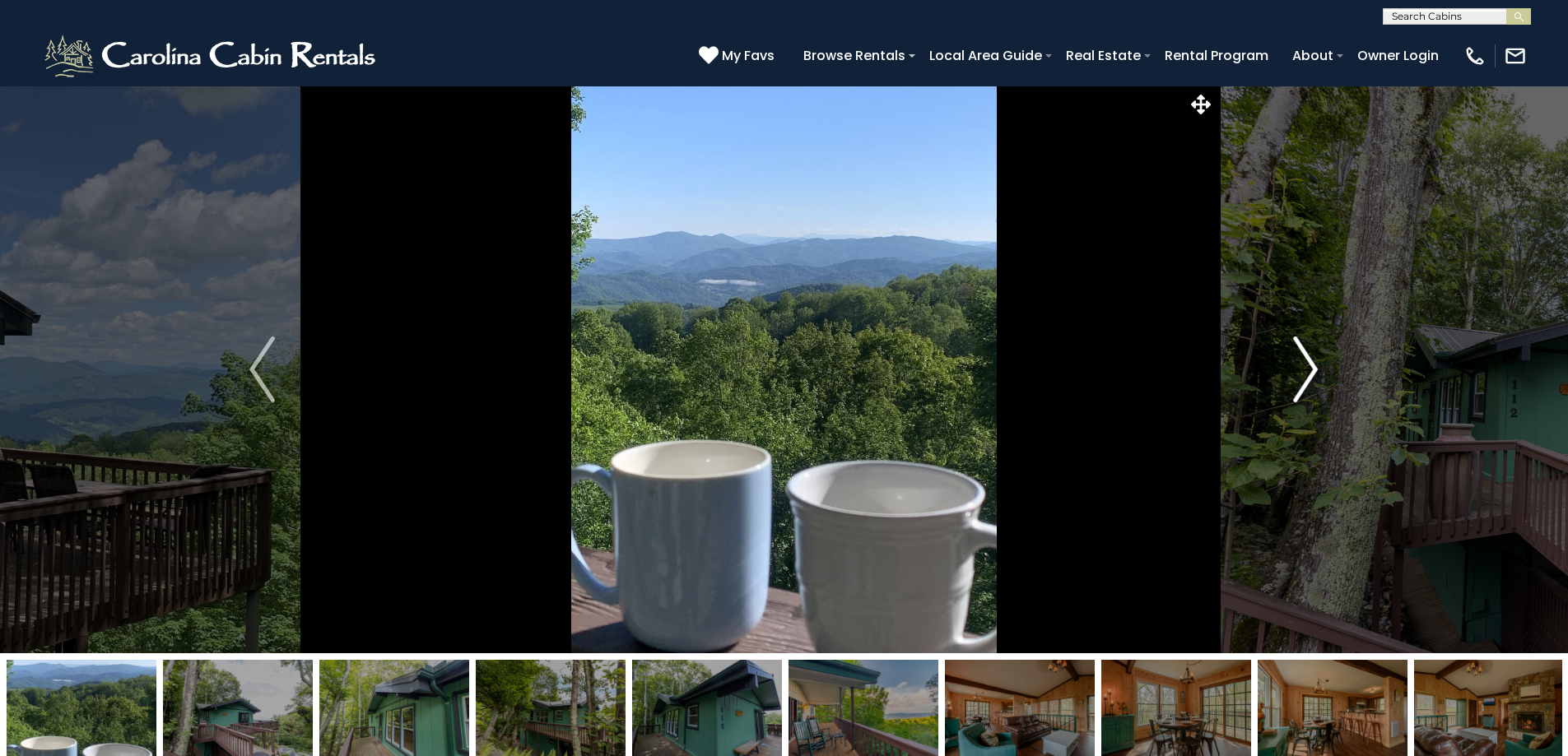
click at [1312, 371] on img "Next" at bounding box center [1305, 370] width 25 height 65
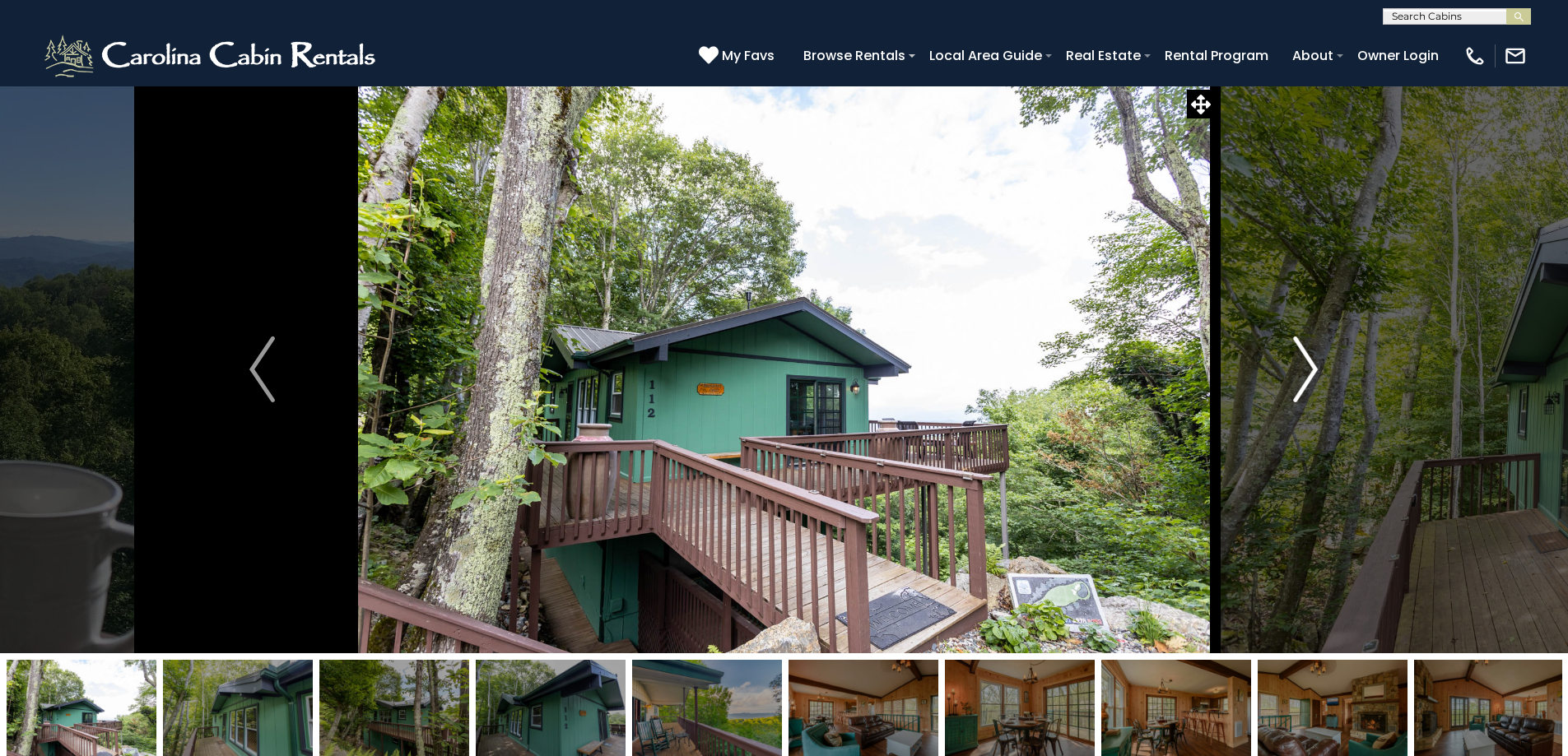
click at [1312, 371] on img "Next" at bounding box center [1305, 370] width 25 height 65
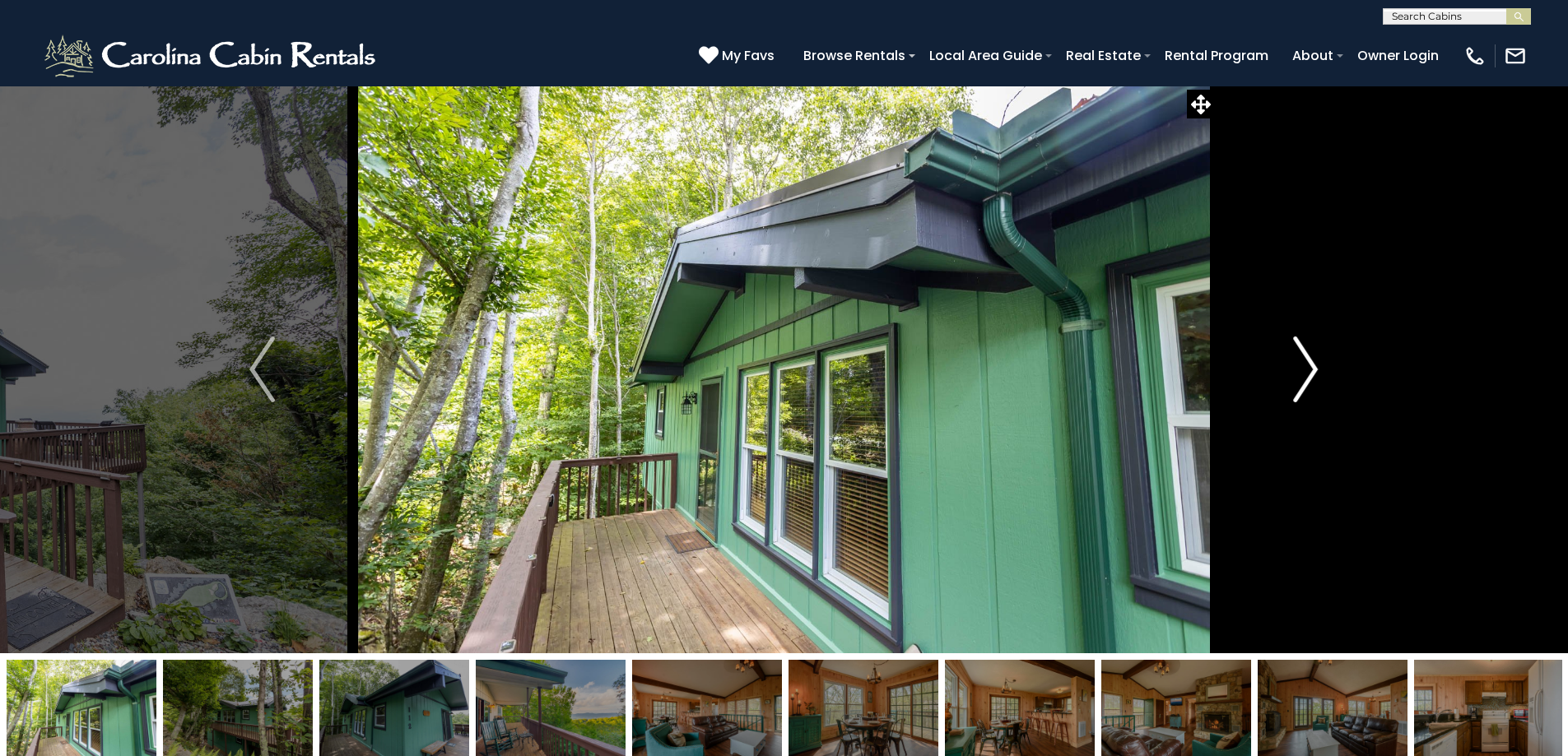
click at [1312, 371] on img "Next" at bounding box center [1305, 370] width 25 height 65
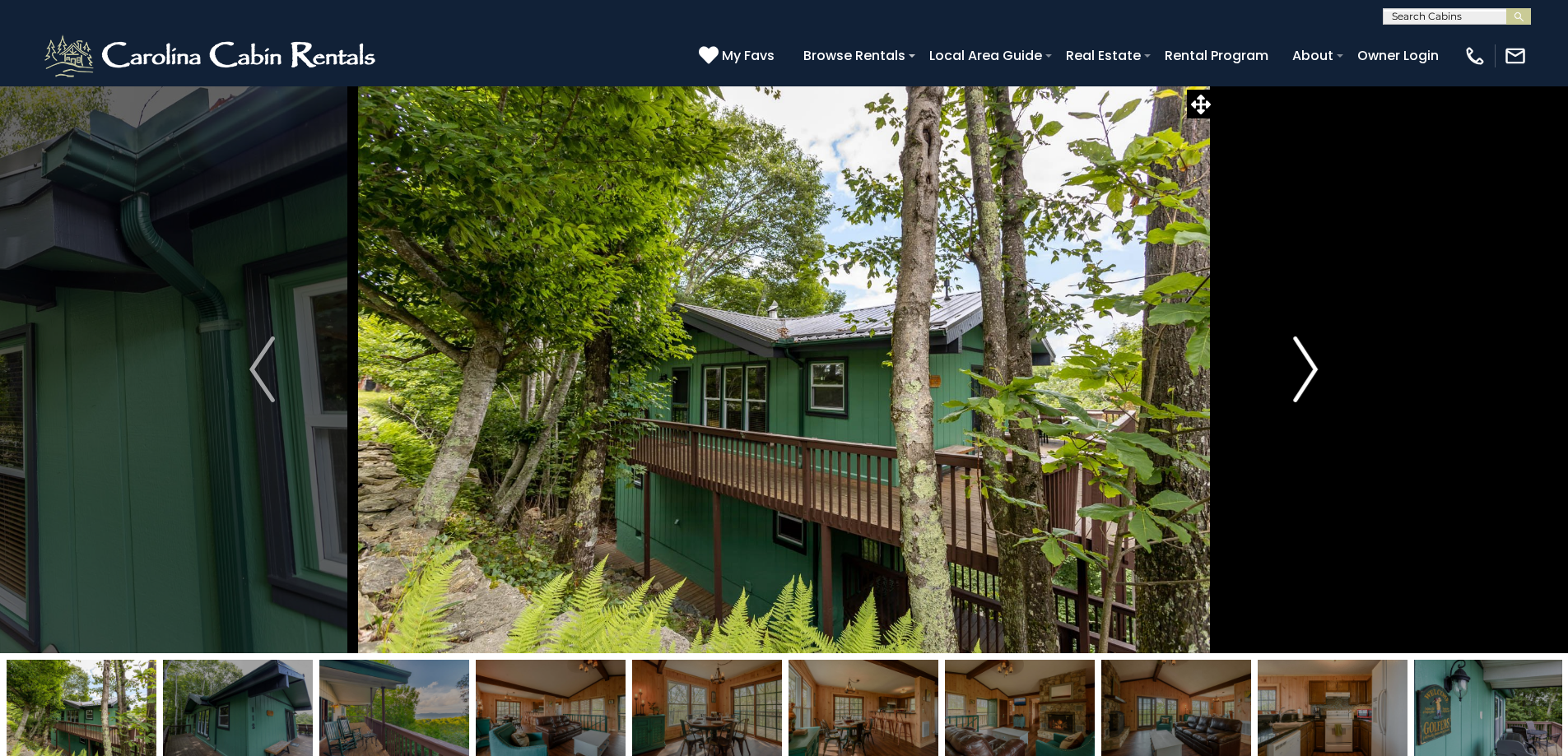
click at [1312, 371] on img "Next" at bounding box center [1305, 370] width 25 height 65
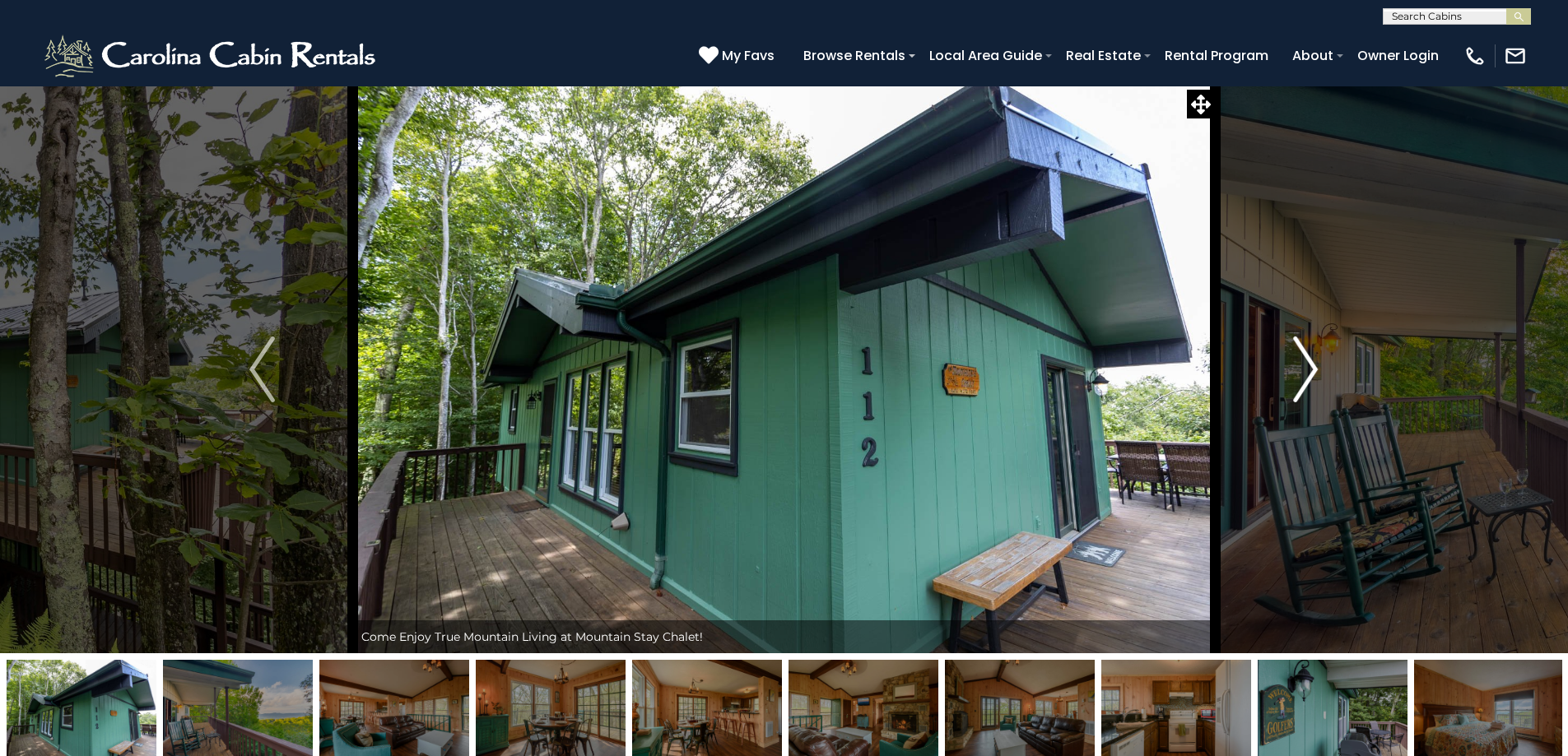
click at [1312, 371] on img "Next" at bounding box center [1305, 370] width 25 height 65
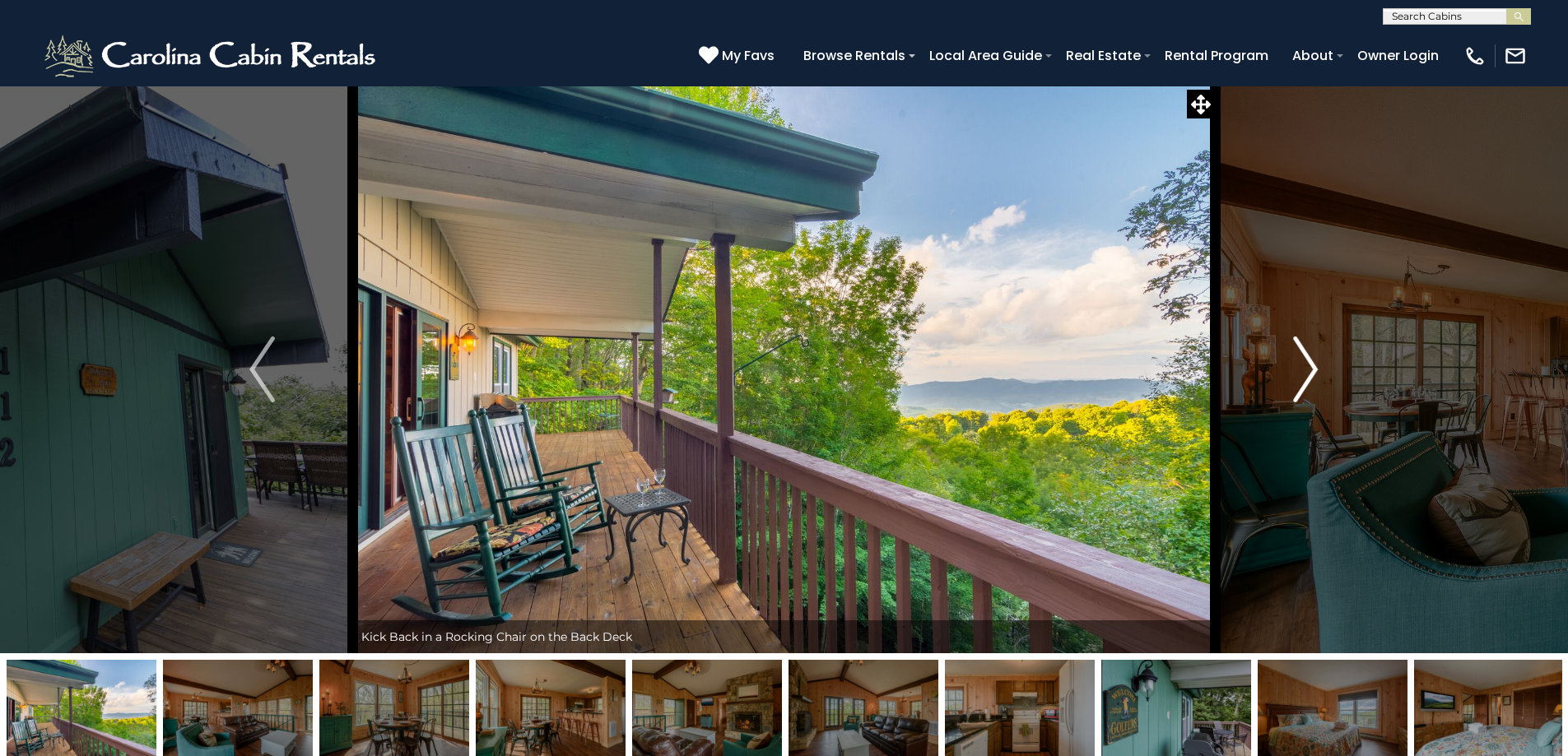
click at [1312, 371] on img "Next" at bounding box center [1305, 370] width 25 height 65
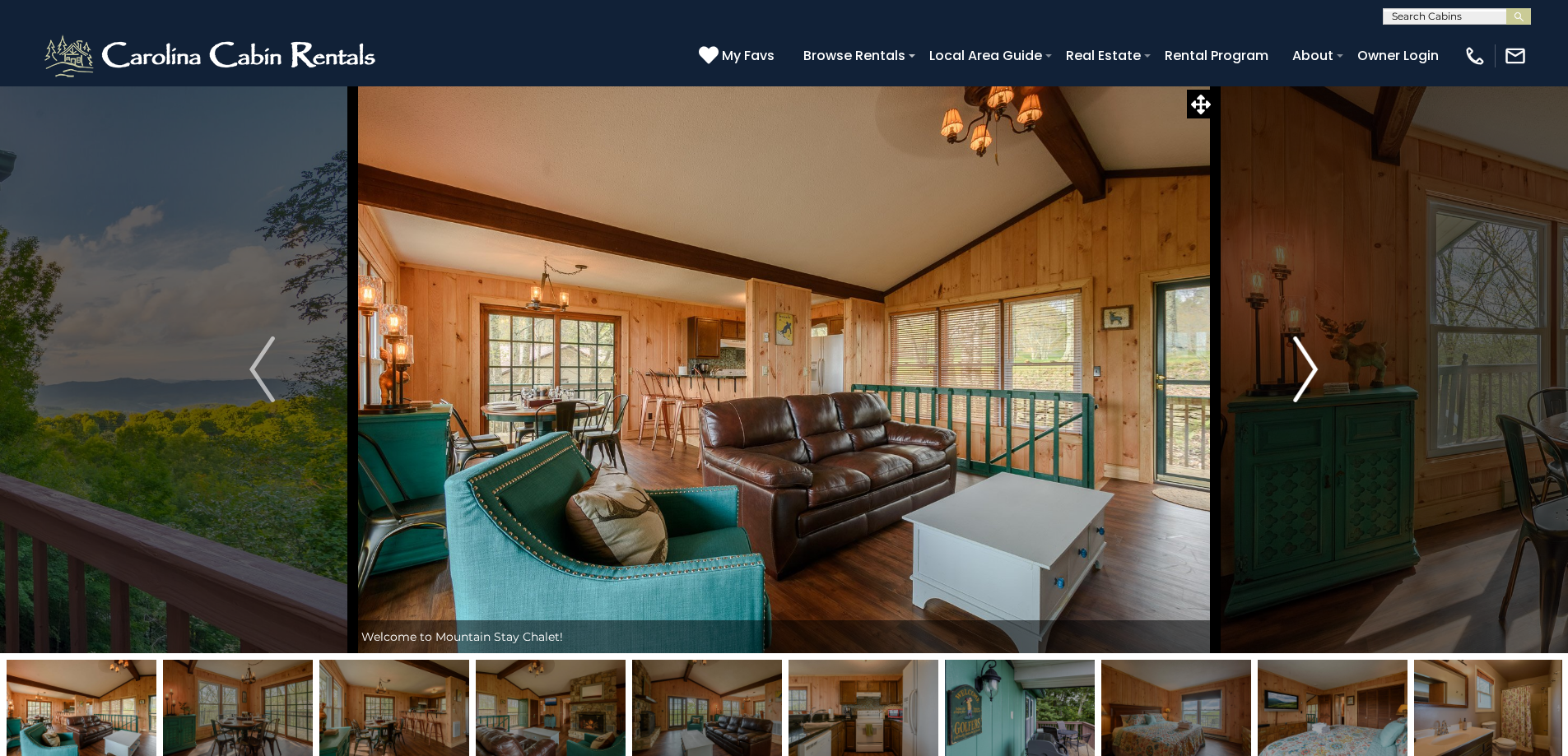
click at [1312, 371] on img "Next" at bounding box center [1305, 370] width 25 height 65
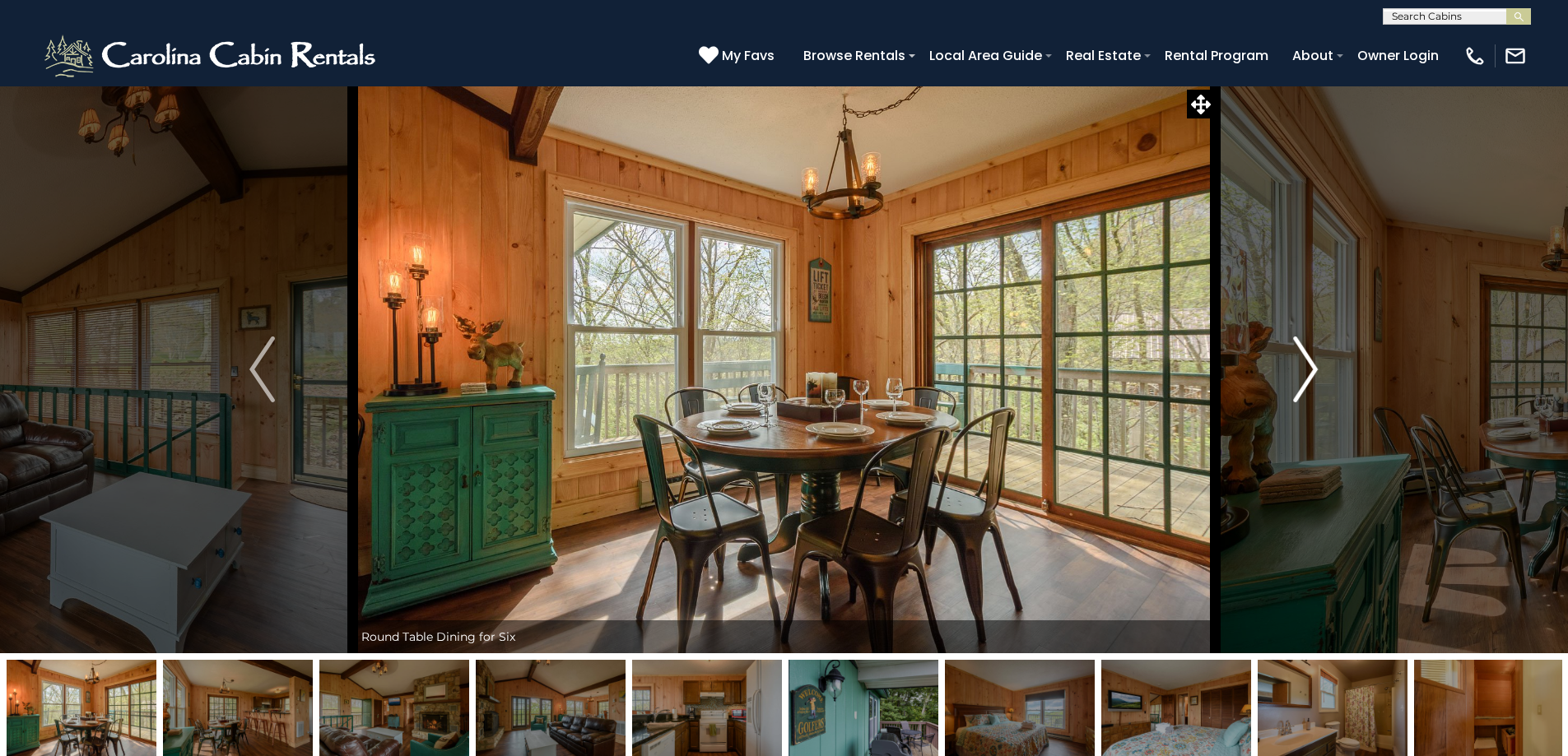
click at [1312, 371] on img "Next" at bounding box center [1305, 370] width 25 height 65
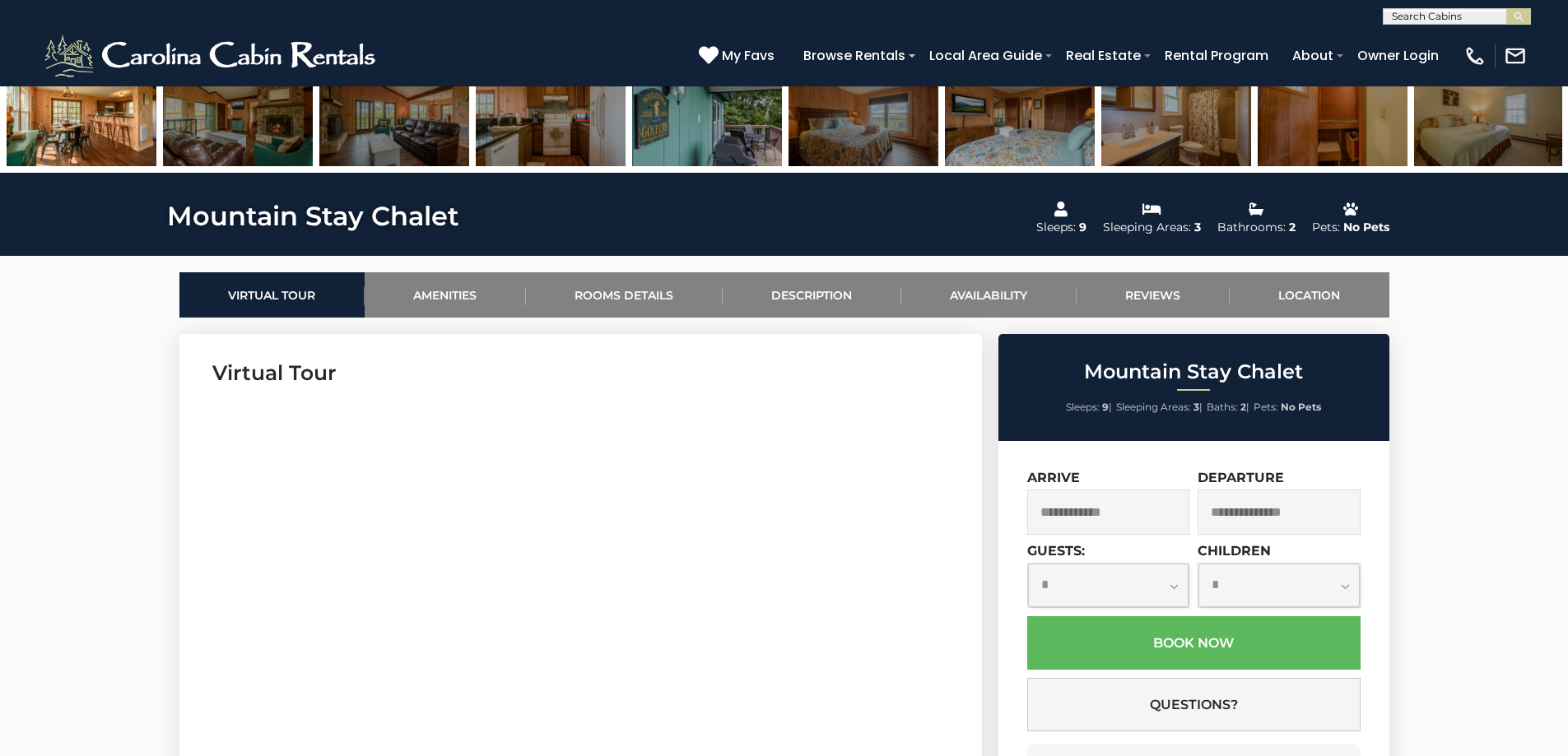
scroll to position [740, 0]
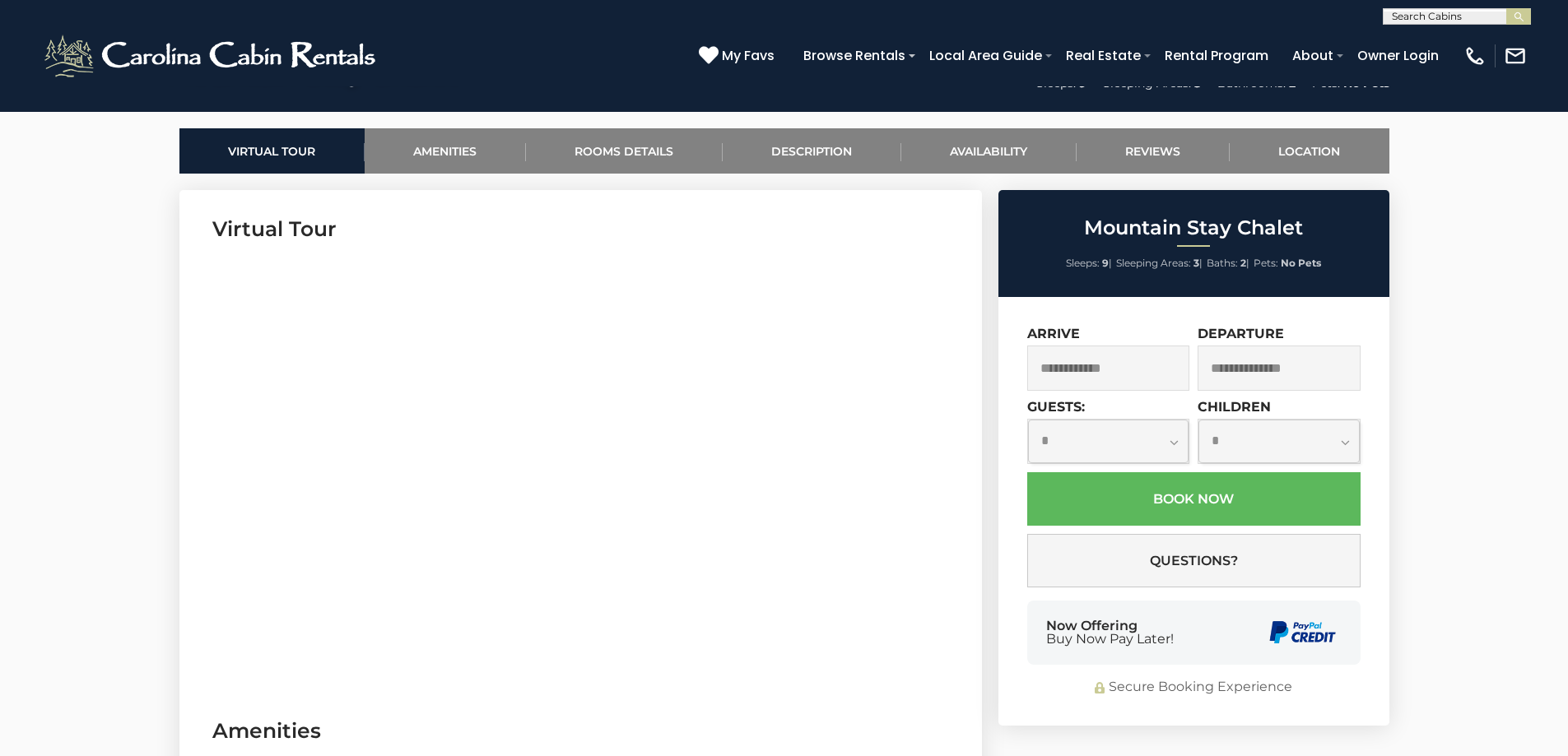
click at [1134, 381] on input "text" at bounding box center [1108, 369] width 163 height 46
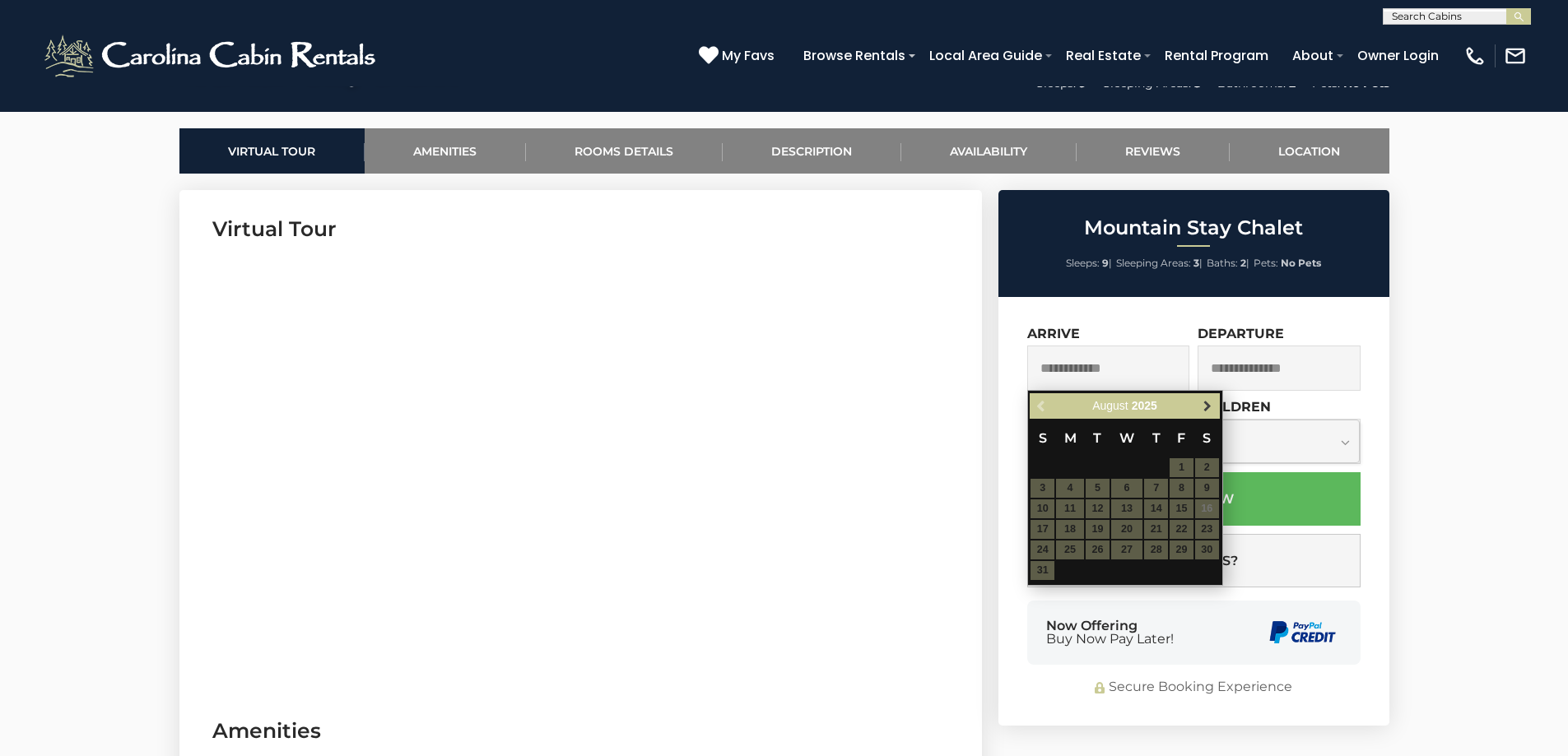
click at [1203, 408] on span "Next" at bounding box center [1207, 406] width 13 height 13
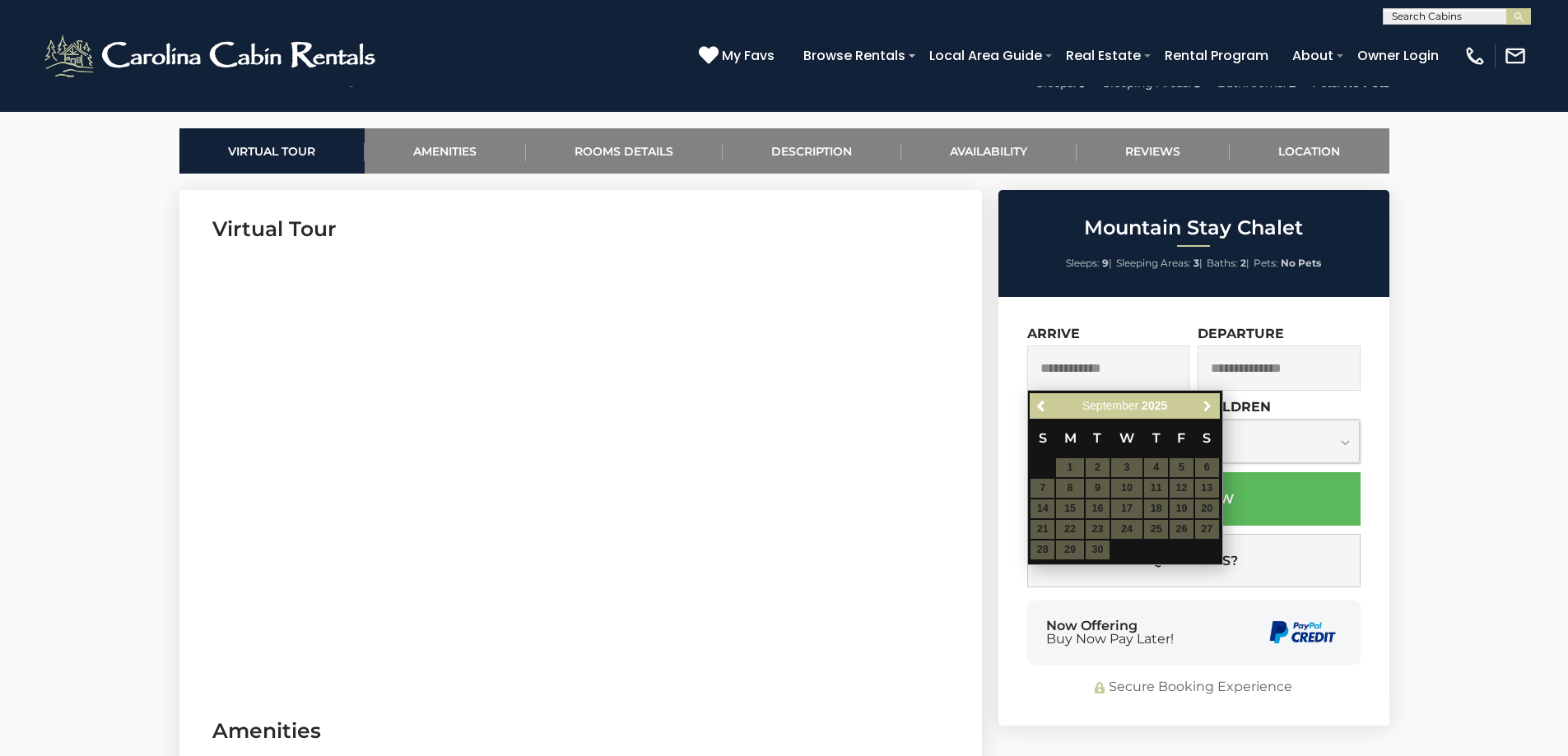
click at [1203, 408] on span "Next" at bounding box center [1207, 406] width 13 height 13
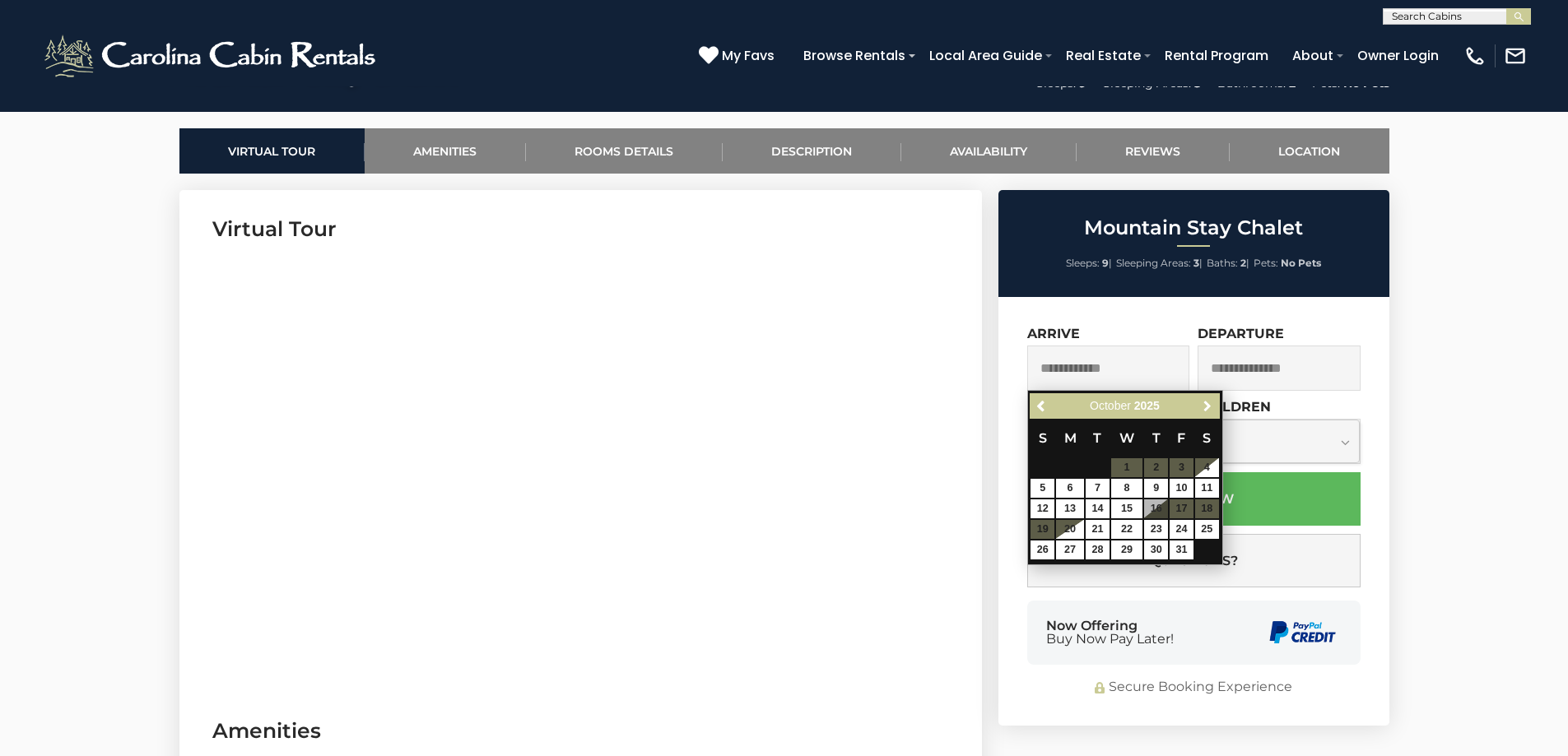
click at [1203, 408] on span "Next" at bounding box center [1207, 406] width 13 height 13
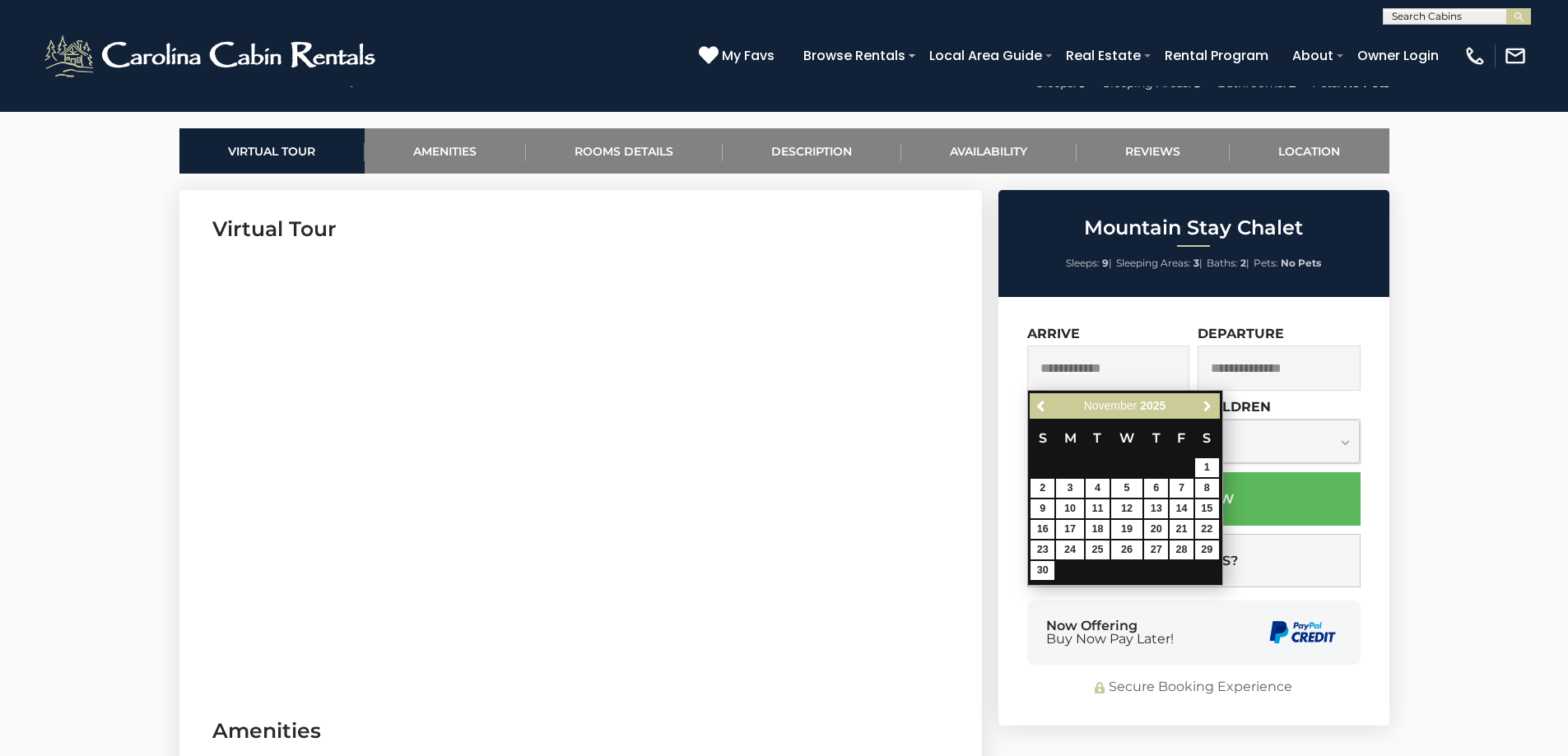
click at [1203, 408] on span "Next" at bounding box center [1207, 406] width 13 height 13
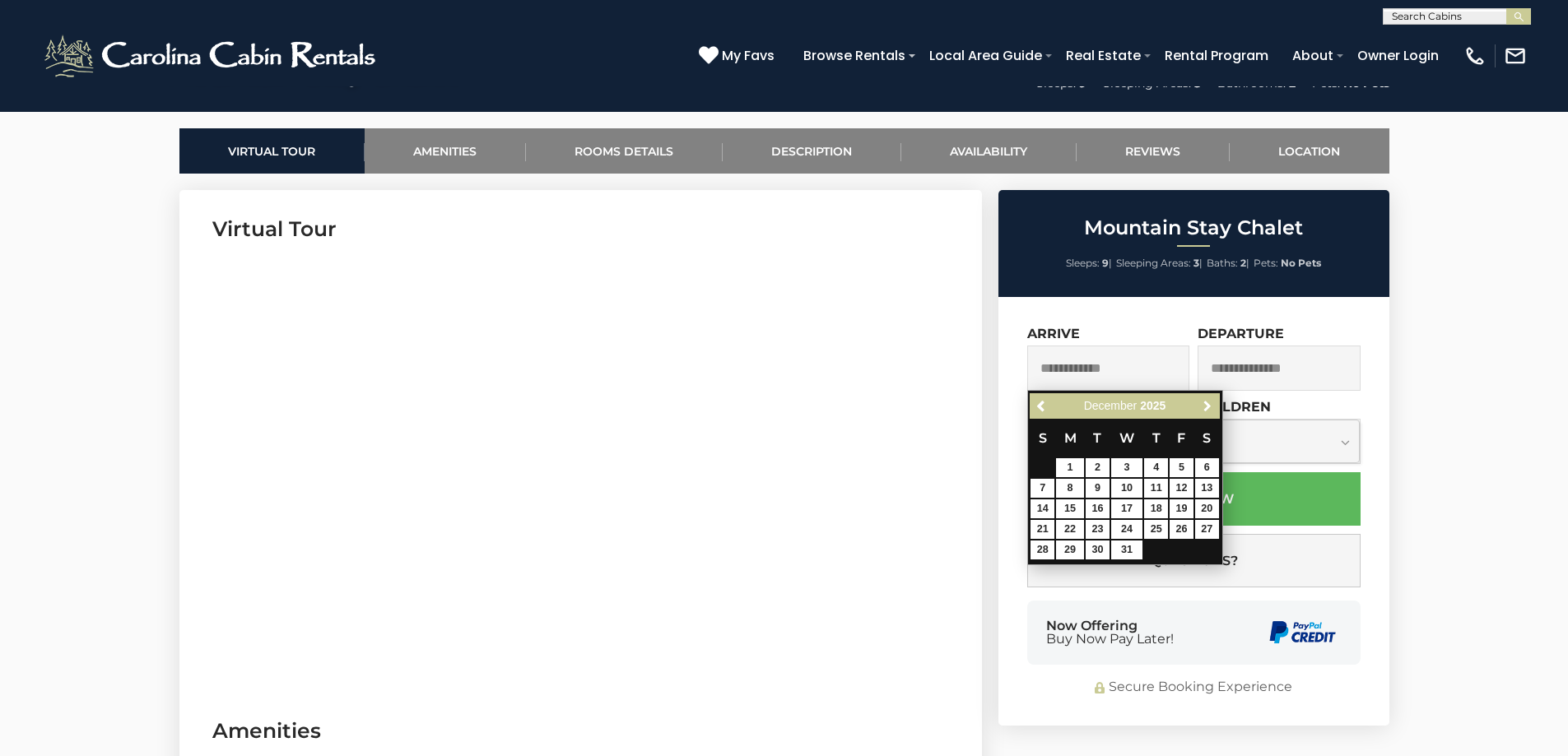
click at [1203, 408] on span "Next" at bounding box center [1207, 406] width 13 height 13
click at [1045, 548] on link "25" at bounding box center [1043, 550] width 24 height 19
type input "**********"
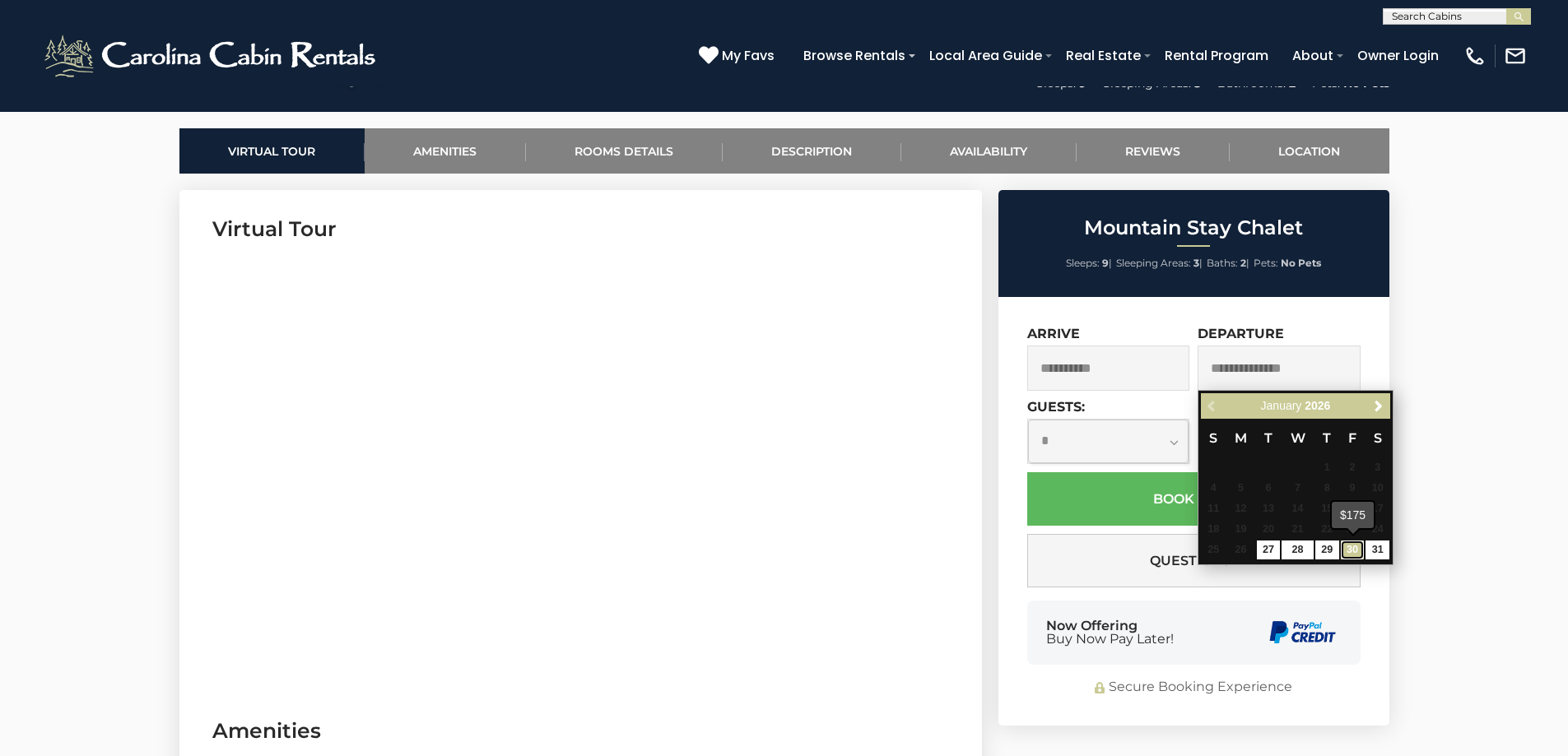
click at [1357, 550] on link "30" at bounding box center [1353, 550] width 24 height 19
type input "**********"
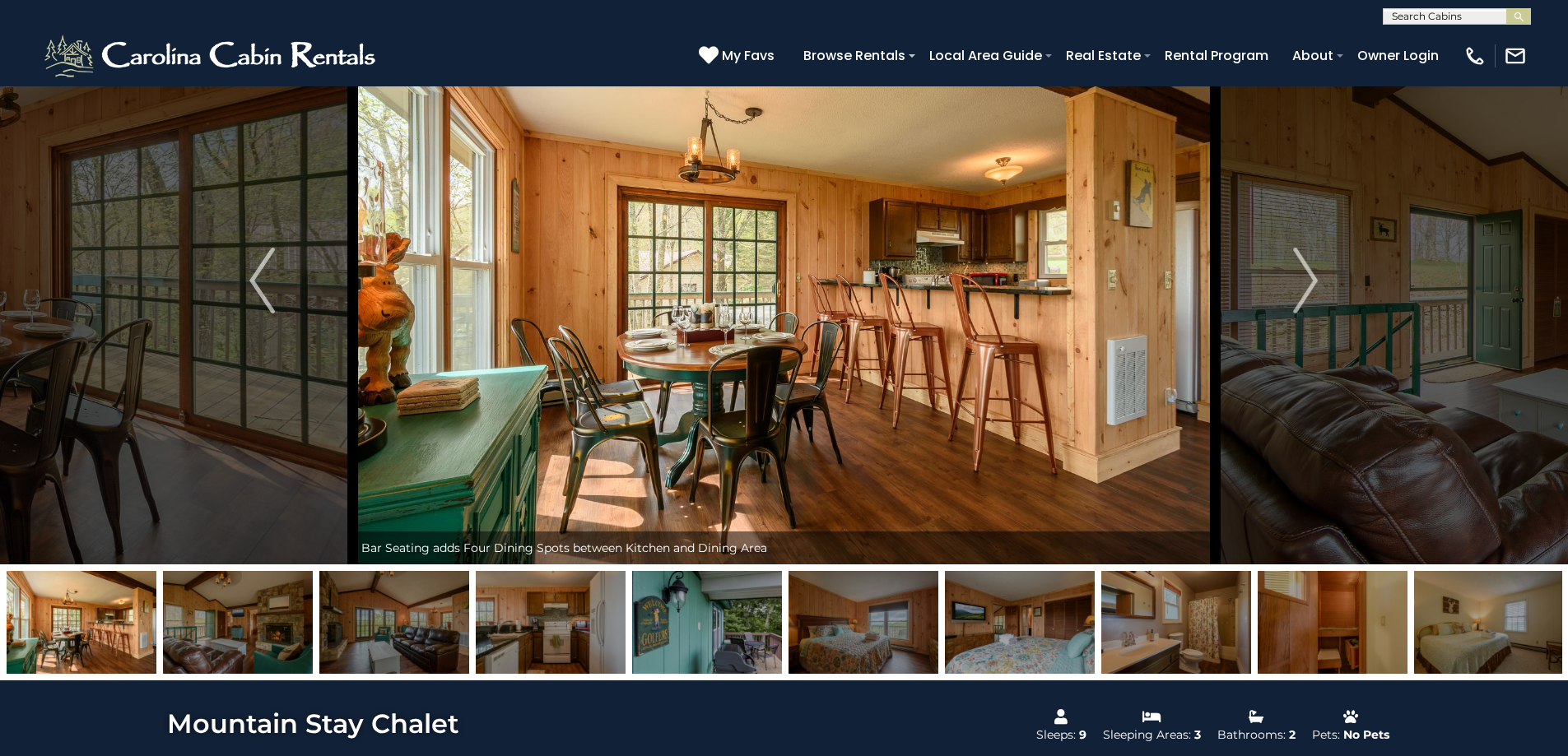
scroll to position [0, 0]
